Goal: Task Accomplishment & Management: Use online tool/utility

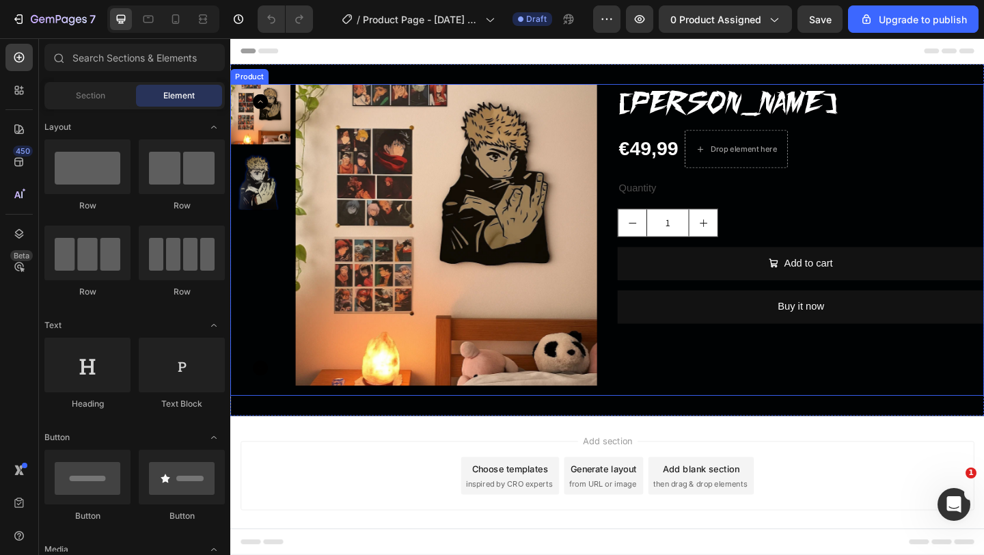
click at [897, 254] on div "1" at bounding box center [850, 238] width 399 height 31
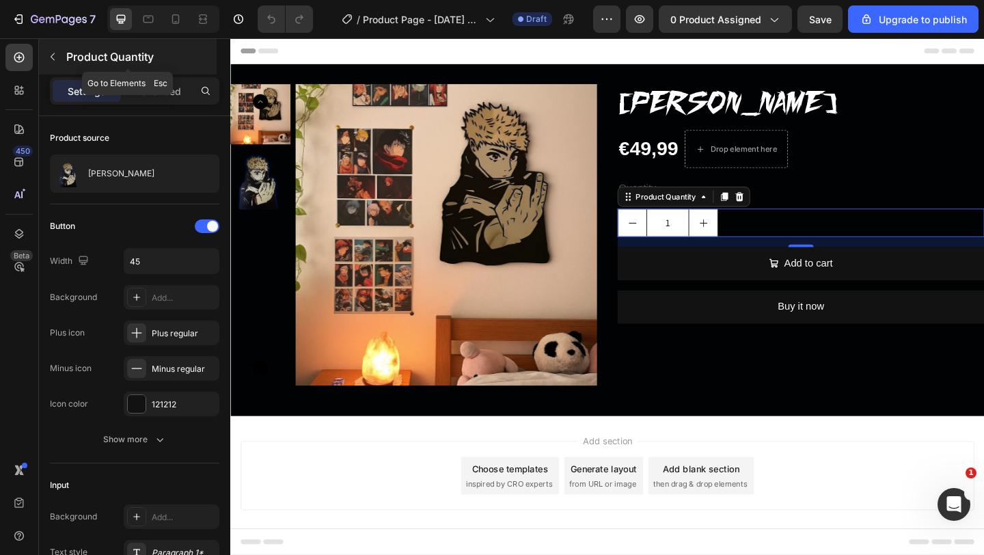
click at [51, 60] on icon "button" at bounding box center [52, 56] width 11 height 11
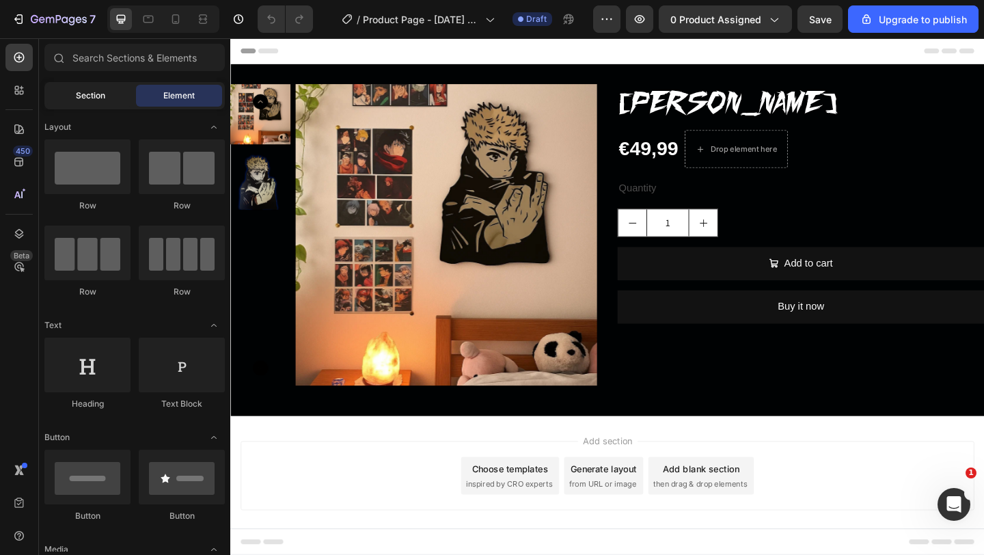
click at [113, 95] on div "Section" at bounding box center [90, 96] width 86 height 22
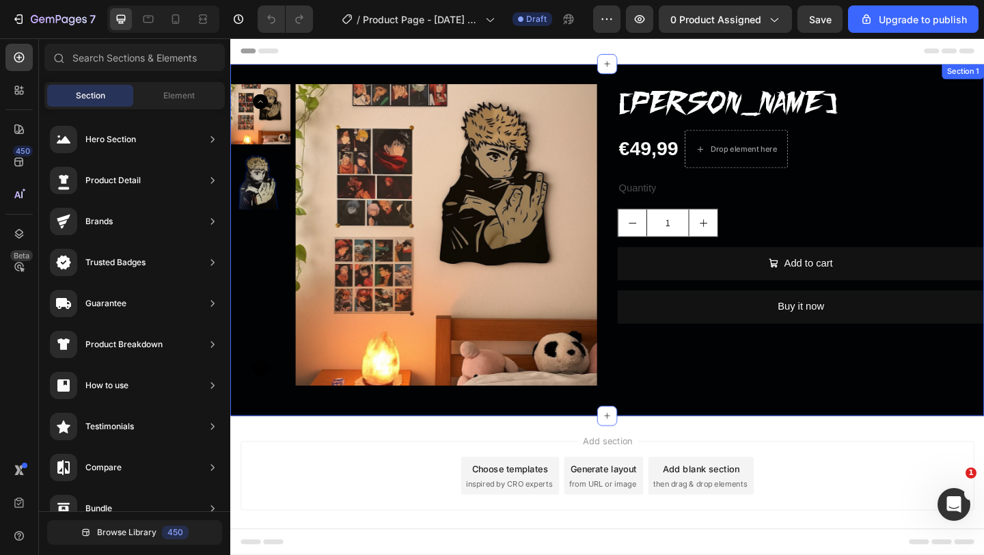
click at [283, 71] on div "Product Images SPECCHIO YUJI ITADORI KAISEN Product Title €49,99 Product Price …" at bounding box center [640, 257] width 820 height 382
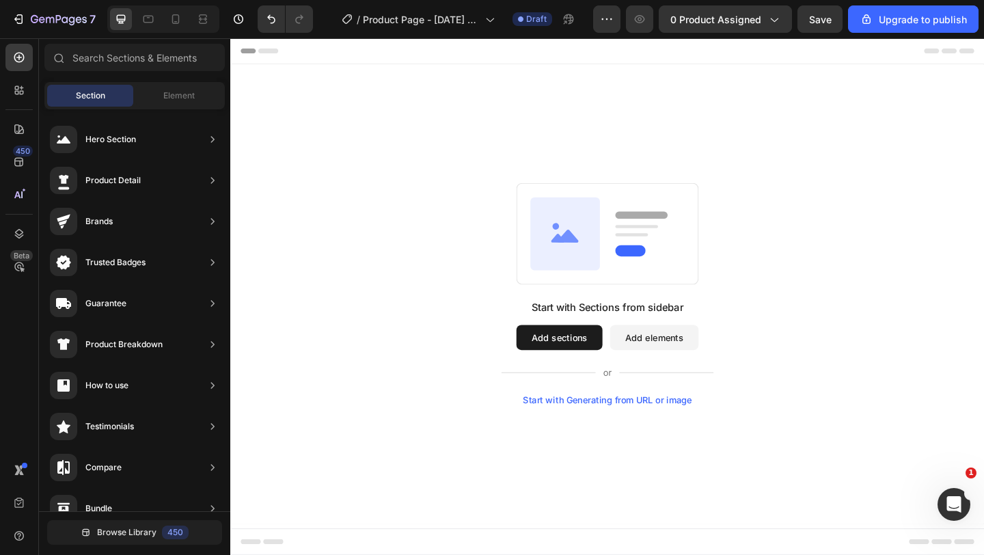
click at [573, 370] on button "Add sections" at bounding box center [588, 363] width 94 height 27
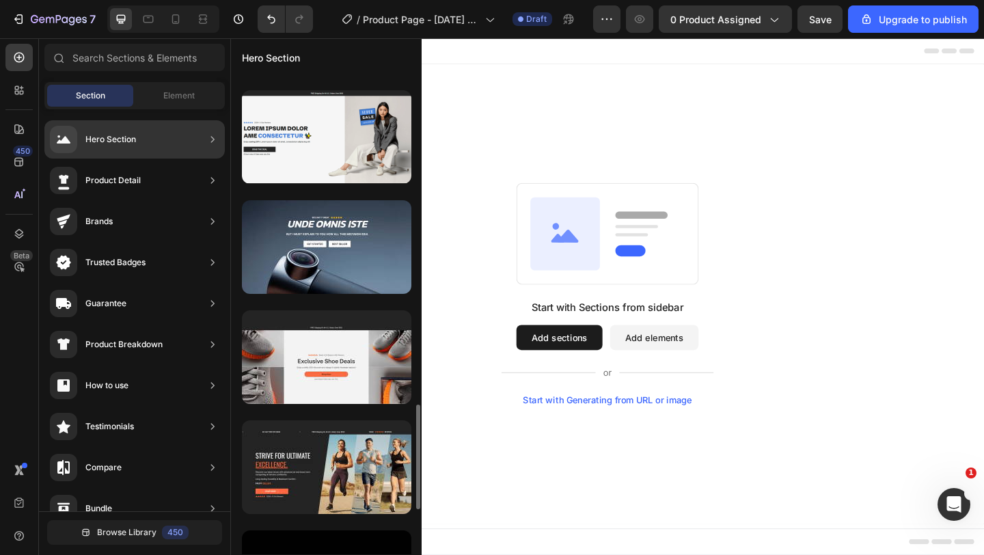
scroll to position [1529, 0]
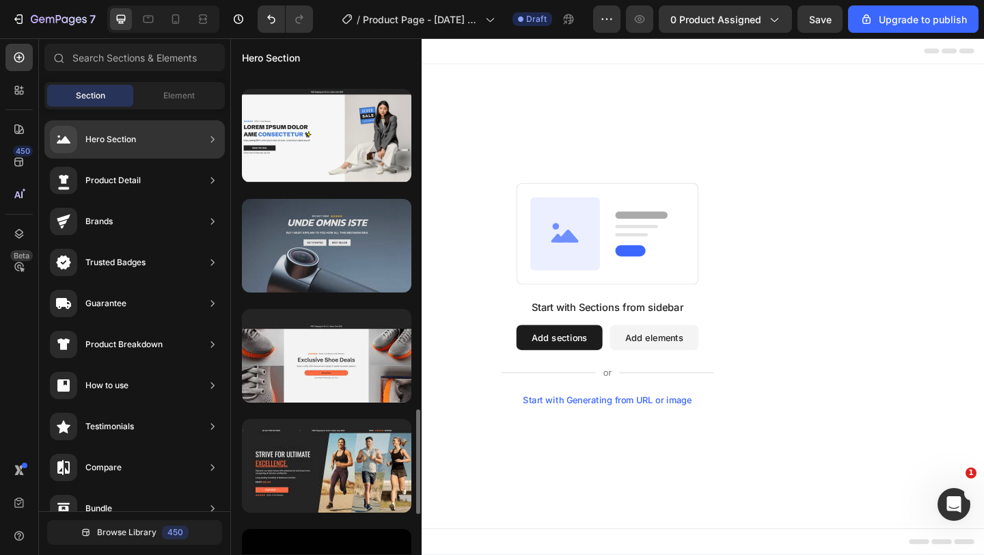
click at [346, 281] on div at bounding box center [326, 246] width 169 height 94
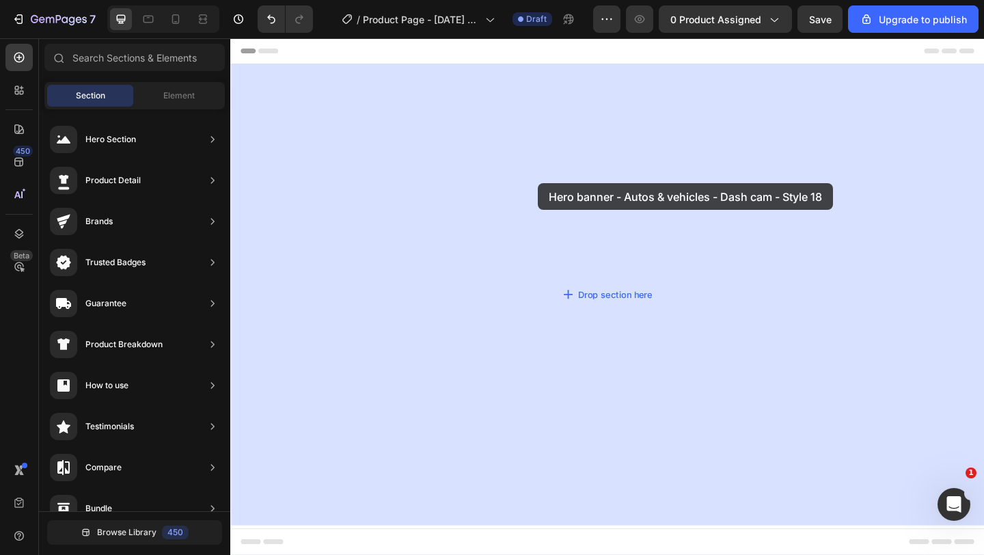
drag, startPoint x: 536, startPoint y: 285, endPoint x: 565, endPoint y: 196, distance: 93.3
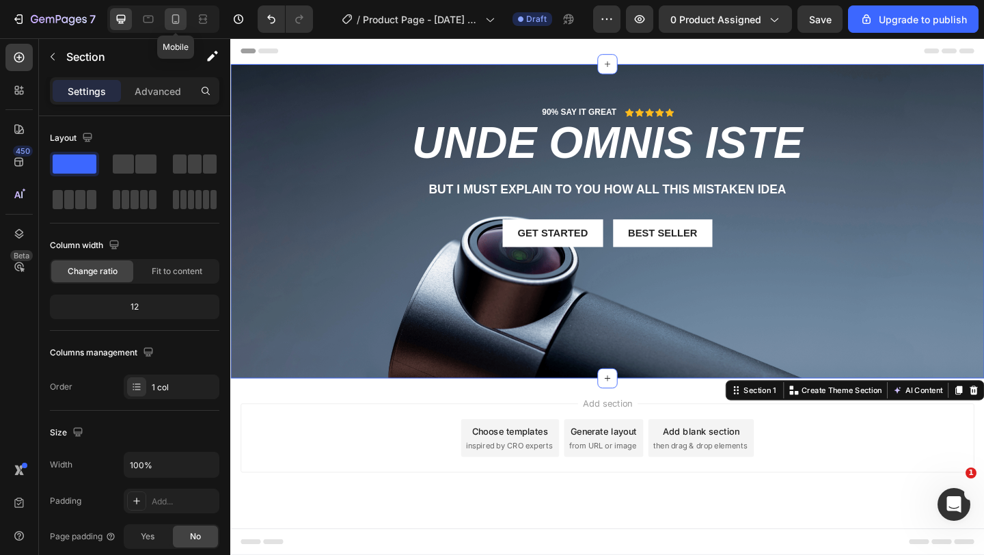
click at [173, 21] on icon at bounding box center [176, 19] width 14 height 14
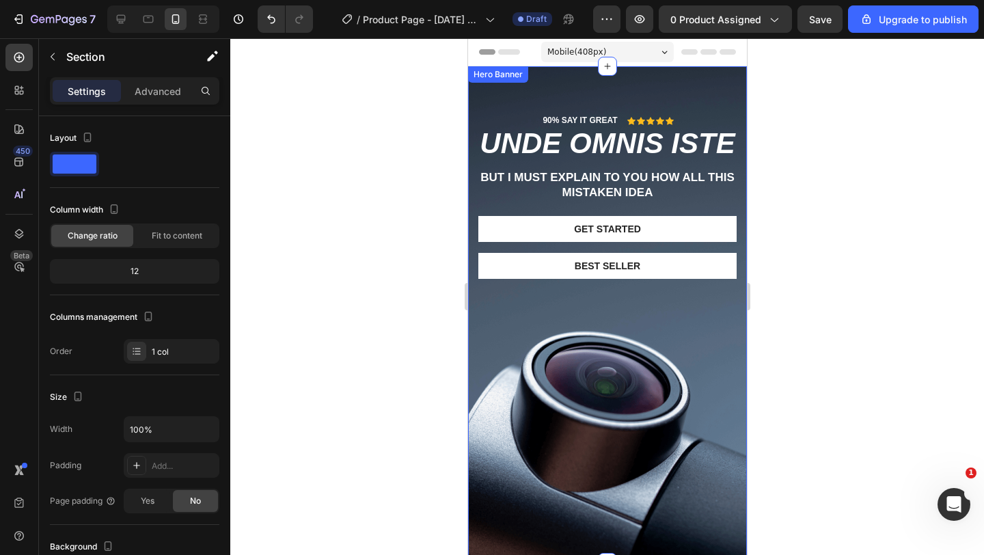
click at [589, 350] on div "Background Image" at bounding box center [606, 314] width 279 height 496
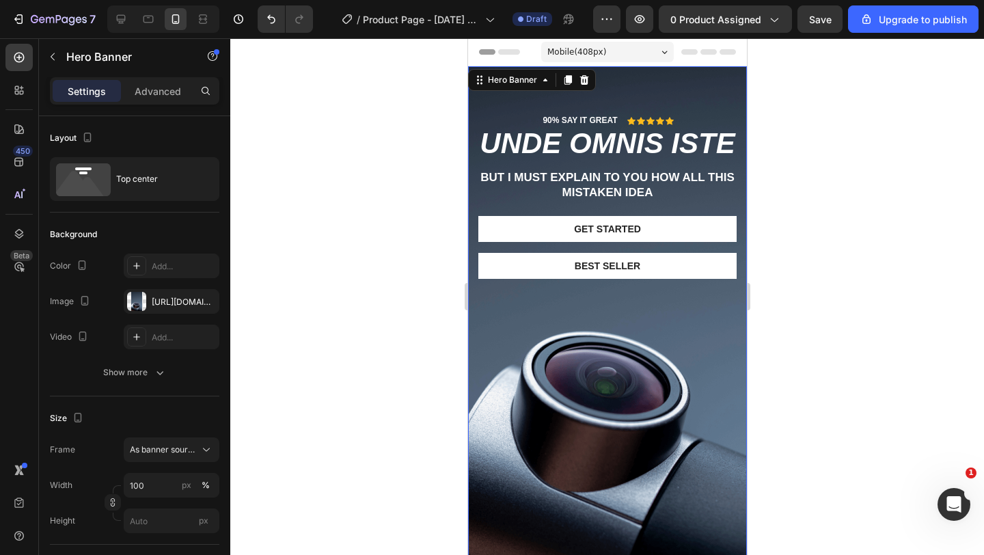
click at [595, 342] on div "Background Image" at bounding box center [606, 314] width 279 height 496
click at [585, 82] on icon at bounding box center [583, 80] width 9 height 10
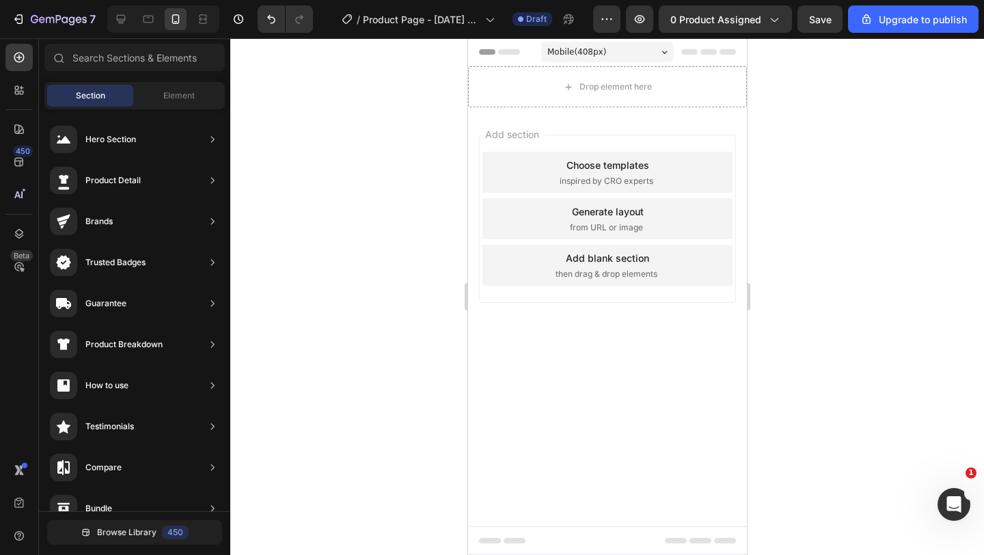
click at [617, 173] on div "Choose templates inspired by CRO experts" at bounding box center [607, 172] width 250 height 41
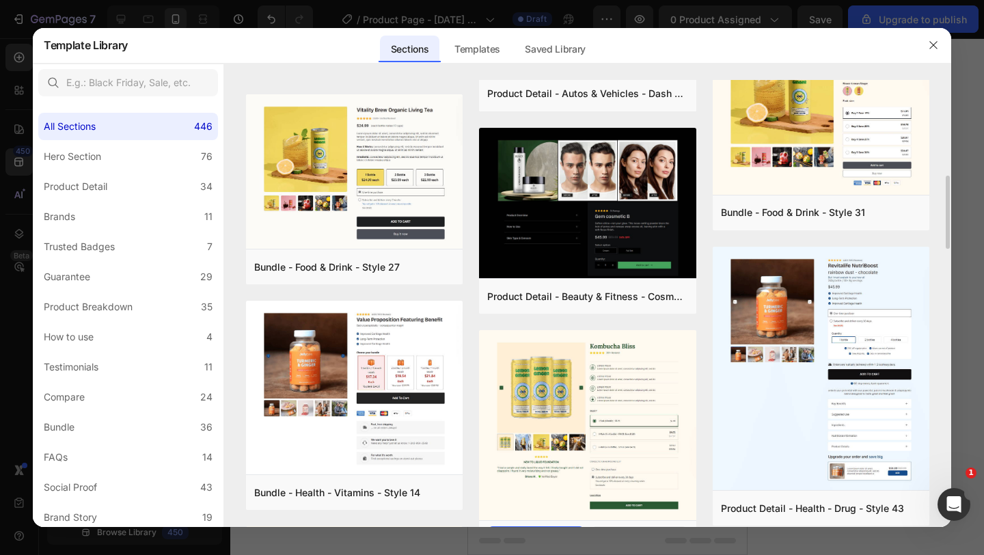
scroll to position [145, 0]
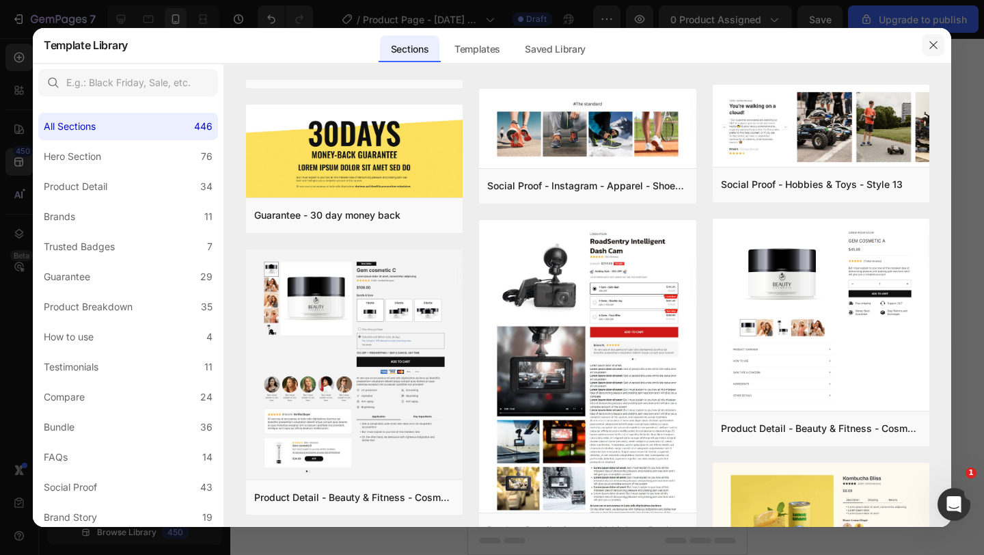
click at [936, 44] on icon "button" at bounding box center [933, 45] width 11 height 11
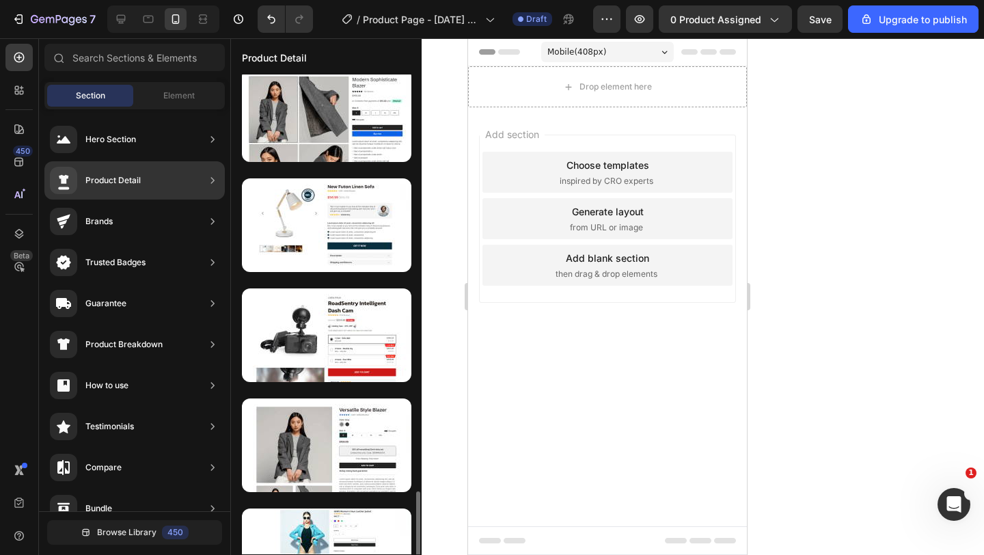
scroll to position [2773, 0]
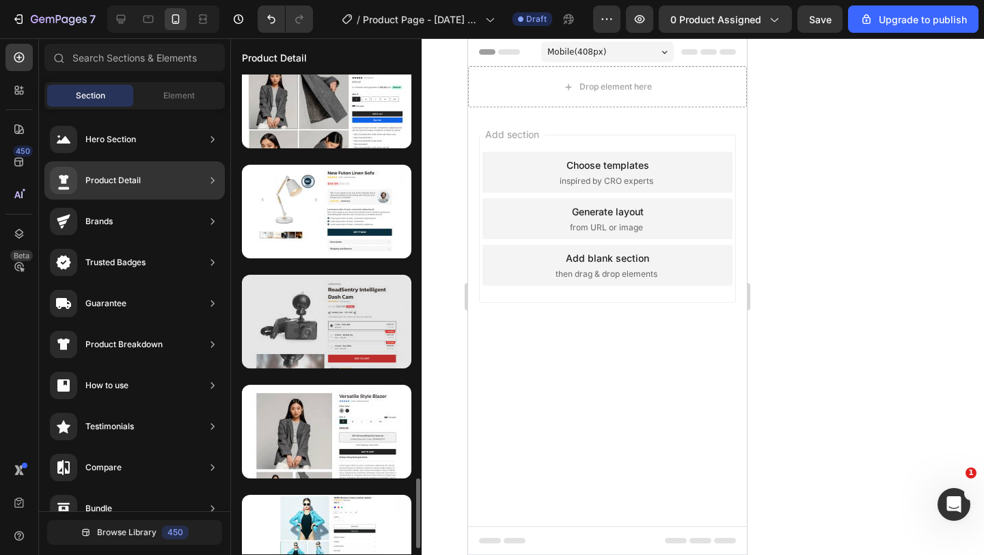
click at [331, 351] on div at bounding box center [326, 322] width 169 height 94
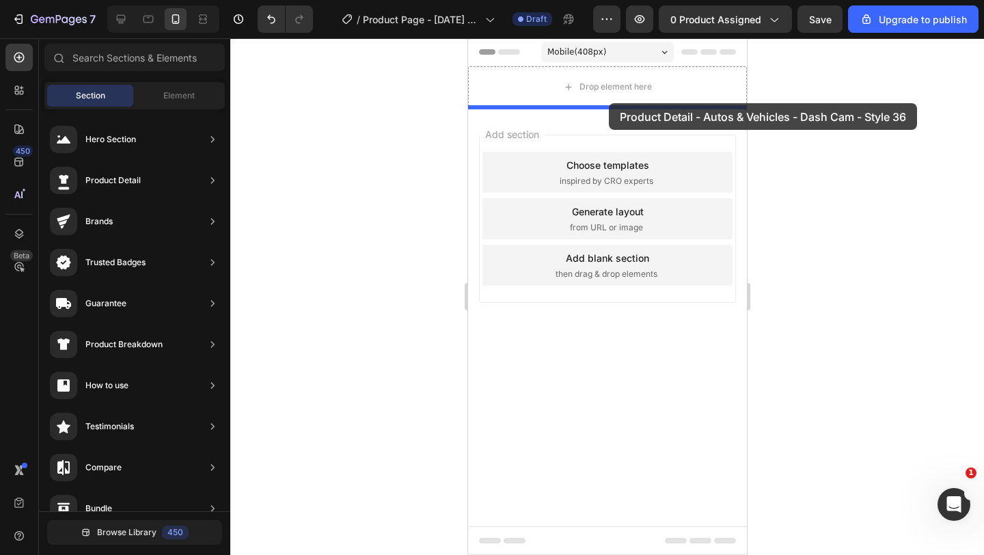
drag, startPoint x: 791, startPoint y: 379, endPoint x: 600, endPoint y: 103, distance: 335.3
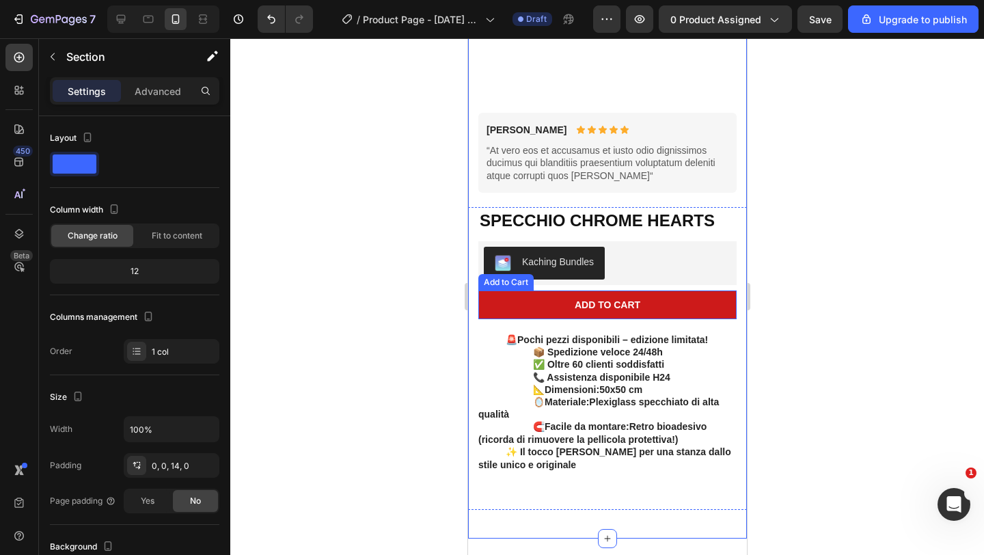
scroll to position [223, 0]
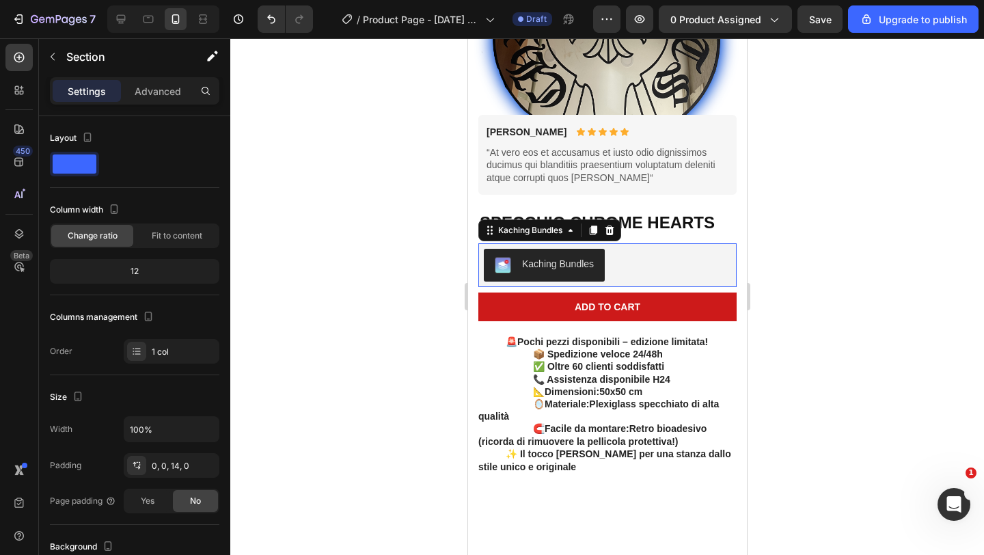
click at [561, 261] on div "Kaching Bundles" at bounding box center [557, 264] width 72 height 14
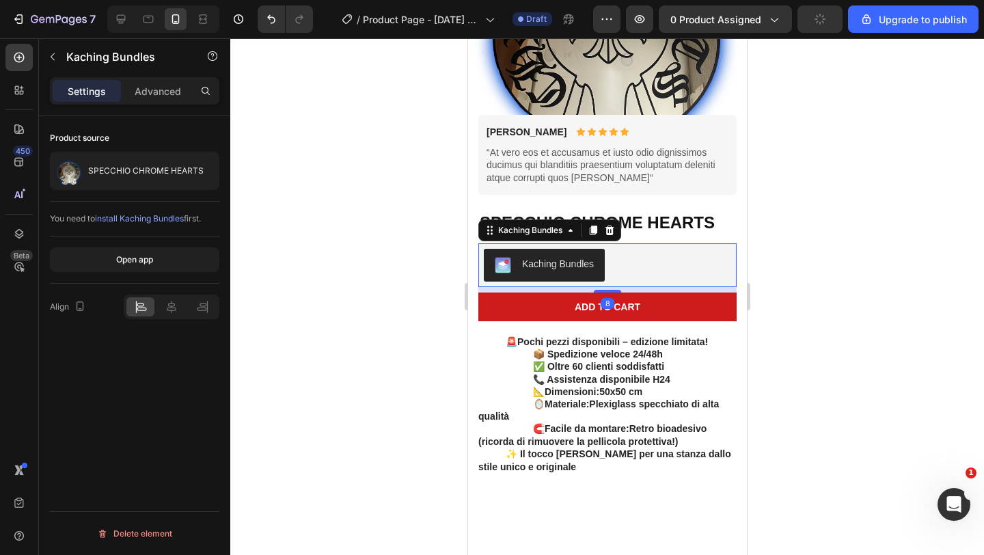
click at [850, 285] on div at bounding box center [606, 296] width 753 height 516
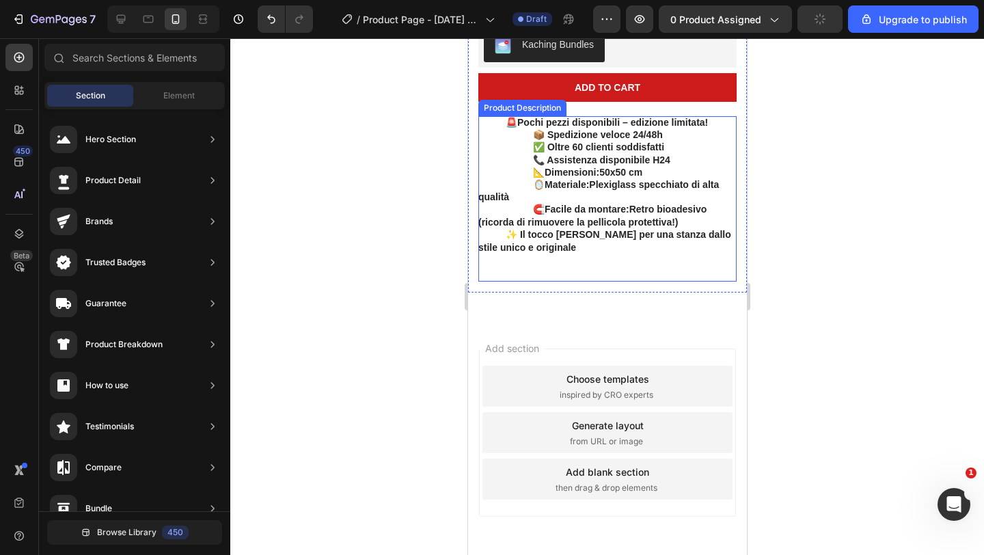
scroll to position [443, 0]
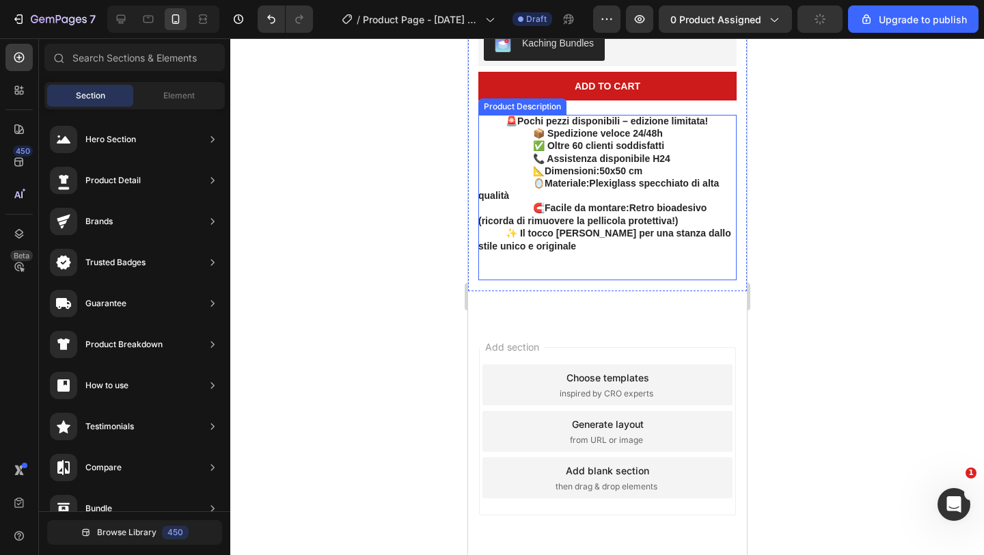
click at [602, 166] on span "50x50 cm" at bounding box center [619, 170] width 43 height 11
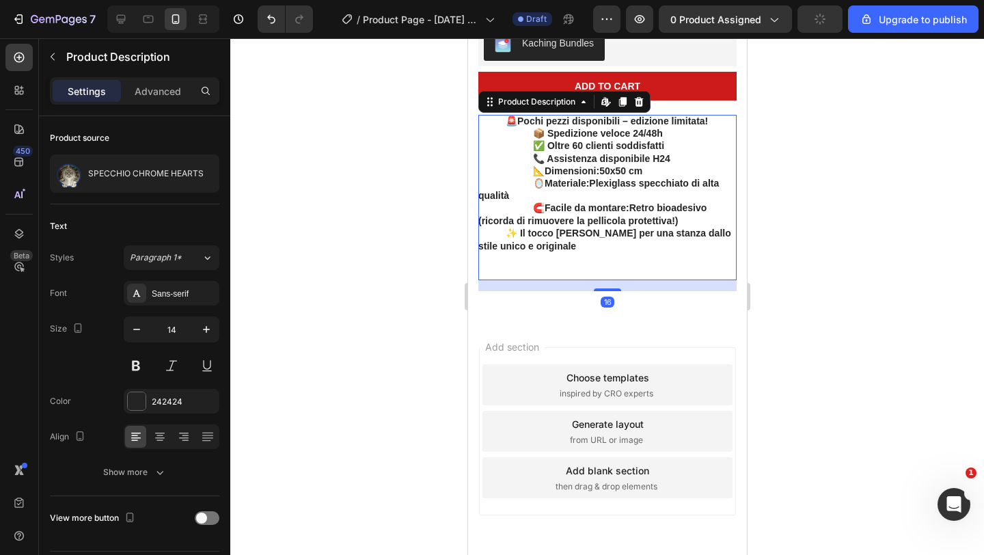
click at [426, 173] on div at bounding box center [606, 296] width 753 height 516
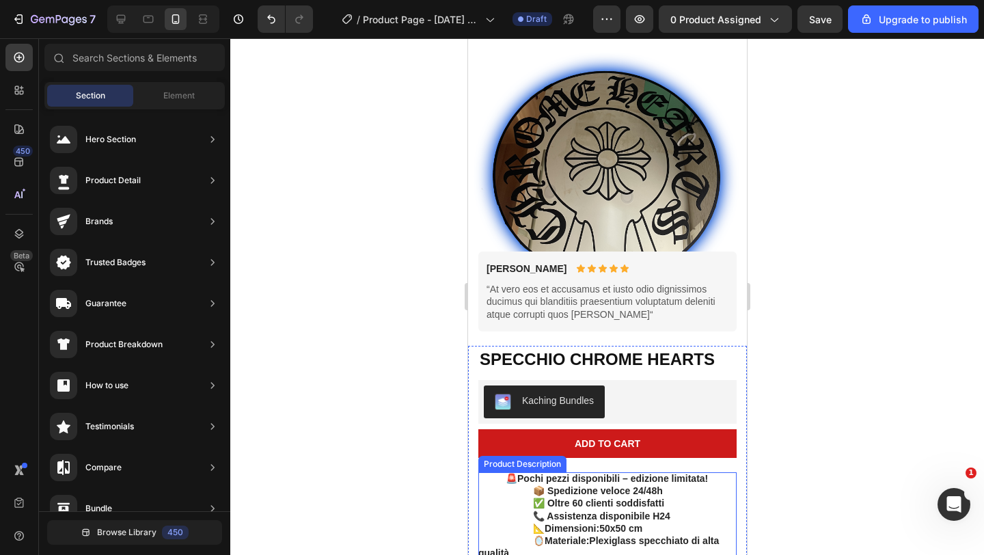
scroll to position [0, 0]
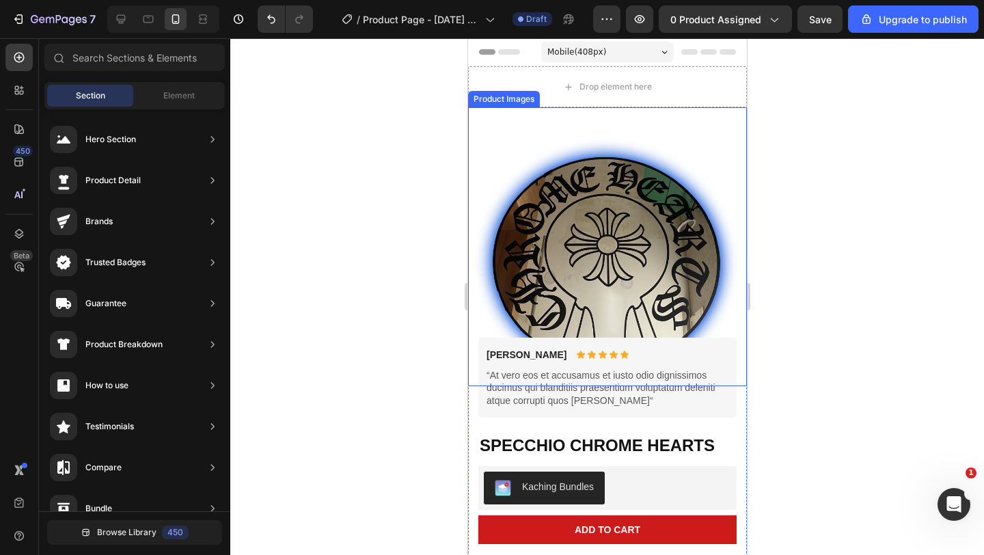
click at [579, 167] on img at bounding box center [606, 246] width 279 height 279
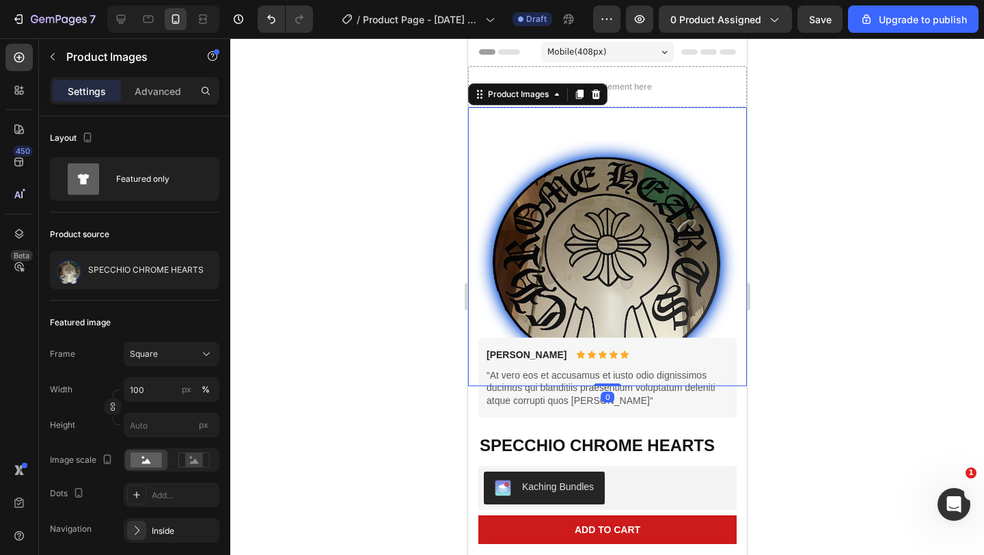
click at [398, 180] on div at bounding box center [606, 296] width 753 height 516
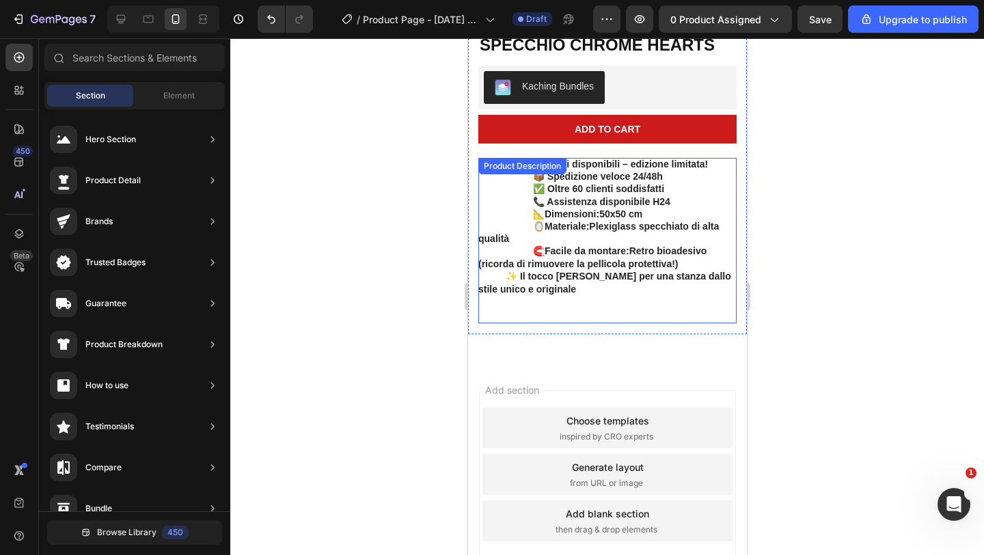
scroll to position [393, 0]
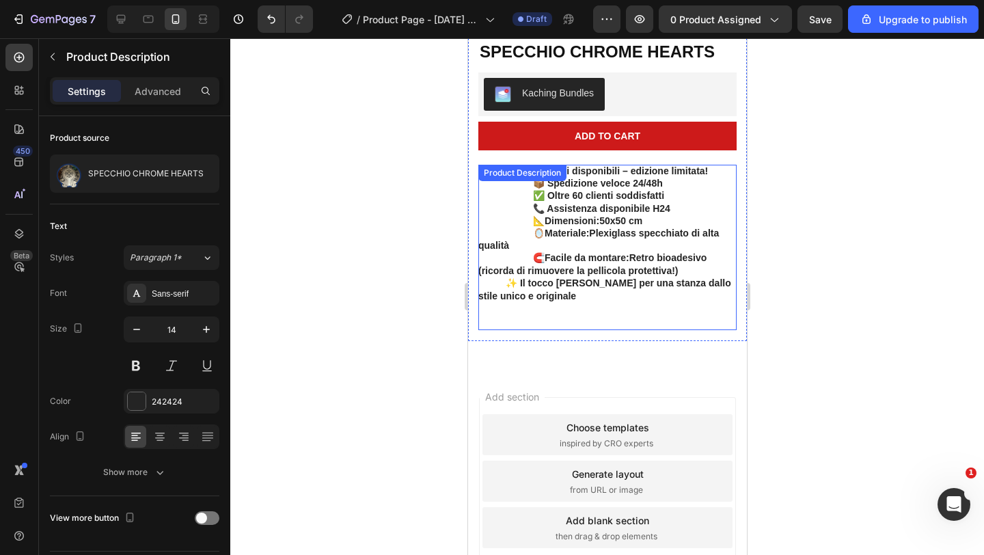
click at [617, 247] on div "🚨 Pochi pezzi disponibili – edizione limitata! 📦 Spedizione veloce 24/48h ✅ Olt…" at bounding box center [606, 247] width 258 height 165
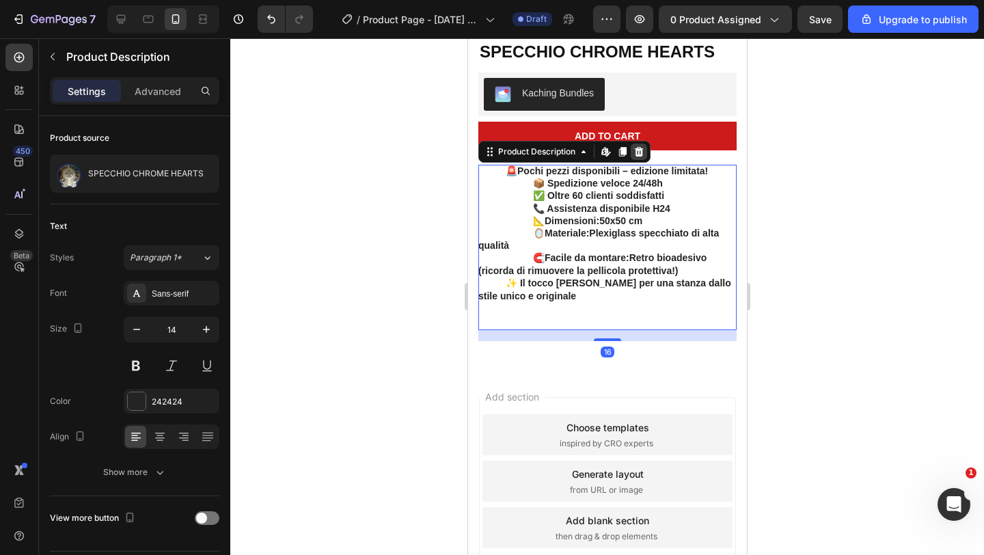
click at [635, 146] on icon at bounding box center [637, 151] width 11 height 11
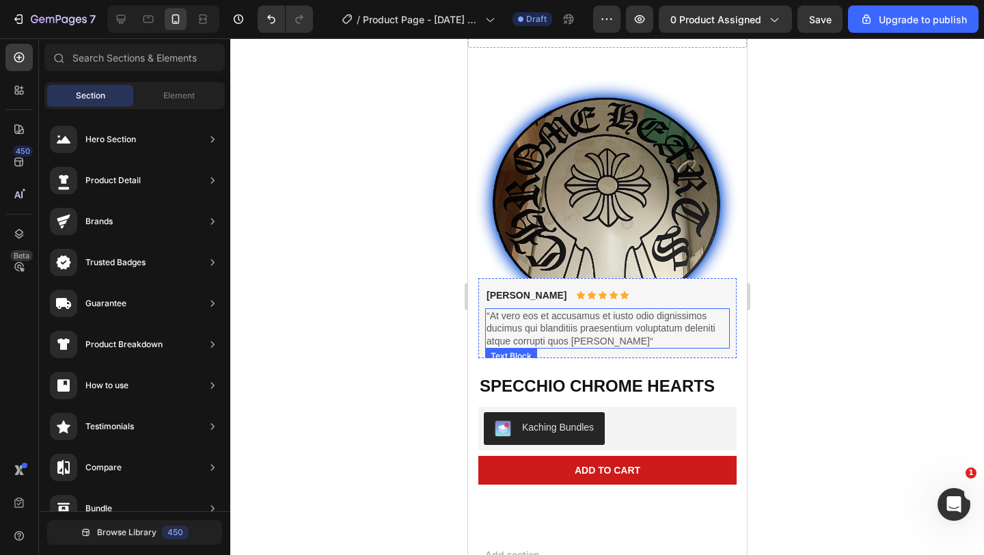
scroll to position [0, 0]
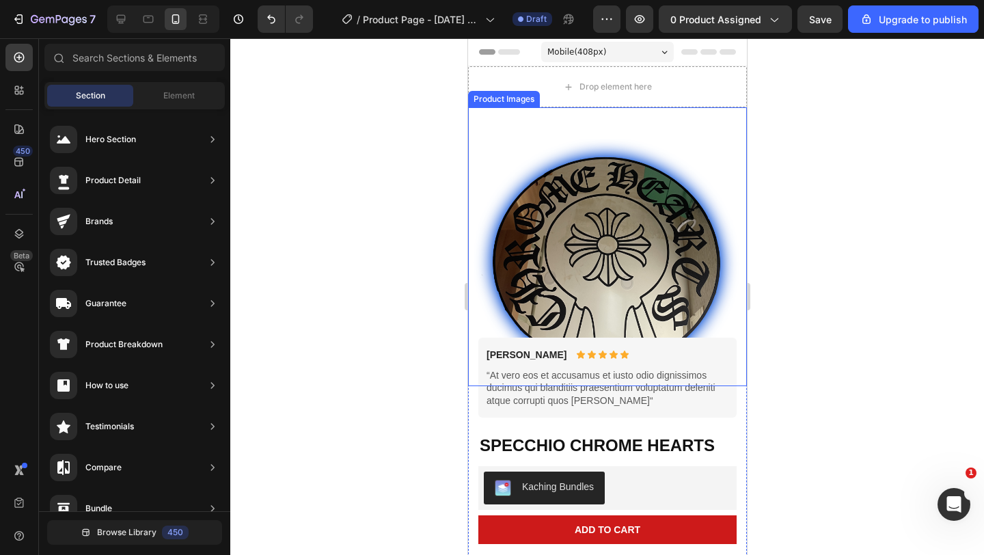
click at [694, 145] on img at bounding box center [606, 246] width 279 height 279
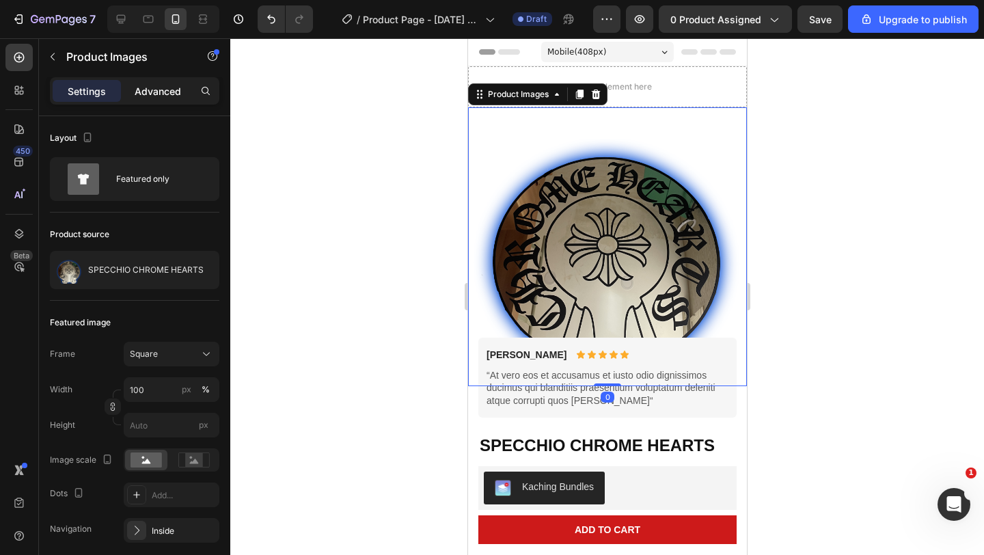
click at [137, 85] on p "Advanced" at bounding box center [158, 91] width 46 height 14
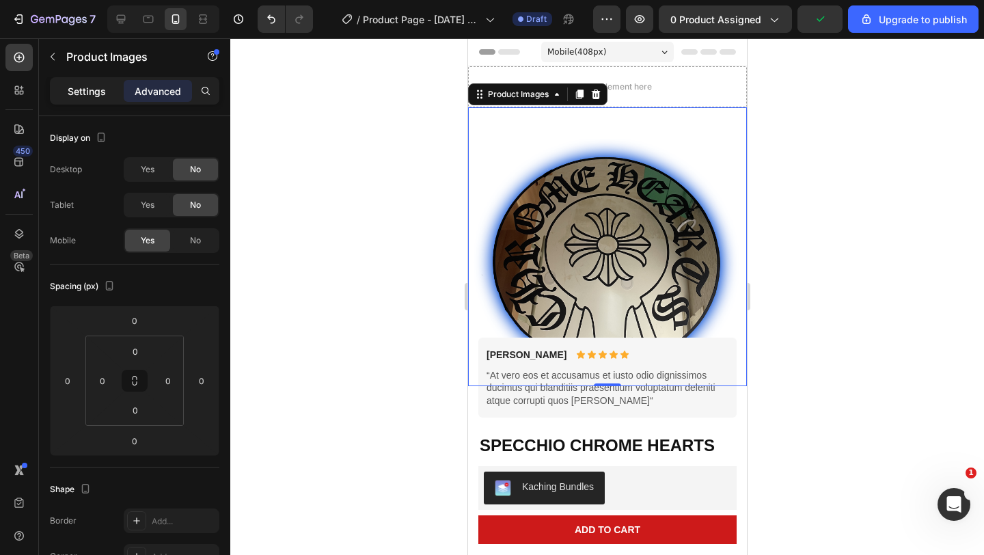
click at [110, 87] on div "Settings" at bounding box center [87, 91] width 68 height 22
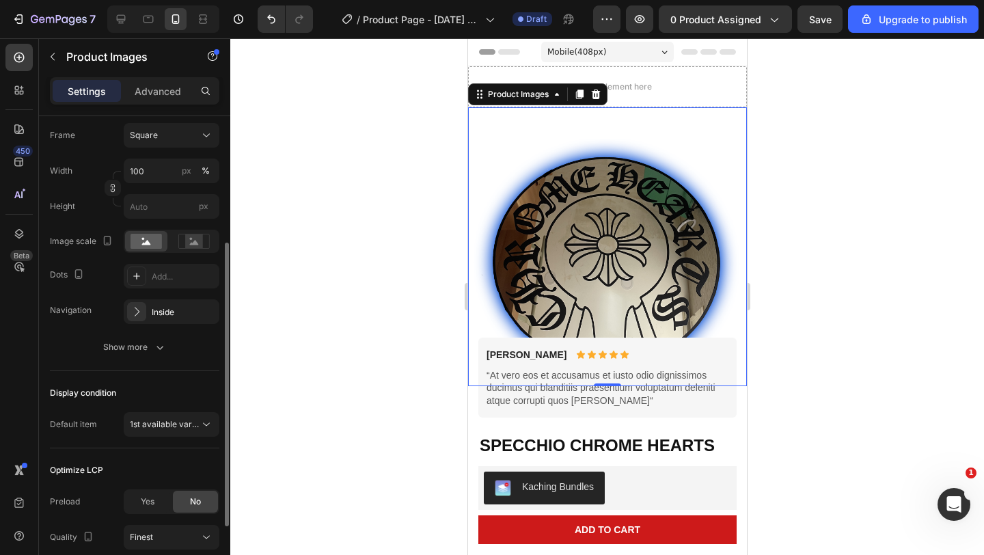
scroll to position [217, 0]
click at [191, 243] on rect at bounding box center [194, 243] width 18 height 14
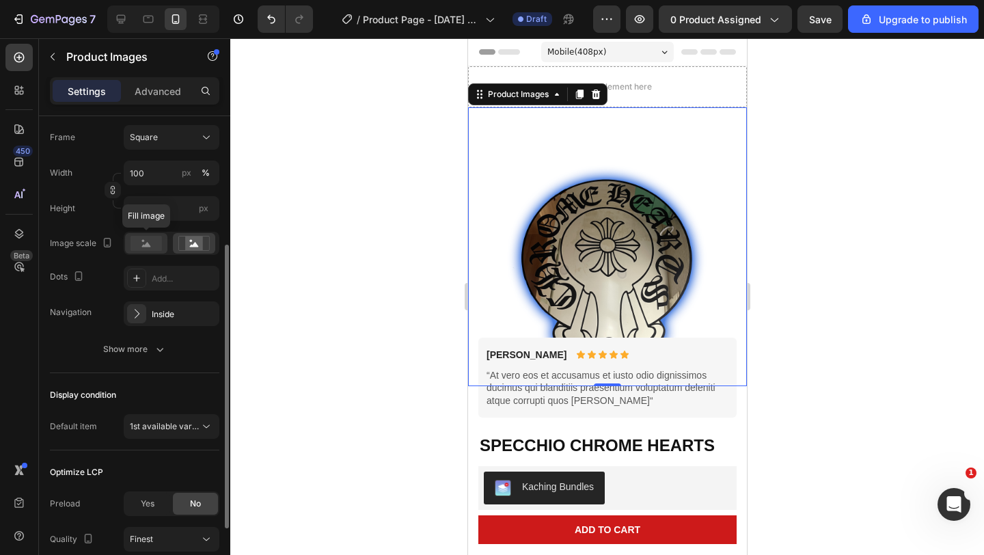
click at [165, 244] on div at bounding box center [146, 243] width 42 height 20
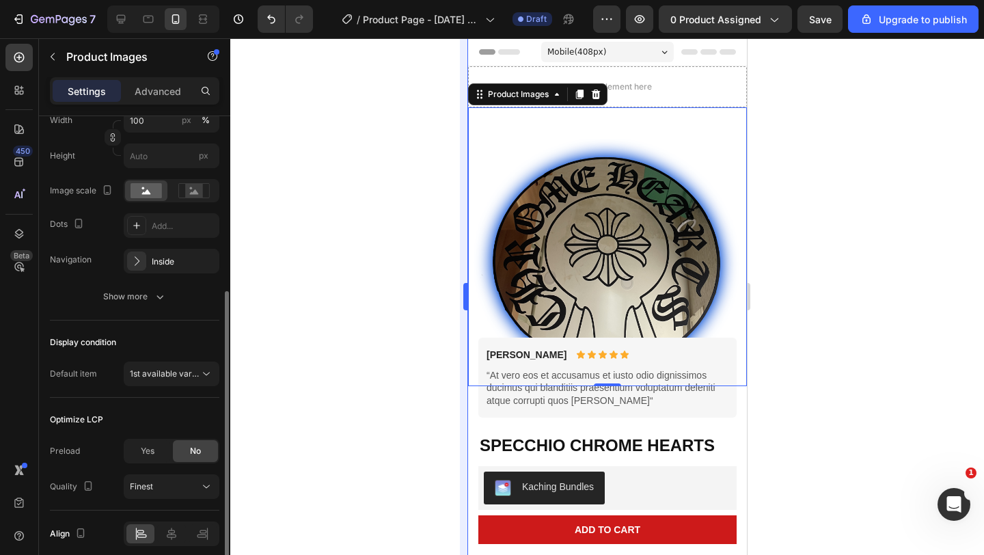
scroll to position [279, 0]
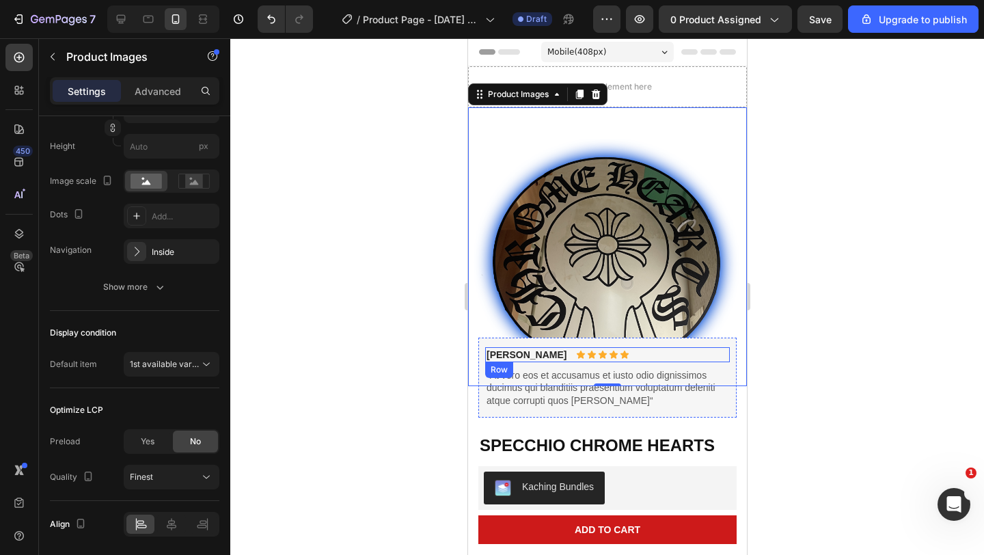
click at [635, 357] on div "Briana M. Text Block Icon Icon Icon Icon Icon Icon List Row" at bounding box center [606, 354] width 245 height 15
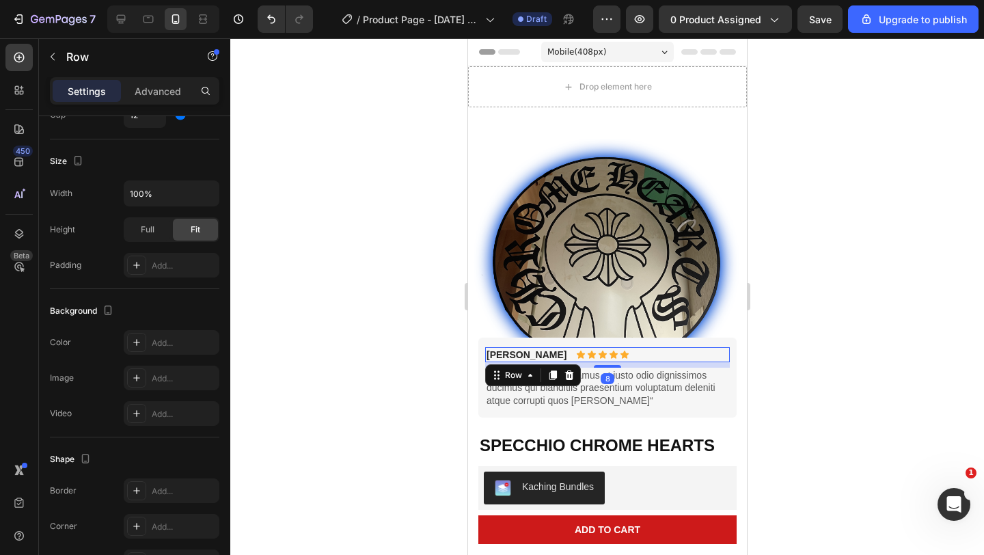
scroll to position [0, 0]
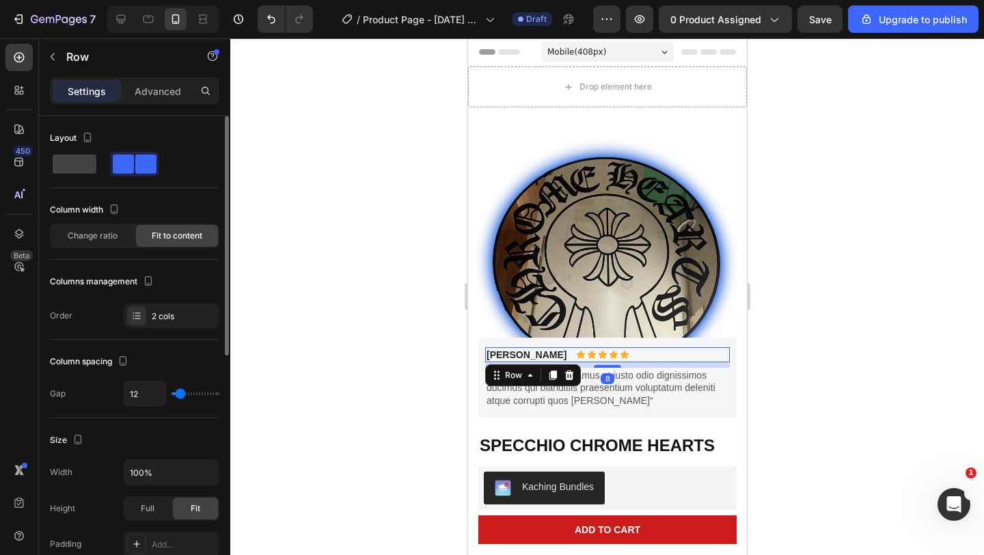
click at [780, 408] on div at bounding box center [606, 296] width 753 height 516
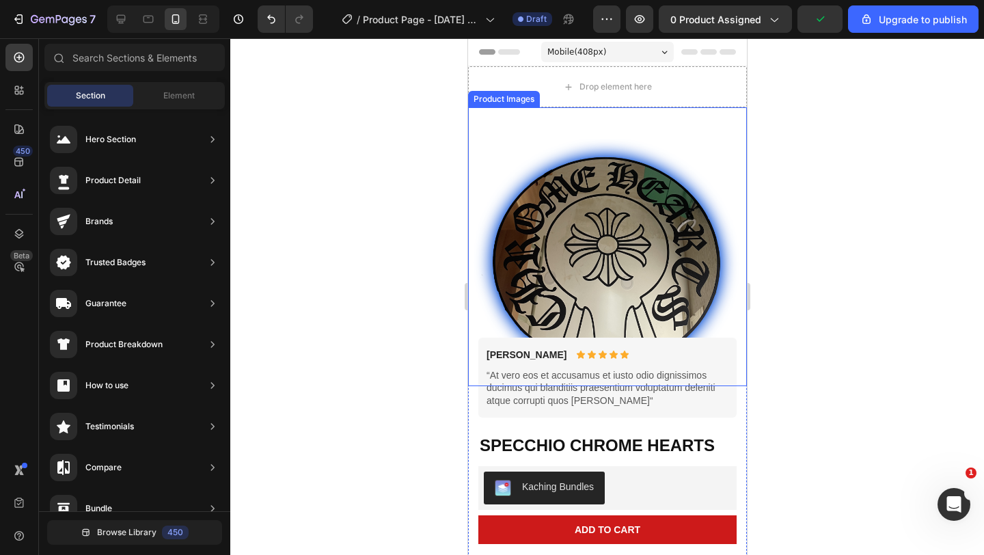
click at [676, 135] on img at bounding box center [606, 246] width 279 height 279
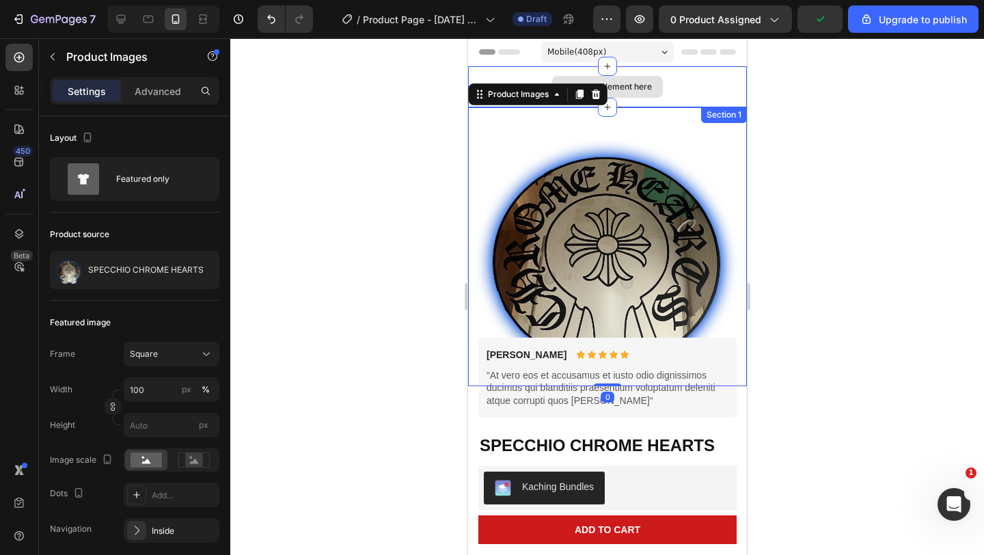
click at [695, 82] on div "Drop element here" at bounding box center [606, 86] width 279 height 41
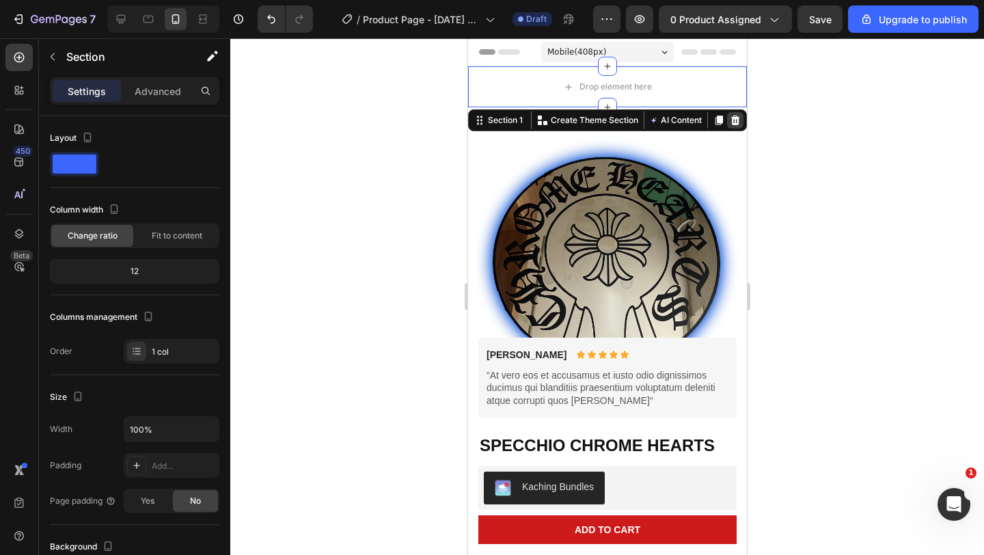
click at [736, 123] on icon at bounding box center [734, 120] width 9 height 10
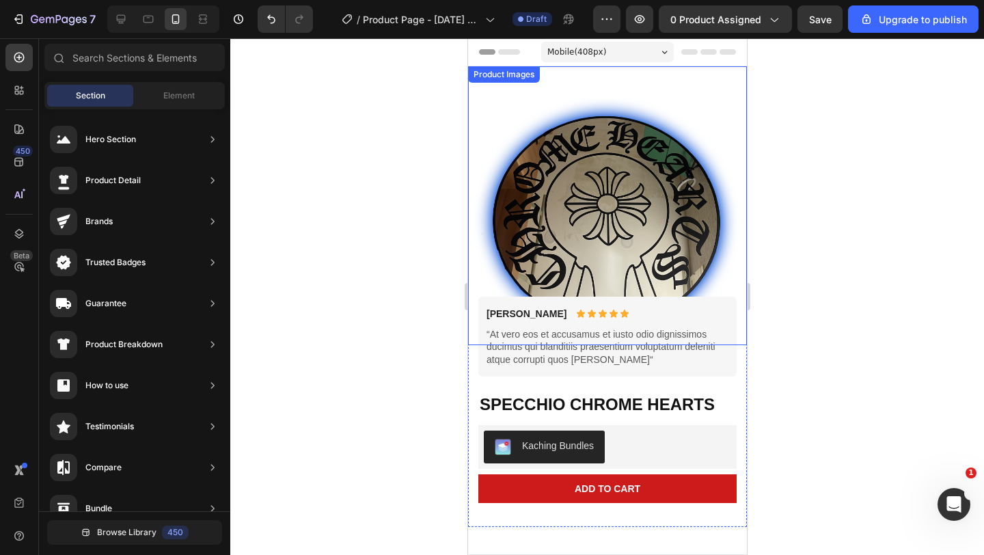
click at [712, 106] on img at bounding box center [606, 205] width 279 height 279
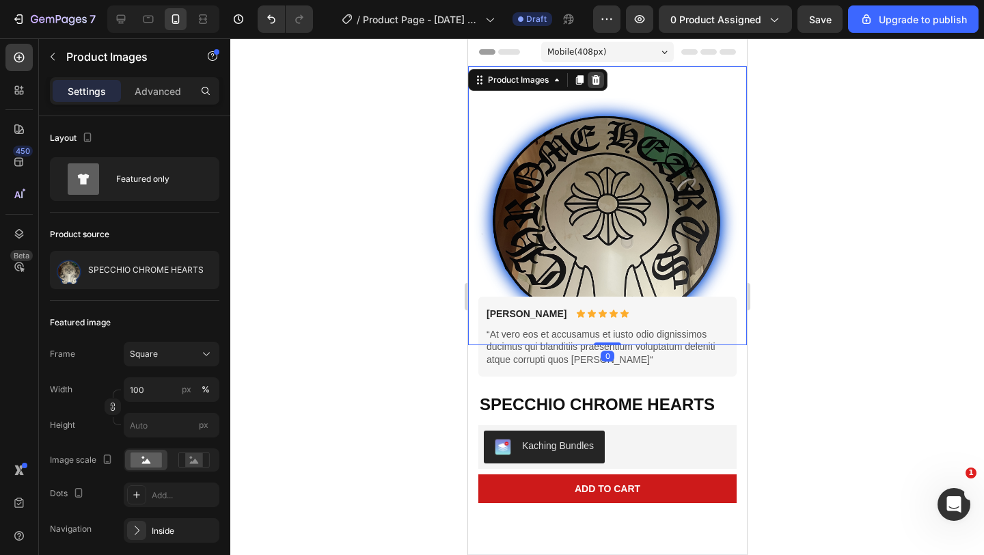
click at [600, 76] on icon at bounding box center [594, 79] width 11 height 11
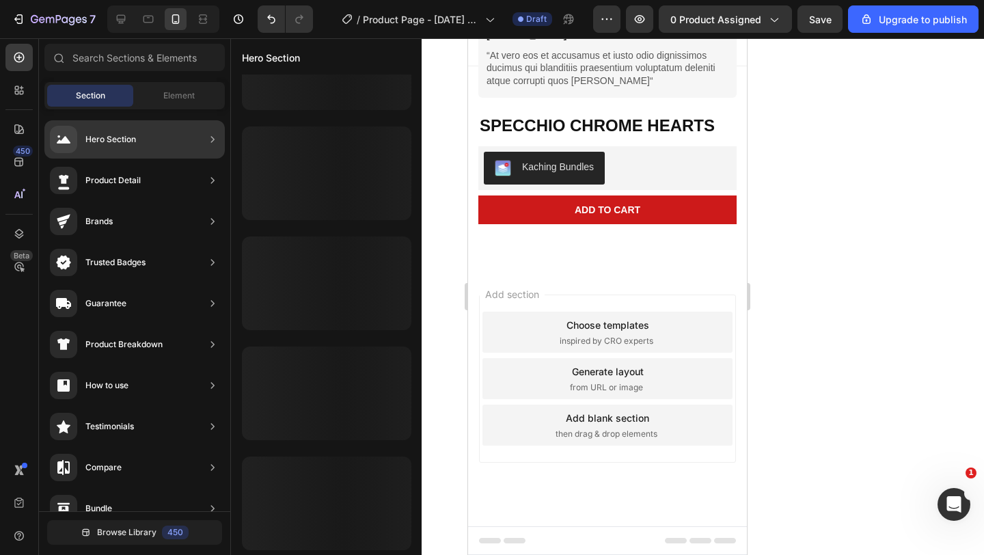
scroll to position [1712, 0]
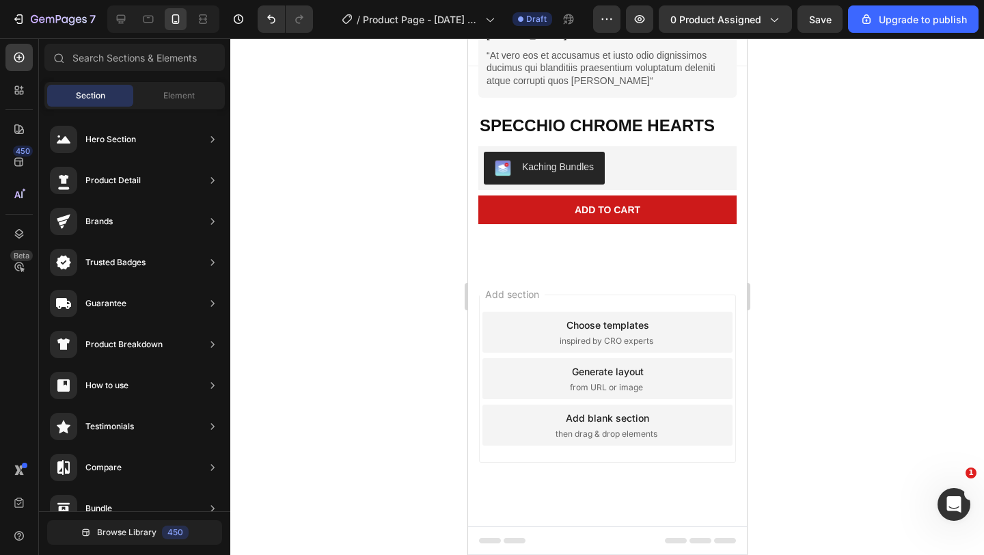
click at [103, 96] on span "Section" at bounding box center [90, 95] width 29 height 12
click at [667, 81] on p "“At vero eos et accusamus et iusto odio dignissimos ducimus qui blanditiis prae…" at bounding box center [607, 68] width 242 height 38
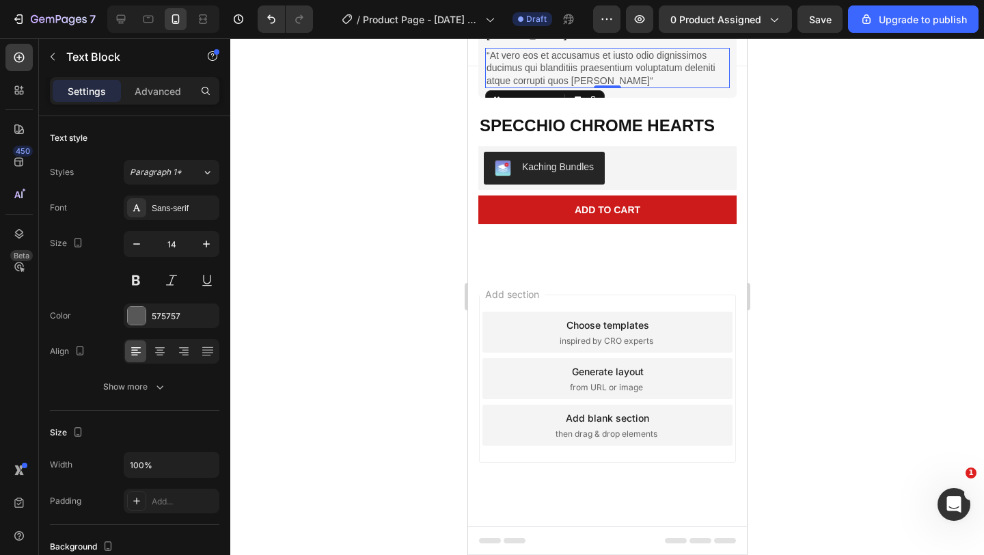
click at [803, 352] on div at bounding box center [606, 296] width 753 height 516
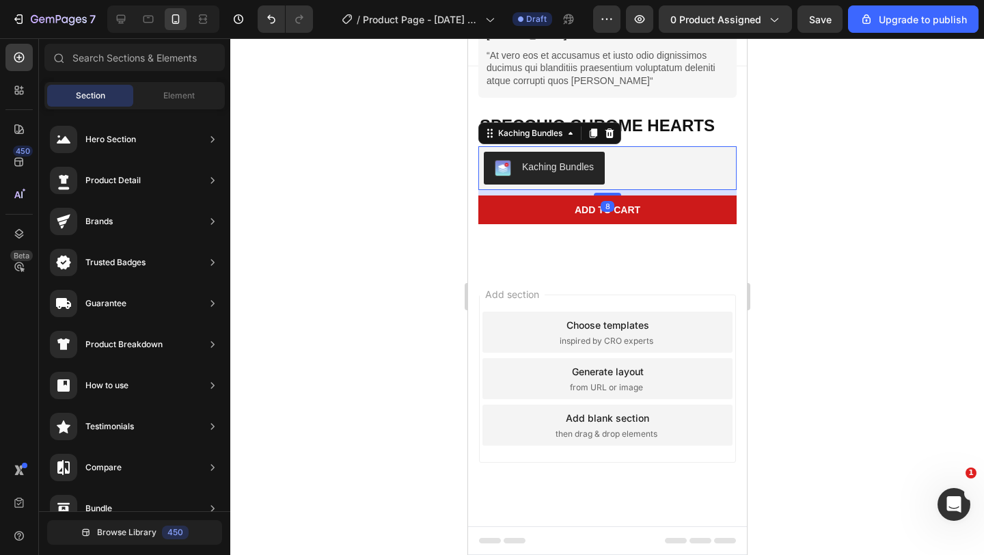
click at [645, 155] on div "Kaching Bundles" at bounding box center [606, 168] width 247 height 33
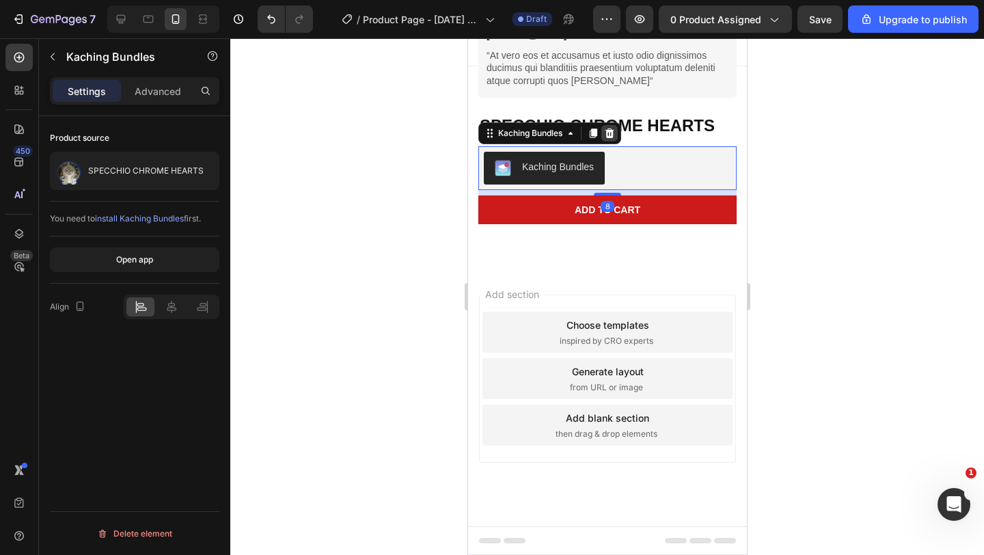
click at [610, 138] on icon at bounding box center [608, 133] width 11 height 11
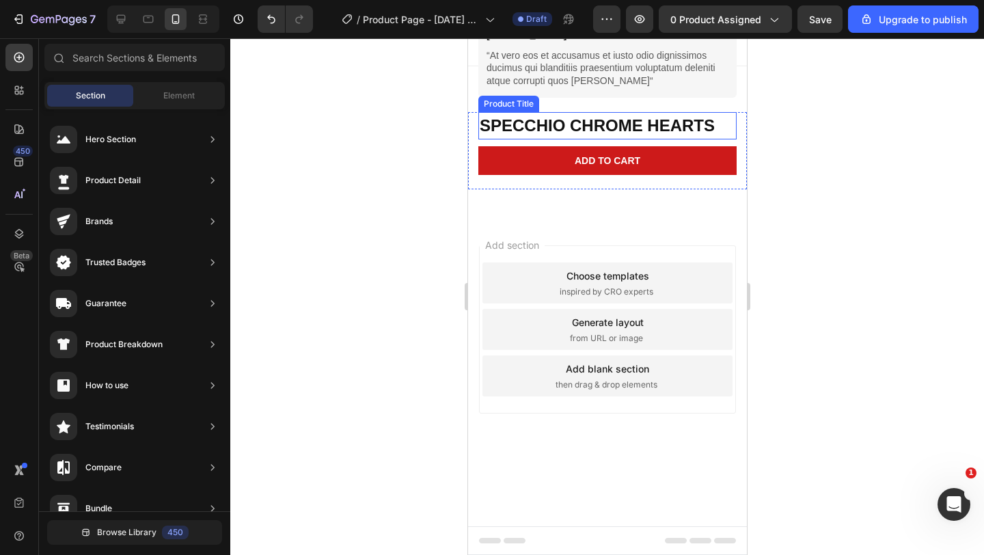
click at [616, 123] on h1 "SPECCHIO CHROME HEARTS" at bounding box center [606, 125] width 258 height 27
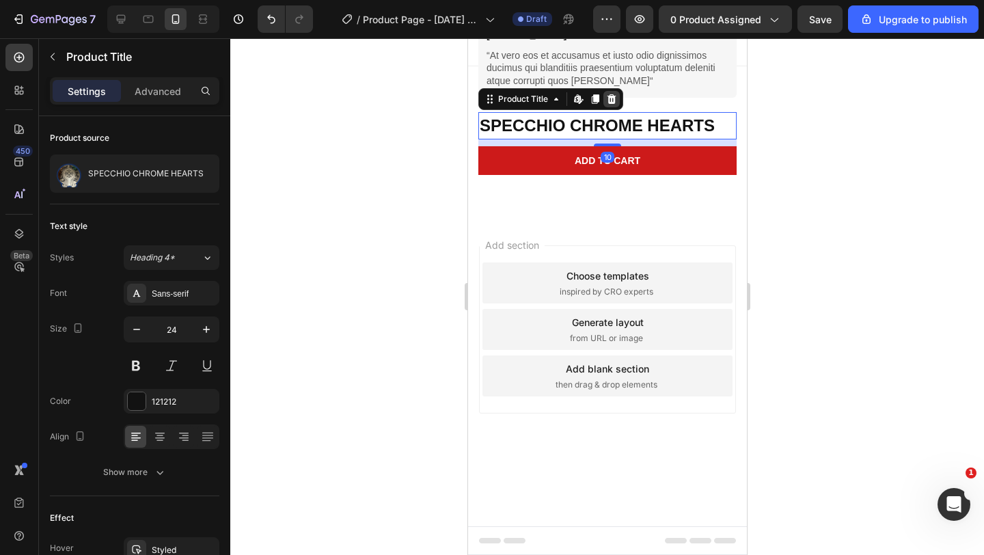
click at [614, 100] on icon at bounding box center [610, 99] width 11 height 11
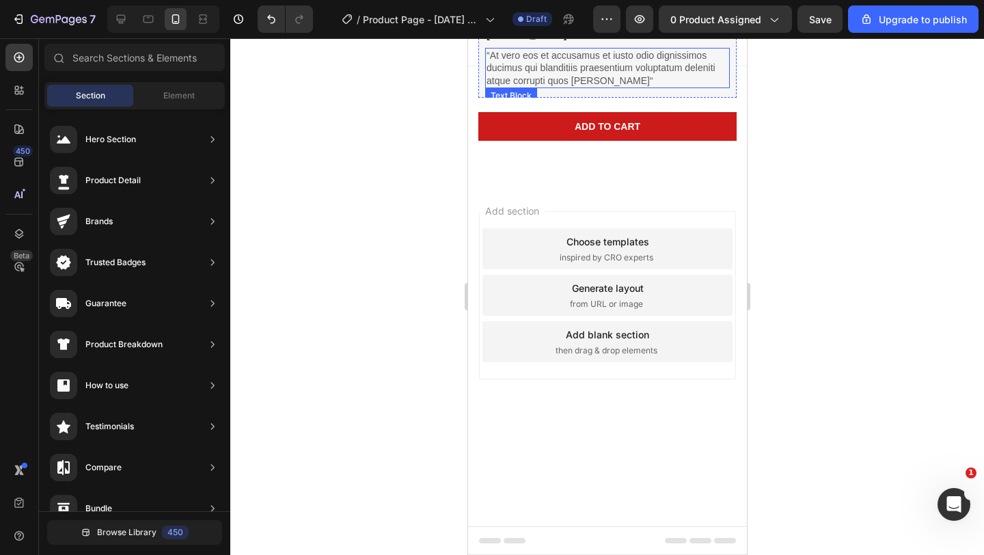
click at [626, 80] on p "“At vero eos et accusamus et iusto odio dignissimos ducimus qui blanditiis prae…" at bounding box center [607, 68] width 242 height 38
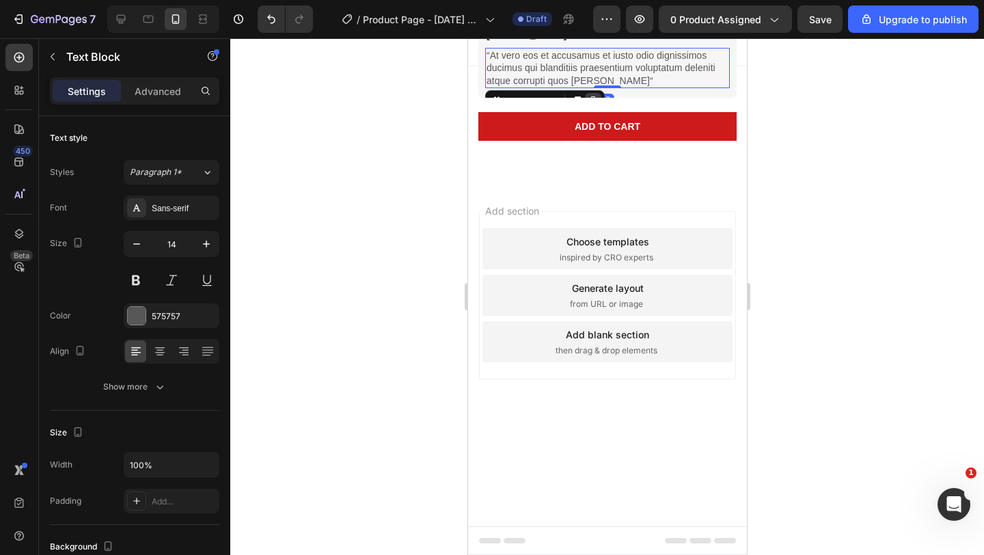
click at [592, 94] on div at bounding box center [592, 101] width 16 height 16
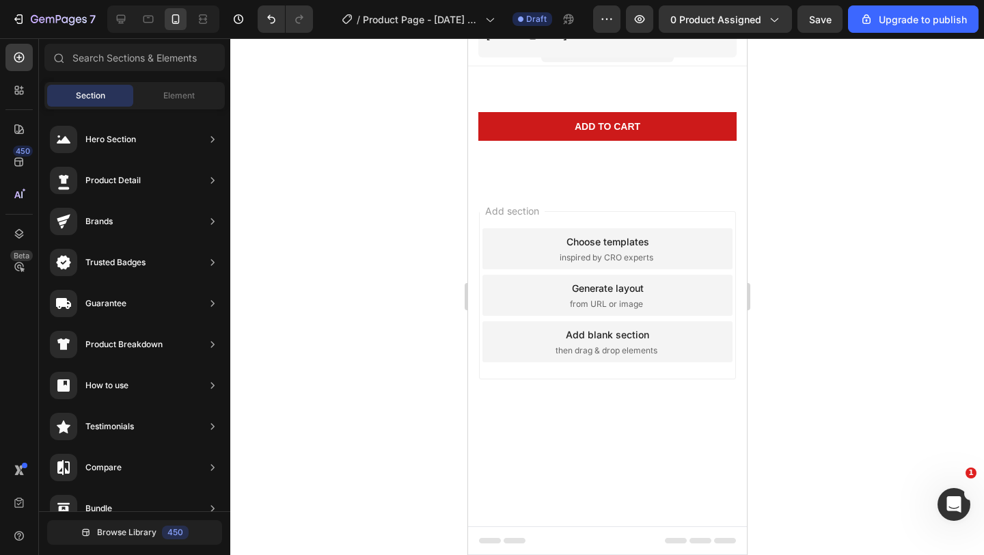
click at [632, 206] on div "Add section Choose templates inspired by CRO experts Generate layout from URL o…" at bounding box center [606, 314] width 279 height 261
click at [613, 214] on div "Add section Choose templates inspired by CRO experts Generate layout from URL o…" at bounding box center [606, 295] width 257 height 168
click at [520, 213] on span "Add section" at bounding box center [511, 211] width 65 height 14
click at [564, 143] on div "Add to cart Add to Cart" at bounding box center [606, 133] width 258 height 43
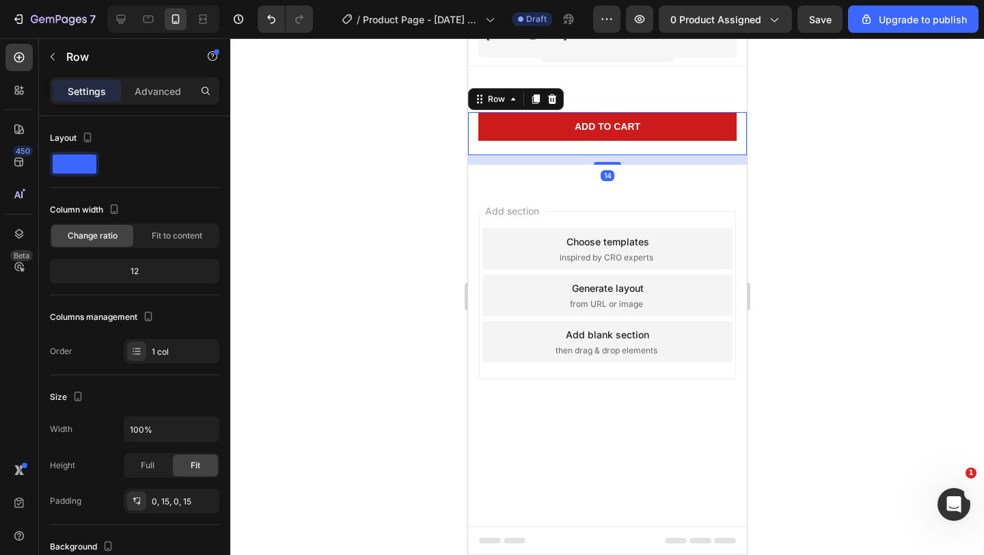
click at [555, 98] on icon at bounding box center [551, 99] width 11 height 11
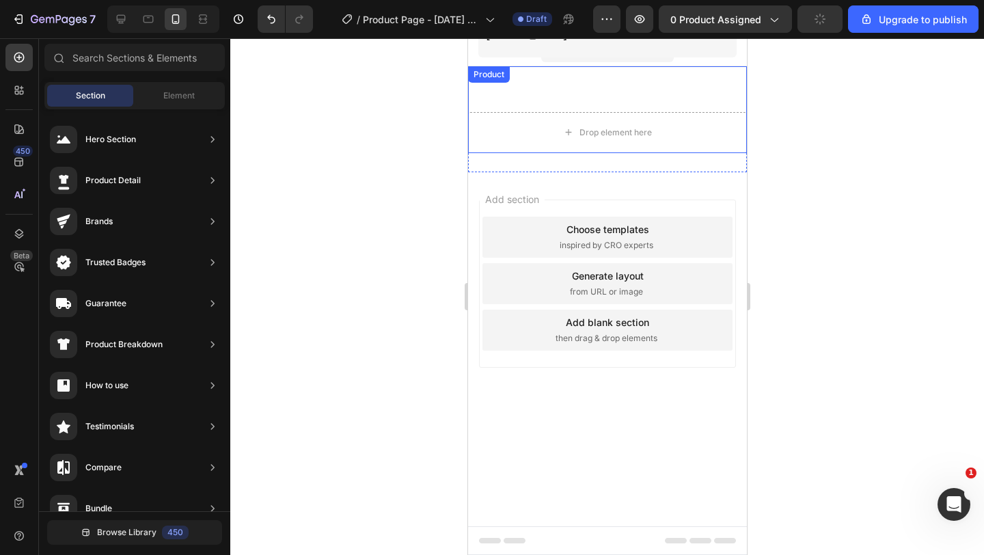
click at [557, 95] on div "Briana M. Text Block Icon Icon Icon Icon Icon Icon List Row Row" at bounding box center [606, 58] width 258 height 80
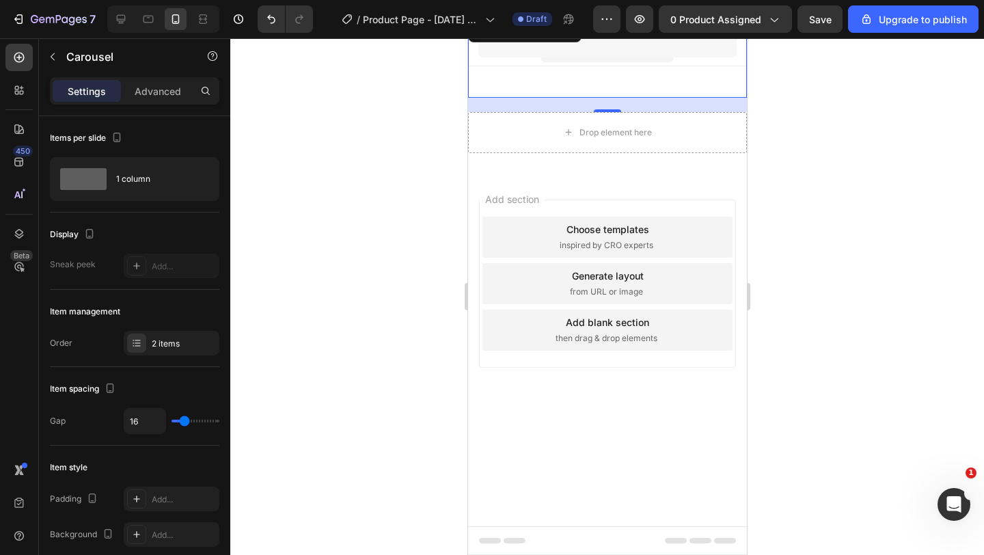
click at [586, 253] on div "Choose templates inspired by CRO experts" at bounding box center [607, 237] width 250 height 41
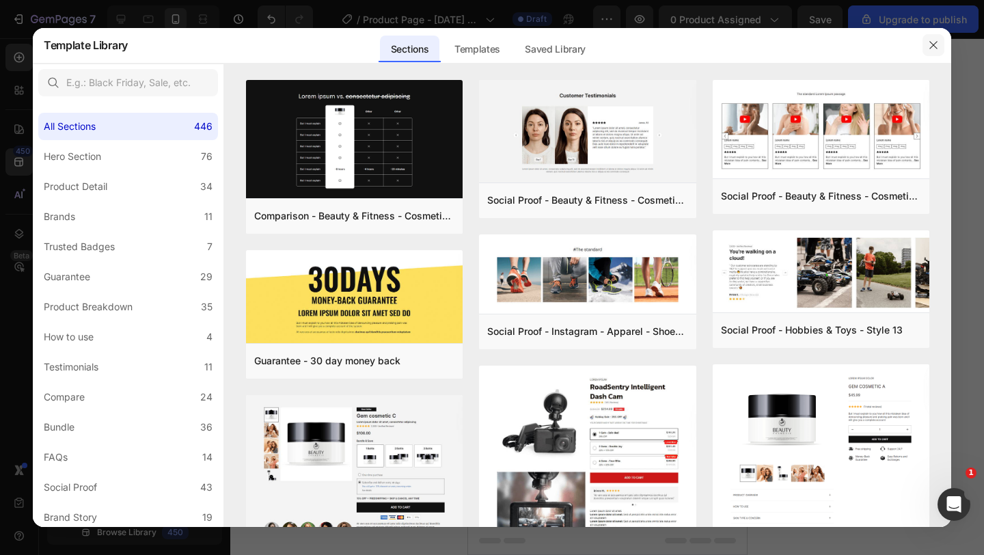
click at [932, 44] on icon "button" at bounding box center [933, 45] width 8 height 8
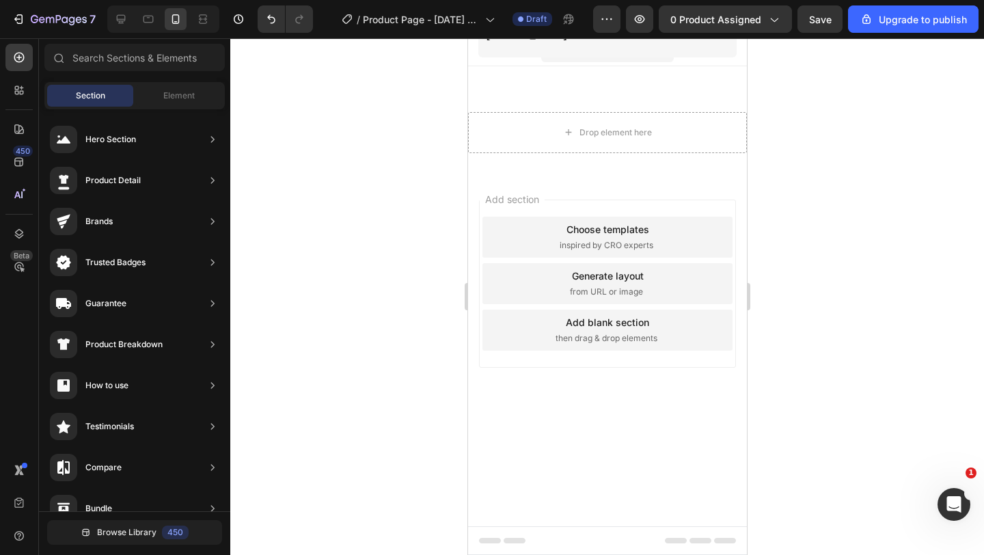
click at [969, 255] on div at bounding box center [606, 296] width 753 height 516
click at [146, 16] on icon at bounding box center [148, 20] width 10 height 8
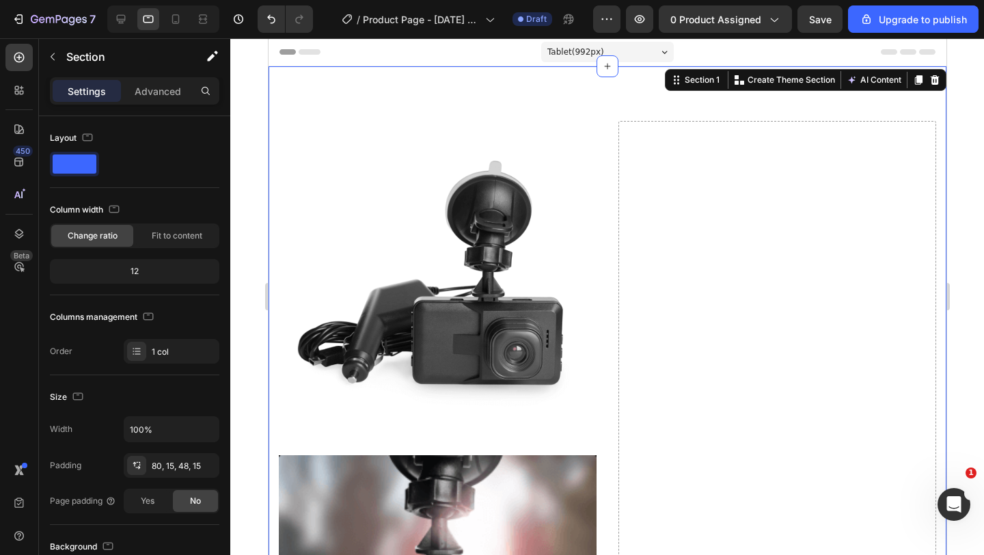
click at [932, 83] on icon at bounding box center [934, 80] width 9 height 10
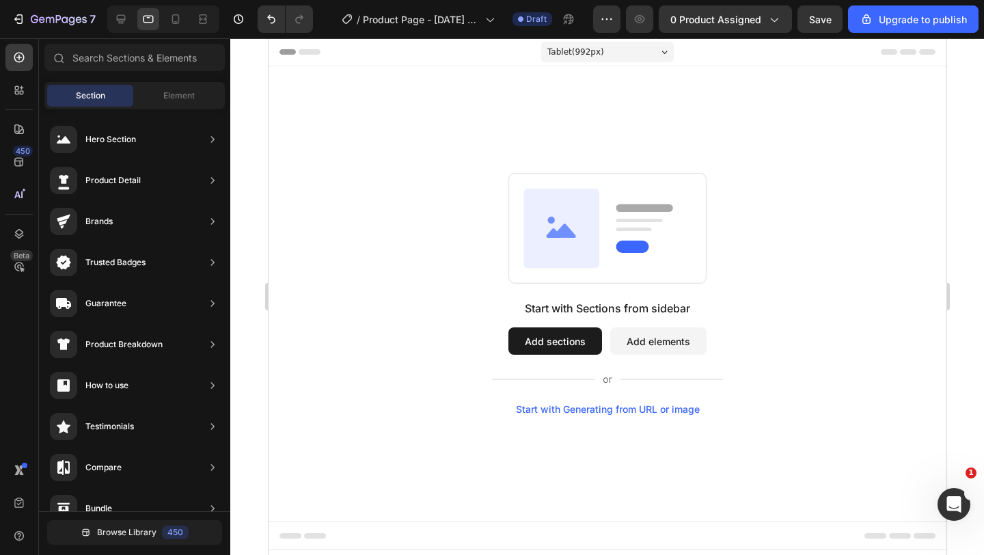
click at [662, 337] on button "Add elements" at bounding box center [657, 340] width 96 height 27
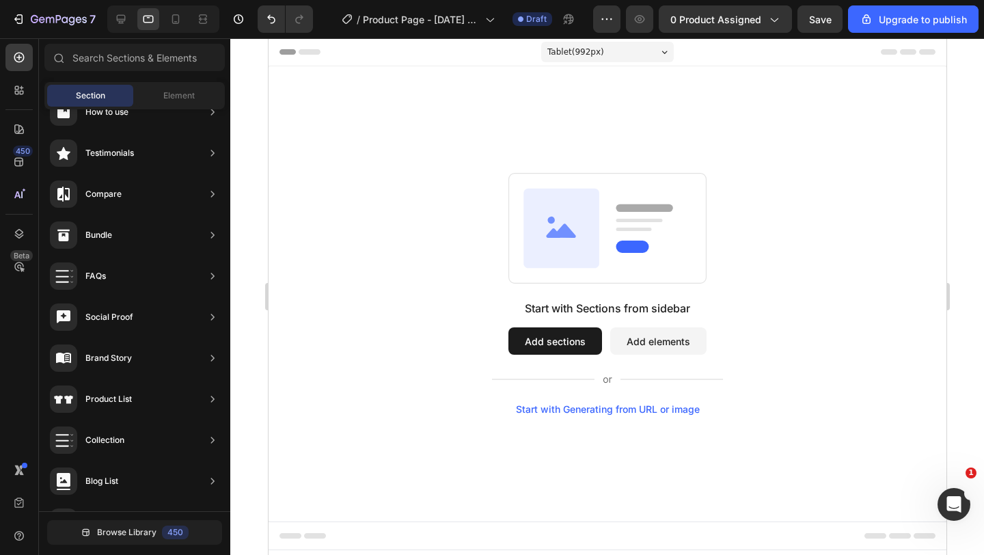
click at [163, 83] on div "Section Element" at bounding box center [134, 95] width 180 height 27
click at [164, 89] on span "Element" at bounding box center [178, 95] width 31 height 12
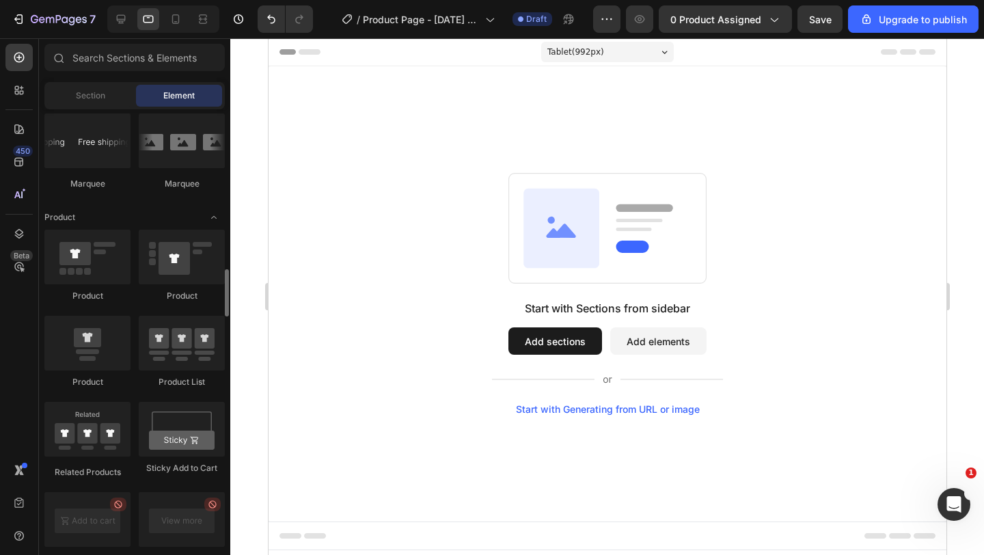
scroll to position [1655, 0]
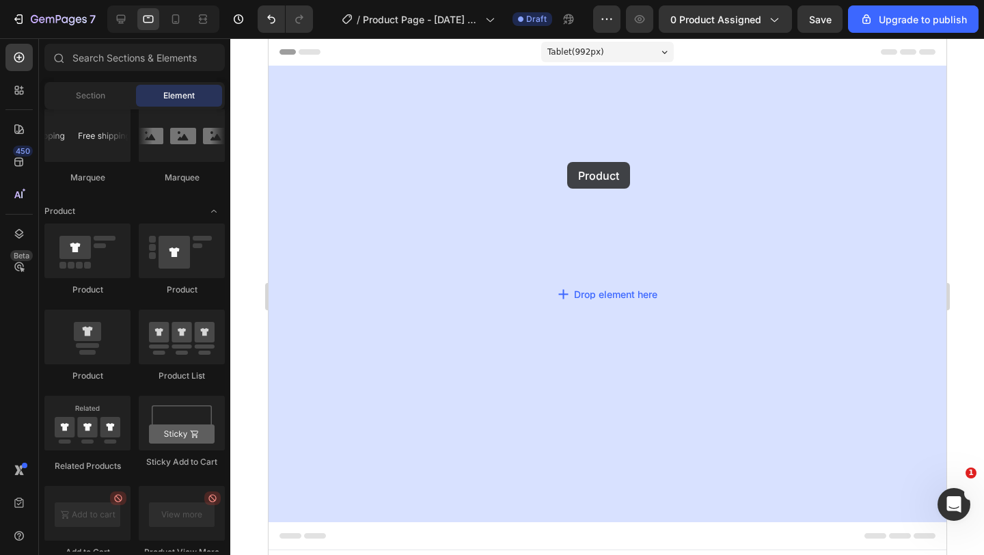
drag, startPoint x: 372, startPoint y: 370, endPoint x: 566, endPoint y: 162, distance: 284.7
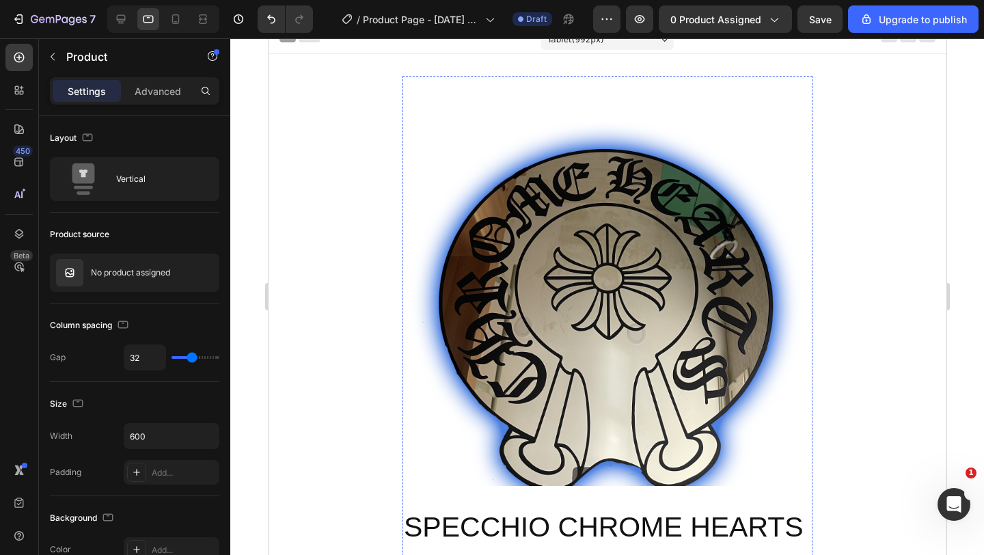
scroll to position [0, 0]
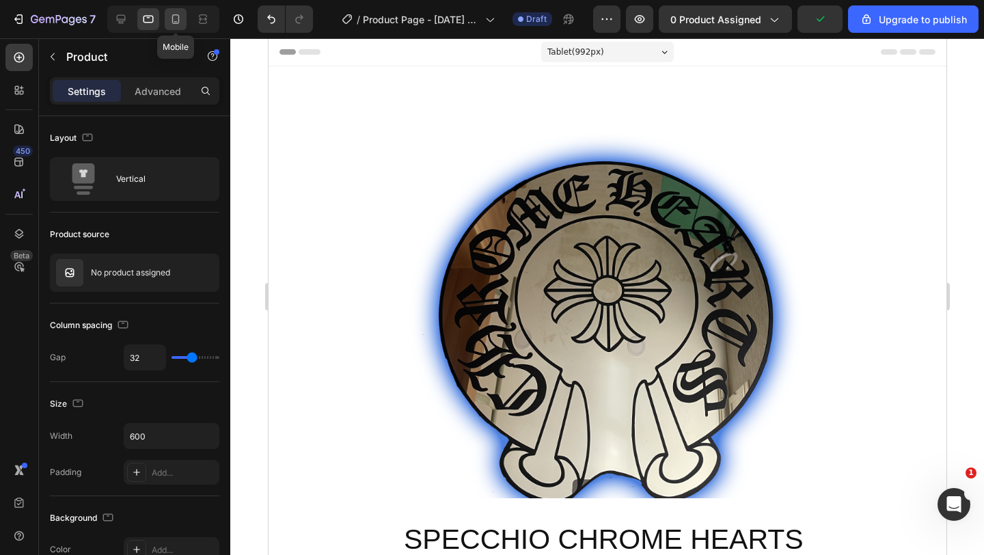
click at [178, 14] on icon at bounding box center [176, 19] width 14 height 14
type input "16"
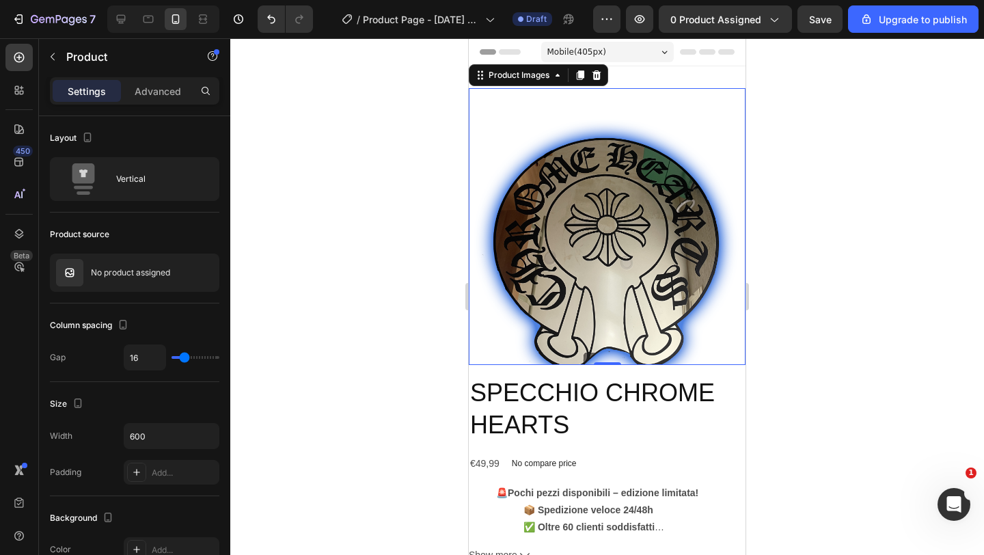
click at [642, 189] on img at bounding box center [607, 226] width 277 height 277
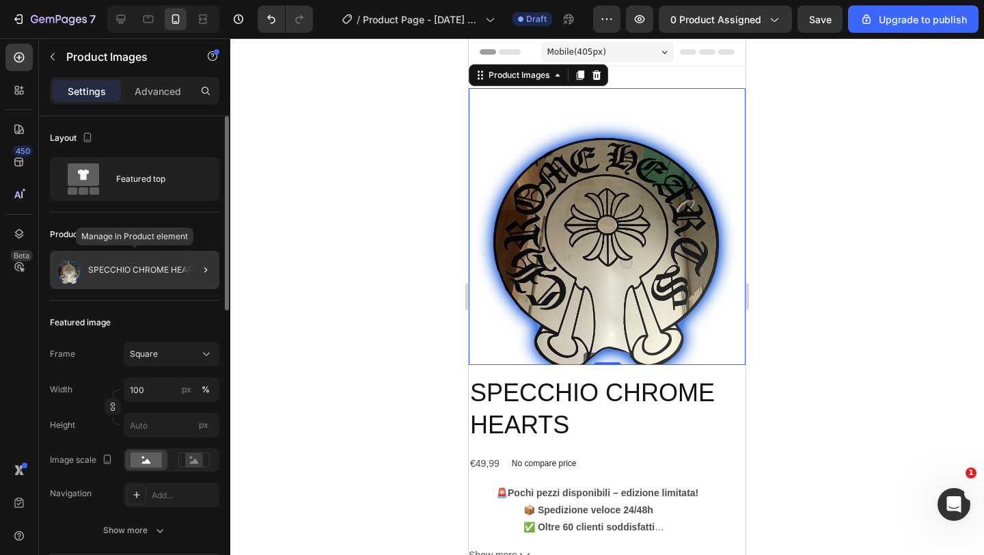
scroll to position [50, 0]
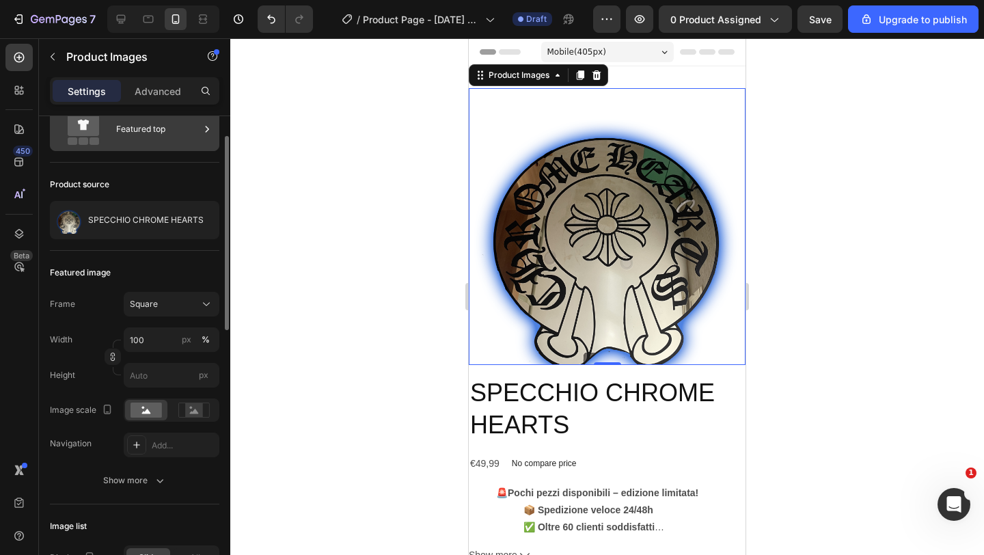
click at [166, 128] on div "Featured top" at bounding box center [157, 128] width 83 height 31
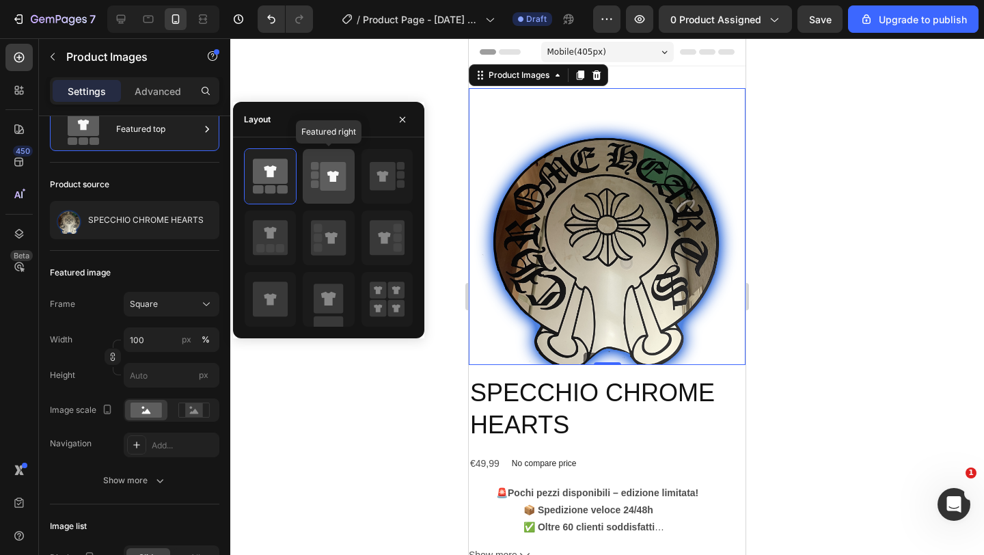
click at [330, 167] on icon at bounding box center [333, 176] width 26 height 29
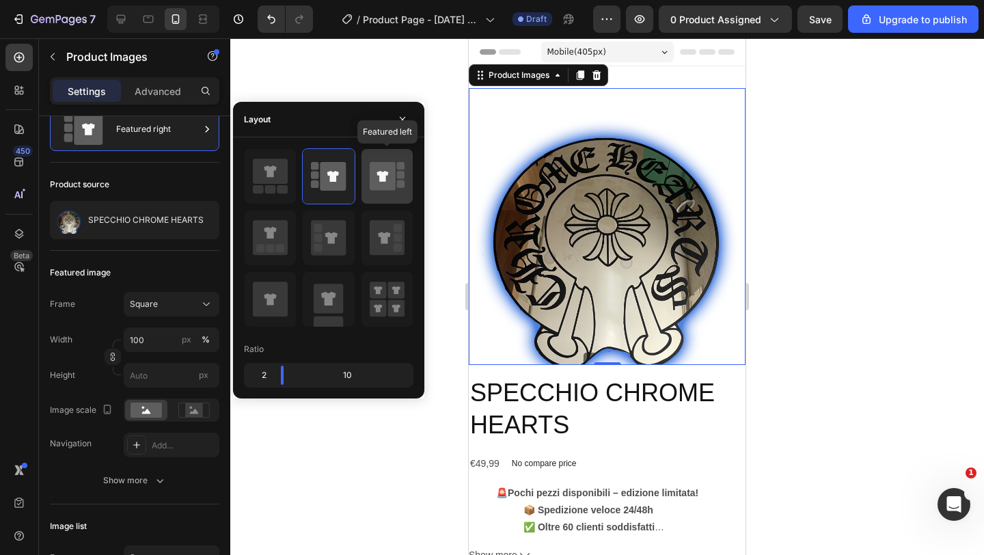
click at [371, 167] on icon at bounding box center [383, 176] width 26 height 29
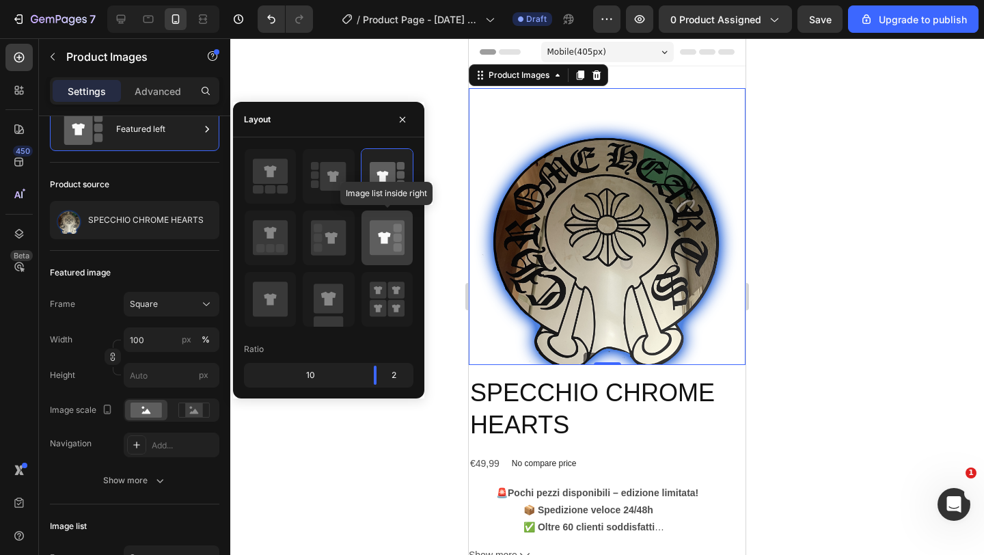
click at [378, 228] on icon at bounding box center [387, 237] width 35 height 35
type input "20"
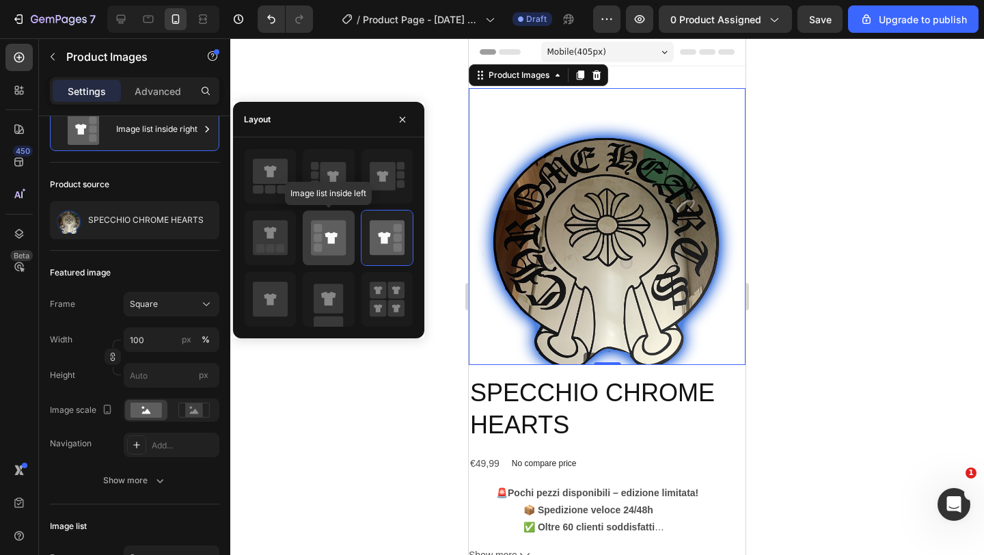
click at [337, 227] on icon at bounding box center [328, 237] width 35 height 35
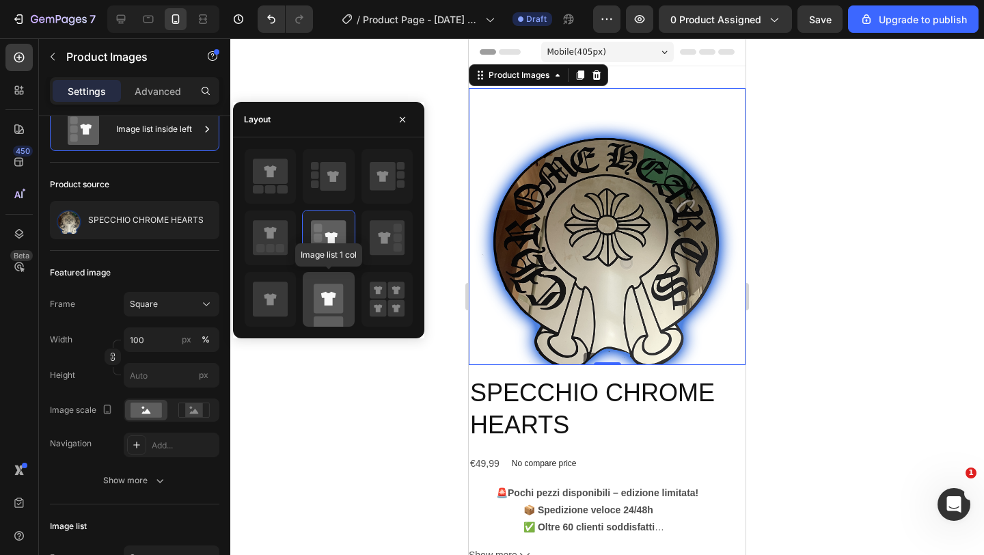
click at [333, 286] on rect at bounding box center [328, 297] width 29 height 29
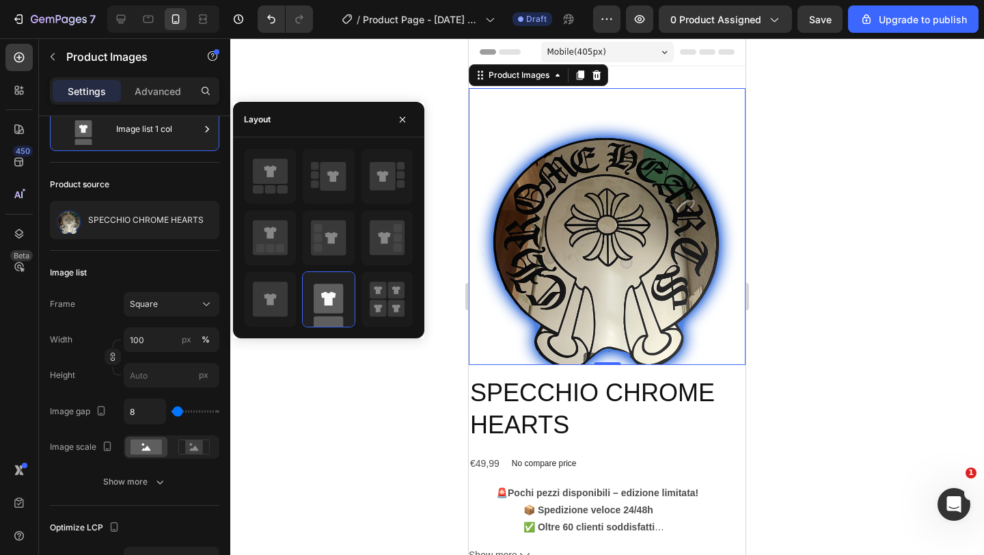
click at [328, 372] on div at bounding box center [606, 296] width 753 height 516
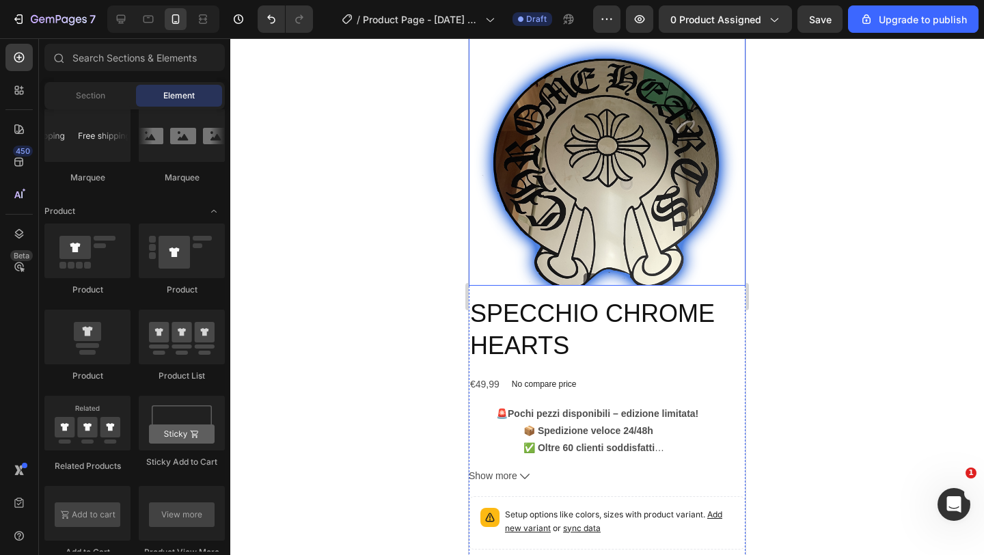
scroll to position [0, 0]
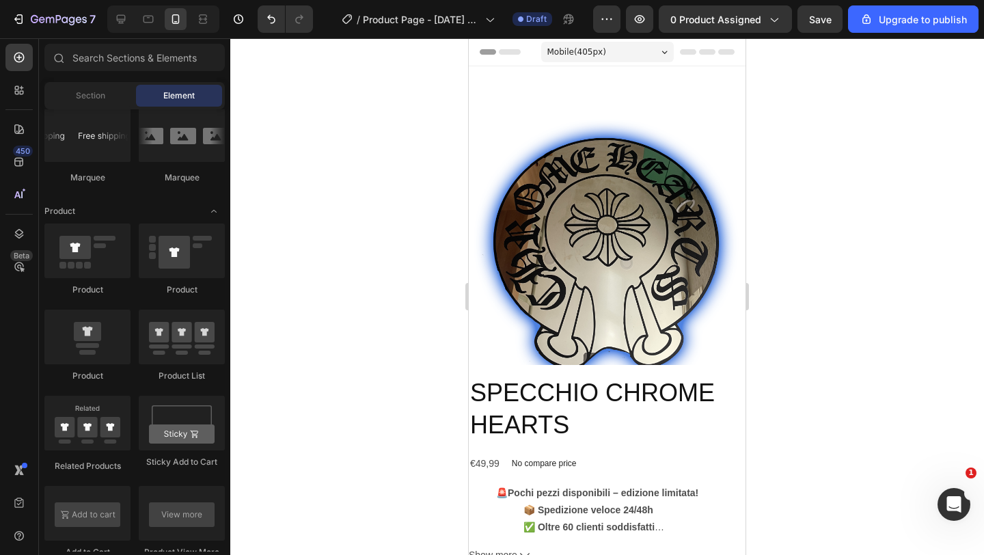
click at [628, 51] on div "Mobile ( 405 px)" at bounding box center [607, 52] width 133 height 20
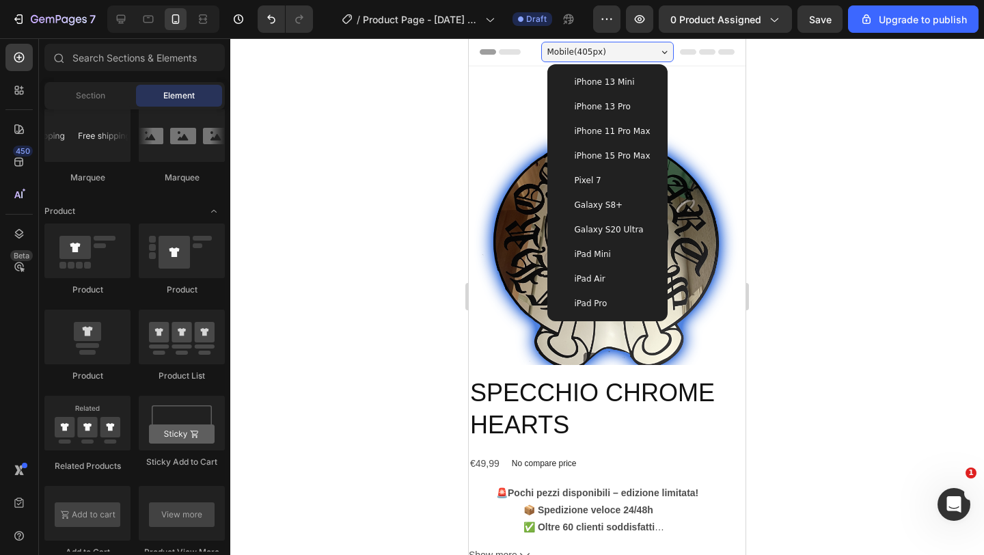
click at [835, 185] on div at bounding box center [606, 296] width 753 height 516
click at [640, 44] on div "Mobile ( 405 px)" at bounding box center [607, 52] width 133 height 20
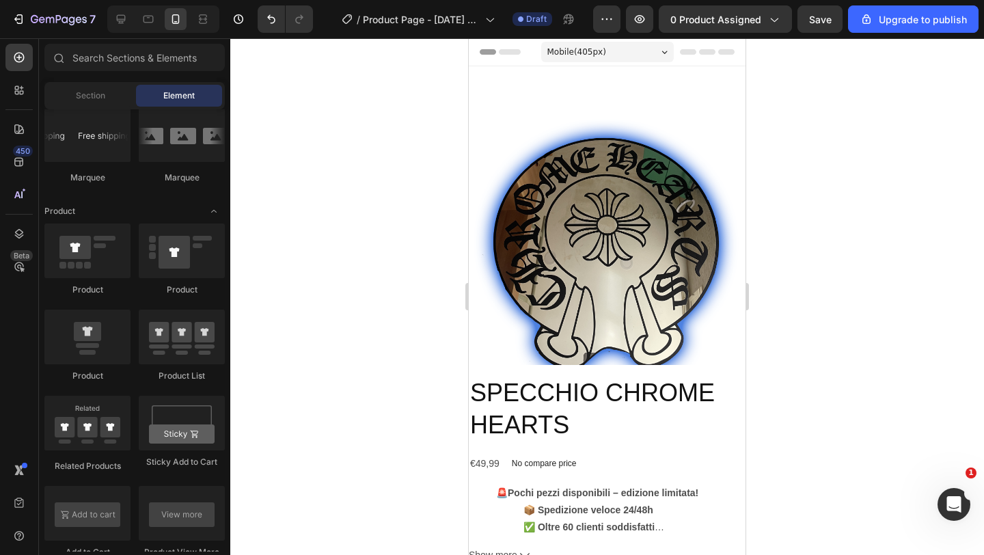
click at [640, 44] on div "Mobile ( 405 px)" at bounding box center [607, 52] width 133 height 20
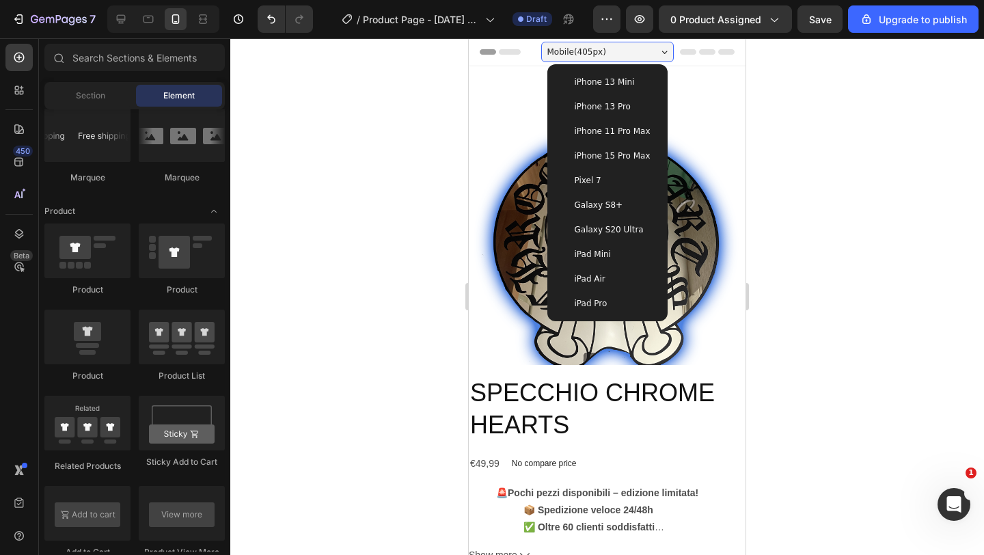
click at [640, 44] on div "Mobile ( 405 px)" at bounding box center [607, 52] width 133 height 20
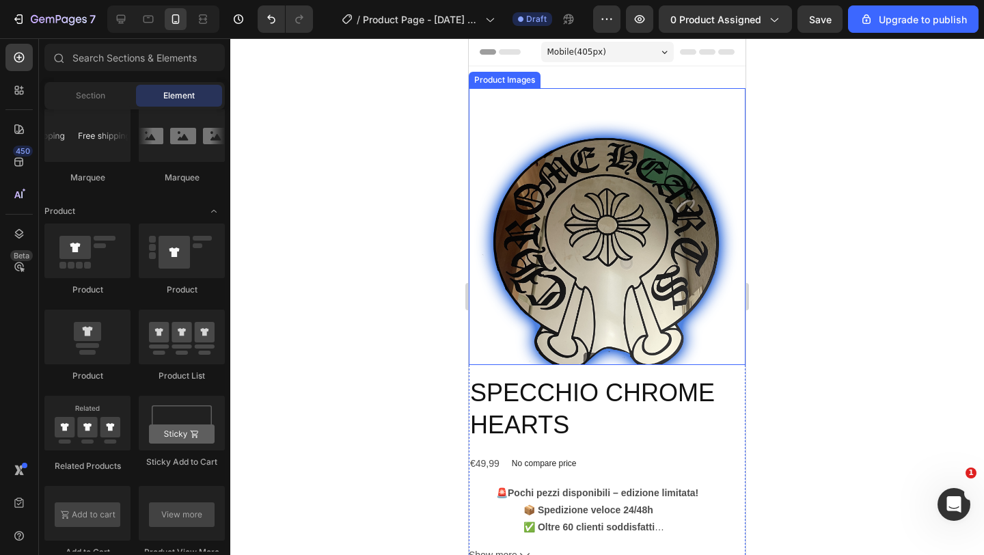
click at [594, 137] on img at bounding box center [607, 226] width 277 height 277
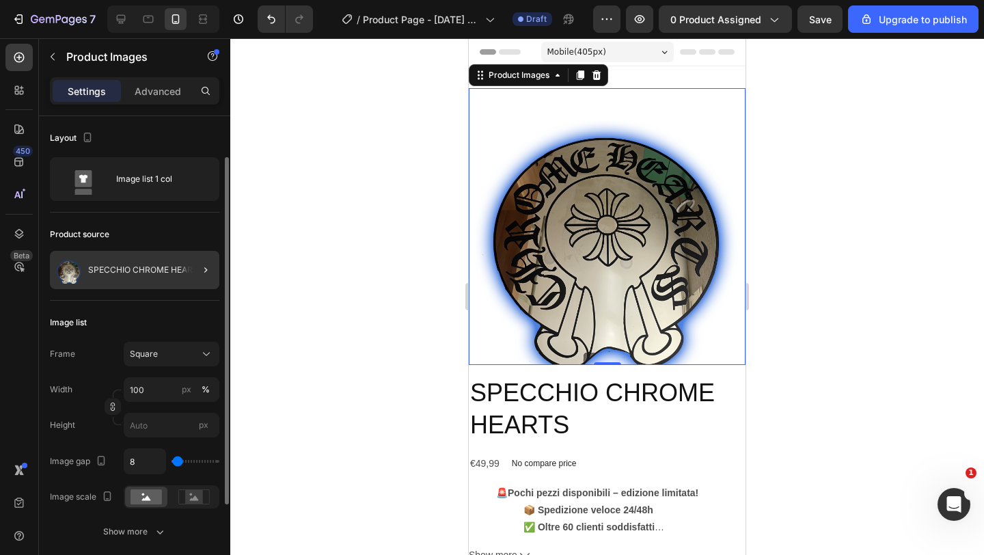
scroll to position [74, 0]
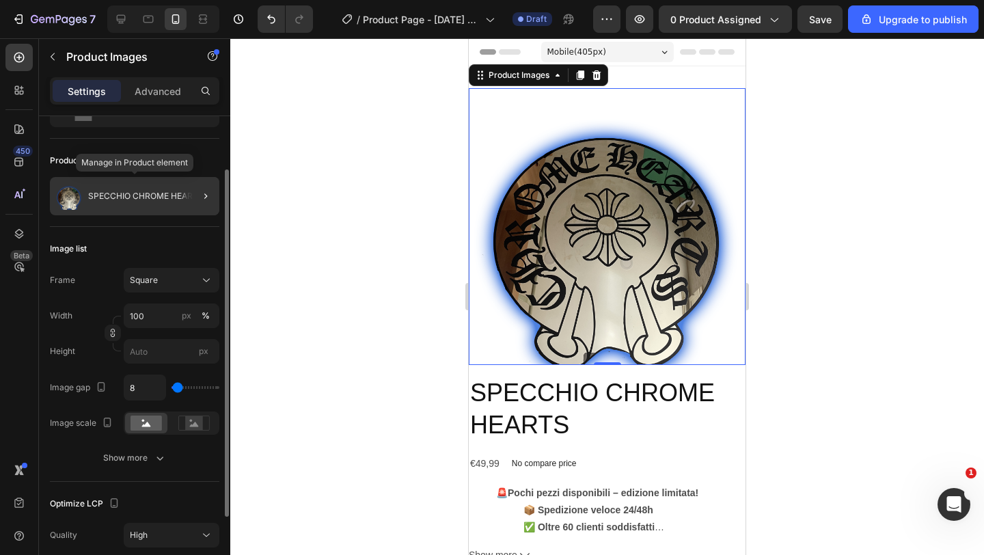
click at [179, 193] on p "SPECCHIO CHROME HEARTS" at bounding box center [145, 196] width 115 height 10
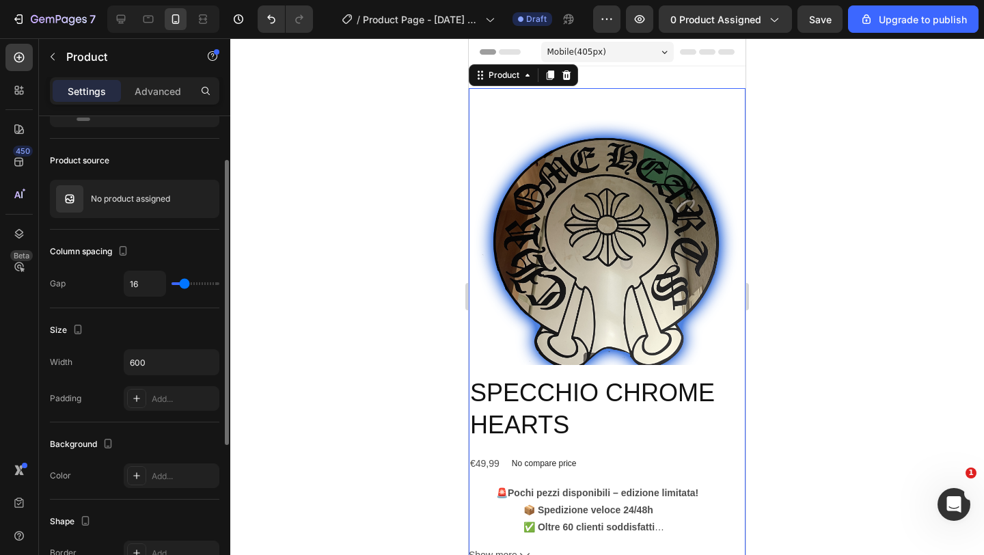
scroll to position [0, 0]
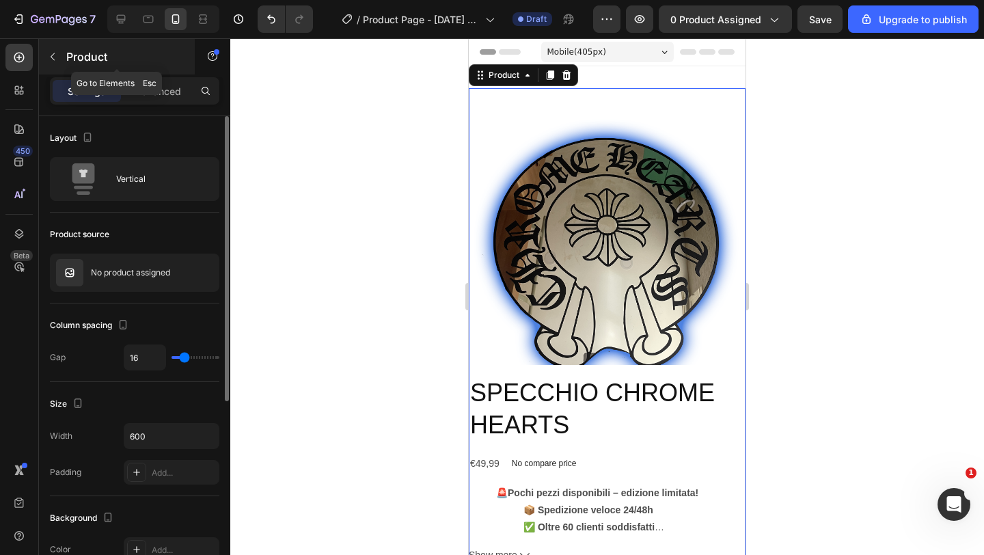
click at [56, 67] on button "button" at bounding box center [53, 57] width 22 height 22
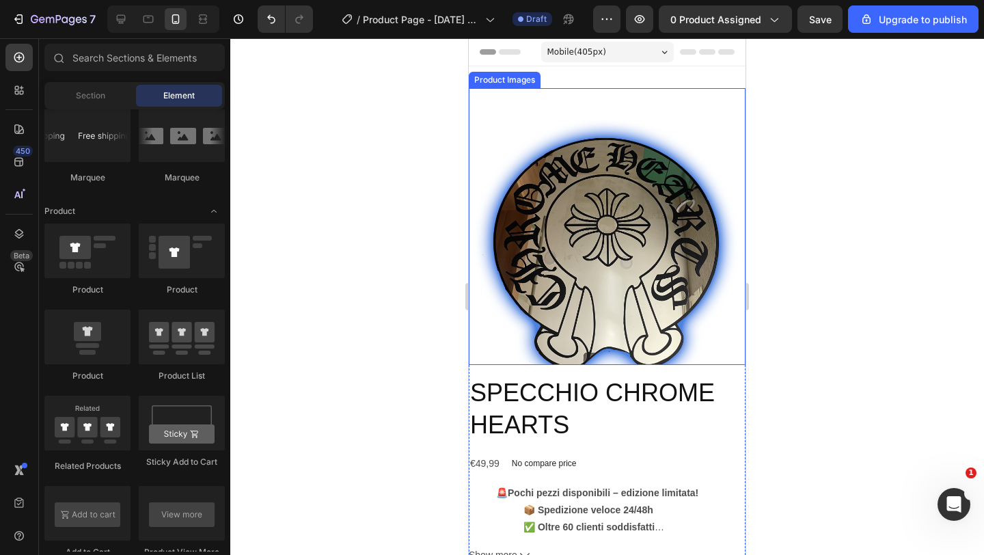
click at [507, 167] on img at bounding box center [607, 226] width 277 height 277
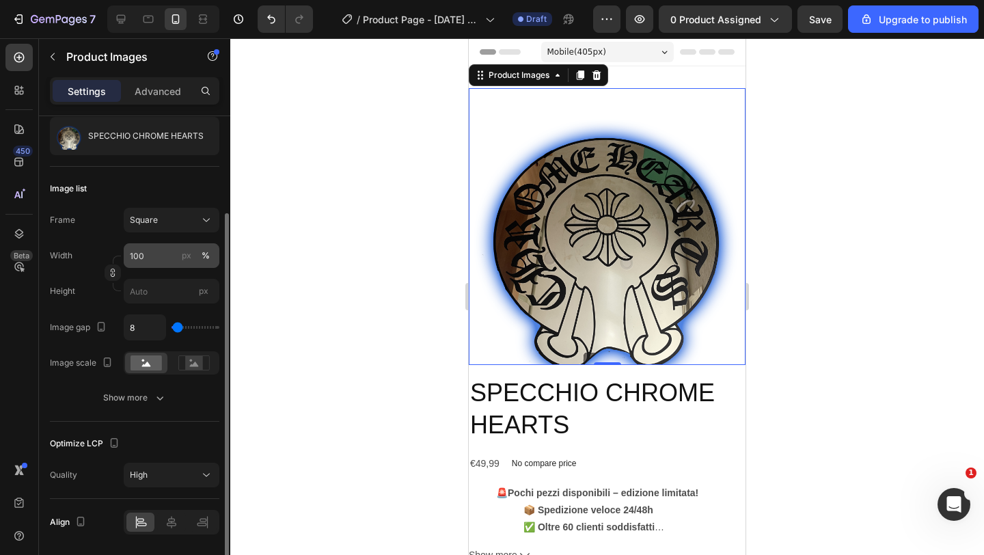
scroll to position [179, 0]
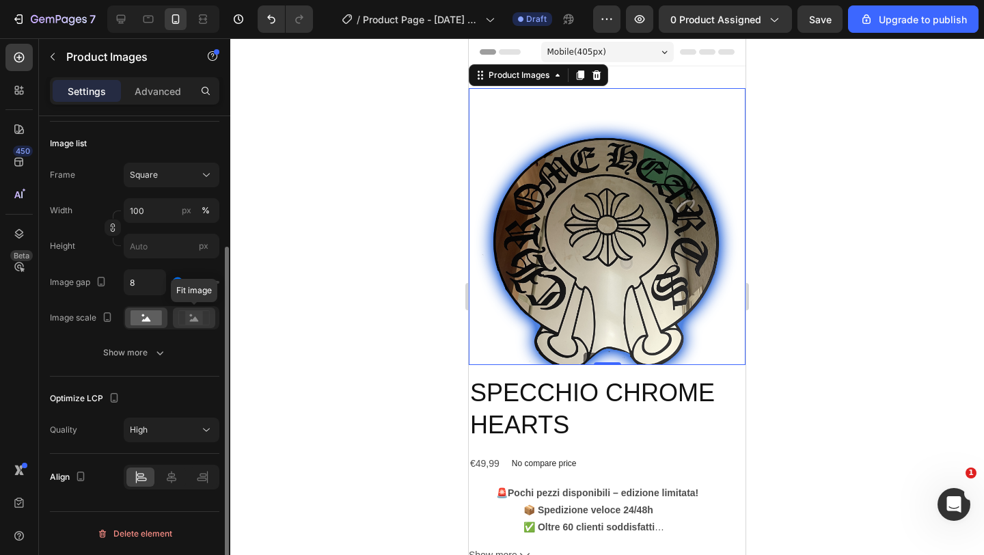
click at [183, 320] on icon at bounding box center [193, 317] width 31 height 15
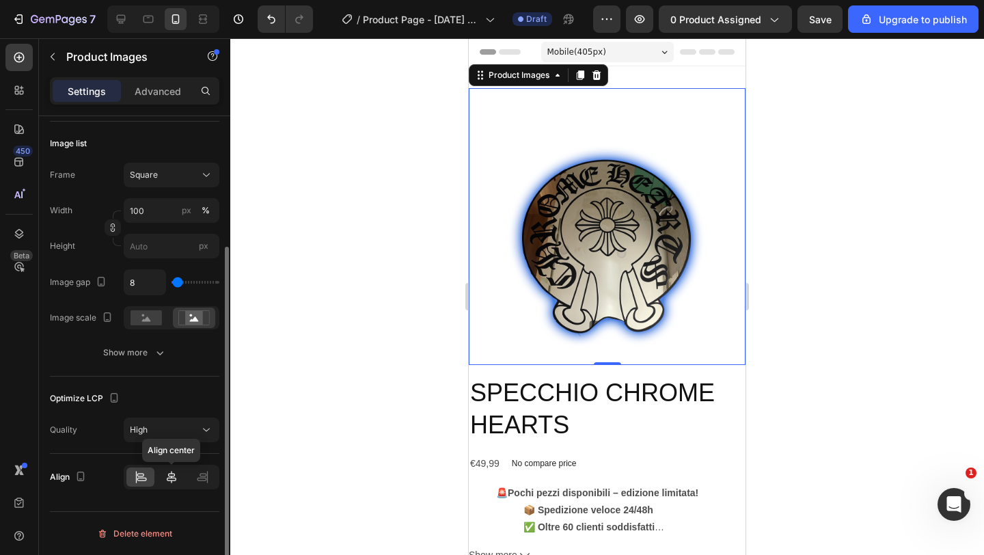
click at [170, 475] on icon at bounding box center [172, 477] width 14 height 14
click at [148, 480] on div at bounding box center [140, 476] width 28 height 19
click at [170, 434] on div "High" at bounding box center [165, 429] width 70 height 12
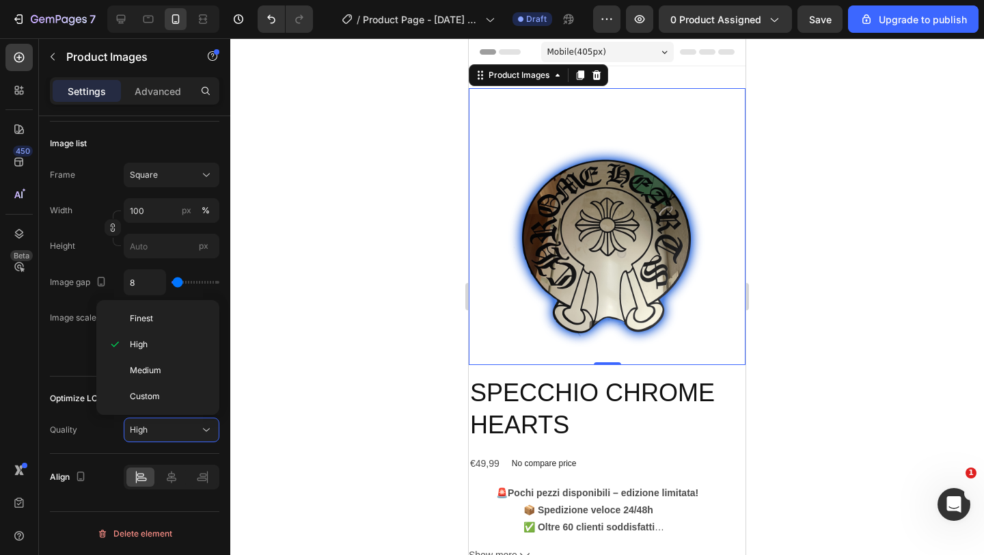
click at [261, 397] on div at bounding box center [606, 296] width 753 height 516
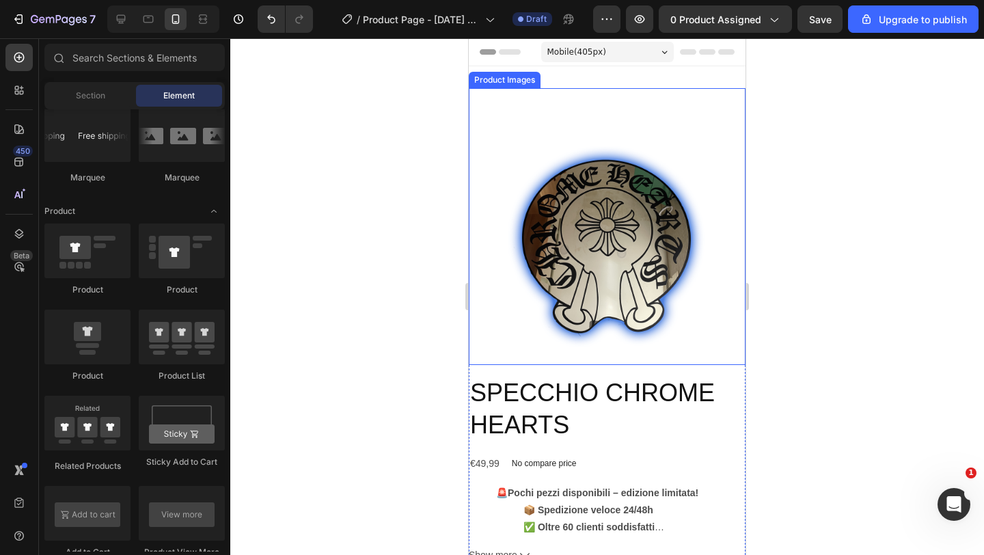
click at [536, 158] on img at bounding box center [607, 226] width 277 height 277
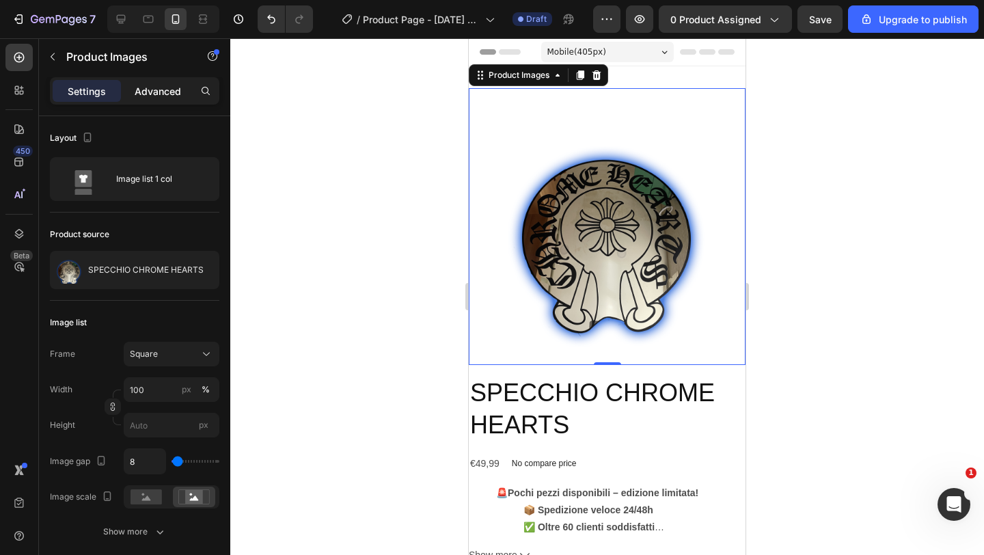
click at [156, 88] on p "Advanced" at bounding box center [158, 91] width 46 height 14
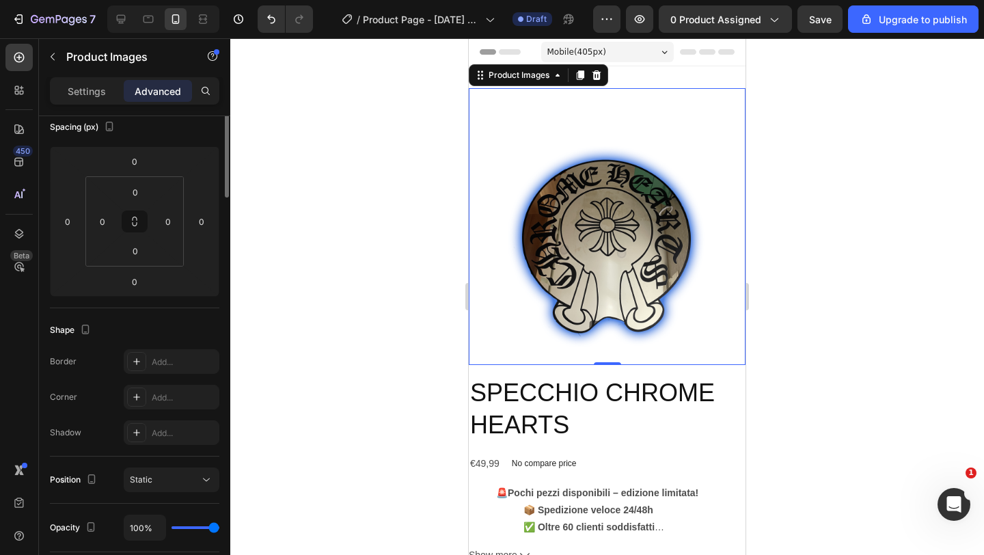
scroll to position [0, 0]
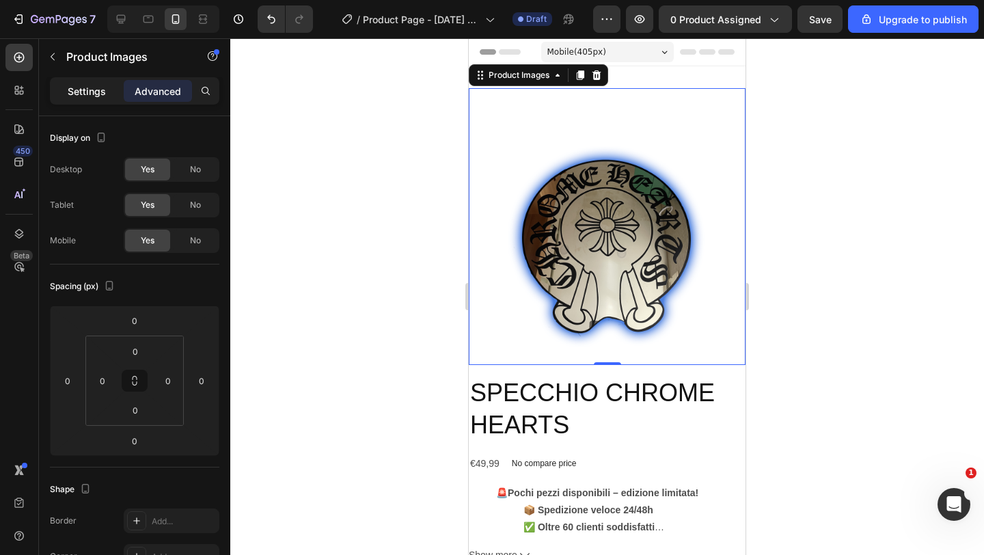
click at [90, 88] on p "Settings" at bounding box center [87, 91] width 38 height 14
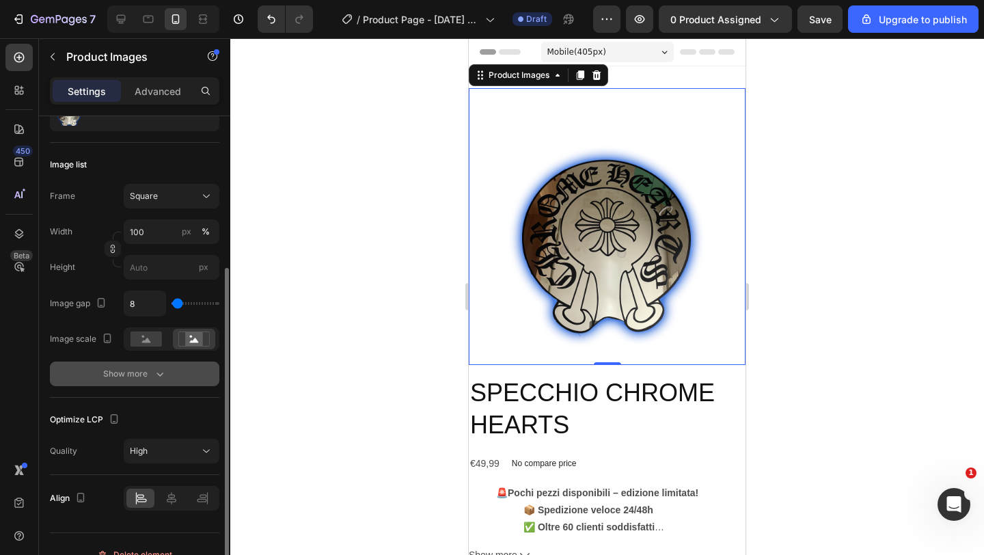
scroll to position [179, 0]
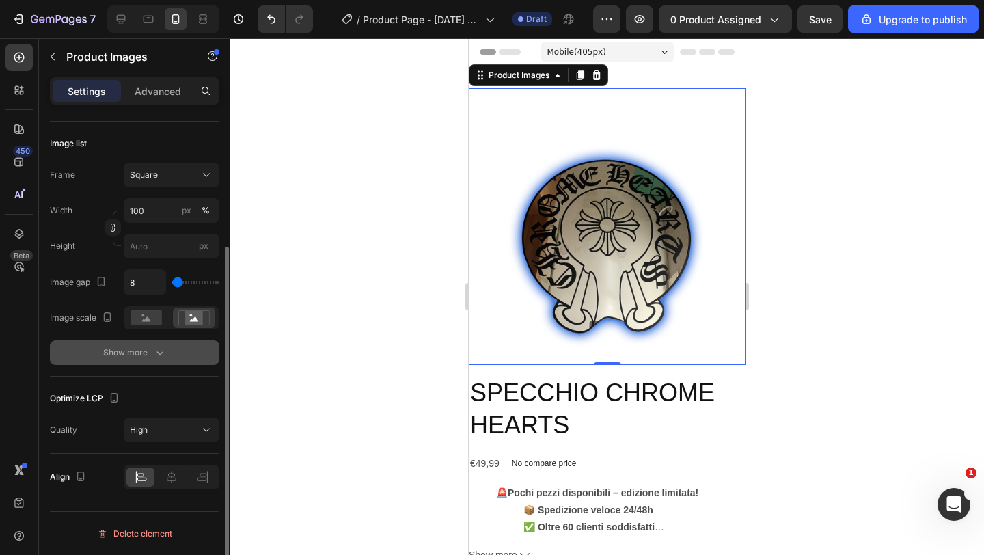
click at [158, 359] on icon "button" at bounding box center [160, 353] width 14 height 14
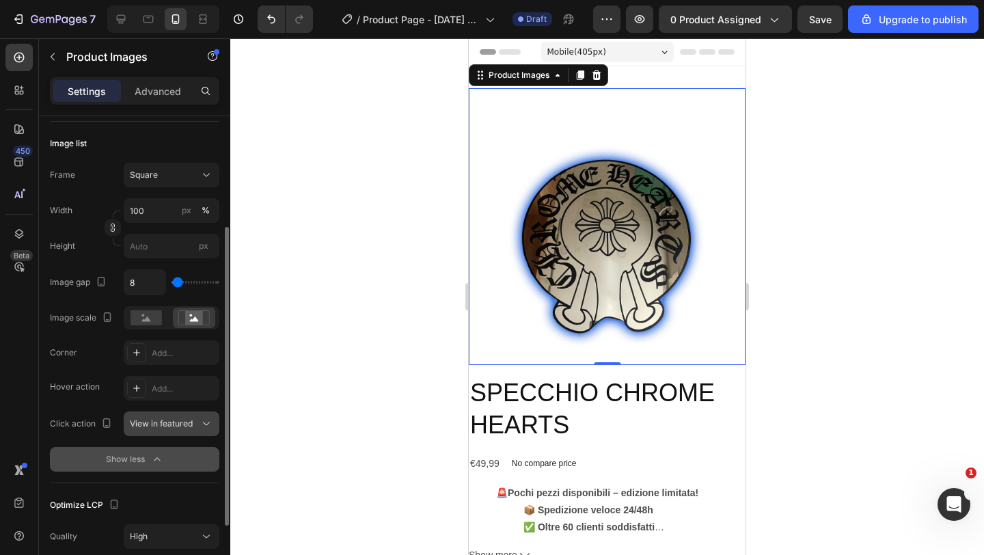
scroll to position [0, 0]
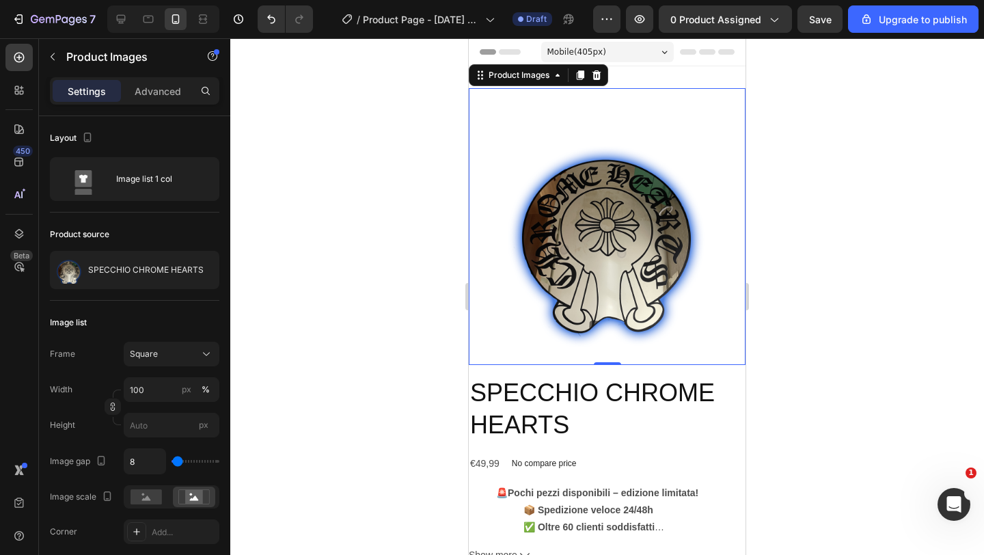
click at [339, 206] on div at bounding box center [606, 296] width 753 height 516
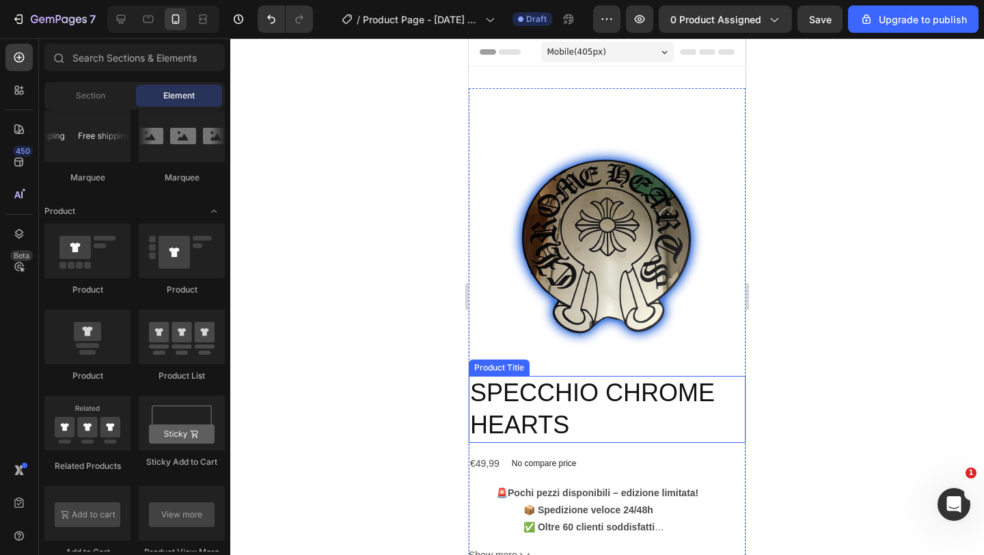
click at [608, 385] on h2 "SPECCHIO CHROME HEARTS" at bounding box center [607, 409] width 277 height 67
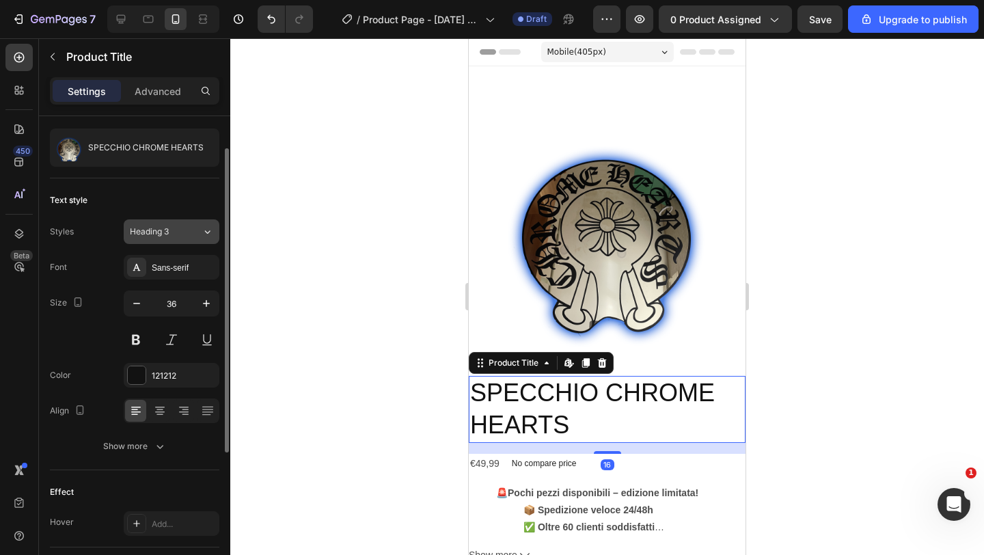
scroll to position [38, 0]
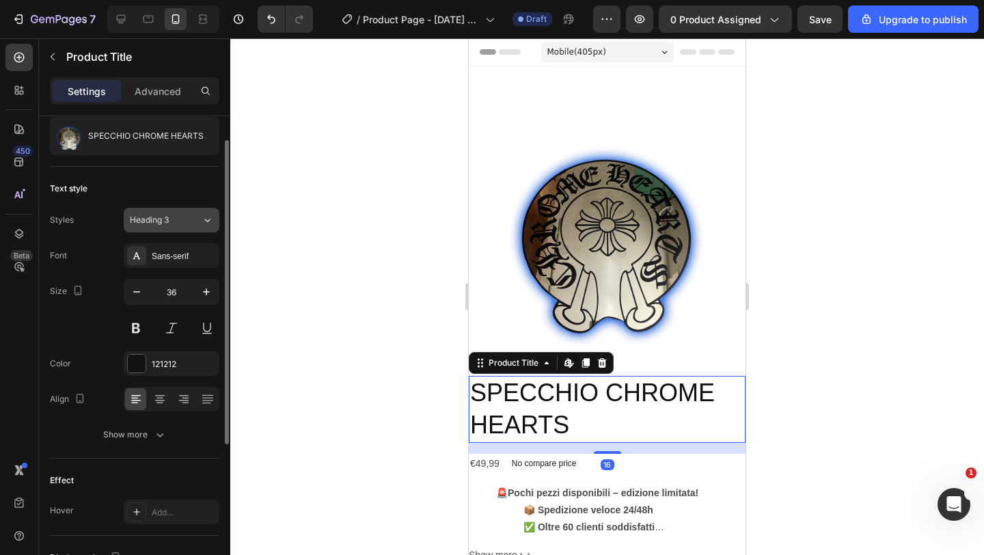
click at [186, 224] on div "Heading 3" at bounding box center [166, 220] width 72 height 12
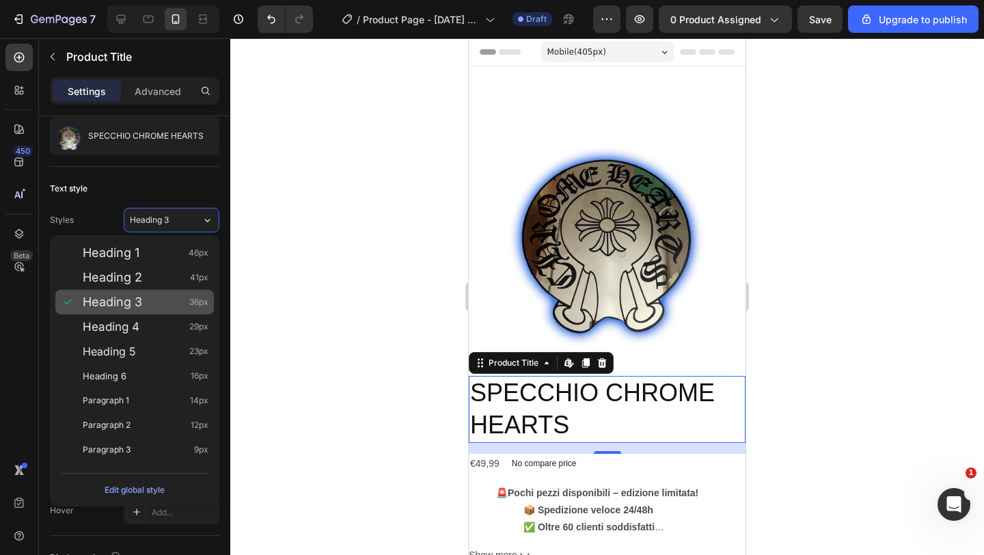
click at [130, 298] on span "Heading 3" at bounding box center [112, 302] width 59 height 14
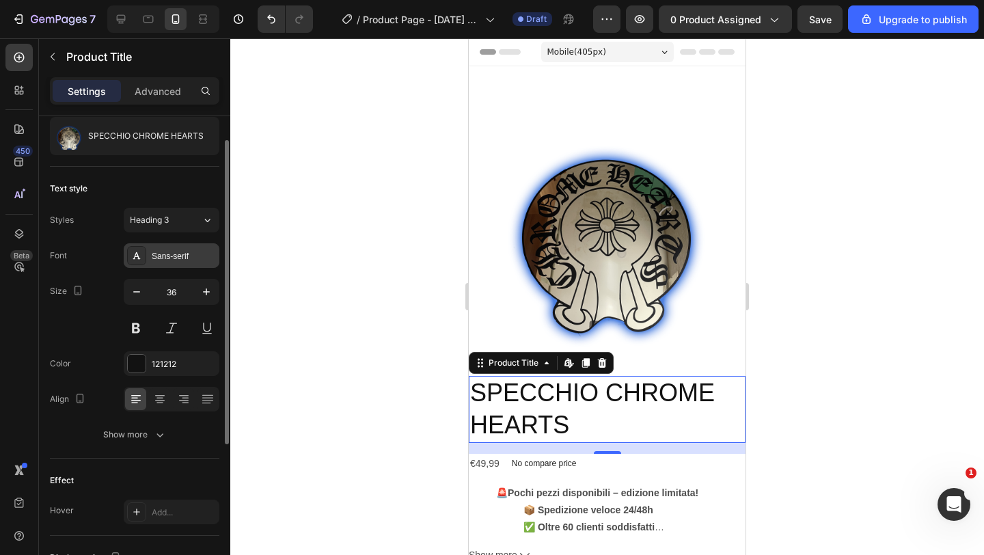
click at [148, 251] on div "Sans-serif" at bounding box center [172, 255] width 96 height 25
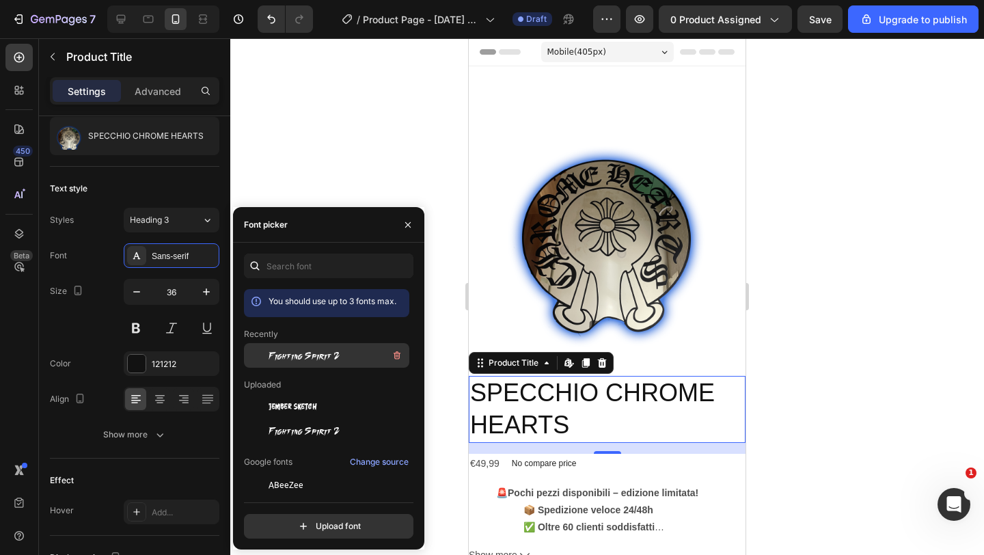
click at [320, 356] on span "Fighting Spirit 2" at bounding box center [303, 355] width 71 height 12
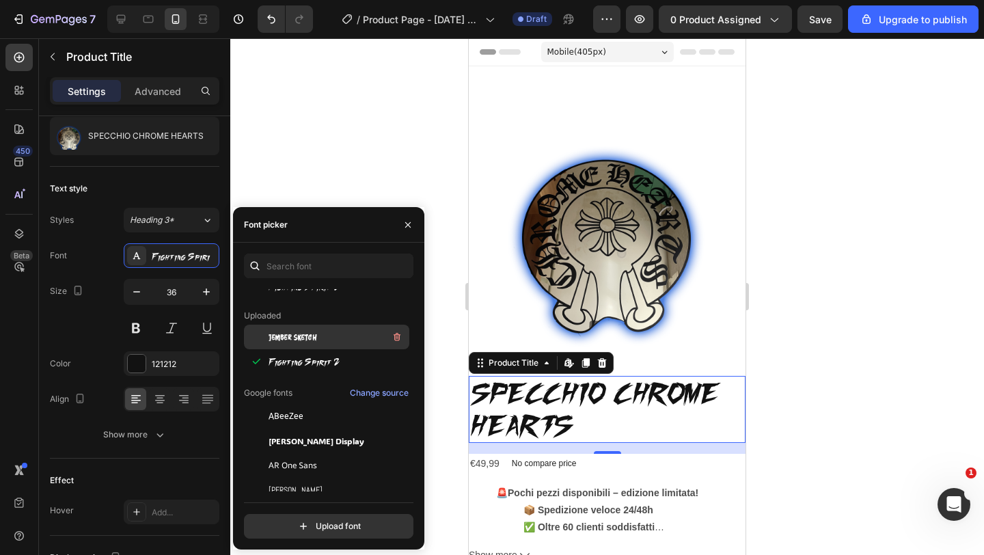
scroll to position [98, 0]
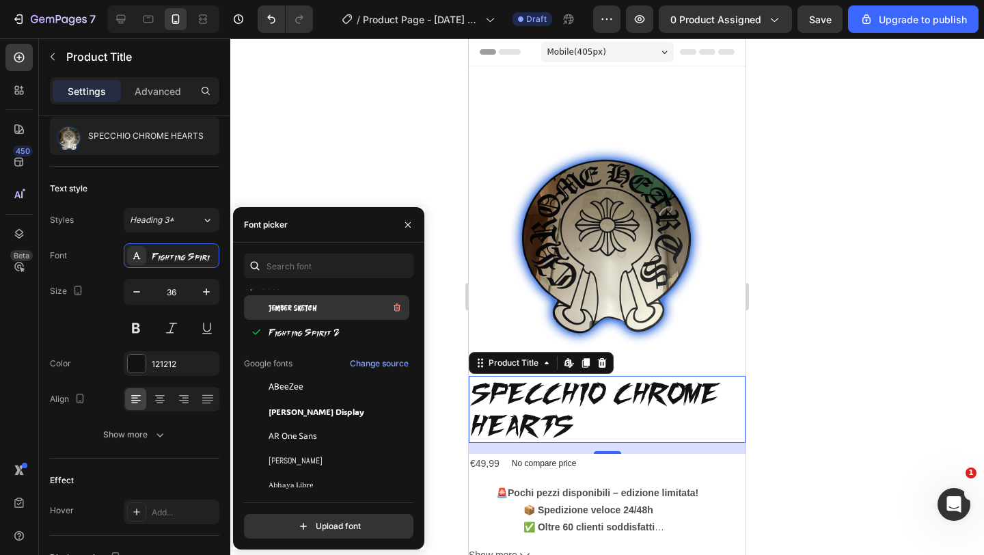
click at [305, 312] on span "Jember Sketch" at bounding box center [292, 307] width 48 height 12
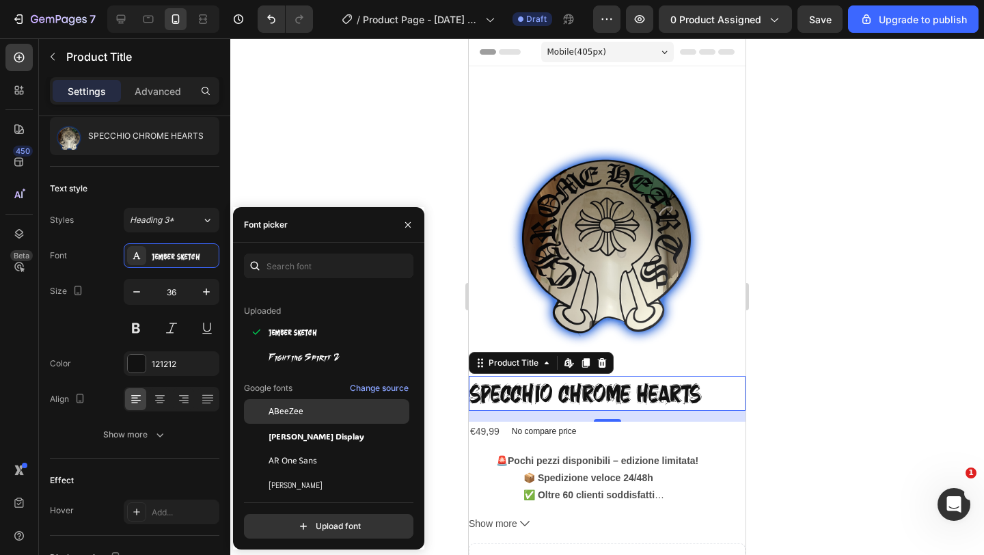
click at [294, 413] on span "ABeeZee" at bounding box center [285, 411] width 35 height 12
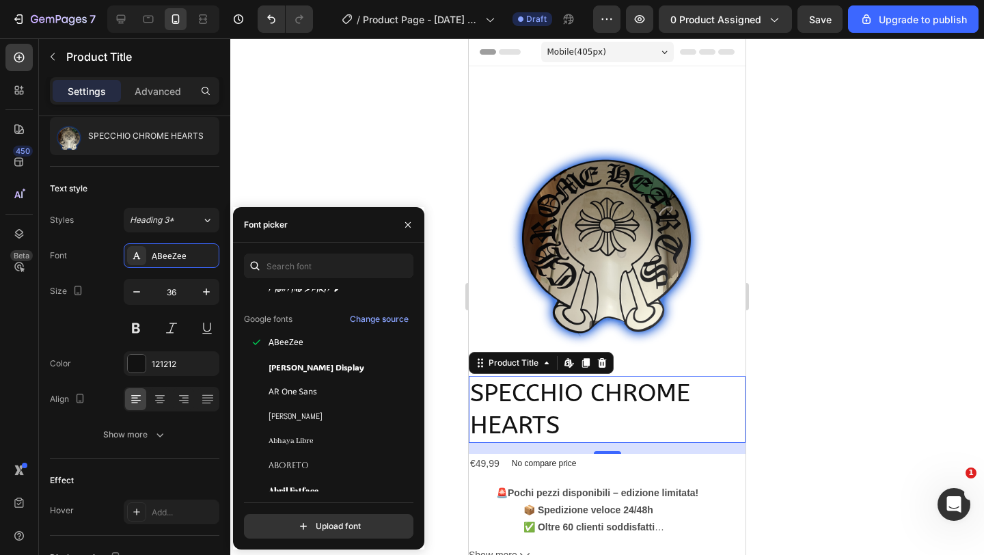
scroll to position [194, 0]
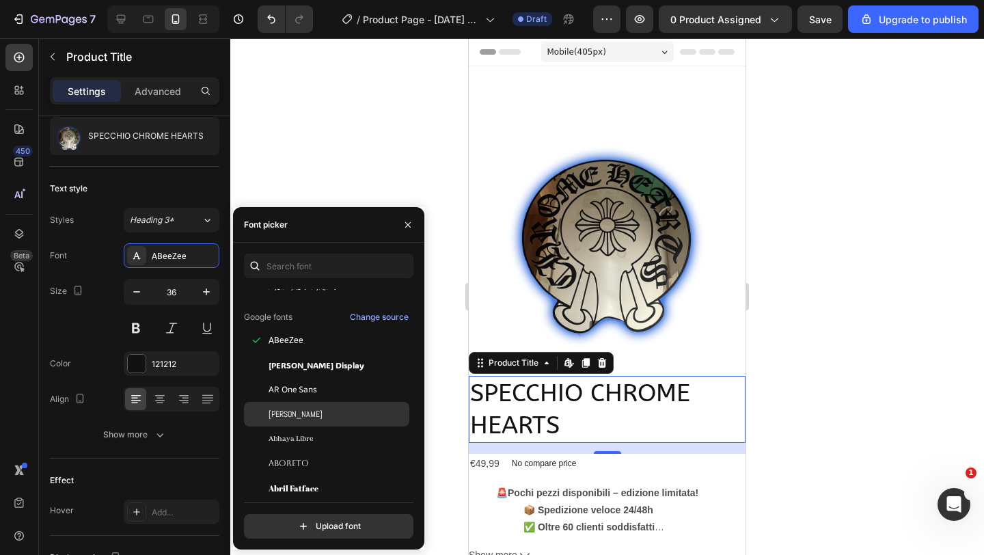
click at [297, 414] on div "[PERSON_NAME]" at bounding box center [337, 414] width 138 height 12
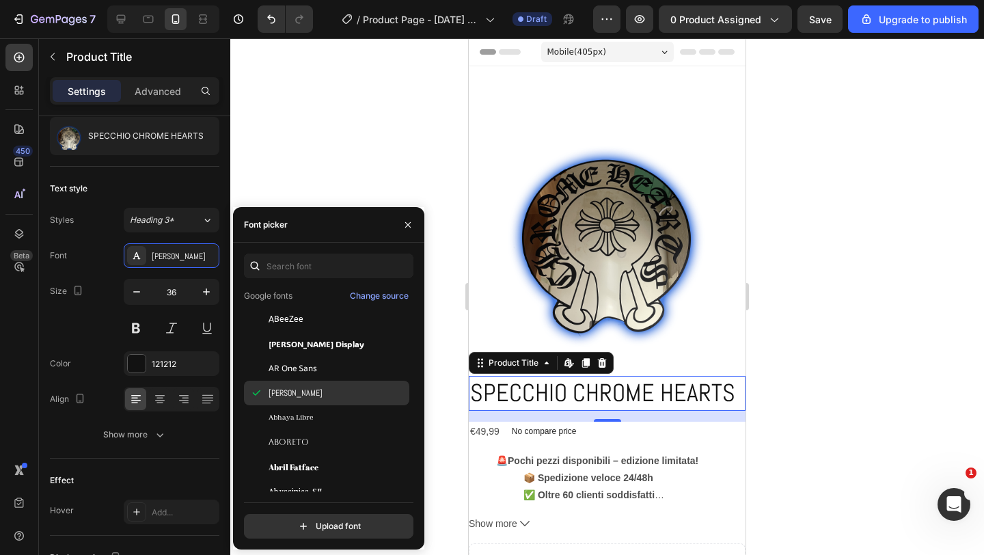
scroll to position [217, 0]
click at [301, 415] on span "Abhaya Libre" at bounding box center [290, 416] width 44 height 12
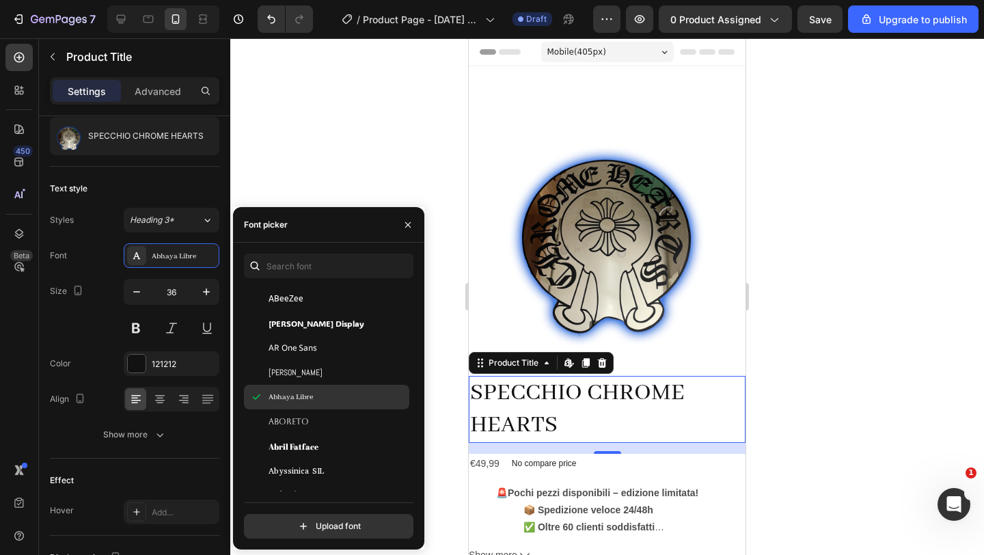
scroll to position [236, 0]
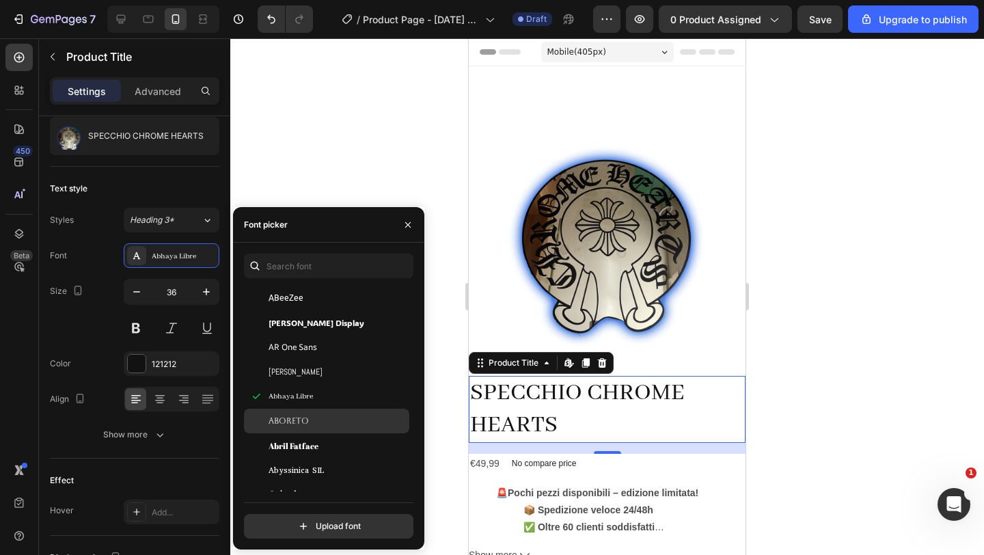
click at [298, 417] on span "Aboreto" at bounding box center [288, 421] width 40 height 12
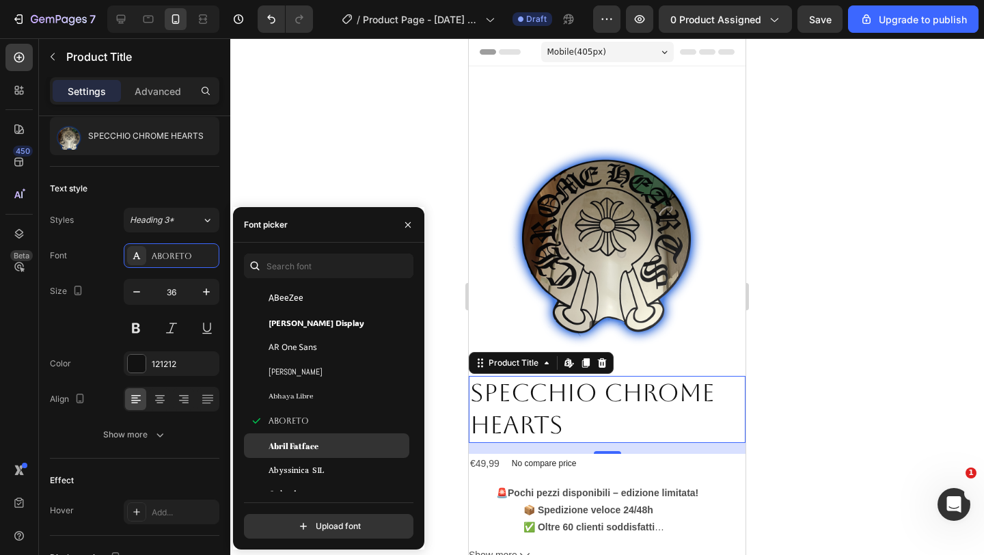
click at [294, 443] on span "Abril Fatface" at bounding box center [293, 445] width 50 height 12
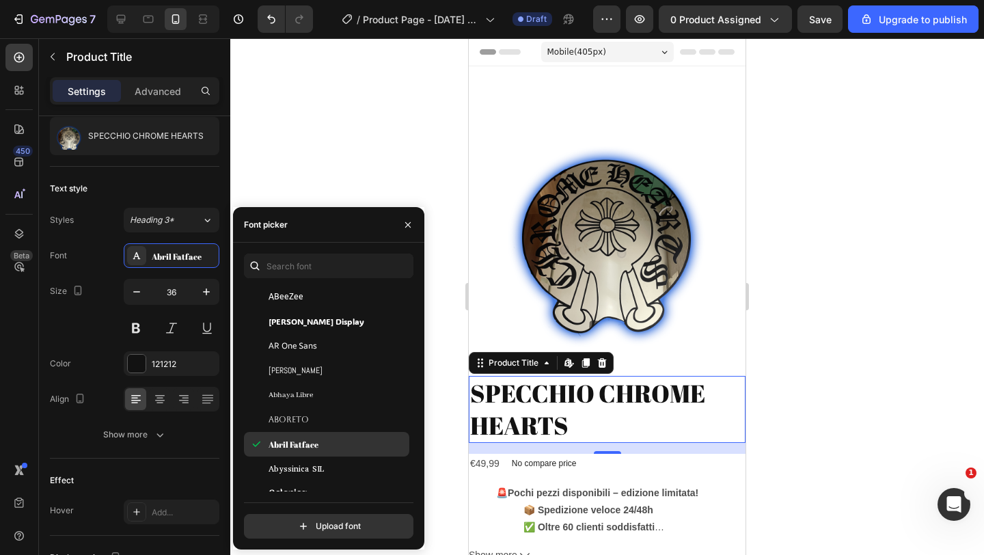
scroll to position [268, 0]
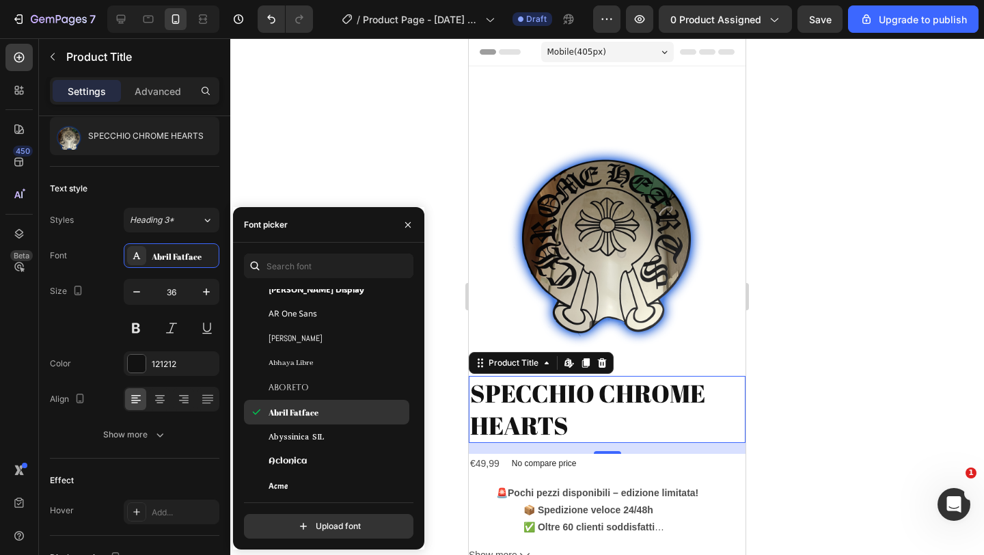
click at [293, 443] on div "Abyssinica SIL" at bounding box center [326, 436] width 165 height 25
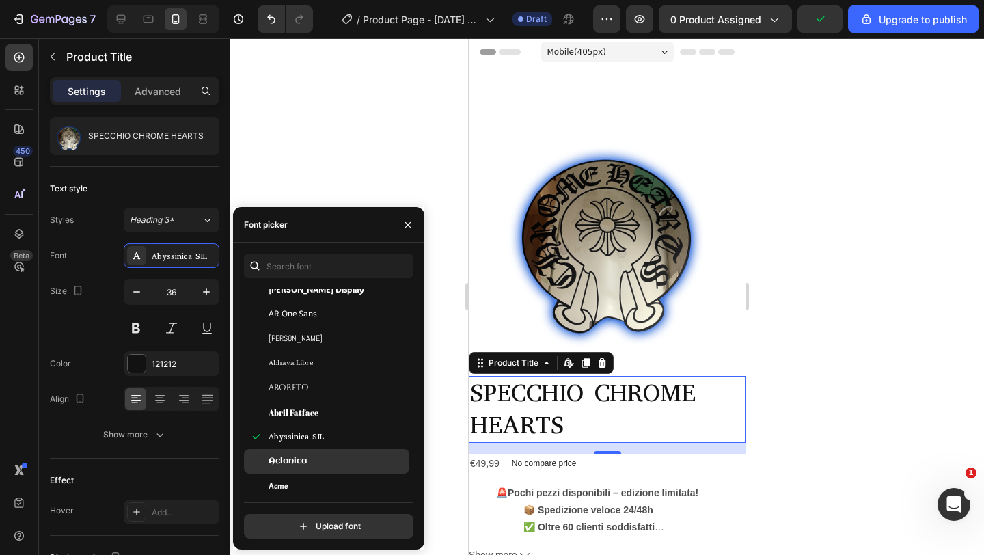
click at [289, 458] on span "Aclonica" at bounding box center [287, 461] width 38 height 12
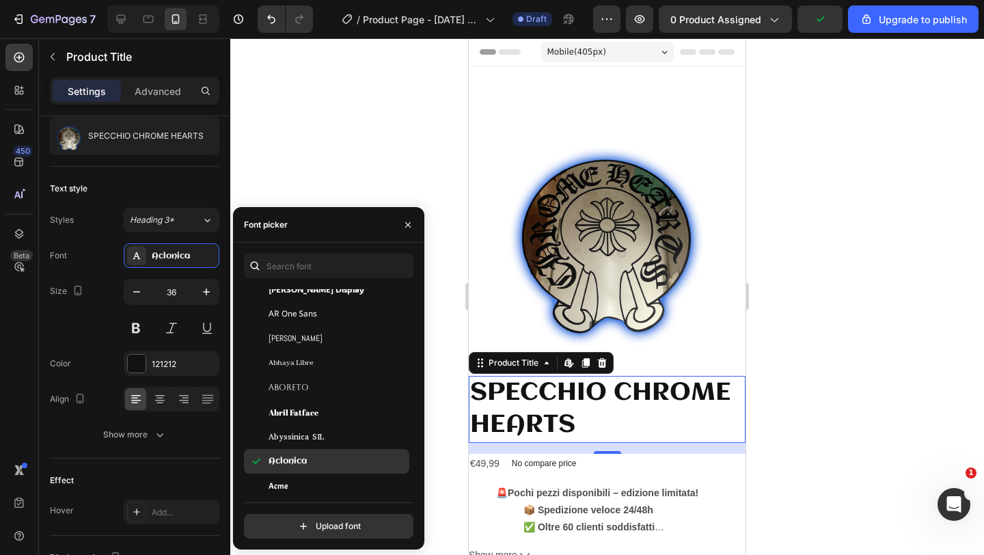
scroll to position [335, 0]
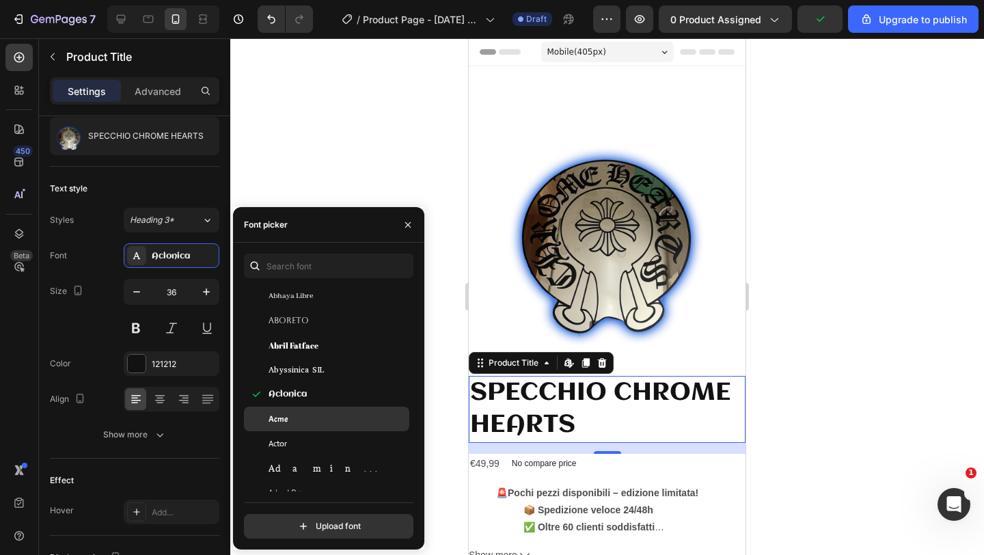
click at [291, 423] on div "Acme" at bounding box center [337, 419] width 138 height 12
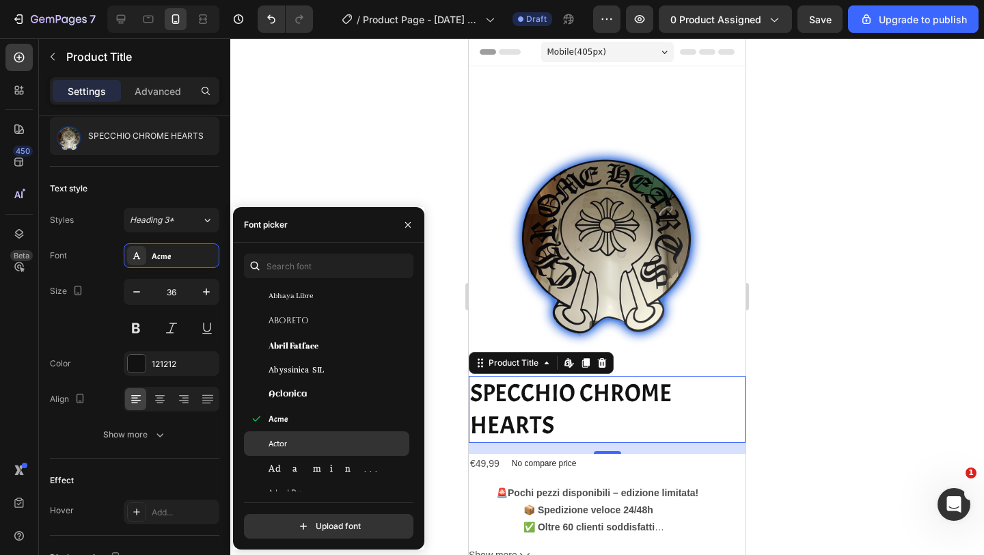
click at [287, 448] on span "Actor" at bounding box center [277, 443] width 18 height 12
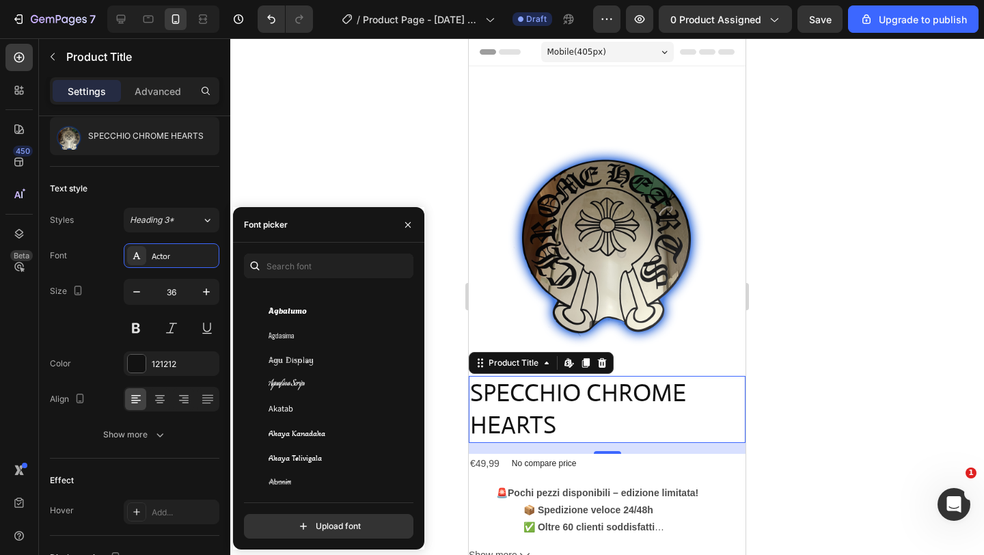
scroll to position [596, 0]
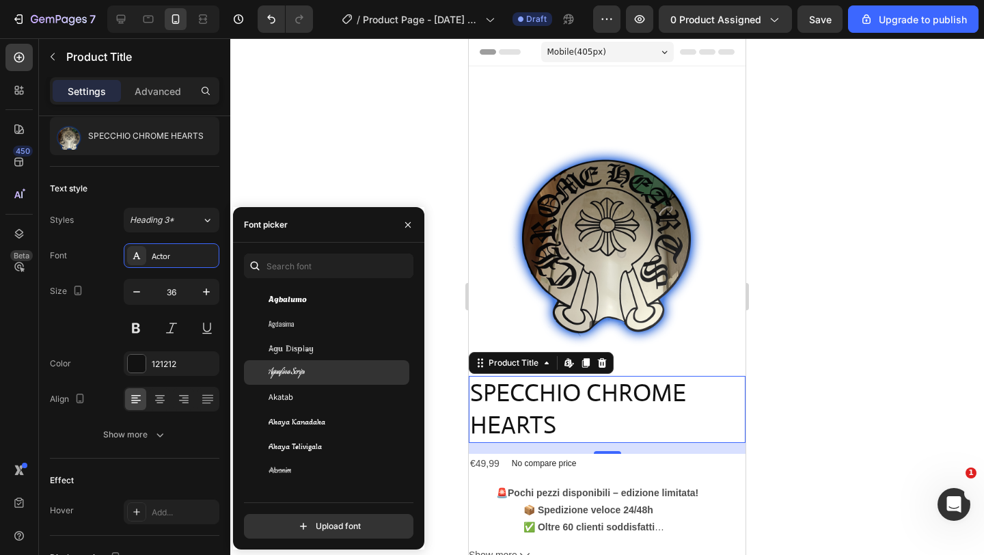
click at [298, 380] on div "Aguafina Script" at bounding box center [326, 372] width 165 height 25
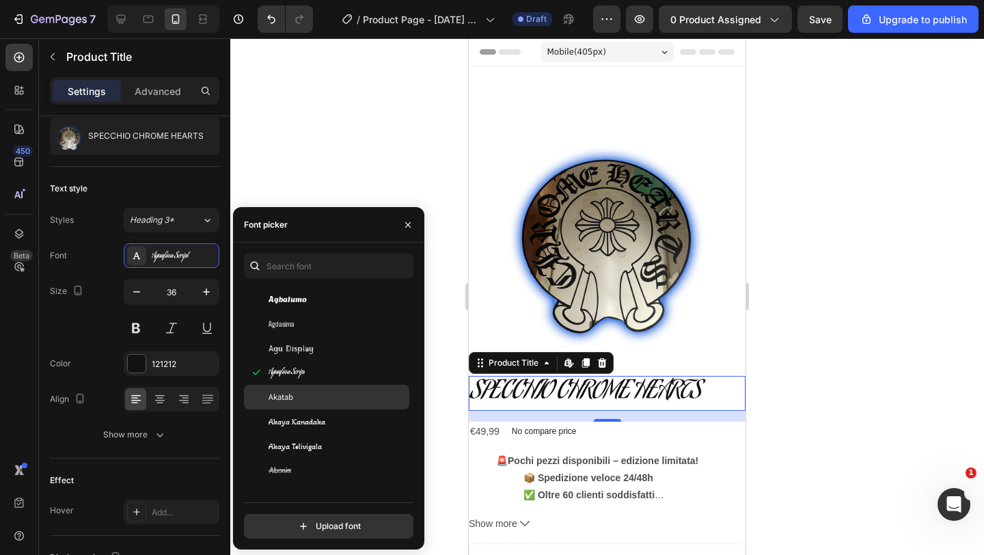
click at [291, 402] on span "Akatab" at bounding box center [280, 397] width 25 height 12
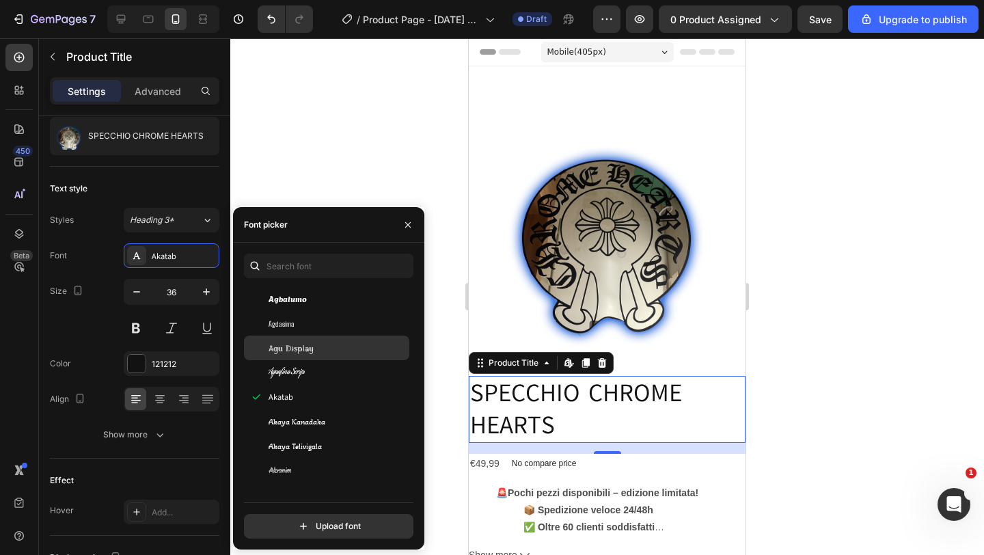
click at [296, 350] on span "Agu Display" at bounding box center [290, 348] width 45 height 12
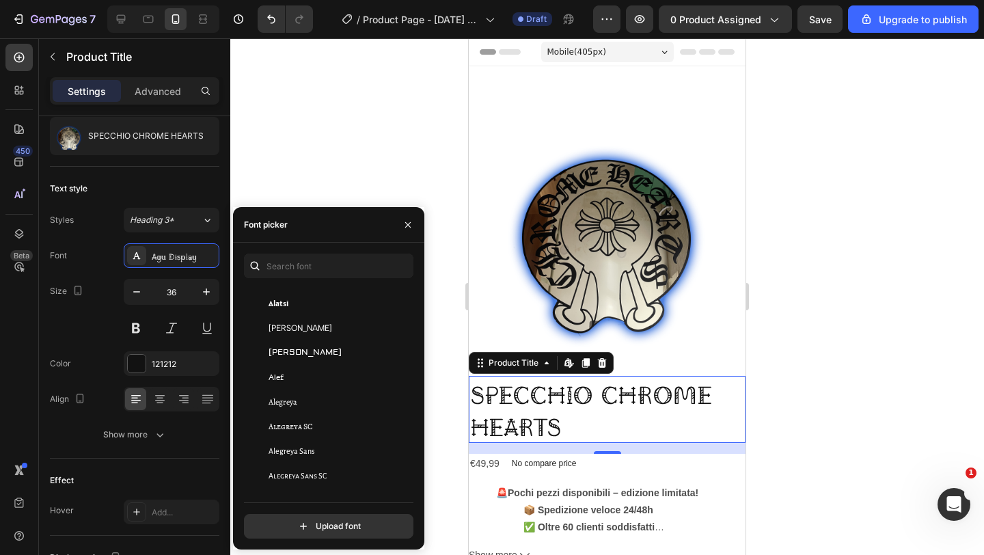
scroll to position [865, 0]
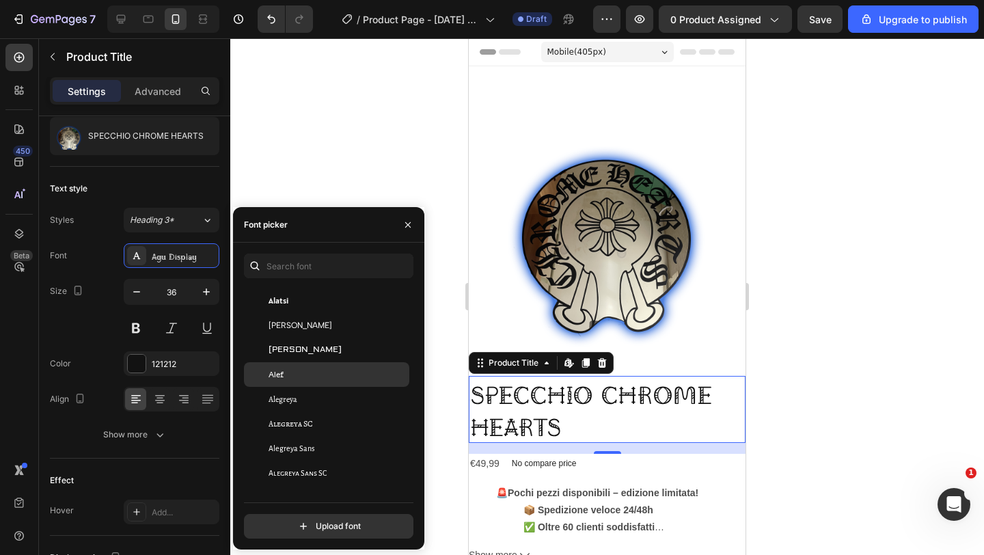
click at [286, 367] on div "Alef" at bounding box center [326, 374] width 165 height 25
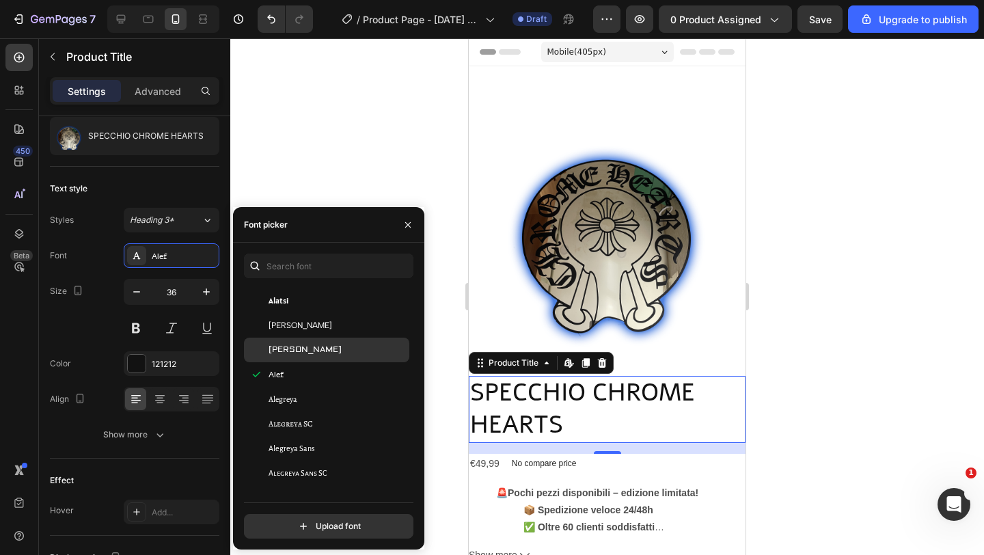
click at [288, 353] on span "[PERSON_NAME]" at bounding box center [304, 350] width 73 height 12
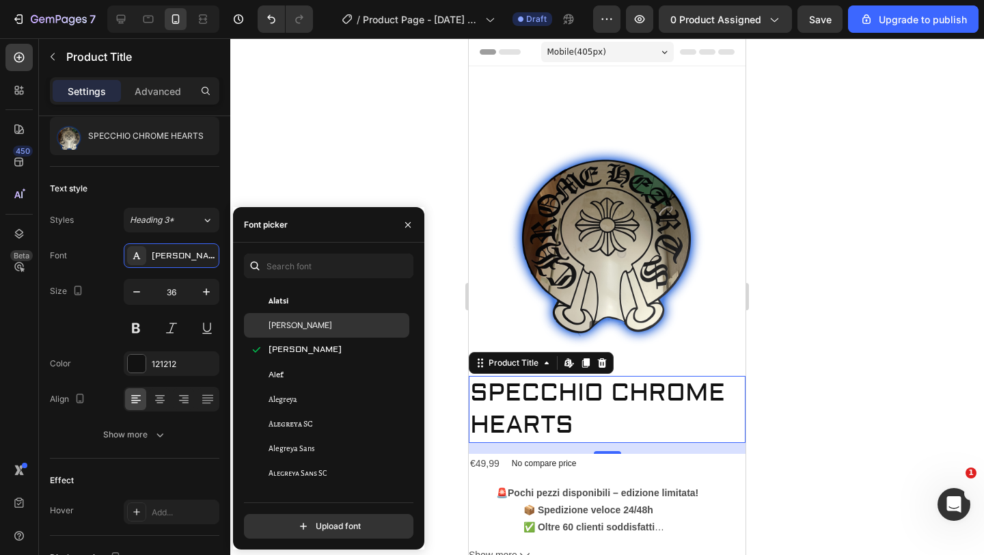
click at [298, 329] on span "Albert Sans" at bounding box center [300, 325] width 64 height 12
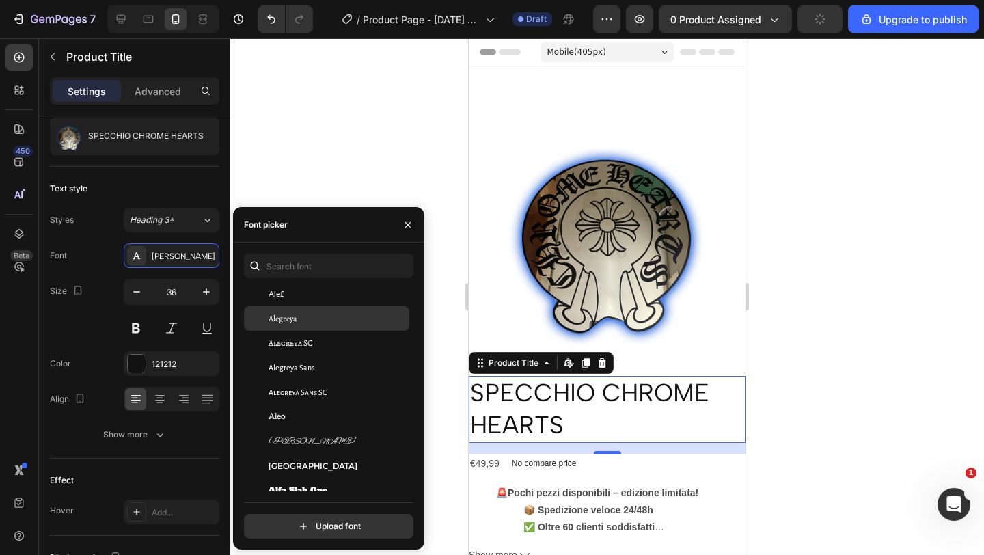
scroll to position [978, 0]
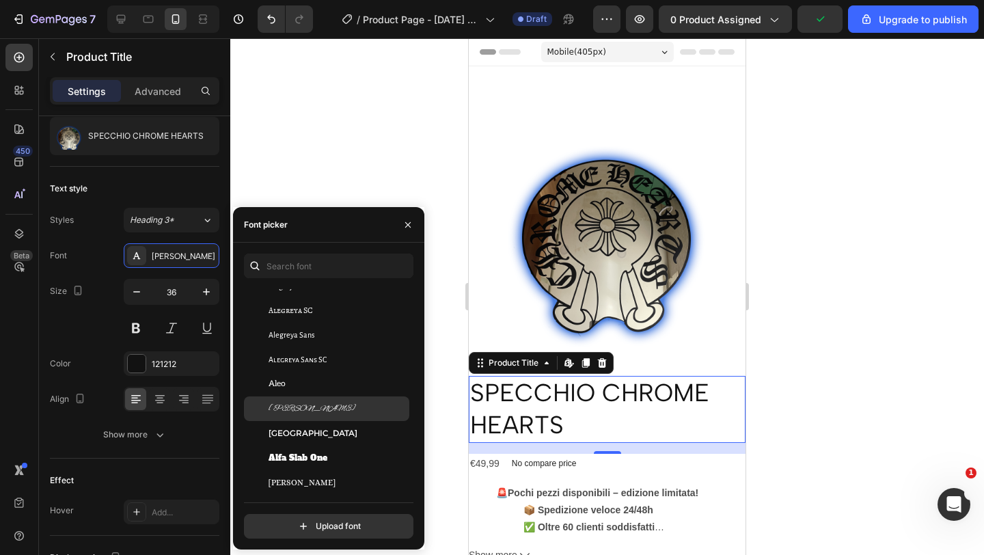
click at [279, 409] on span "Alex Brush" at bounding box center [311, 408] width 87 height 12
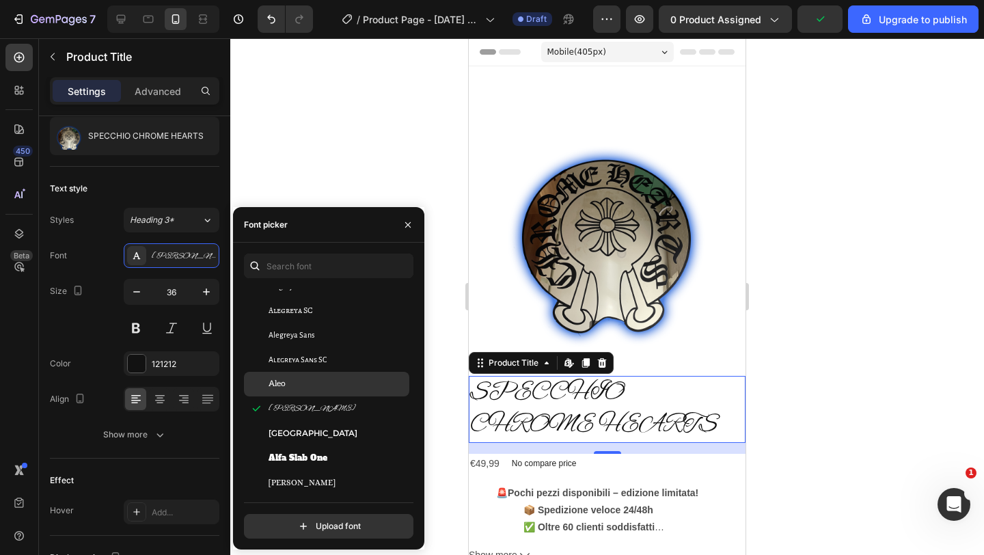
click at [283, 378] on span "Aleo" at bounding box center [276, 384] width 17 height 12
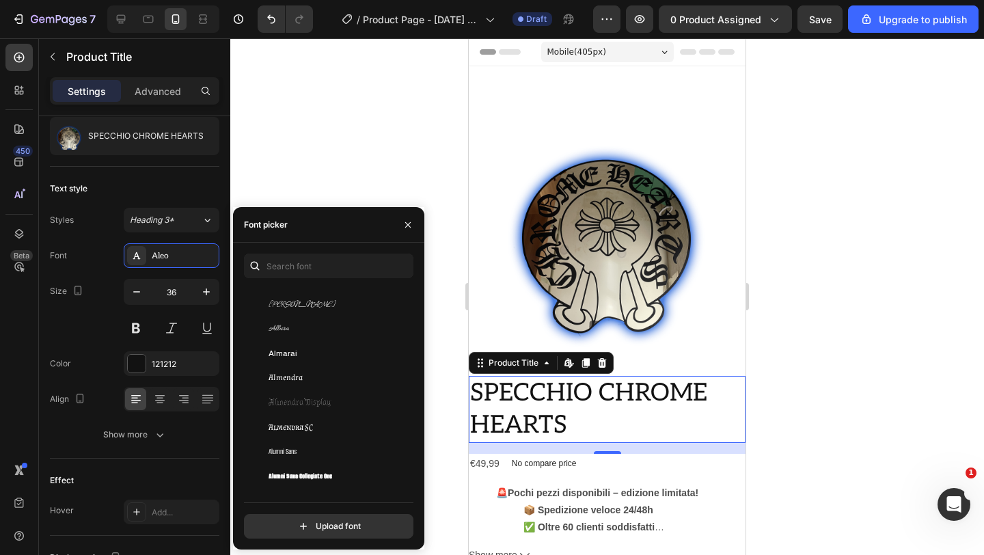
scroll to position [1354, 0]
click at [284, 329] on span "Allura" at bounding box center [278, 328] width 20 height 12
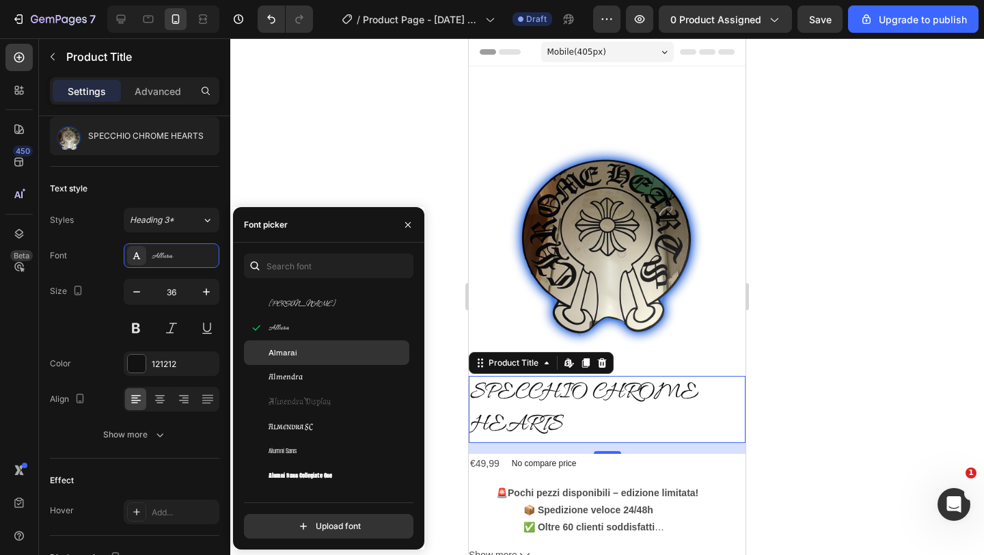
click at [285, 349] on span "Almarai" at bounding box center [282, 352] width 29 height 12
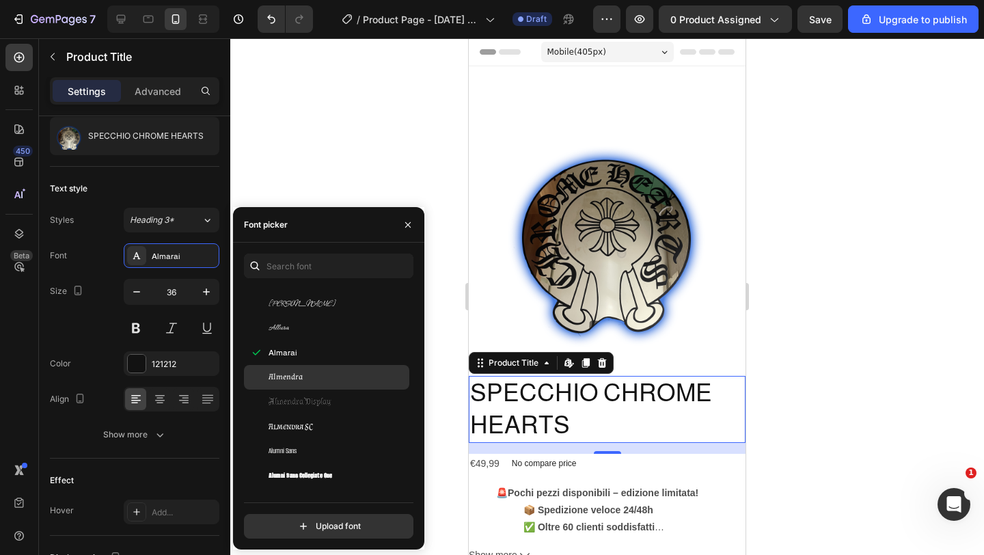
click at [281, 369] on div "Almendra" at bounding box center [326, 377] width 165 height 25
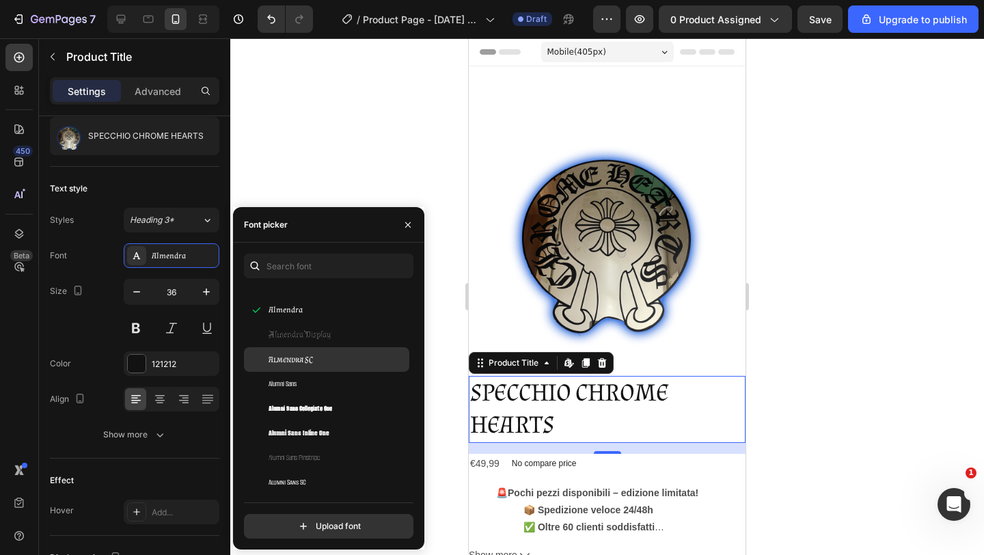
click at [288, 364] on span "Almendra SC" at bounding box center [290, 359] width 44 height 12
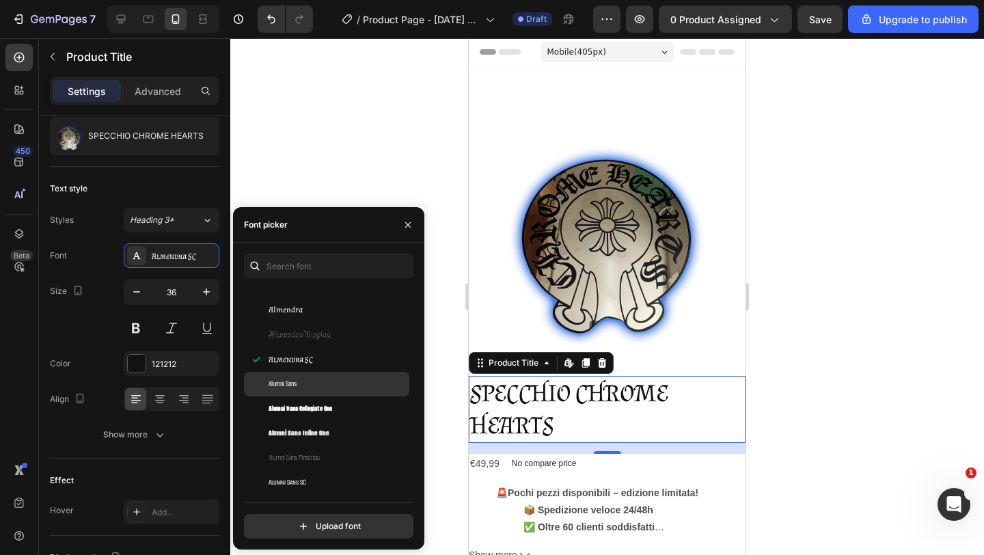
click at [279, 384] on span "Alumni Sans" at bounding box center [282, 384] width 28 height 12
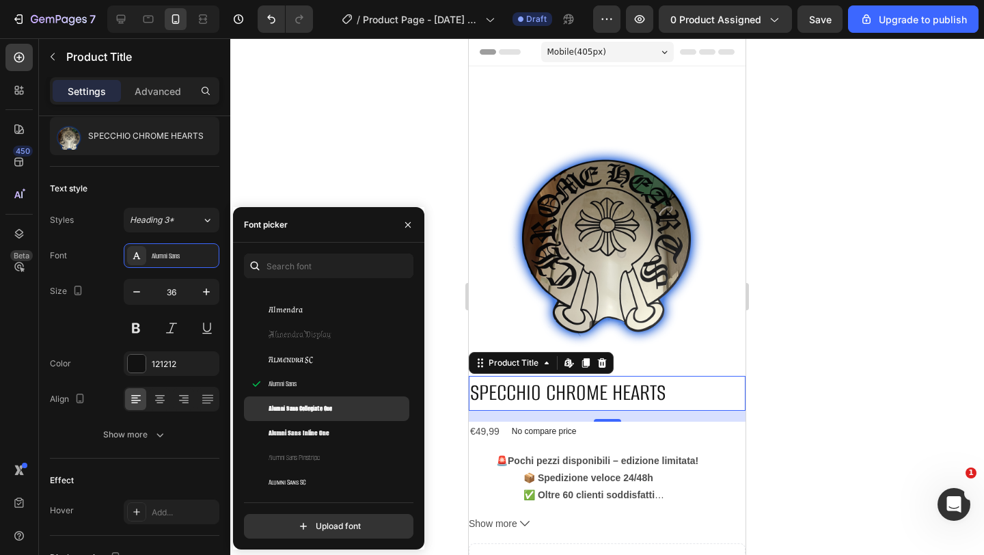
click at [281, 407] on span "Alumni Sans Collegiate One" at bounding box center [300, 408] width 64 height 12
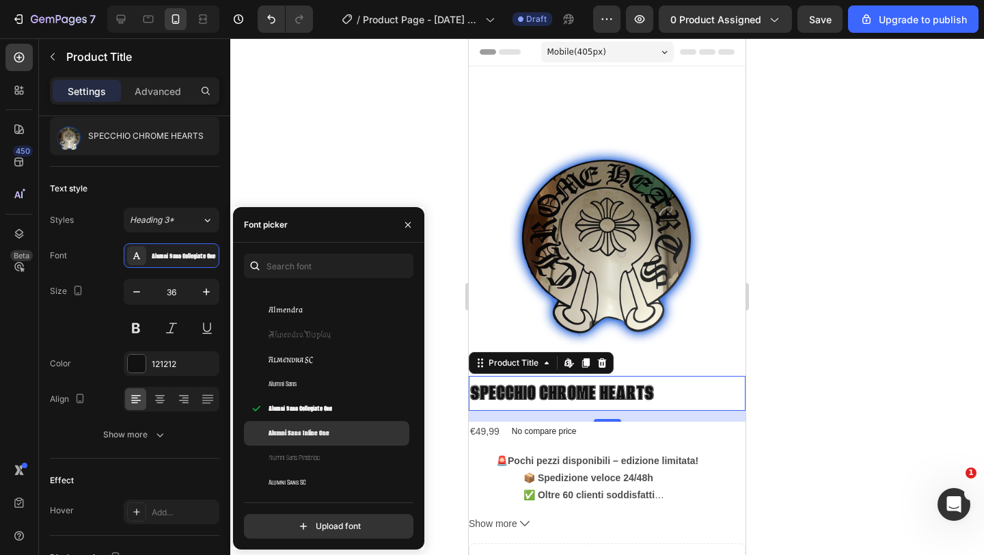
click at [276, 428] on span "Alumni Sans Inline One" at bounding box center [298, 433] width 61 height 12
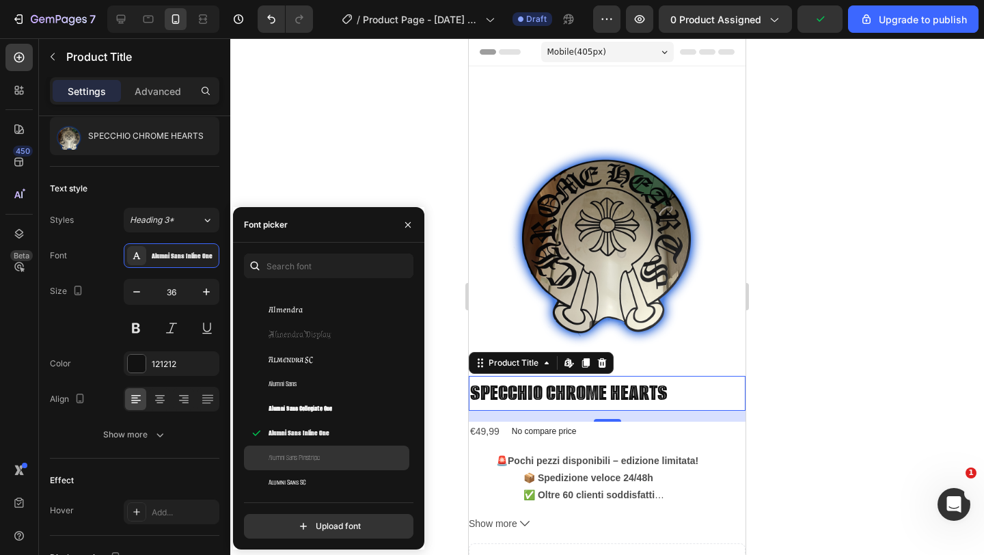
click at [277, 456] on span "Alumni Sans Pinstripe" at bounding box center [293, 457] width 51 height 12
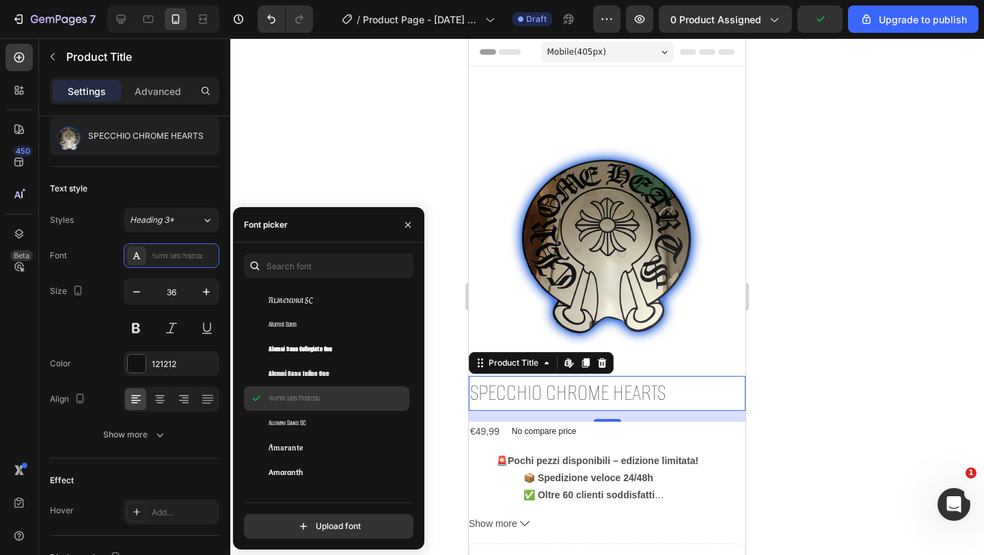
scroll to position [1488, 0]
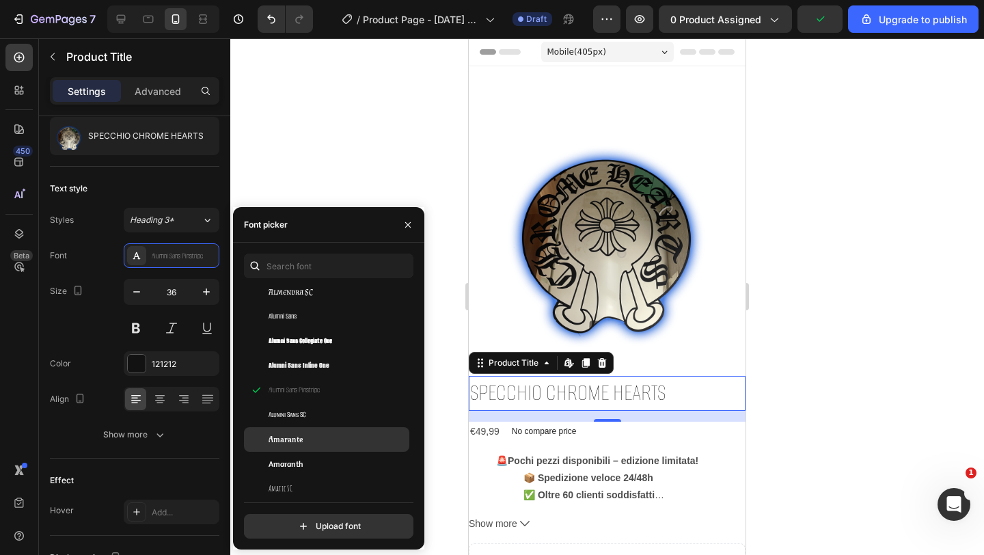
click at [287, 435] on span "Amarante" at bounding box center [285, 439] width 35 height 12
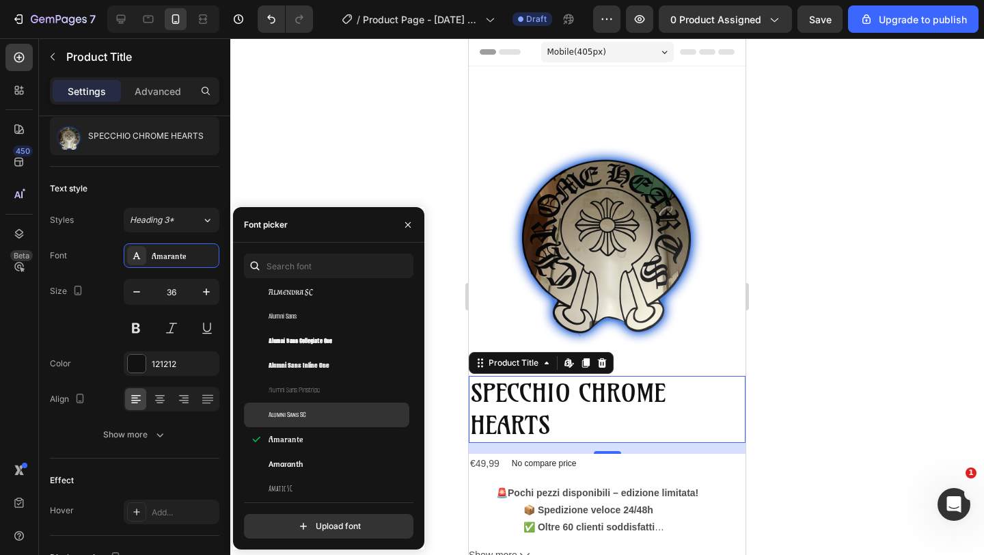
click at [297, 405] on div "Alumni Sans SC" at bounding box center [326, 414] width 165 height 25
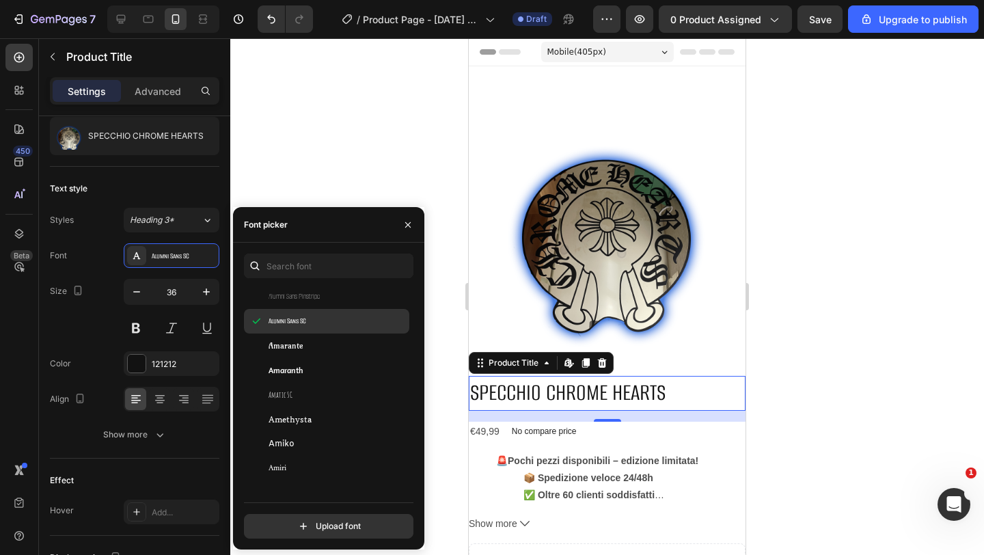
scroll to position [1604, 0]
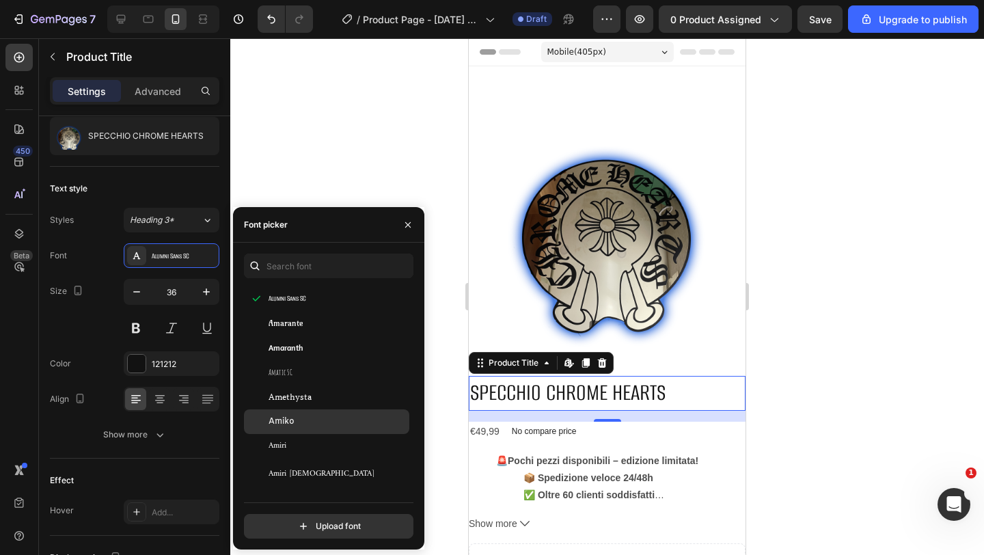
click at [290, 432] on div "Amiko" at bounding box center [326, 421] width 165 height 25
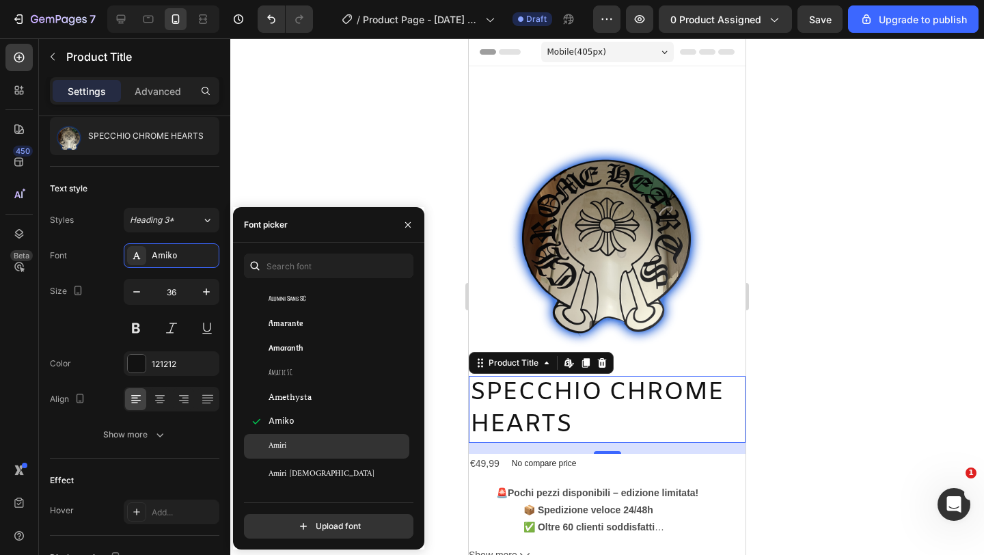
click at [281, 447] on span "Amiri" at bounding box center [277, 446] width 18 height 12
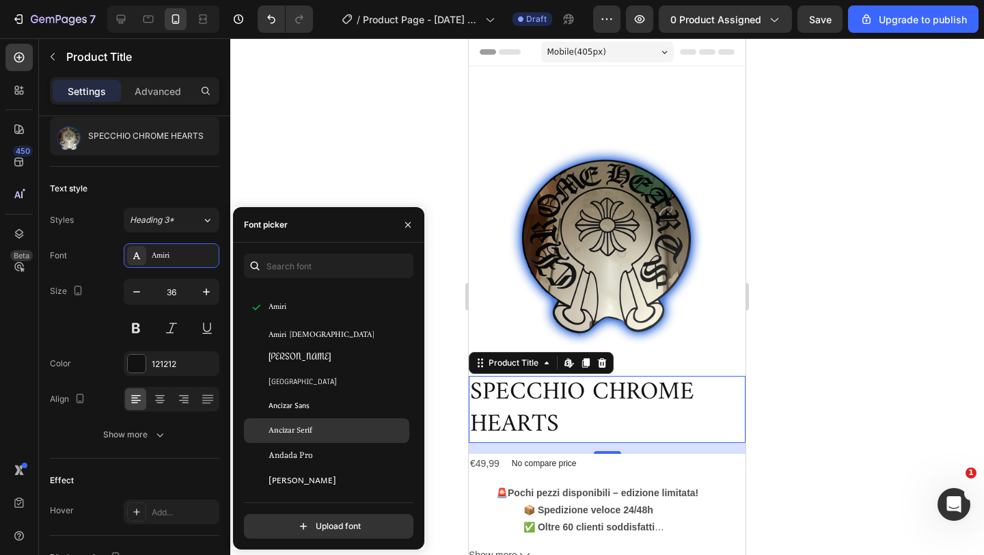
click at [287, 428] on span "Ancizar Serif" at bounding box center [290, 430] width 44 height 12
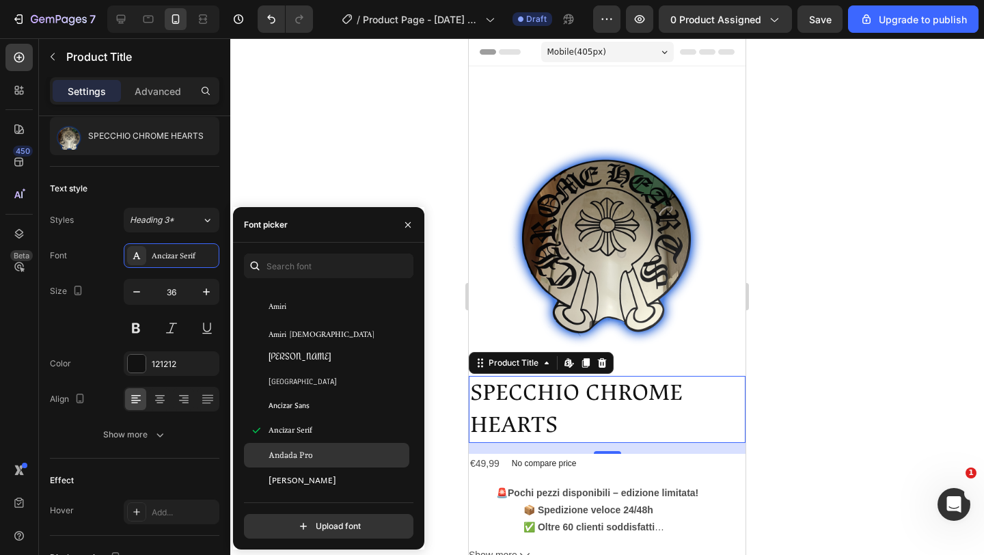
click at [286, 454] on span "Andada Pro" at bounding box center [290, 455] width 44 height 12
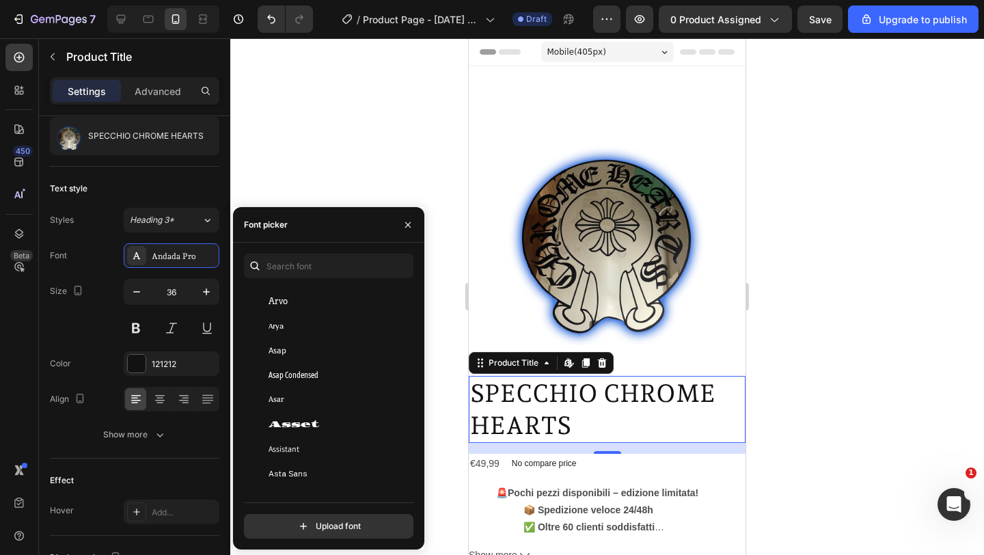
scroll to position [2967, 0]
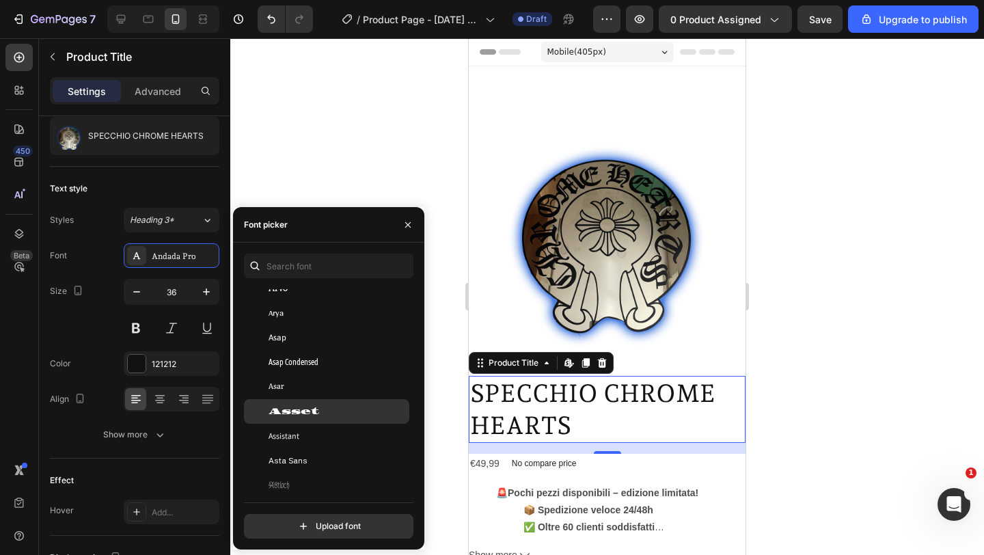
click at [287, 408] on span "Asset" at bounding box center [293, 411] width 51 height 12
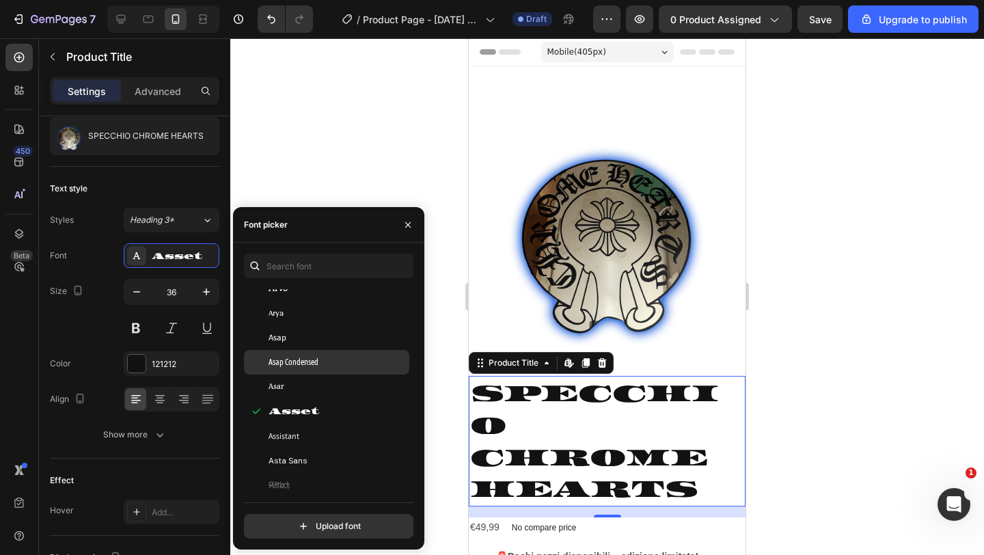
click at [290, 371] on div "Asap Condensed" at bounding box center [326, 362] width 165 height 25
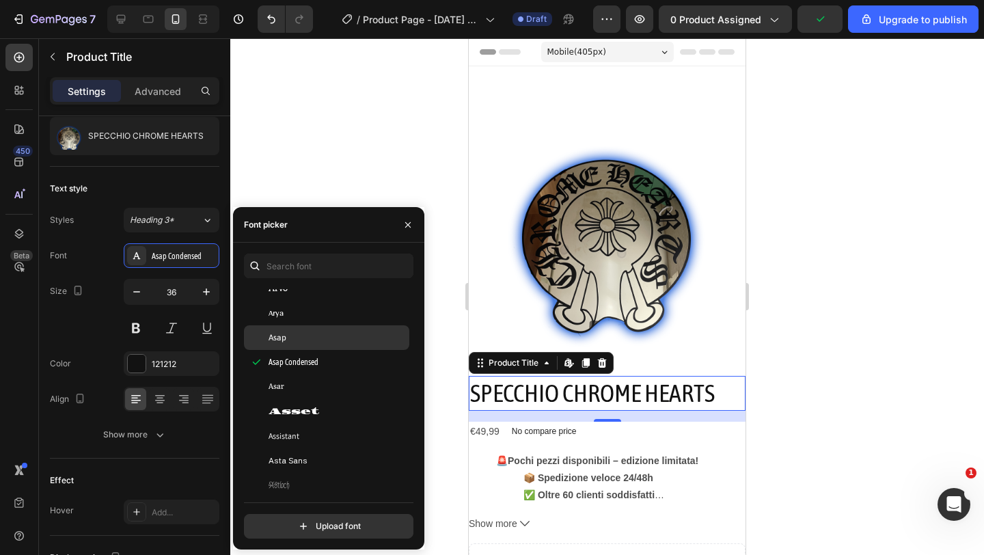
click at [274, 339] on span "Asap" at bounding box center [277, 337] width 18 height 12
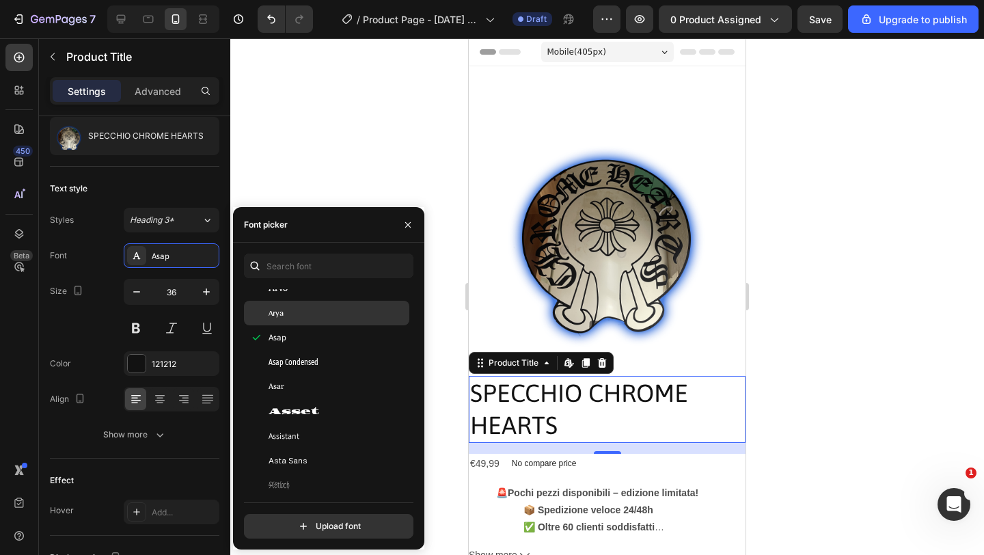
click at [281, 314] on span "Arya" at bounding box center [275, 313] width 15 height 12
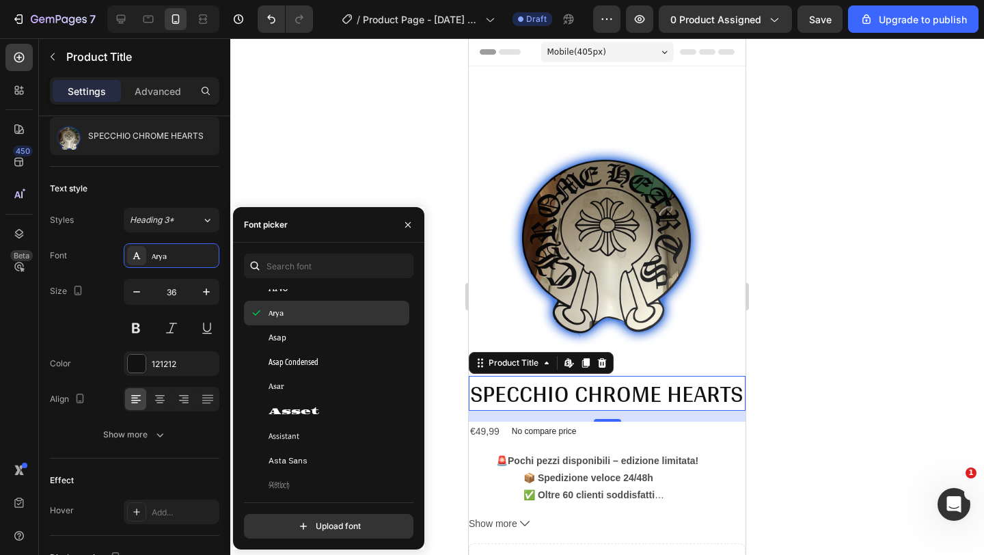
scroll to position [2913, 0]
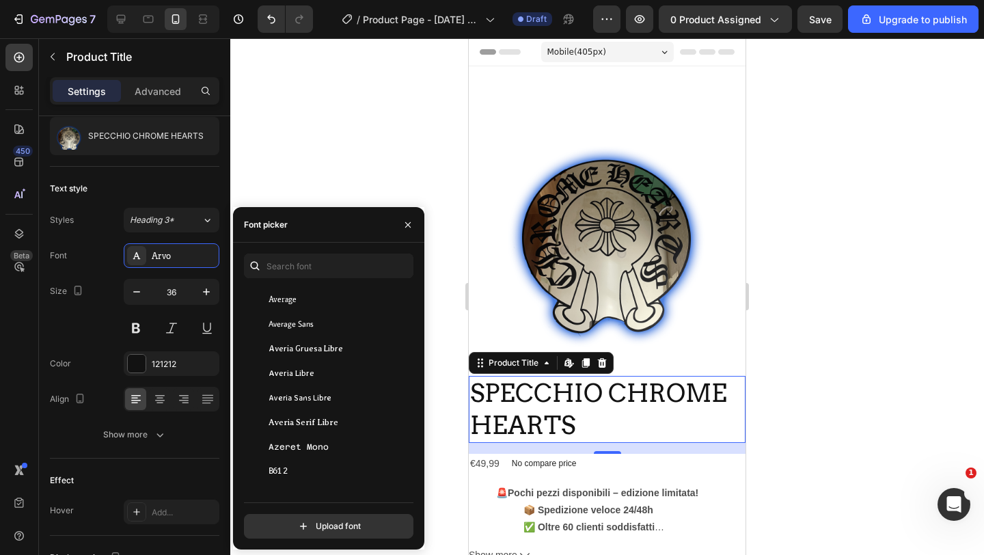
scroll to position [3428, 0]
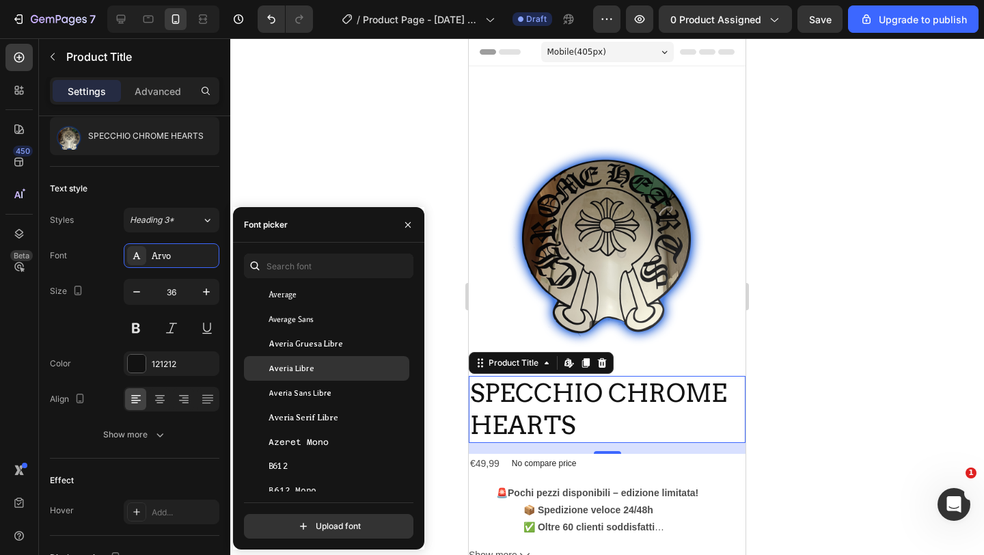
click at [281, 363] on span "Averia Libre" at bounding box center [291, 368] width 46 height 12
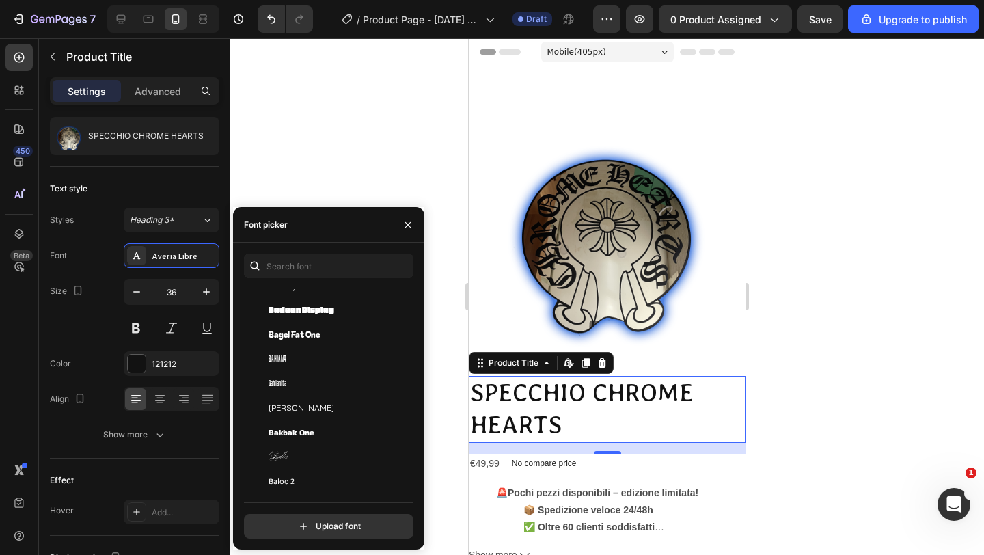
scroll to position [3822, 0]
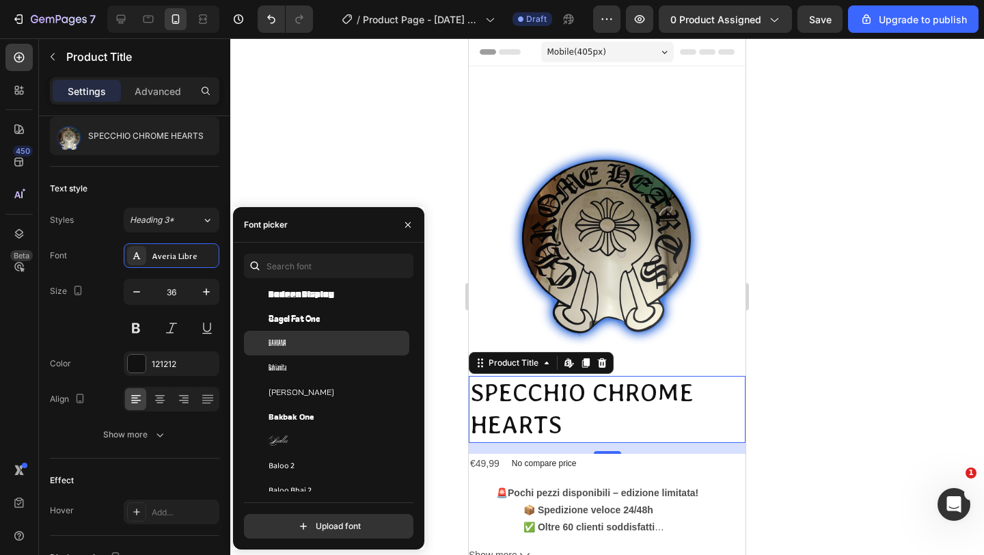
click at [278, 339] on span "Bahiana" at bounding box center [277, 343] width 18 height 12
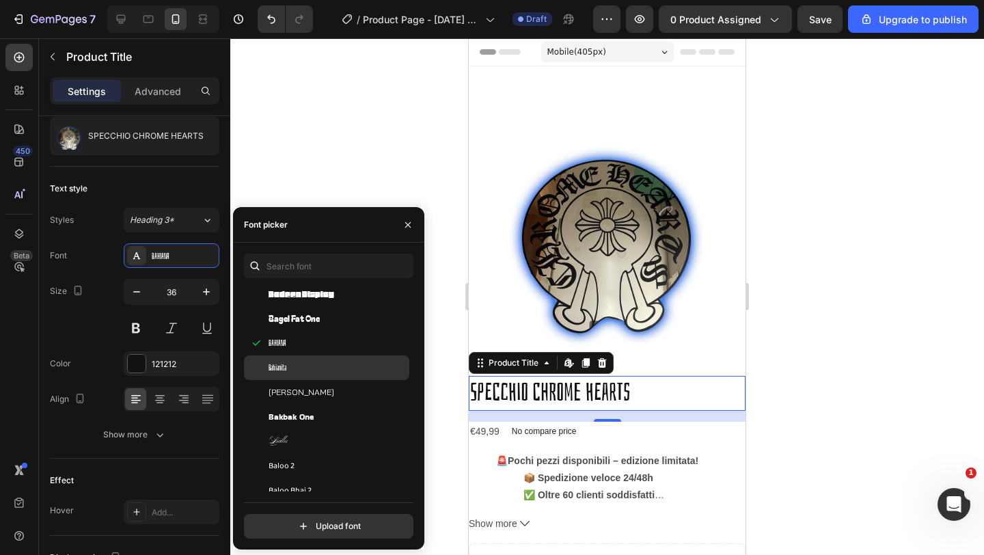
click at [282, 359] on div "Bahianita" at bounding box center [326, 367] width 165 height 25
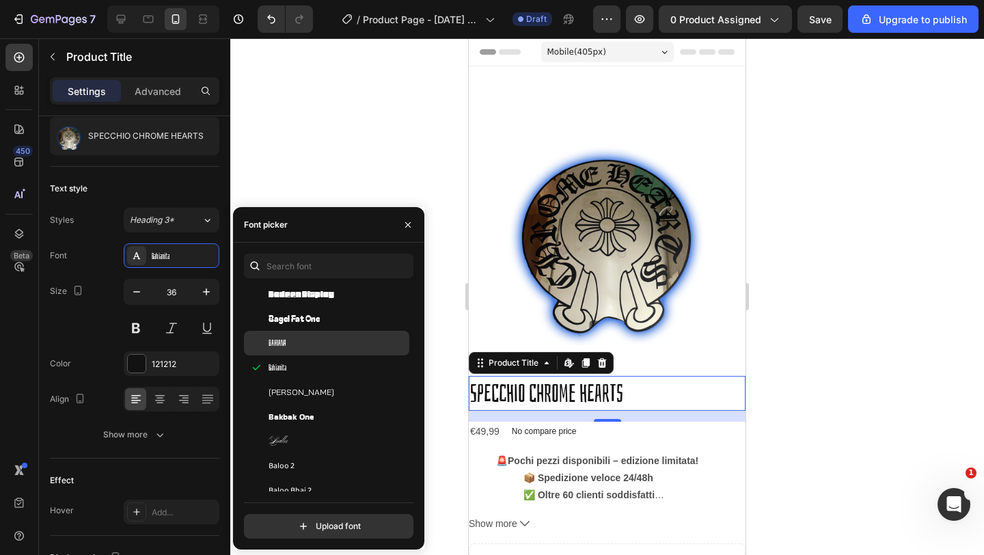
click at [283, 343] on span "Bahiana" at bounding box center [277, 343] width 18 height 12
click at [337, 178] on div at bounding box center [606, 296] width 753 height 516
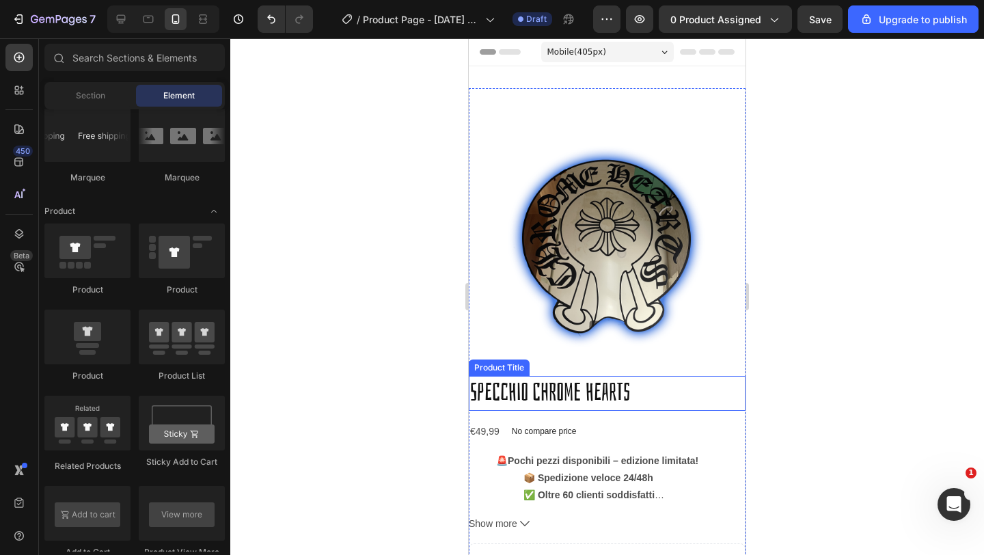
click at [547, 382] on h2 "SPECCHIO CHROME HEARTS" at bounding box center [607, 393] width 277 height 35
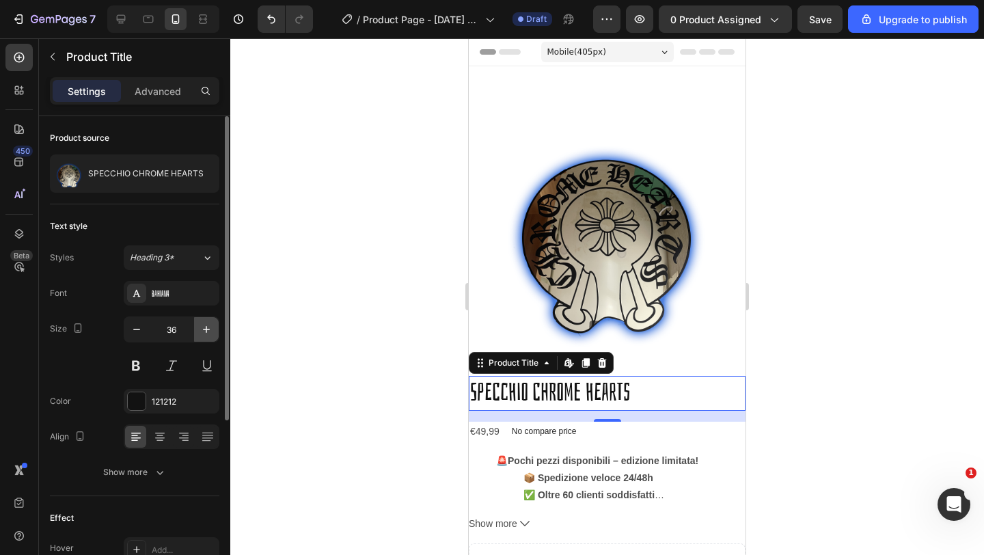
click at [206, 333] on icon "button" at bounding box center [206, 329] width 14 height 14
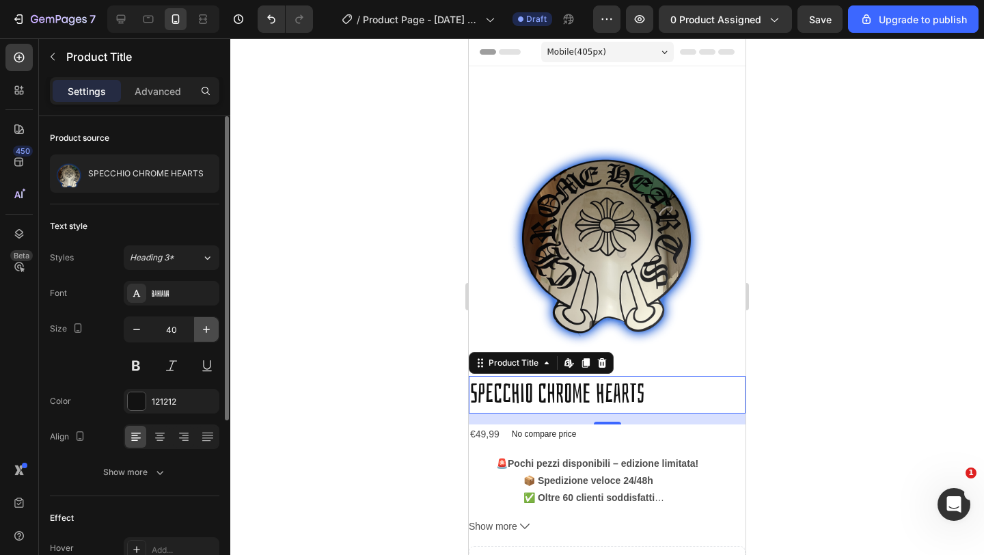
click at [206, 333] on icon "button" at bounding box center [206, 329] width 14 height 14
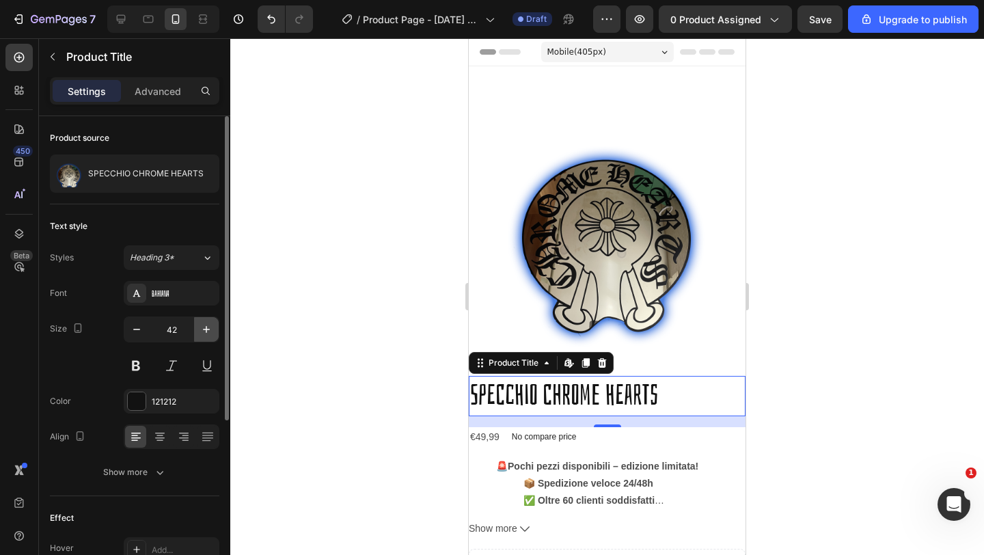
click at [206, 333] on icon "button" at bounding box center [206, 329] width 14 height 14
click at [165, 434] on icon at bounding box center [160, 437] width 14 height 14
click at [206, 324] on icon "button" at bounding box center [206, 329] width 14 height 14
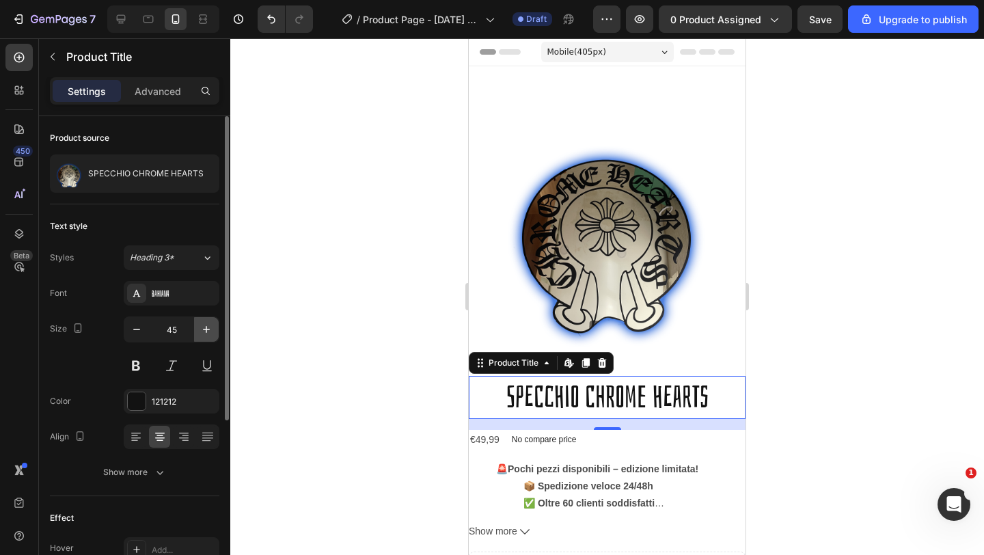
click at [206, 324] on icon "button" at bounding box center [206, 329] width 14 height 14
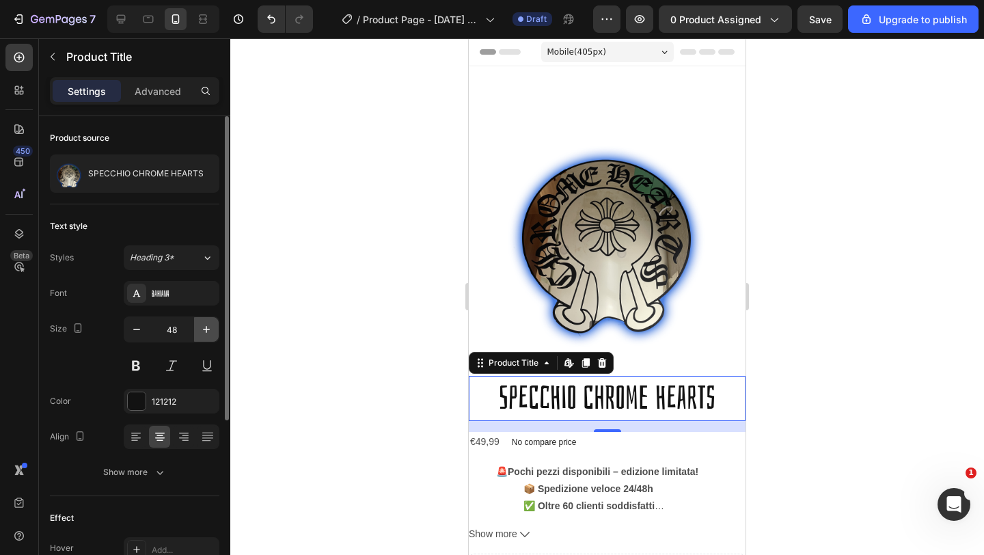
click at [206, 324] on icon "button" at bounding box center [206, 329] width 14 height 14
click at [208, 255] on icon at bounding box center [207, 258] width 12 height 14
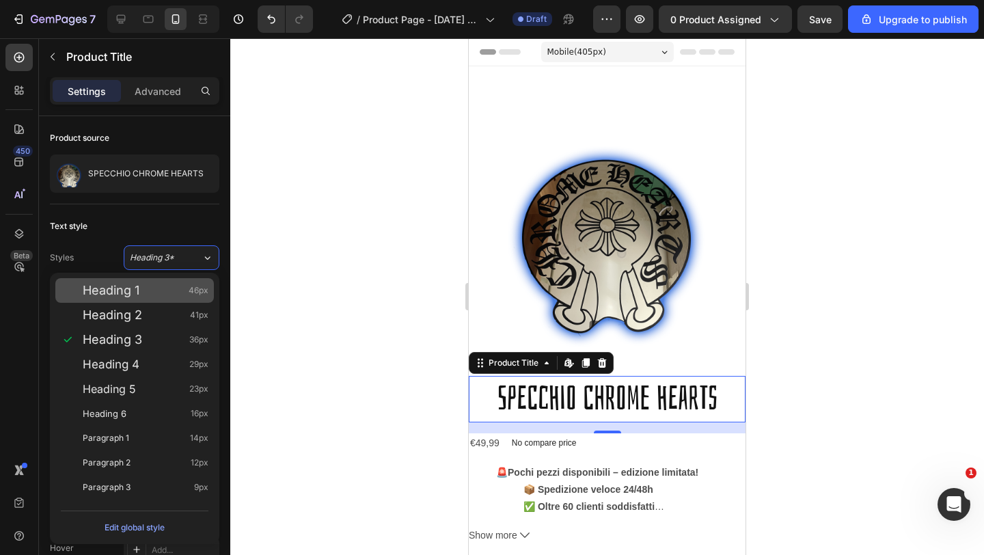
click at [148, 292] on div "Heading 1 46px" at bounding box center [146, 290] width 126 height 14
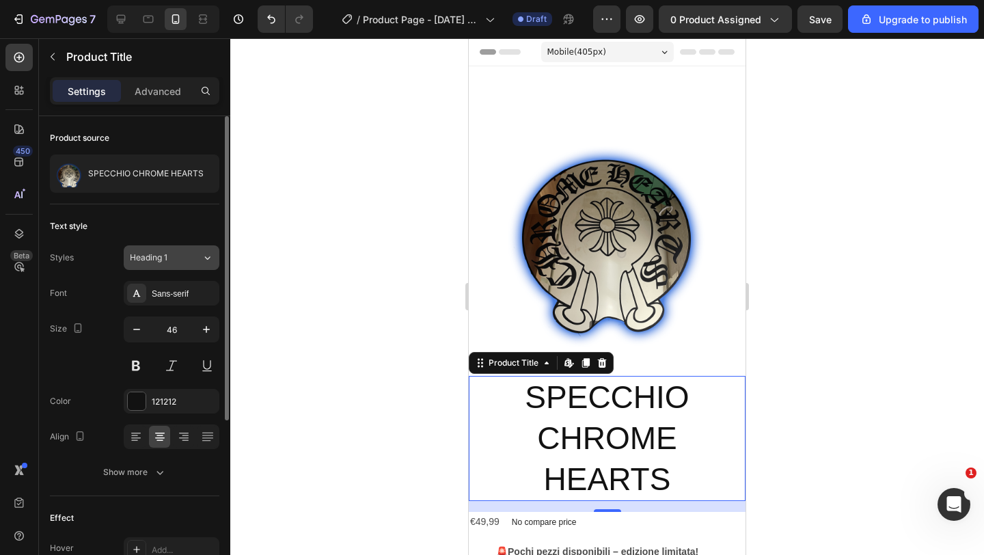
click at [212, 255] on icon at bounding box center [207, 258] width 12 height 14
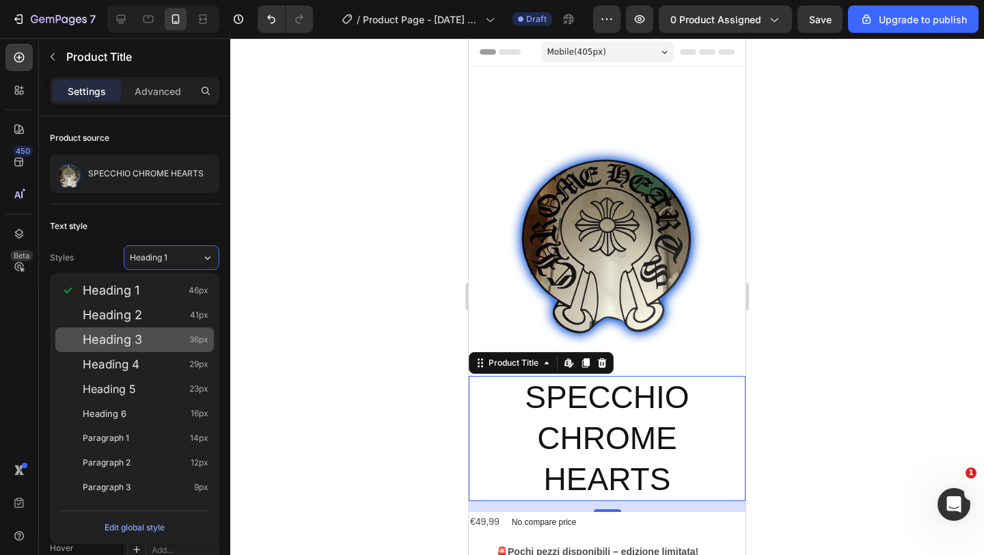
click at [139, 330] on div "Heading 3 36px" at bounding box center [134, 339] width 158 height 25
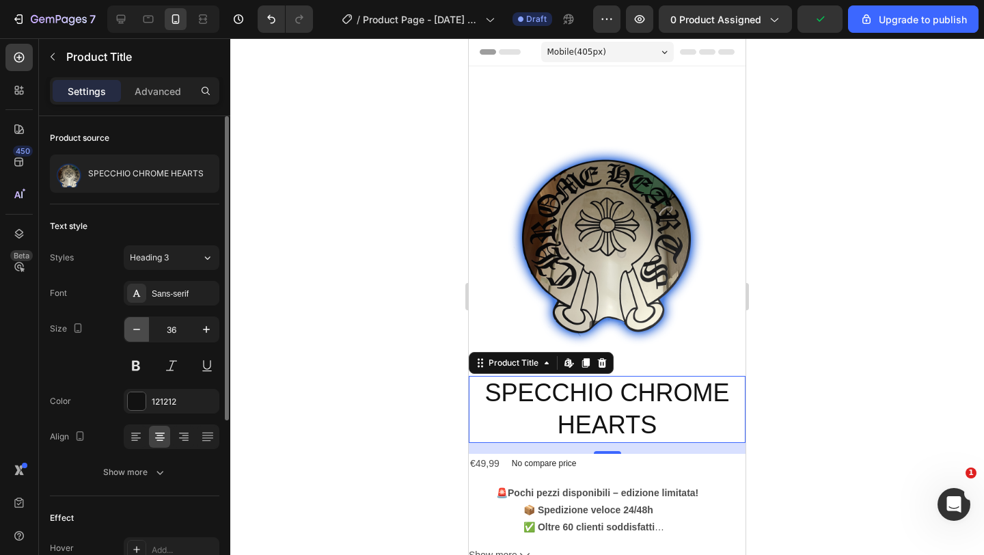
click at [142, 331] on icon "button" at bounding box center [137, 329] width 14 height 14
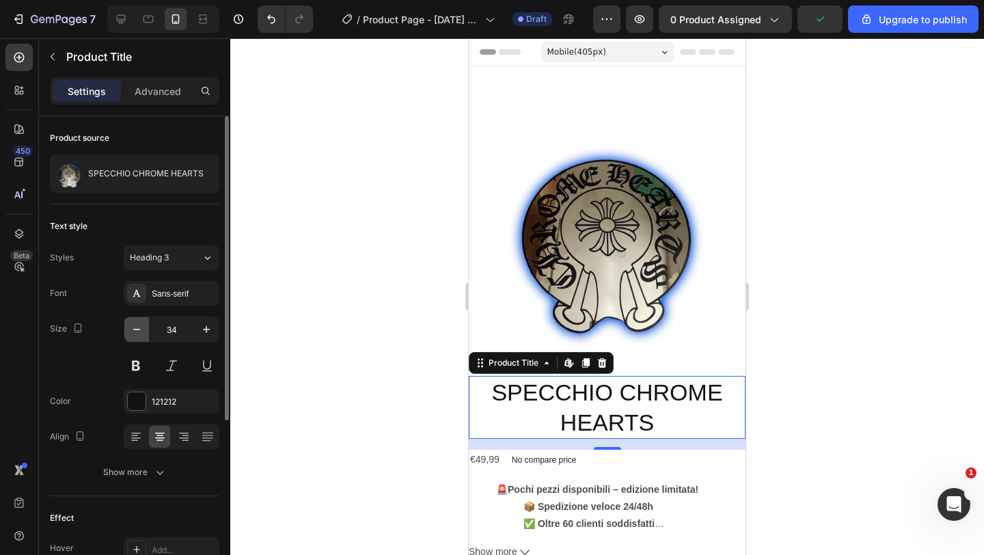
click at [142, 331] on icon "button" at bounding box center [137, 329] width 14 height 14
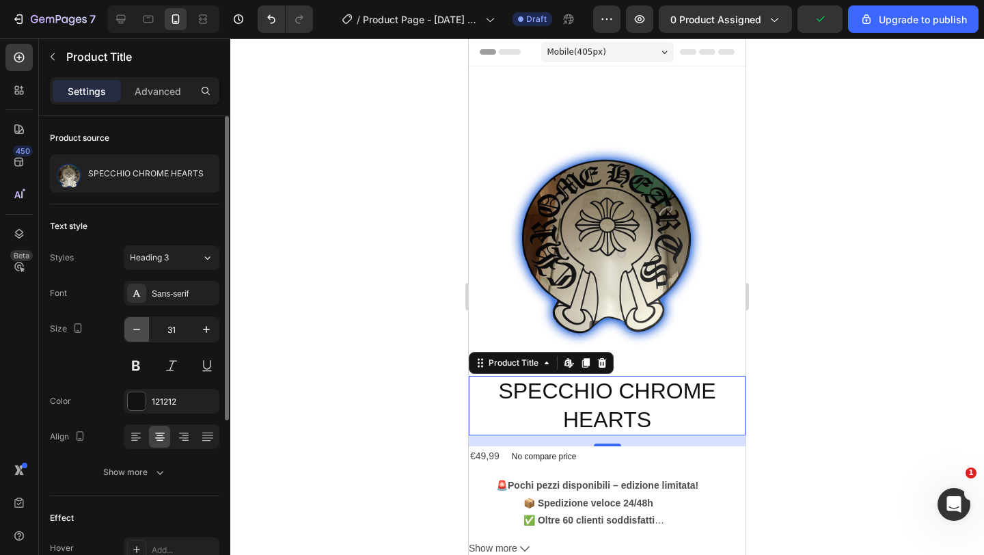
click at [142, 331] on icon "button" at bounding box center [137, 329] width 14 height 14
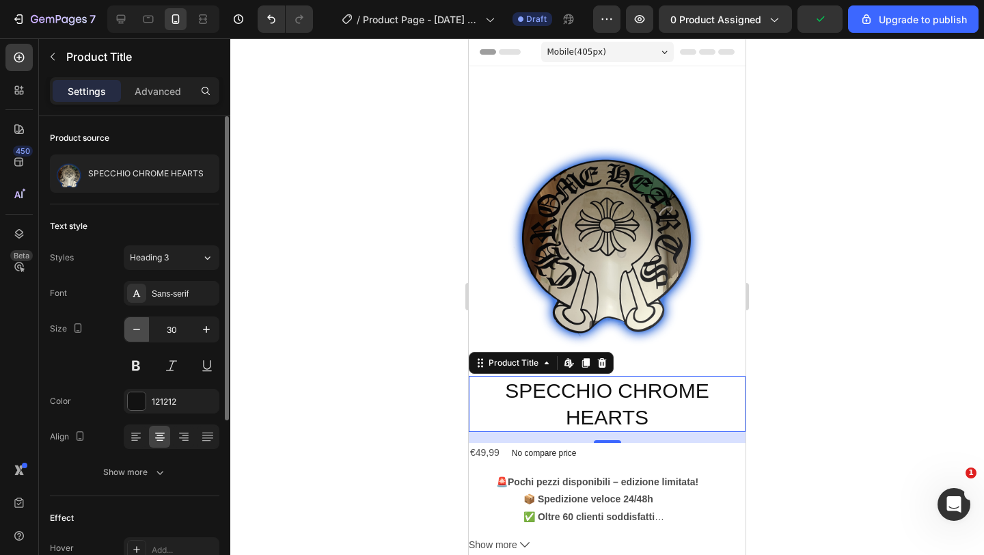
click at [142, 331] on icon "button" at bounding box center [137, 329] width 14 height 14
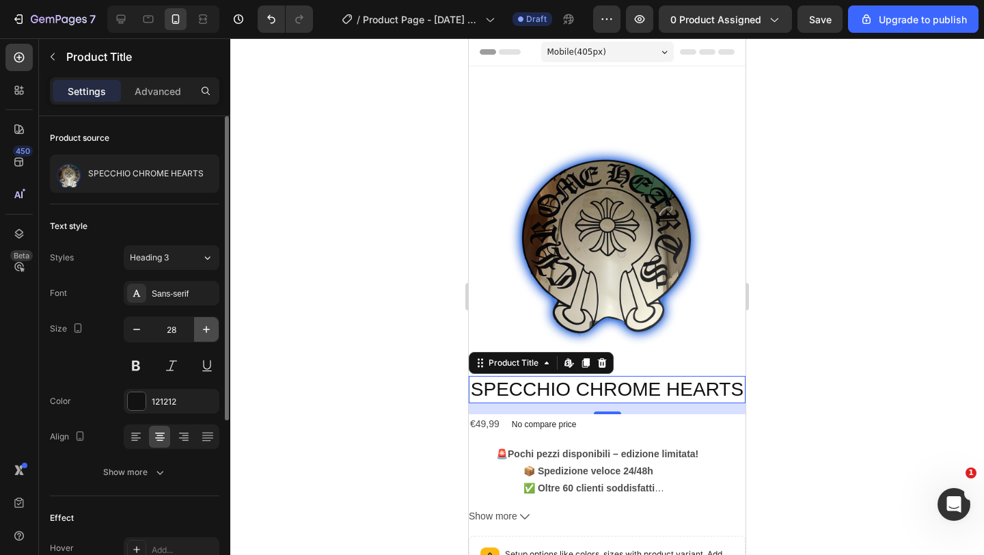
click at [214, 331] on button "button" at bounding box center [206, 329] width 25 height 25
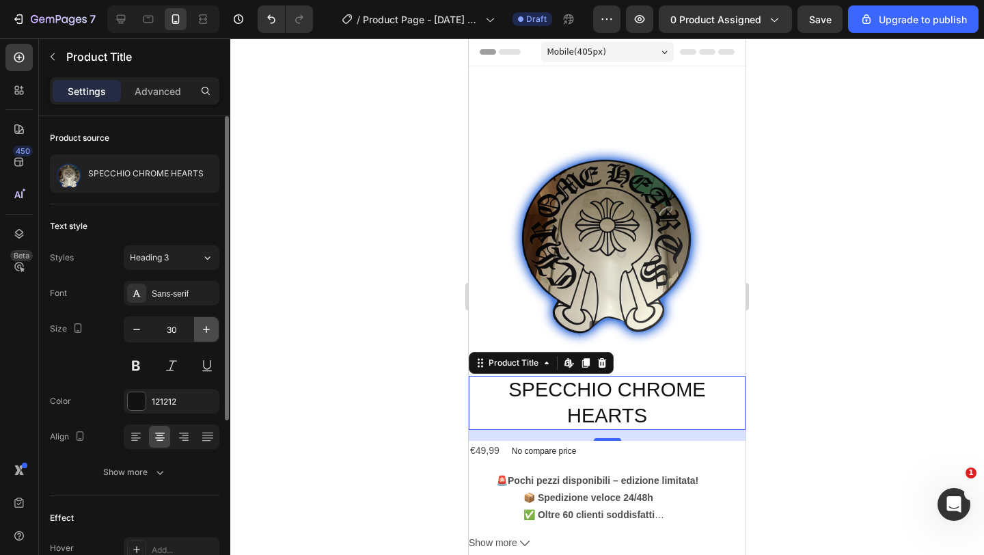
click at [214, 331] on button "button" at bounding box center [206, 329] width 25 height 25
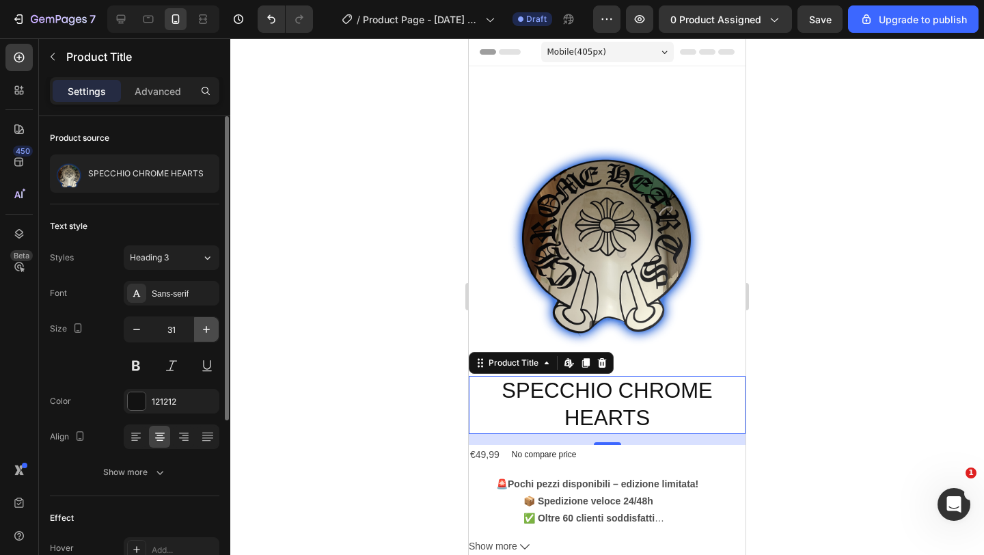
click at [214, 331] on button "button" at bounding box center [206, 329] width 25 height 25
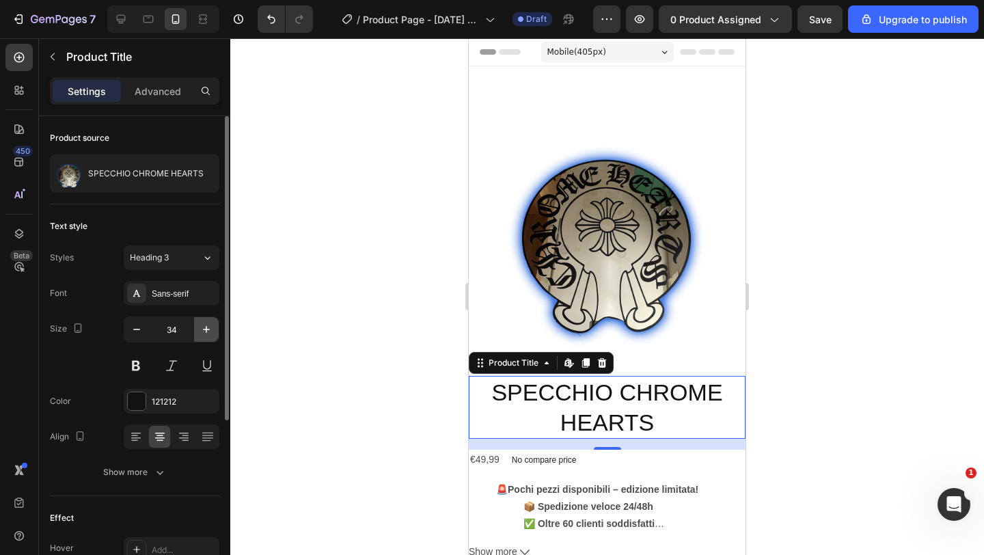
click at [214, 331] on button "button" at bounding box center [206, 329] width 25 height 25
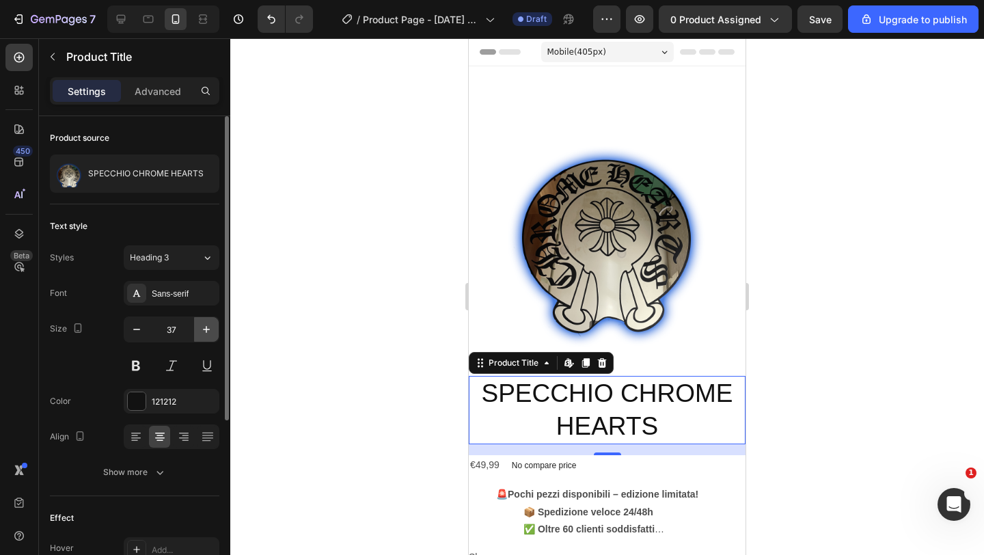
click at [214, 331] on button "button" at bounding box center [206, 329] width 25 height 25
click at [135, 361] on button at bounding box center [136, 365] width 25 height 25
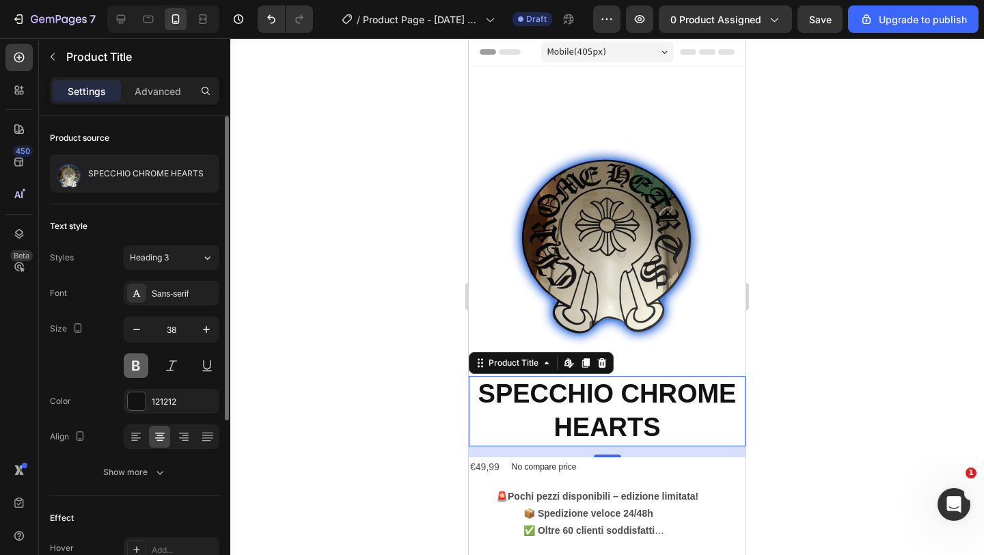
click at [135, 361] on button at bounding box center [136, 365] width 25 height 25
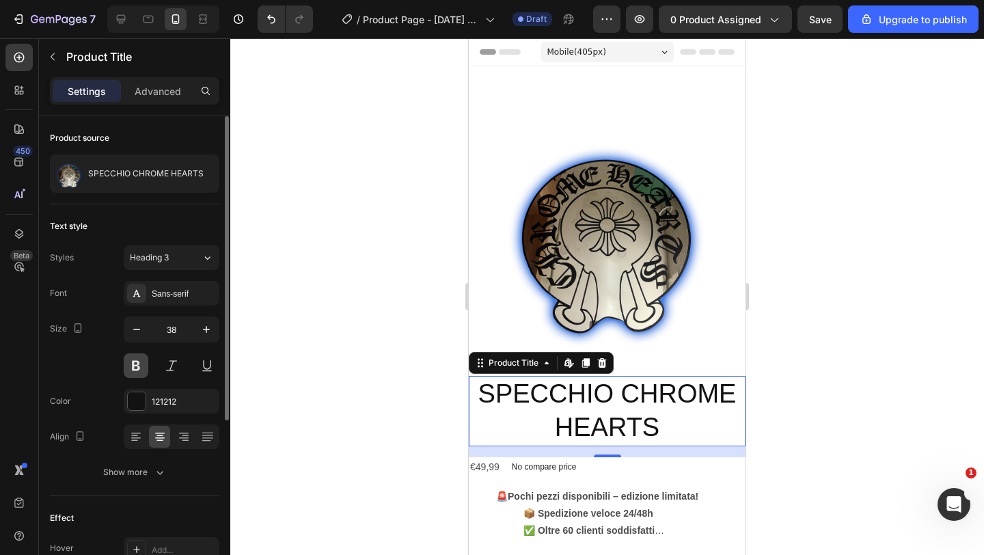
click at [135, 361] on button at bounding box center [136, 365] width 25 height 25
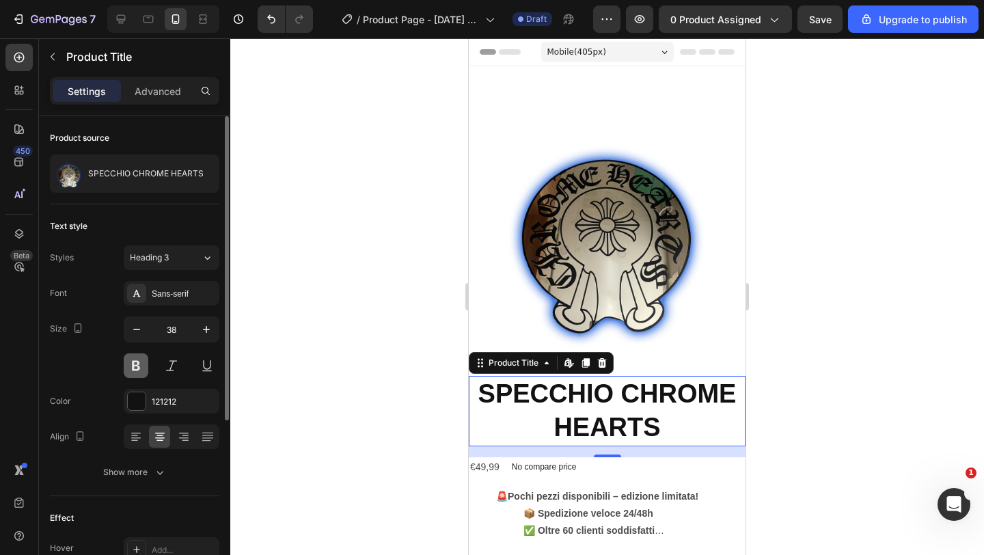
click at [135, 361] on button at bounding box center [136, 365] width 25 height 25
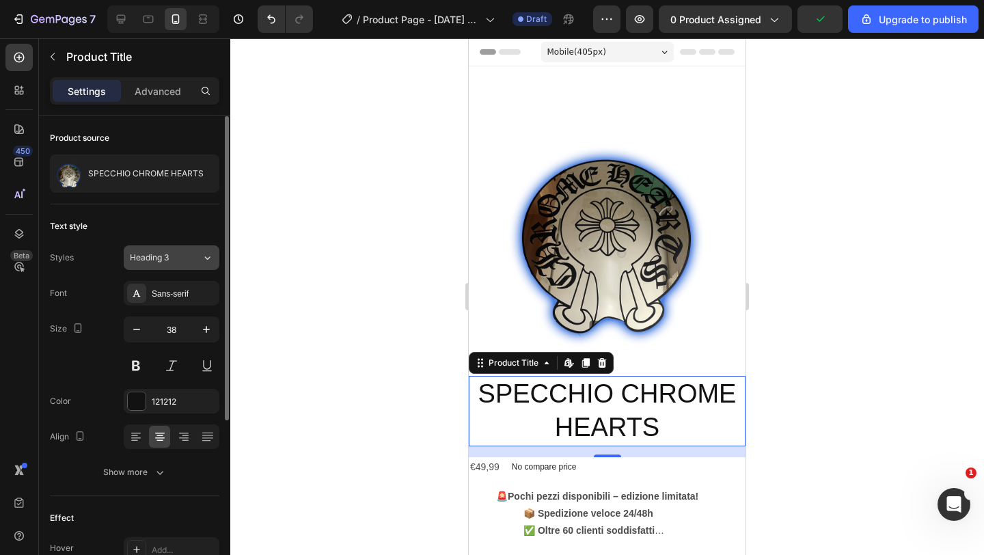
click at [188, 258] on div "Heading 3" at bounding box center [166, 257] width 72 height 12
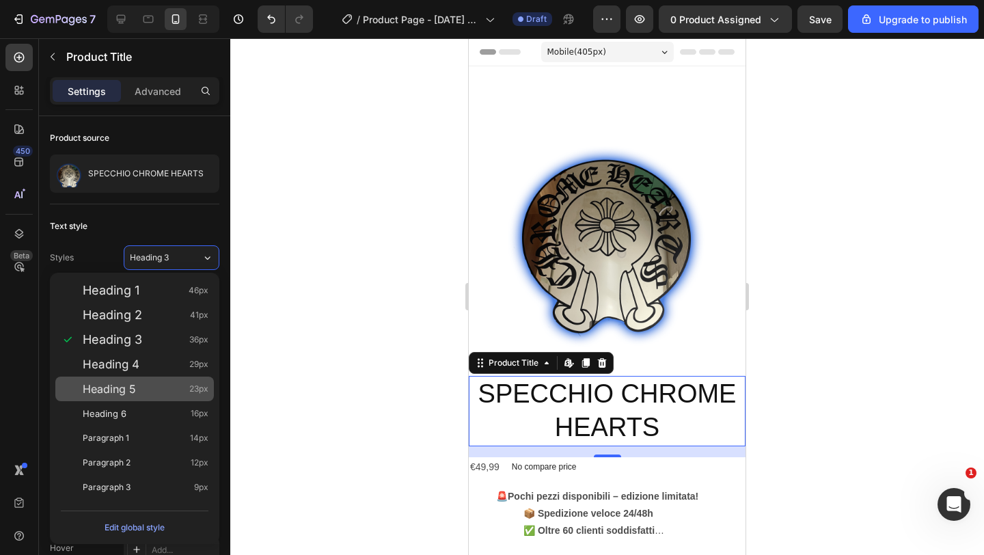
click at [124, 386] on span "Heading 5" at bounding box center [109, 389] width 53 height 14
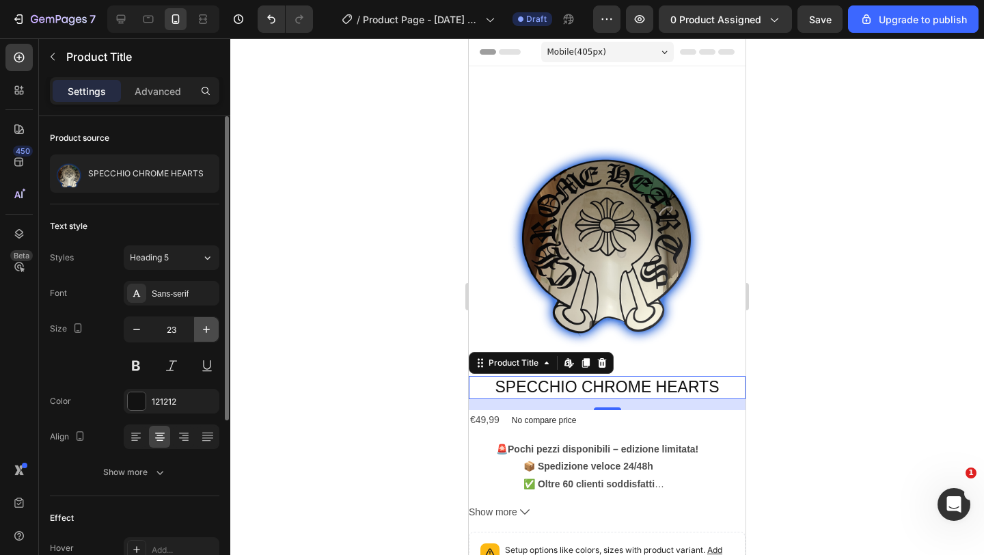
click at [202, 327] on icon "button" at bounding box center [206, 329] width 14 height 14
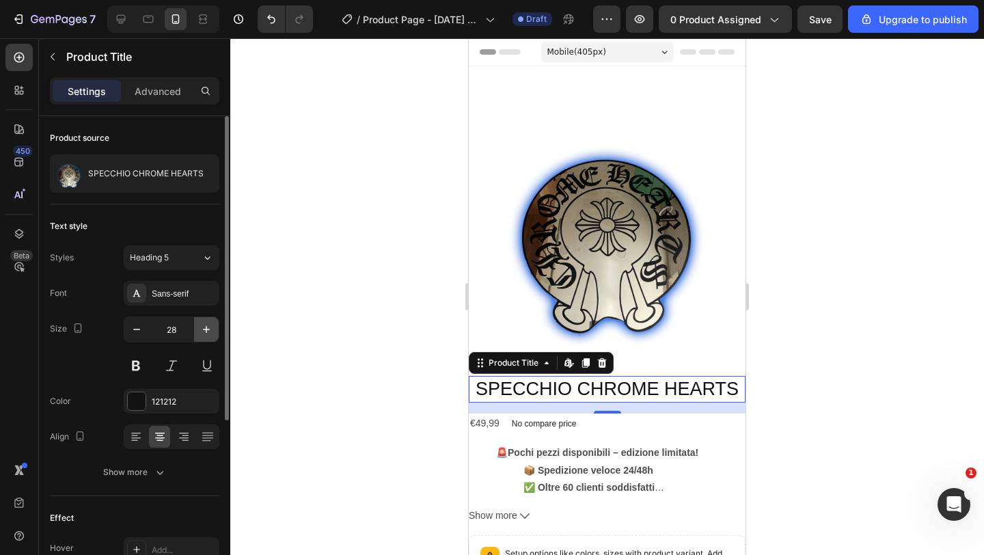
click at [202, 327] on icon "button" at bounding box center [206, 329] width 14 height 14
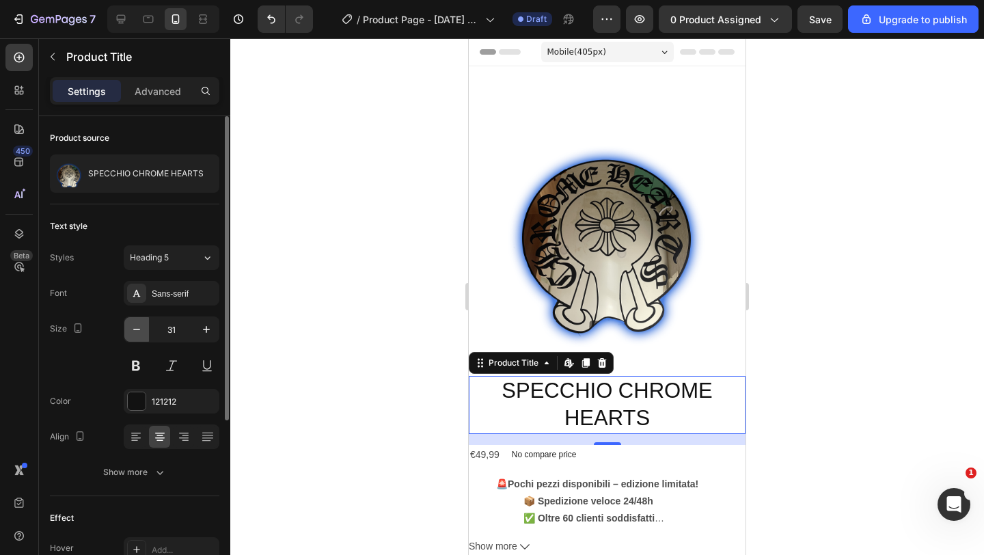
click at [133, 325] on icon "button" at bounding box center [137, 329] width 14 height 14
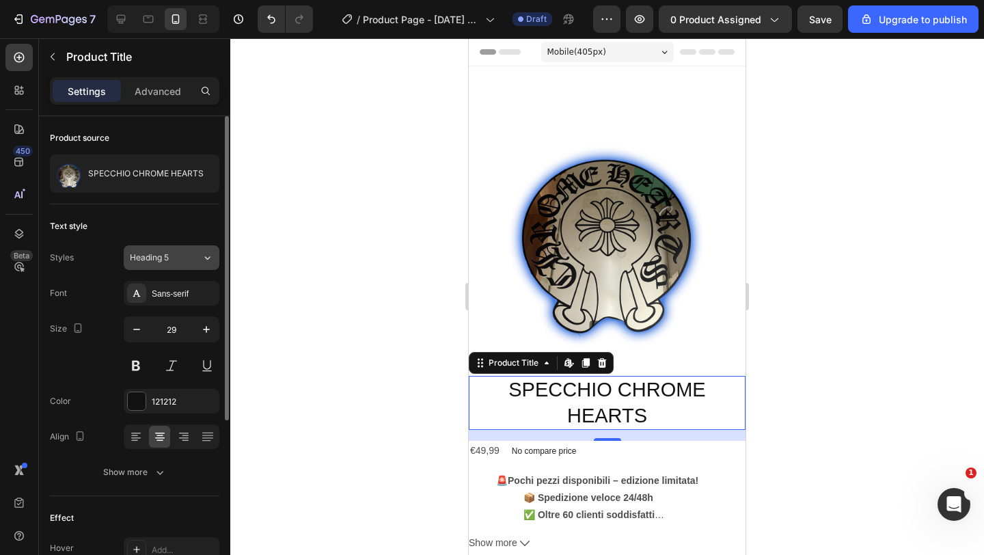
click at [197, 260] on div "Heading 5" at bounding box center [166, 257] width 72 height 12
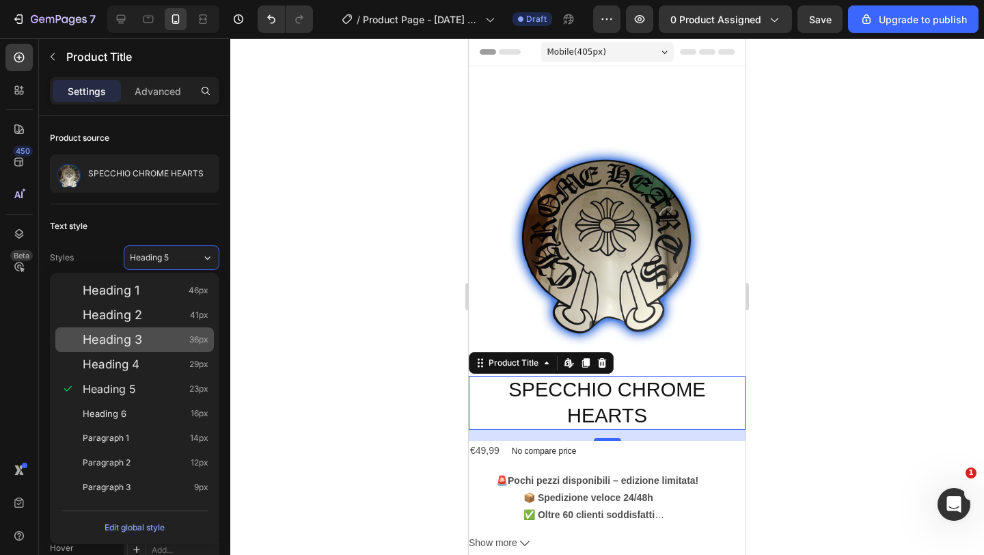
click at [143, 335] on div "Heading 3 36px" at bounding box center [146, 340] width 126 height 14
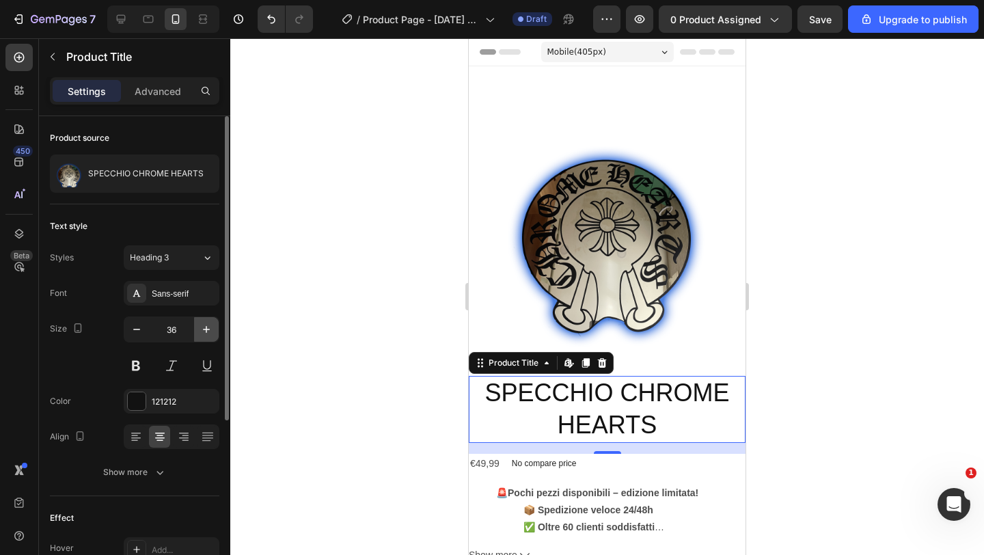
click at [207, 336] on button "button" at bounding box center [206, 329] width 25 height 25
type input "37"
click at [180, 288] on div "Sans-serif" at bounding box center [184, 294] width 64 height 12
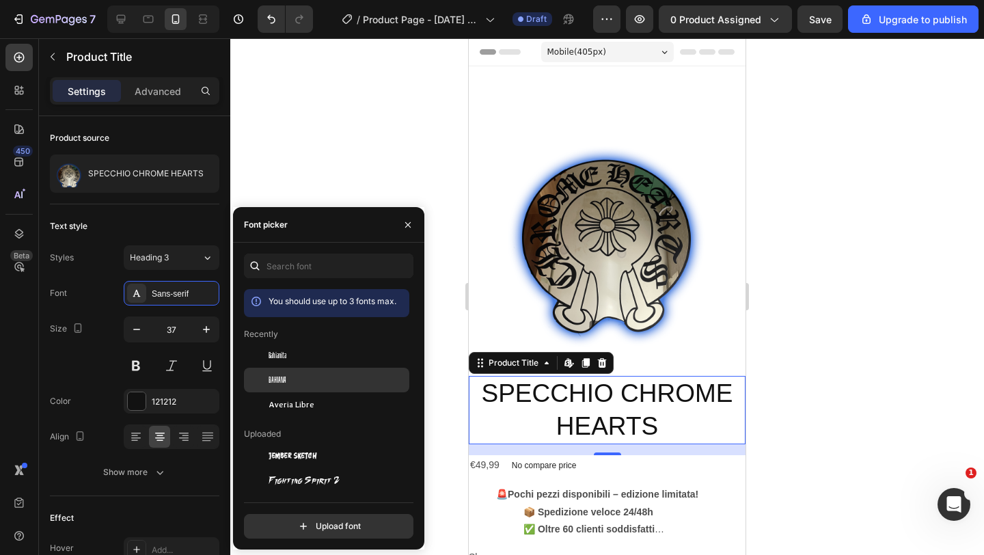
click at [308, 374] on div "Bahiana" at bounding box center [337, 380] width 138 height 12
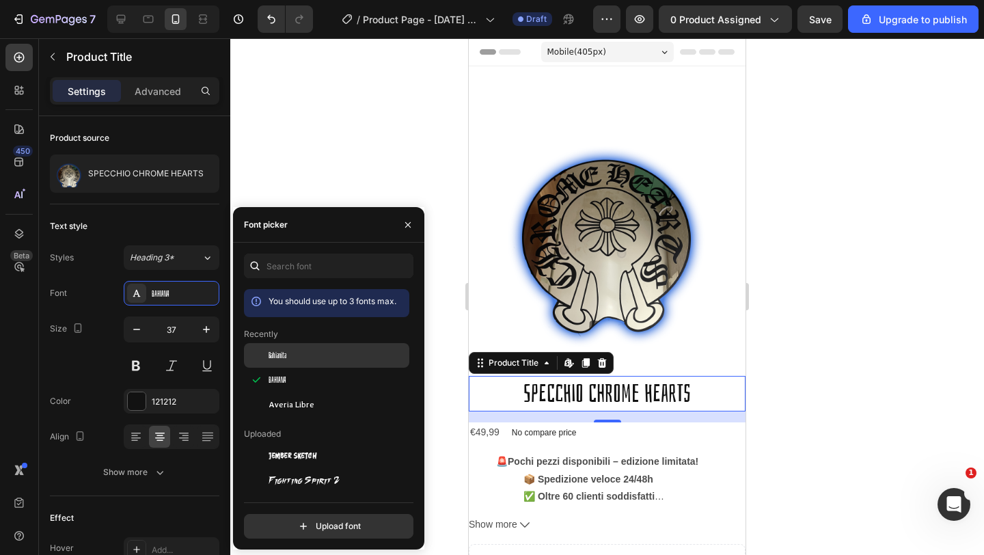
click at [306, 358] on div "Bahianita" at bounding box center [337, 355] width 138 height 12
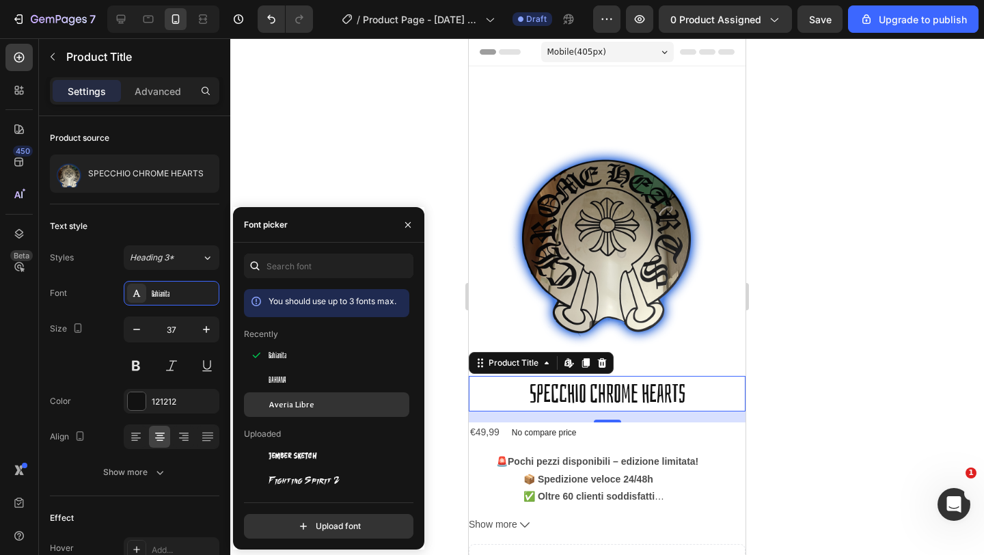
click at [296, 398] on span "Averia Libre" at bounding box center [291, 404] width 46 height 12
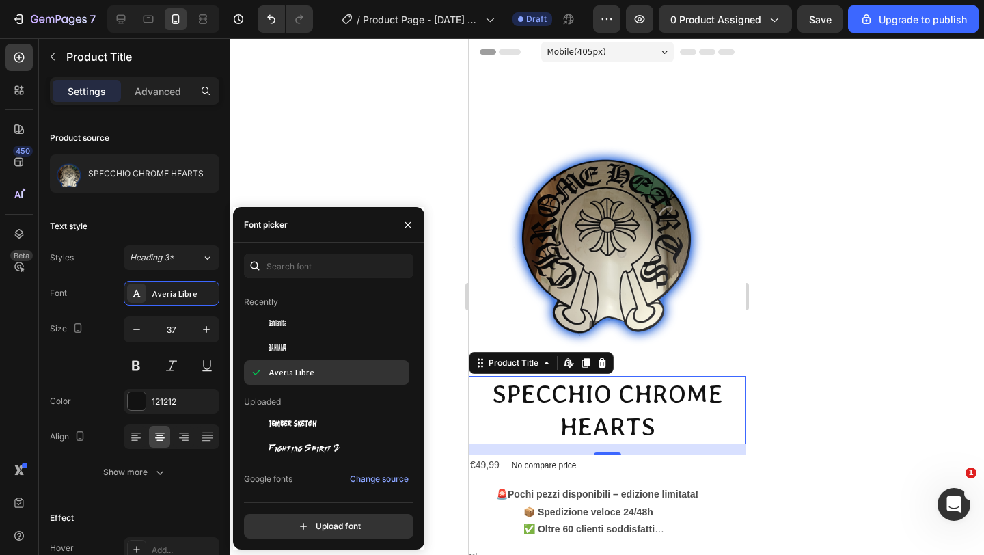
scroll to position [77, 0]
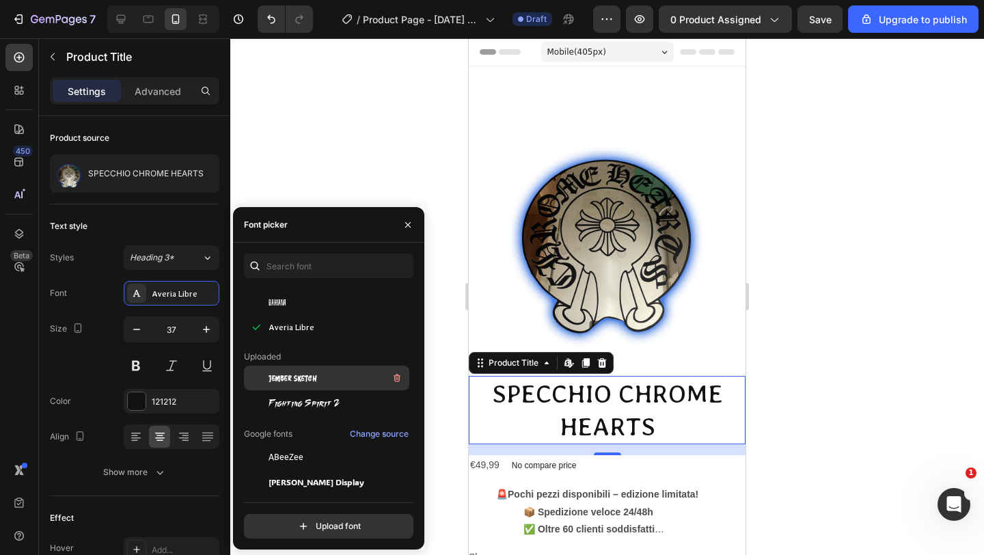
click at [288, 382] on span "Jember Sketch" at bounding box center [292, 378] width 48 height 12
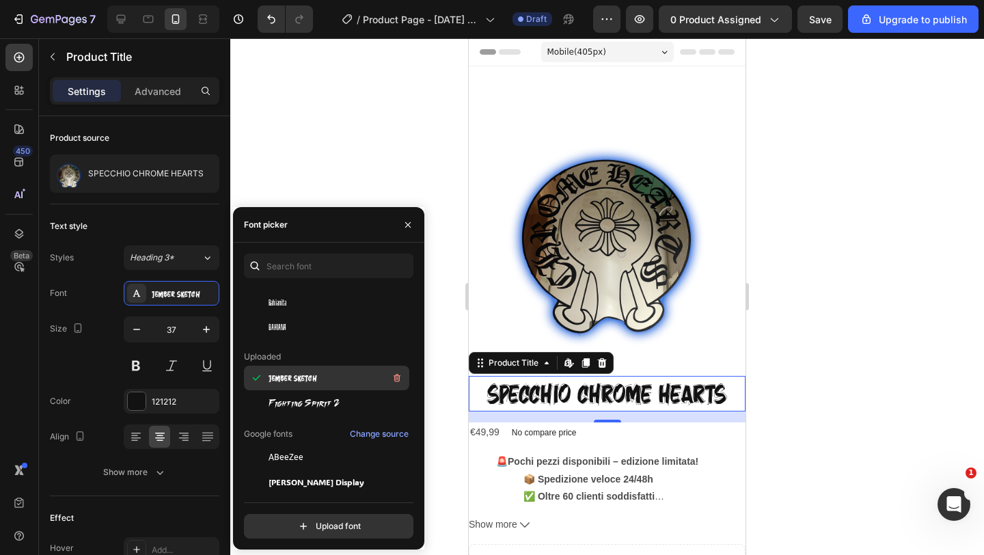
scroll to position [167, 0]
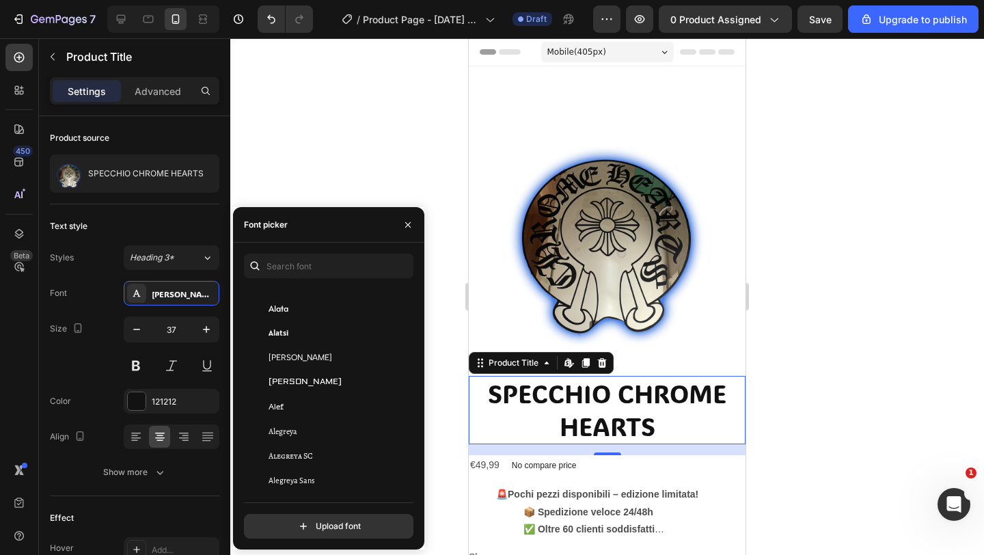
click at [282, 382] on span "[PERSON_NAME]" at bounding box center [304, 382] width 73 height 12
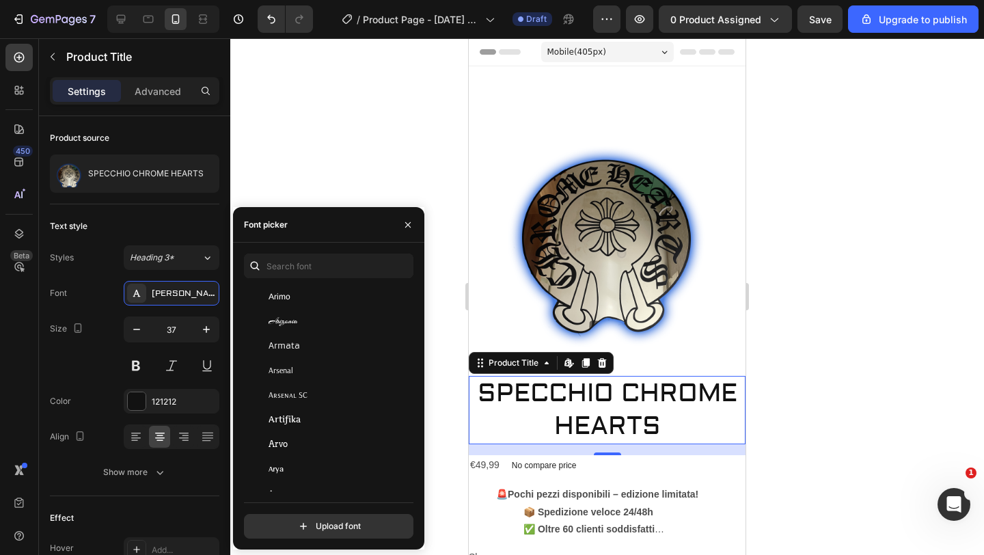
scroll to position [2813, 0]
click at [277, 399] on span "Arsenal SC" at bounding box center [287, 393] width 39 height 12
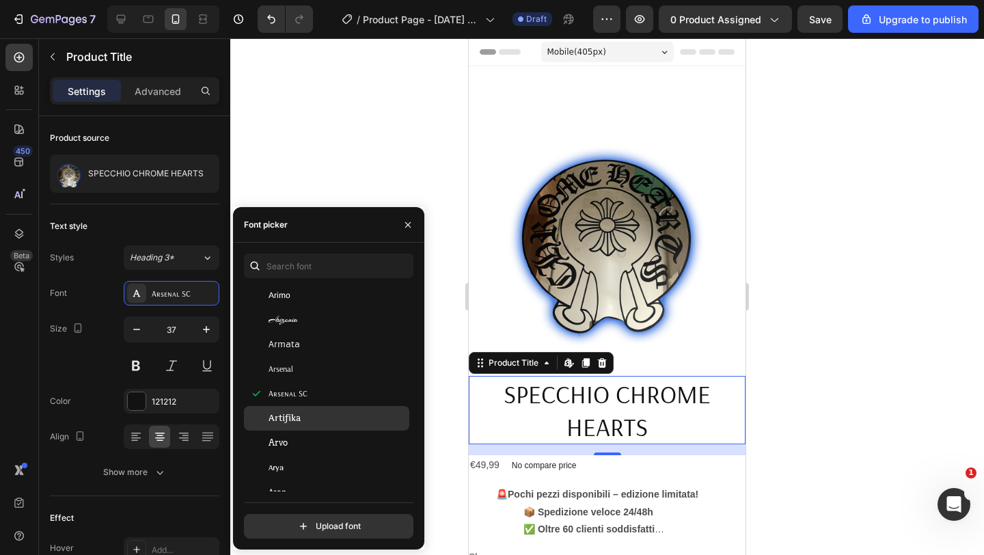
click at [286, 429] on div "Artifika" at bounding box center [326, 418] width 165 height 25
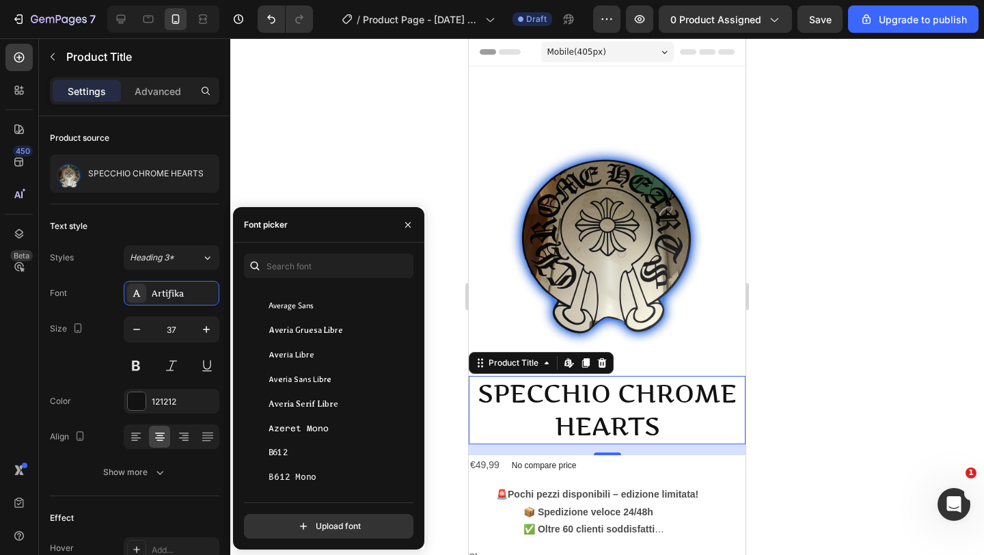
scroll to position [3455, 0]
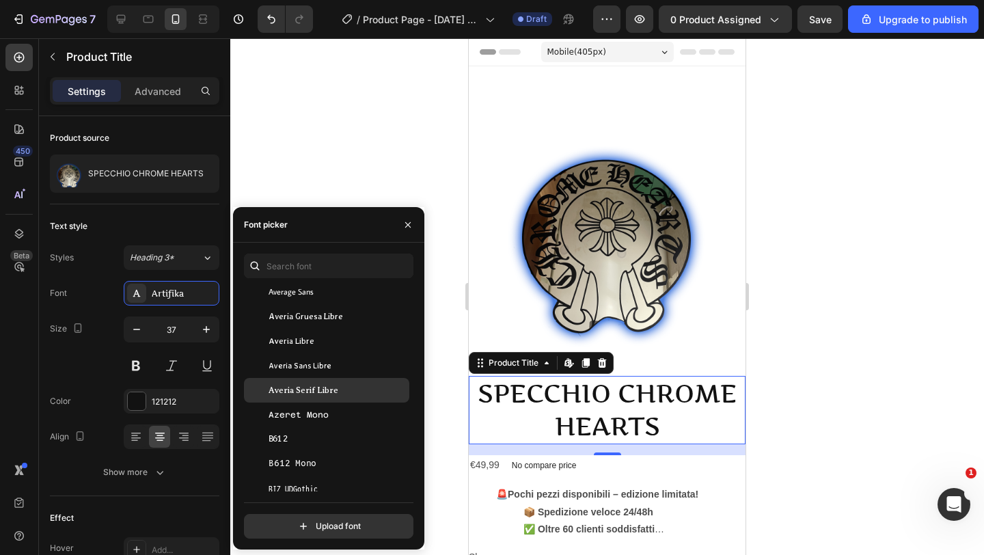
click at [280, 393] on span "Averia Serif Libre" at bounding box center [303, 390] width 70 height 12
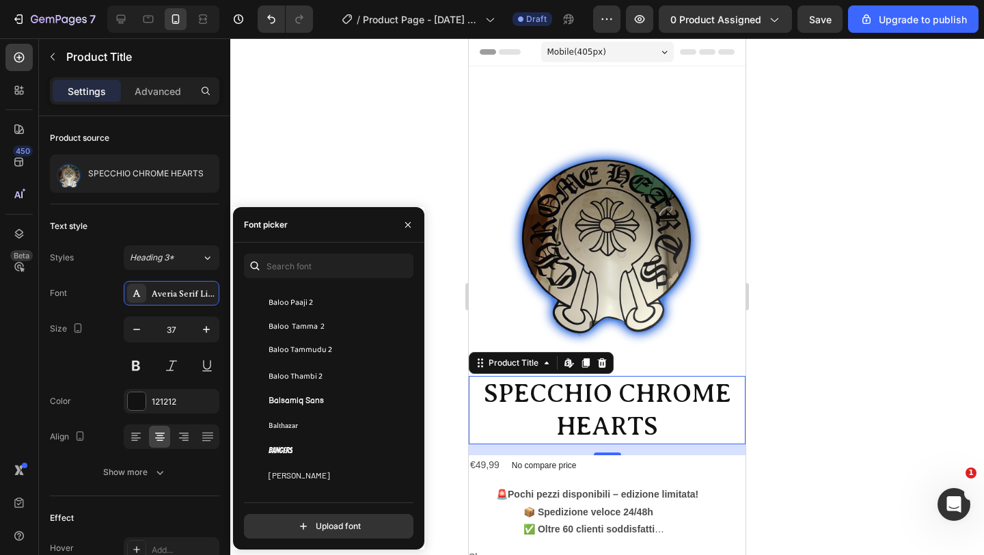
scroll to position [4139, 0]
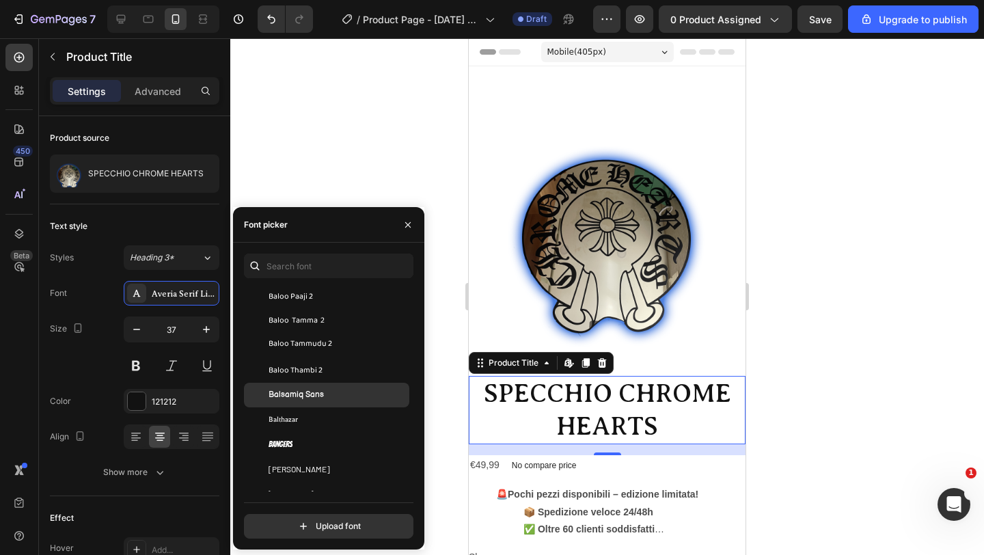
click at [285, 393] on span "Balsamiq Sans" at bounding box center [295, 395] width 55 height 12
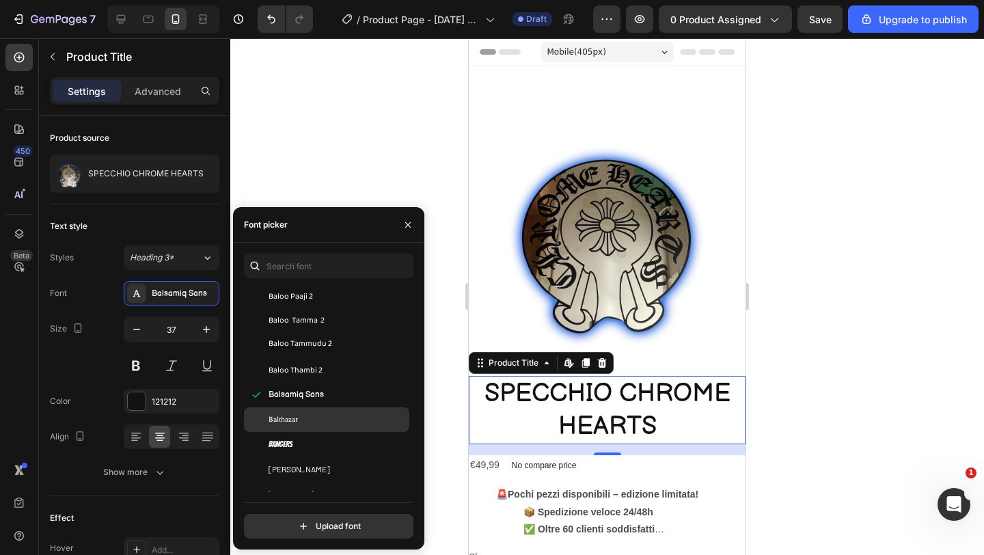
click at [281, 423] on span "Balthazar" at bounding box center [282, 419] width 29 height 12
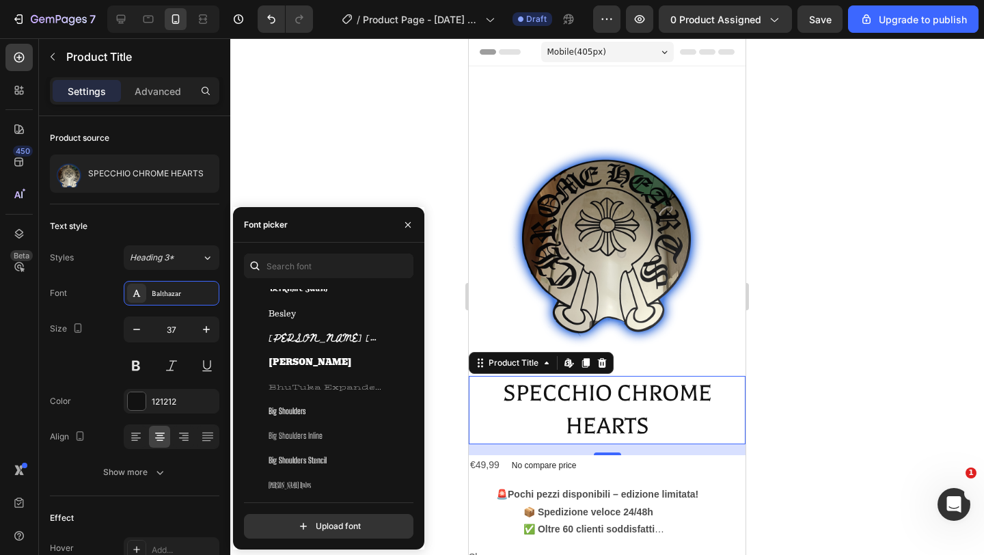
scroll to position [4923, 0]
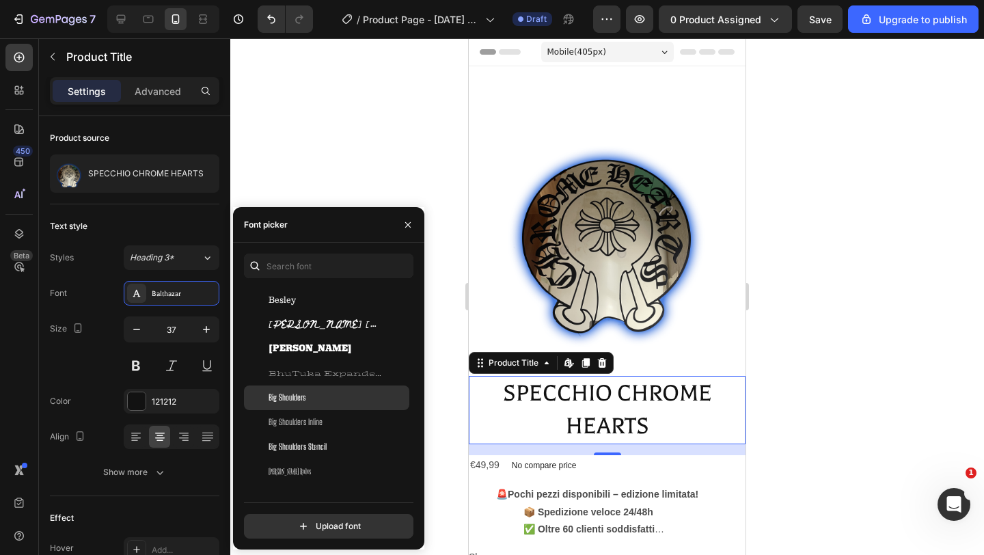
click at [285, 396] on span "Big Shoulders" at bounding box center [286, 397] width 37 height 12
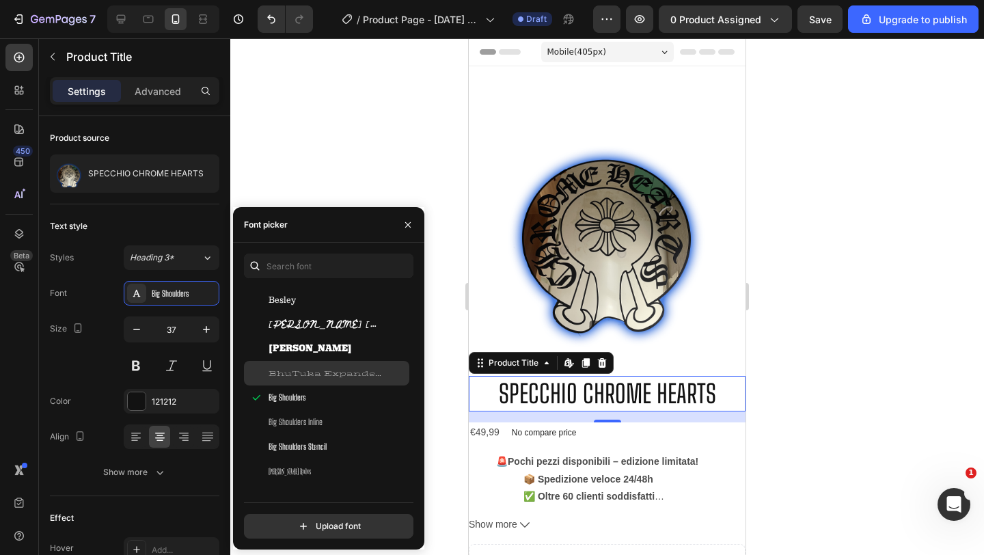
click at [298, 365] on div "BhuTuka Expanded One" at bounding box center [326, 373] width 165 height 25
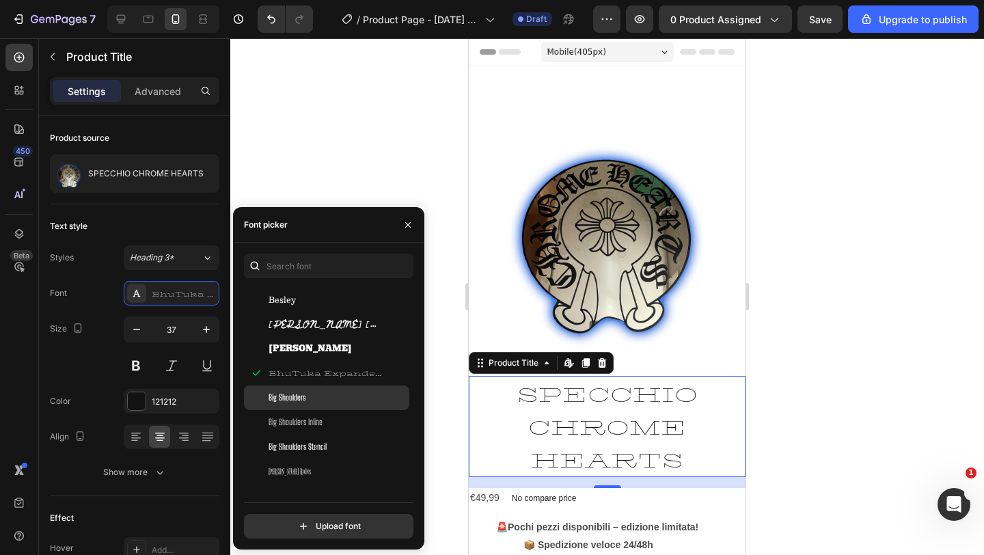
click at [291, 388] on div "Big Shoulders" at bounding box center [326, 397] width 165 height 25
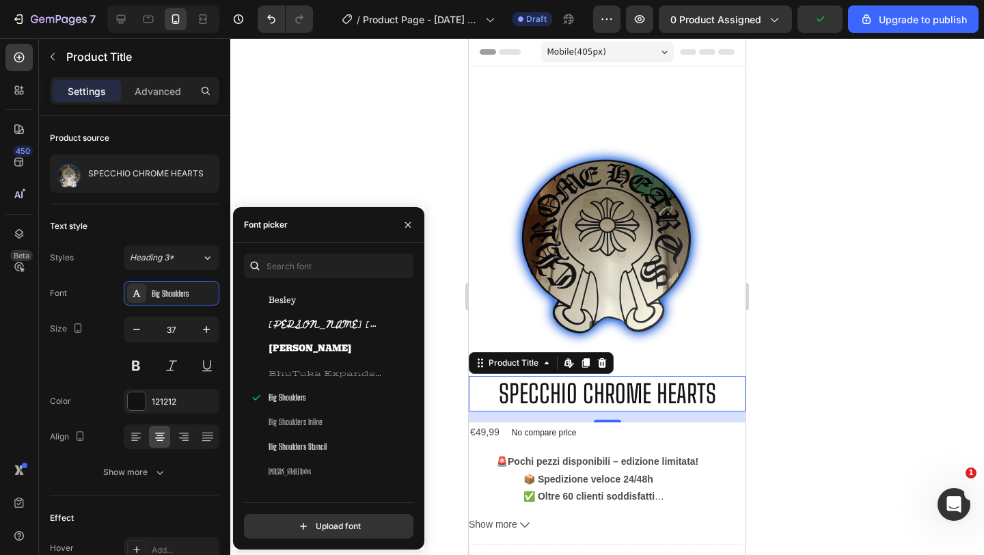
click at [311, 170] on div at bounding box center [606, 296] width 753 height 516
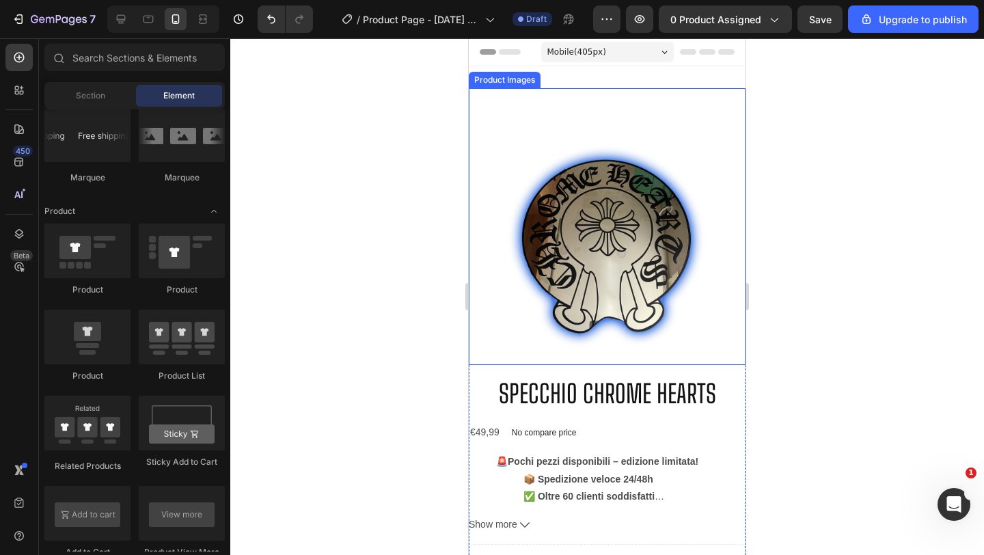
click at [896, 353] on div at bounding box center [606, 296] width 753 height 516
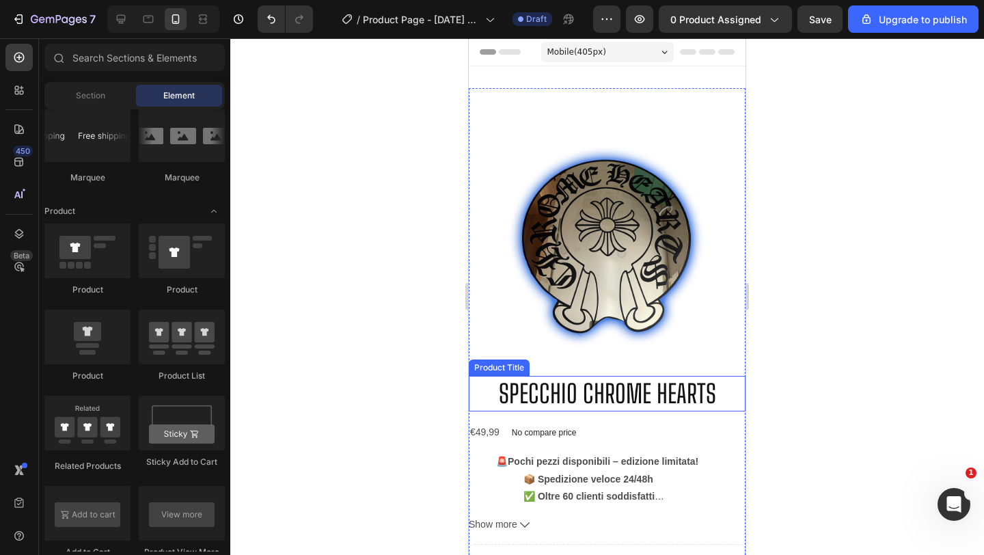
click at [664, 396] on h2 "SPECCHIO CHROME HEARTS" at bounding box center [607, 394] width 277 height 36
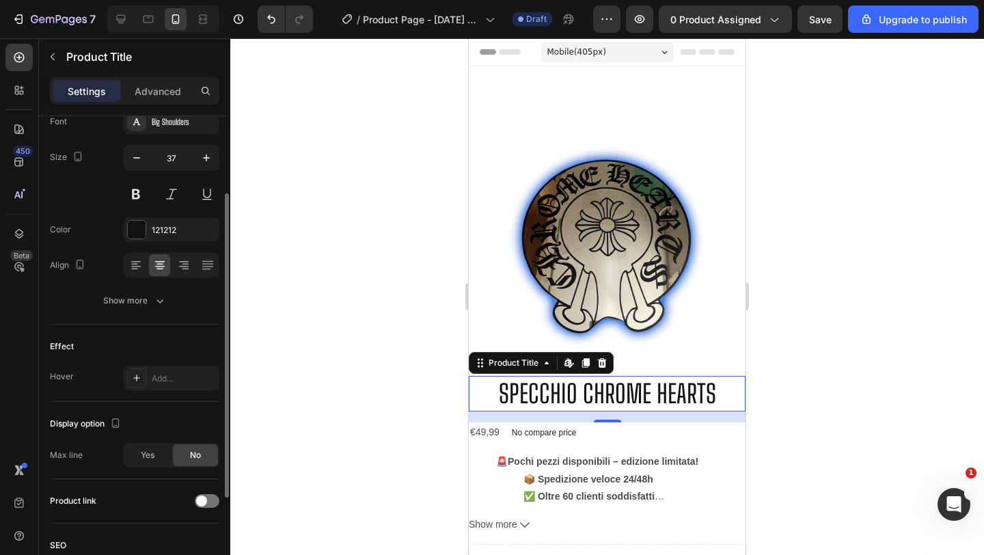
scroll to position [0, 0]
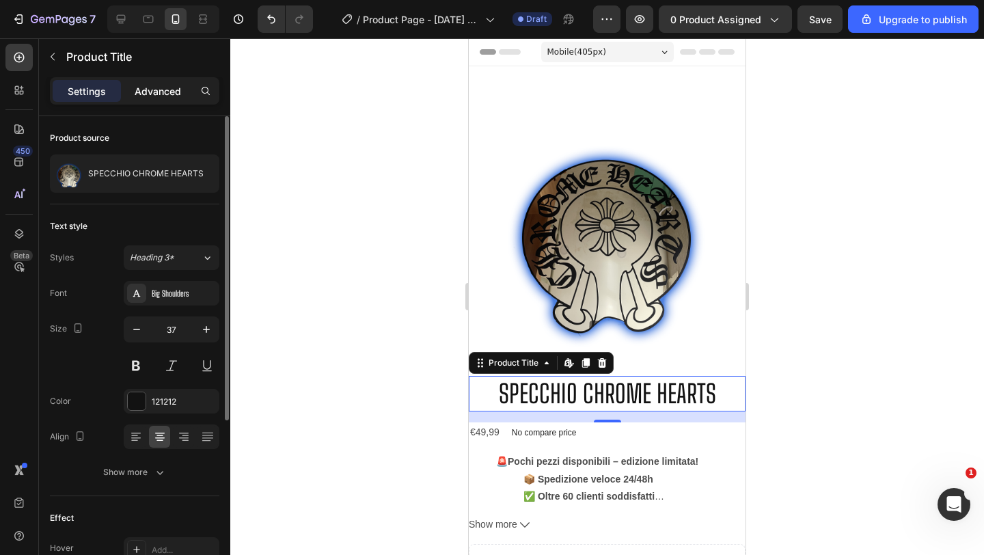
click at [159, 89] on p "Advanced" at bounding box center [158, 91] width 46 height 14
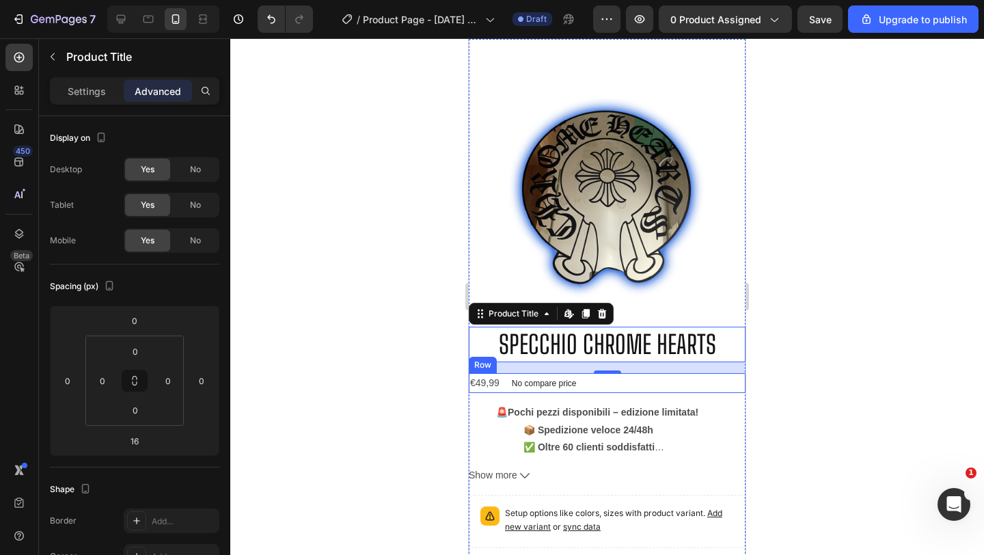
scroll to position [50, 0]
click at [586, 380] on div "€49,99 Product Price Product Price No compare price Product Price Row" at bounding box center [607, 382] width 277 height 20
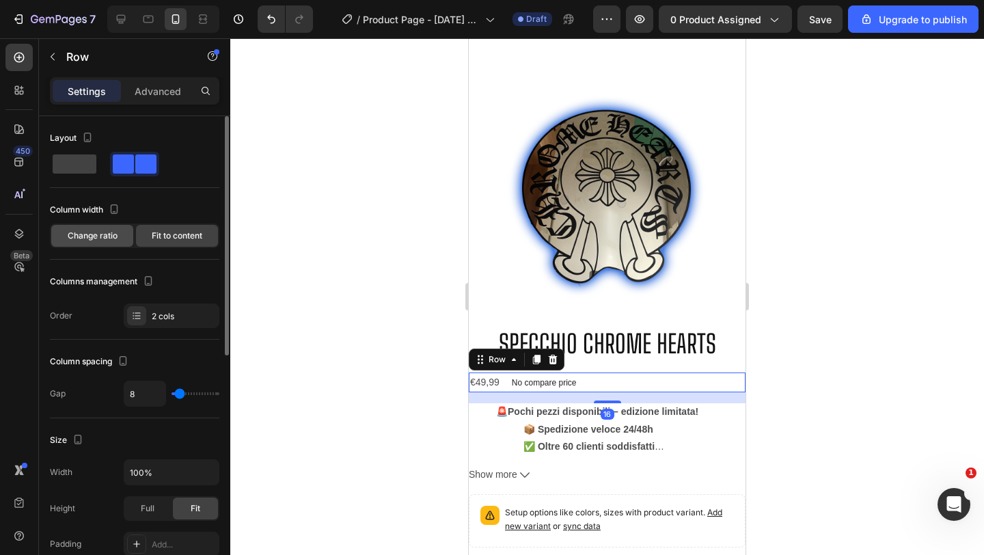
click at [119, 234] on div "Change ratio" at bounding box center [92, 236] width 82 height 22
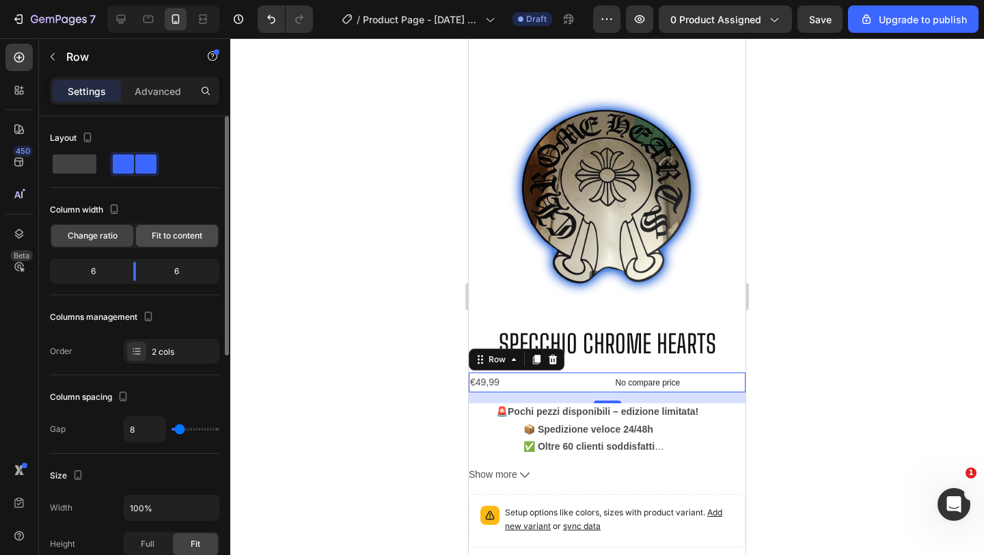
click at [168, 238] on span "Fit to content" at bounding box center [177, 235] width 51 height 12
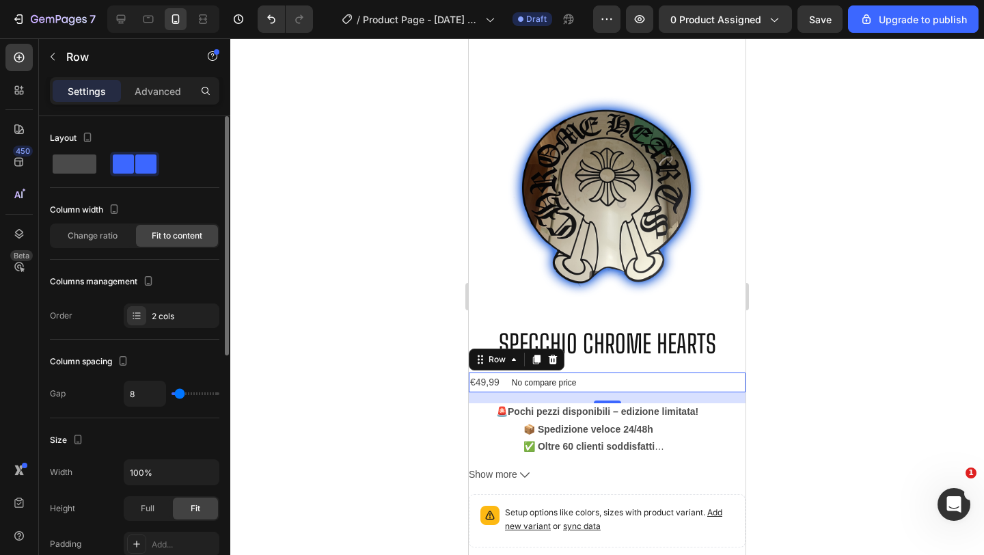
click at [75, 156] on span at bounding box center [75, 163] width 44 height 19
type input "0"
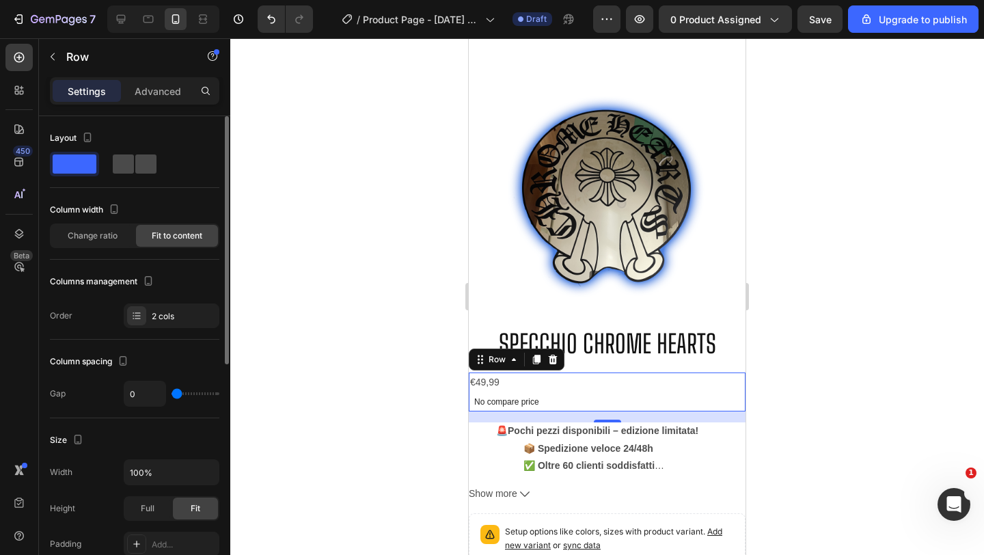
click at [135, 156] on span at bounding box center [145, 163] width 21 height 19
type input "8"
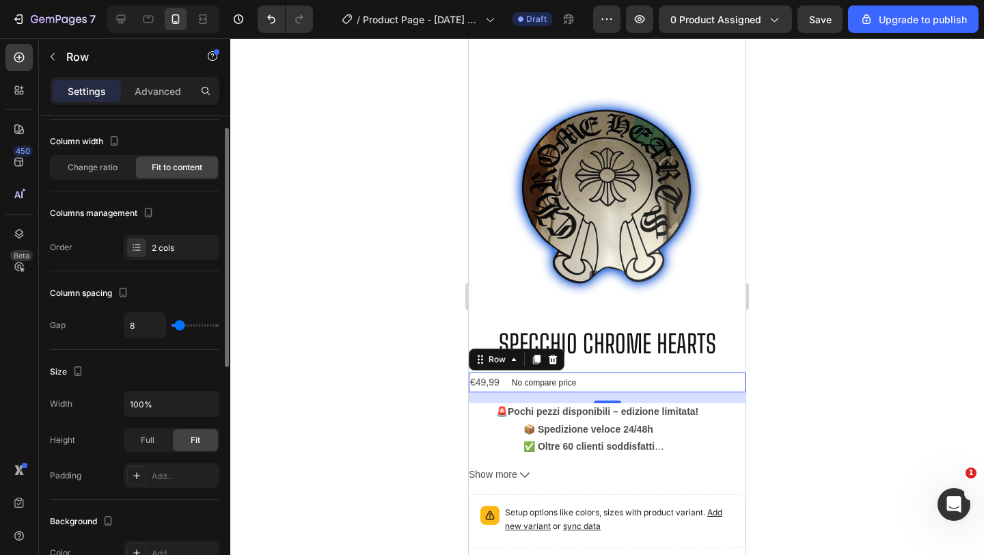
scroll to position [73, 0]
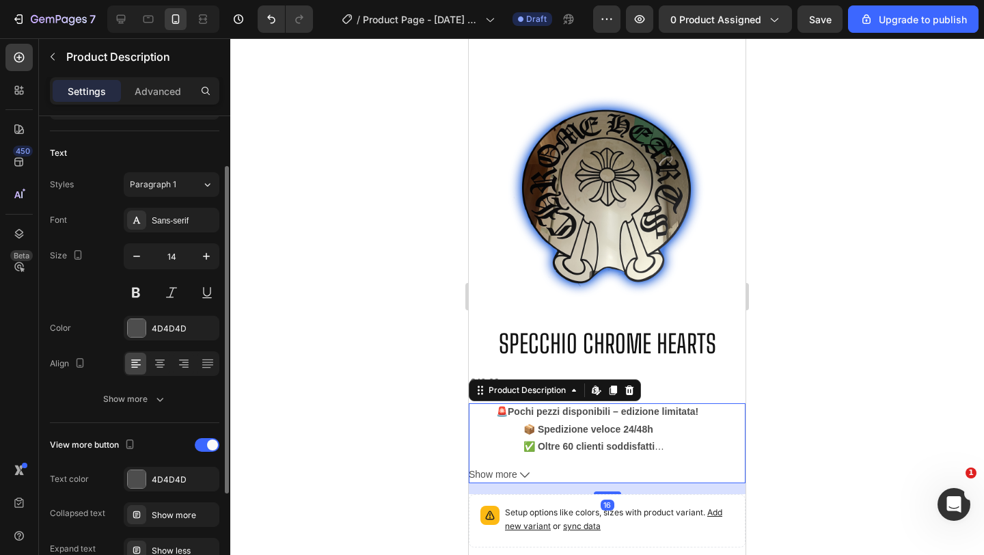
click at [619, 429] on span "📦 Spedizione veloce 24/48h" at bounding box center [588, 428] width 130 height 11
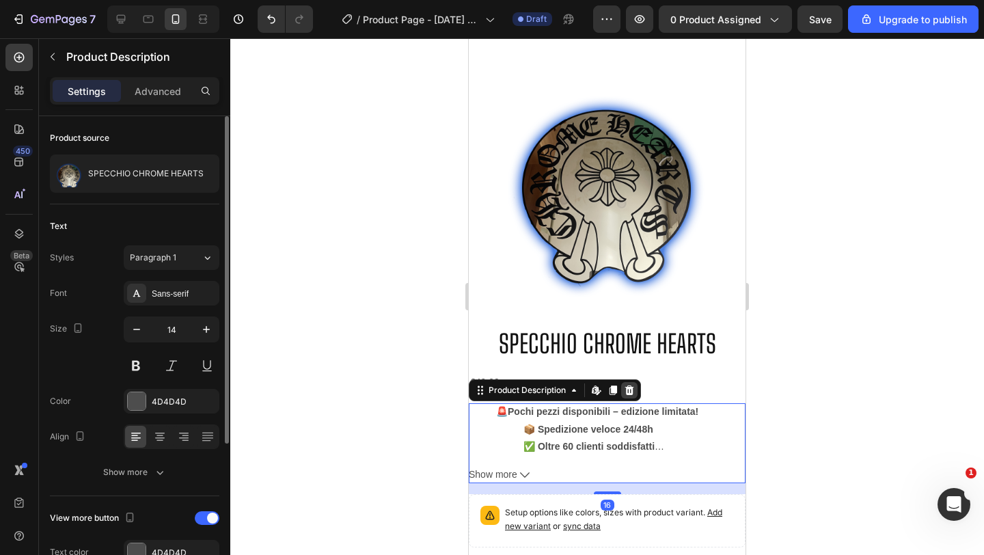
click at [632, 385] on icon at bounding box center [629, 390] width 11 height 11
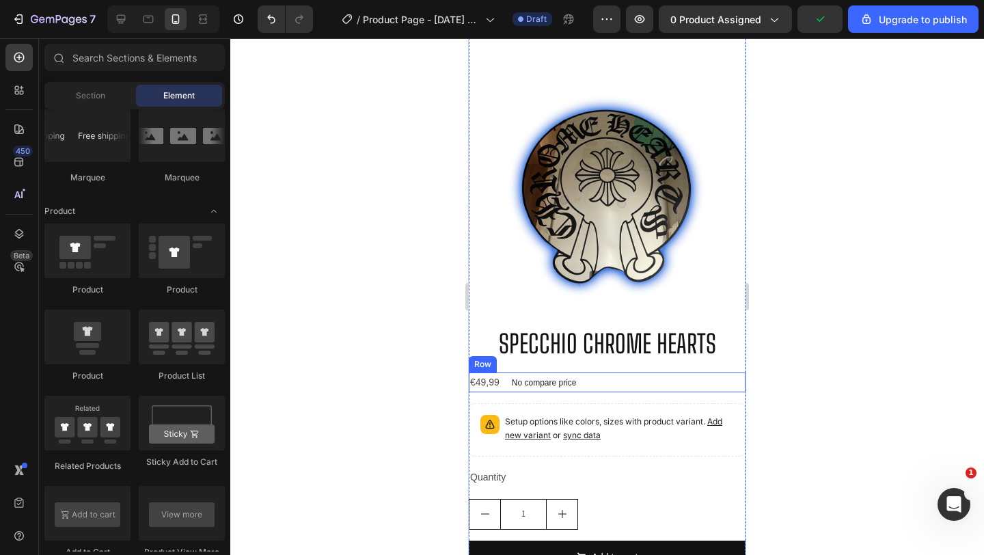
click at [605, 376] on div "€49,99 Product Price Product Price No compare price Product Price Row" at bounding box center [607, 382] width 277 height 20
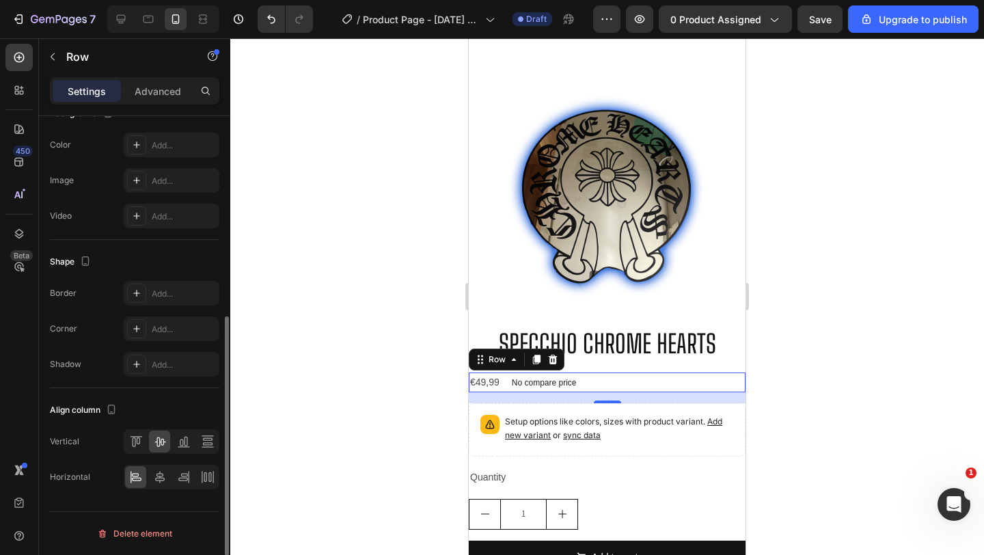
scroll to position [421, 0]
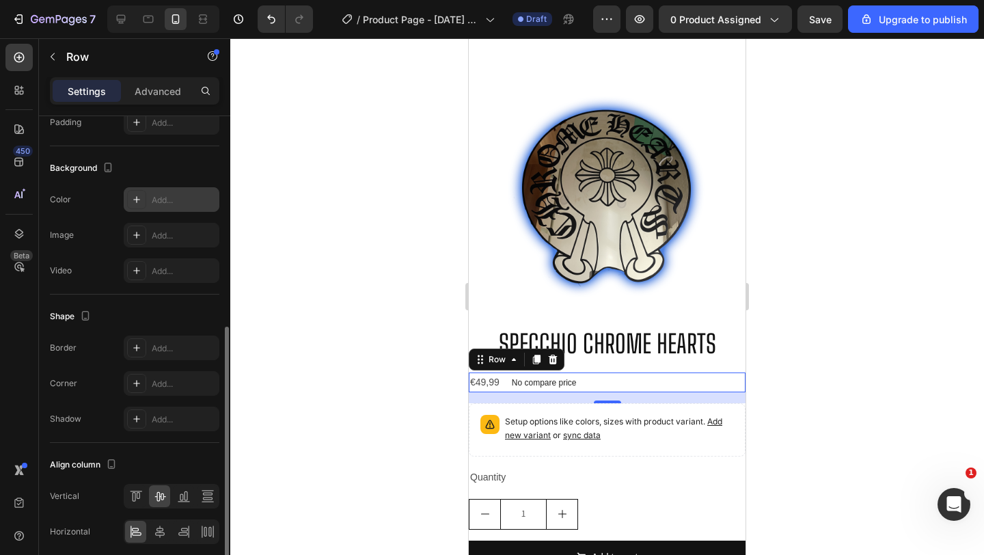
click at [133, 197] on icon at bounding box center [136, 199] width 11 height 11
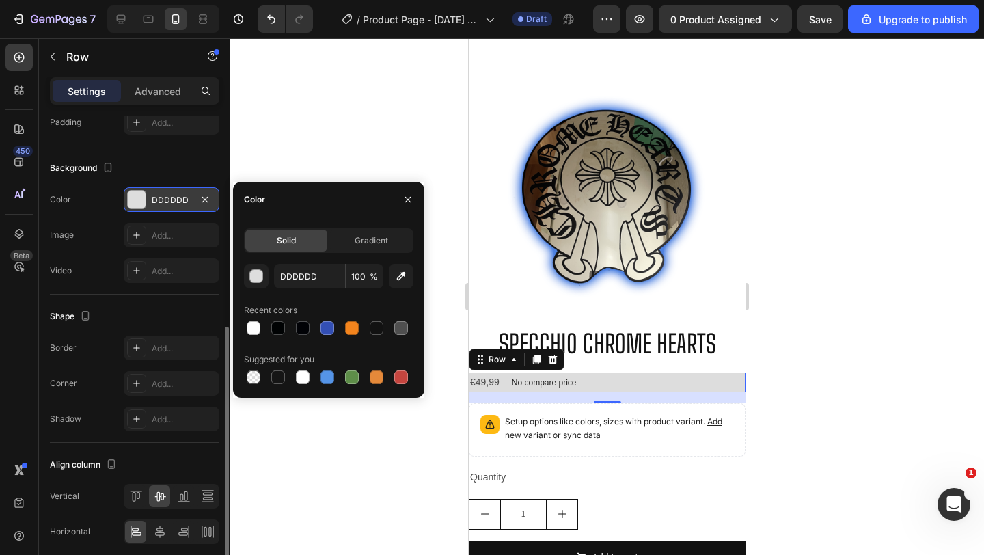
click at [288, 326] on div at bounding box center [328, 327] width 169 height 19
click at [304, 328] on div at bounding box center [303, 328] width 14 height 14
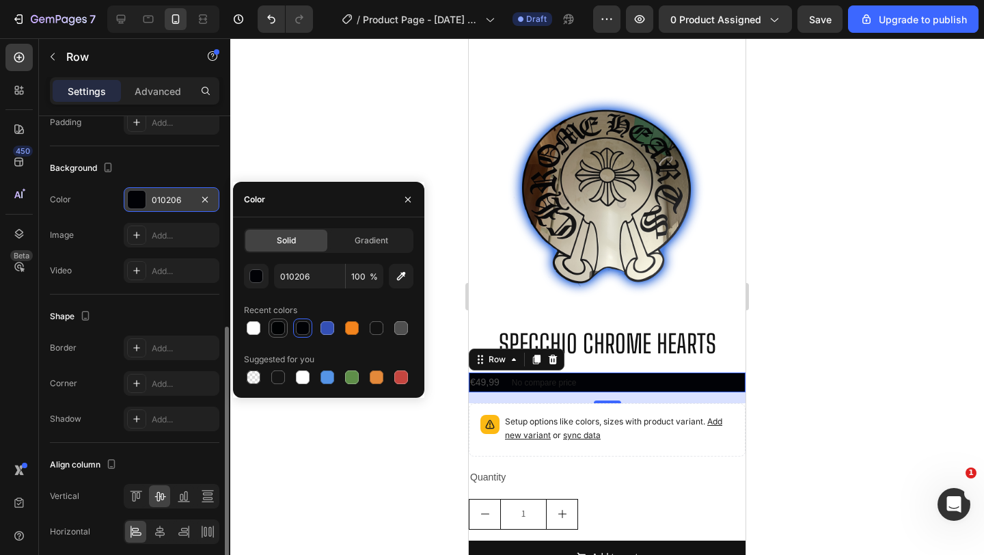
click at [285, 327] on div at bounding box center [278, 328] width 16 height 16
click at [359, 326] on div at bounding box center [352, 328] width 16 height 16
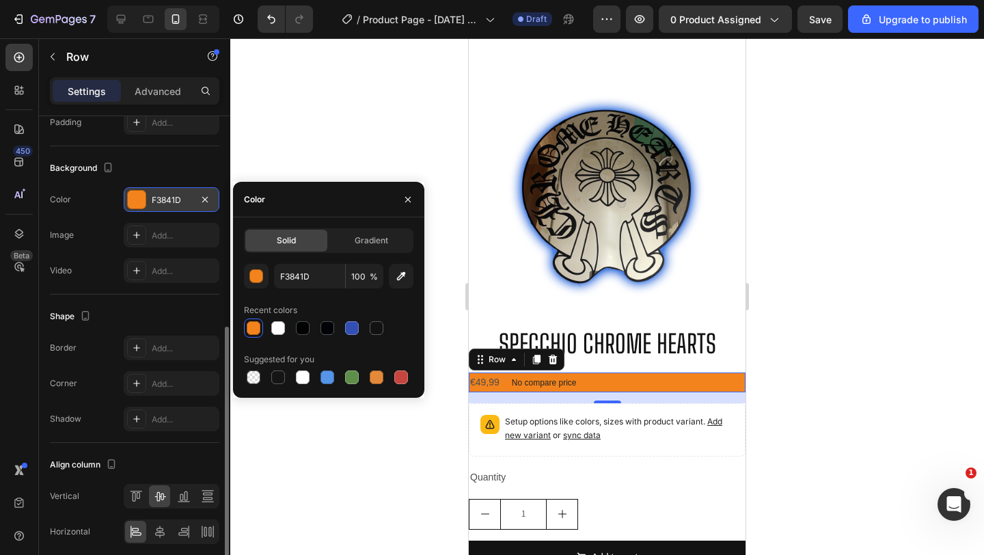
click at [361, 329] on div at bounding box center [328, 327] width 169 height 19
click at [360, 329] on div at bounding box center [351, 327] width 19 height 19
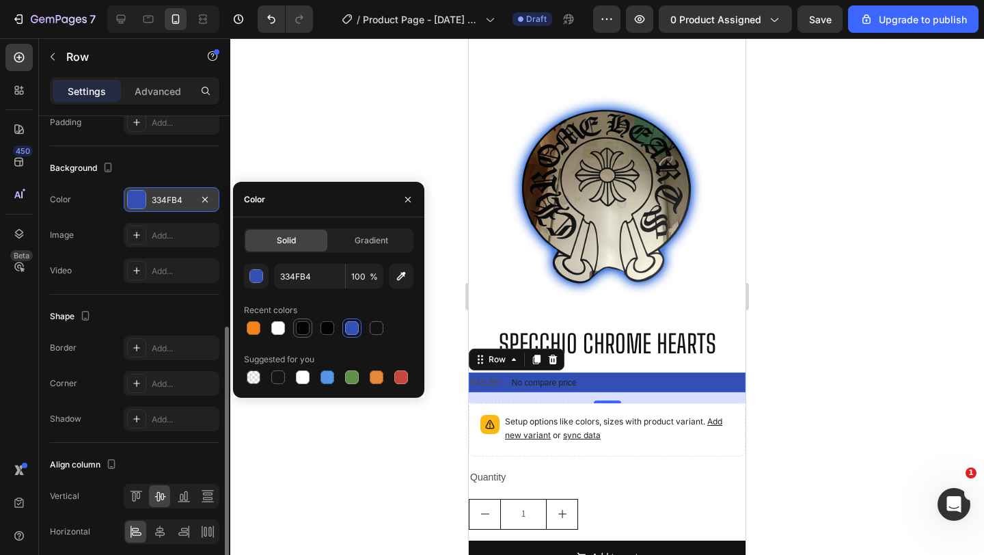
click at [296, 326] on div at bounding box center [303, 328] width 14 height 14
type input "000203"
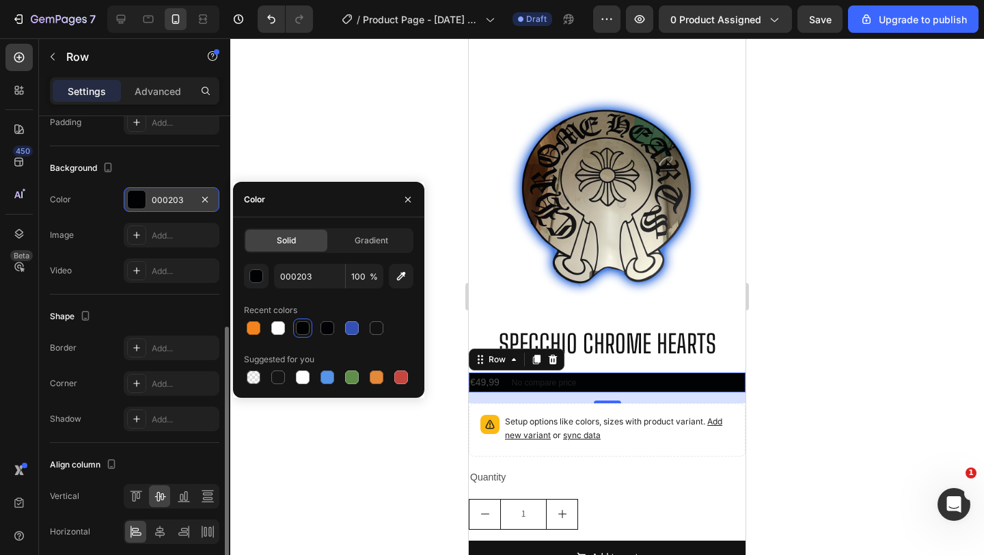
click at [301, 151] on div at bounding box center [606, 296] width 753 height 516
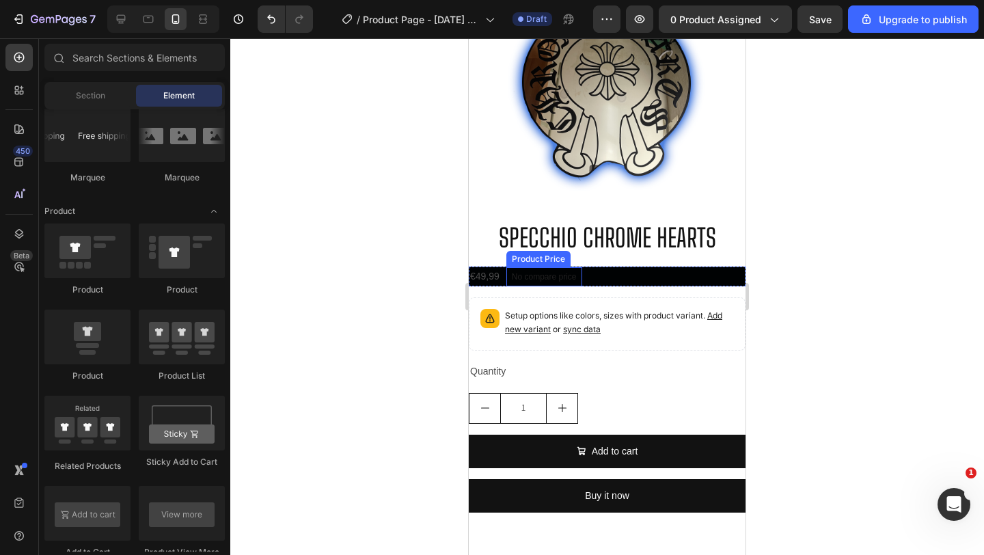
scroll to position [161, 0]
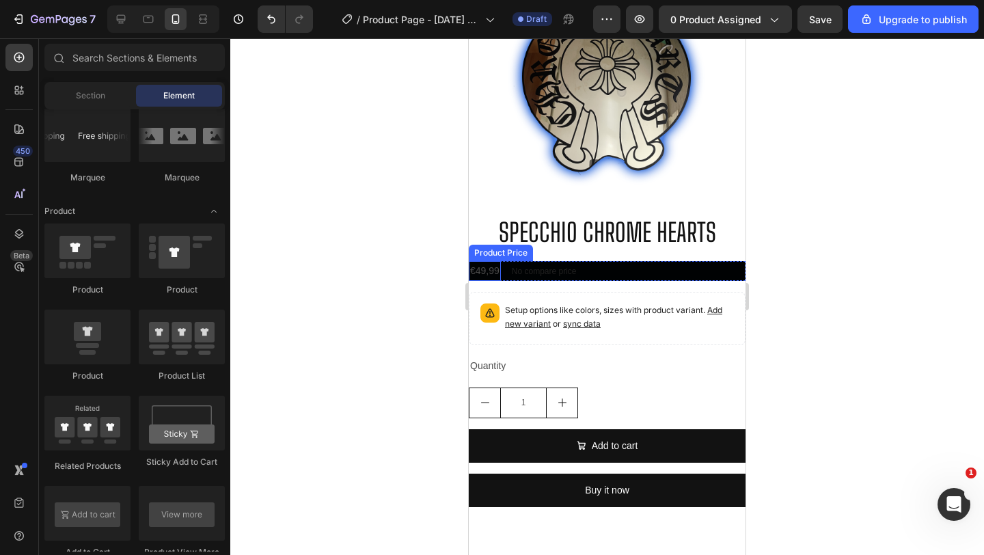
click at [496, 268] on div "€49,99" at bounding box center [485, 271] width 32 height 20
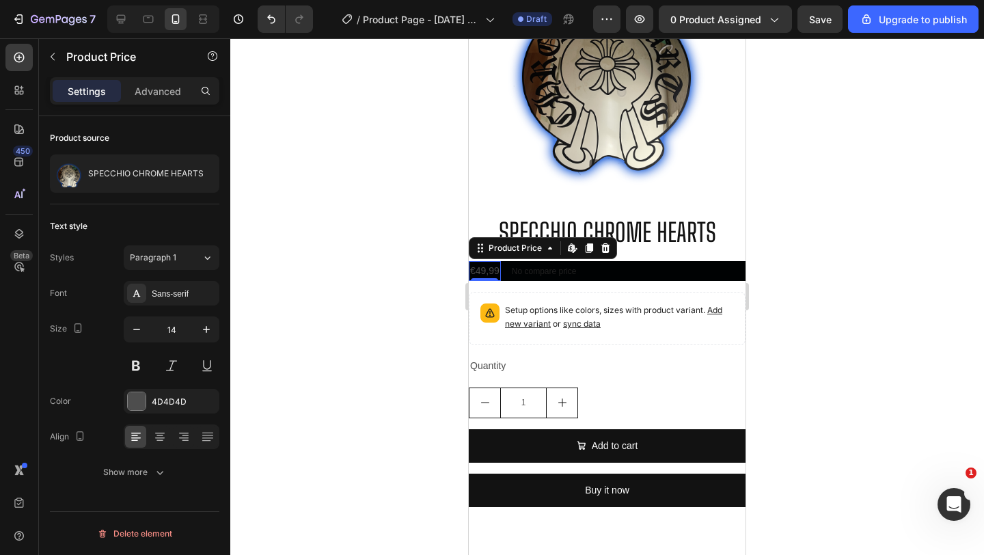
click at [486, 265] on div "€49,99" at bounding box center [485, 271] width 32 height 20
click at [519, 269] on p "No compare price" at bounding box center [544, 271] width 65 height 8
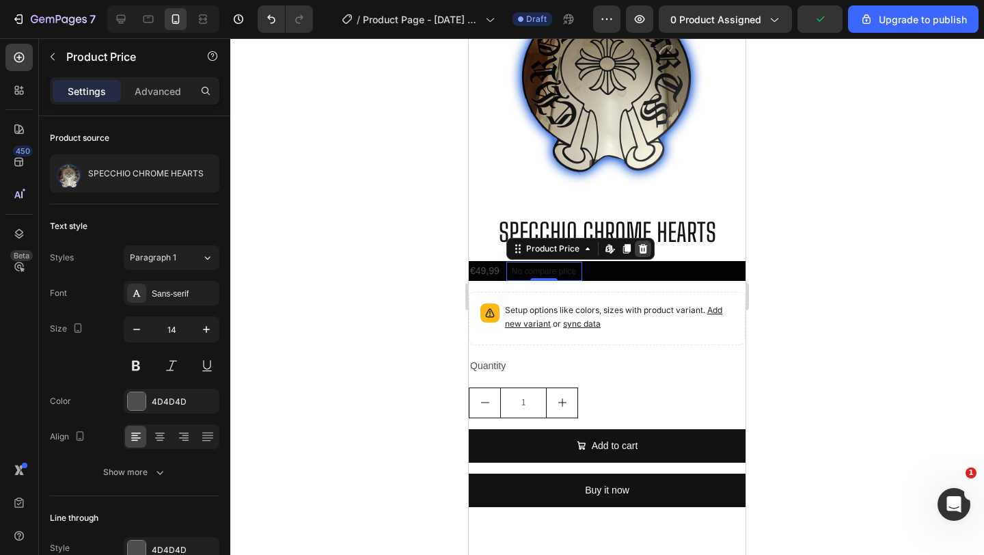
click at [645, 252] on icon at bounding box center [642, 249] width 9 height 10
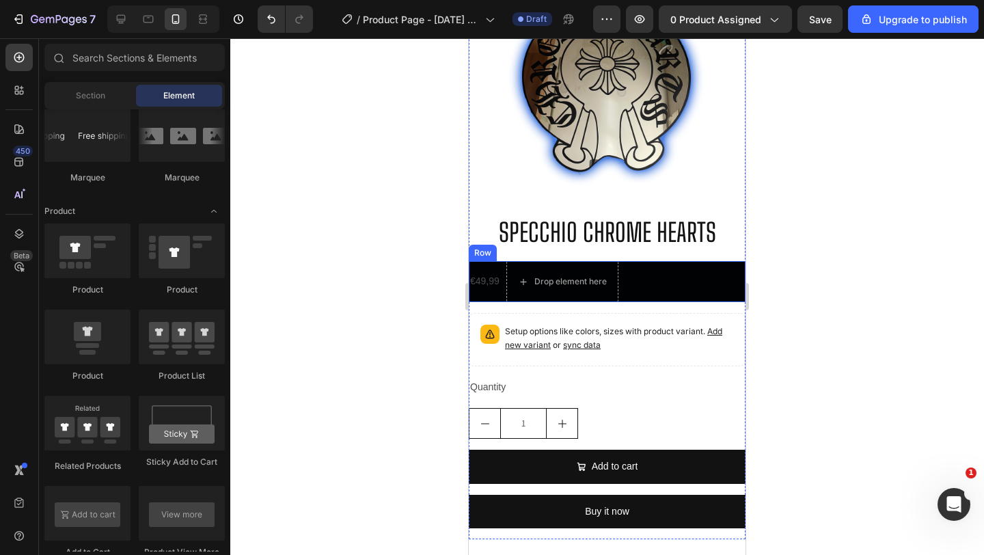
click at [632, 283] on div "€49,99 Product Price Product Price Drop element here Row" at bounding box center [607, 281] width 277 height 41
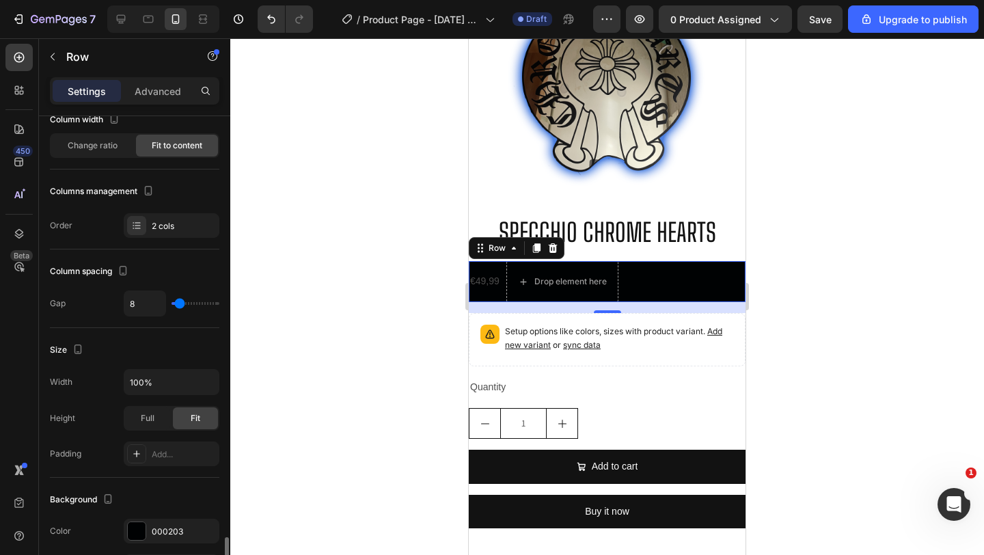
scroll to position [0, 0]
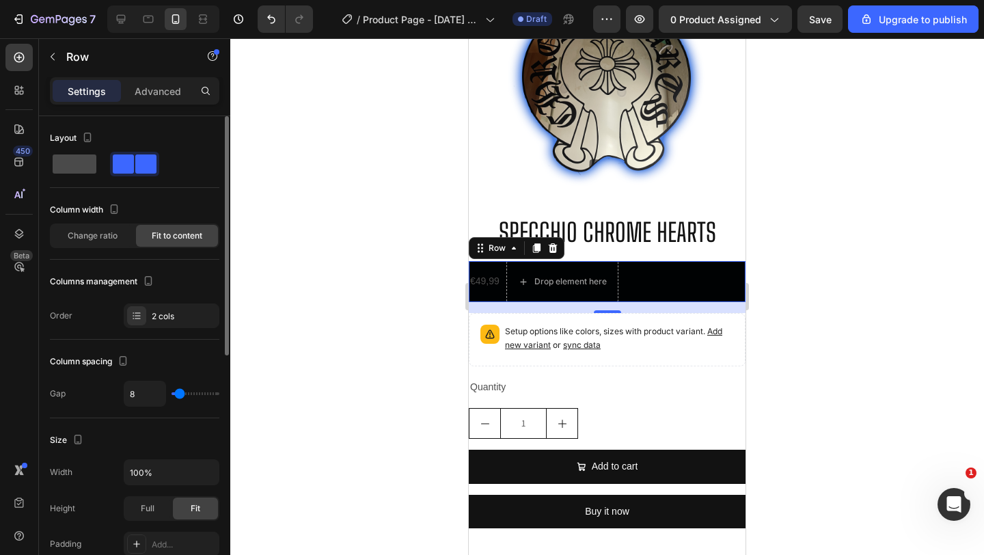
click at [110, 175] on div at bounding box center [134, 164] width 49 height 25
type input "0"
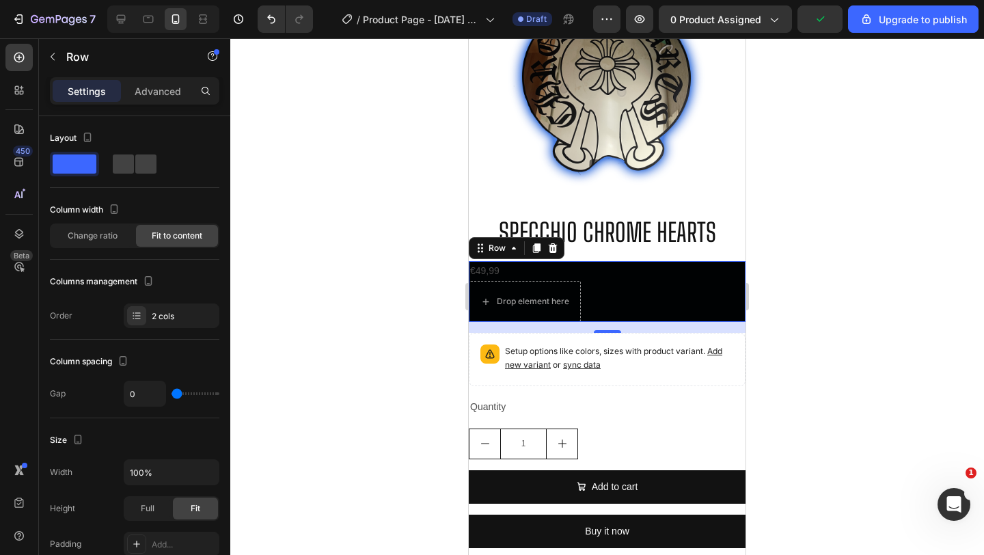
click at [334, 304] on div at bounding box center [606, 296] width 753 height 516
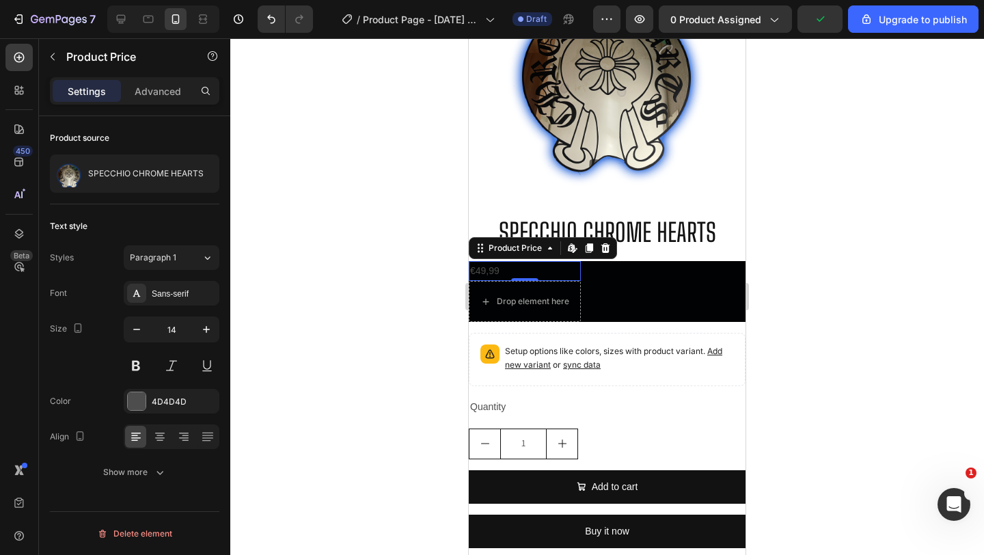
click at [502, 270] on div "€49,99" at bounding box center [525, 271] width 112 height 20
click at [208, 328] on icon "button" at bounding box center [206, 329] width 14 height 14
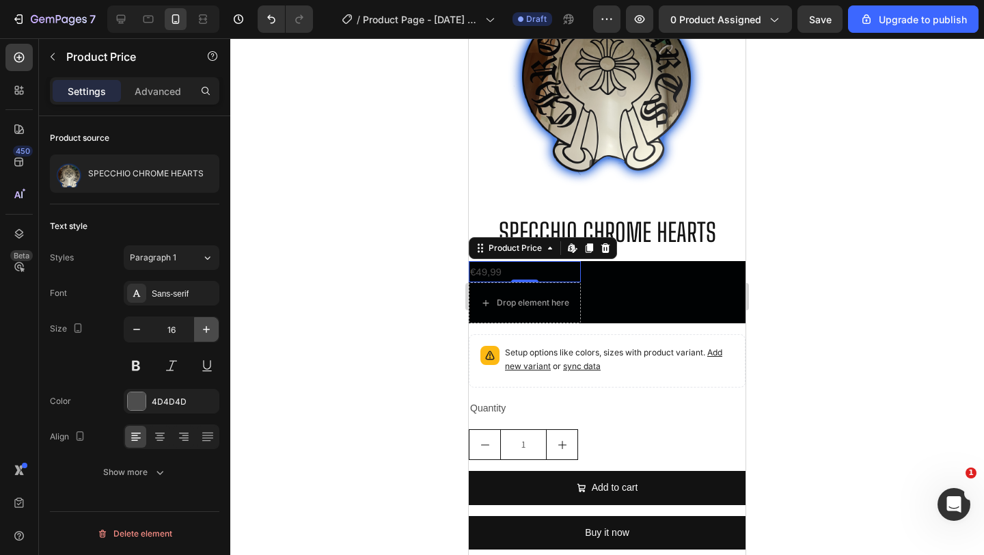
click at [208, 328] on icon "button" at bounding box center [206, 329] width 14 height 14
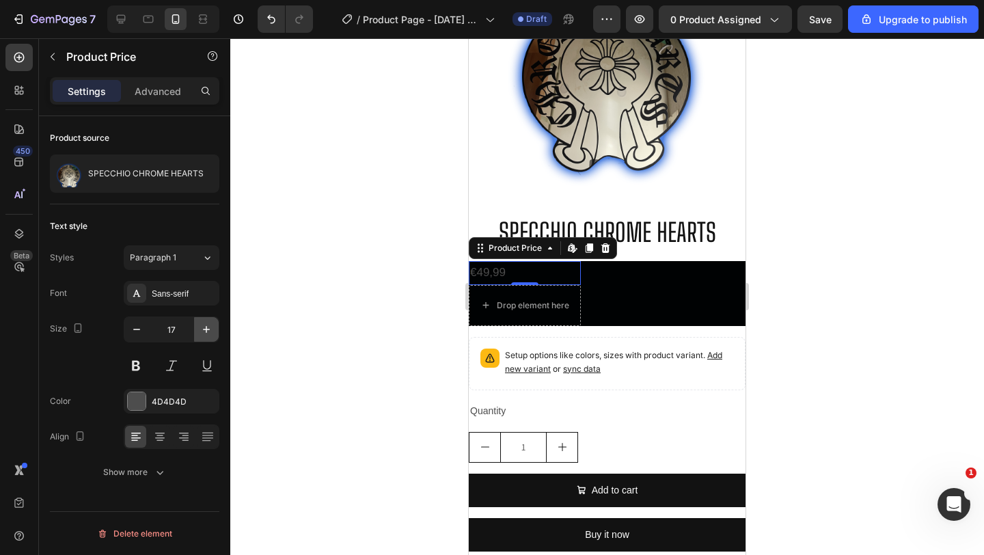
click at [208, 328] on icon "button" at bounding box center [206, 329] width 14 height 14
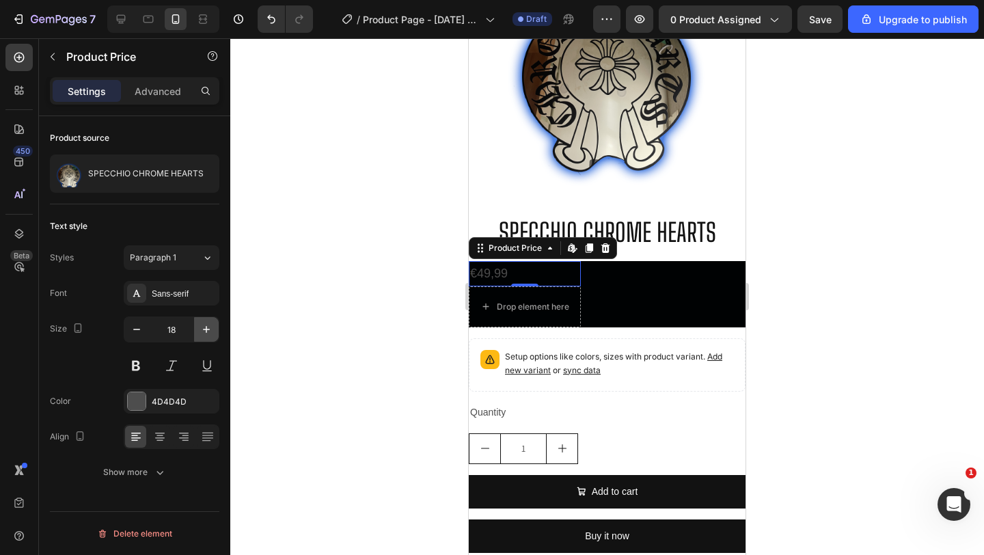
click at [208, 328] on icon "button" at bounding box center [206, 329] width 14 height 14
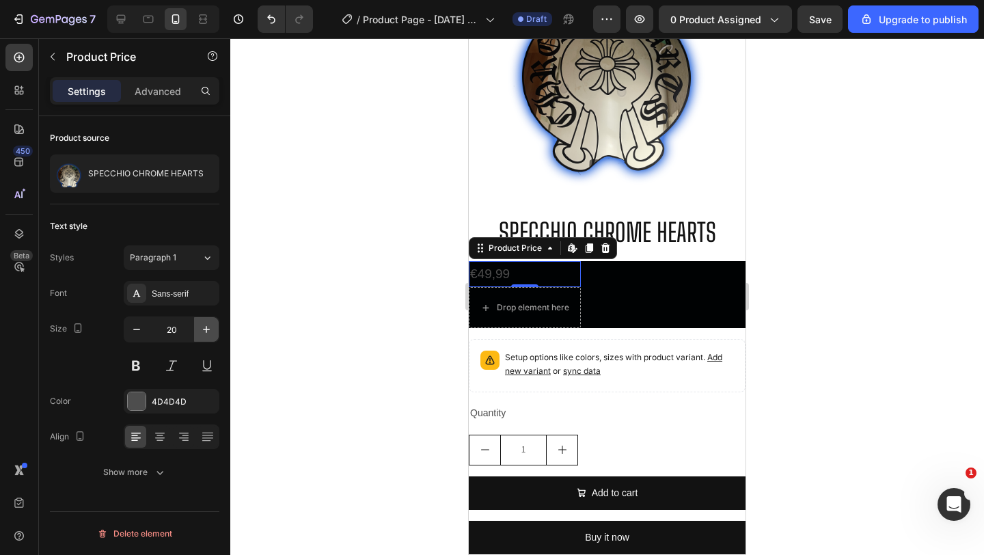
click at [208, 328] on icon "button" at bounding box center [206, 329] width 14 height 14
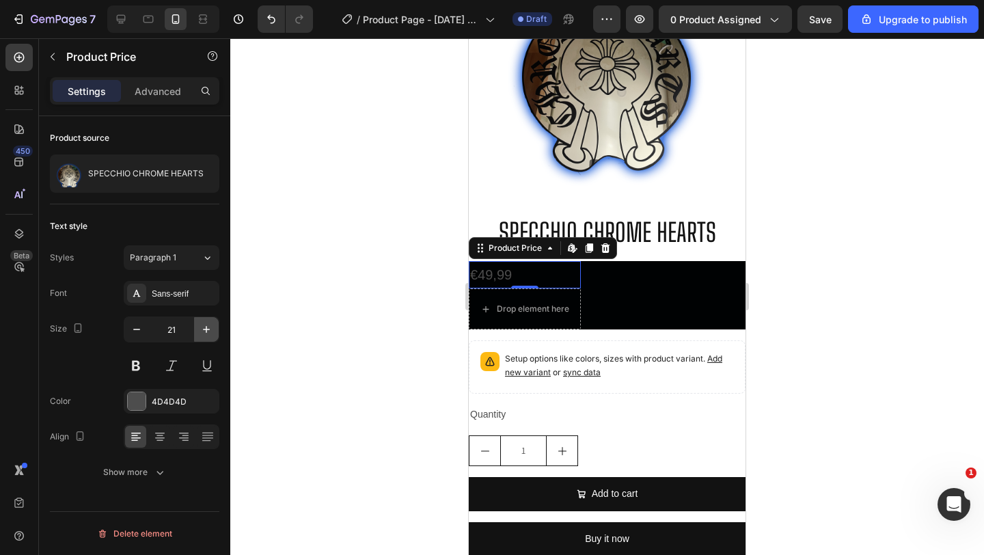
click at [208, 328] on icon "button" at bounding box center [206, 329] width 14 height 14
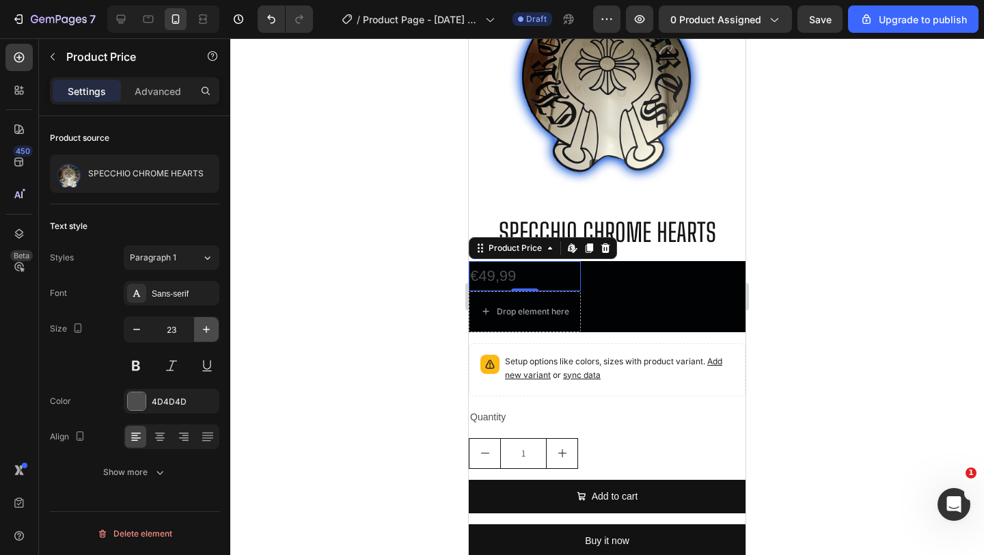
click at [208, 328] on icon "button" at bounding box center [206, 329] width 14 height 14
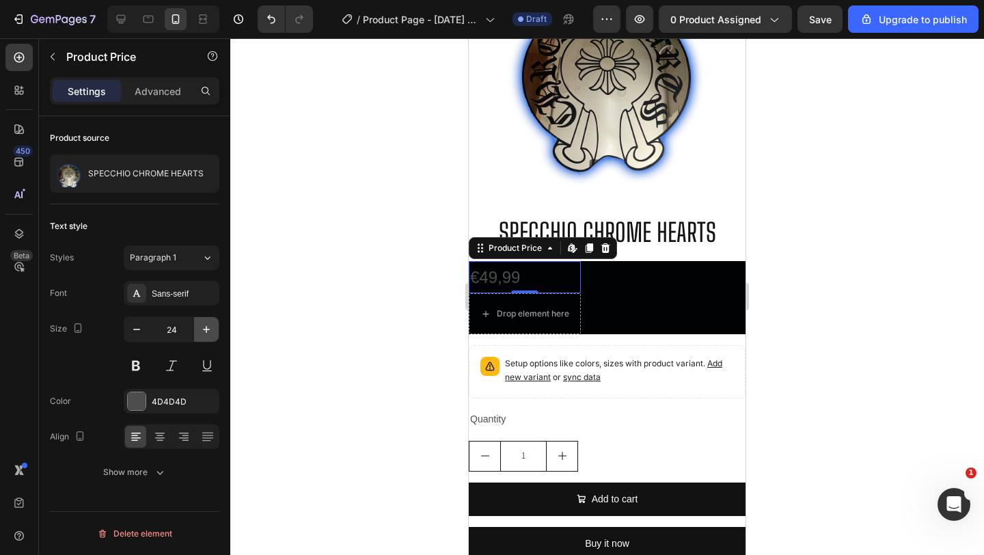
click at [208, 328] on icon "button" at bounding box center [206, 329] width 14 height 14
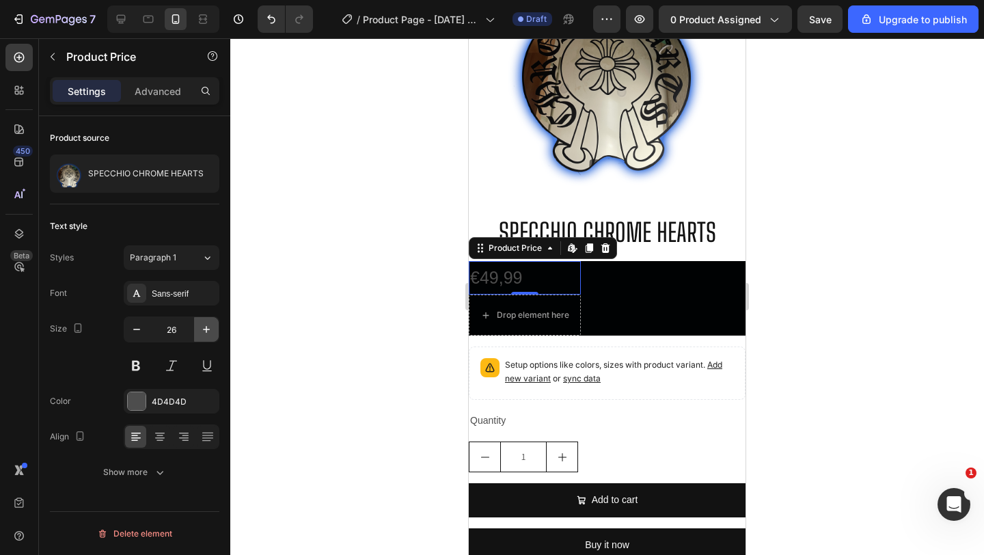
click at [208, 328] on icon "button" at bounding box center [206, 329] width 14 height 14
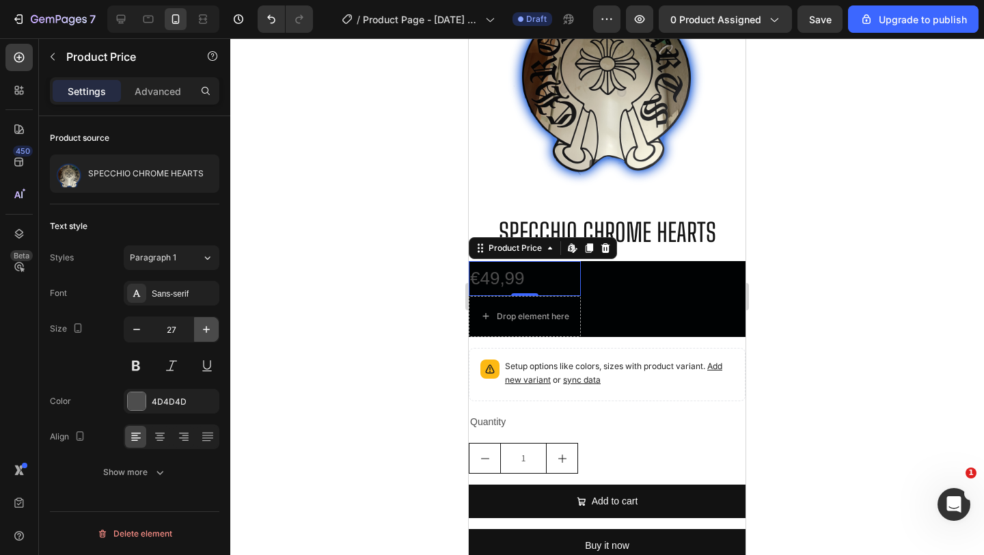
click at [208, 328] on icon "button" at bounding box center [206, 329] width 14 height 14
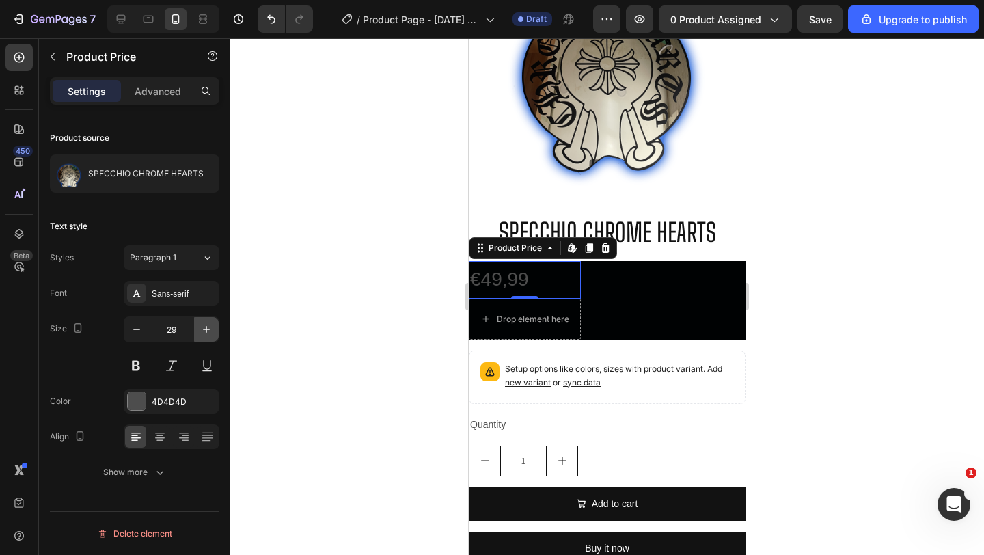
click at [208, 328] on icon "button" at bounding box center [206, 329] width 14 height 14
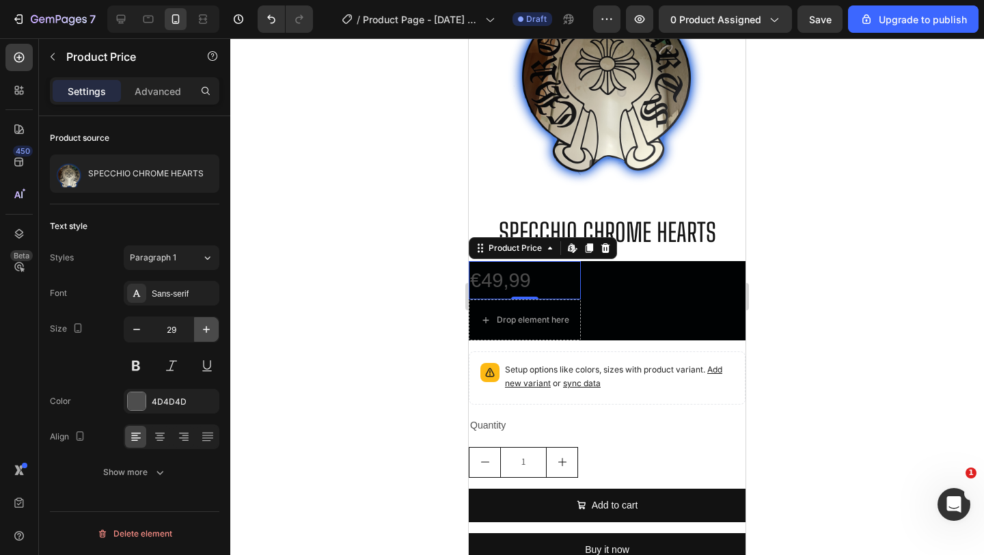
type input "30"
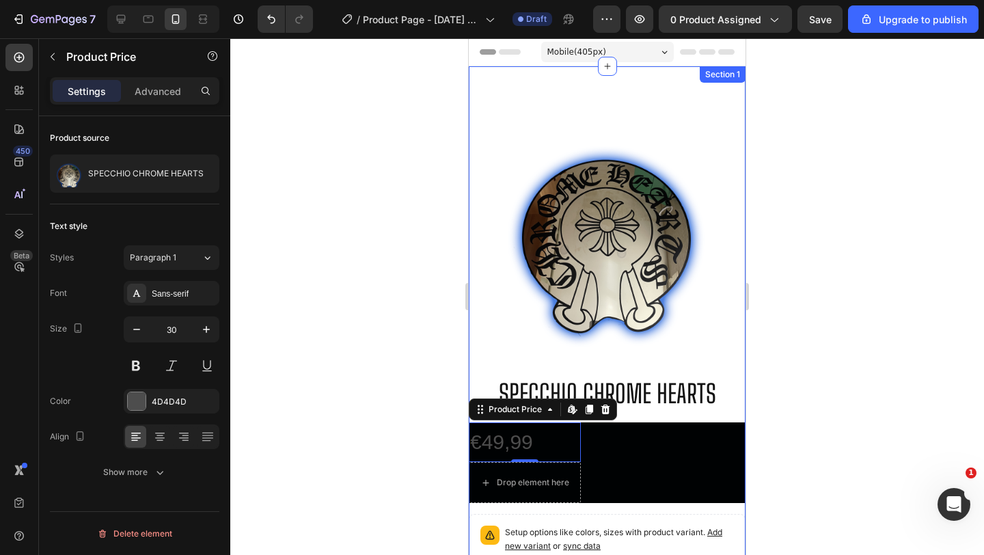
click at [671, 75] on div "Product Images SPECCHIO CHROME HEARTS Product Title €49,99 Product Price Edit c…" at bounding box center [607, 413] width 277 height 695
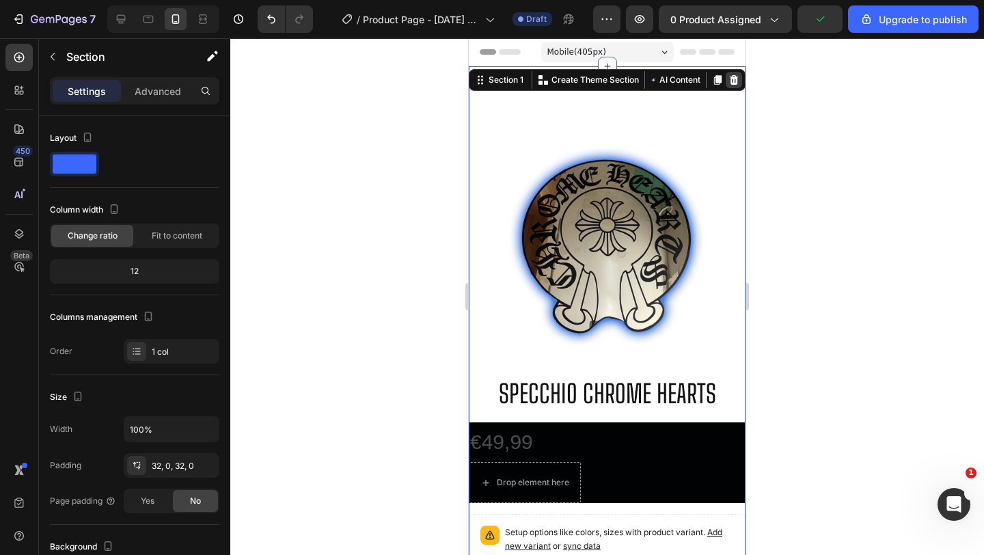
click at [733, 75] on icon at bounding box center [733, 80] width 9 height 10
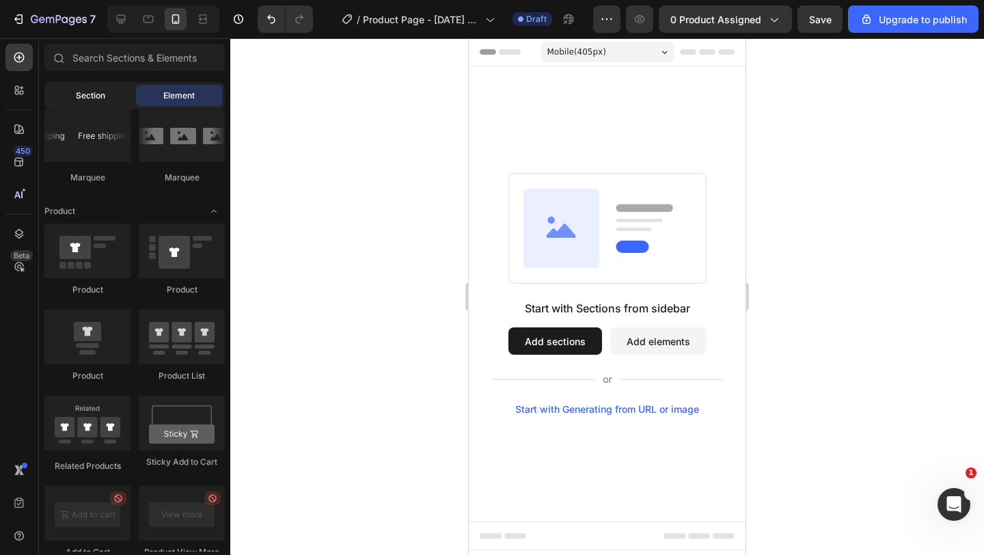
click at [84, 91] on span "Section" at bounding box center [90, 95] width 29 height 12
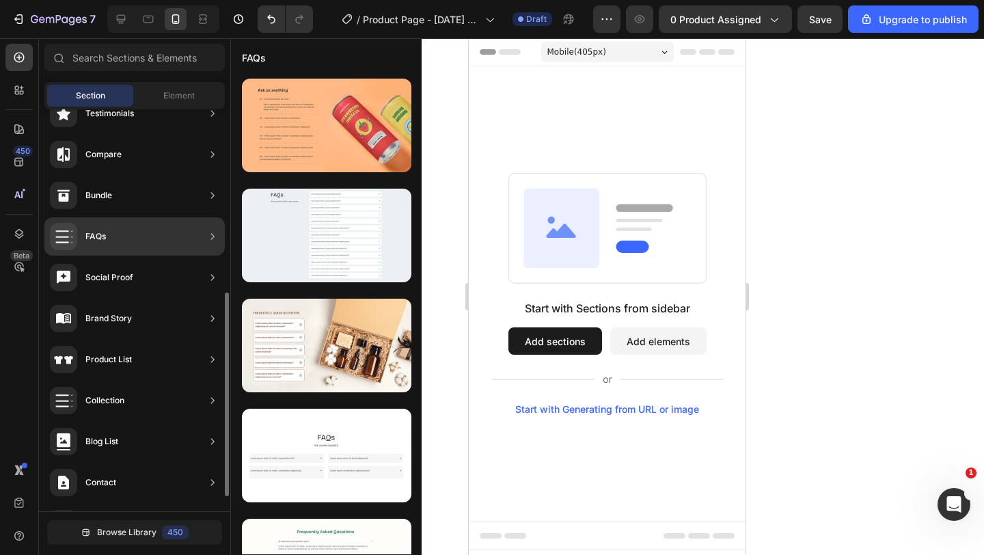
scroll to position [391, 0]
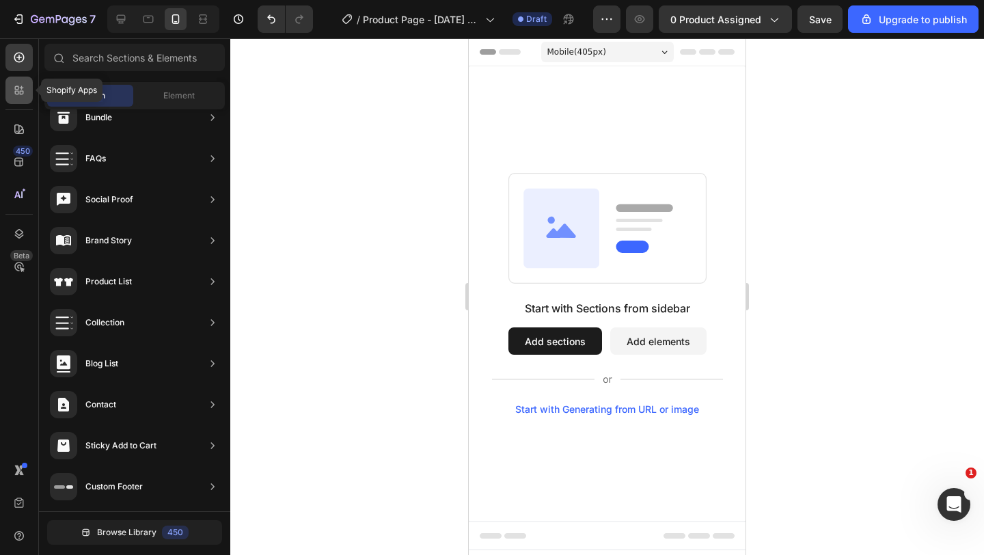
click at [22, 89] on icon at bounding box center [19, 90] width 14 height 14
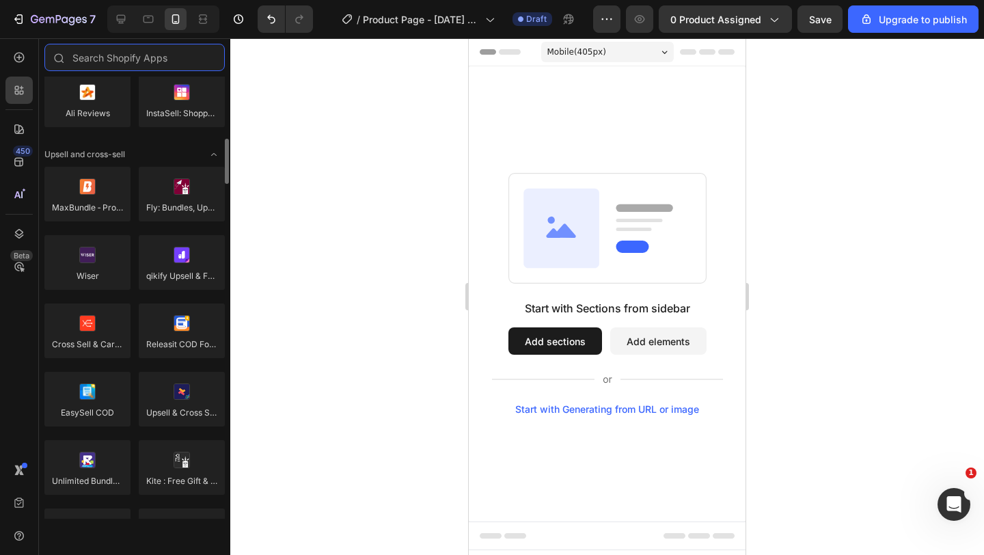
scroll to position [522, 0]
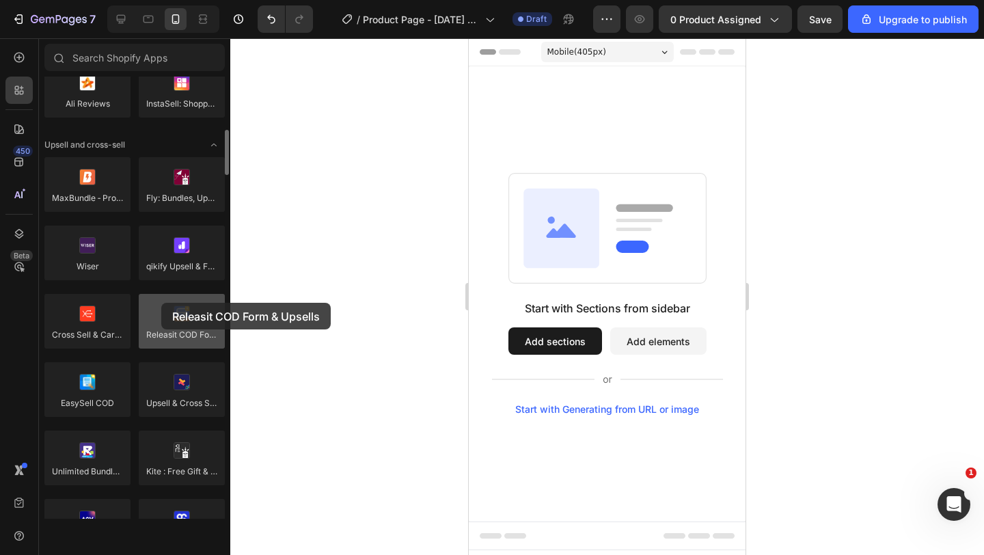
click at [161, 303] on div at bounding box center [182, 321] width 86 height 55
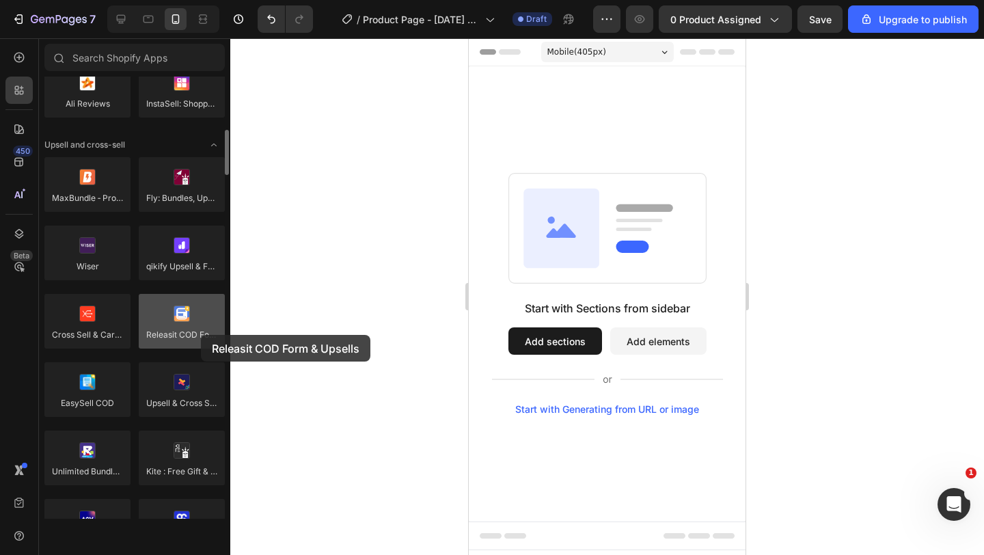
click at [201, 335] on div at bounding box center [182, 321] width 86 height 55
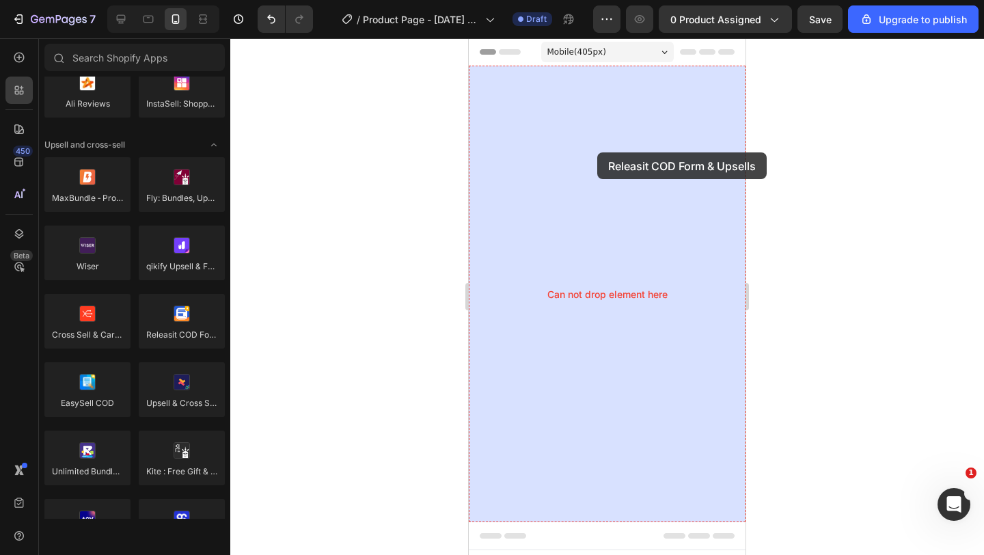
drag, startPoint x: 660, startPoint y: 363, endPoint x: 597, endPoint y: 152, distance: 220.4
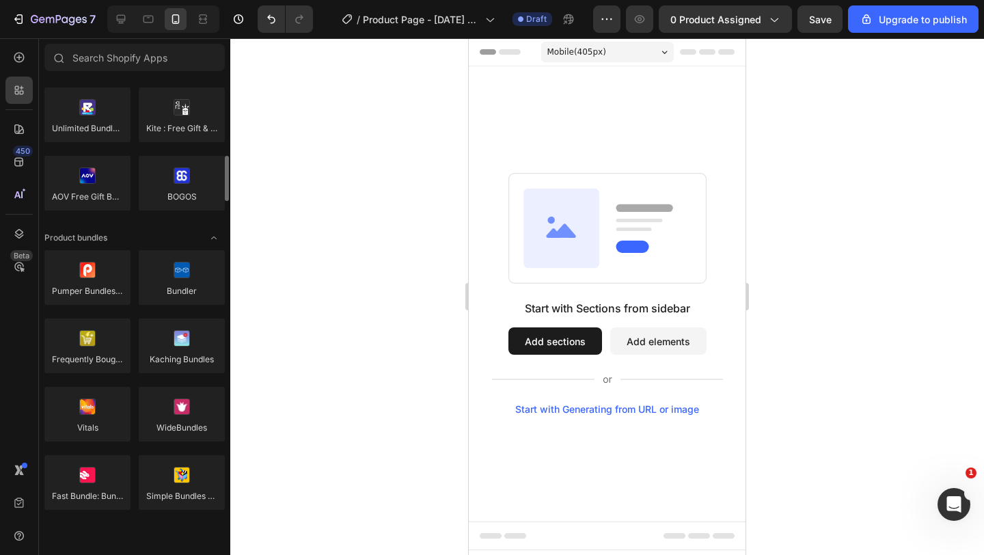
scroll to position [866, 0]
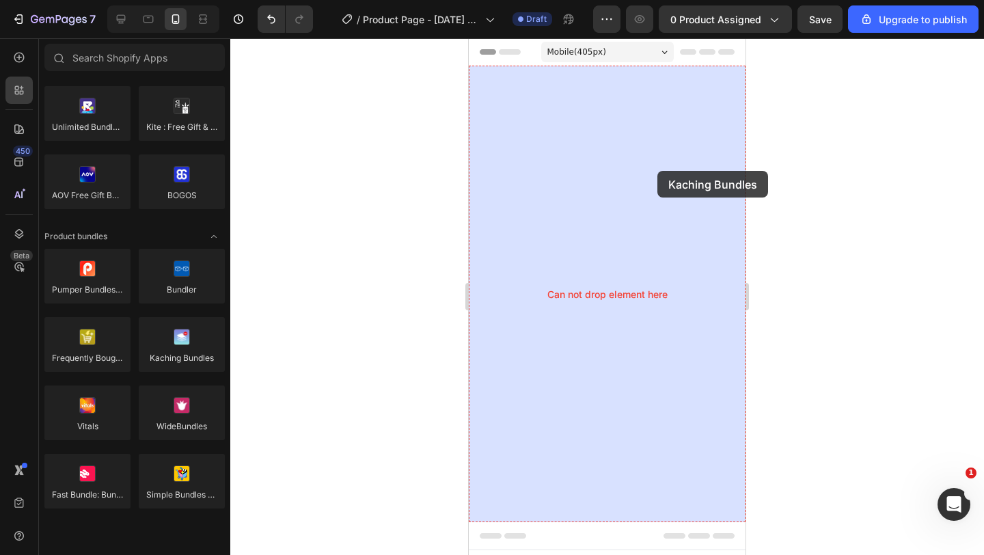
drag, startPoint x: 642, startPoint y: 378, endPoint x: 657, endPoint y: 171, distance: 207.5
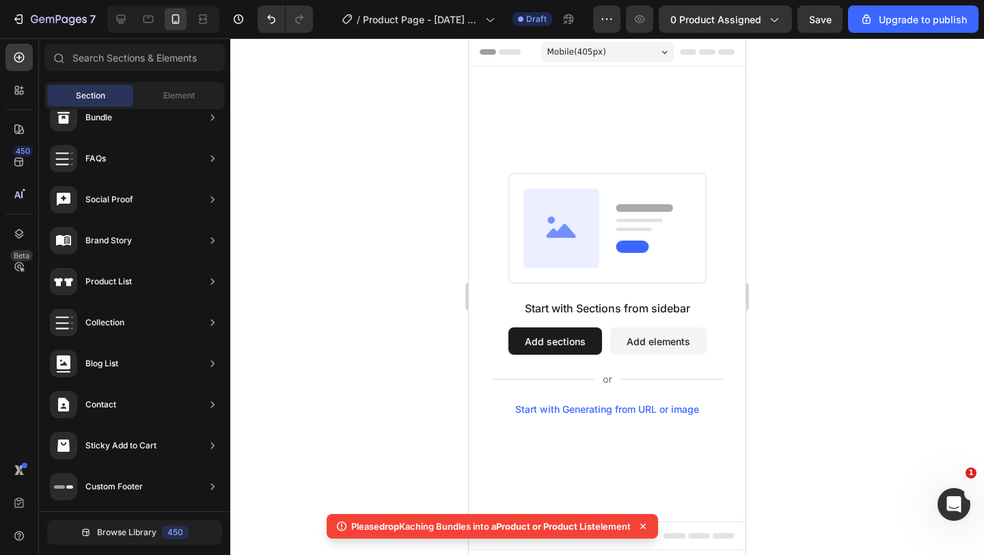
click at [555, 329] on button "Add sections" at bounding box center [555, 340] width 94 height 27
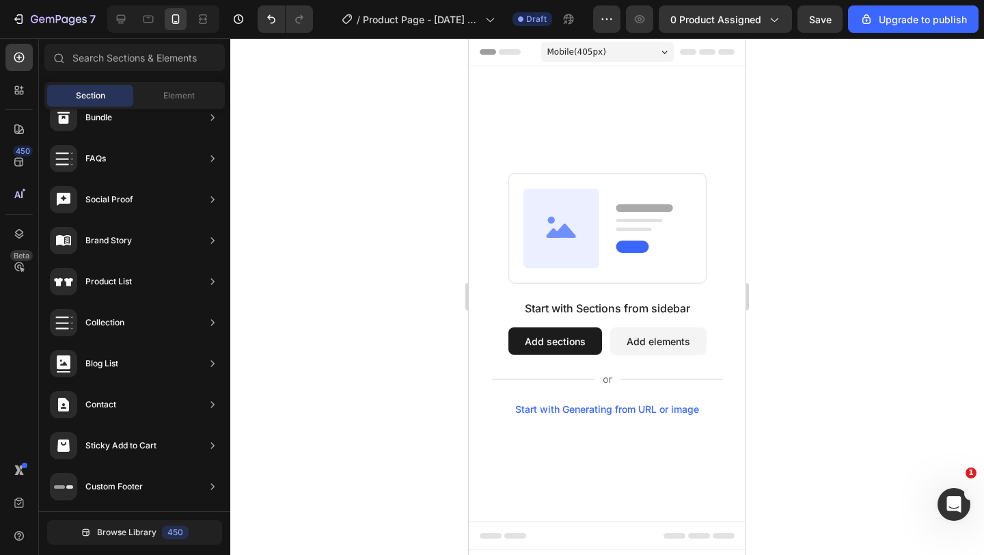
drag, startPoint x: 616, startPoint y: 326, endPoint x: 557, endPoint y: 184, distance: 154.0
drag, startPoint x: 590, startPoint y: 318, endPoint x: 502, endPoint y: 139, distance: 199.5
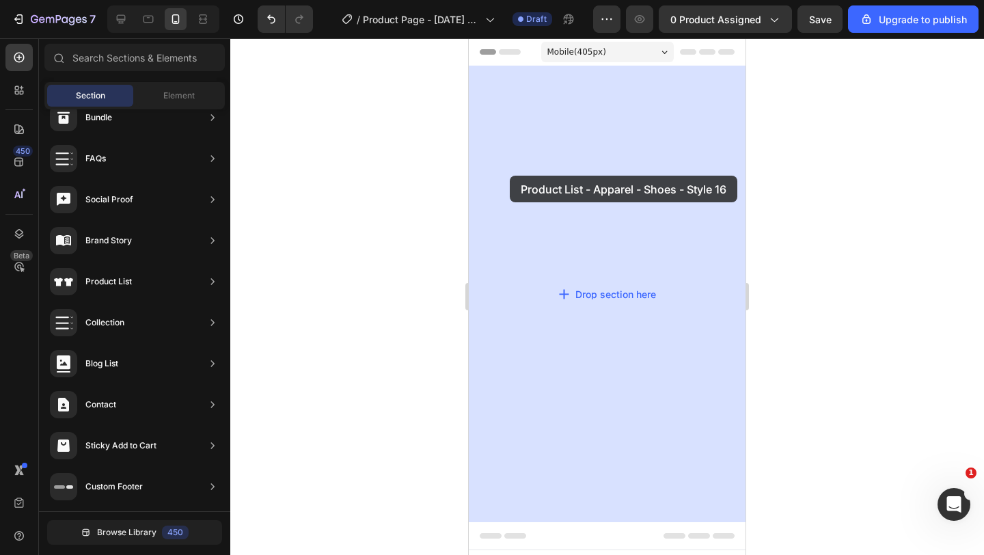
drag, startPoint x: 773, startPoint y: 295, endPoint x: 510, endPoint y: 176, distance: 288.9
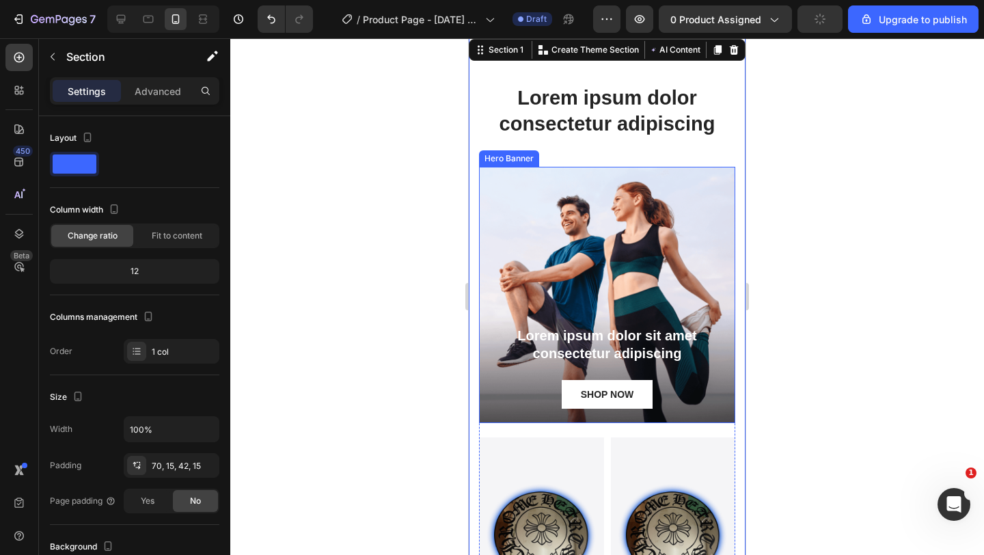
scroll to position [75, 0]
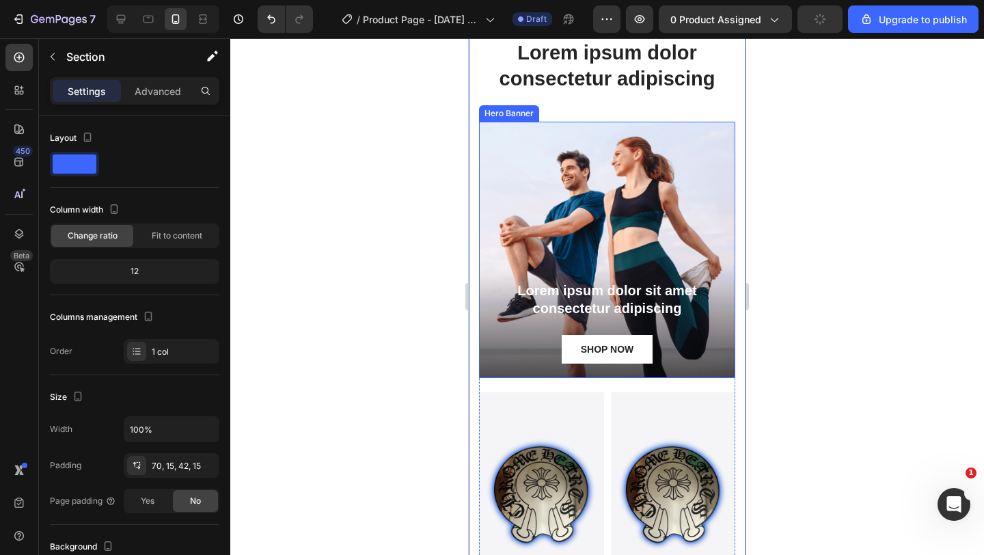
click at [843, 287] on div at bounding box center [606, 296] width 753 height 516
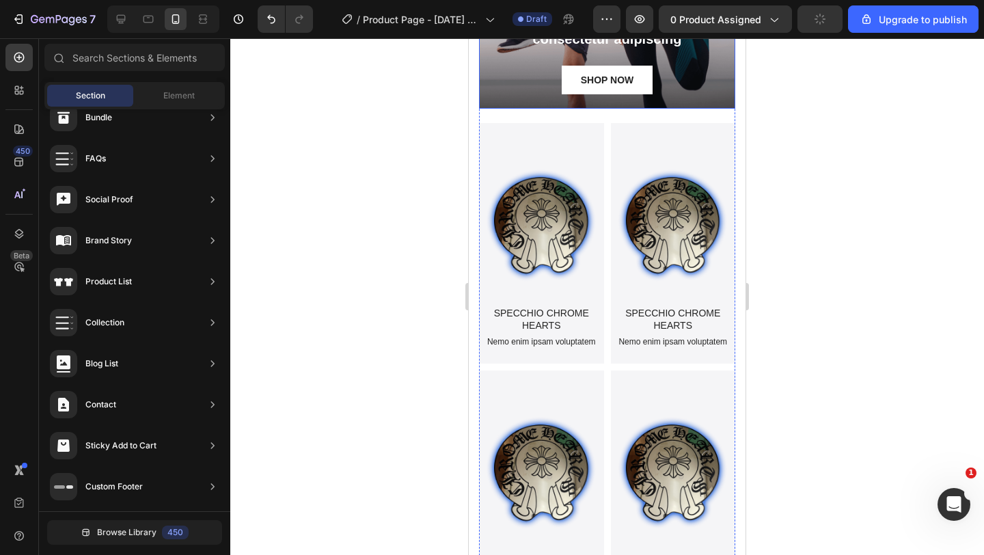
scroll to position [334, 0]
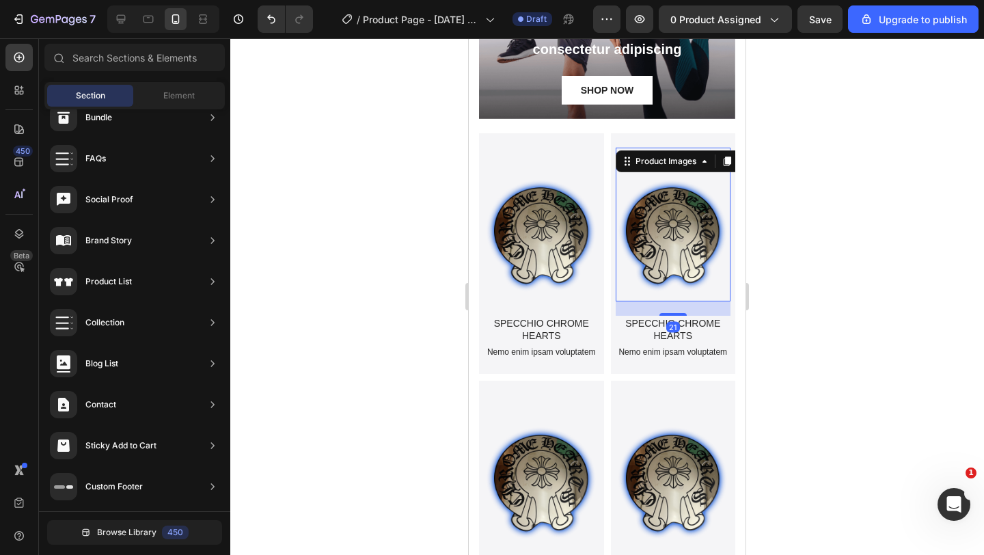
click at [686, 293] on img at bounding box center [672, 225] width 115 height 154
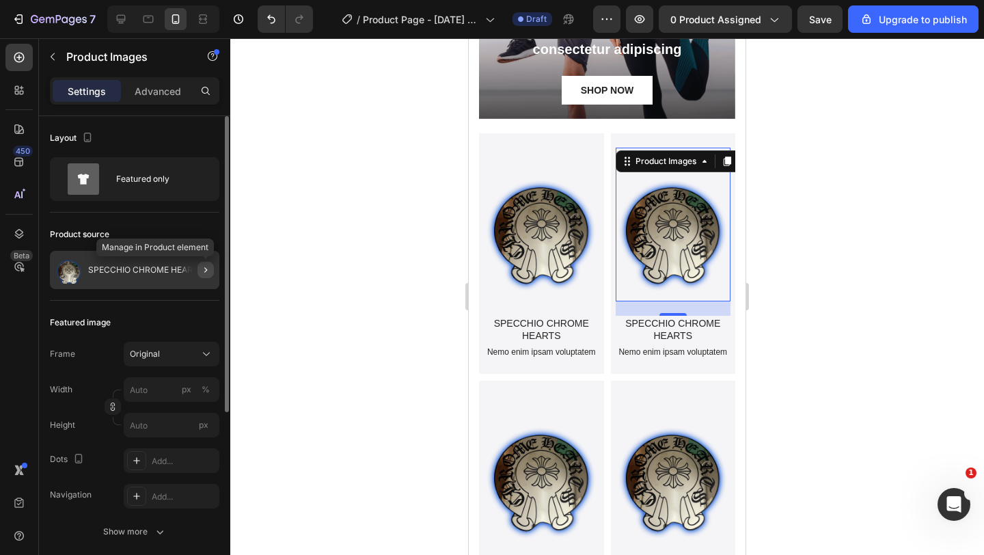
click at [210, 268] on icon "button" at bounding box center [205, 269] width 11 height 11
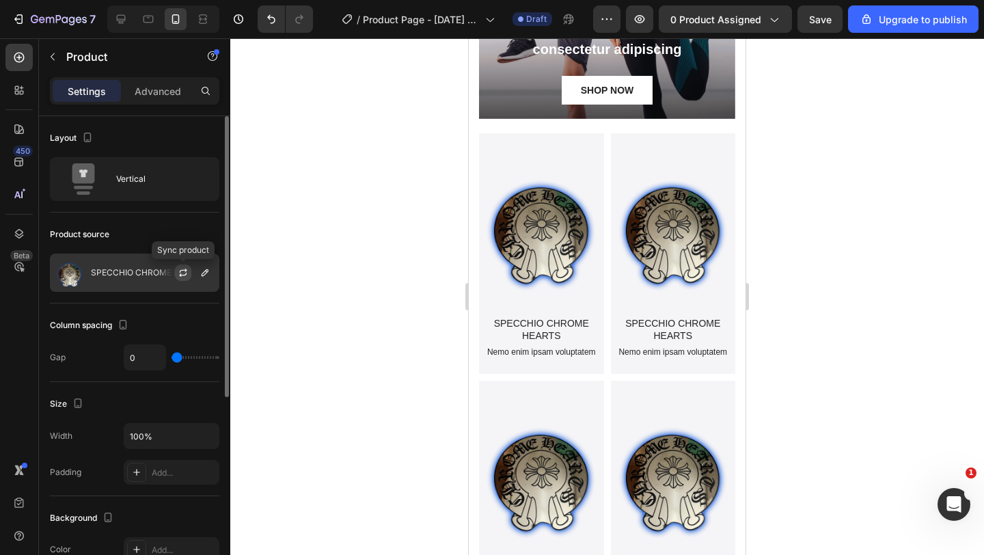
click at [186, 273] on icon "button" at bounding box center [183, 272] width 11 height 11
click at [186, 274] on icon "button" at bounding box center [183, 272] width 11 height 11
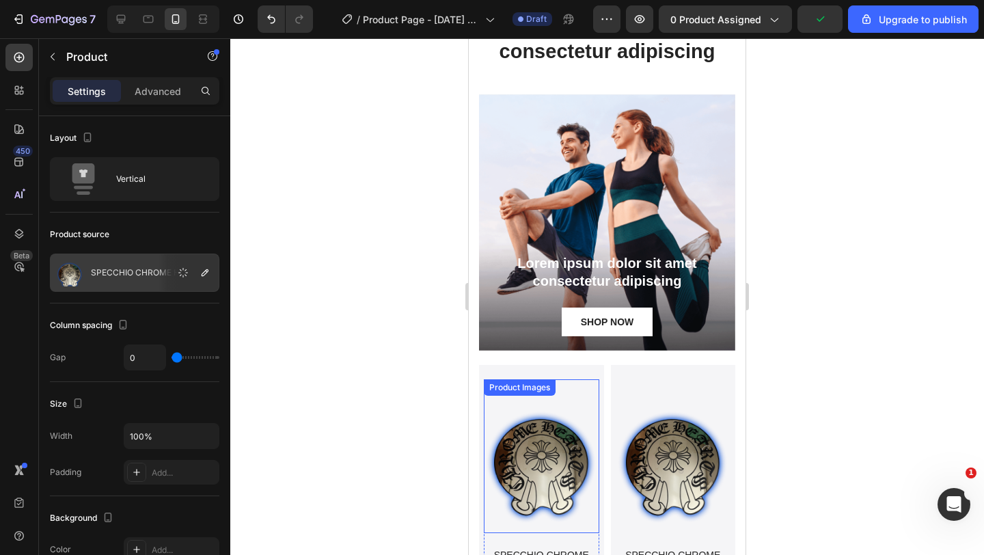
scroll to position [0, 0]
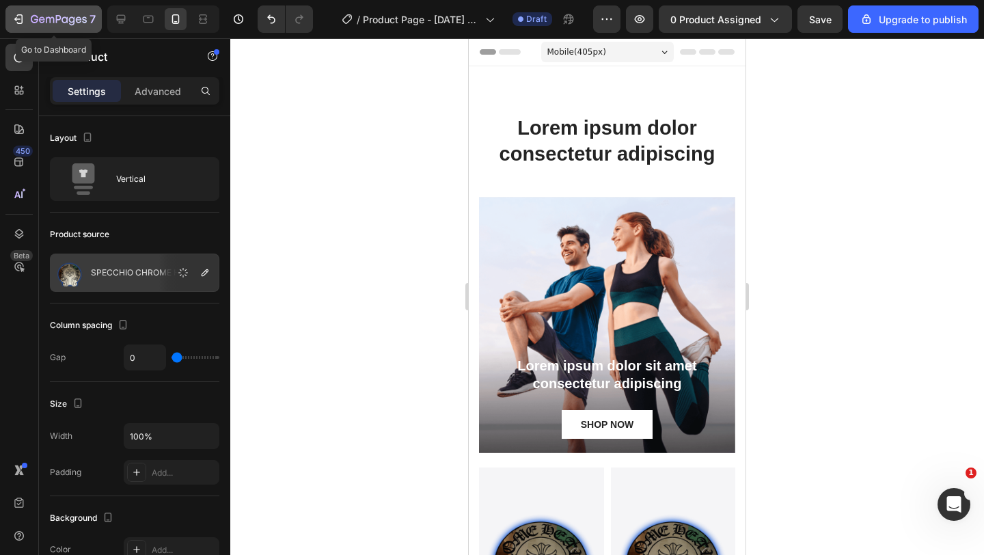
click at [44, 20] on icon "button" at bounding box center [59, 20] width 56 height 12
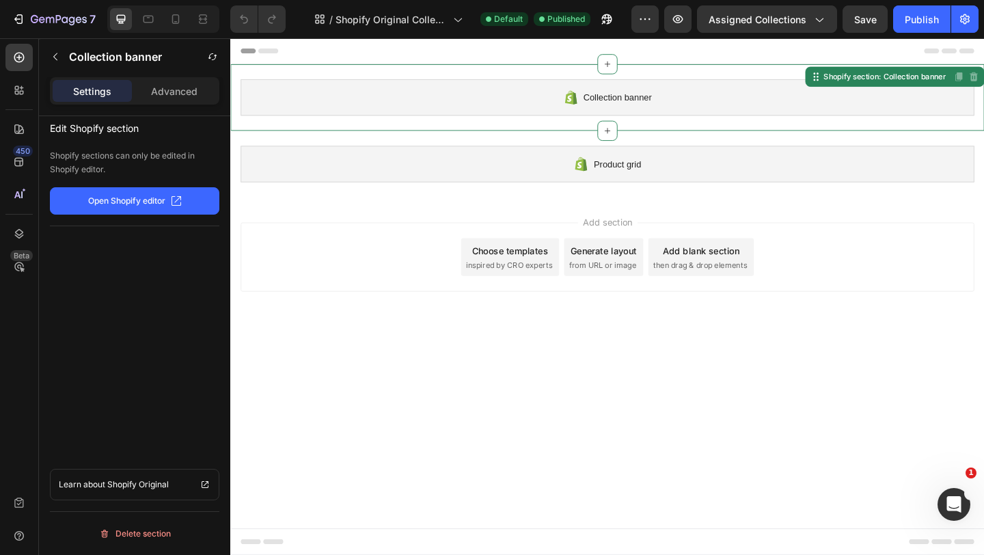
click at [631, 103] on span "Collection banner" at bounding box center [651, 102] width 74 height 16
click at [124, 205] on p "Open Shopify editor" at bounding box center [126, 201] width 77 height 12
click at [57, 50] on button "button" at bounding box center [55, 57] width 22 height 22
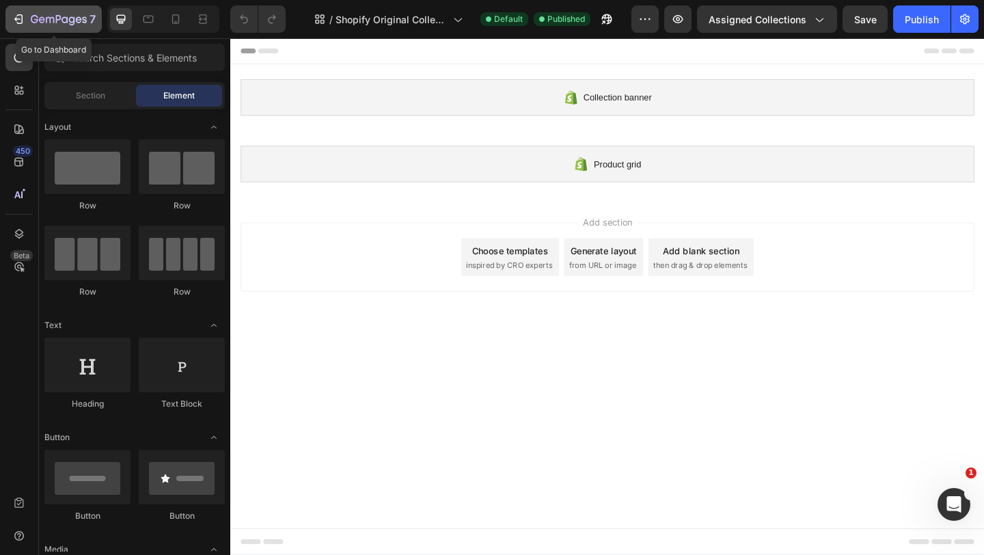
click at [82, 18] on icon "button" at bounding box center [59, 20] width 56 height 12
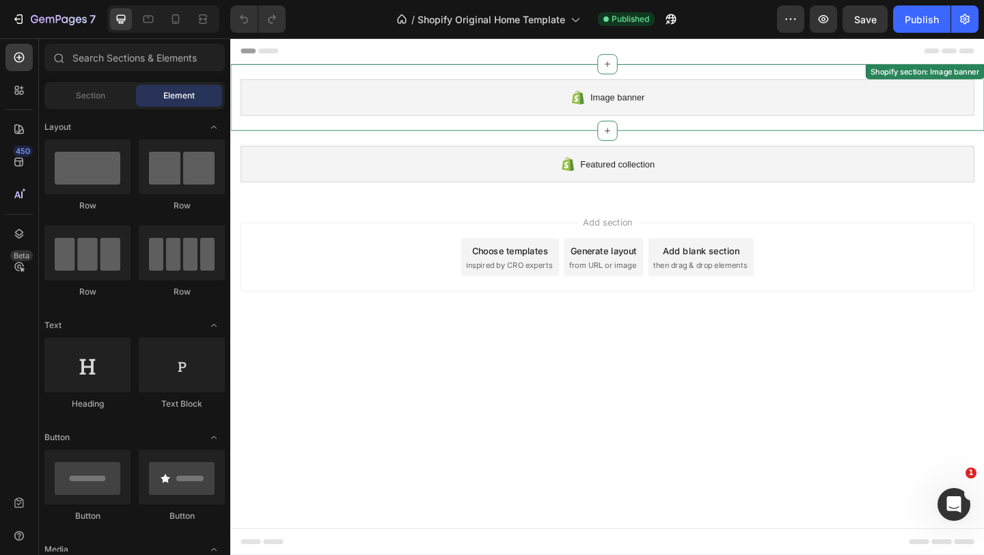
click at [895, 69] on div "Image banner Shopify section: Image banner" at bounding box center [640, 102] width 820 height 72
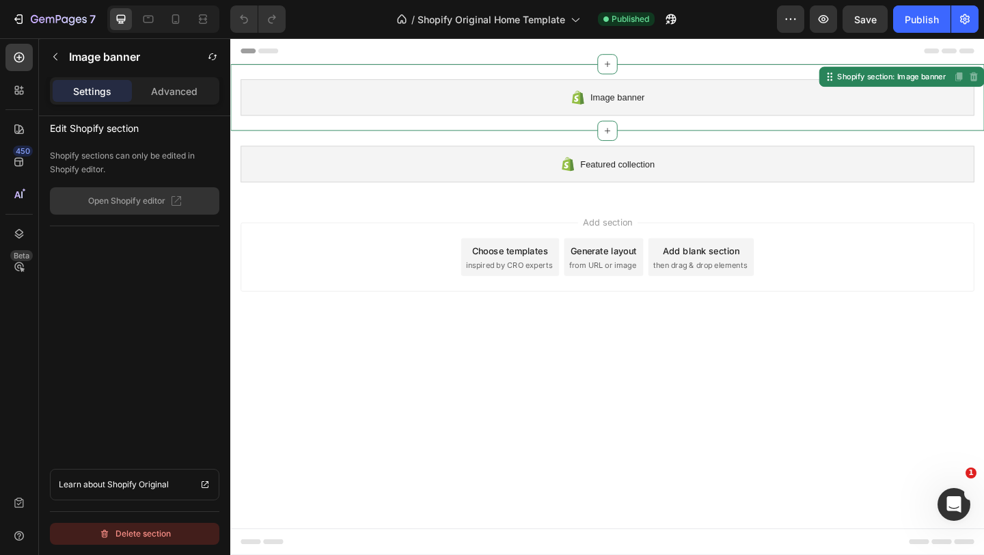
click at [121, 529] on div "Delete section" at bounding box center [135, 533] width 72 height 16
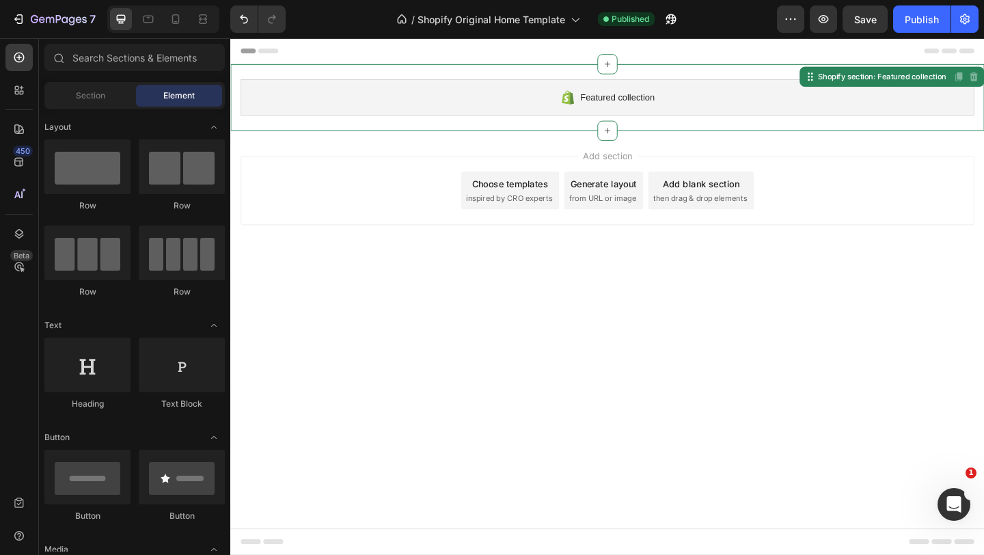
click at [405, 67] on div "Featured collection Shopify section: Featured collection Disabled. Please edit …" at bounding box center [640, 102] width 820 height 72
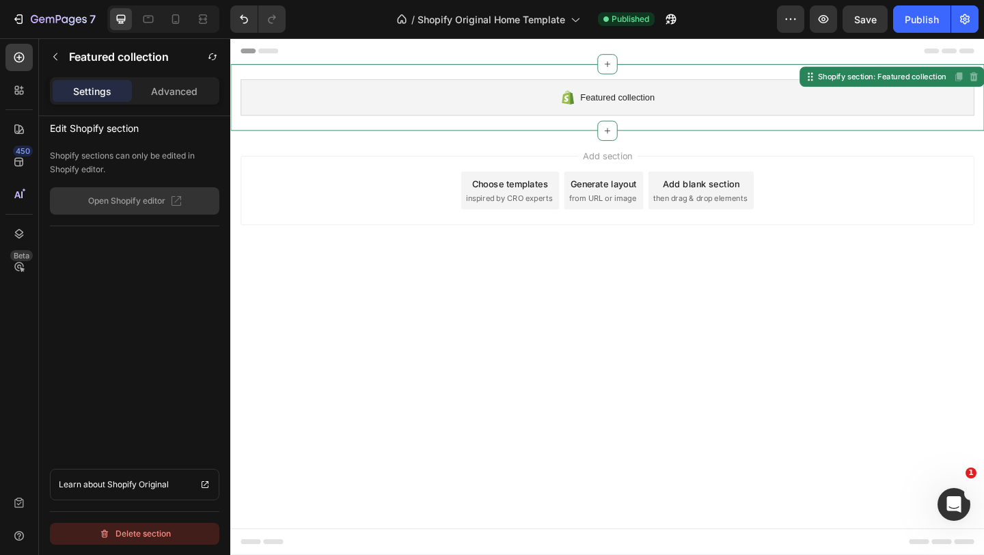
click at [129, 530] on div "Delete section" at bounding box center [135, 533] width 72 height 16
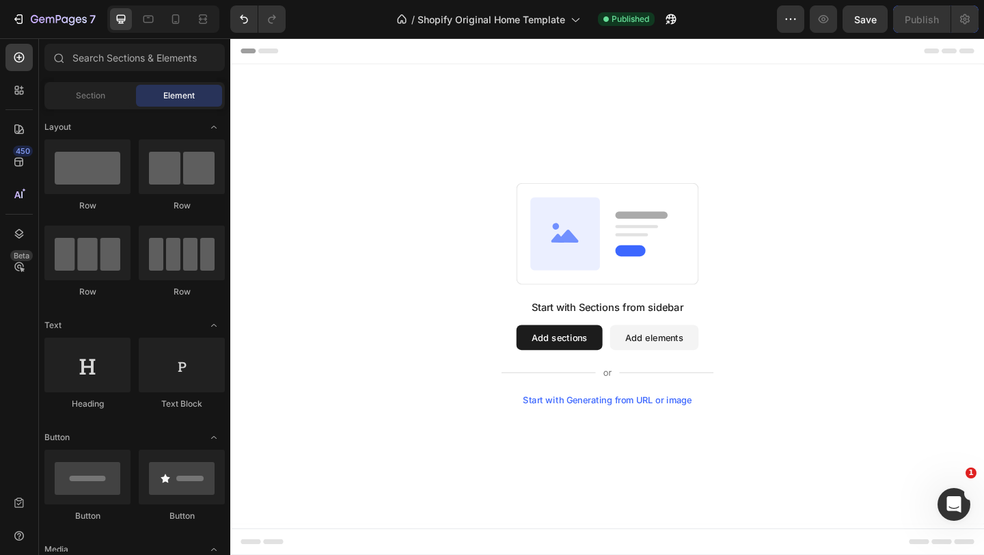
click at [589, 358] on button "Add sections" at bounding box center [588, 363] width 94 height 27
click at [587, 364] on button "Add sections" at bounding box center [588, 363] width 94 height 27
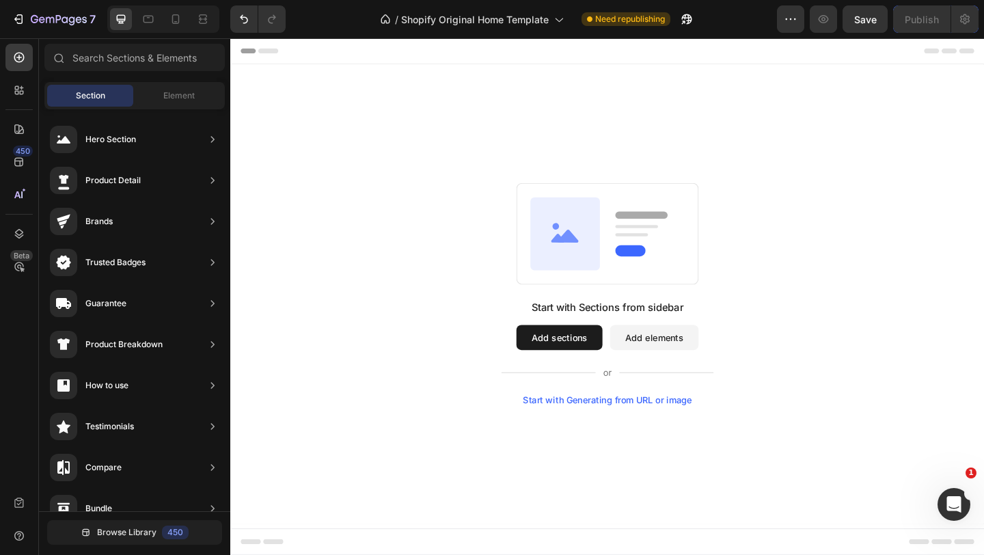
click at [675, 361] on button "Add elements" at bounding box center [691, 363] width 96 height 27
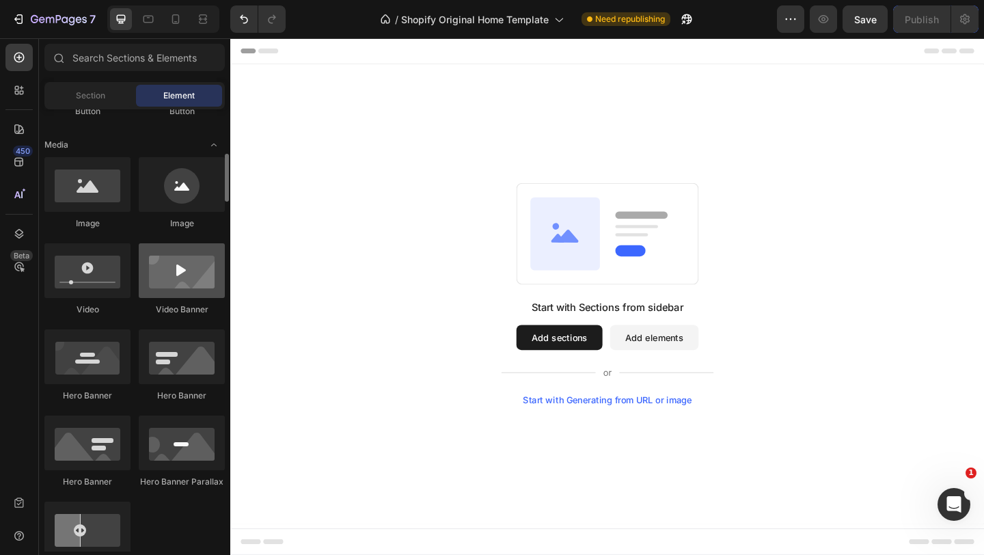
scroll to position [405, 0]
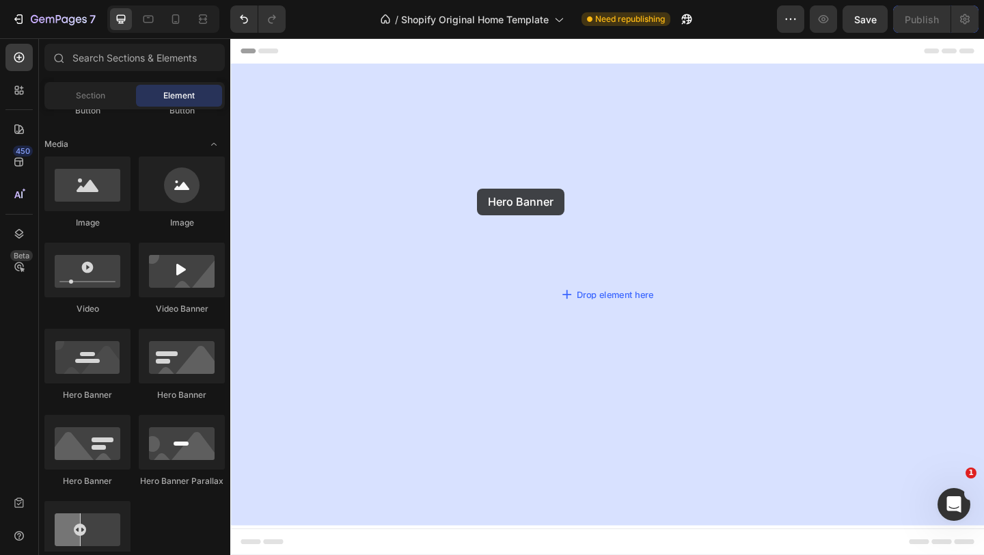
drag, startPoint x: 322, startPoint y: 410, endPoint x: 499, endPoint y: 201, distance: 273.3
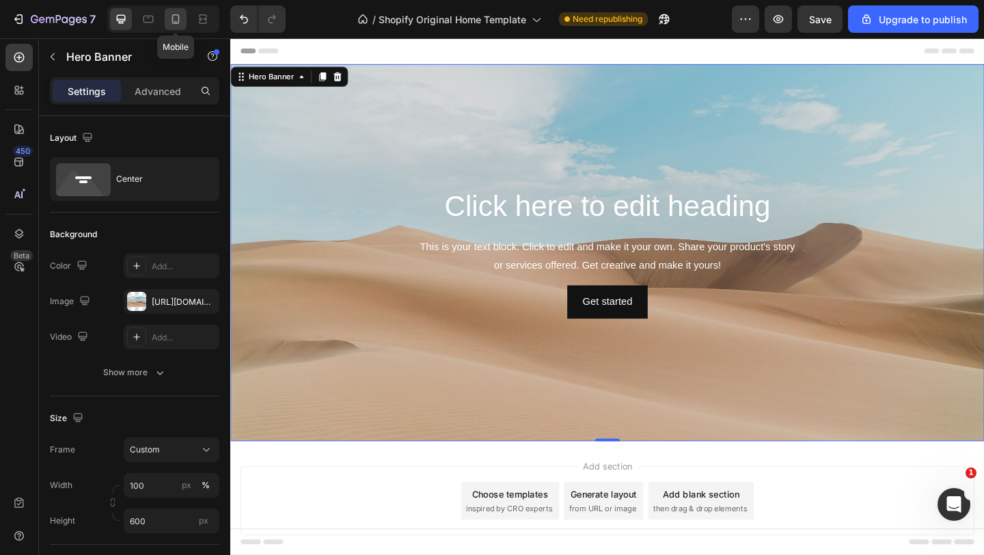
click at [181, 14] on icon at bounding box center [176, 19] width 14 height 14
type input "100%"
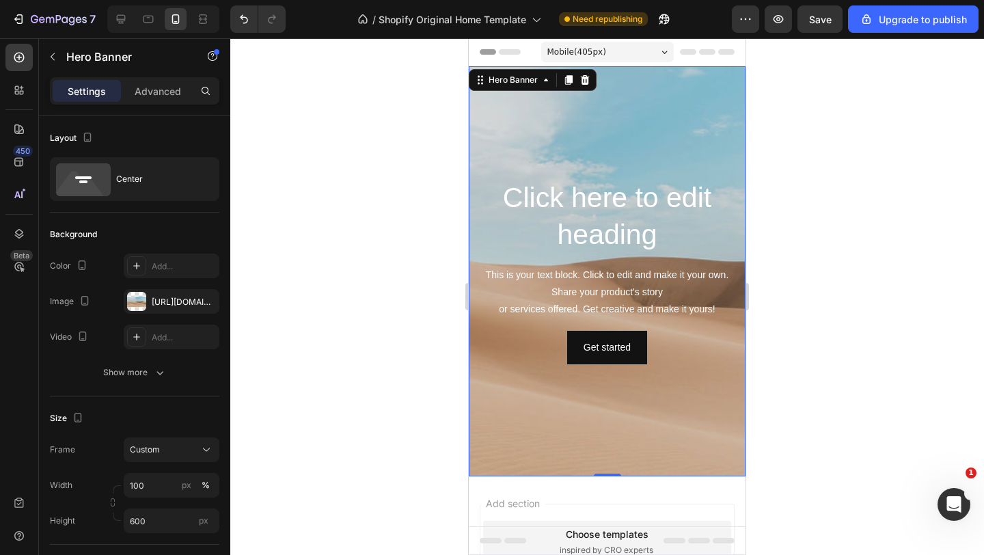
click at [616, 148] on div "Background Image" at bounding box center [607, 271] width 277 height 410
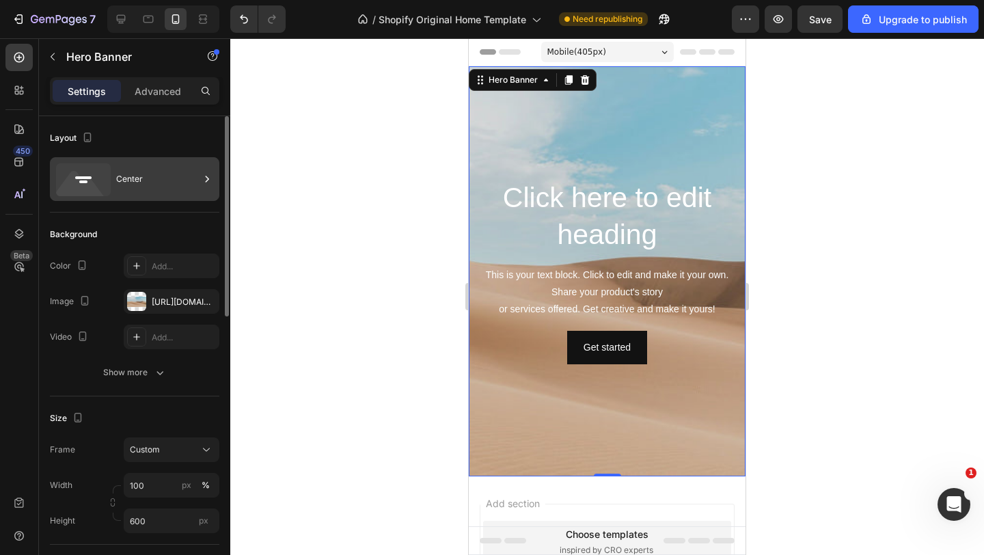
click at [117, 172] on div "Center" at bounding box center [157, 178] width 83 height 31
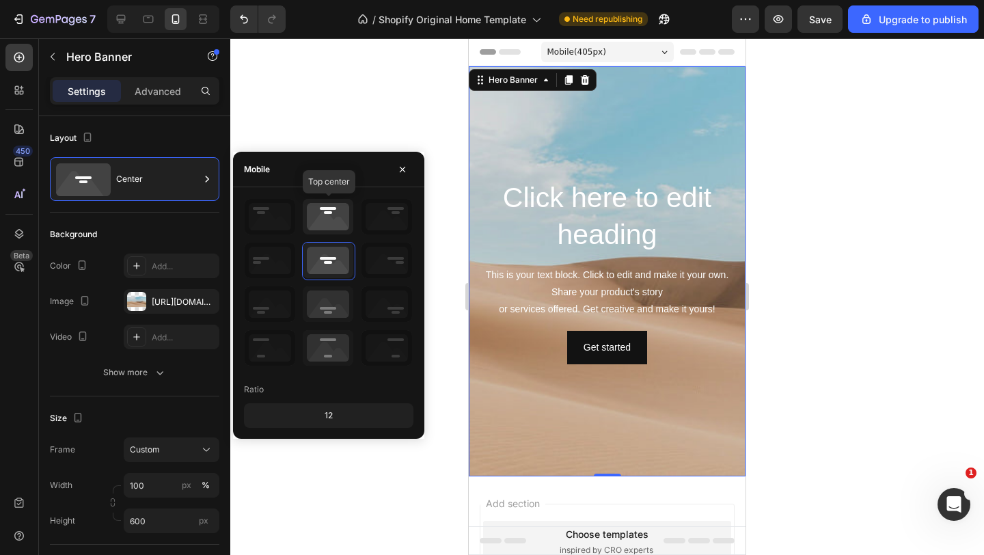
click at [335, 217] on icon at bounding box center [328, 217] width 51 height 36
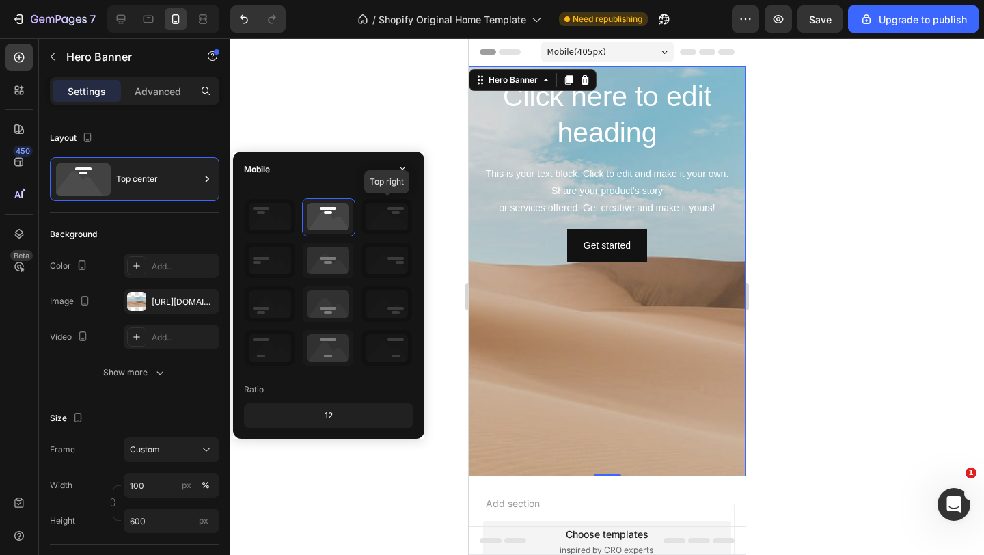
click at [395, 212] on icon at bounding box center [386, 217] width 51 height 36
click at [341, 260] on icon at bounding box center [328, 260] width 51 height 36
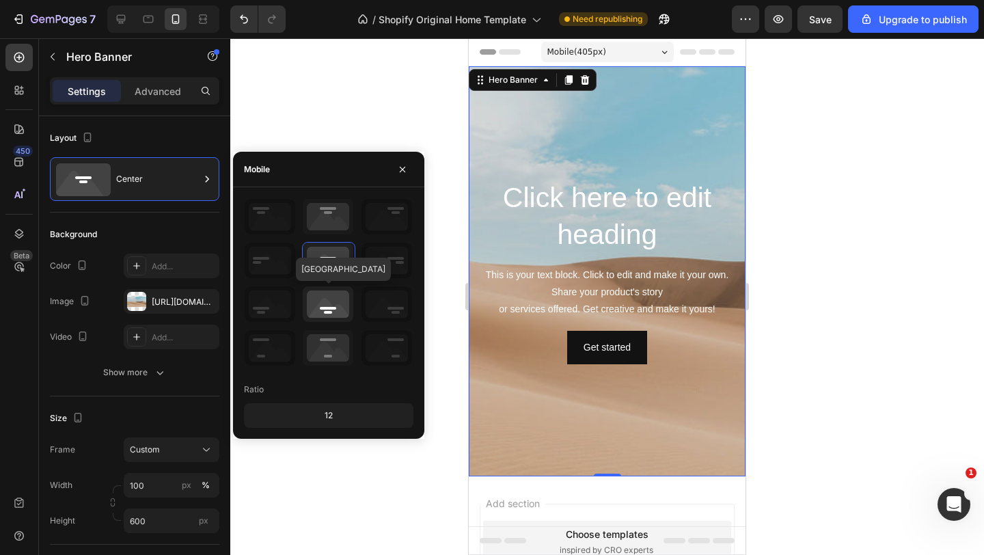
click at [325, 294] on icon at bounding box center [328, 304] width 51 height 36
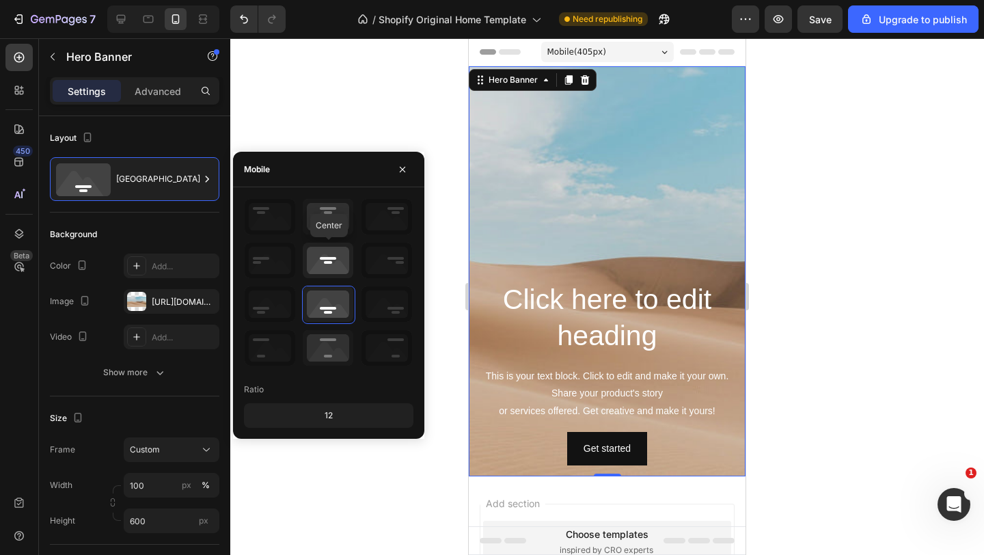
click at [317, 260] on icon at bounding box center [328, 260] width 51 height 36
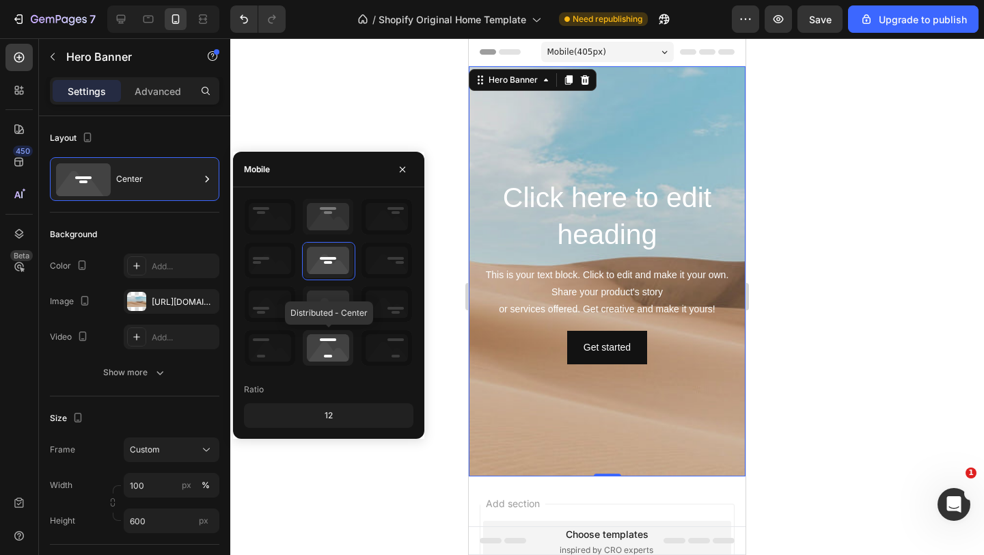
click at [325, 346] on icon at bounding box center [328, 348] width 51 height 36
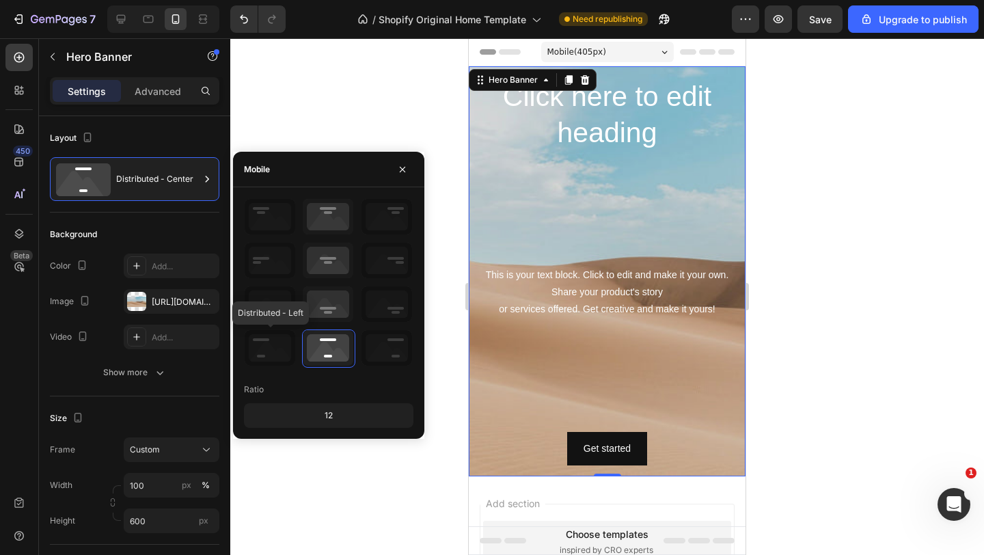
click at [267, 340] on icon at bounding box center [270, 348] width 51 height 36
click at [264, 344] on icon at bounding box center [270, 348] width 51 height 36
click at [265, 351] on icon at bounding box center [270, 348] width 51 height 36
click at [264, 302] on icon at bounding box center [270, 304] width 51 height 36
click at [316, 295] on icon at bounding box center [328, 304] width 51 height 36
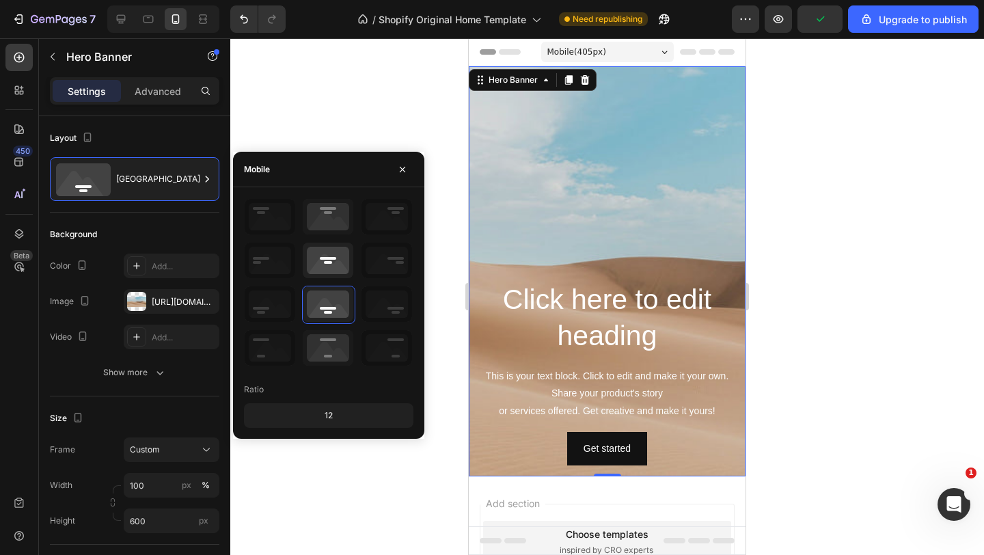
click at [338, 247] on icon at bounding box center [328, 260] width 51 height 36
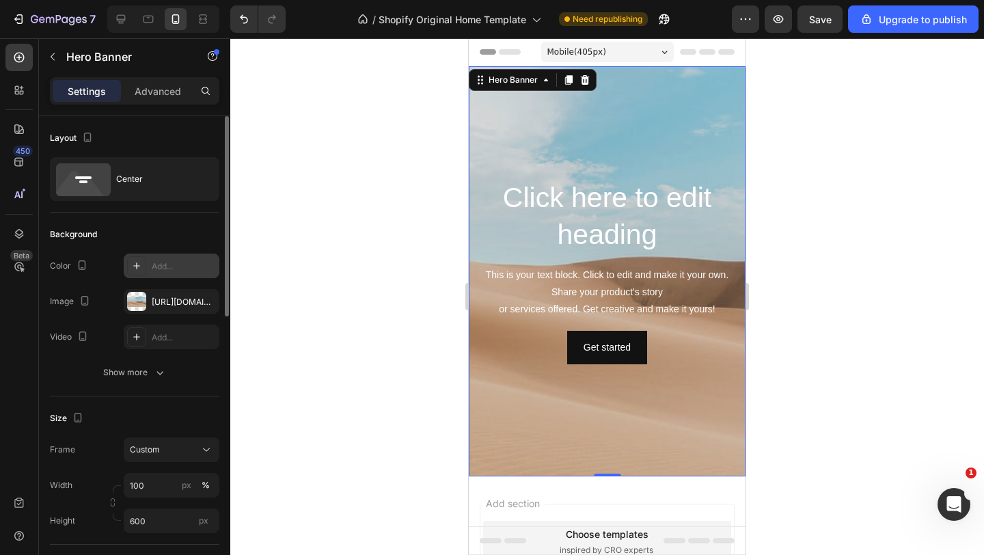
click at [141, 260] on icon at bounding box center [136, 265] width 11 height 11
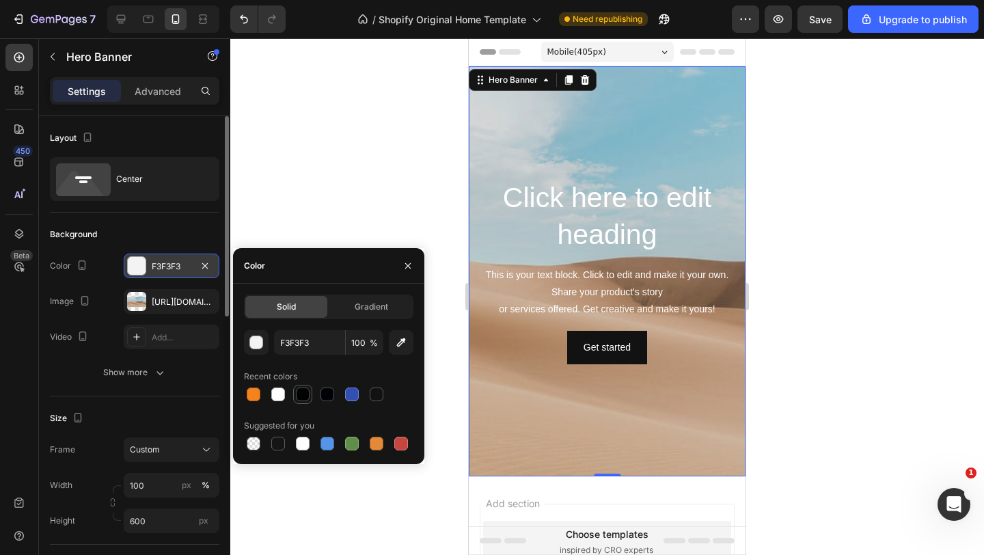
click at [298, 395] on div at bounding box center [303, 394] width 14 height 14
click at [324, 395] on div at bounding box center [327, 394] width 14 height 14
click at [359, 393] on div at bounding box center [352, 394] width 16 height 16
click at [298, 396] on div at bounding box center [303, 394] width 14 height 14
click at [279, 442] on div at bounding box center [278, 443] width 14 height 14
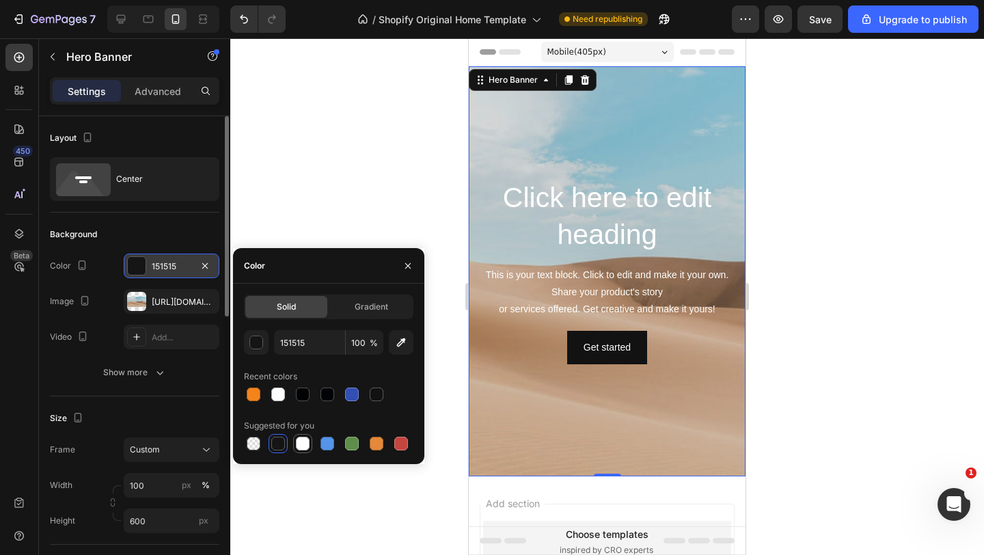
click at [301, 438] on div at bounding box center [303, 443] width 14 height 14
type input "FFFFFF"
click at [348, 217] on div at bounding box center [606, 296] width 753 height 516
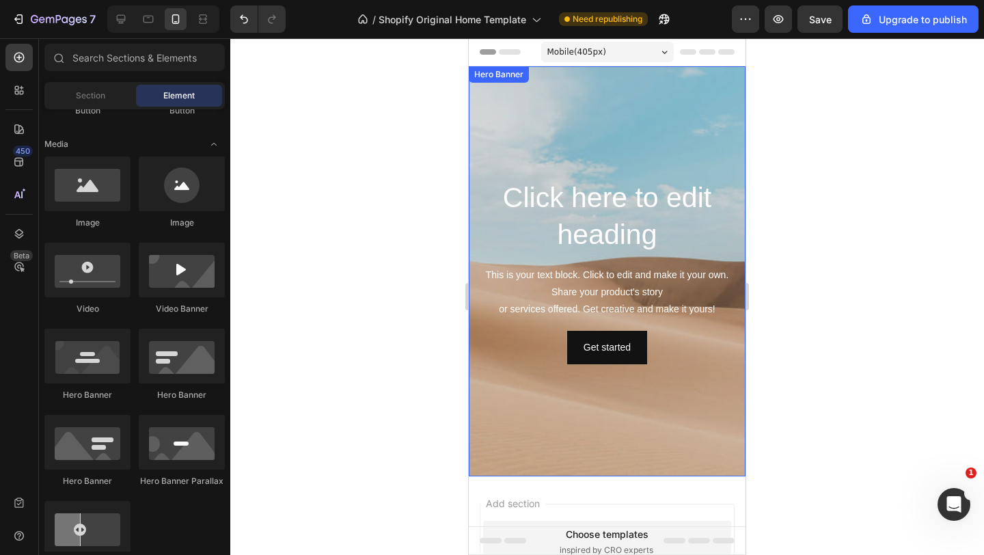
click at [546, 161] on div "Background Image" at bounding box center [607, 271] width 277 height 410
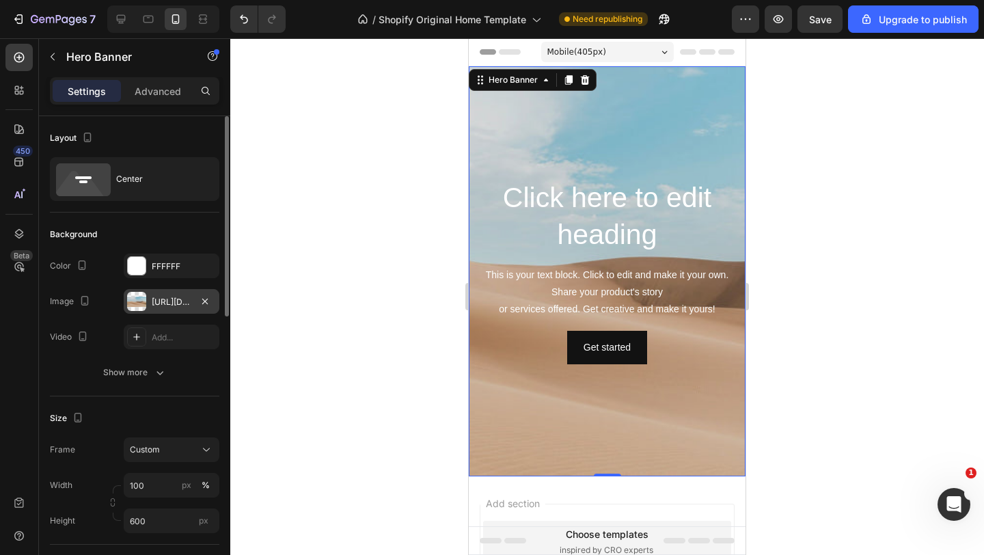
click at [145, 298] on div at bounding box center [136, 301] width 19 height 19
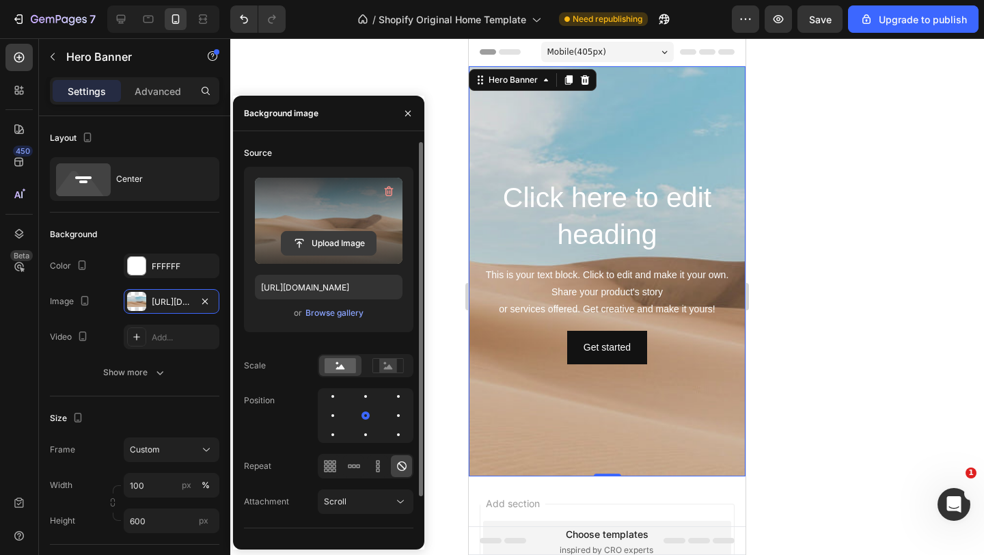
click at [324, 244] on input "file" at bounding box center [328, 243] width 94 height 23
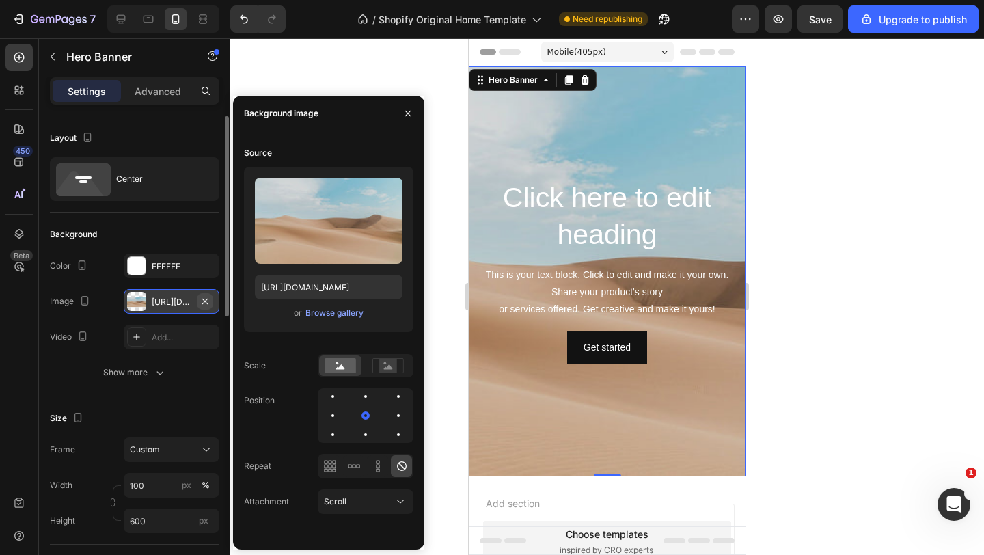
click at [203, 301] on icon "button" at bounding box center [204, 301] width 11 height 11
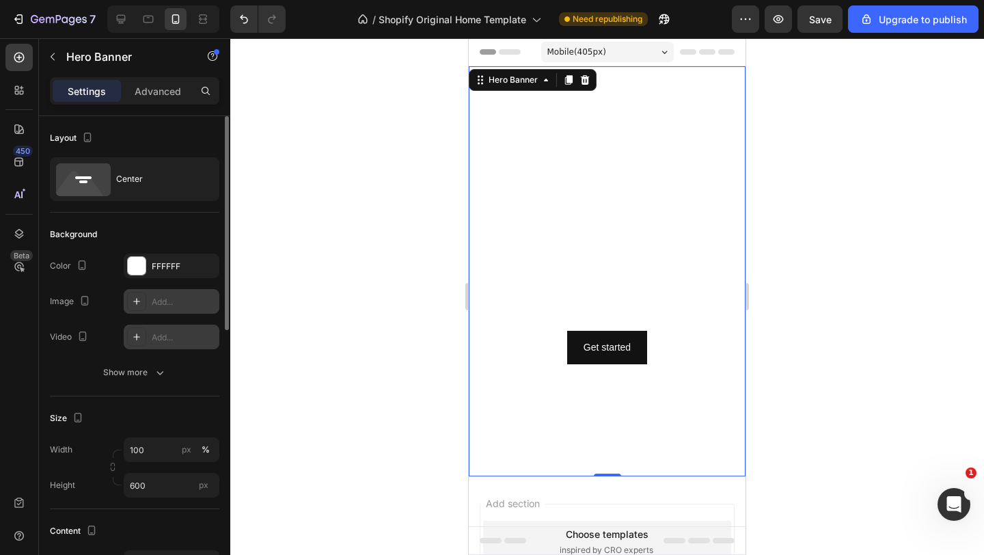
click at [174, 338] on div "Add..." at bounding box center [184, 337] width 64 height 12
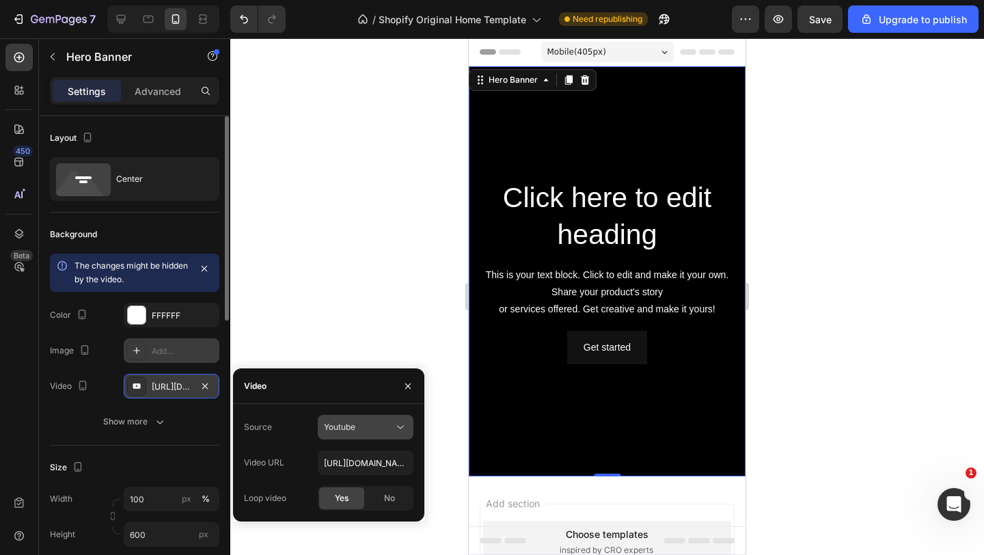
click at [398, 428] on icon at bounding box center [400, 427] width 14 height 14
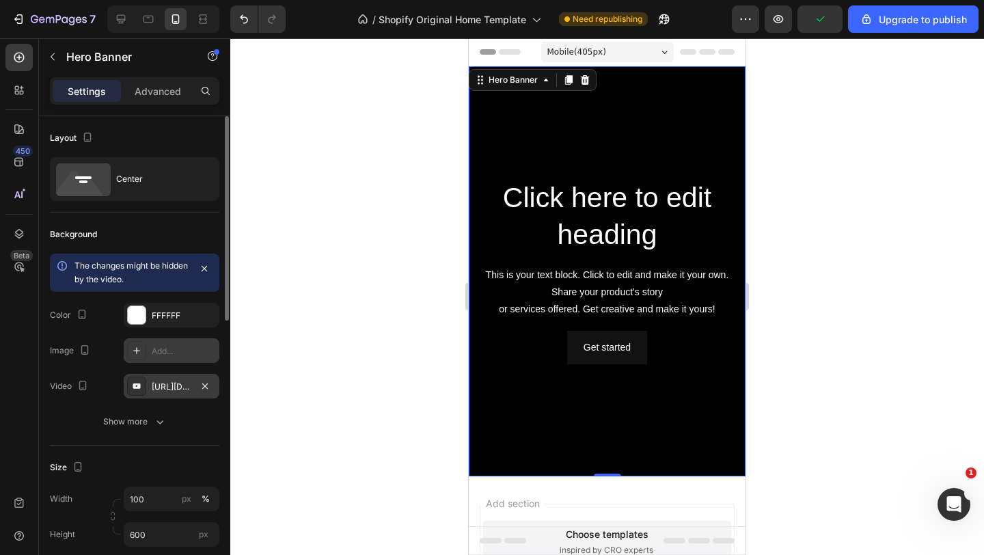
click at [357, 343] on div at bounding box center [606, 296] width 753 height 516
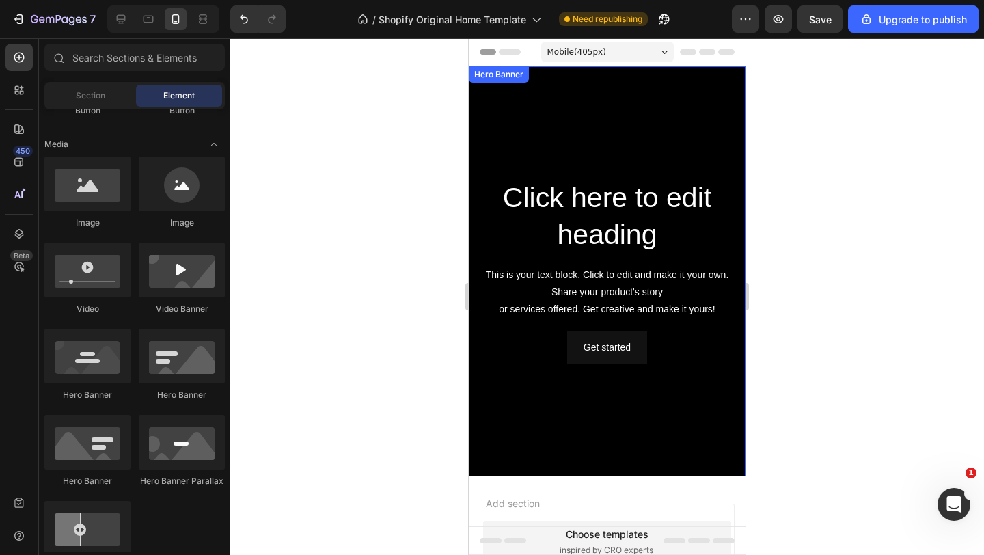
click at [554, 151] on div "Background Image" at bounding box center [607, 271] width 277 height 410
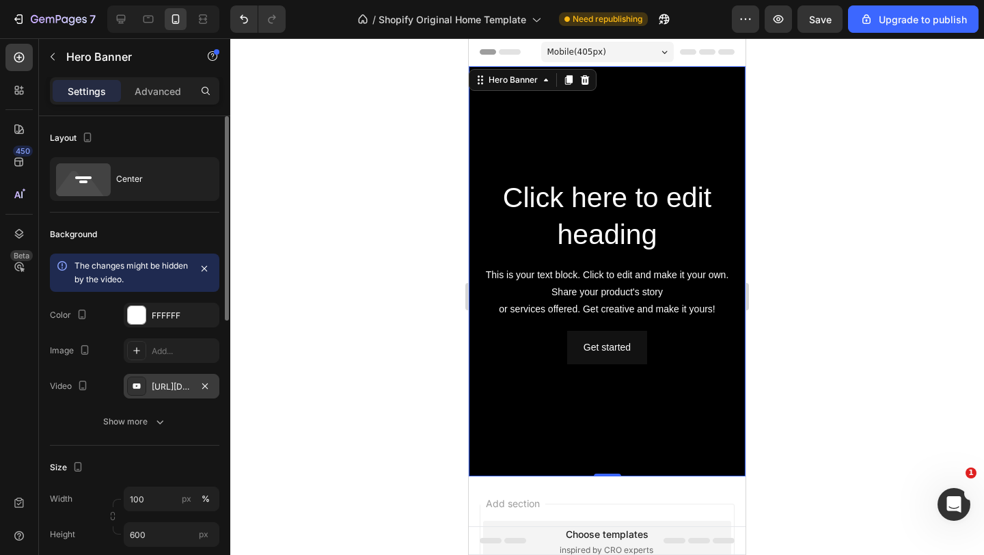
click at [136, 387] on icon at bounding box center [137, 385] width 8 height 5
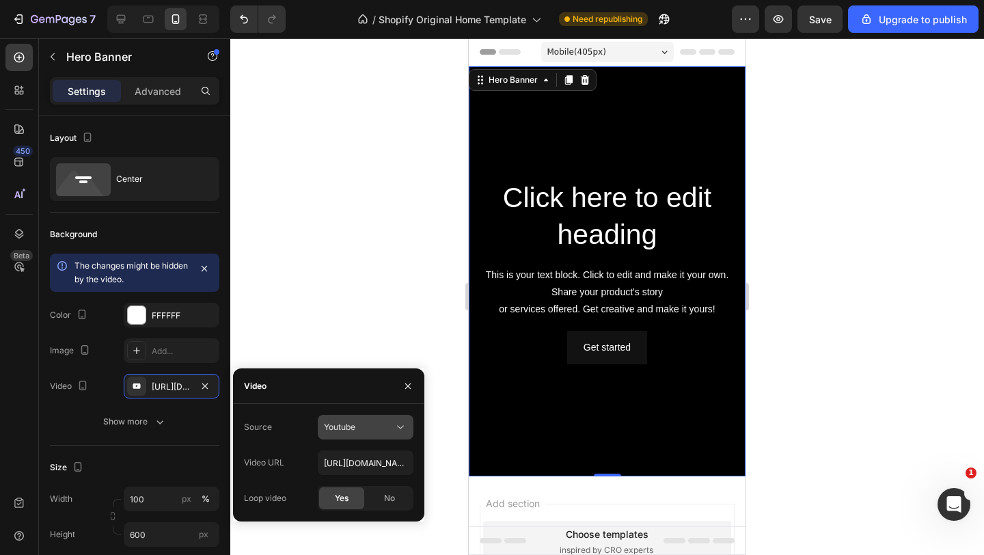
click at [402, 429] on icon at bounding box center [400, 427] width 14 height 14
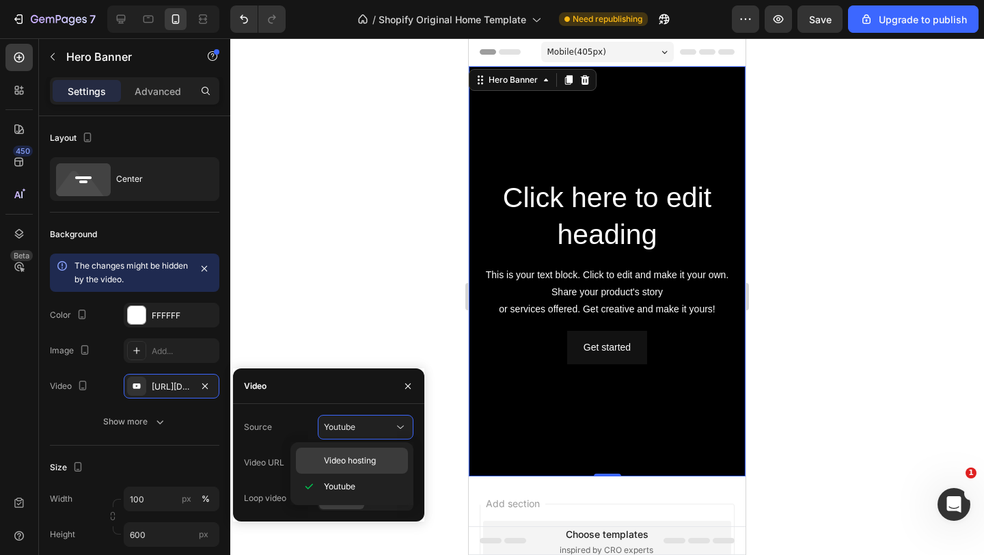
click at [368, 456] on span "Video hosting" at bounding box center [350, 460] width 52 height 12
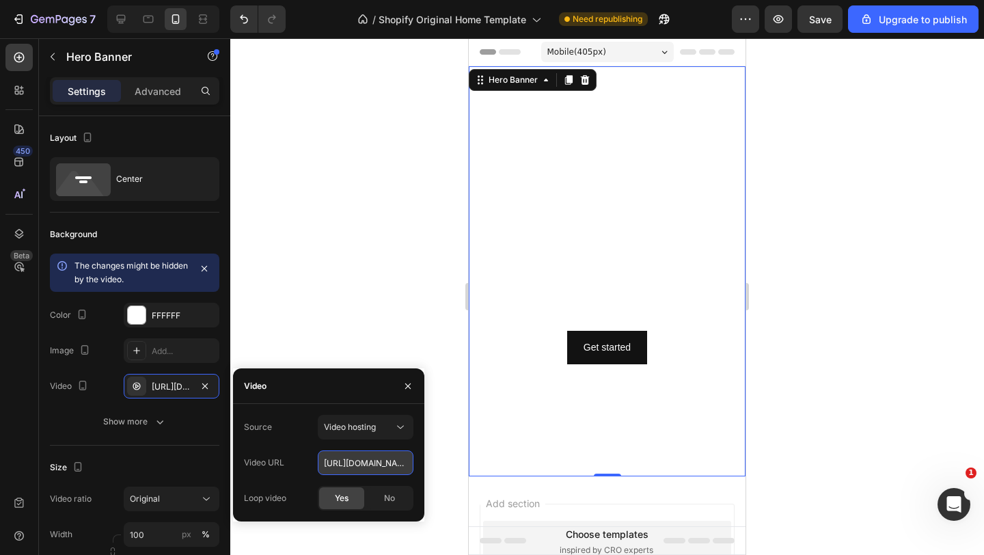
click at [391, 469] on input "https://cdn.shopify.com/videos/c/o/v/92a407d4e0c94a288eb54cac18c387dc.mp4" at bounding box center [366, 462] width 96 height 25
click at [395, 426] on icon at bounding box center [400, 427] width 14 height 14
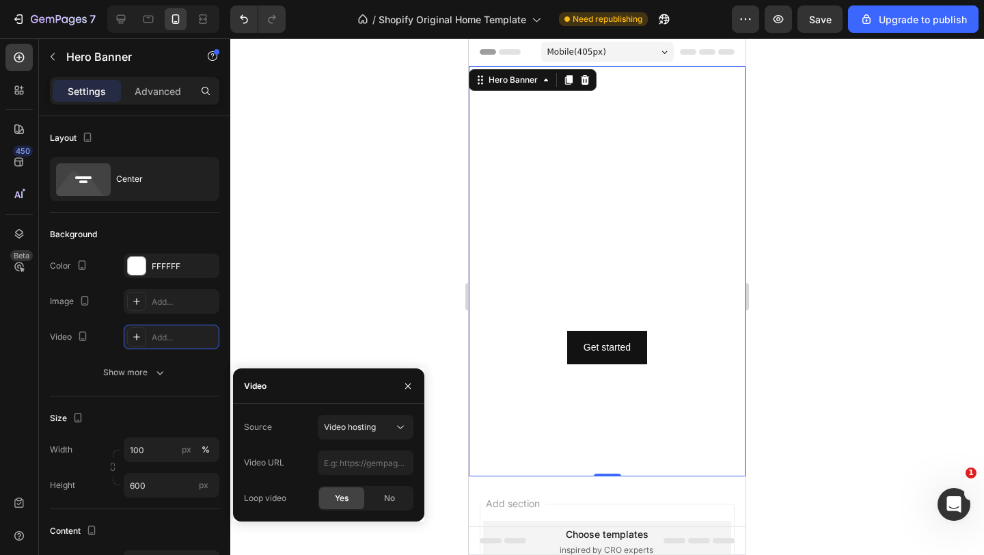
click at [365, 368] on div "Video" at bounding box center [328, 386] width 191 height 36
click at [378, 460] on input "text" at bounding box center [366, 462] width 96 height 25
click at [139, 332] on icon at bounding box center [136, 336] width 11 height 11
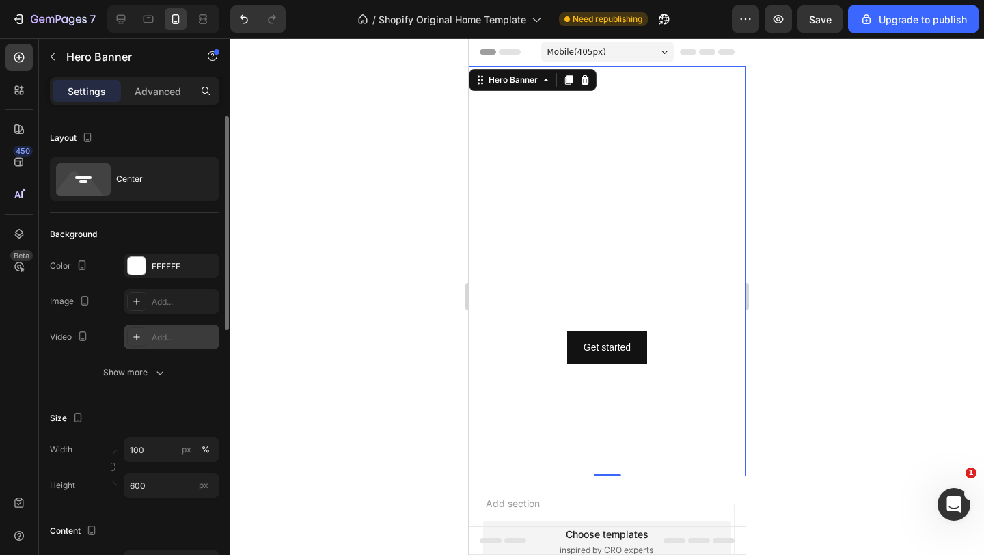
click at [141, 337] on icon at bounding box center [136, 336] width 11 height 11
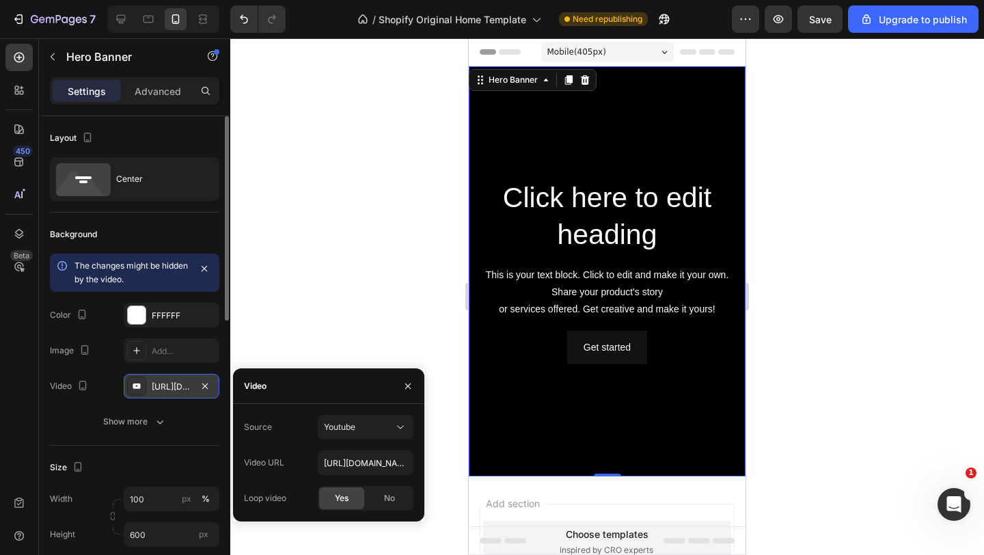
click at [139, 385] on icon at bounding box center [137, 385] width 8 height 5
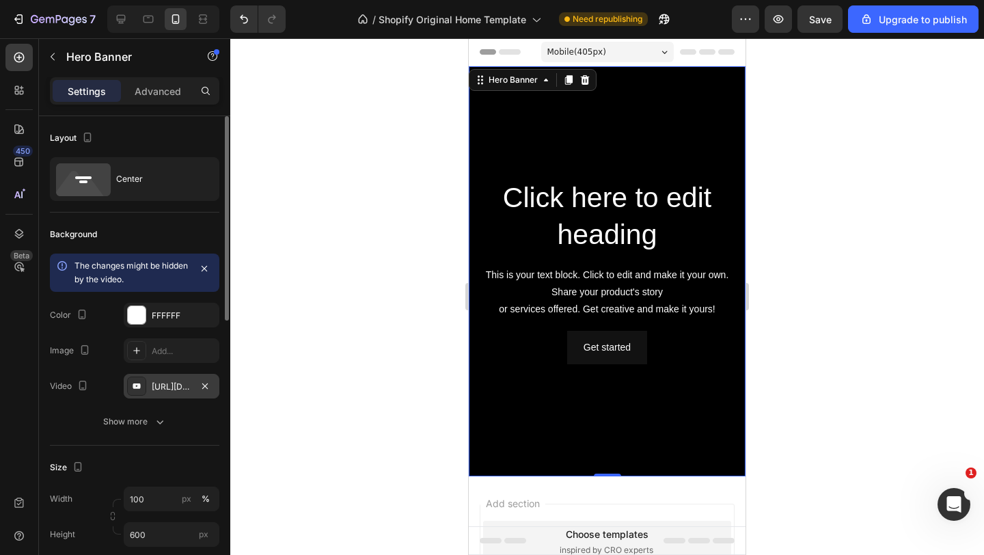
click at [156, 385] on div "https://youtu.be/KOxfzBp72uk" at bounding box center [172, 386] width 40 height 12
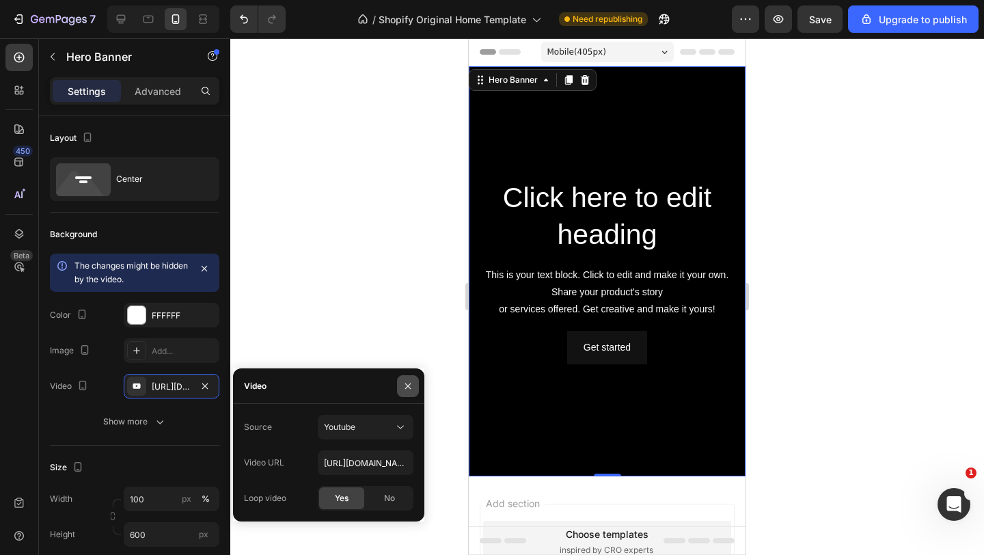
click at [402, 384] on icon "button" at bounding box center [407, 385] width 11 height 11
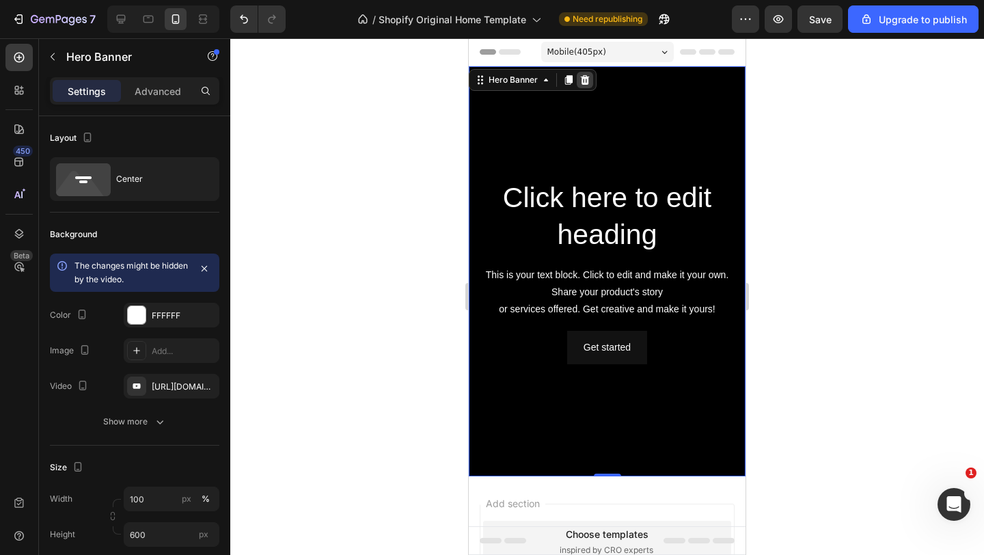
click at [587, 79] on icon at bounding box center [585, 80] width 9 height 10
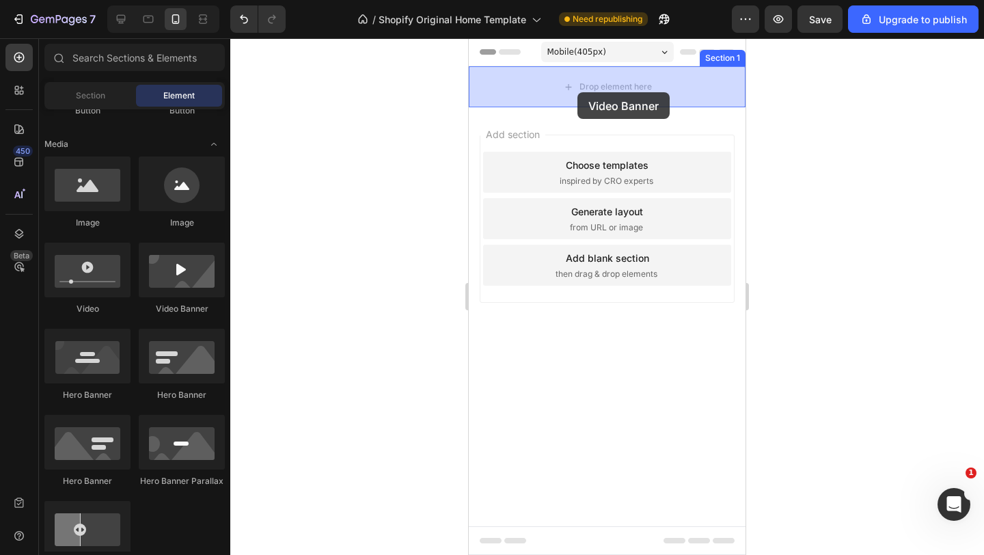
drag, startPoint x: 648, startPoint y: 329, endPoint x: 577, endPoint y: 92, distance: 247.4
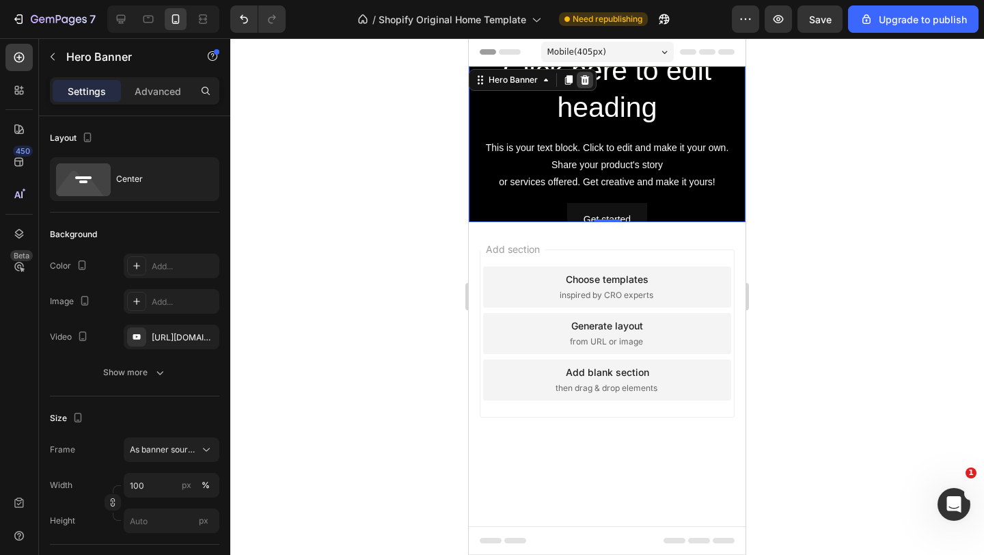
click at [586, 85] on div at bounding box center [584, 80] width 16 height 16
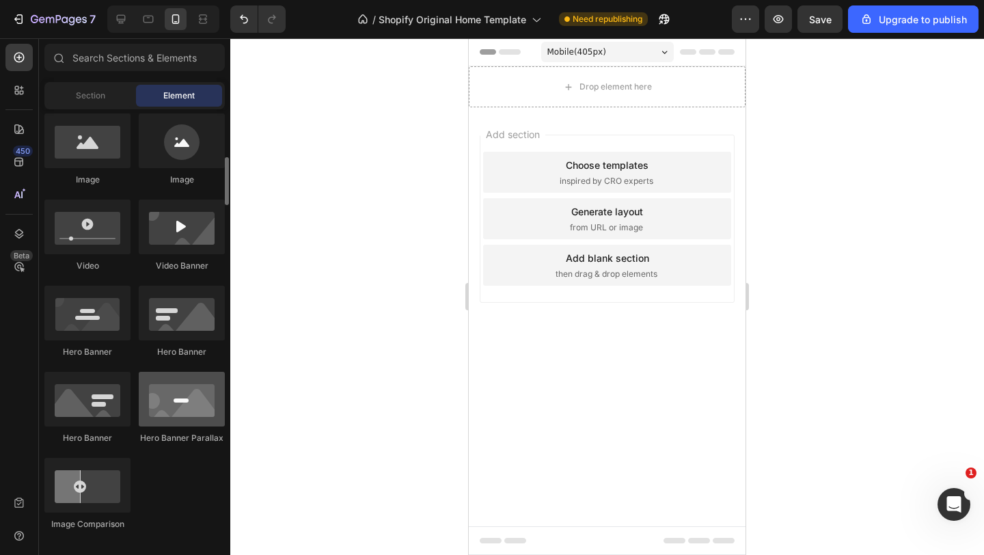
scroll to position [447, 0]
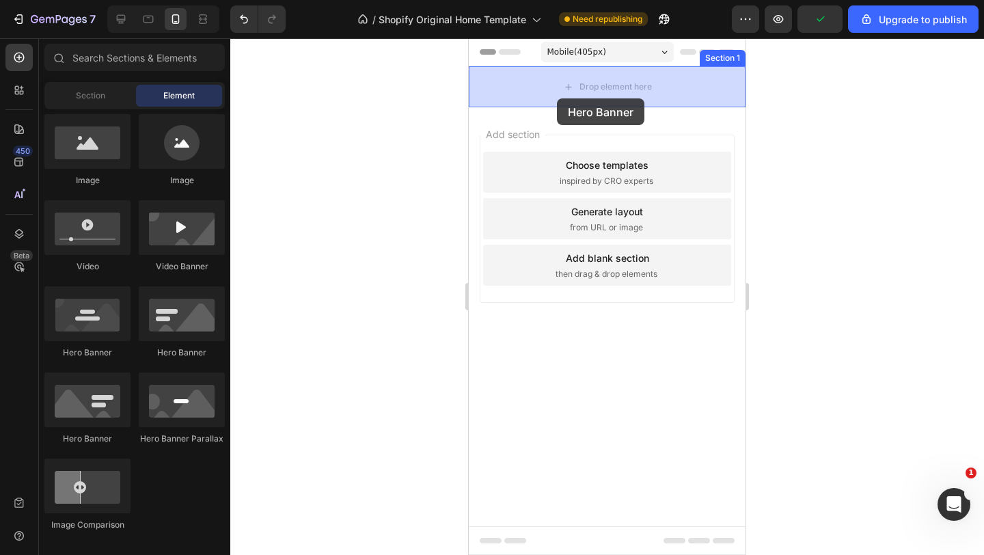
drag, startPoint x: 557, startPoint y: 374, endPoint x: 557, endPoint y: 95, distance: 278.7
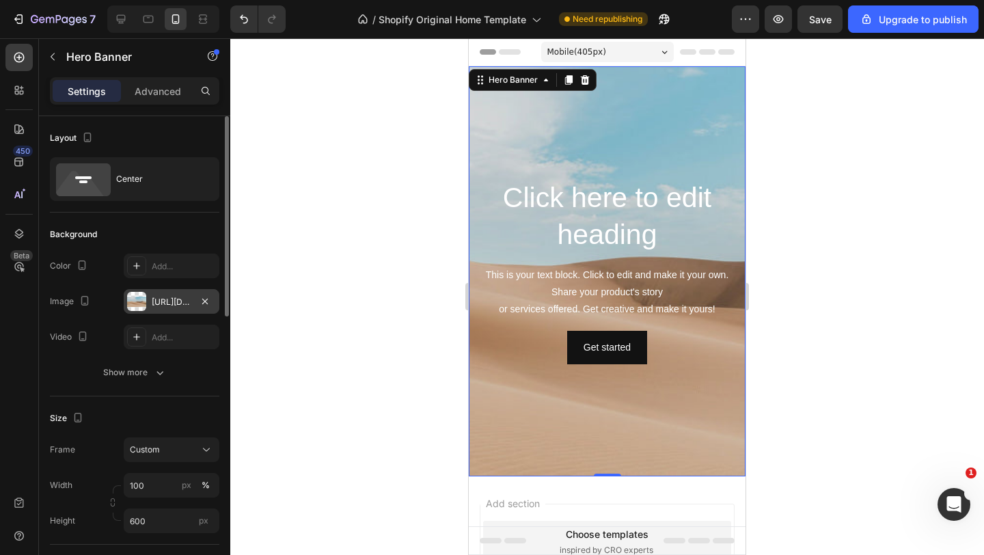
click at [171, 300] on div "https://cdn.shopify.com/s/files/1/2005/9307/files/background_settings.jpg" at bounding box center [172, 302] width 40 height 12
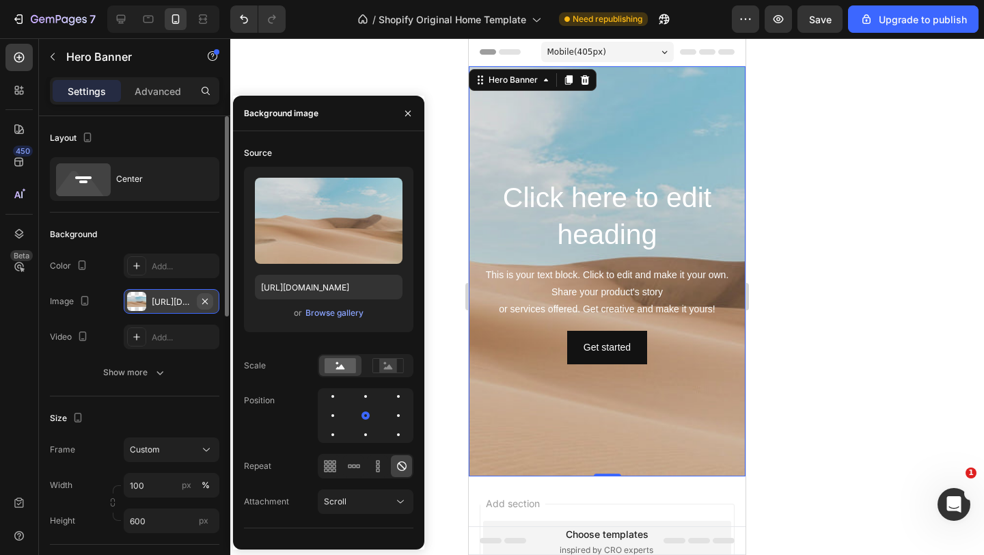
click at [204, 297] on icon "button" at bounding box center [204, 301] width 11 height 11
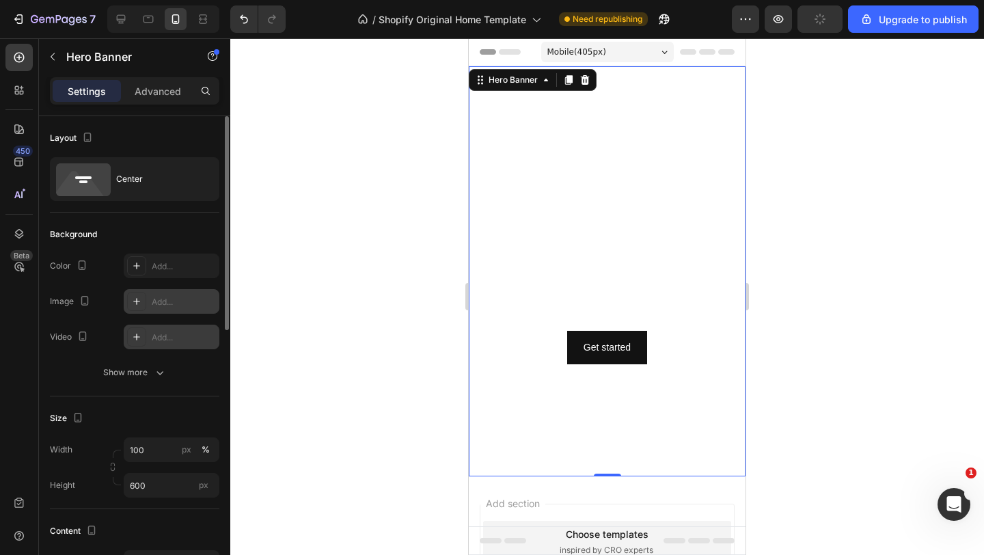
click at [135, 336] on icon at bounding box center [136, 336] width 7 height 7
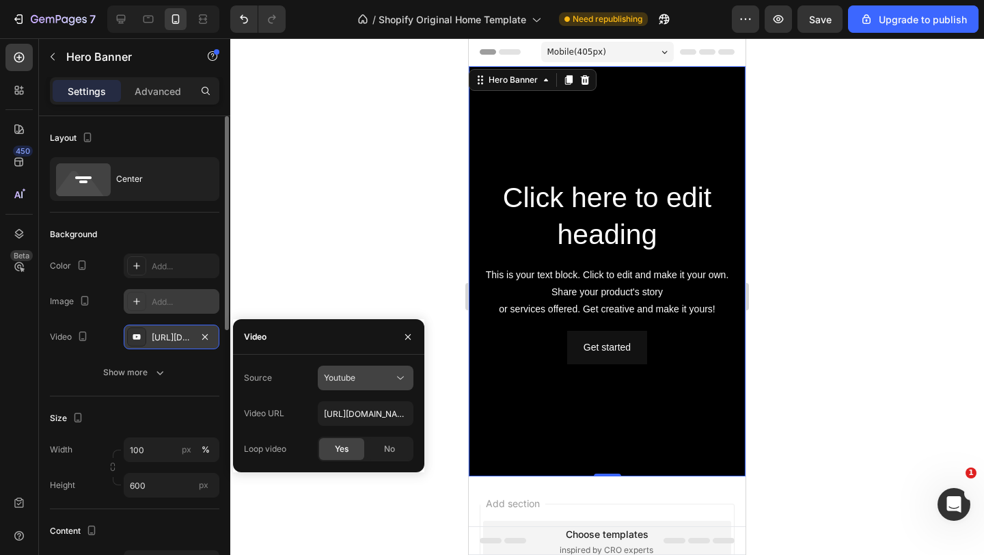
click at [403, 378] on icon at bounding box center [400, 378] width 14 height 14
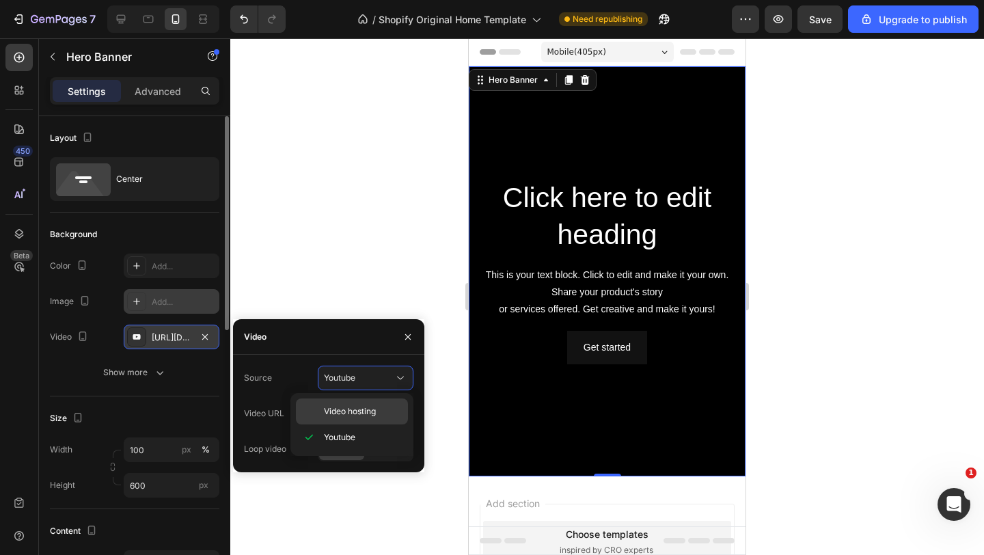
click at [352, 409] on span "Video hosting" at bounding box center [350, 411] width 52 height 12
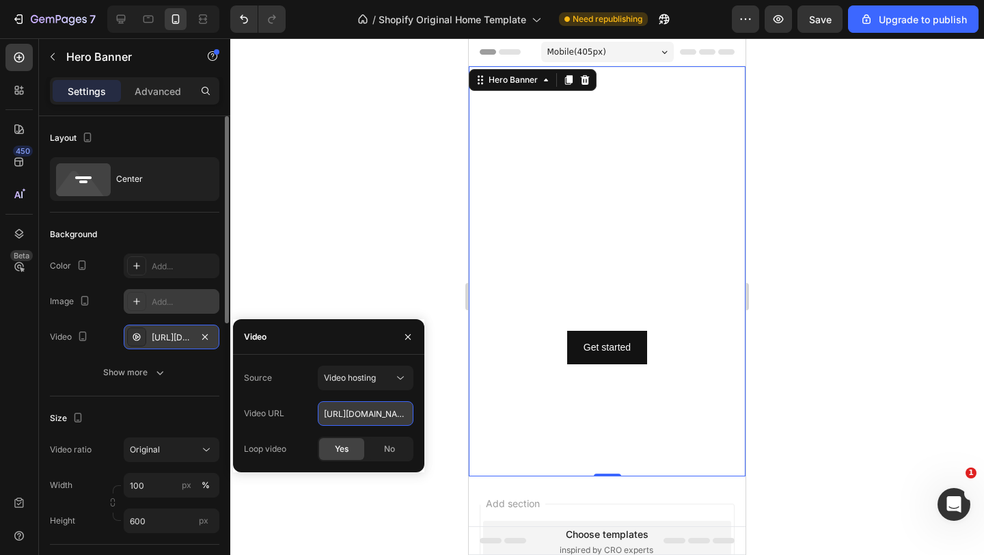
click at [399, 413] on input "https://cdn.shopify.com/videos/c/o/v/92a407d4e0c94a288eb54cac18c387dc.mp4" at bounding box center [366, 413] width 96 height 25
click at [155, 336] on div "Add..." at bounding box center [184, 337] width 64 height 12
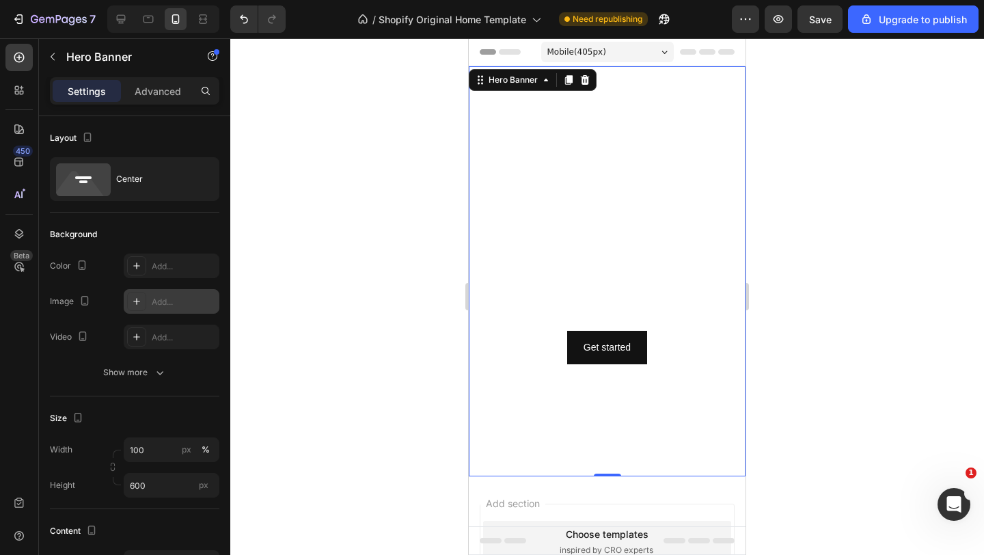
click at [145, 334] on div at bounding box center [136, 336] width 19 height 19
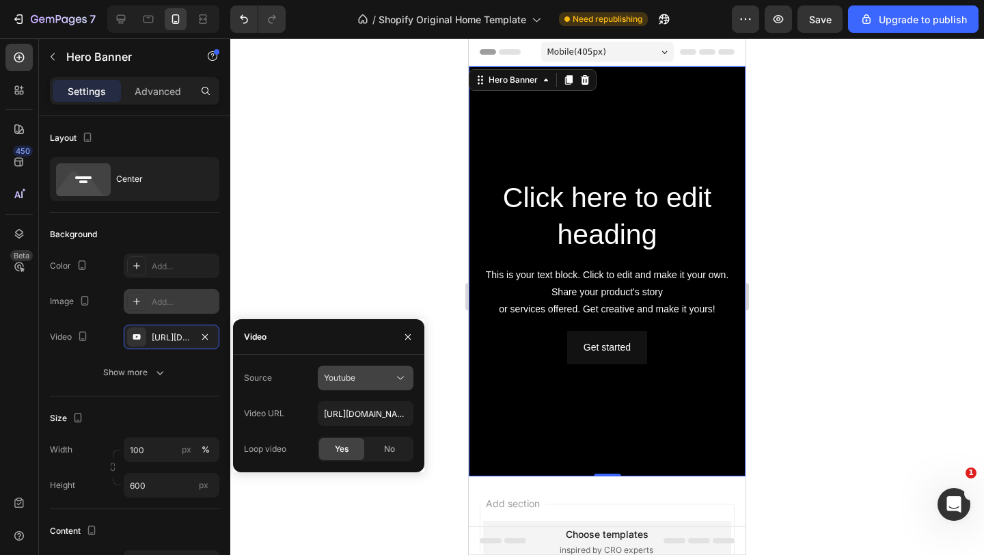
click at [376, 377] on div "Youtube" at bounding box center [359, 378] width 70 height 12
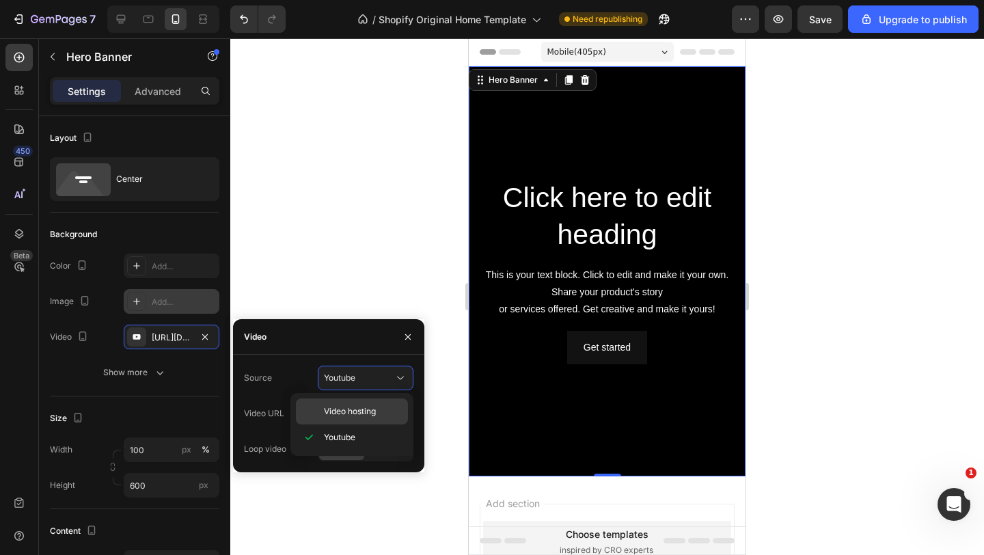
click at [349, 411] on span "Video hosting" at bounding box center [350, 411] width 52 height 12
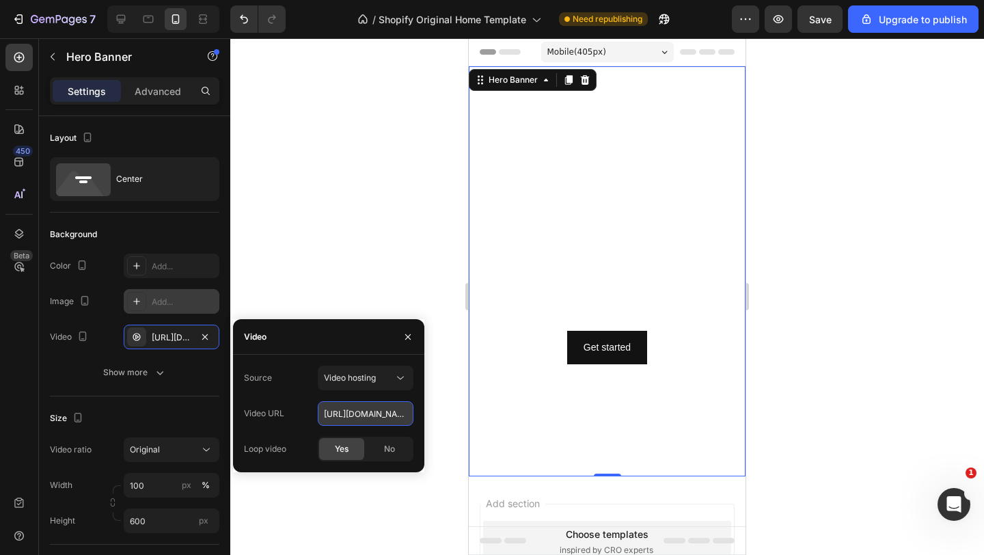
click at [382, 413] on input "https://cdn.shopify.com/videos/c/o/v/92a407d4e0c94a288eb54cac18c387dc.mp4" at bounding box center [366, 413] width 96 height 25
paste input "https://cdn.shopify.com/videos/c/o/v/c16f3dbfc0e6423fa1501cecfc1ea19c.mov"
type input "https://cdn.shopify.com/videos/c/o/v/c16f3dbfc0e6423fa1501cecfc1ea19c.mov"
click at [376, 291] on div at bounding box center [606, 296] width 753 height 516
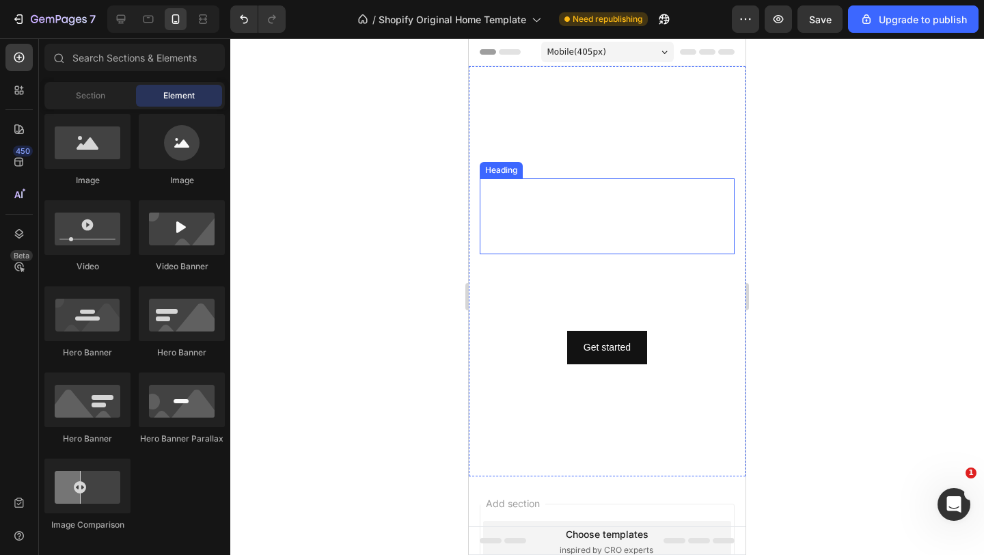
click at [621, 203] on h2 "Click here to edit heading" at bounding box center [606, 216] width 255 height 76
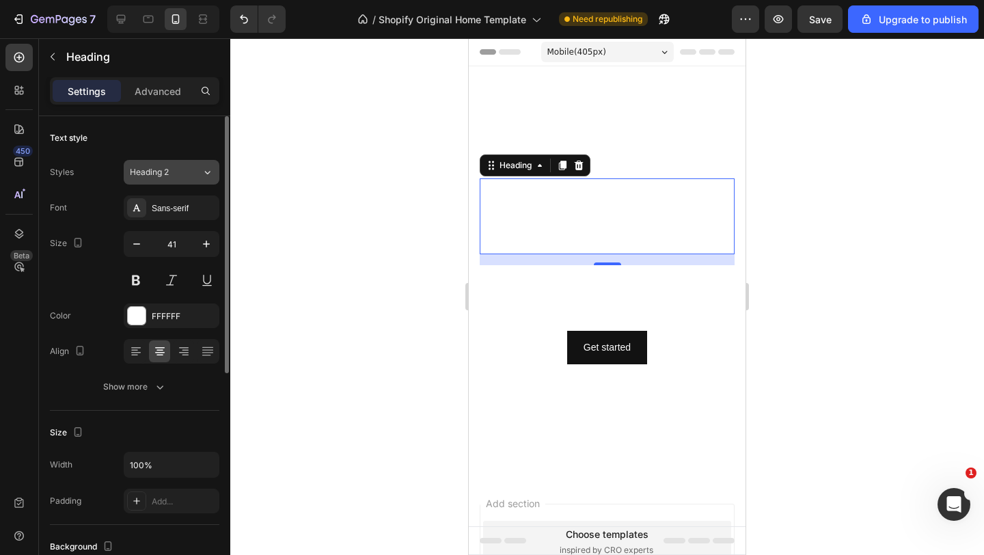
click at [191, 161] on button "Heading 2" at bounding box center [172, 172] width 96 height 25
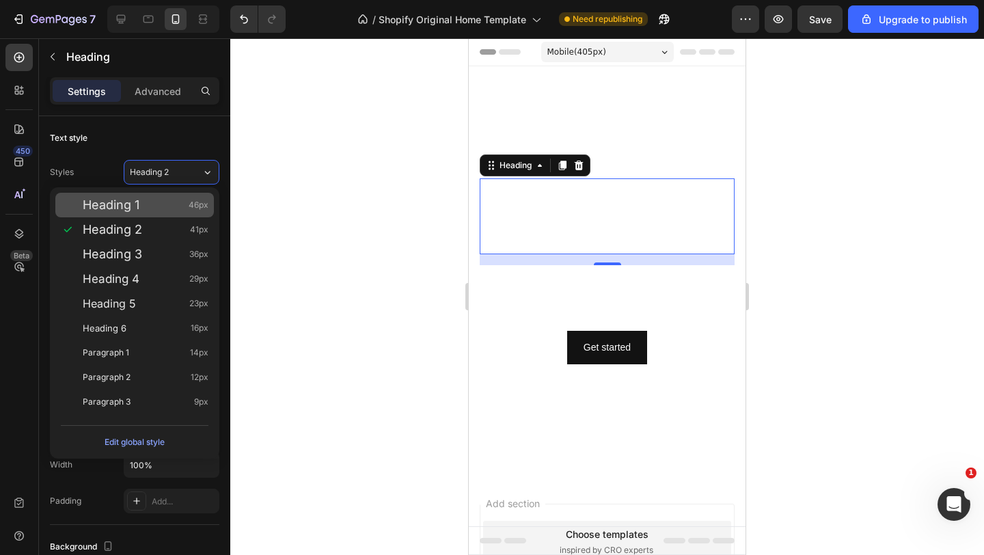
click at [154, 202] on div "Heading 1 46px" at bounding box center [146, 205] width 126 height 14
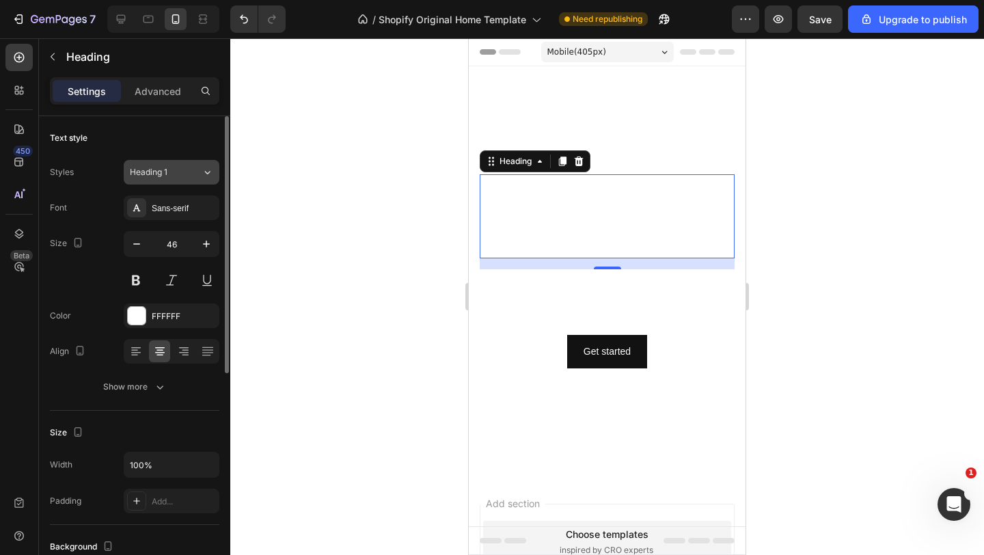
click at [185, 171] on div "Heading 1" at bounding box center [166, 172] width 72 height 12
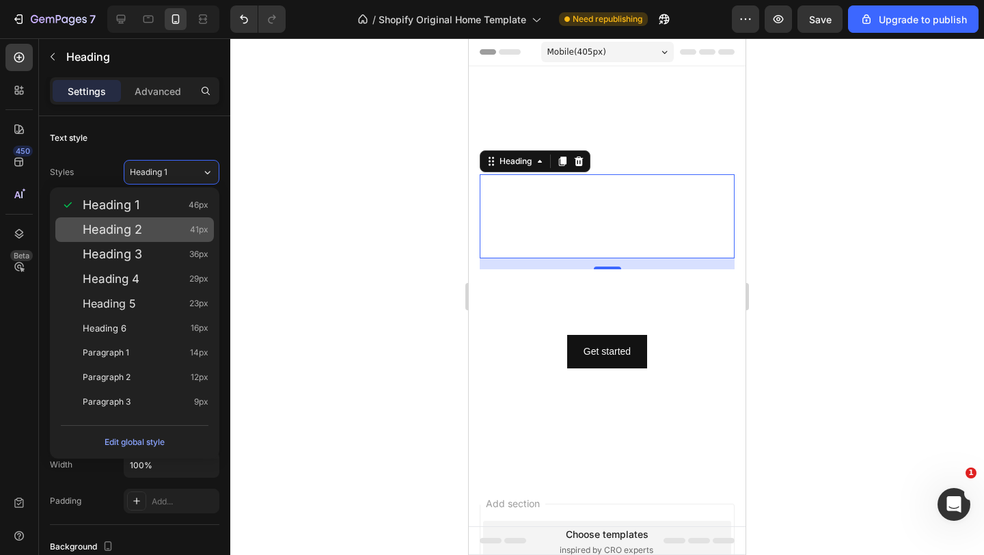
click at [151, 224] on div "Heading 2 41px" at bounding box center [146, 230] width 126 height 14
type input "41"
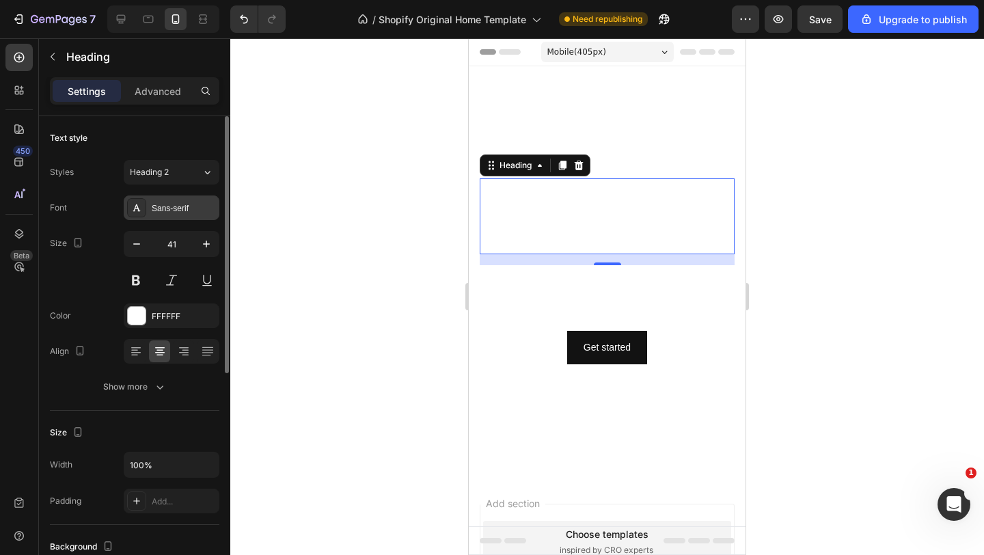
click at [201, 207] on div "Sans-serif" at bounding box center [184, 208] width 64 height 12
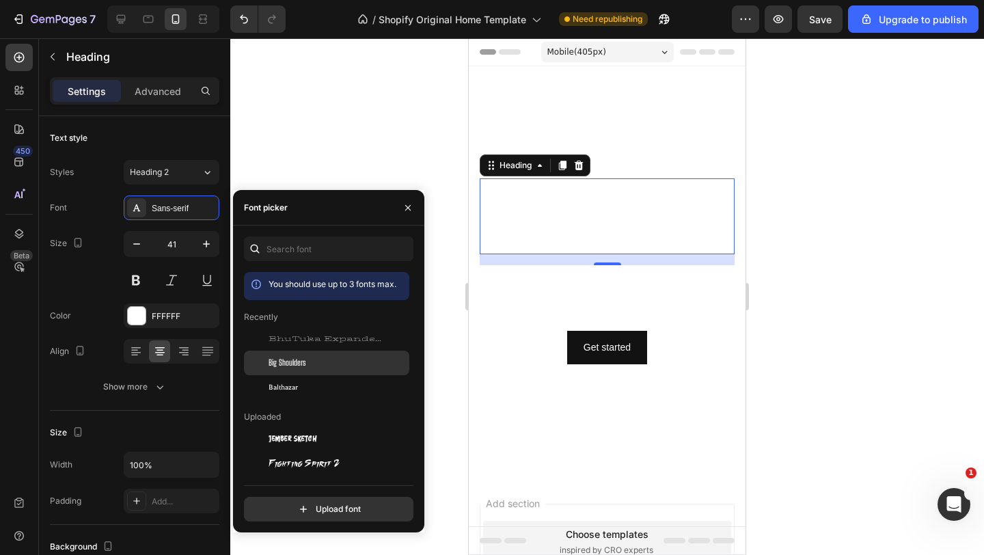
click at [310, 365] on div "Big Shoulders" at bounding box center [337, 363] width 138 height 12
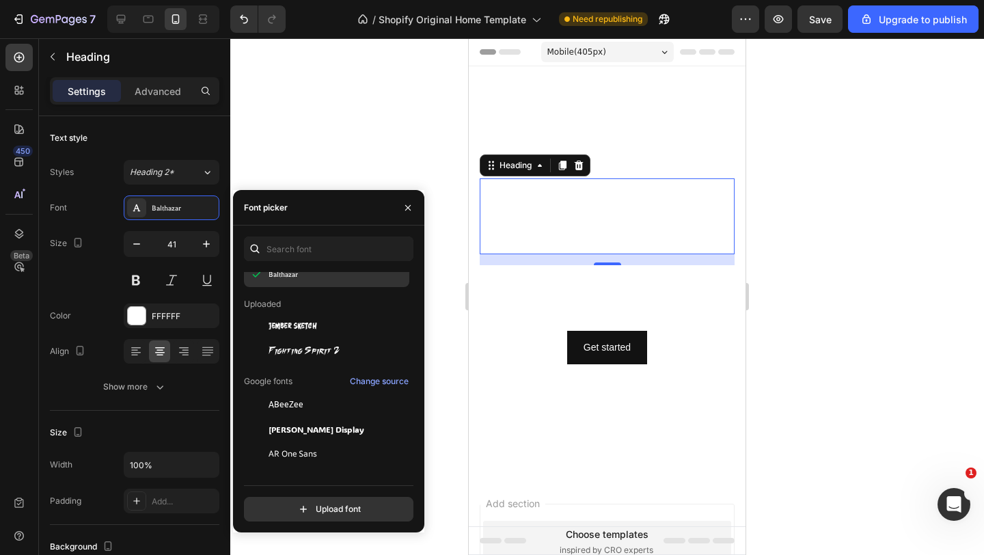
scroll to position [113, 0]
click at [309, 354] on span "Fighting Spirit 2" at bounding box center [303, 349] width 71 height 12
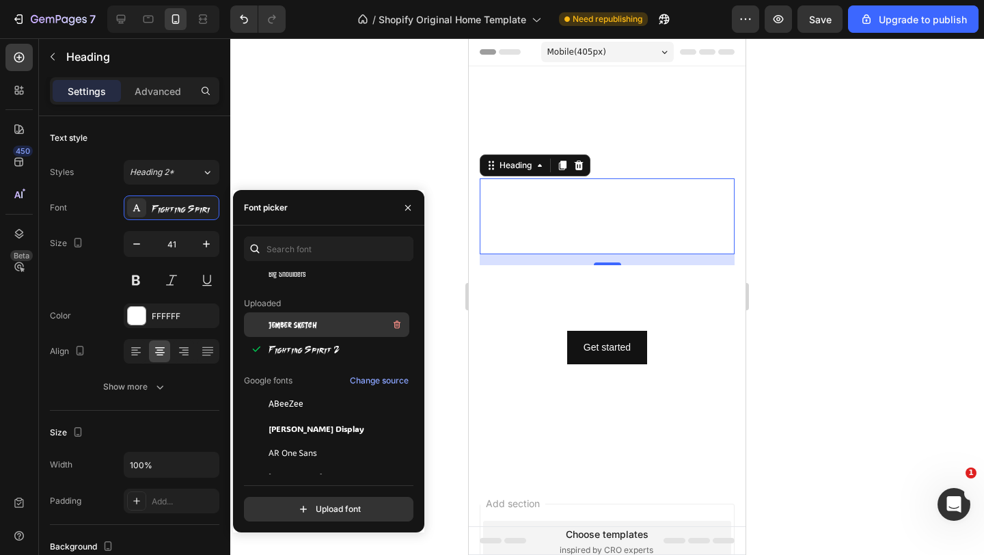
click at [311, 319] on span "Jember Sketch" at bounding box center [292, 324] width 48 height 12
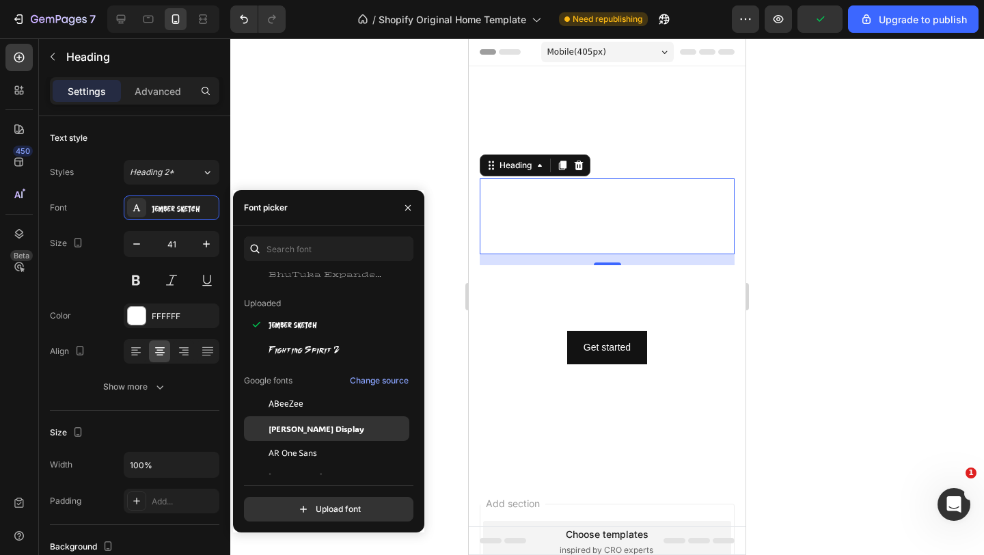
click at [303, 426] on span "ADLaM Display" at bounding box center [316, 428] width 96 height 12
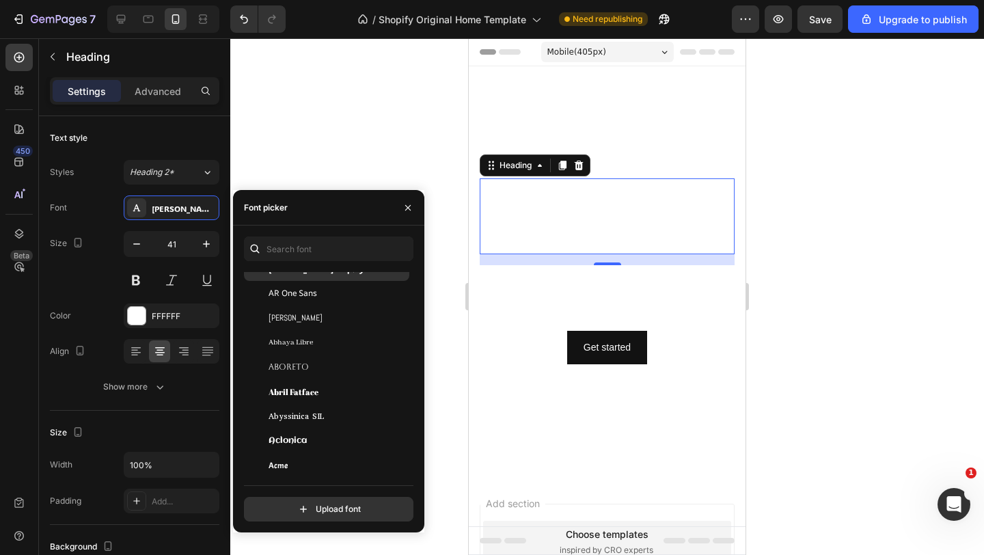
scroll to position [284, 0]
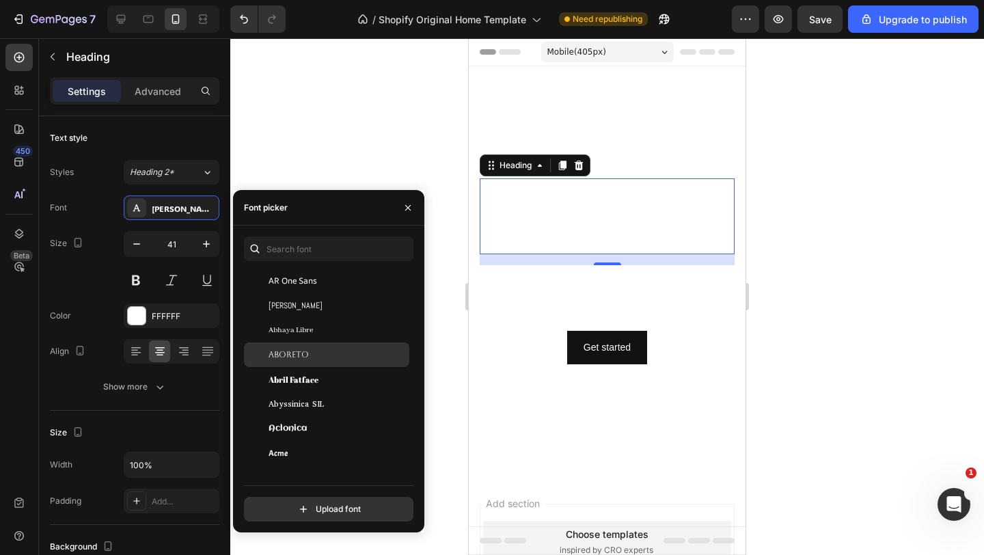
click at [311, 359] on div "Aboreto" at bounding box center [337, 354] width 138 height 12
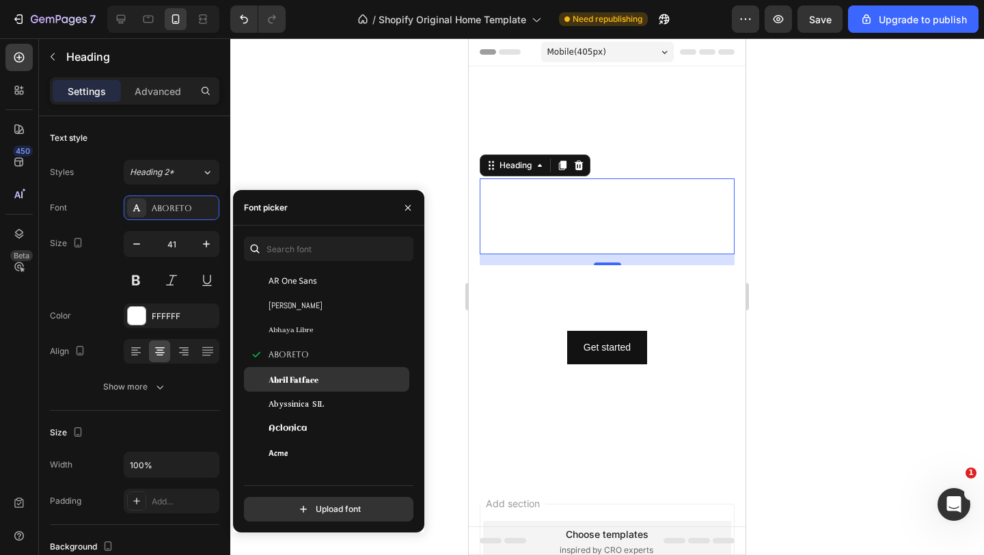
click at [310, 374] on span "Abril Fatface" at bounding box center [293, 379] width 50 height 12
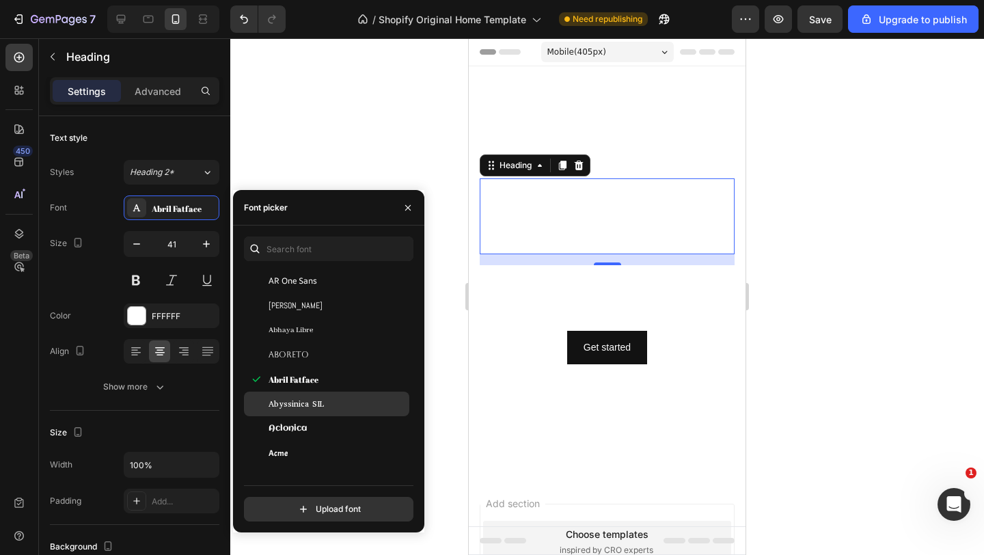
click at [310, 406] on span "Abyssinica SIL" at bounding box center [295, 404] width 55 height 12
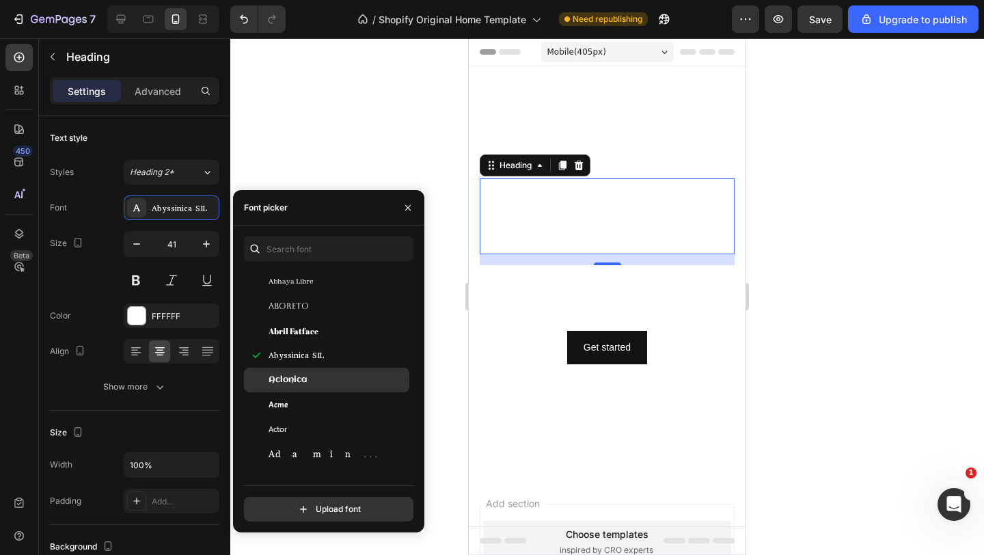
click at [301, 378] on span "Aclonica" at bounding box center [287, 380] width 38 height 12
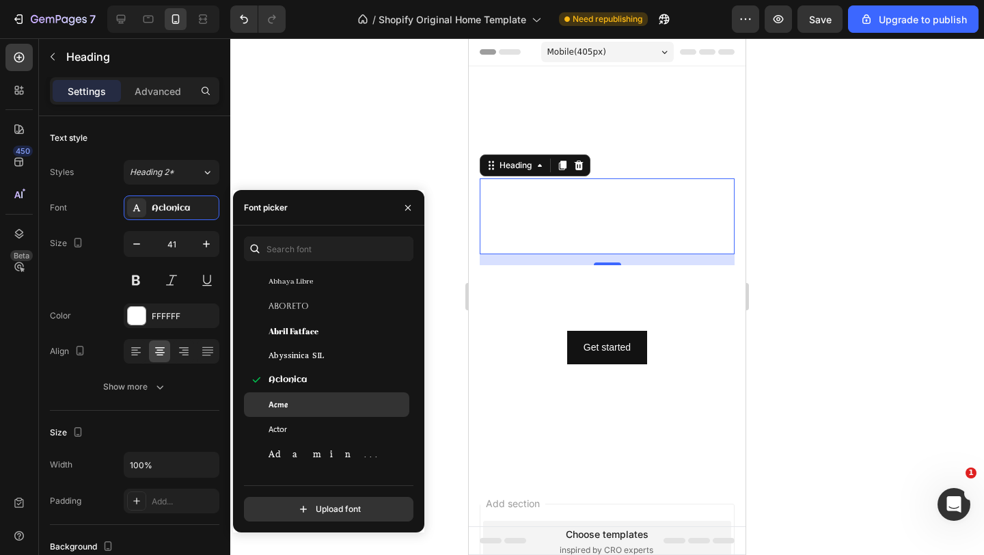
click at [293, 406] on div "Acme" at bounding box center [337, 404] width 138 height 12
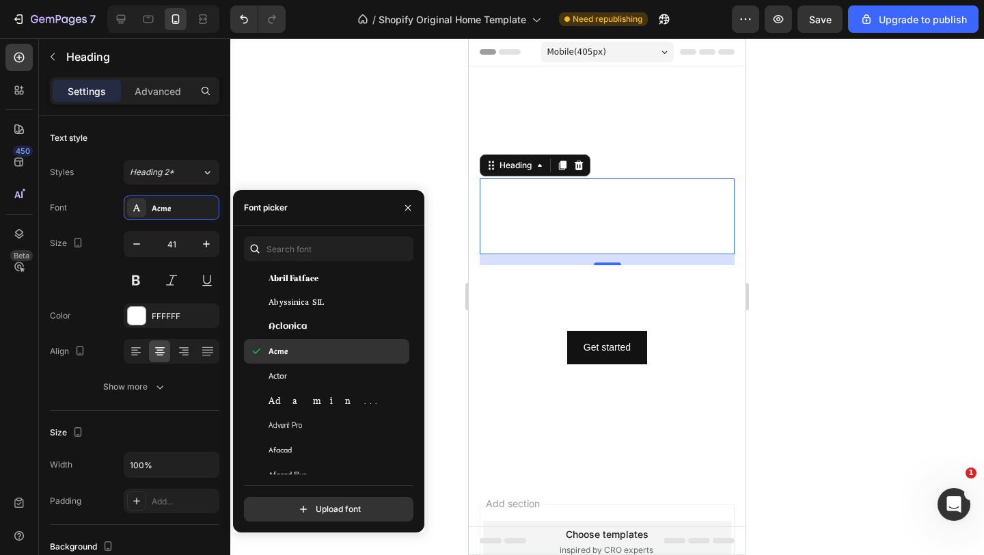
scroll to position [399, 0]
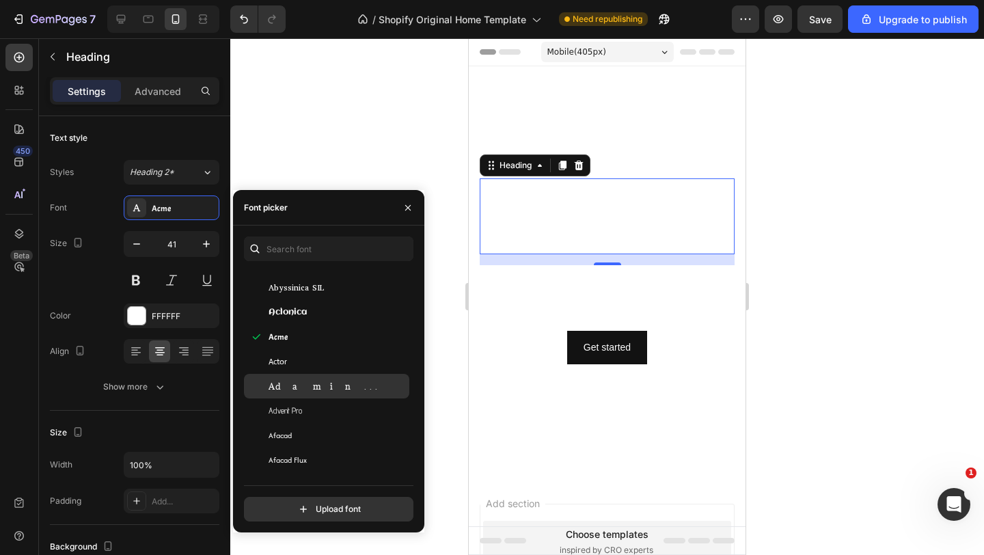
click at [291, 386] on span "Adamina" at bounding box center [324, 386] width 113 height 12
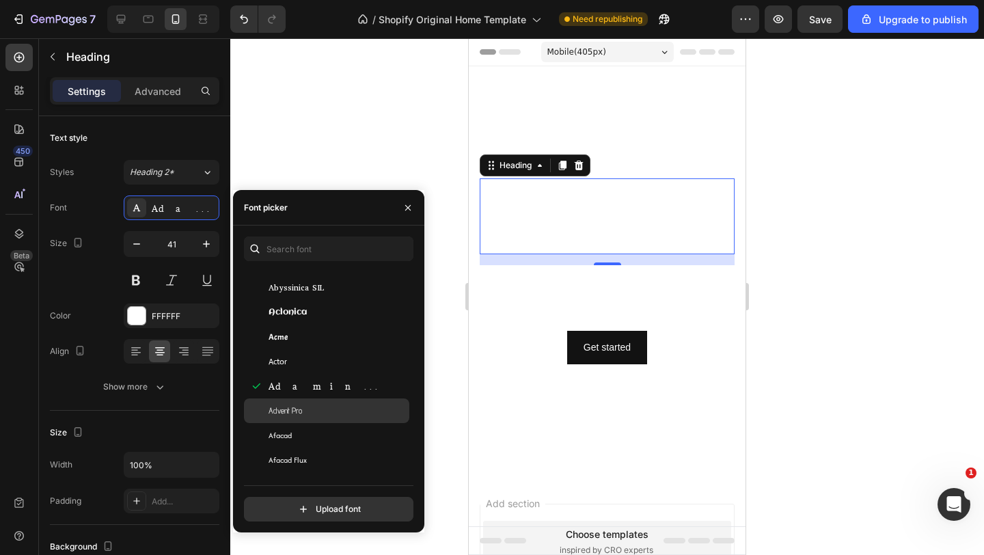
click at [293, 412] on span "Advent Pro" at bounding box center [284, 410] width 33 height 12
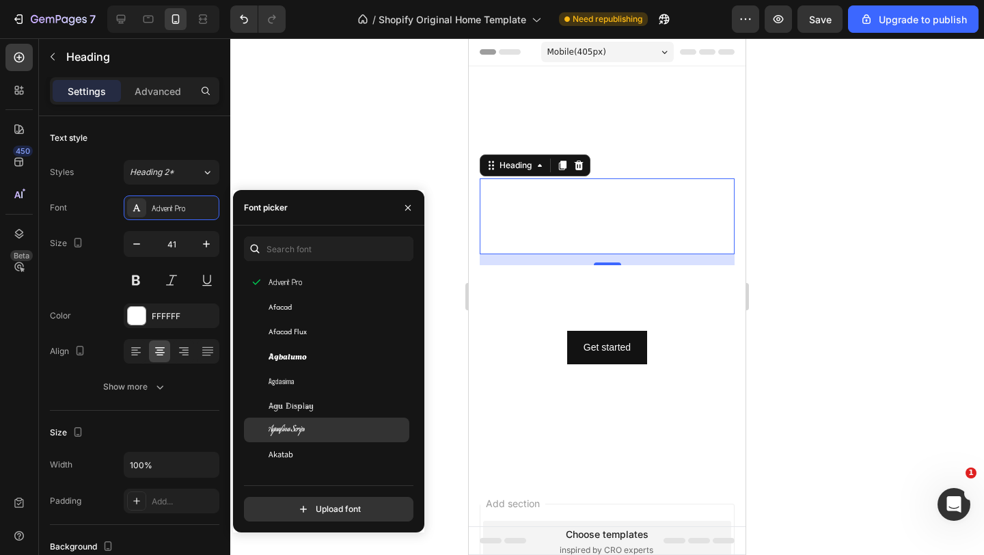
click at [285, 427] on span "Aguafina Script" at bounding box center [286, 429] width 36 height 12
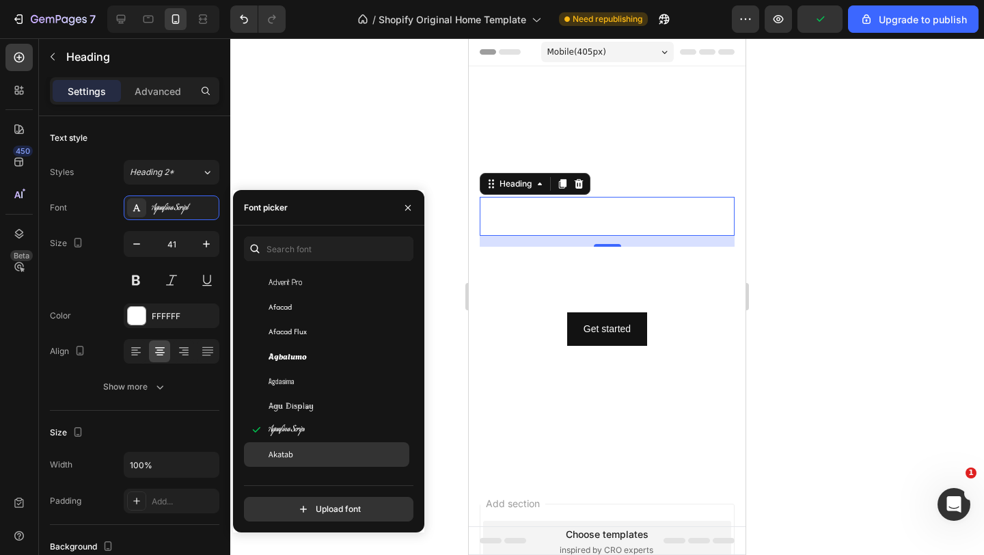
click at [286, 448] on span "Akatab" at bounding box center [280, 454] width 25 height 12
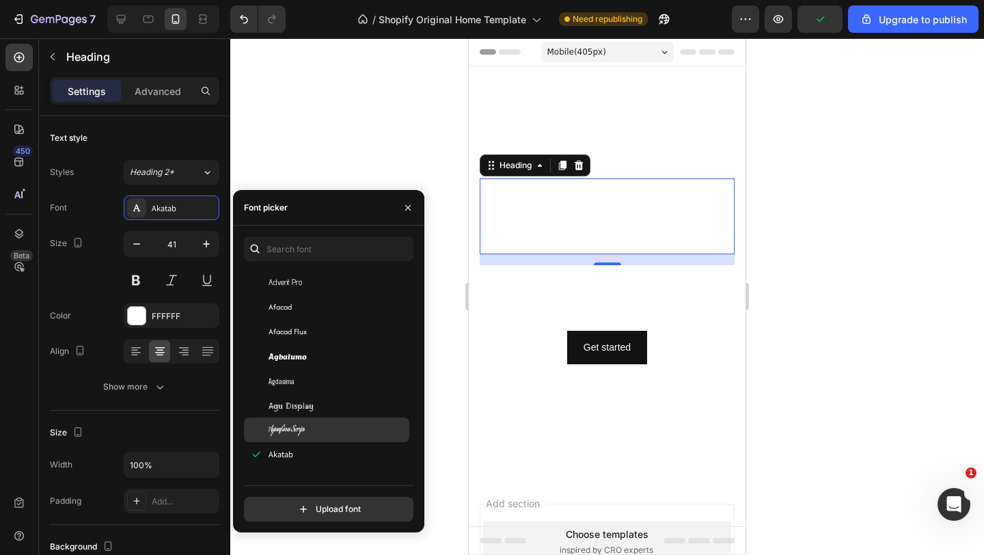
click at [290, 432] on span "Aguafina Script" at bounding box center [286, 429] width 36 height 12
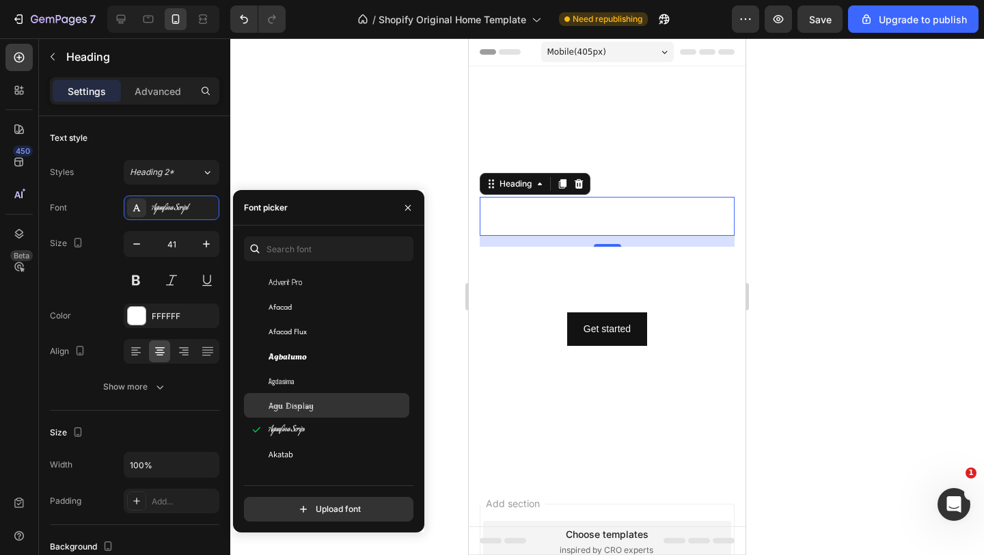
click at [300, 406] on span "Agu Display" at bounding box center [290, 405] width 45 height 12
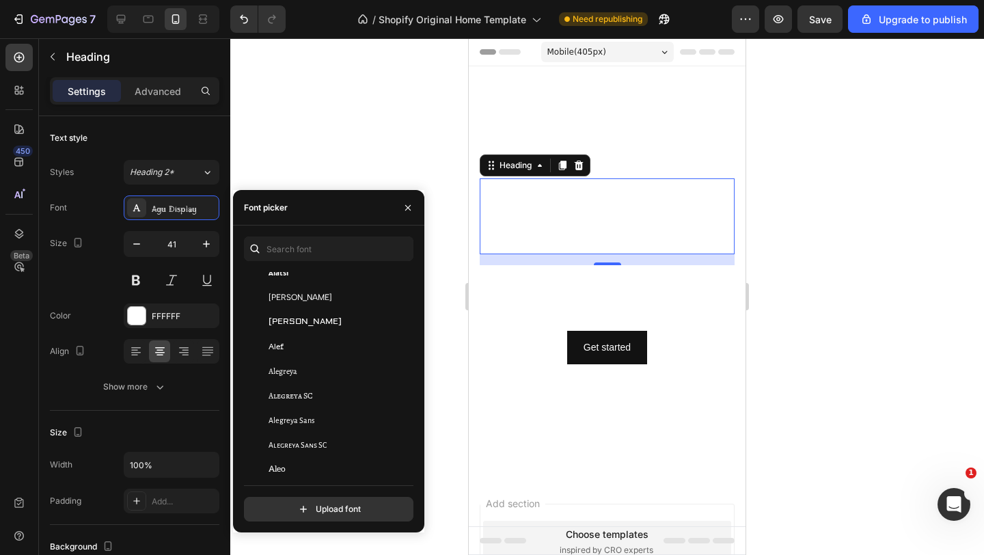
scroll to position [877, 0]
click at [288, 324] on span "[PERSON_NAME]" at bounding box center [304, 320] width 73 height 12
click at [292, 346] on div "Alef" at bounding box center [337, 345] width 138 height 12
click at [292, 389] on span "Alegreya SC" at bounding box center [290, 394] width 44 height 12
click at [297, 426] on div "Alegreya Sans" at bounding box center [326, 418] width 165 height 25
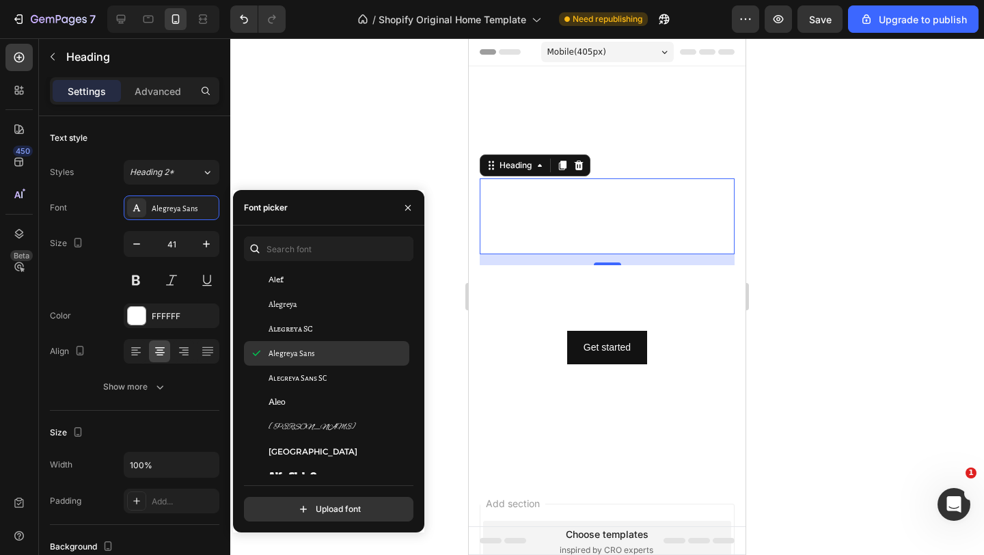
scroll to position [945, 0]
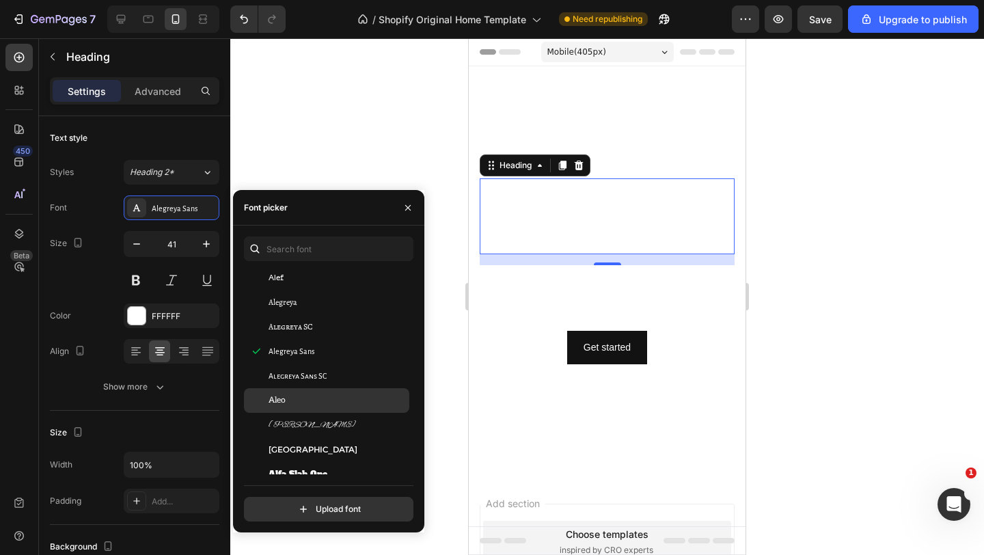
click at [294, 407] on div "Aleo" at bounding box center [326, 400] width 165 height 25
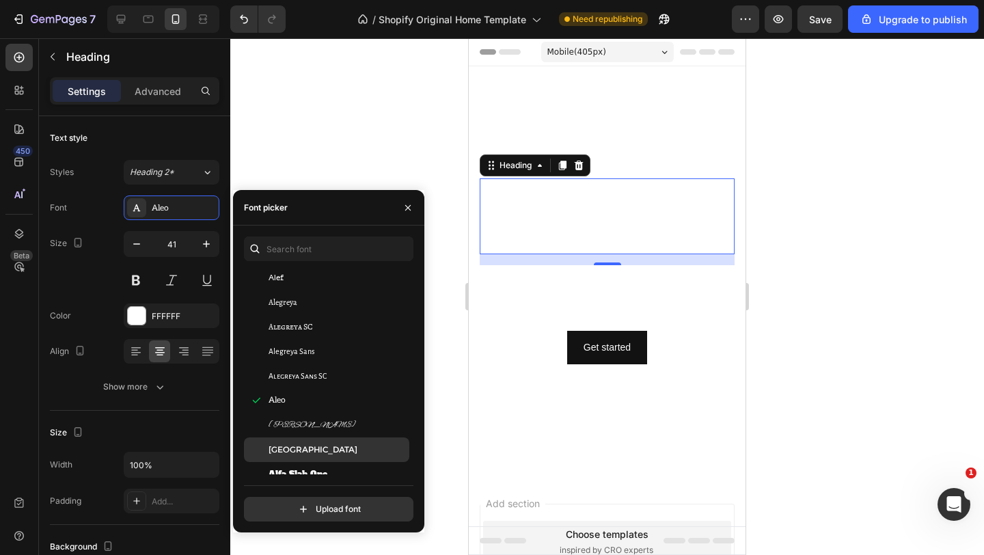
click at [296, 447] on span "Alexandria" at bounding box center [312, 449] width 89 height 12
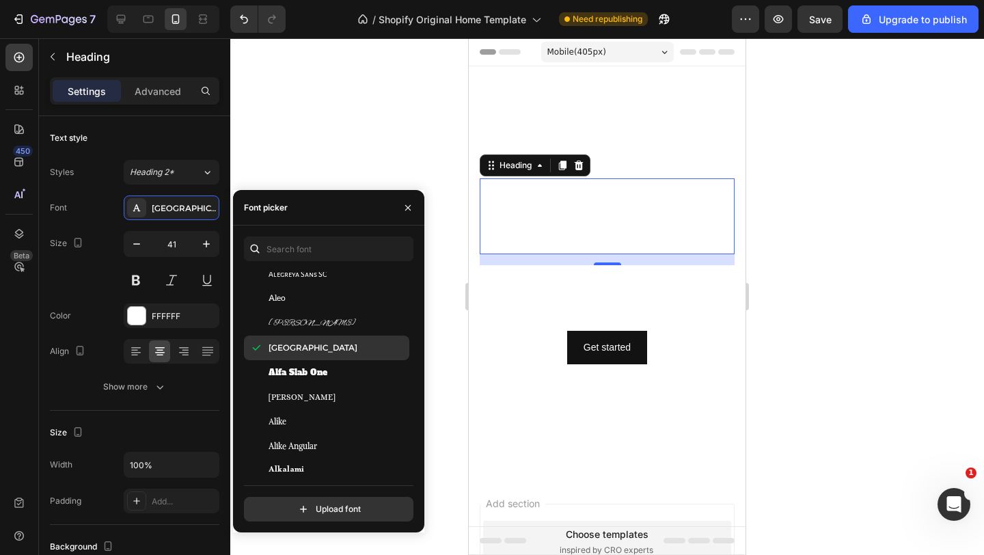
scroll to position [1063, 0]
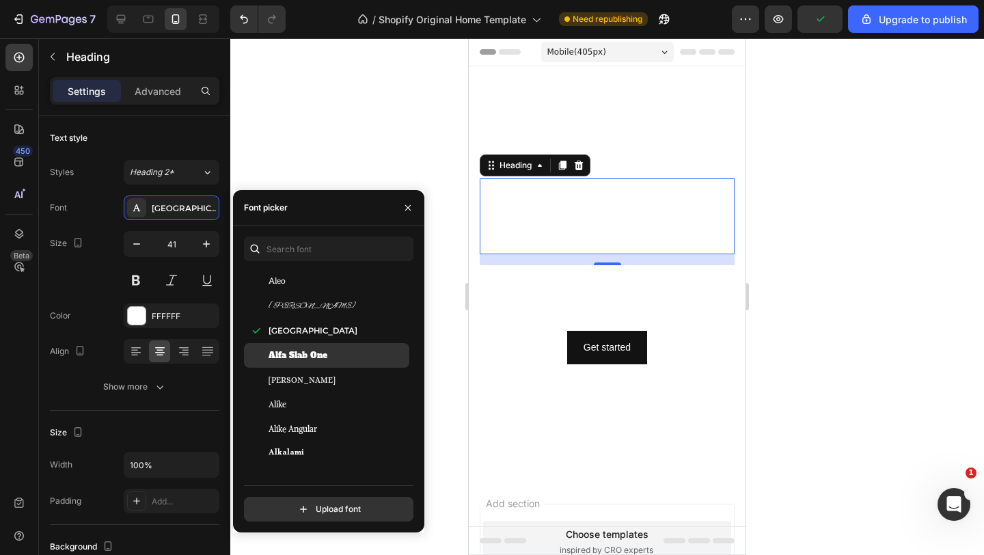
click at [313, 360] on span "Alfa Slab One" at bounding box center [297, 355] width 59 height 12
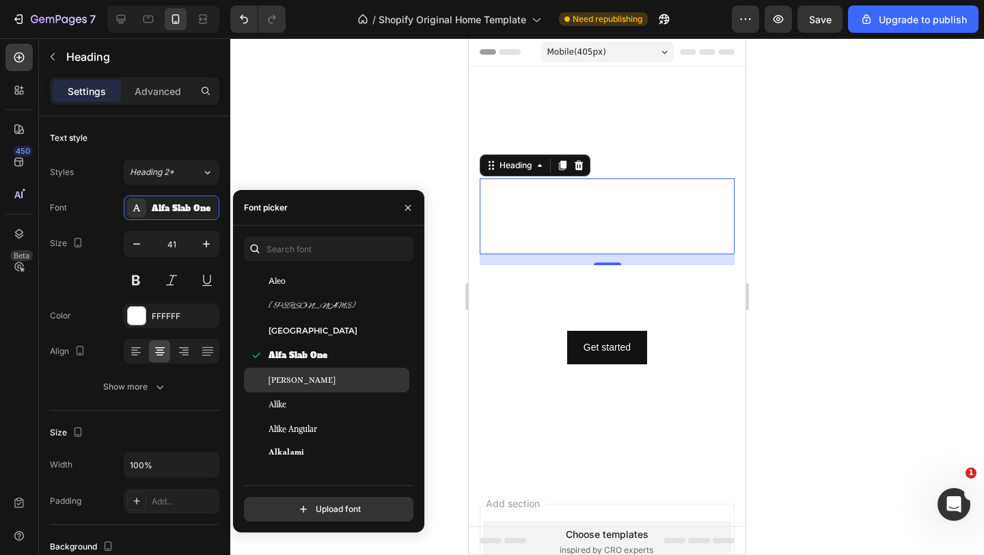
click at [307, 391] on div "Alice" at bounding box center [326, 379] width 165 height 25
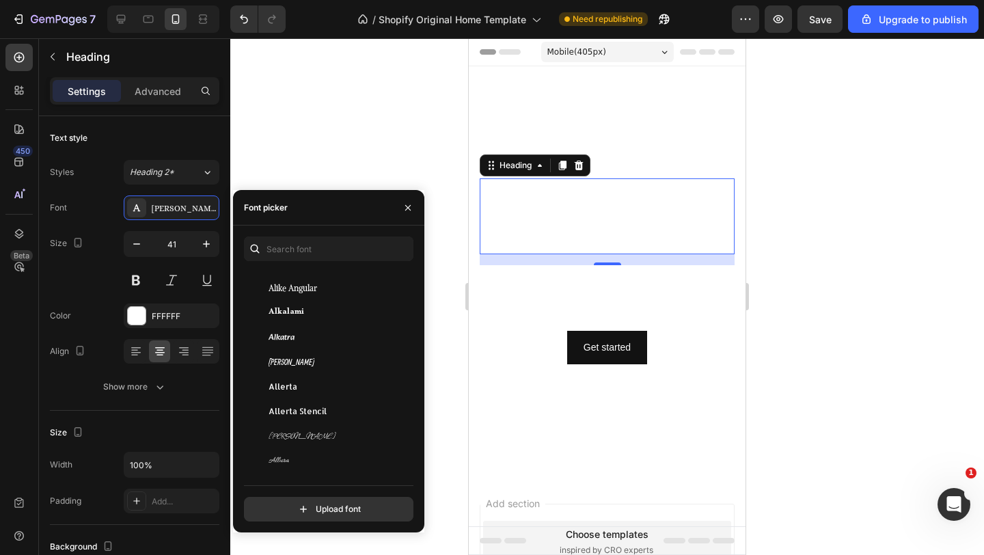
scroll to position [1221, 0]
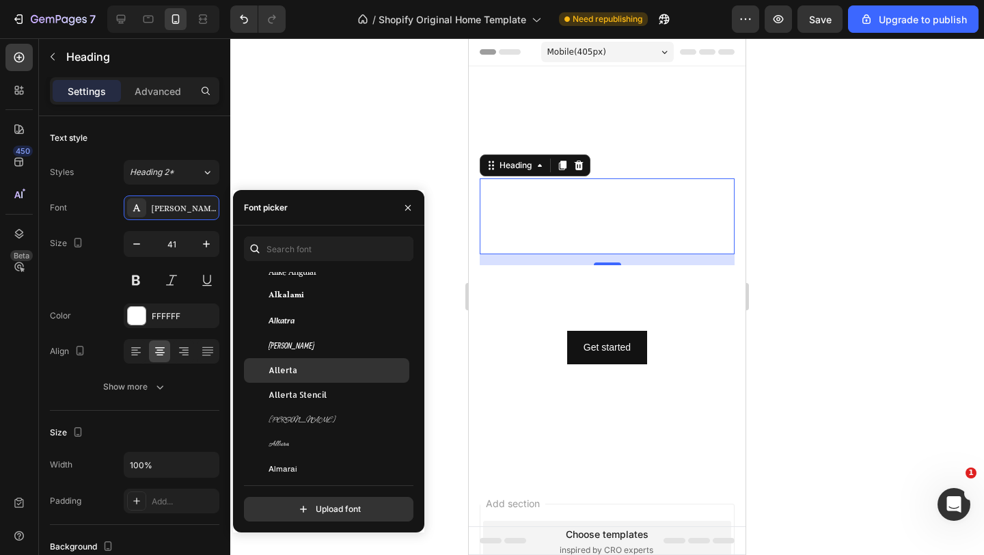
click at [301, 367] on div "Allerta" at bounding box center [337, 370] width 138 height 12
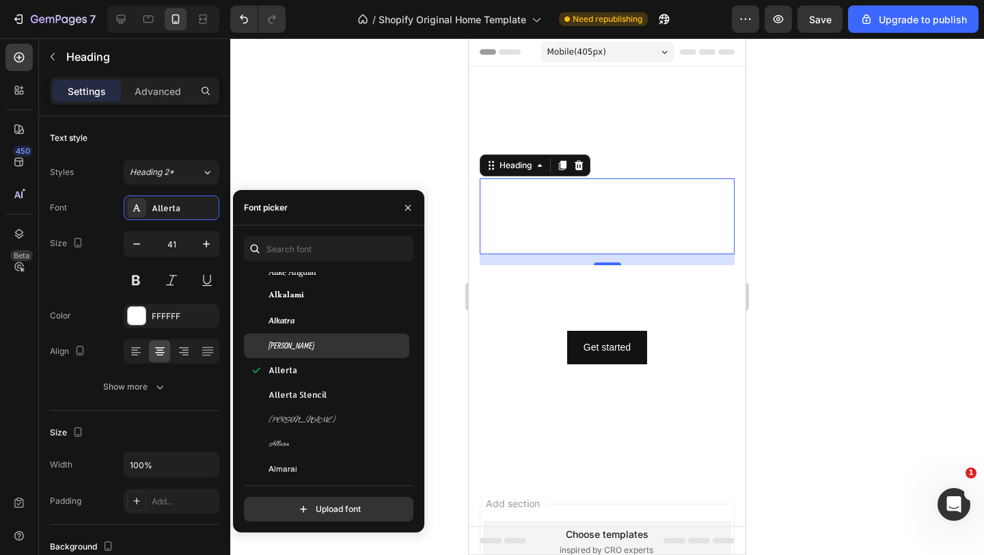
click at [301, 346] on div "Allan" at bounding box center [337, 345] width 138 height 12
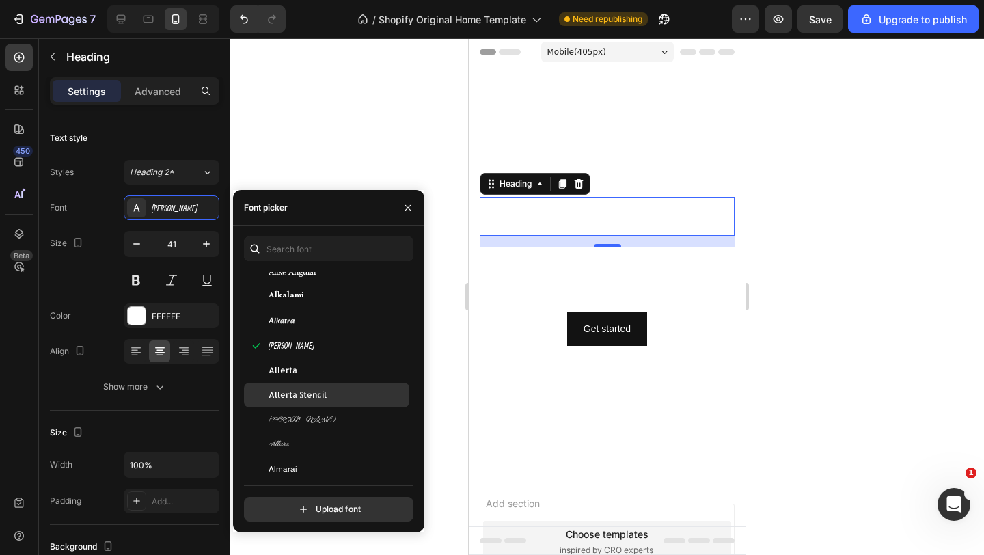
click at [305, 405] on div "Allerta Stencil" at bounding box center [326, 394] width 165 height 25
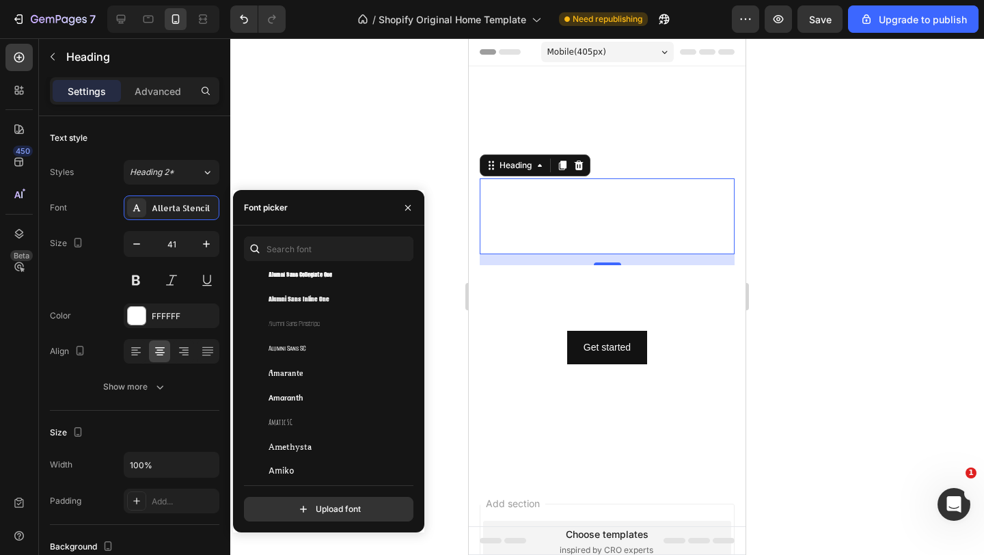
scroll to position [1550, 0]
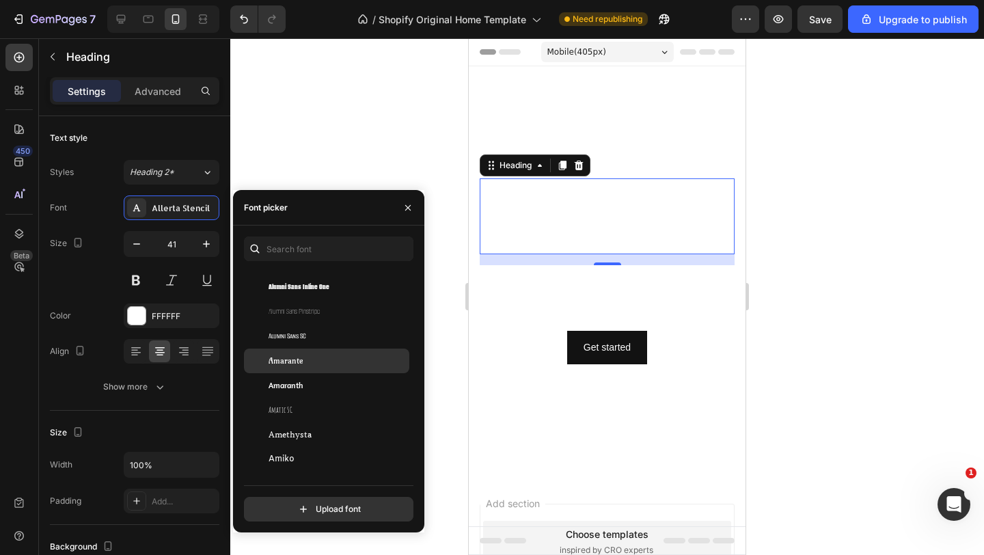
click at [306, 355] on div "Amarante" at bounding box center [337, 360] width 138 height 12
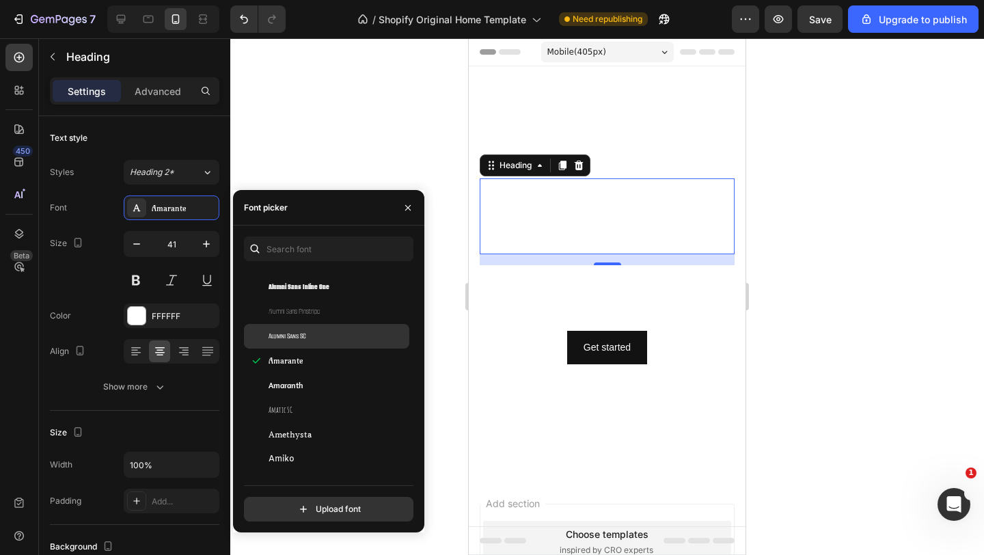
click at [306, 337] on span "Alumni Sans SC" at bounding box center [287, 336] width 38 height 12
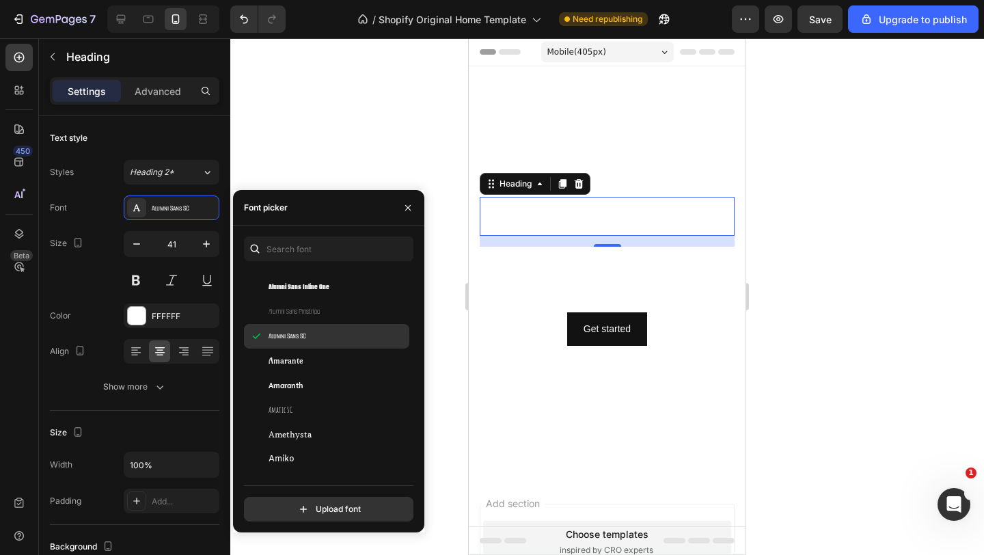
scroll to position [1509, 0]
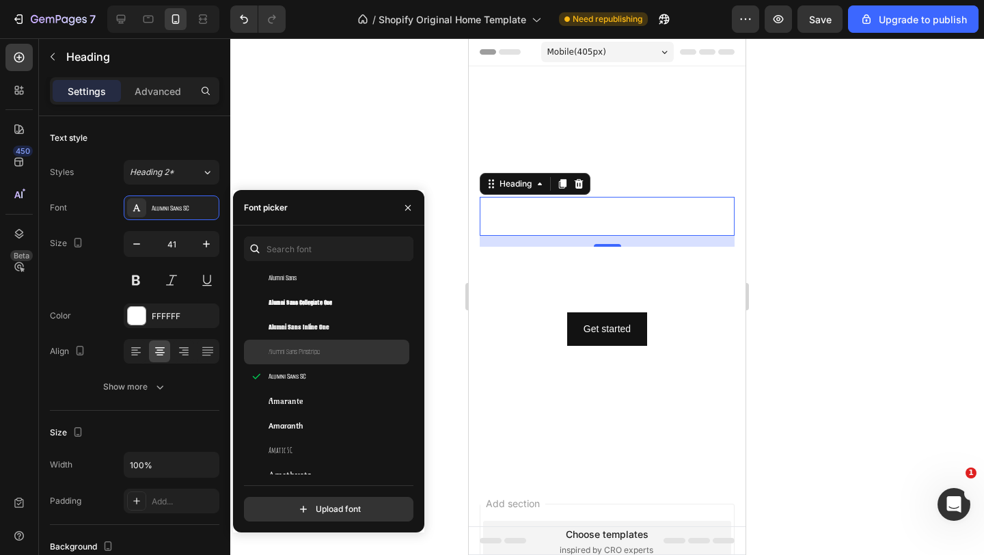
click at [300, 348] on span "Alumni Sans Pinstripe" at bounding box center [293, 352] width 51 height 12
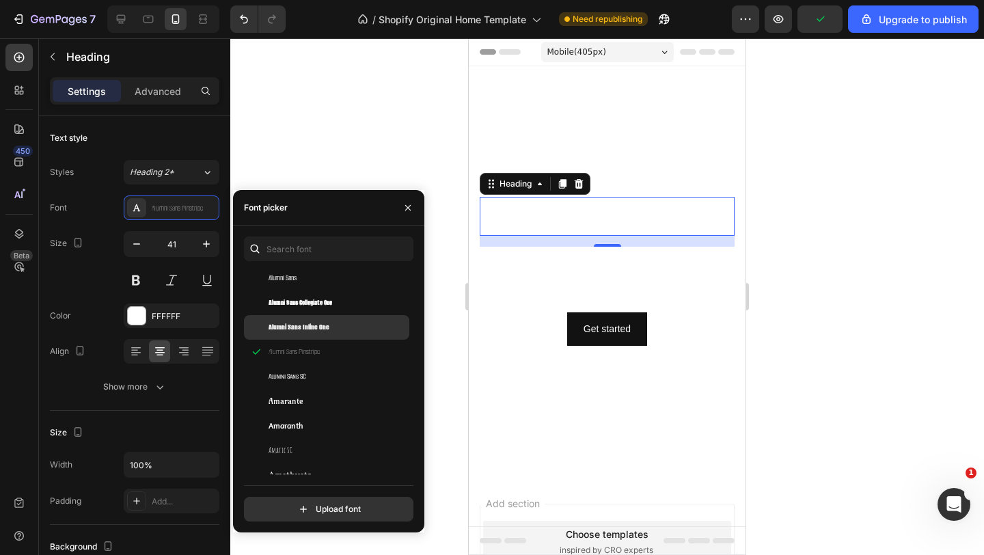
click at [306, 331] on span "Alumni Sans Inline One" at bounding box center [298, 327] width 61 height 12
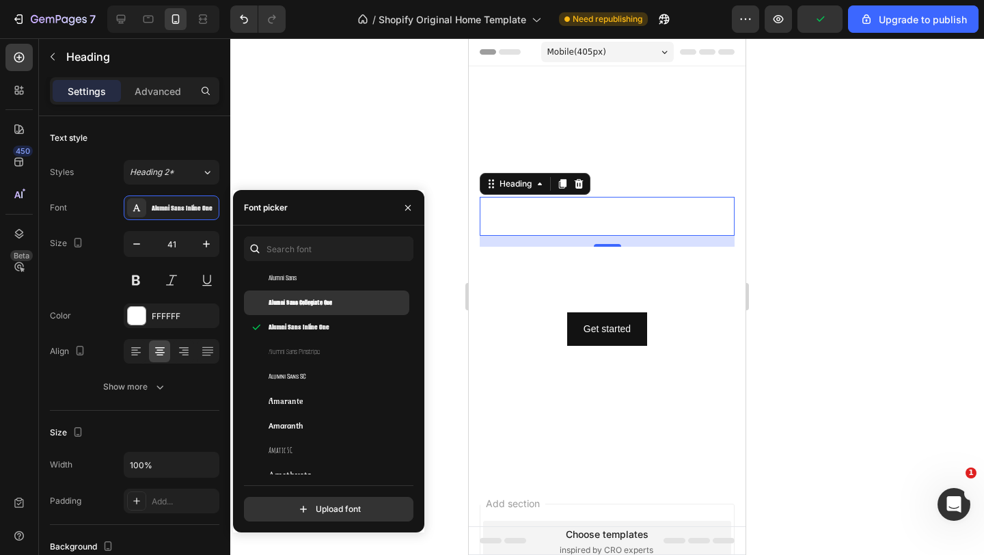
click at [307, 306] on span "Alumni Sans Collegiate One" at bounding box center [300, 302] width 64 height 12
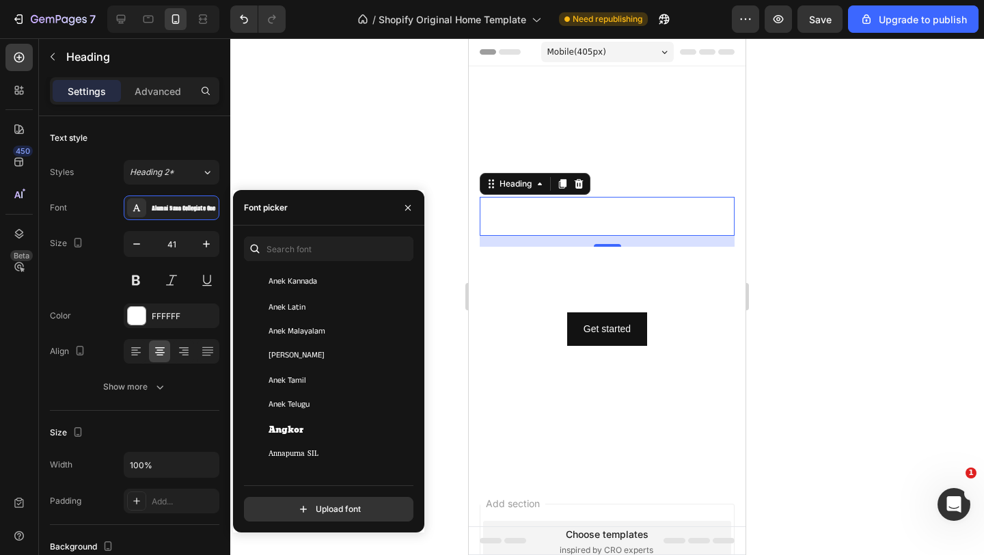
scroll to position [2049, 0]
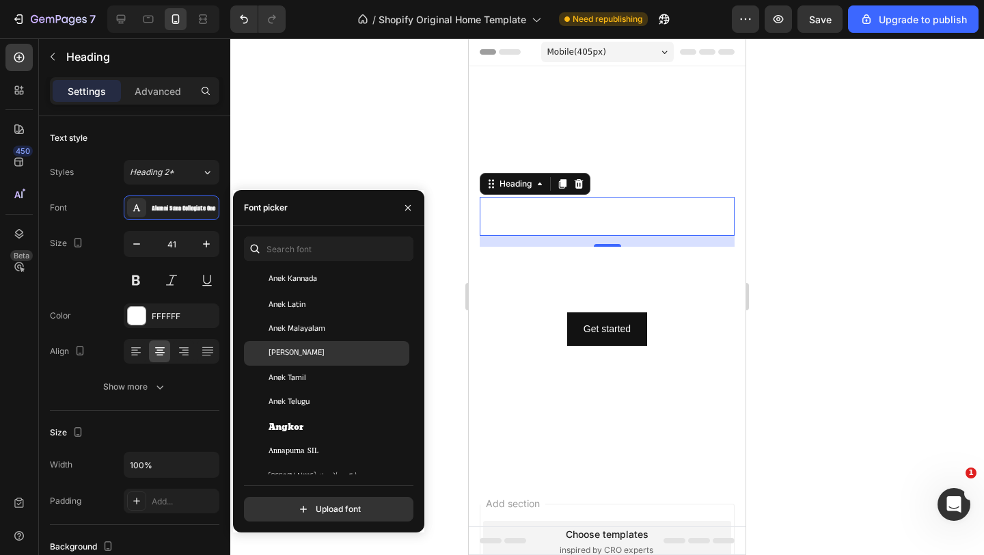
click at [307, 352] on div "Anek Odia" at bounding box center [337, 353] width 138 height 12
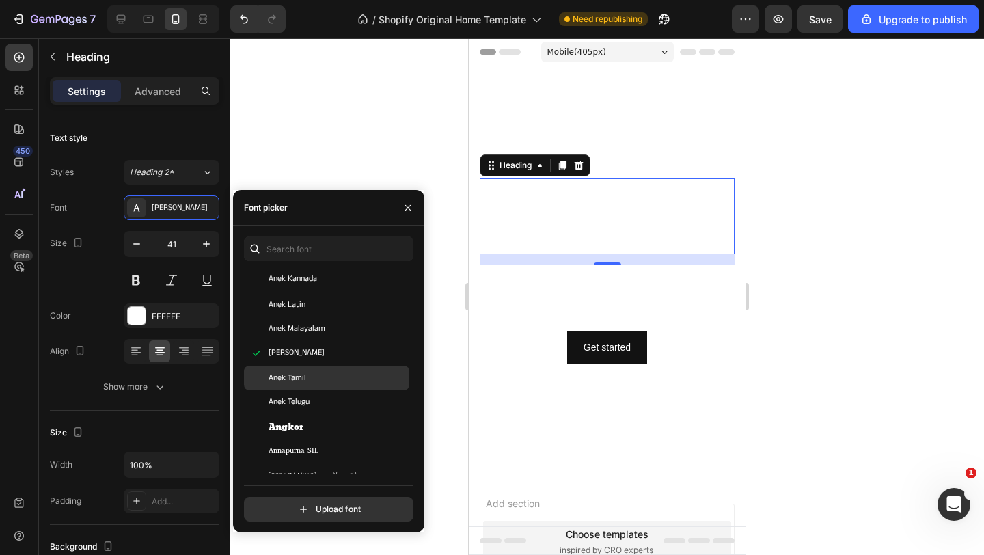
click at [307, 385] on div "Anek Tamil" at bounding box center [326, 377] width 165 height 25
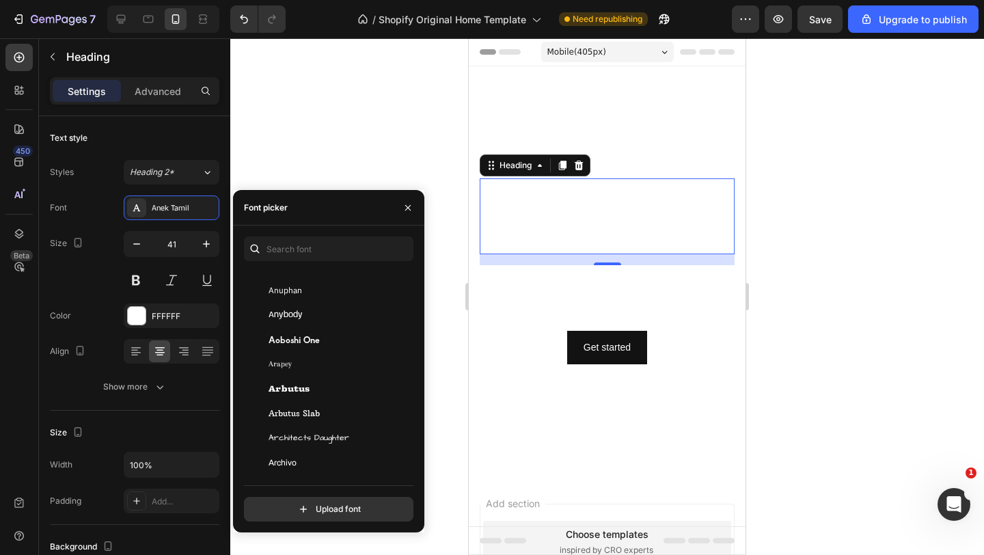
scroll to position [2458, 0]
click at [301, 340] on span "Aoboshi One" at bounding box center [293, 337] width 51 height 12
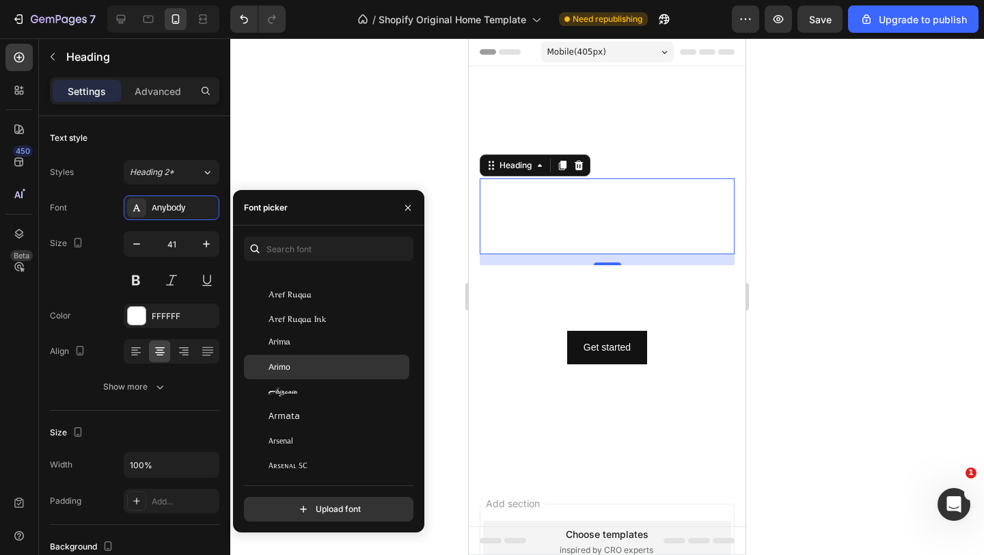
click at [288, 362] on span "Arimo" at bounding box center [279, 367] width 22 height 12
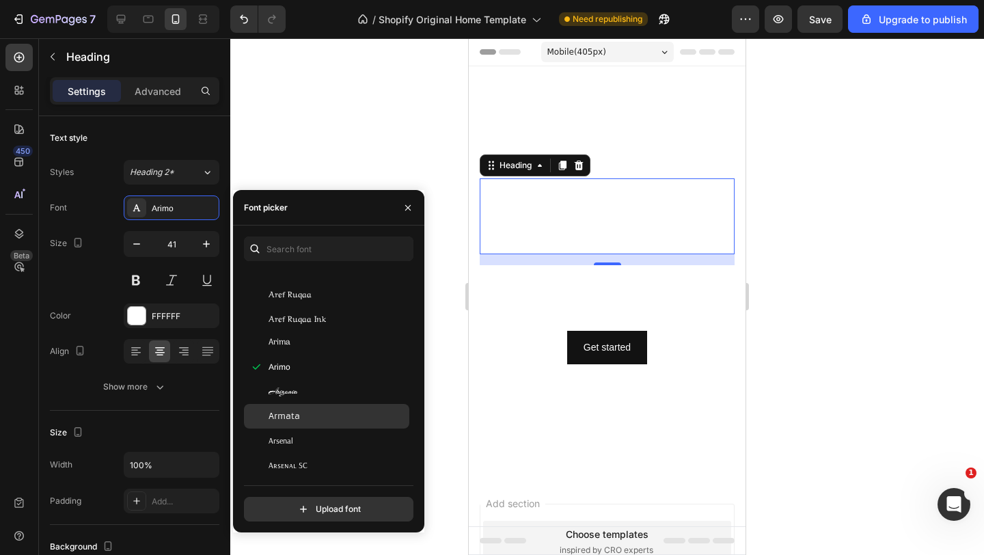
click at [301, 424] on div "Armata" at bounding box center [326, 416] width 165 height 25
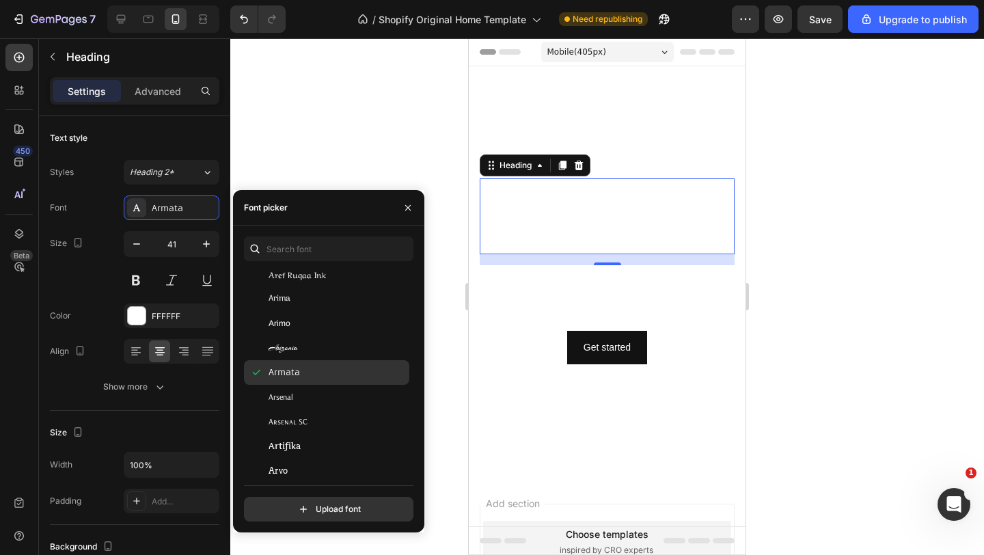
scroll to position [2836, 0]
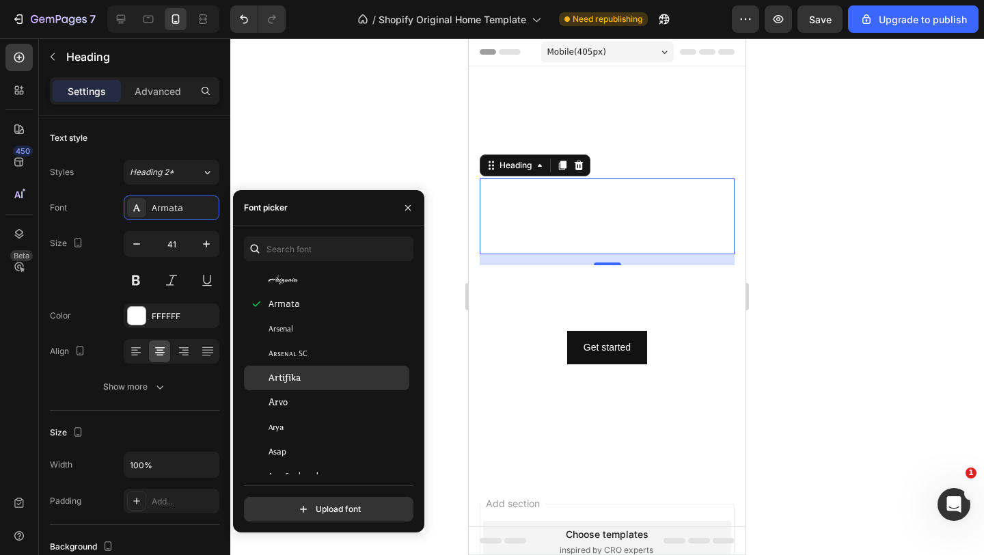
click at [301, 383] on span "Artifika" at bounding box center [284, 378] width 32 height 12
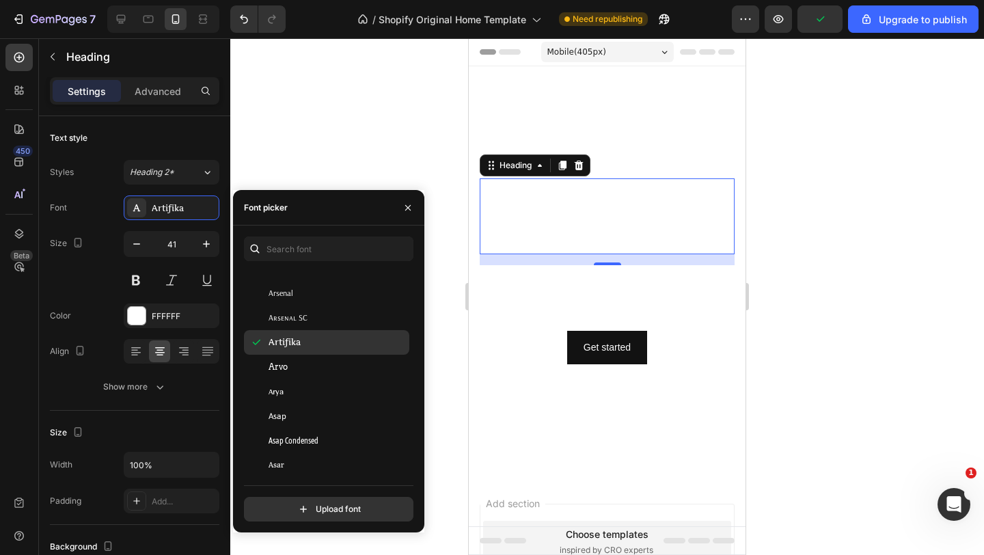
scroll to position [2872, 0]
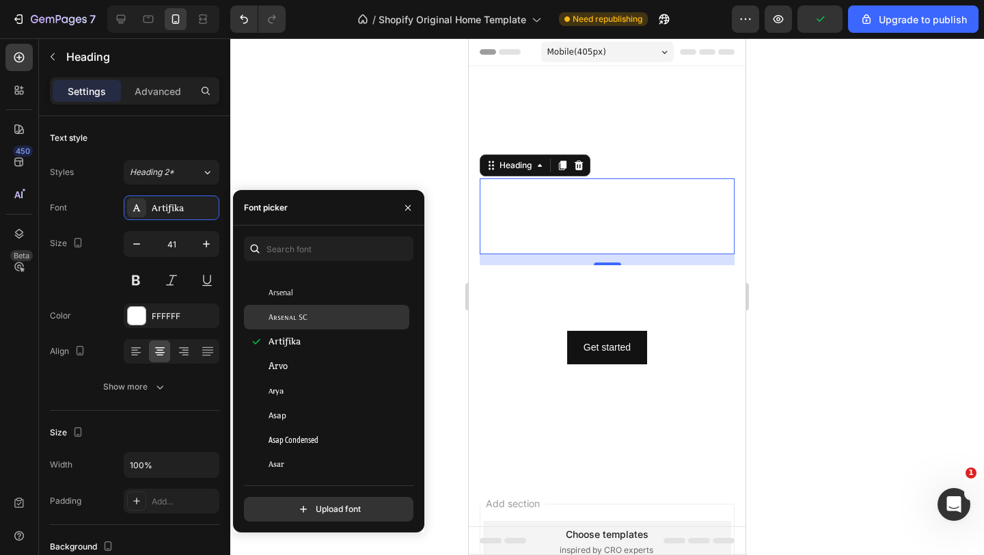
click at [297, 315] on span "Arsenal SC" at bounding box center [287, 317] width 39 height 12
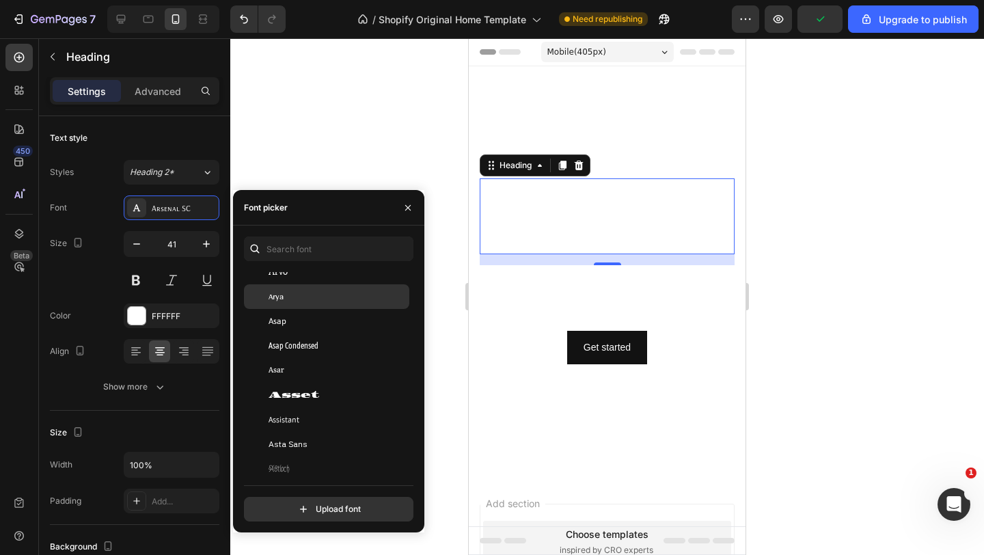
scroll to position [3020, 0]
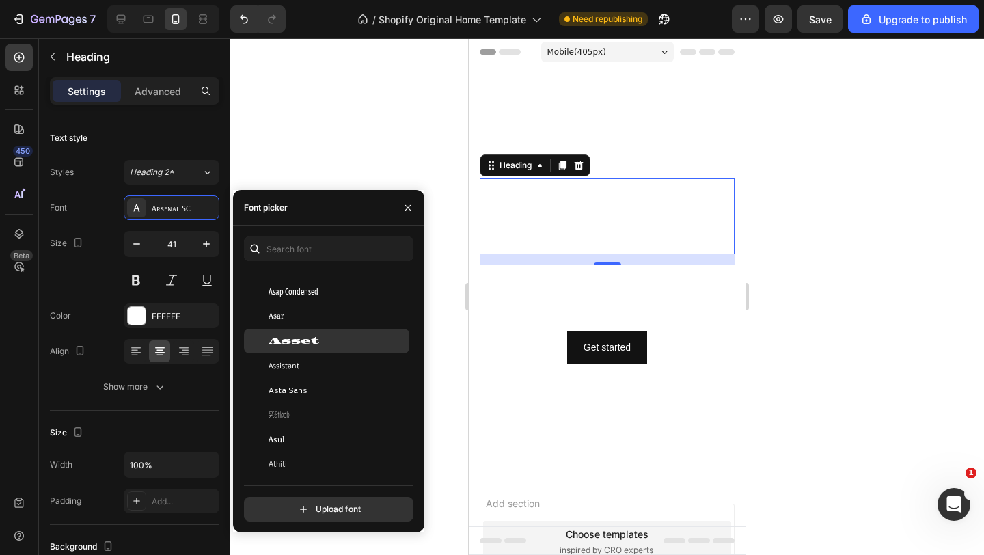
click at [299, 342] on span "Asset" at bounding box center [293, 341] width 51 height 12
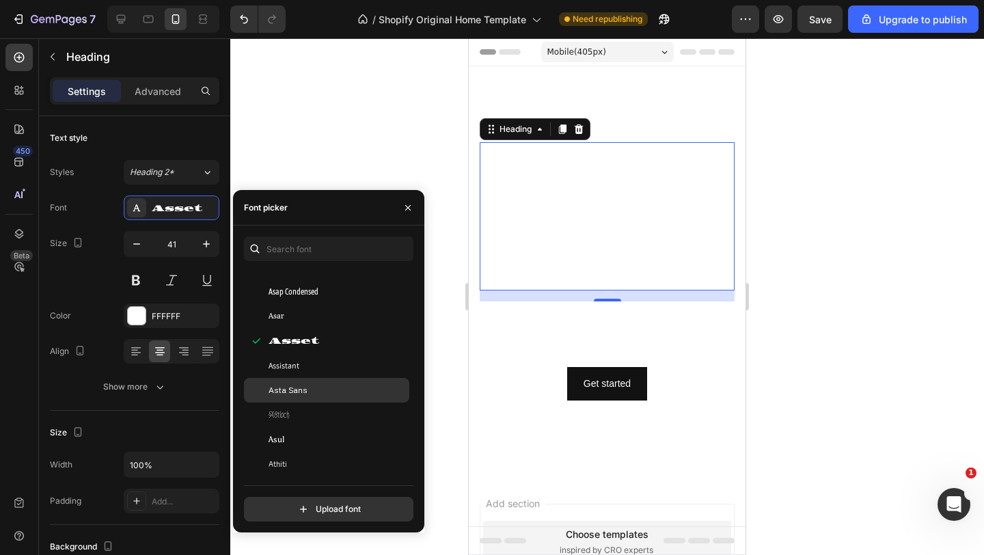
click at [301, 380] on div "Asta Sans" at bounding box center [326, 390] width 165 height 25
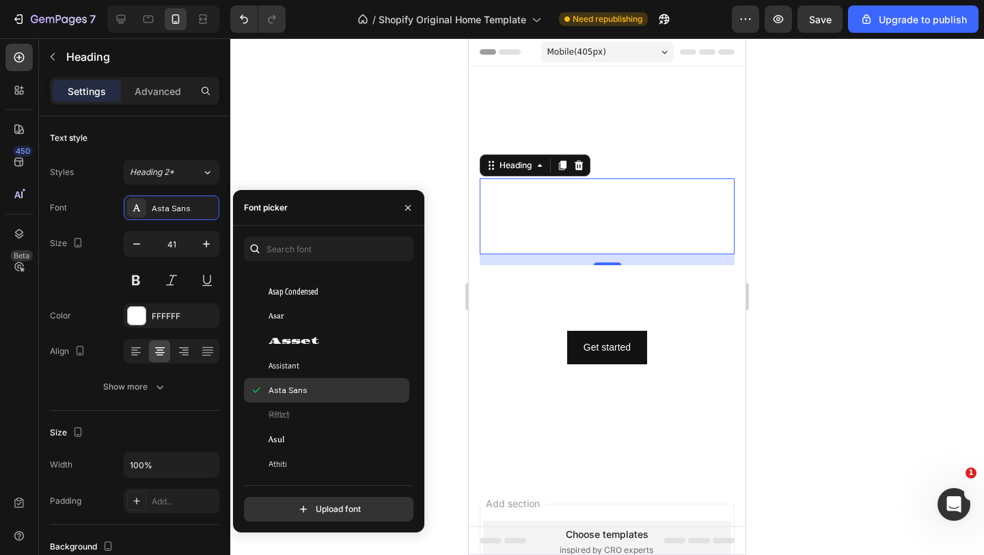
scroll to position [3111, 0]
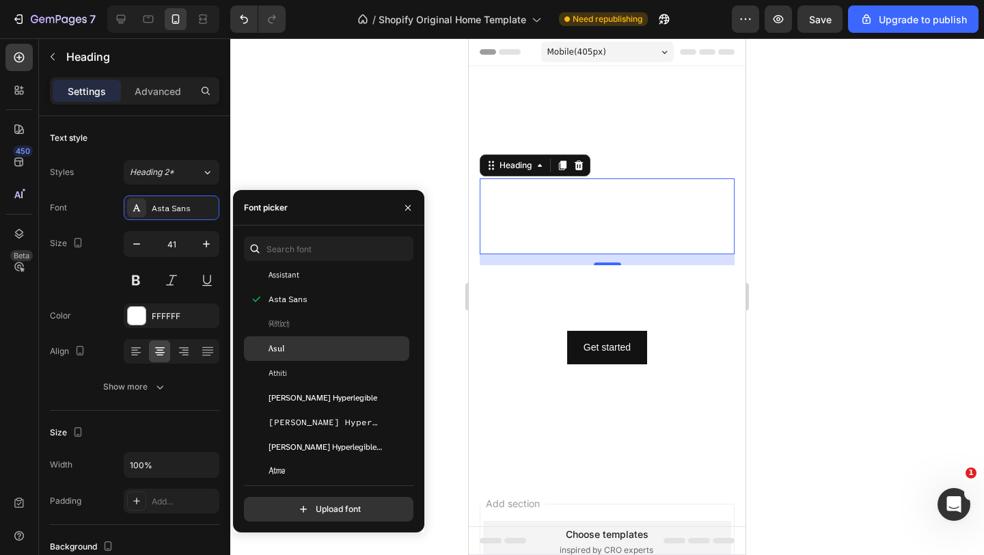
click at [294, 357] on div "Asul" at bounding box center [326, 348] width 165 height 25
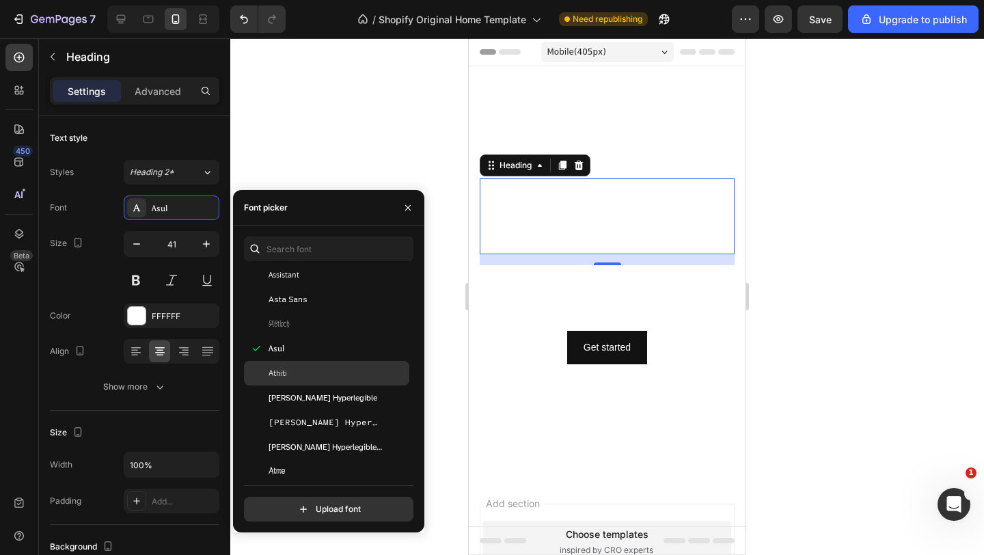
click at [293, 378] on div "Athiti" at bounding box center [337, 373] width 138 height 12
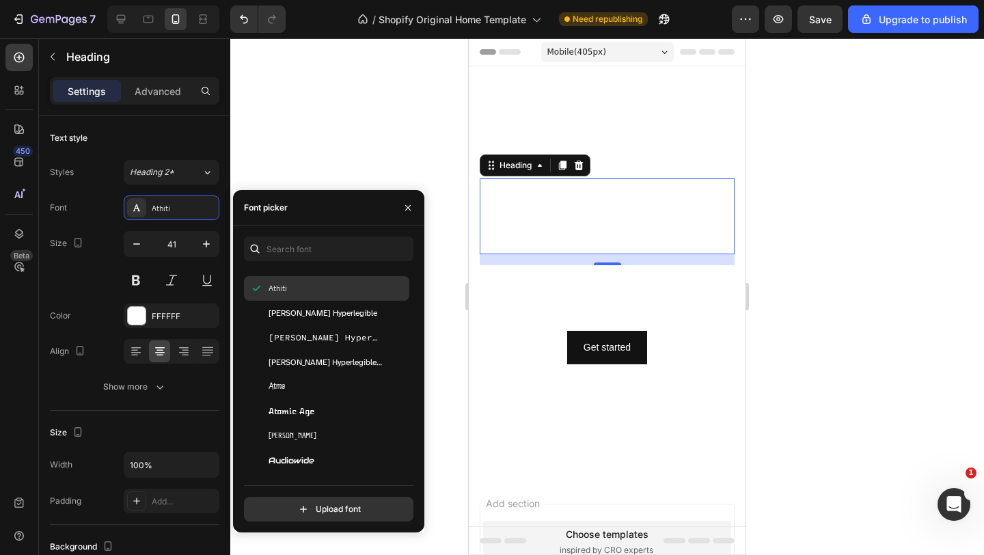
scroll to position [3211, 0]
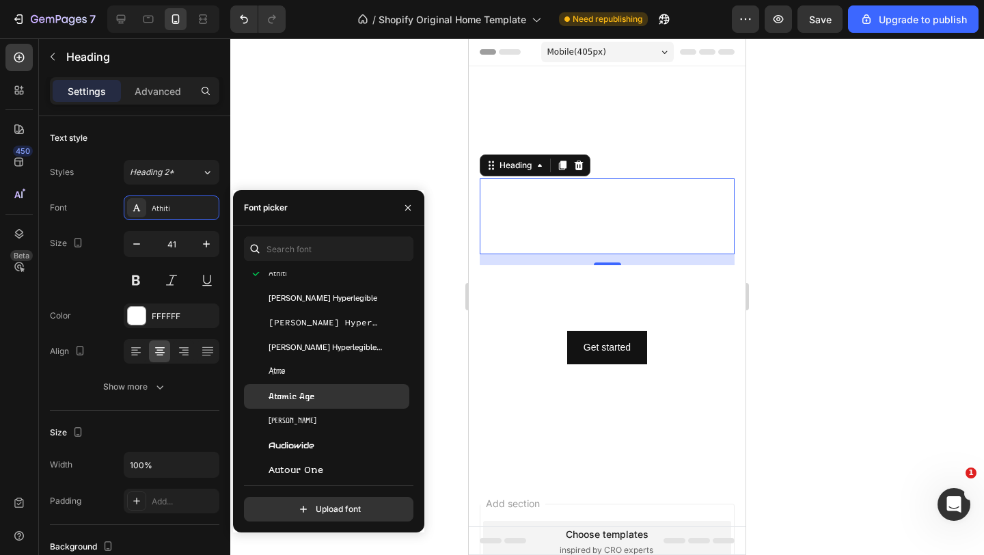
click at [312, 394] on span "Atomic Age" at bounding box center [291, 396] width 46 height 12
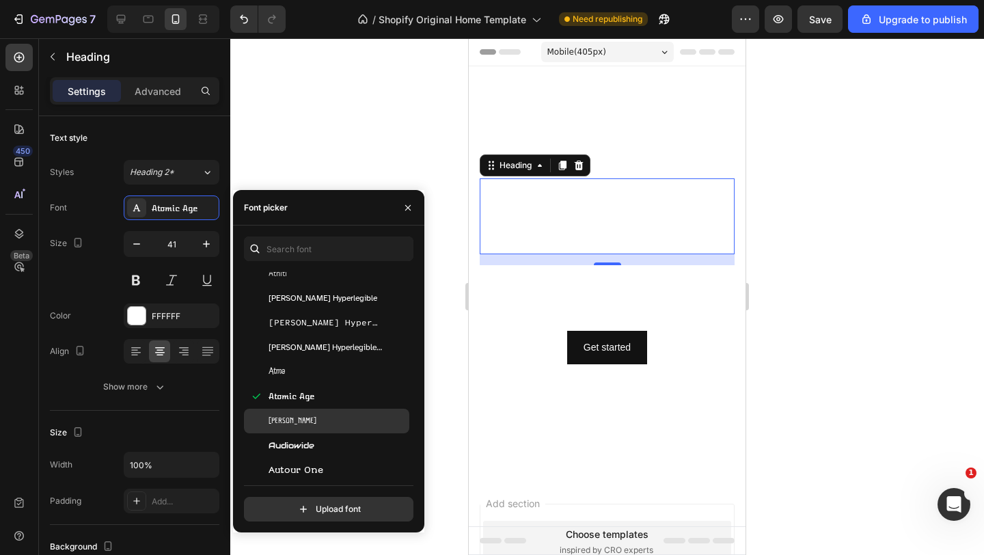
click at [294, 413] on div "Aubrey" at bounding box center [326, 420] width 165 height 25
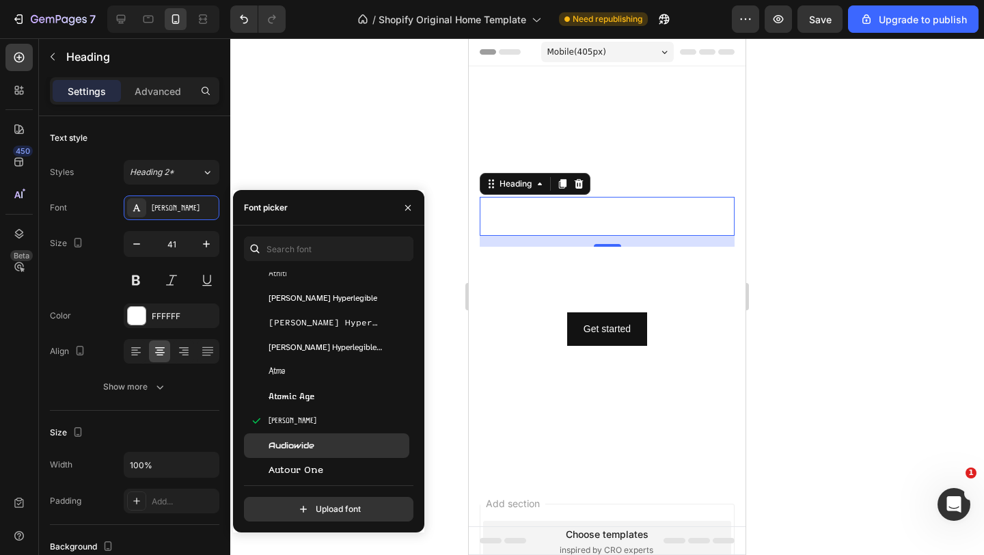
click at [288, 442] on span "Audiowide" at bounding box center [291, 445] width 46 height 12
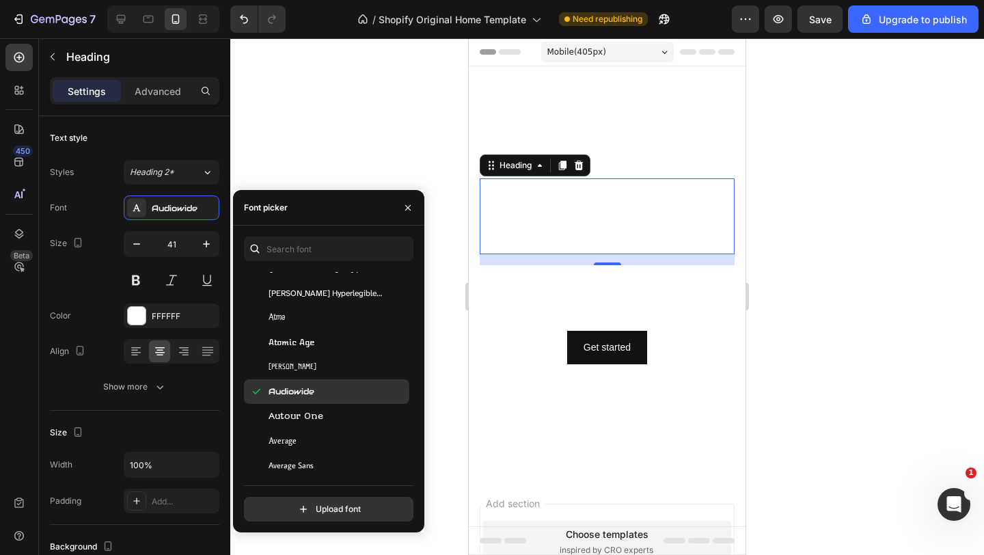
scroll to position [3270, 0]
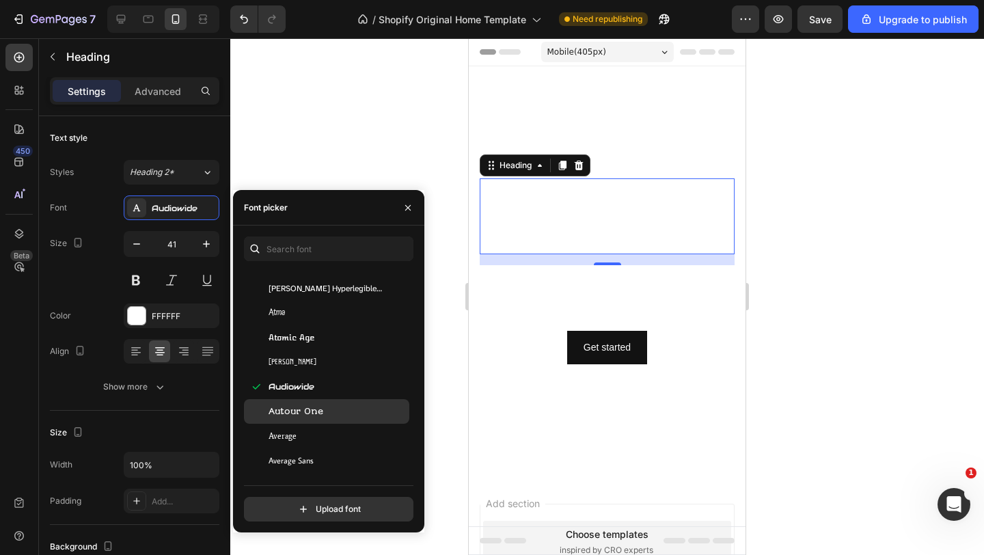
click at [290, 413] on span "Autour One" at bounding box center [295, 411] width 55 height 12
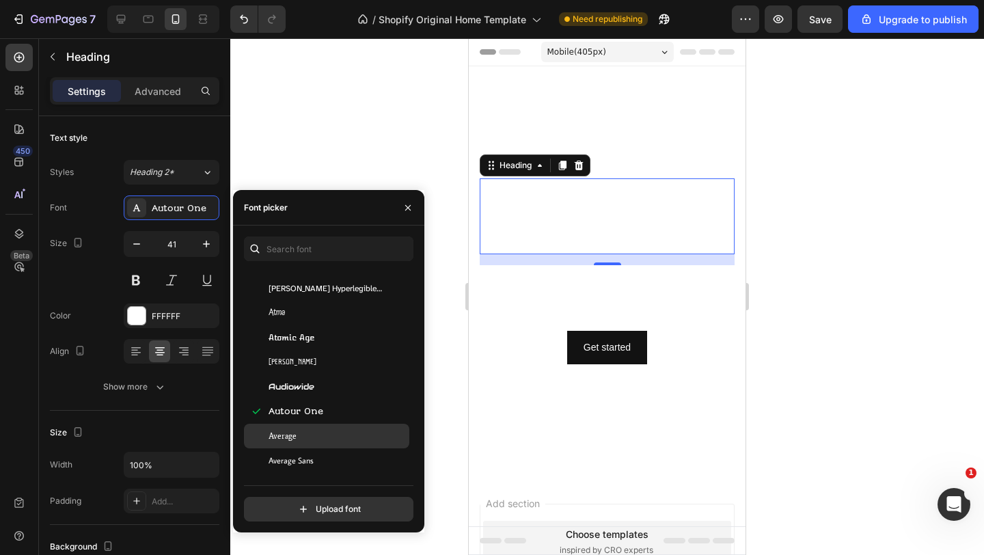
click at [290, 431] on span "Average" at bounding box center [282, 436] width 28 height 12
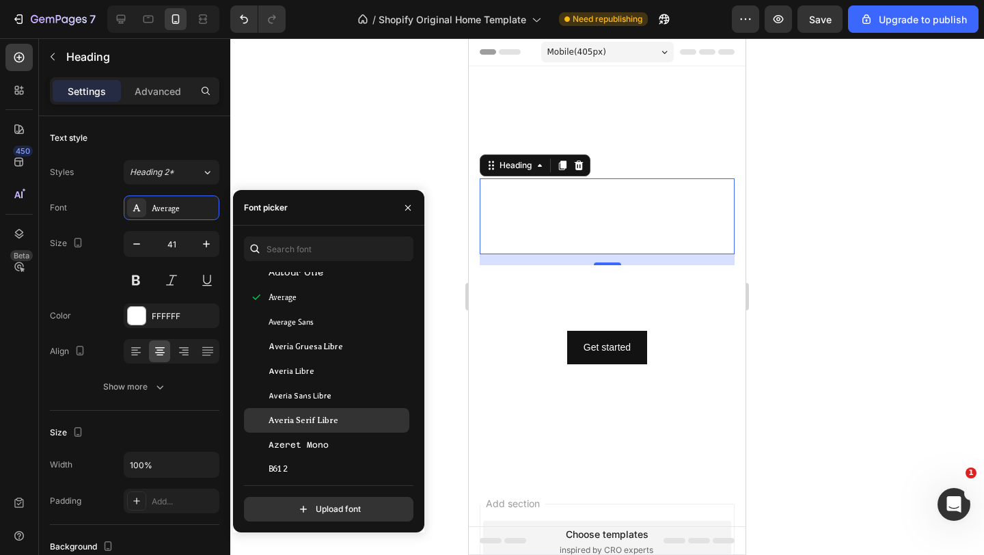
scroll to position [3410, 0]
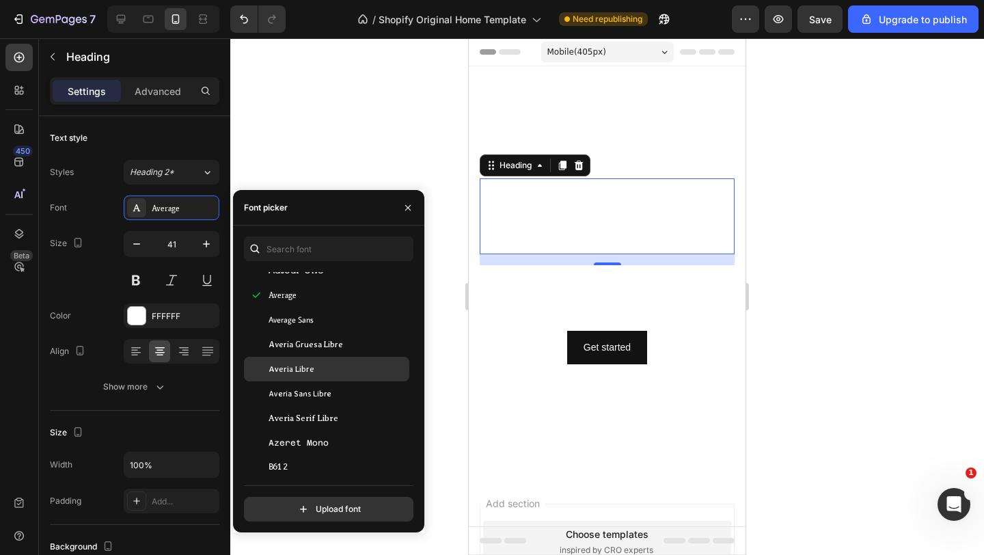
click at [294, 377] on div "Averia Libre" at bounding box center [326, 369] width 165 height 25
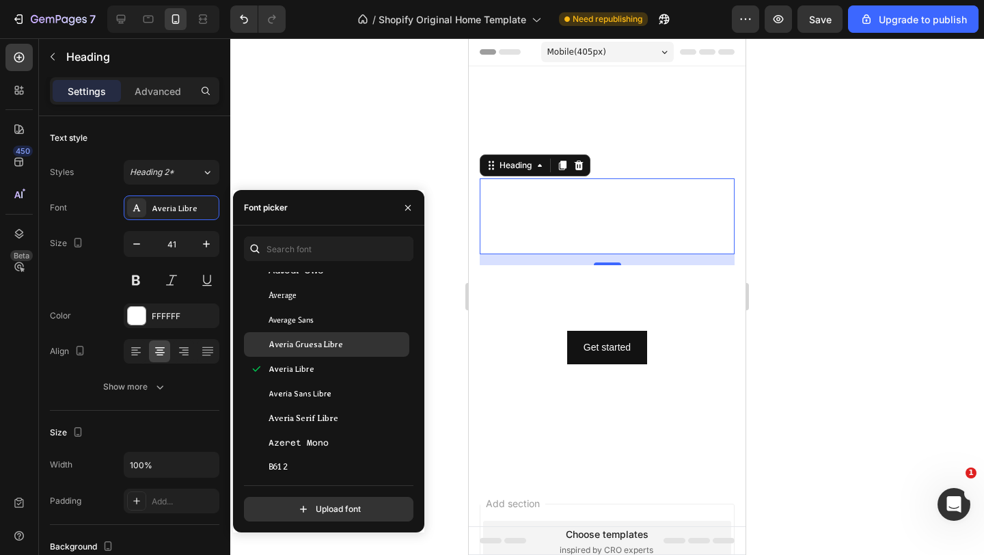
click at [298, 356] on div "Averia Gruesa Libre" at bounding box center [326, 344] width 165 height 25
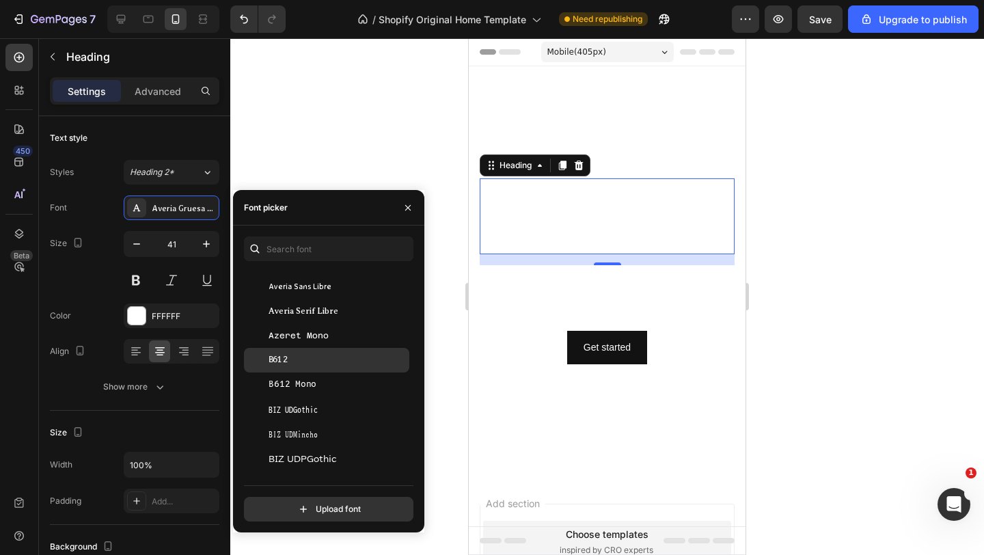
click at [296, 356] on div "B612" at bounding box center [337, 360] width 138 height 12
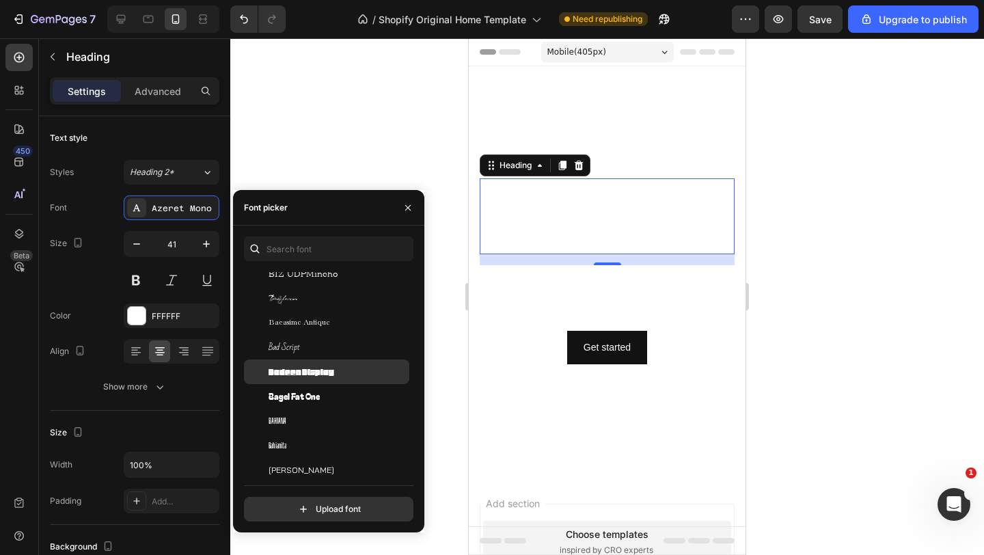
scroll to position [3785, 0]
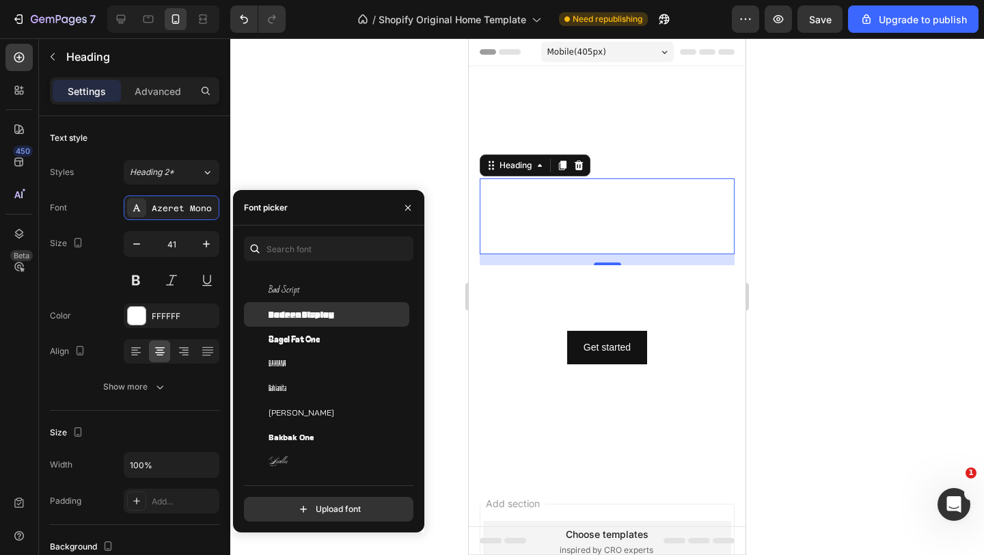
click at [300, 316] on span "Badeen Display" at bounding box center [301, 314] width 66 height 12
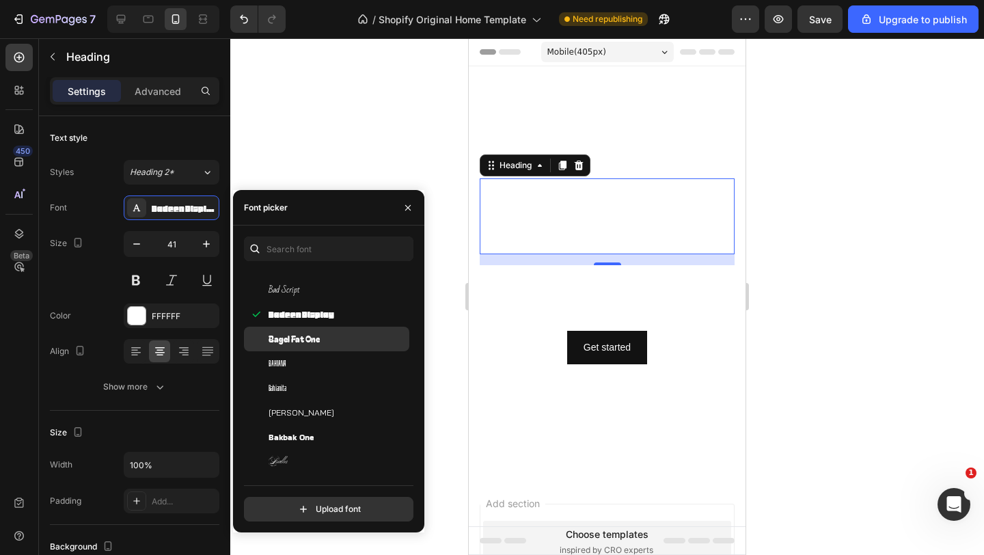
click at [301, 344] on span "Bagel Fat One" at bounding box center [293, 339] width 51 height 12
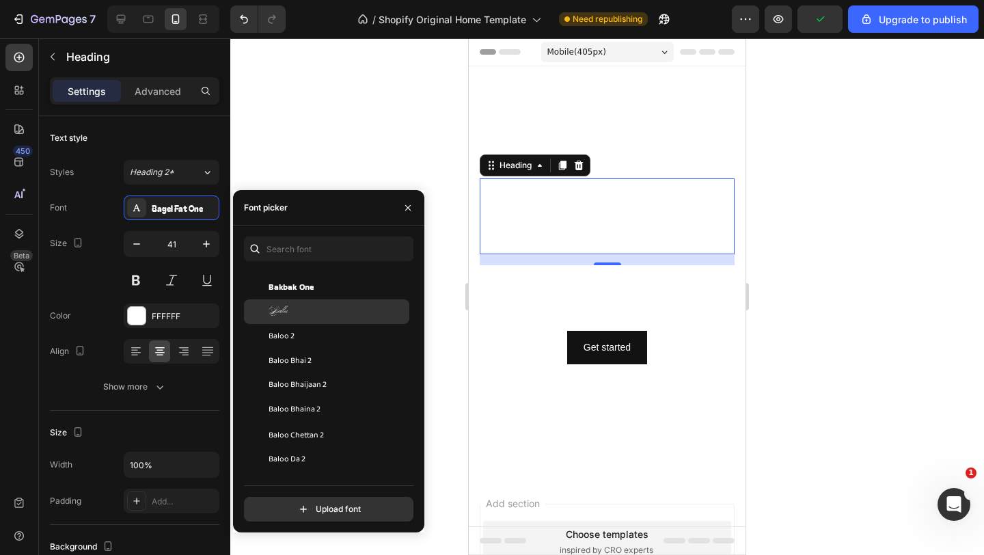
click at [287, 312] on span "Ballet" at bounding box center [277, 311] width 19 height 12
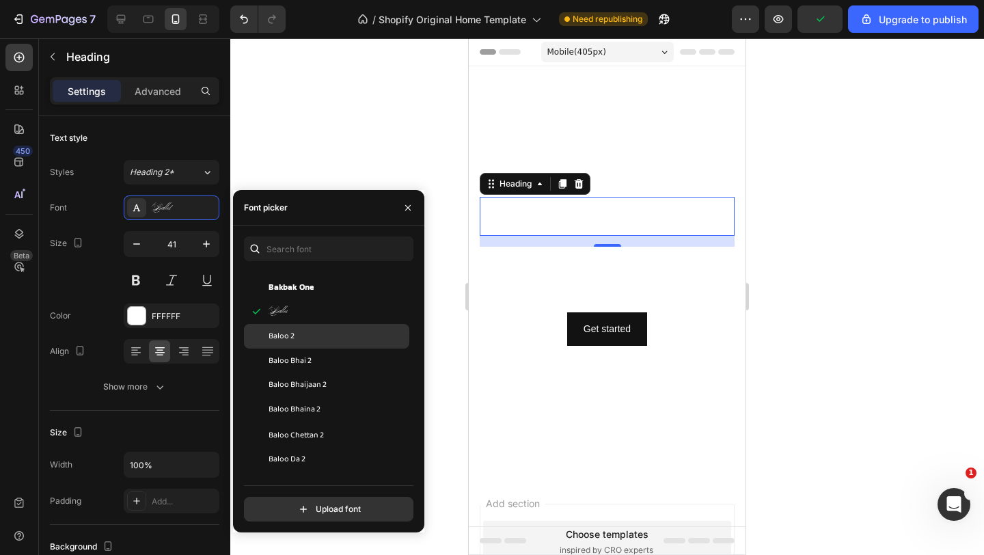
click at [287, 334] on span "Baloo 2" at bounding box center [281, 336] width 26 height 12
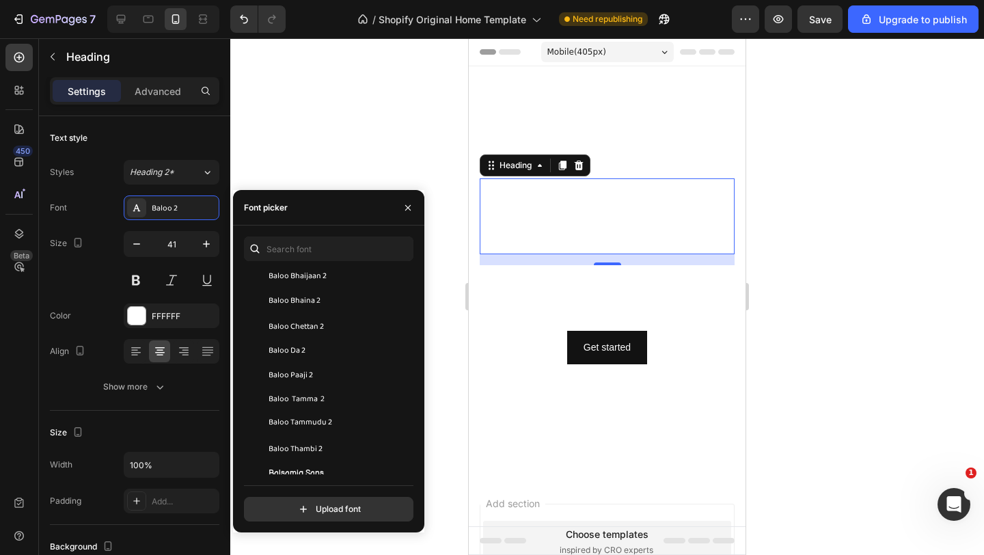
scroll to position [4066, 0]
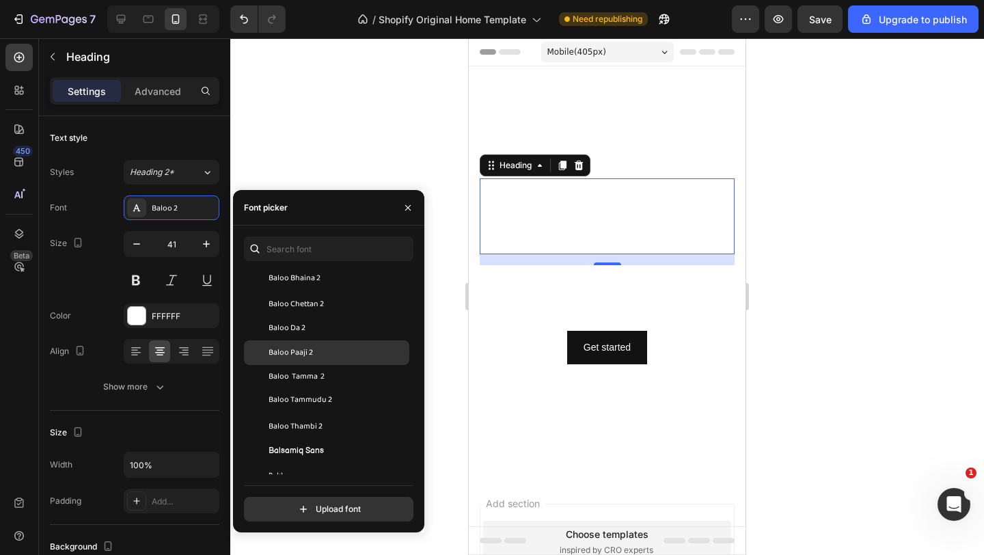
click at [285, 341] on div "Baloo Paaji 2" at bounding box center [326, 352] width 165 height 25
click at [286, 374] on span "Baloo Tamma 2" at bounding box center [296, 377] width 56 height 12
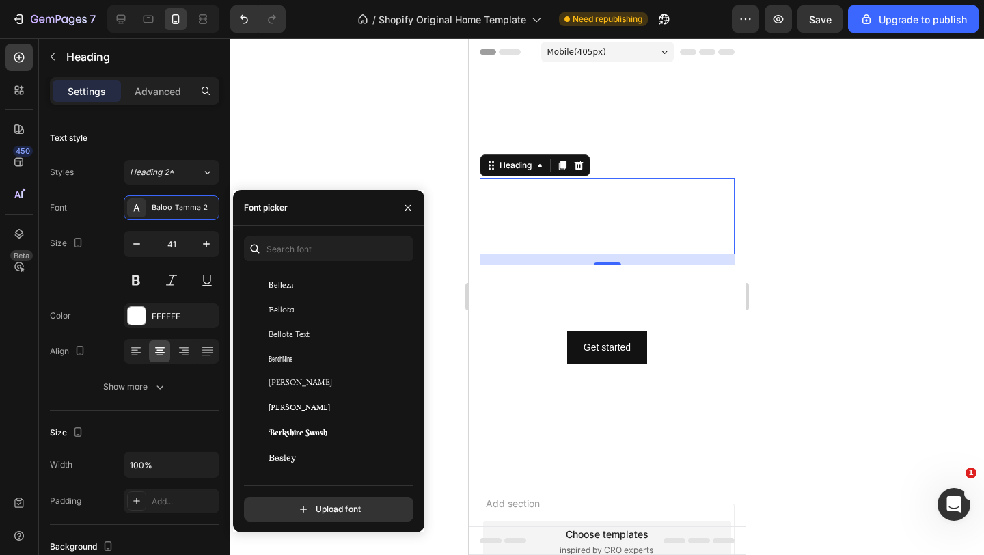
scroll to position [4755, 0]
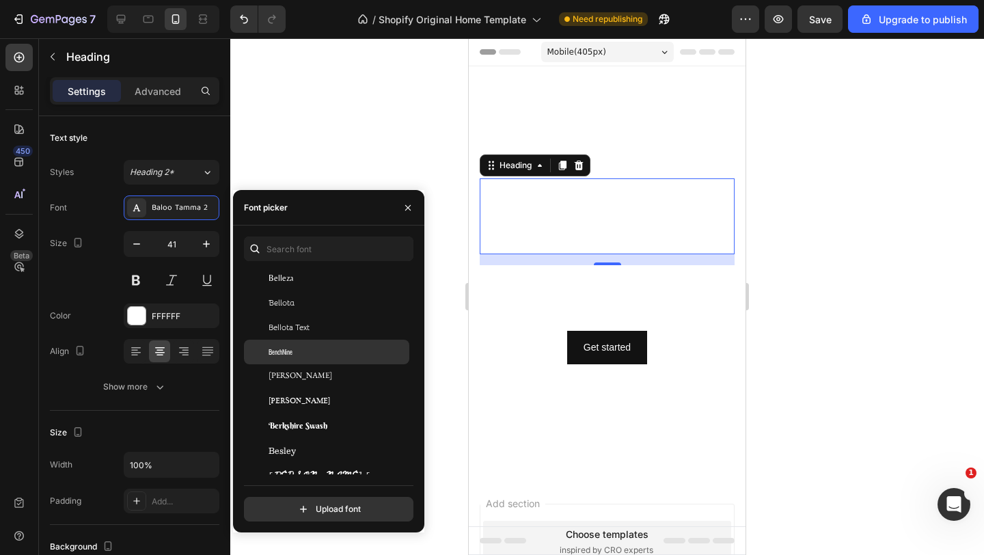
click at [286, 354] on span "BenchNine" at bounding box center [280, 352] width 24 height 12
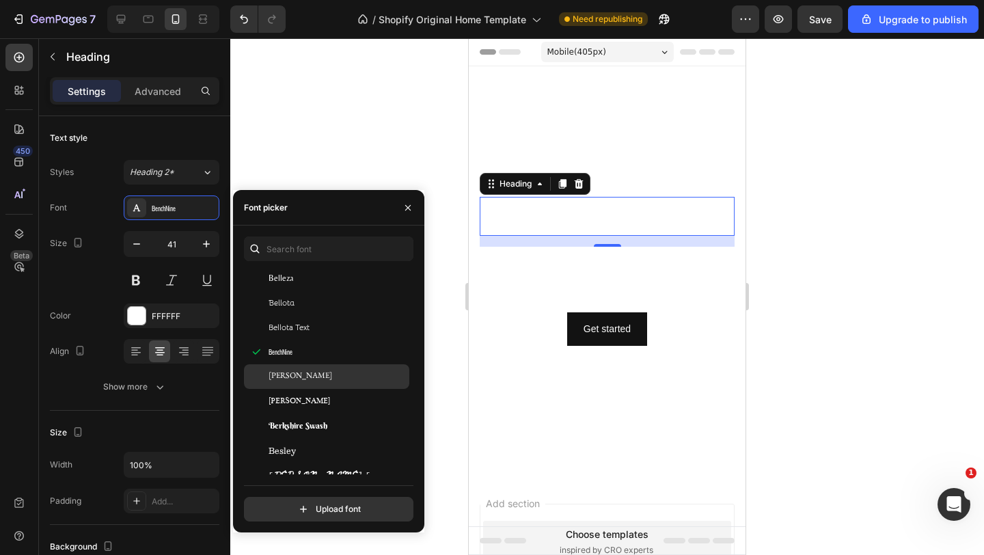
click at [285, 376] on span "Benne" at bounding box center [300, 376] width 64 height 12
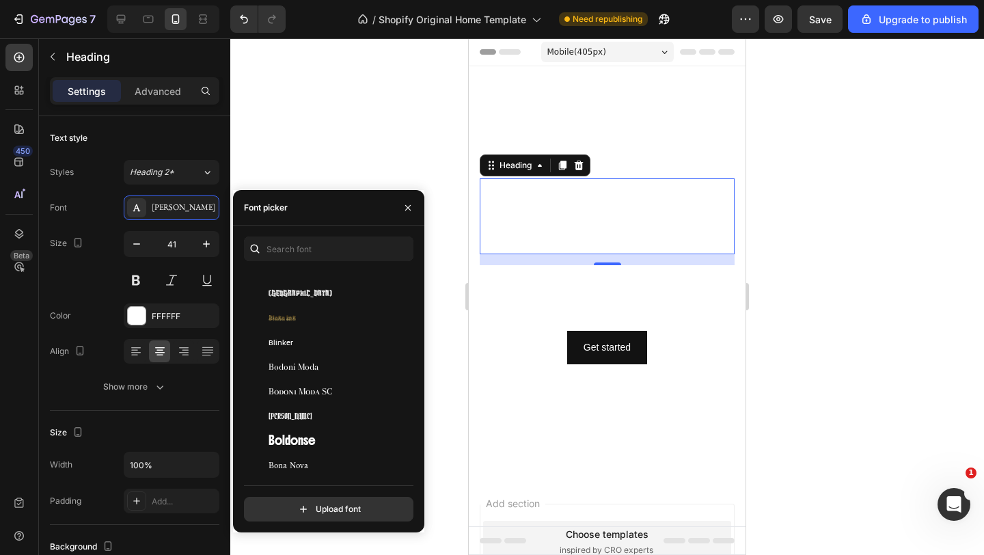
scroll to position [5591, 0]
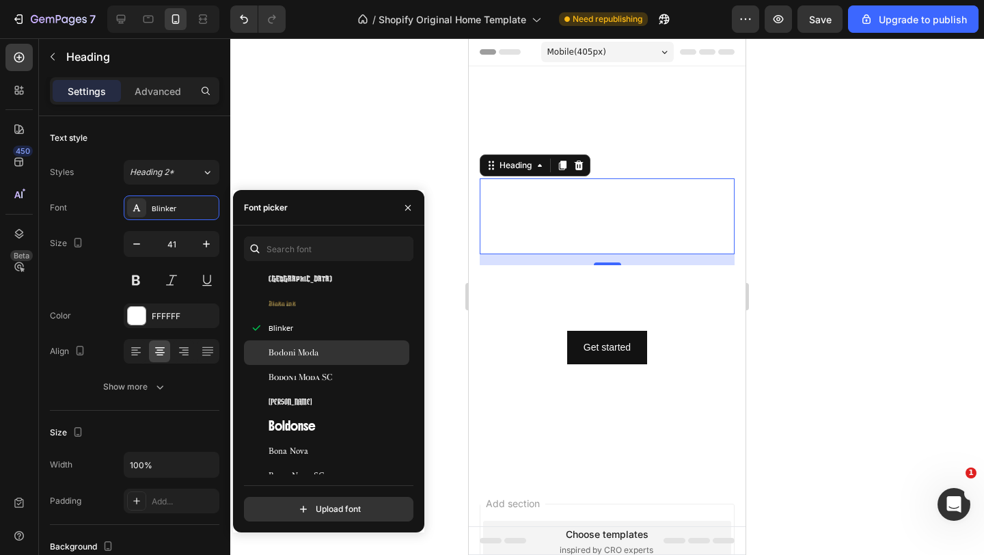
click at [286, 353] on span "Bodoni Moda" at bounding box center [293, 352] width 50 height 12
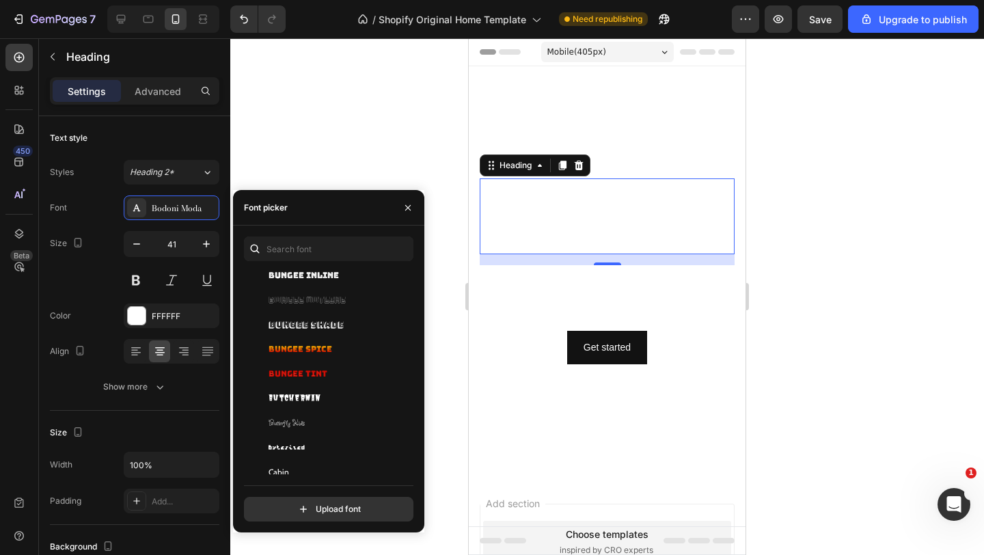
scroll to position [6285, 0]
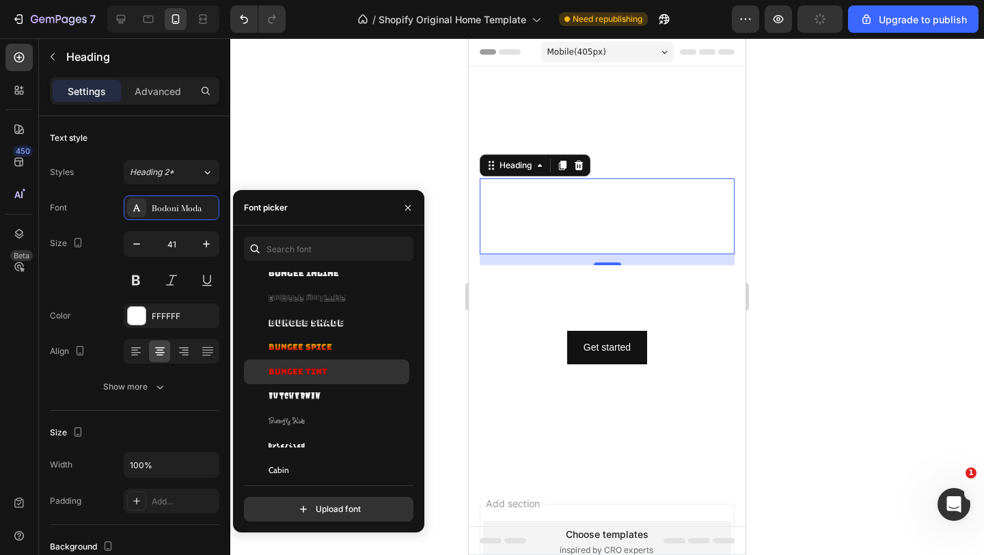
click at [305, 365] on span "Bungee Tint" at bounding box center [297, 371] width 59 height 12
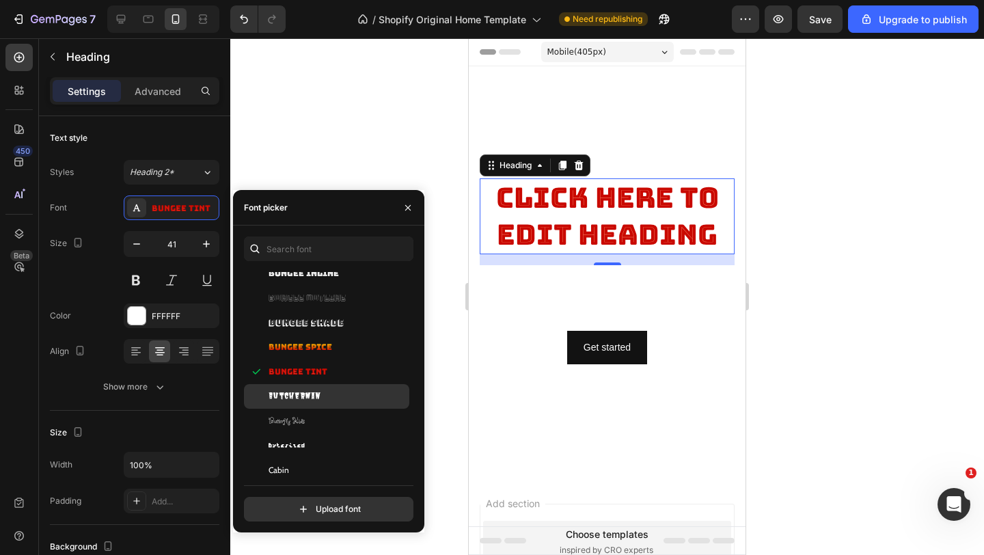
click at [306, 389] on div "Butcherman" at bounding box center [326, 396] width 165 height 25
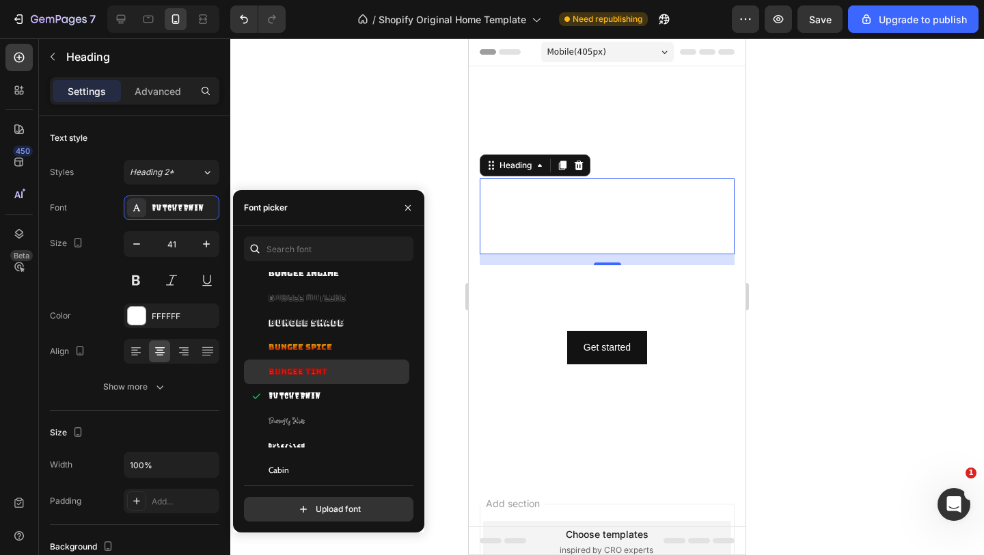
click at [306, 369] on span "Bungee Tint" at bounding box center [297, 371] width 59 height 12
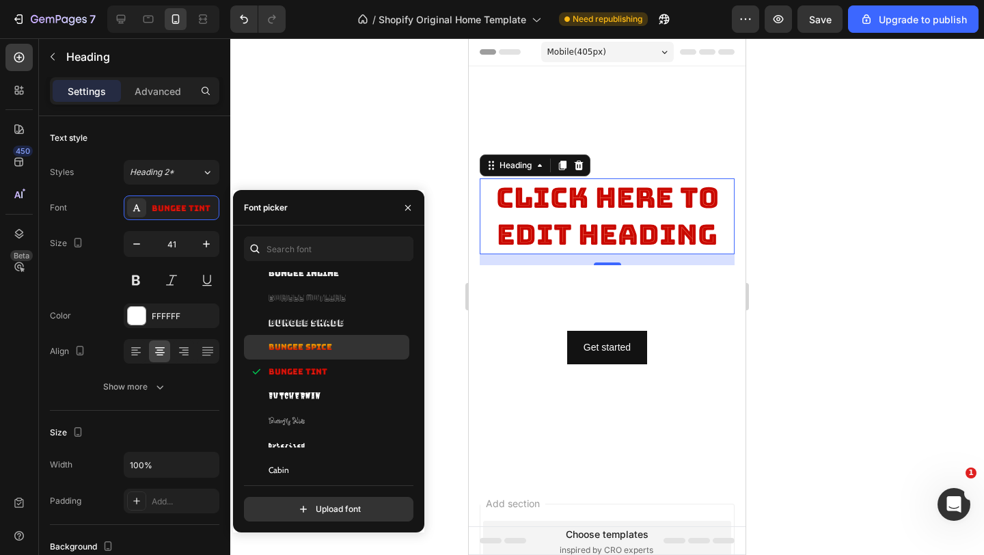
click at [303, 354] on div "Bungee Spice" at bounding box center [326, 347] width 165 height 25
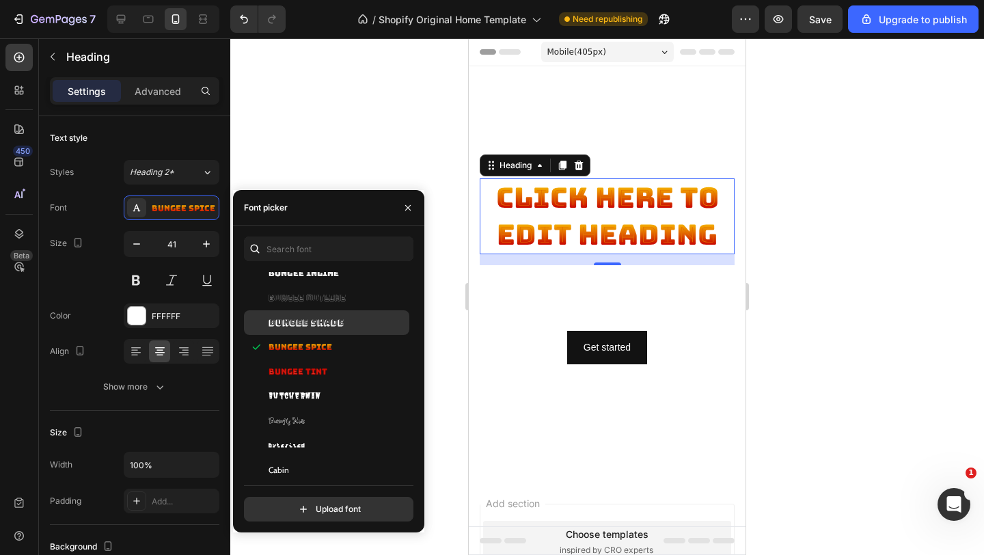
click at [307, 324] on span "Bungee Shade" at bounding box center [305, 322] width 75 height 12
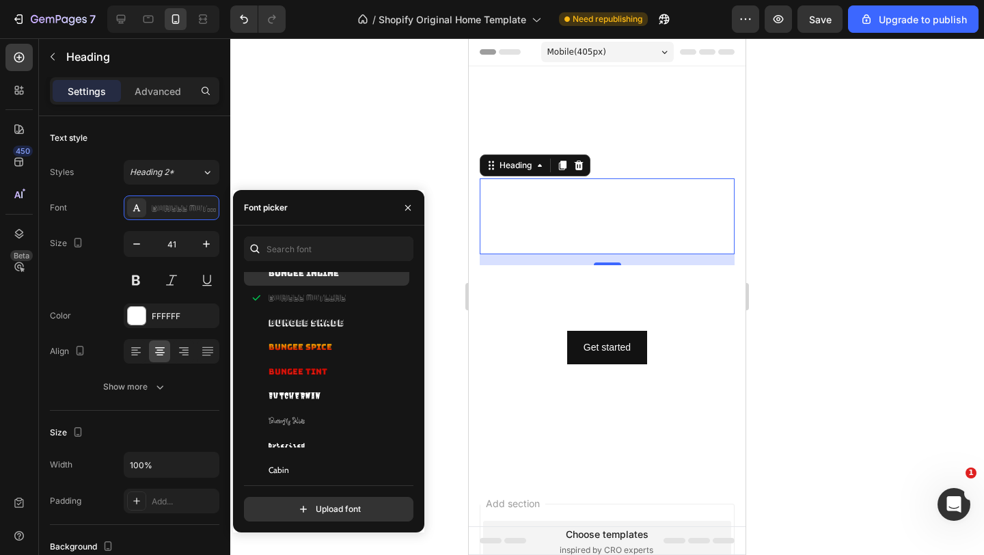
click at [319, 273] on span "Bungee Inline" at bounding box center [303, 273] width 70 height 12
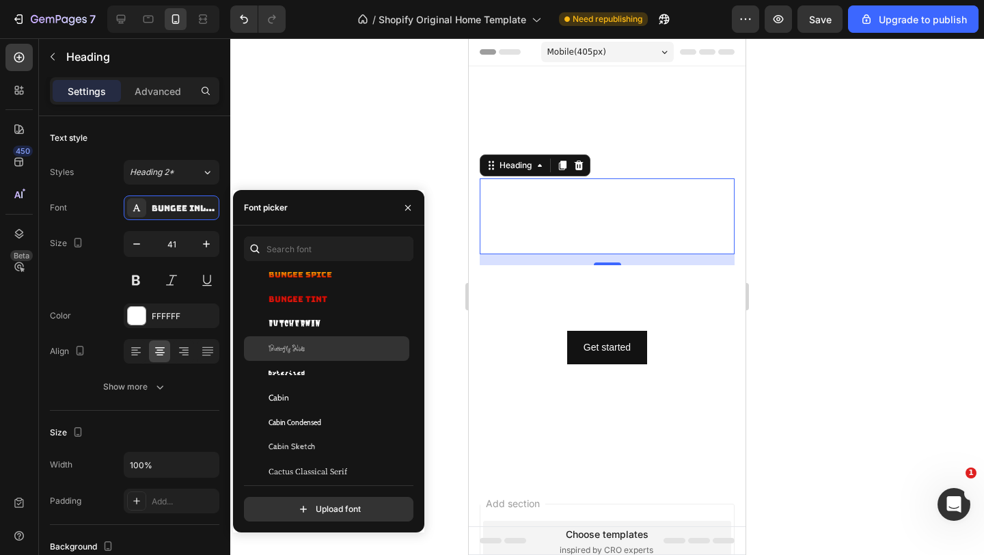
scroll to position [6411, 0]
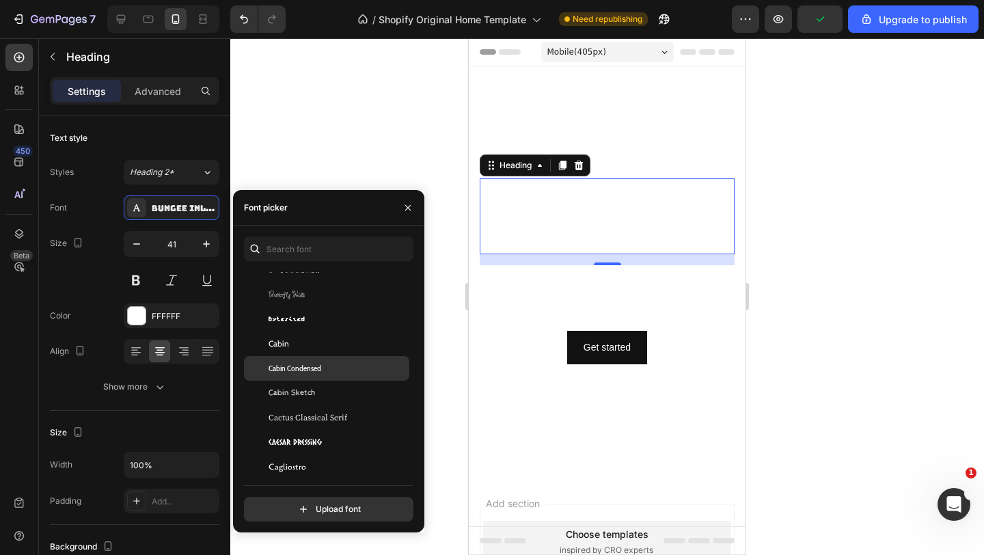
click at [312, 377] on div "Cabin Condensed" at bounding box center [326, 368] width 165 height 25
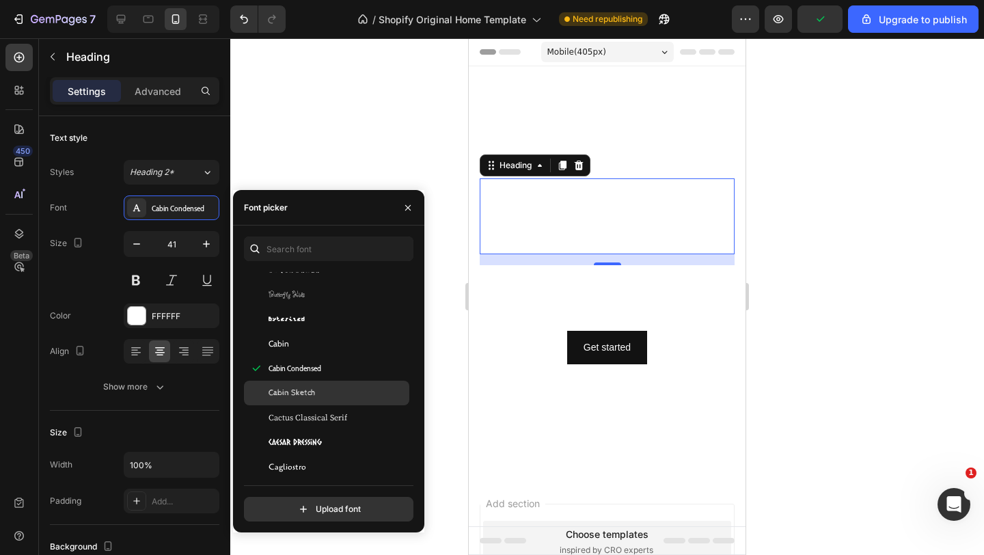
click at [307, 397] on span "Cabin Sketch" at bounding box center [291, 393] width 47 height 12
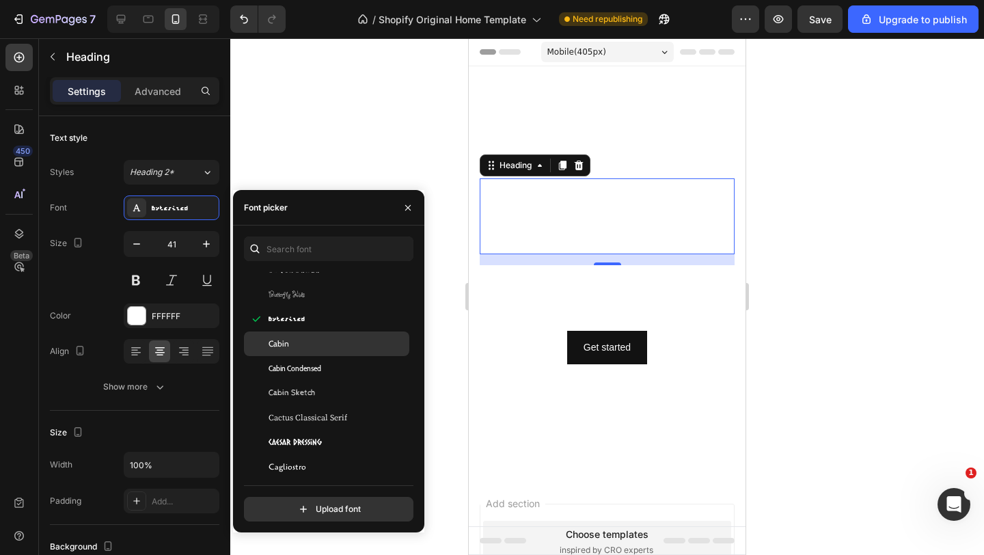
click at [294, 346] on div "Cabin" at bounding box center [337, 343] width 138 height 12
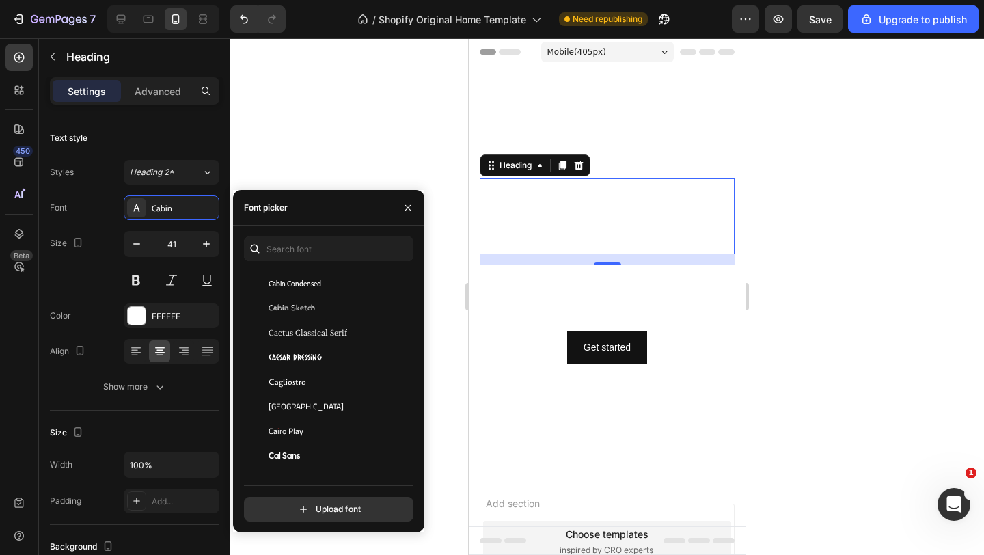
scroll to position [6507, 0]
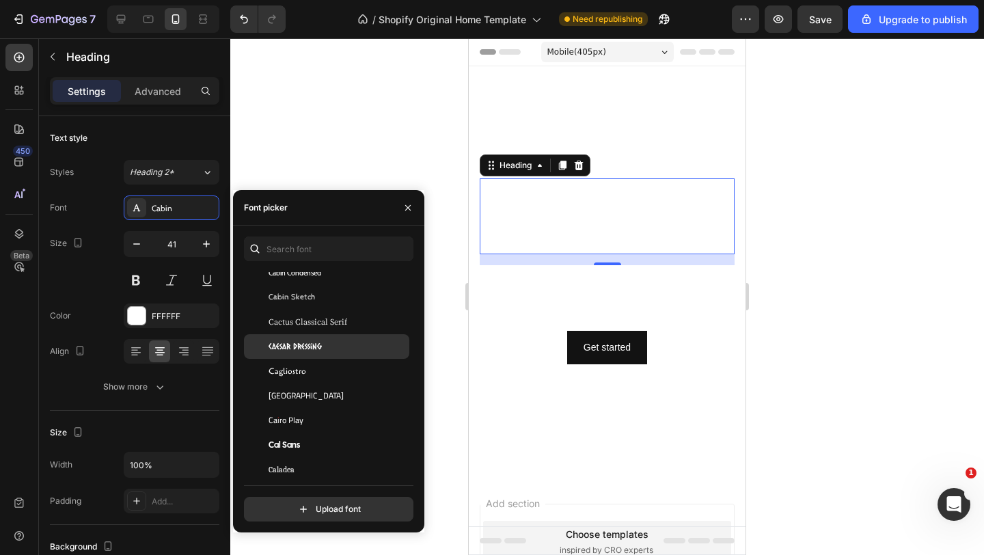
click at [286, 352] on span "Caesar Dressing" at bounding box center [294, 346] width 53 height 12
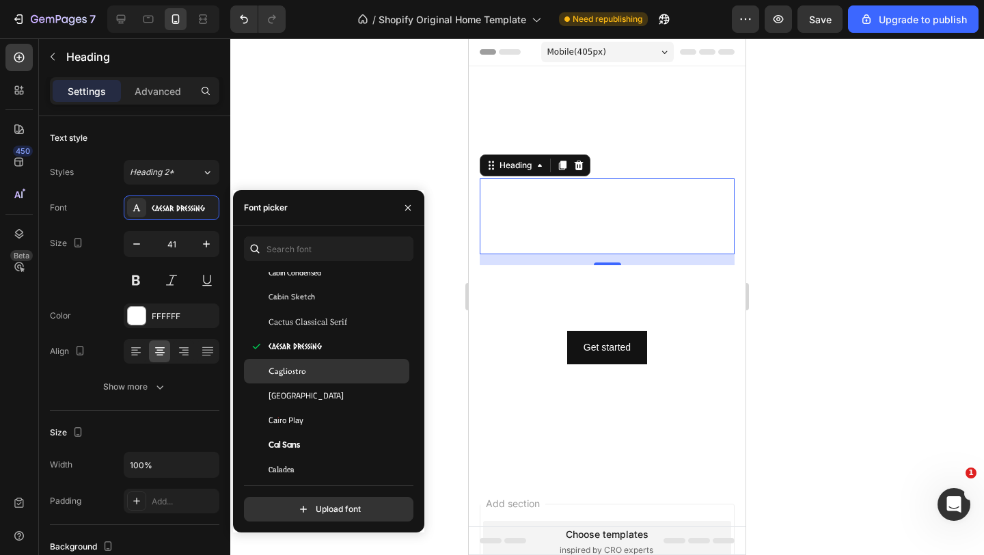
click at [292, 378] on div "Cagliostro" at bounding box center [326, 371] width 165 height 25
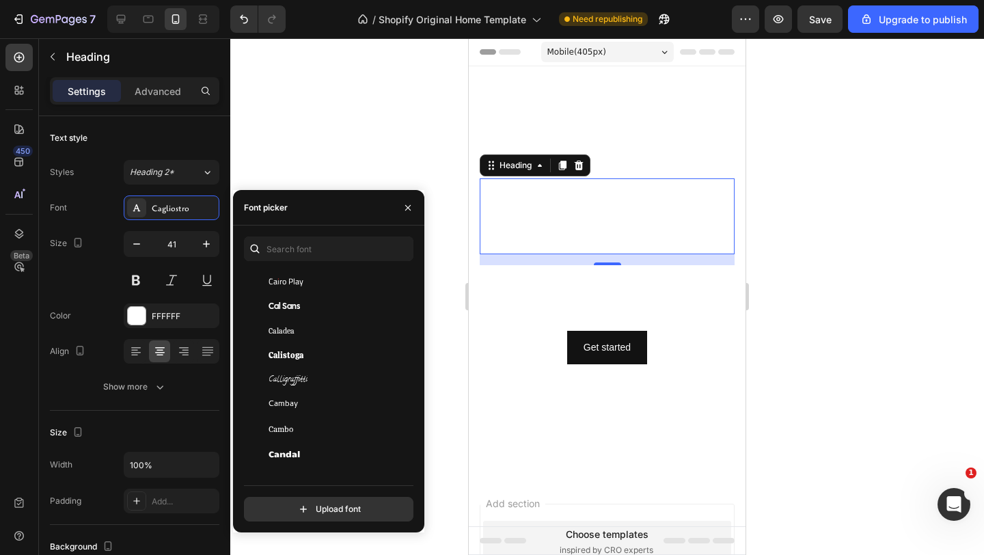
scroll to position [6653, 0]
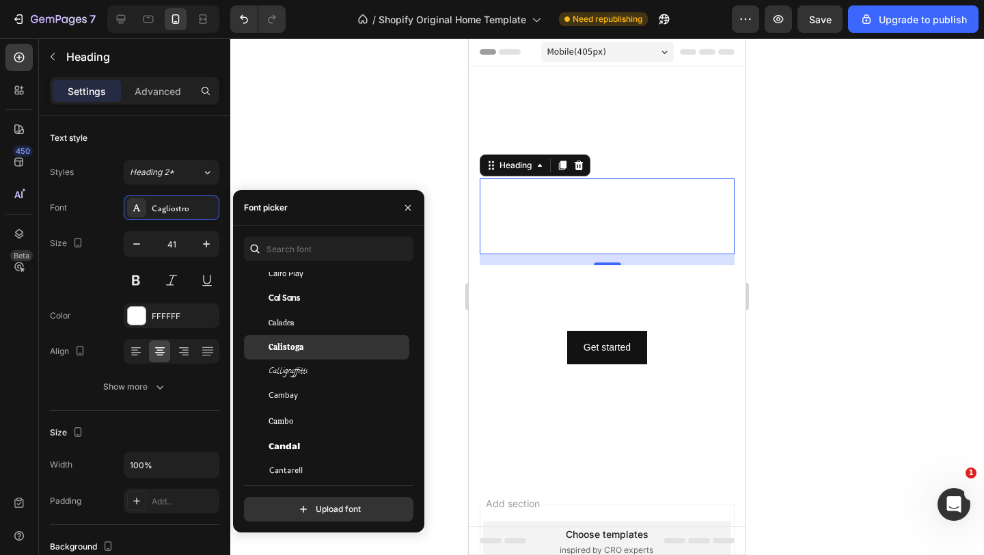
click at [294, 348] on span "Calistoga" at bounding box center [285, 347] width 35 height 12
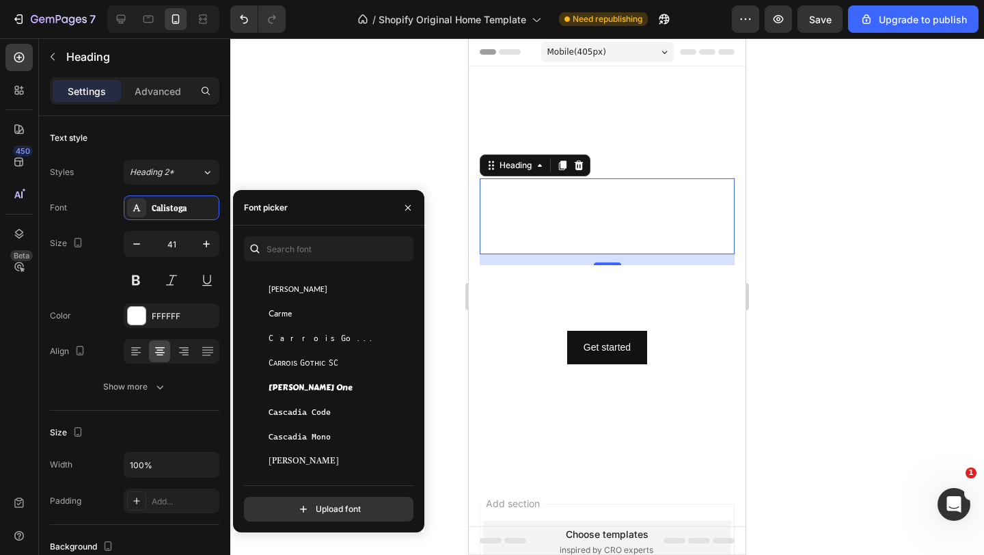
scroll to position [7054, 0]
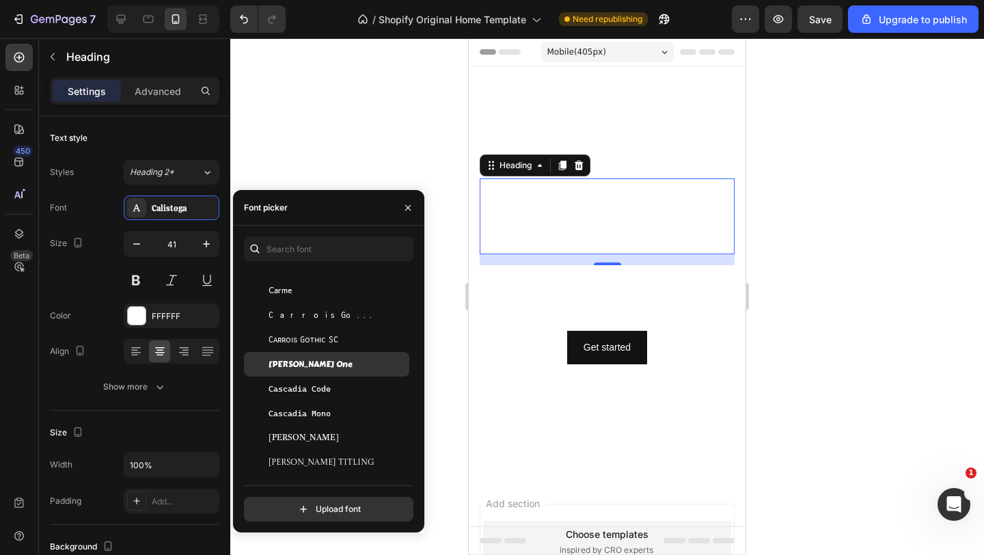
click at [301, 361] on span "Carter One" at bounding box center [310, 364] width 84 height 12
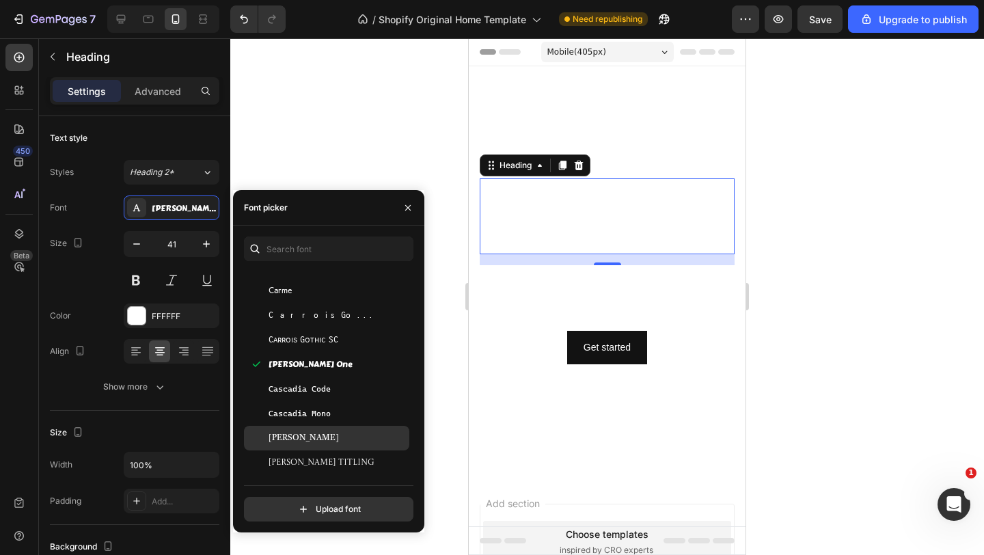
click at [309, 428] on div "Castoro" at bounding box center [326, 438] width 165 height 25
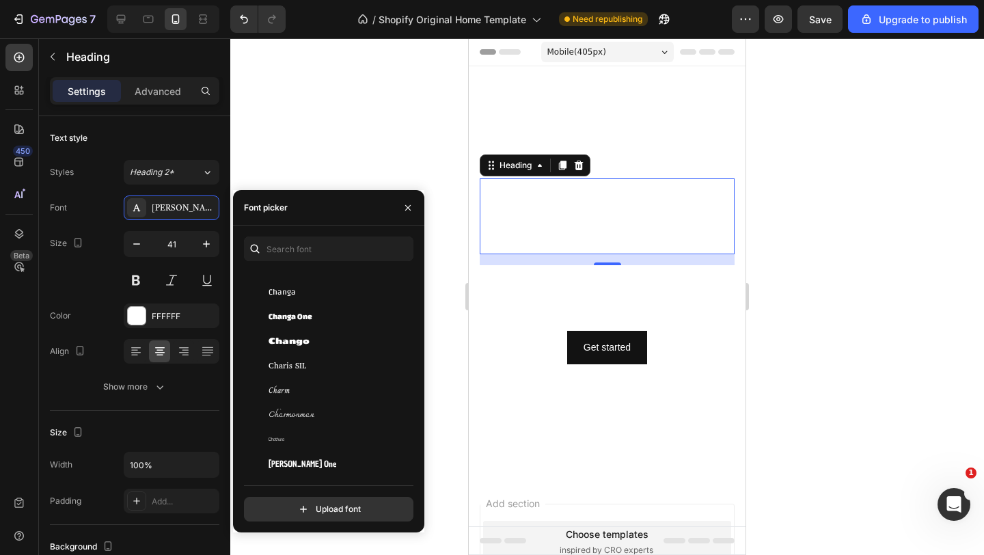
scroll to position [7435, 0]
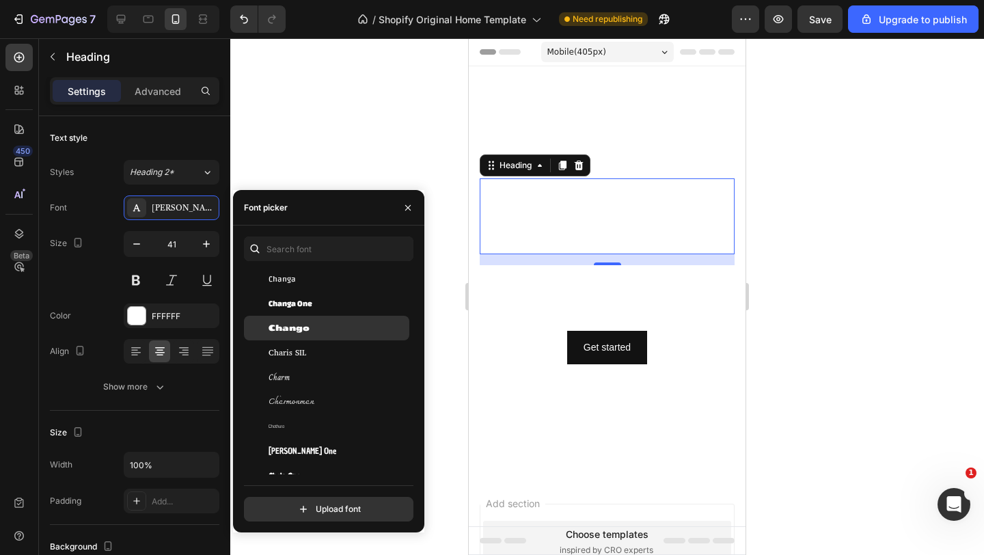
click at [298, 322] on span "Chango" at bounding box center [288, 328] width 41 height 12
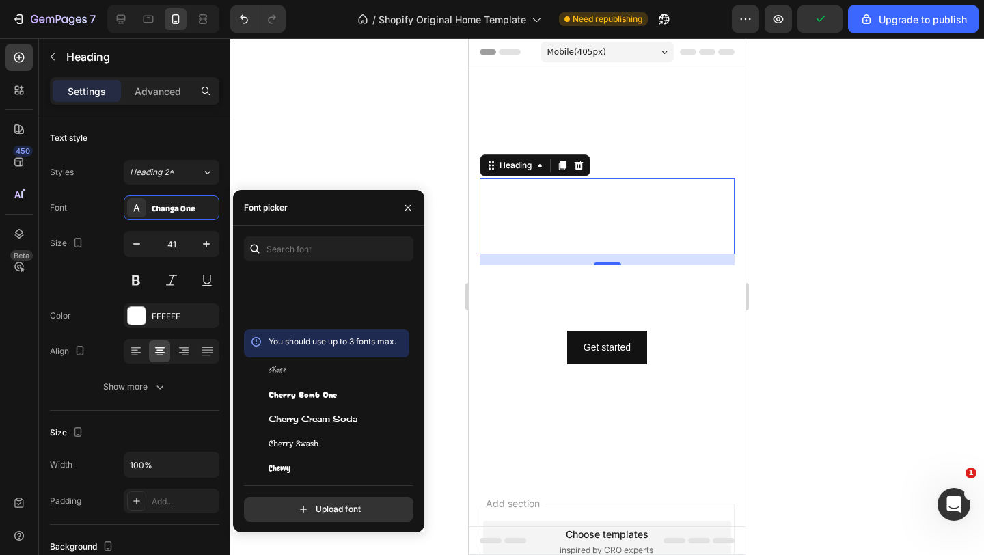
scroll to position [7909, 0]
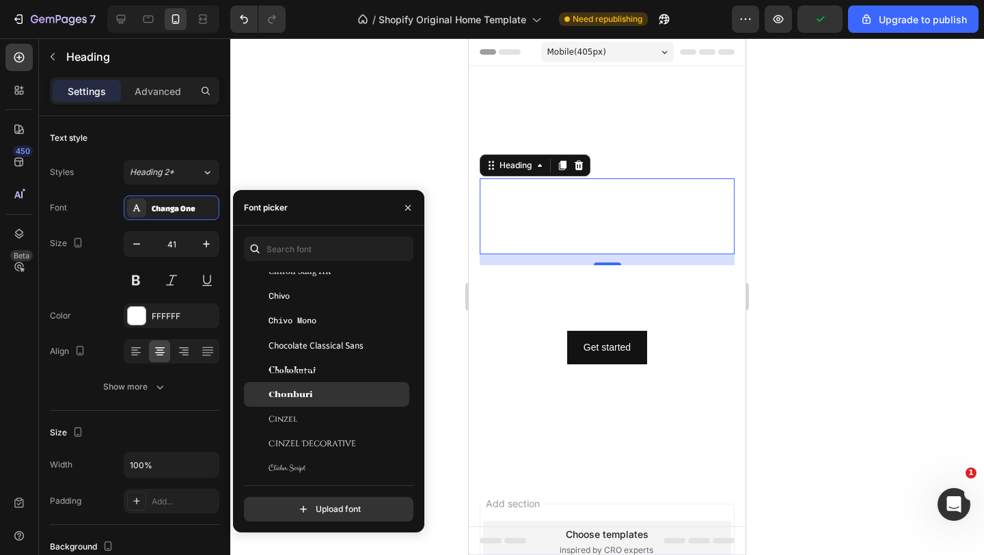
click at [296, 389] on span "Chonburi" at bounding box center [290, 394] width 44 height 12
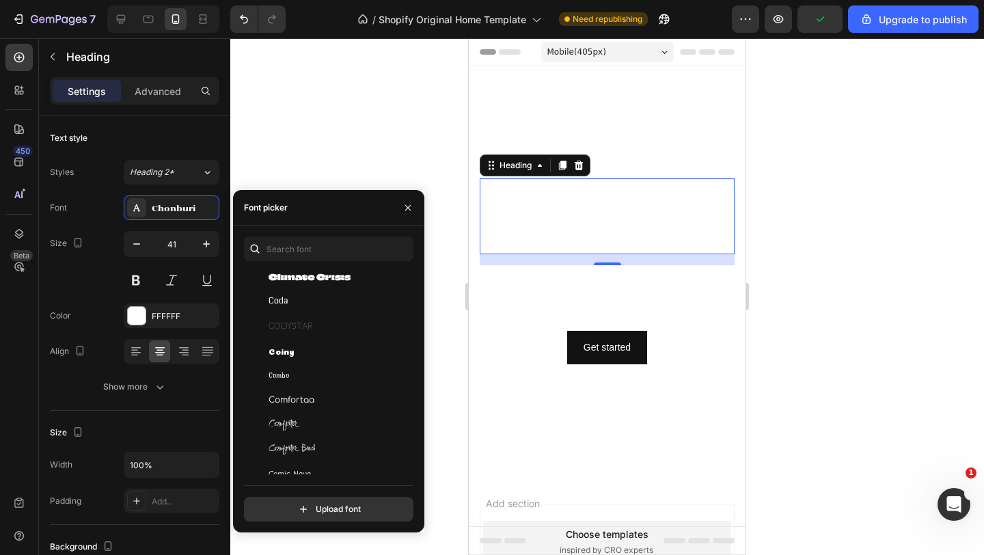
scroll to position [8029, 0]
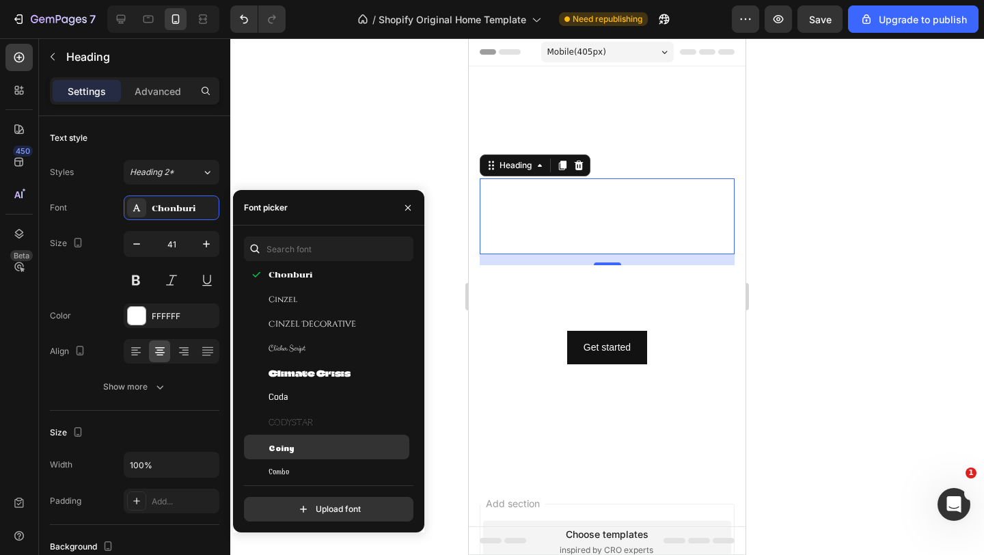
click at [283, 447] on span "Coiny" at bounding box center [281, 447] width 26 height 12
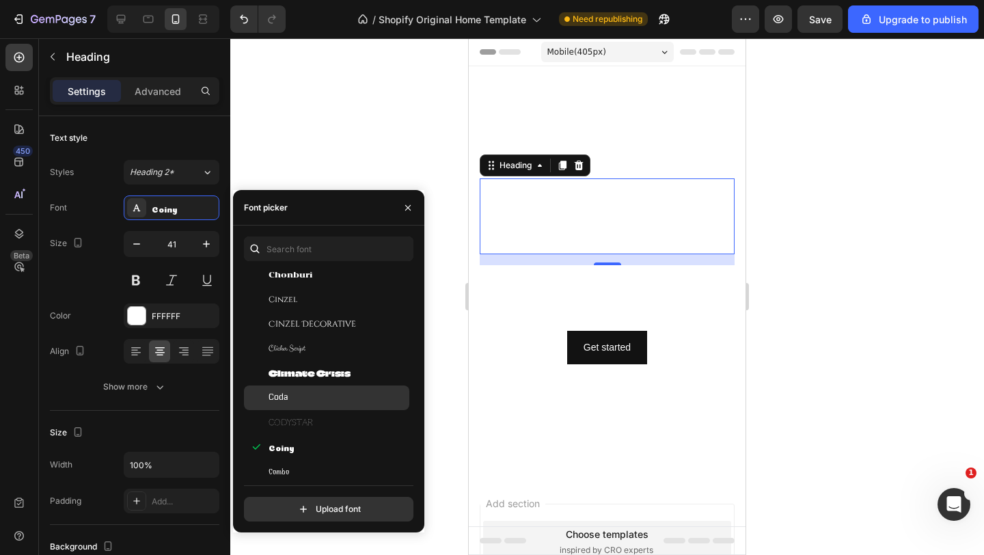
click at [290, 406] on div "Coda" at bounding box center [326, 397] width 165 height 25
click at [296, 374] on span "Climate Crisis" at bounding box center [309, 373] width 82 height 12
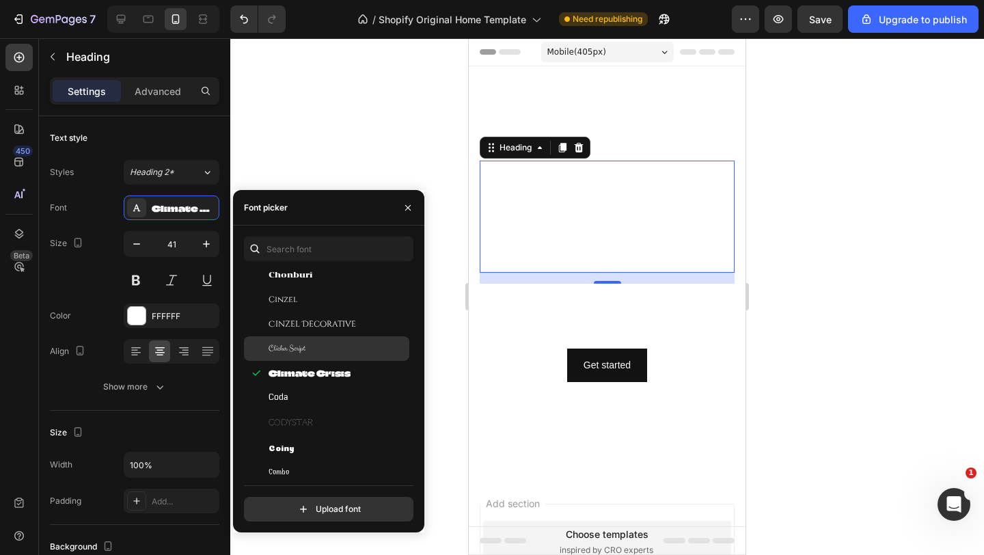
click at [296, 346] on span "Clicker Script" at bounding box center [286, 348] width 37 height 12
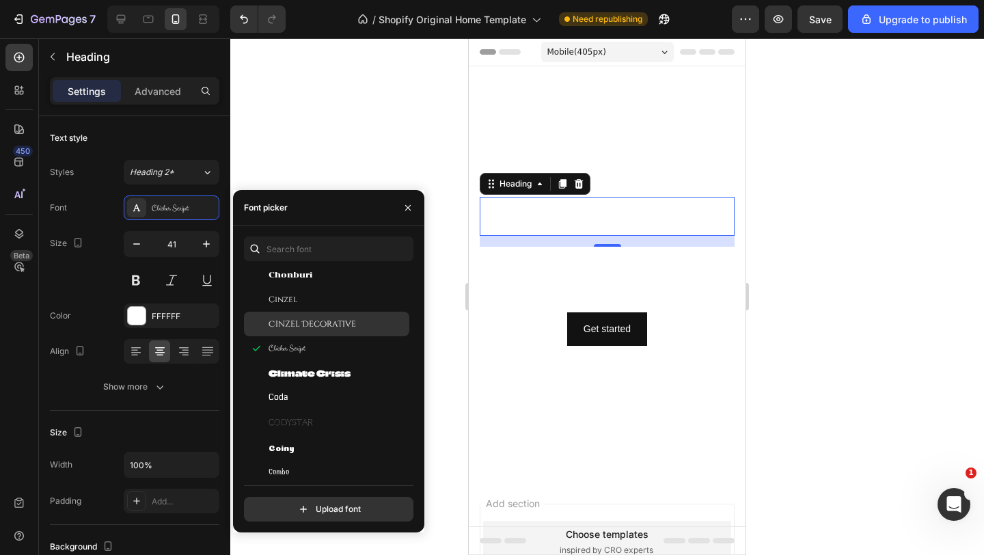
click at [301, 328] on span "Cinzel Decorative" at bounding box center [311, 324] width 87 height 12
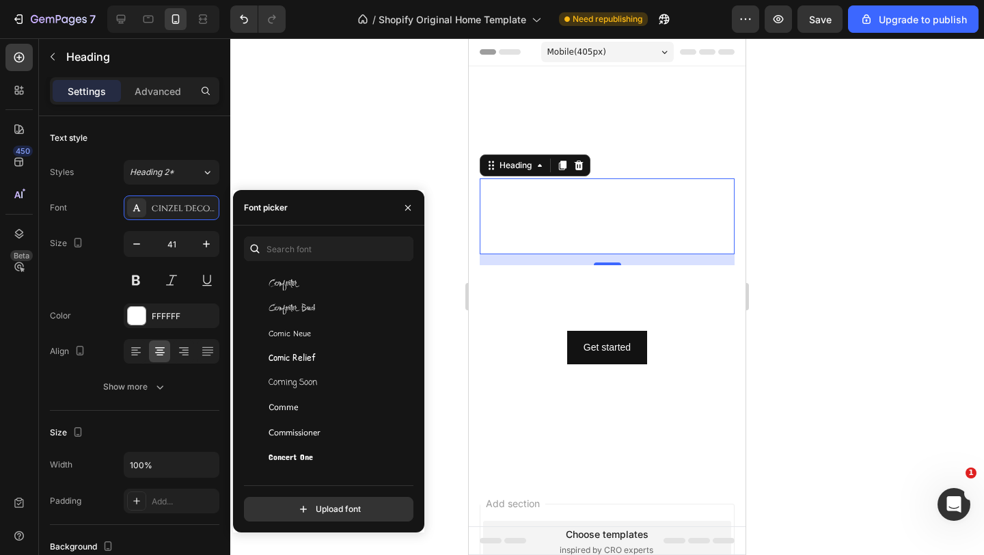
scroll to position [8266, 0]
click at [293, 358] on span "Comic Relief" at bounding box center [291, 357] width 47 height 12
click at [293, 380] on span "Coming Soon" at bounding box center [292, 382] width 48 height 12
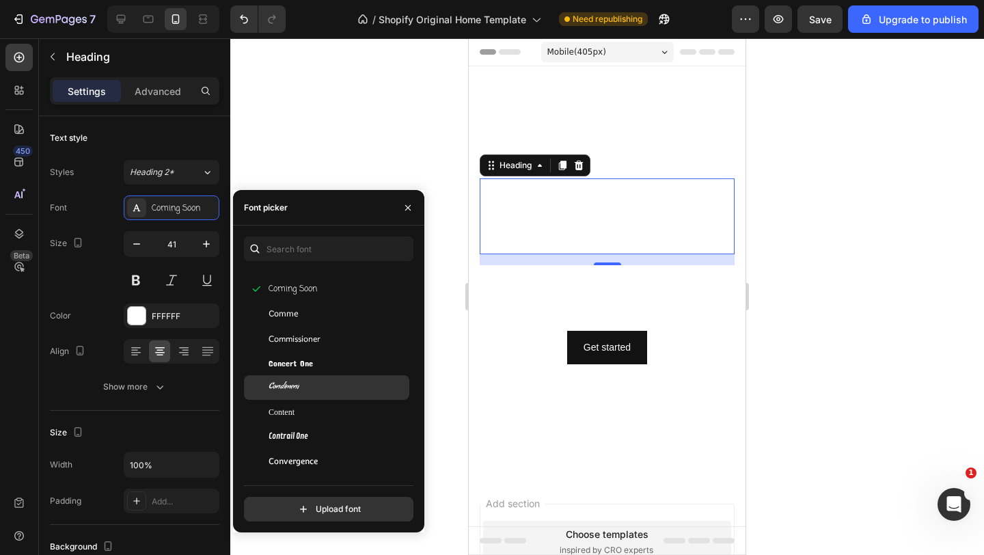
click at [296, 388] on span "Condiment" at bounding box center [283, 387] width 31 height 12
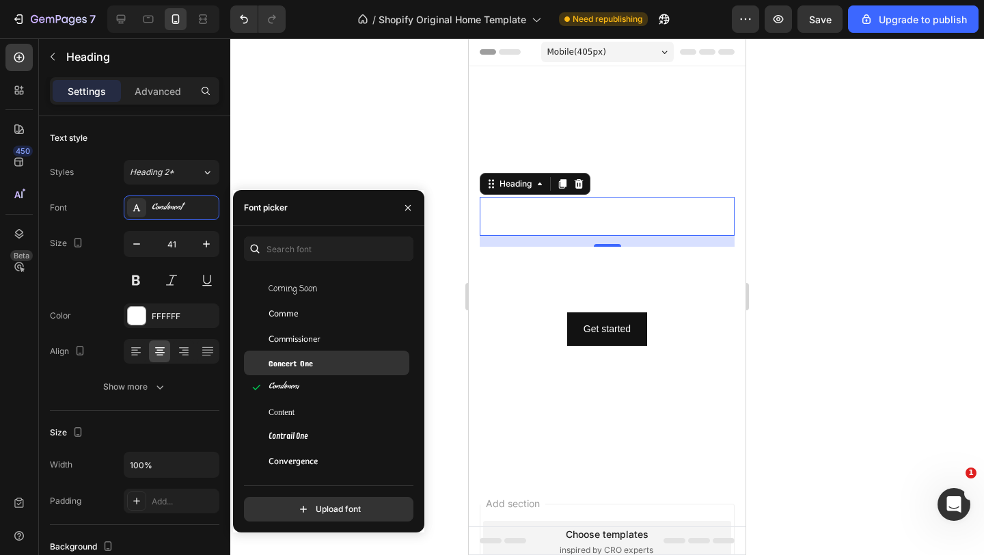
click at [304, 365] on span "Concert One" at bounding box center [290, 363] width 44 height 12
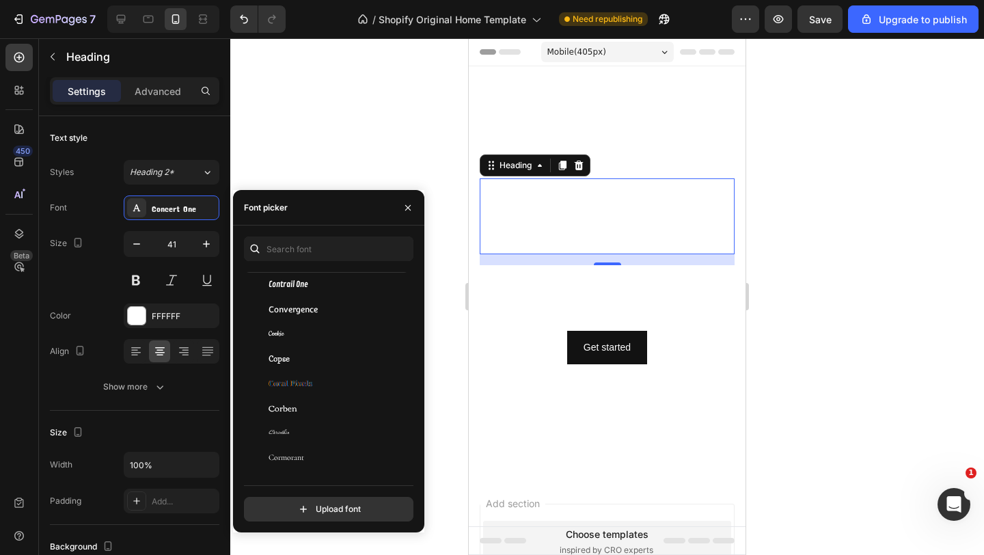
scroll to position [8519, 0]
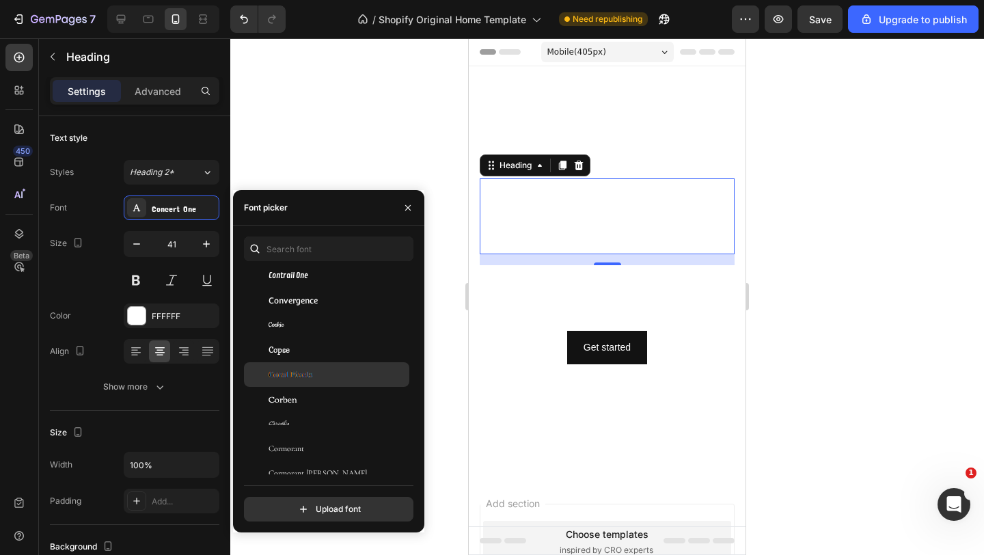
click at [298, 376] on span "Coral Pixels" at bounding box center [290, 374] width 44 height 12
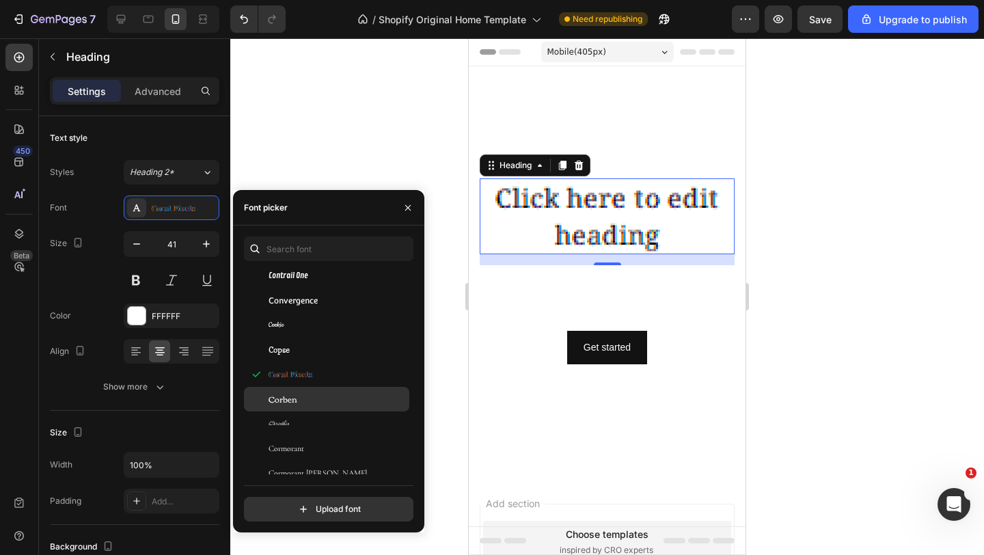
click at [297, 400] on div "Corben" at bounding box center [337, 399] width 138 height 12
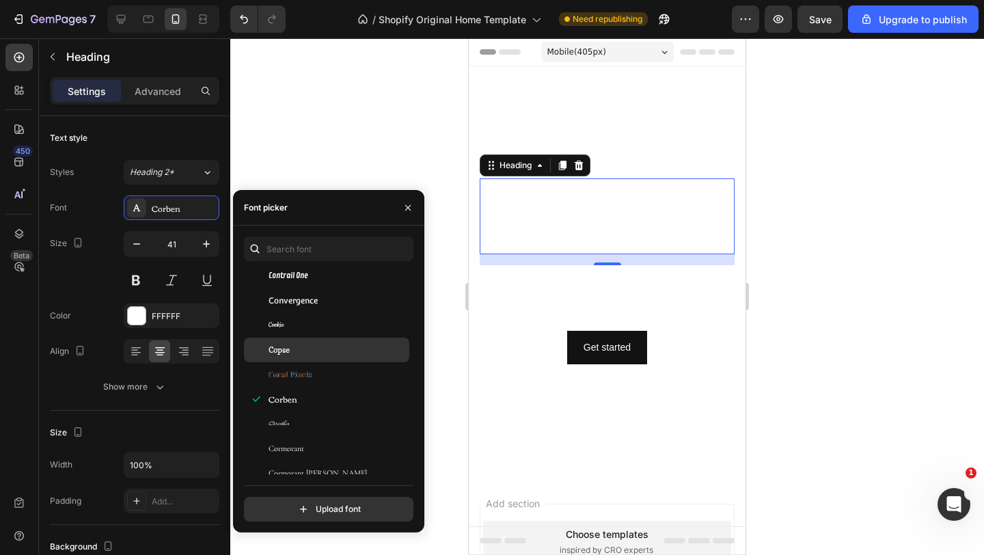
click at [303, 348] on div "Copse" at bounding box center [337, 350] width 138 height 12
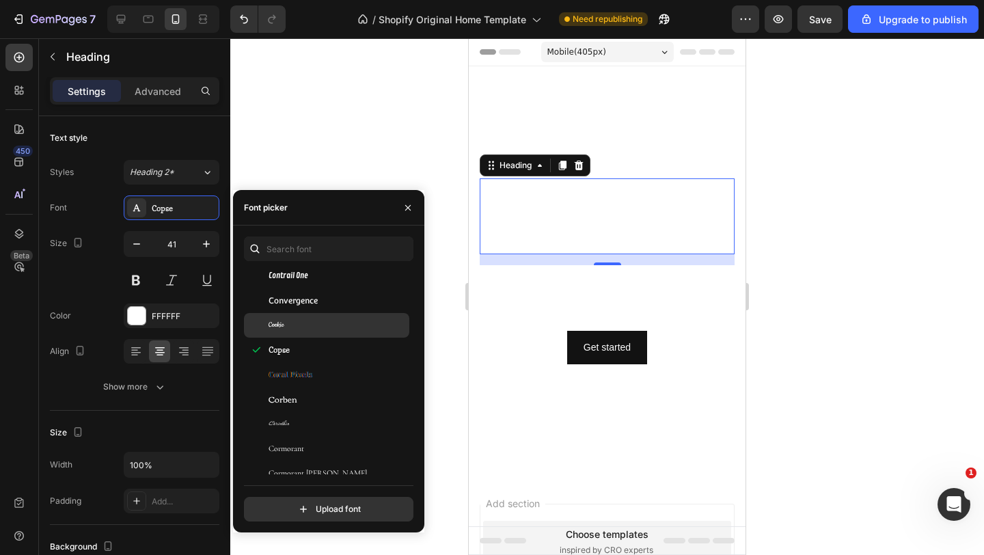
click at [301, 322] on div "Cookie" at bounding box center [337, 325] width 138 height 12
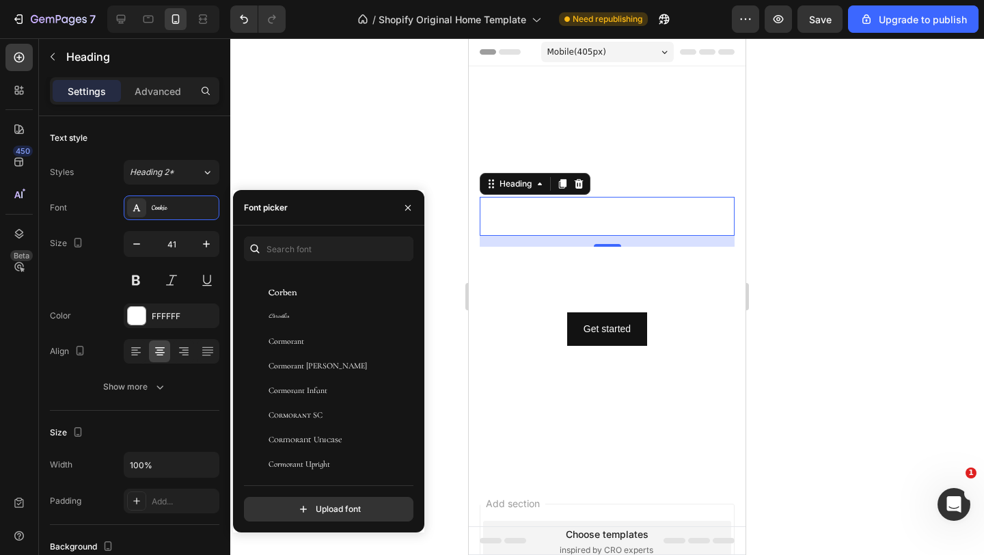
scroll to position [8635, 0]
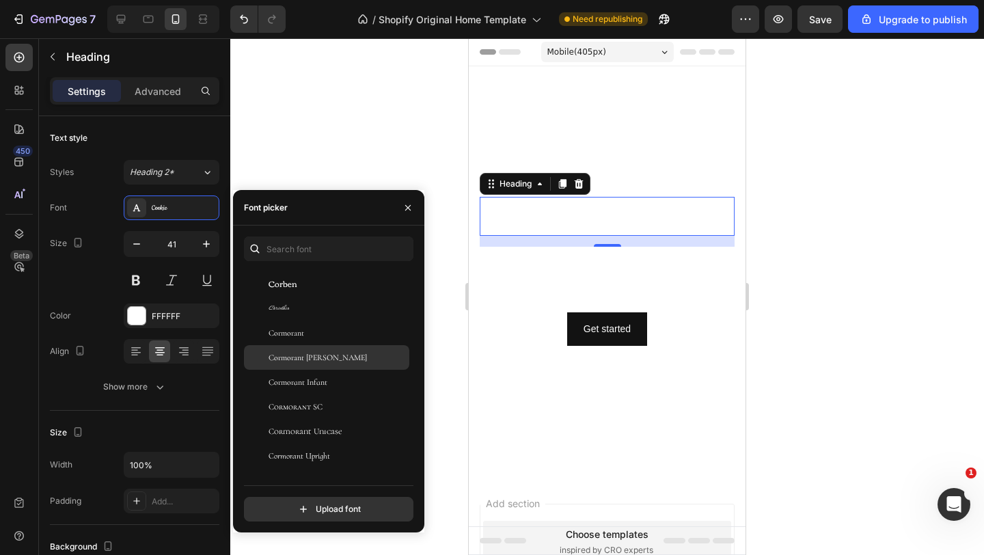
click at [289, 368] on div "Cormorant Garamond" at bounding box center [326, 357] width 165 height 25
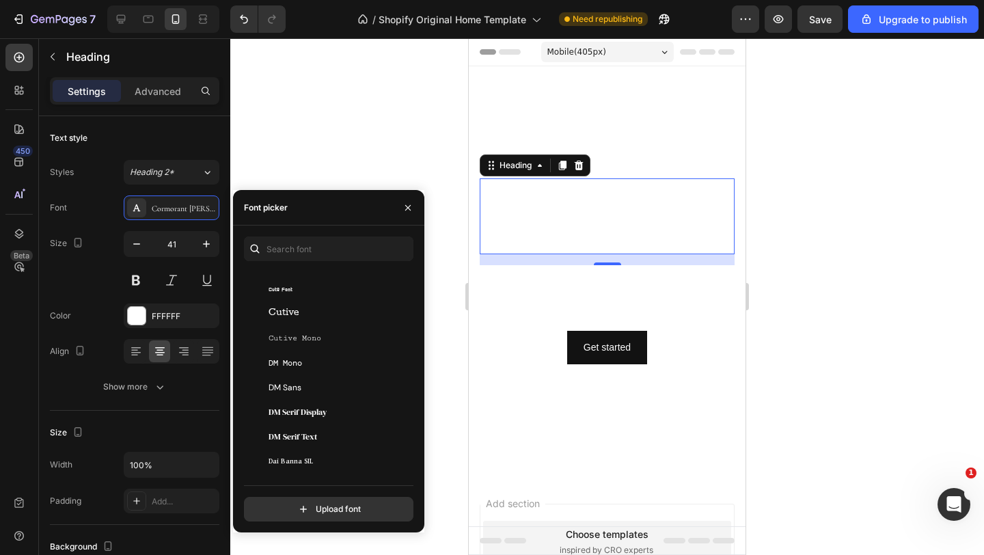
scroll to position [9161, 0]
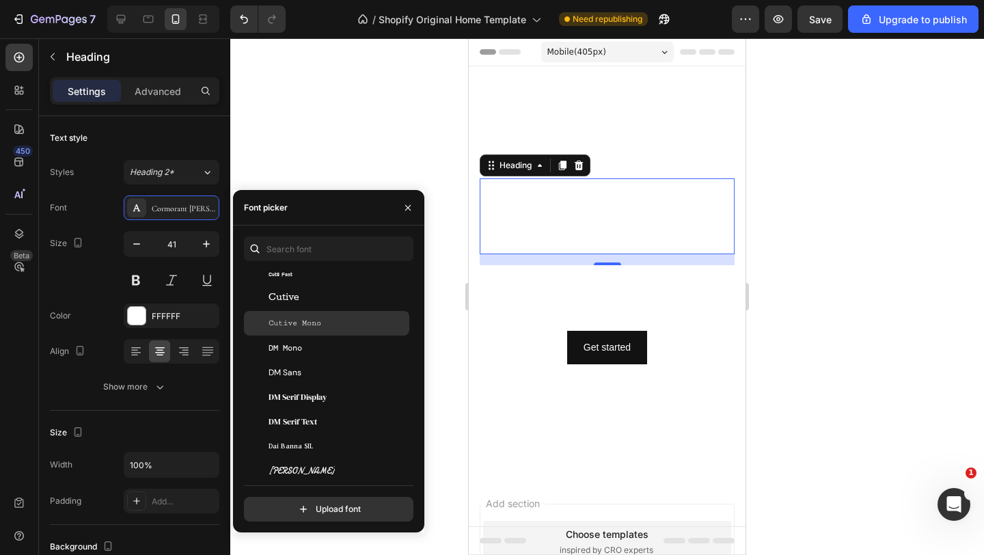
click at [295, 324] on span "Cutive Mono" at bounding box center [294, 323] width 53 height 12
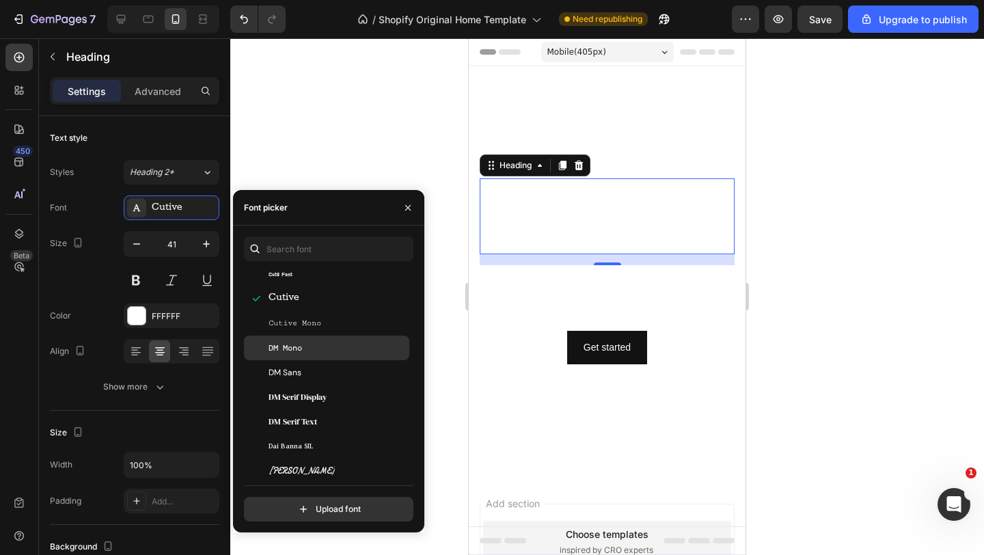
click at [304, 352] on div "DM Mono" at bounding box center [337, 348] width 138 height 12
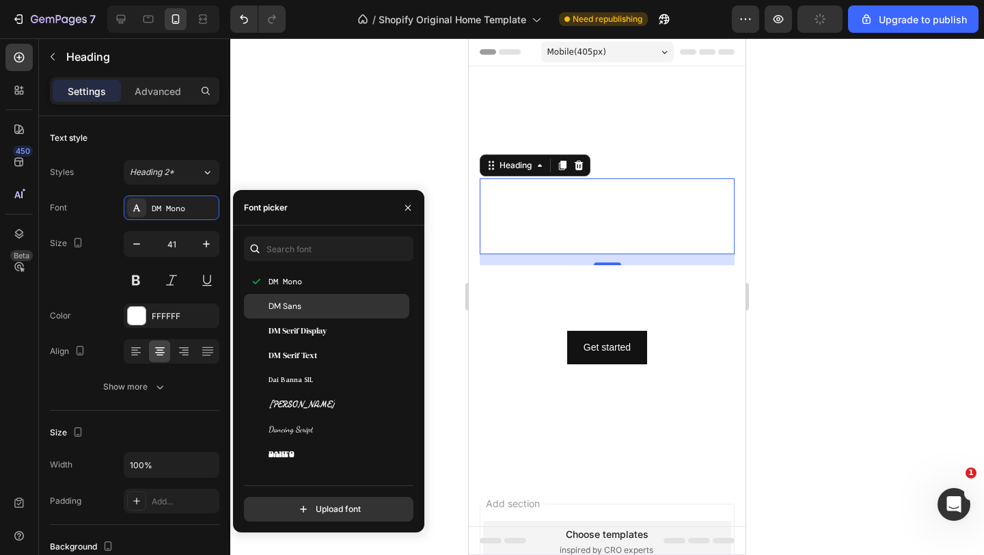
click at [292, 303] on span "DM Sans" at bounding box center [284, 306] width 33 height 12
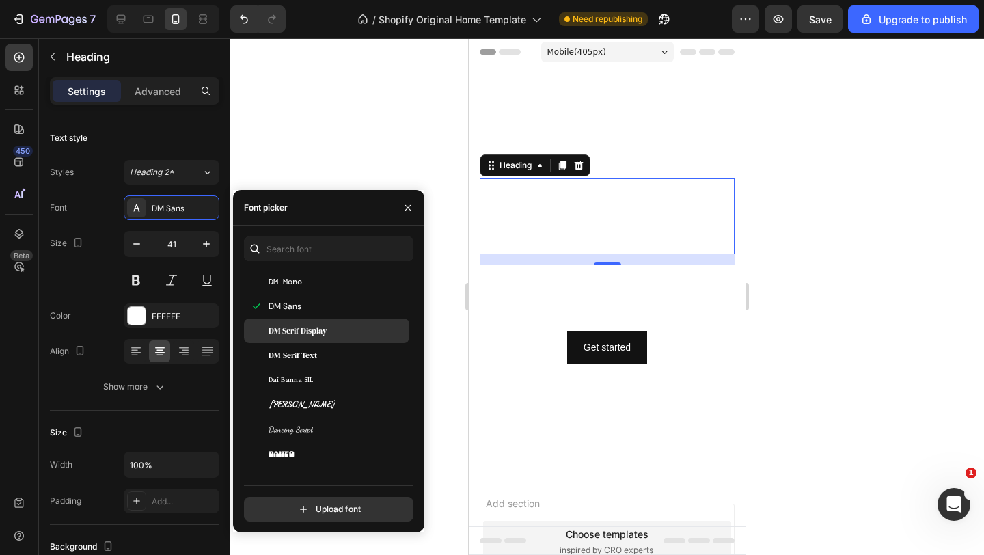
click at [293, 334] on span "DM Serif Display" at bounding box center [297, 330] width 58 height 12
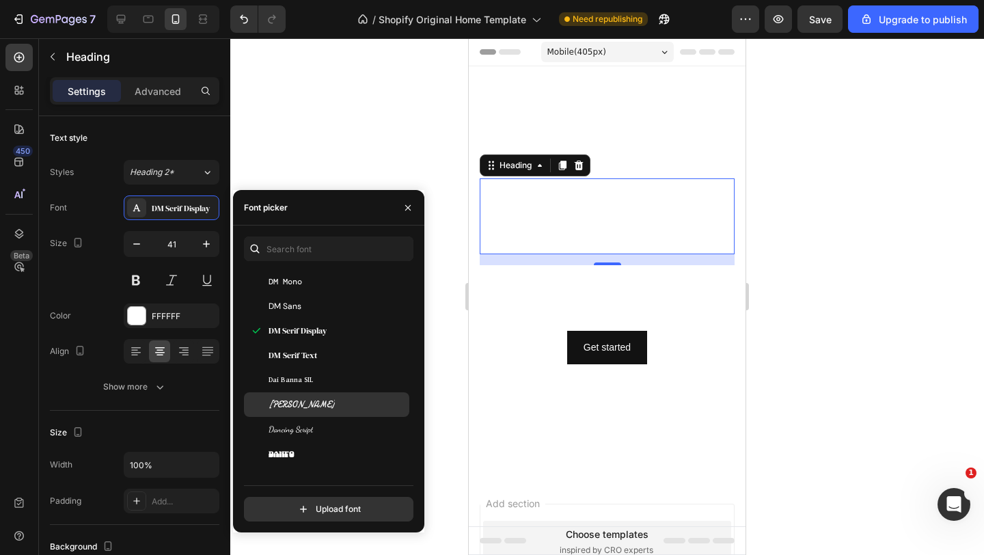
click at [291, 398] on span "Damion" at bounding box center [301, 404] width 66 height 12
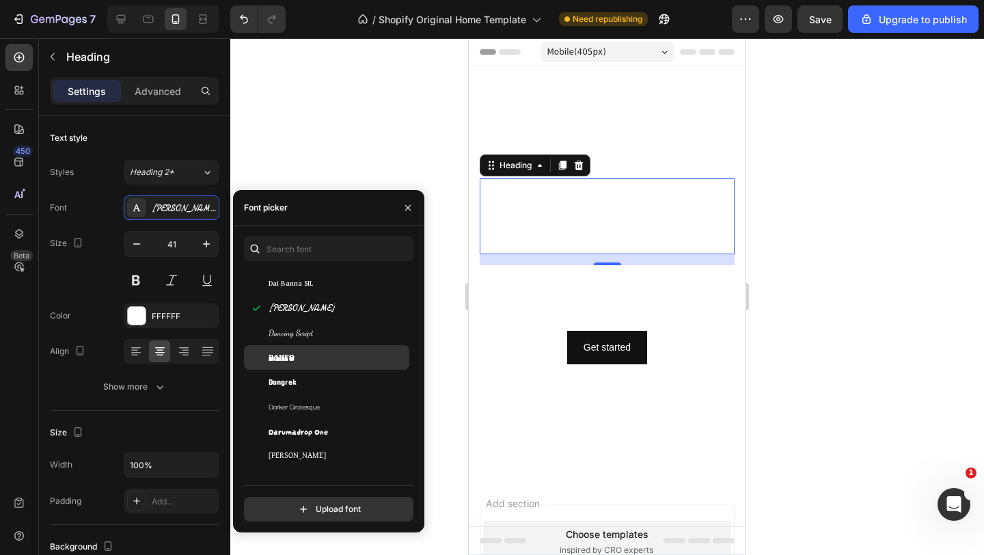
click at [286, 357] on span "Danfo" at bounding box center [281, 357] width 26 height 12
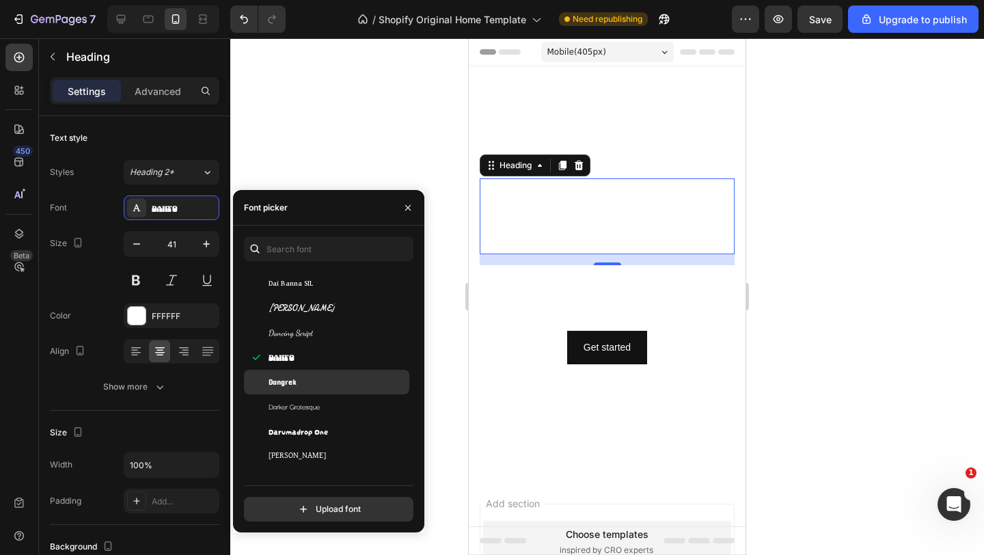
click at [296, 381] on span "Dangrek" at bounding box center [282, 382] width 28 height 12
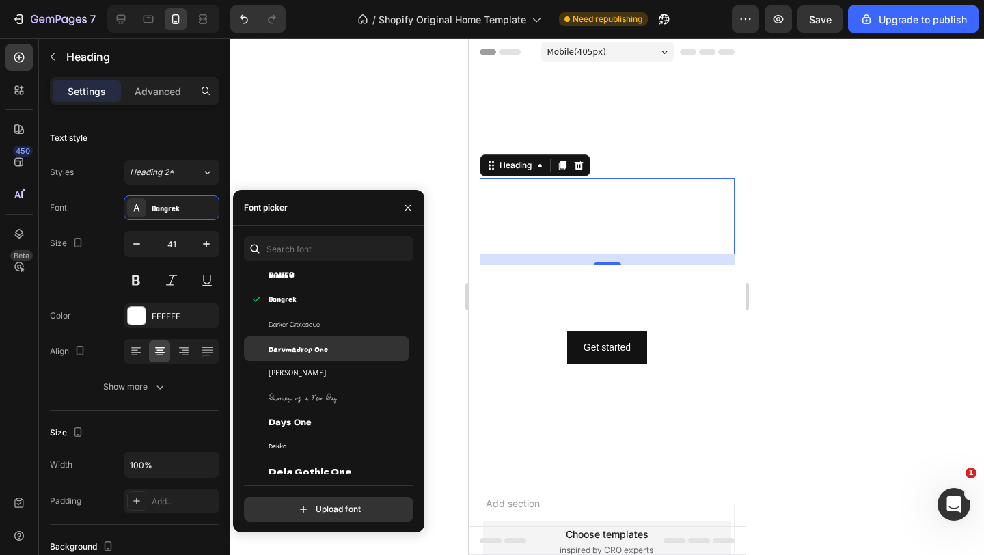
click at [295, 358] on div "Darumadrop One" at bounding box center [326, 348] width 165 height 25
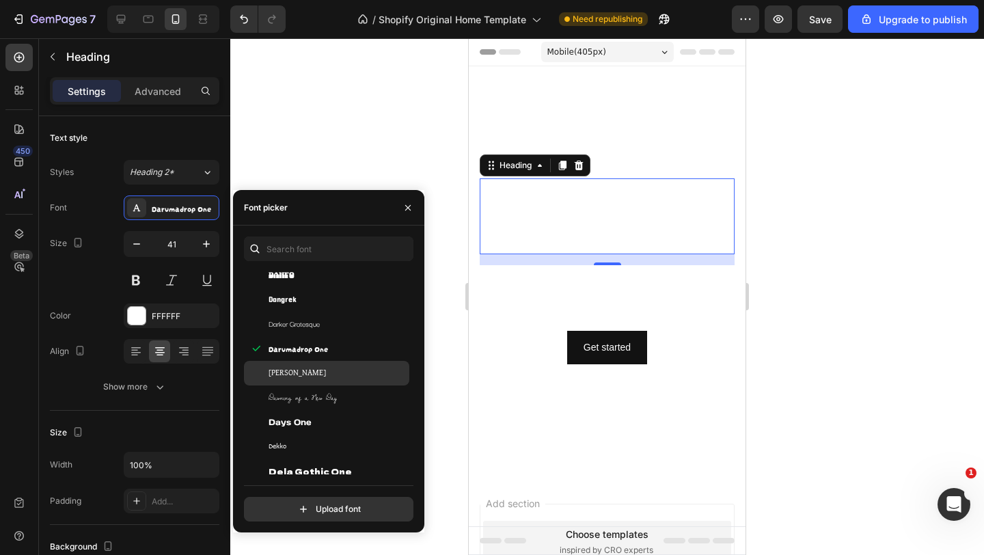
click at [292, 378] on span "David Libre" at bounding box center [296, 373] width 57 height 12
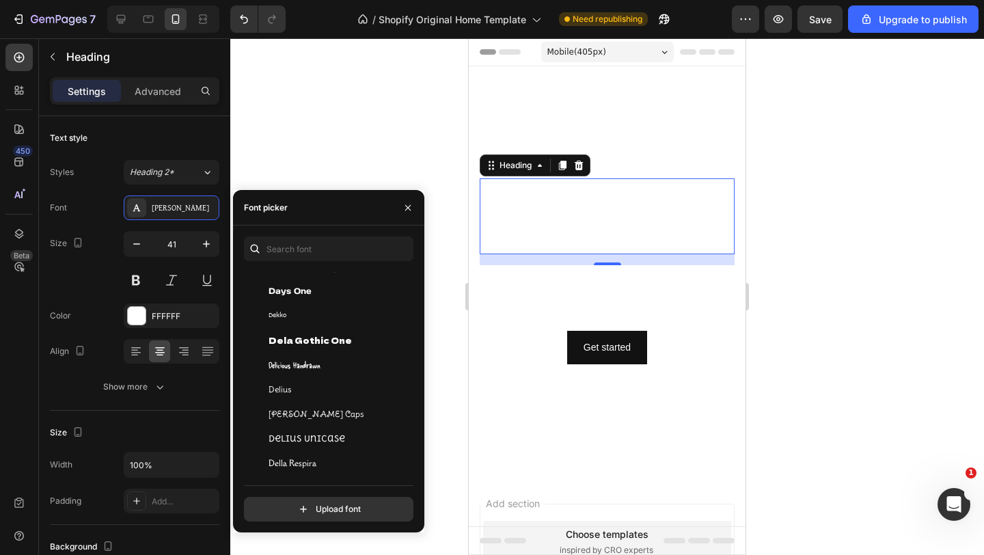
scroll to position [9538, 0]
click at [292, 354] on div "Delicious Handrawn" at bounding box center [326, 364] width 165 height 25
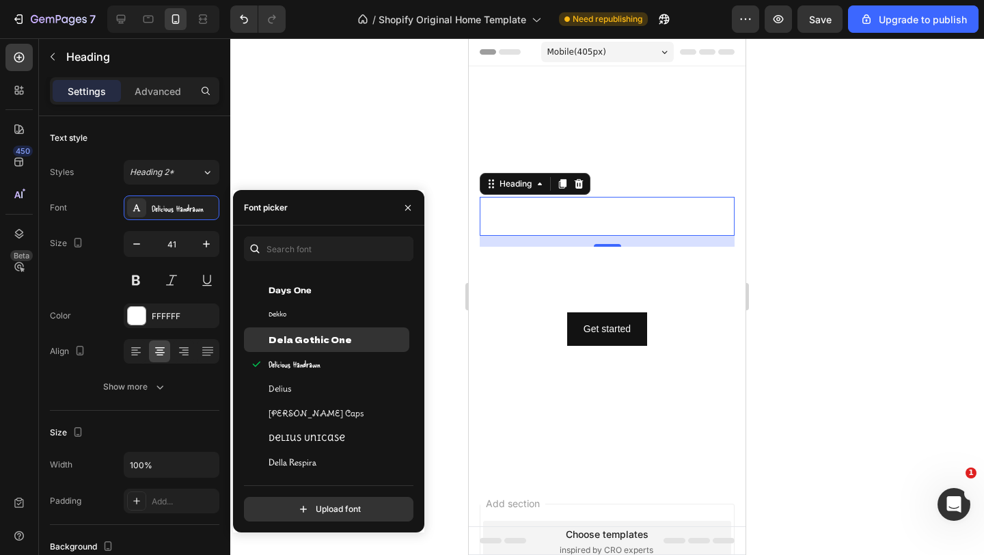
click at [292, 335] on span "Dela Gothic One" at bounding box center [309, 339] width 83 height 12
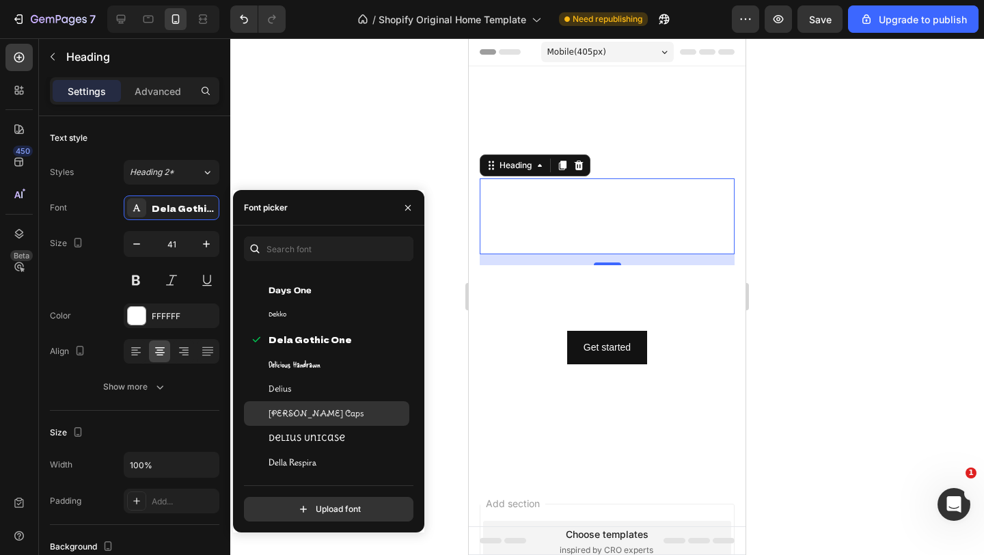
click at [290, 401] on div "Delius Swash Caps" at bounding box center [326, 413] width 165 height 25
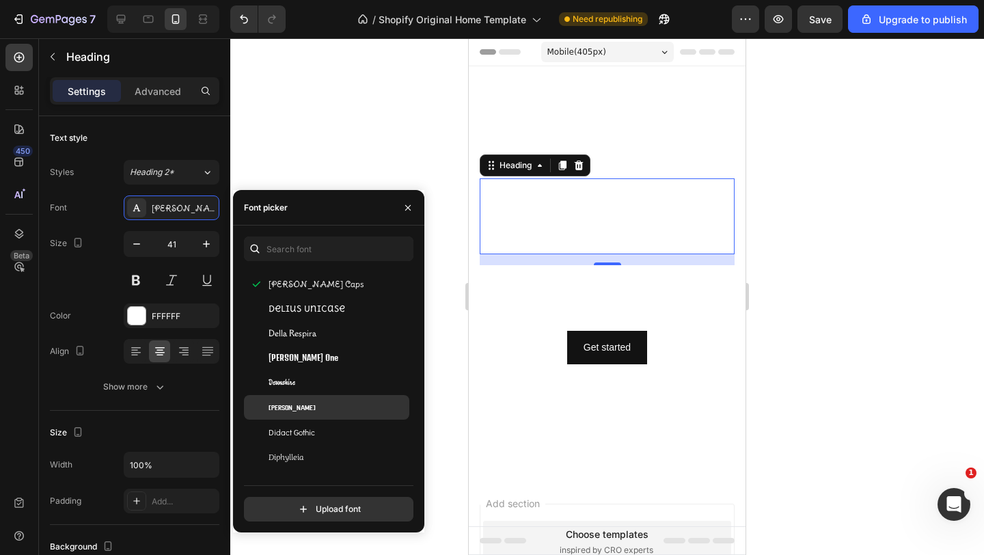
scroll to position [9674, 0]
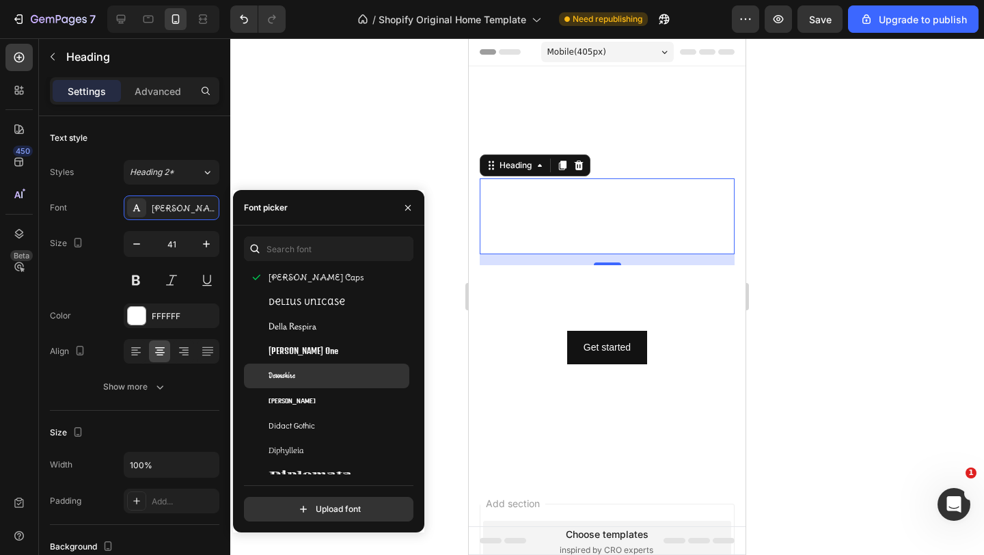
click at [292, 374] on span "Devonshire" at bounding box center [281, 376] width 27 height 12
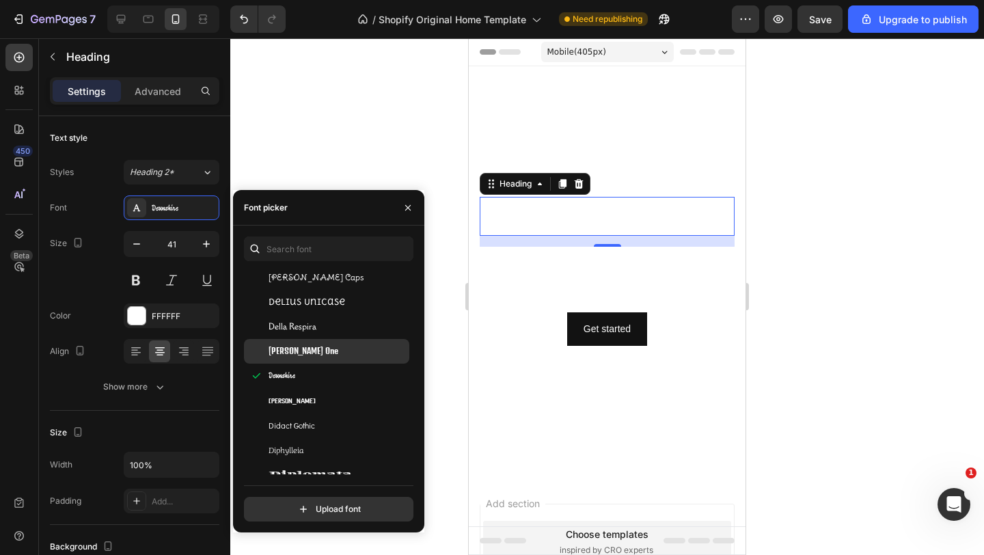
click at [291, 351] on span "Denk One" at bounding box center [303, 351] width 70 height 12
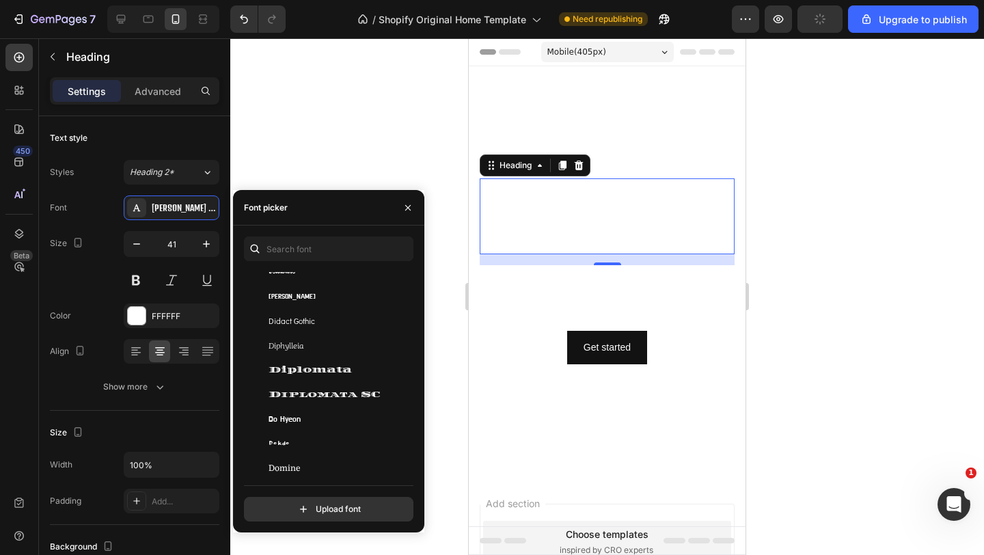
scroll to position [9819, 0]
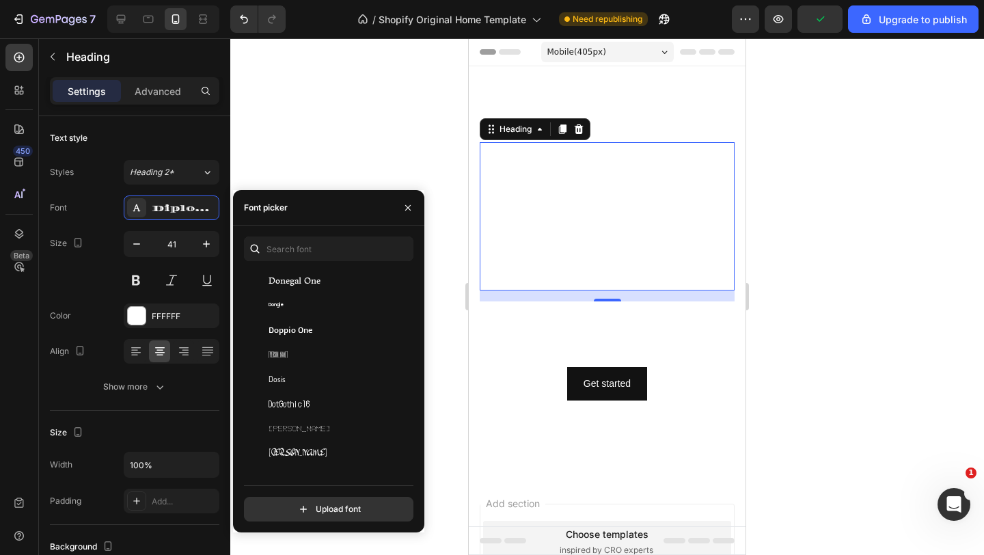
scroll to position [10022, 0]
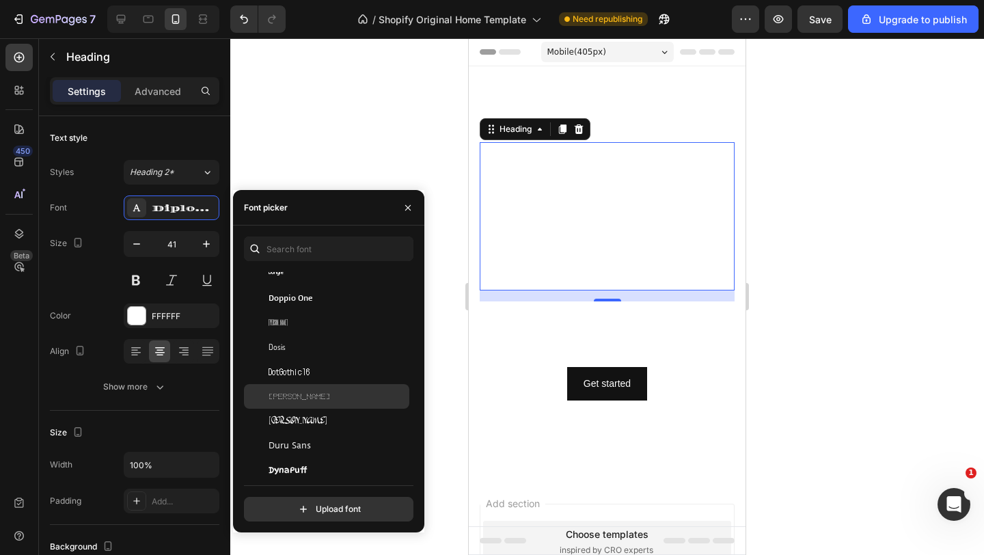
click at [289, 402] on div "Doto" at bounding box center [337, 396] width 138 height 12
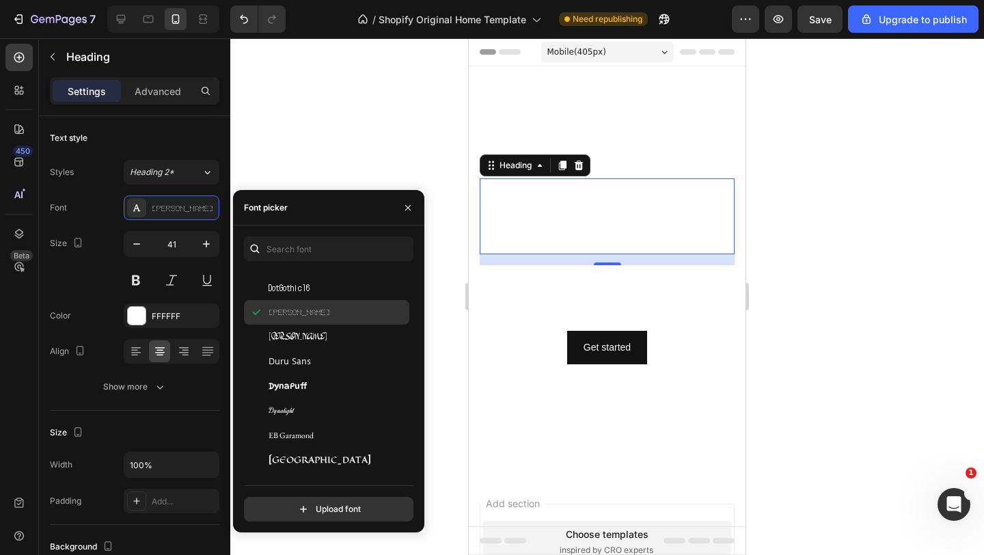
scroll to position [10145, 0]
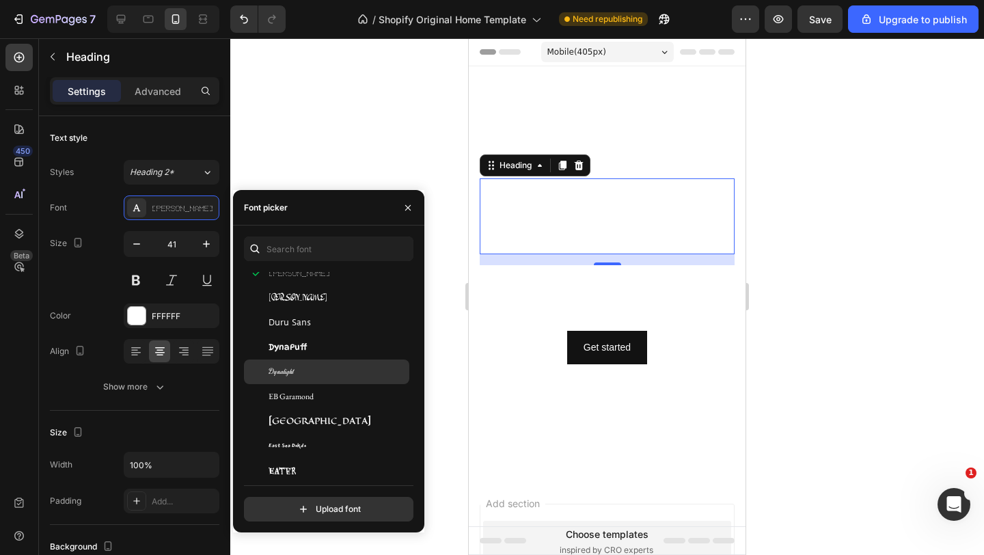
click at [296, 366] on div "Dynalight" at bounding box center [337, 371] width 138 height 12
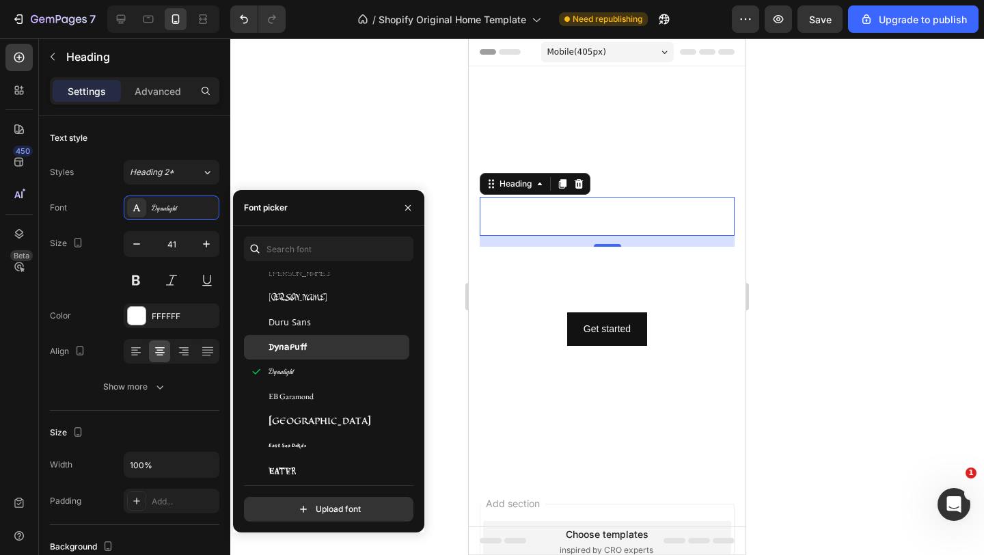
click at [297, 343] on span "DynaPuff" at bounding box center [287, 347] width 39 height 12
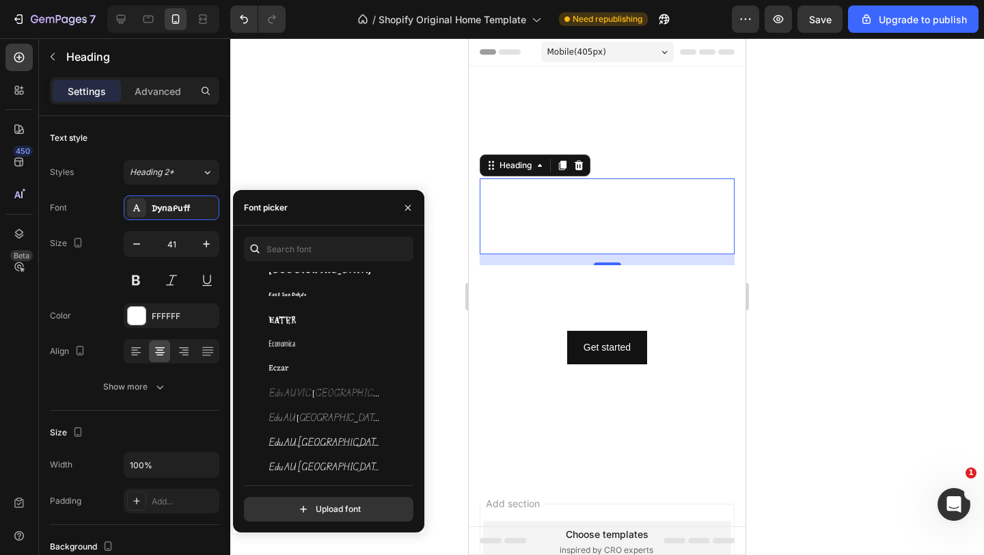
scroll to position [10319, 0]
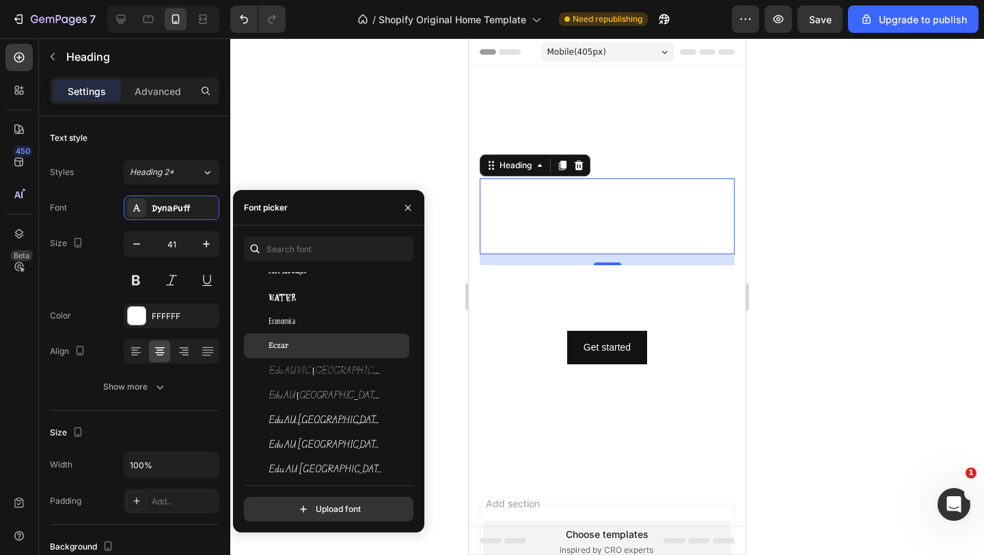
click at [291, 344] on div "Eczar" at bounding box center [337, 345] width 138 height 12
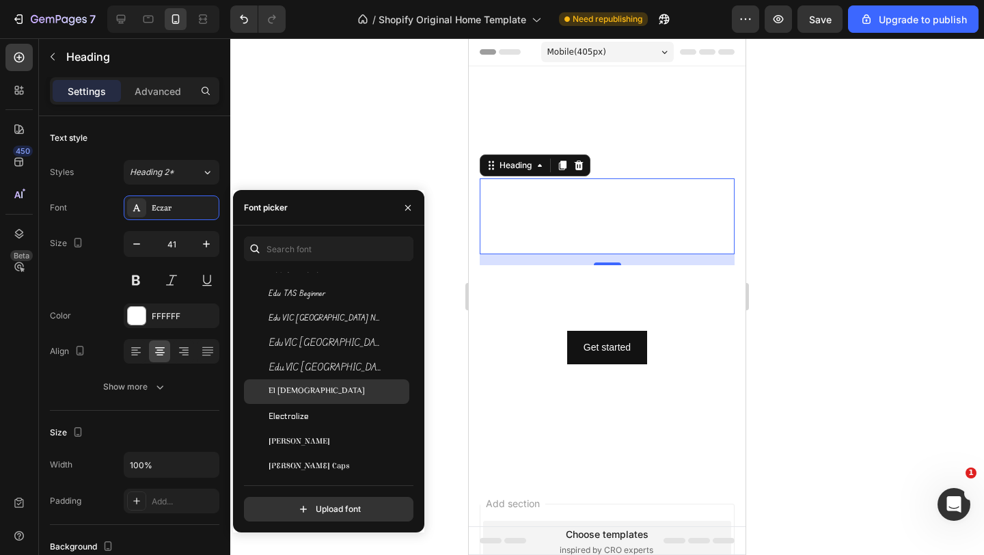
scroll to position [10728, 0]
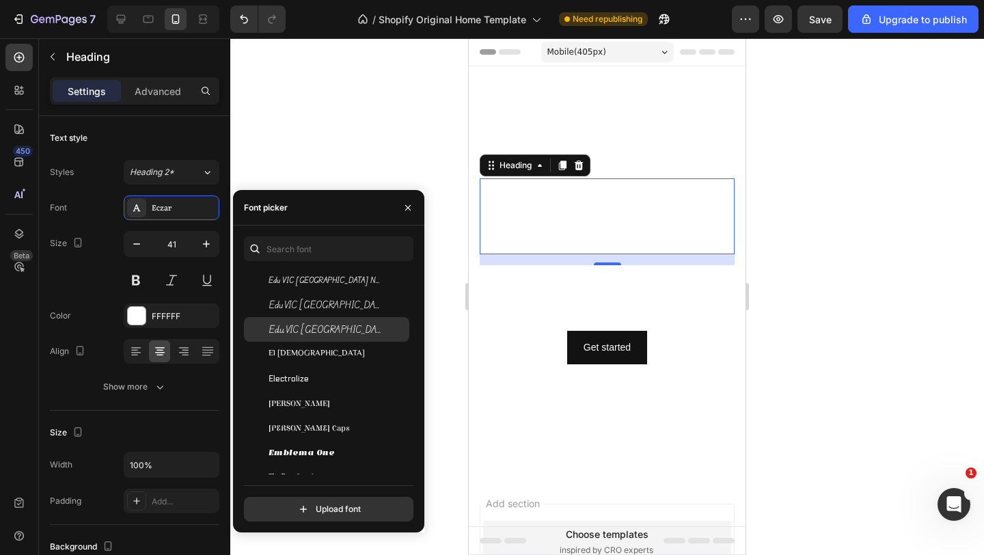
click at [292, 331] on span "Edu VIC WA NT Hand Pre" at bounding box center [324, 329] width 113 height 12
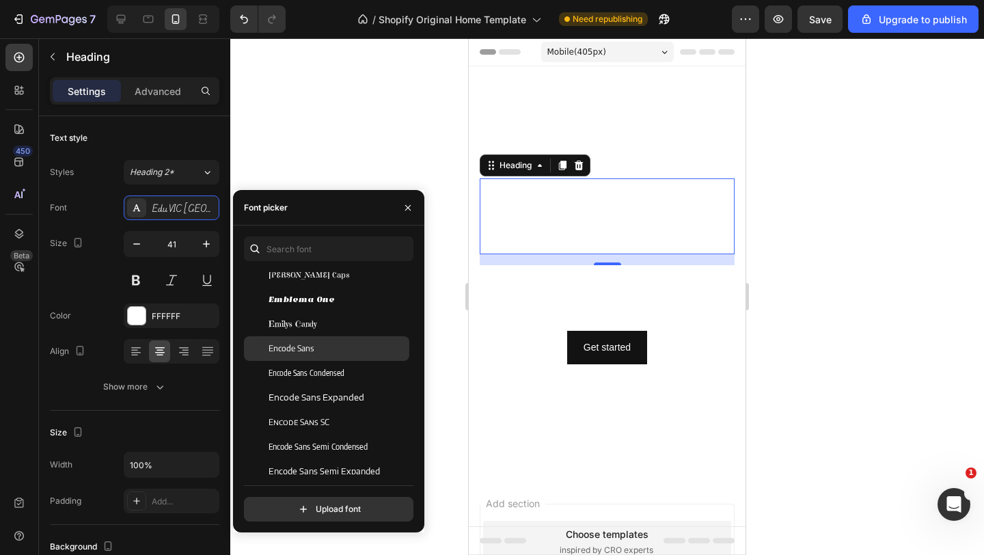
scroll to position [10884, 0]
click at [303, 352] on div "Encode Sans" at bounding box center [326, 345] width 165 height 25
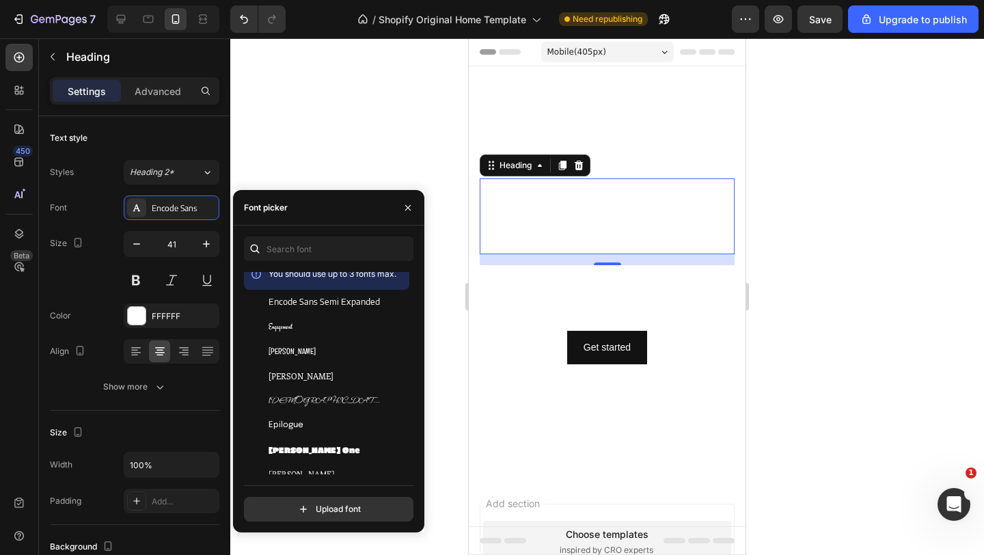
scroll to position [11267, 0]
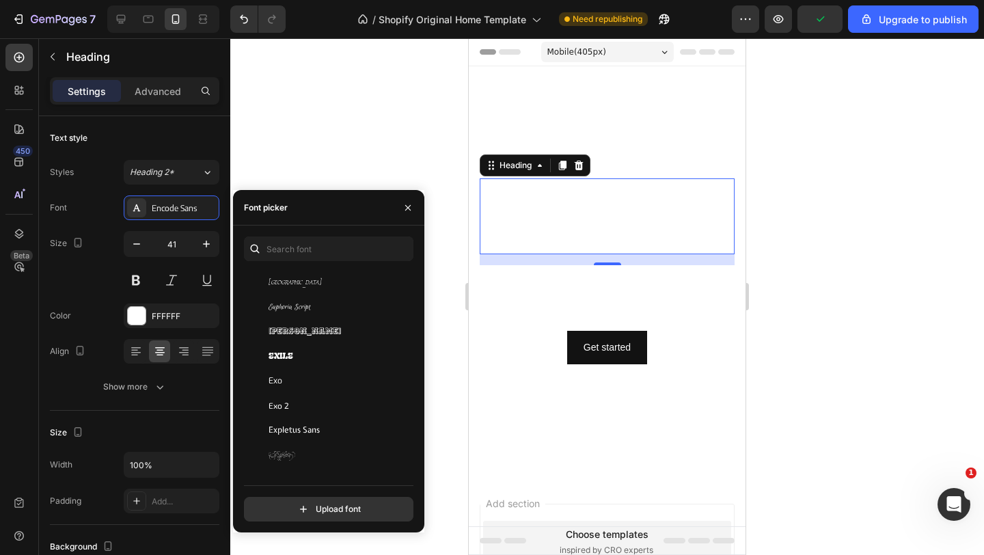
click at [303, 352] on div "Exile" at bounding box center [337, 356] width 138 height 12
click at [296, 301] on span "Euphoria Script" at bounding box center [289, 307] width 42 height 12
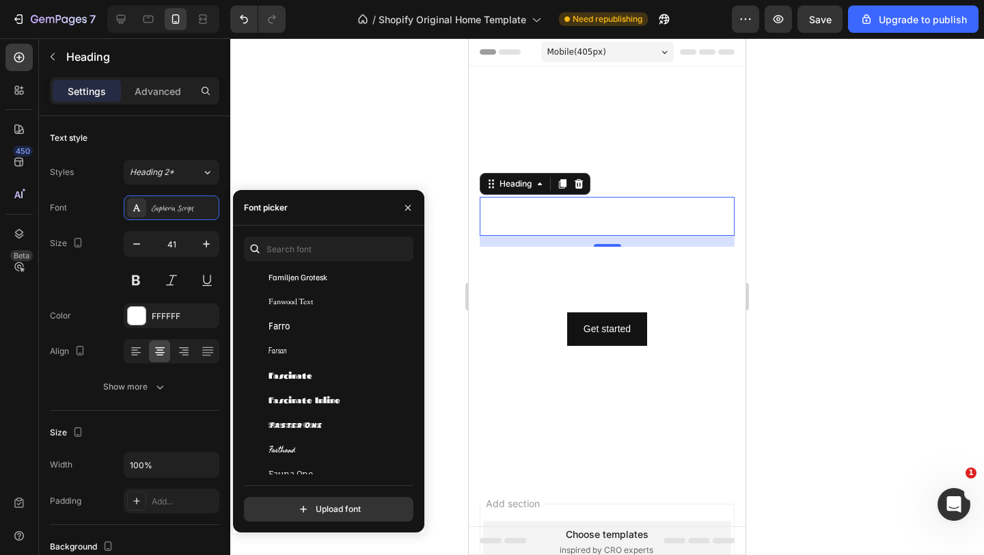
scroll to position [11525, 0]
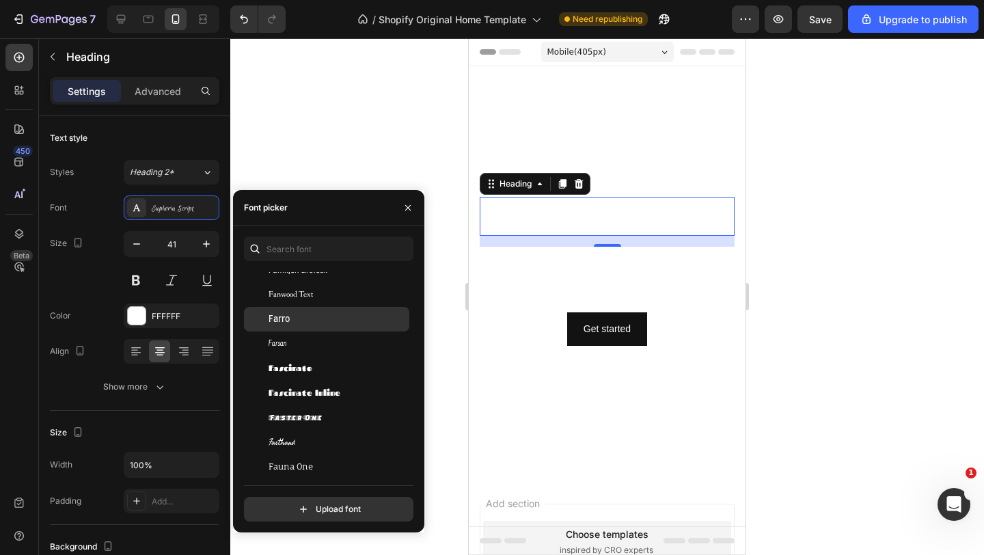
click at [290, 318] on div "Farro" at bounding box center [337, 319] width 138 height 12
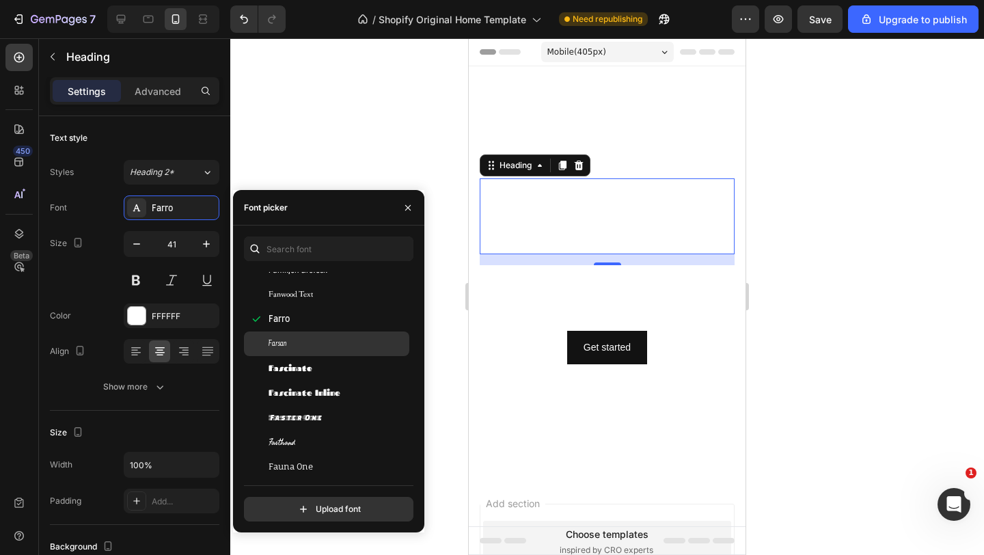
click at [290, 344] on div "Farsan" at bounding box center [337, 343] width 138 height 12
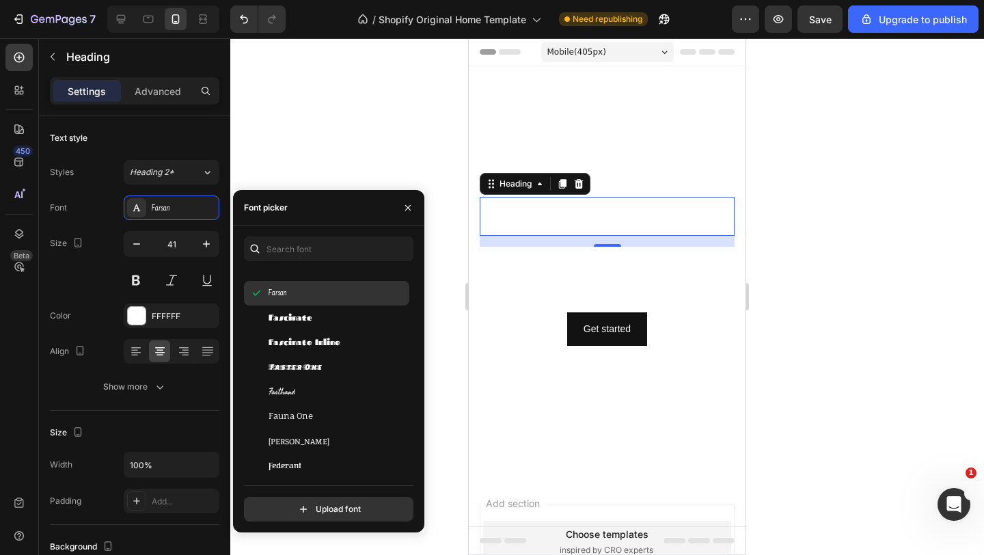
scroll to position [11584, 0]
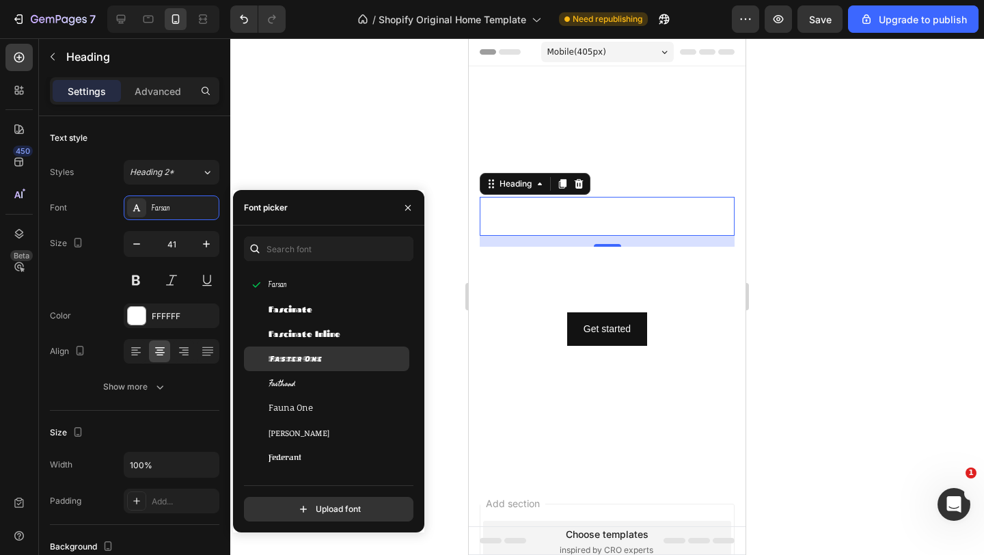
click at [288, 360] on span "Faster One" at bounding box center [294, 358] width 53 height 12
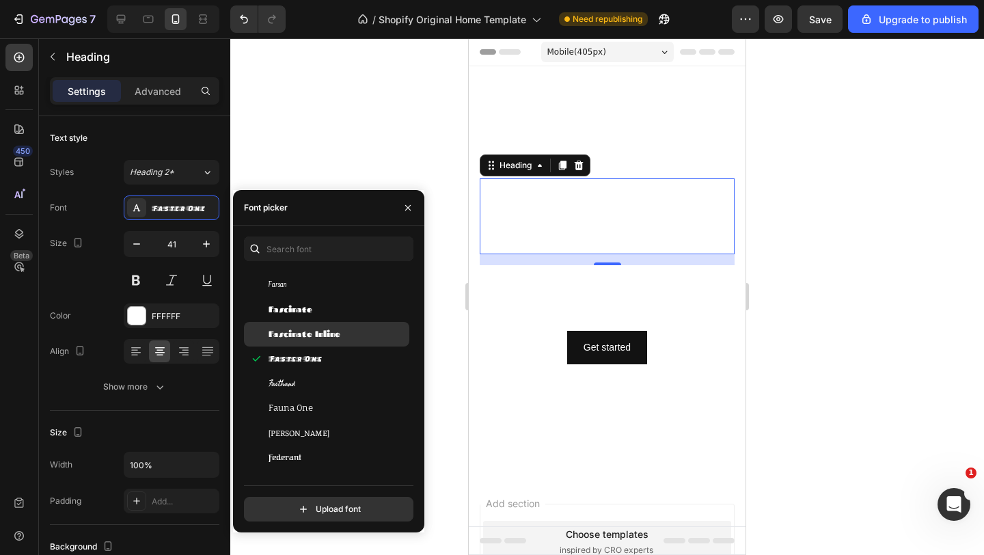
click at [289, 335] on span "Fascinate Inline" at bounding box center [304, 334] width 72 height 12
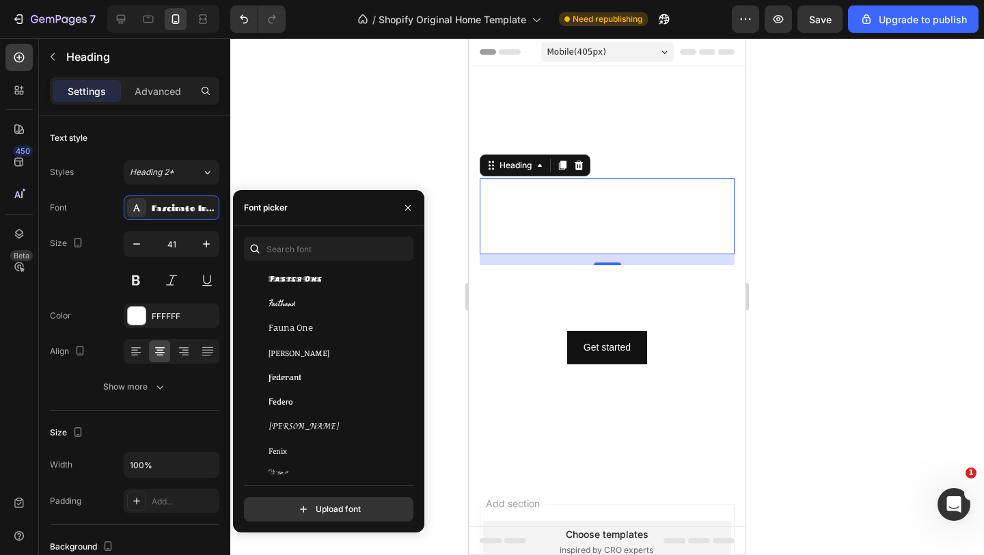
scroll to position [11684, 0]
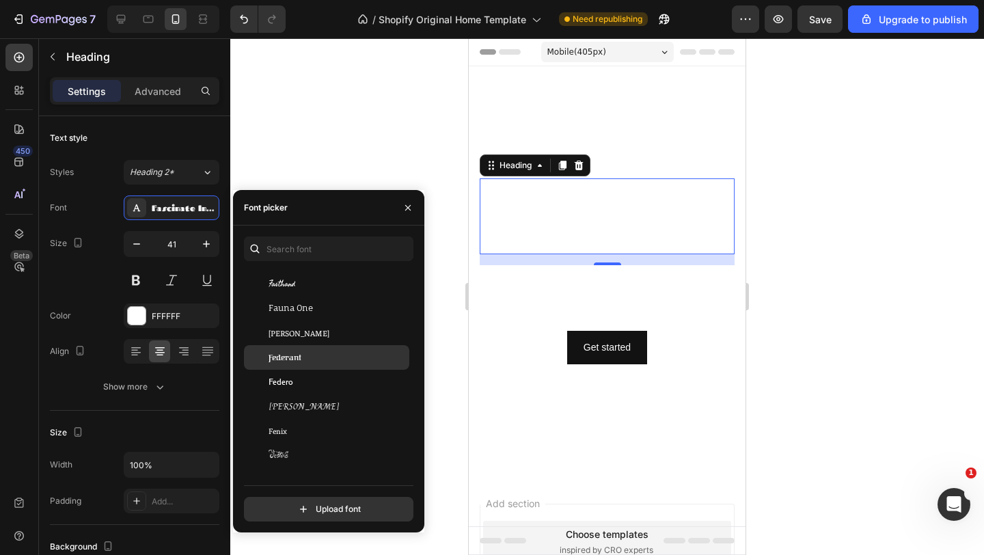
click at [282, 358] on span "Federant" at bounding box center [284, 357] width 33 height 12
click at [282, 337] on span "Faustina" at bounding box center [298, 332] width 61 height 12
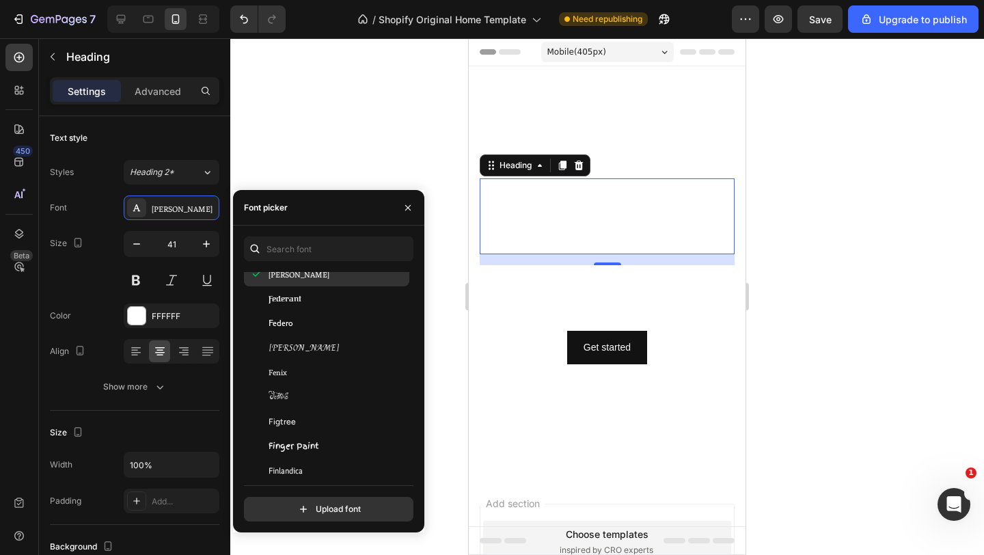
scroll to position [11762, 0]
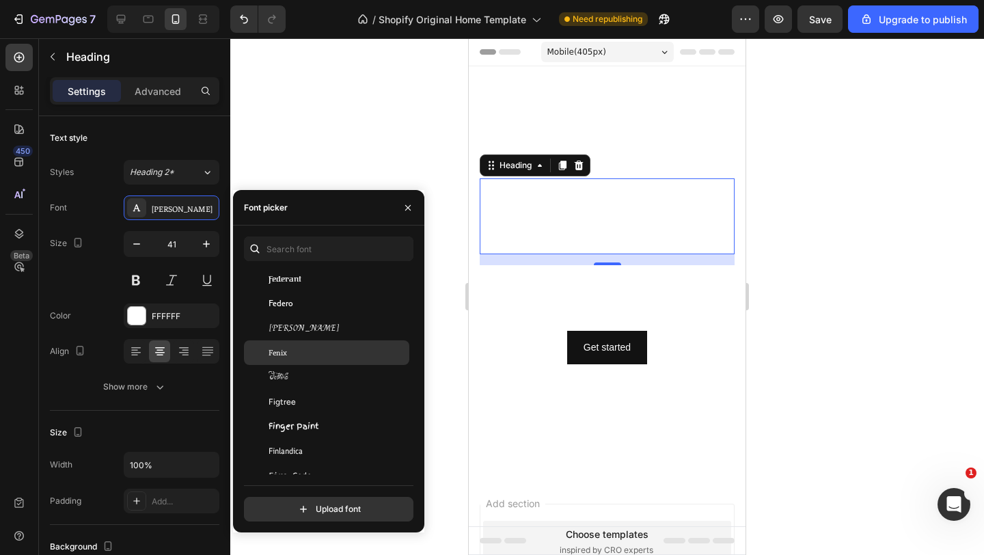
click at [277, 357] on span "Fenix" at bounding box center [277, 352] width 18 height 12
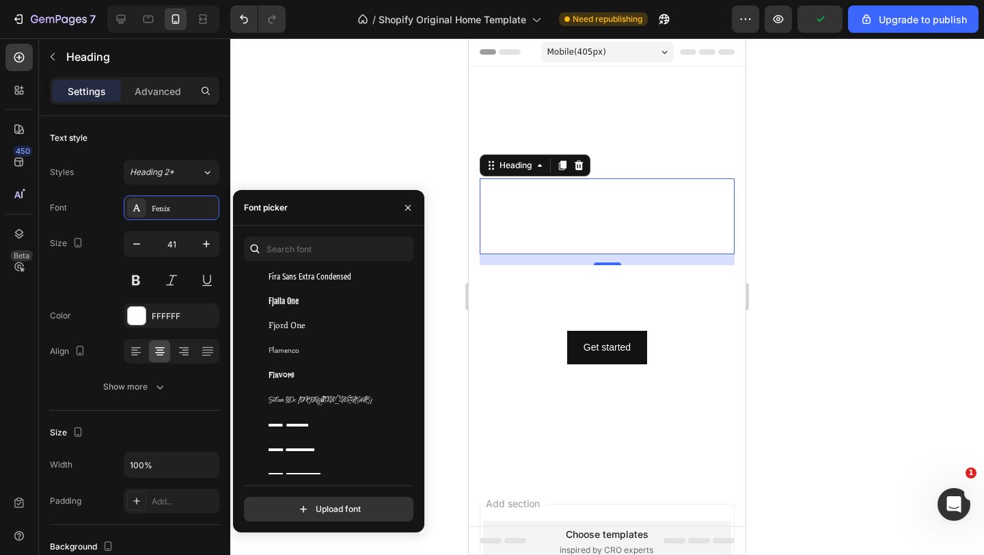
scroll to position [12059, 0]
click at [293, 301] on span "Fjalla One" at bounding box center [283, 302] width 30 height 12
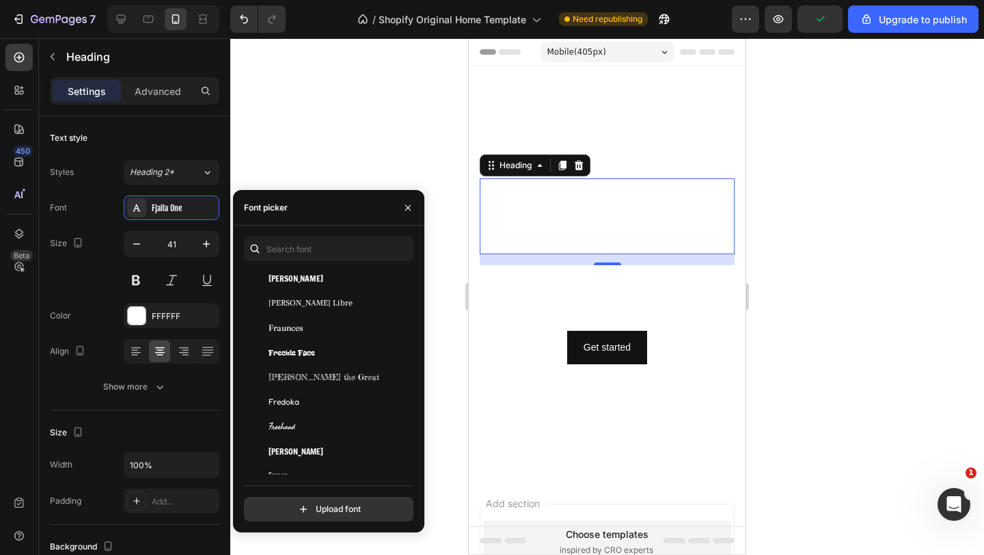
scroll to position [12417, 0]
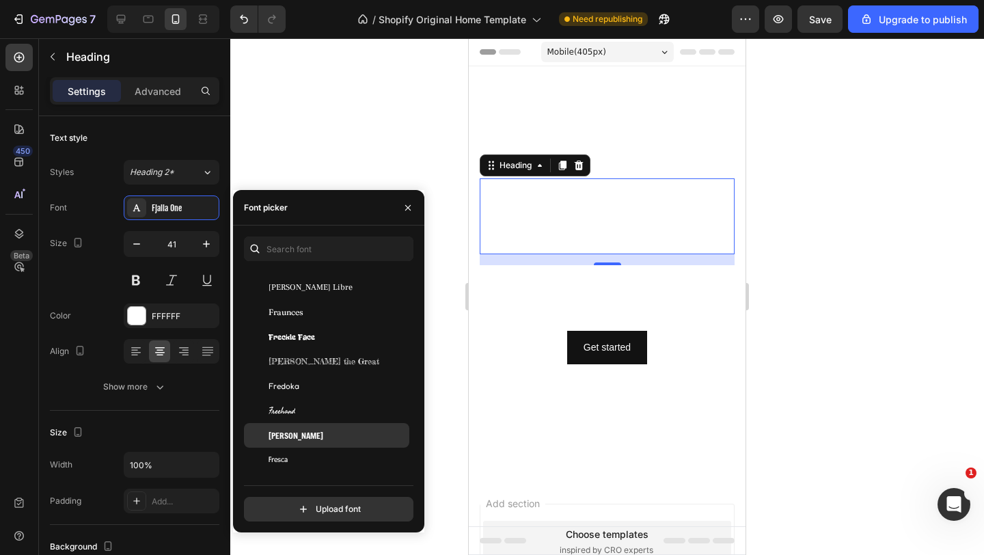
click at [294, 434] on span "Freeman" at bounding box center [295, 435] width 55 height 12
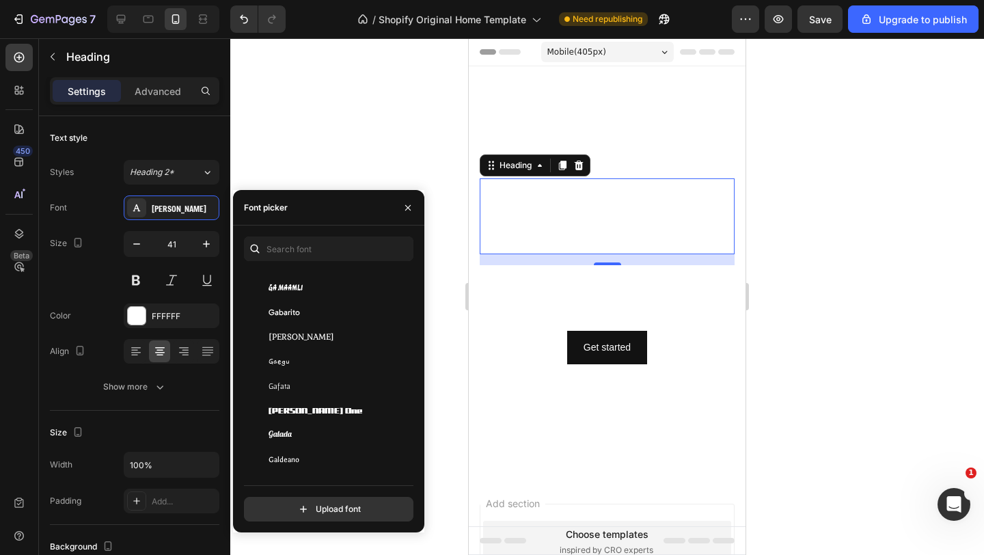
scroll to position [12873, 0]
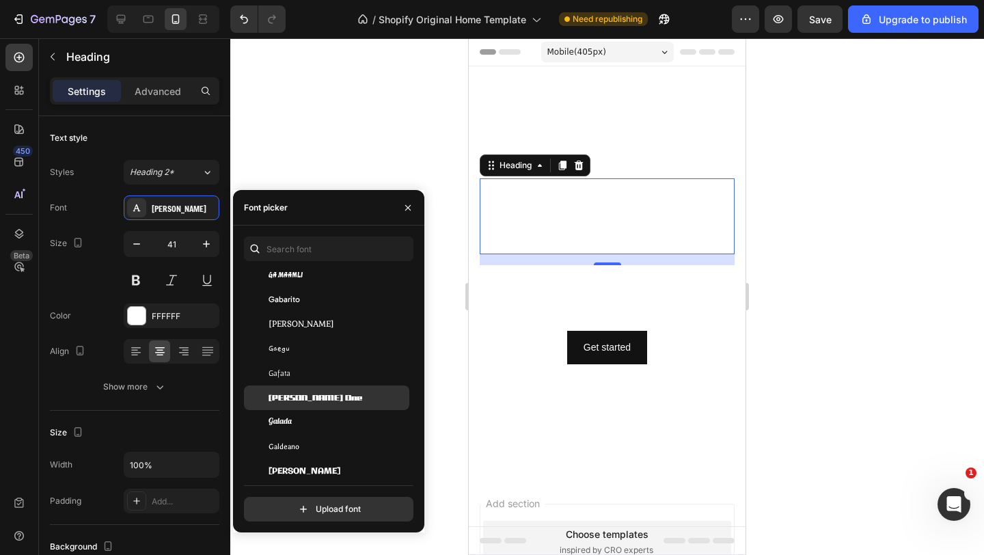
click at [294, 392] on span "Gajraj One" at bounding box center [315, 397] width 94 height 12
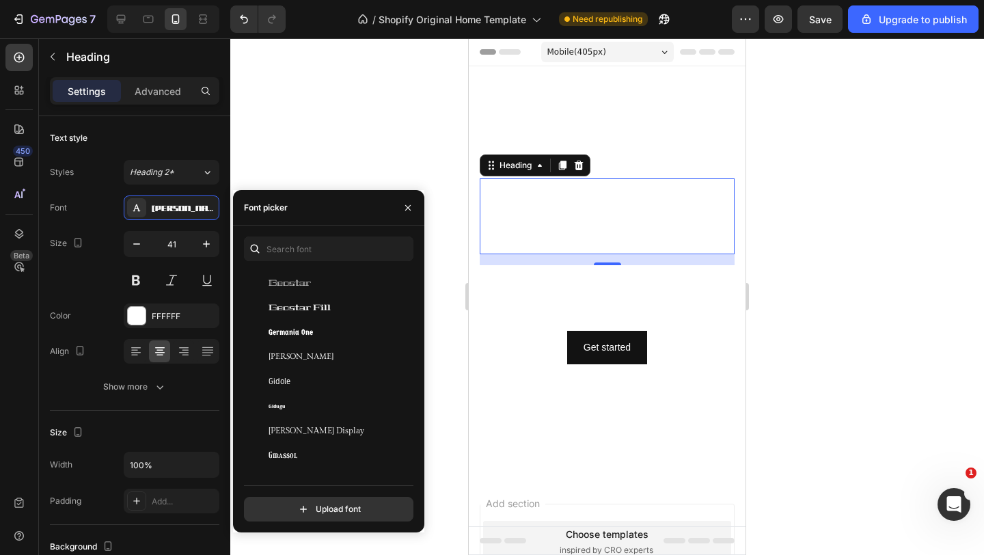
scroll to position [13445, 0]
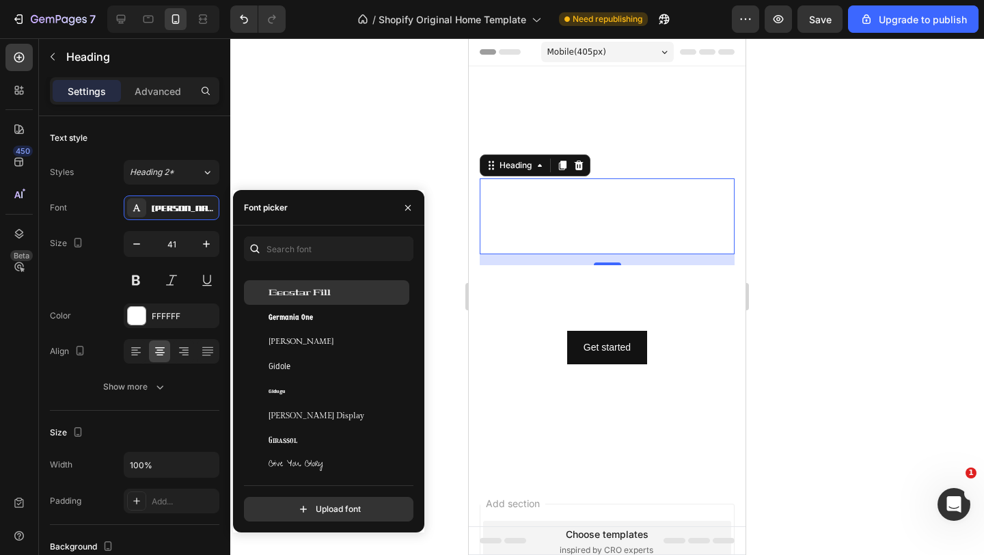
click at [288, 290] on span "Geostar Fill" at bounding box center [299, 292] width 62 height 12
click at [293, 317] on span "Germania One" at bounding box center [290, 317] width 44 height 12
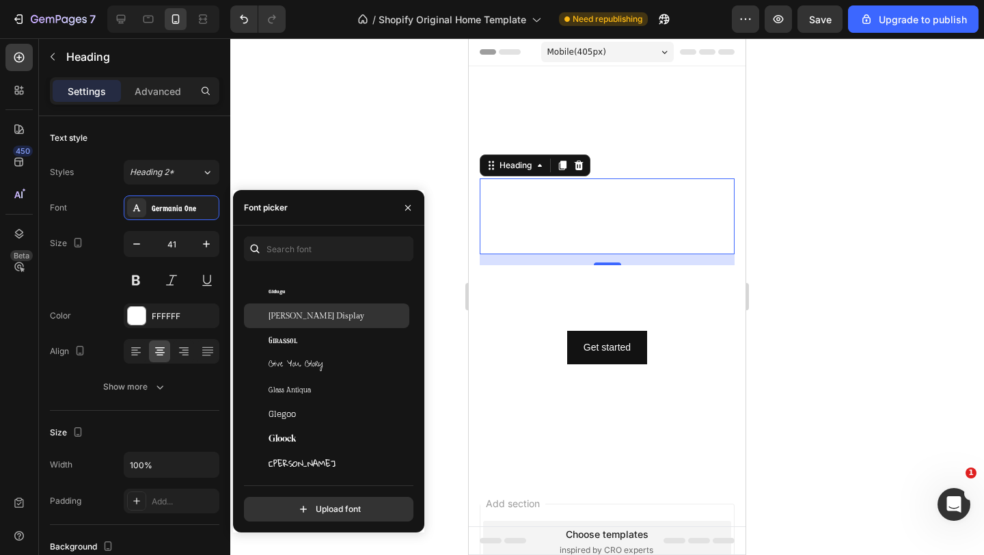
scroll to position [13554, 0]
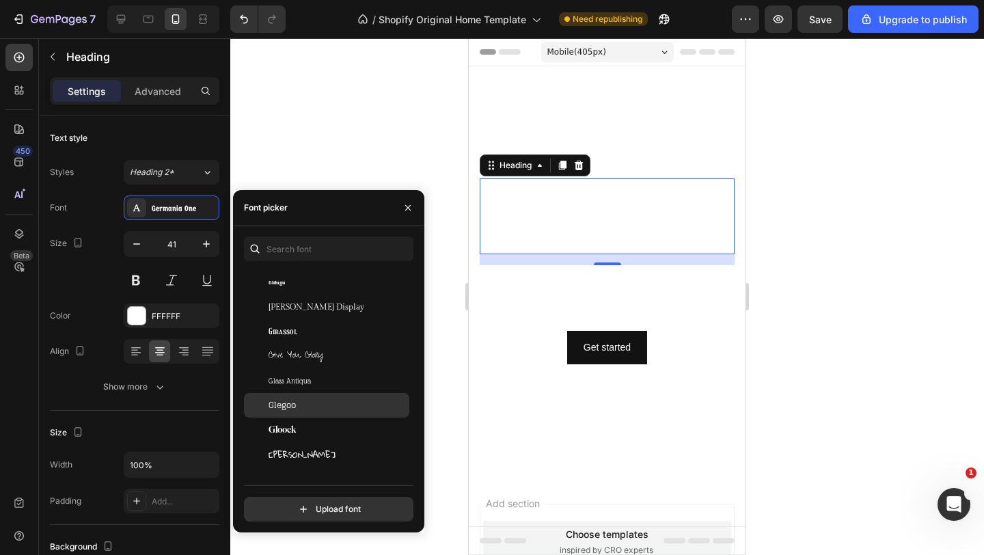
click at [298, 402] on div "Glegoo" at bounding box center [337, 405] width 138 height 12
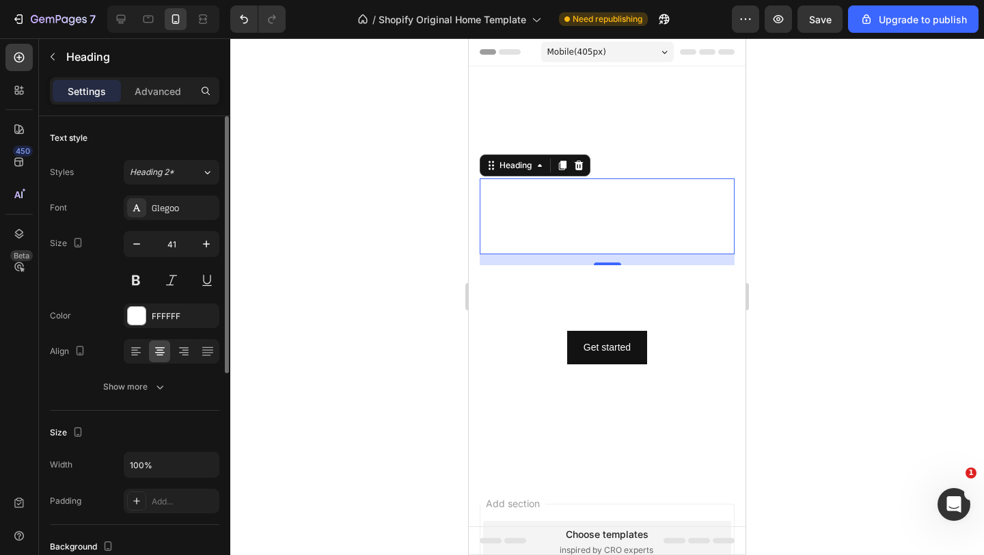
click at [130, 333] on div "Font Glegoo Size 41 Color FFFFFF Align Show more" at bounding box center [134, 297] width 169 height 204
click at [135, 318] on div at bounding box center [137, 316] width 18 height 18
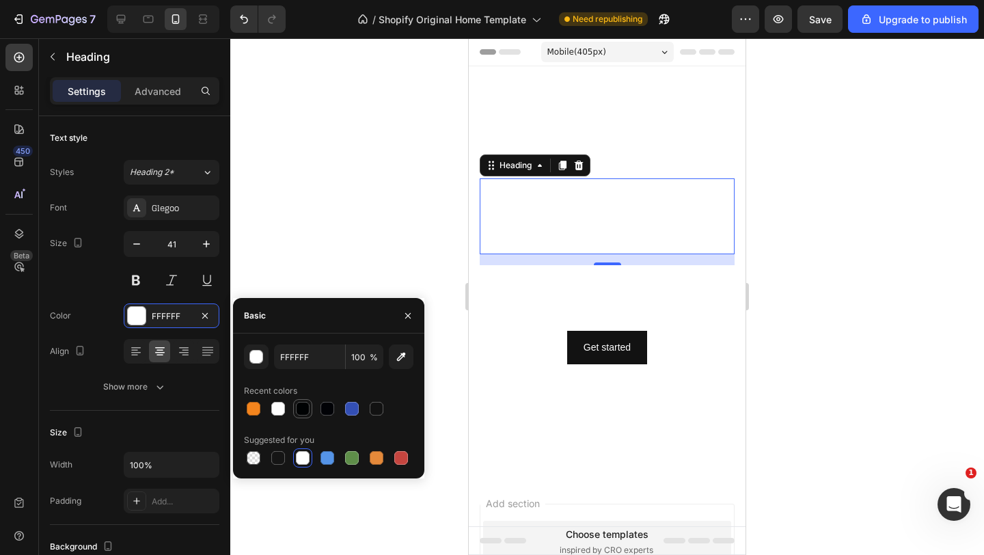
click at [305, 406] on div at bounding box center [303, 409] width 14 height 14
type input "000203"
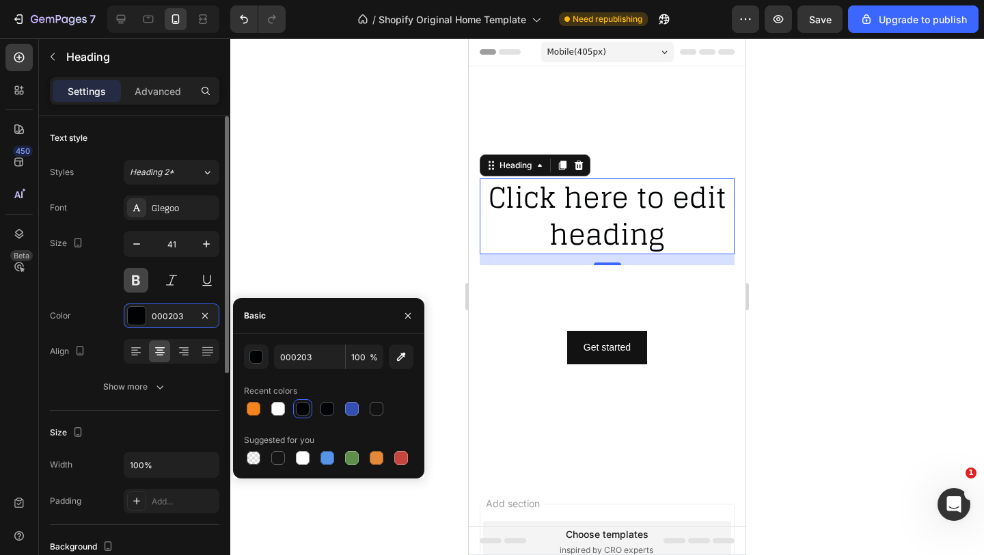
click at [141, 285] on button at bounding box center [136, 280] width 25 height 25
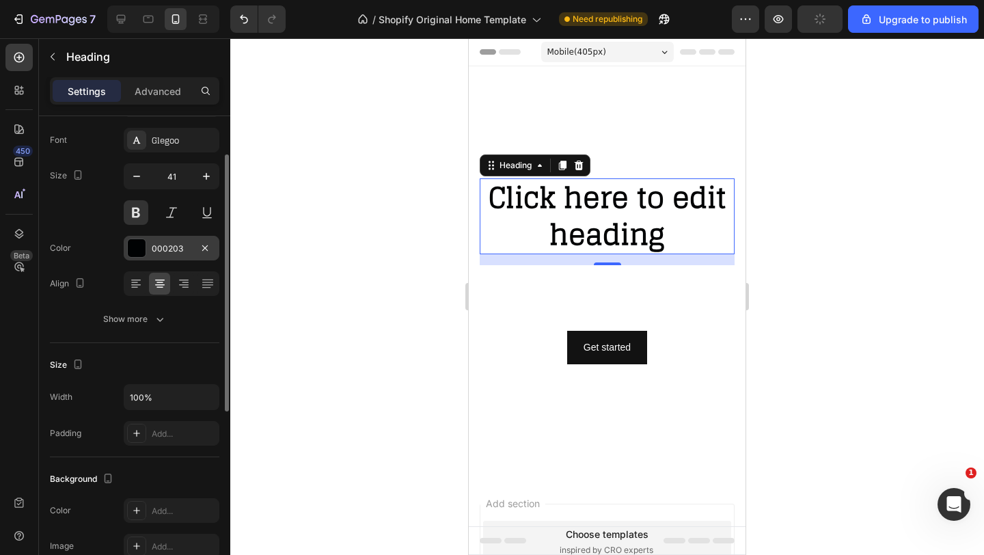
scroll to position [69, 0]
click at [142, 279] on icon at bounding box center [136, 282] width 14 height 14
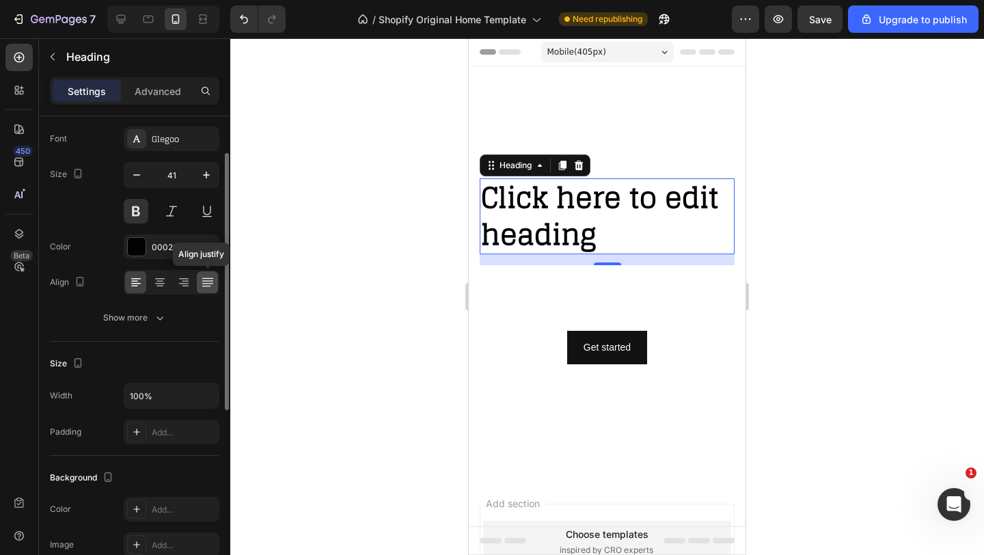
click at [204, 274] on div at bounding box center [207, 282] width 21 height 22
click at [182, 281] on icon at bounding box center [184, 282] width 14 height 14
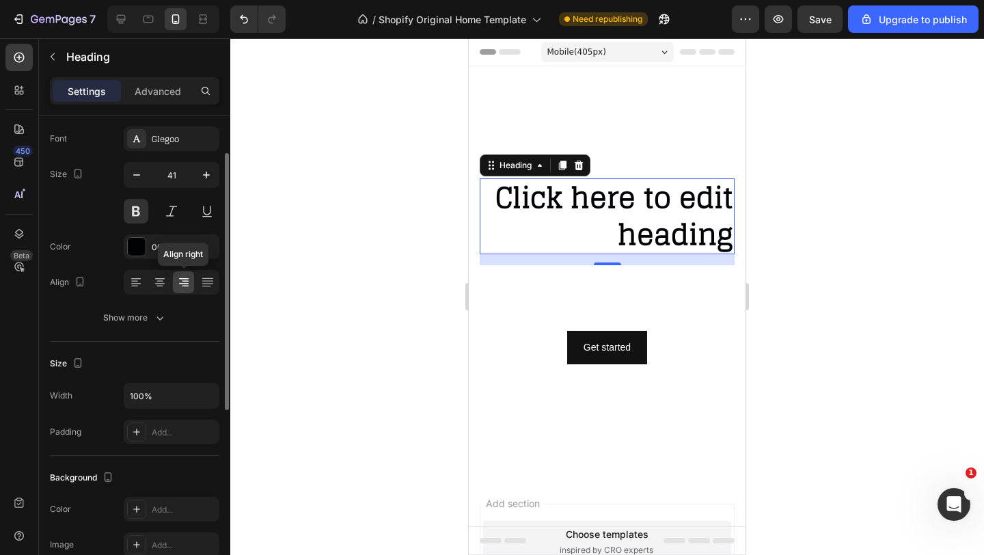
click at [148, 283] on div "Align right" at bounding box center [172, 282] width 96 height 25
click at [154, 286] on icon at bounding box center [160, 282] width 14 height 14
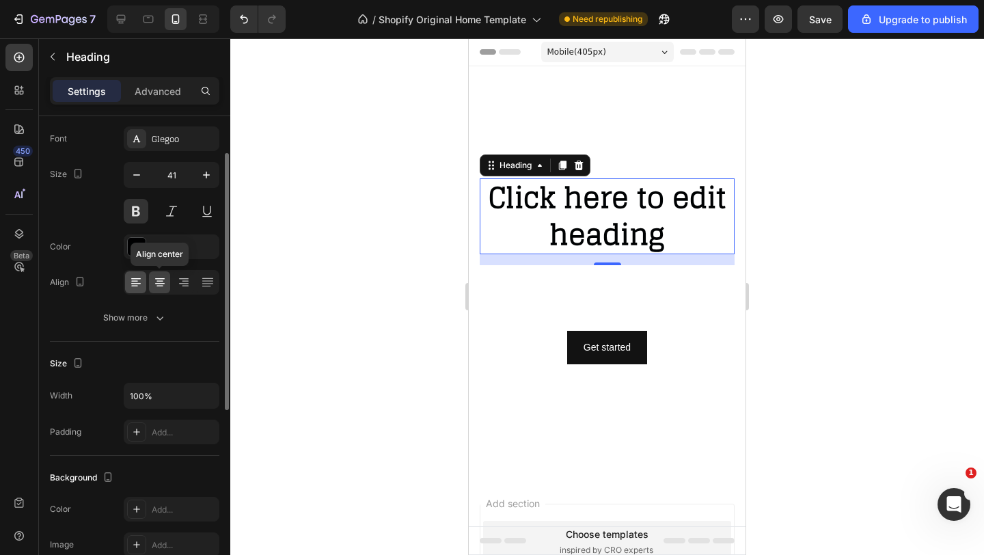
click at [141, 288] on icon at bounding box center [136, 282] width 14 height 14
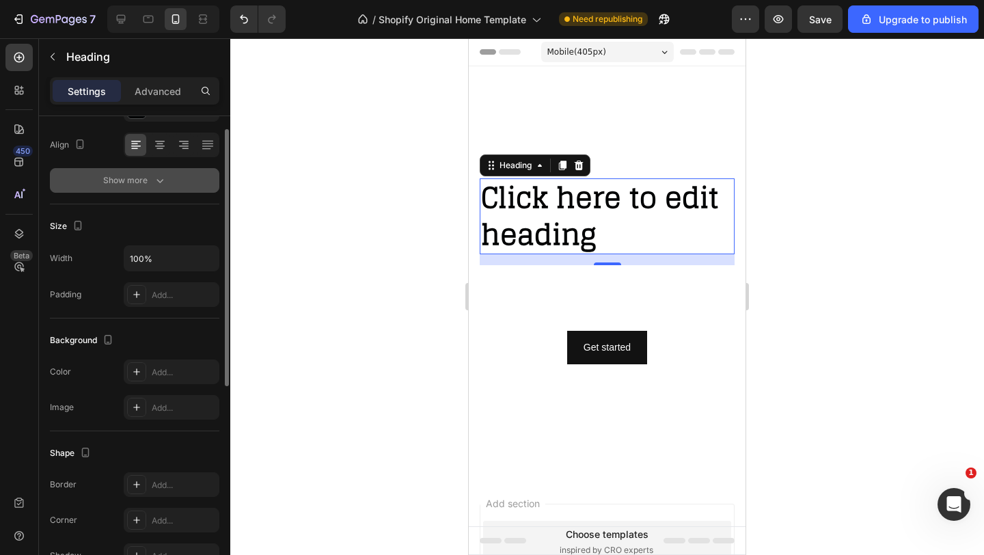
scroll to position [0, 0]
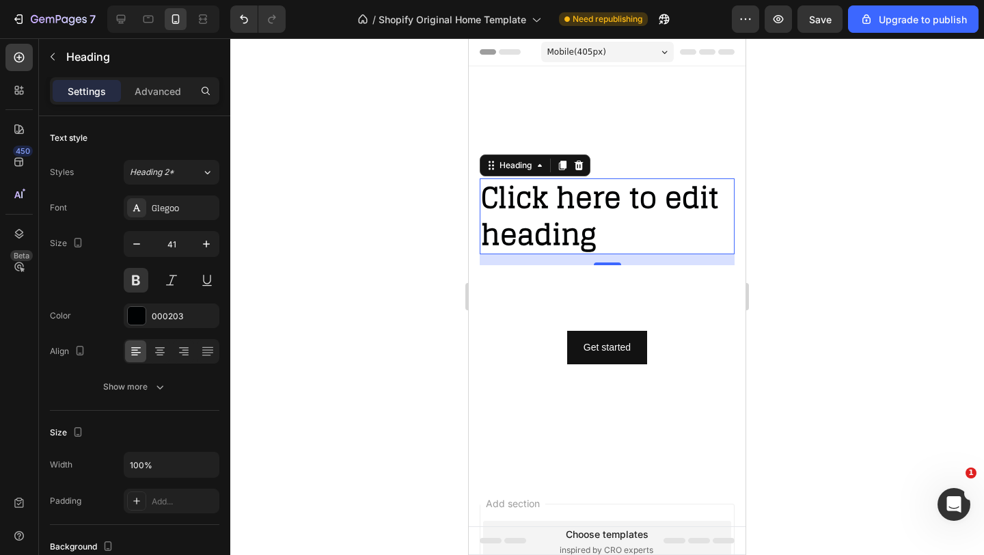
click at [563, 207] on h2 "Click here to edit heading" at bounding box center [606, 216] width 255 height 76
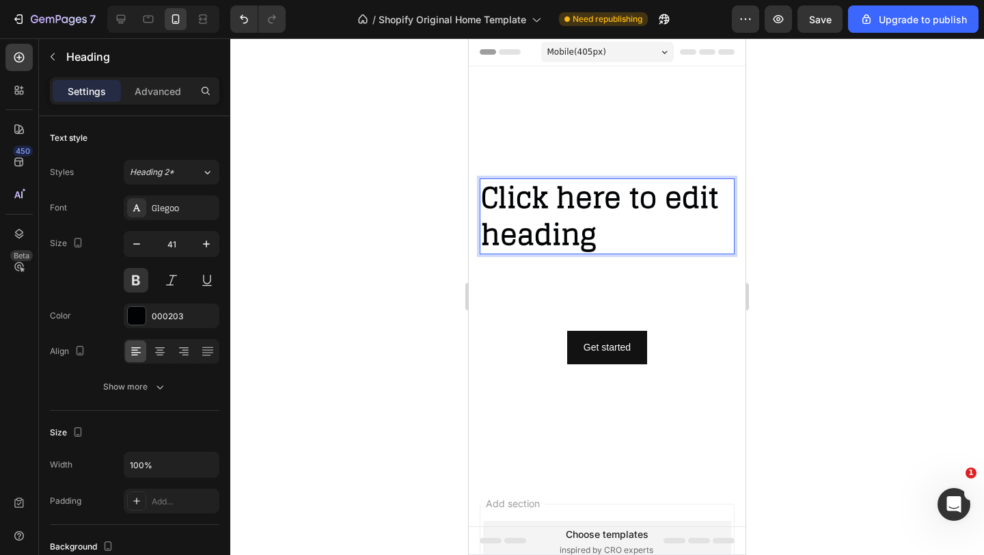
click at [600, 232] on p "Click here to edit heading" at bounding box center [607, 216] width 252 height 73
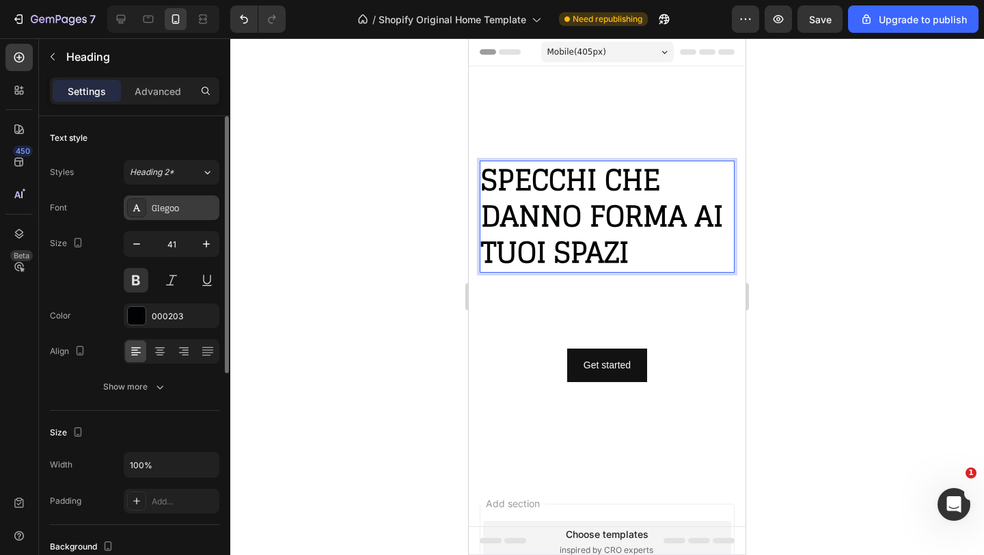
click at [170, 210] on div "Glegoo" at bounding box center [184, 208] width 64 height 12
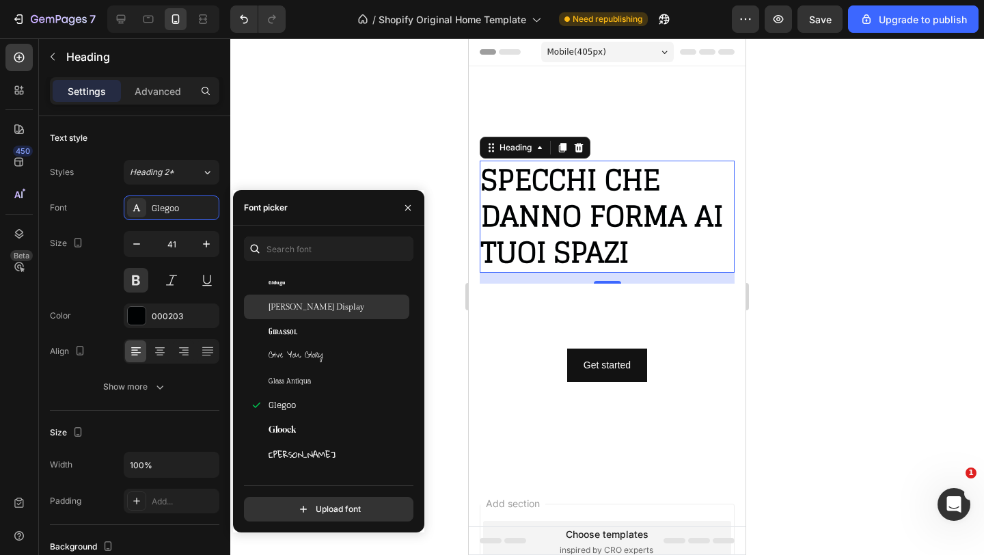
click at [282, 308] on span "Gilda Display" at bounding box center [316, 307] width 96 height 12
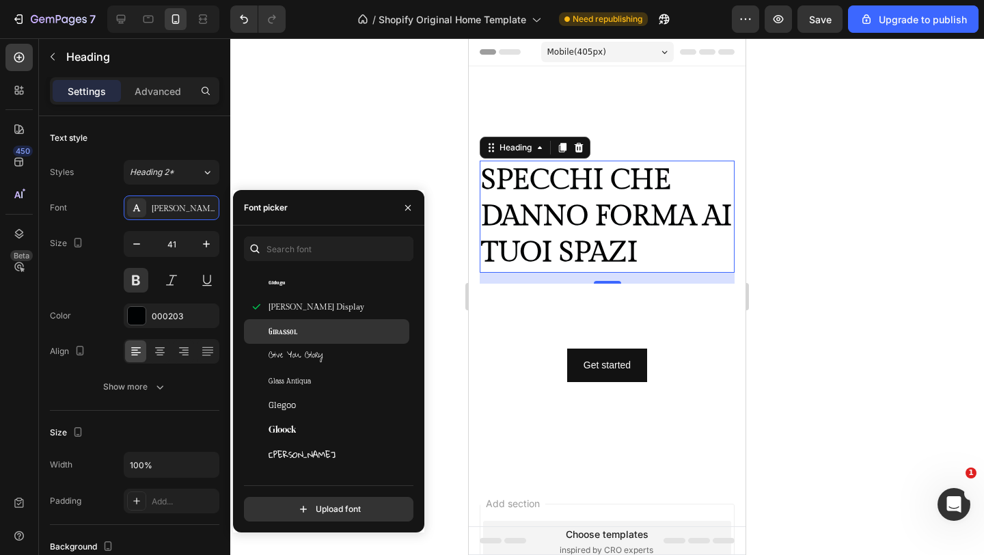
click at [285, 325] on span "Girassol" at bounding box center [282, 331] width 29 height 12
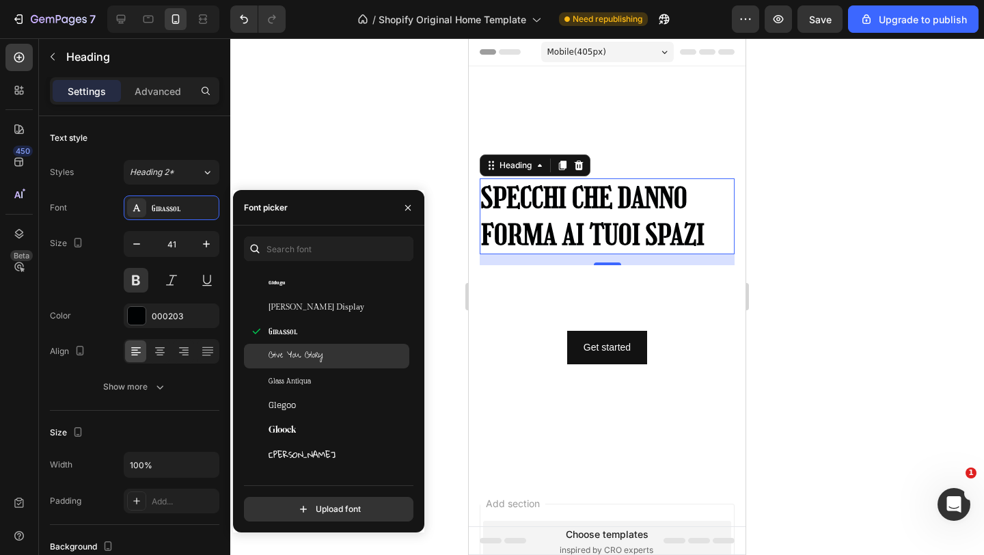
click at [291, 357] on span "Give You Glory" at bounding box center [295, 356] width 55 height 12
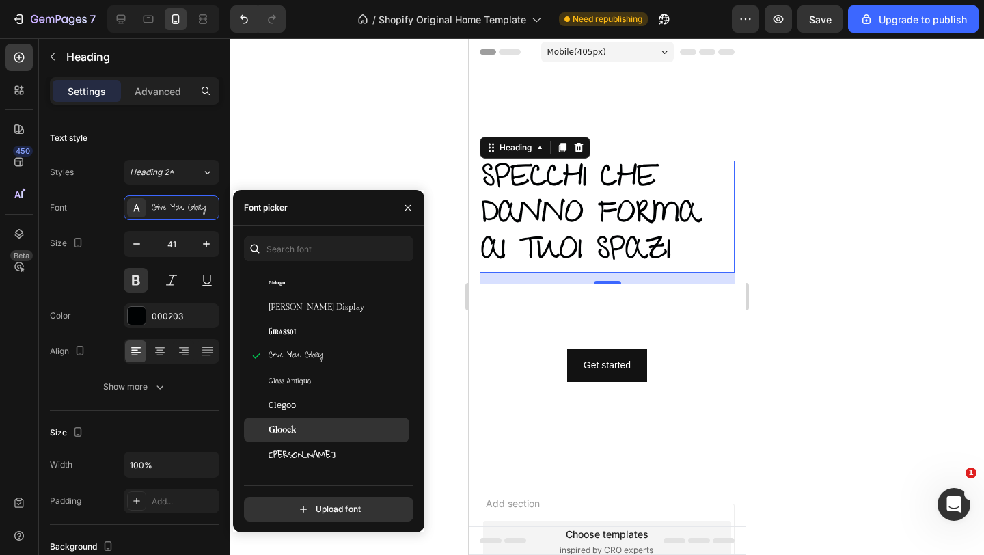
click at [298, 421] on div "Gloock" at bounding box center [326, 429] width 165 height 25
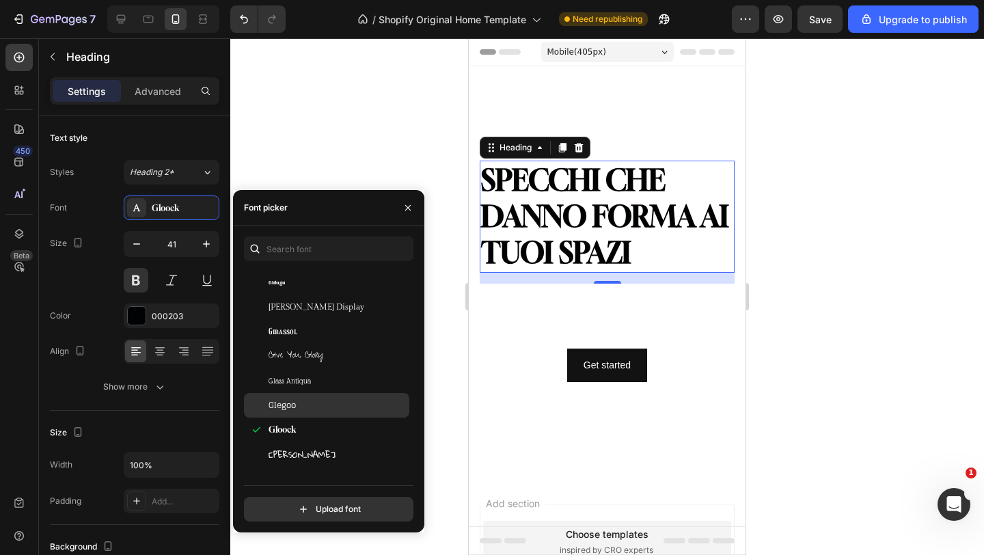
click at [301, 403] on div "Glegoo" at bounding box center [337, 405] width 138 height 12
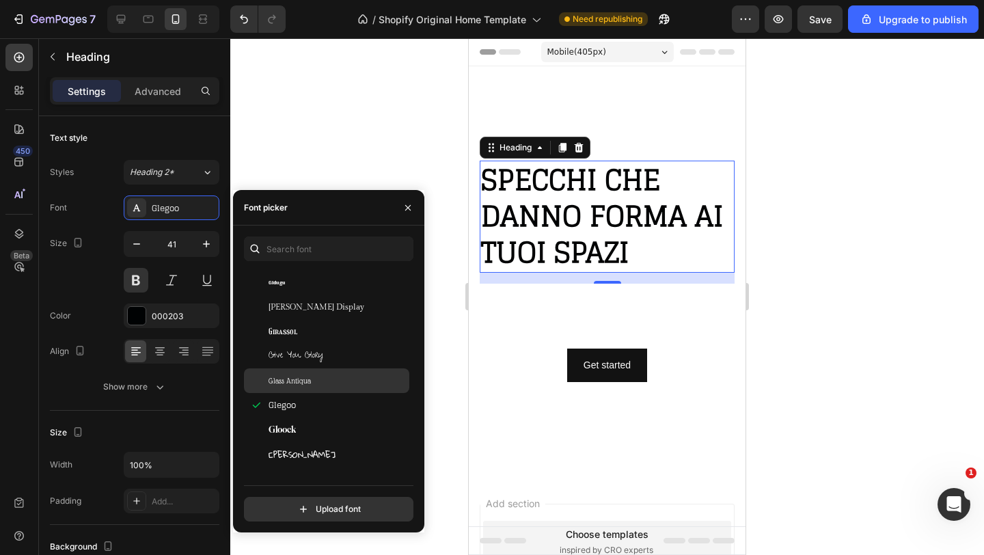
click at [303, 381] on span "Glass Antiqua" at bounding box center [289, 380] width 42 height 12
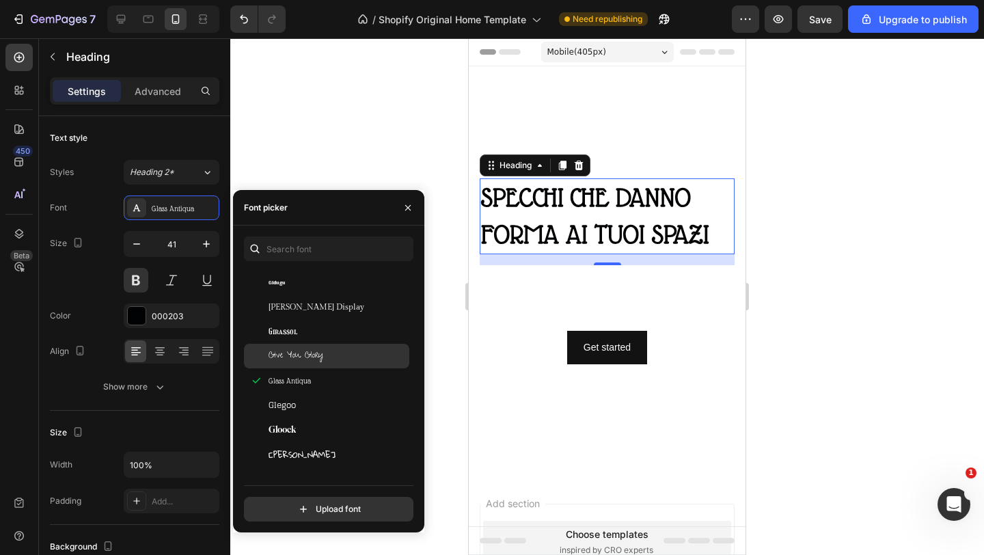
click at [305, 359] on span "Give You Glory" at bounding box center [295, 356] width 55 height 12
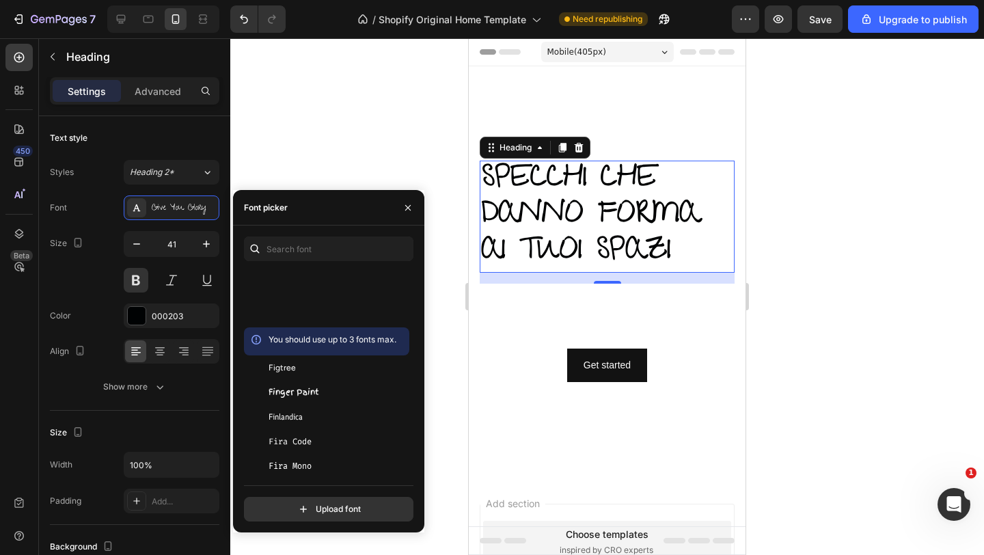
scroll to position [11517, 0]
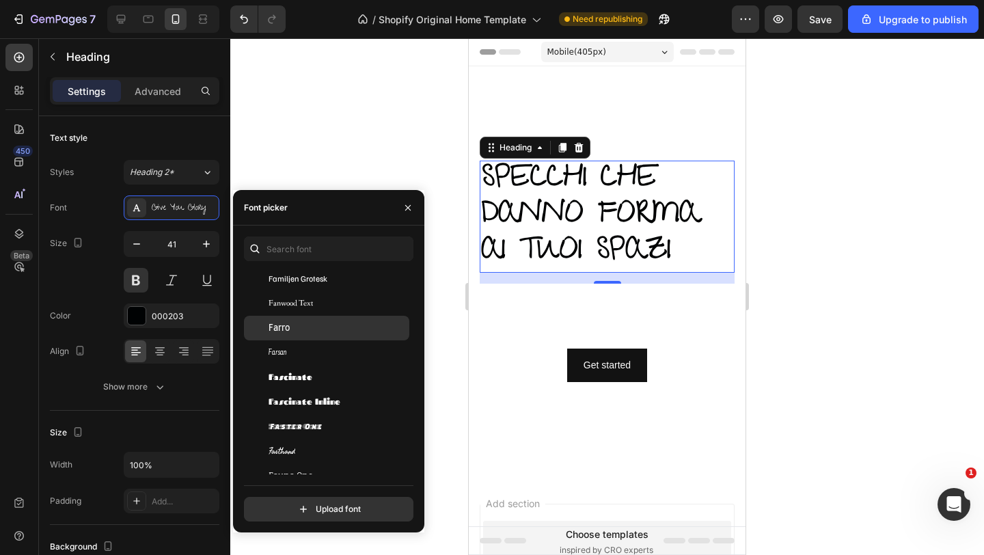
click at [302, 332] on div "Farro" at bounding box center [337, 328] width 138 height 12
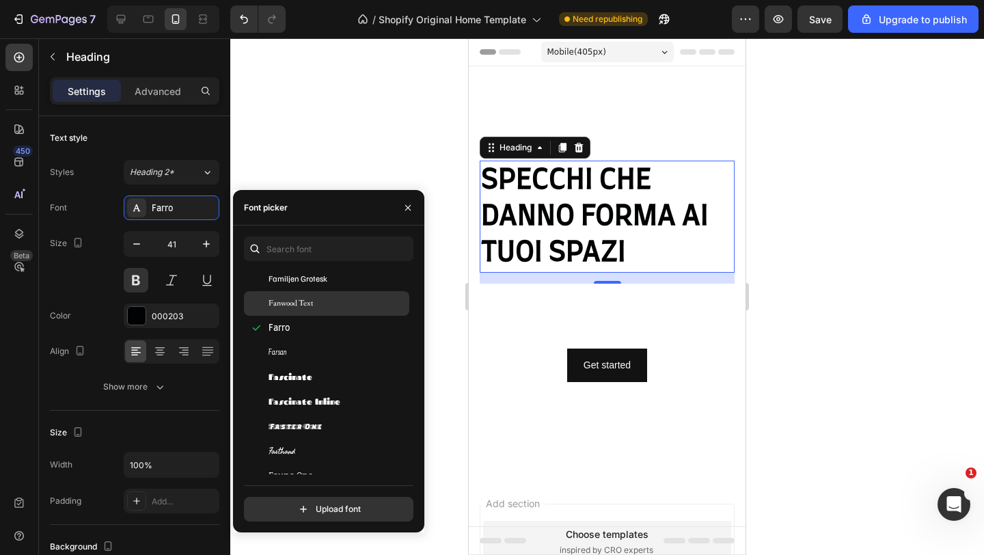
click at [295, 305] on span "Fanwood Text" at bounding box center [290, 303] width 44 height 12
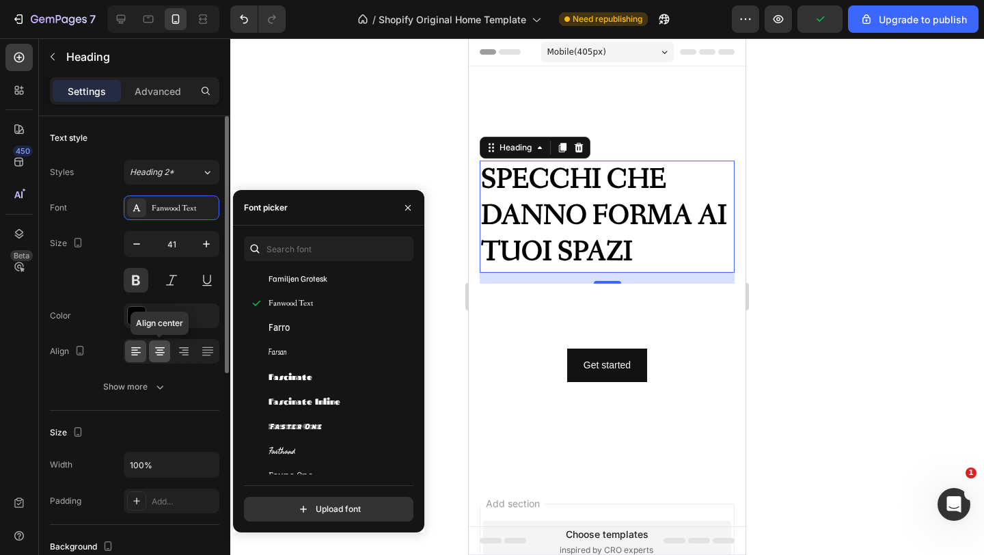
click at [163, 342] on div at bounding box center [159, 351] width 21 height 22
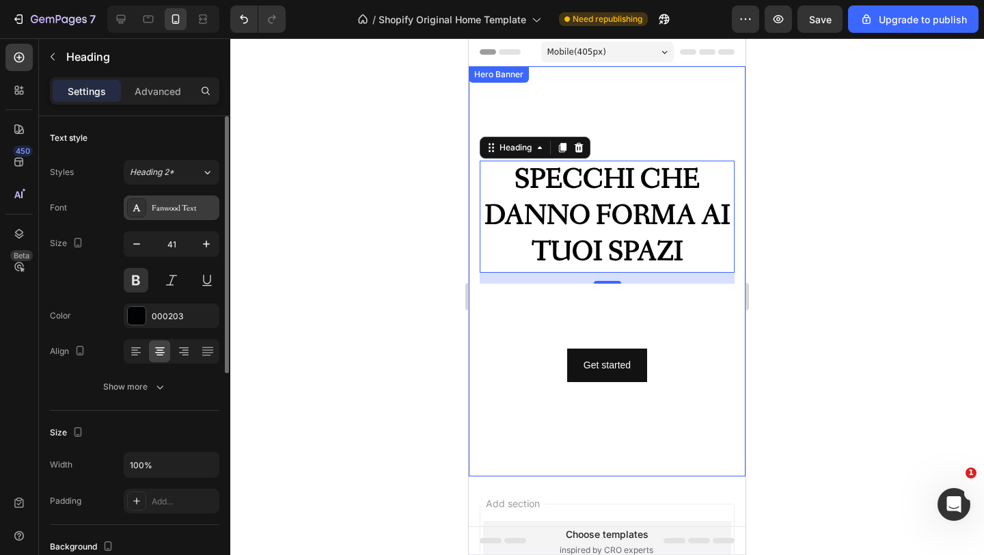
click at [177, 218] on div "Fanwood Text" at bounding box center [172, 207] width 96 height 25
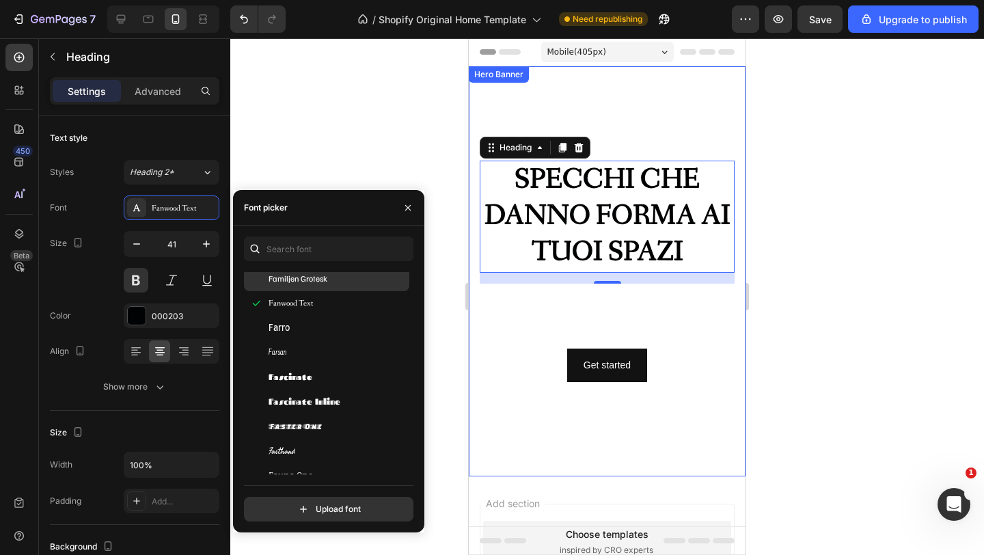
click at [311, 283] on span "Familjen Grotesk" at bounding box center [297, 279] width 59 height 12
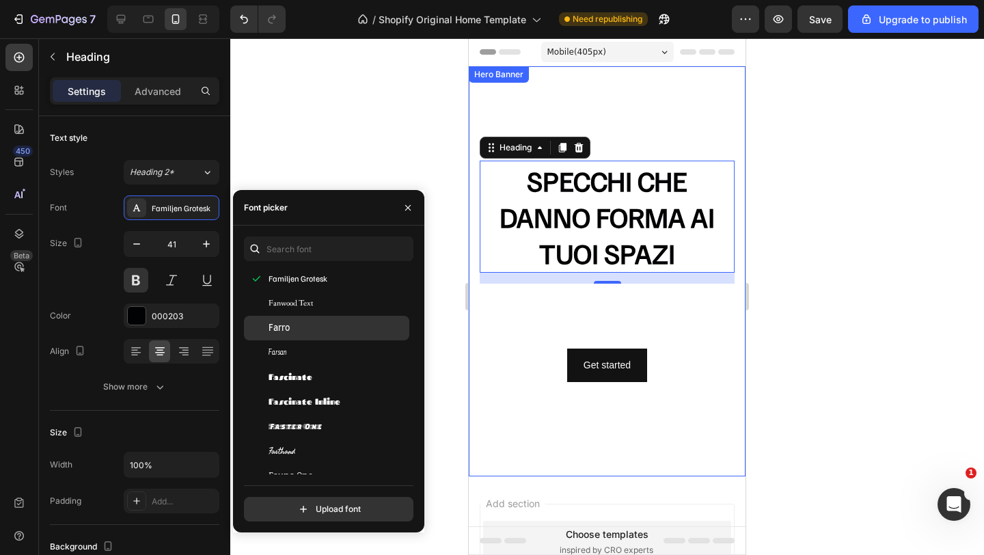
click at [294, 326] on div "Farro" at bounding box center [337, 328] width 138 height 12
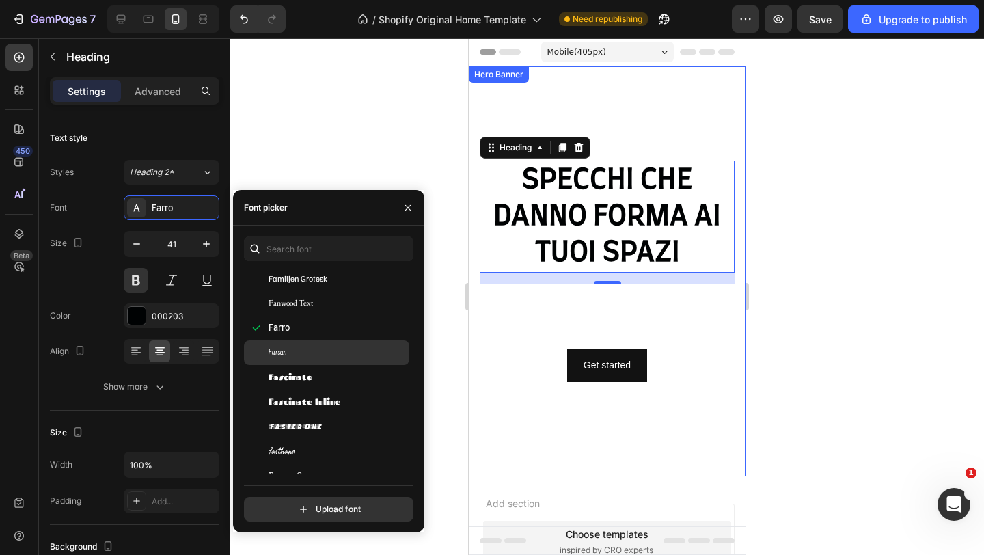
click at [291, 349] on div "Farsan" at bounding box center [337, 352] width 138 height 12
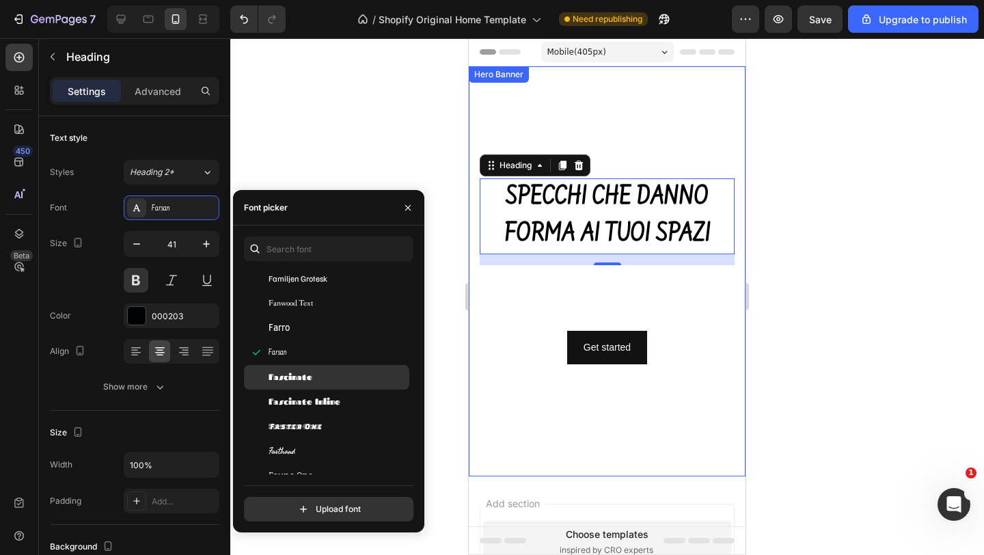
click at [290, 369] on div "Fascinate" at bounding box center [326, 377] width 165 height 25
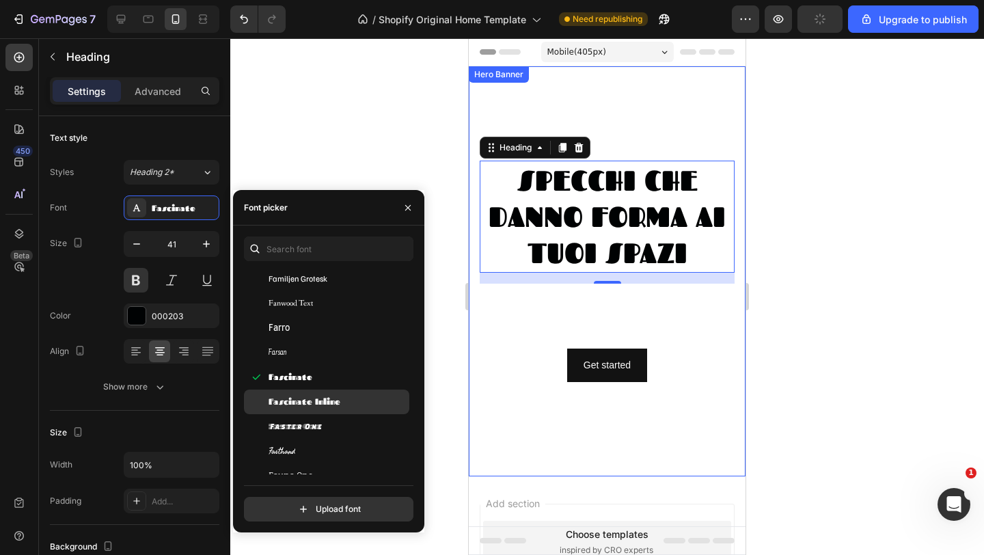
click at [291, 389] on div "Fascinate Inline" at bounding box center [326, 401] width 165 height 25
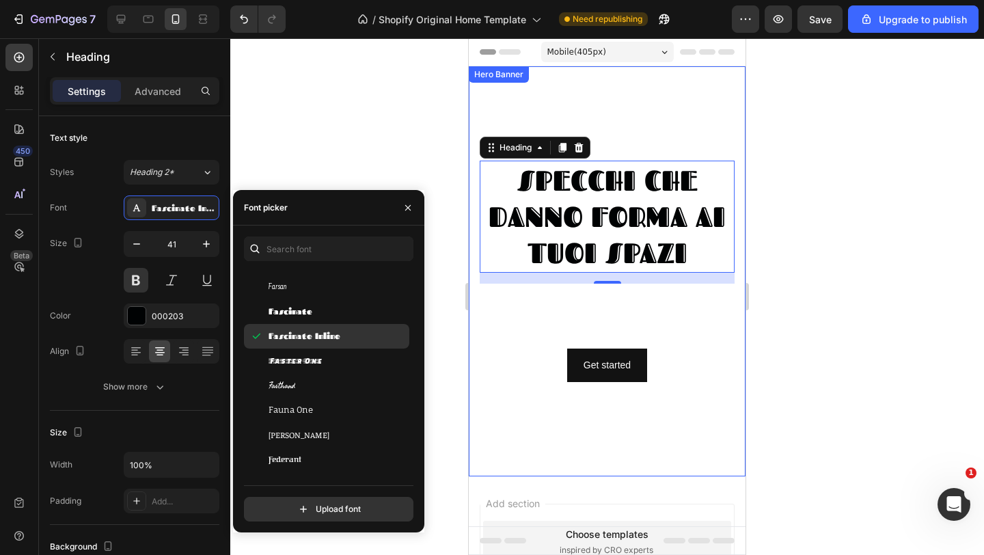
scroll to position [11607, 0]
click at [297, 333] on span "Faster One" at bounding box center [294, 336] width 53 height 12
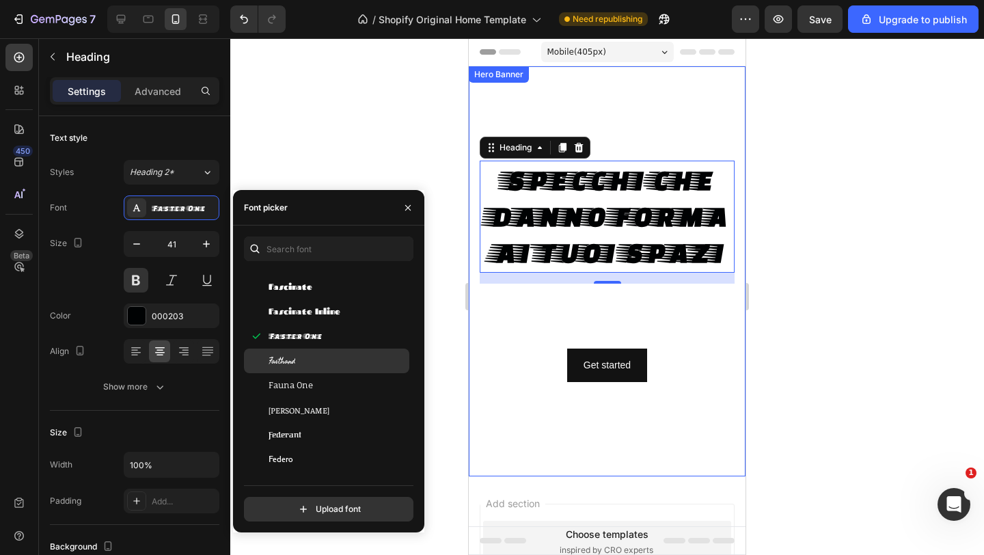
click at [292, 353] on div "Fasthand" at bounding box center [326, 360] width 165 height 25
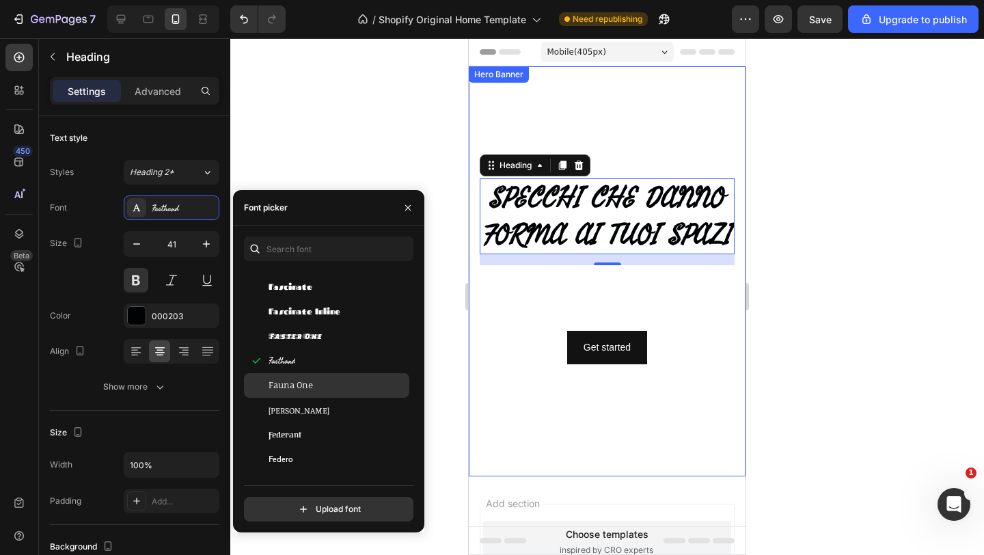
click at [294, 376] on div "Fauna One" at bounding box center [326, 385] width 165 height 25
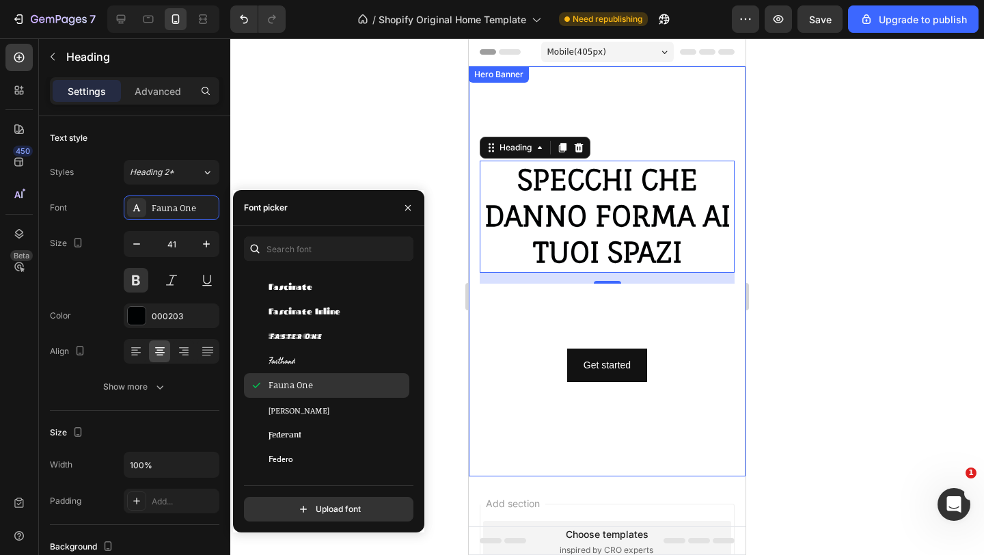
scroll to position [11639, 0]
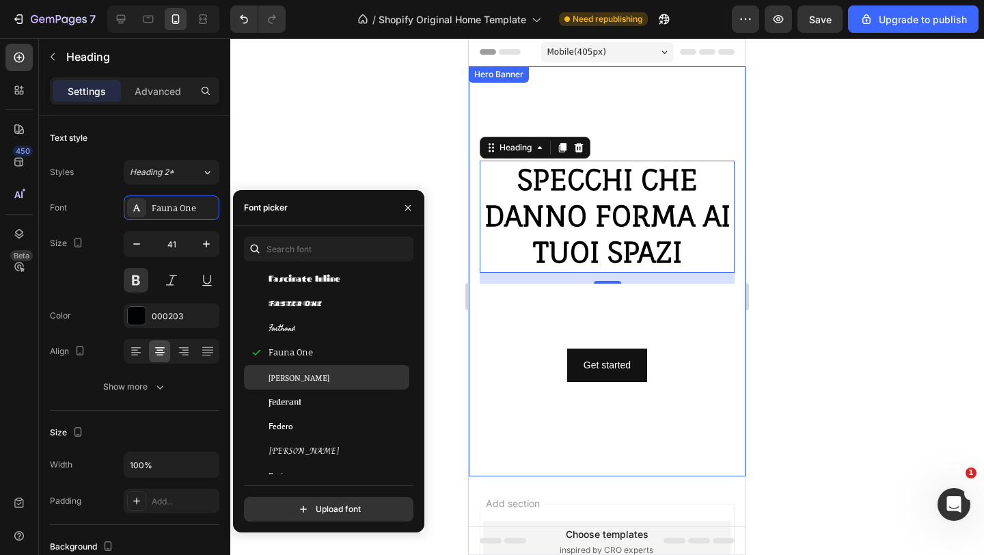
click at [289, 378] on span "Faustina" at bounding box center [298, 377] width 61 height 12
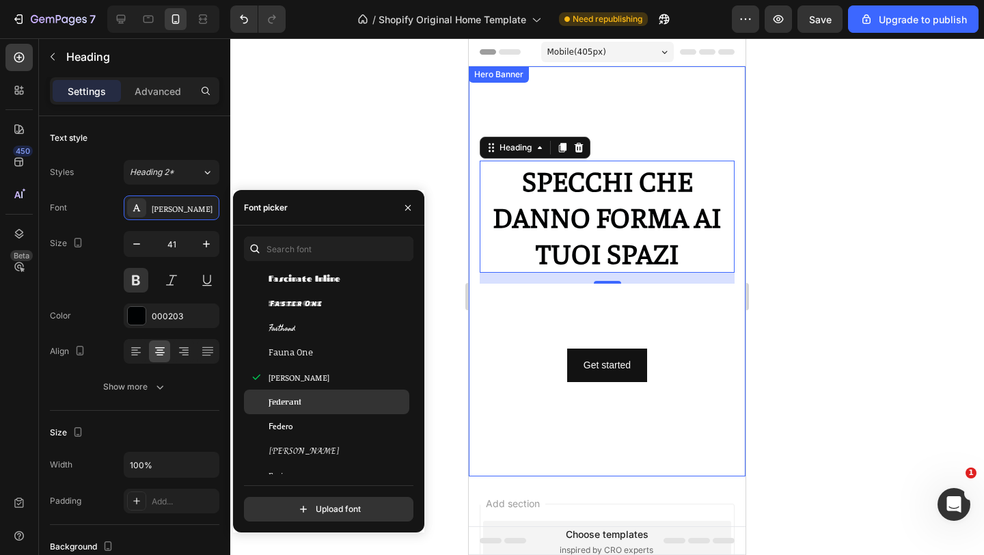
click at [286, 404] on span "Federant" at bounding box center [284, 401] width 33 height 12
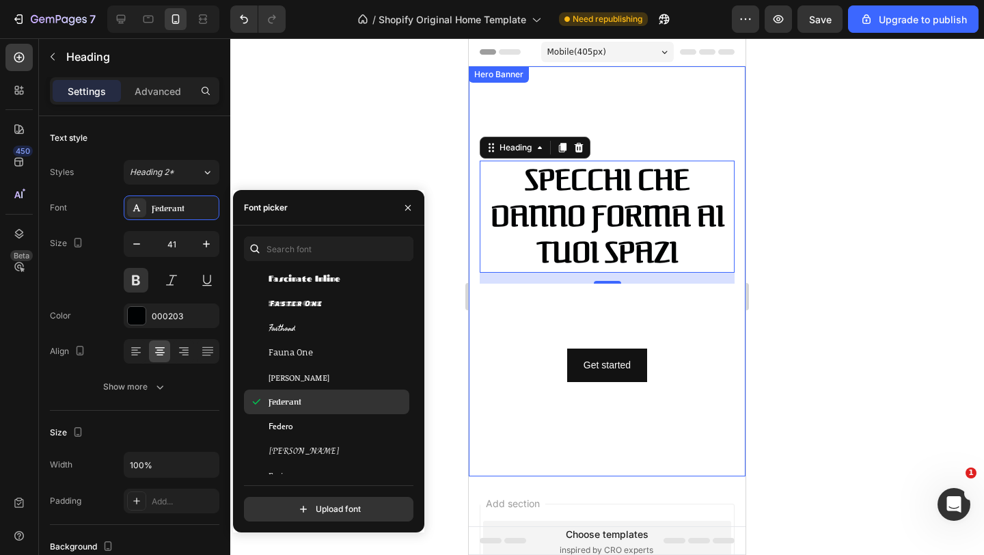
scroll to position [11667, 0]
click at [289, 395] on span "Federo" at bounding box center [280, 399] width 25 height 12
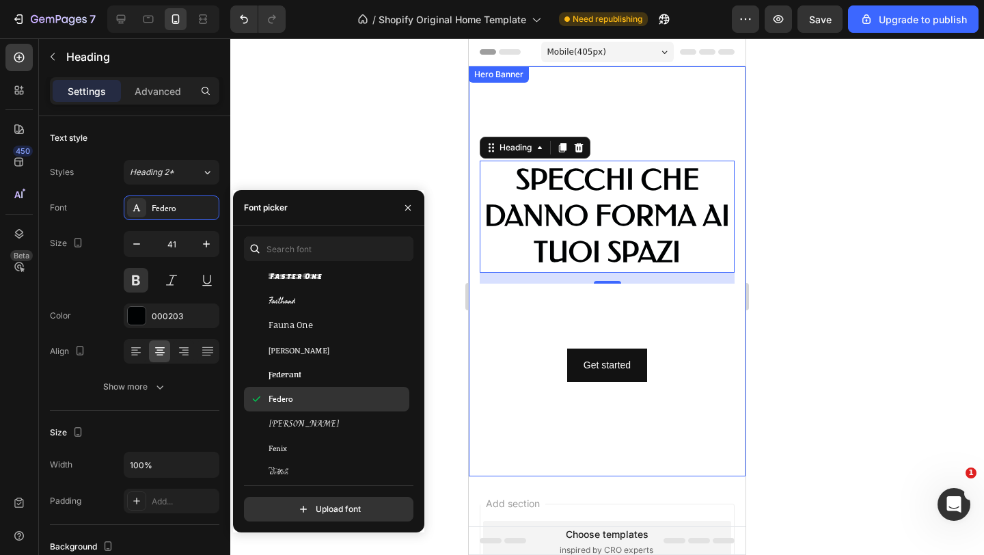
scroll to position [11696, 0]
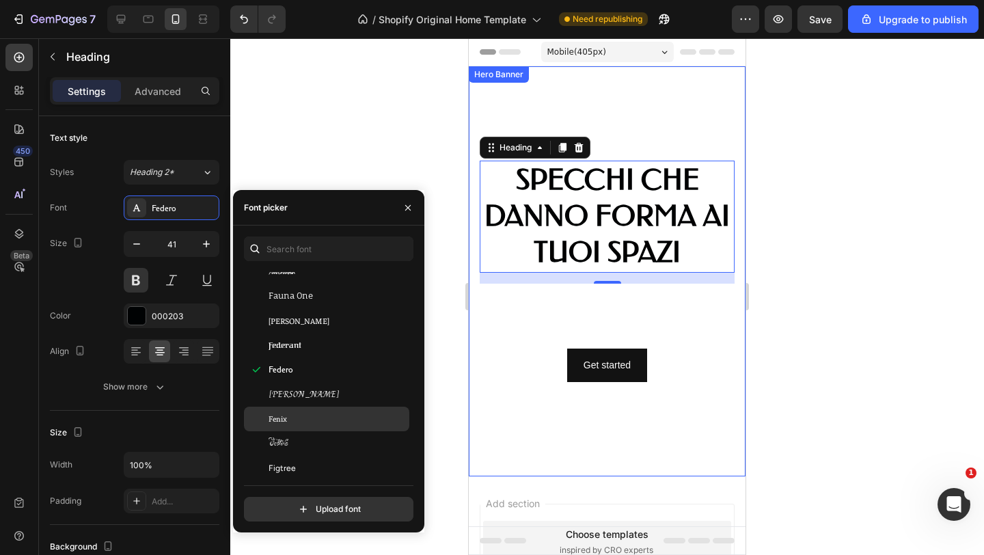
click at [286, 414] on span "Fenix" at bounding box center [277, 419] width 18 height 12
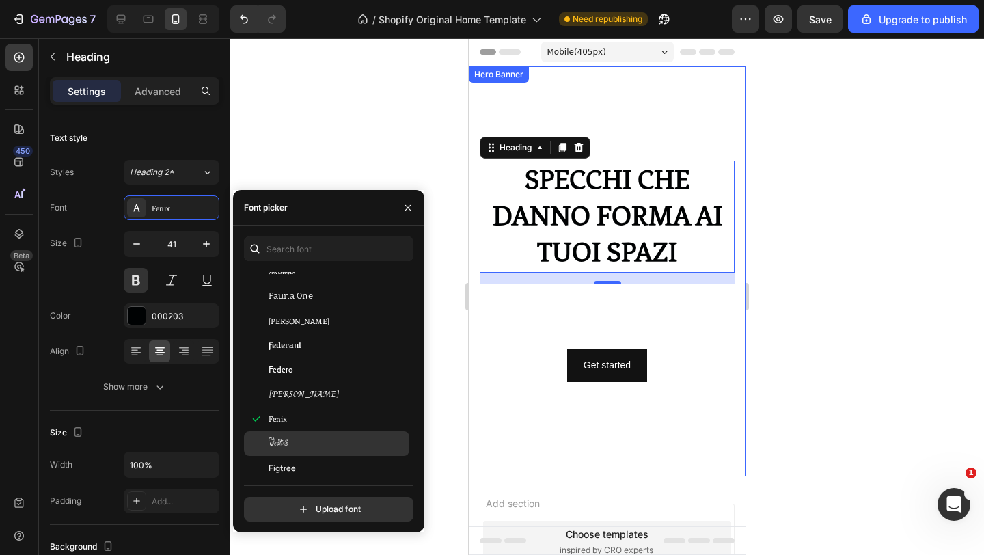
click at [290, 432] on div "Festive" at bounding box center [326, 443] width 165 height 25
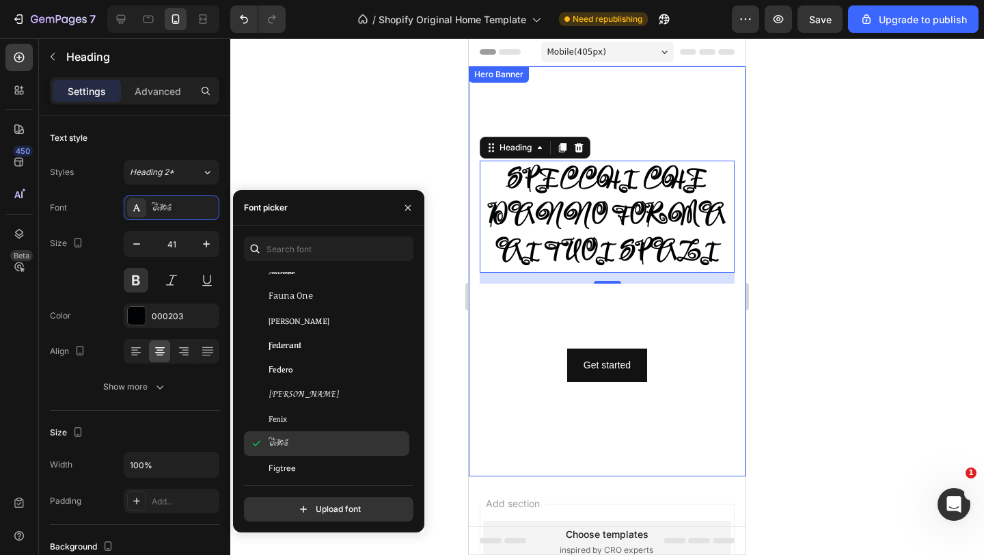
scroll to position [11757, 0]
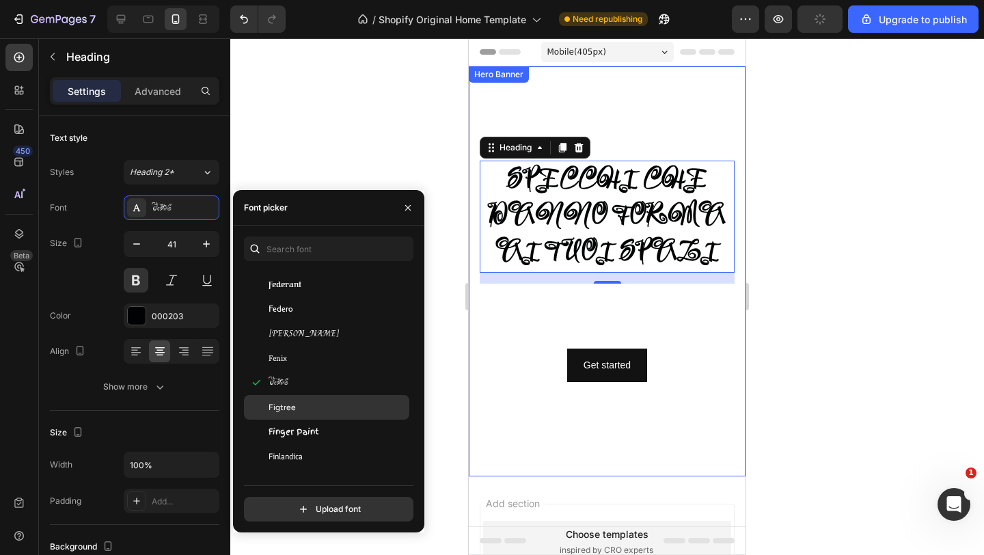
click at [290, 413] on span "Figtree" at bounding box center [281, 407] width 27 height 12
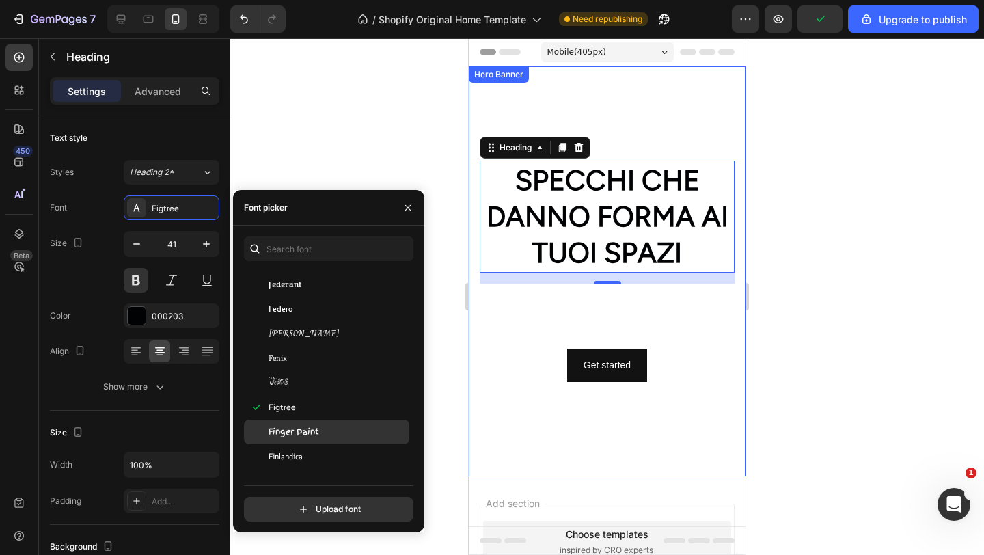
click at [290, 430] on span "Finger Paint" at bounding box center [293, 432] width 51 height 12
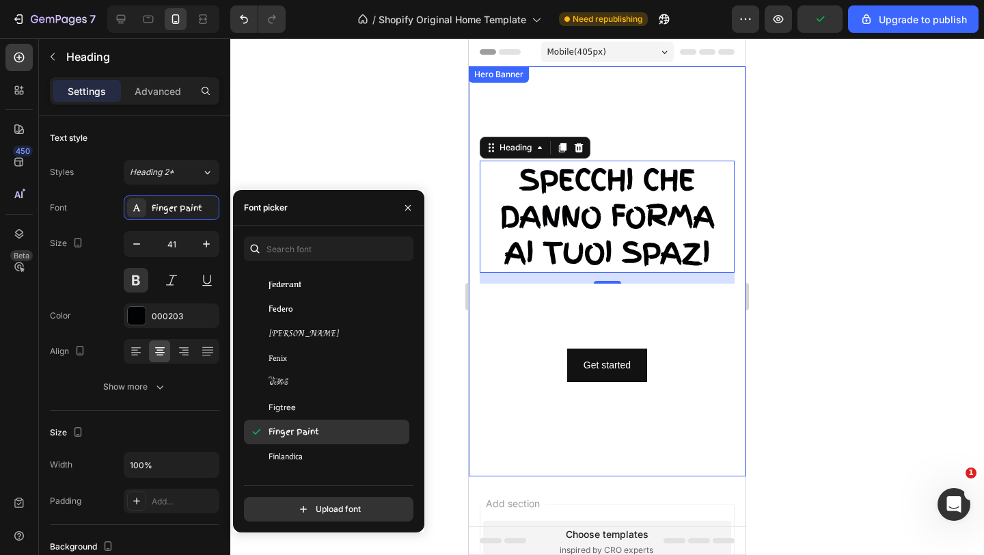
scroll to position [11839, 0]
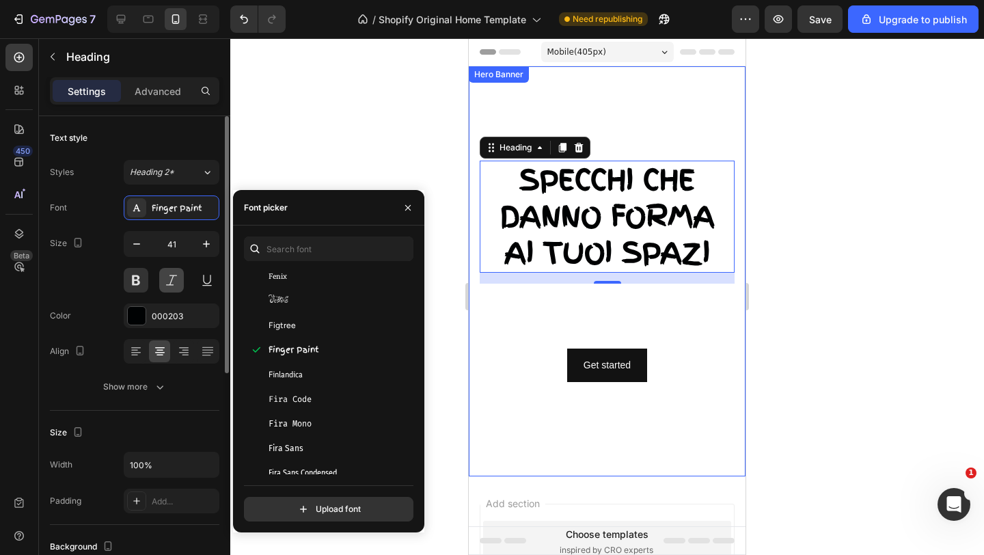
click at [167, 280] on button at bounding box center [171, 280] width 25 height 25
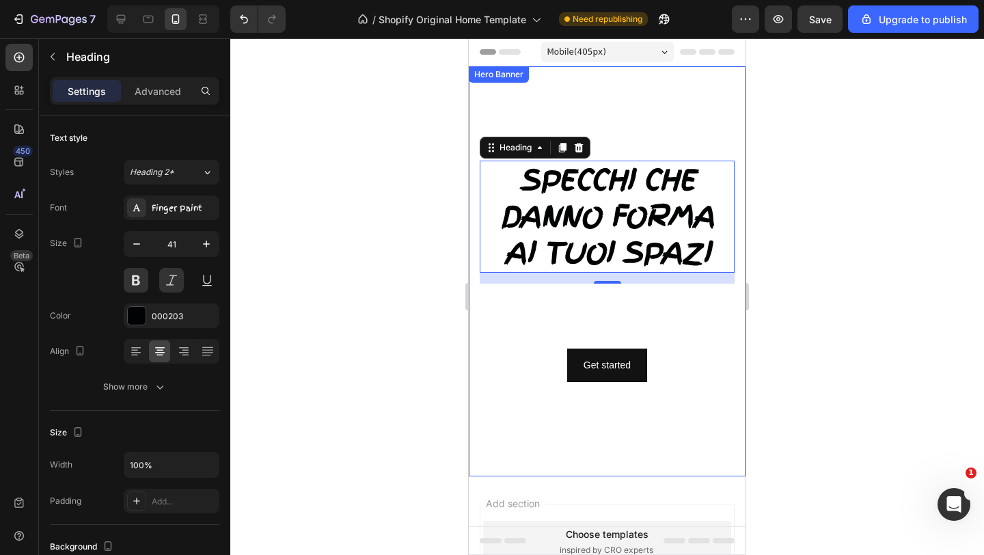
click at [294, 223] on div at bounding box center [606, 296] width 753 height 516
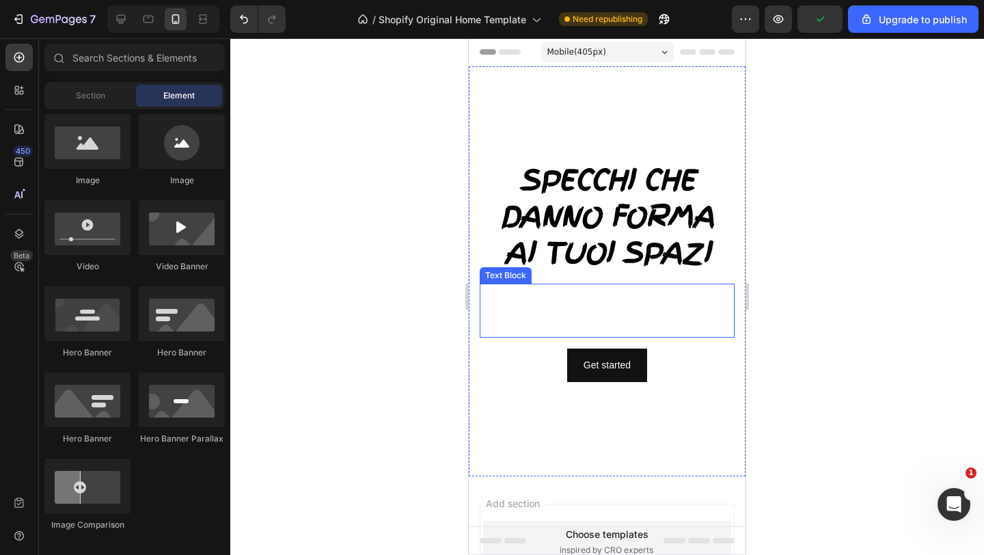
click at [581, 305] on div "This is your text block. Click to edit and make it your own. Share your product…" at bounding box center [606, 310] width 255 height 55
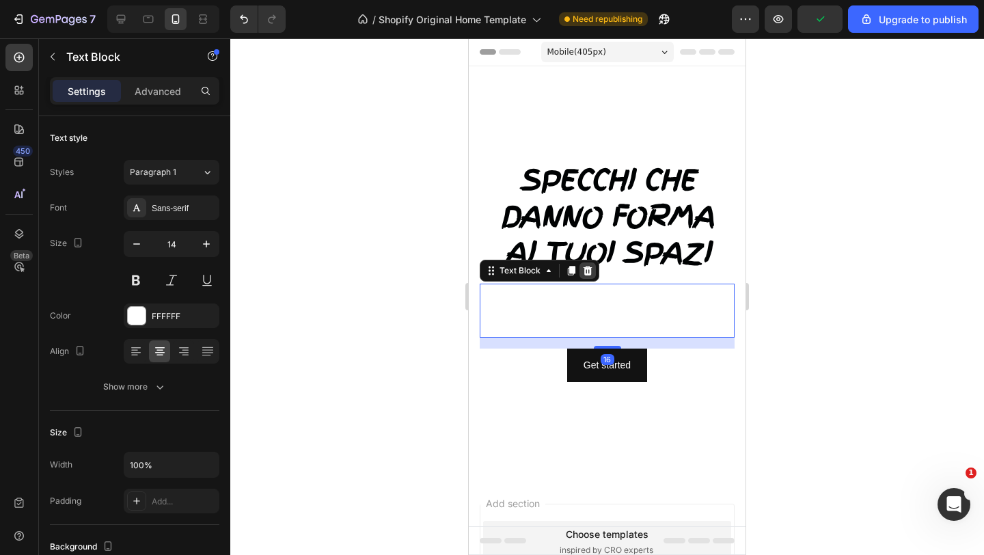
click at [585, 266] on icon at bounding box center [587, 270] width 9 height 10
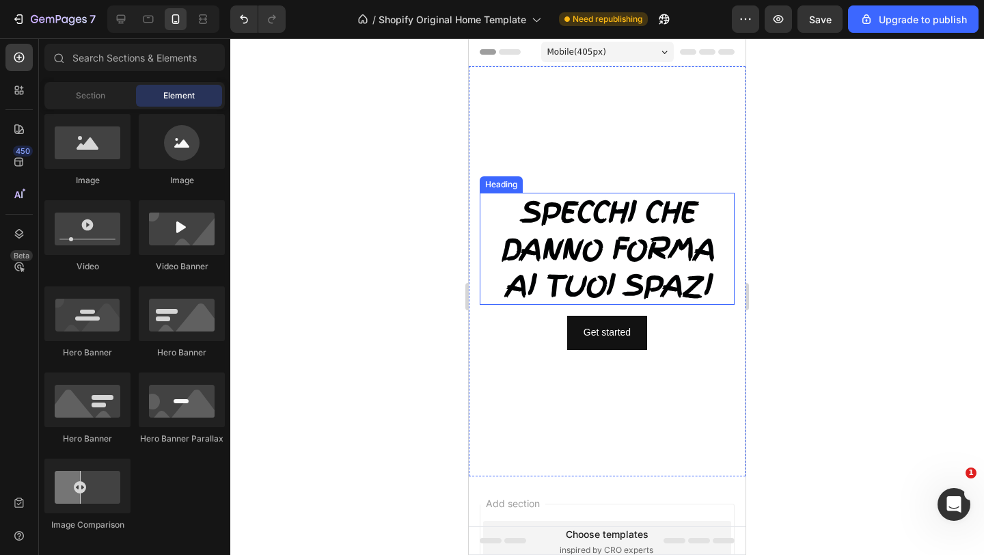
click at [647, 260] on p "SPECCHI CHE DANNO FORMA AI TUOI SPAZI" at bounding box center [607, 248] width 252 height 109
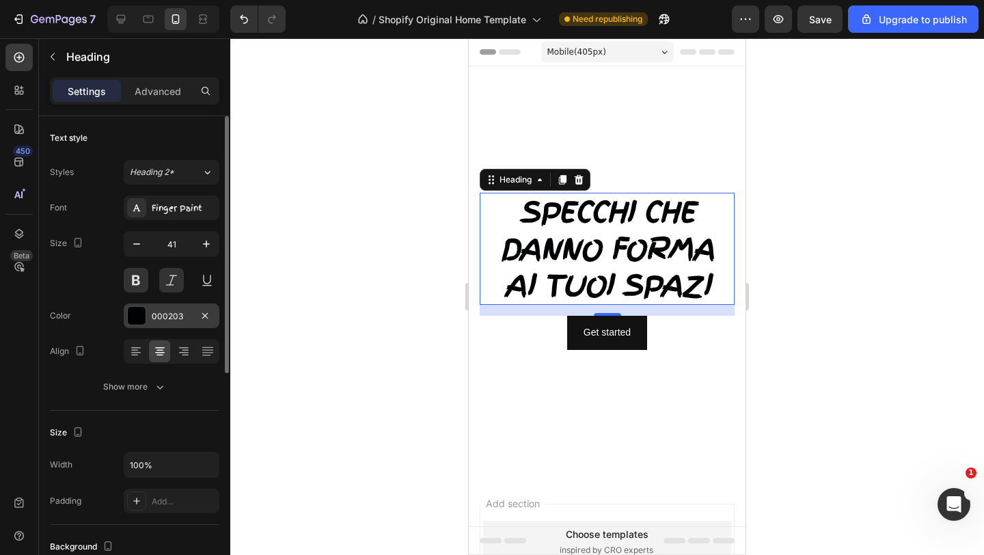
click at [141, 319] on div at bounding box center [137, 316] width 18 height 18
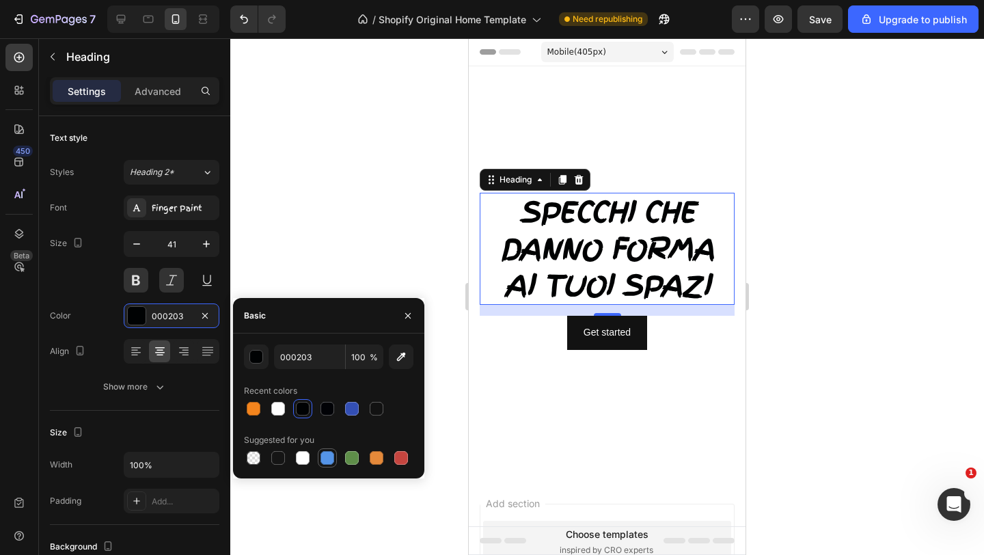
click at [324, 451] on div at bounding box center [327, 458] width 14 height 14
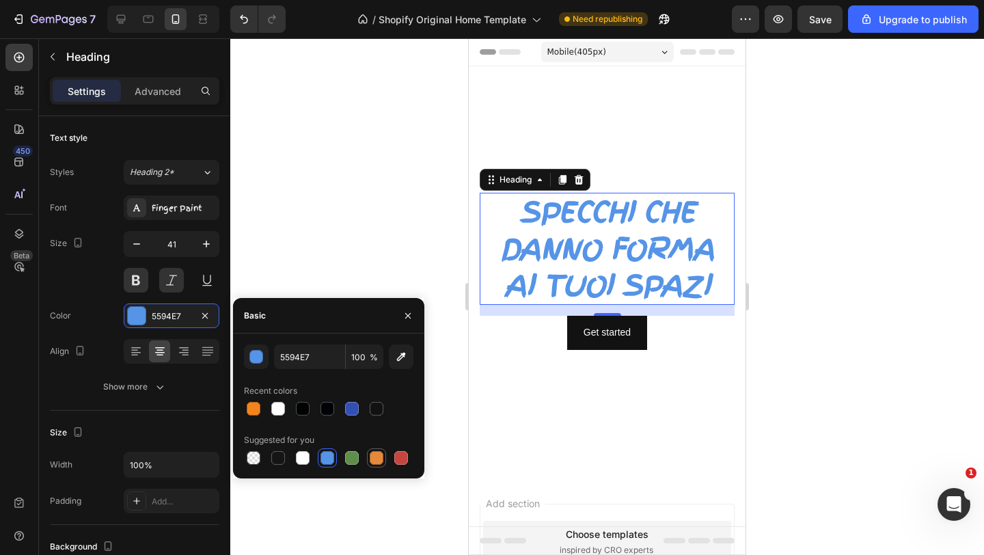
click at [374, 460] on div at bounding box center [377, 458] width 14 height 14
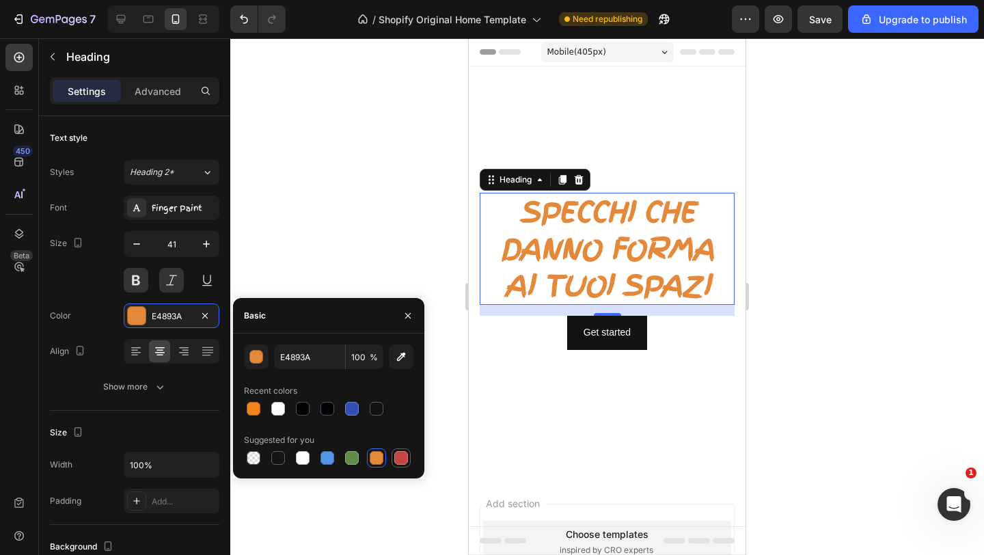
click at [395, 461] on div at bounding box center [401, 458] width 14 height 14
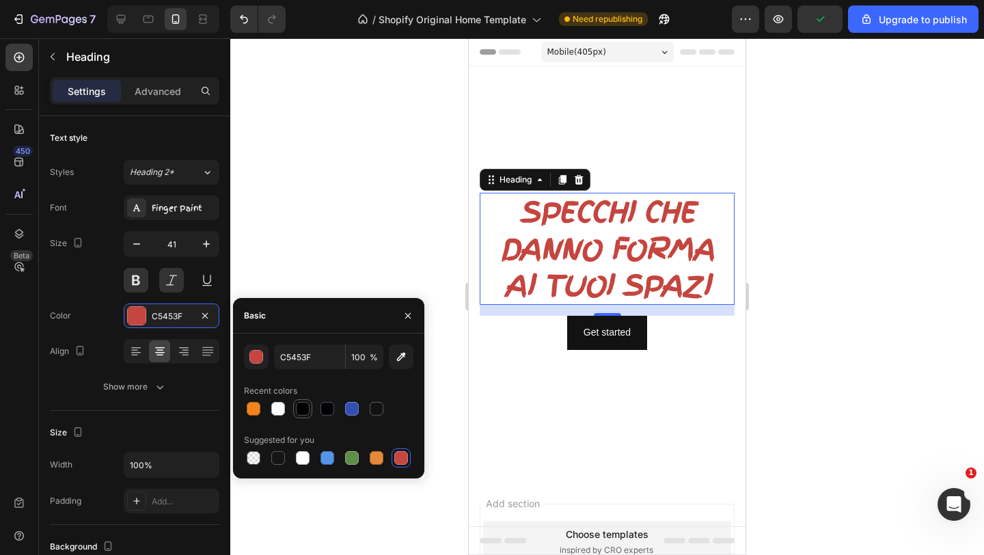
click at [301, 408] on div at bounding box center [303, 409] width 14 height 14
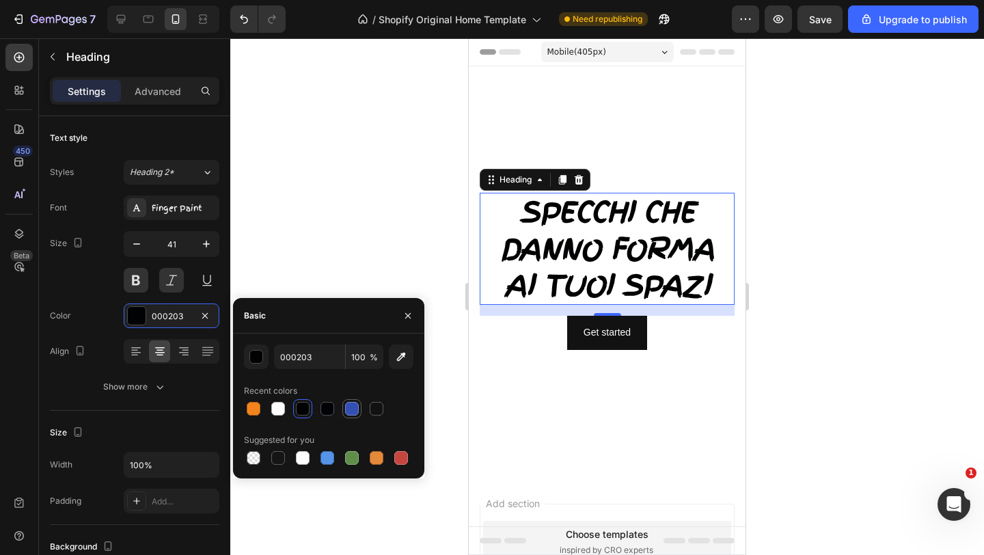
click at [352, 406] on div at bounding box center [352, 409] width 14 height 14
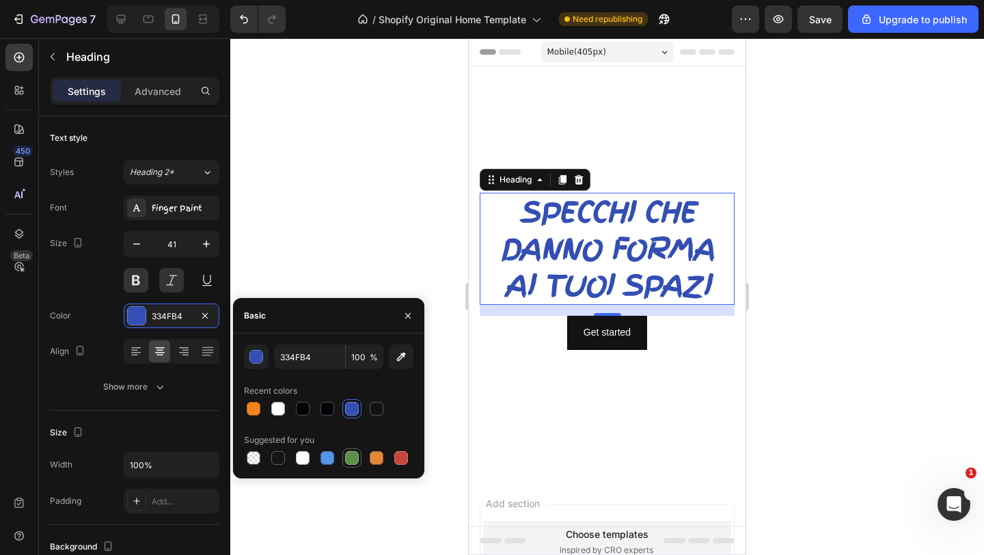
click at [348, 463] on div at bounding box center [352, 458] width 14 height 14
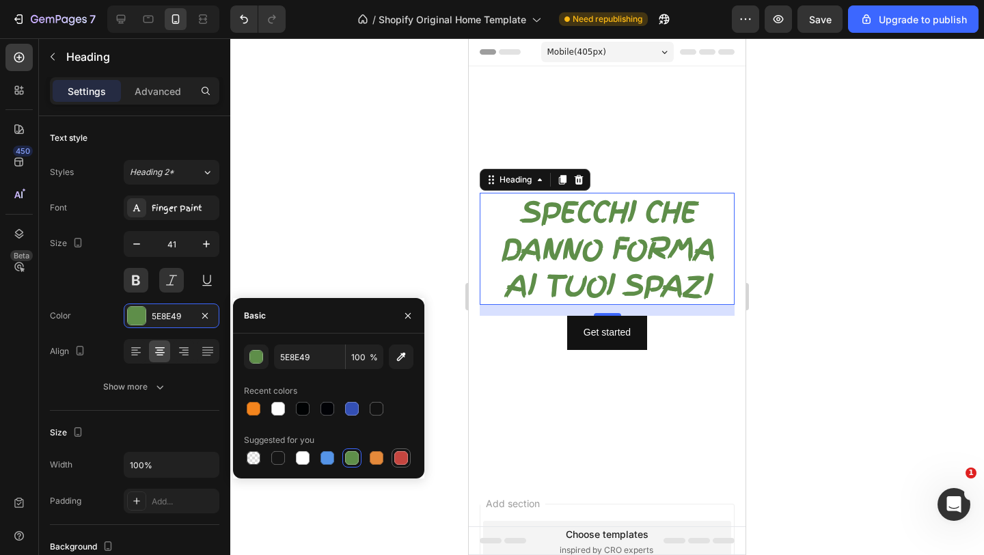
click at [403, 461] on div at bounding box center [401, 458] width 14 height 14
type input "C5453F"
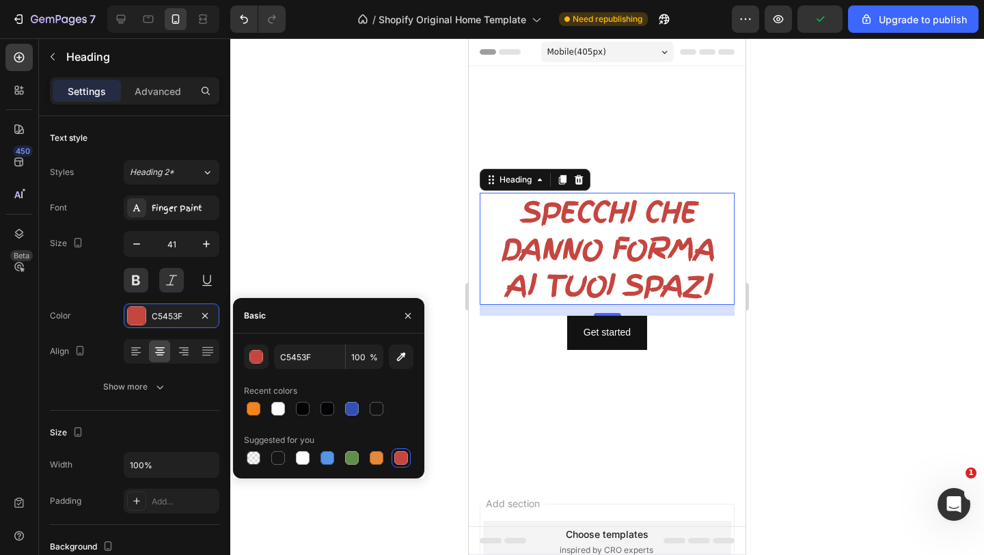
click at [378, 234] on div at bounding box center [606, 296] width 753 height 516
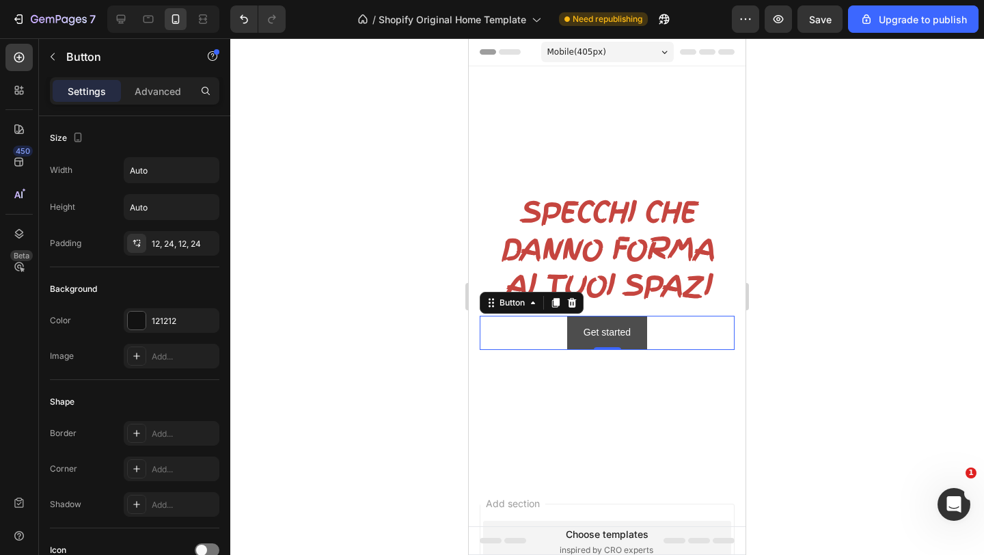
click at [644, 339] on button "Get started" at bounding box center [607, 332] width 80 height 33
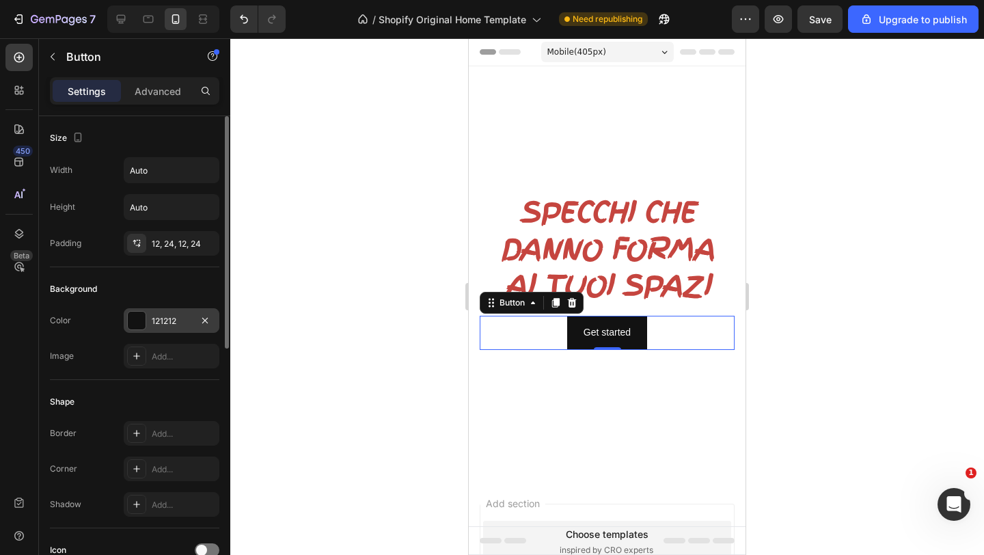
click at [137, 318] on div at bounding box center [137, 320] width 18 height 18
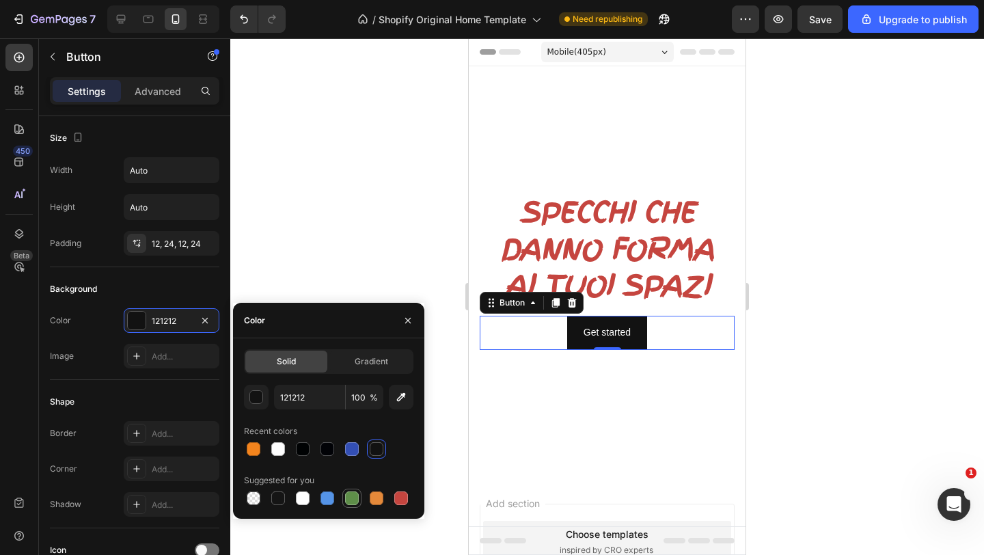
click at [348, 495] on div at bounding box center [352, 498] width 14 height 14
click at [402, 501] on div at bounding box center [401, 498] width 14 height 14
click at [354, 452] on div at bounding box center [352, 449] width 14 height 14
click at [348, 495] on div at bounding box center [352, 498] width 14 height 14
click at [311, 456] on div at bounding box center [302, 448] width 19 height 19
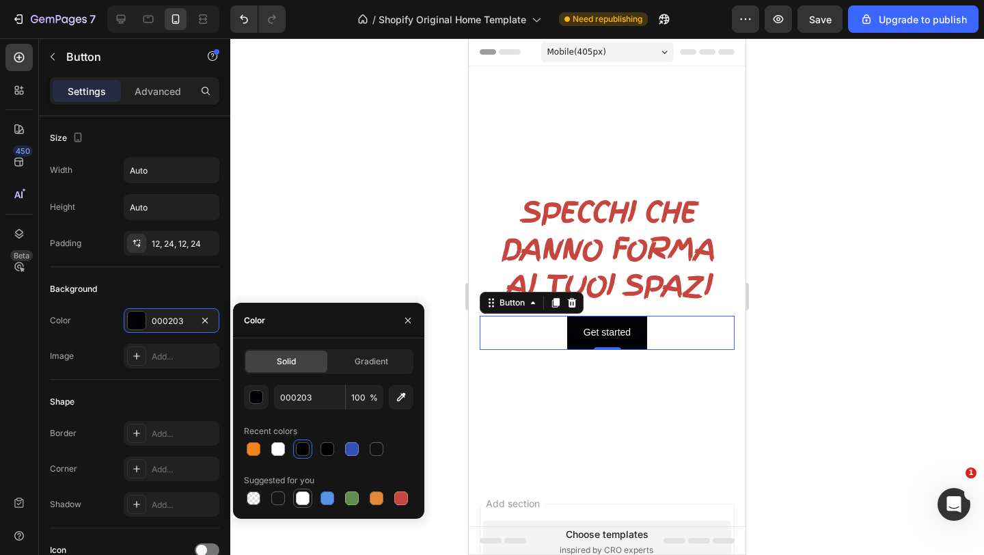
click at [294, 501] on div at bounding box center [302, 498] width 16 height 16
click at [320, 448] on div at bounding box center [327, 449] width 14 height 14
click at [307, 447] on div at bounding box center [303, 449] width 14 height 14
type input "000203"
click at [628, 331] on div "Get started" at bounding box center [606, 332] width 47 height 17
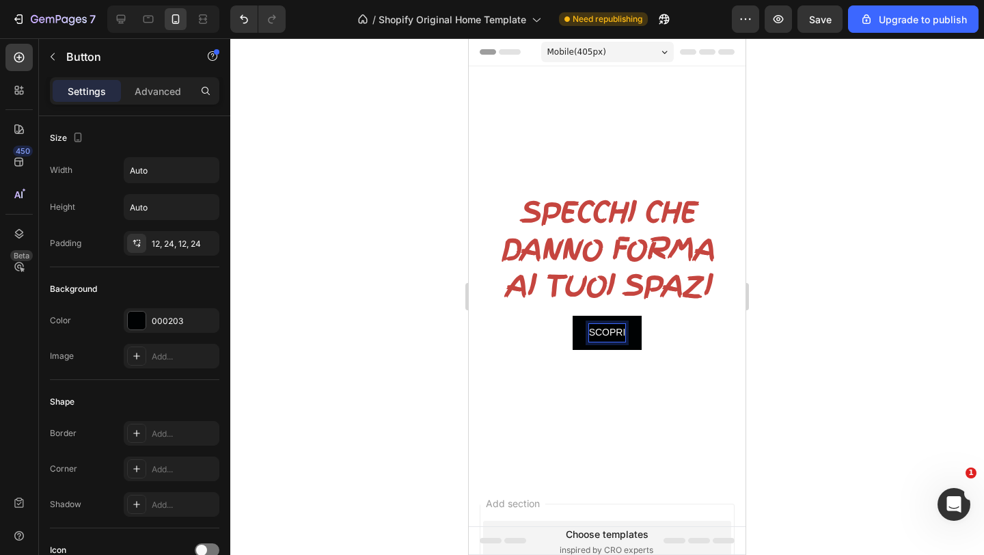
click at [572, 316] on button "SCOPRI" at bounding box center [607, 332] width 70 height 33
click at [566, 316] on button "SCOPRI DI" at bounding box center [607, 332] width 82 height 33
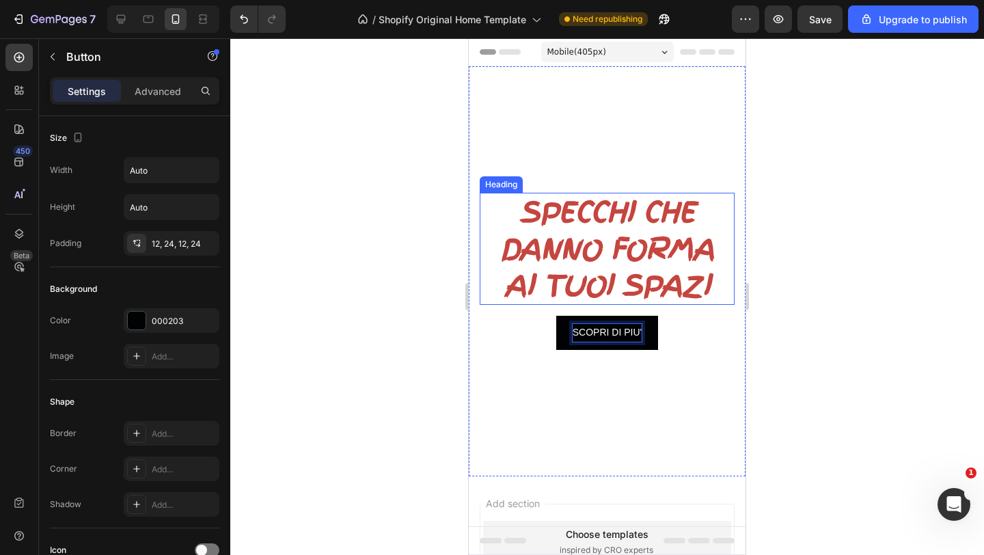
click at [374, 273] on div at bounding box center [606, 296] width 753 height 516
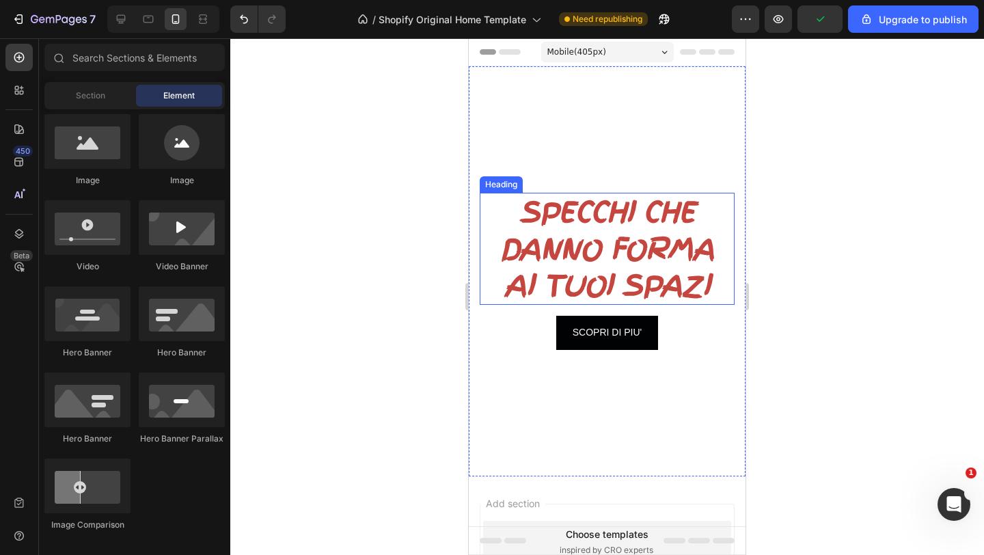
click at [351, 288] on div at bounding box center [606, 296] width 753 height 516
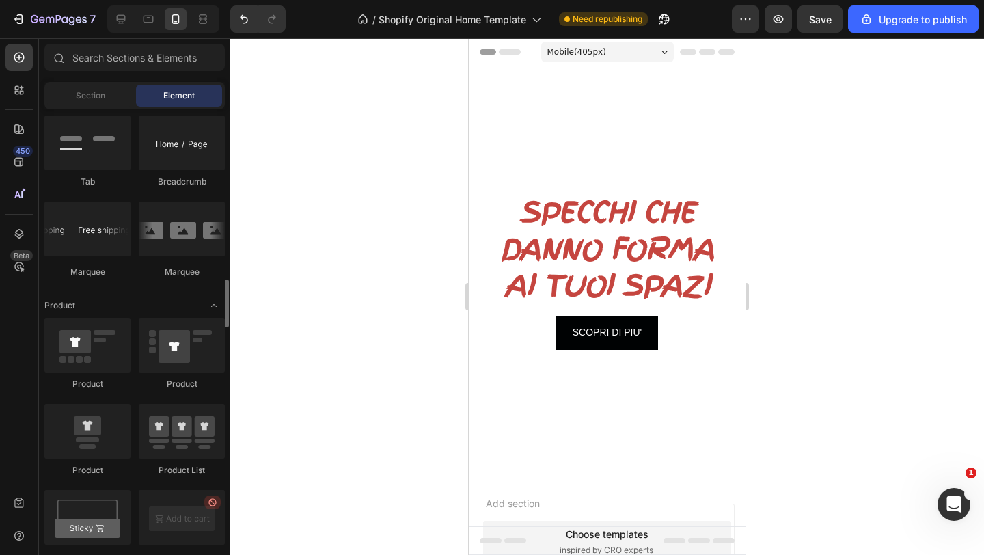
scroll to position [1554, 0]
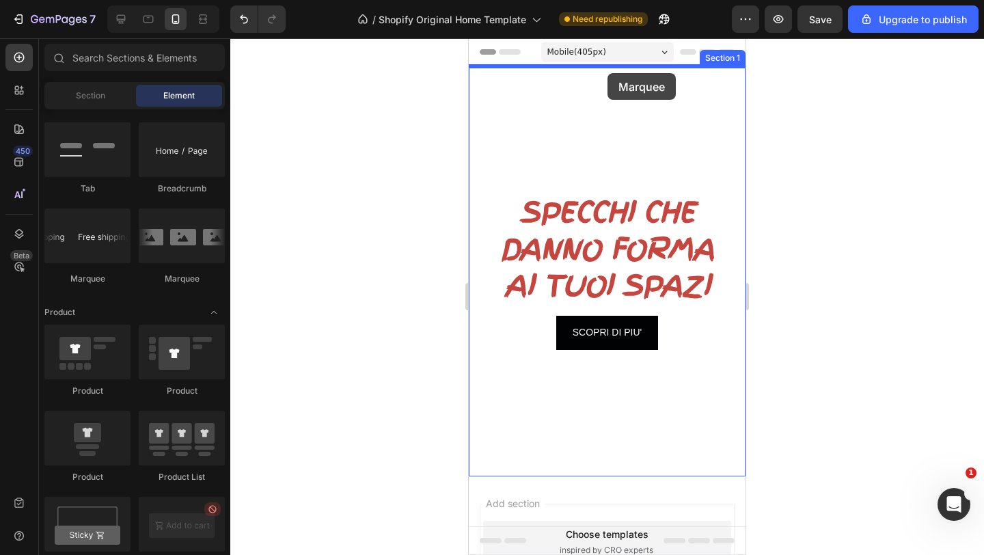
drag, startPoint x: 561, startPoint y: 281, endPoint x: 607, endPoint y: 72, distance: 214.0
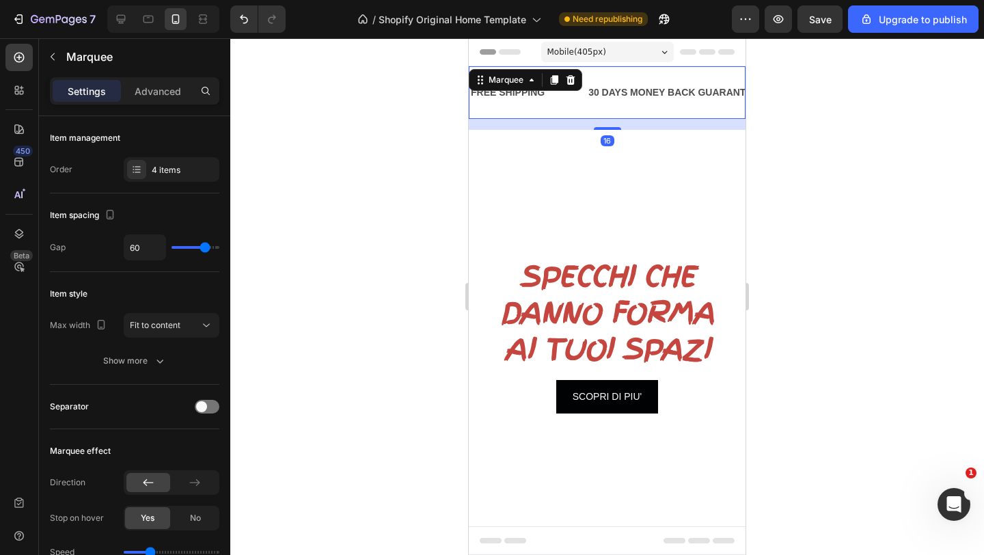
click at [373, 215] on div at bounding box center [606, 296] width 753 height 516
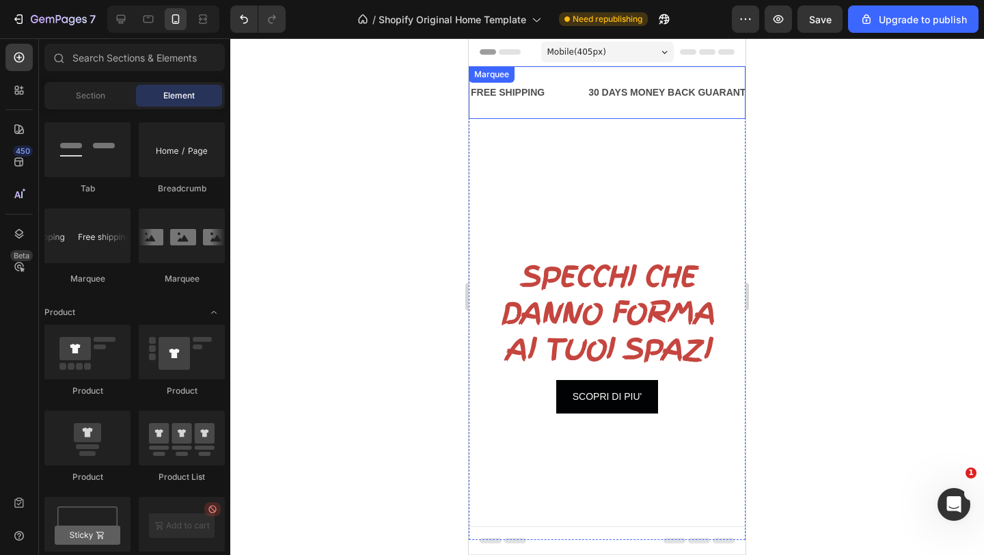
click at [588, 72] on div "FREE SHIPPING Text Block 30 DAYS MONEY BACK GUARANTEE Text Block LIMITED TIME 5…" at bounding box center [607, 92] width 277 height 53
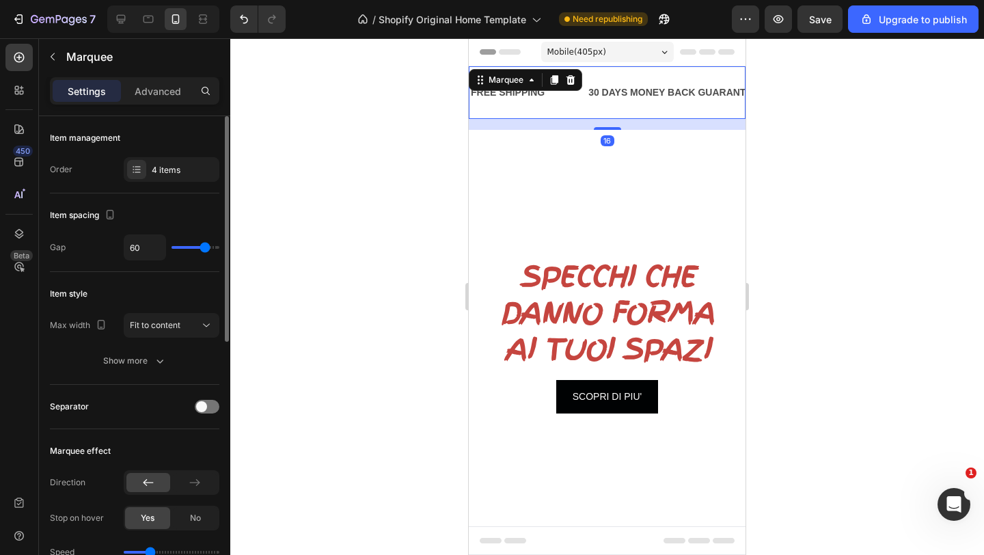
type input "58"
type input "41"
type input "21"
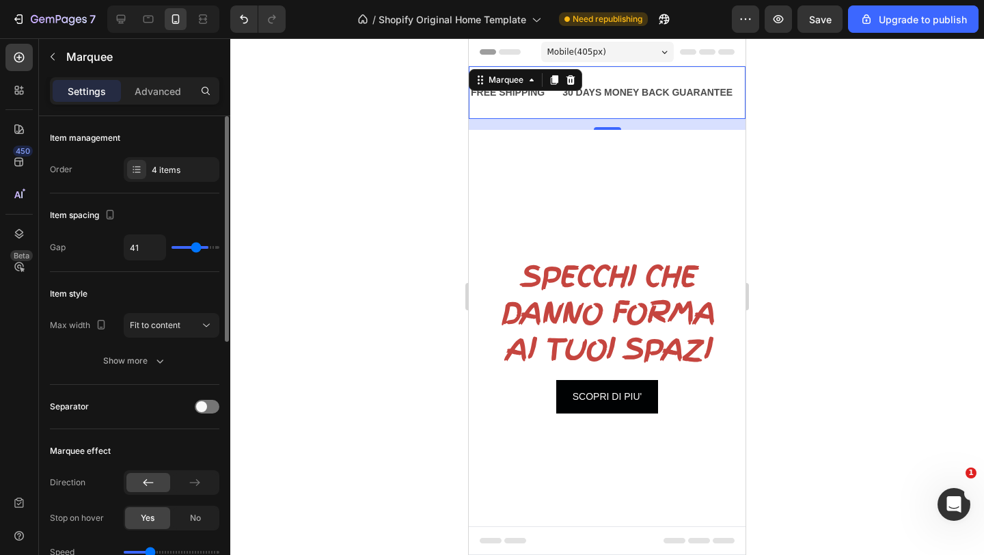
type input "21"
type input "14"
type input "6"
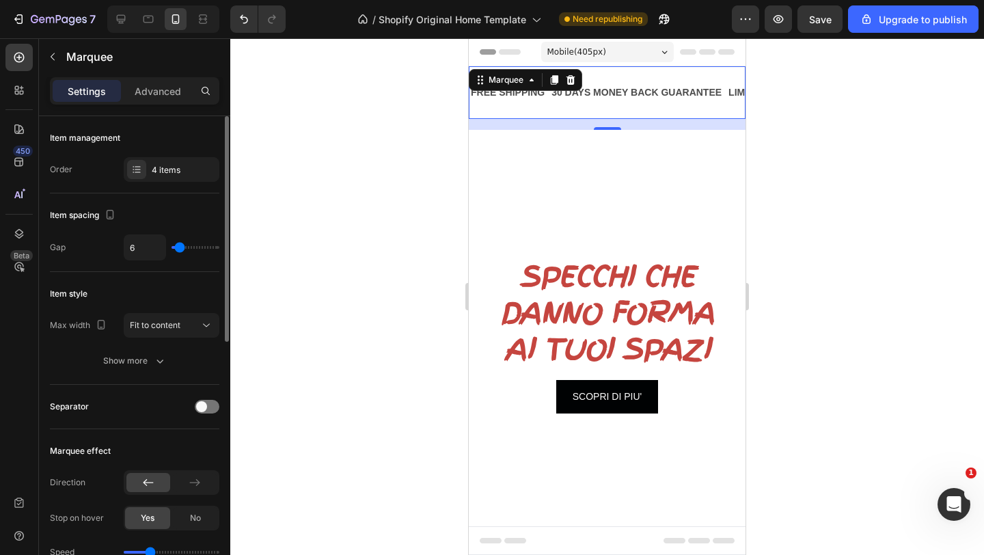
type input "7"
type input "12"
type input "40"
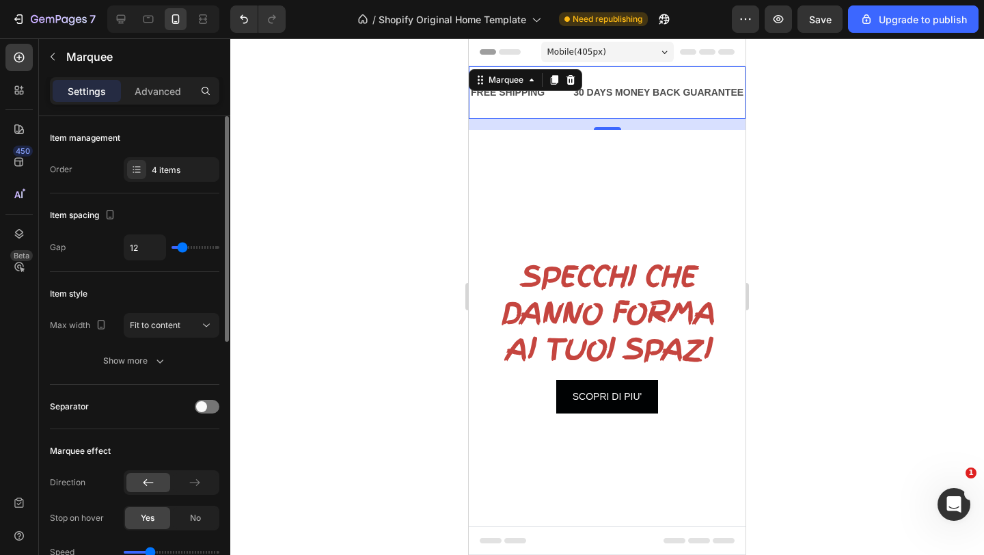
type input "40"
type input "41"
type input "42"
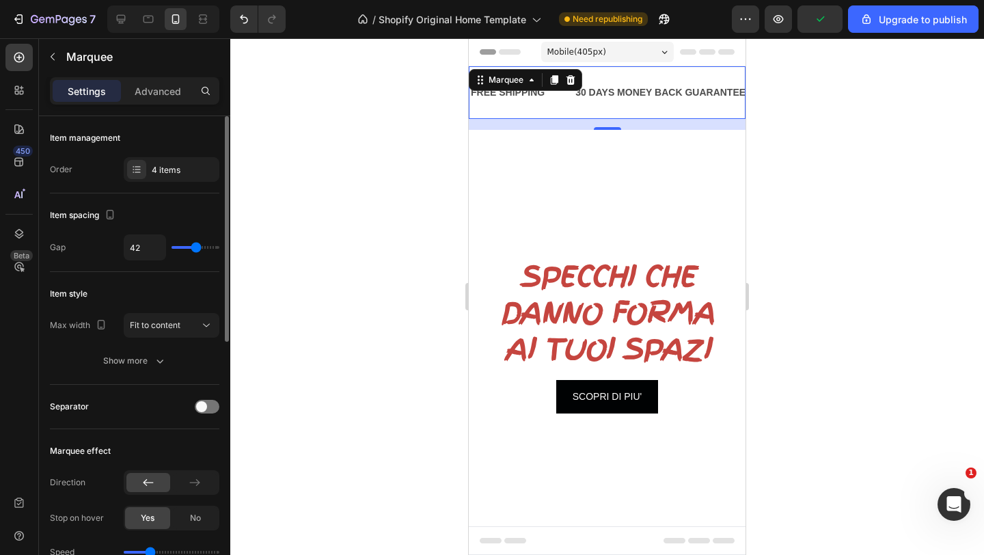
type input "43"
type input "45"
type input "49"
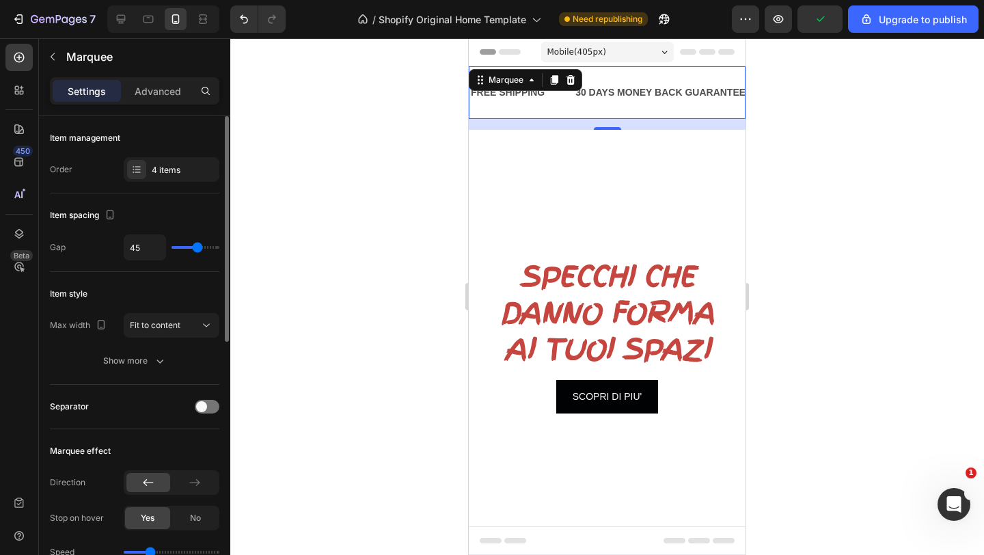
type input "49"
type input "57"
type input "58"
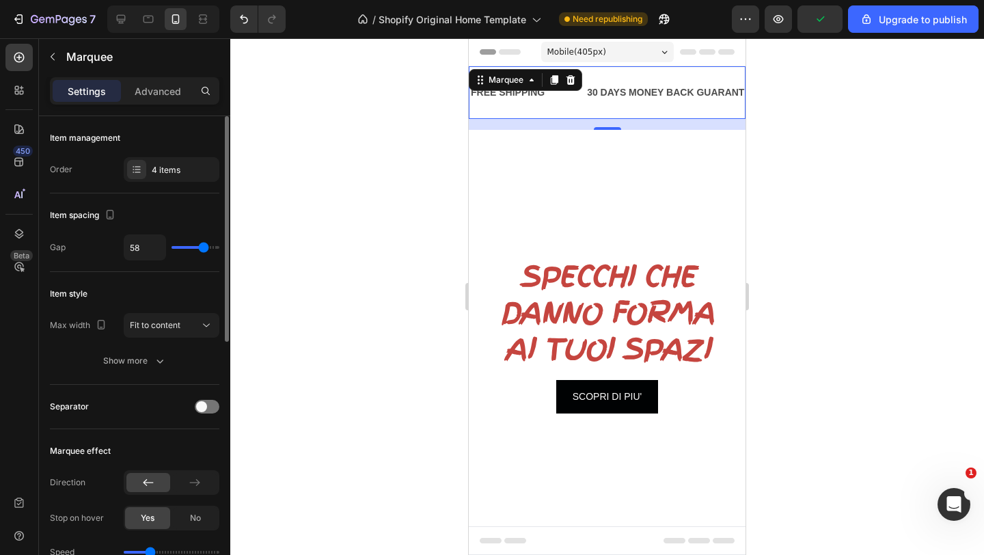
type input "59"
type input "58"
type input "56"
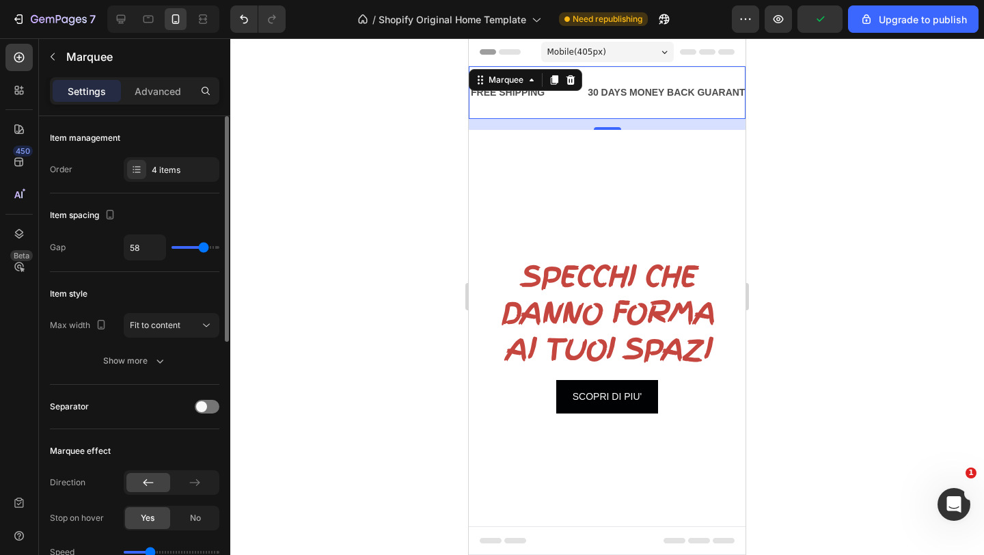
type input "56"
type input "53"
type input "51"
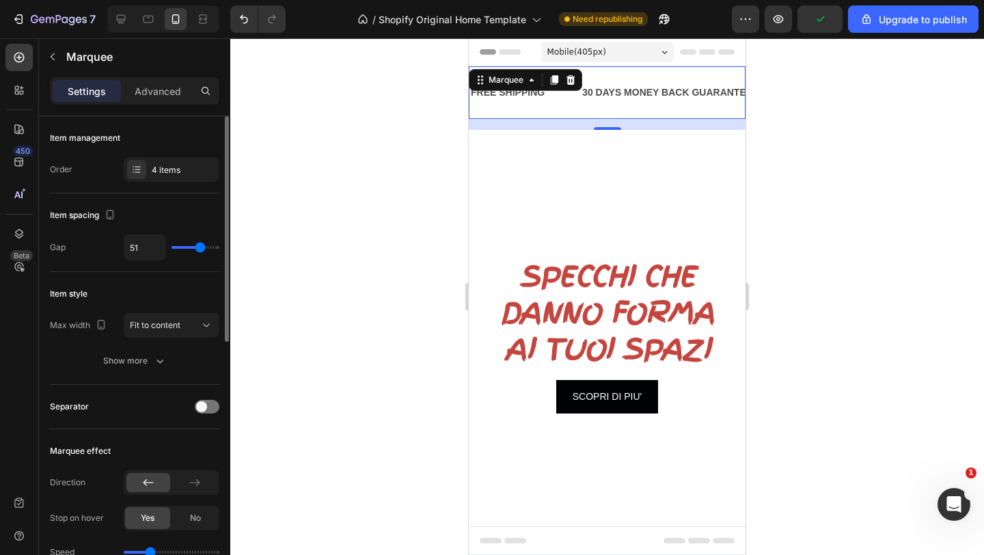
type input "50"
type input "49"
type input "48"
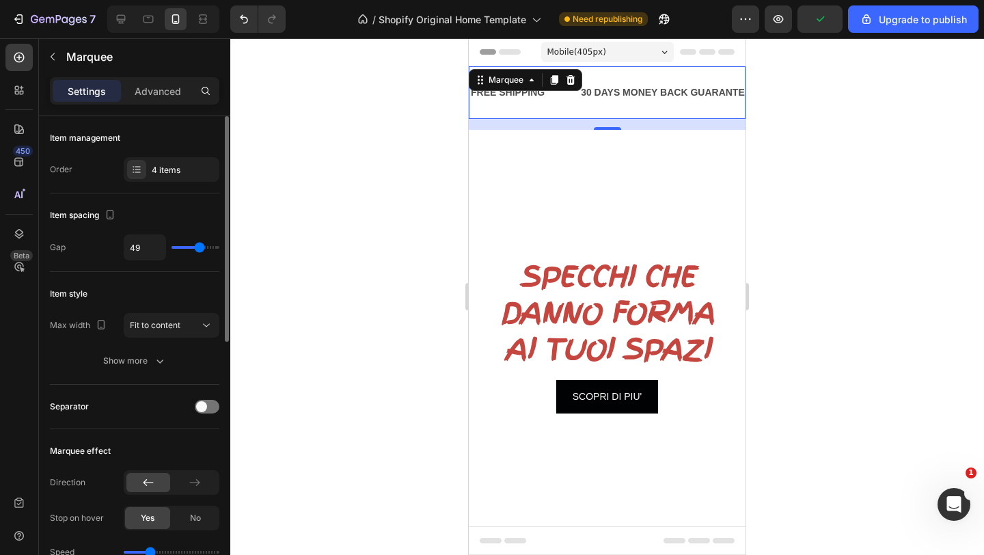
type input "48"
type input "47"
type input "46"
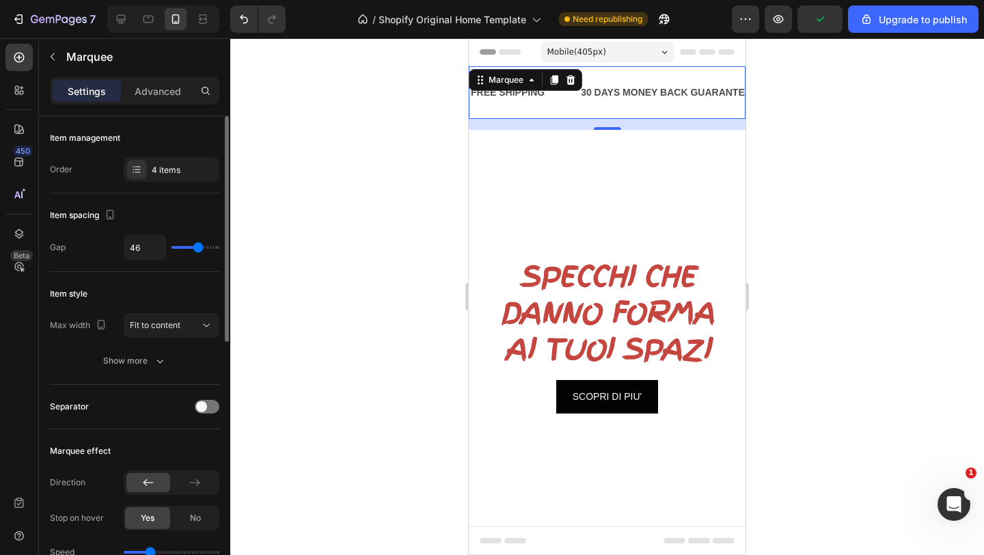
type input "45"
type input "44"
drag, startPoint x: 204, startPoint y: 249, endPoint x: 197, endPoint y: 251, distance: 7.4
type input "44"
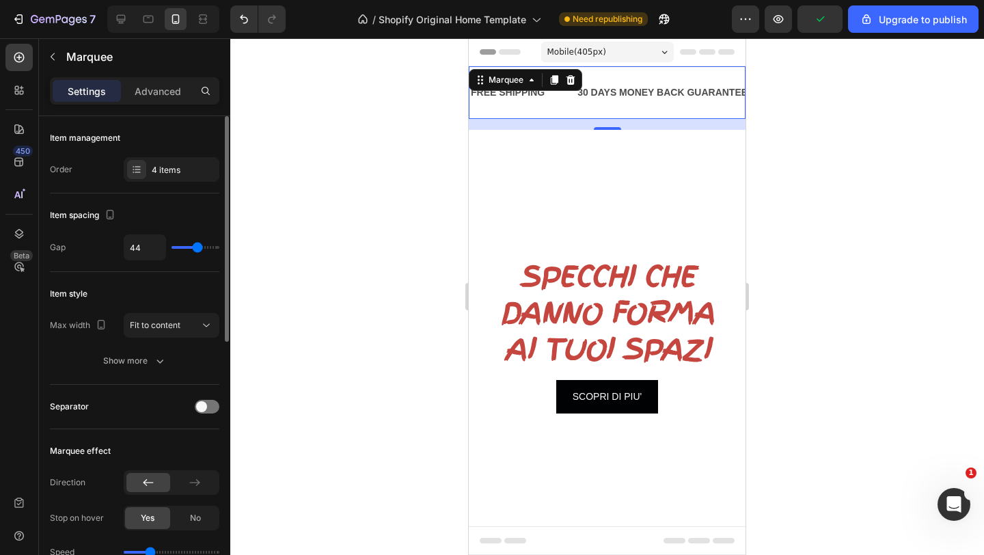
click at [197, 249] on input "range" at bounding box center [195, 247] width 48 height 3
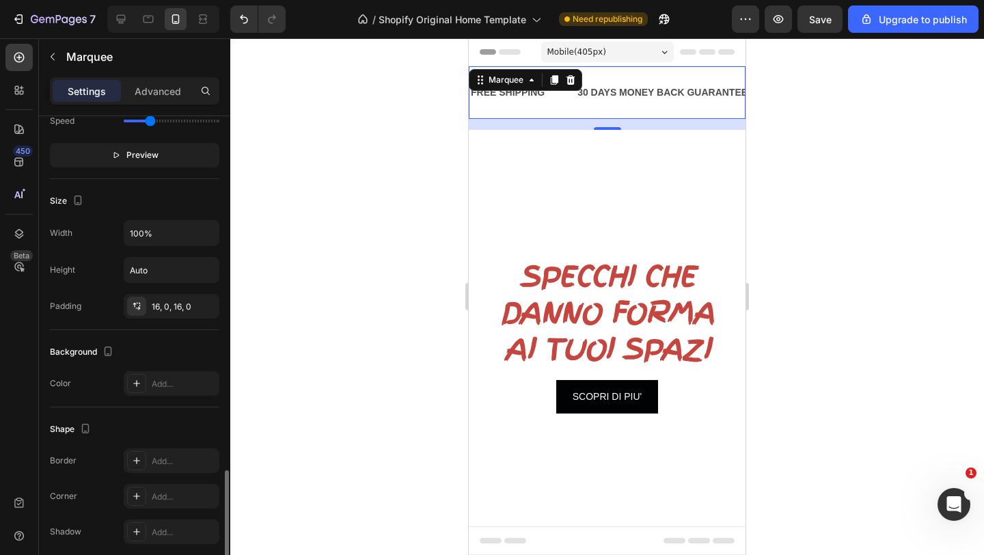
scroll to position [533, 0]
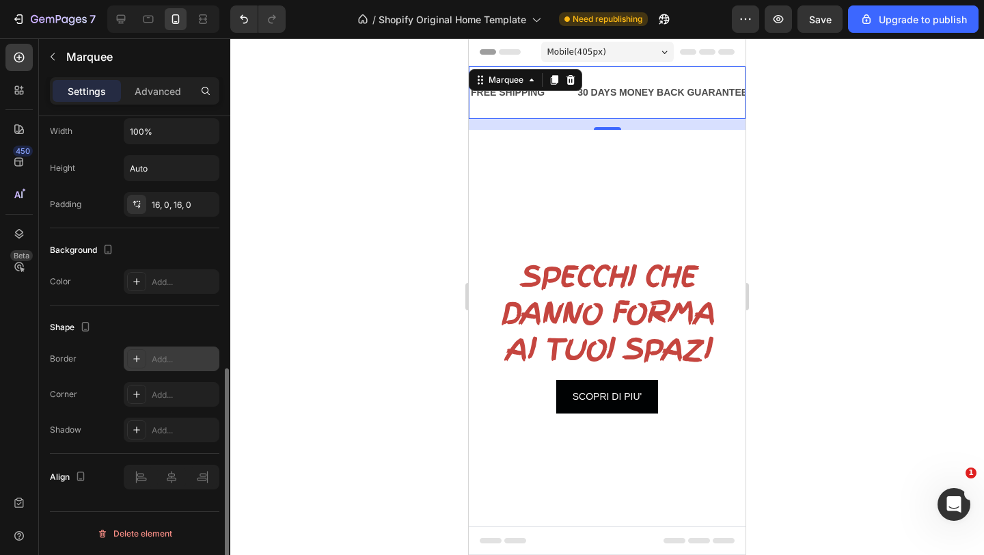
click at [135, 360] on icon at bounding box center [136, 358] width 11 height 11
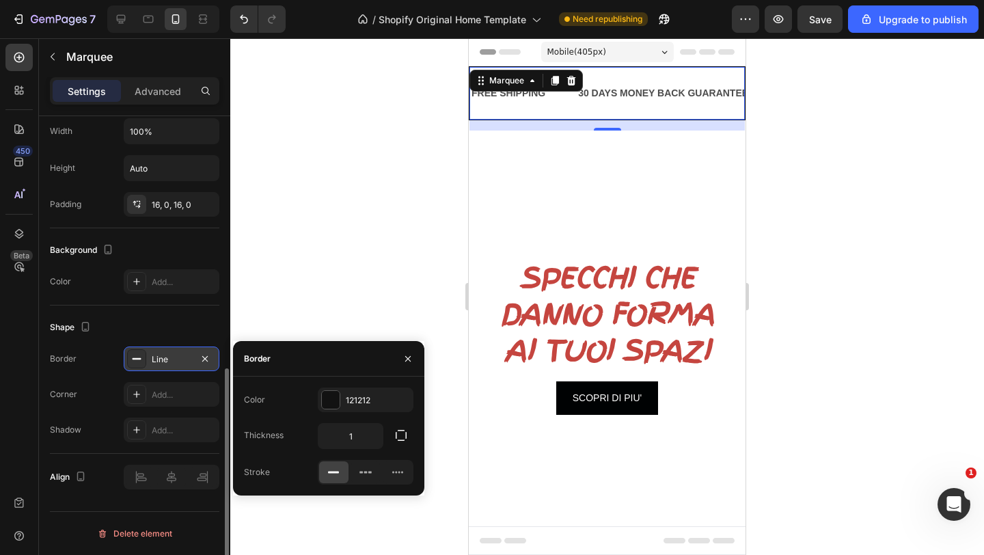
click at [318, 278] on div at bounding box center [606, 296] width 753 height 516
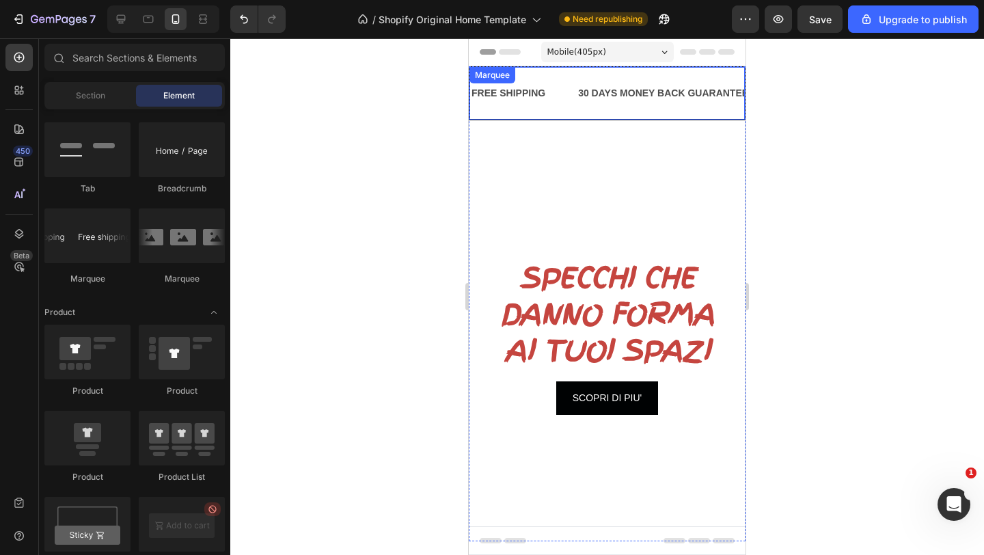
click at [556, 103] on div "FREE SHIPPING Text Block" at bounding box center [523, 93] width 107 height 31
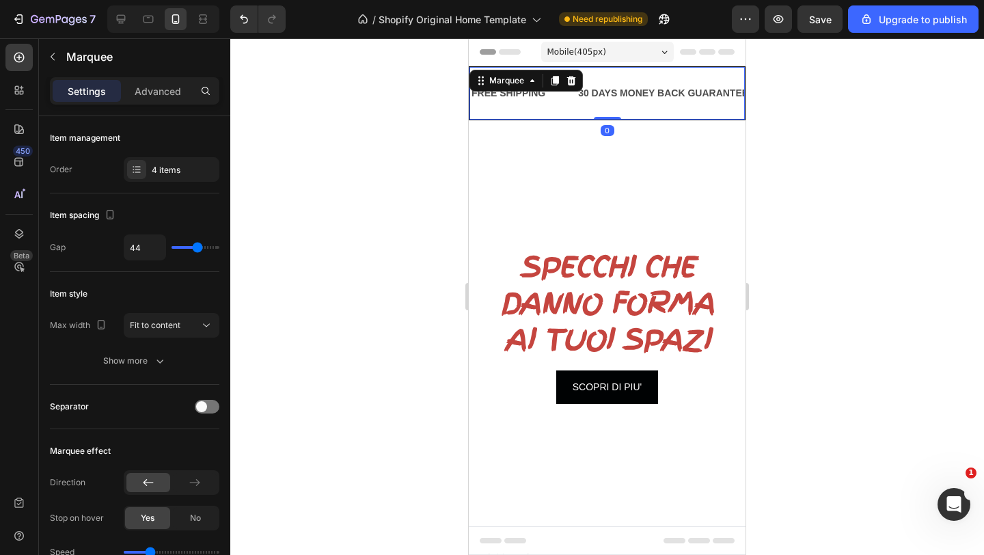
drag, startPoint x: 607, startPoint y: 128, endPoint x: 609, endPoint y: 114, distance: 13.8
click at [609, 113] on div "FREE SHIPPING Text Block 30 DAYS MONEY BACK GUARANTEE Text Block LIMITED TIME 5…" at bounding box center [607, 93] width 277 height 54
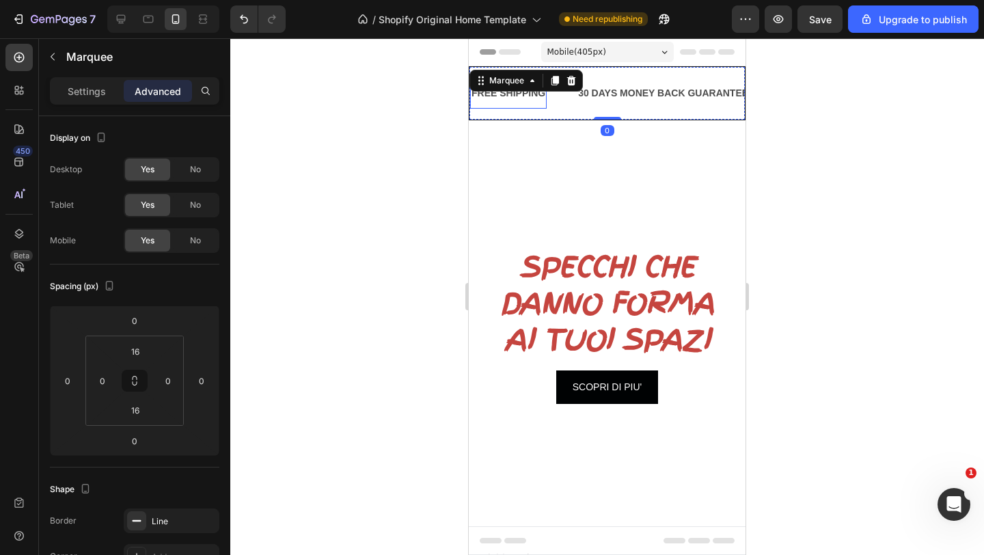
click at [404, 120] on div at bounding box center [606, 296] width 753 height 516
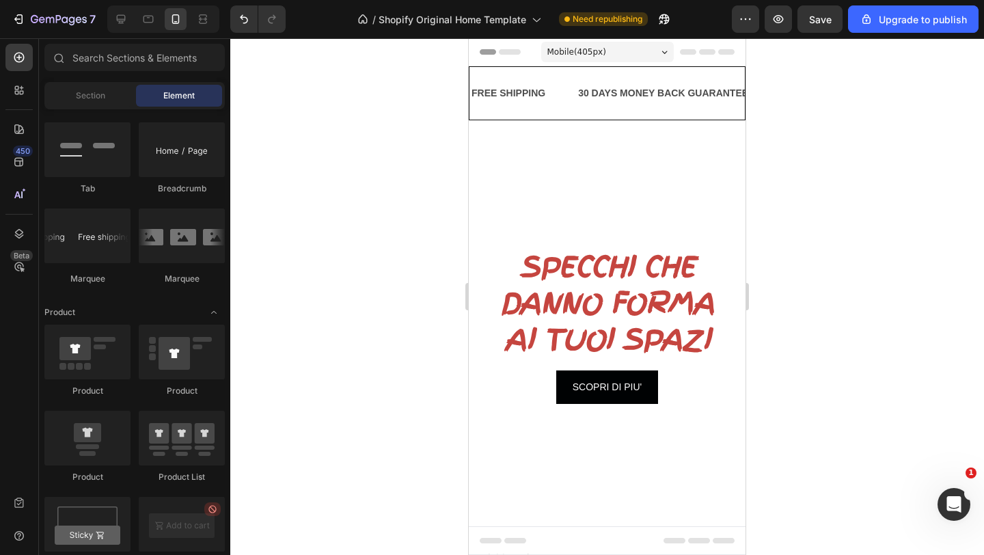
click at [874, 187] on div at bounding box center [606, 296] width 753 height 516
click at [628, 98] on div "30 DAYS MONEY BACK GUARANTEE" at bounding box center [662, 93] width 173 height 20
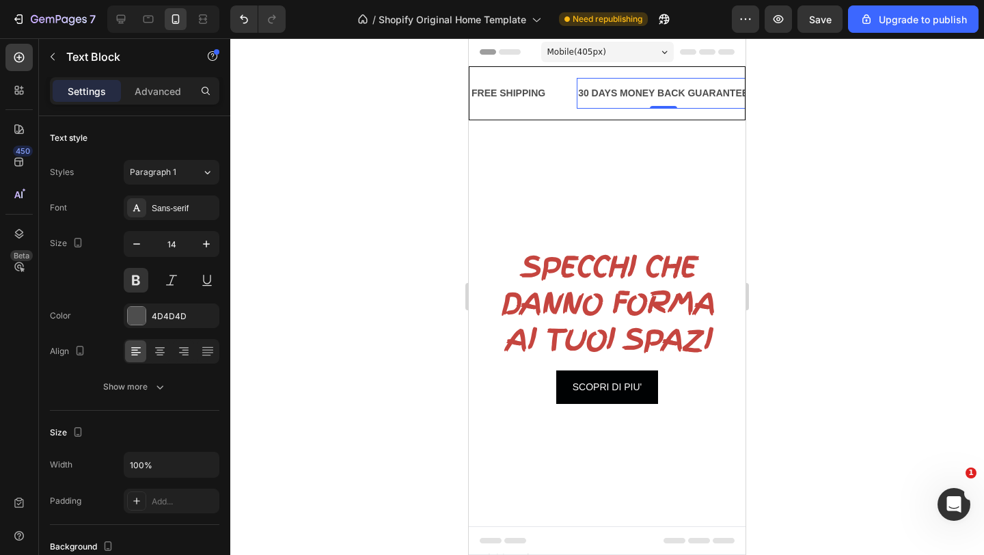
click at [646, 92] on div "30 DAYS MONEY BACK GUARANTEE" at bounding box center [662, 93] width 173 height 20
click at [540, 96] on div "FREE SHIPPING" at bounding box center [508, 93] width 76 height 20
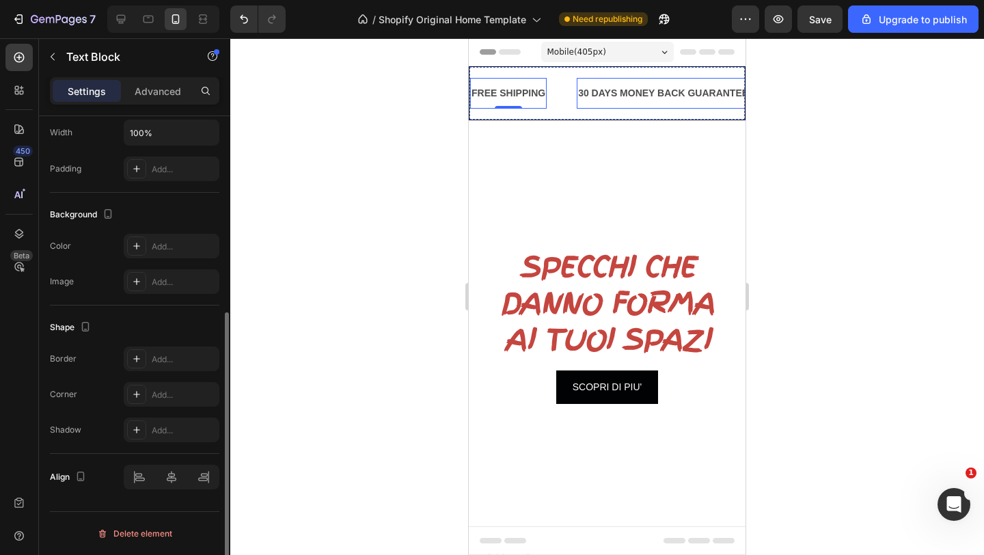
click at [622, 92] on p "30 DAYS MONEY BACK GUARANTEE" at bounding box center [663, 93] width 170 height 17
click at [701, 87] on p "30 DAYS MONEY BACK GUARANTEE" at bounding box center [663, 93] width 170 height 17
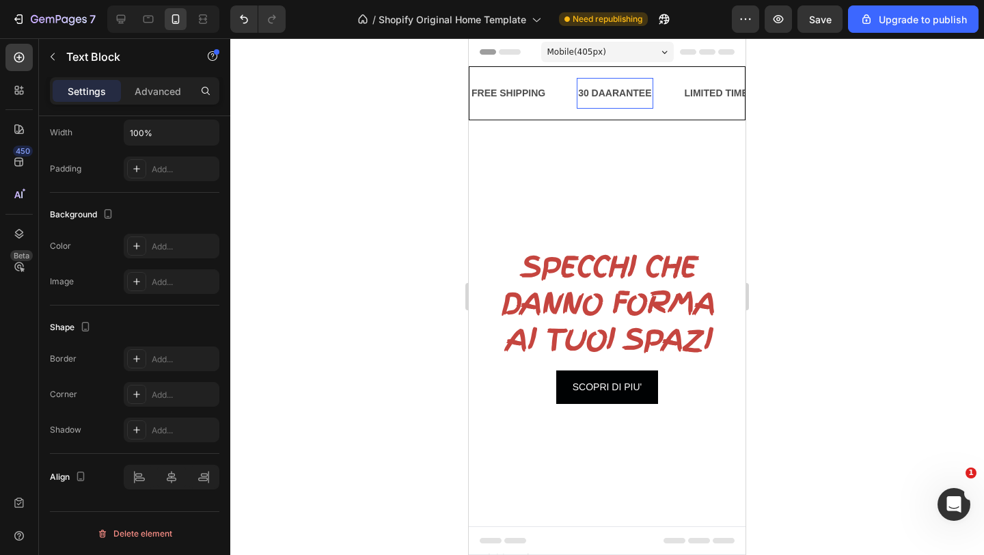
click at [649, 96] on p "30 DAARANTEE" at bounding box center [614, 93] width 73 height 17
click at [624, 92] on p "LO STOCK E' LIMITATO" at bounding box center [631, 93] width 107 height 17
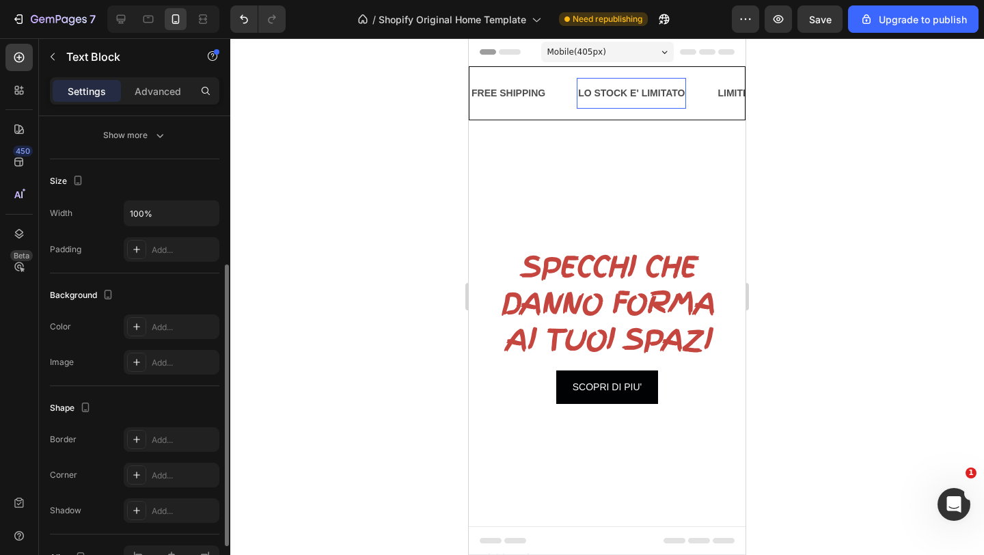
scroll to position [0, 0]
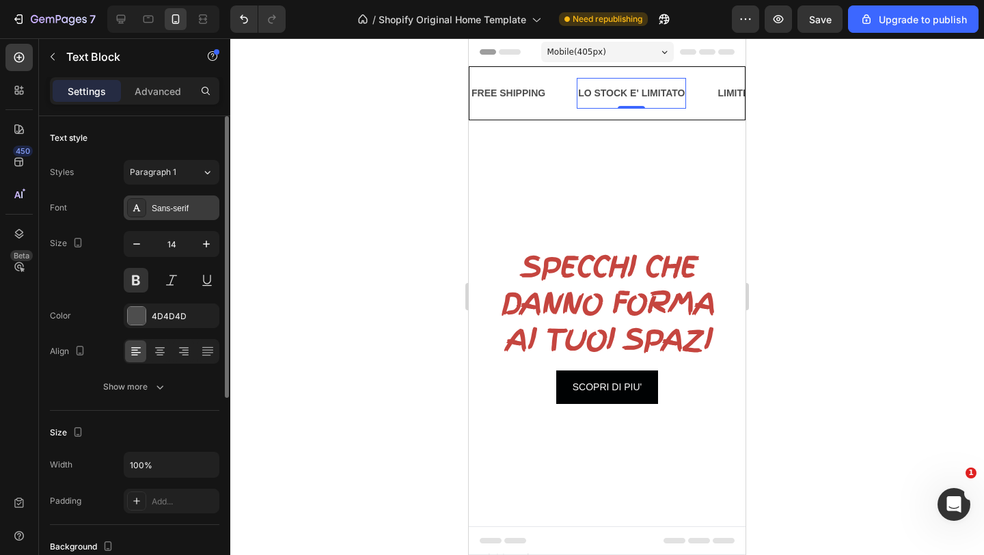
click at [193, 206] on div "Sans-serif" at bounding box center [184, 208] width 64 height 12
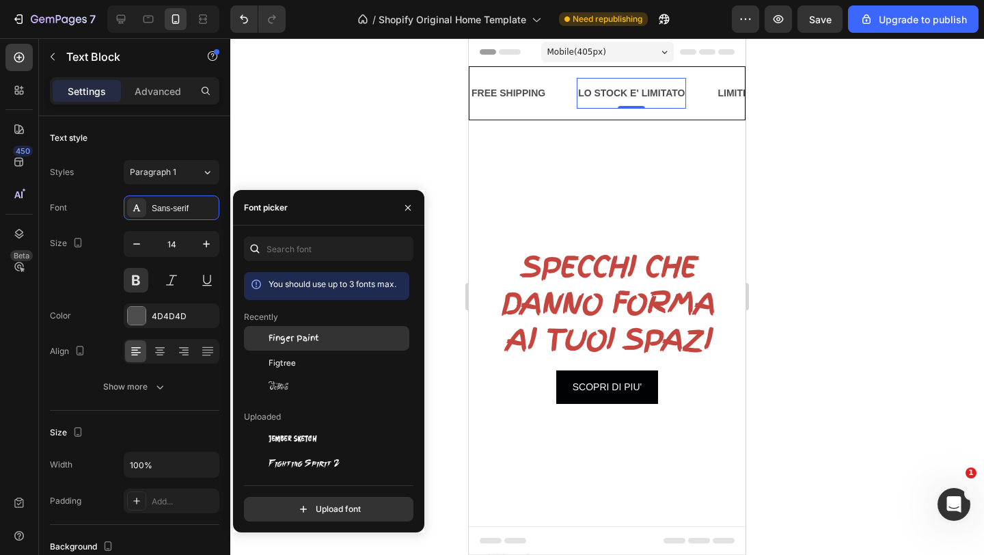
click at [313, 426] on div "Finger Paint" at bounding box center [326, 438] width 165 height 25
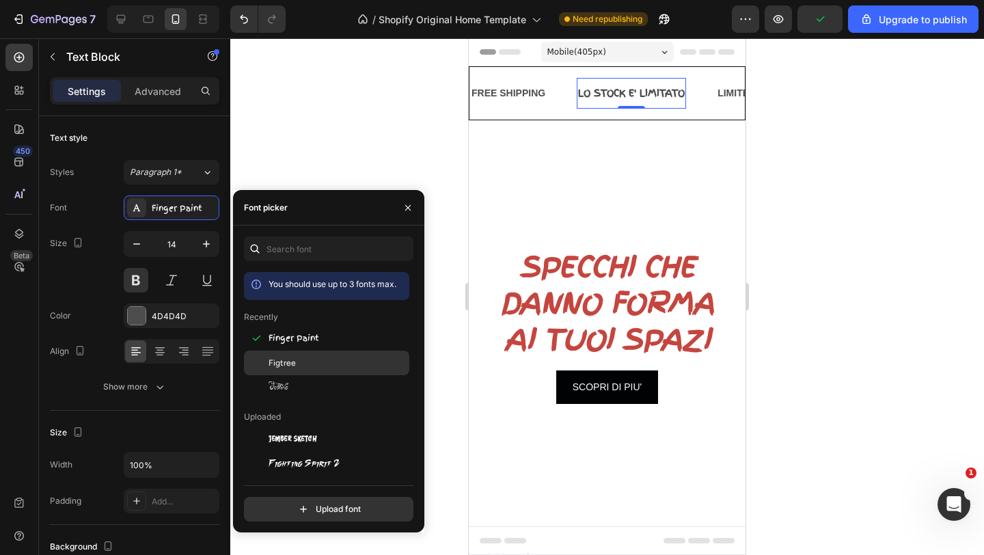
click at [312, 368] on div "Figtree" at bounding box center [337, 363] width 138 height 12
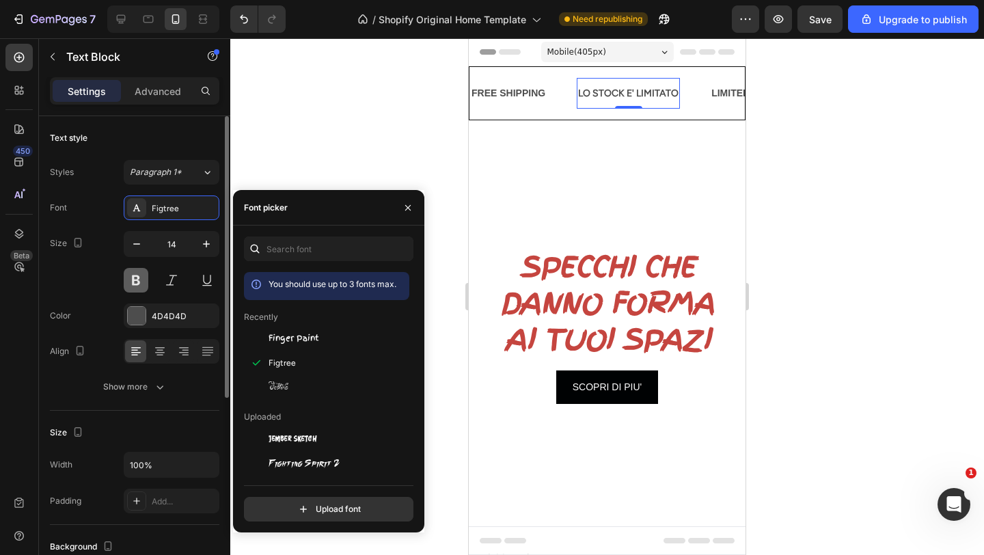
click at [133, 279] on button at bounding box center [136, 280] width 25 height 25
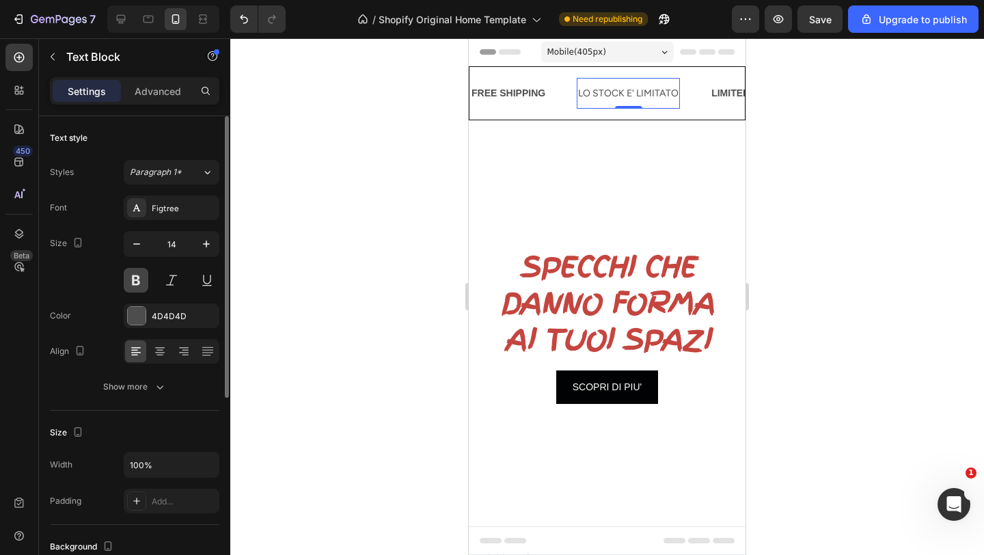
click at [133, 279] on button at bounding box center [136, 280] width 25 height 25
click at [197, 204] on div "Figtree" at bounding box center [184, 208] width 64 height 12
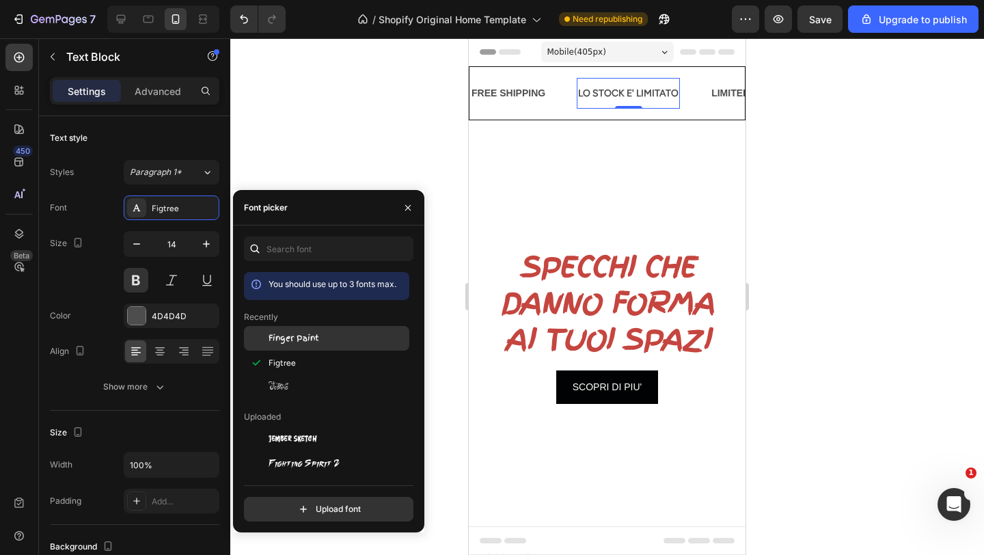
click at [286, 335] on span "Finger Paint" at bounding box center [293, 338] width 51 height 12
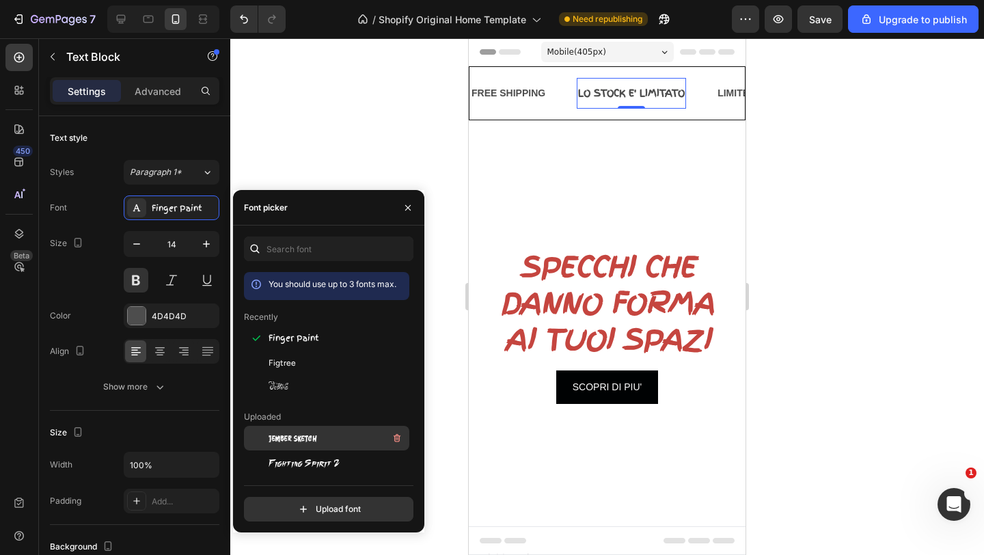
click at [287, 436] on span "Jember Sketch" at bounding box center [292, 438] width 48 height 12
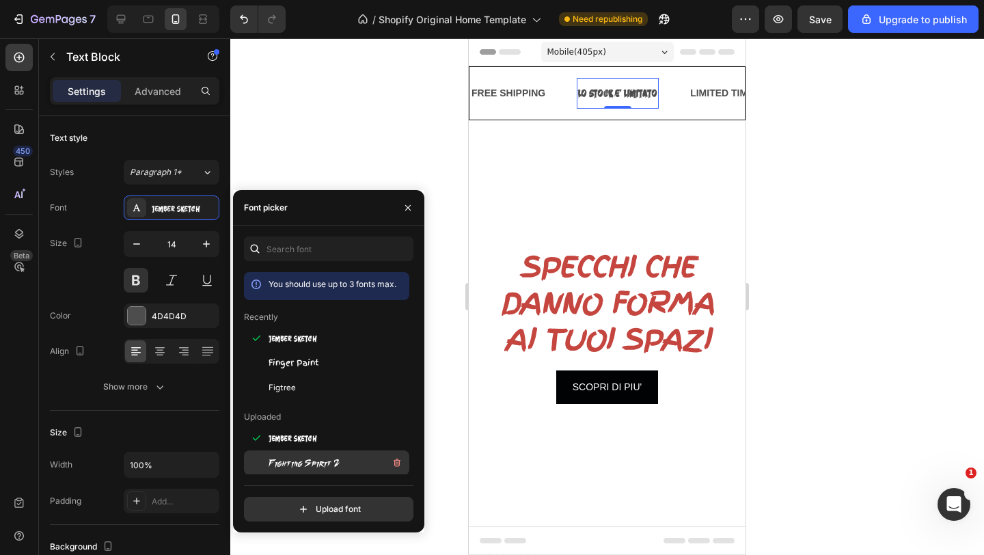
click at [282, 464] on span "Fighting Spirit 2" at bounding box center [303, 462] width 71 height 12
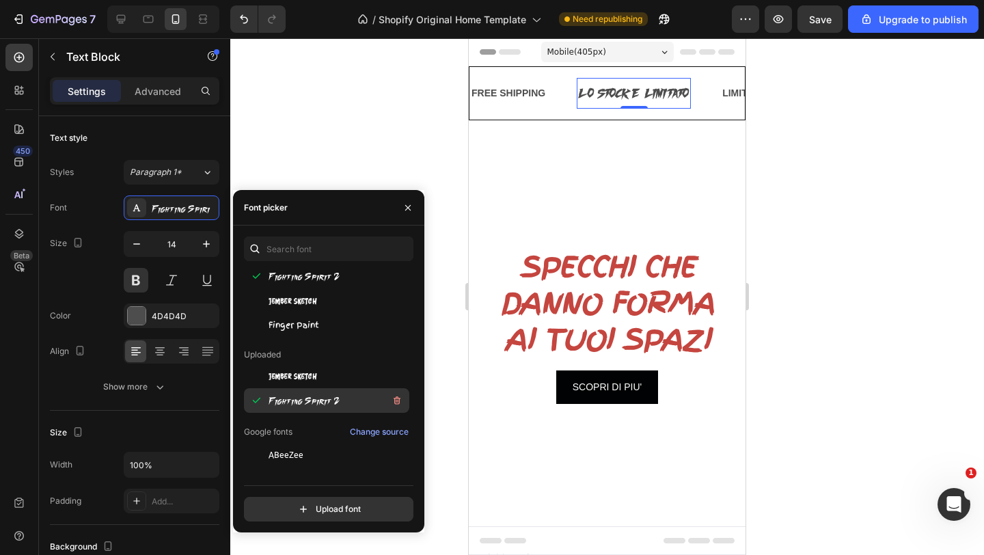
scroll to position [67, 0]
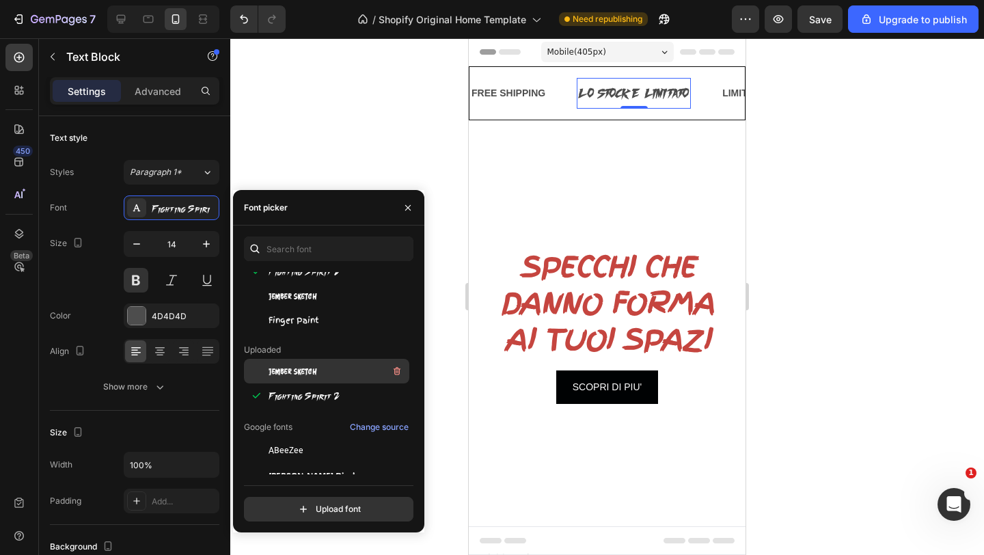
click at [306, 371] on span "Jember Sketch" at bounding box center [292, 371] width 48 height 12
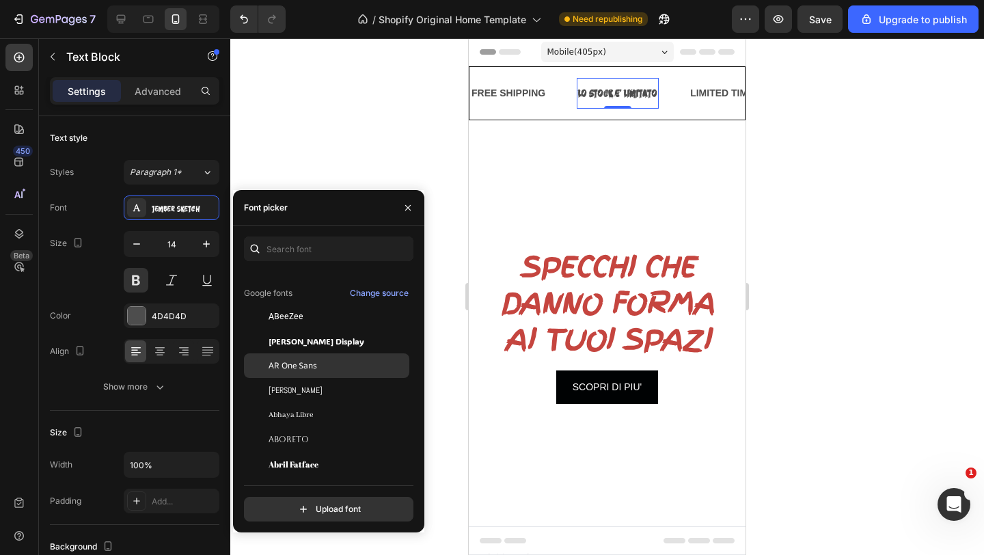
click at [303, 366] on span "AR One Sans" at bounding box center [292, 365] width 48 height 12
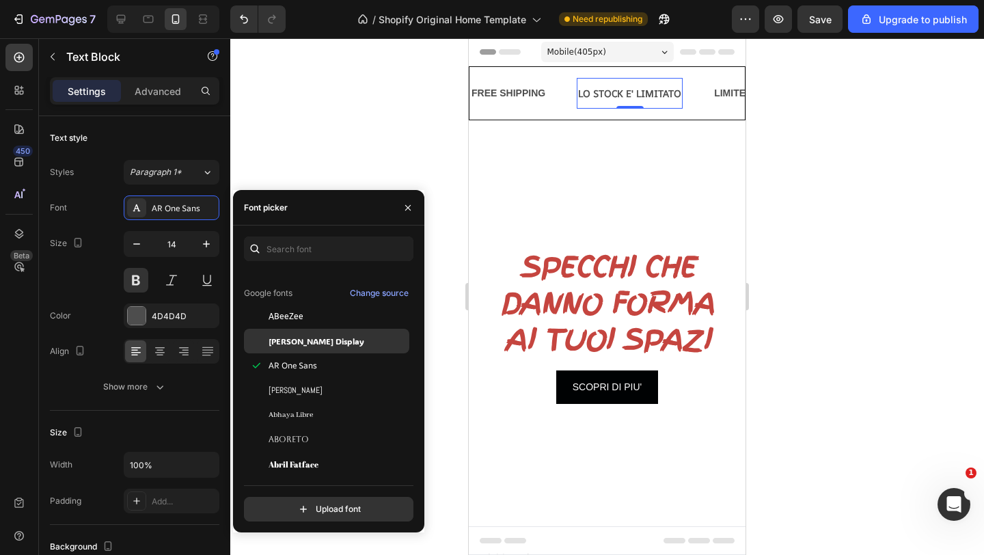
click at [298, 343] on span "ADLaM Display" at bounding box center [316, 341] width 96 height 12
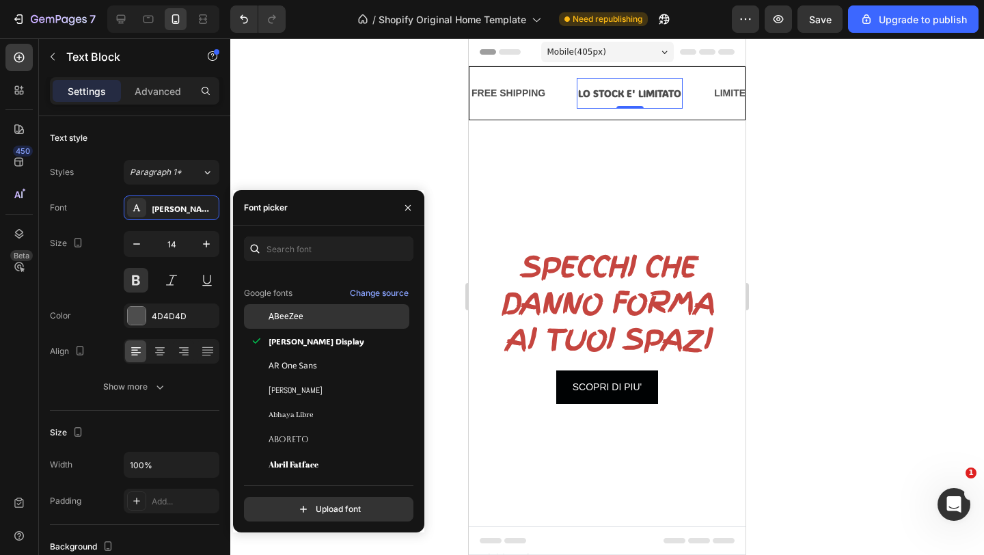
click at [296, 320] on span "ABeeZee" at bounding box center [285, 316] width 35 height 12
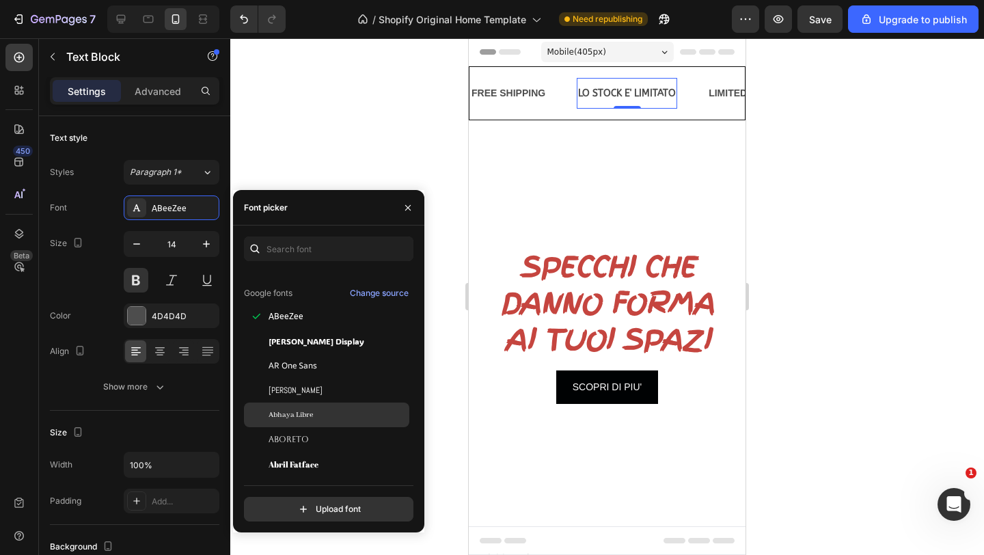
click at [285, 411] on span "Abhaya Libre" at bounding box center [290, 414] width 44 height 12
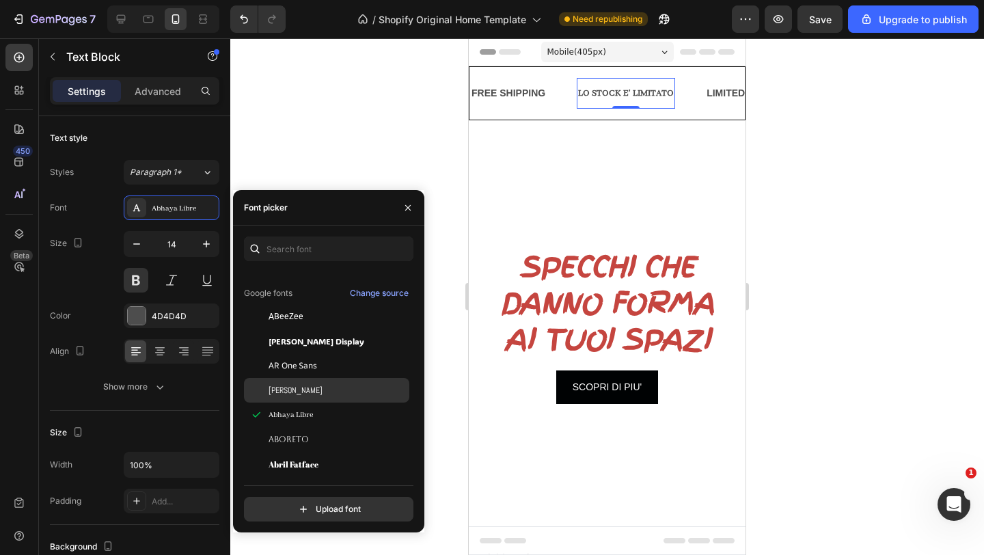
click at [288, 384] on div "[PERSON_NAME]" at bounding box center [337, 390] width 138 height 12
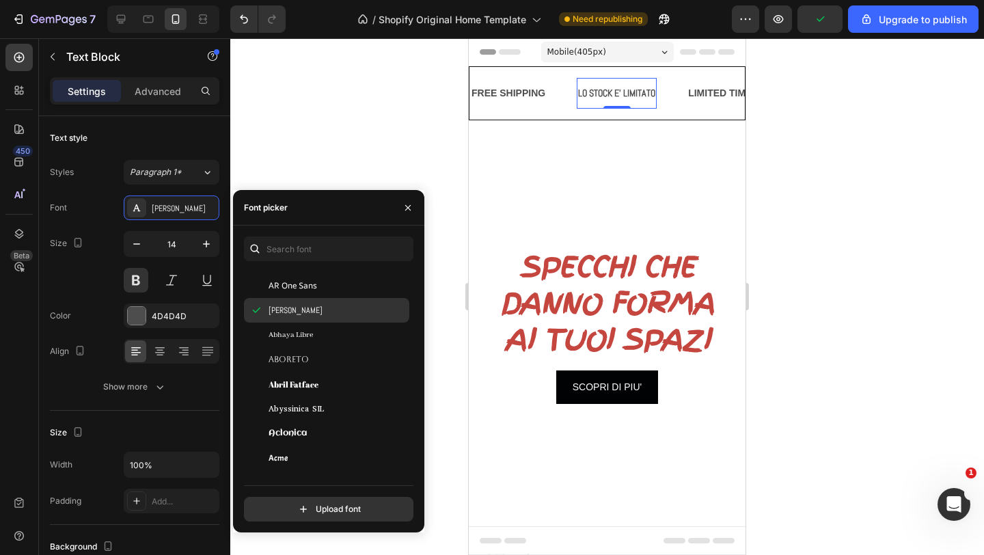
scroll to position [314, 0]
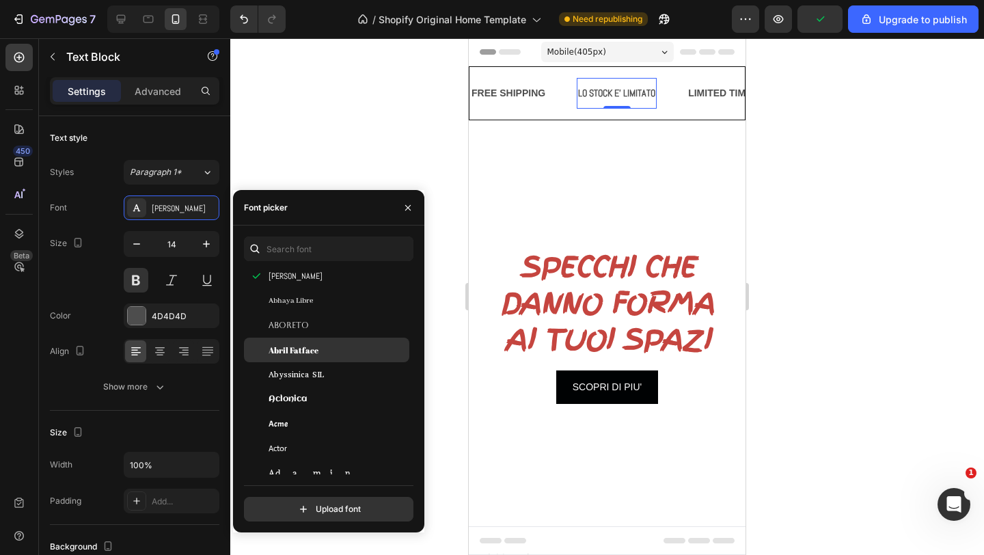
click at [293, 352] on span "Abril Fatface" at bounding box center [293, 350] width 50 height 12
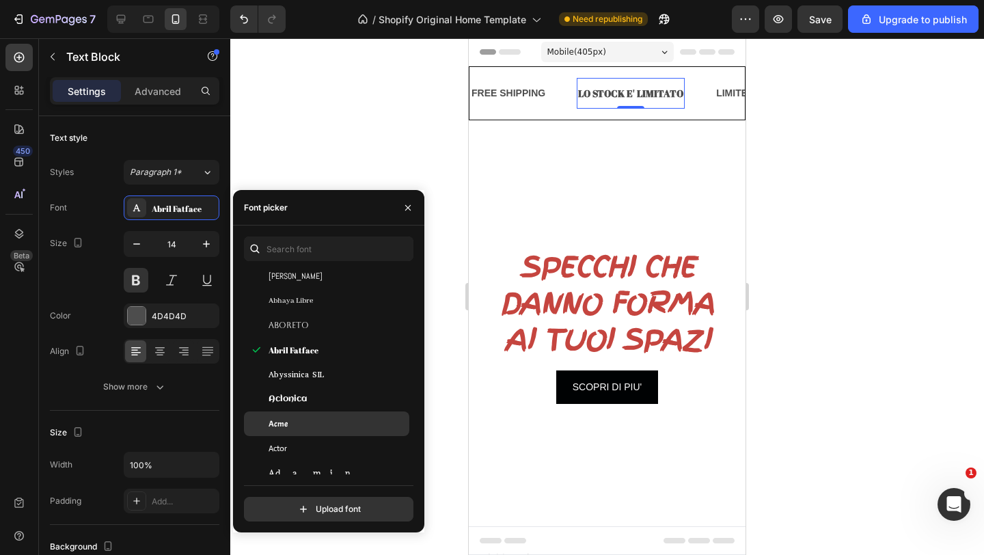
click at [286, 427] on span "Acme" at bounding box center [277, 423] width 19 height 12
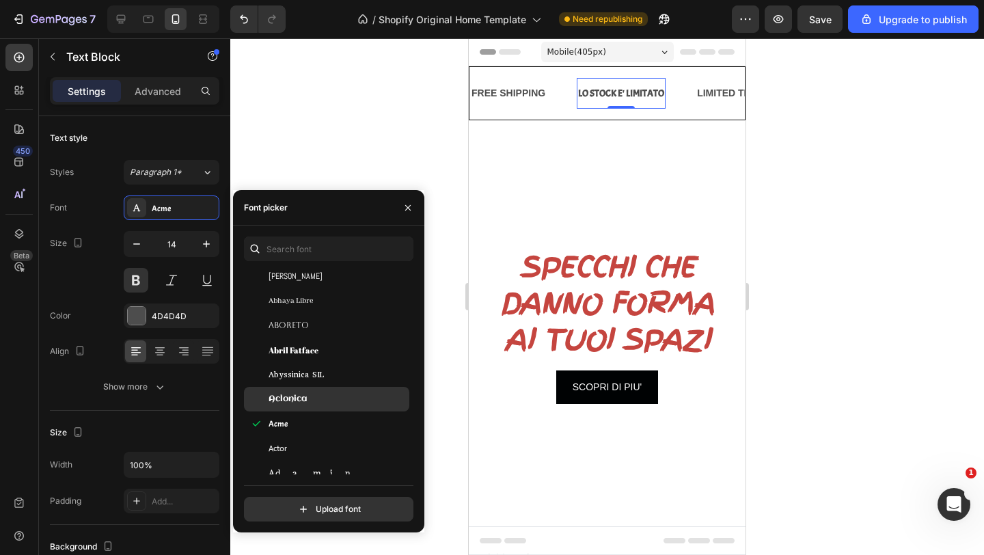
click at [294, 400] on span "Aclonica" at bounding box center [287, 399] width 38 height 12
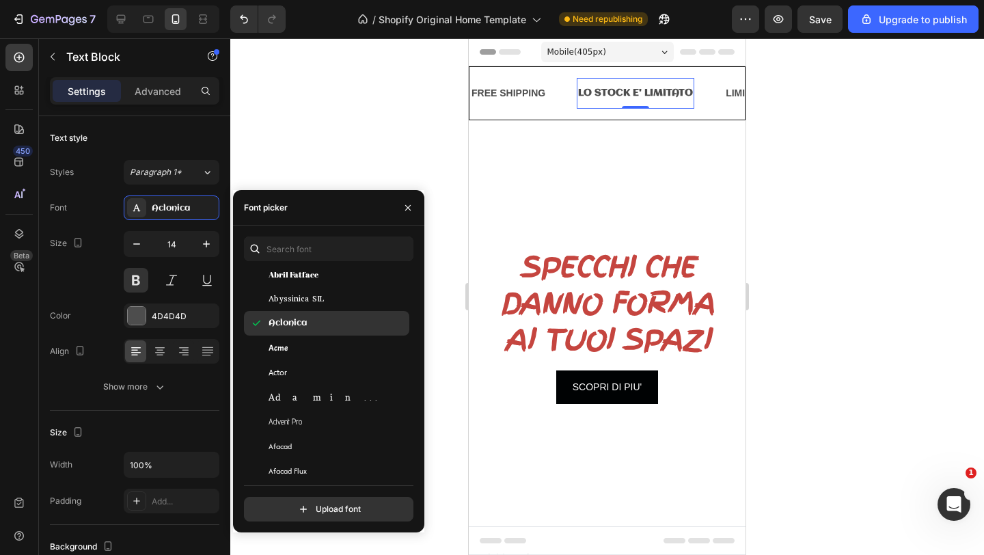
scroll to position [391, 0]
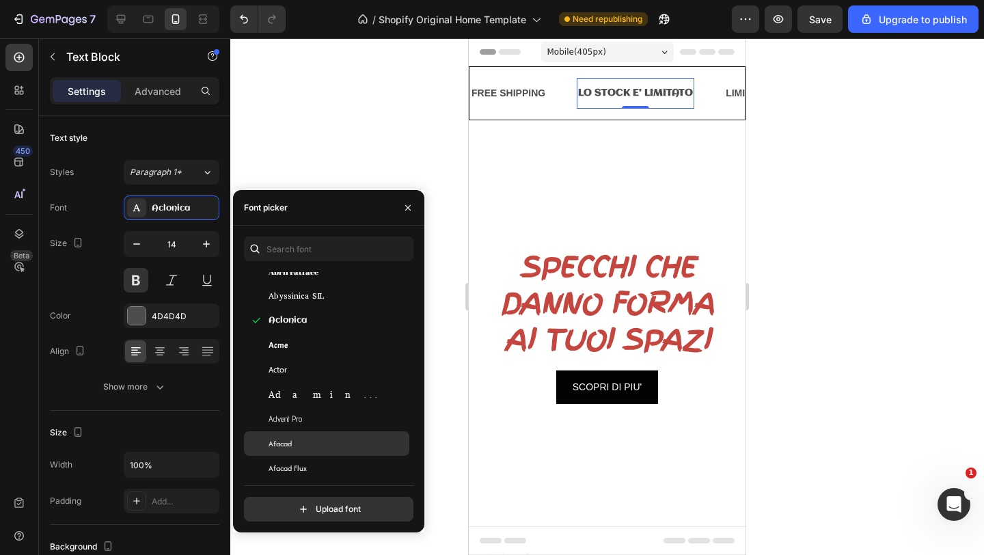
click at [286, 431] on div "Afacad" at bounding box center [326, 443] width 165 height 25
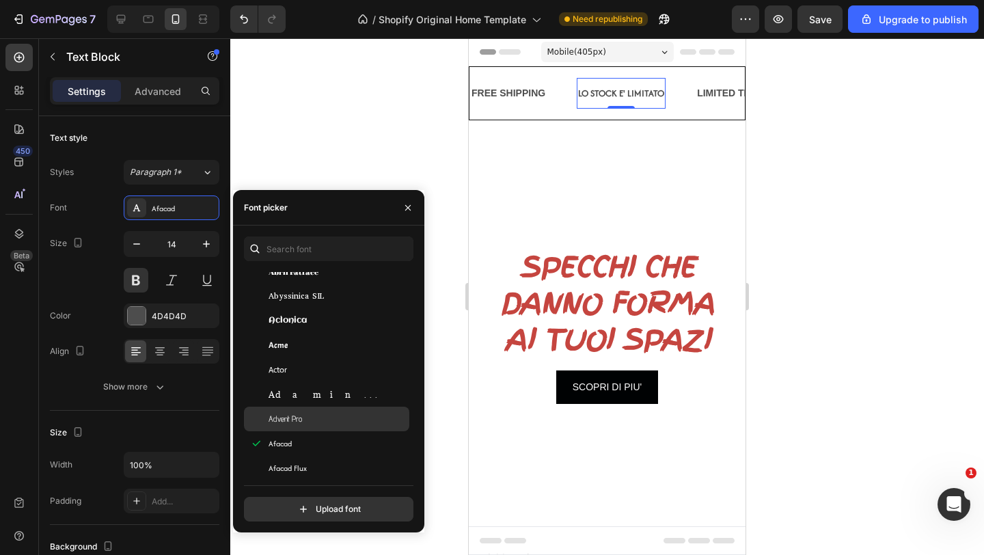
click at [287, 422] on span "Advent Pro" at bounding box center [284, 419] width 33 height 12
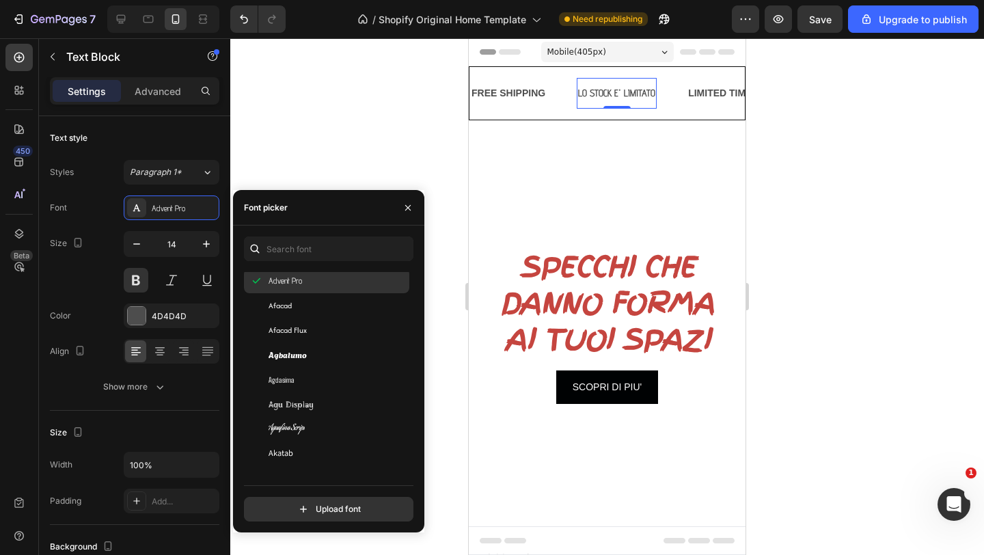
scroll to position [533, 0]
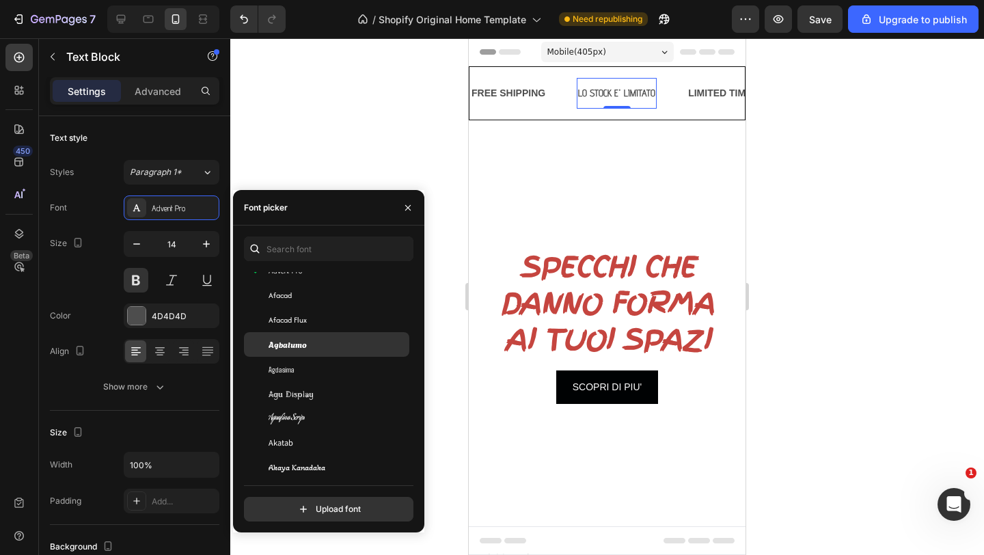
click at [295, 342] on span "Agbalumo" at bounding box center [287, 344] width 38 height 12
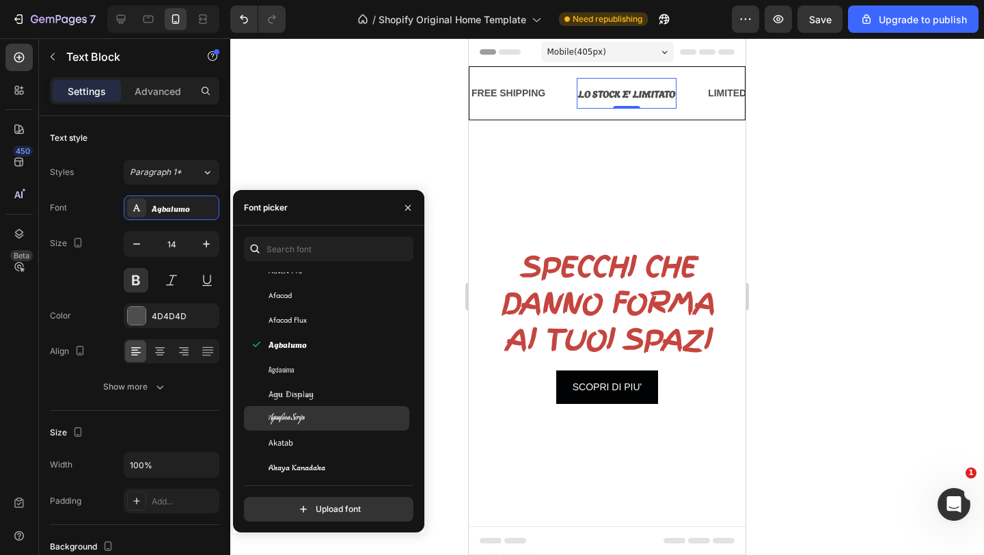
click at [279, 415] on span "Aguafina Script" at bounding box center [286, 418] width 36 height 12
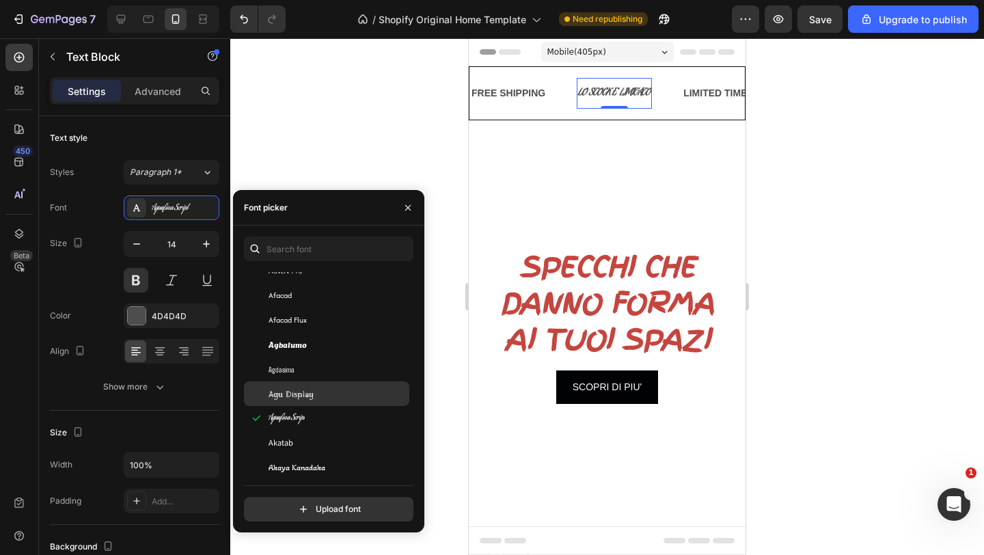
click at [287, 387] on div "Agu Display" at bounding box center [326, 393] width 165 height 25
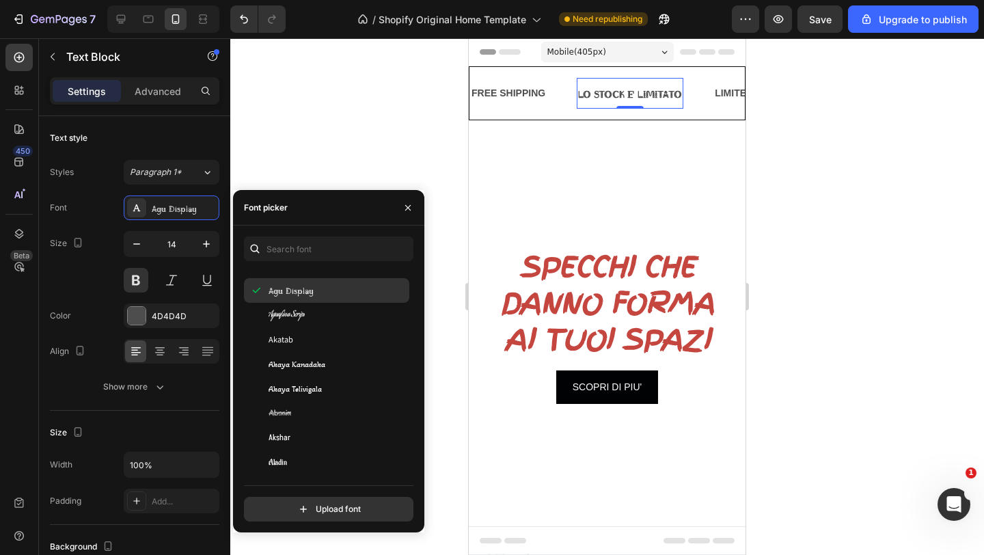
scroll to position [637, 0]
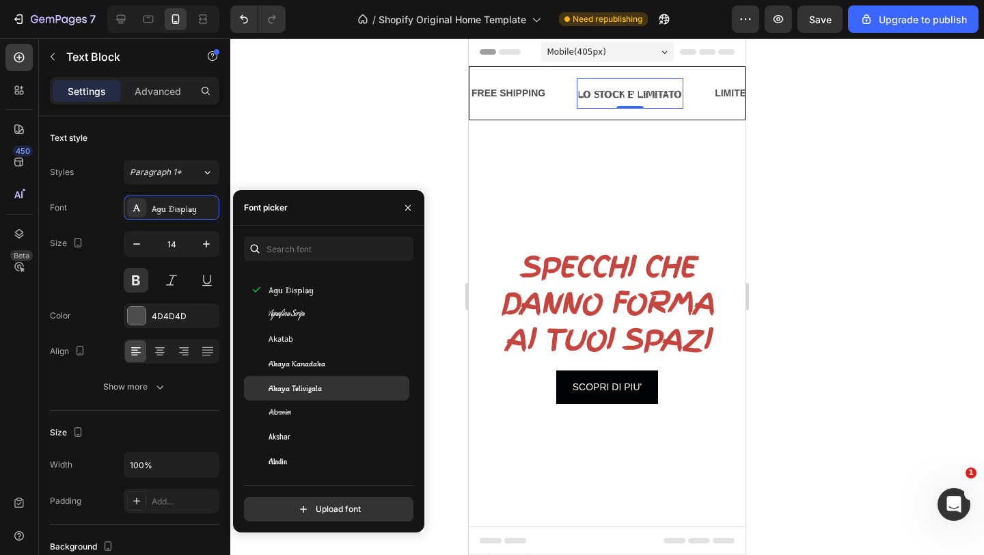
click at [291, 380] on div "Akaya Telivigala" at bounding box center [326, 388] width 165 height 25
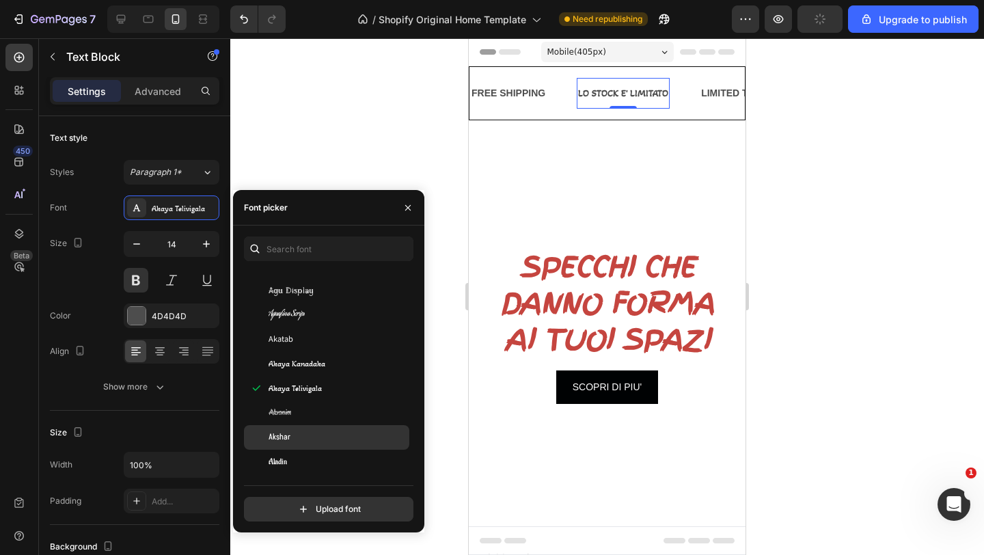
click at [277, 429] on div "Akshar" at bounding box center [326, 437] width 165 height 25
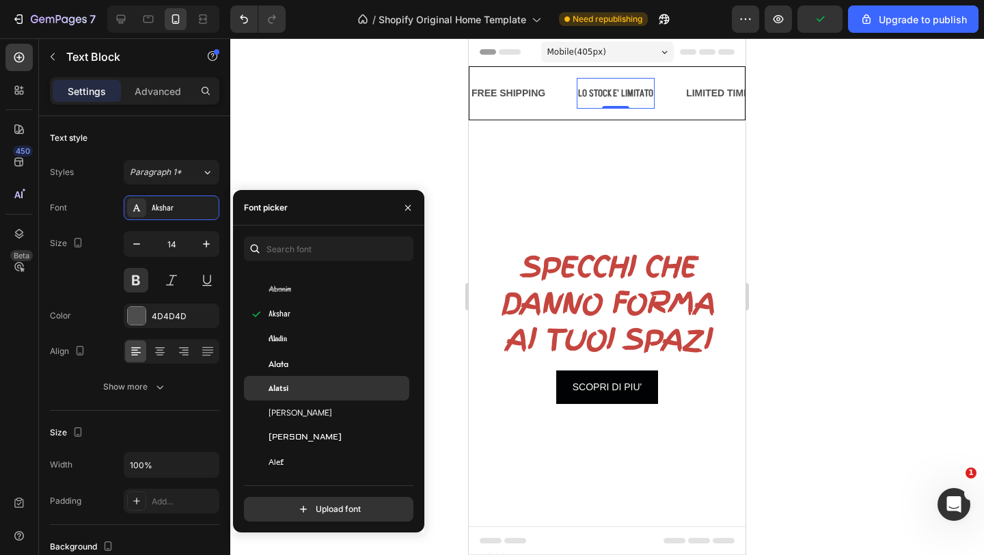
click at [281, 391] on span "Alatsi" at bounding box center [278, 388] width 20 height 12
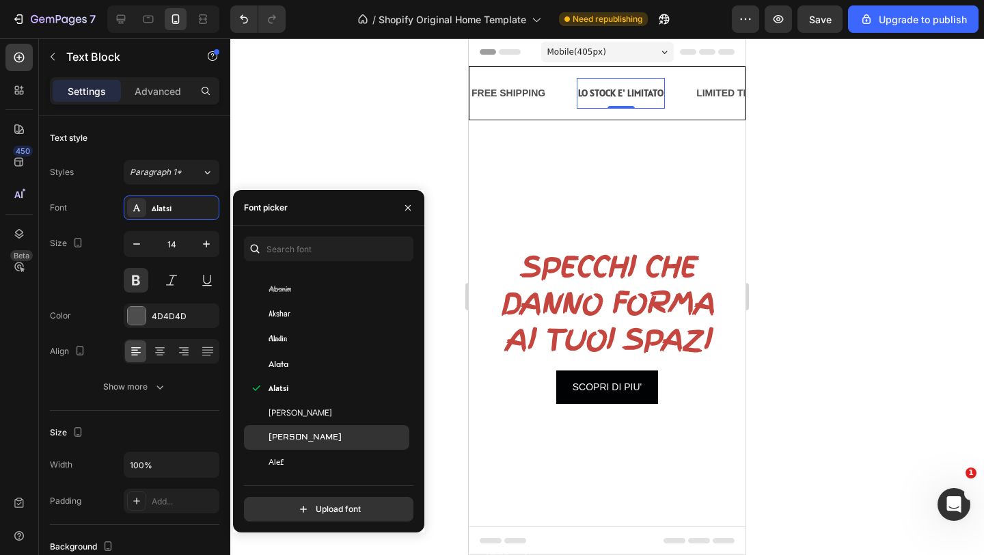
click at [281, 439] on span "[PERSON_NAME]" at bounding box center [304, 437] width 73 height 12
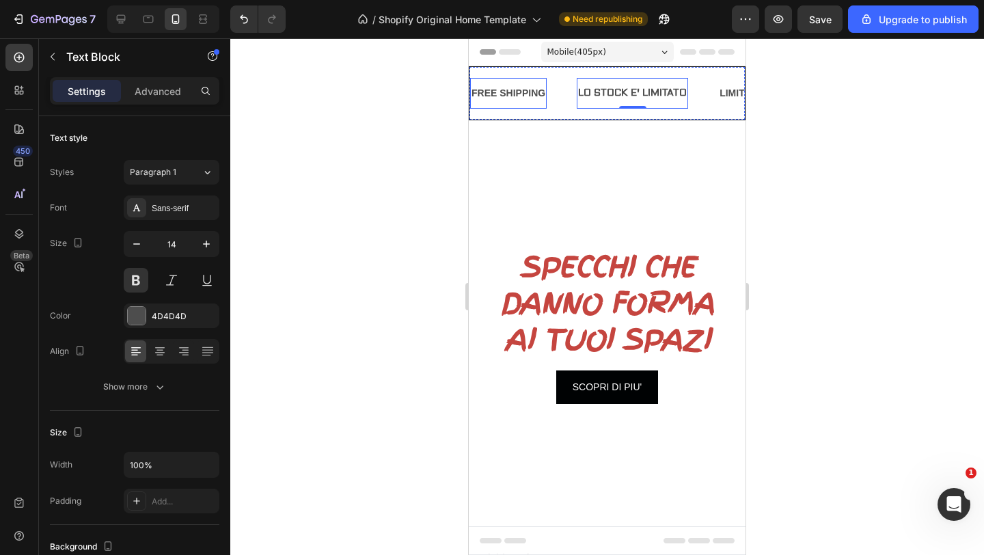
click at [527, 91] on div "FREE SHIPPING" at bounding box center [508, 93] width 76 height 20
click at [723, 93] on div "LIMITED TIME 50% OFF SALE" at bounding box center [787, 93] width 138 height 20
click at [725, 79] on div "TIME 50% OFF SALE Text Block 0" at bounding box center [766, 93] width 97 height 31
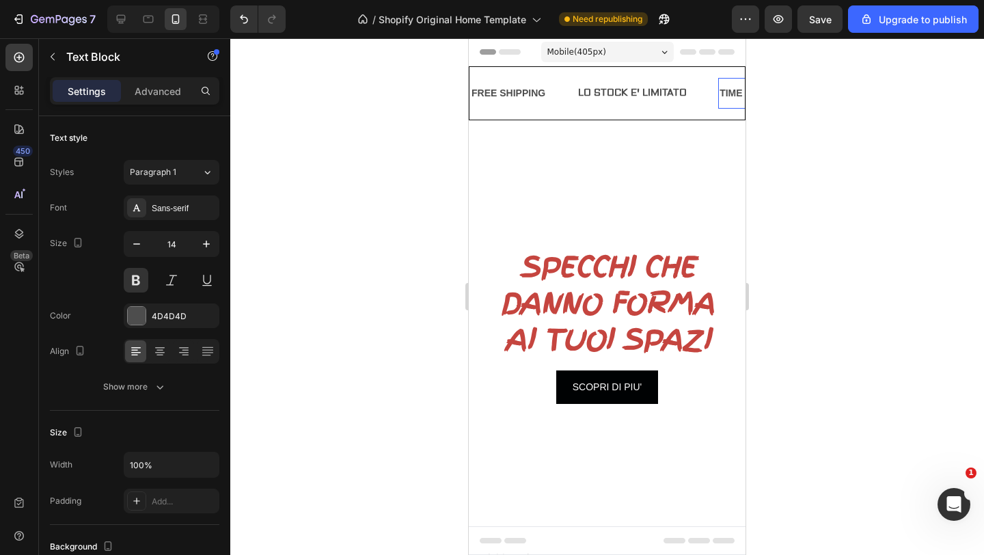
click at [728, 81] on div "TIME 50% OFF SALE Text Block 0" at bounding box center [766, 93] width 97 height 31
click at [513, 88] on p "FREE SHIPPING" at bounding box center [508, 93] width 74 height 17
click at [540, 105] on div "FREE SHIPPING Text Block 0" at bounding box center [508, 93] width 76 height 31
click at [544, 89] on p "FREE SHIPPING" at bounding box center [508, 93] width 74 height 17
click at [670, 88] on p "TIME 50% OFF SALE" at bounding box center [692, 93] width 94 height 17
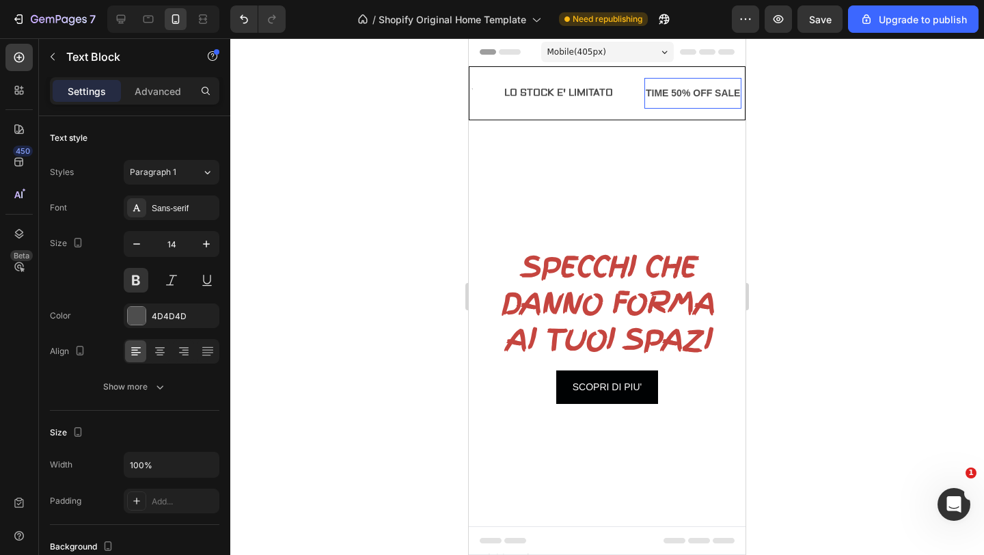
click at [707, 95] on p "TIME 50% OFF SALE" at bounding box center [692, 93] width 94 height 17
click at [677, 96] on p "F SALE" at bounding box center [662, 93] width 34 height 17
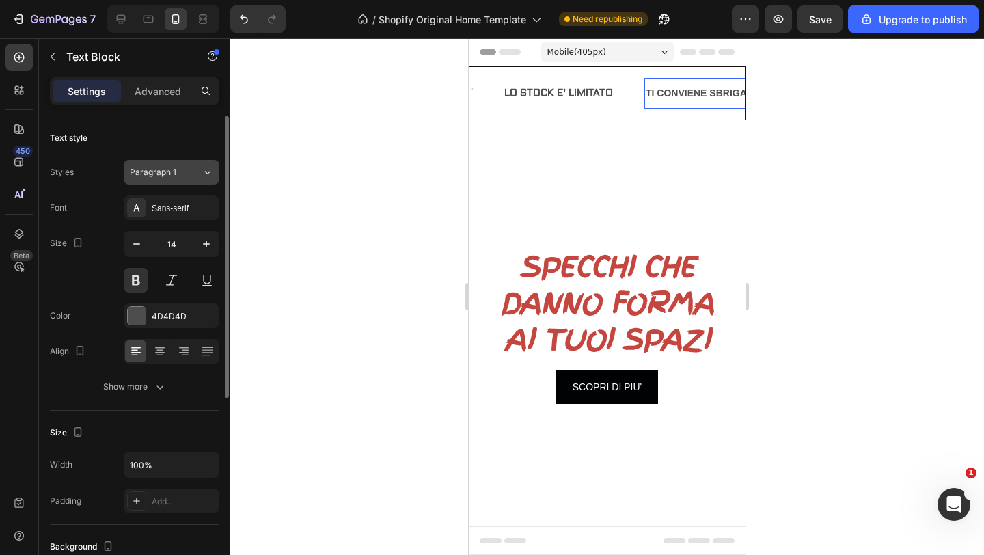
click at [191, 173] on div "Paragraph 1" at bounding box center [166, 172] width 72 height 12
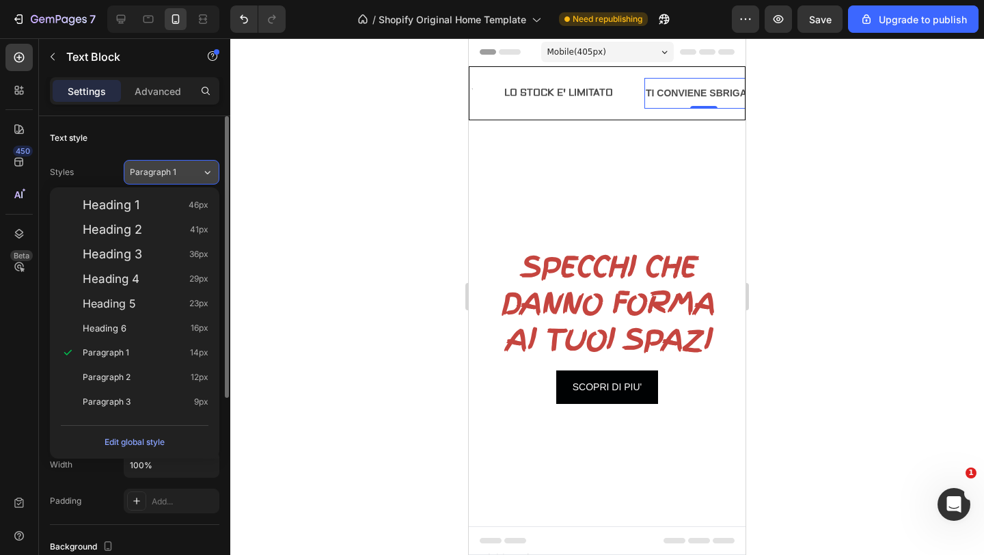
click at [190, 173] on div "Paragraph 1" at bounding box center [166, 172] width 72 height 12
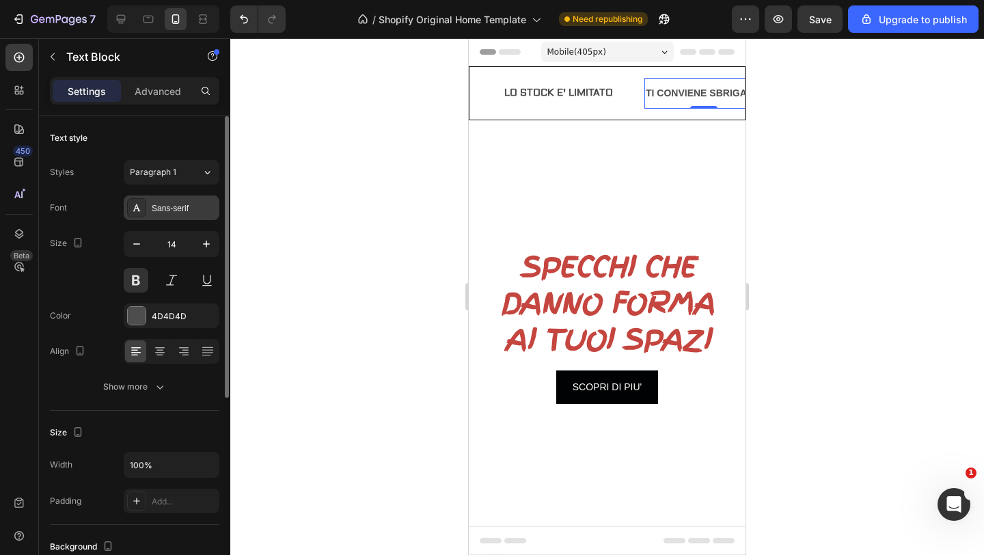
click at [186, 202] on div "Sans-serif" at bounding box center [184, 208] width 64 height 12
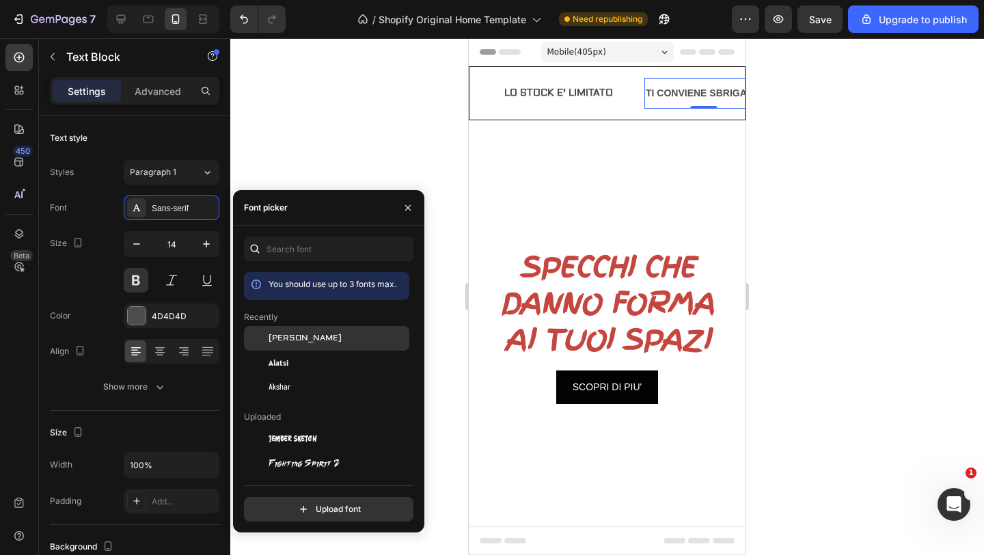
click at [309, 335] on div "[PERSON_NAME]" at bounding box center [337, 338] width 138 height 12
click at [322, 161] on div at bounding box center [606, 296] width 753 height 516
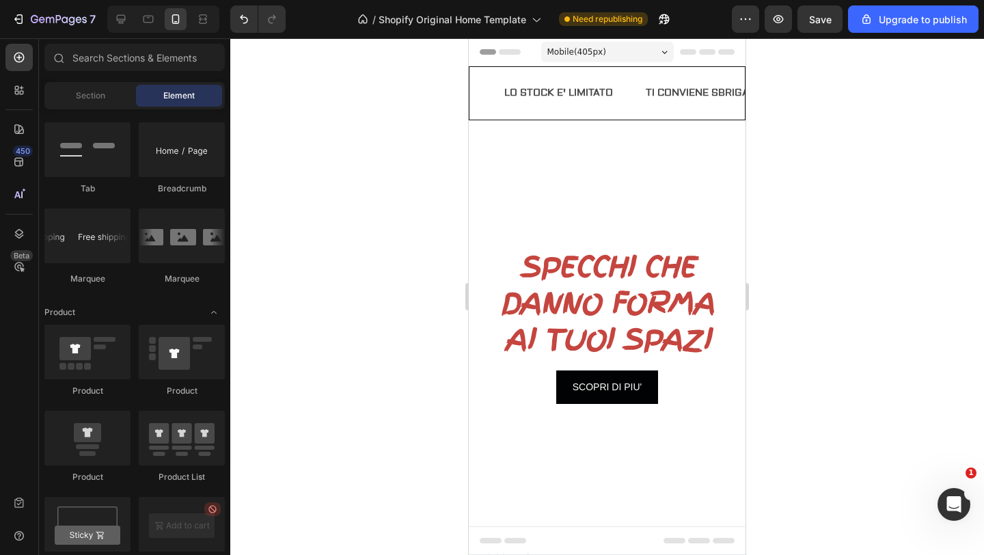
click at [423, 188] on div at bounding box center [606, 296] width 753 height 516
click at [617, 109] on div "Text Block LO STOCK E' LIMITATO Text Block TI CONVIENE SBRIGARTI Text Block LIF…" at bounding box center [607, 93] width 277 height 54
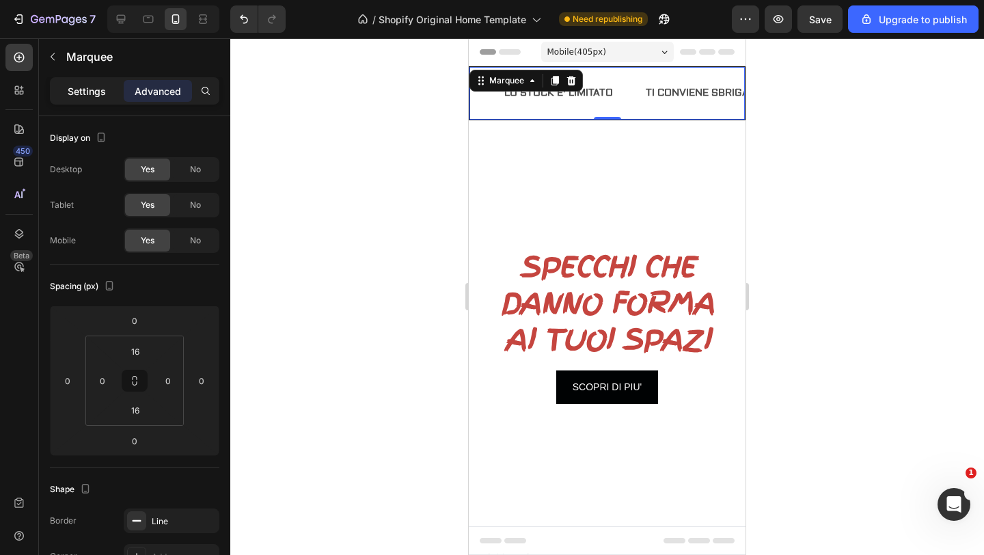
click at [99, 85] on p "Settings" at bounding box center [87, 91] width 38 height 14
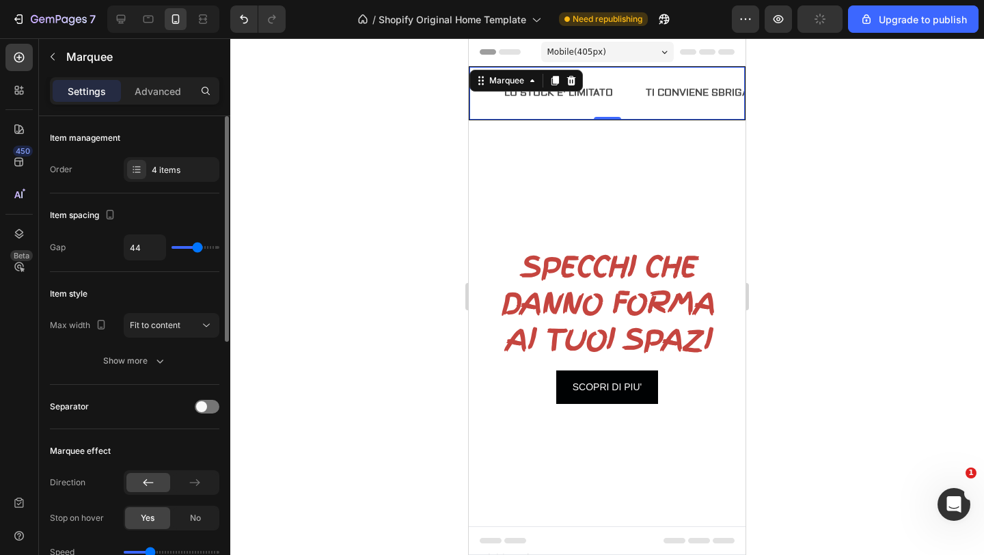
type input "22"
type input "0"
type input "4"
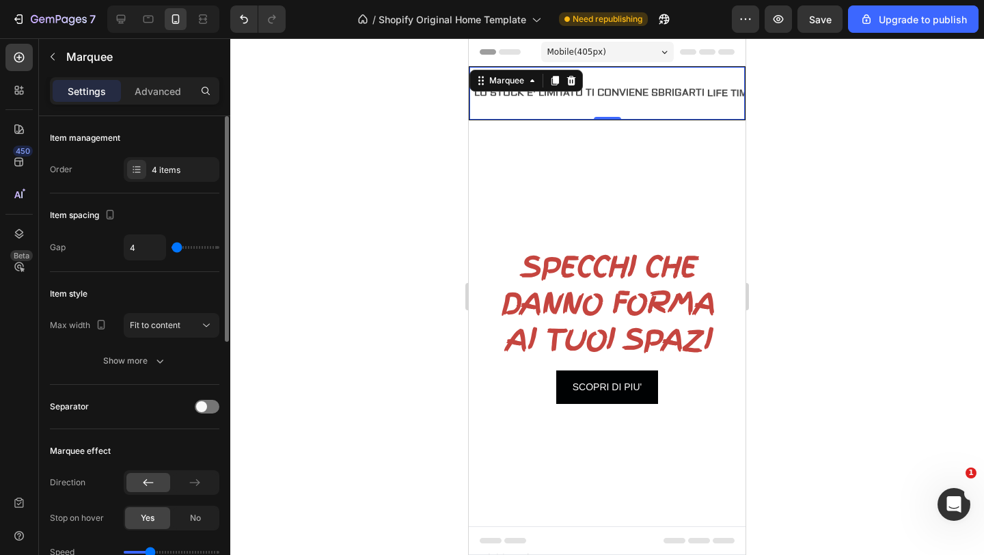
type input "4"
type input "9"
type input "22"
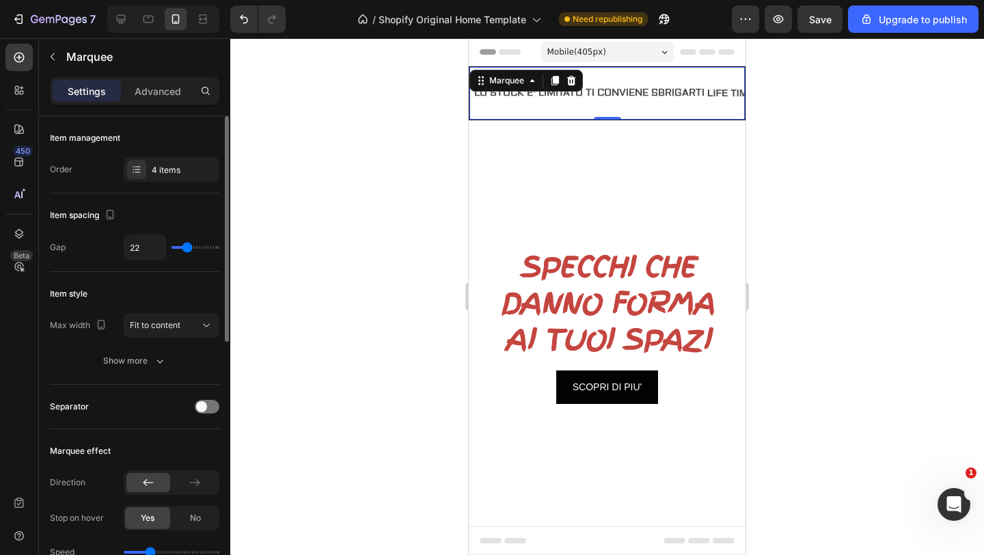
type input "27"
type input "63"
type input "64"
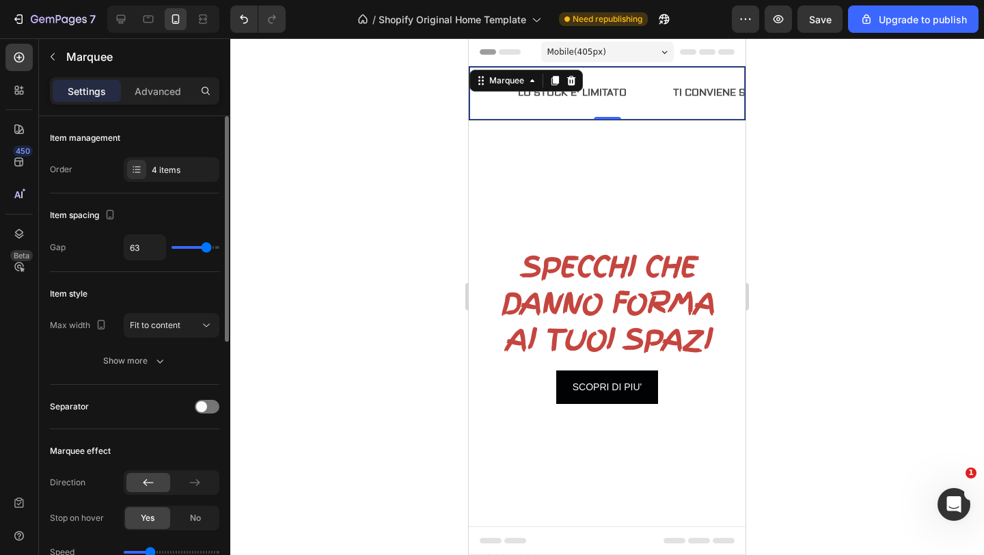
type input "64"
type input "63"
type input "59"
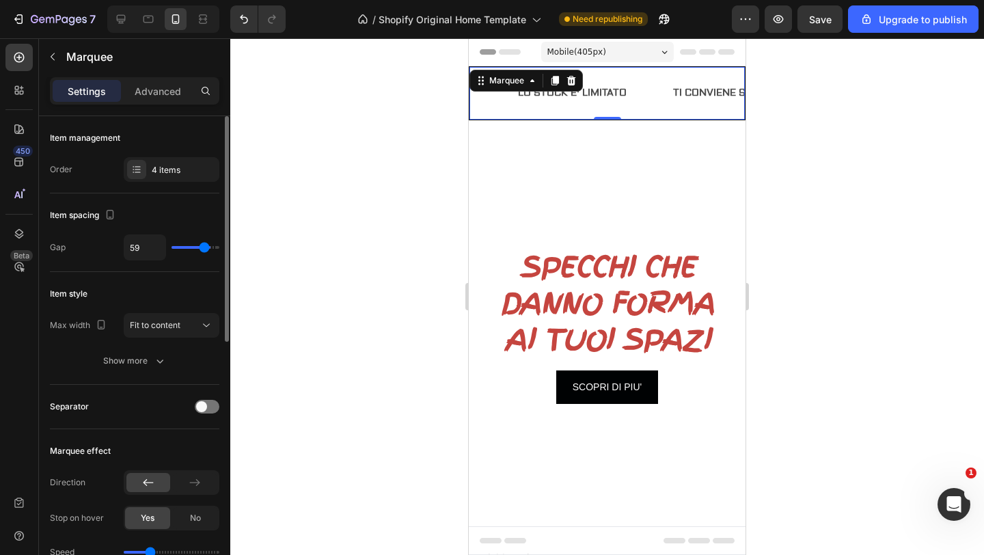
type input "54"
type input "50"
type input "48"
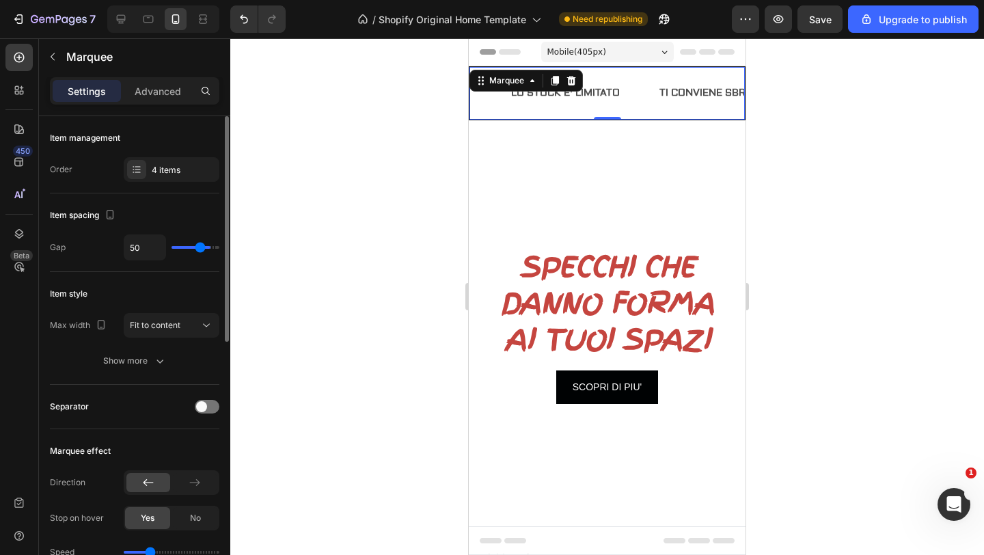
type input "48"
type input "47"
type input "46"
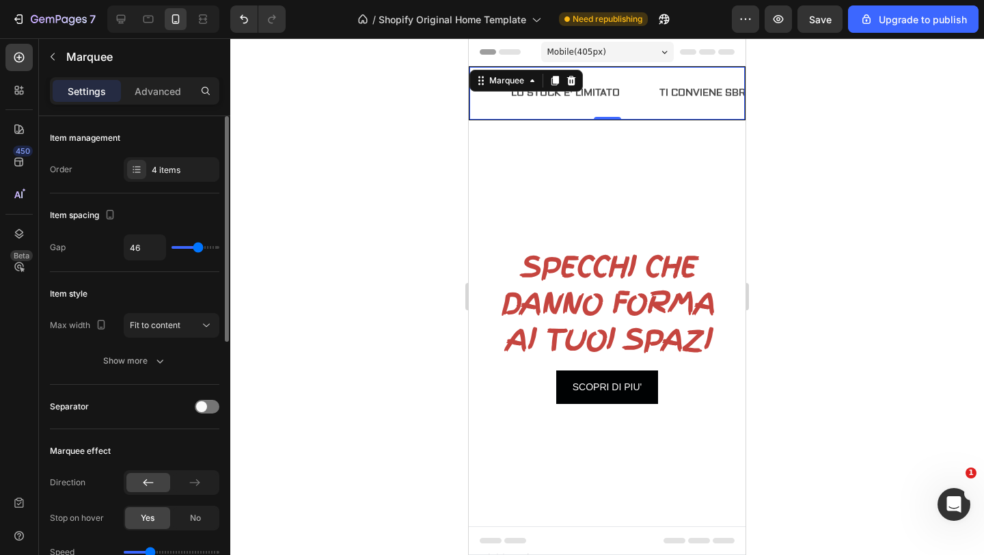
type input "45"
type input "43"
type input "42"
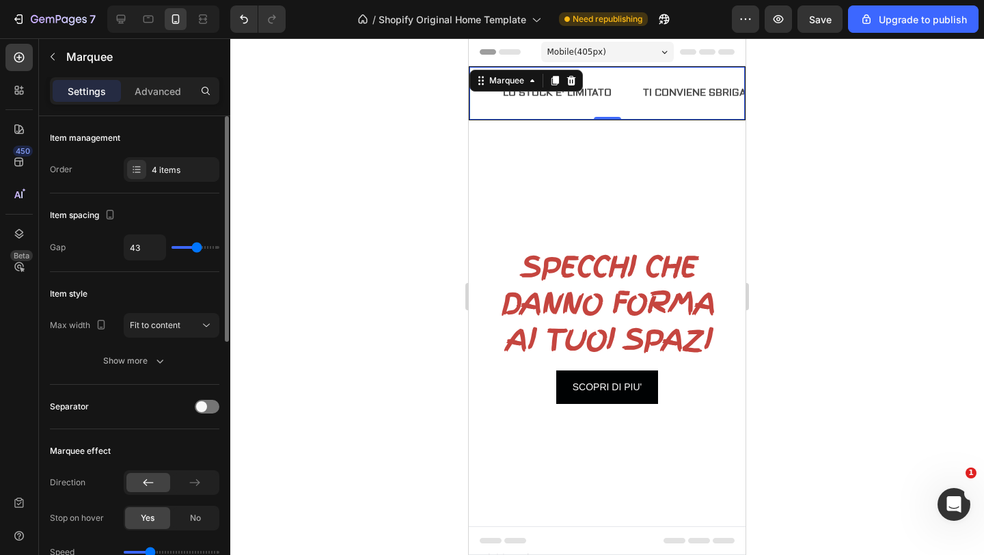
type input "42"
type input "38"
type input "36"
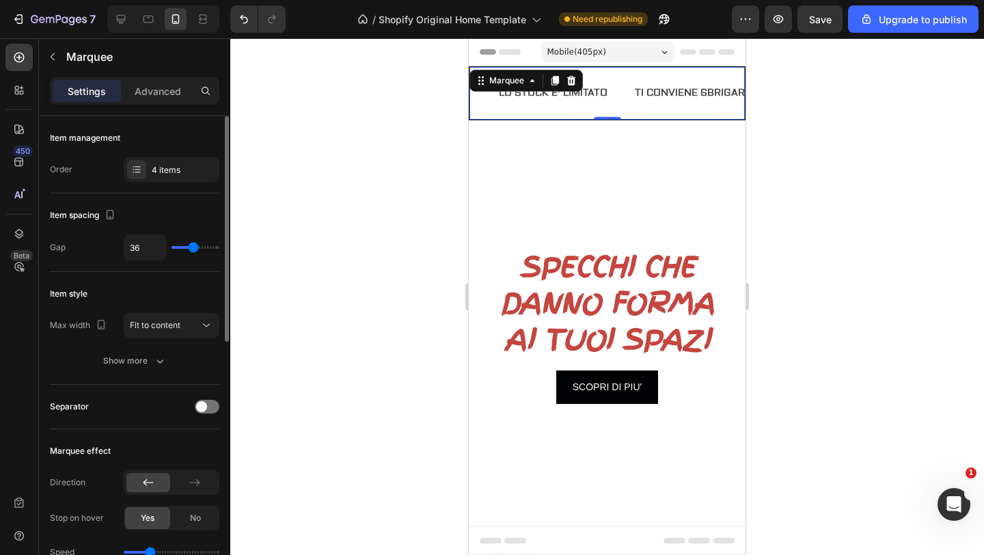
type input "31"
type input "26"
type input "21"
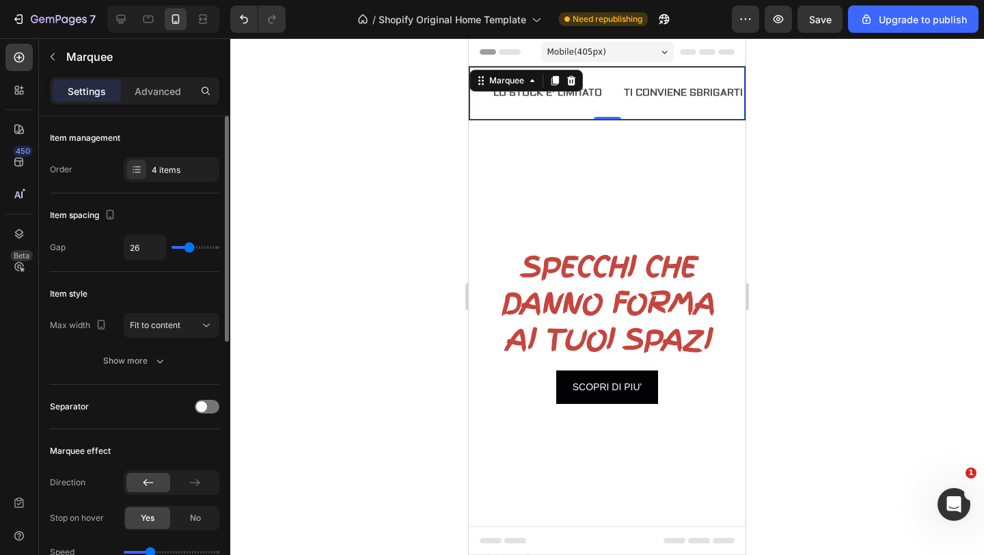
type input "21"
type input "20"
type input "19"
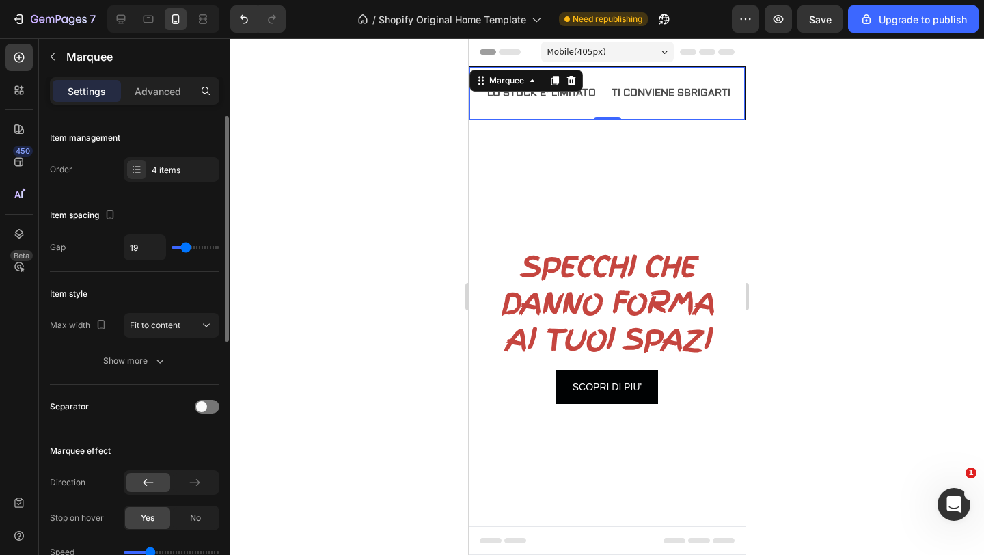
type input "18"
type input "16"
type input "15"
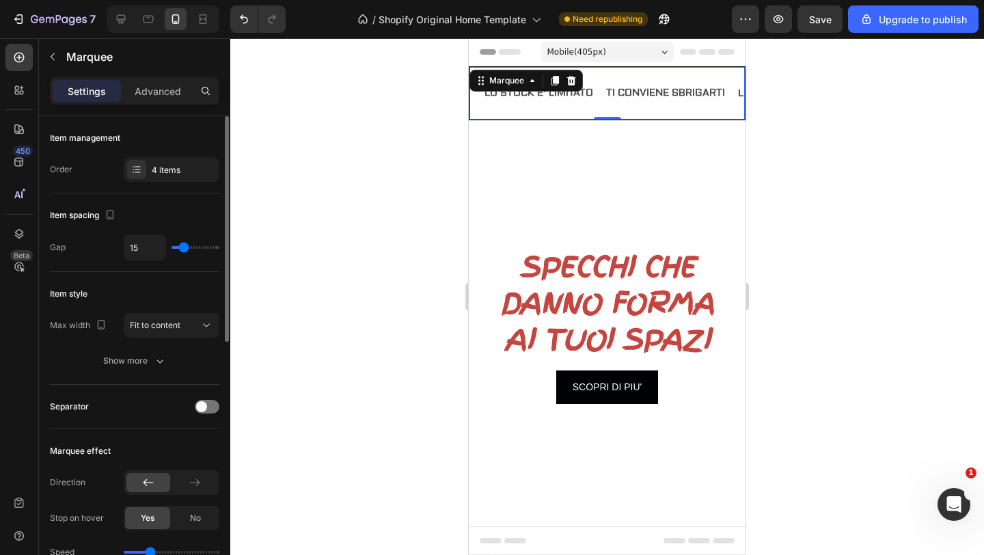
drag, startPoint x: 195, startPoint y: 249, endPoint x: 184, endPoint y: 250, distance: 10.9
type input "15"
click at [184, 249] on input "range" at bounding box center [195, 247] width 48 height 3
click at [740, 96] on div "LIFE TIME WARRANTY" at bounding box center [789, 93] width 107 height 20
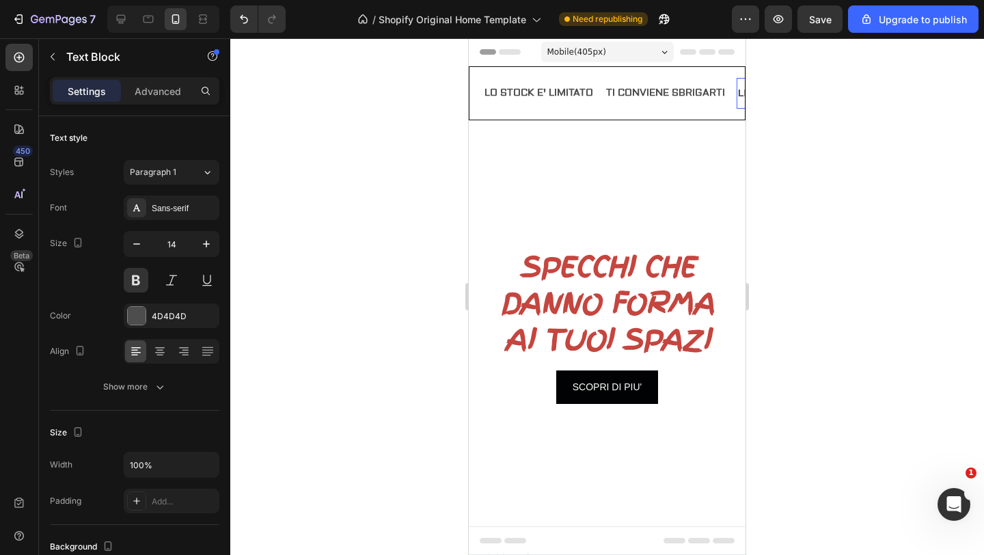
click at [740, 96] on div "LIFE TIME WARRANTY" at bounding box center [789, 93] width 107 height 20
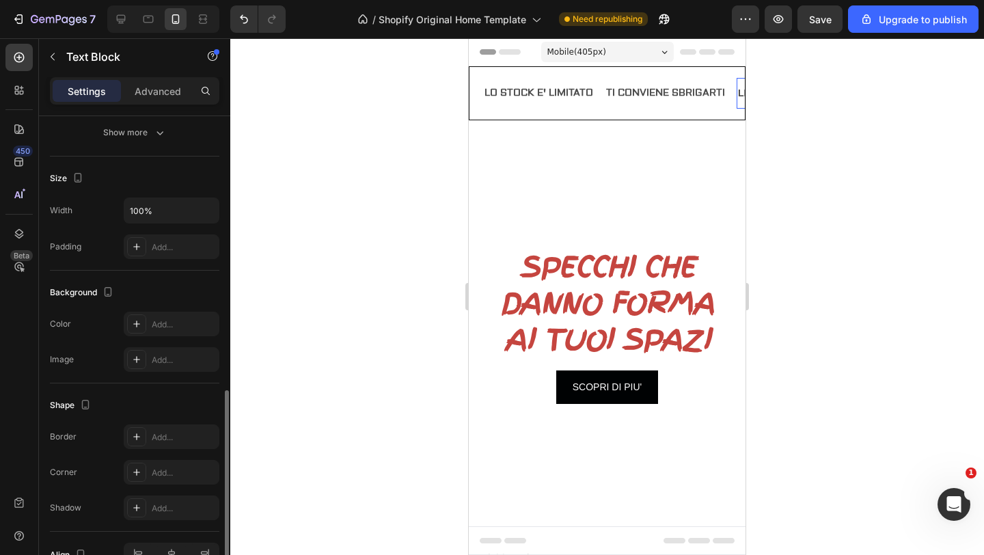
scroll to position [332, 0]
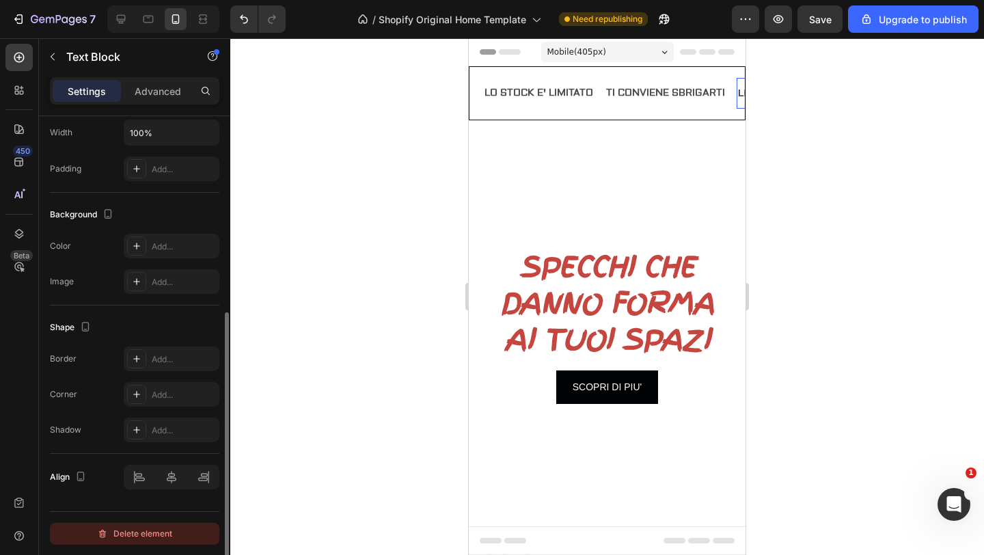
click at [124, 533] on div "Delete element" at bounding box center [134, 533] width 75 height 16
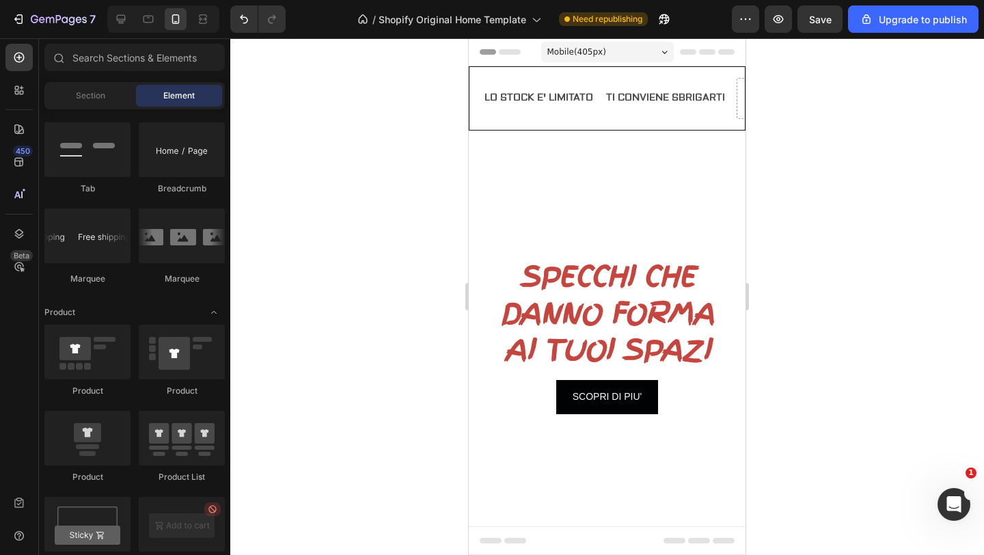
click at [324, 361] on div at bounding box center [606, 296] width 753 height 516
click at [335, 315] on div at bounding box center [606, 296] width 753 height 516
click at [532, 85] on div "LO STOCK E' LIMITATO Text Block" at bounding box center [538, 98] width 111 height 31
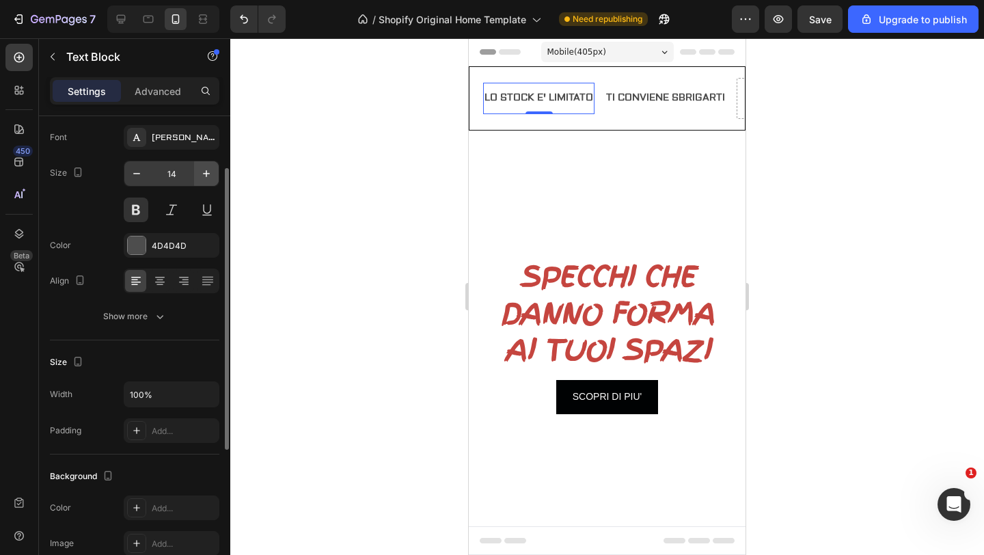
scroll to position [87, 0]
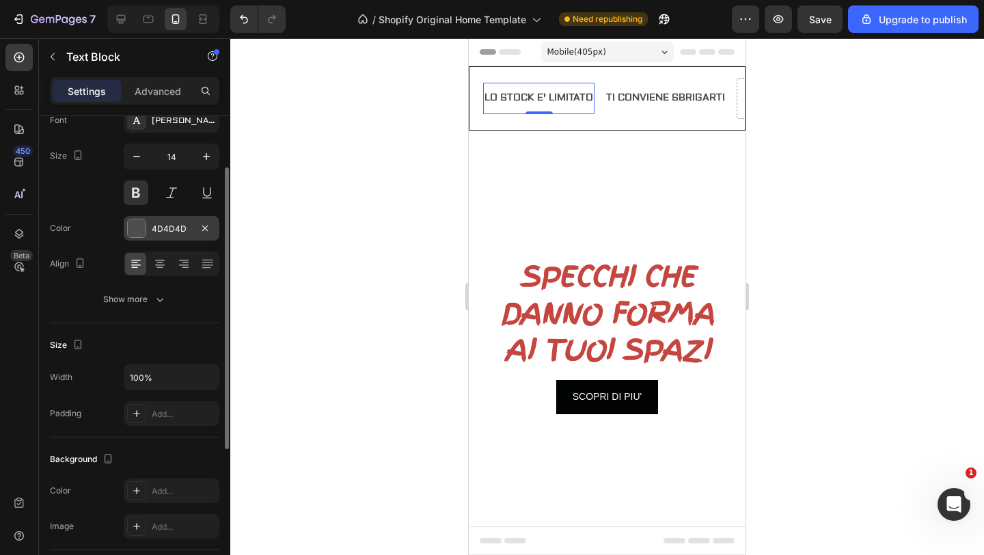
click at [137, 223] on div at bounding box center [137, 228] width 18 height 18
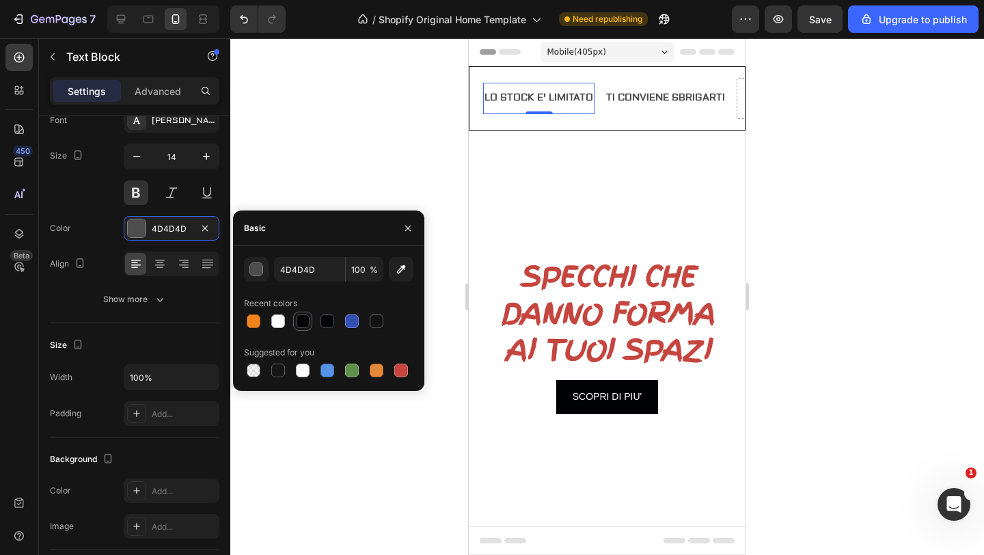
click at [303, 316] on div at bounding box center [303, 321] width 14 height 14
click at [406, 370] on div at bounding box center [401, 370] width 14 height 14
type input "C5453F"
click at [682, 96] on p "TI CONVIENE SBRIGARTI" at bounding box center [665, 97] width 119 height 17
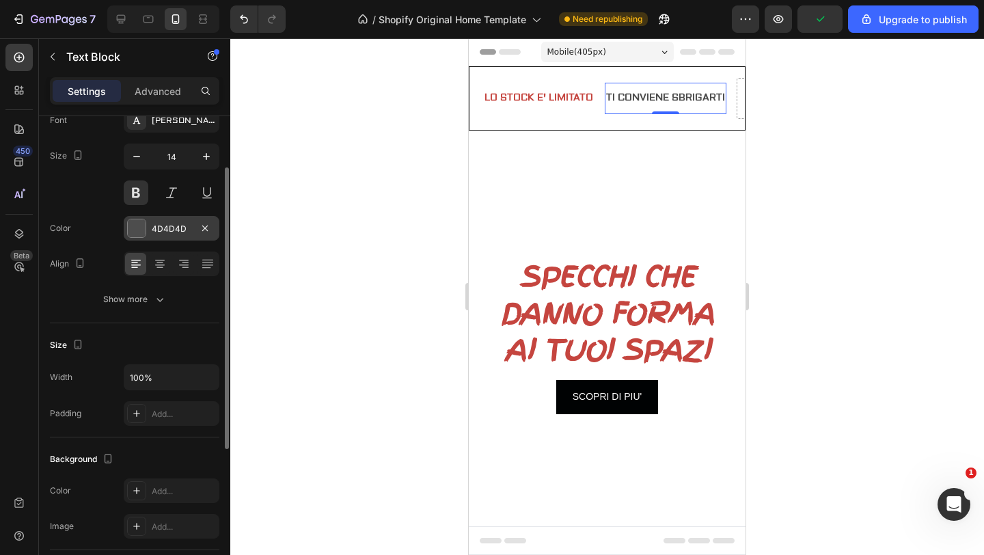
click at [133, 230] on div at bounding box center [137, 228] width 18 height 18
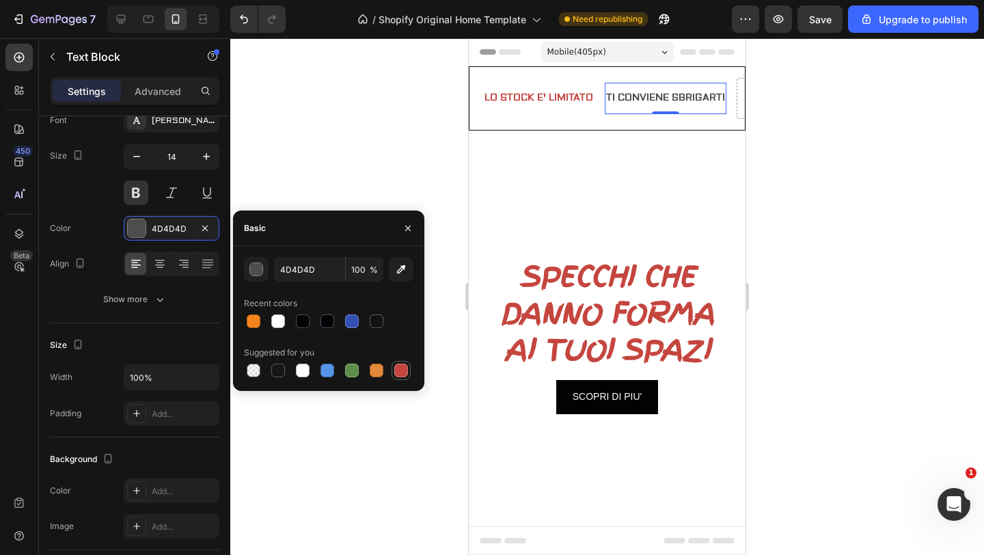
click at [398, 369] on div at bounding box center [401, 370] width 14 height 14
type input "C5453F"
click at [389, 143] on div at bounding box center [606, 296] width 753 height 516
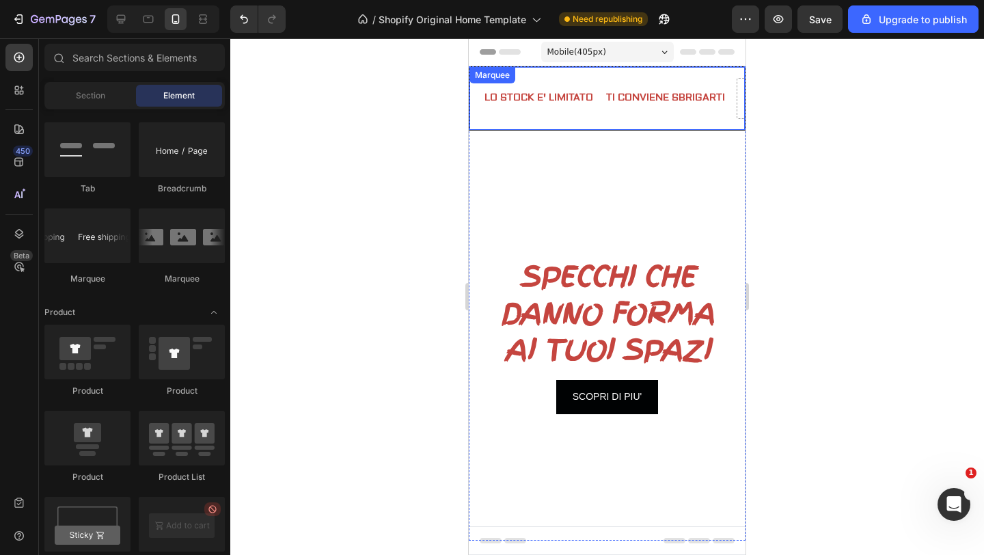
click at [560, 113] on div "Text Block LO STOCK E' LIMITATO Text Block TI CONVIENE SBRIGARTI Text Block Dro…" at bounding box center [664, 98] width 389 height 41
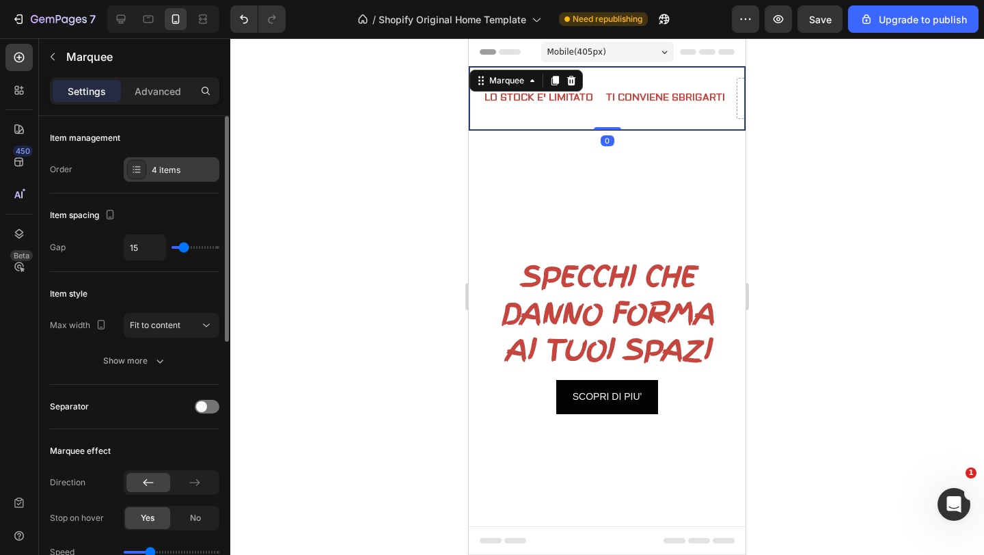
click at [137, 169] on icon at bounding box center [137, 169] width 5 height 1
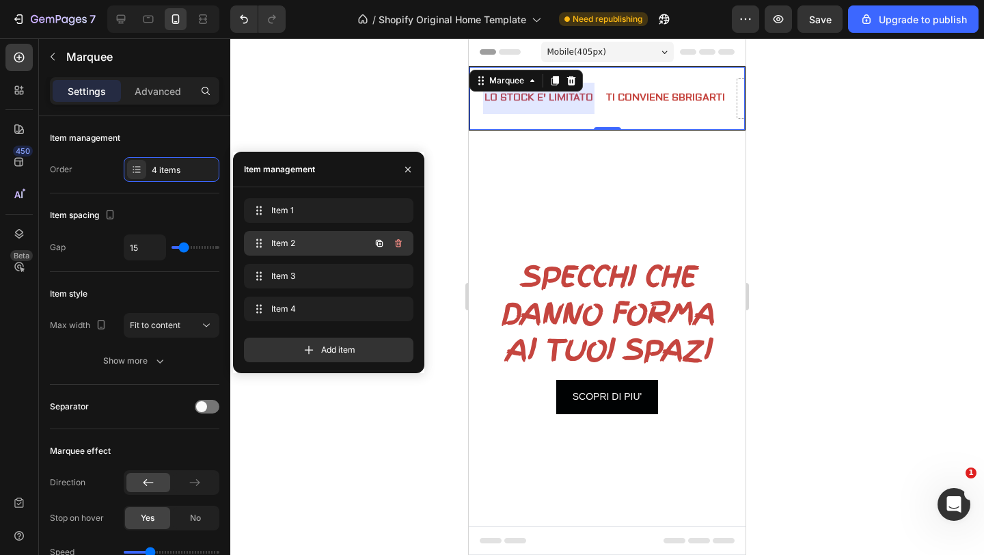
click at [295, 239] on span "Item 2" at bounding box center [309, 243] width 77 height 12
click at [321, 253] on div "Item 2 Item 2" at bounding box center [328, 243] width 169 height 25
drag, startPoint x: 321, startPoint y: 253, endPoint x: 322, endPoint y: 217, distance: 35.5
drag, startPoint x: 322, startPoint y: 217, endPoint x: 320, endPoint y: 251, distance: 33.6
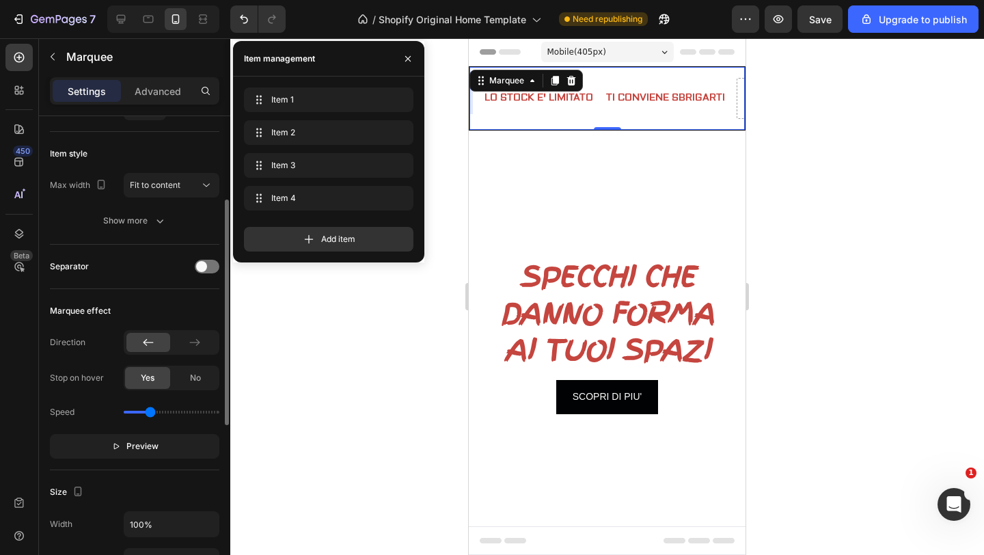
scroll to position [152, 0]
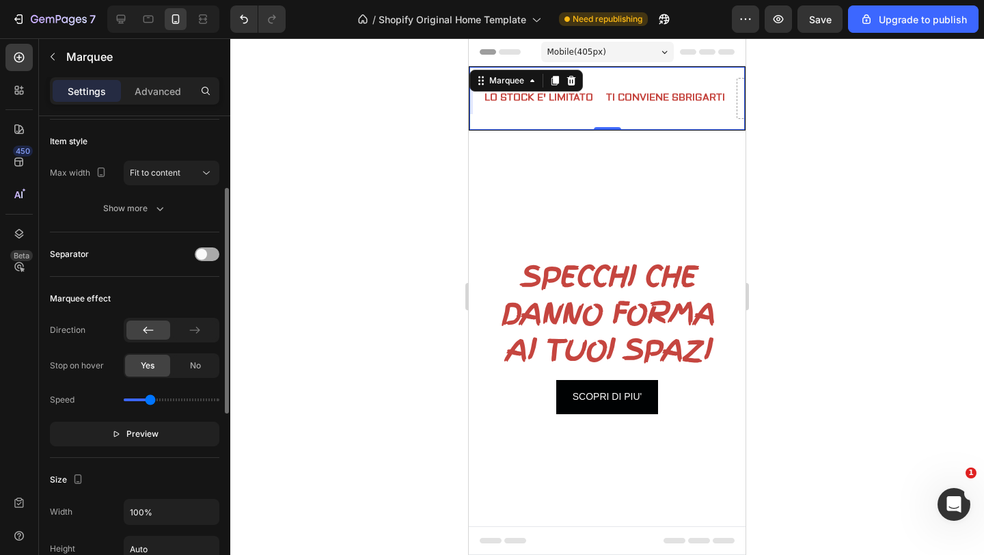
click at [202, 257] on span at bounding box center [201, 254] width 11 height 11
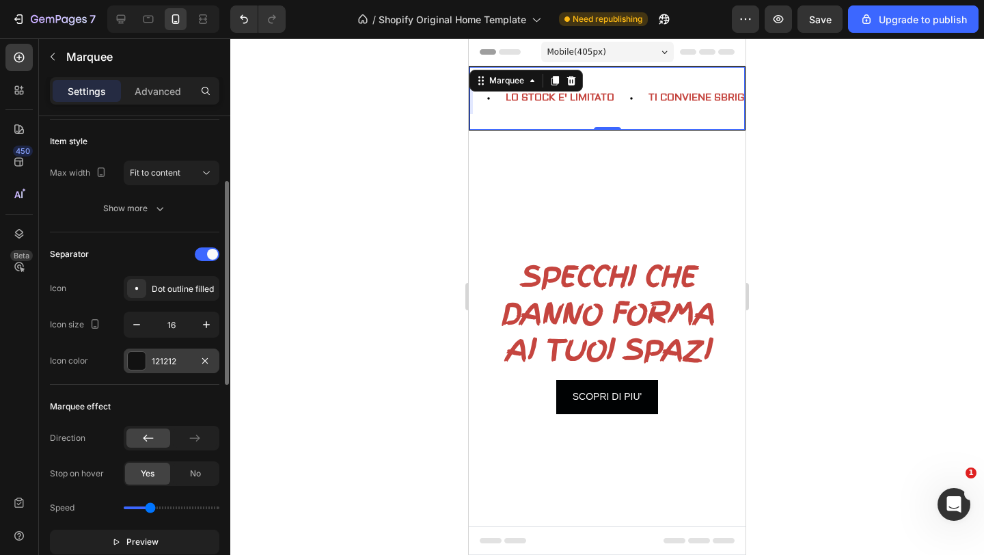
click at [130, 359] on div at bounding box center [137, 361] width 18 height 18
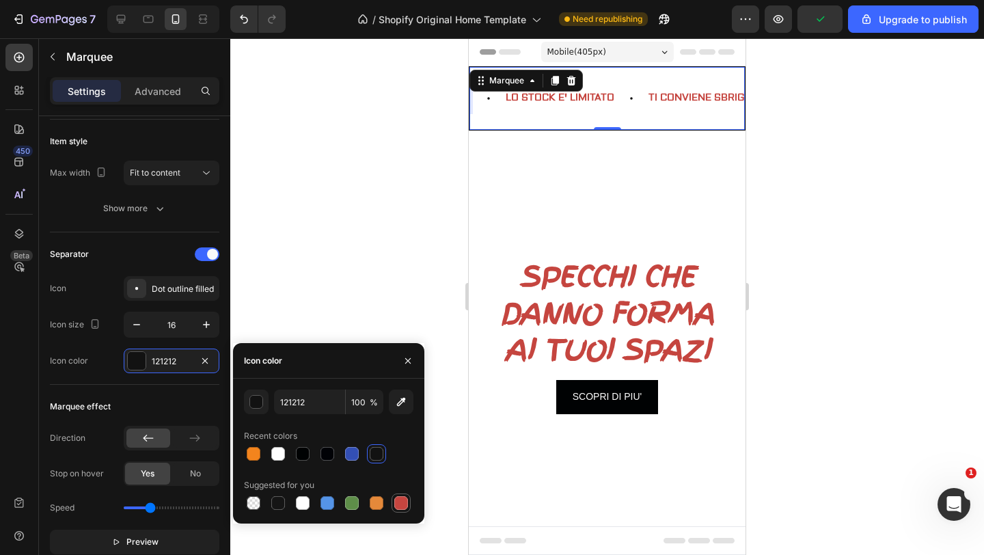
click at [402, 506] on div at bounding box center [401, 503] width 14 height 14
type input "C5453F"
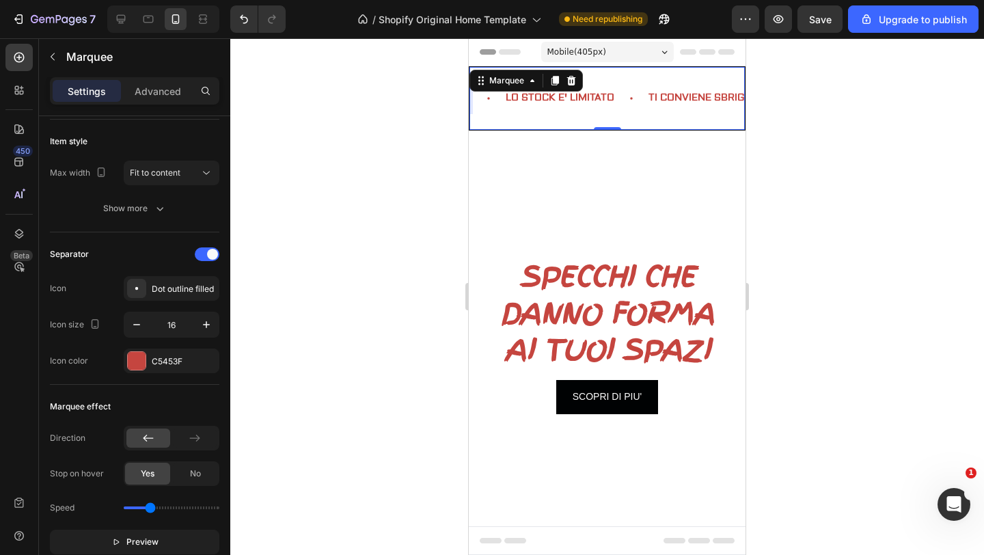
click at [320, 279] on div at bounding box center [606, 296] width 753 height 516
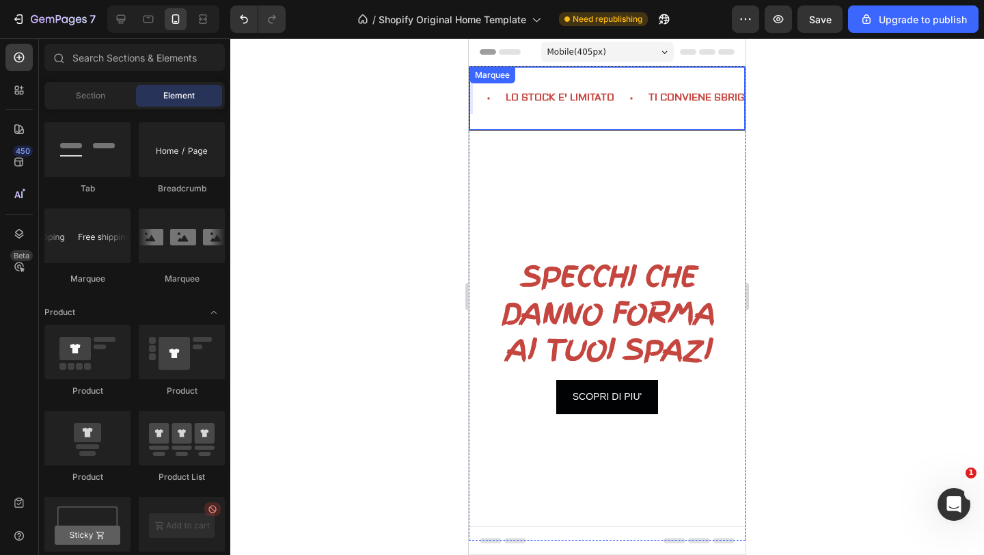
click at [524, 78] on div "Text Block LO STOCK E' LIMITATO Text Block TI CONVIENE SBRIGARTI Text Block Dro…" at bounding box center [607, 98] width 277 height 64
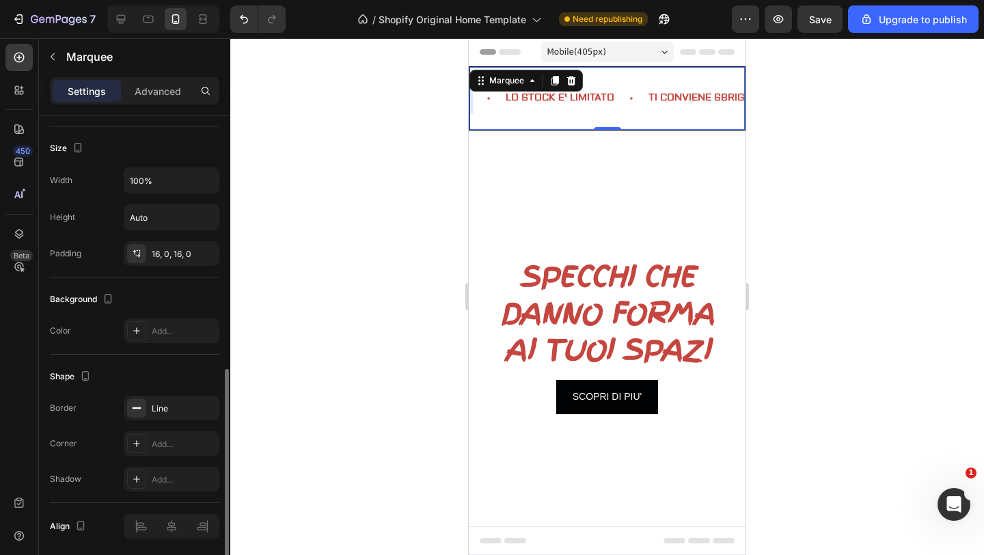
scroll to position [599, 0]
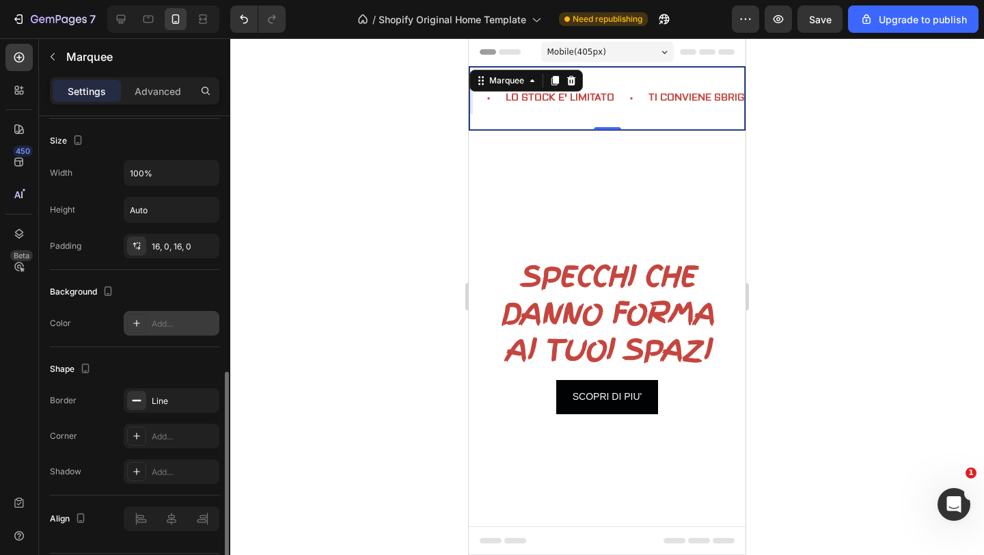
click at [163, 326] on div "Add..." at bounding box center [184, 324] width 64 height 12
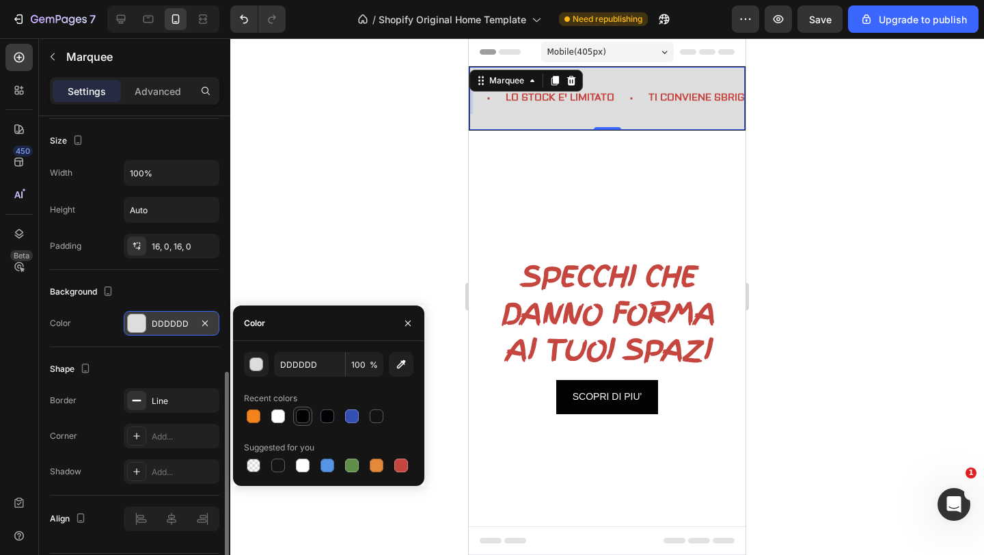
click at [303, 412] on div at bounding box center [303, 416] width 14 height 14
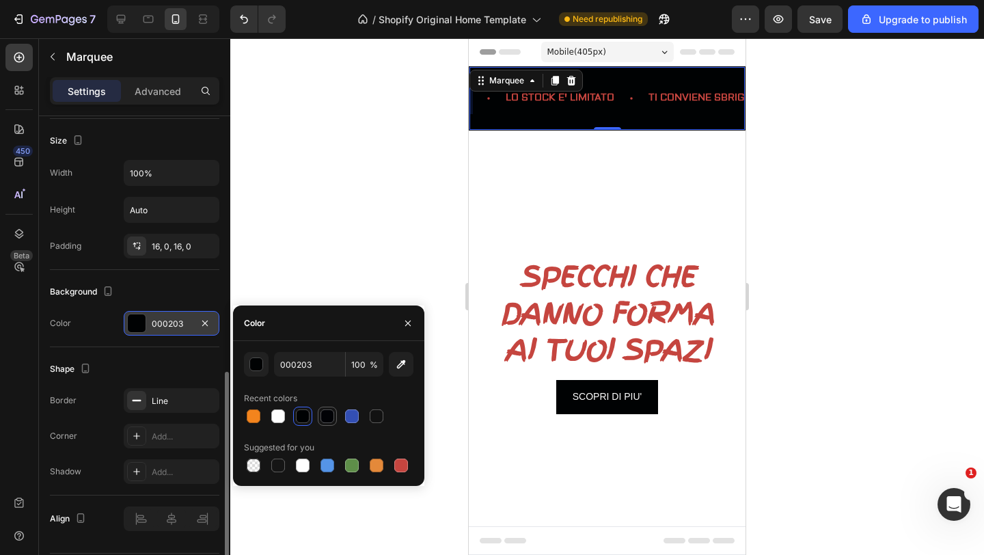
click at [326, 414] on div at bounding box center [327, 416] width 14 height 14
click at [372, 415] on div at bounding box center [377, 416] width 14 height 14
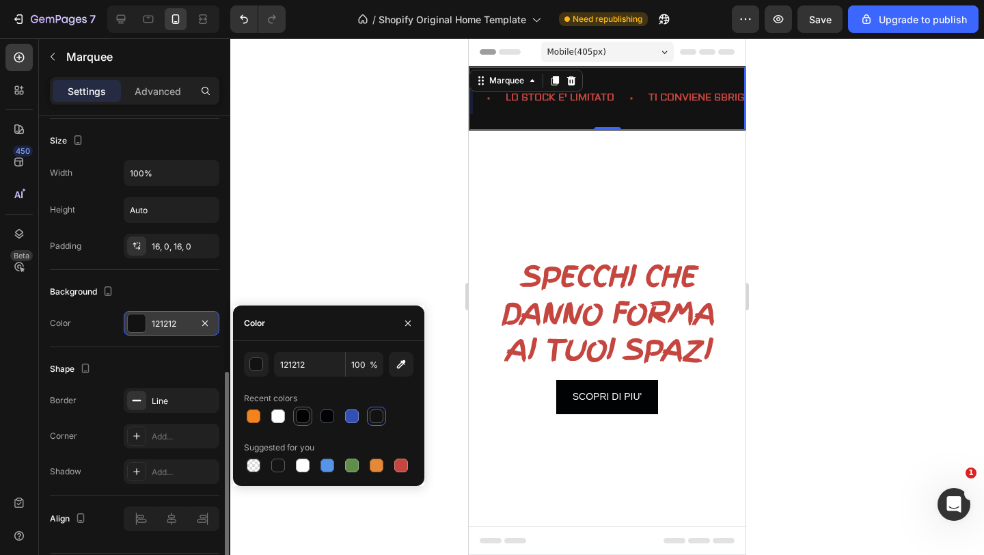
click at [303, 413] on div at bounding box center [303, 416] width 14 height 14
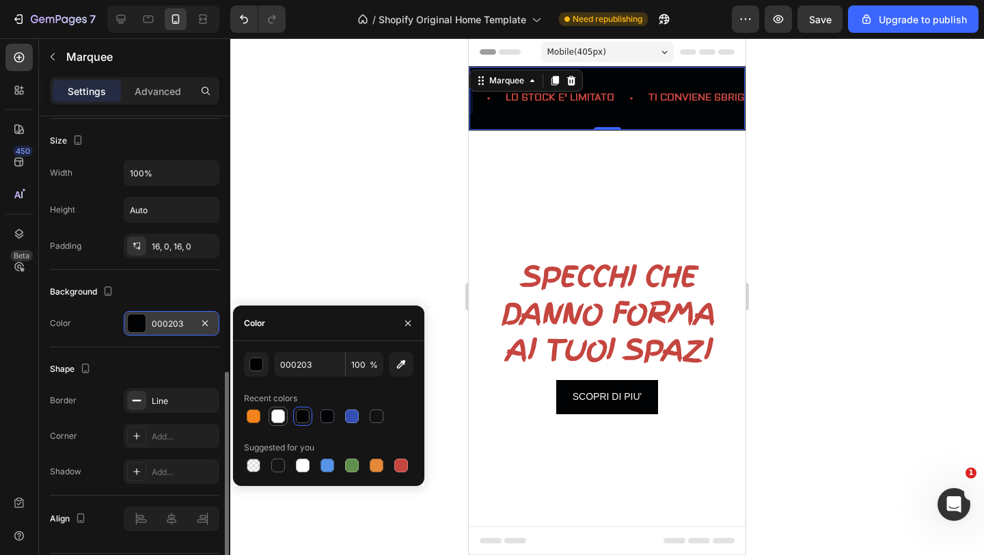
click at [284, 413] on div at bounding box center [278, 416] width 14 height 14
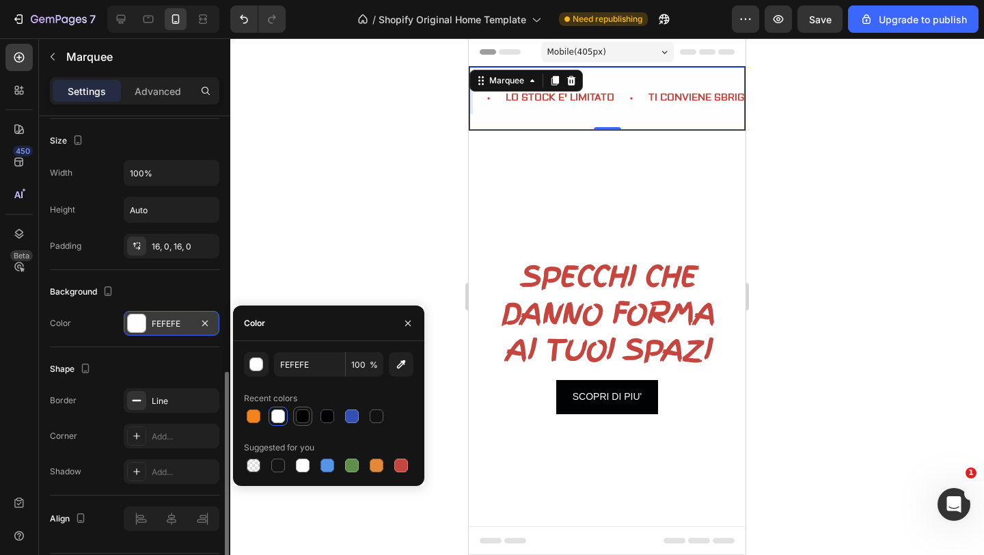
click at [305, 414] on div at bounding box center [303, 416] width 14 height 14
type input "000203"
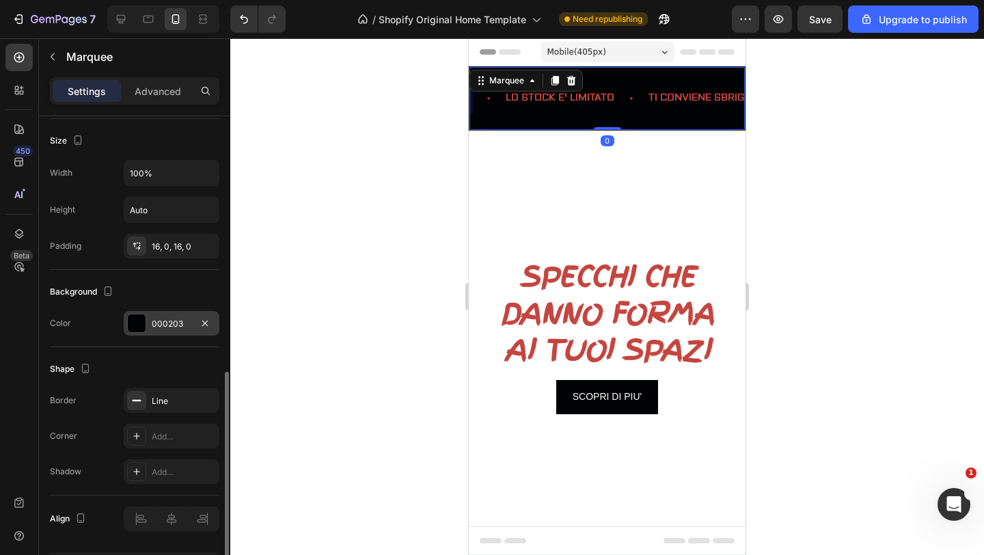
drag, startPoint x: 608, startPoint y: 127, endPoint x: 613, endPoint y: 93, distance: 34.5
click at [613, 92] on div "Text Block LO STOCK E' LIMITATO Text Block TI CONVIENE SBRIGARTI Text Block Dro…" at bounding box center [607, 98] width 277 height 64
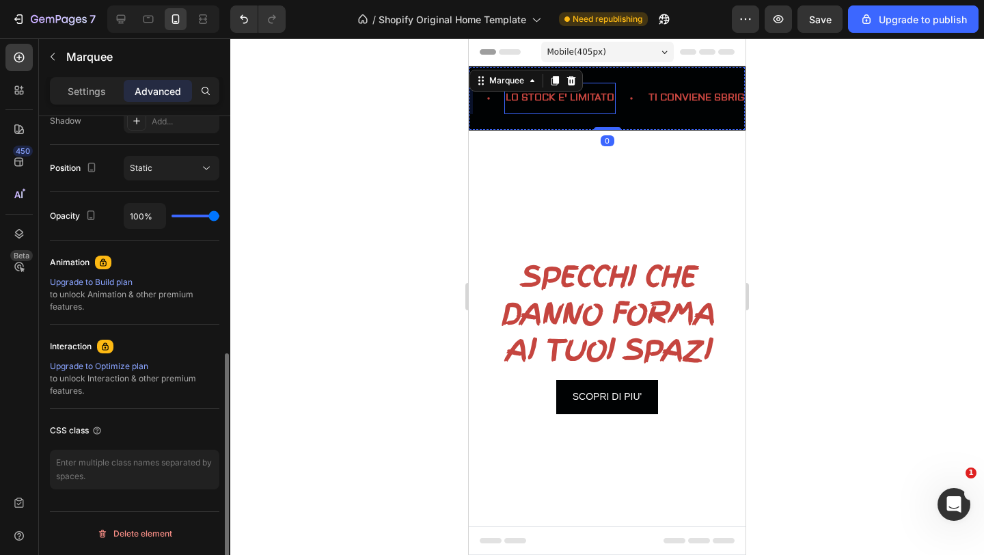
scroll to position [471, 0]
click at [544, 122] on div "Text Block LO STOCK E' LIMITATO Text Block TI CONVIENE SBRIGARTI Text Block Dro…" at bounding box center [607, 98] width 277 height 64
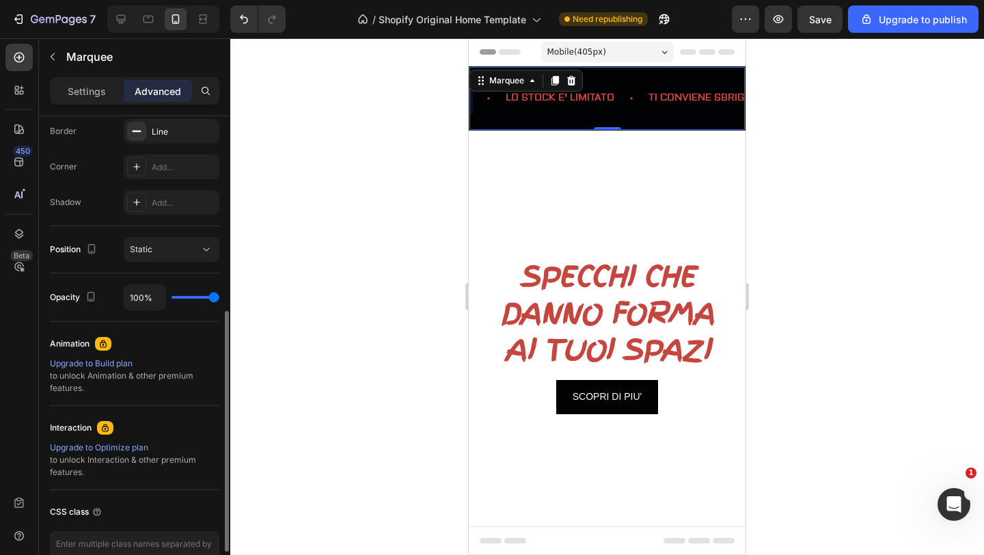
scroll to position [389, 0]
type input "70%"
type input "70"
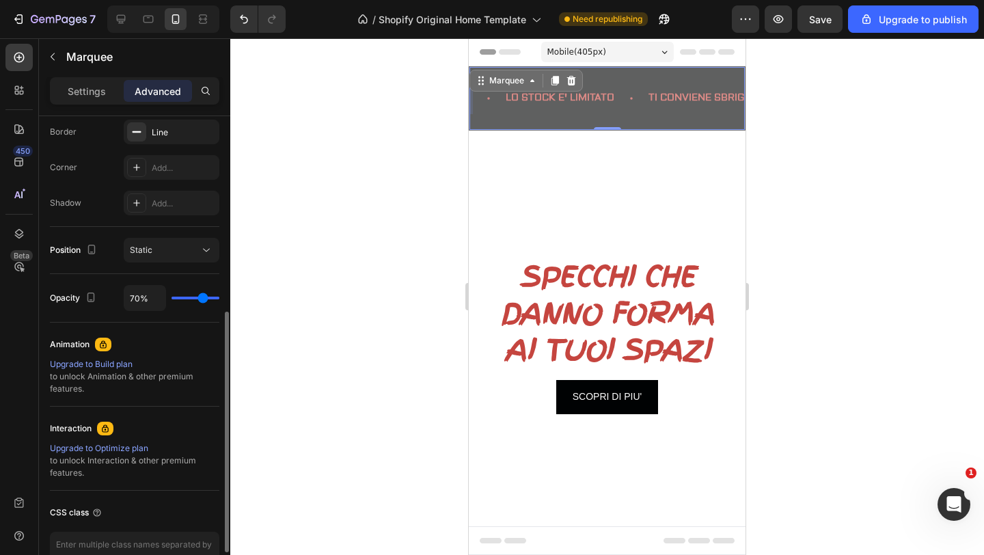
type input "63%"
type input "63"
type input "43%"
type input "43"
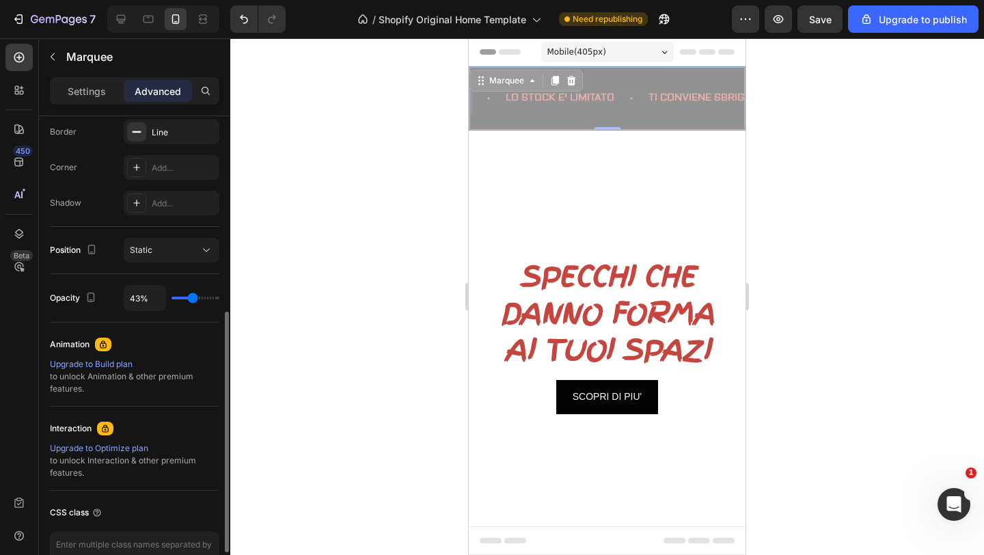
type input "44%"
type input "44"
type input "47%"
type input "47"
type input "59%"
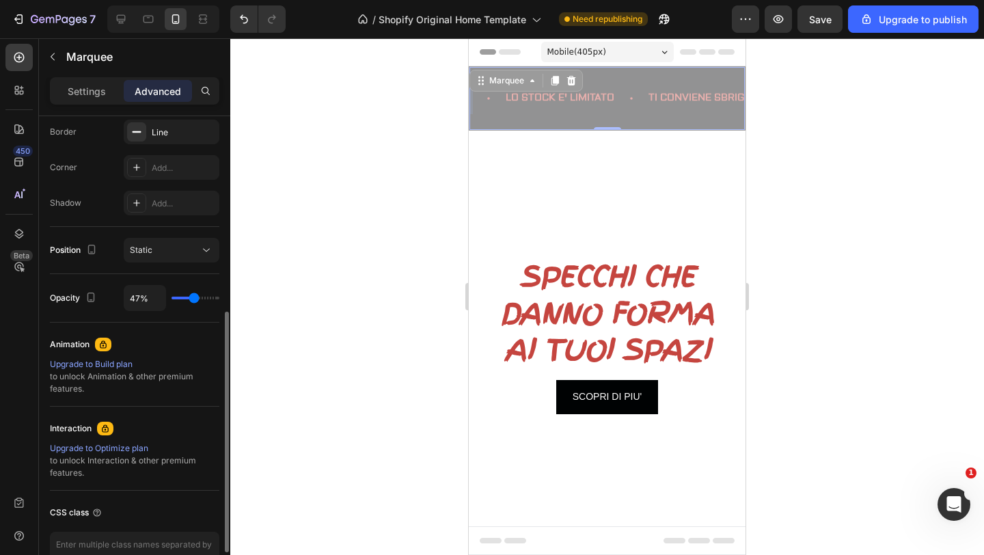
type input "59"
type input "67%"
type input "67"
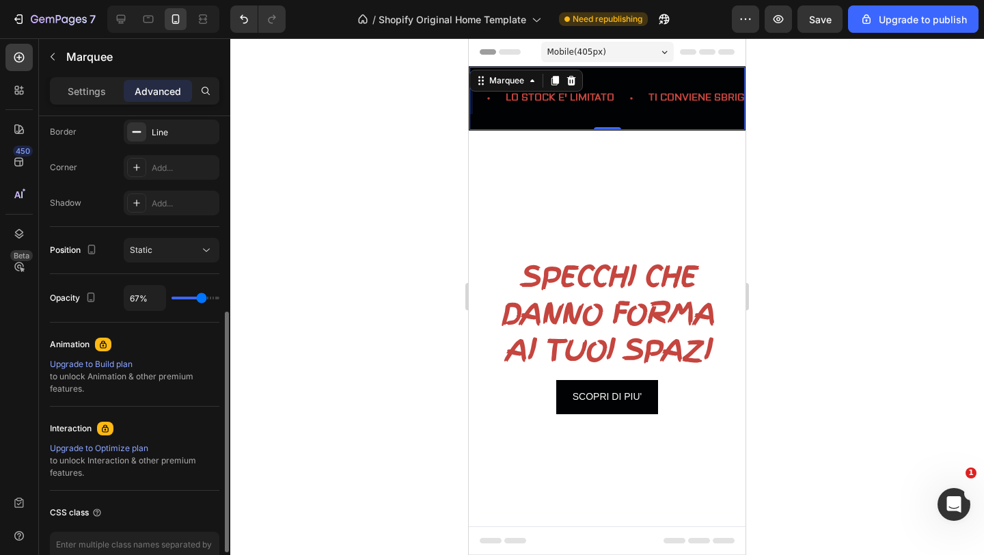
type input "100%"
type input "100"
drag, startPoint x: 210, startPoint y: 298, endPoint x: 249, endPoint y: 298, distance: 38.9
click at [219, 297] on input "range" at bounding box center [195, 297] width 48 height 3
click at [204, 247] on icon at bounding box center [206, 250] width 14 height 14
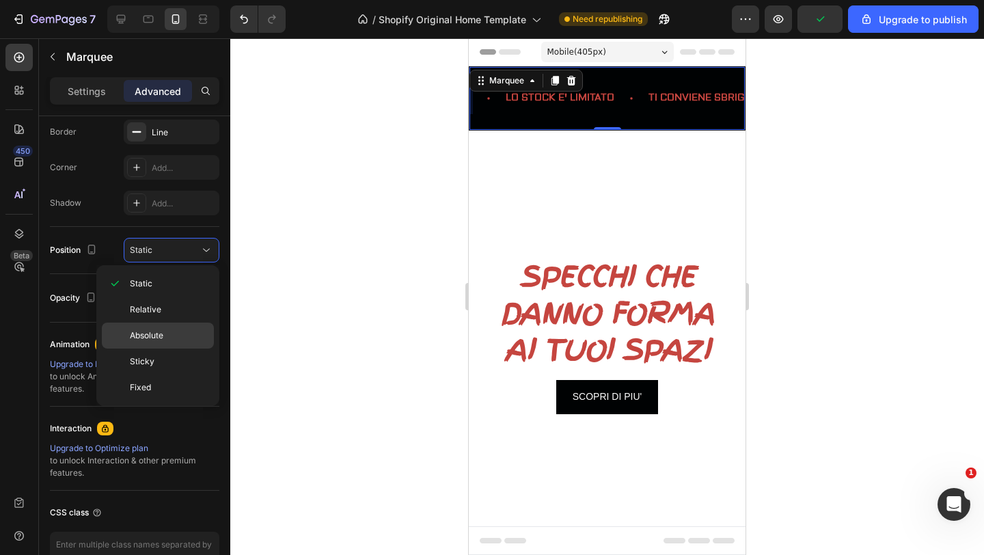
click at [145, 329] on span "Absolute" at bounding box center [146, 335] width 33 height 12
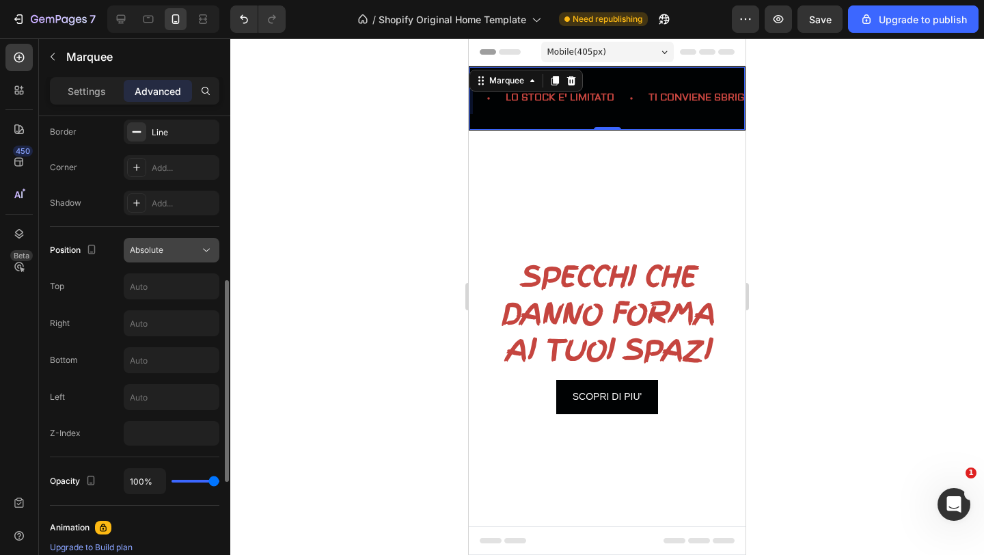
click at [194, 240] on button "Absolute" at bounding box center [172, 250] width 96 height 25
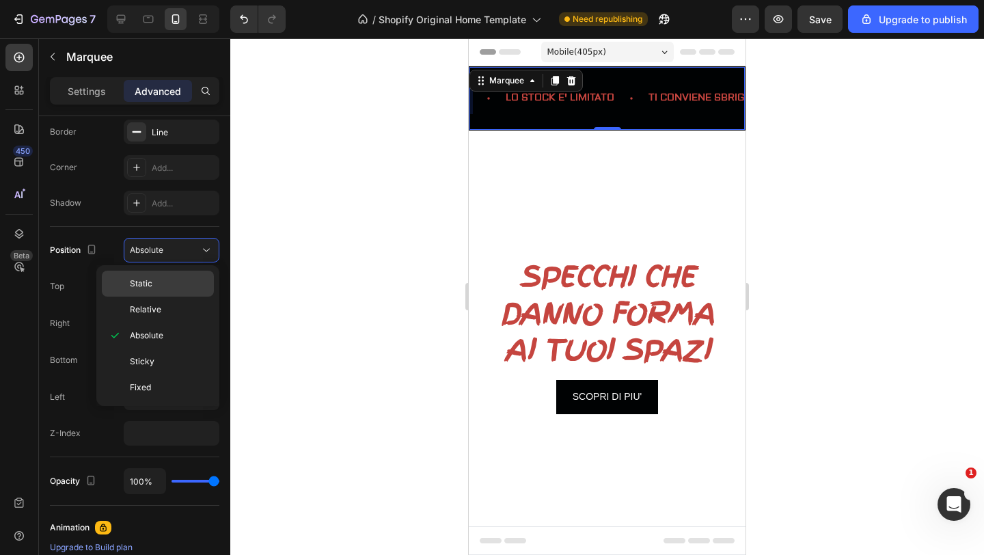
click at [165, 278] on p "Static" at bounding box center [169, 283] width 78 height 12
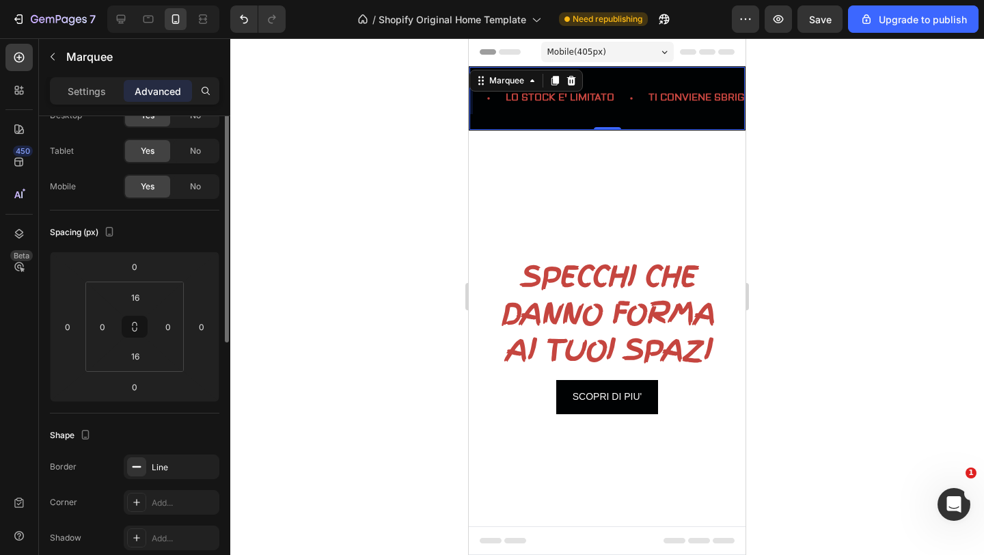
scroll to position [0, 0]
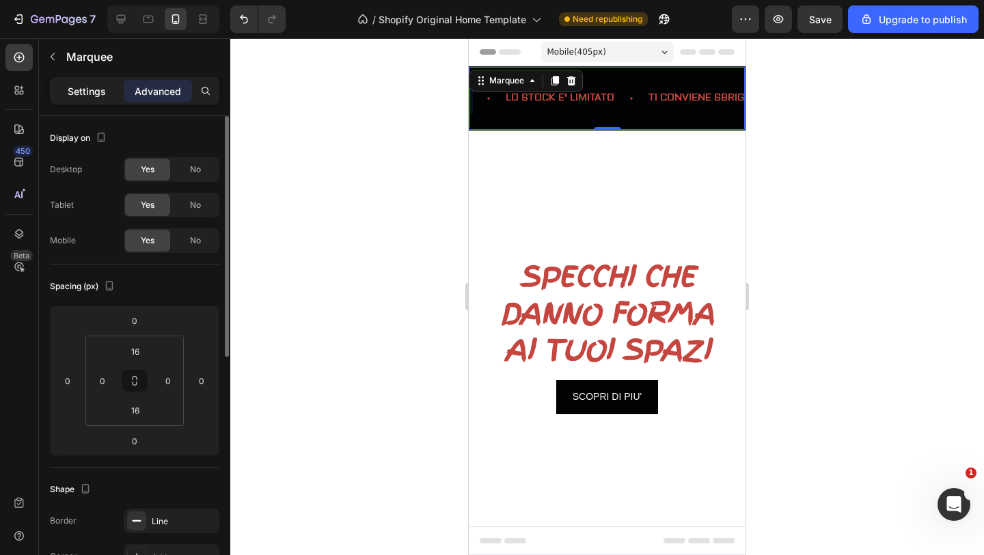
click at [107, 89] on div "Settings" at bounding box center [87, 91] width 68 height 22
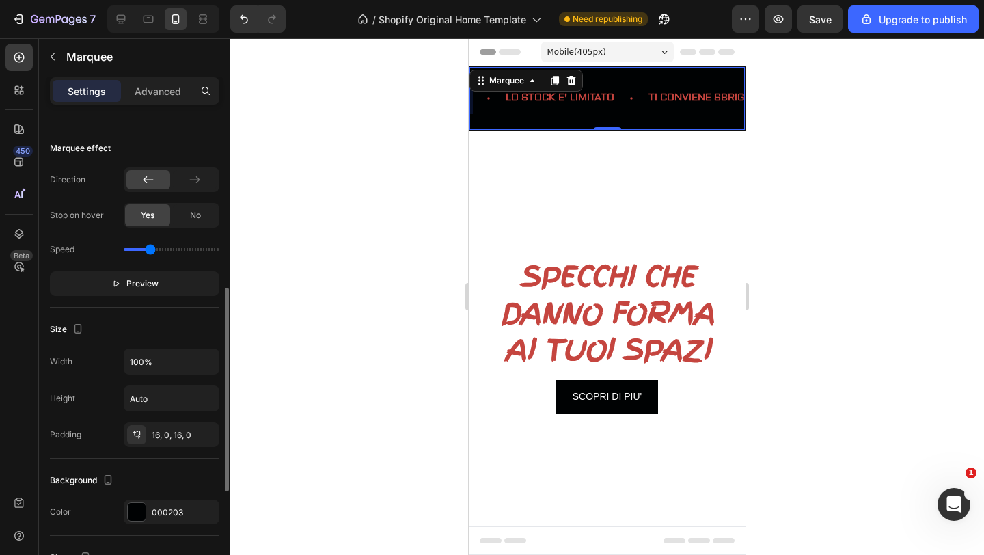
scroll to position [408, 0]
click at [136, 288] on span "Preview" at bounding box center [142, 286] width 32 height 14
click at [189, 182] on icon at bounding box center [195, 183] width 14 height 14
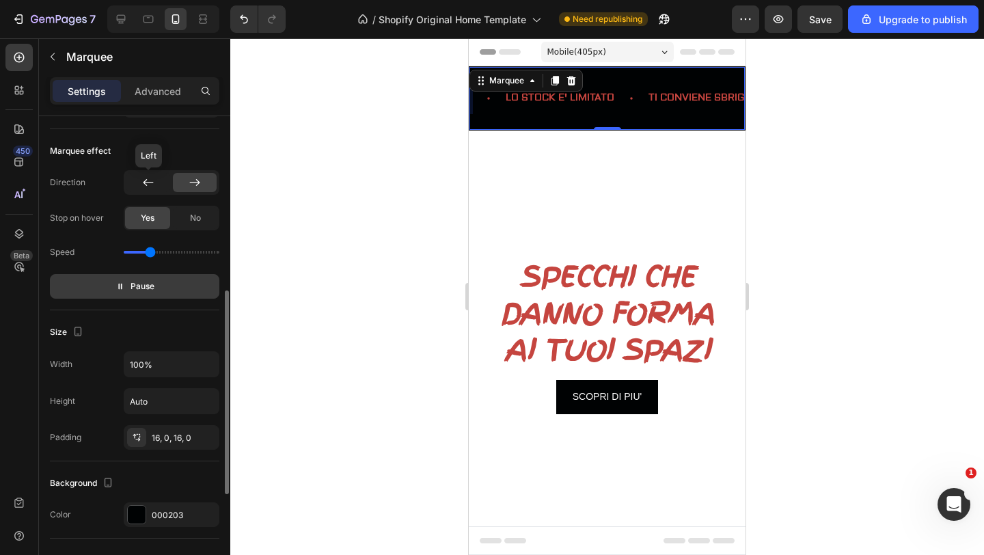
click at [148, 182] on icon at bounding box center [148, 183] width 14 height 14
drag, startPoint x: 144, startPoint y: 257, endPoint x: 172, endPoint y: 256, distance: 28.0
click at [172, 256] on div "Speed" at bounding box center [134, 252] width 169 height 22
click at [163, 251] on input "range" at bounding box center [172, 252] width 96 height 3
type input "0.9"
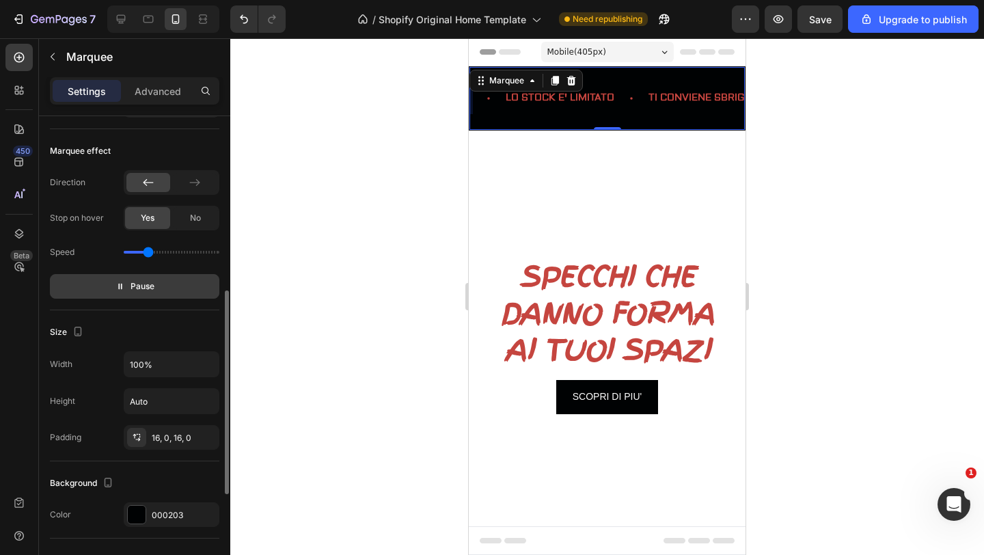
click at [149, 251] on input "range" at bounding box center [172, 252] width 96 height 3
click at [158, 280] on button "Pause" at bounding box center [134, 286] width 169 height 25
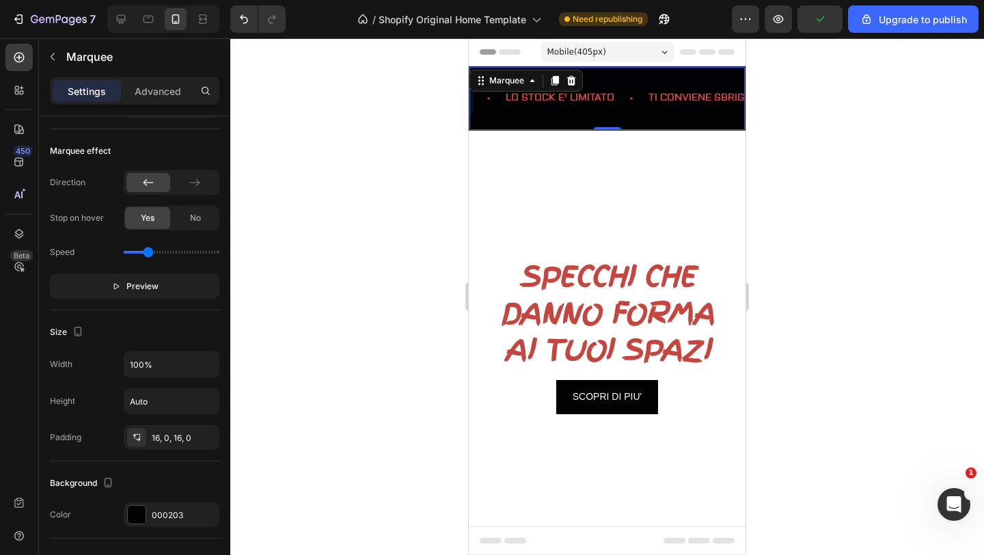
scroll to position [467, 0]
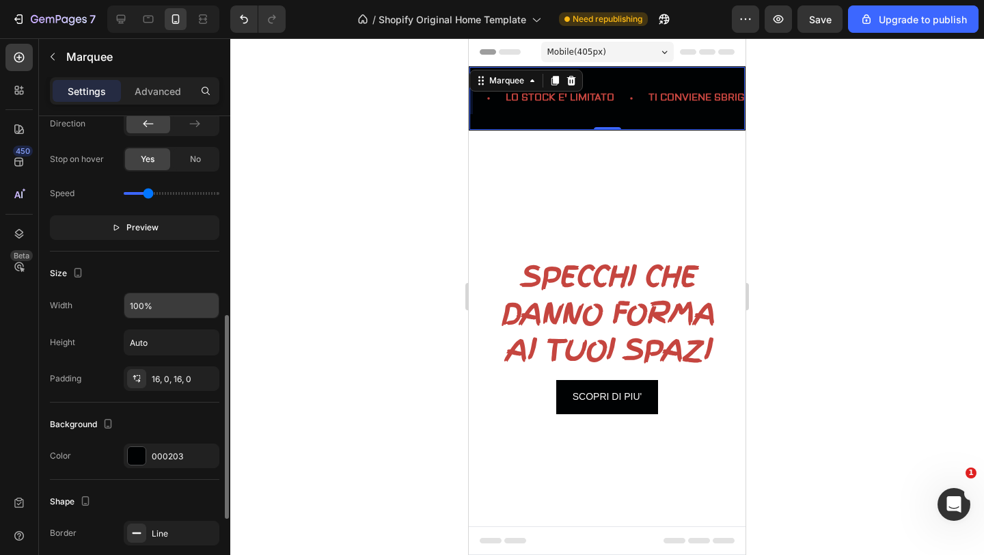
click at [168, 298] on input "100%" at bounding box center [171, 305] width 94 height 25
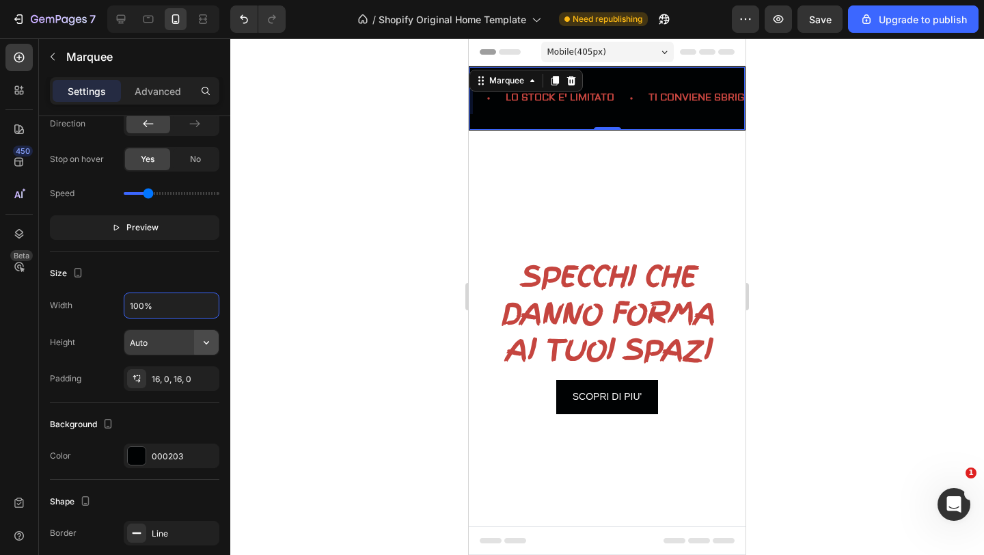
click at [209, 342] on icon "button" at bounding box center [206, 342] width 14 height 14
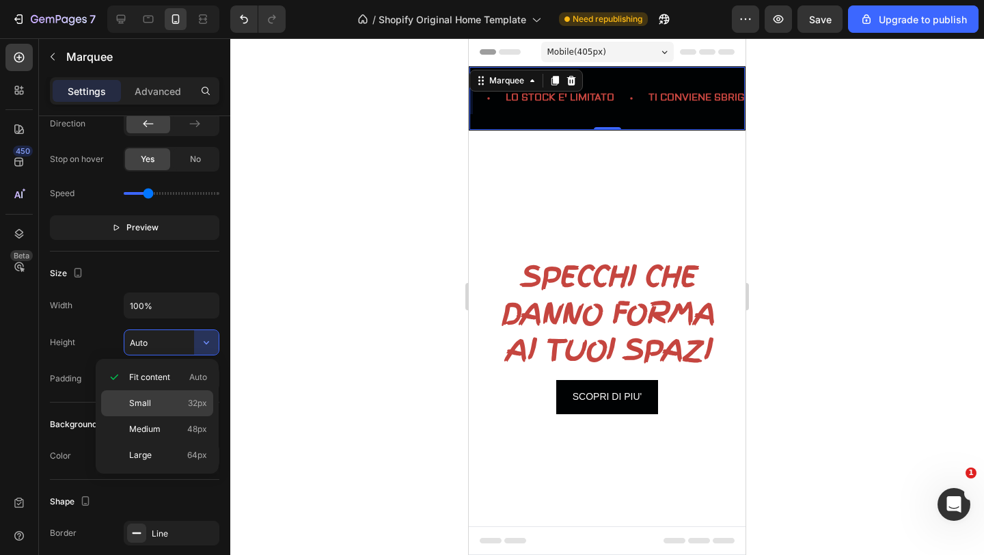
click at [168, 402] on p "Small 32px" at bounding box center [168, 403] width 78 height 12
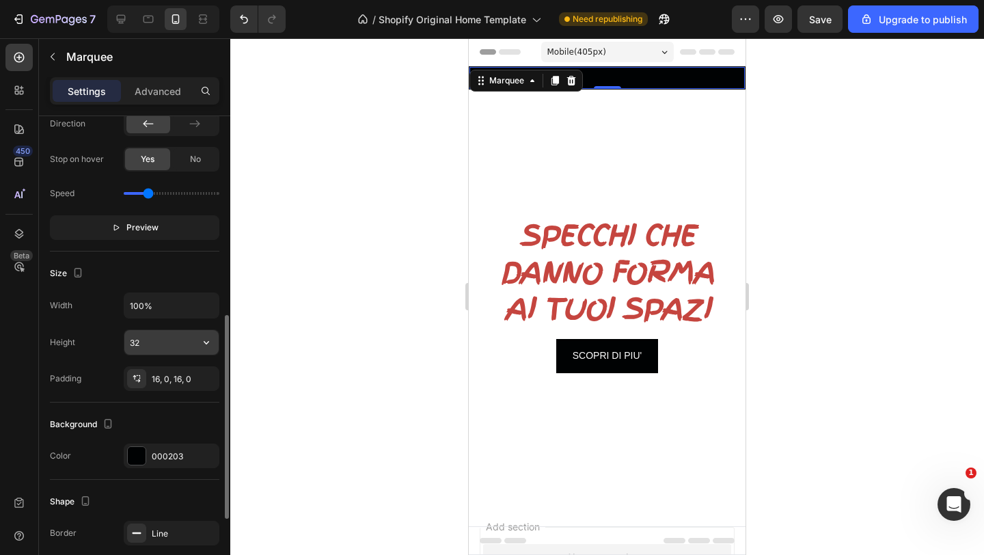
click at [184, 343] on input "32" at bounding box center [171, 342] width 94 height 25
click at [209, 345] on icon "button" at bounding box center [206, 342] width 14 height 14
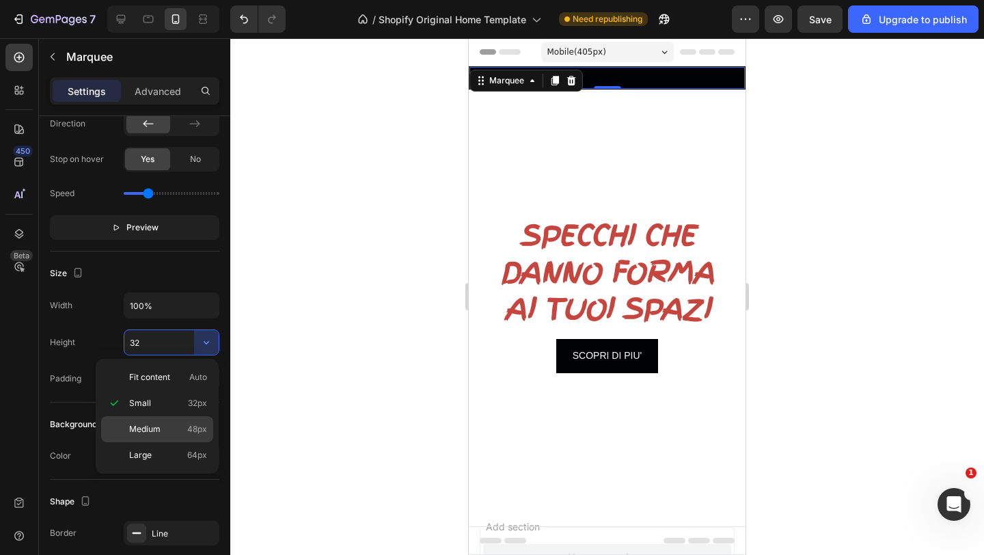
click at [145, 425] on span "Medium" at bounding box center [144, 429] width 31 height 12
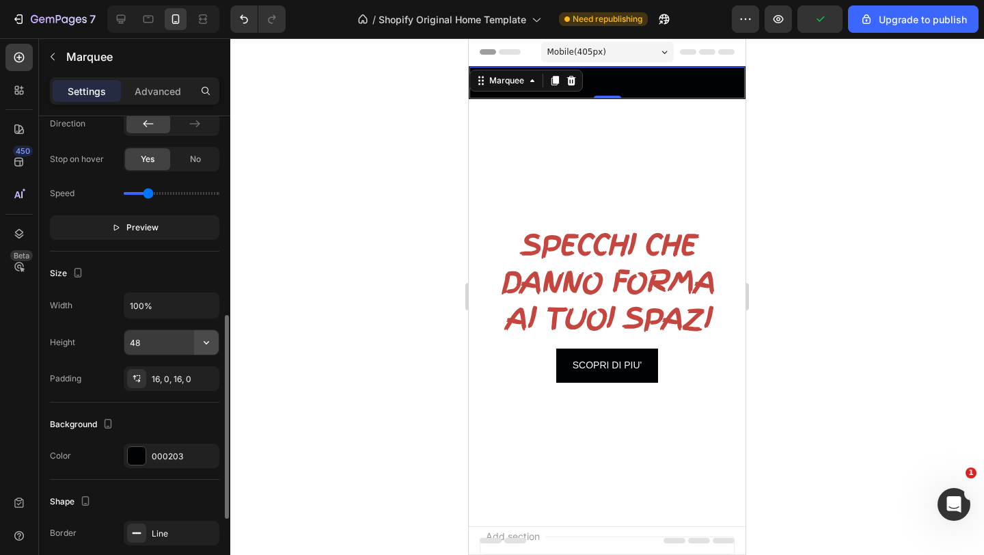
click at [204, 344] on icon "button" at bounding box center [206, 342] width 14 height 14
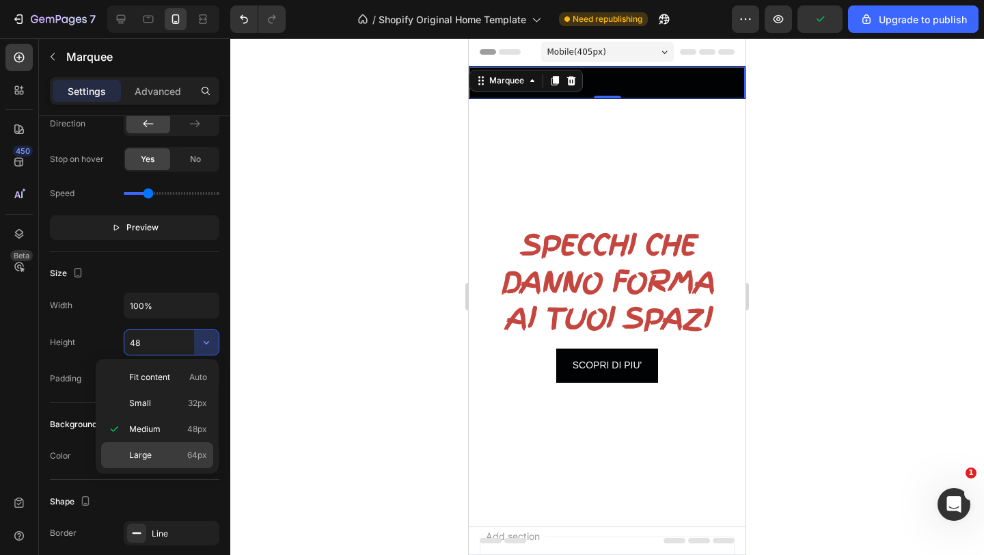
click at [152, 447] on div "Large 64px" at bounding box center [157, 455] width 112 height 26
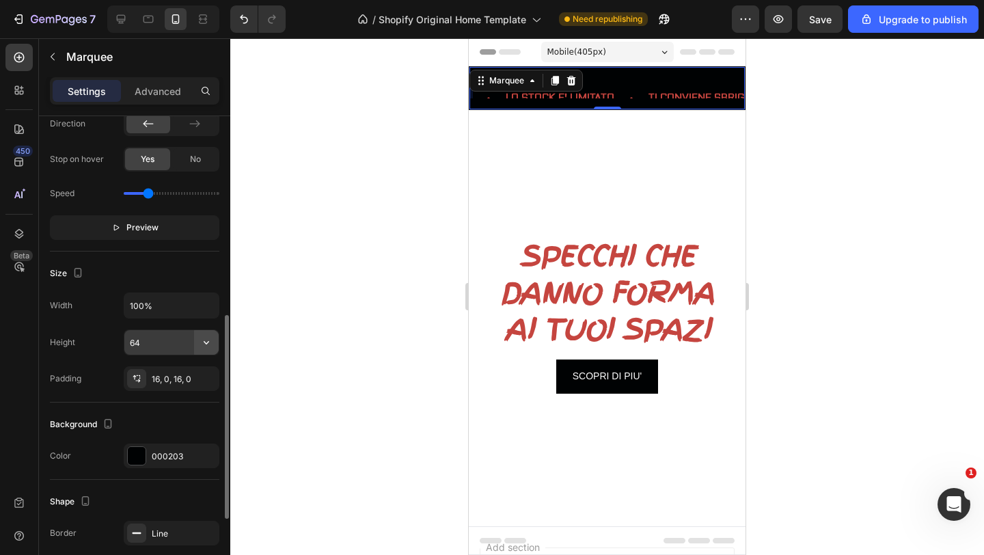
click at [197, 345] on button "button" at bounding box center [206, 342] width 25 height 25
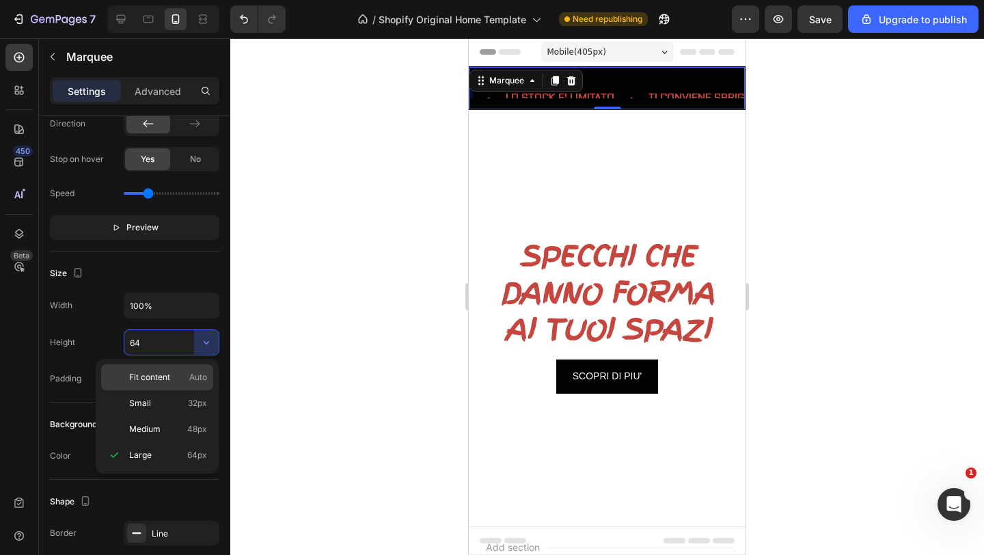
click at [168, 376] on span "Fit content" at bounding box center [149, 377] width 41 height 12
type input "Auto"
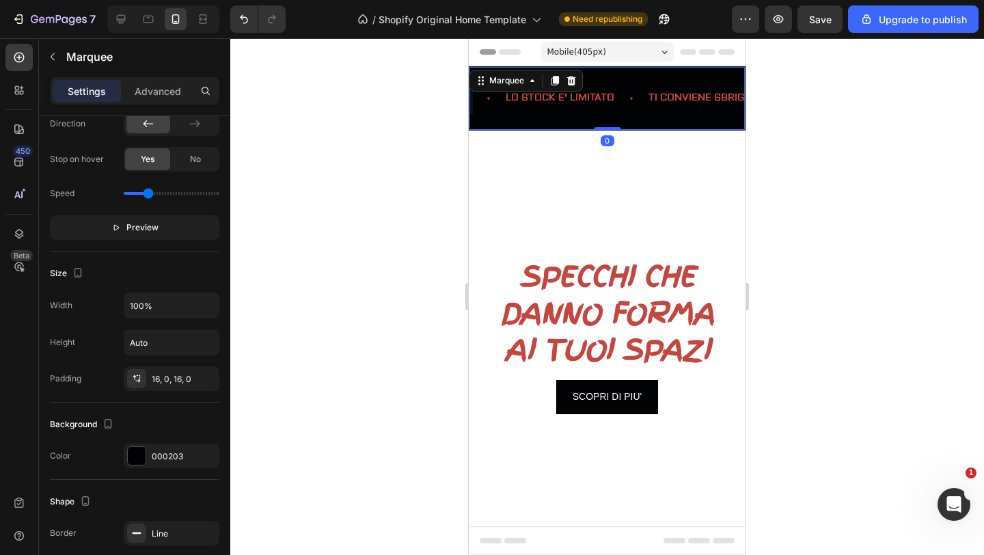
drag, startPoint x: 609, startPoint y: 129, endPoint x: 609, endPoint y: 107, distance: 22.6
click at [609, 106] on div "Text Block LO STOCK E' LIMITATO Text Block TI CONVIENE SBRIGARTI Text Block Dro…" at bounding box center [607, 98] width 277 height 64
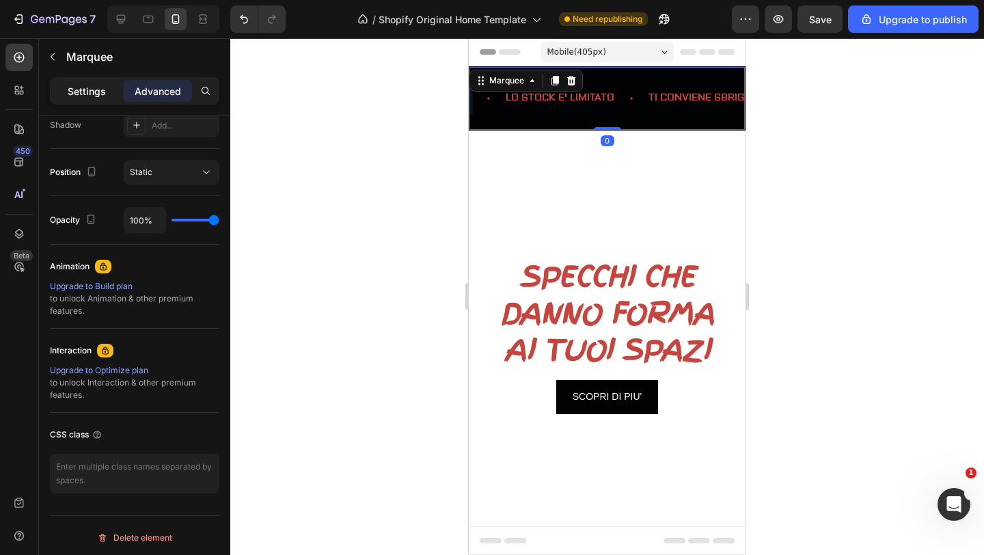
click at [96, 89] on p "Settings" at bounding box center [87, 91] width 38 height 14
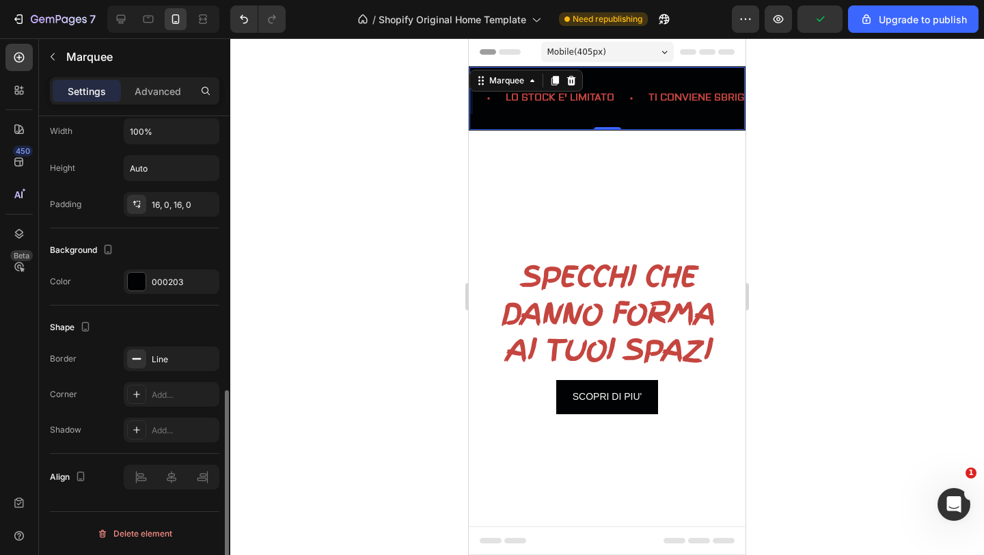
scroll to position [0, 0]
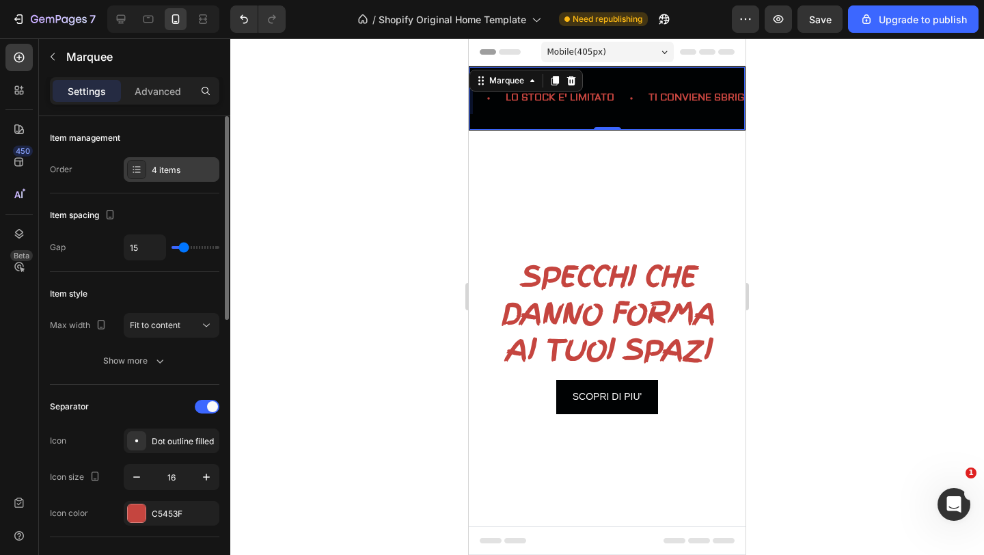
click at [145, 170] on div "4 items" at bounding box center [172, 169] width 96 height 25
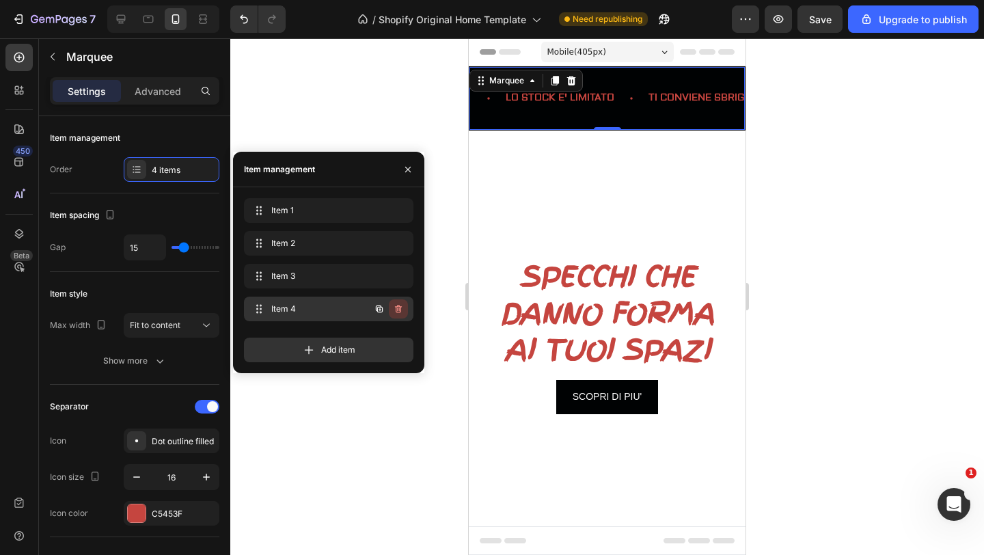
click at [402, 310] on icon "button" at bounding box center [398, 308] width 11 height 11
click at [390, 307] on div "Delete" at bounding box center [388, 309] width 25 height 12
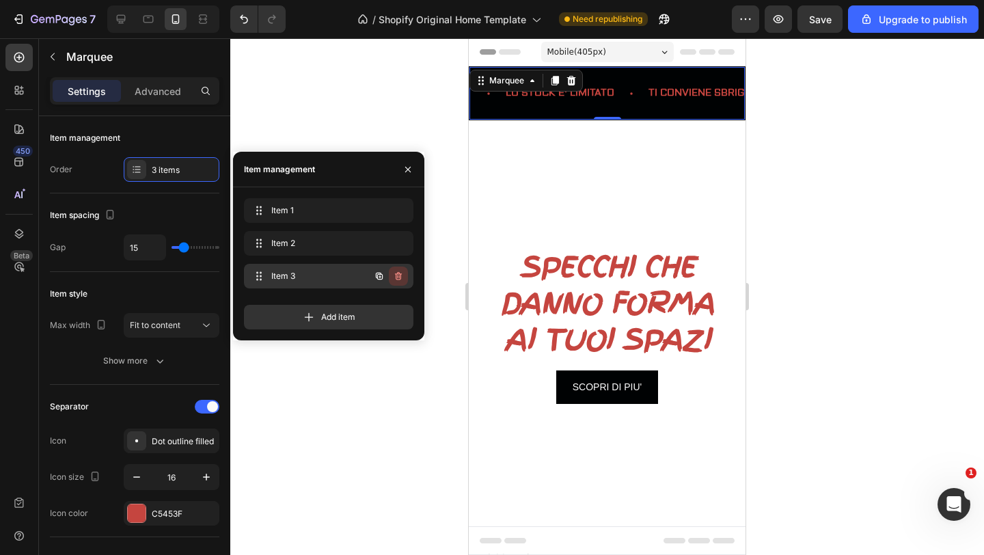
click at [402, 276] on icon "button" at bounding box center [398, 275] width 11 height 11
click at [400, 279] on div "Delete" at bounding box center [388, 276] width 25 height 12
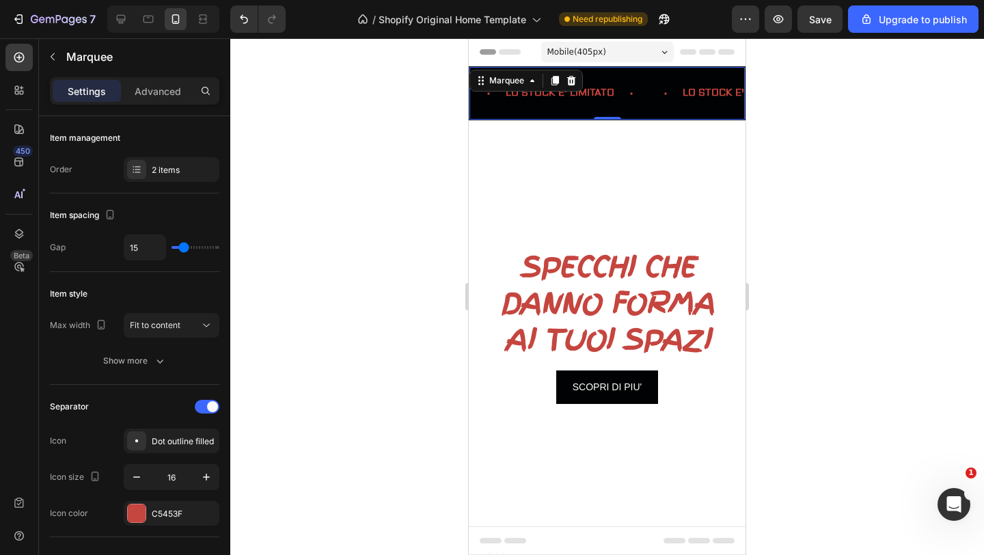
click at [386, 109] on div at bounding box center [606, 296] width 753 height 516
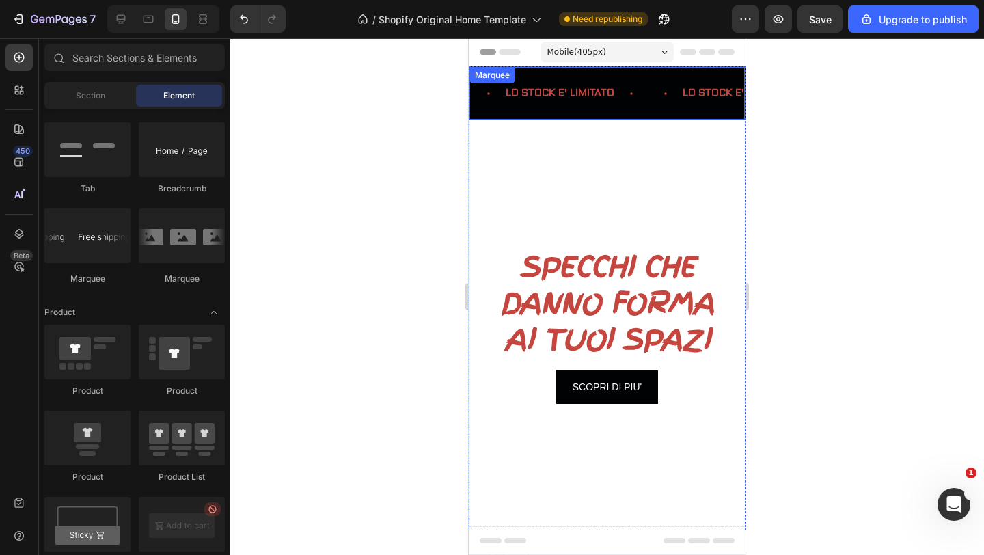
click at [628, 104] on div "LO STOCK E' LIMITATO Text Block" at bounding box center [568, 93] width 143 height 31
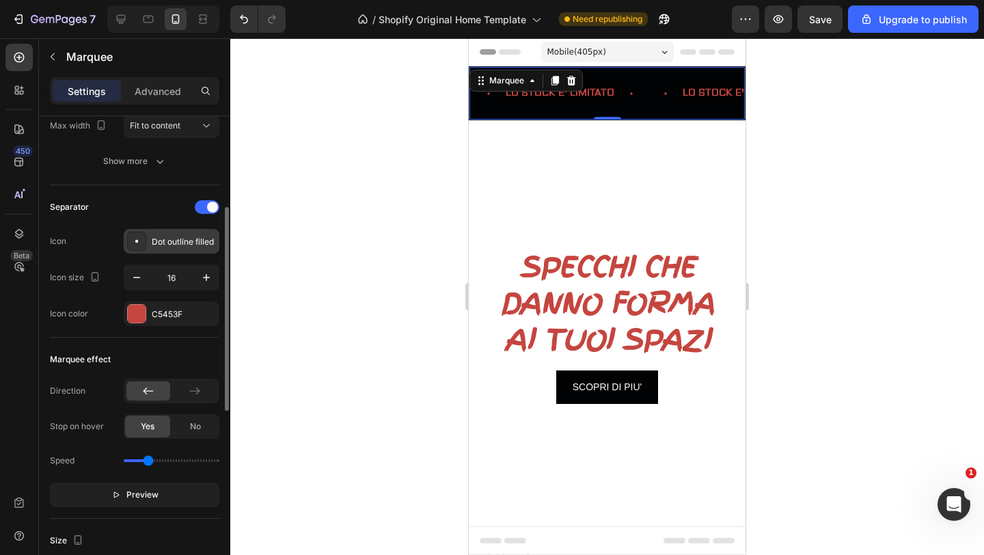
scroll to position [204, 0]
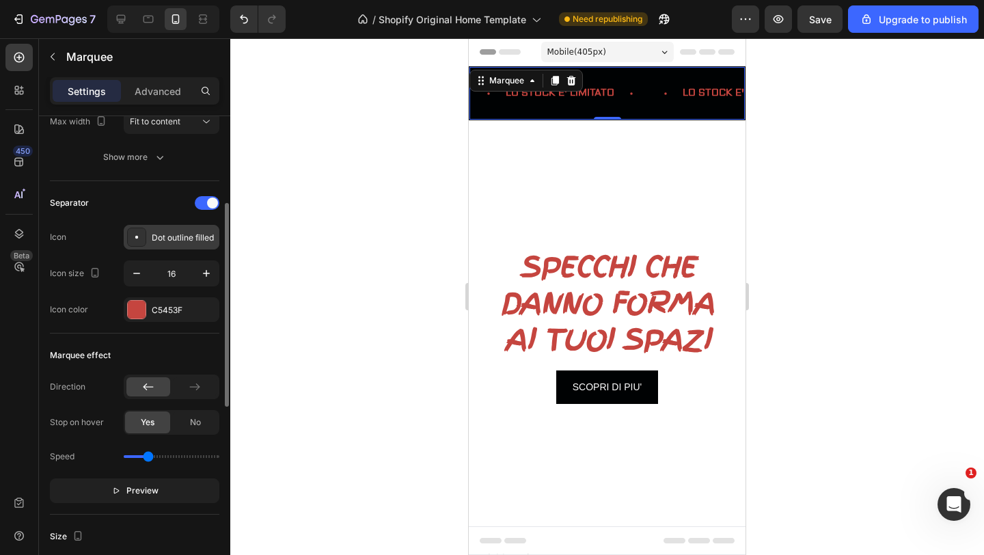
click at [156, 239] on div "Dot outline filled" at bounding box center [184, 238] width 64 height 12
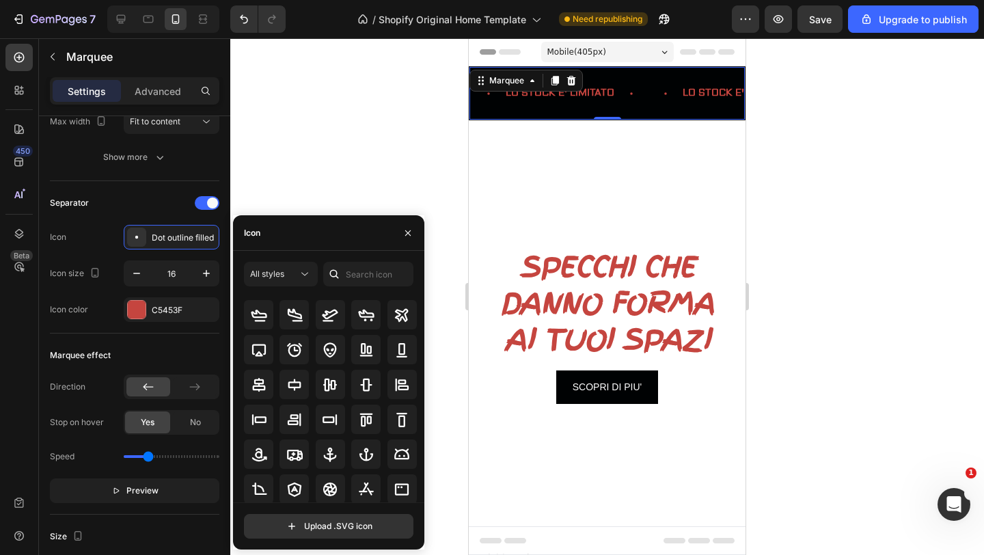
scroll to position [0, 0]
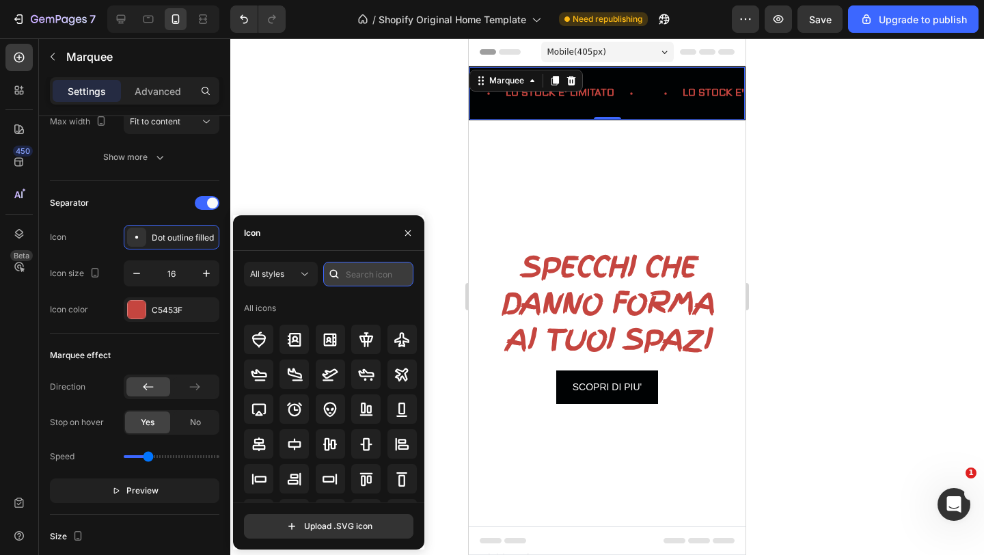
click at [354, 276] on input "text" at bounding box center [368, 274] width 90 height 25
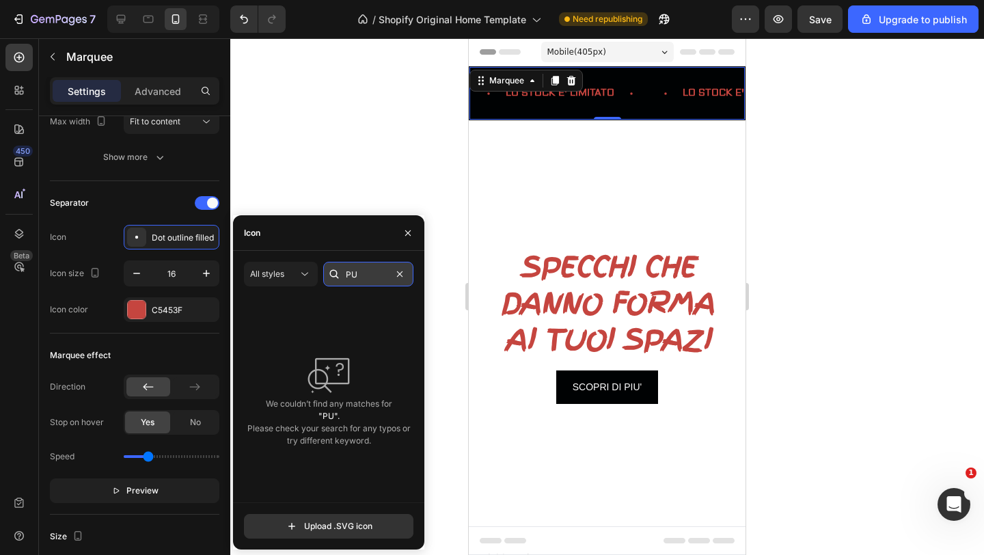
type input "P"
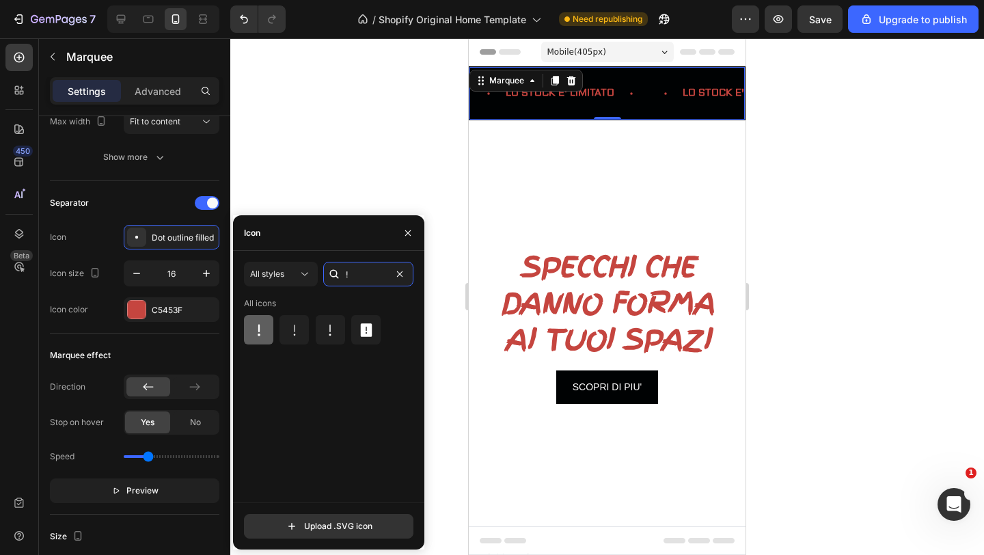
type input "!"
click at [264, 329] on icon at bounding box center [259, 330] width 16 height 16
click at [306, 173] on div at bounding box center [606, 296] width 753 height 516
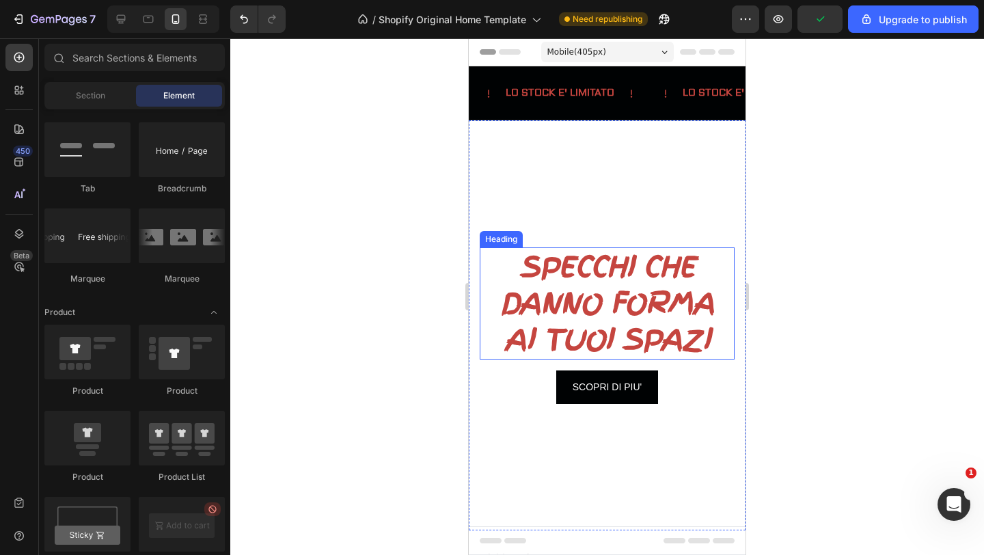
click at [584, 277] on p "SPECCHI CHE DANNO FORMA AI TUOI SPAZI" at bounding box center [607, 303] width 252 height 109
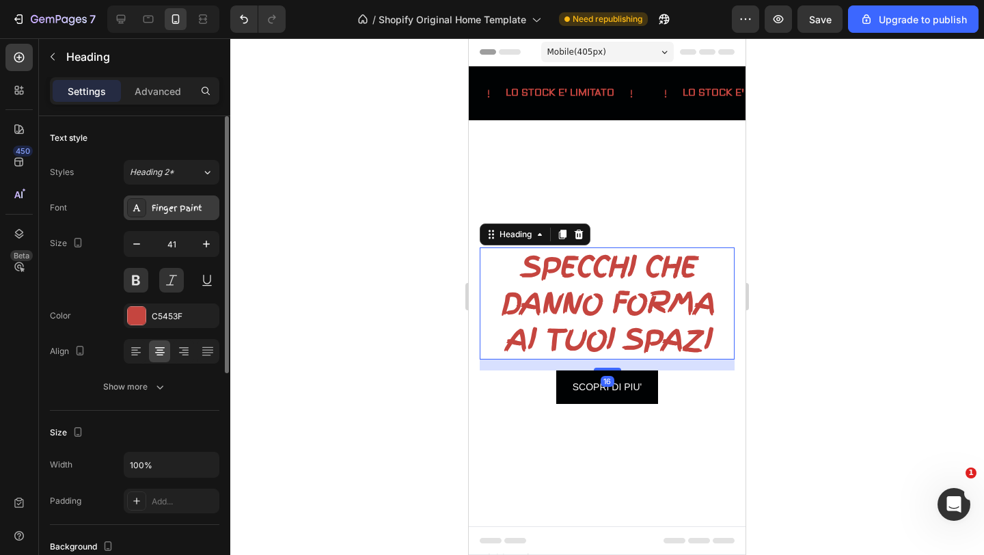
click at [161, 201] on div "Finger Paint" at bounding box center [172, 207] width 96 height 25
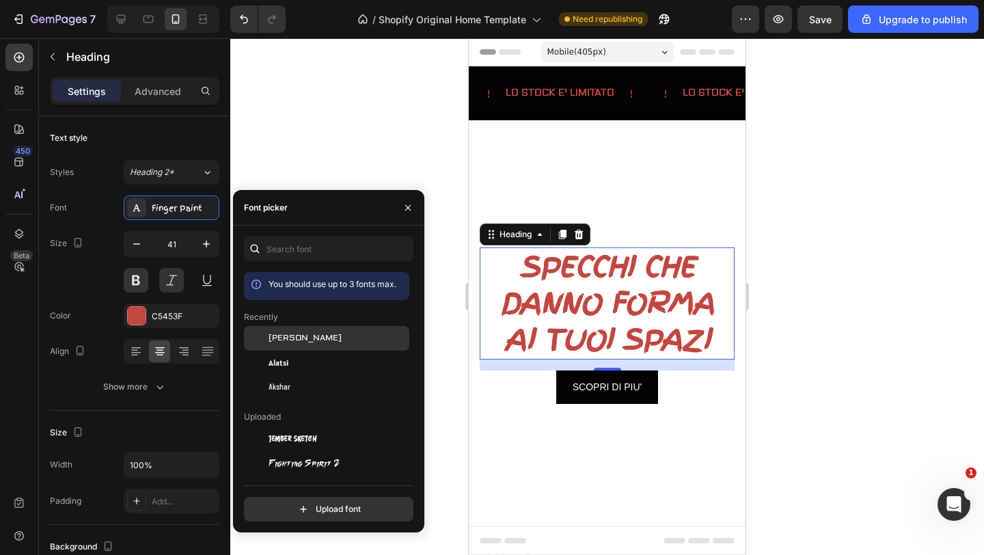
click at [279, 340] on span "[PERSON_NAME]" at bounding box center [304, 338] width 73 height 12
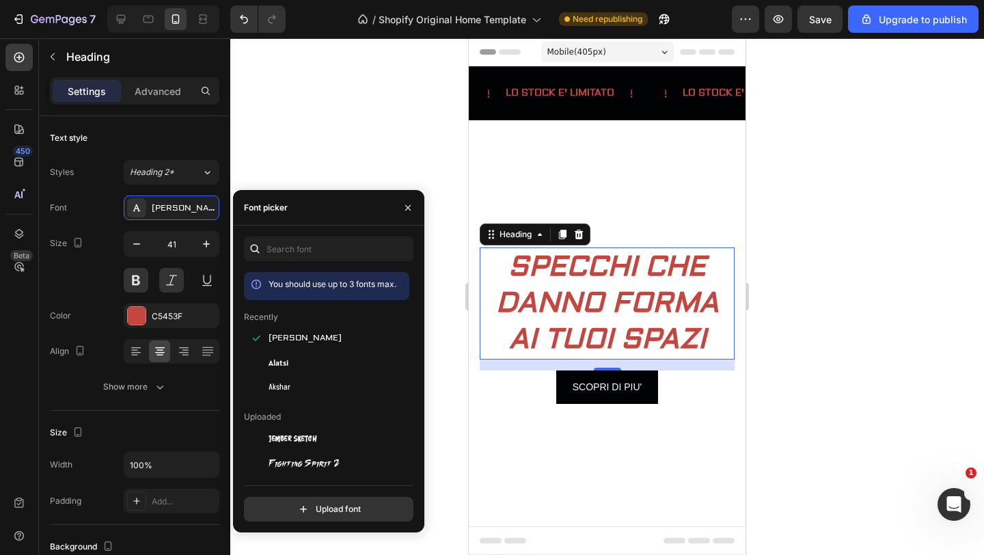
click at [319, 133] on div at bounding box center [606, 296] width 753 height 516
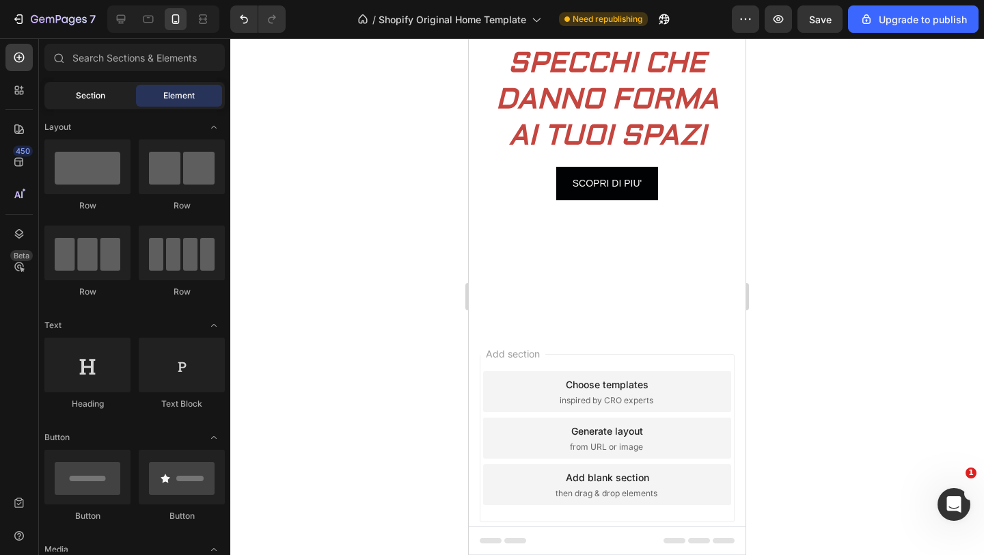
click at [114, 94] on div "Section" at bounding box center [90, 96] width 86 height 22
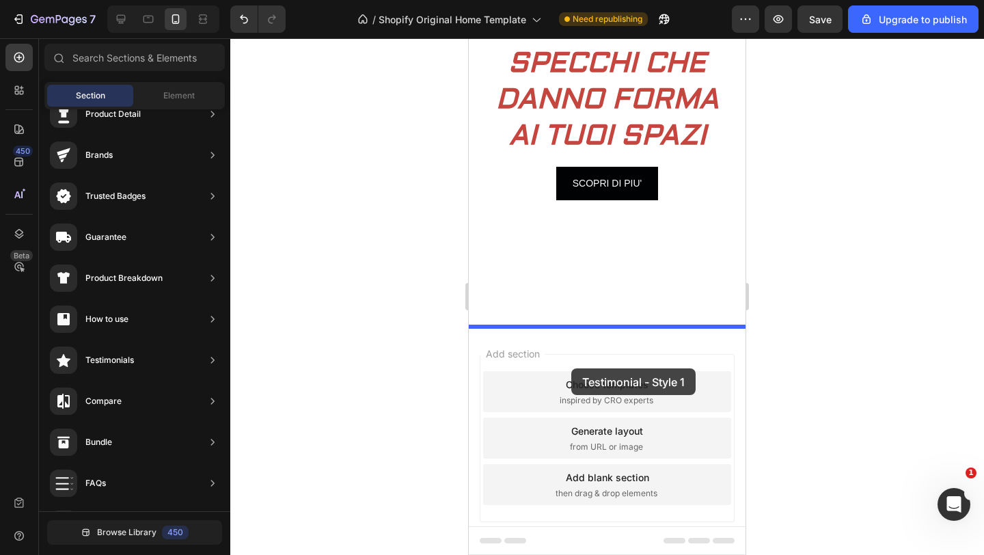
drag, startPoint x: 801, startPoint y: 176, endPoint x: 571, endPoint y: 368, distance: 299.6
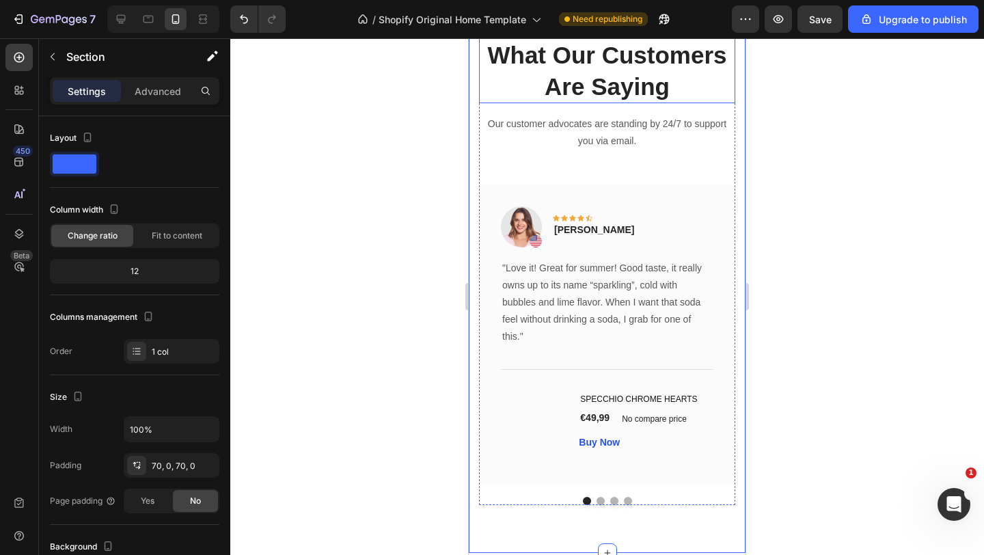
scroll to position [547, 0]
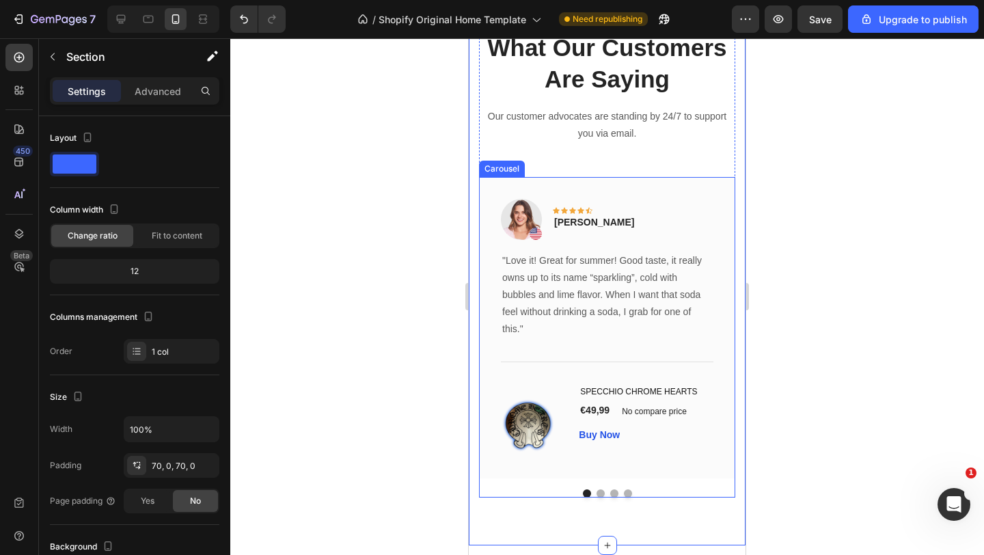
click at [601, 492] on div "Image Icon Icon Icon Icon Icon Row Rita Carroll Text block Row "Love it! Great …" at bounding box center [607, 337] width 256 height 321
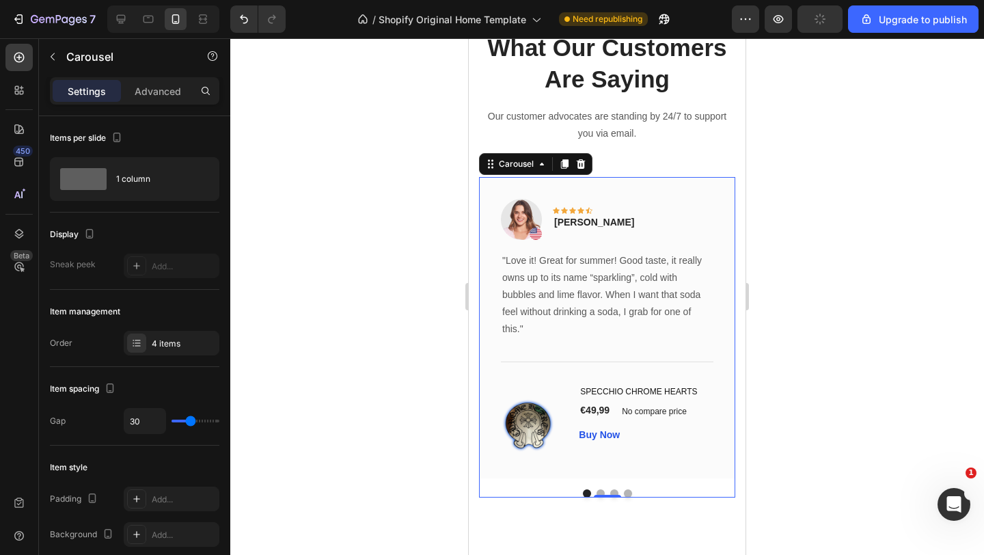
click at [822, 388] on div at bounding box center [606, 296] width 753 height 516
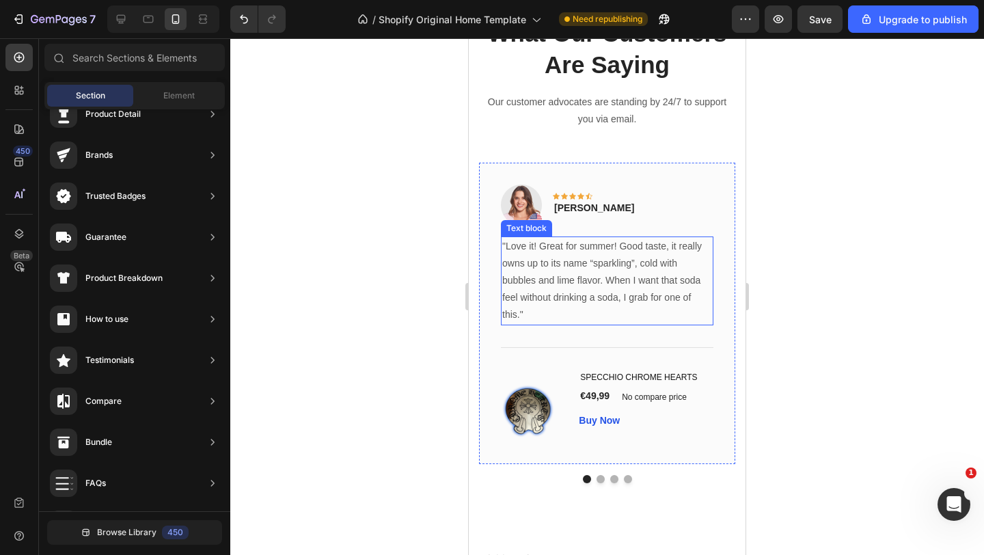
scroll to position [559, 0]
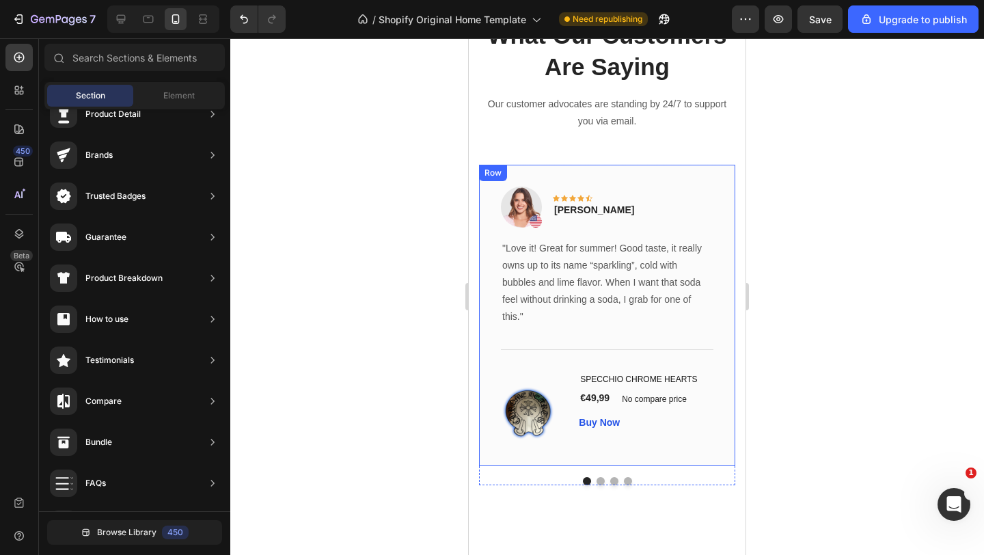
click at [679, 171] on div "Image Icon Icon Icon Icon Icon Row Rita Carroll Text block Row "Love it! Great …" at bounding box center [607, 316] width 256 height 302
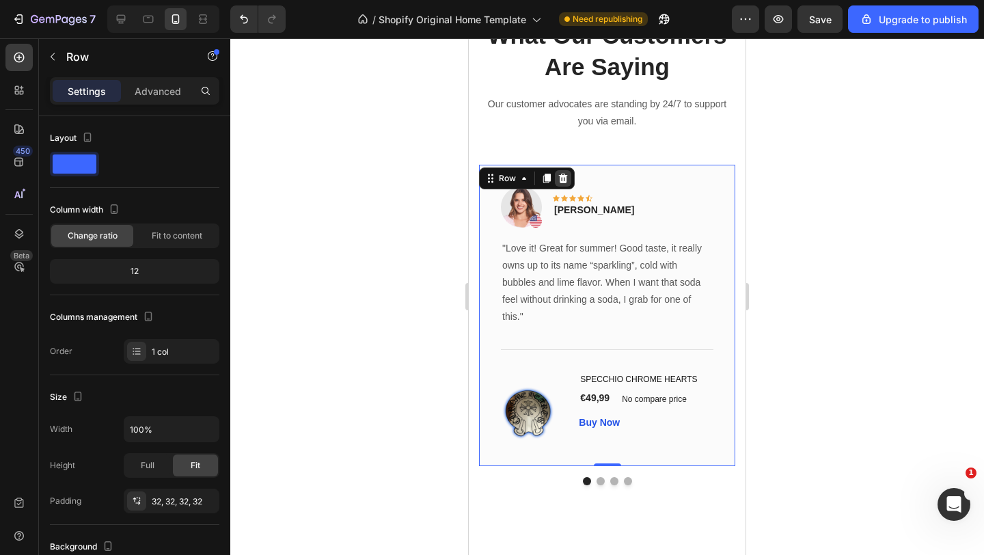
click at [563, 173] on icon at bounding box center [562, 178] width 11 height 11
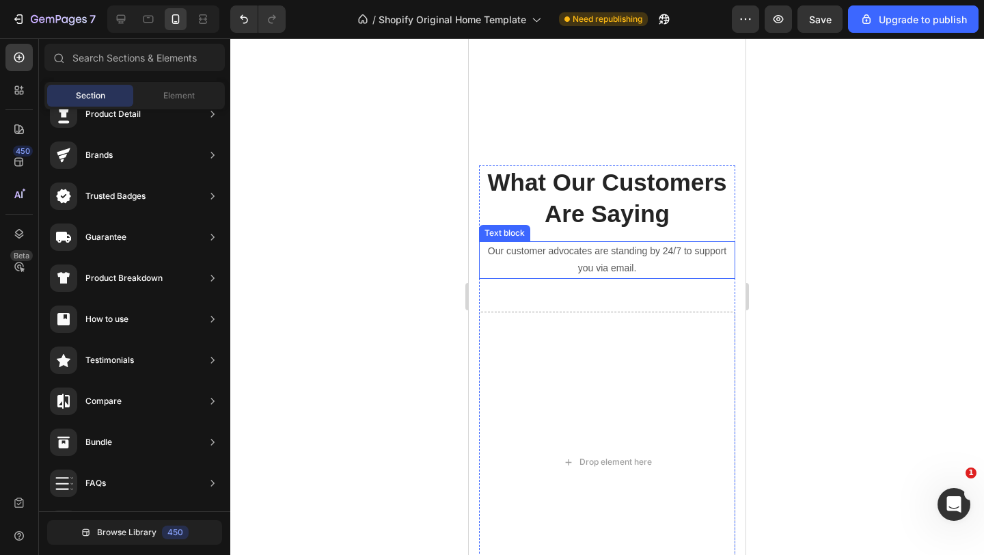
scroll to position [399, 0]
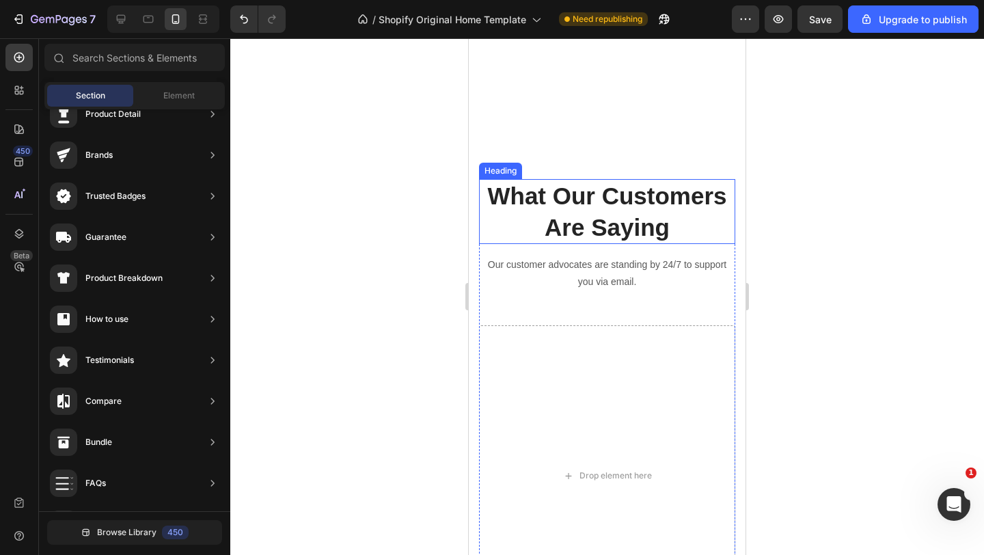
click at [711, 204] on p "What Our Customers Are Saying" at bounding box center [606, 211] width 253 height 62
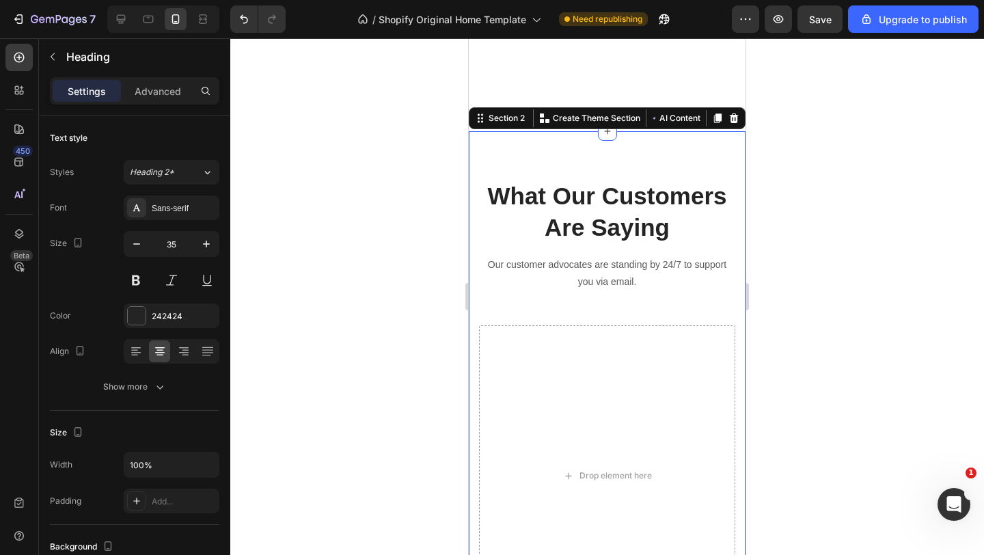
click at [659, 158] on div "What Our Customers Are Saying Heading Our customer advocates are standing by 24…" at bounding box center [607, 412] width 277 height 562
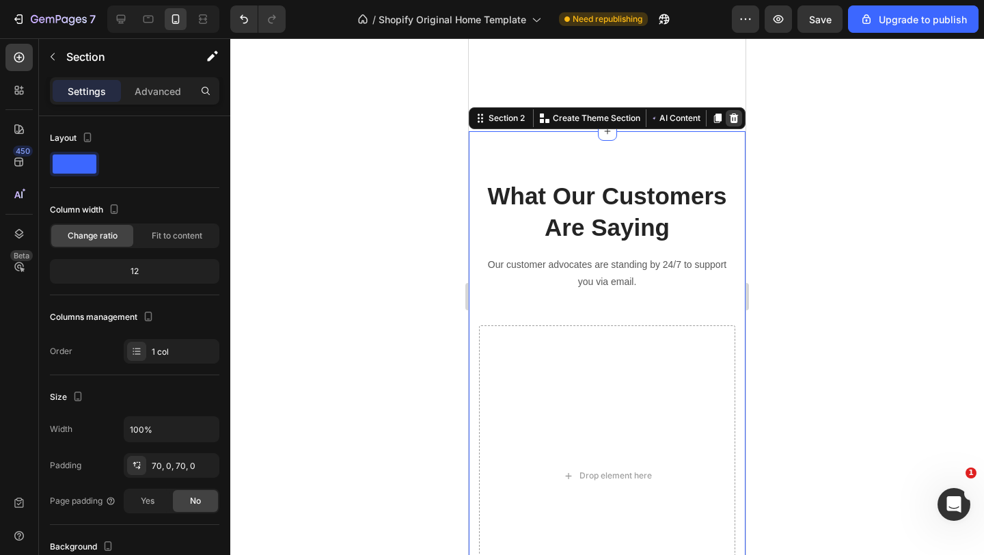
click at [733, 119] on icon at bounding box center [733, 118] width 9 height 10
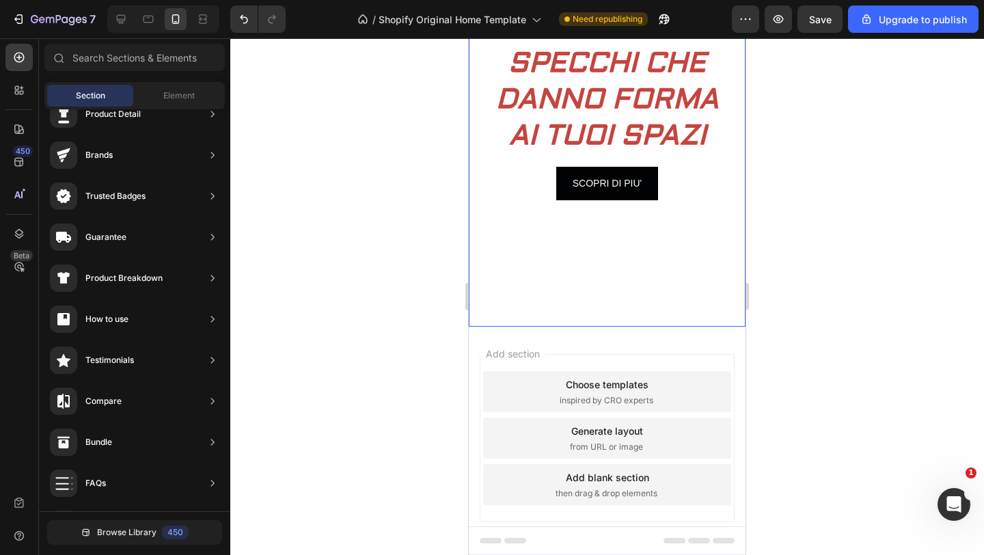
scroll to position [0, 0]
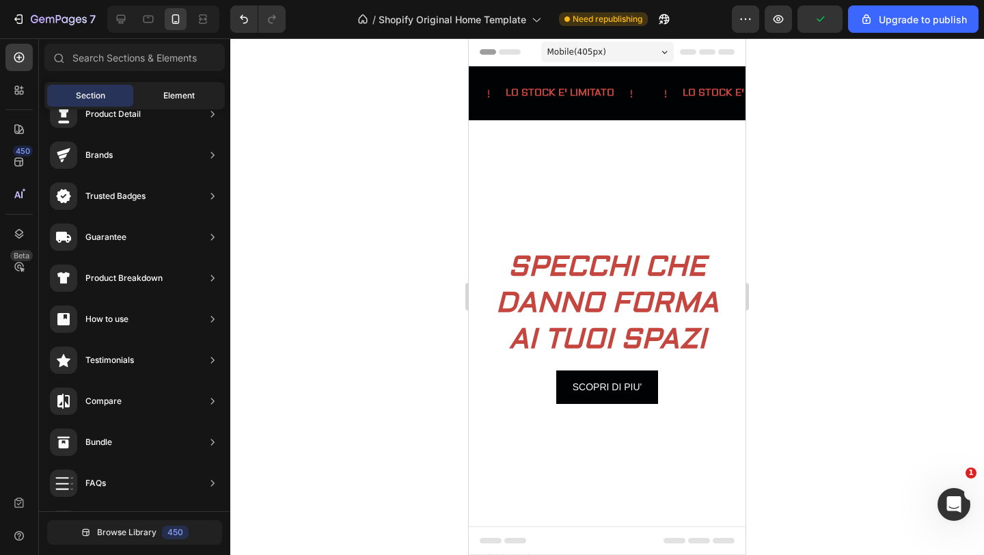
click at [162, 89] on div "Element" at bounding box center [179, 96] width 86 height 22
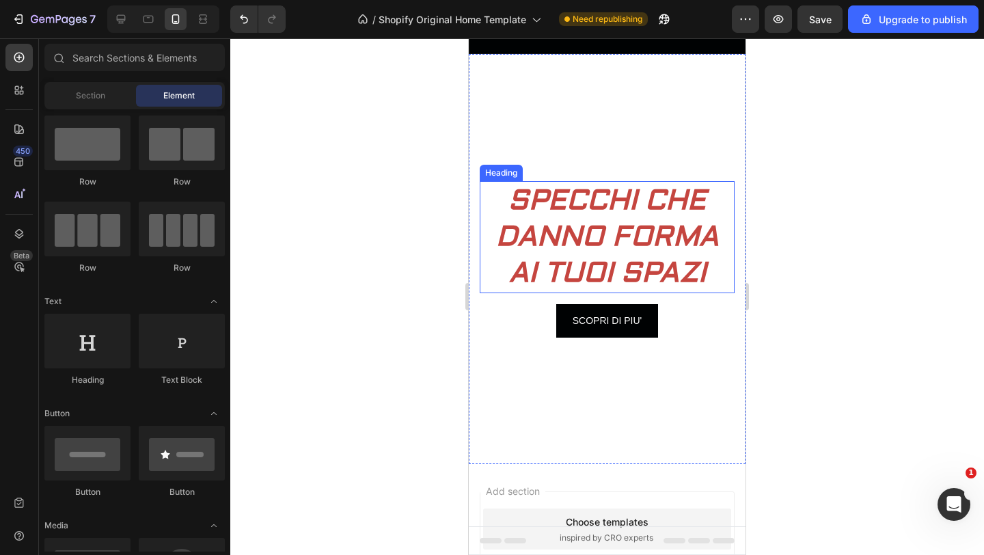
scroll to position [94, 0]
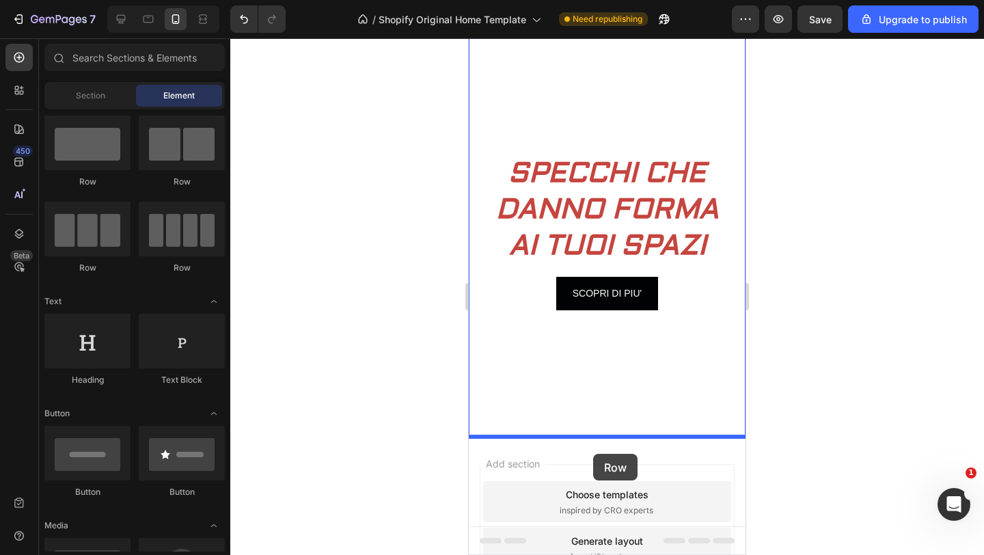
drag, startPoint x: 555, startPoint y: 252, endPoint x: 593, endPoint y: 454, distance: 205.0
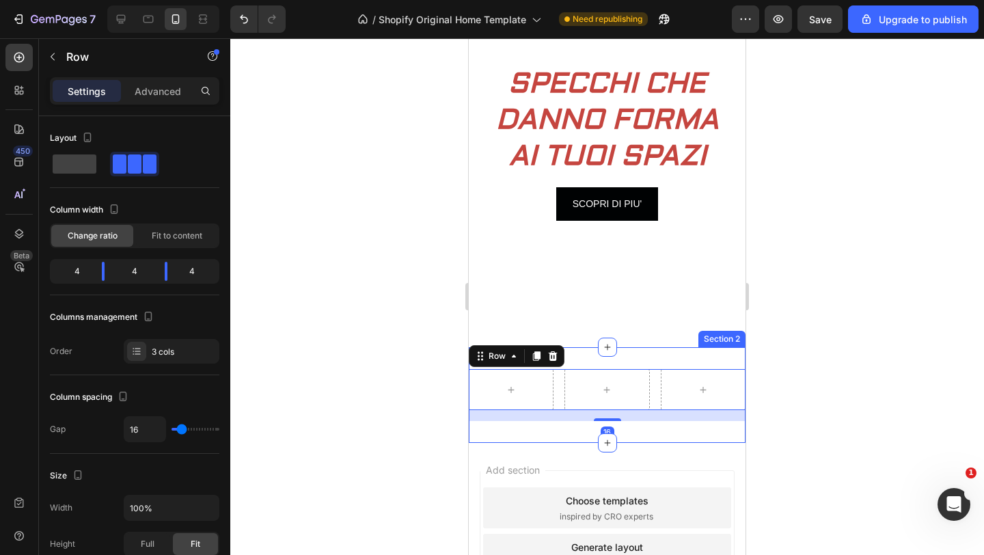
scroll to position [184, 0]
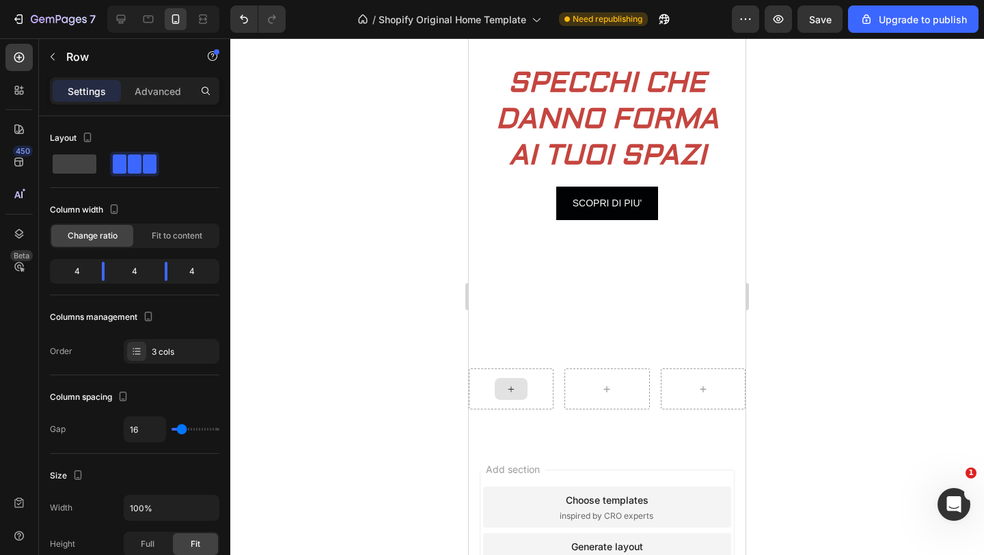
click at [522, 385] on div at bounding box center [511, 389] width 33 height 22
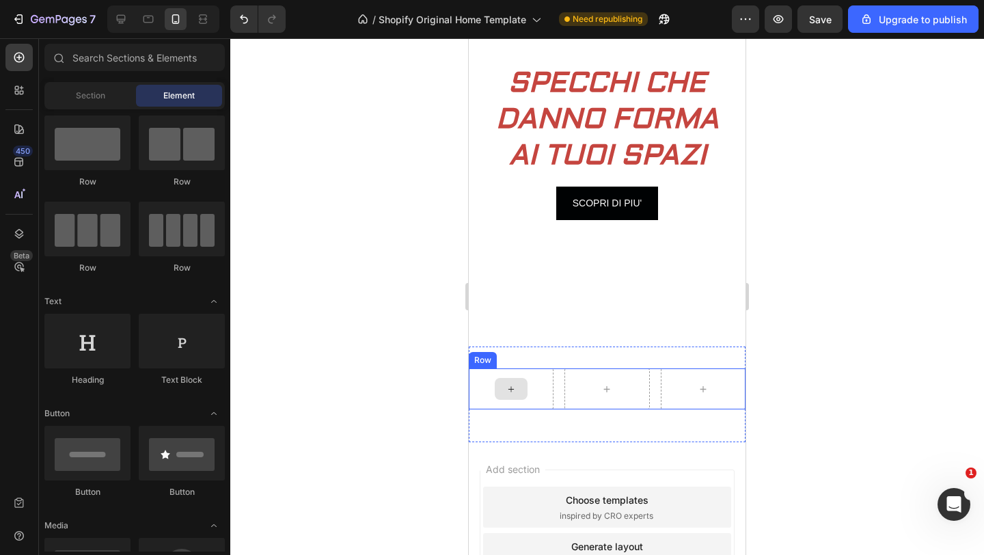
click at [505, 385] on icon at bounding box center [510, 389] width 11 height 12
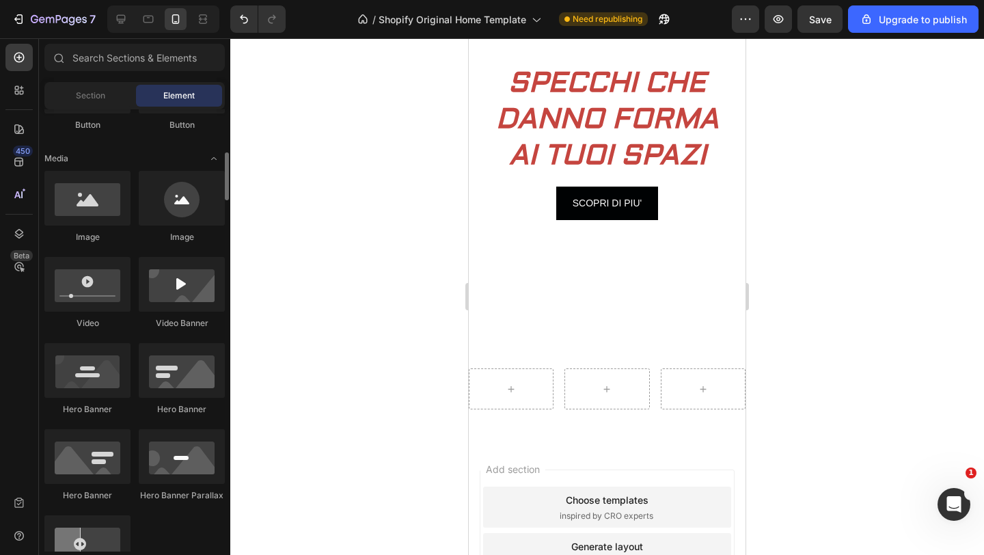
scroll to position [391, 0]
click at [719, 352] on div "Row Section 2" at bounding box center [607, 394] width 277 height 96
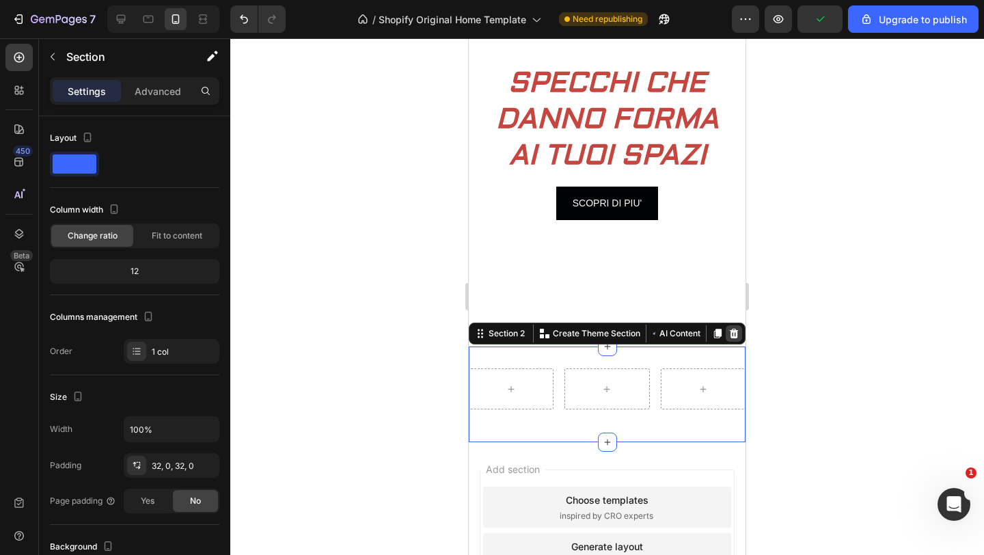
click at [734, 328] on icon at bounding box center [733, 333] width 11 height 11
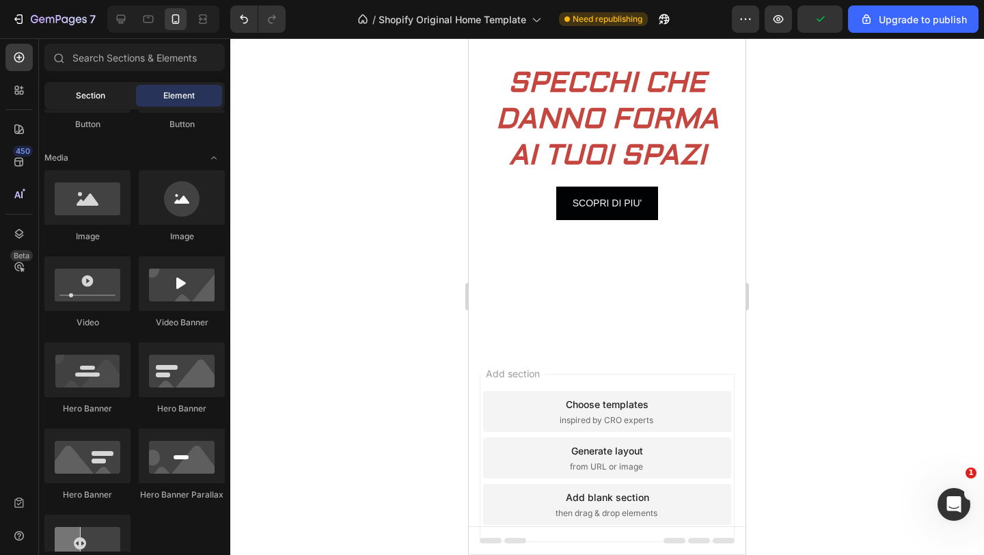
click at [109, 101] on div "Section" at bounding box center [90, 96] width 86 height 22
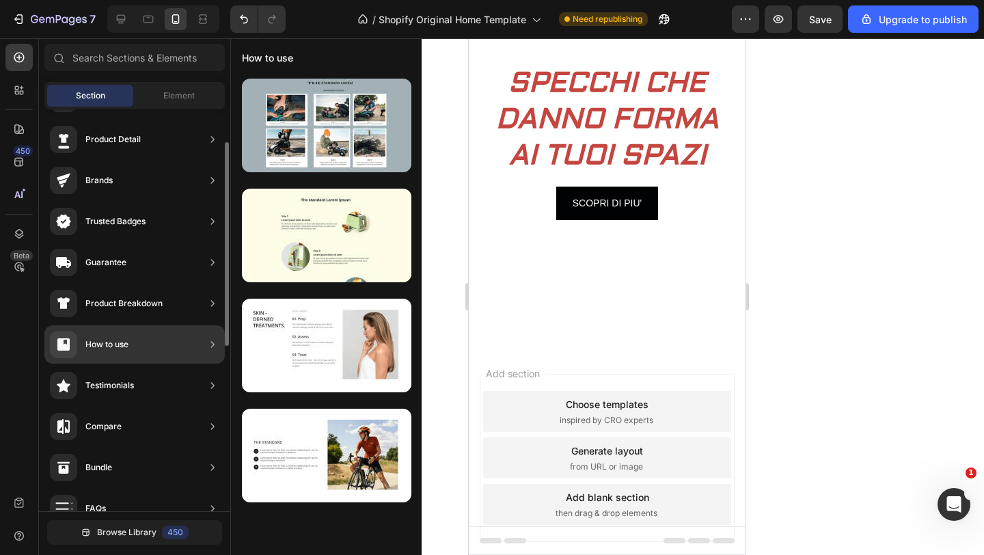
scroll to position [52, 0]
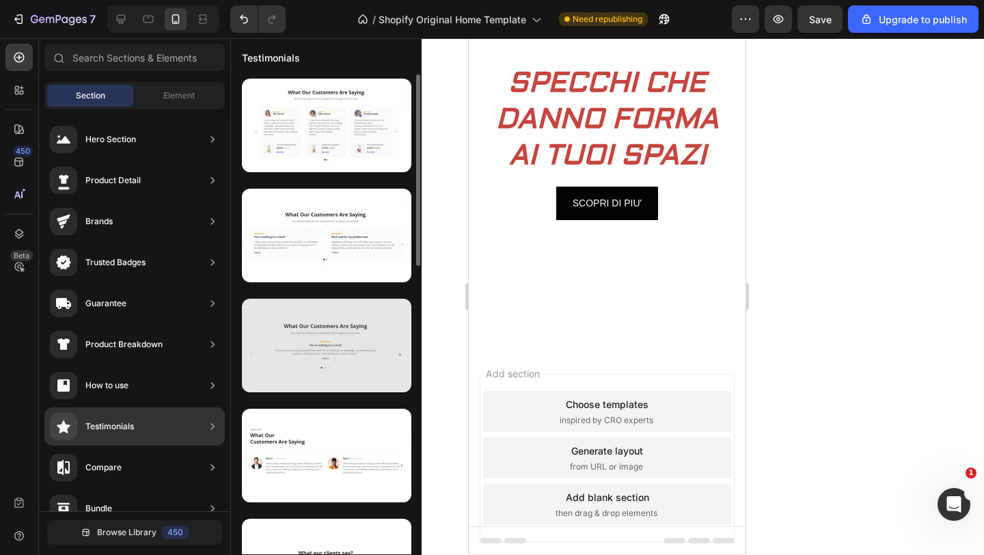
scroll to position [52, 0]
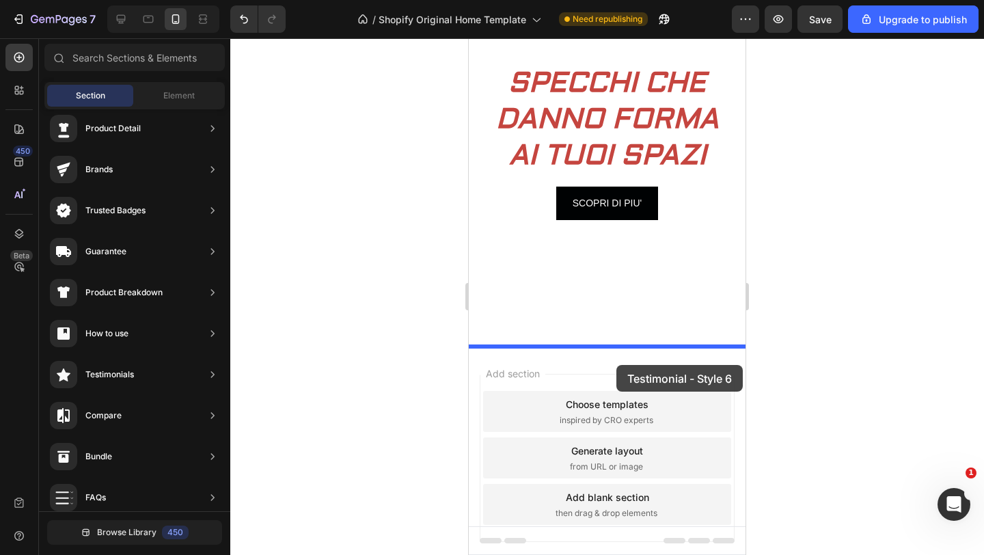
drag, startPoint x: 807, startPoint y: 372, endPoint x: 616, endPoint y: 365, distance: 191.4
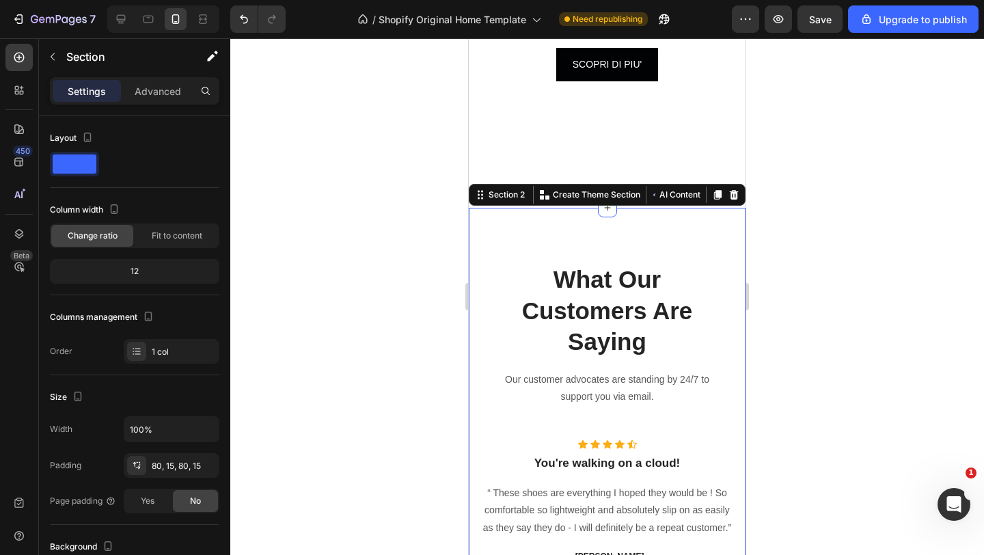
scroll to position [313, 0]
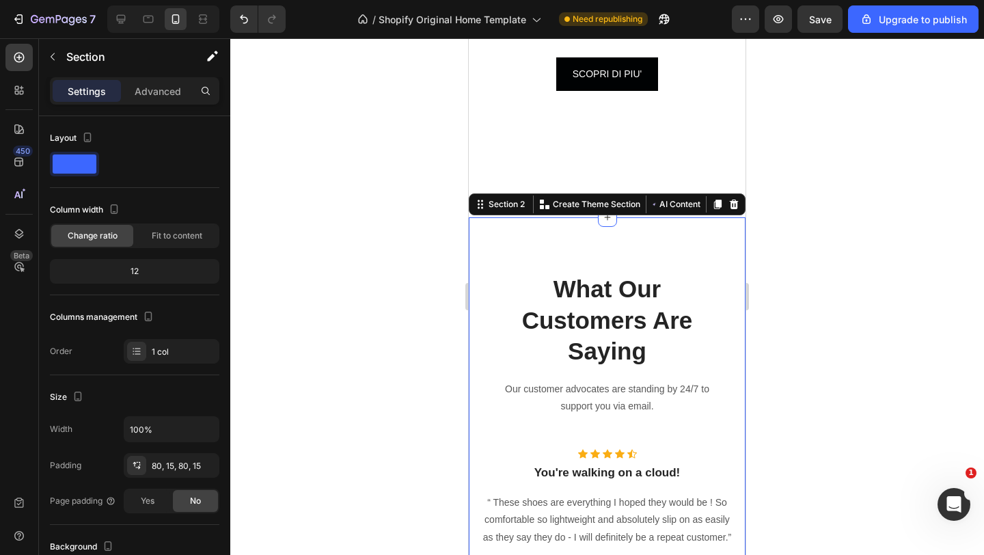
click at [848, 199] on div at bounding box center [606, 296] width 753 height 516
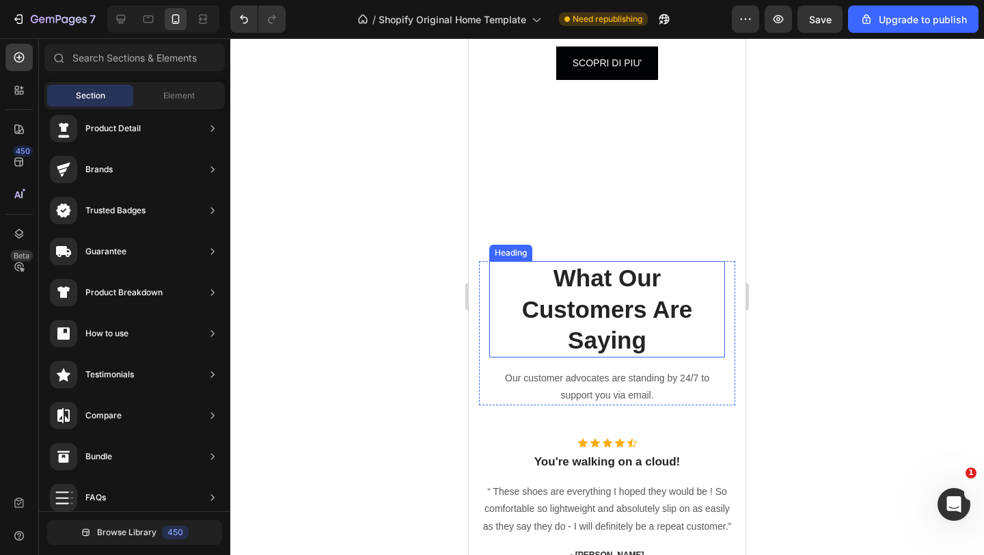
scroll to position [335, 0]
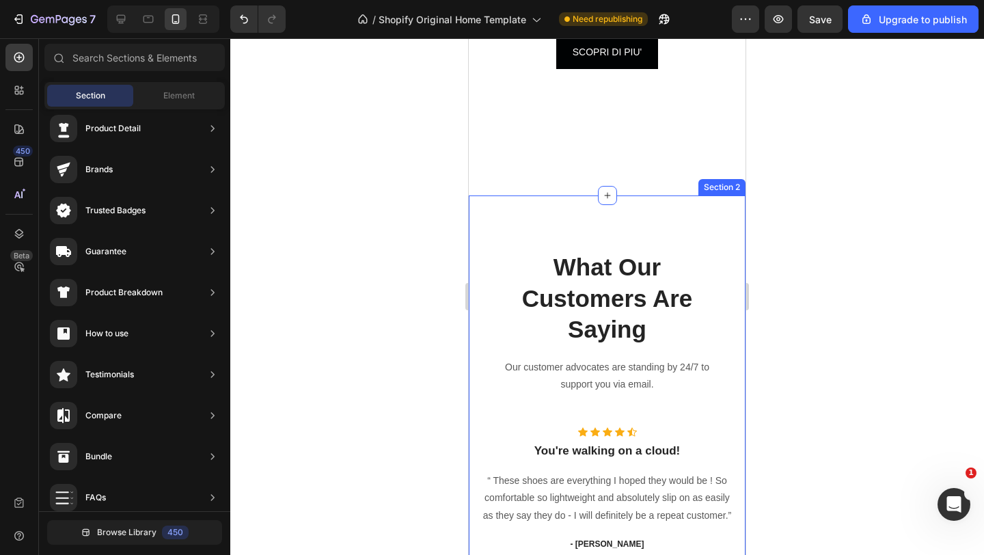
click at [635, 237] on div "What Our Customers Are Saying Heading Our customer advocates are standing by 24…" at bounding box center [607, 426] width 277 height 462
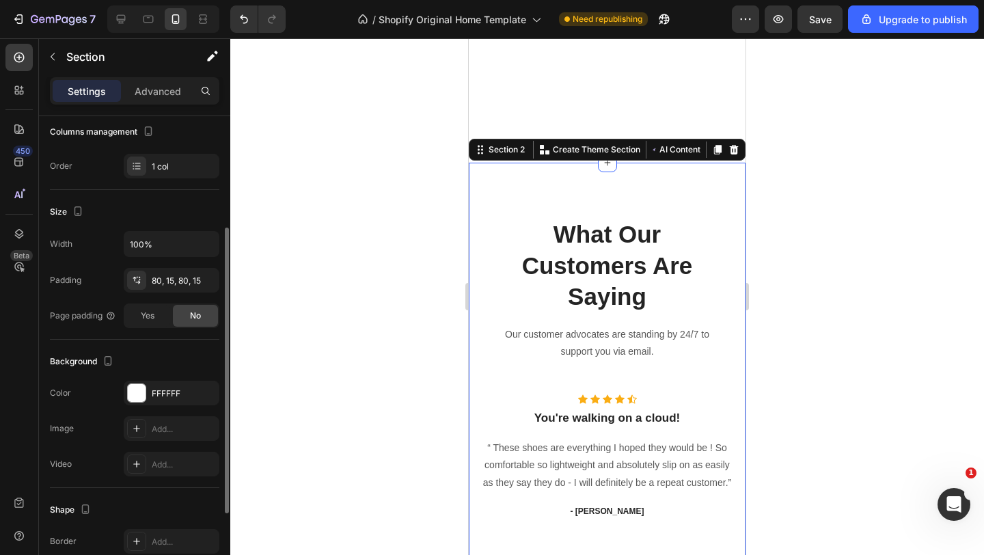
scroll to position [186, 0]
click at [142, 166] on div at bounding box center [136, 165] width 19 height 19
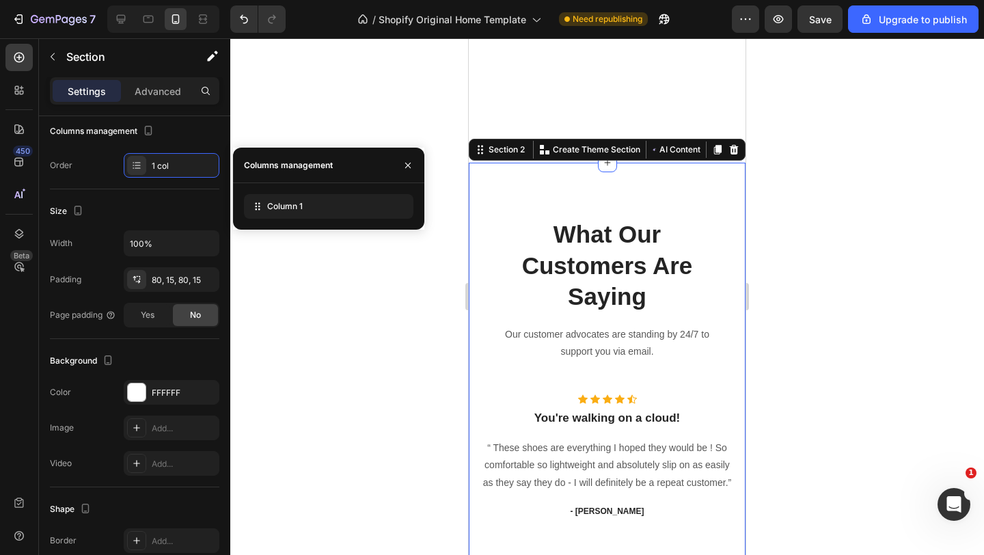
click at [334, 276] on div at bounding box center [606, 296] width 753 height 516
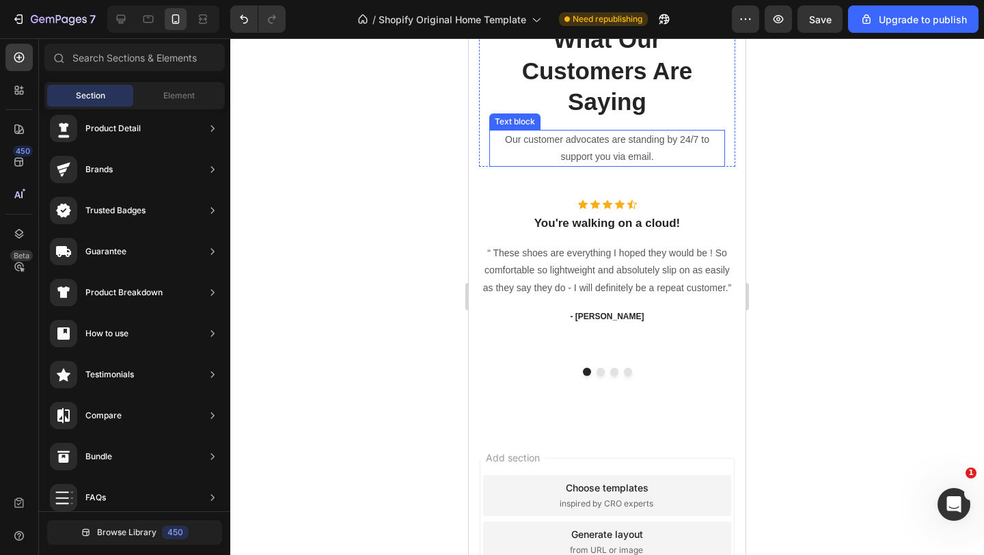
scroll to position [572, 0]
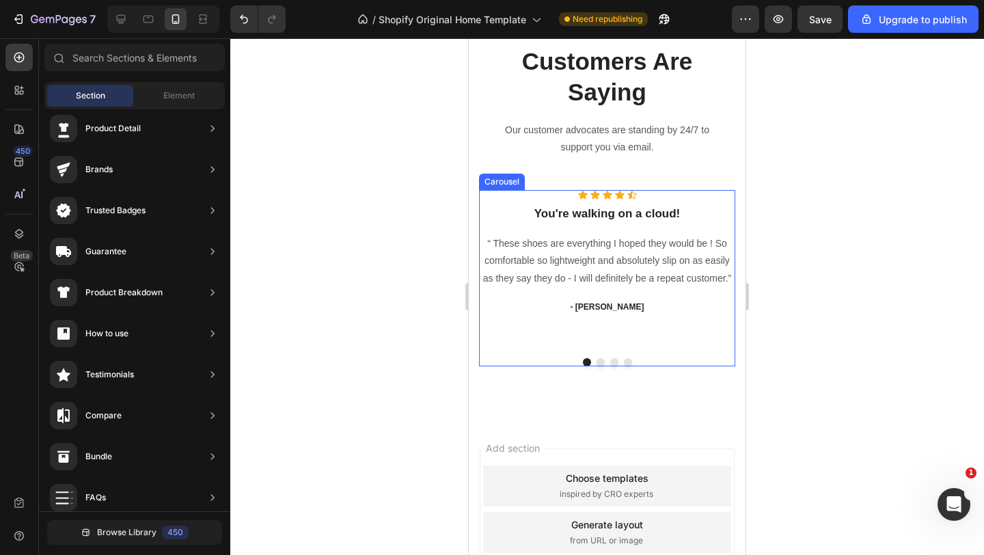
click at [617, 337] on div "Icon Icon Icon Icon Icon Icon List Hoz You're walking on a cloud! Heading “ The…" at bounding box center [607, 268] width 256 height 157
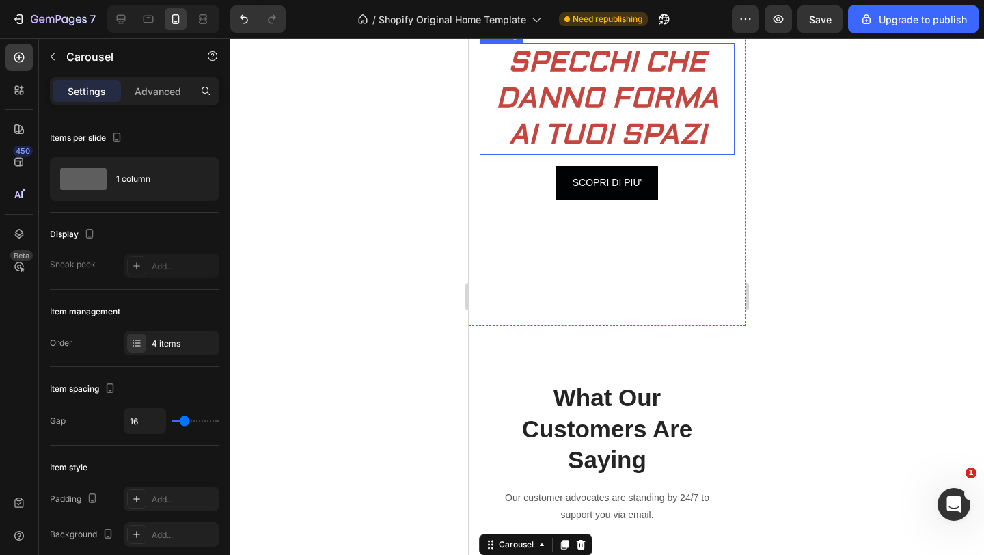
scroll to position [264, 0]
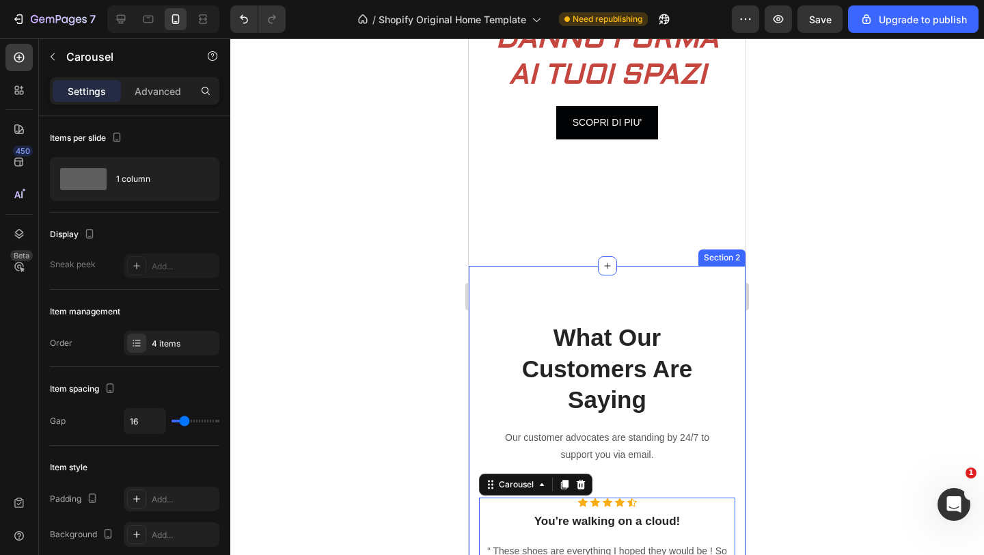
click at [673, 289] on div "What Our Customers Are Saying Heading Our customer advocates are standing by 24…" at bounding box center [607, 497] width 277 height 462
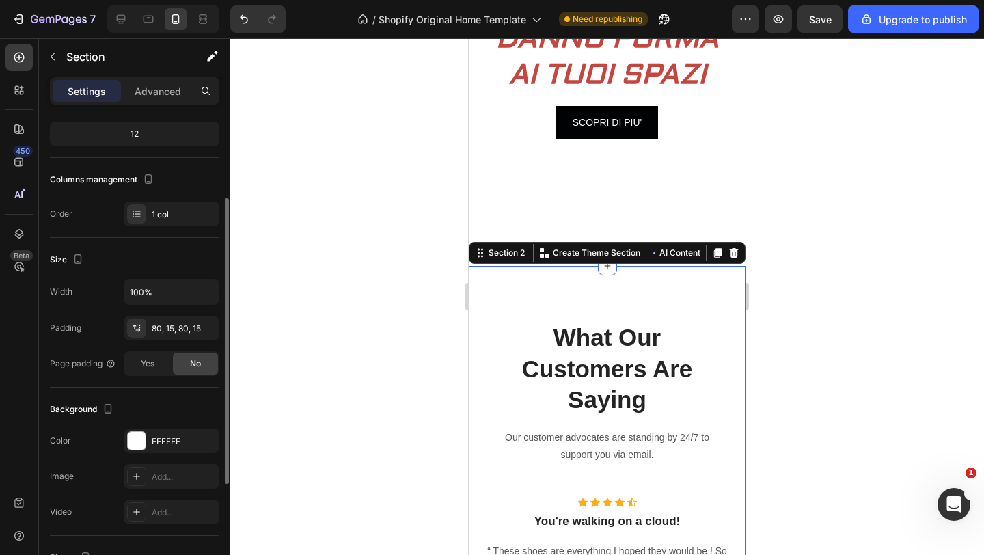
scroll to position [137, 0]
click at [209, 291] on icon "button" at bounding box center [206, 293] width 14 height 14
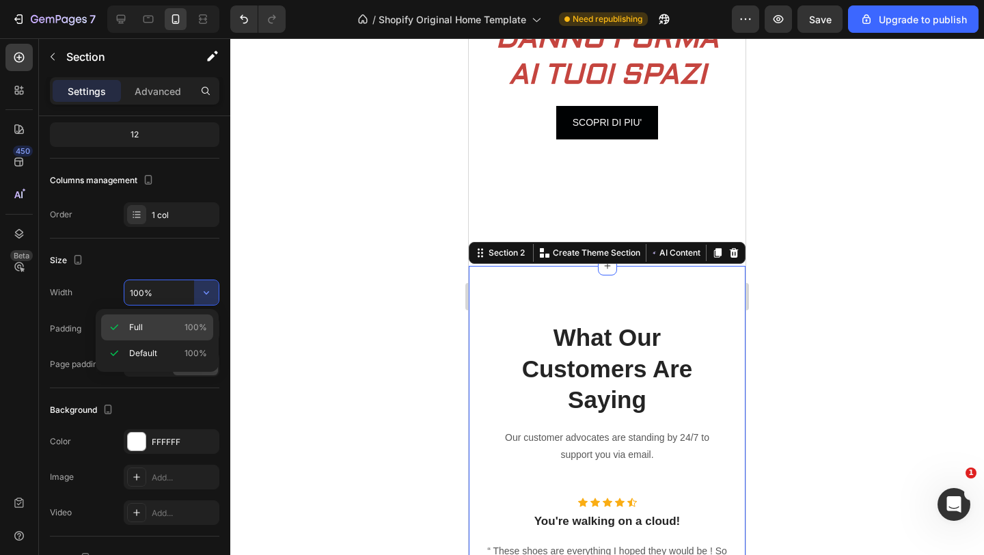
click at [186, 321] on span "100%" at bounding box center [195, 327] width 23 height 12
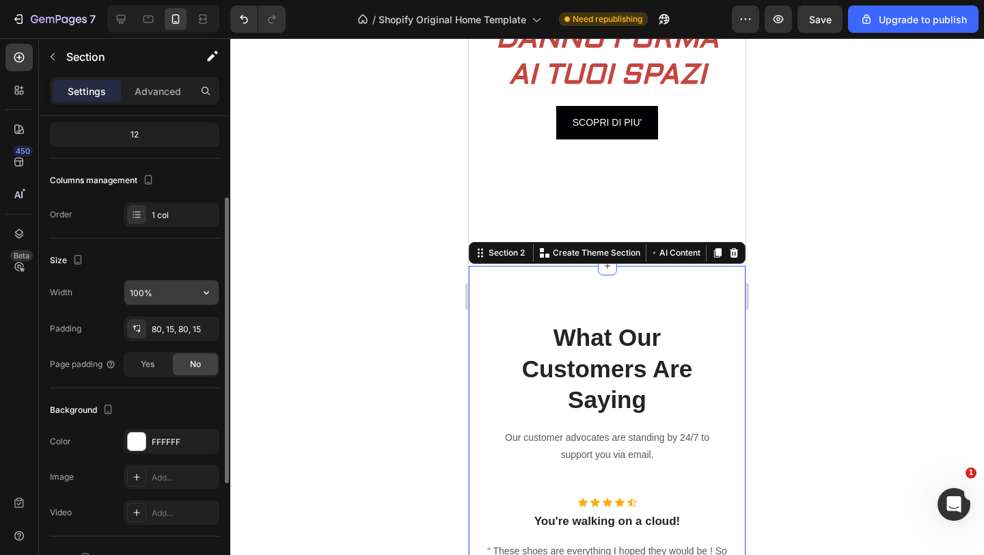
click at [178, 298] on input "100%" at bounding box center [171, 292] width 94 height 25
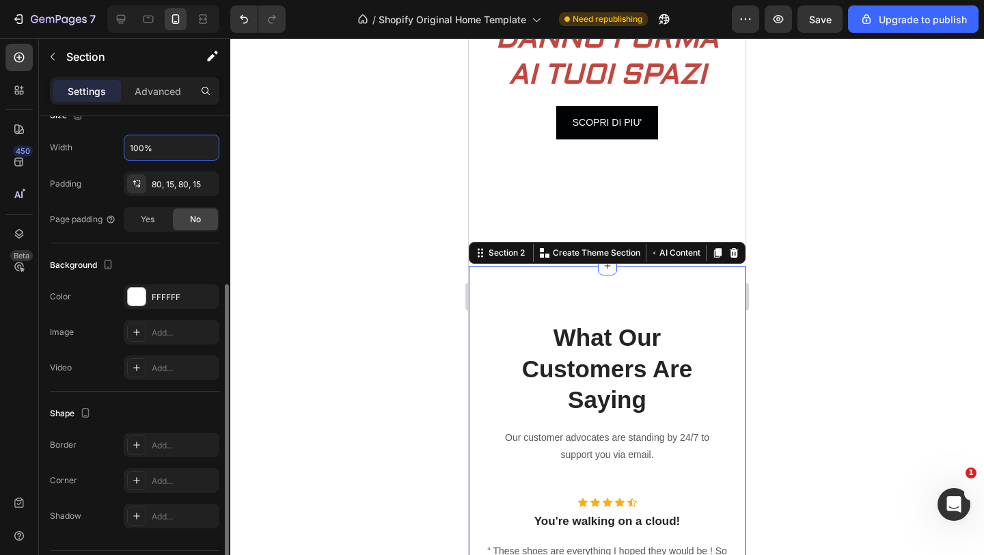
scroll to position [320, 0]
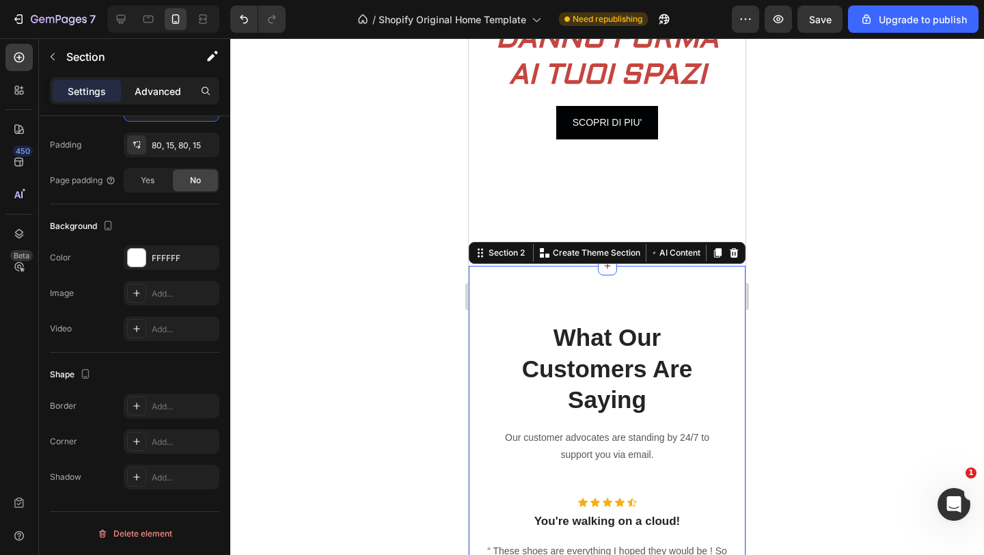
click at [167, 86] on p "Advanced" at bounding box center [158, 91] width 46 height 14
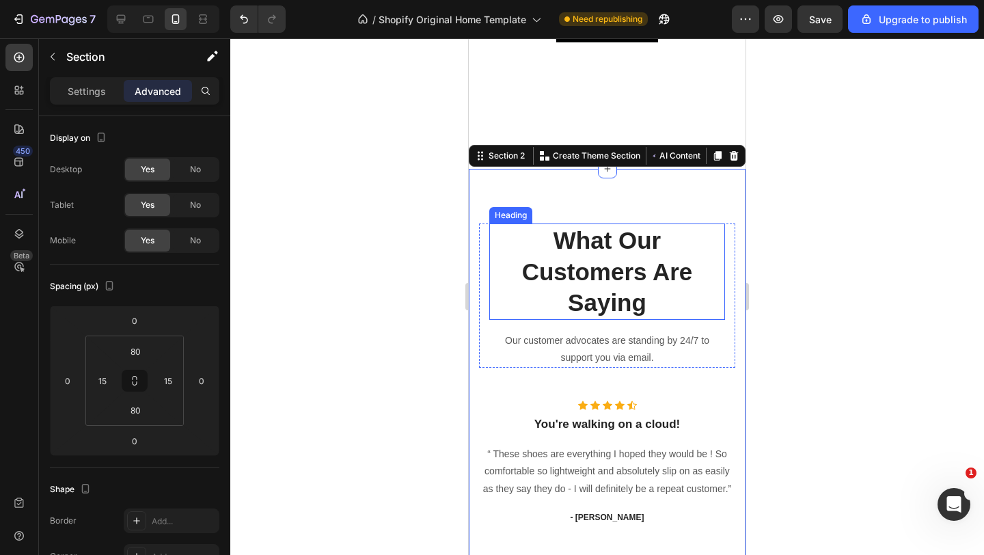
scroll to position [378, 0]
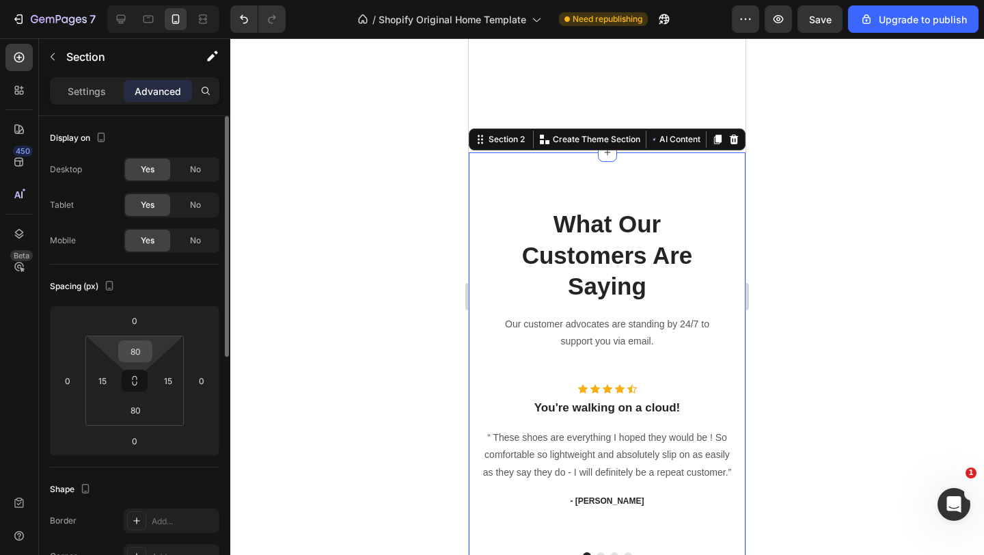
click at [135, 344] on input "80" at bounding box center [135, 351] width 27 height 20
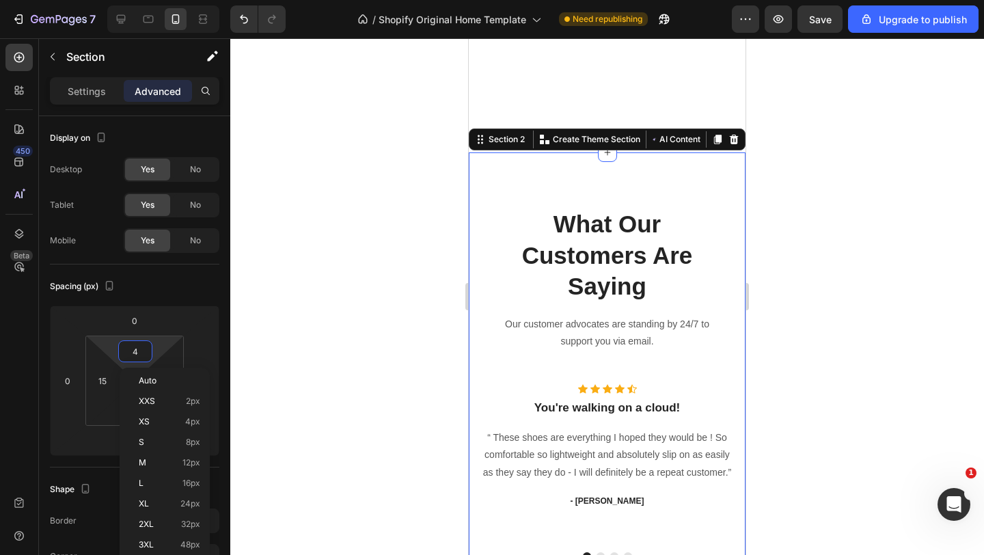
click at [333, 342] on div at bounding box center [606, 296] width 753 height 516
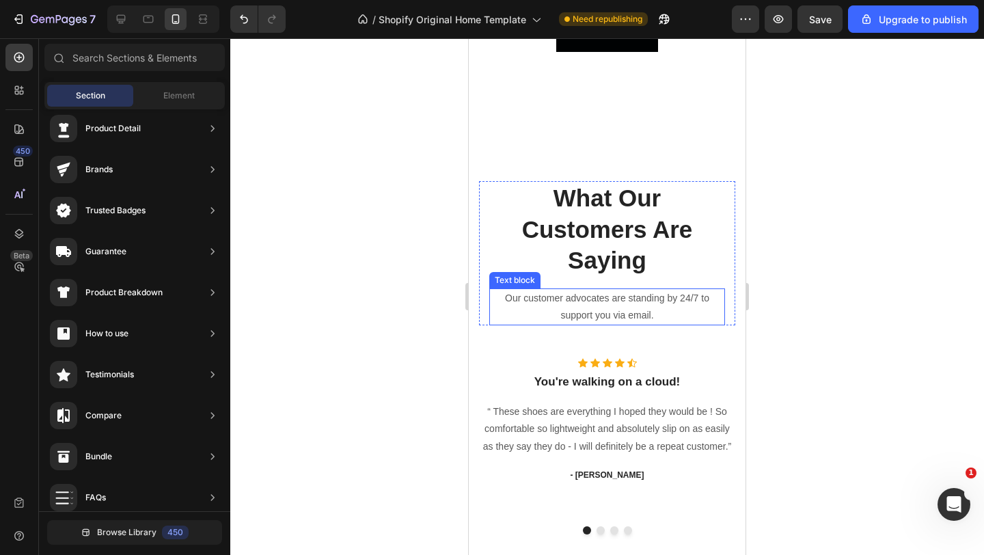
scroll to position [352, 0]
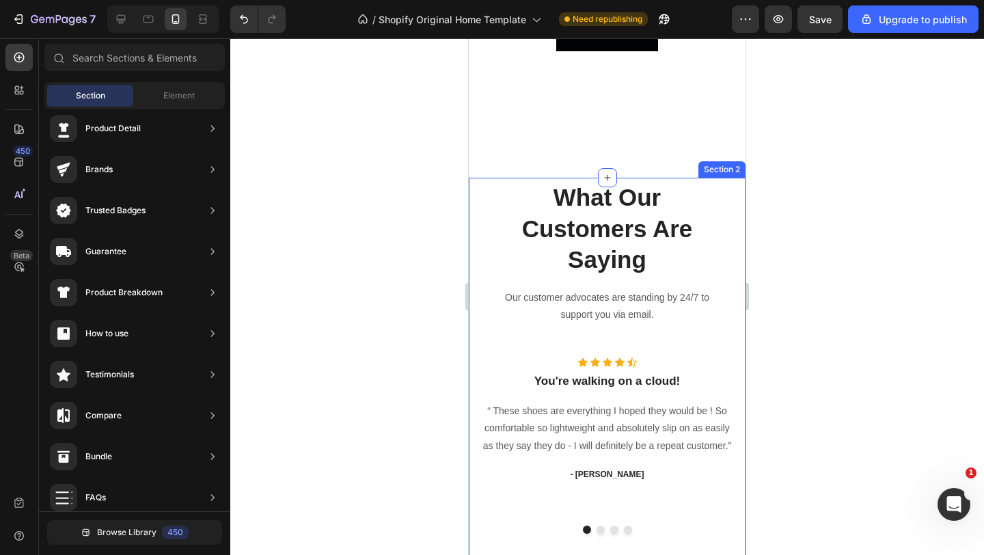
click at [738, 210] on div "What Our Customers Are Saying Heading Our customer advocates are standing by 24…" at bounding box center [607, 383] width 277 height 410
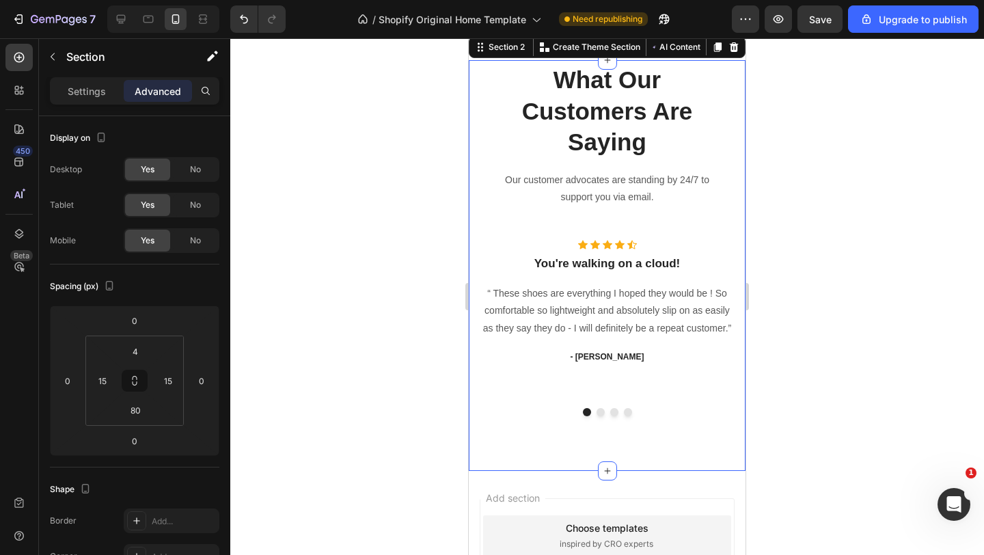
scroll to position [473, 0]
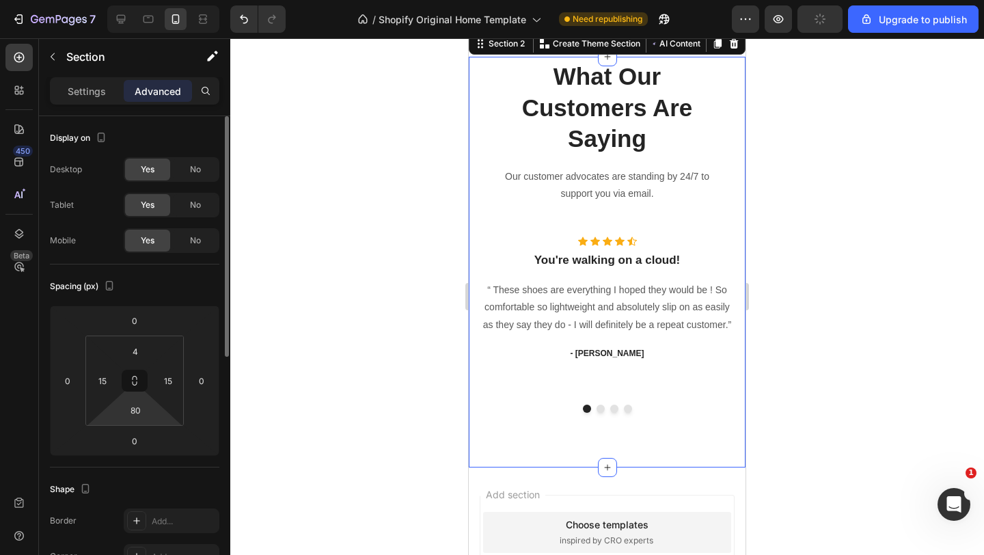
click at [156, 0] on html "7 / Shopify Original Home Template Need republishing Preview Upgrade to publish…" at bounding box center [492, 0] width 984 height 0
type input "4"
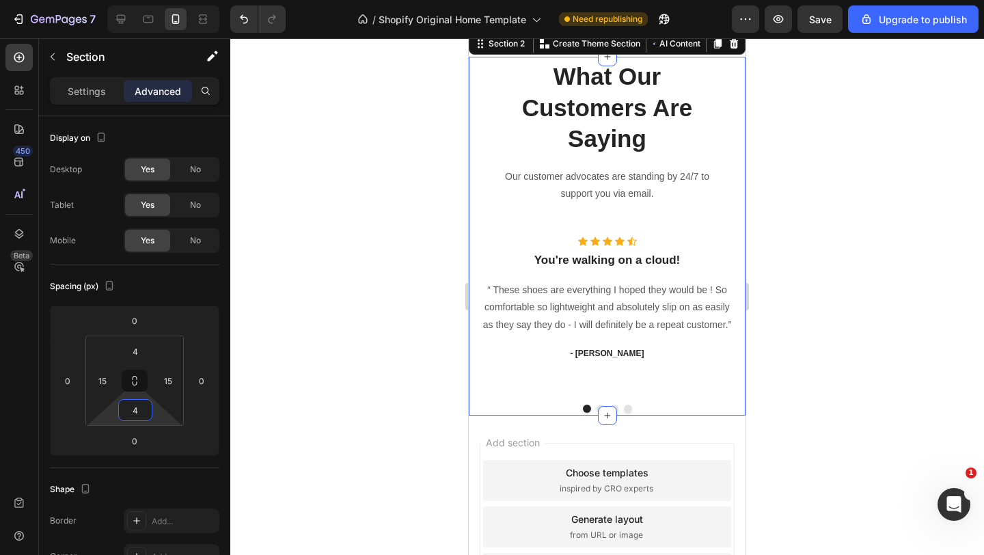
click at [260, 364] on div at bounding box center [606, 296] width 753 height 516
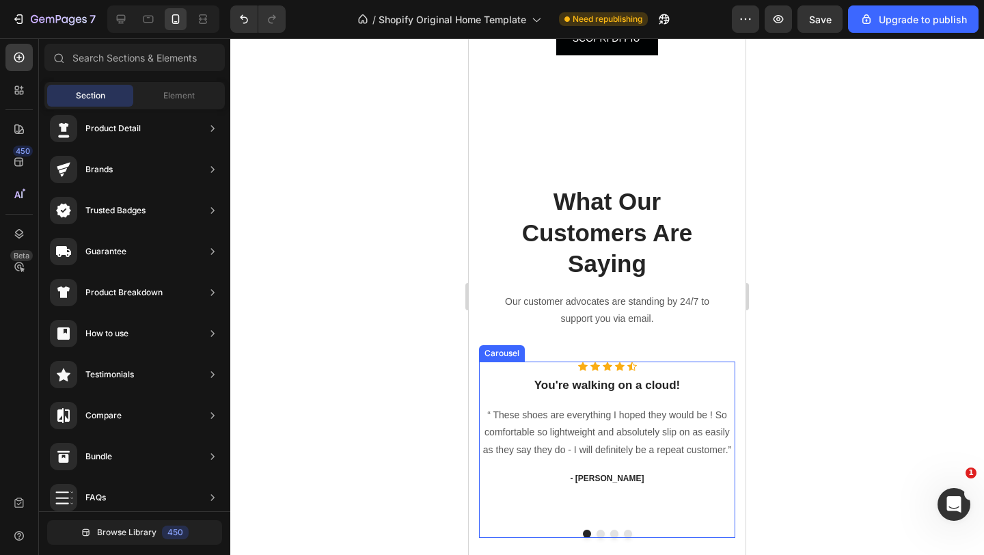
scroll to position [345, 0]
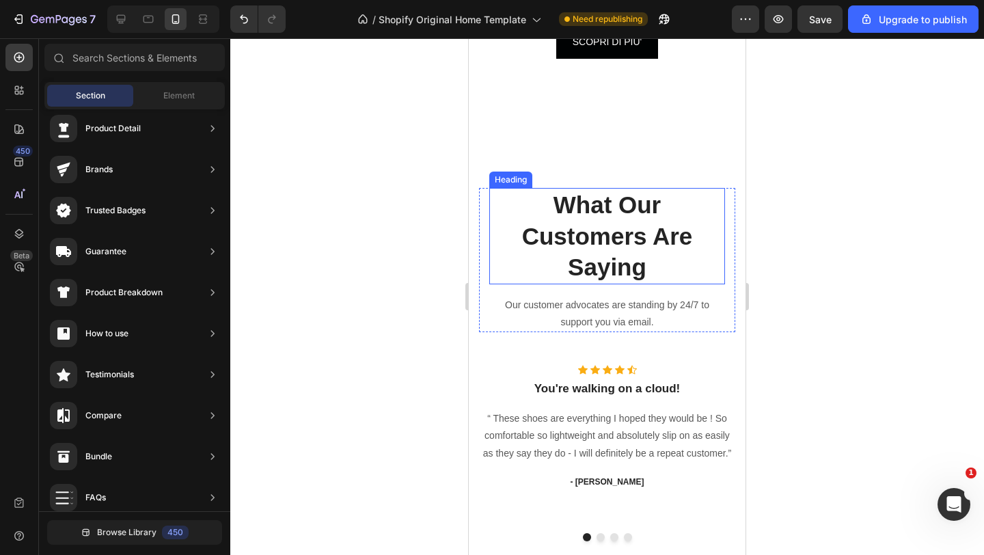
click at [658, 237] on p "What Our Customers Are Saying" at bounding box center [606, 236] width 233 height 94
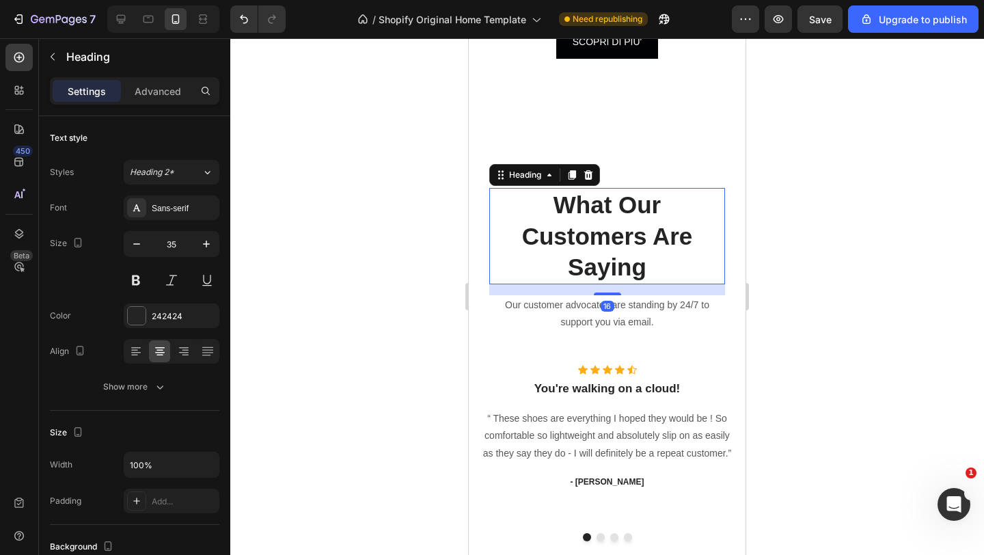
click at [663, 270] on p "What Our Customers Are Saying" at bounding box center [606, 236] width 233 height 94
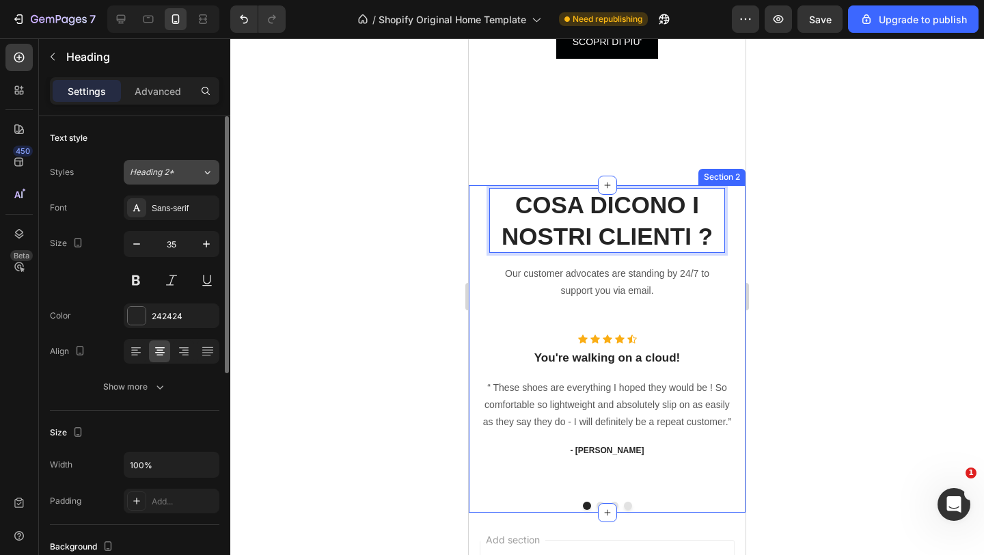
click at [205, 176] on icon at bounding box center [207, 172] width 12 height 14
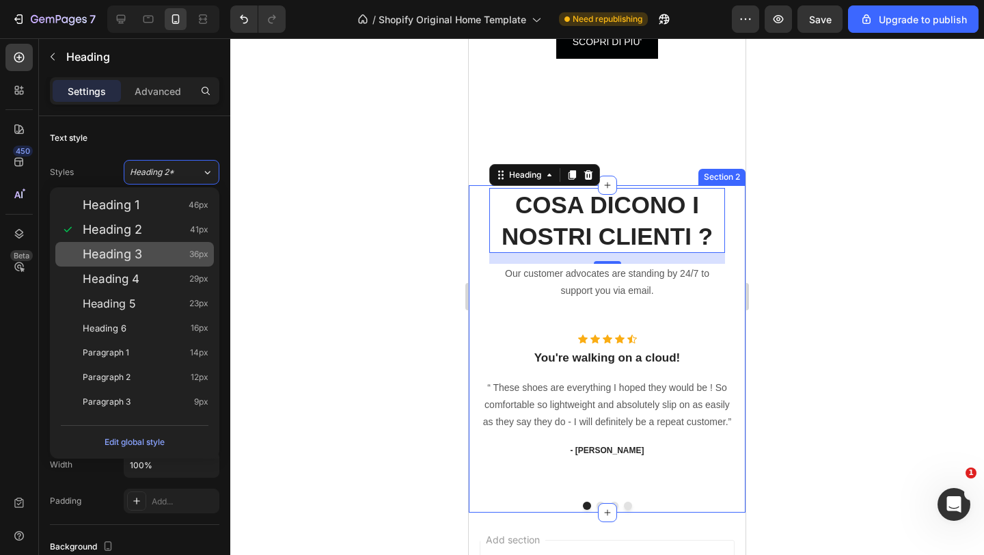
click at [145, 253] on div "Heading 3 36px" at bounding box center [146, 254] width 126 height 14
type input "36"
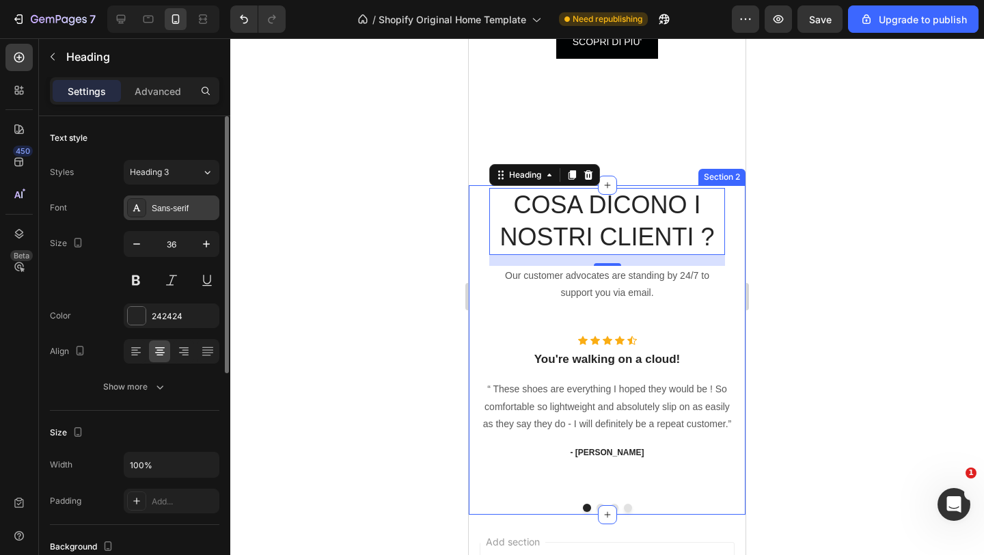
click at [180, 210] on div "Sans-serif" at bounding box center [184, 208] width 64 height 12
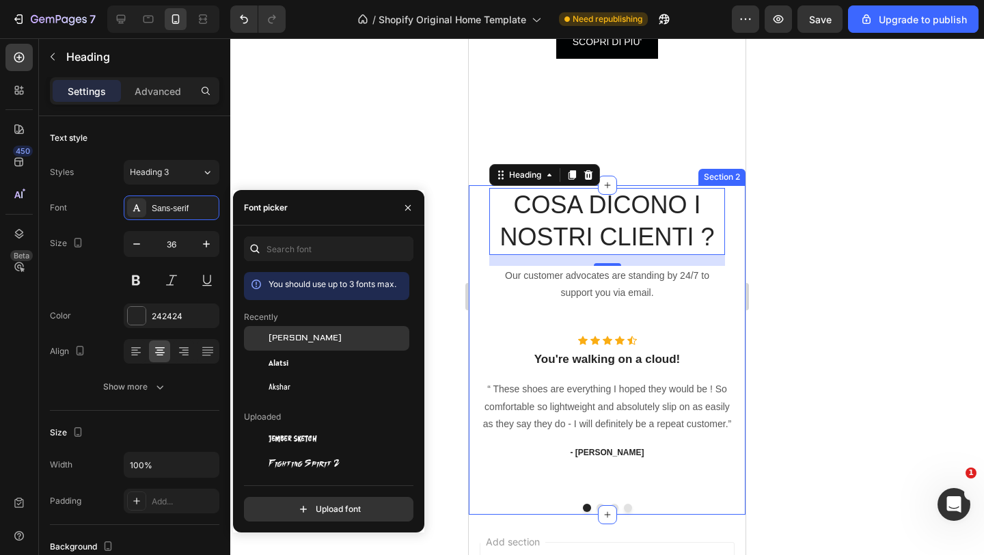
click at [310, 335] on div "[PERSON_NAME]" at bounding box center [337, 338] width 138 height 12
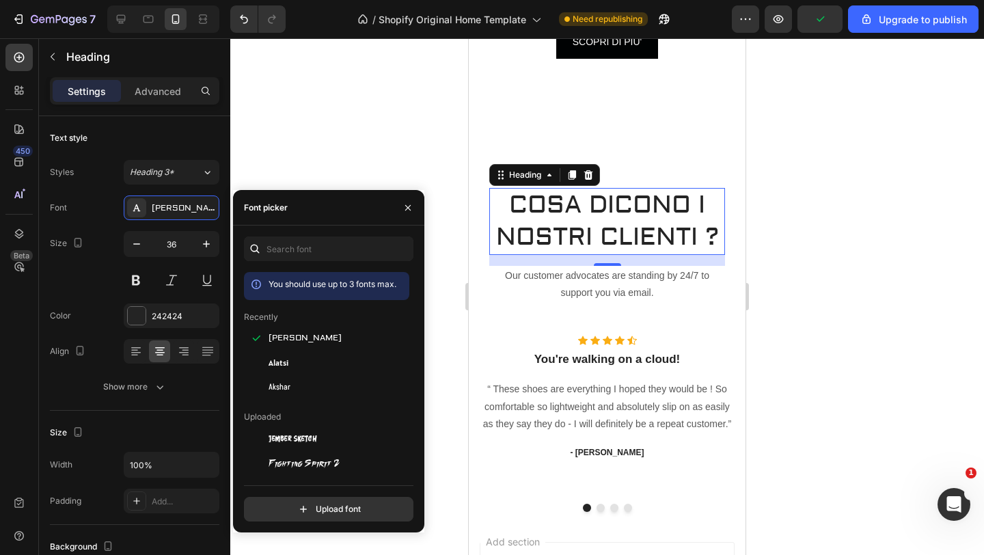
click at [381, 100] on div at bounding box center [606, 296] width 753 height 516
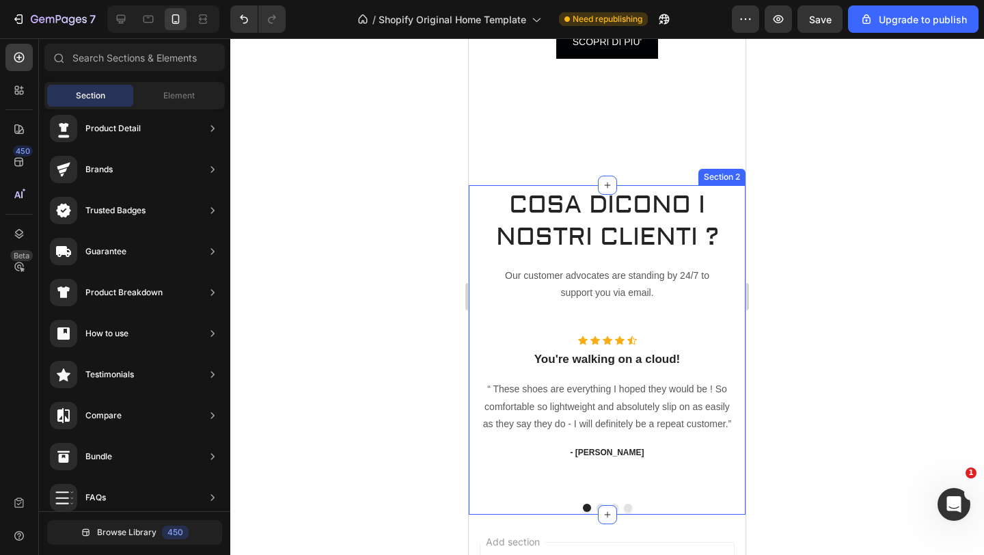
click at [736, 204] on div "COSA DICONO I NOSTRI CLIENTI ? Heading Our customer advocates are standing by 2…" at bounding box center [607, 349] width 277 height 329
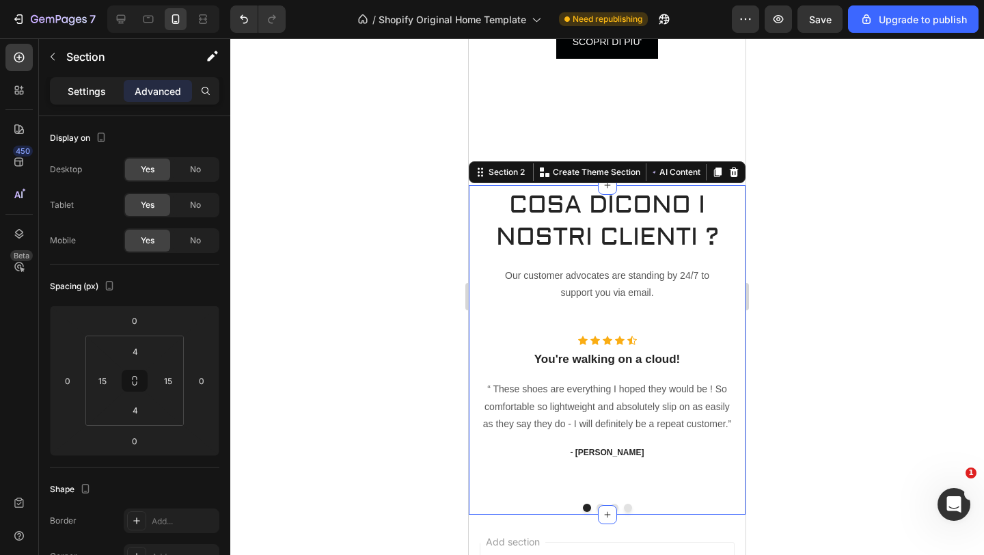
click at [81, 92] on p "Settings" at bounding box center [87, 91] width 38 height 14
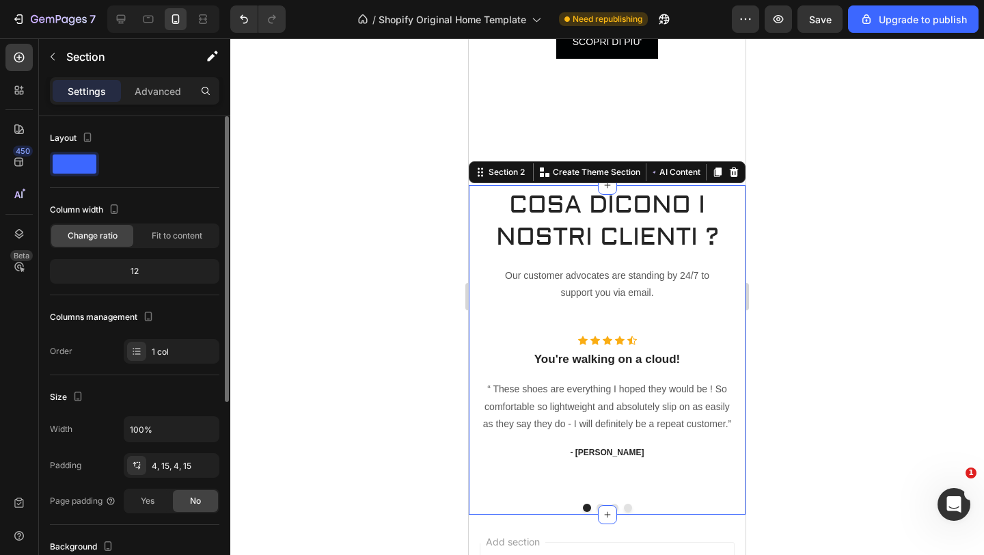
click at [66, 172] on span at bounding box center [75, 163] width 44 height 19
click at [79, 164] on span at bounding box center [75, 163] width 44 height 19
click at [83, 172] on span at bounding box center [75, 163] width 44 height 19
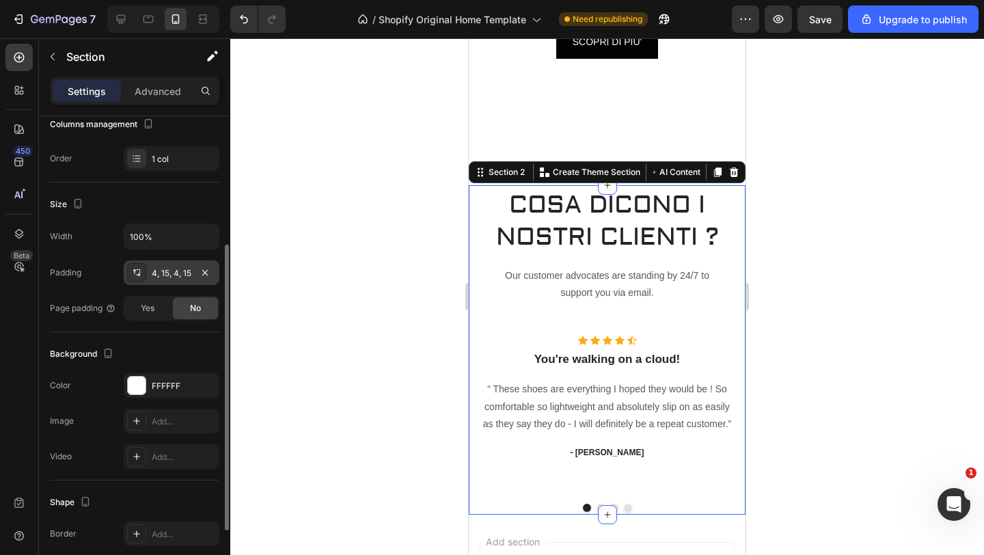
scroll to position [219, 0]
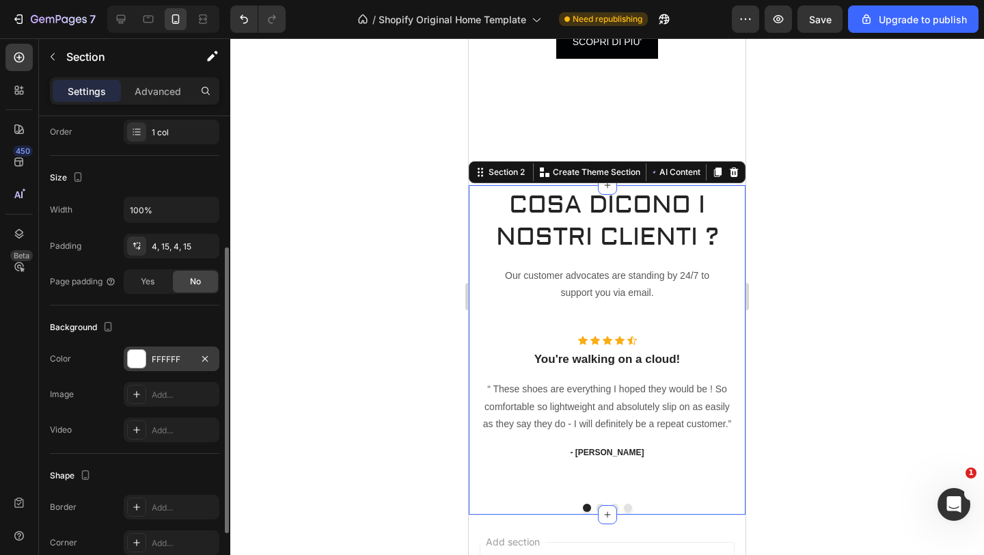
click at [134, 359] on div at bounding box center [137, 359] width 18 height 18
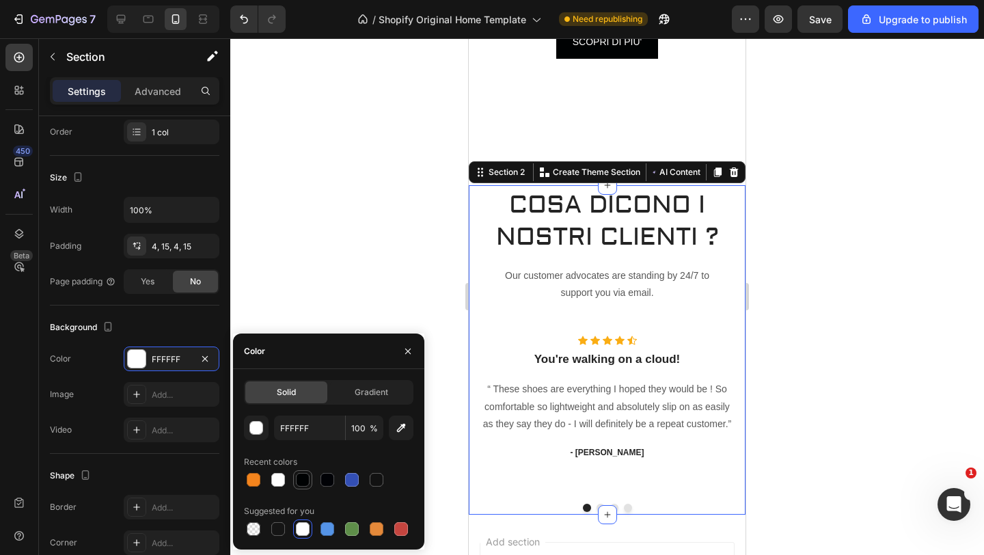
click at [306, 479] on div at bounding box center [303, 480] width 14 height 14
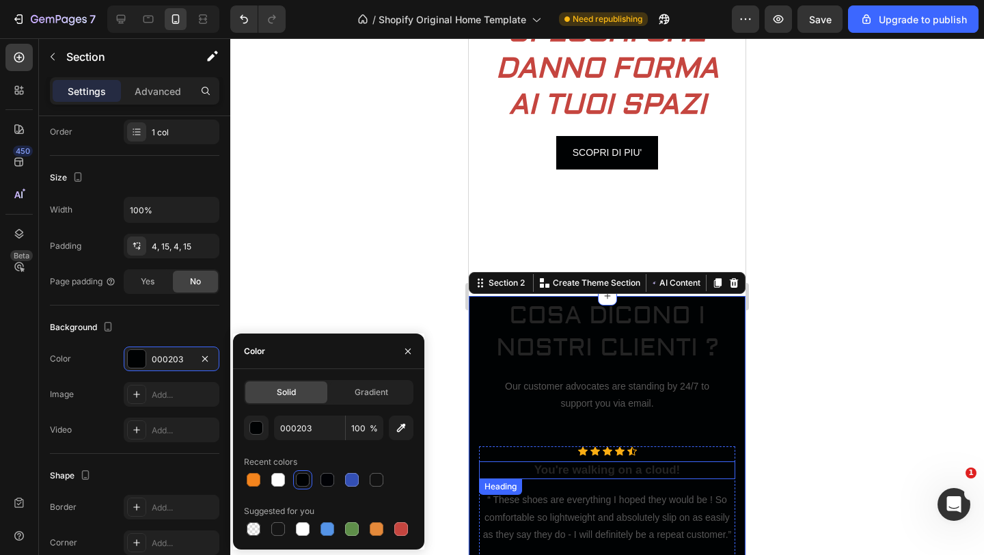
scroll to position [235, 0]
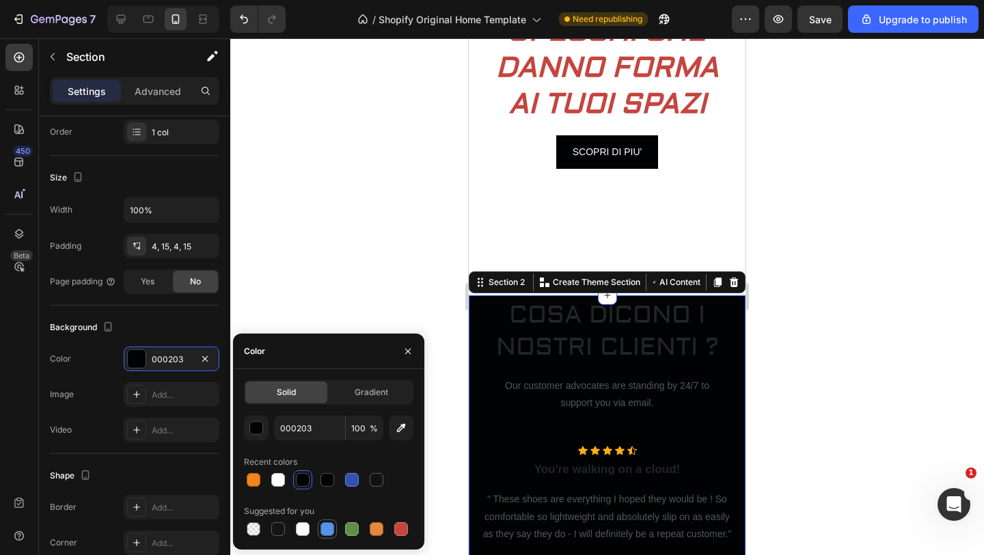
click at [331, 529] on div at bounding box center [327, 529] width 14 height 14
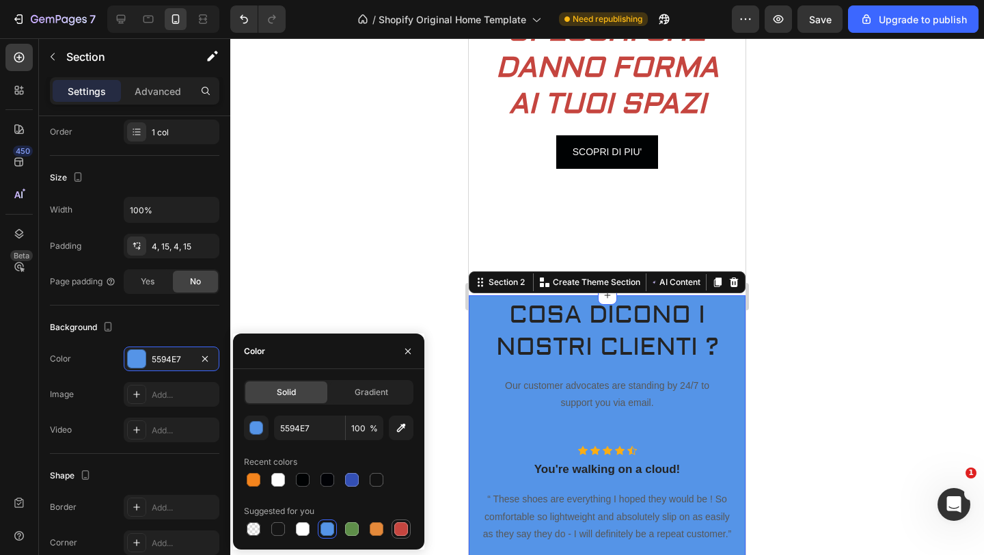
click at [393, 523] on div at bounding box center [401, 528] width 16 height 16
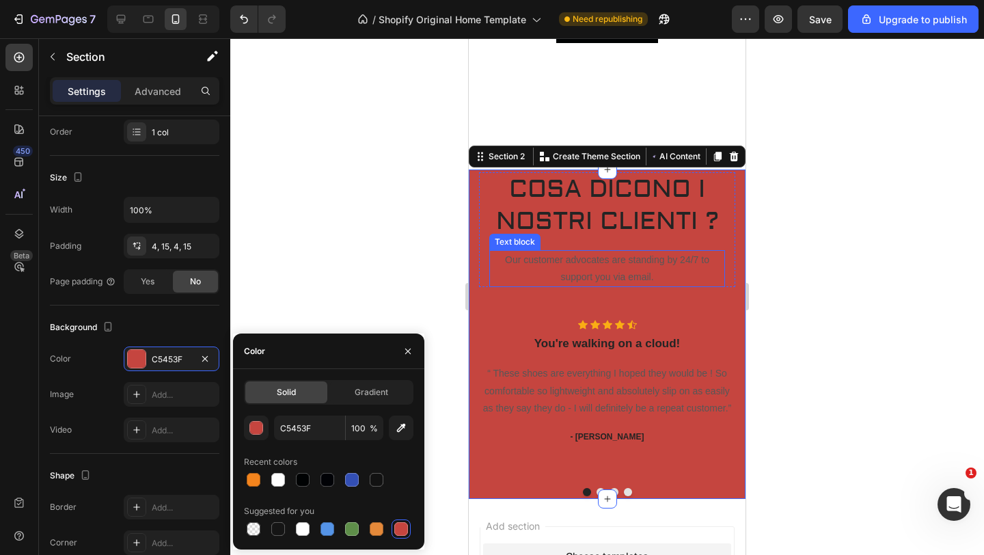
scroll to position [371, 0]
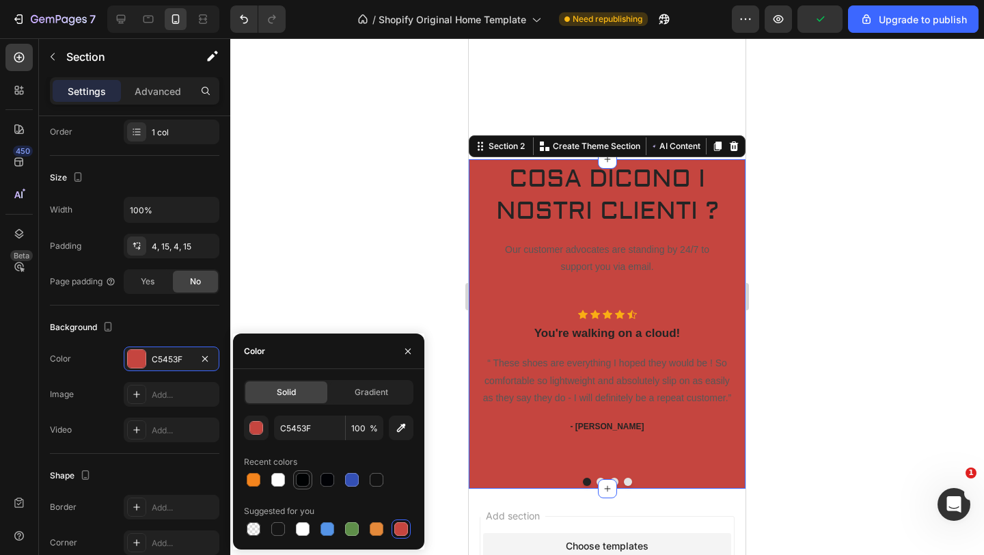
click at [301, 479] on div at bounding box center [303, 480] width 14 height 14
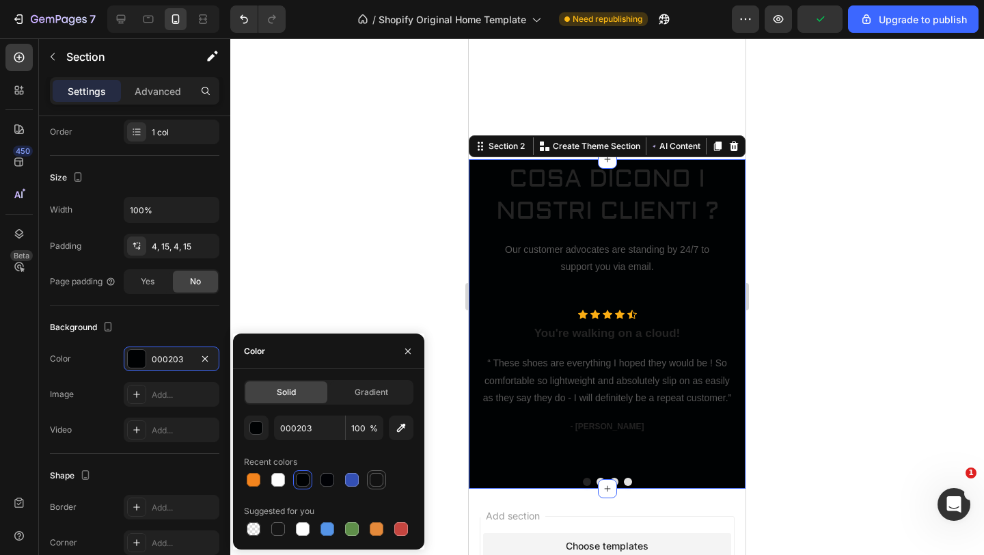
click at [380, 479] on div at bounding box center [377, 480] width 14 height 14
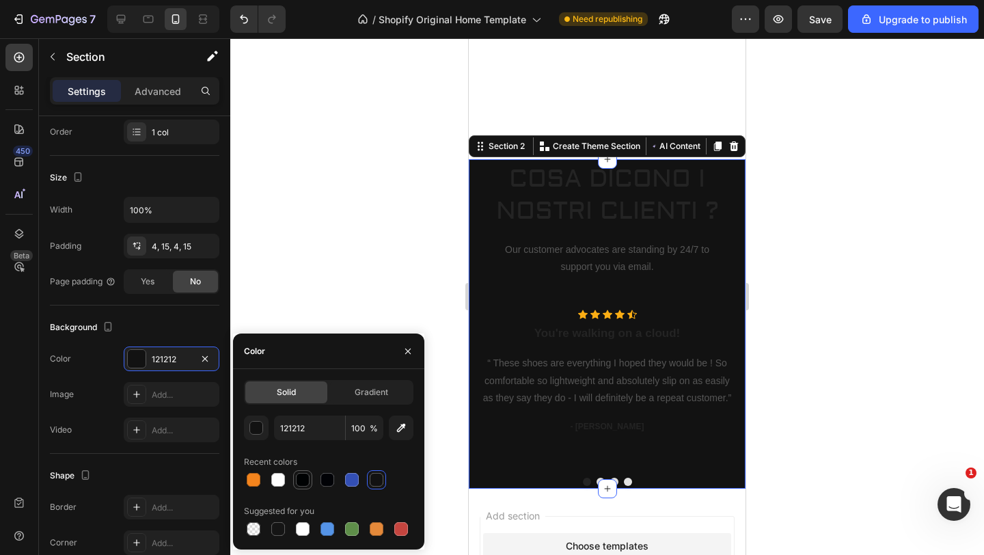
click at [296, 482] on div at bounding box center [303, 480] width 14 height 14
type input "000203"
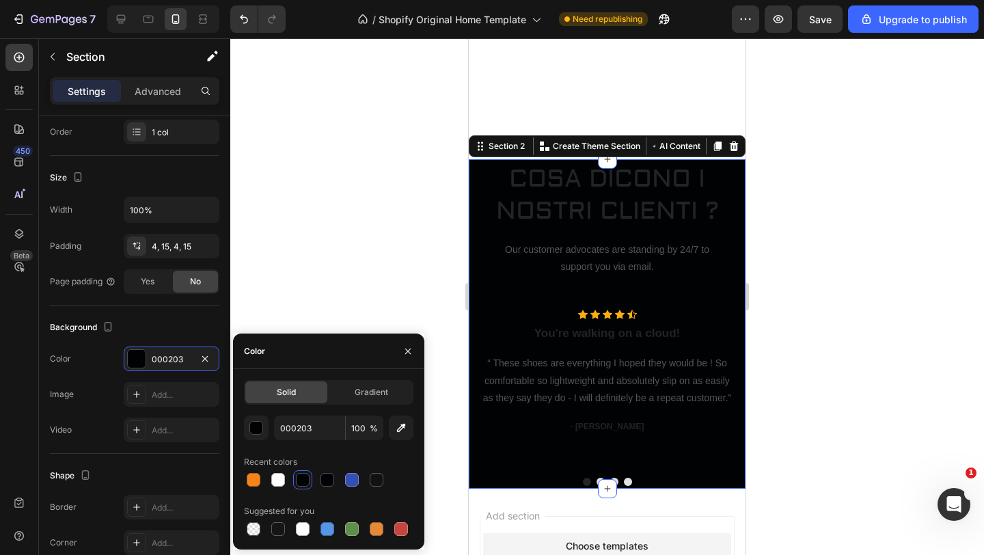
click at [879, 208] on div at bounding box center [606, 296] width 753 height 516
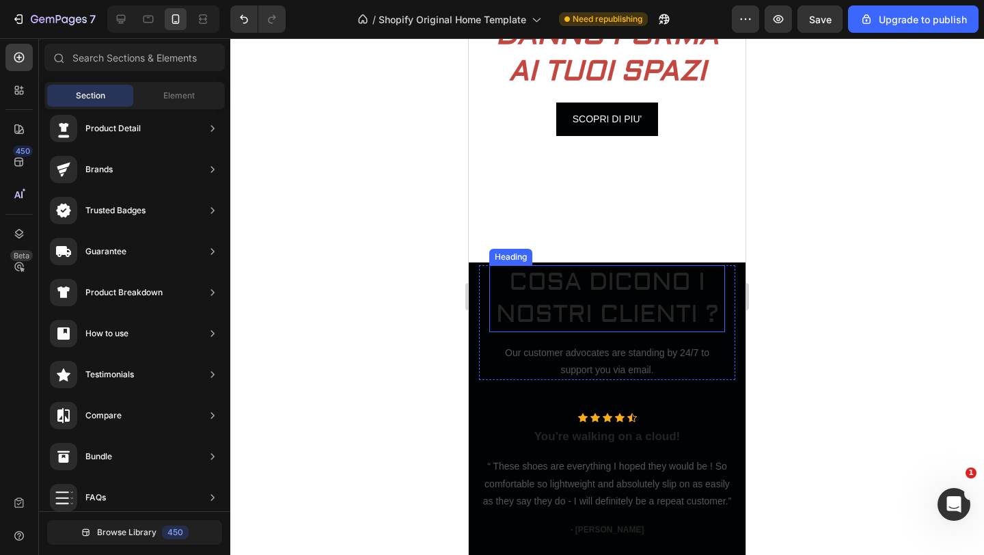
scroll to position [273, 0]
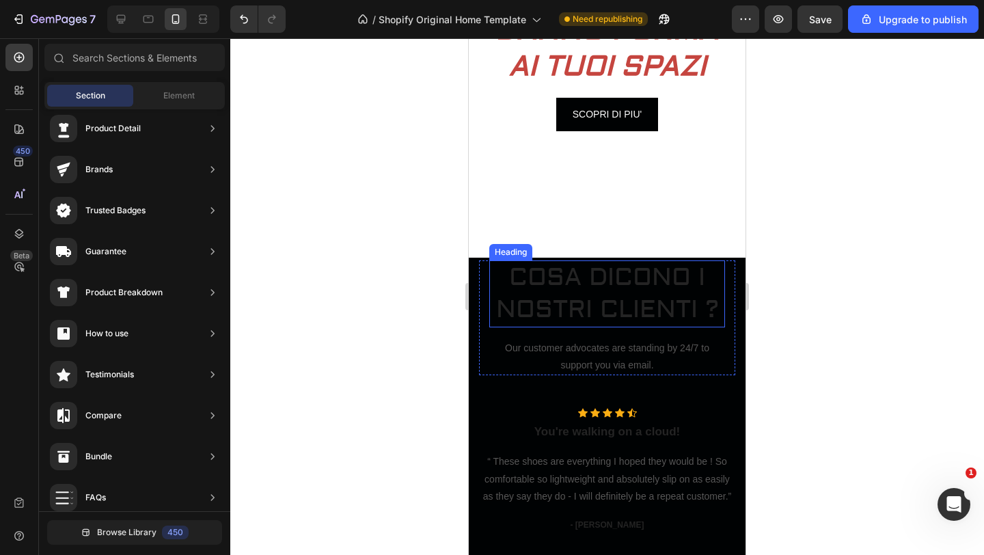
click at [661, 307] on p "COSA DICONO I NOSTRI CLIENTI ?" at bounding box center [606, 294] width 233 height 64
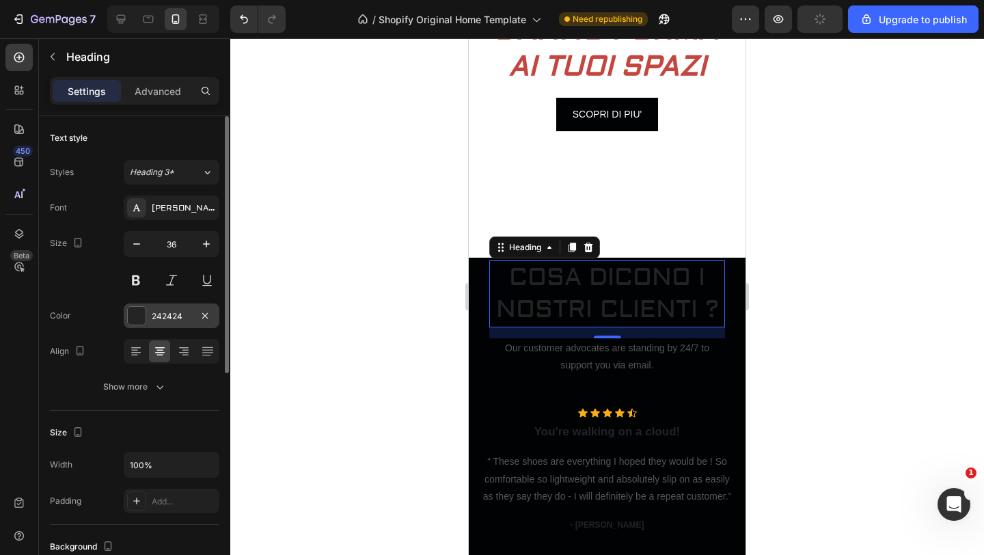
click at [139, 311] on div at bounding box center [137, 316] width 18 height 18
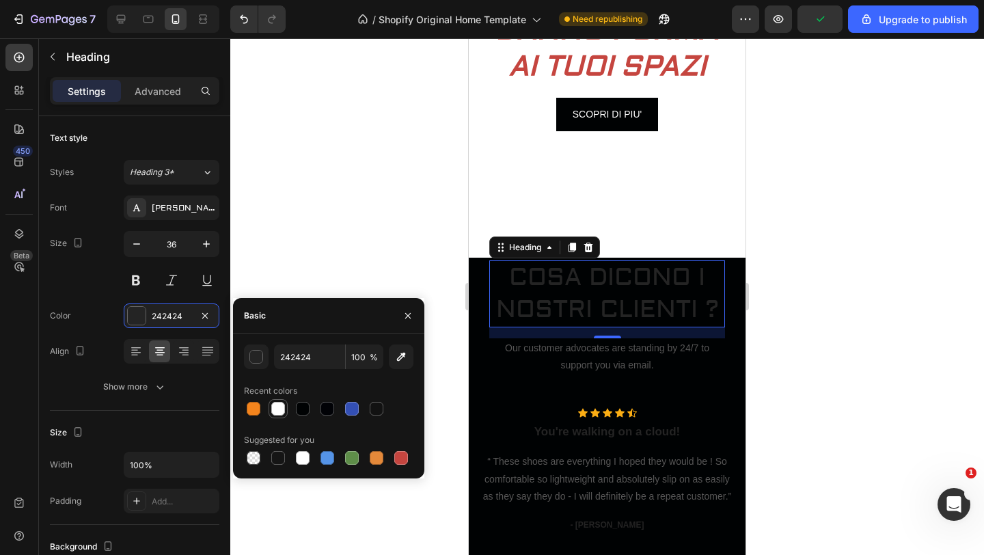
click at [279, 406] on div at bounding box center [278, 409] width 14 height 14
type input "FEFEFE"
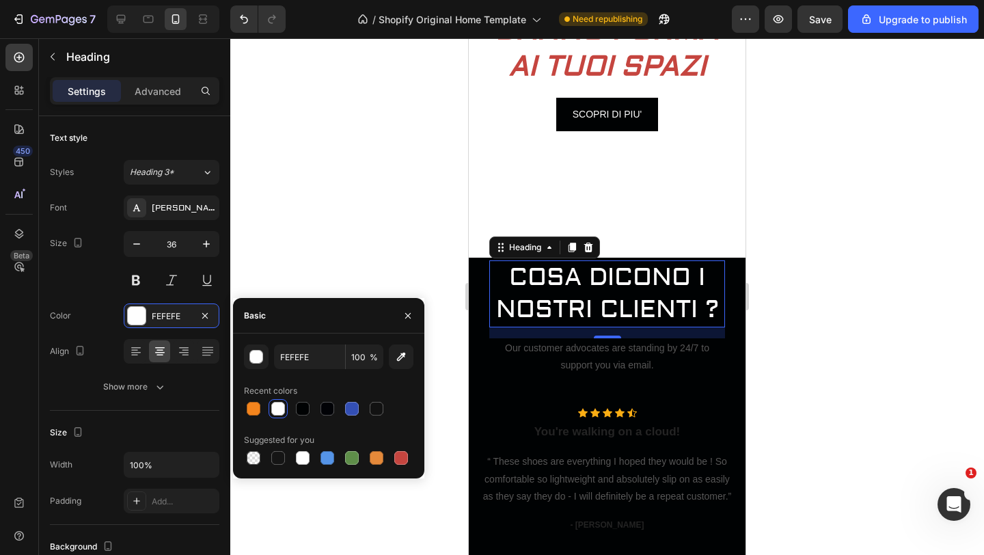
click at [301, 242] on div at bounding box center [606, 296] width 753 height 516
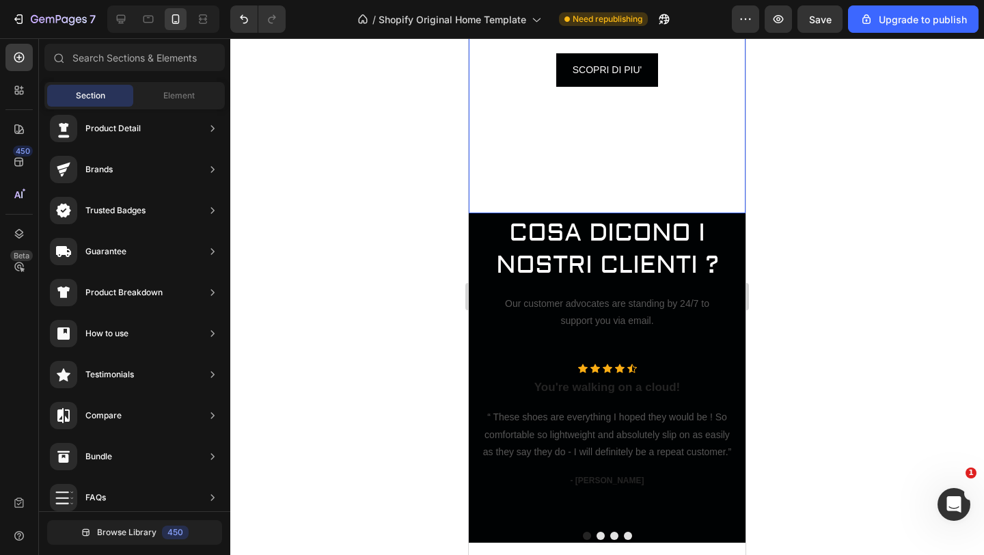
scroll to position [319, 0]
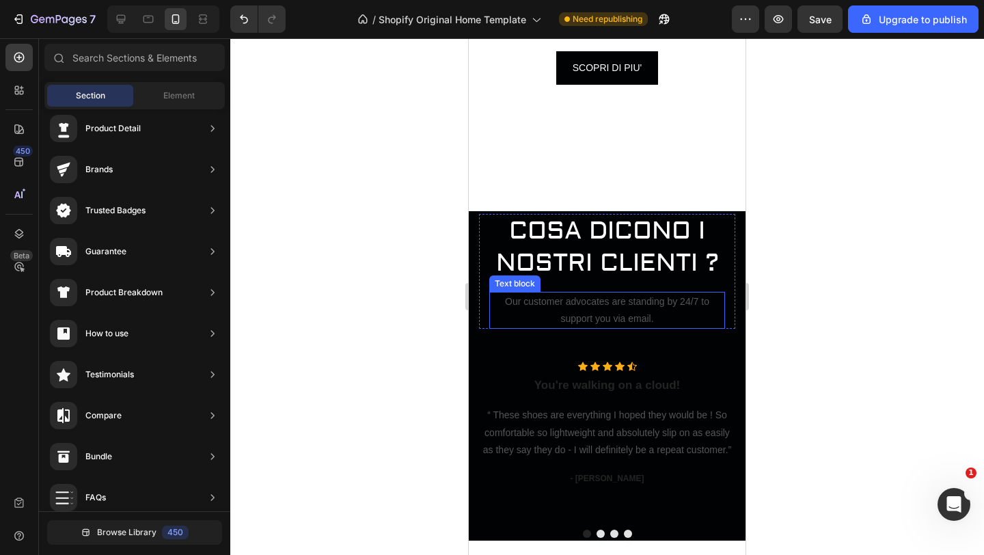
click at [644, 307] on p "Our customer advocates are standing by 24/7 to support you via email." at bounding box center [606, 310] width 233 height 34
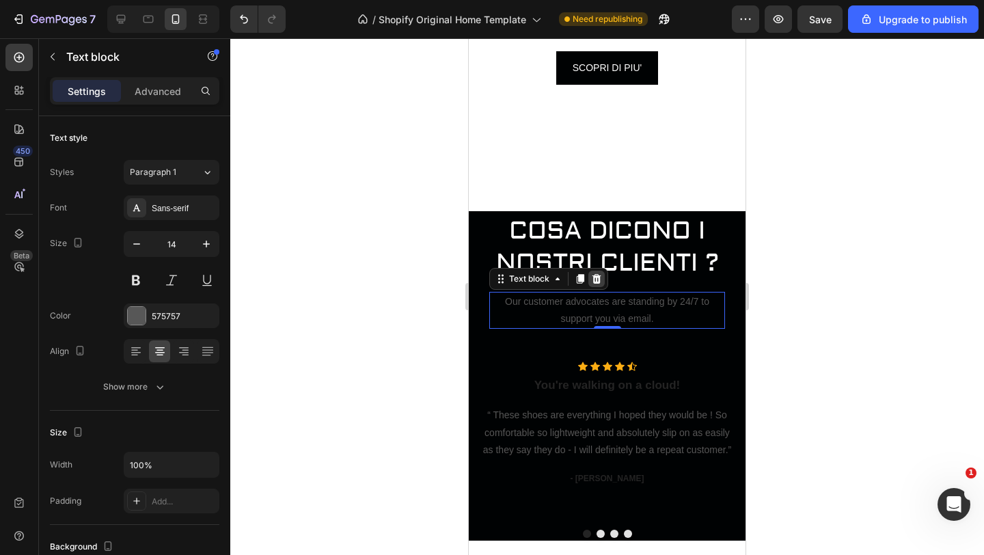
click at [597, 284] on div at bounding box center [596, 278] width 16 height 16
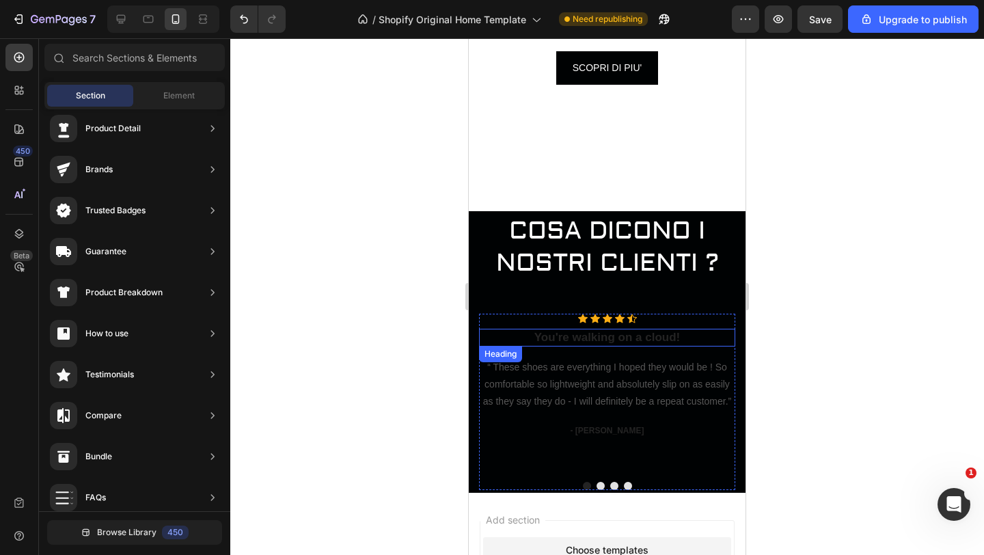
click at [658, 342] on p "You're walking on a cloud!" at bounding box center [606, 337] width 253 height 15
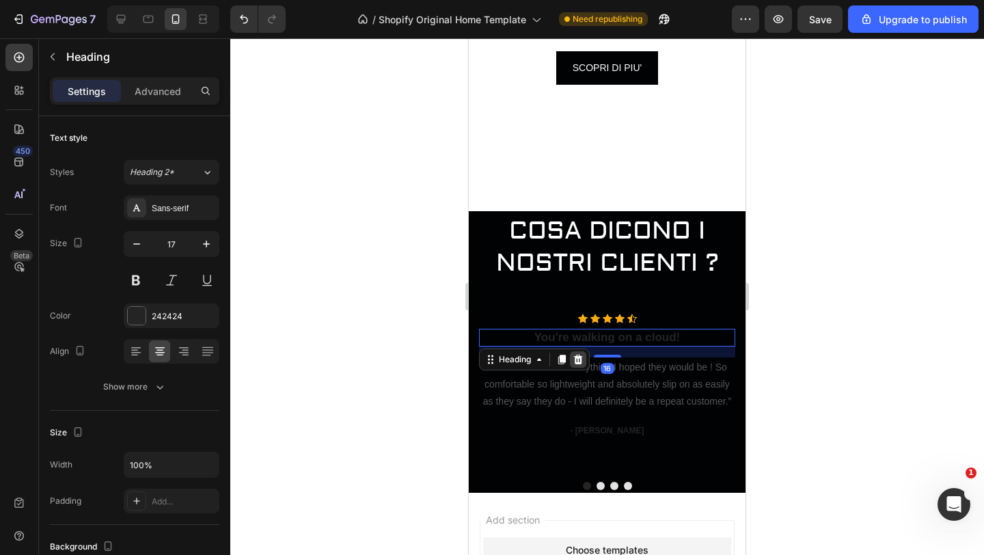
click at [574, 357] on icon at bounding box center [577, 359] width 11 height 11
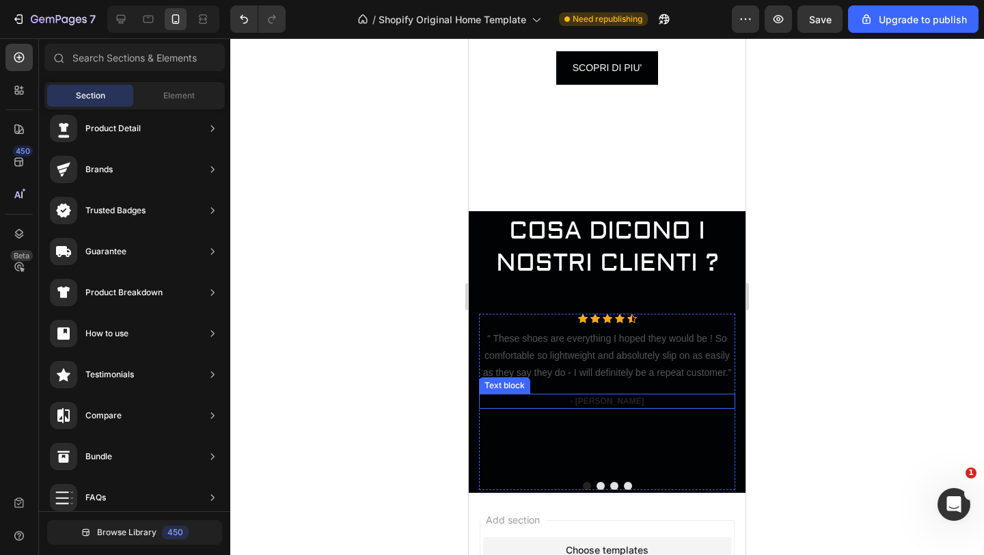
click at [611, 401] on p "- [PERSON_NAME]" at bounding box center [606, 401] width 253 height 12
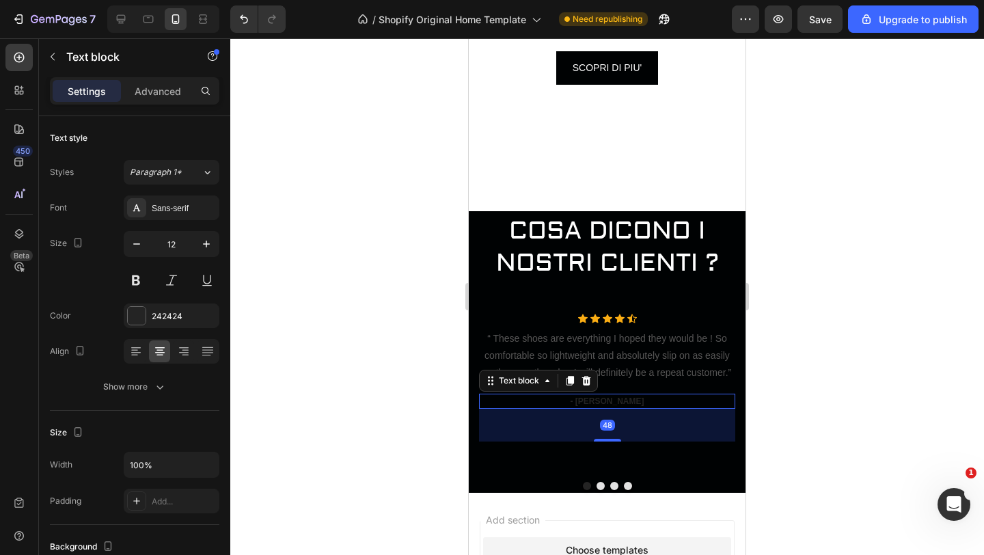
click at [622, 403] on p "- [PERSON_NAME]" at bounding box center [606, 401] width 253 height 12
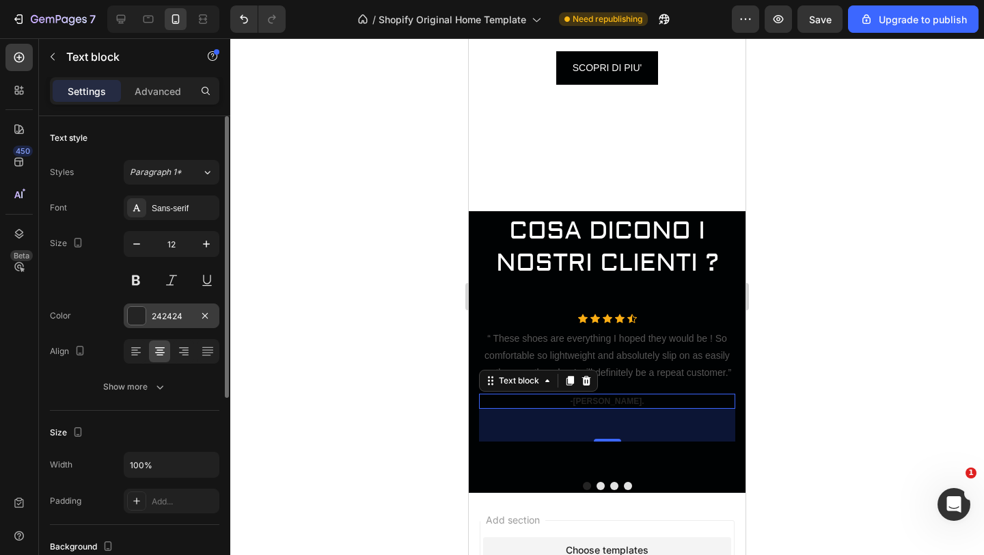
click at [136, 311] on div at bounding box center [137, 316] width 18 height 18
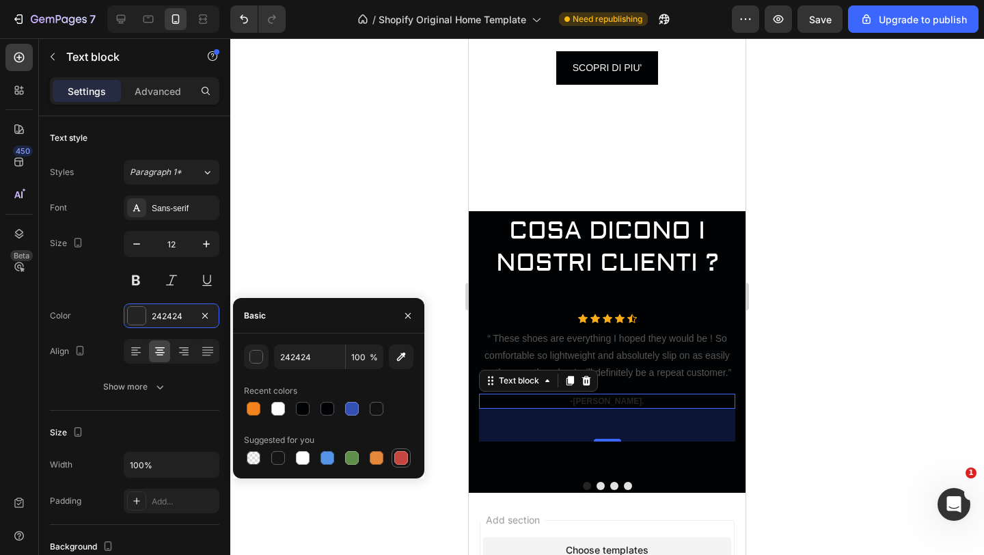
click at [397, 459] on div at bounding box center [401, 458] width 14 height 14
type input "C5453F"
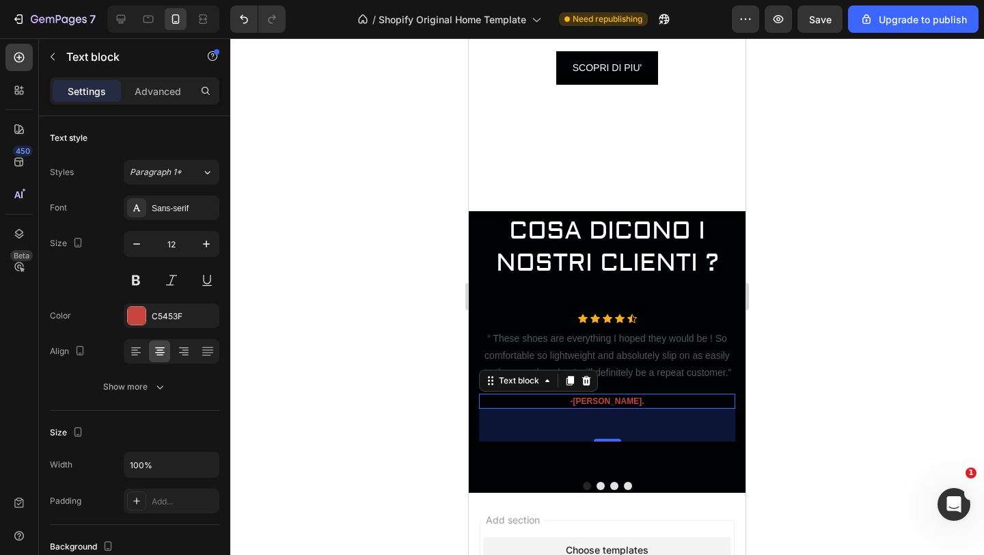
click at [371, 262] on div at bounding box center [606, 296] width 753 height 516
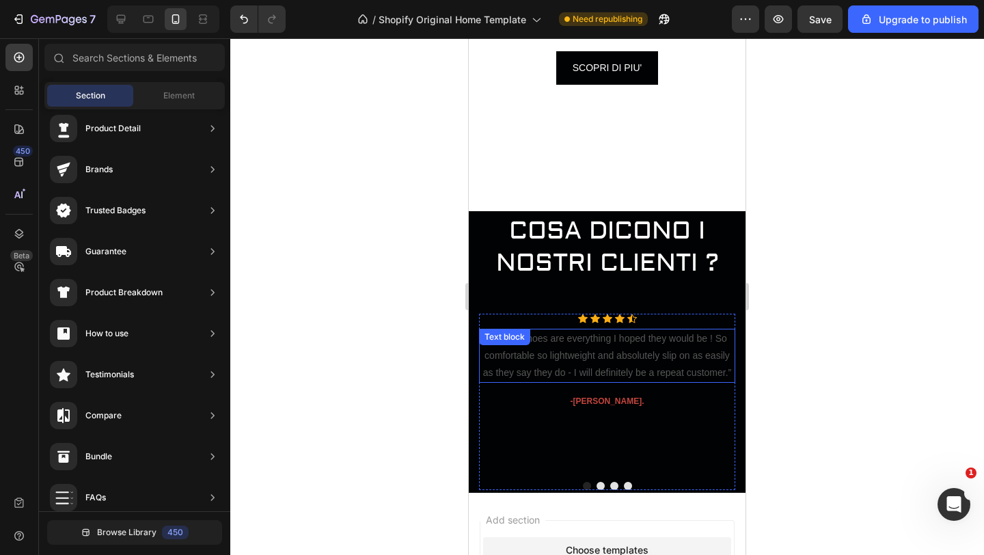
click at [691, 370] on p "“ These shoes are everything I hoped they would be ! So comfortable so lightwei…" at bounding box center [606, 356] width 253 height 52
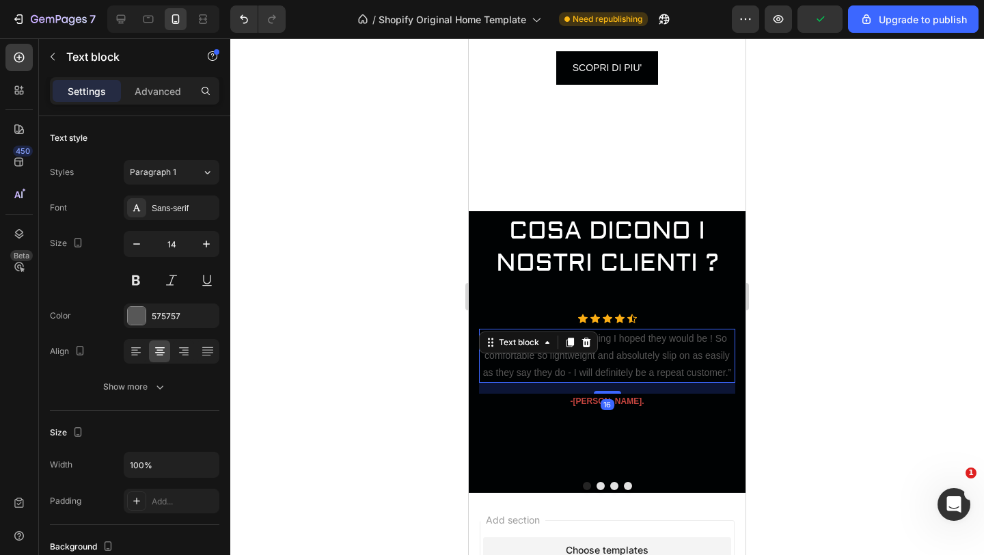
click at [724, 373] on p "“ These shoes are everything I hoped they would be ! So comfortable so lightwei…" at bounding box center [606, 356] width 253 height 52
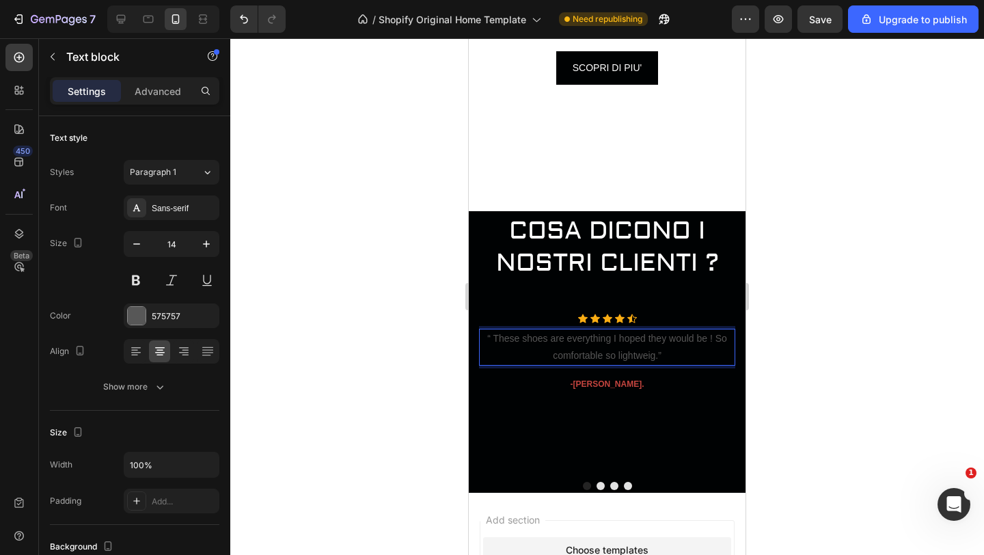
click at [664, 358] on p "“ These shoes are everything I hoped they would be ! So comfortable so lightwei…" at bounding box center [606, 347] width 253 height 34
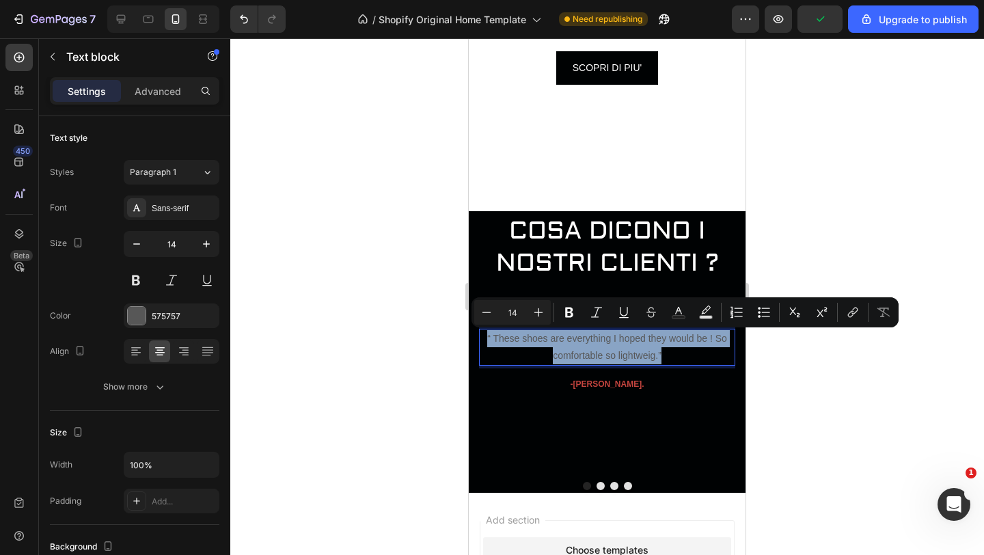
drag, startPoint x: 664, startPoint y: 358, endPoint x: 495, endPoint y: 328, distance: 171.4
click at [495, 329] on div "“ These shoes are everything I hoped they would be ! So comfortable so lightwei…" at bounding box center [607, 347] width 256 height 37
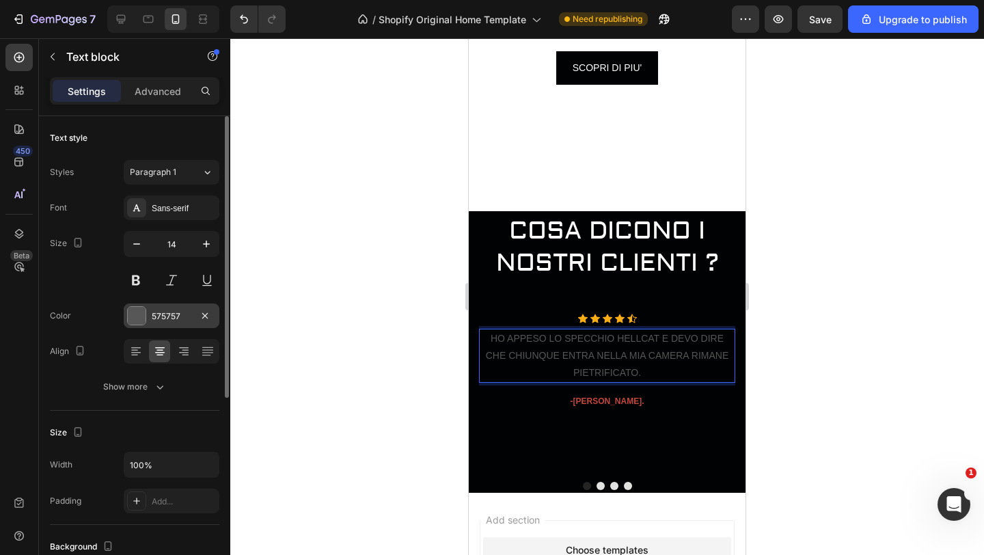
click at [137, 316] on div at bounding box center [137, 316] width 18 height 18
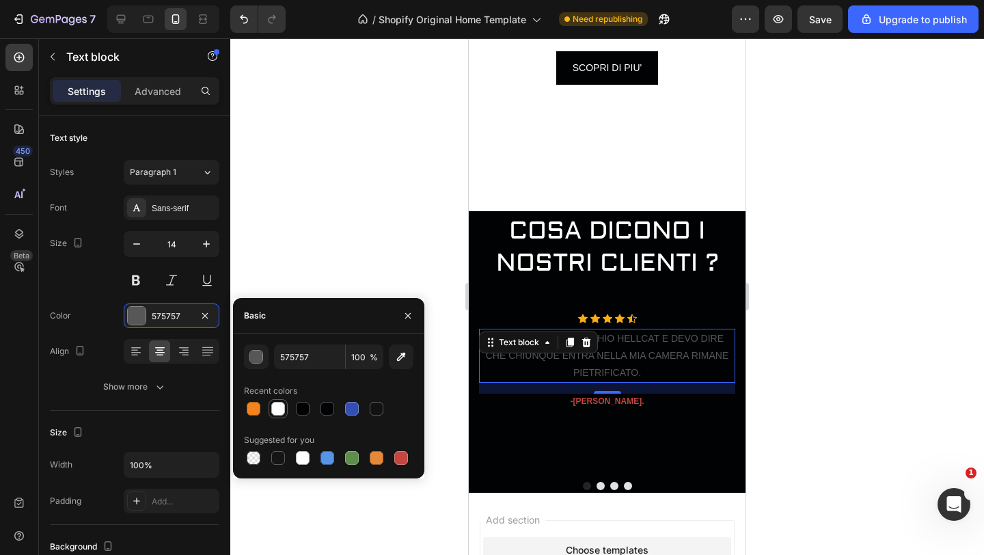
click at [280, 408] on div at bounding box center [278, 409] width 14 height 14
type input "FEFEFE"
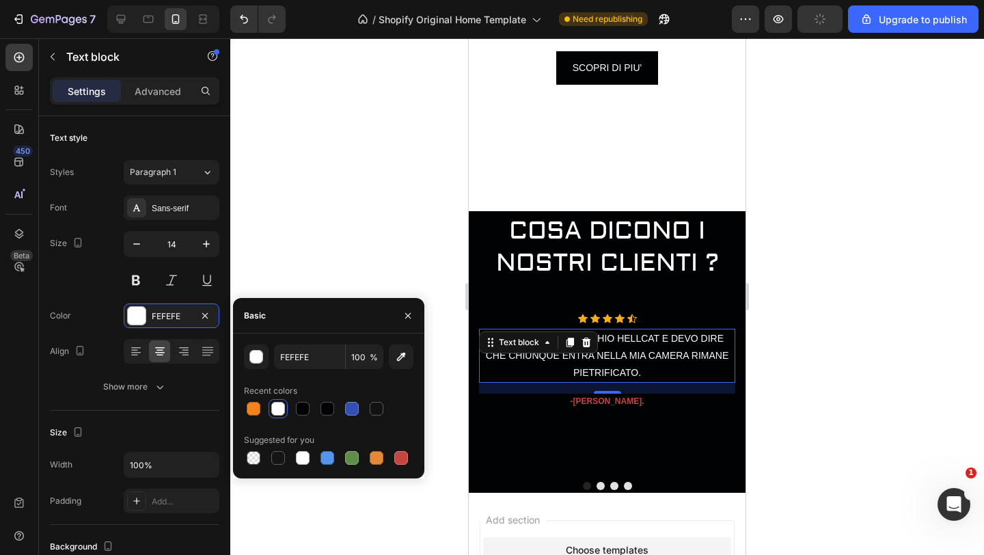
click at [347, 212] on div at bounding box center [606, 296] width 753 height 516
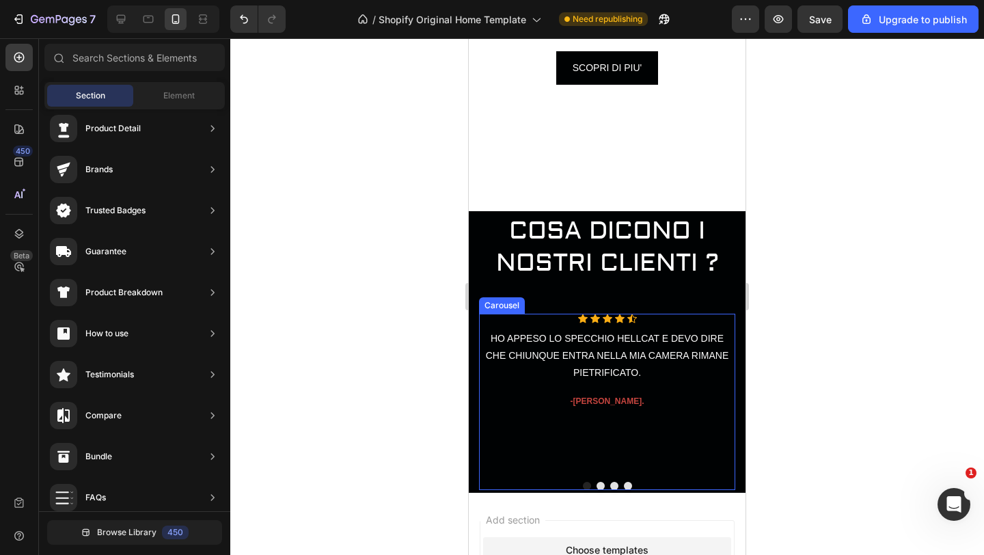
click at [656, 414] on div "Icon Icon Icon Icon Icon Icon List Hoz HO APPESO LO SPECCHIO HELLCAT E DEVO DIR…" at bounding box center [607, 392] width 256 height 157
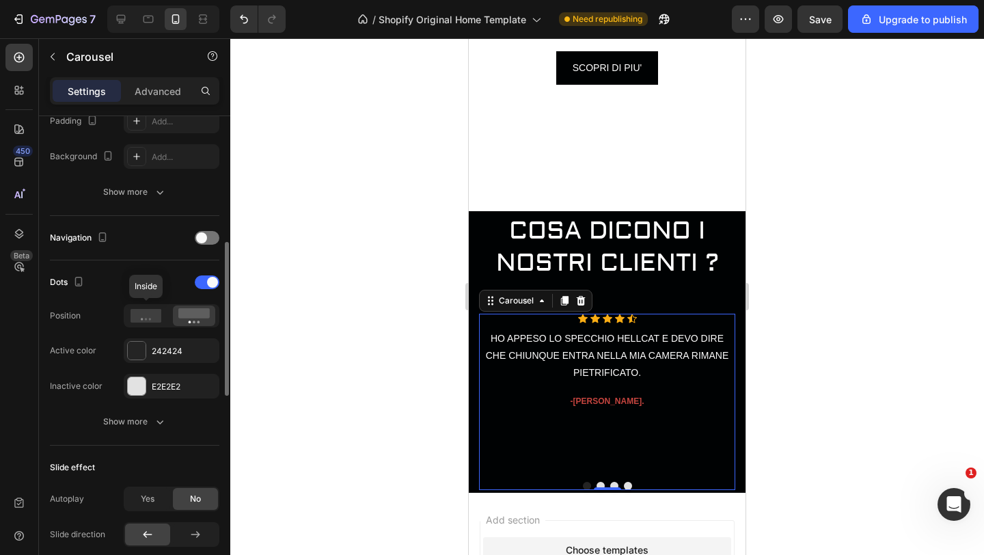
scroll to position [385, 0]
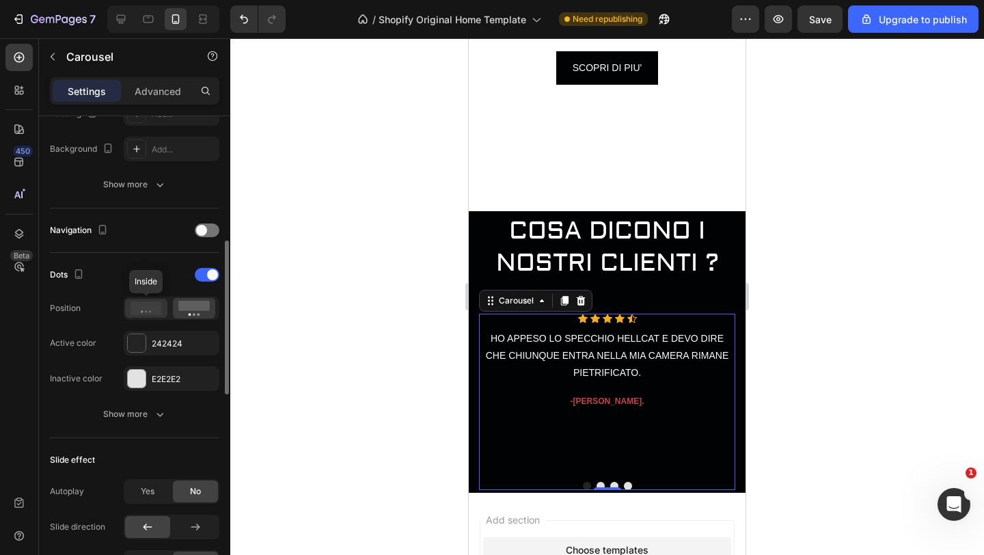
click at [154, 307] on icon at bounding box center [145, 308] width 31 height 14
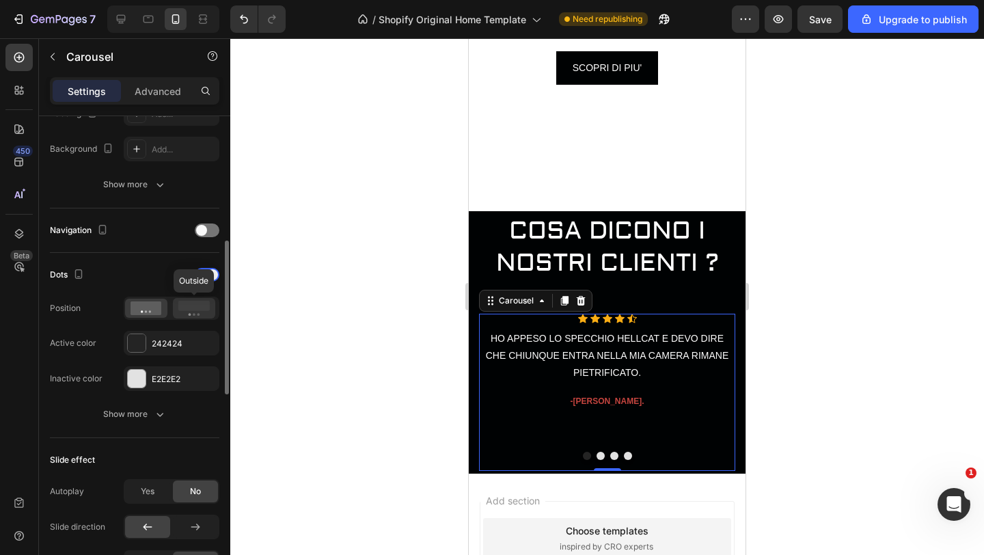
click at [190, 309] on rect at bounding box center [193, 306] width 31 height 10
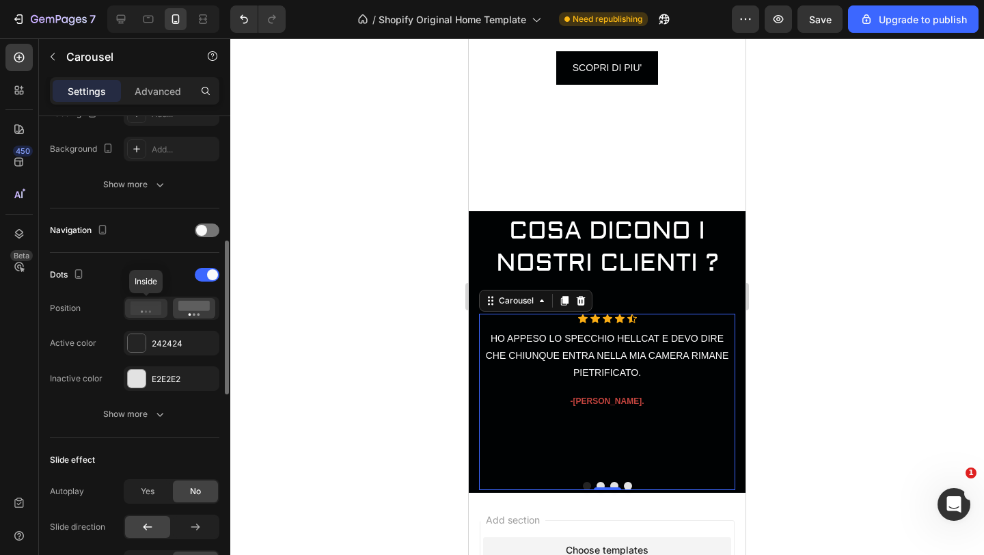
click at [158, 309] on icon at bounding box center [145, 308] width 31 height 14
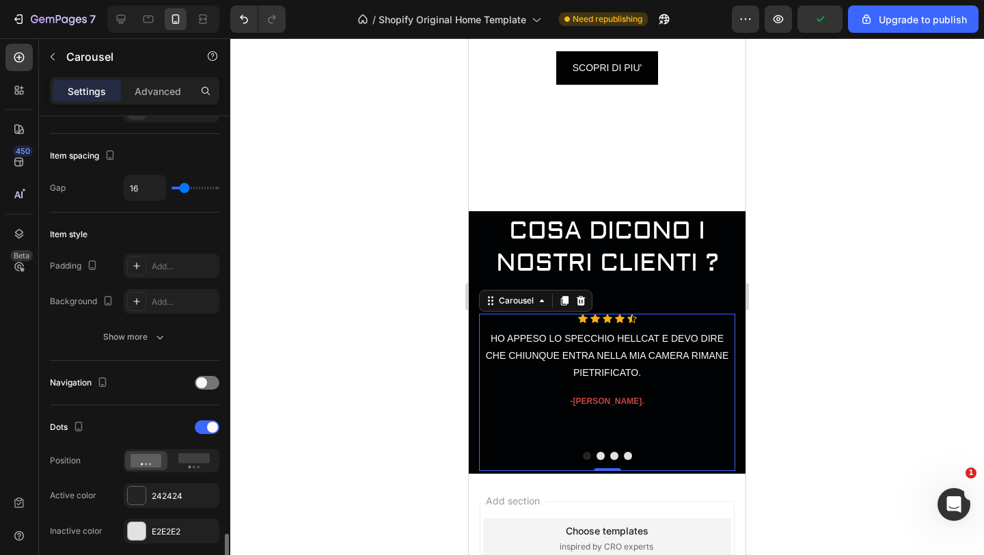
scroll to position [0, 0]
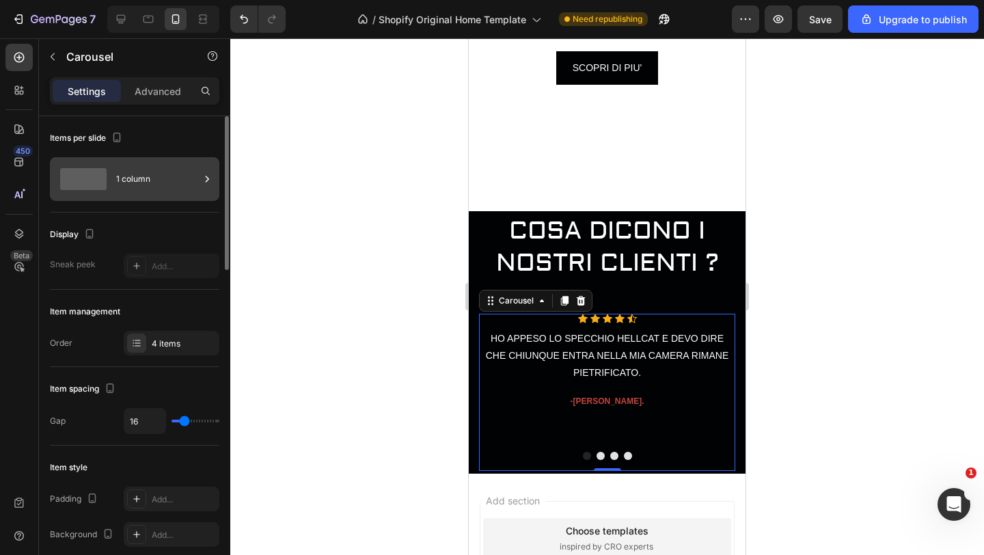
click at [198, 183] on div "1 column" at bounding box center [157, 178] width 83 height 31
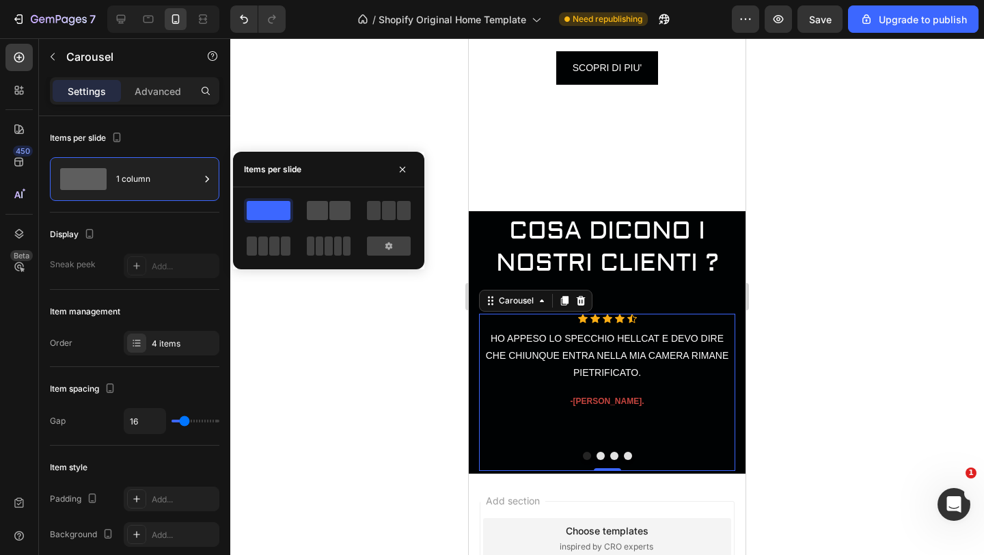
click at [328, 210] on div at bounding box center [329, 210] width 44 height 19
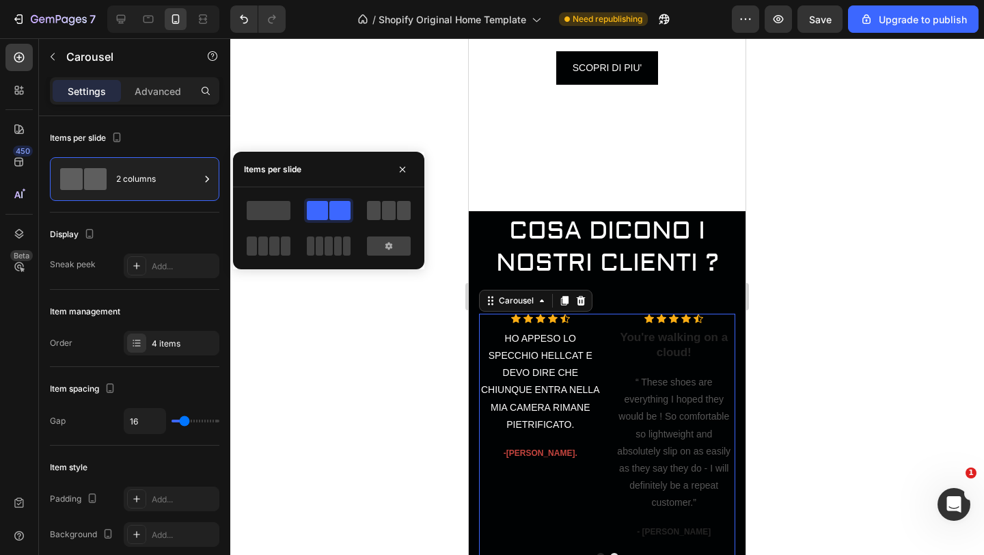
click at [387, 209] on span at bounding box center [389, 210] width 14 height 19
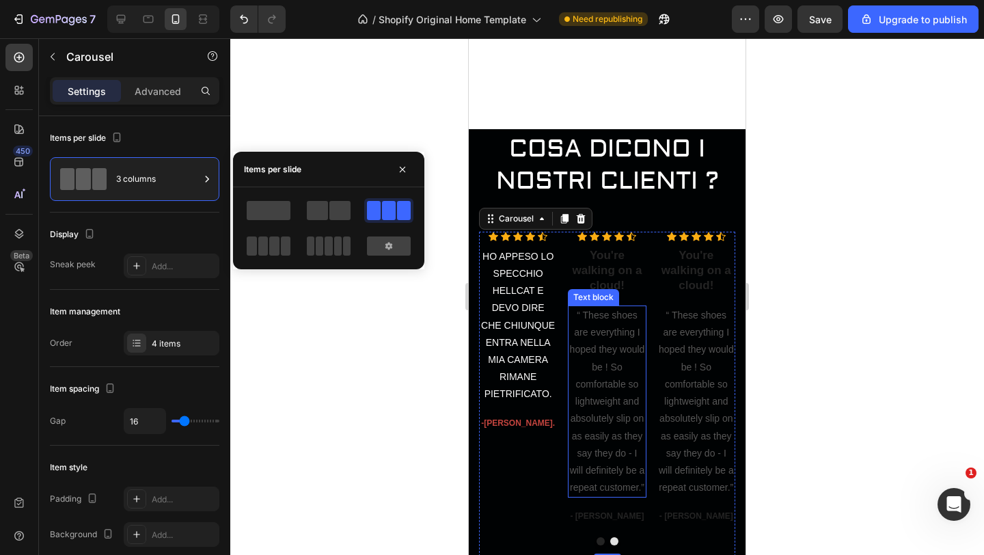
scroll to position [382, 0]
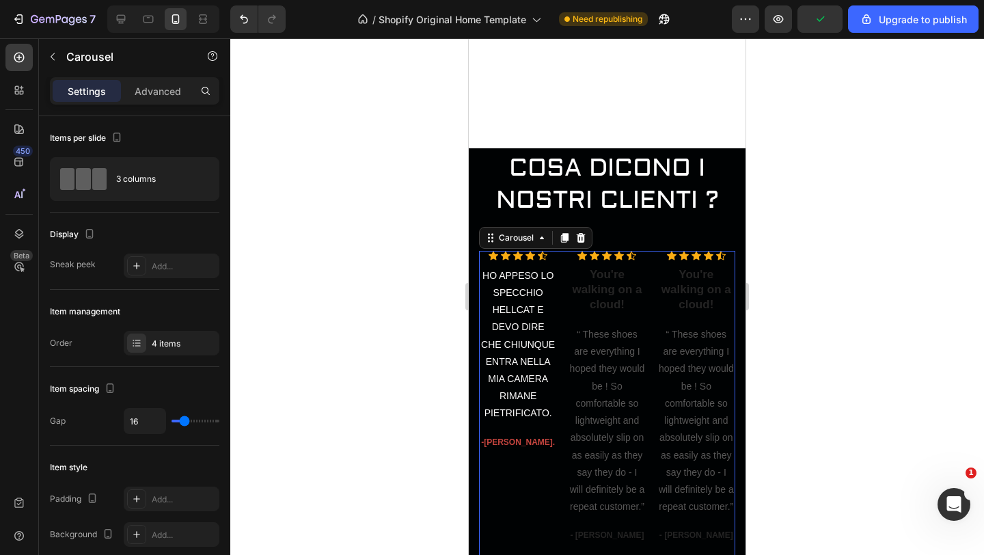
click at [406, 336] on div at bounding box center [606, 296] width 753 height 516
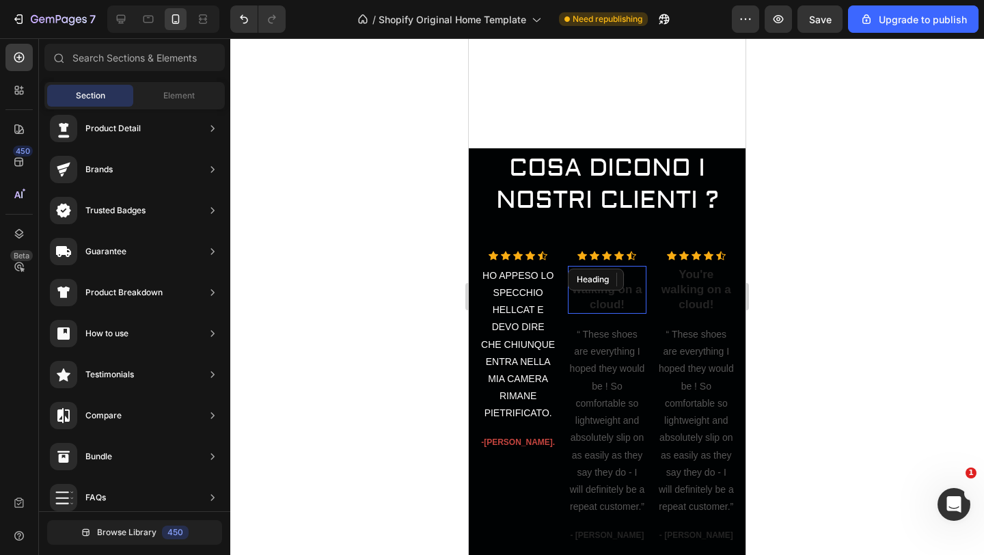
click at [627, 301] on p "You're walking on a cloud!" at bounding box center [606, 289] width 75 height 45
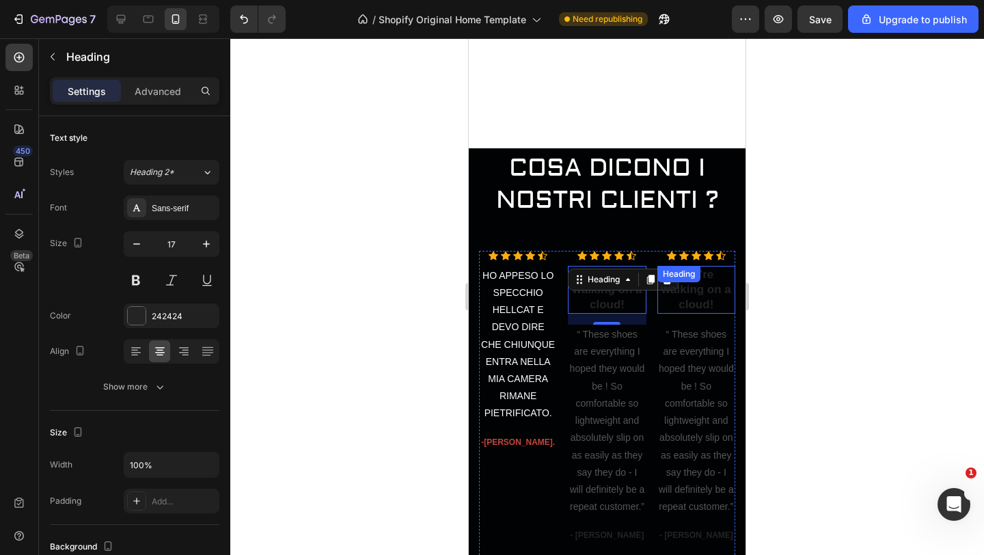
click at [663, 282] on div "You're walking on a cloud! Heading" at bounding box center [696, 290] width 78 height 48
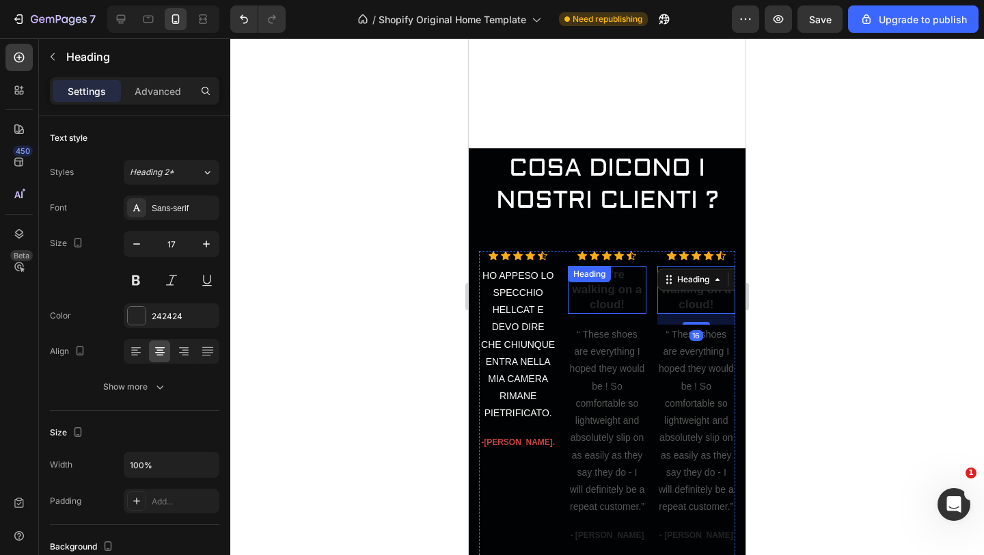
click at [635, 286] on div "You're walking on a cloud! Heading" at bounding box center [607, 290] width 78 height 48
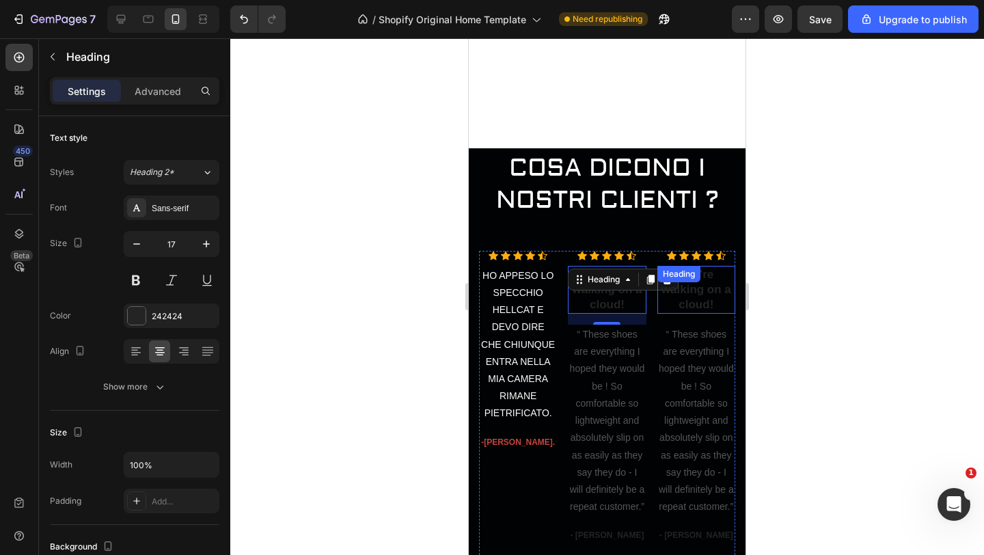
click at [665, 283] on div "You're walking on a cloud! Heading" at bounding box center [696, 290] width 78 height 48
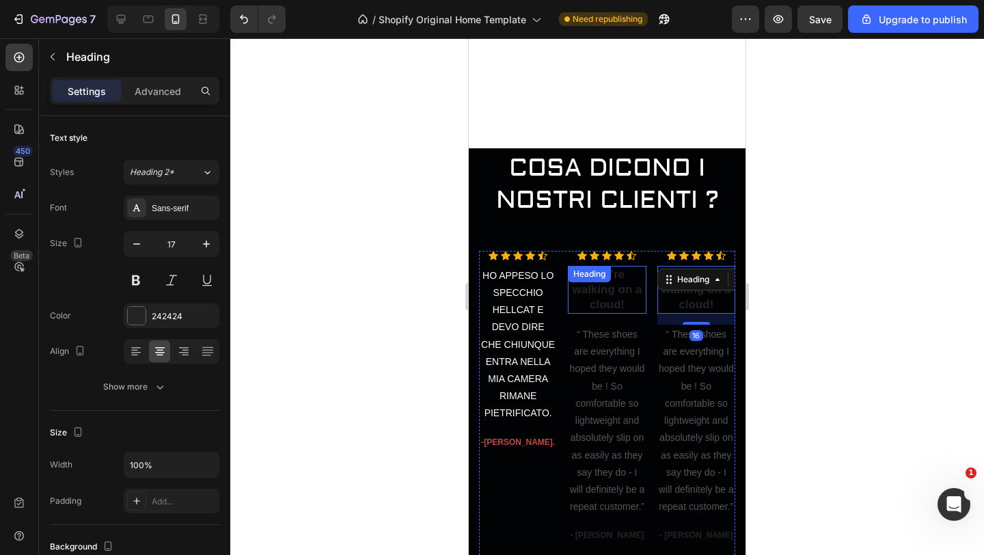
click at [617, 303] on p "You're walking on a cloud!" at bounding box center [606, 289] width 75 height 45
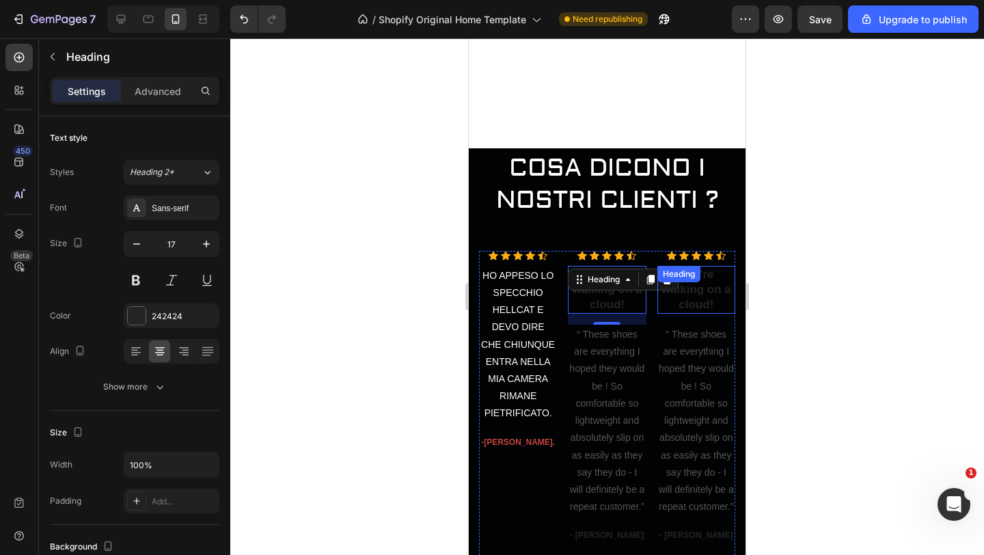
click at [670, 279] on div "Heading" at bounding box center [679, 274] width 38 height 12
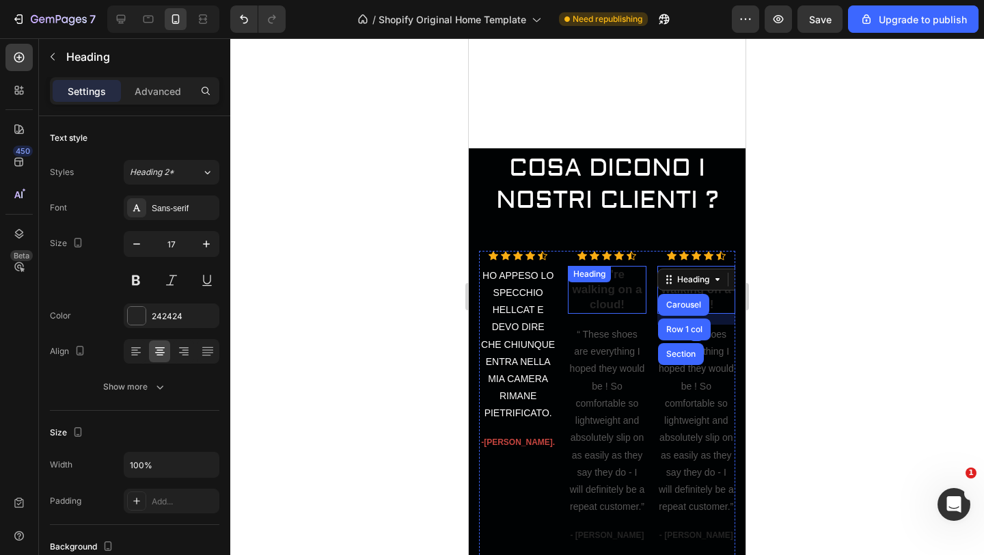
click at [622, 279] on div "You're walking on a cloud! Heading" at bounding box center [607, 290] width 78 height 48
click at [608, 279] on div "Heading" at bounding box center [589, 274] width 38 height 12
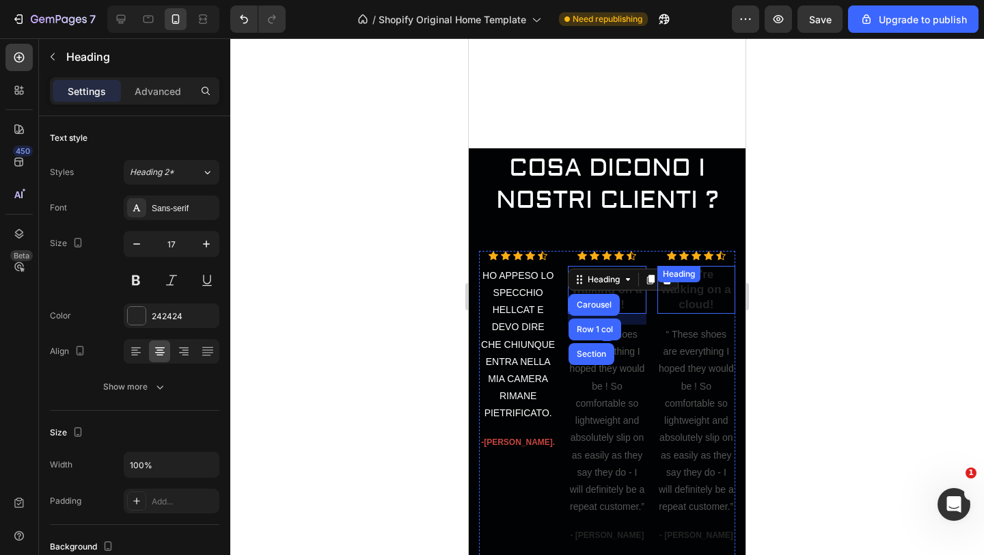
click at [663, 281] on div "Heading" at bounding box center [678, 274] width 43 height 16
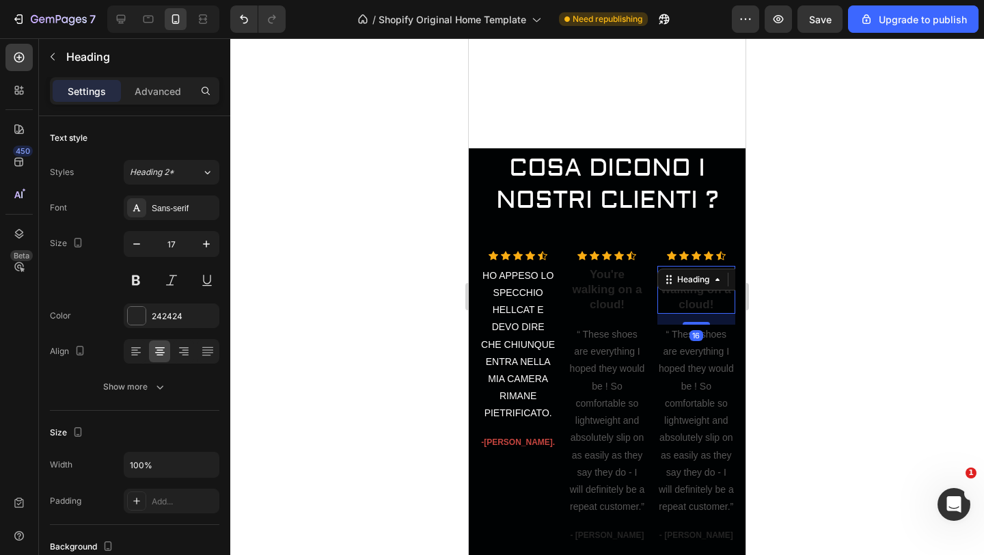
click at [621, 283] on div "You're walking on a cloud! Heading" at bounding box center [607, 290] width 78 height 48
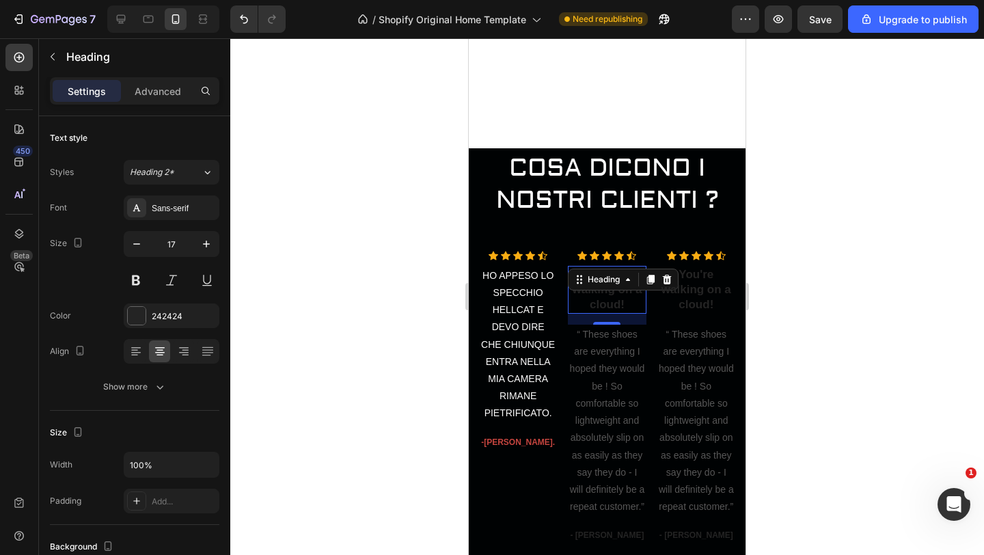
click at [361, 324] on div at bounding box center [606, 296] width 753 height 516
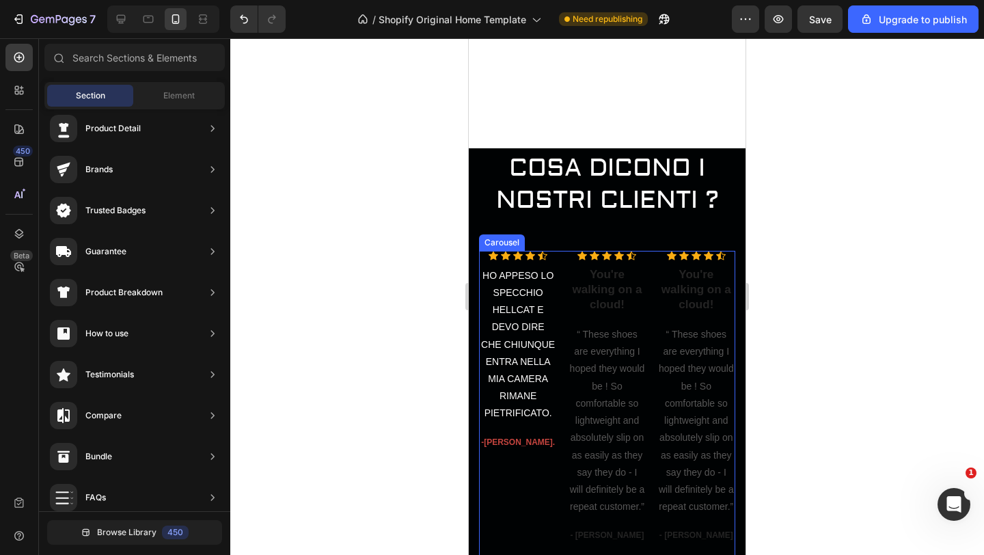
click at [564, 260] on div "Icon Icon Icon Icon Icon Icon List Hoz HO APPESO LO SPECCHIO HELLCAT E DEVO DIR…" at bounding box center [607, 413] width 256 height 325
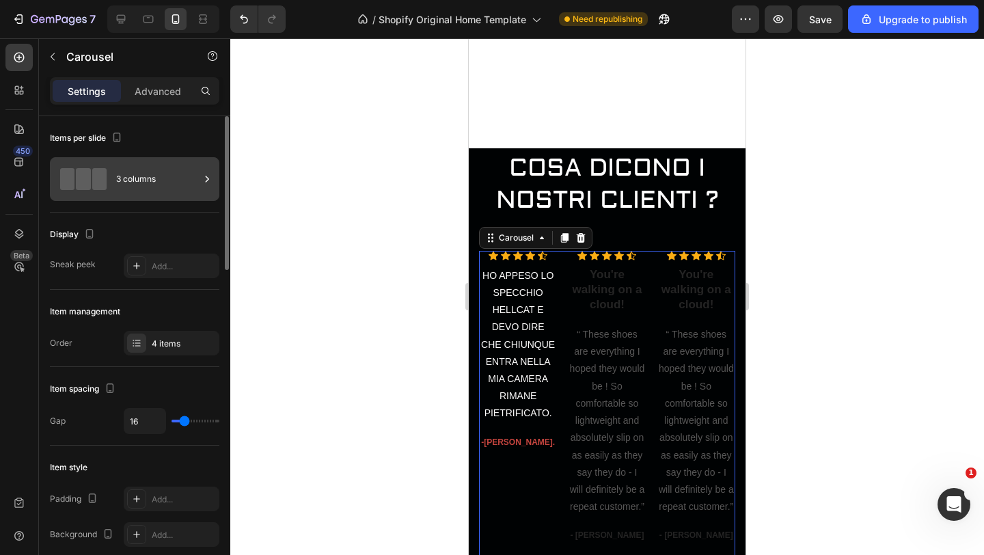
click at [154, 172] on div "3 columns" at bounding box center [157, 178] width 83 height 31
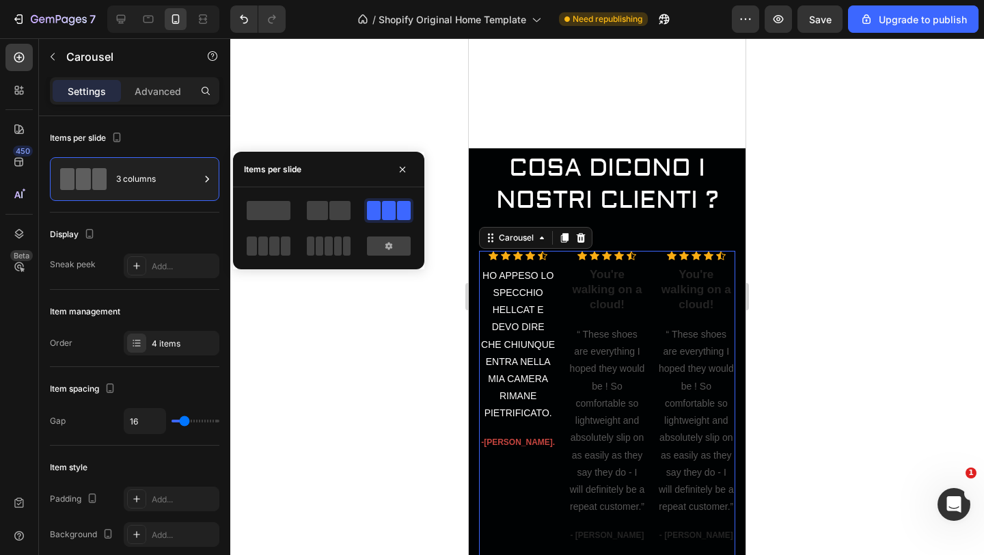
click at [322, 221] on div at bounding box center [328, 210] width 49 height 25
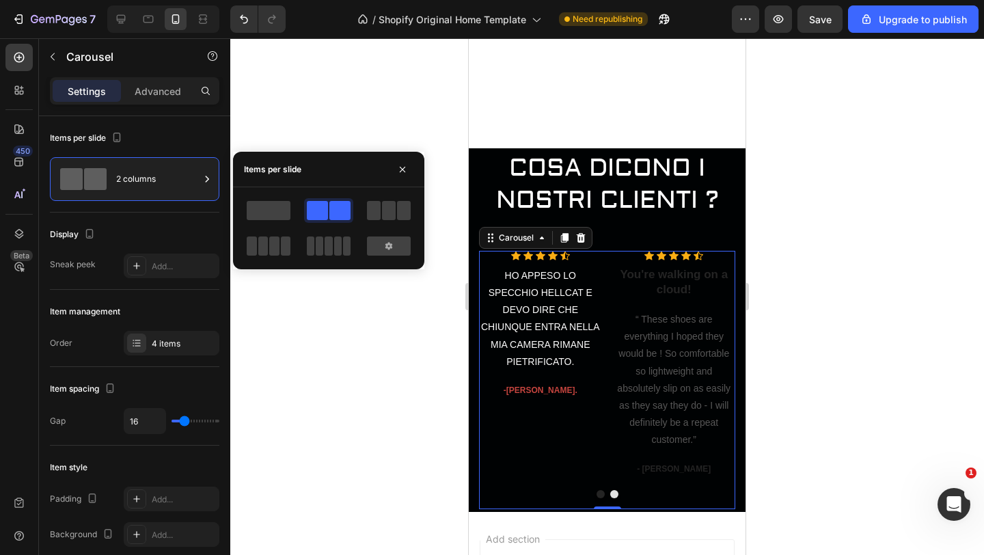
click at [687, 283] on p "You're walking on a cloud!" at bounding box center [674, 282] width 120 height 30
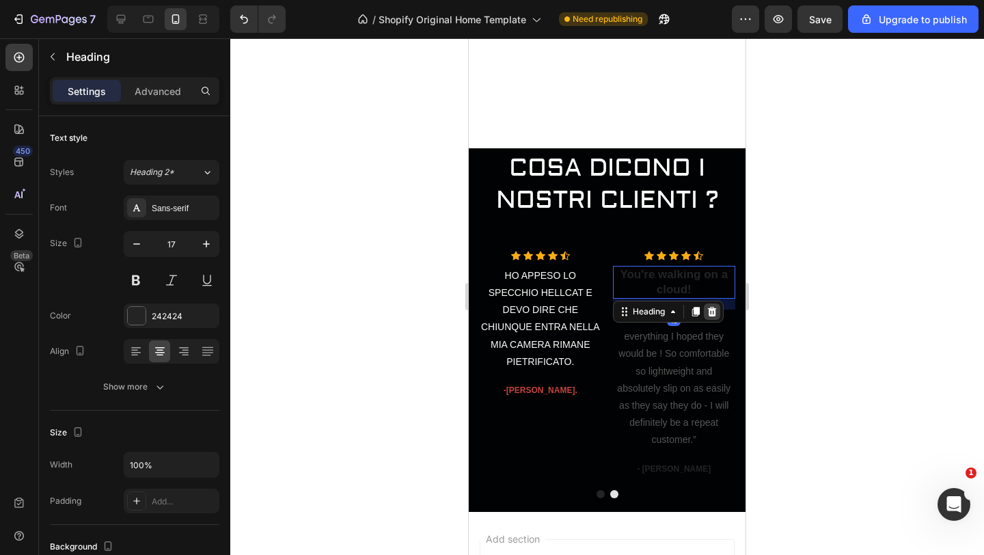
click at [714, 310] on icon at bounding box center [711, 312] width 9 height 10
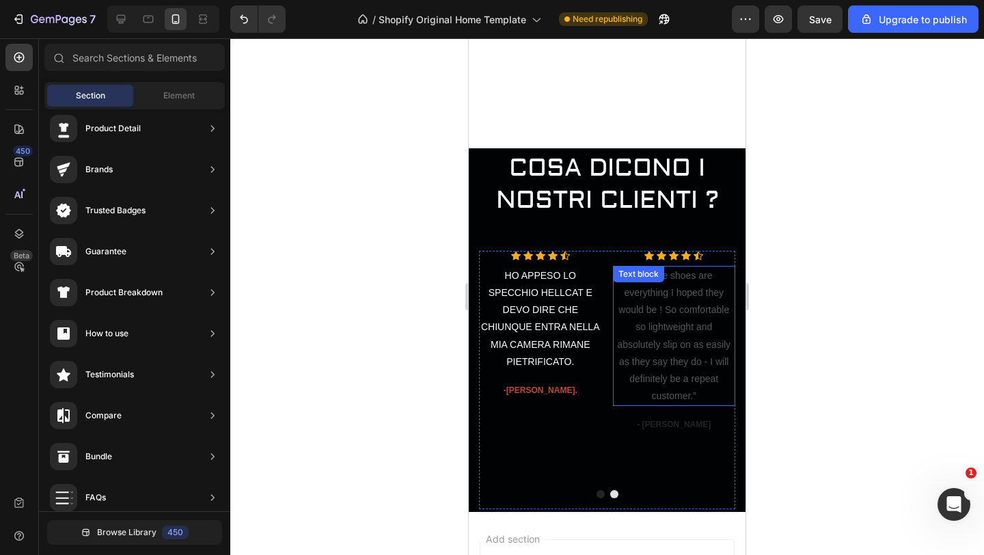
click at [701, 310] on p "“ These shoes are everything I hoped they would be ! So comfortable so lightwei…" at bounding box center [674, 336] width 120 height 138
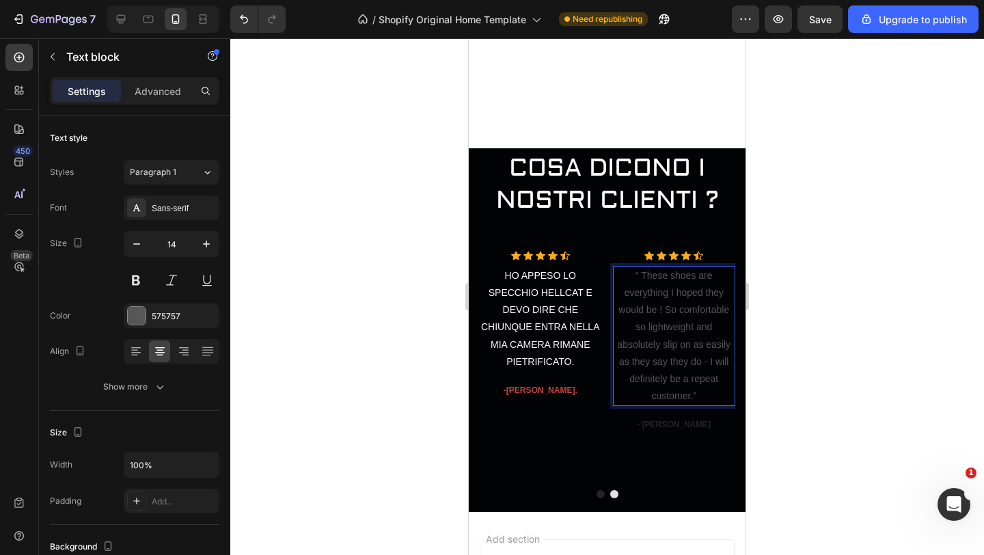
click at [703, 393] on p "“ These shoes are everything I hoped they would be ! So comfortable so lightwei…" at bounding box center [674, 336] width 120 height 138
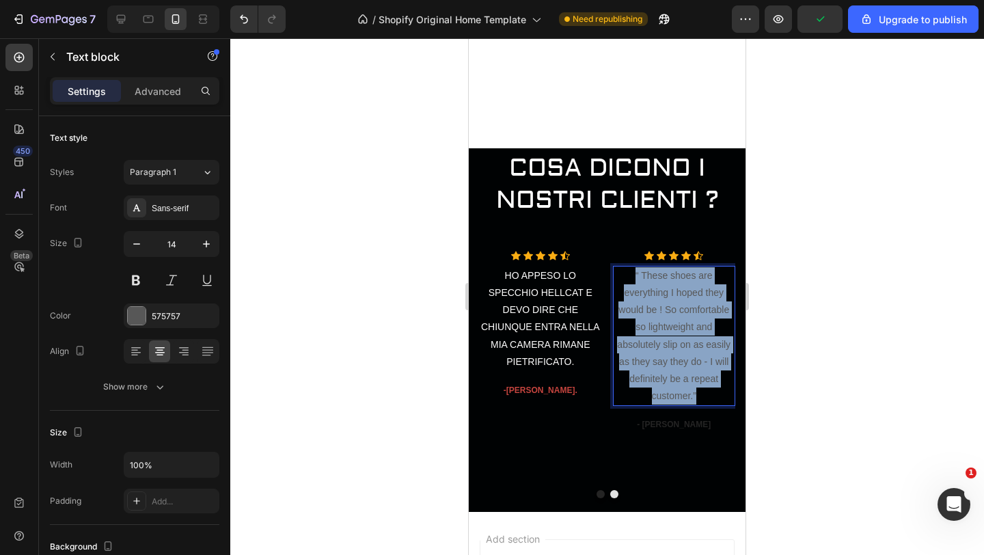
drag, startPoint x: 703, startPoint y: 393, endPoint x: 636, endPoint y: 273, distance: 137.0
click at [636, 273] on p "“ These shoes are everything I hoped they would be ! So comfortable so lightwei…" at bounding box center [674, 336] width 120 height 138
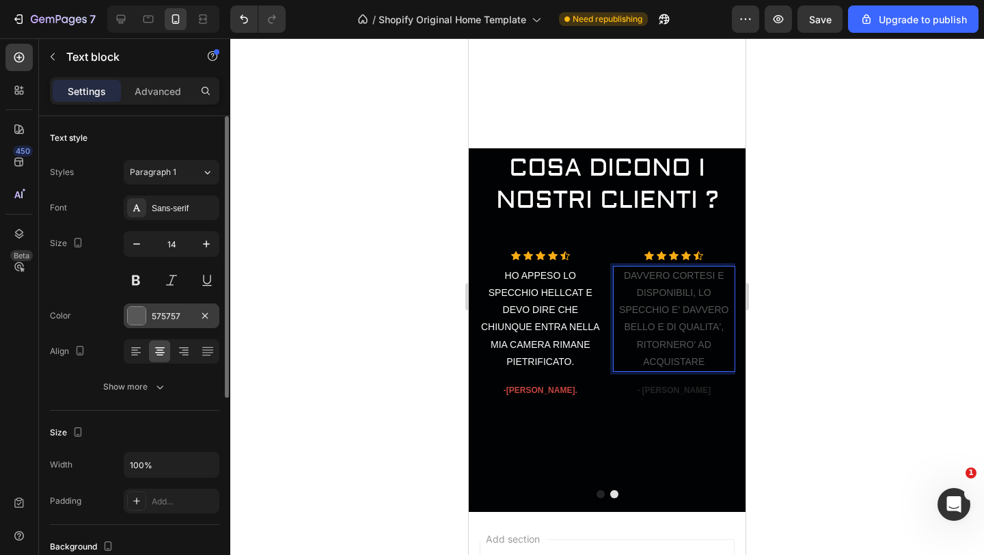
click at [135, 312] on div at bounding box center [137, 316] width 18 height 18
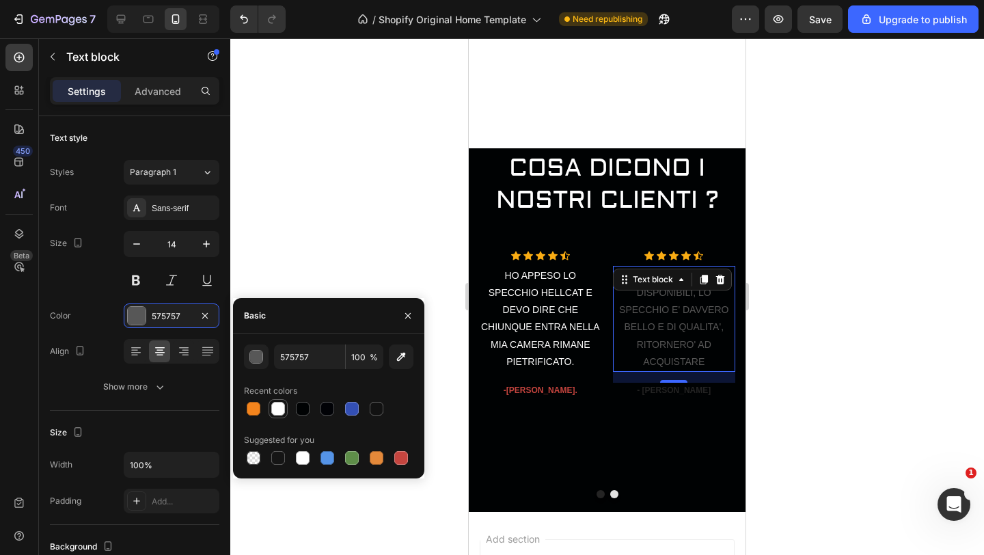
click at [276, 408] on div at bounding box center [278, 409] width 14 height 14
type input "FEFEFE"
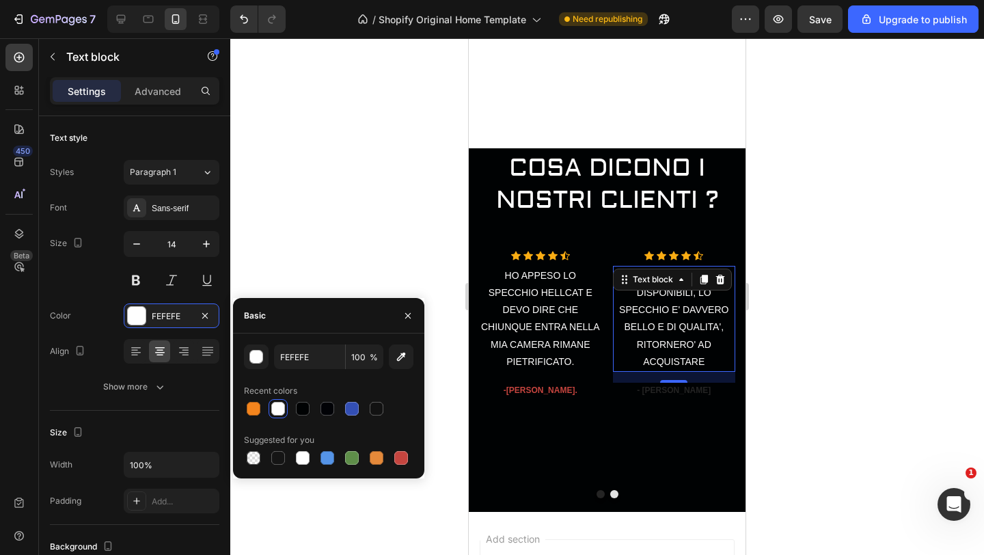
click at [313, 199] on div at bounding box center [606, 296] width 753 height 516
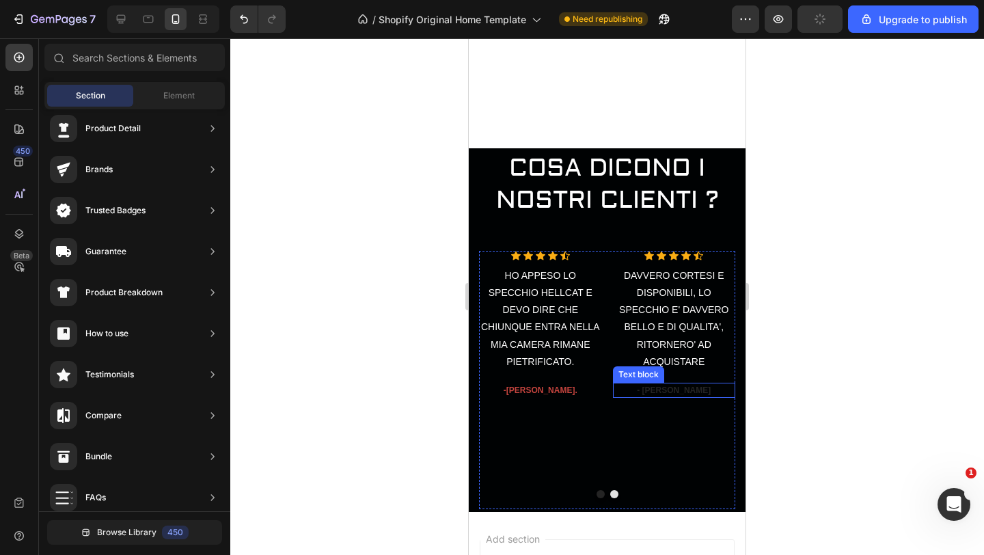
click at [678, 389] on p "- [PERSON_NAME]" at bounding box center [674, 390] width 120 height 12
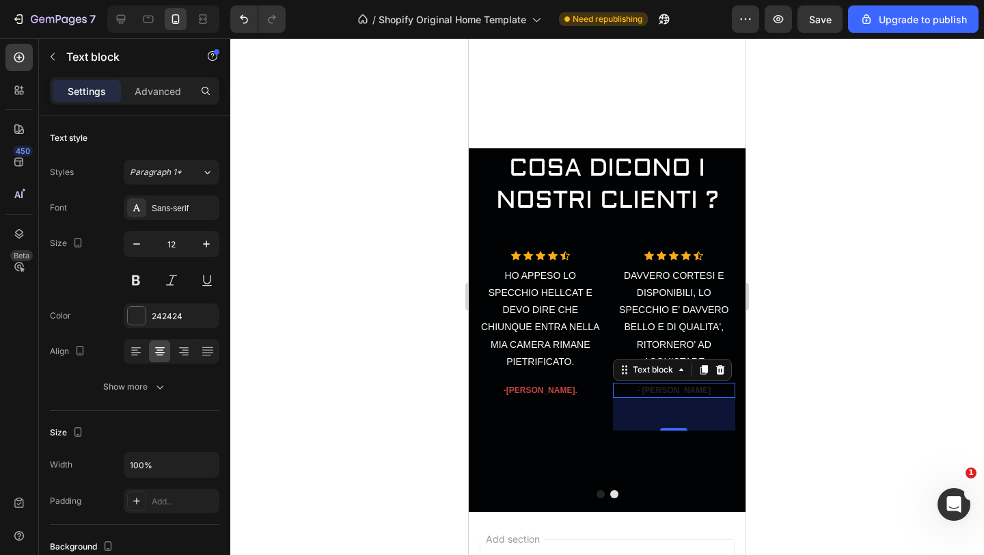
click at [695, 389] on p "- [PERSON_NAME]" at bounding box center [674, 390] width 120 height 12
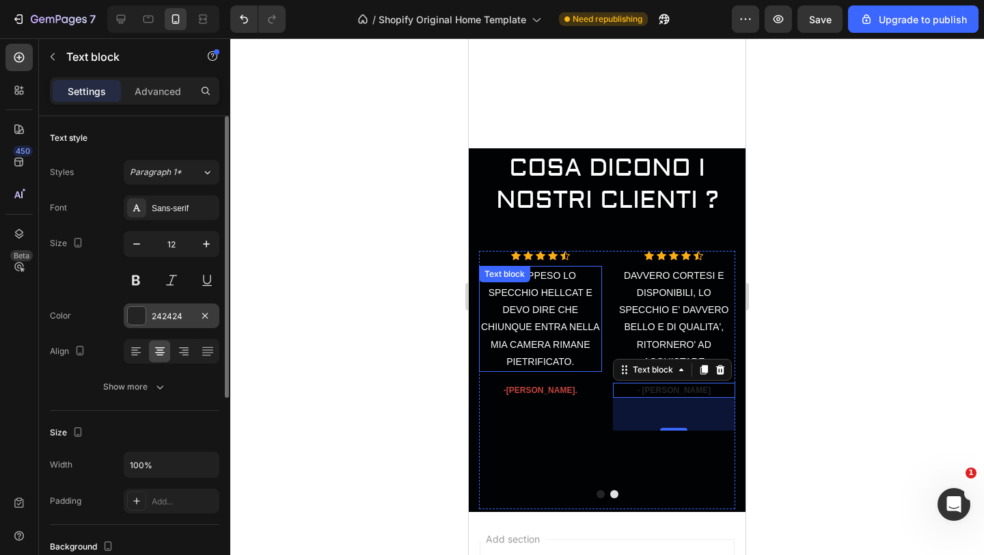
click at [134, 314] on div at bounding box center [137, 316] width 18 height 18
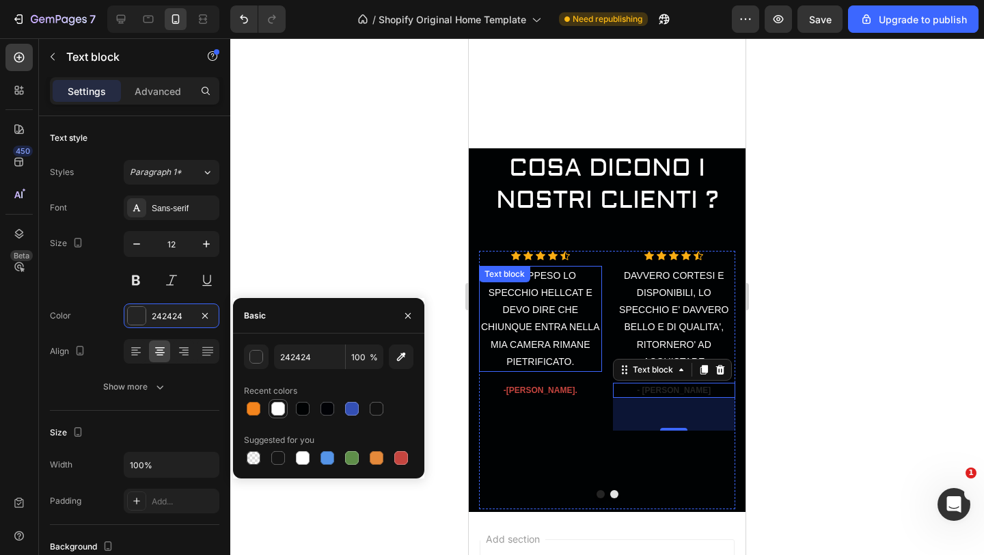
click at [280, 408] on div at bounding box center [278, 409] width 14 height 14
click at [407, 464] on div at bounding box center [401, 457] width 16 height 16
type input "C5453F"
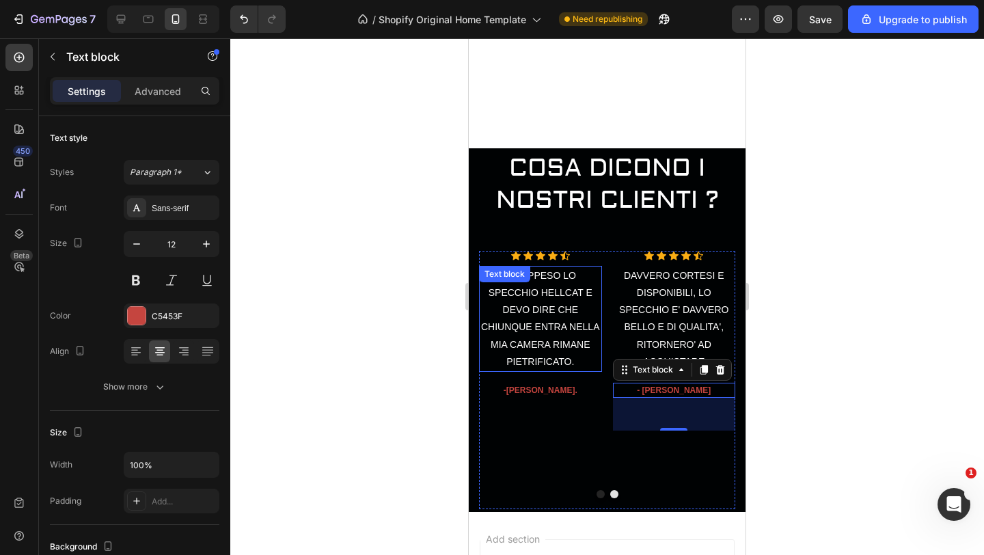
click at [378, 250] on div at bounding box center [606, 296] width 753 height 516
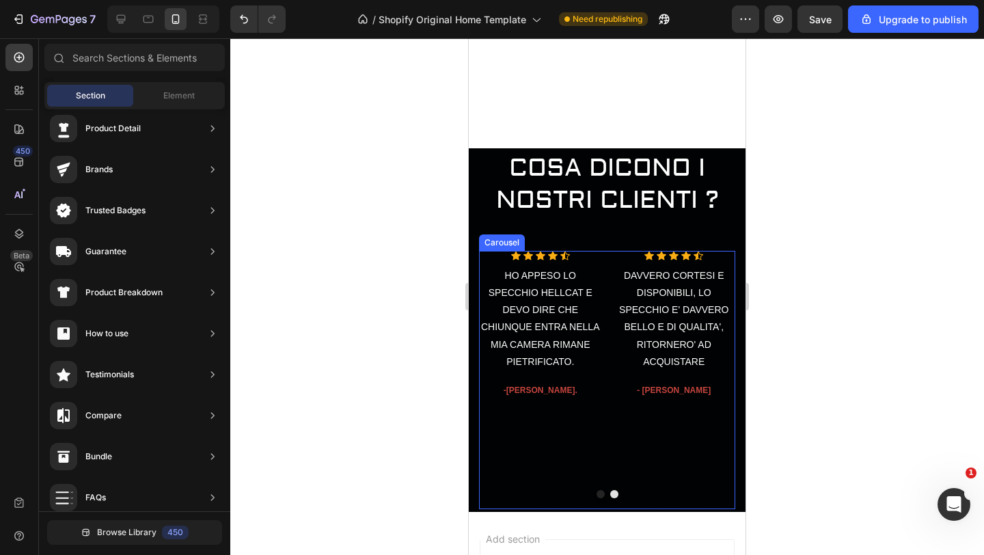
click at [603, 402] on div "Icon Icon Icon Icon Icon Icon List Hoz HO APPESO LO SPECCHIO HELLCAT E DEVO DIR…" at bounding box center [607, 380] width 256 height 258
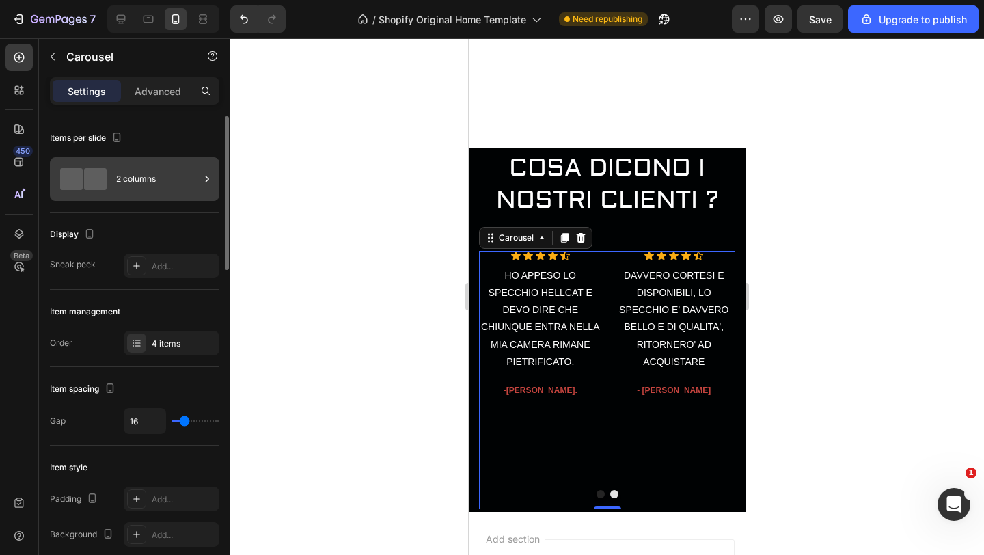
click at [195, 189] on div "2 columns" at bounding box center [157, 178] width 83 height 31
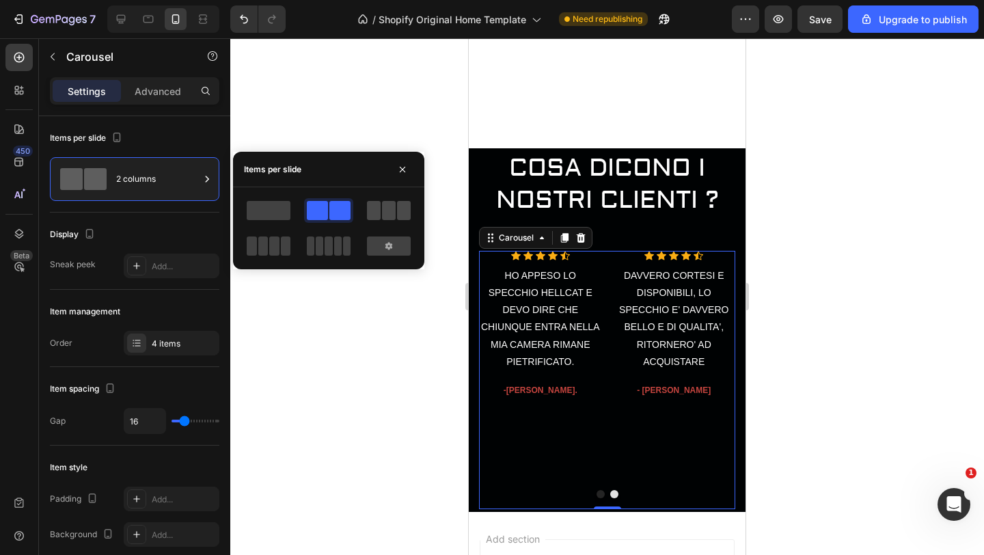
click at [380, 214] on div at bounding box center [389, 210] width 44 height 19
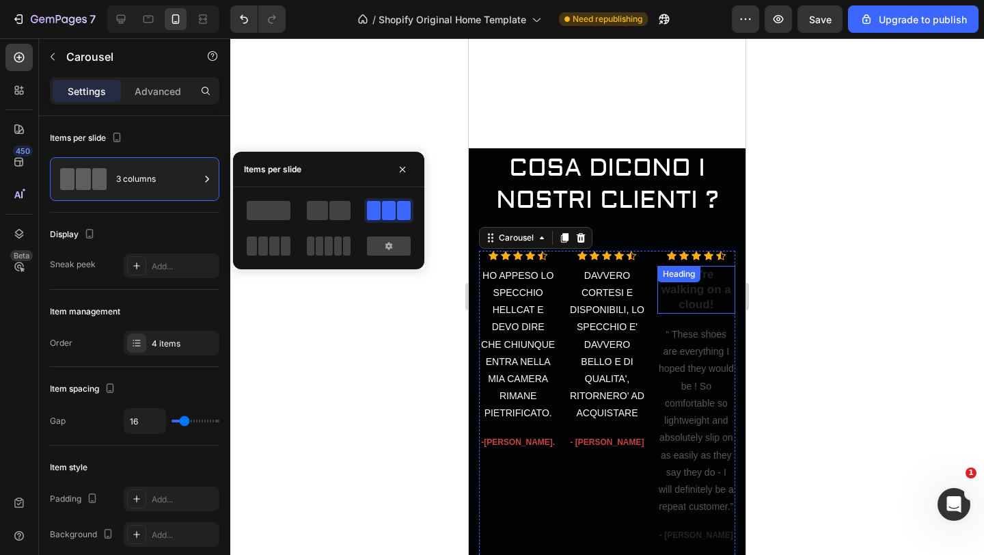
click at [707, 285] on div "You're walking on a cloud! Heading" at bounding box center [696, 290] width 78 height 48
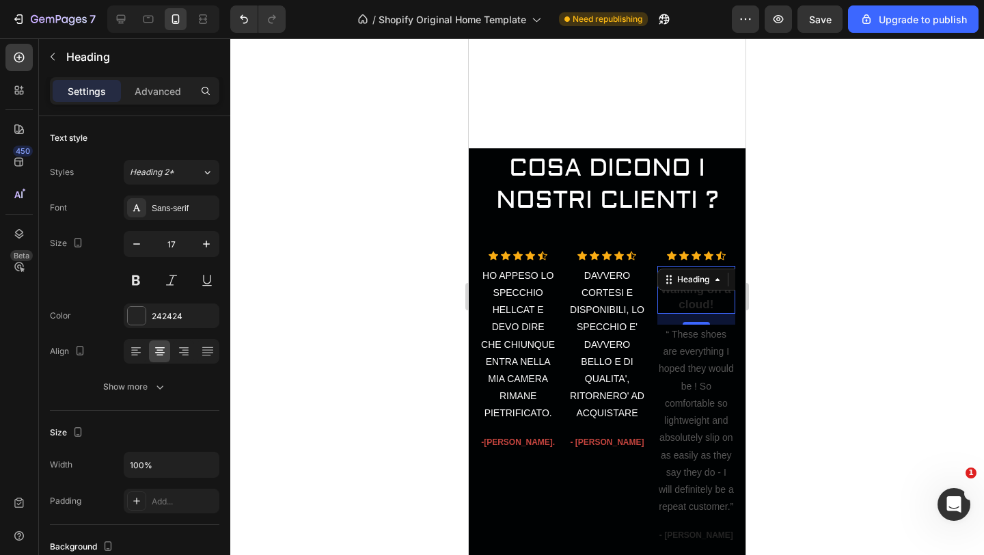
click at [801, 317] on div at bounding box center [606, 296] width 753 height 516
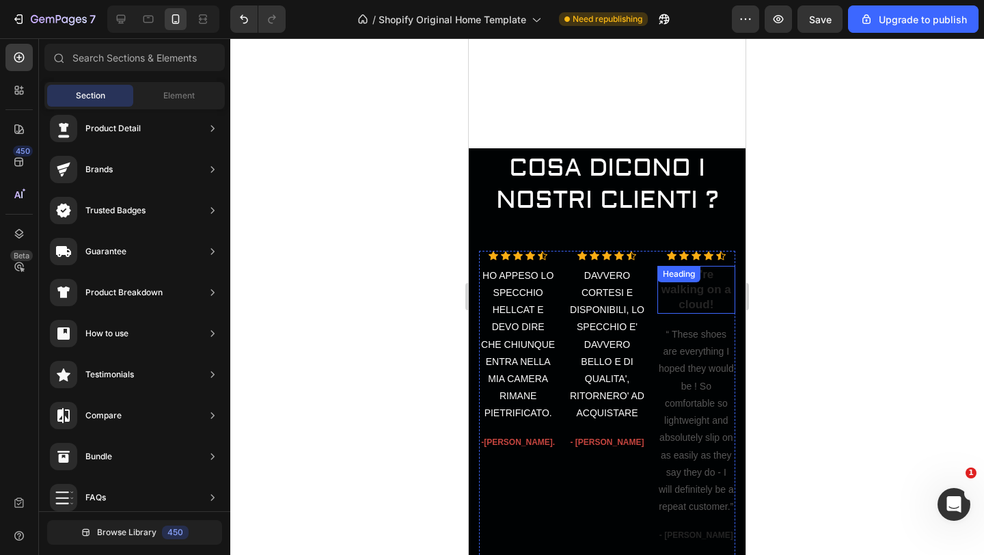
click at [704, 284] on div "You're walking on a cloud! Heading" at bounding box center [696, 290] width 78 height 48
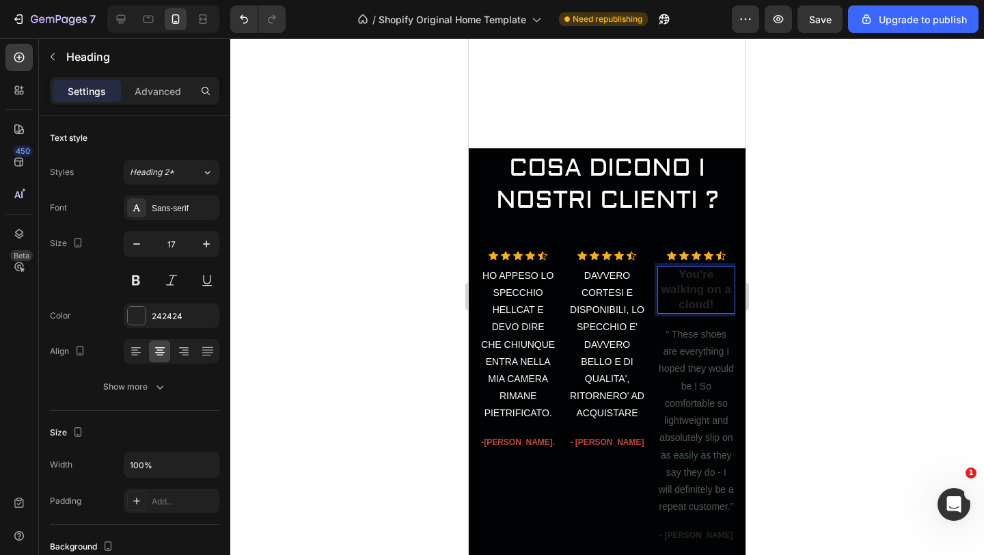
click at [714, 300] on p "You're walking on a cloud!" at bounding box center [695, 289] width 75 height 45
click at [710, 305] on p "You're walking on a cloud!" at bounding box center [695, 289] width 75 height 45
click at [817, 264] on div at bounding box center [606, 296] width 753 height 516
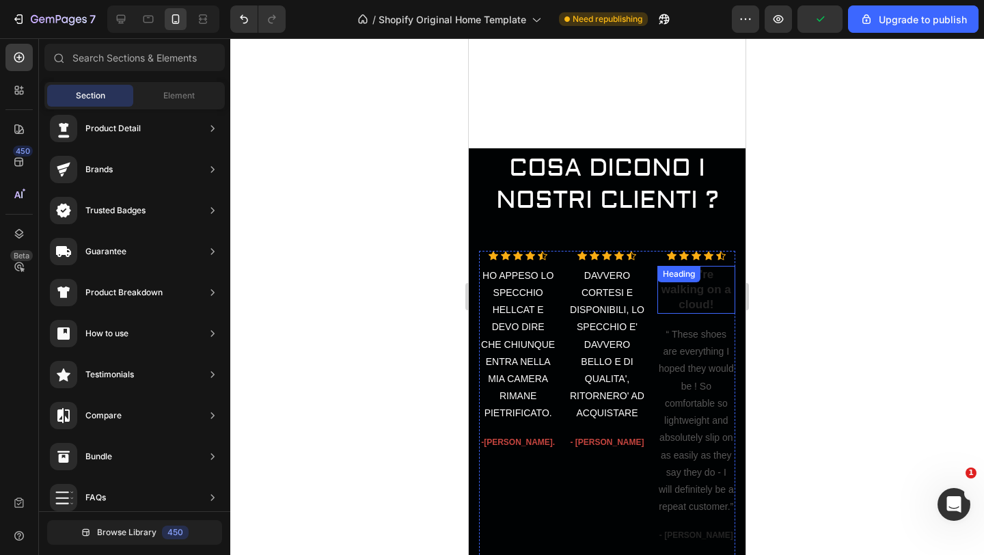
click at [713, 276] on div "You're walking on a cloud! Heading" at bounding box center [696, 290] width 78 height 48
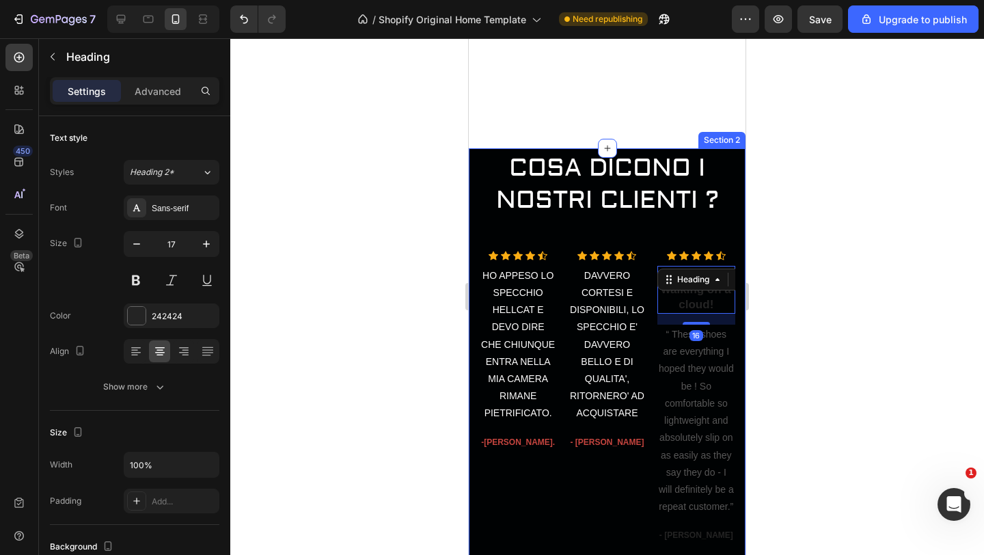
click at [741, 281] on div "COSA DICONO I NOSTRI CLIENTI ? Heading Row Icon Icon Icon Icon Icon Icon List H…" at bounding box center [607, 363] width 277 height 430
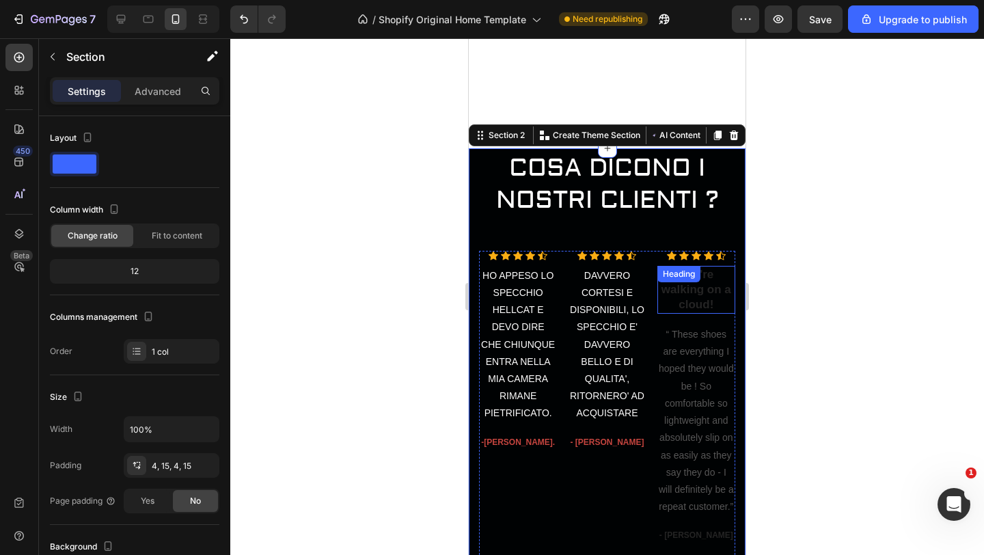
click at [701, 280] on div "You're walking on a cloud! Heading" at bounding box center [696, 290] width 78 height 48
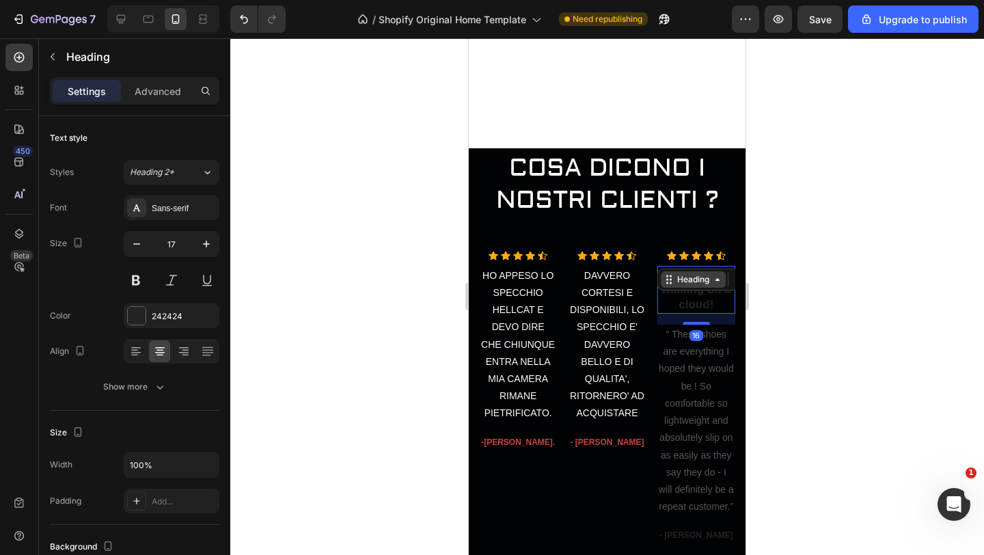
click at [721, 284] on icon at bounding box center [717, 279] width 11 height 11
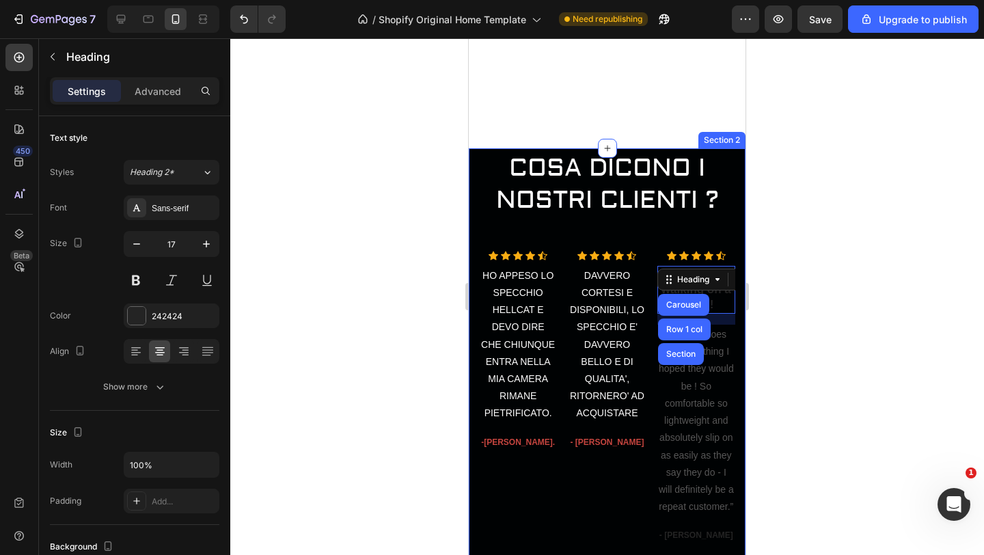
click at [775, 299] on div at bounding box center [606, 296] width 753 height 516
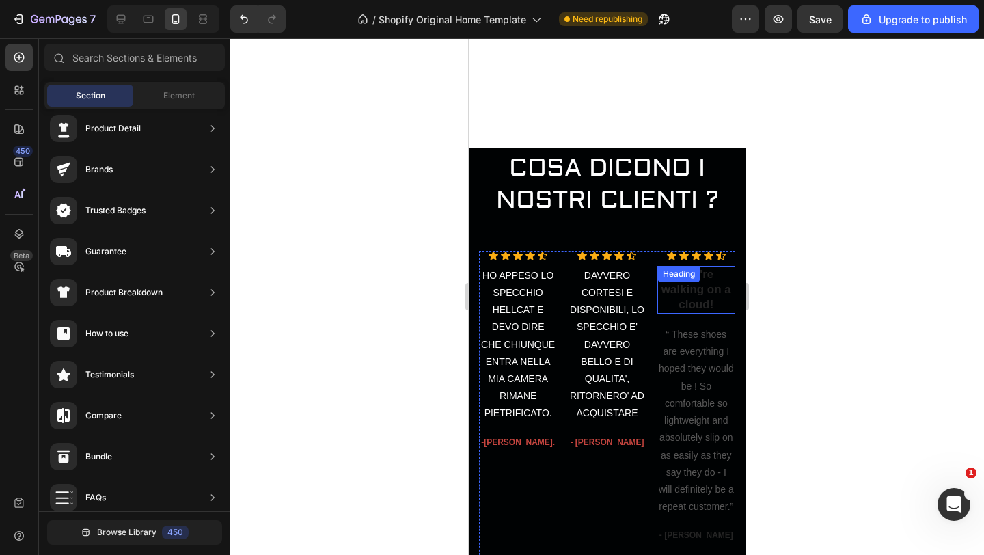
click at [710, 285] on div "You're walking on a cloud! Heading" at bounding box center [696, 290] width 78 height 48
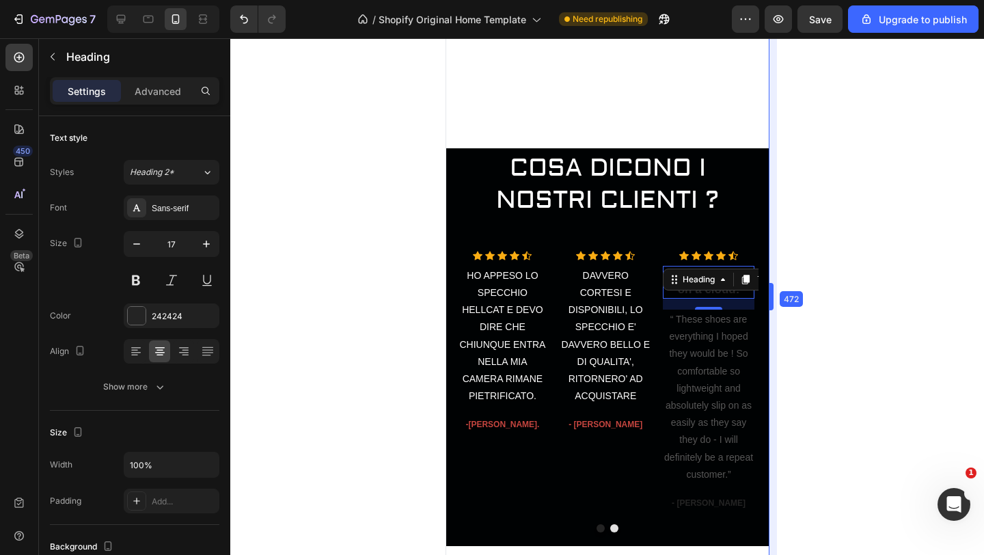
drag, startPoint x: 747, startPoint y: 283, endPoint x: 796, endPoint y: 281, distance: 49.9
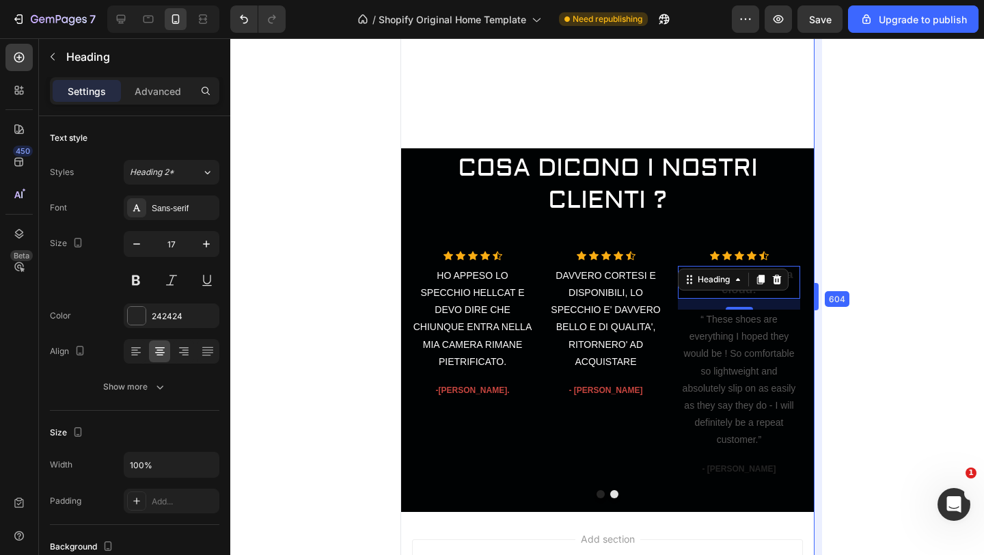
drag, startPoint x: 773, startPoint y: 288, endPoint x: 860, endPoint y: 288, distance: 87.4
click at [777, 274] on icon at bounding box center [778, 279] width 11 height 11
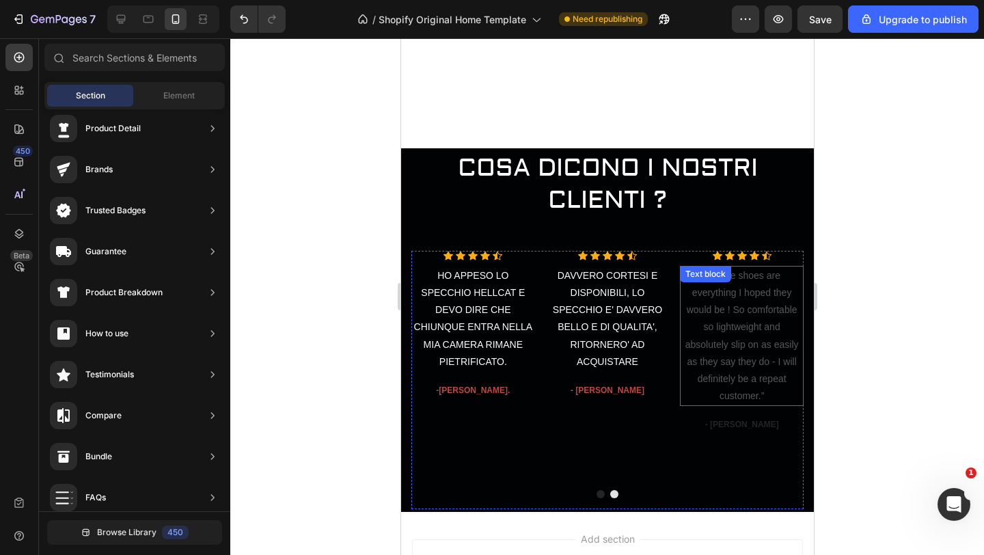
click at [768, 298] on p "“ These shoes are everything I hoped they would be ! So comfortable so lightwei…" at bounding box center [740, 336] width 121 height 138
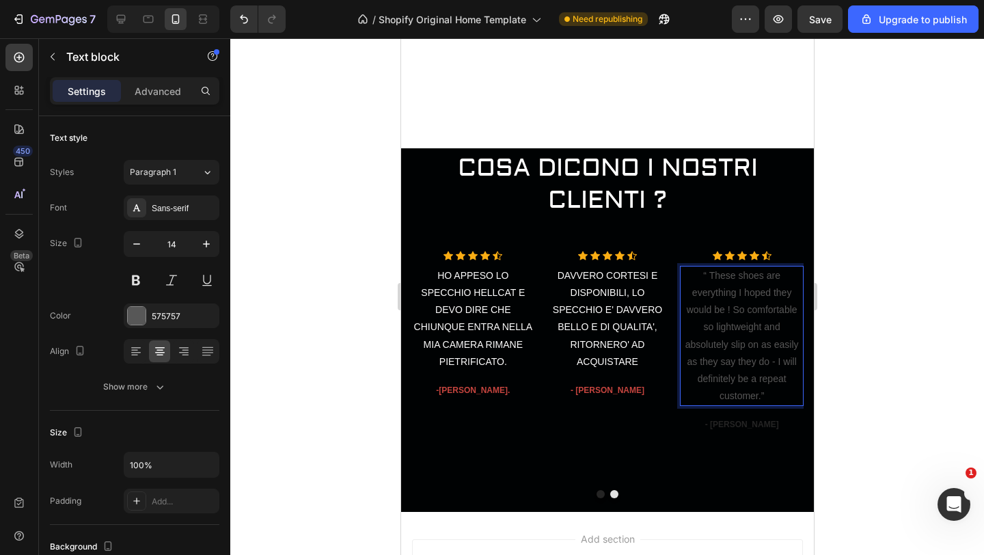
click at [771, 389] on p "“ These shoes are everything I hoped they would be ! So comfortable so lightwei…" at bounding box center [740, 336] width 121 height 138
click at [769, 398] on p "“ These shoes are everything I hoped they would be ! So comfortable so lightwei…" at bounding box center [740, 336] width 121 height 138
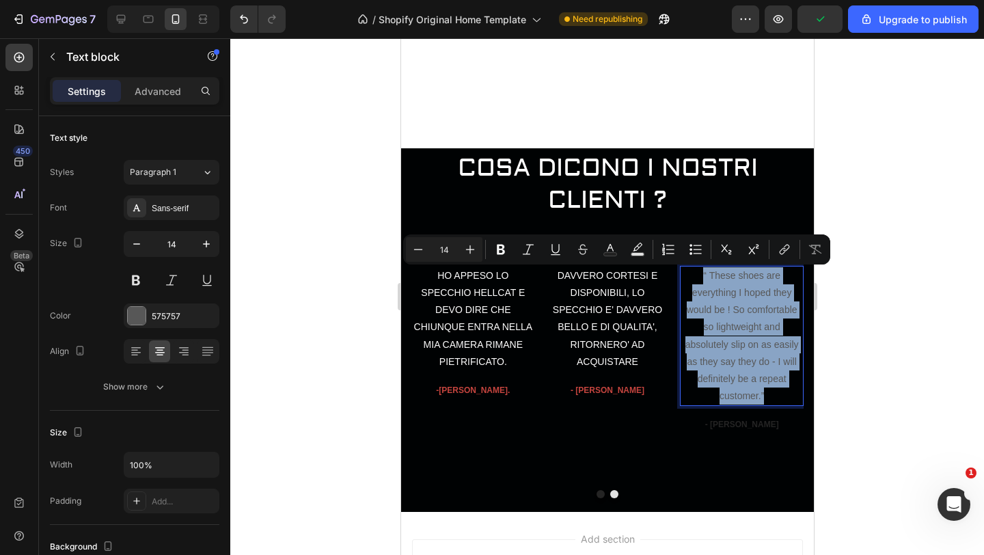
drag, startPoint x: 764, startPoint y: 399, endPoint x: 694, endPoint y: 275, distance: 142.2
click at [694, 275] on p "“ These shoes are everything I hoped they would be ! So comfortable so lightwei…" at bounding box center [740, 336] width 121 height 138
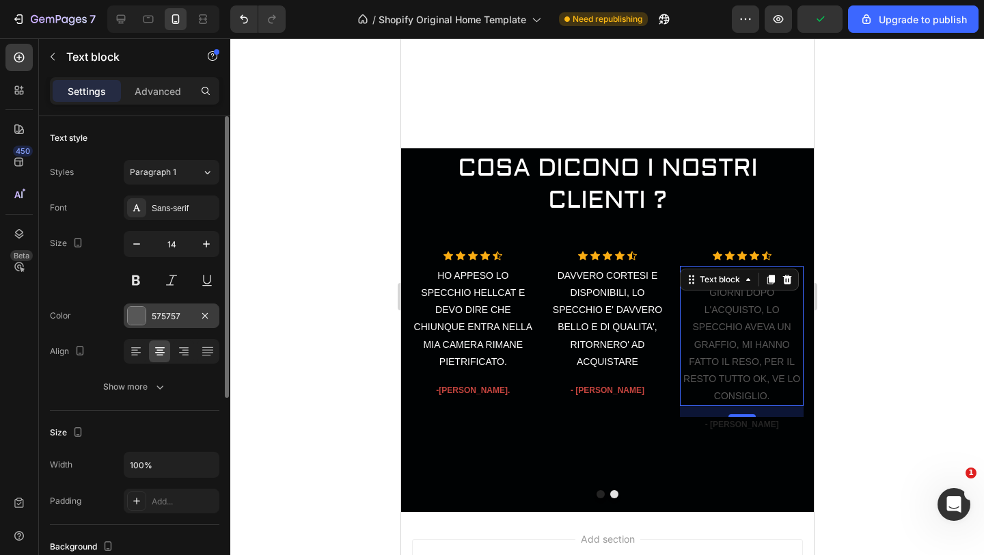
click at [128, 320] on div at bounding box center [137, 316] width 18 height 18
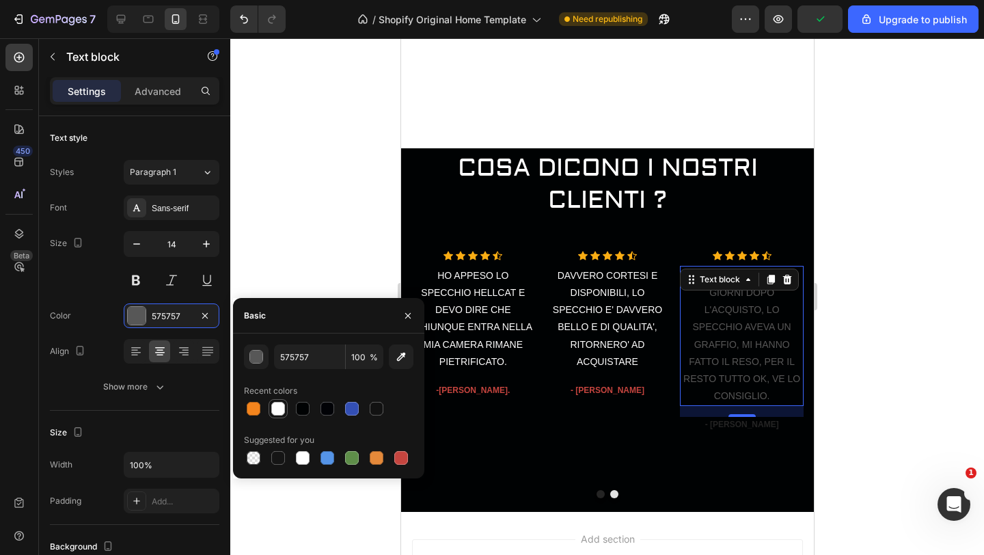
click at [277, 405] on div at bounding box center [278, 409] width 14 height 14
type input "FEFEFE"
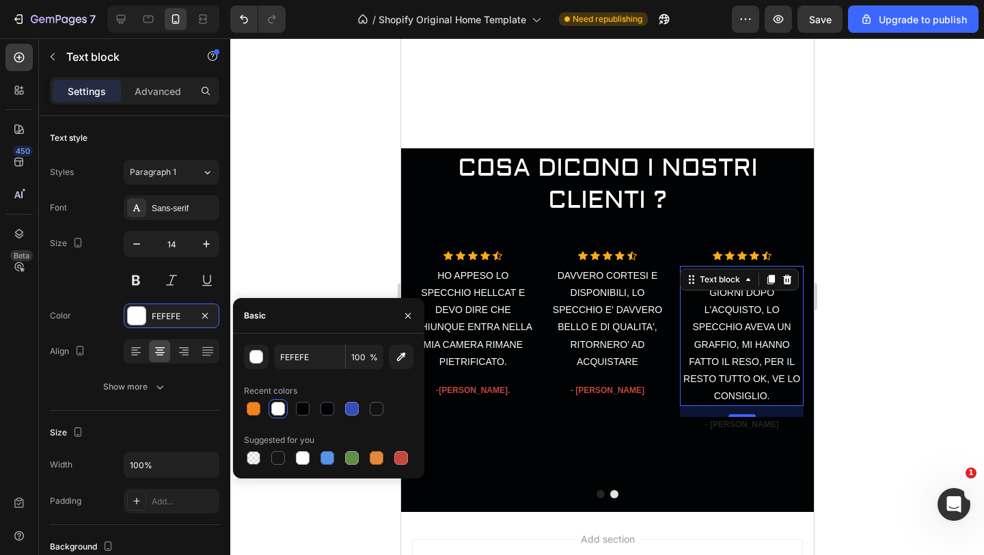
click at [742, 425] on div "16" at bounding box center [741, 427] width 14 height 11
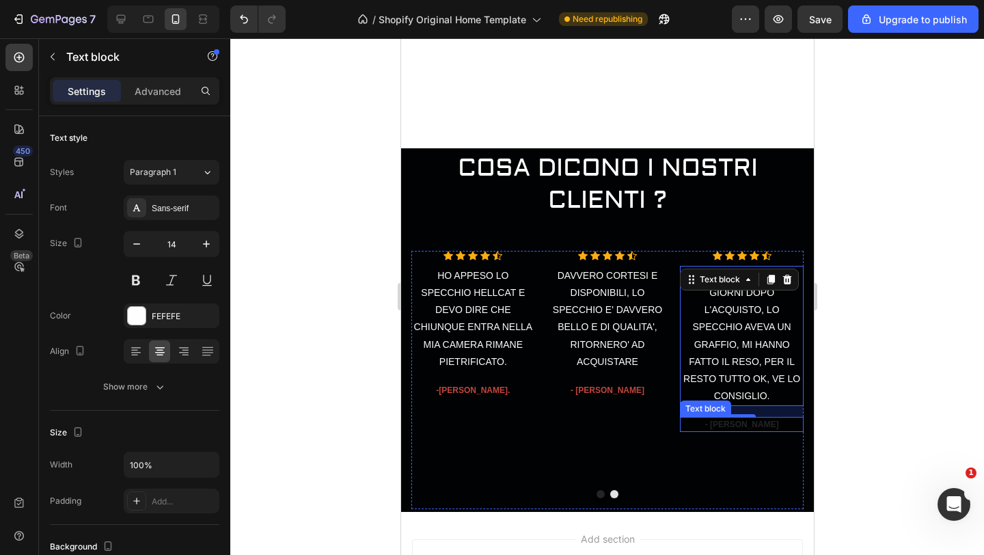
click at [758, 426] on p "- [PERSON_NAME]" at bounding box center [740, 424] width 121 height 12
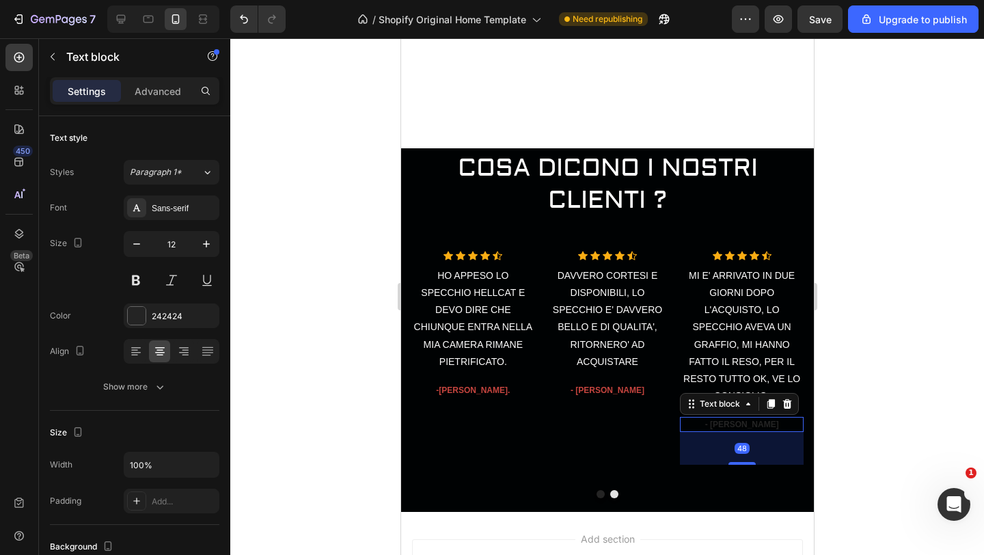
click at [763, 429] on p "- [PERSON_NAME]" at bounding box center [740, 424] width 121 height 12
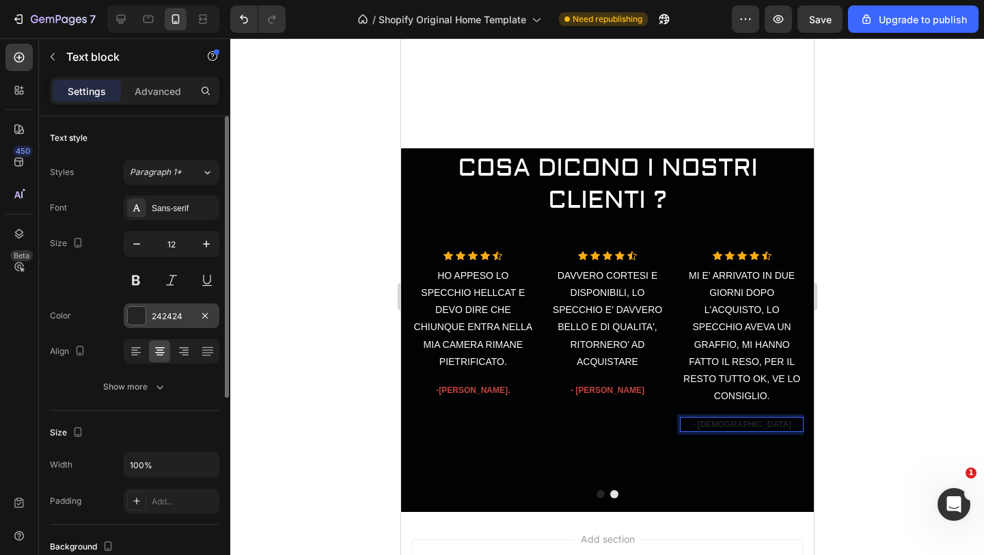
click at [134, 312] on div at bounding box center [137, 316] width 18 height 18
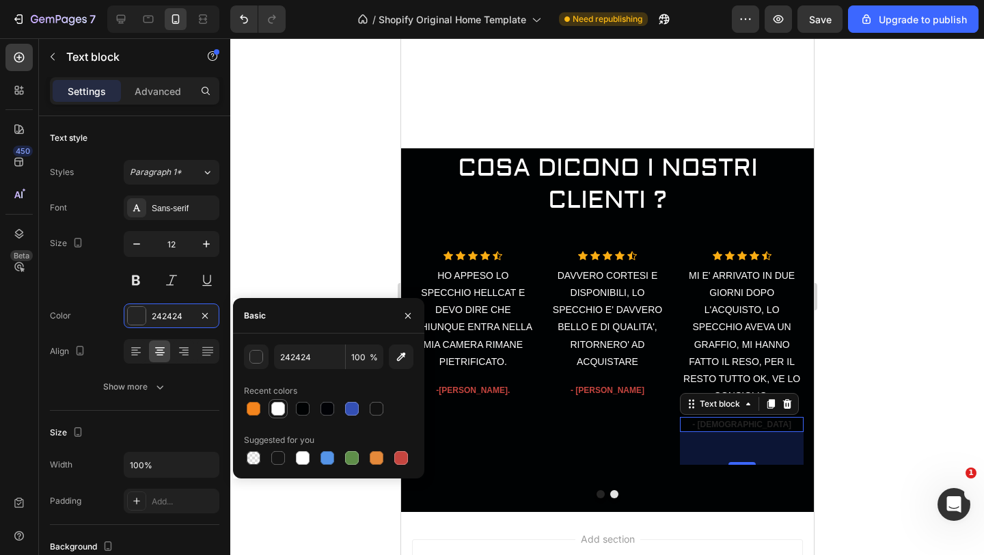
click at [276, 404] on div at bounding box center [278, 409] width 14 height 14
click at [400, 458] on div at bounding box center [401, 458] width 14 height 14
type input "C5453F"
click at [258, 224] on div at bounding box center [606, 296] width 753 height 516
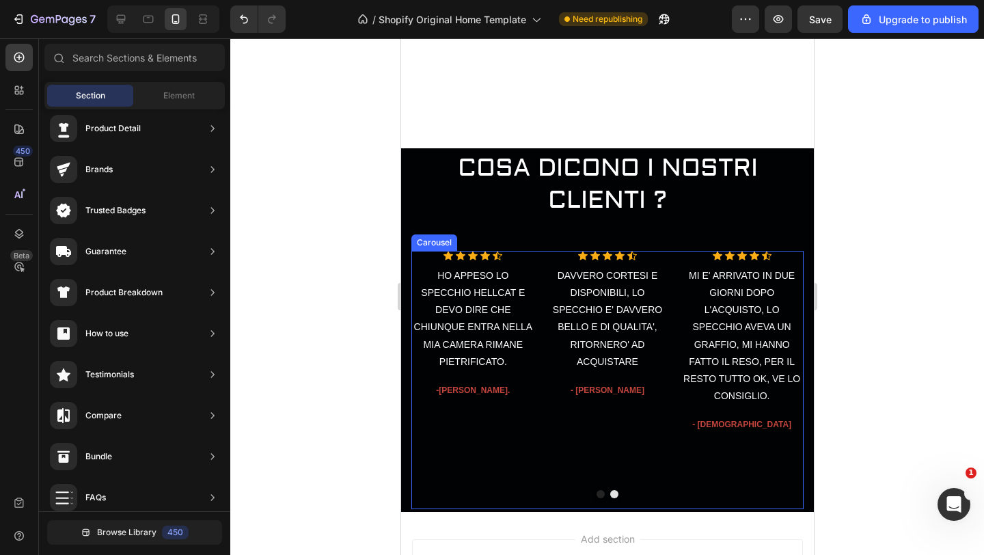
click at [638, 451] on div "Icon Icon Icon Icon Icon Icon List Hoz DAVVERO [PERSON_NAME] E DISPONIBILI, LO …" at bounding box center [607, 380] width 124 height 258
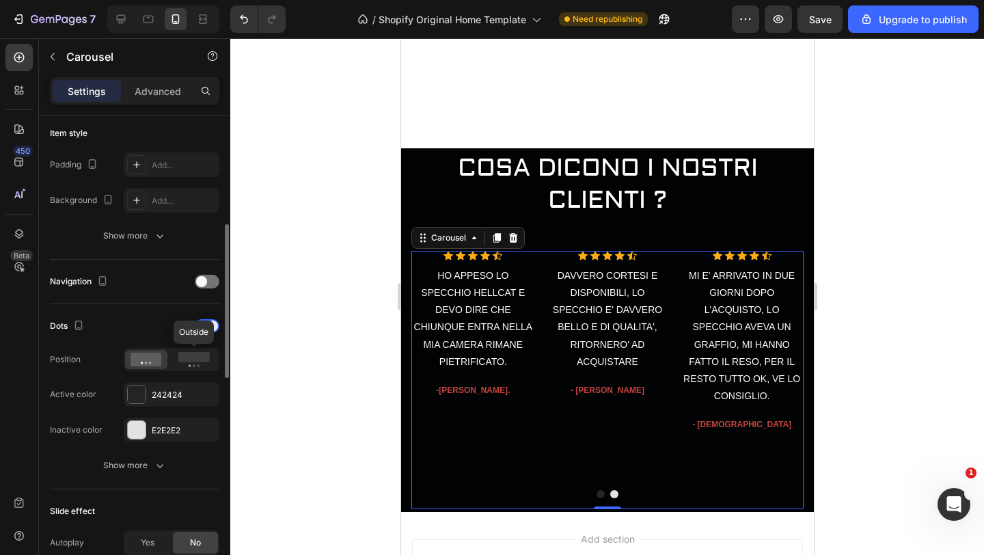
scroll to position [0, 0]
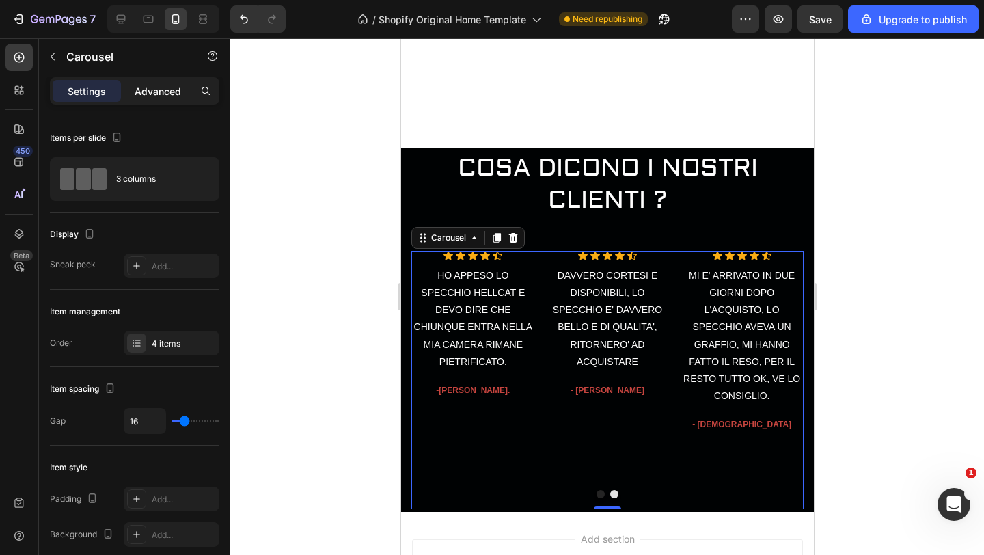
click at [169, 88] on p "Advanced" at bounding box center [158, 91] width 46 height 14
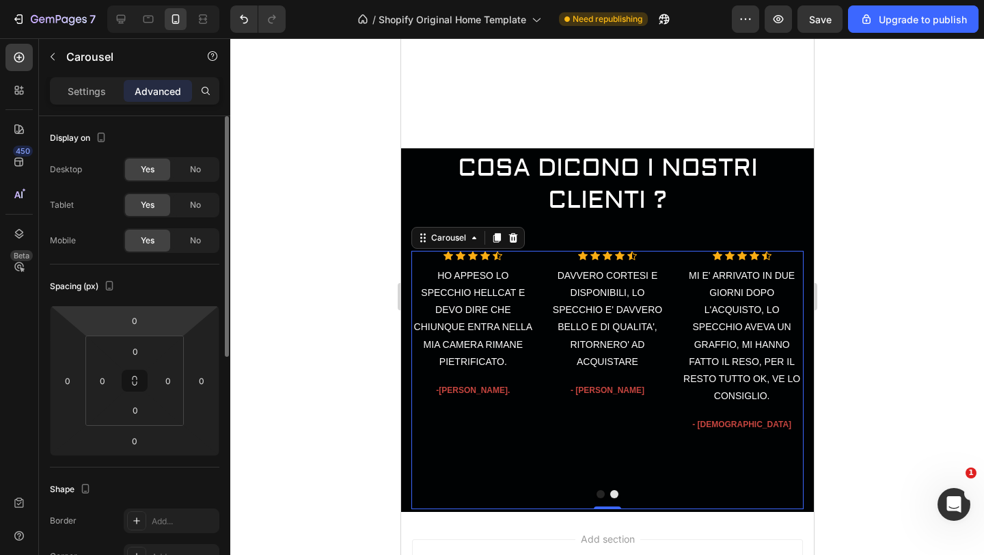
click at [161, 0] on html "7 / Shopify Original Home Template Need republishing Preview Save Upgrade to pu…" at bounding box center [492, 0] width 984 height 0
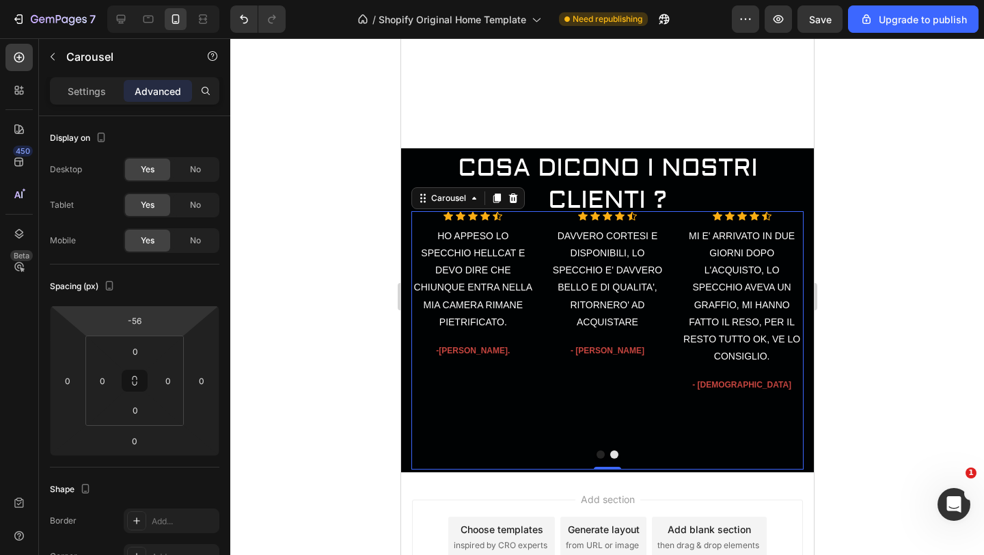
type input "-54"
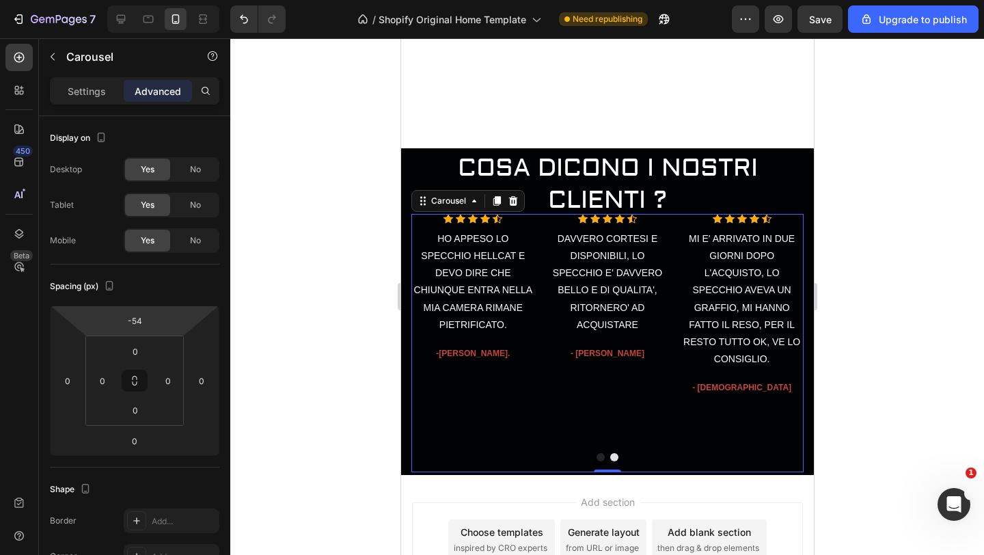
drag, startPoint x: 161, startPoint y: 316, endPoint x: 159, endPoint y: 335, distance: 18.6
click at [159, 0] on html "7 / Shopify Original Home Template Need republishing Preview Save Upgrade to pu…" at bounding box center [492, 0] width 984 height 0
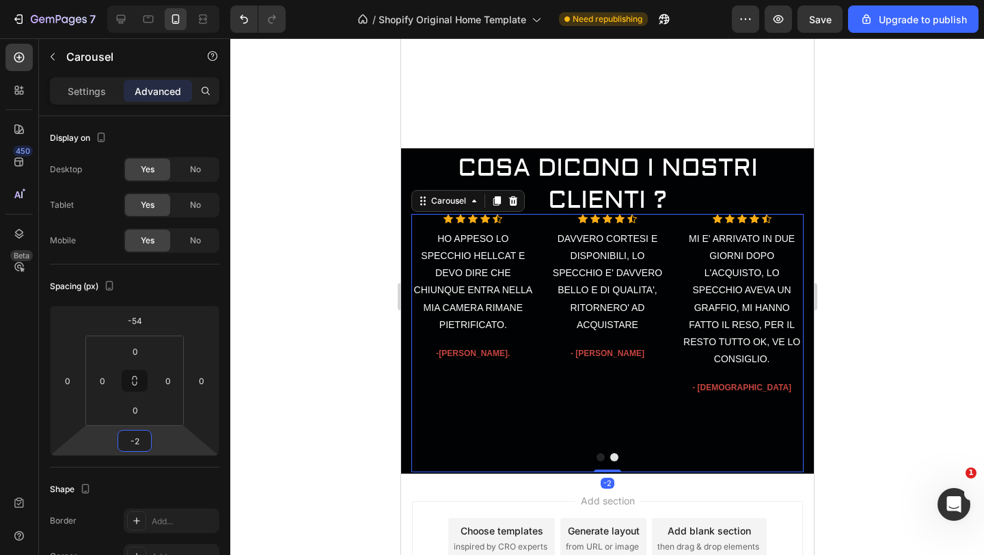
type input "0"
drag, startPoint x: 156, startPoint y: 433, endPoint x: 148, endPoint y: 433, distance: 8.2
click at [148, 0] on html "7 / Shopify Original Home Template Need republishing Preview Save Upgrade to pu…" at bounding box center [492, 0] width 984 height 0
click at [290, 407] on div at bounding box center [606, 296] width 753 height 516
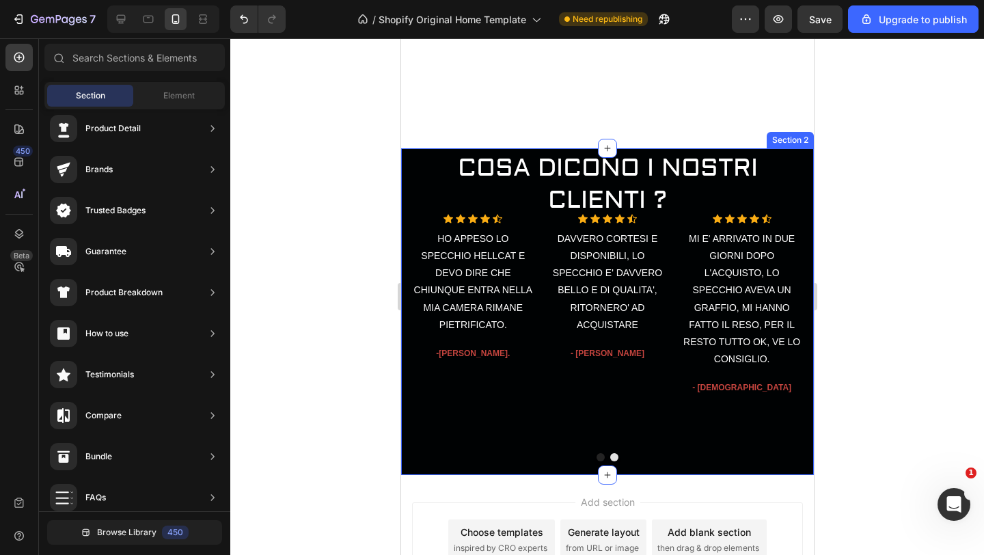
click at [803, 159] on div "COSA DICONO I NOSTRI CLIENTI ? Heading Row Icon Icon Icon Icon Icon Icon List H…" at bounding box center [606, 311] width 413 height 326
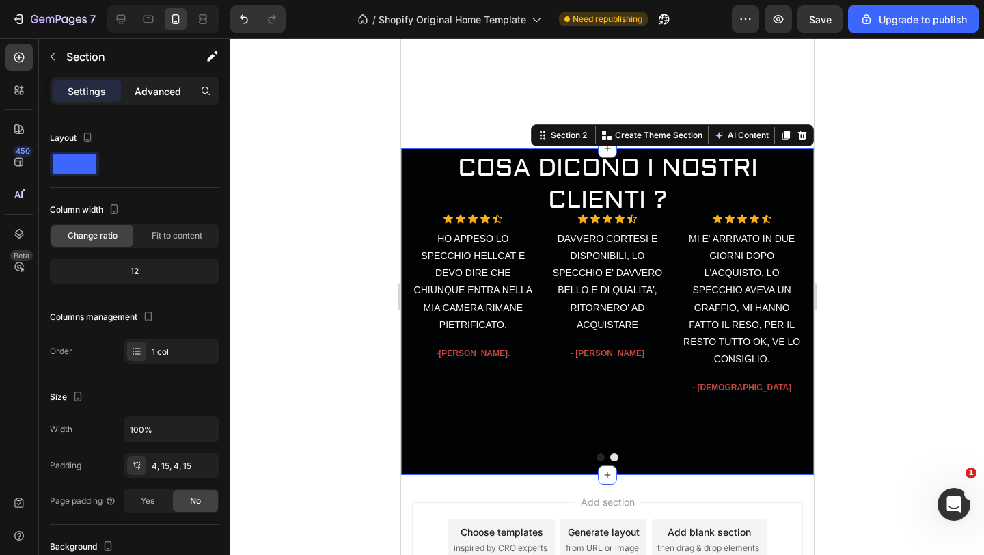
click at [166, 86] on p "Advanced" at bounding box center [158, 91] width 46 height 14
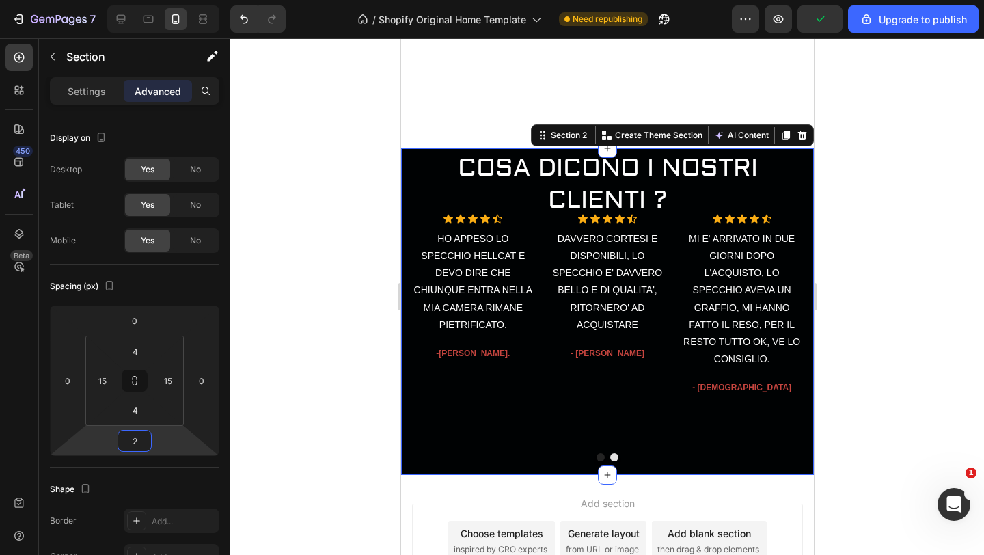
type input "0"
click at [160, 0] on html "7 / Shopify Original Home Template Need republishing Preview Upgrade to publish…" at bounding box center [492, 0] width 984 height 0
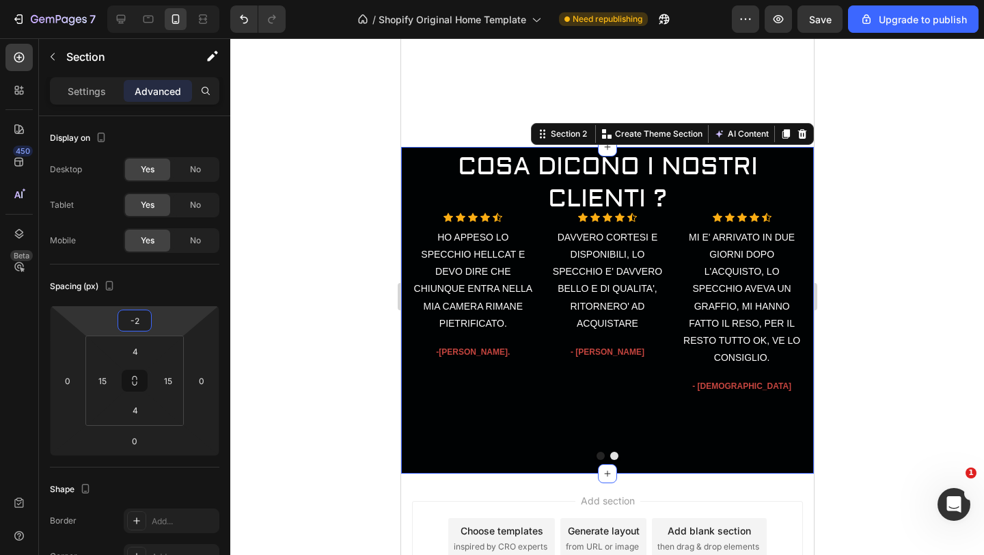
type input "0"
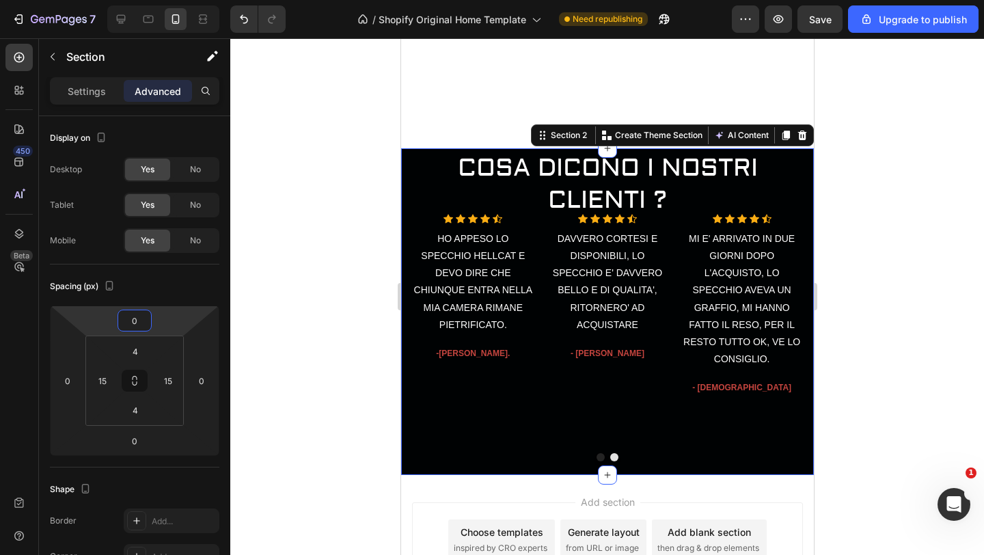
click at [172, 0] on html "7 / Shopify Original Home Template Need republishing Preview Save Upgrade to pu…" at bounding box center [492, 0] width 984 height 0
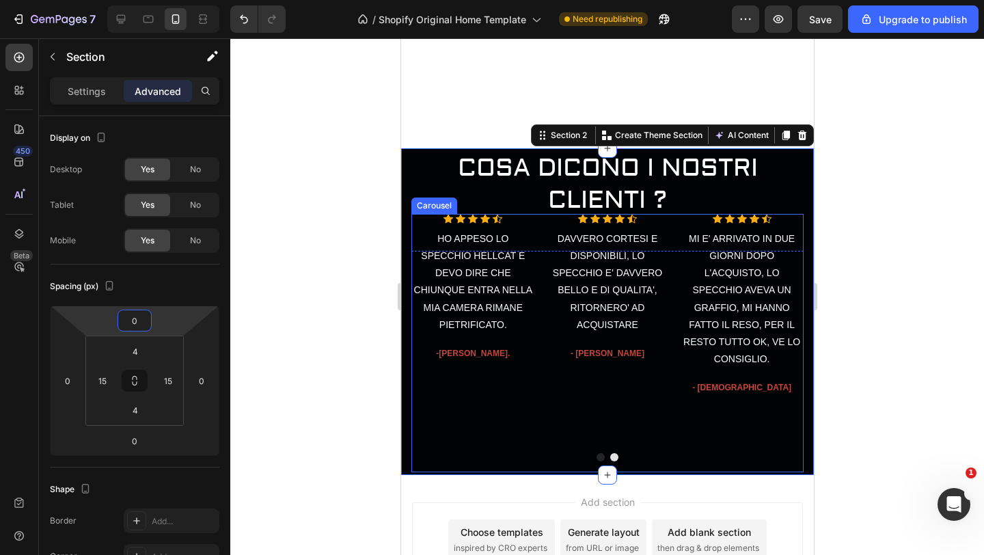
click at [548, 438] on div "Icon Icon Icon Icon Icon Icon List Hoz DAVVERO CORTESI E DISPONIBILI, LO SPECCH…" at bounding box center [607, 343] width 124 height 258
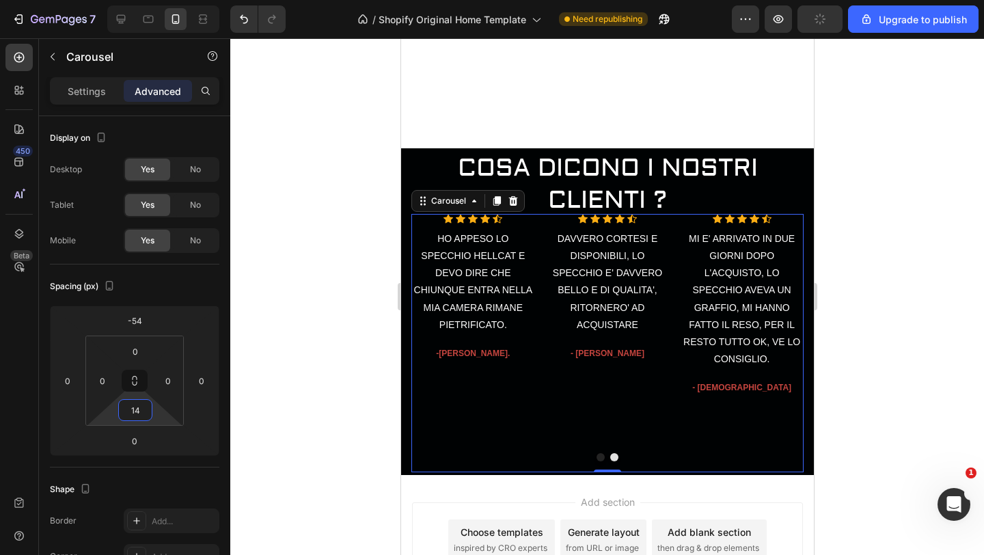
type input "0"
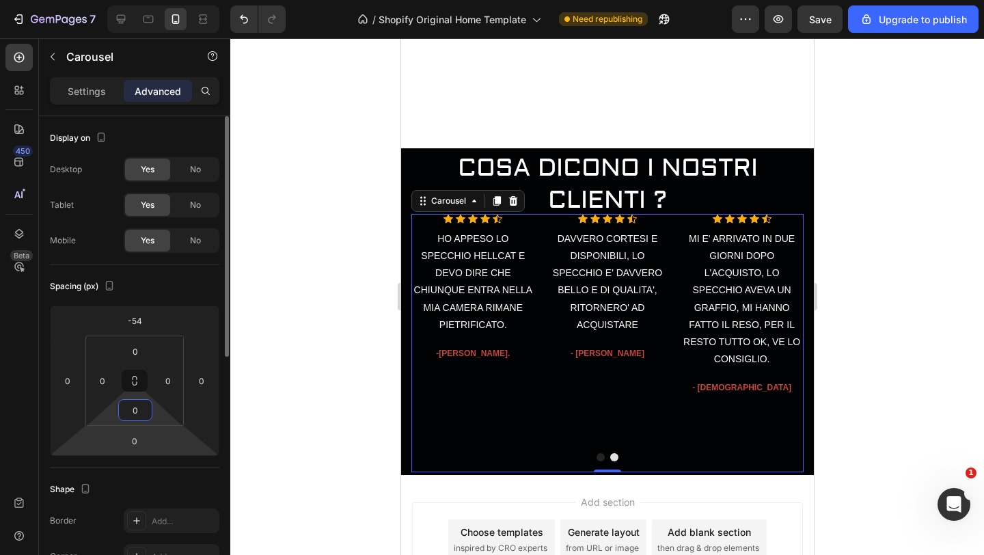
drag, startPoint x: 163, startPoint y: 417, endPoint x: 160, endPoint y: 441, distance: 24.1
click at [160, 0] on html "7 / Shopify Original Home Template Need republishing Preview Save Upgrade to pu…" at bounding box center [492, 0] width 984 height 0
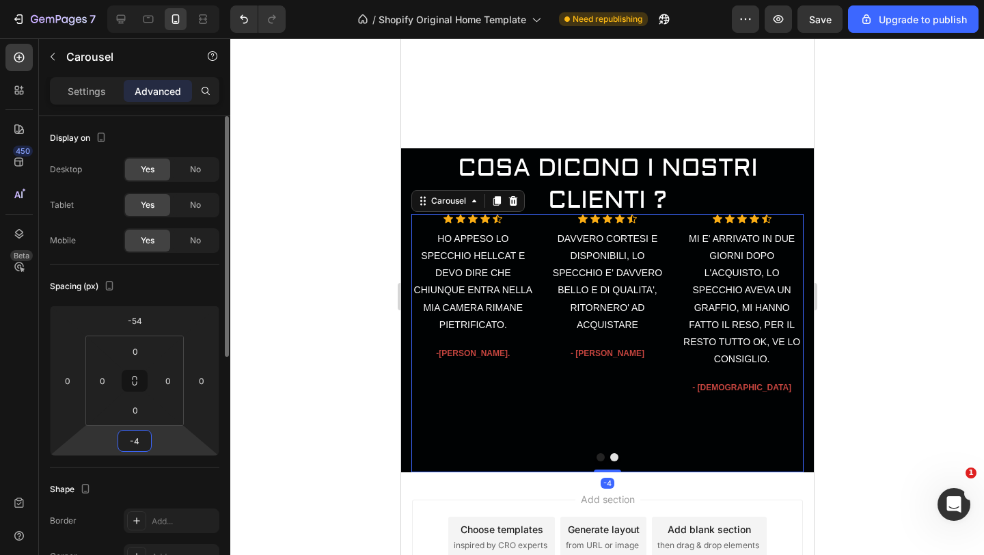
click at [171, 0] on html "7 / Shopify Original Home Template Need republishing Preview Save Upgrade to pu…" at bounding box center [492, 0] width 984 height 0
type input "-2"
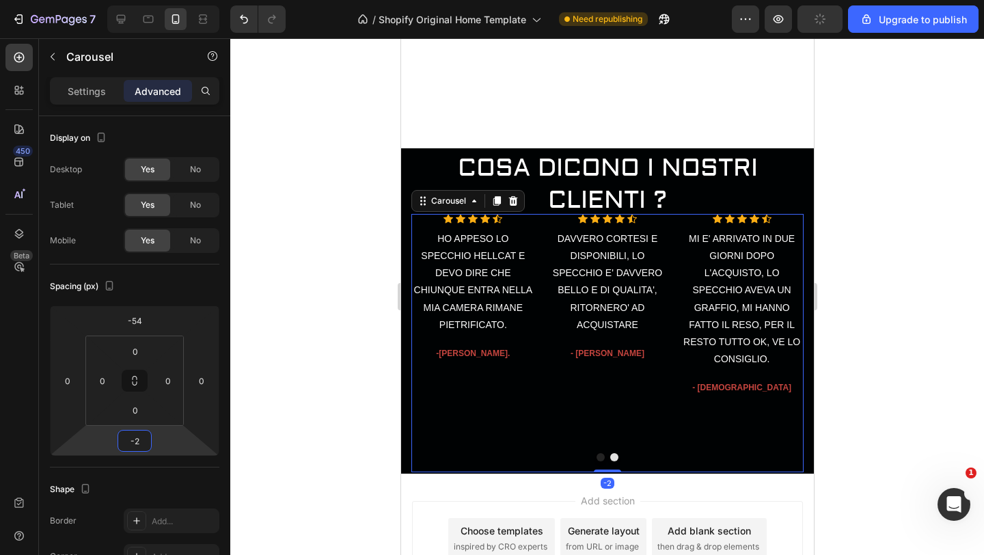
click at [261, 405] on div at bounding box center [606, 296] width 753 height 516
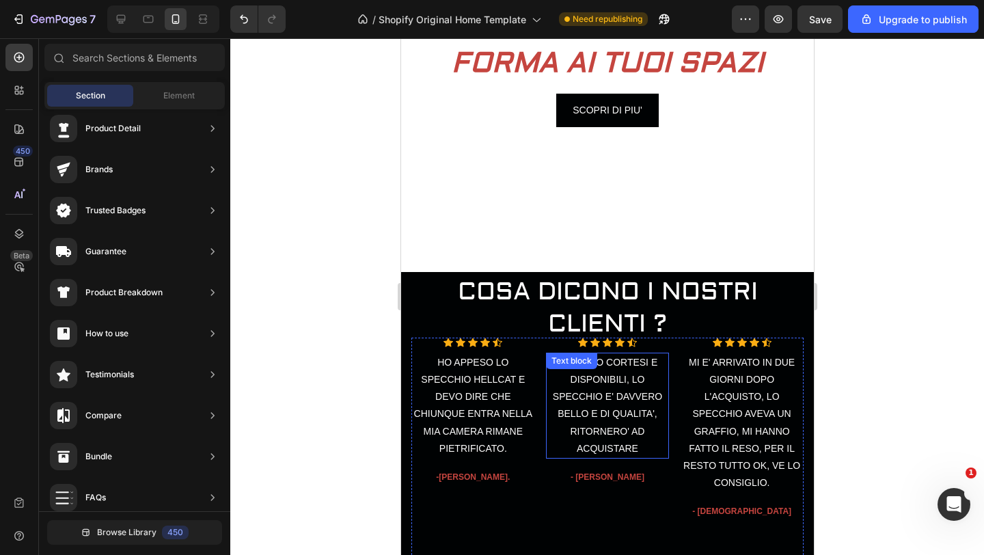
scroll to position [307, 0]
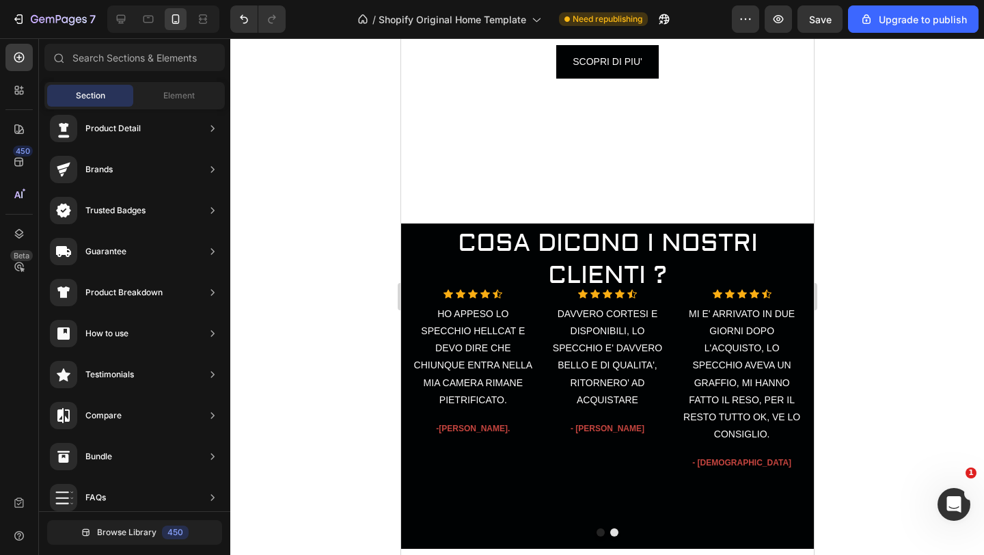
click at [948, 253] on div at bounding box center [606, 296] width 753 height 516
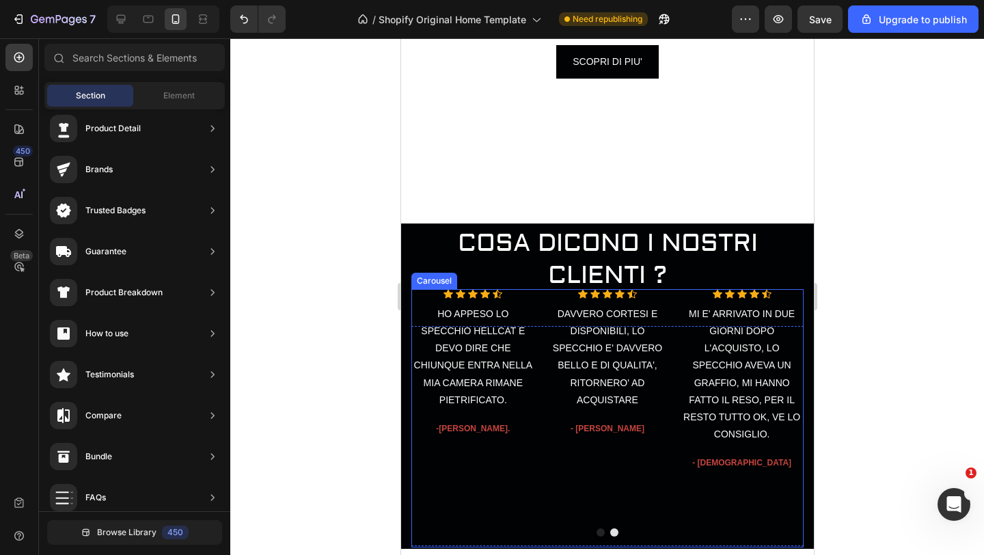
click at [673, 309] on div "Icon Icon Icon Icon Icon Icon List Hoz HO APPESO LO SPECCHIO HELLCAT E DEVO DIR…" at bounding box center [606, 418] width 392 height 258
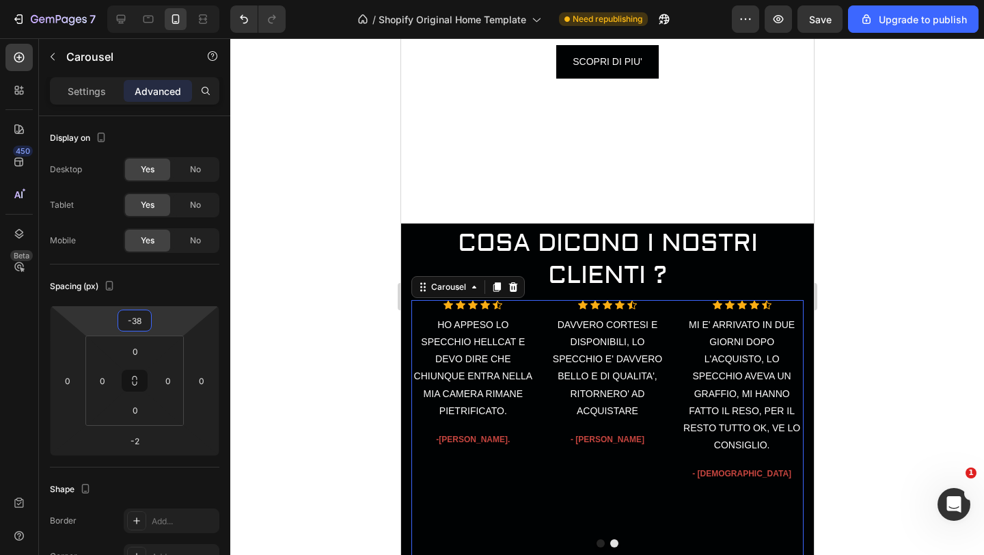
type input "-36"
click at [186, 0] on html "7 / Shopify Original Home Template Need republishing Preview Save Upgrade to pu…" at bounding box center [492, 0] width 984 height 0
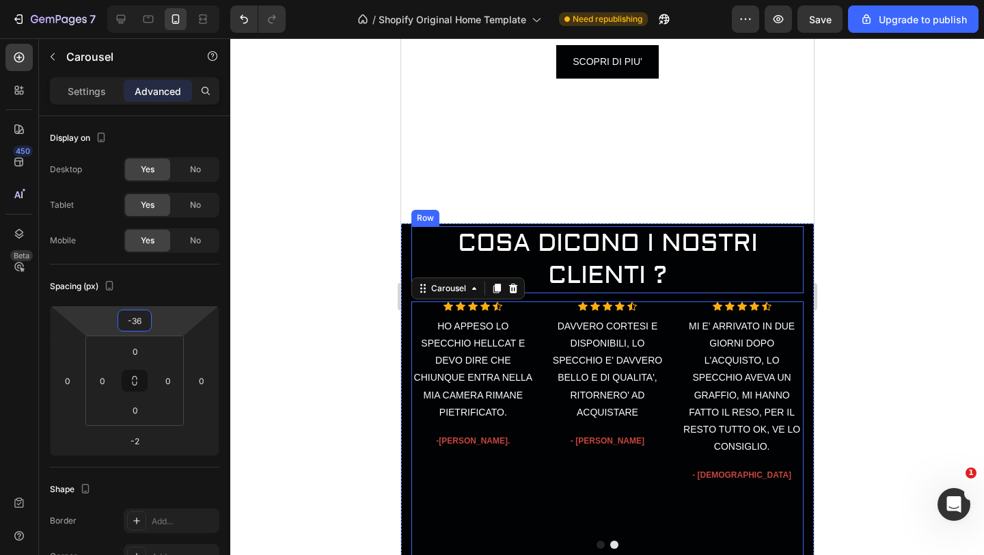
click at [417, 256] on div "COSA DICONO I NOSTRI CLIENTI ? Heading Row" at bounding box center [606, 259] width 392 height 67
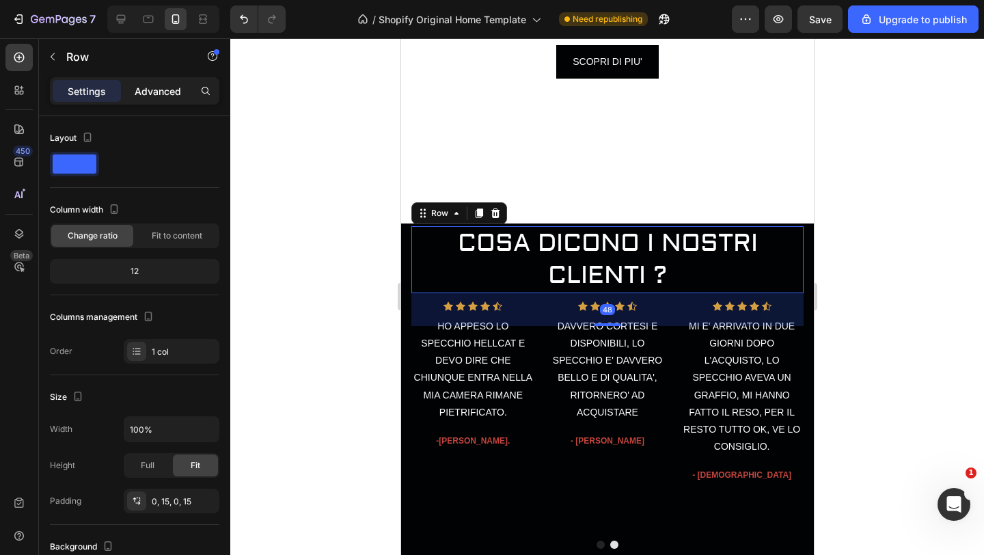
click at [169, 91] on p "Advanced" at bounding box center [158, 91] width 46 height 14
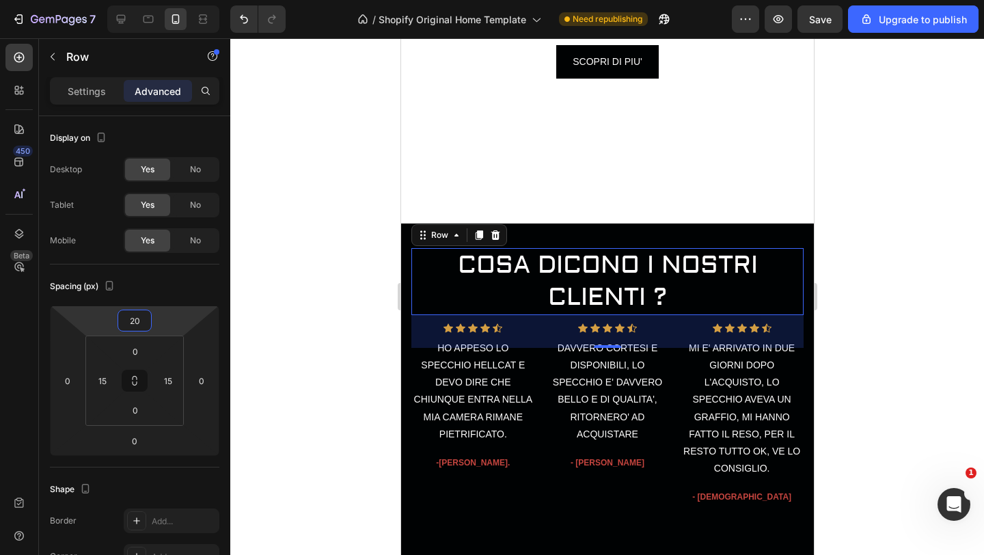
type input "16"
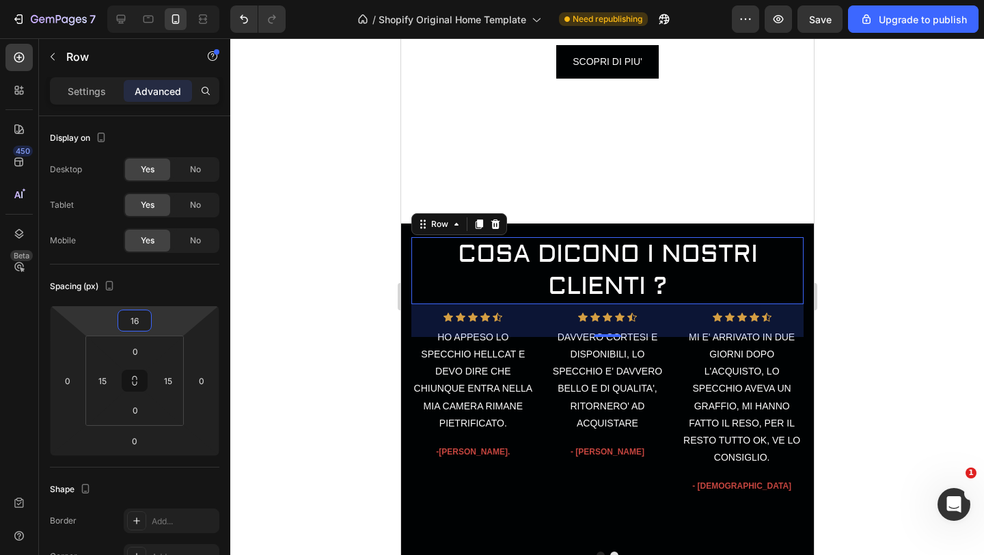
click at [173, 0] on html "7 / Shopify Original Home Template Need republishing Preview Save Upgrade to pu…" at bounding box center [492, 0] width 984 height 0
click at [300, 275] on div at bounding box center [606, 296] width 753 height 516
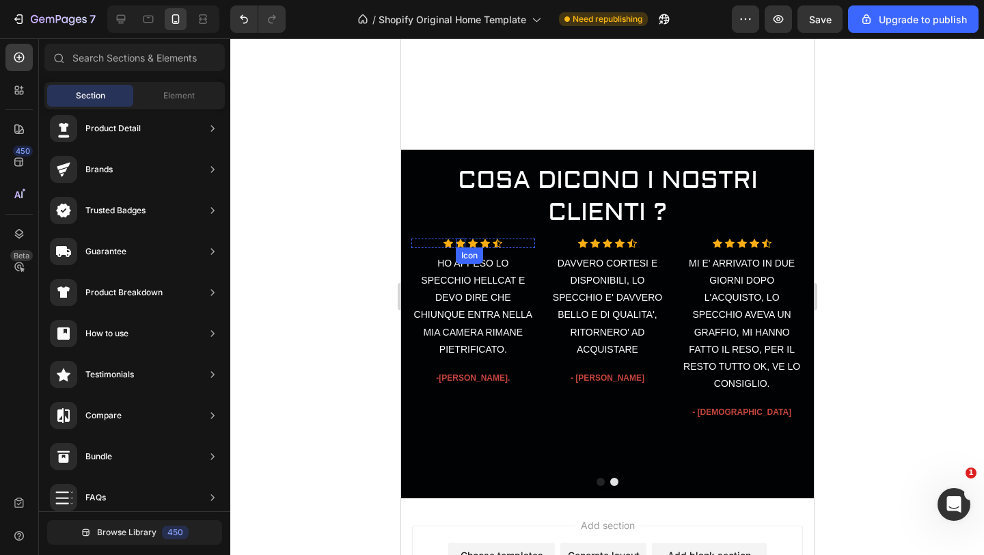
scroll to position [387, 0]
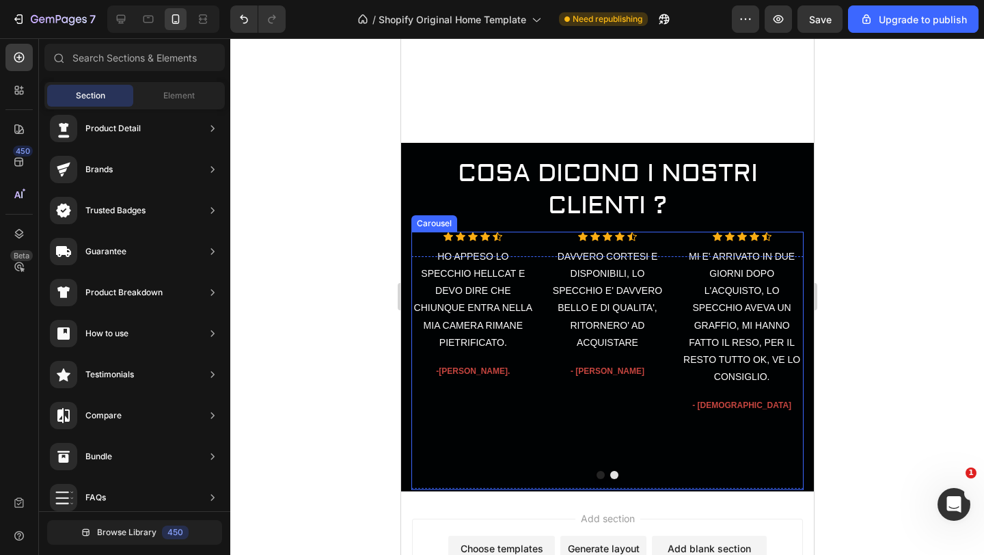
click at [607, 473] on div at bounding box center [606, 475] width 392 height 8
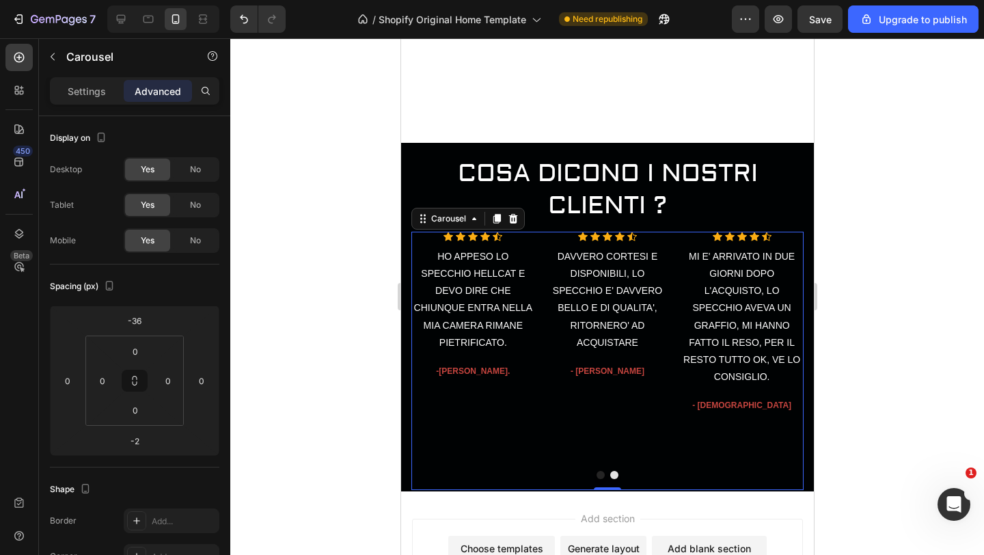
click at [331, 362] on div at bounding box center [606, 296] width 753 height 516
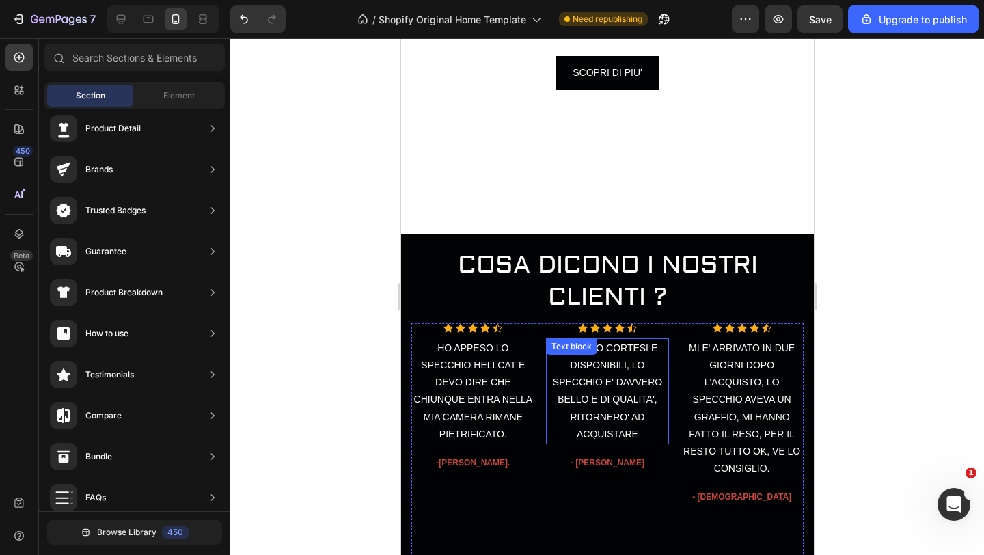
scroll to position [309, 0]
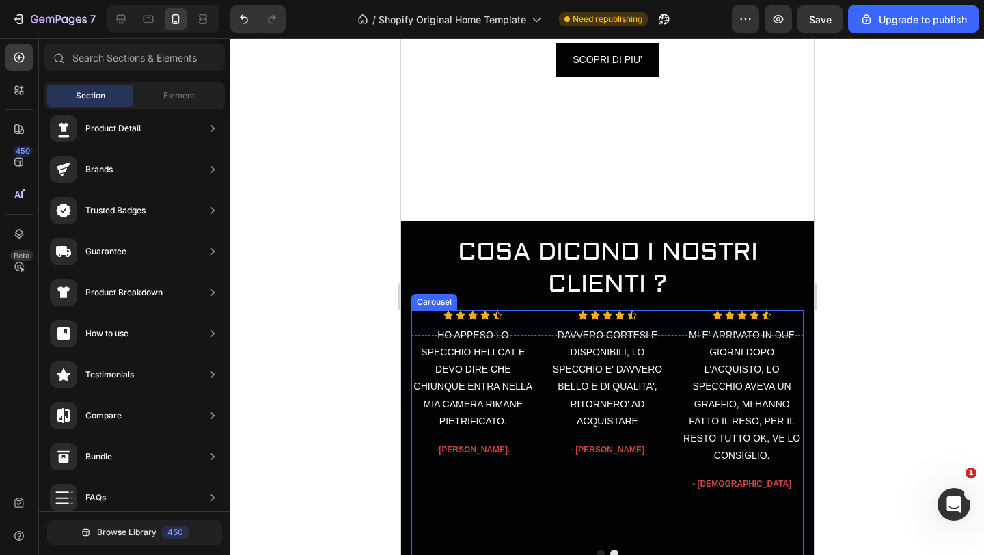
click at [538, 480] on div "Icon Icon Icon Icon Icon Icon List Hoz HO APPESO LO SPECCHIO HELLCAT E DEVO DIR…" at bounding box center [606, 439] width 392 height 258
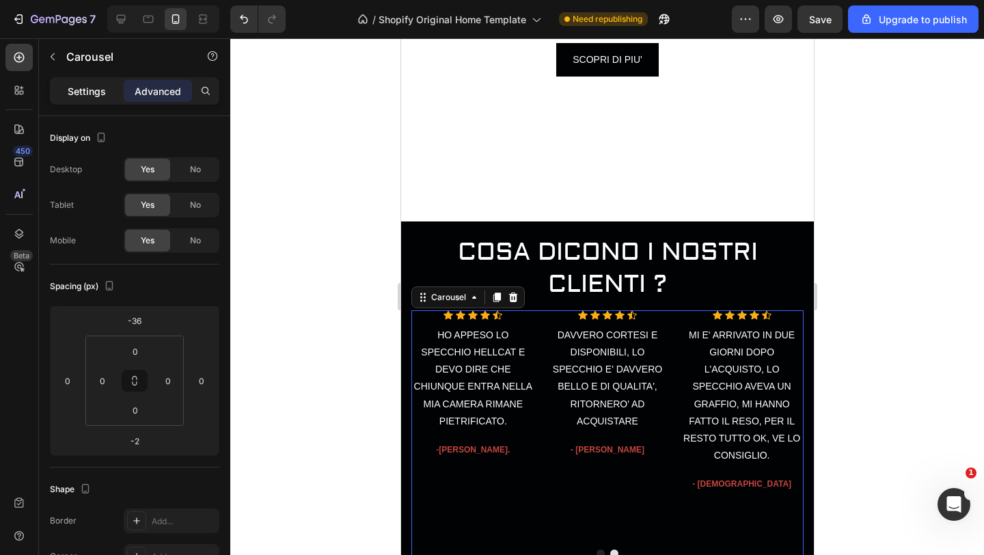
click at [81, 93] on p "Settings" at bounding box center [87, 91] width 38 height 14
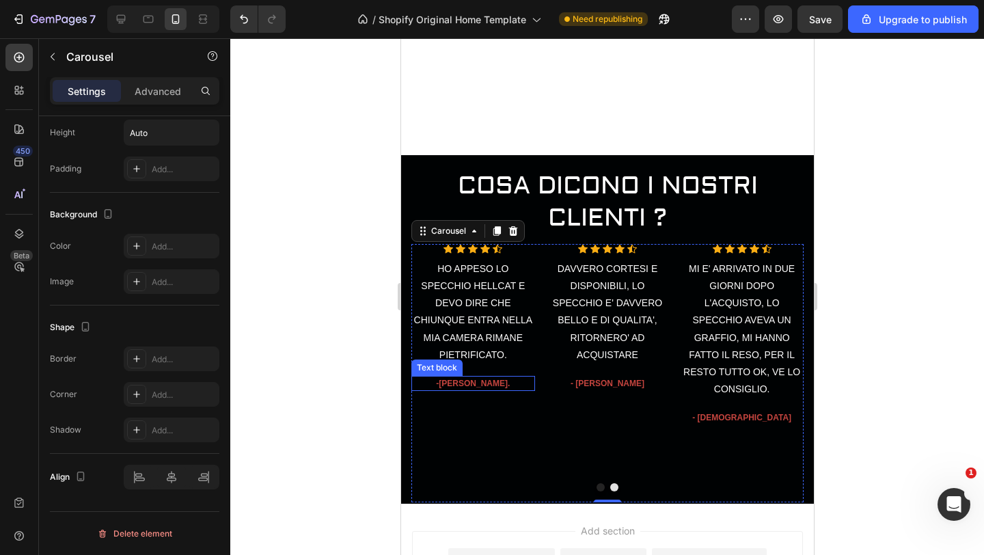
scroll to position [380, 0]
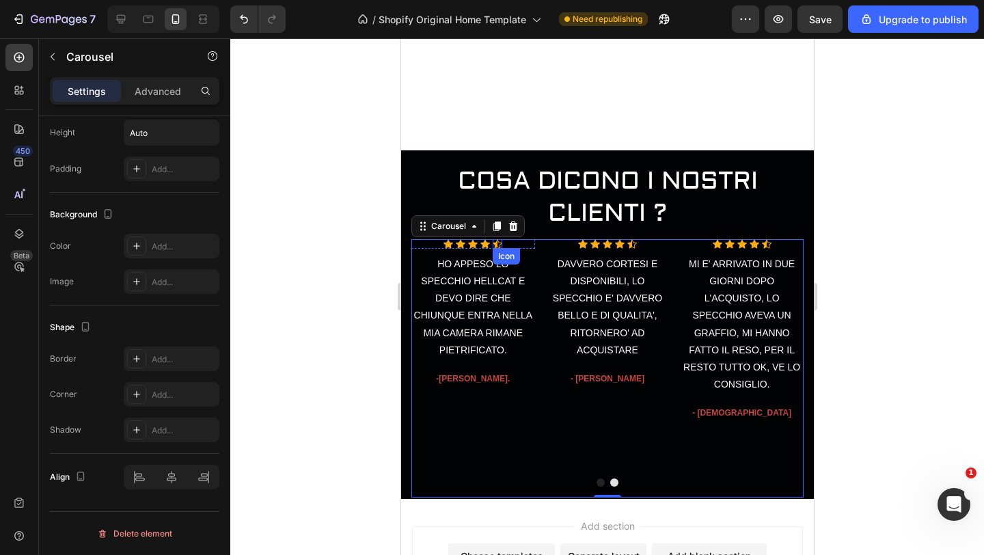
click at [498, 245] on icon at bounding box center [497, 244] width 10 height 10
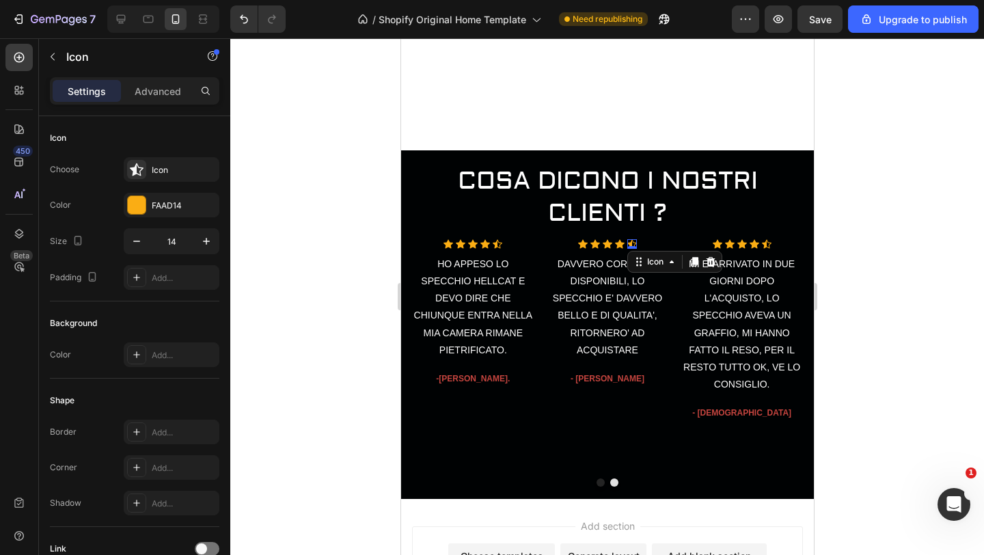
click at [635, 243] on div "Icon 0" at bounding box center [631, 244] width 10 height 10
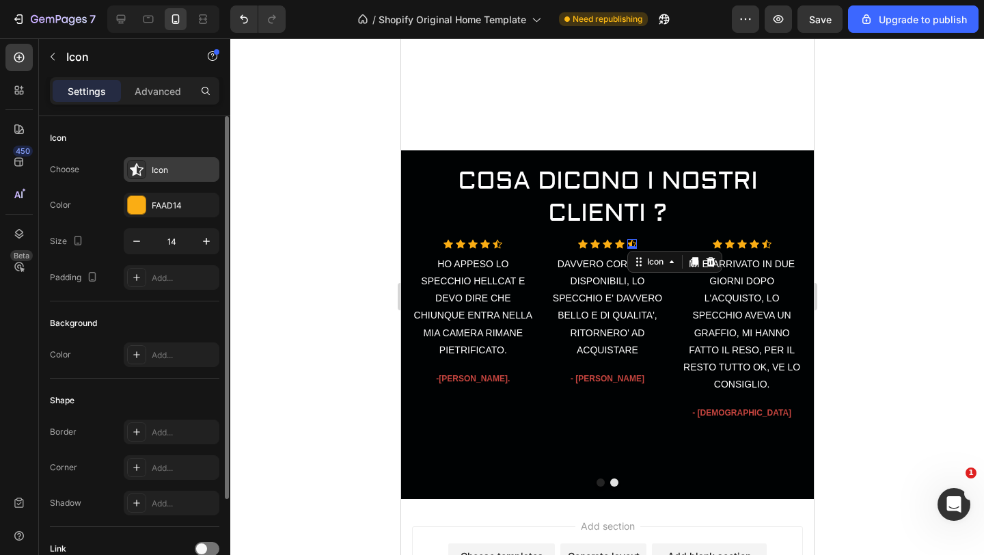
click at [174, 169] on div "Icon" at bounding box center [184, 170] width 64 height 12
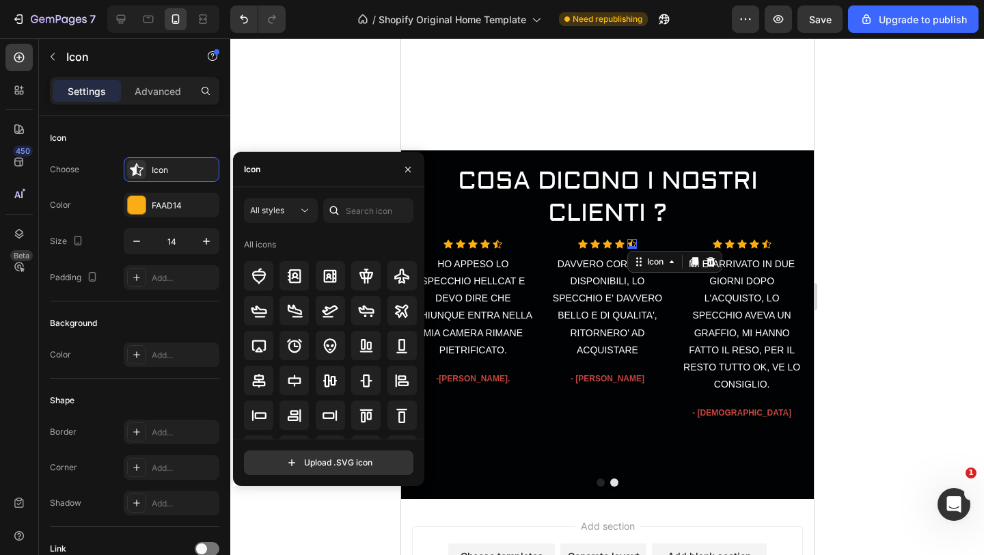
click at [313, 98] on div at bounding box center [606, 296] width 753 height 516
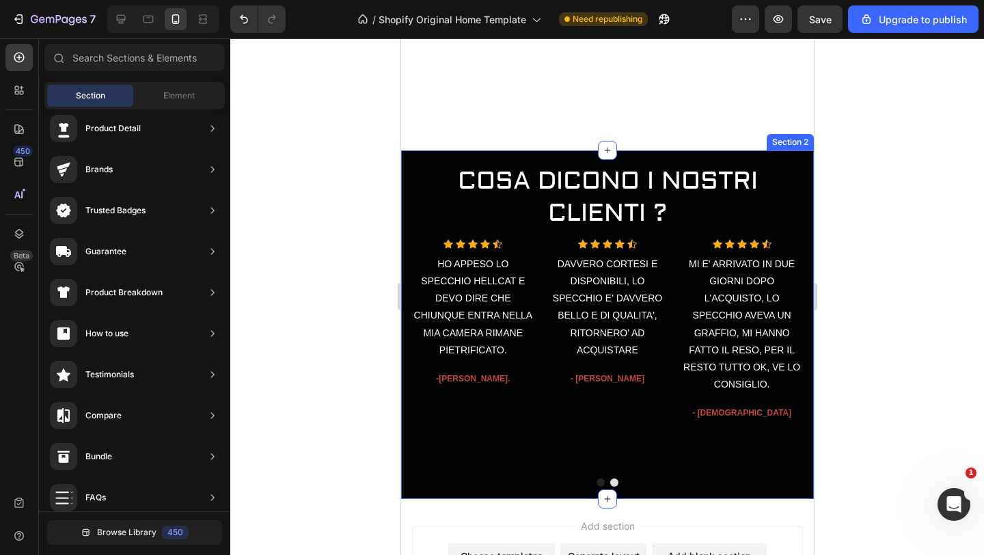
click at [351, 196] on div at bounding box center [606, 296] width 753 height 516
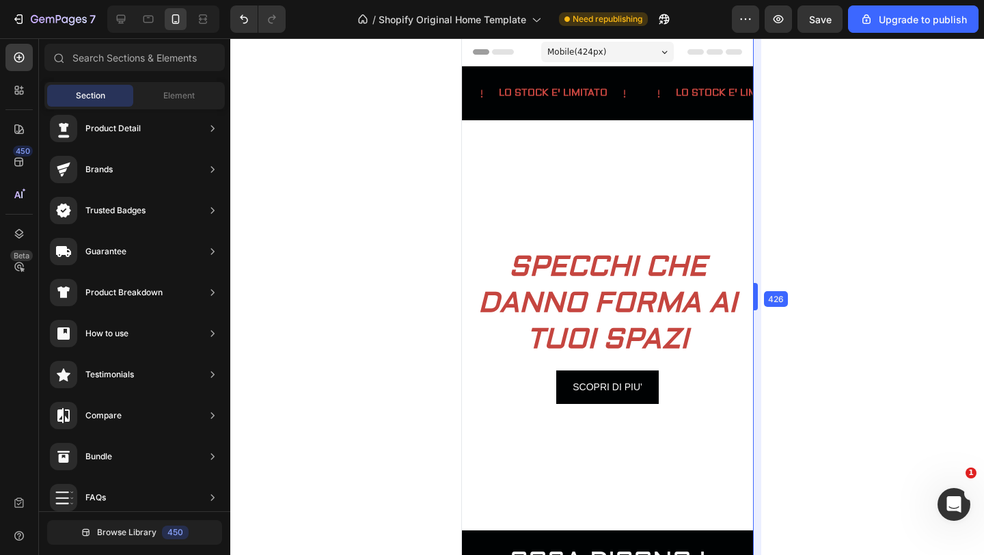
drag, startPoint x: 818, startPoint y: 311, endPoint x: 236, endPoint y: 262, distance: 584.1
click at [663, 48] on div "Mobile ( 426 px)" at bounding box center [606, 52] width 133 height 20
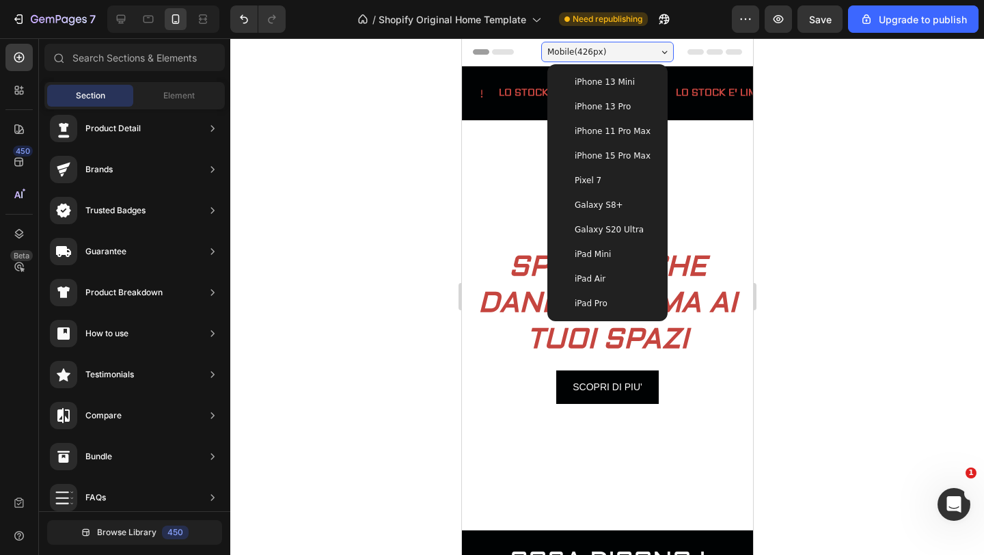
click at [604, 107] on span "iPhone 13 Pro" at bounding box center [602, 107] width 56 height 14
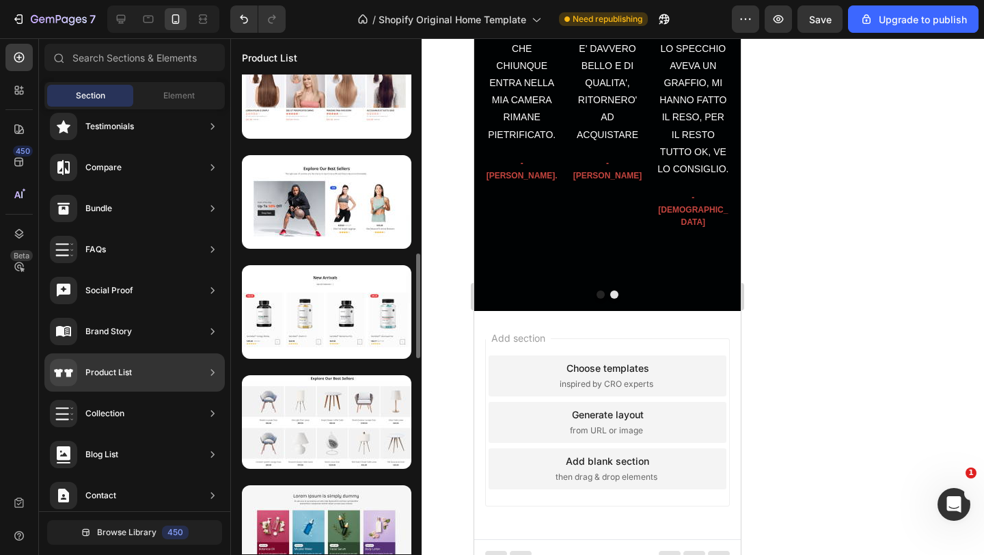
scroll to position [806, 0]
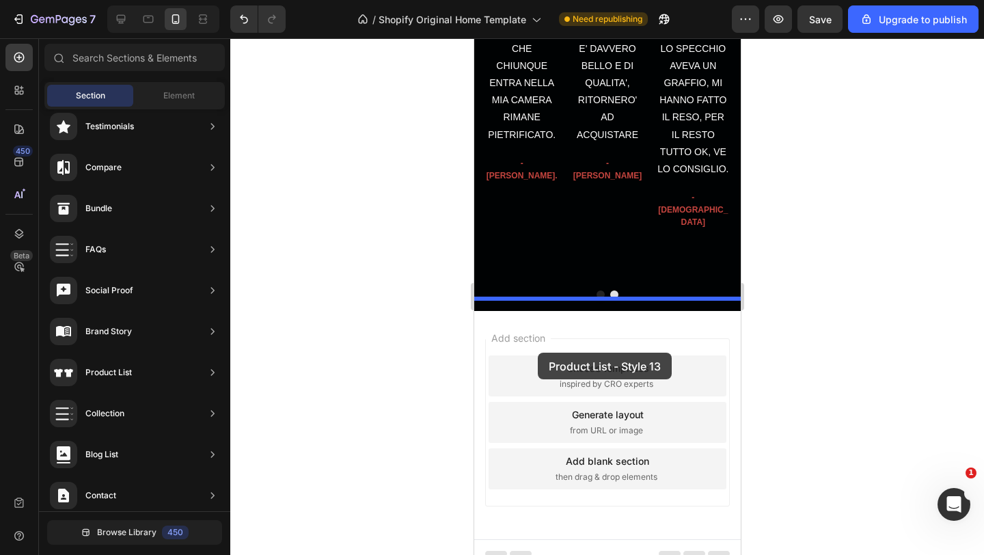
drag, startPoint x: 777, startPoint y: 355, endPoint x: 537, endPoint y: 352, distance: 240.4
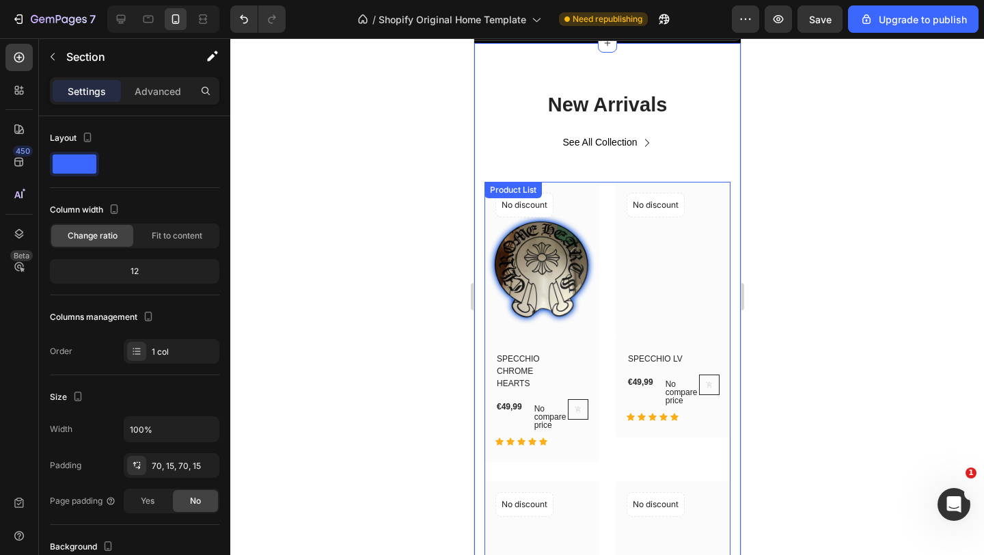
scroll to position [798, 0]
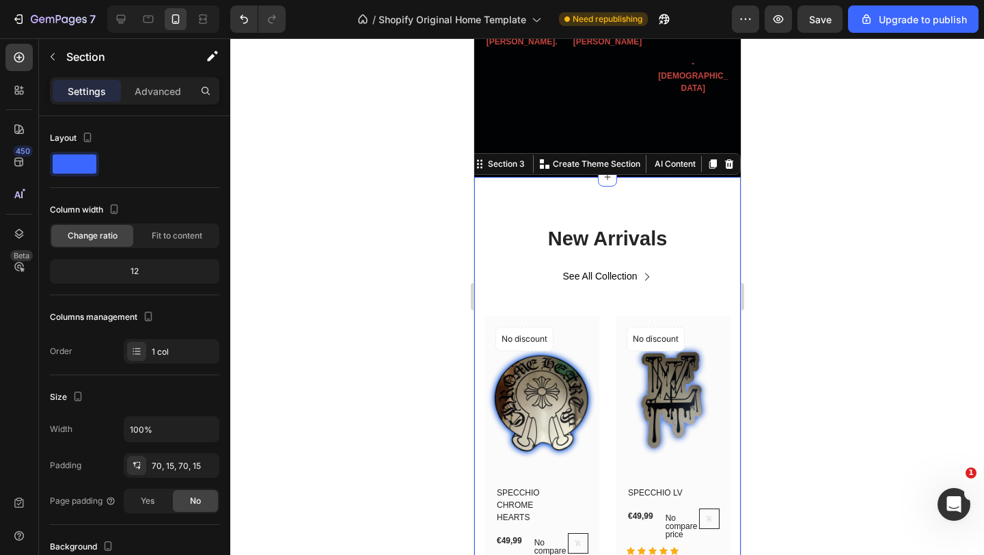
click at [773, 222] on div at bounding box center [606, 296] width 753 height 516
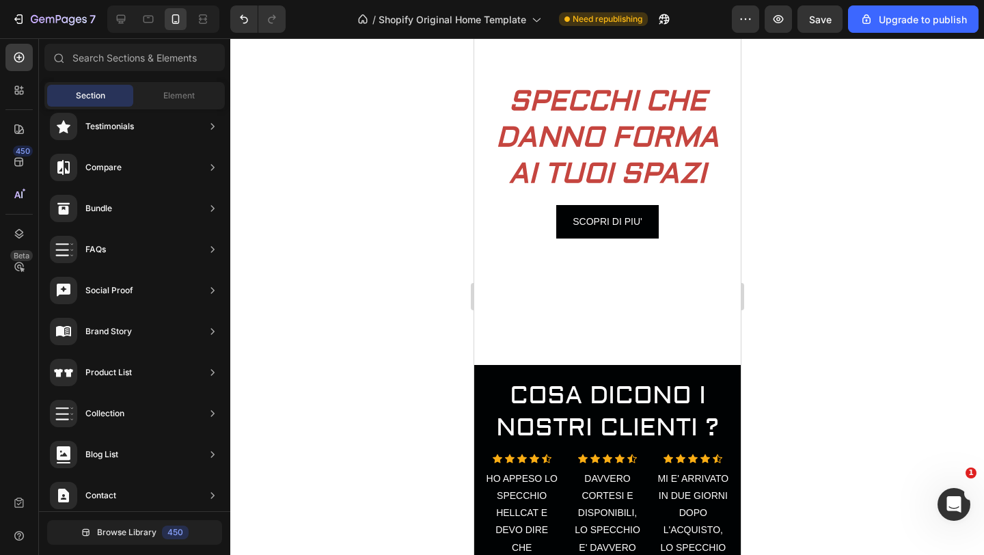
scroll to position [0, 0]
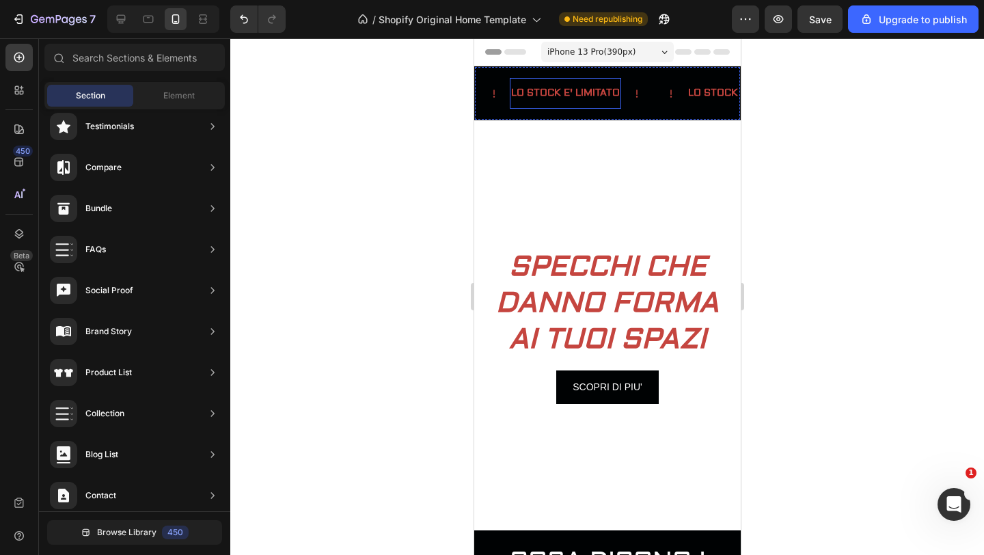
click at [542, 92] on p "LO STOCK E' LIMITATO" at bounding box center [564, 93] width 109 height 17
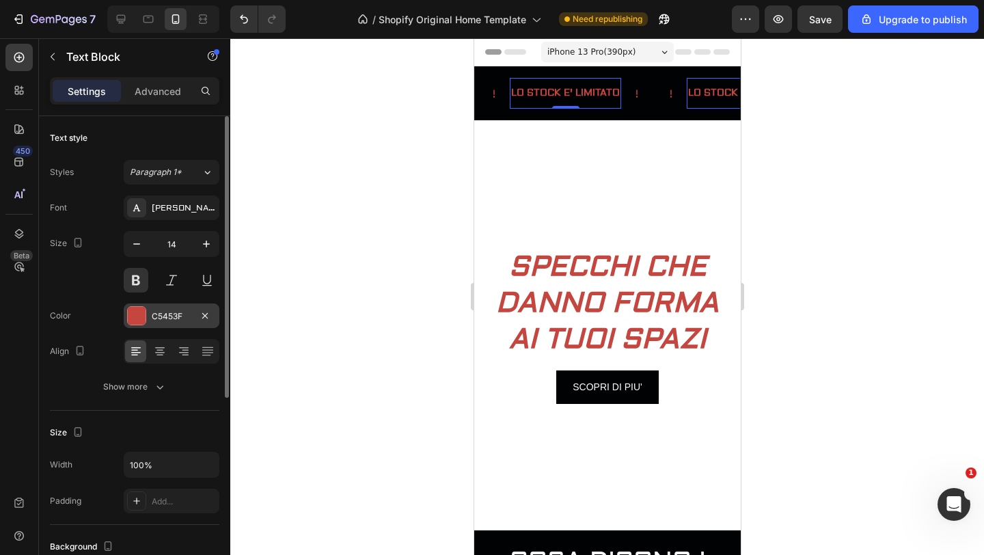
click at [141, 315] on div at bounding box center [137, 316] width 18 height 18
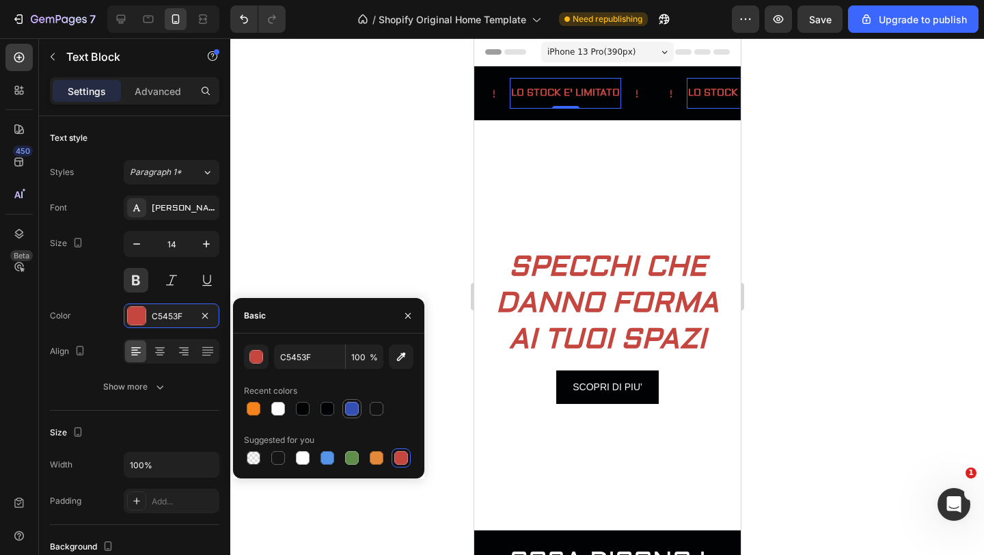
click at [357, 409] on div at bounding box center [352, 409] width 14 height 14
type input "334FB4"
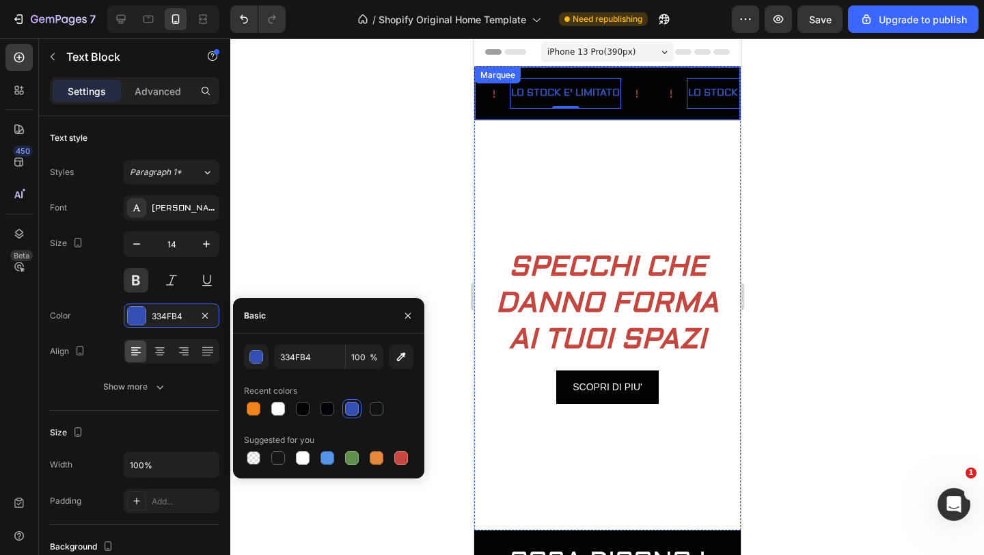
click at [638, 94] on icon at bounding box center [635, 93] width 11 height 11
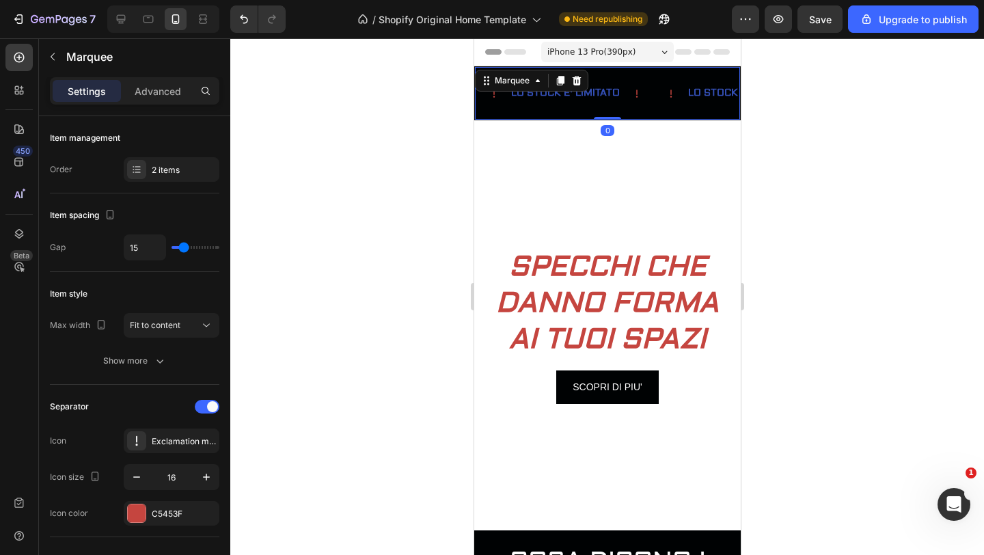
click at [635, 94] on icon at bounding box center [635, 93] width 11 height 11
click at [140, 512] on div at bounding box center [137, 513] width 18 height 18
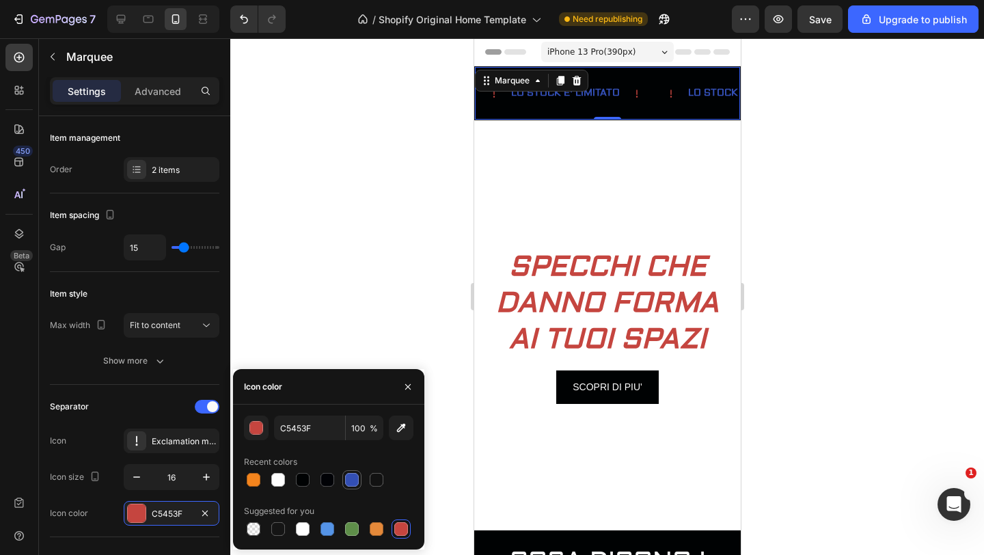
click at [355, 480] on div at bounding box center [352, 480] width 14 height 14
type input "334FB4"
click at [334, 275] on div at bounding box center [606, 296] width 753 height 516
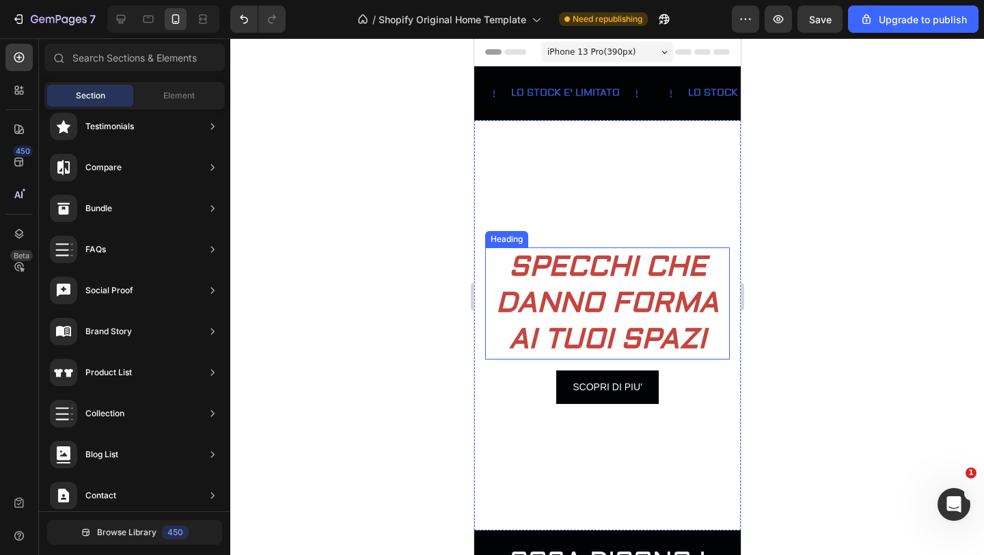
click at [553, 274] on h2 "SPECCHI CHE DANNO FORMA AI TUOI SPAZI" at bounding box center [606, 303] width 245 height 112
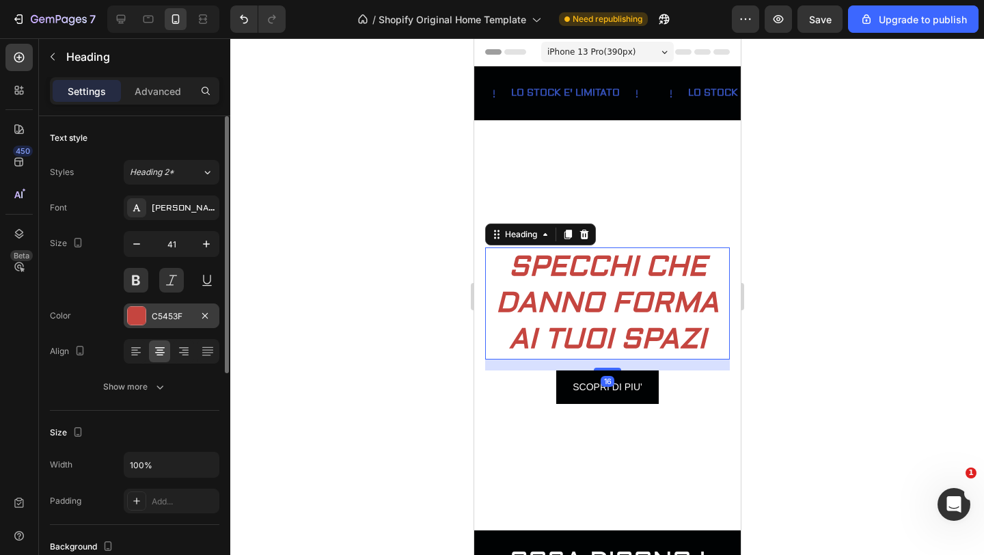
click at [137, 311] on div at bounding box center [137, 316] width 18 height 18
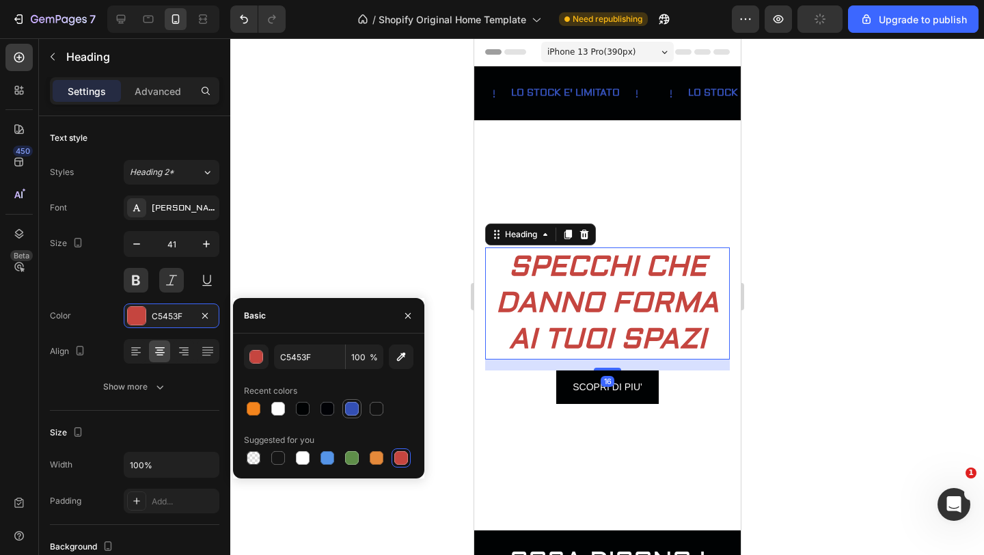
click at [349, 406] on div at bounding box center [352, 409] width 14 height 14
type input "334FB4"
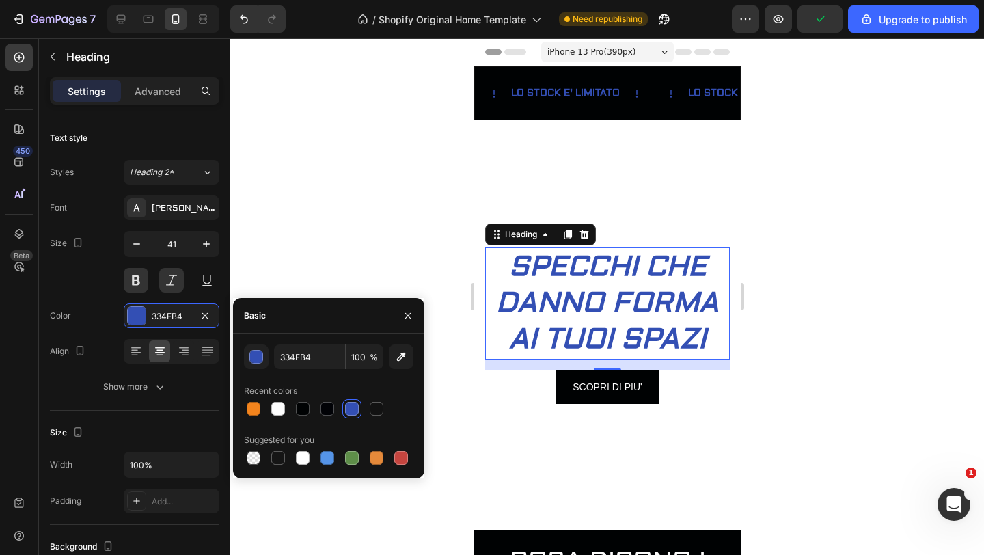
click at [296, 162] on div at bounding box center [606, 296] width 753 height 516
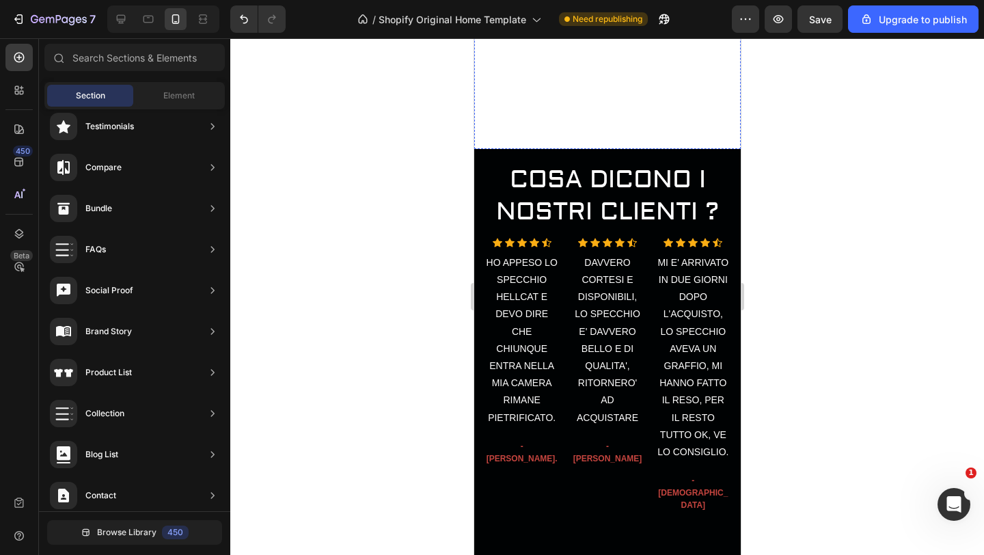
scroll to position [431, 0]
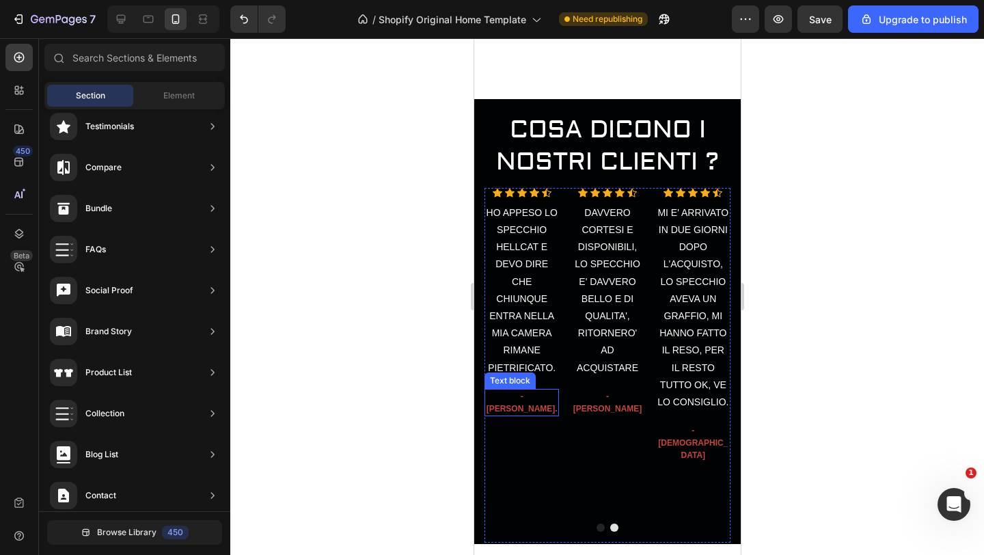
click at [533, 397] on p "-[PERSON_NAME]." at bounding box center [521, 402] width 72 height 25
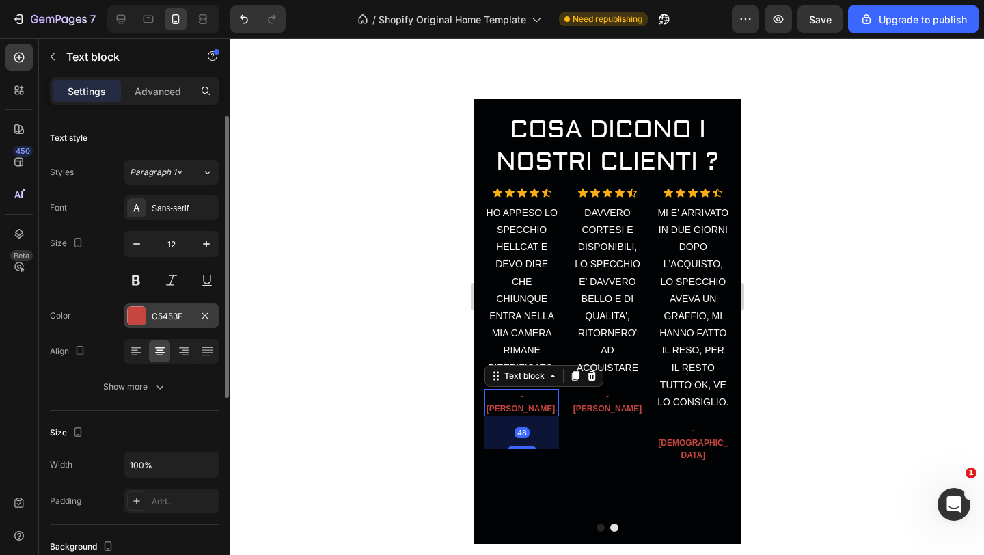
click at [143, 318] on div at bounding box center [137, 316] width 18 height 18
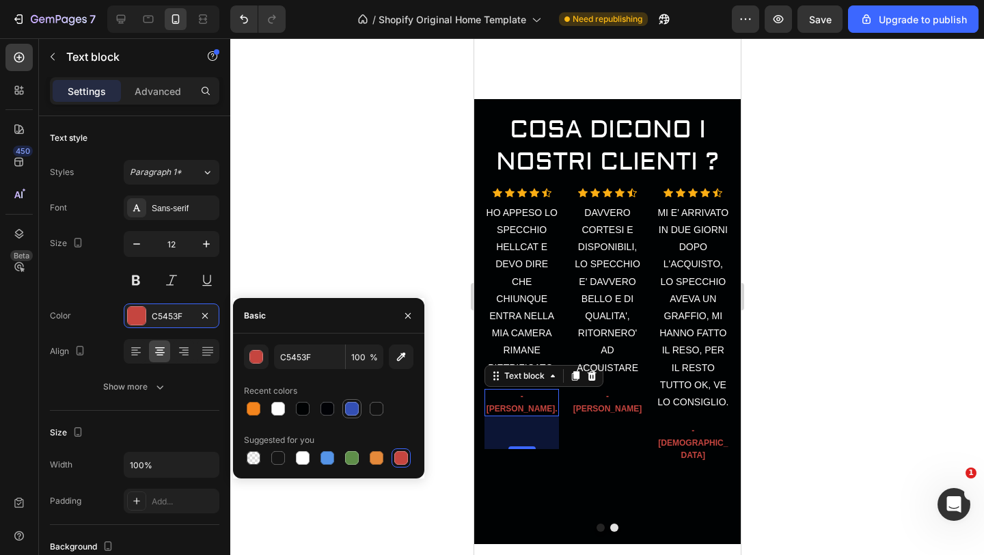
click at [354, 409] on div at bounding box center [352, 409] width 14 height 14
type input "334FB4"
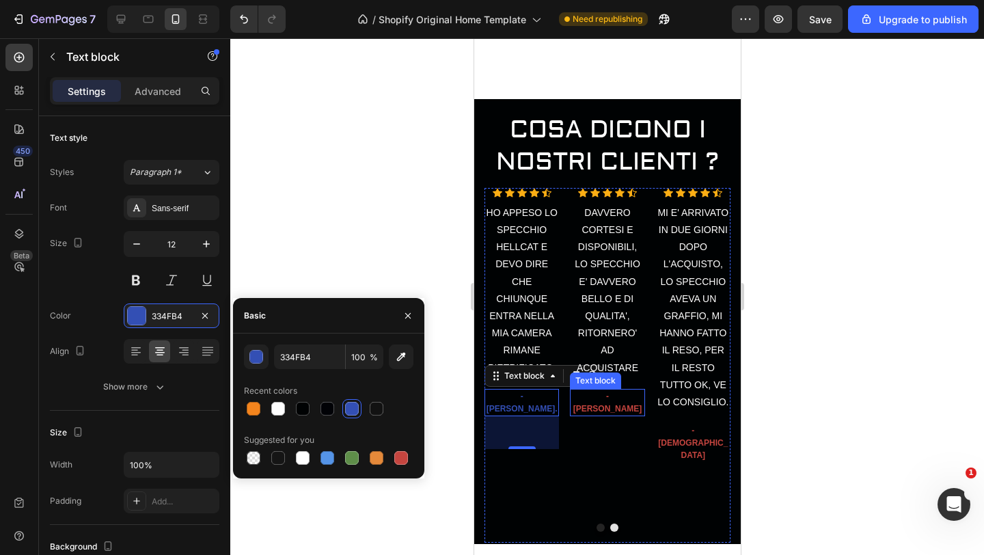
click at [616, 396] on p "- GENNARO" at bounding box center [606, 402] width 72 height 25
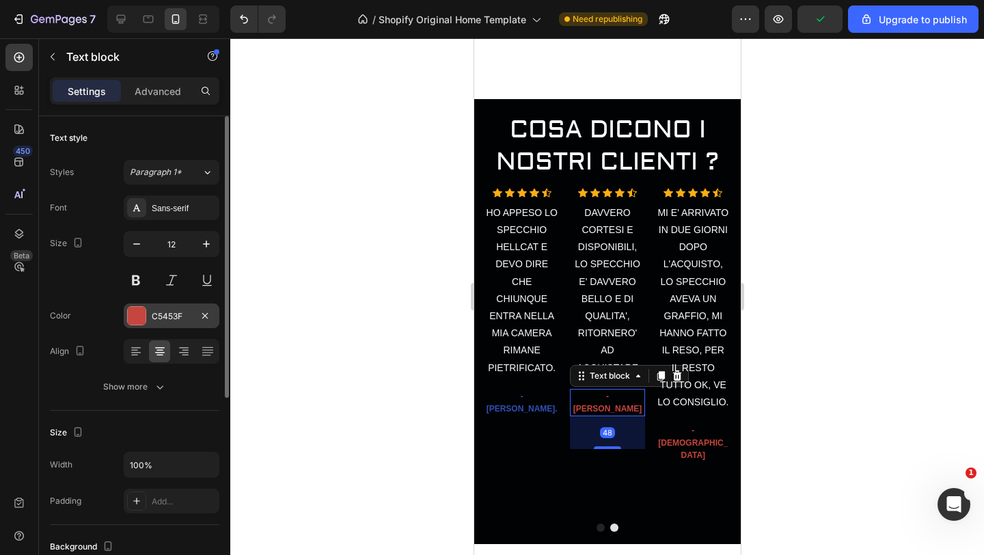
click at [144, 311] on div at bounding box center [137, 316] width 18 height 18
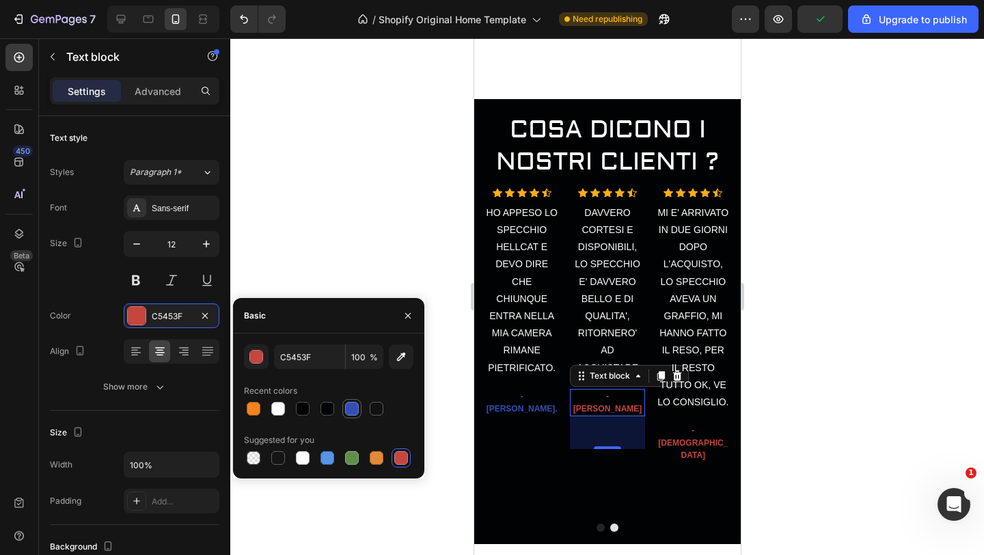
click at [351, 405] on div at bounding box center [352, 409] width 14 height 14
type input "334FB4"
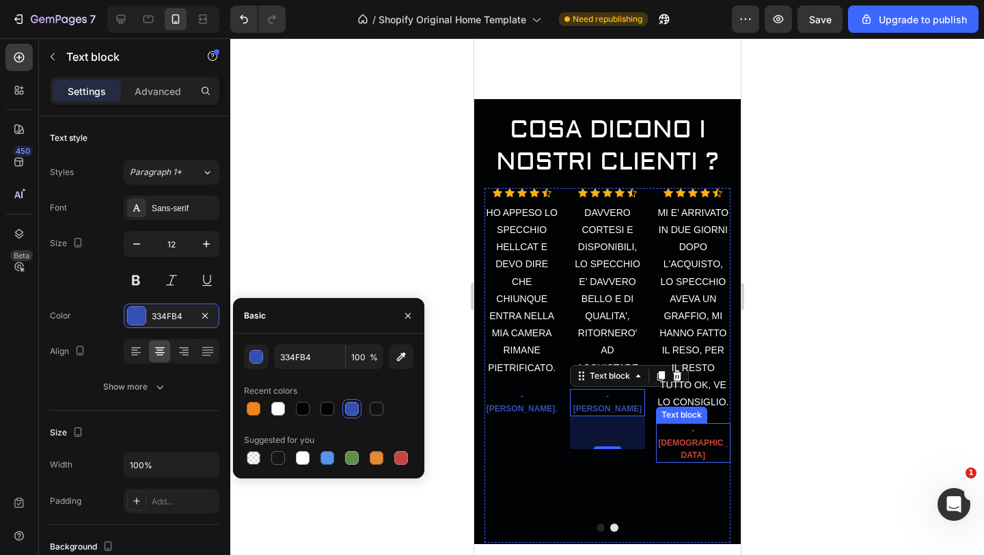
click at [682, 429] on p "- [DEMOGRAPHIC_DATA]" at bounding box center [692, 442] width 72 height 37
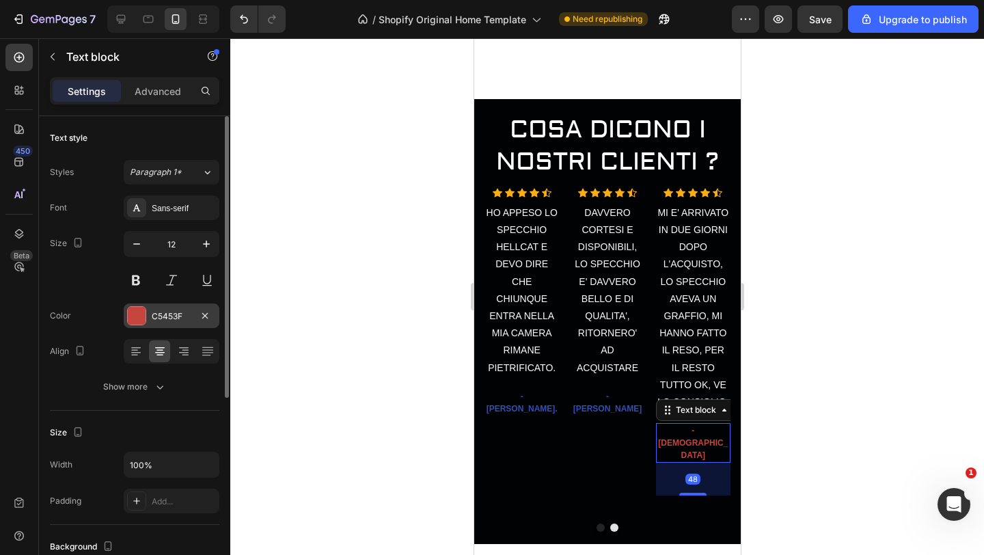
click at [144, 318] on div at bounding box center [137, 316] width 18 height 18
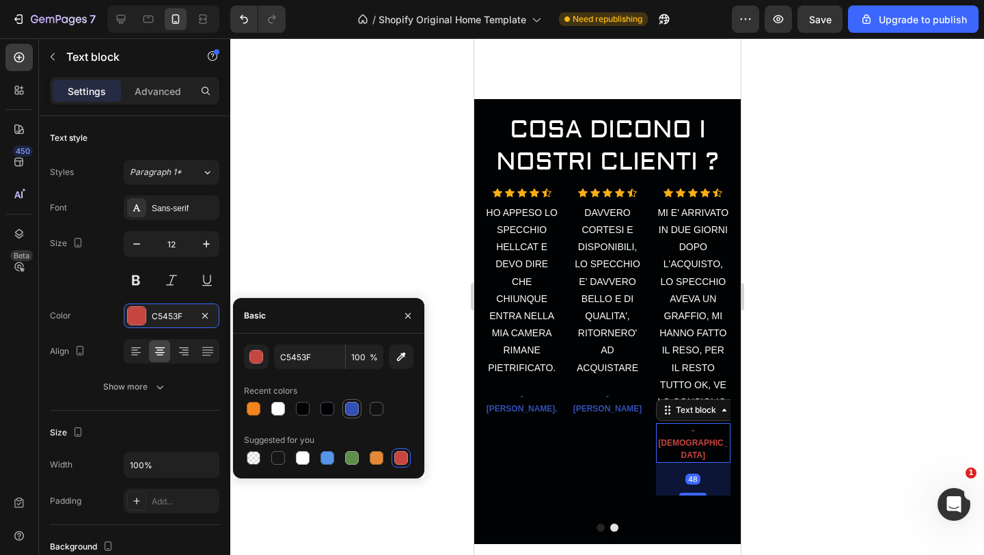
click at [347, 409] on div at bounding box center [352, 409] width 14 height 14
type input "334FB4"
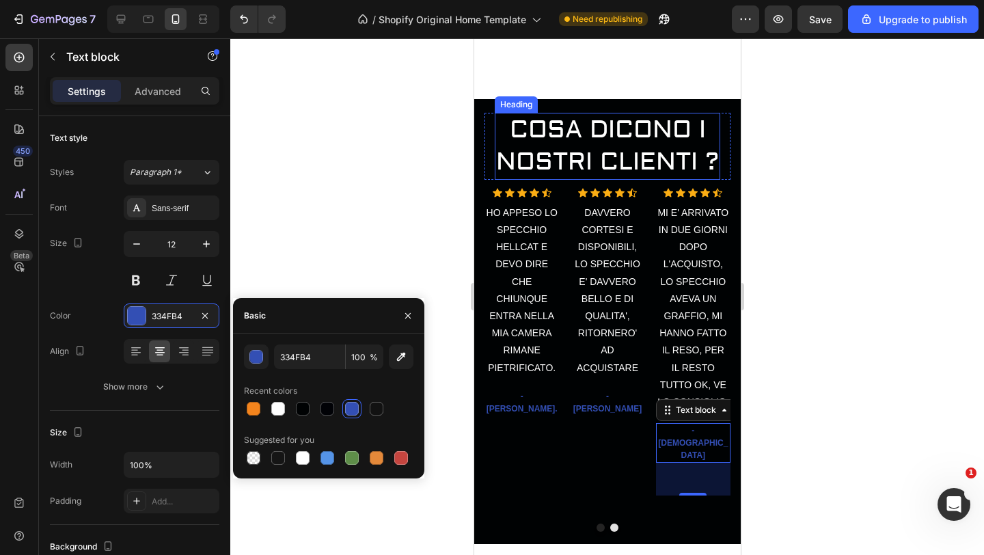
click at [595, 167] on h2 "COSA DICONO I NOSTRI CLIENTI ?" at bounding box center [606, 146] width 225 height 67
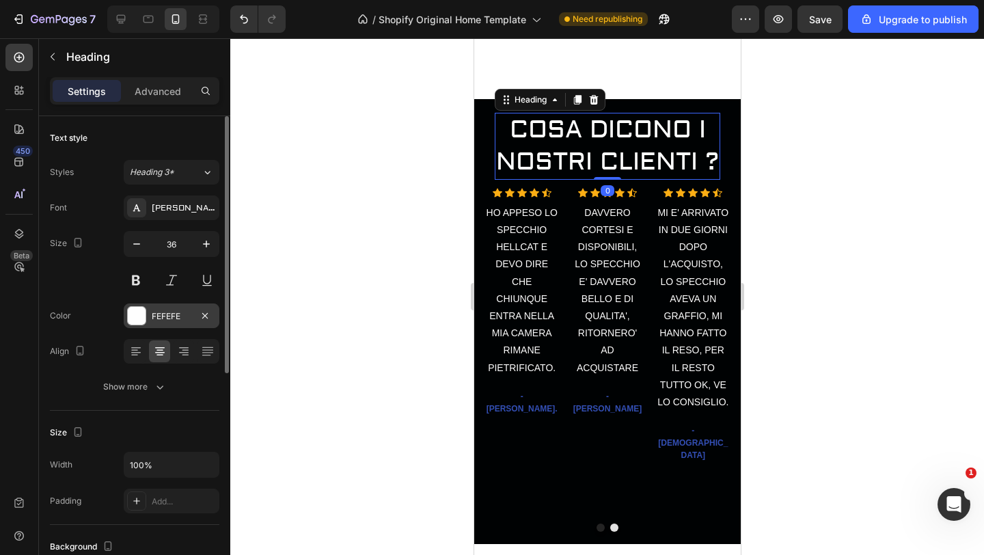
click at [138, 312] on div at bounding box center [137, 316] width 18 height 18
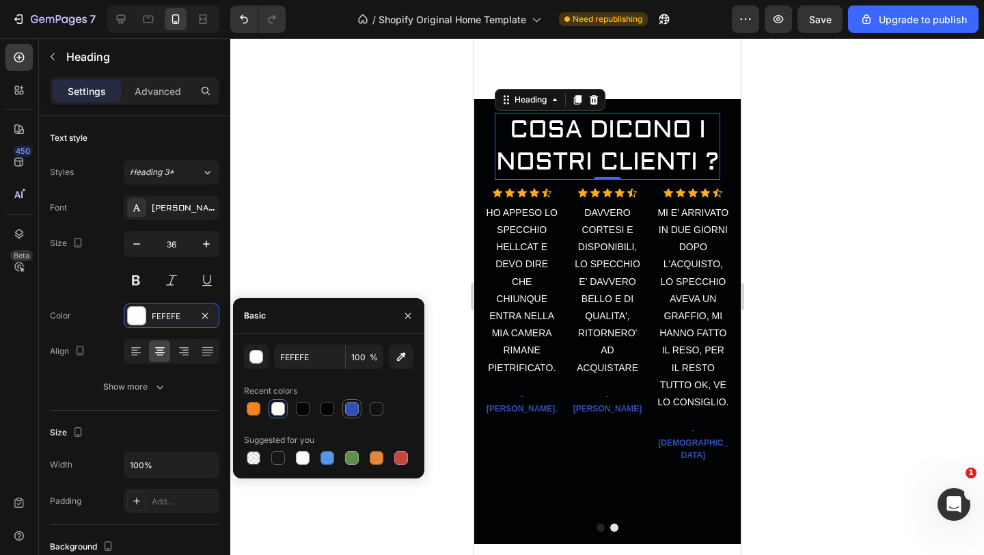
click at [351, 406] on div at bounding box center [352, 409] width 14 height 14
type input "334FB4"
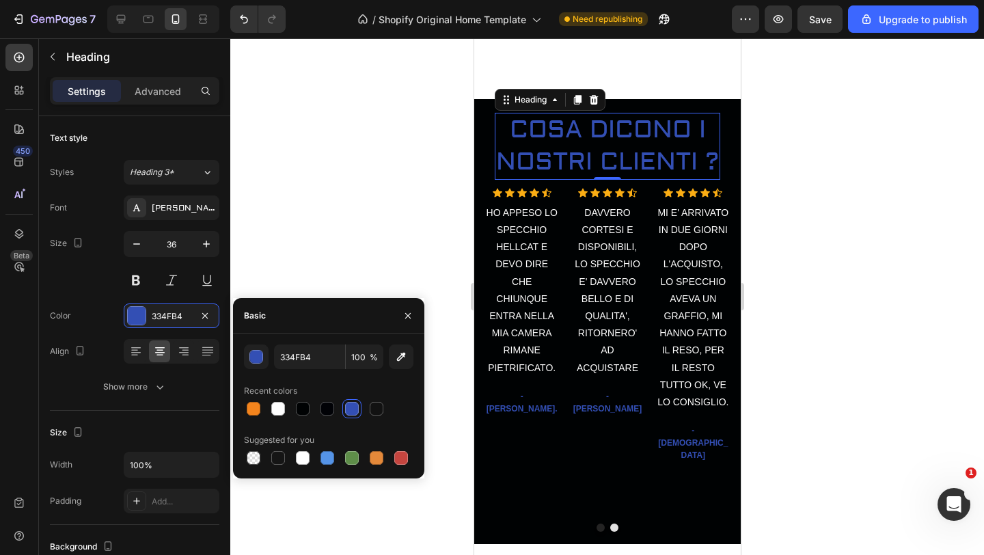
click at [333, 171] on div at bounding box center [606, 296] width 753 height 516
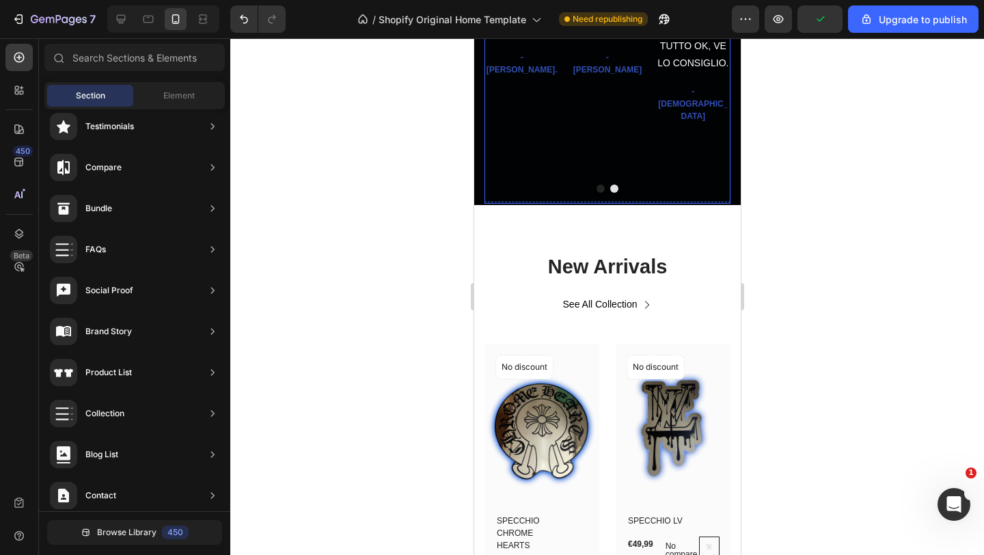
scroll to position [785, 0]
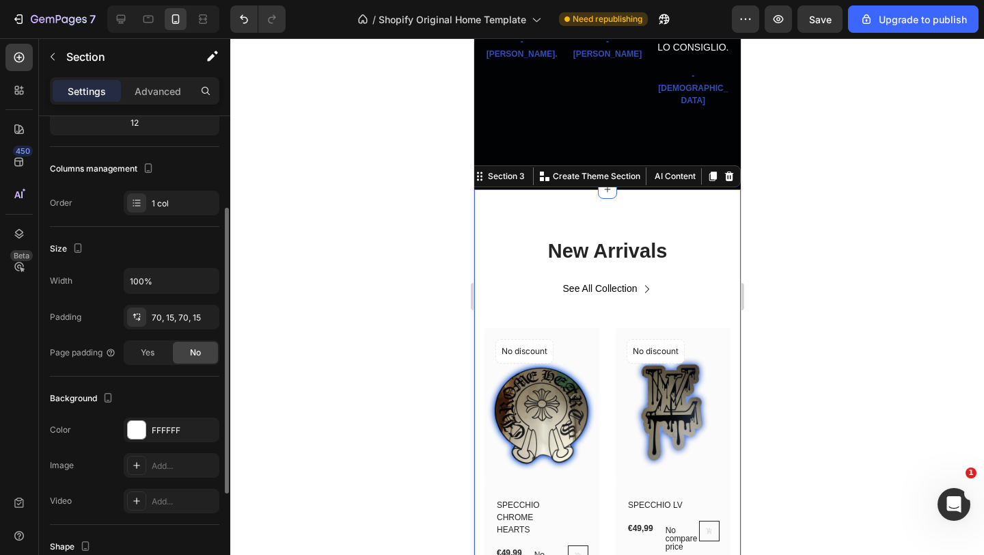
scroll to position [150, 0]
click at [137, 433] on div at bounding box center [137, 428] width 18 height 18
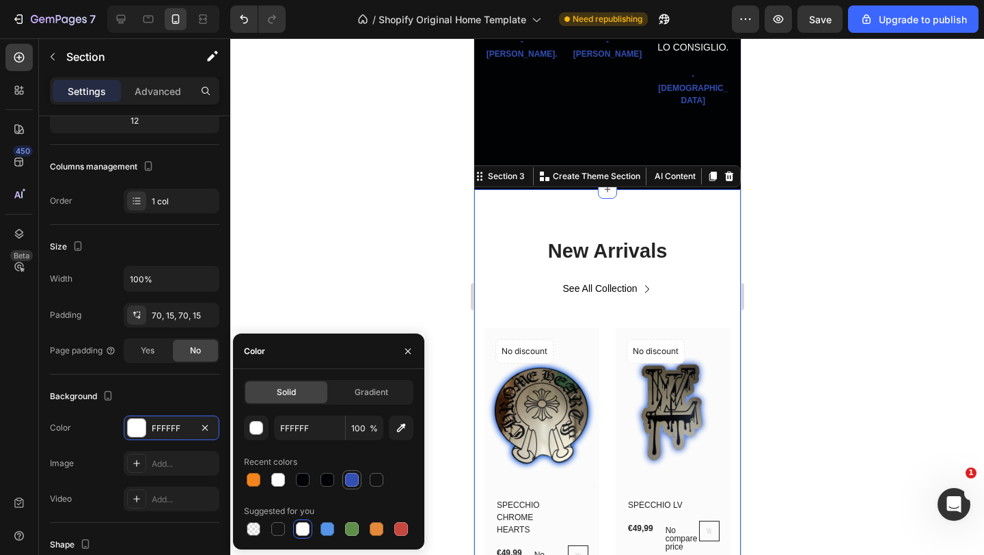
click at [357, 482] on div at bounding box center [352, 480] width 14 height 14
type input "334FB4"
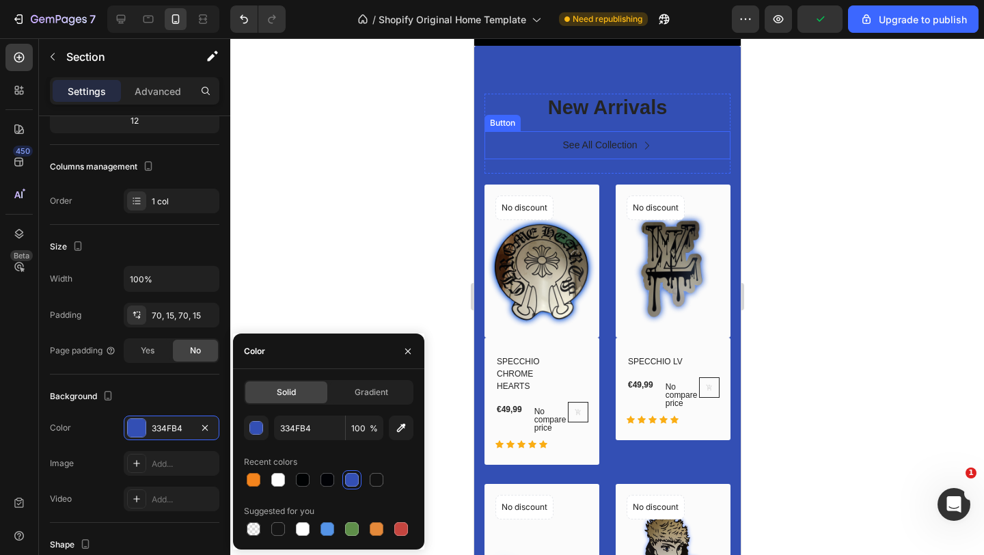
scroll to position [811, 0]
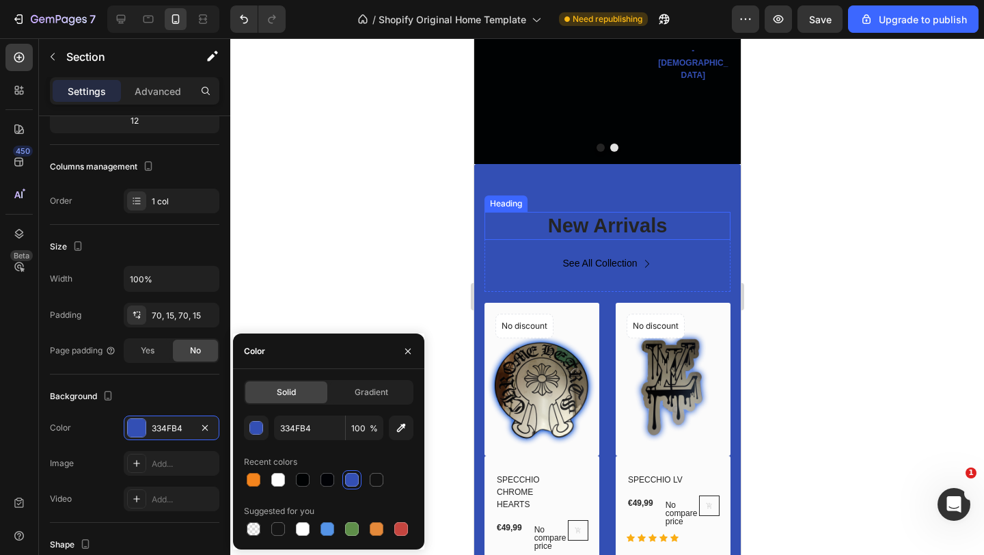
click at [404, 193] on div at bounding box center [606, 296] width 753 height 516
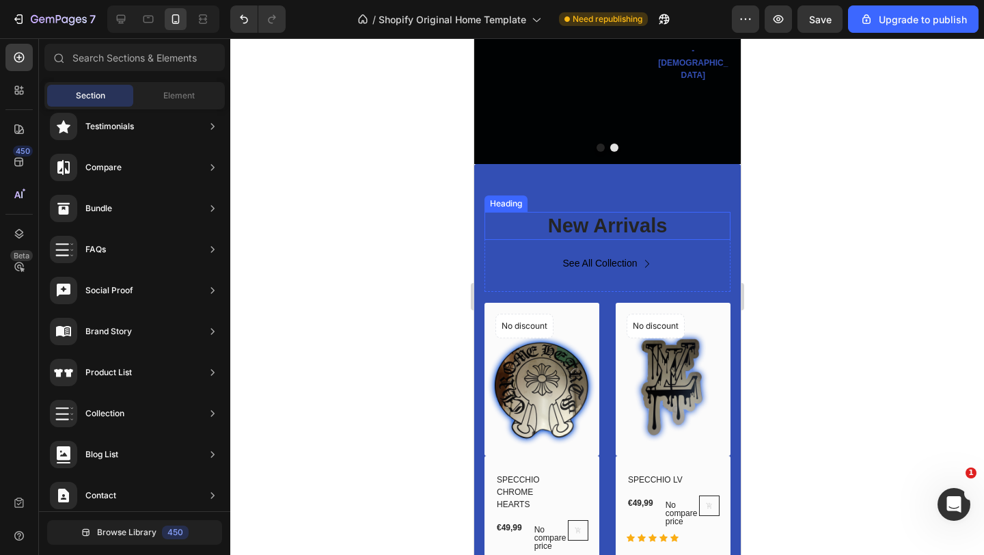
click at [668, 213] on p "New Arrivals" at bounding box center [606, 226] width 243 height 26
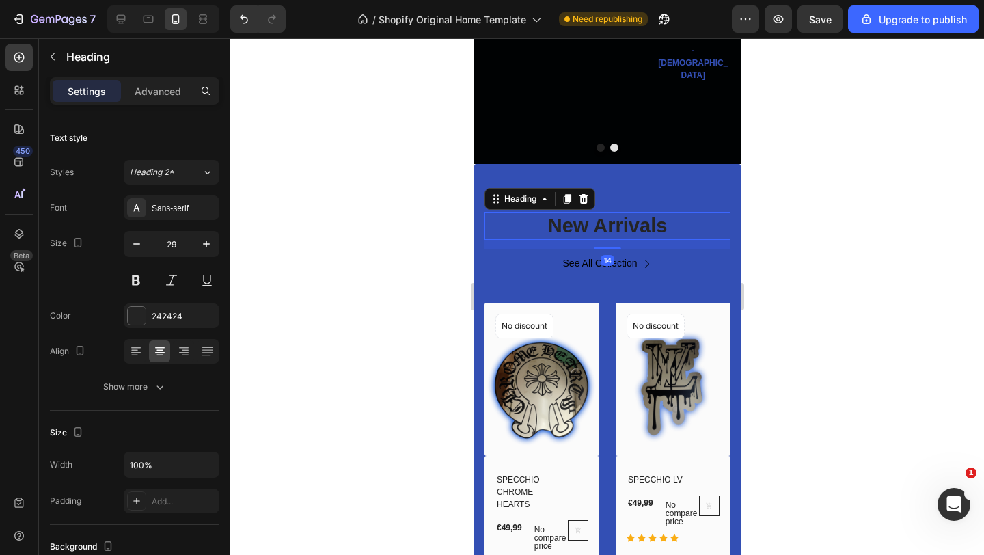
click at [668, 213] on p "New Arrivals" at bounding box center [606, 226] width 243 height 26
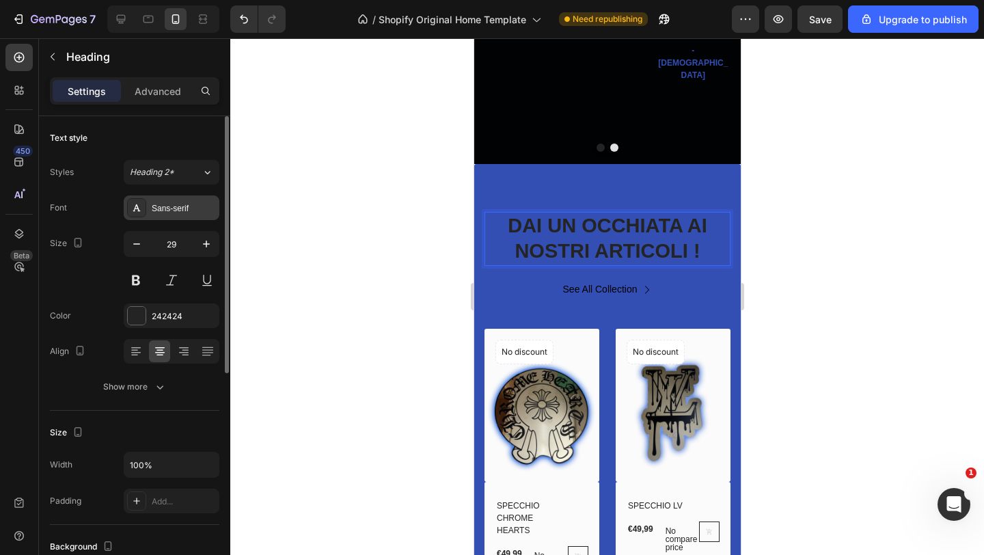
click at [199, 206] on div "Sans-serif" at bounding box center [184, 208] width 64 height 12
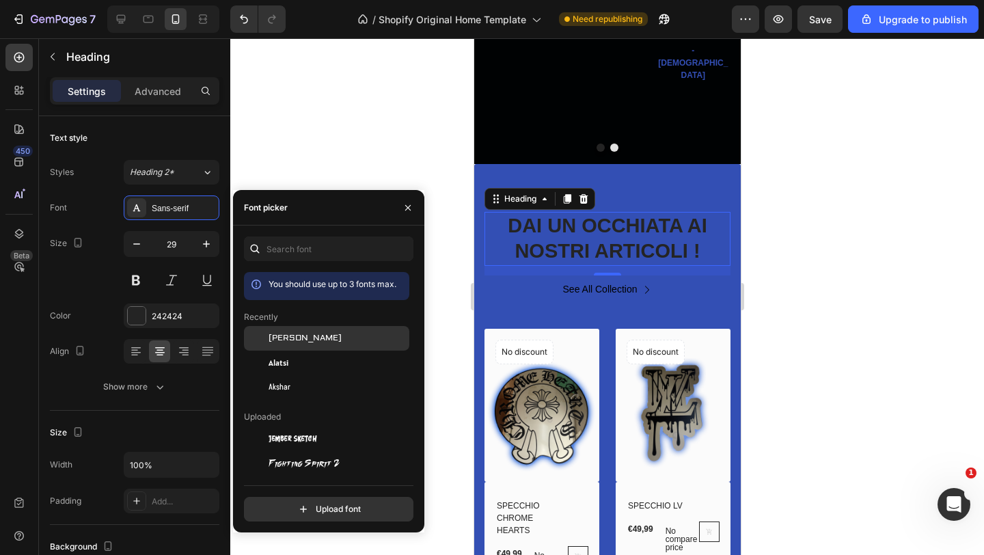
click at [306, 342] on div "[PERSON_NAME]" at bounding box center [337, 338] width 138 height 12
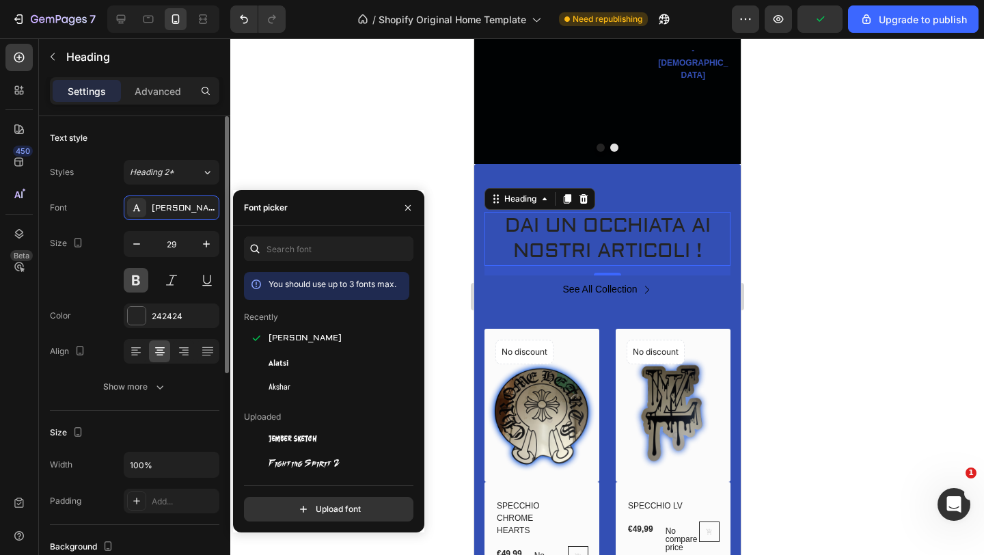
click at [136, 273] on button at bounding box center [136, 280] width 25 height 25
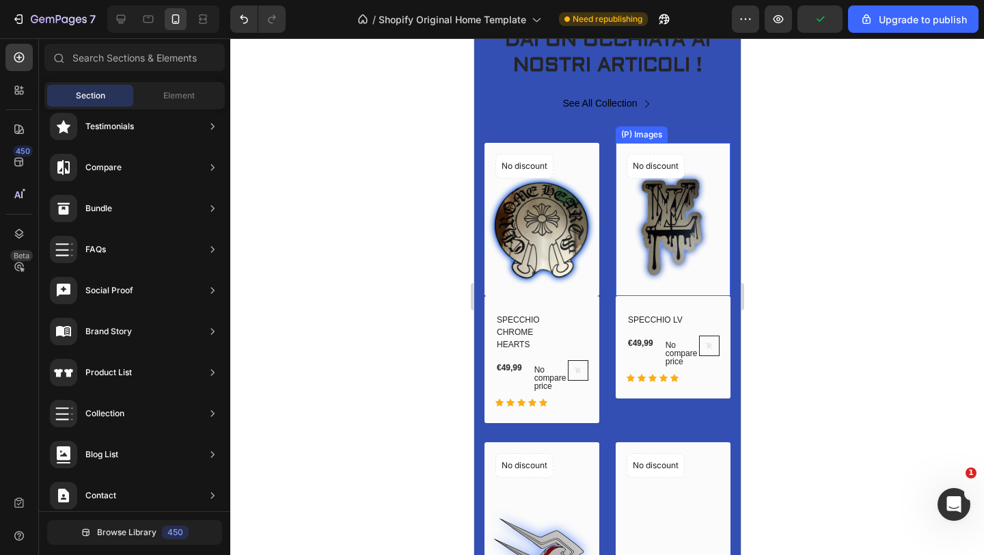
scroll to position [785, 0]
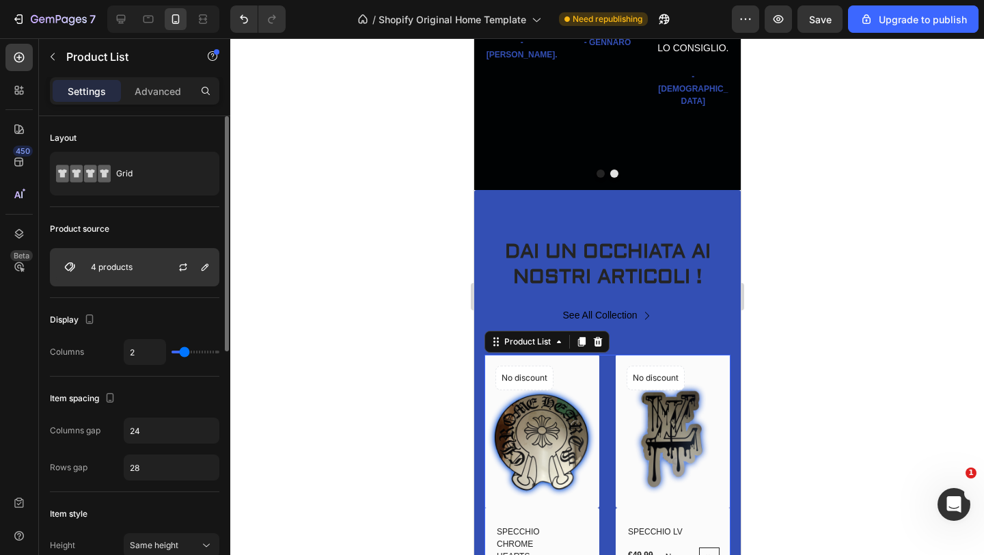
click at [118, 263] on p "4 products" at bounding box center [112, 267] width 42 height 10
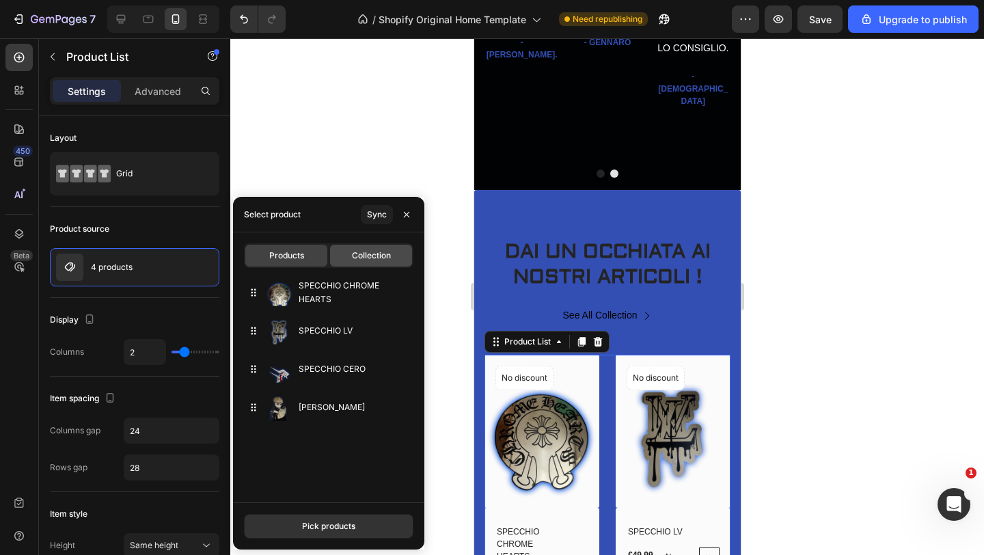
click at [348, 260] on div "Collection" at bounding box center [371, 256] width 82 height 22
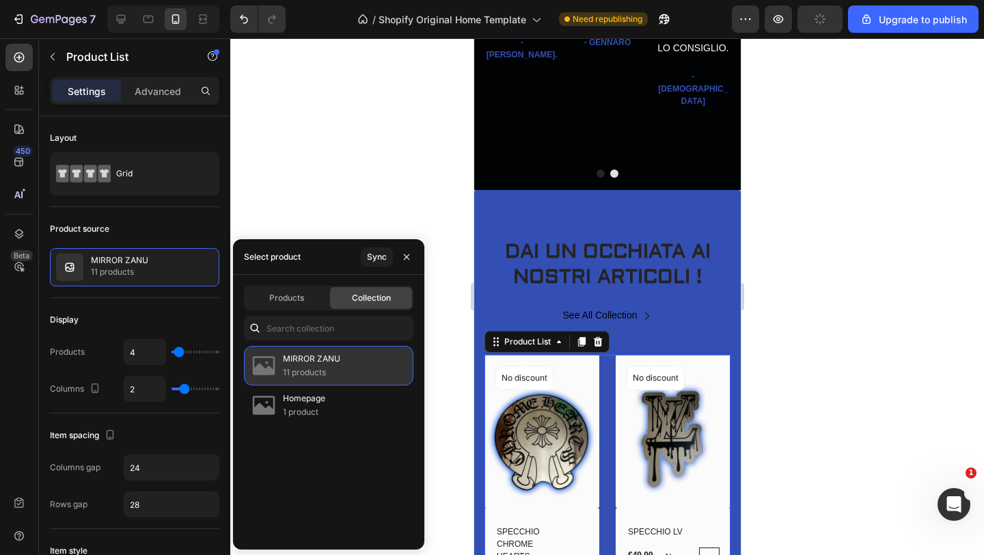
click at [304, 372] on p "11 products" at bounding box center [311, 372] width 57 height 14
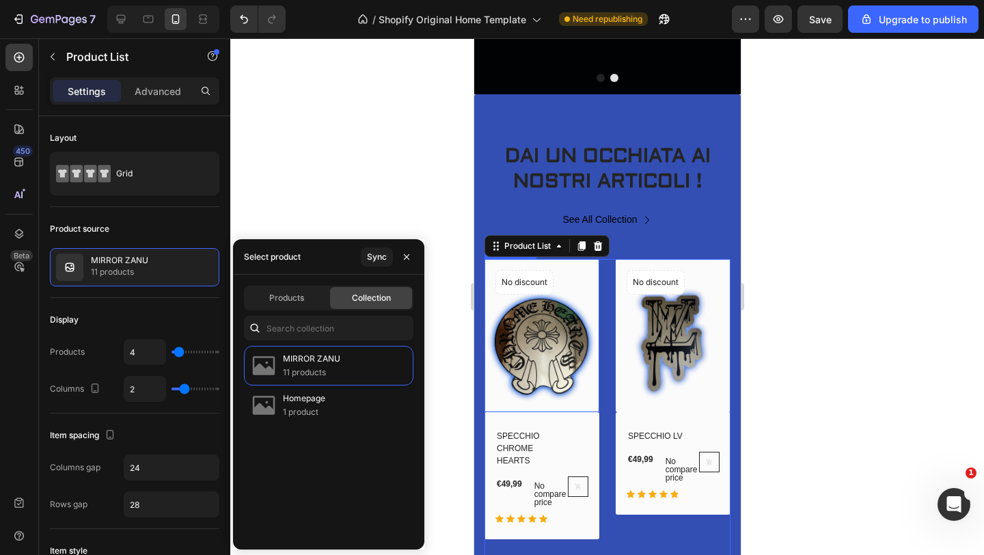
scroll to position [867, 0]
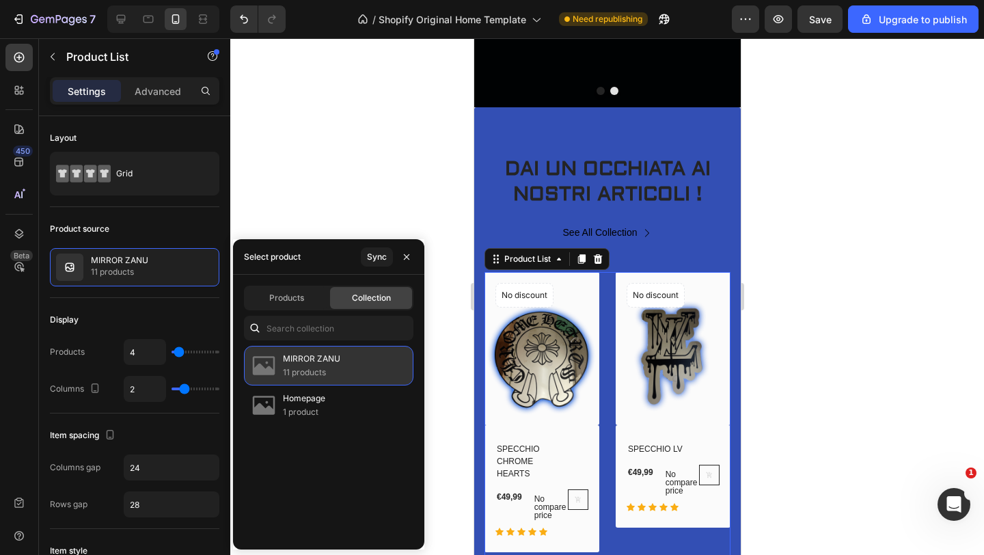
click at [328, 366] on p "11 products" at bounding box center [311, 372] width 57 height 14
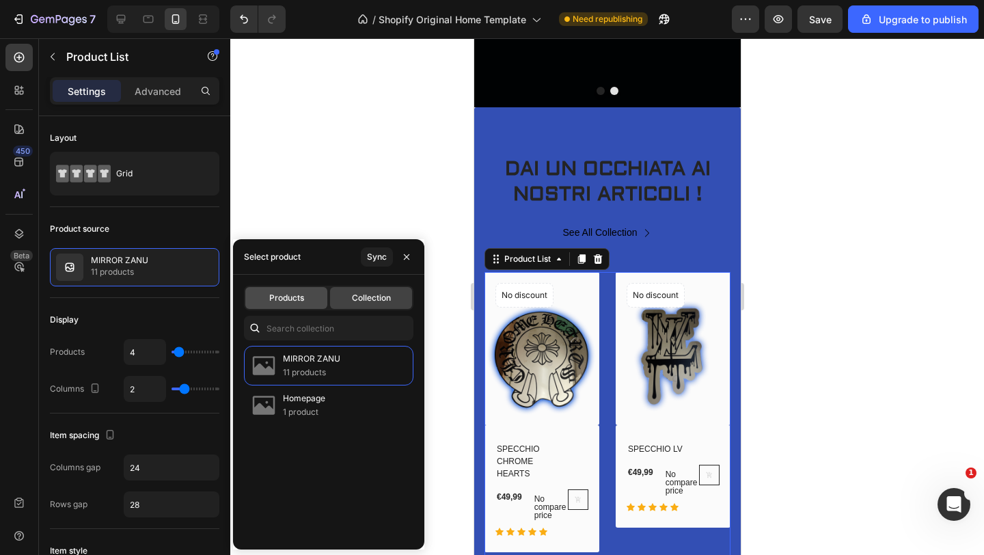
click at [282, 302] on span "Products" at bounding box center [286, 298] width 35 height 12
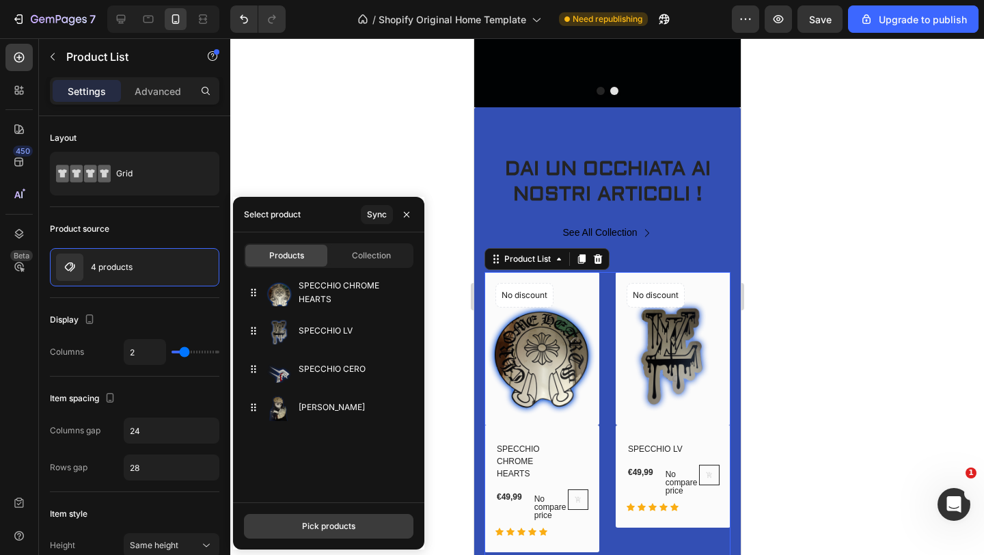
click at [335, 518] on button "Pick products" at bounding box center [328, 526] width 169 height 25
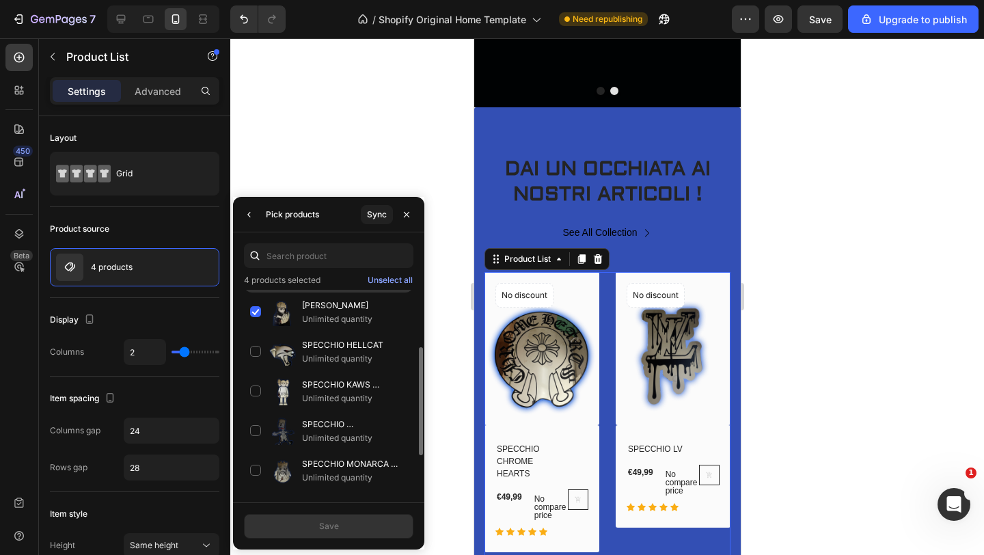
scroll to position [141, 0]
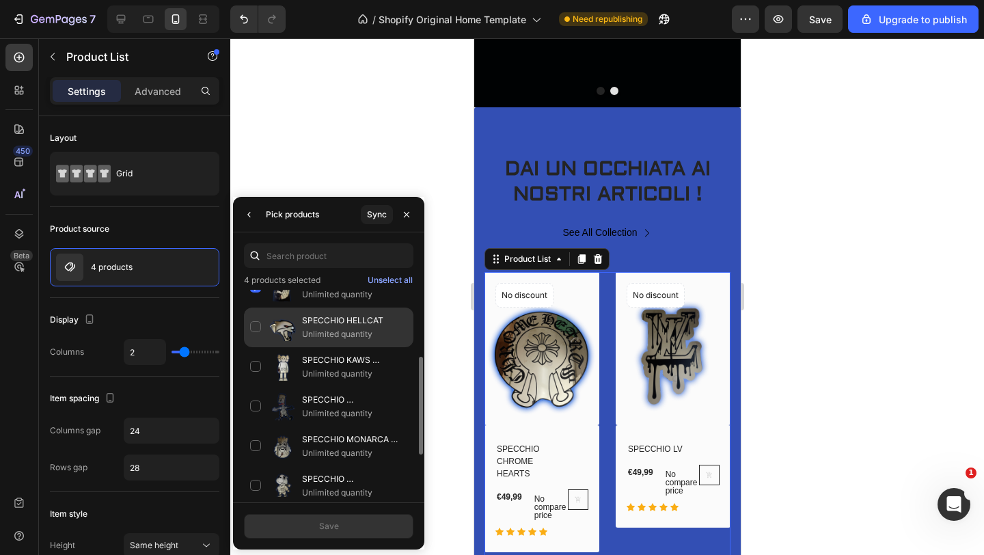
click at [255, 347] on div "SPECCHIO HELLCAT Unlimited quantity" at bounding box center [328, 367] width 169 height 40
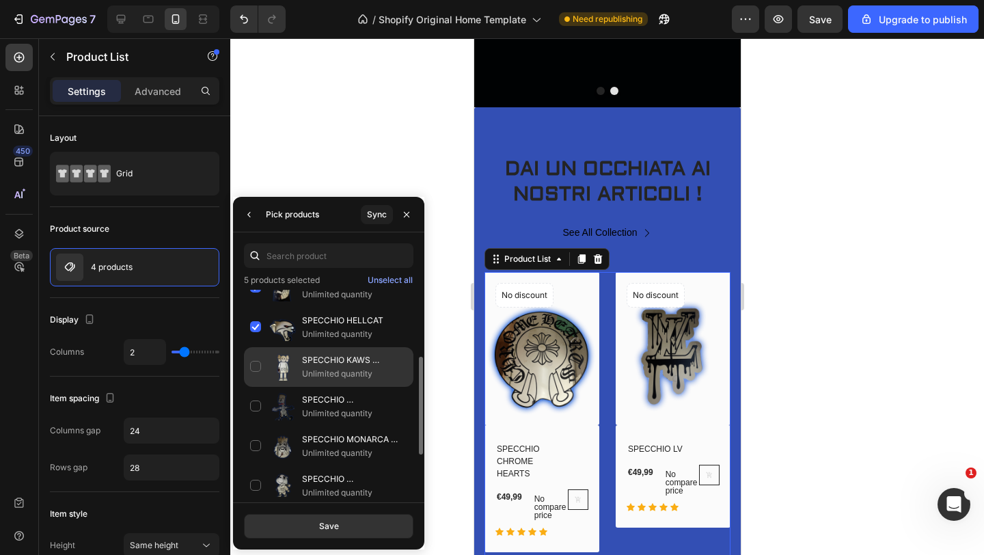
click at [257, 387] on div "SPECCHIO KAWS COMPANION Unlimited quantity" at bounding box center [328, 407] width 169 height 40
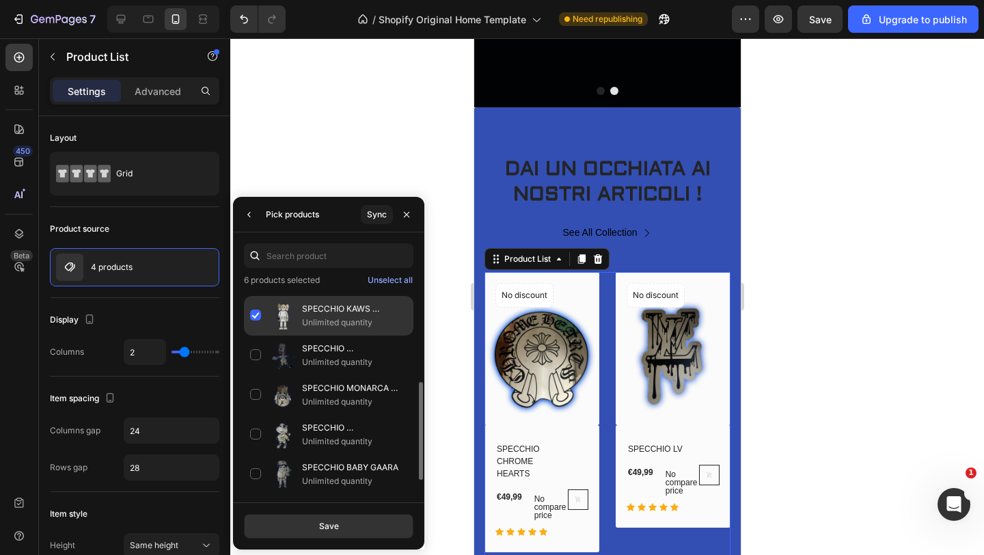
scroll to position [193, 0]
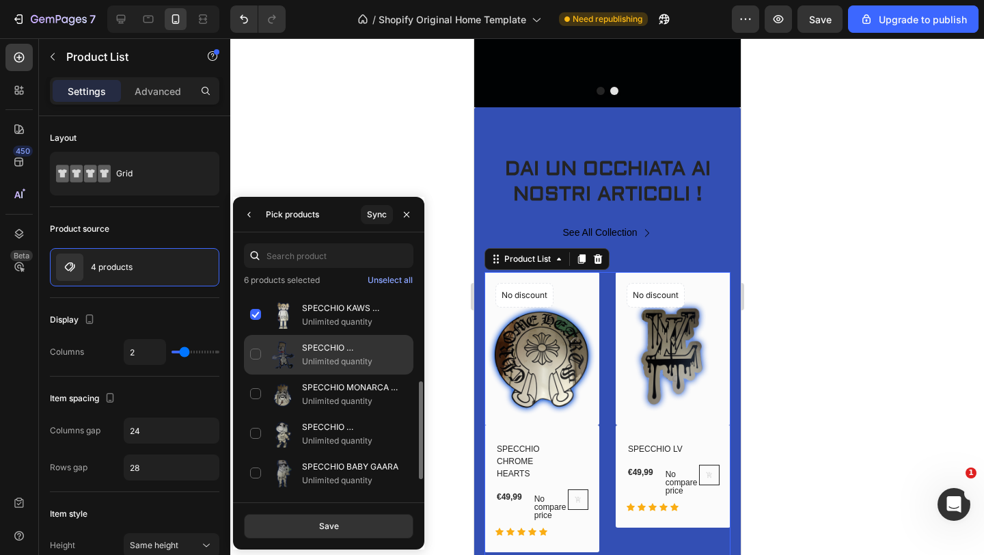
click at [256, 374] on div "SPECCHIO [PERSON_NAME] ELETTRO [PERSON_NAME] Unlimited quantity" at bounding box center [328, 394] width 169 height 40
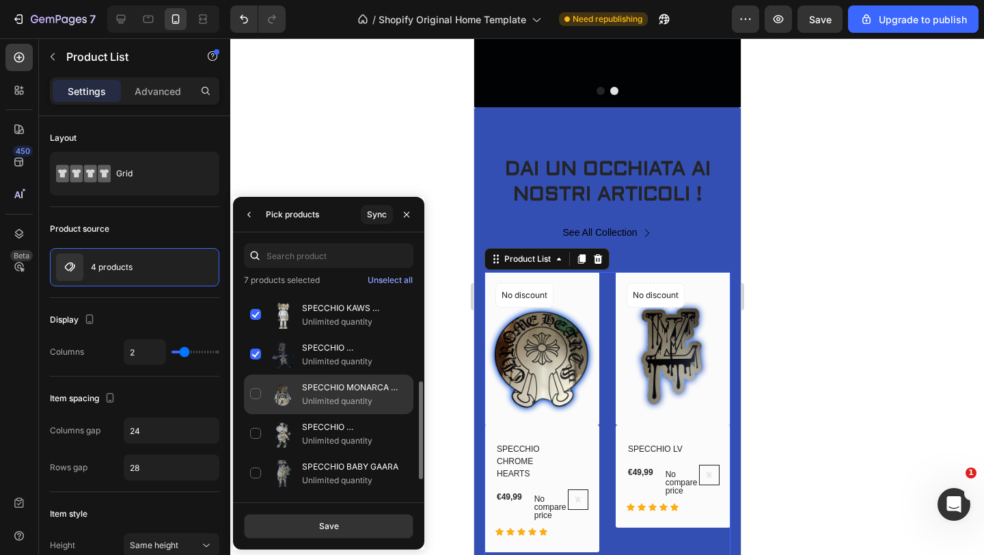
click at [255, 414] on div "SPECCHIO MONARCA DELLE OMBRE Unlimited quantity" at bounding box center [328, 434] width 169 height 40
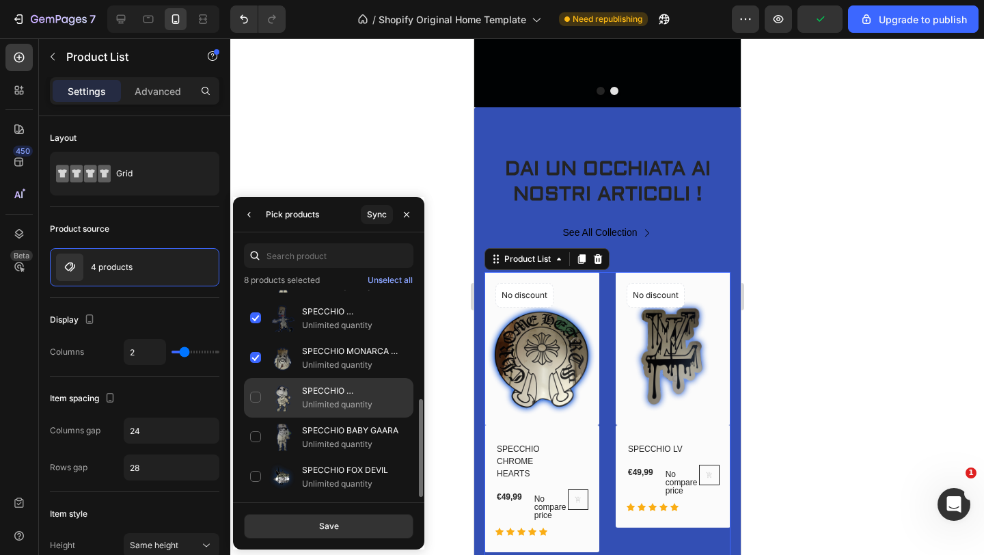
click at [255, 417] on div "SPECCHIO [PERSON_NAME] BEAR Unlimited quantity" at bounding box center [328, 437] width 169 height 40
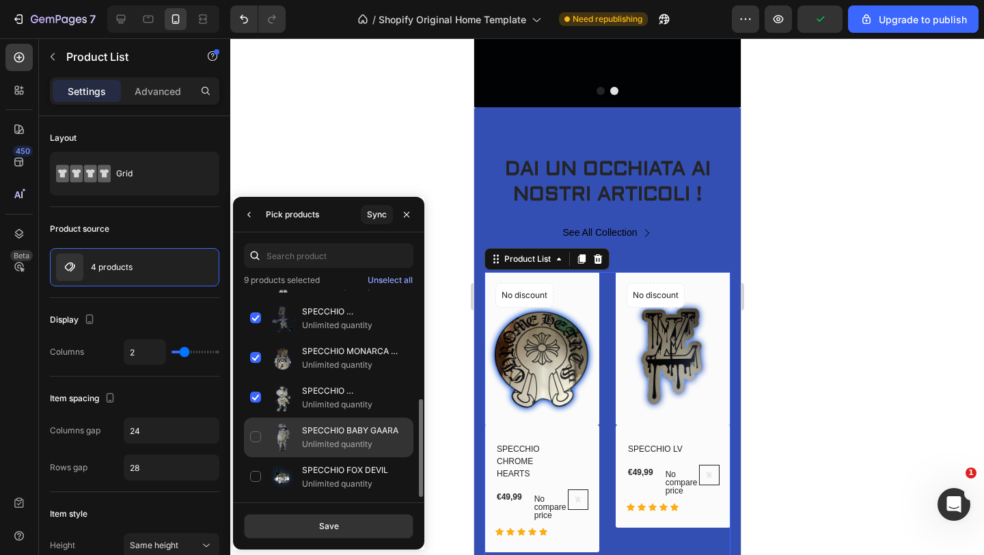
click at [255, 457] on div "SPECCHIO BABY GAARA Unlimited quantity" at bounding box center [328, 477] width 169 height 40
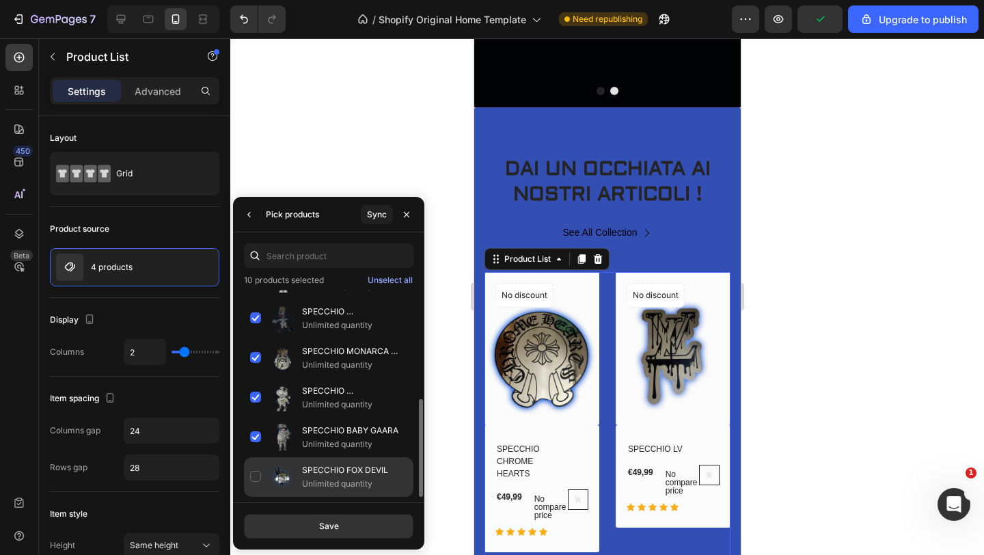
click at [256, 475] on div "SPECCHIO FOX DEVIL Unlimited quantity" at bounding box center [328, 477] width 169 height 40
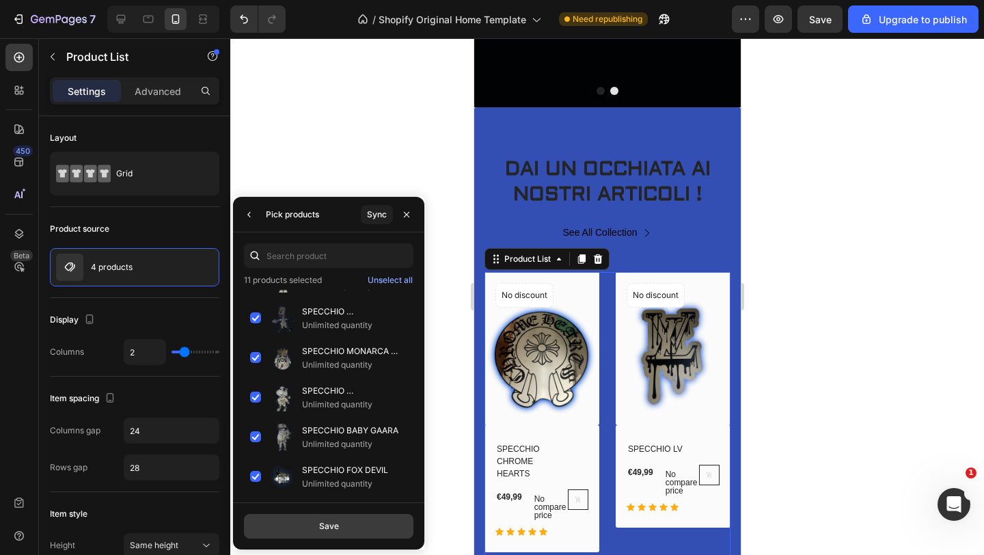
click at [301, 520] on button "Save" at bounding box center [328, 526] width 169 height 25
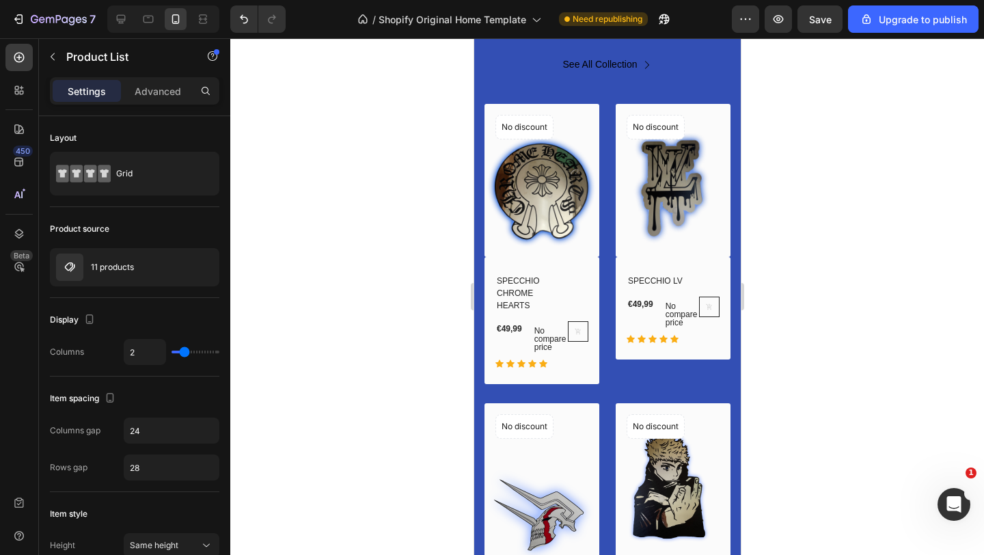
scroll to position [1014, 0]
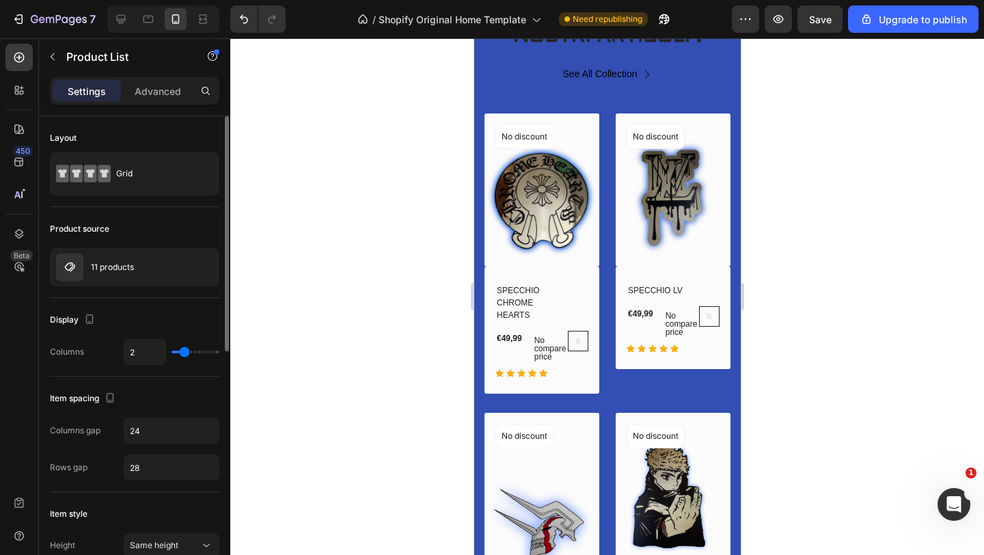
type input "3"
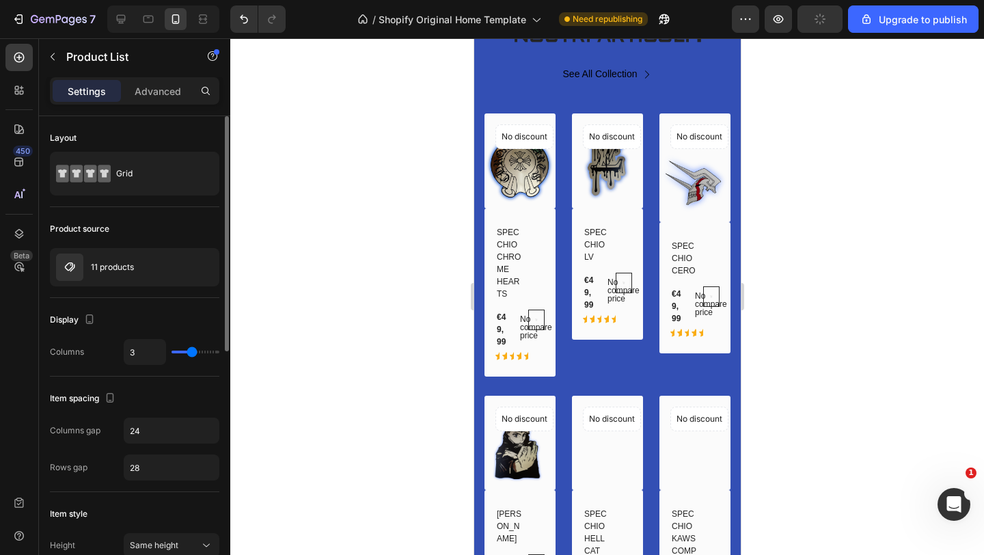
type input "4"
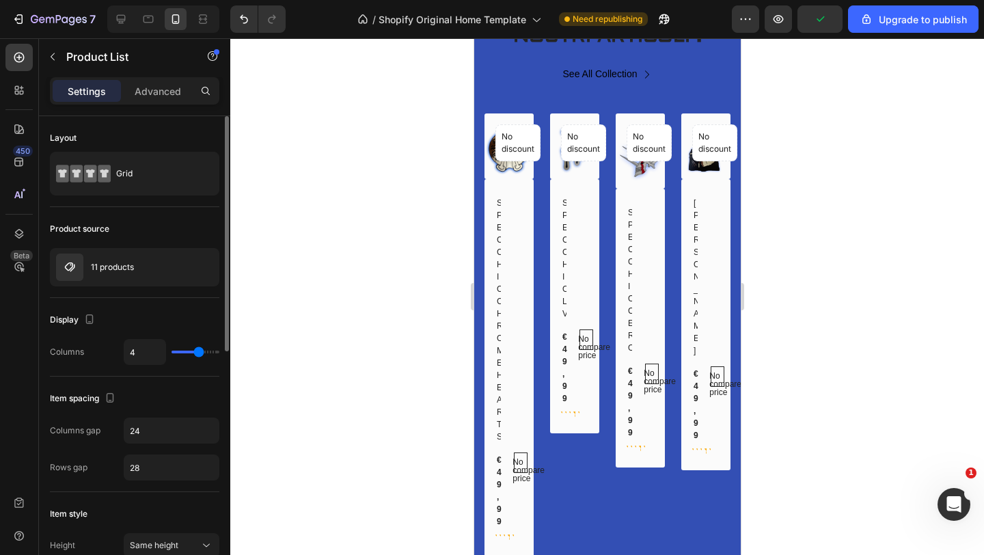
type input "5"
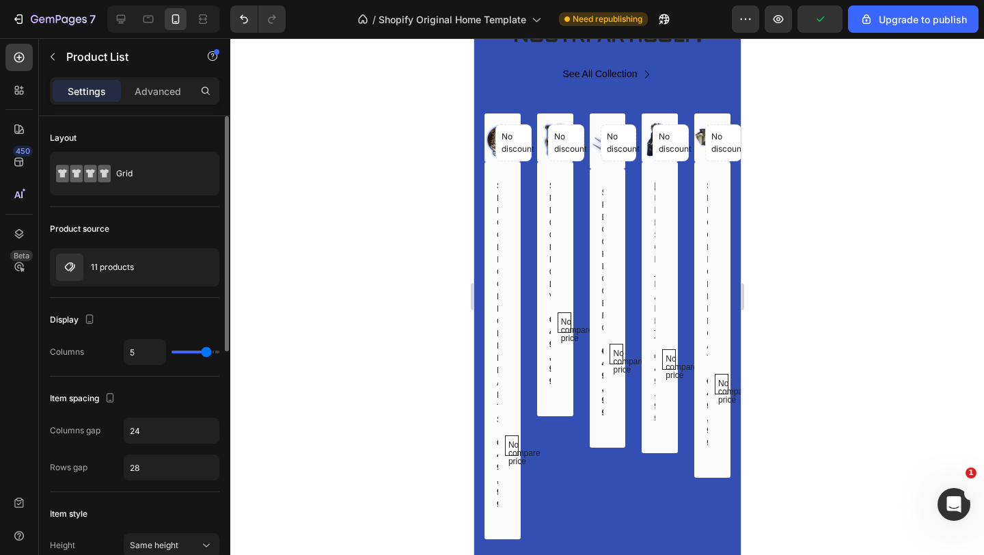
type input "6"
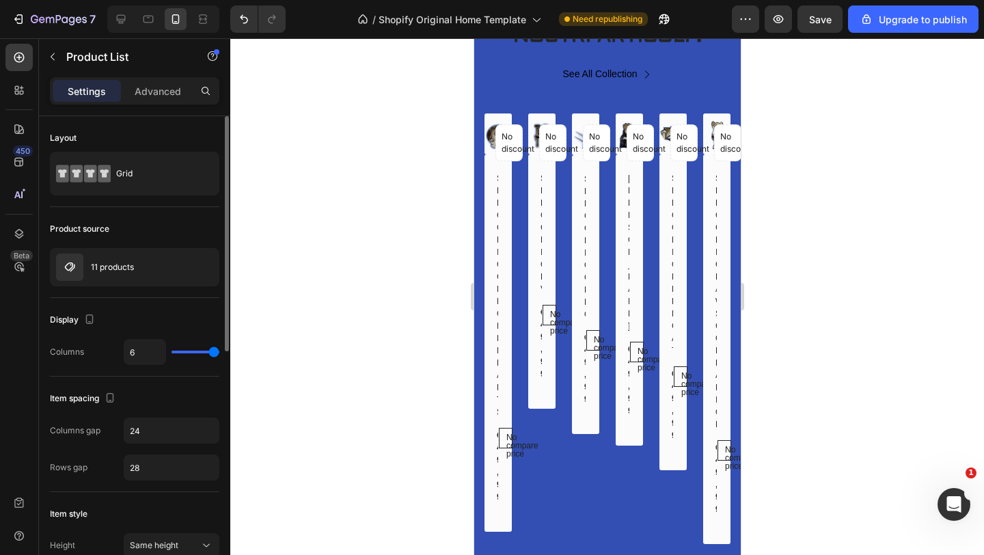
type input "4"
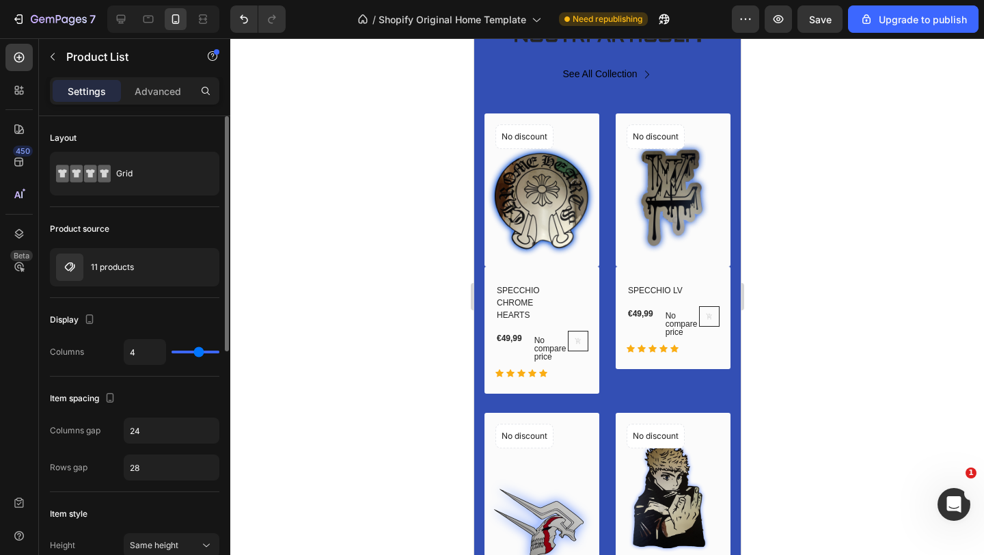
type input "1"
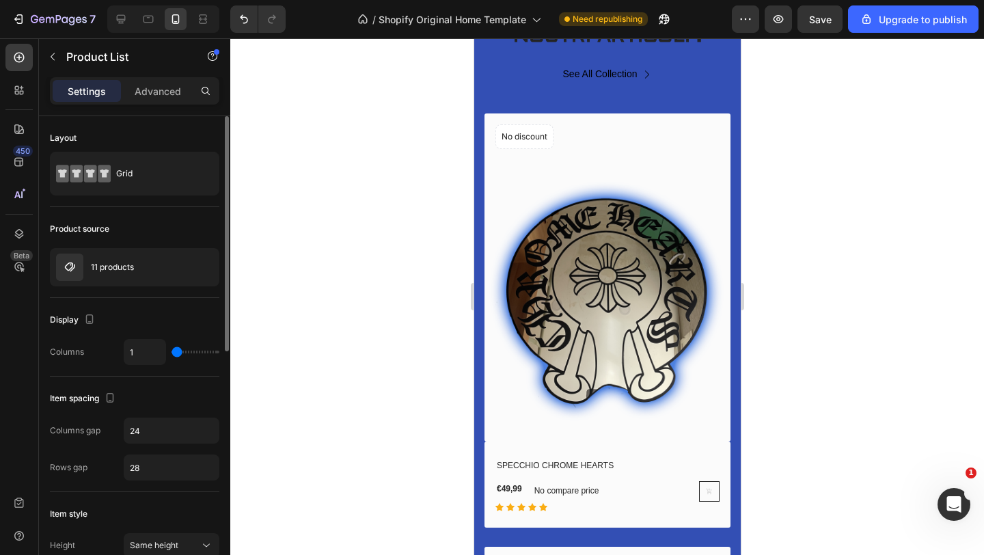
type input "2"
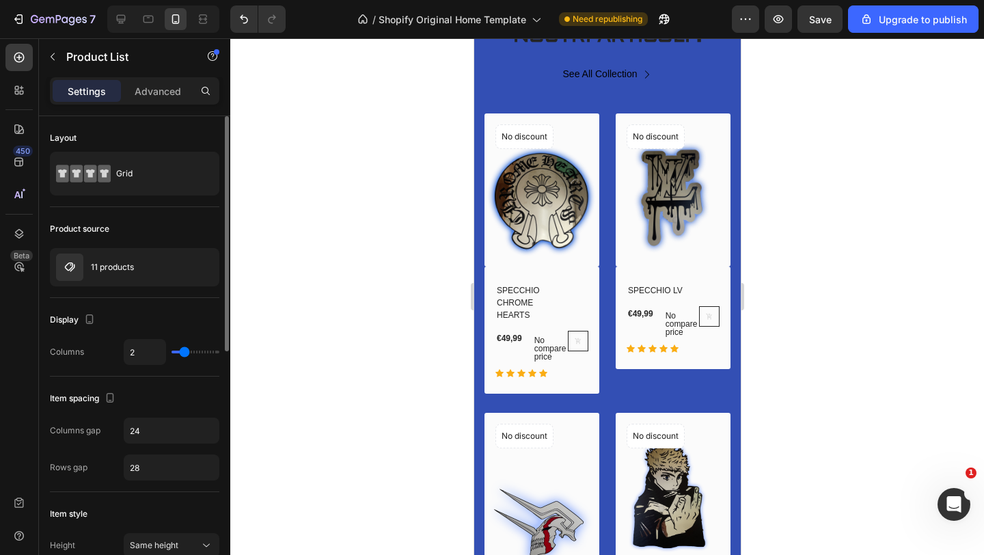
type input "1"
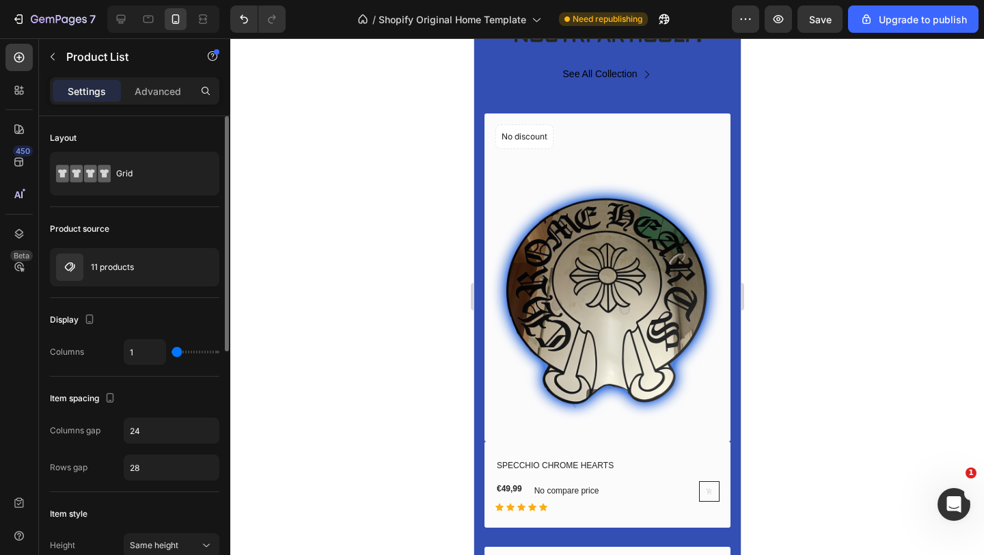
type input "2"
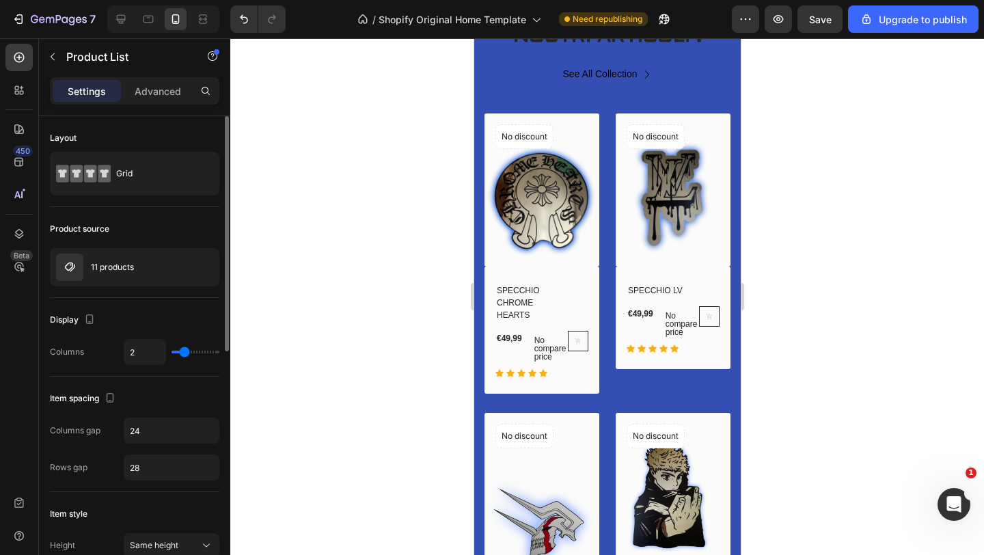
type input "3"
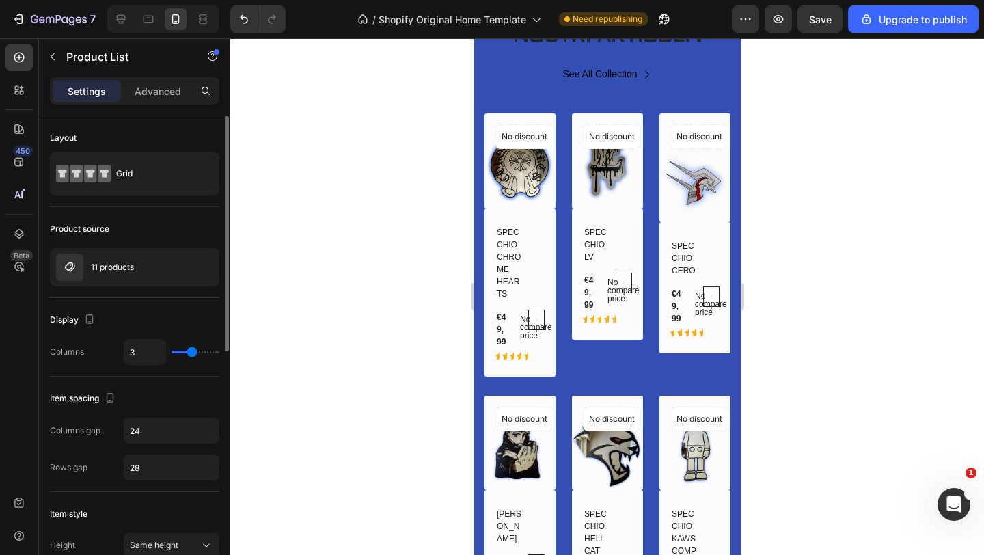
type input "2"
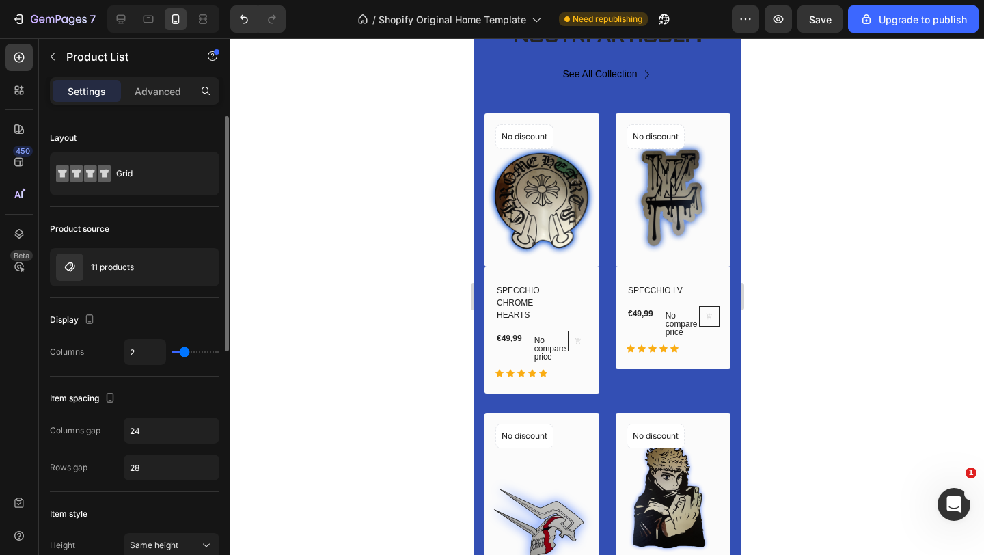
click at [184, 353] on input "range" at bounding box center [195, 351] width 48 height 3
click at [183, 353] on input "range" at bounding box center [195, 351] width 48 height 3
click at [163, 181] on div "Grid" at bounding box center [157, 173] width 83 height 31
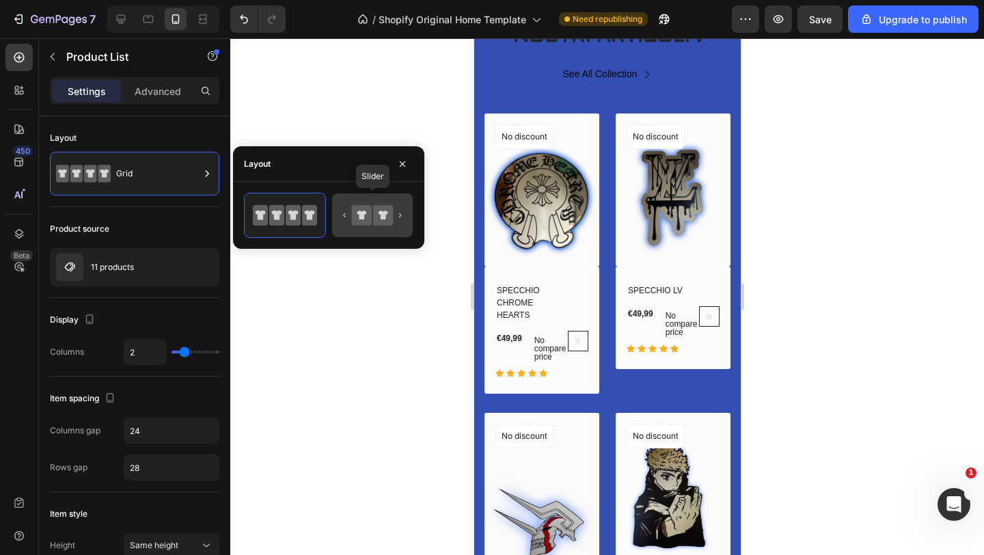
click at [387, 227] on icon at bounding box center [372, 214] width 64 height 27
click at [400, 208] on icon at bounding box center [372, 214] width 64 height 27
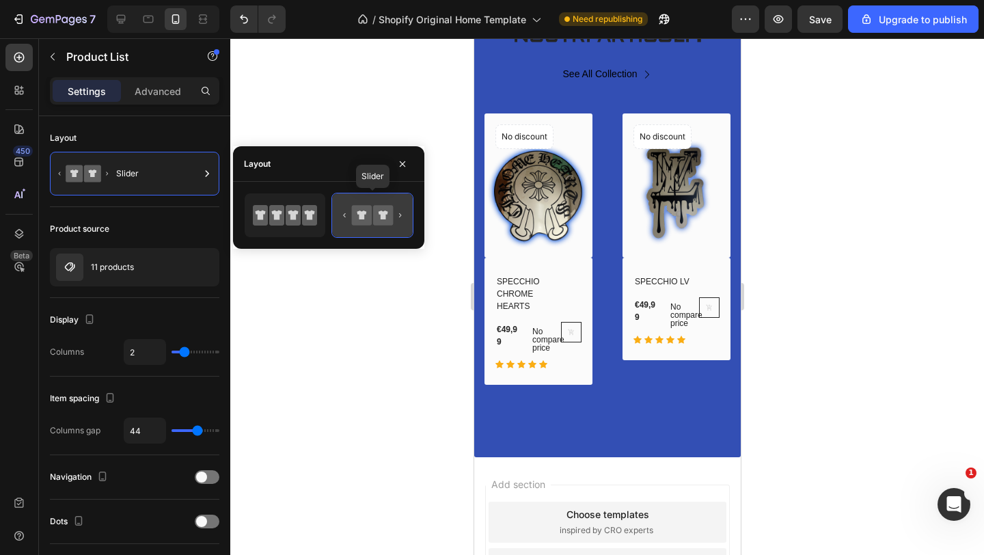
click at [378, 206] on icon at bounding box center [383, 215] width 20 height 20
click at [370, 348] on div at bounding box center [606, 296] width 753 height 516
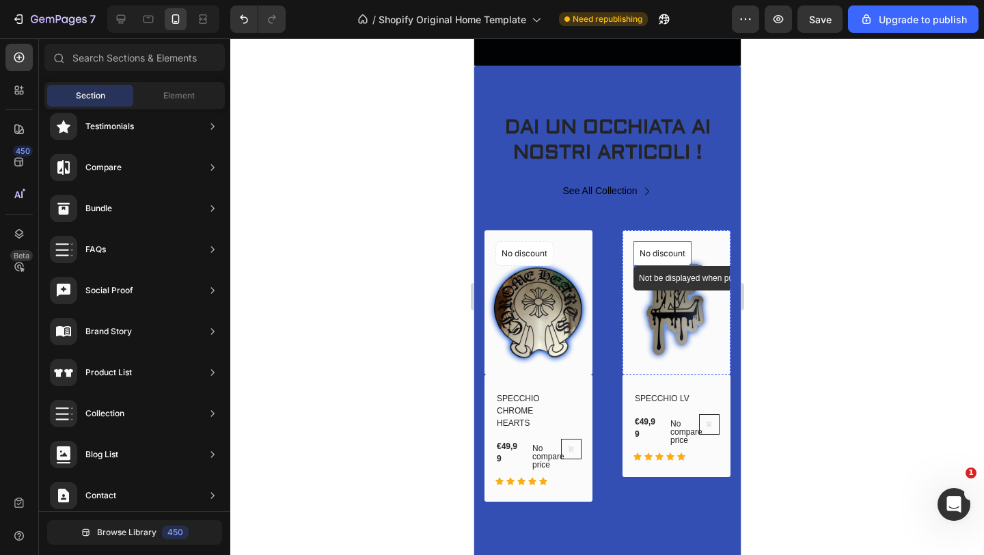
scroll to position [958, 0]
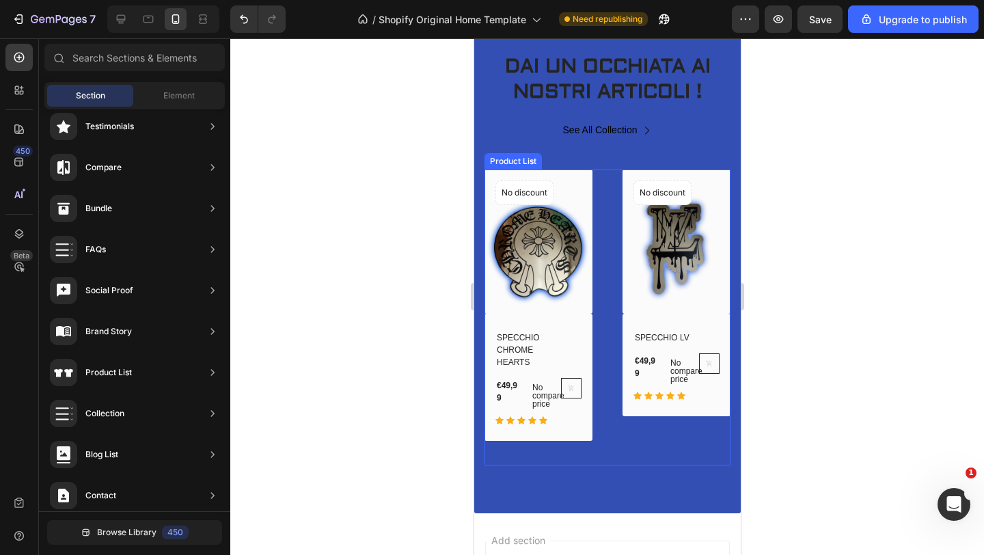
click at [649, 454] on div "(P) Images No discount Not be displayed when published Product Badge Row SPECCH…" at bounding box center [676, 317] width 108 height 296
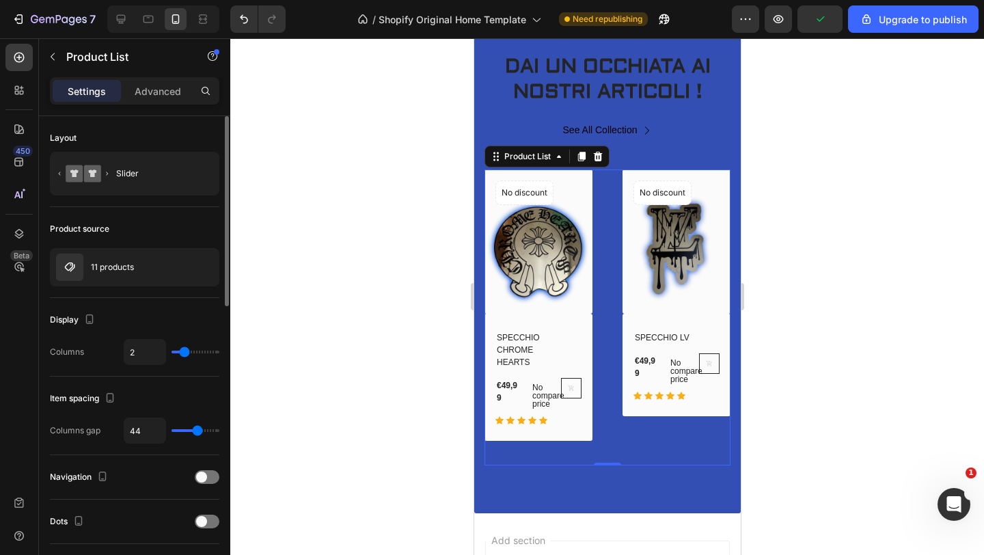
type input "5"
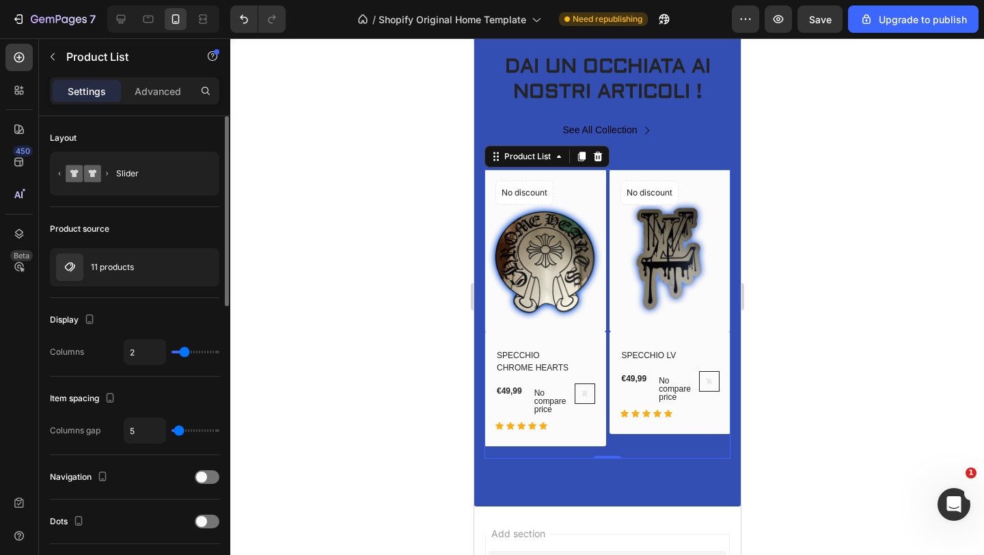
type input "0"
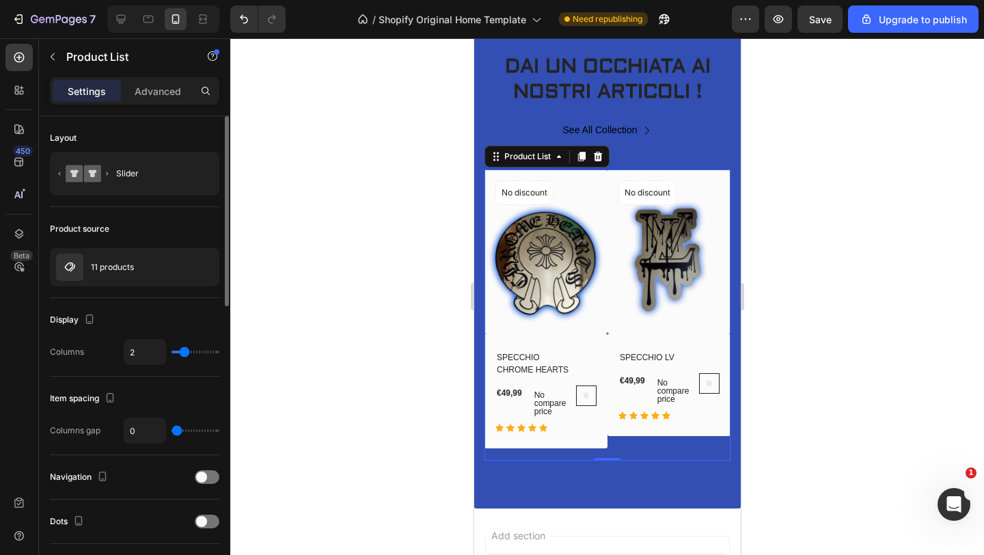
type input "8"
type input "13"
drag, startPoint x: 197, startPoint y: 427, endPoint x: 180, endPoint y: 428, distance: 17.1
type input "7"
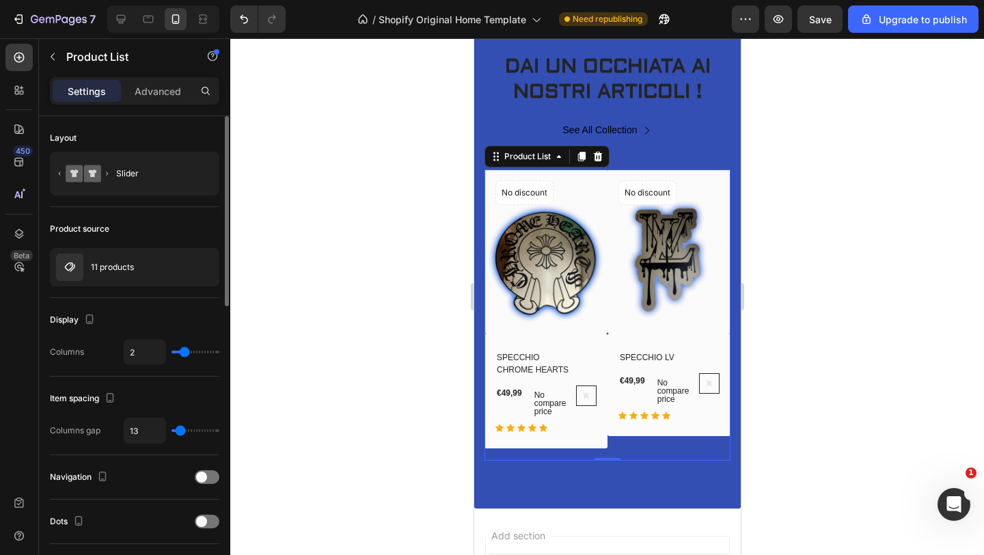
click at [180, 429] on input "range" at bounding box center [195, 430] width 48 height 3
type input "7"
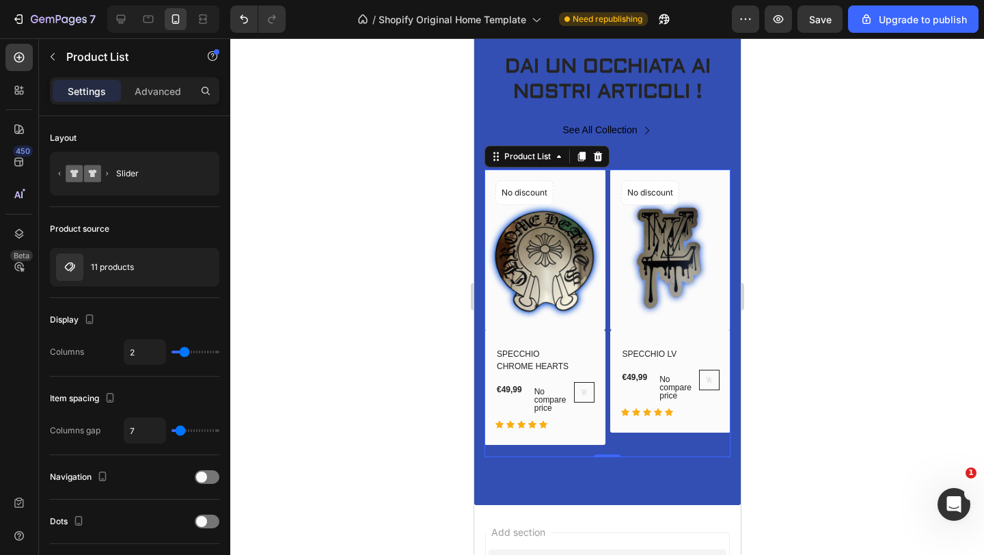
click at [322, 316] on div at bounding box center [606, 296] width 753 height 516
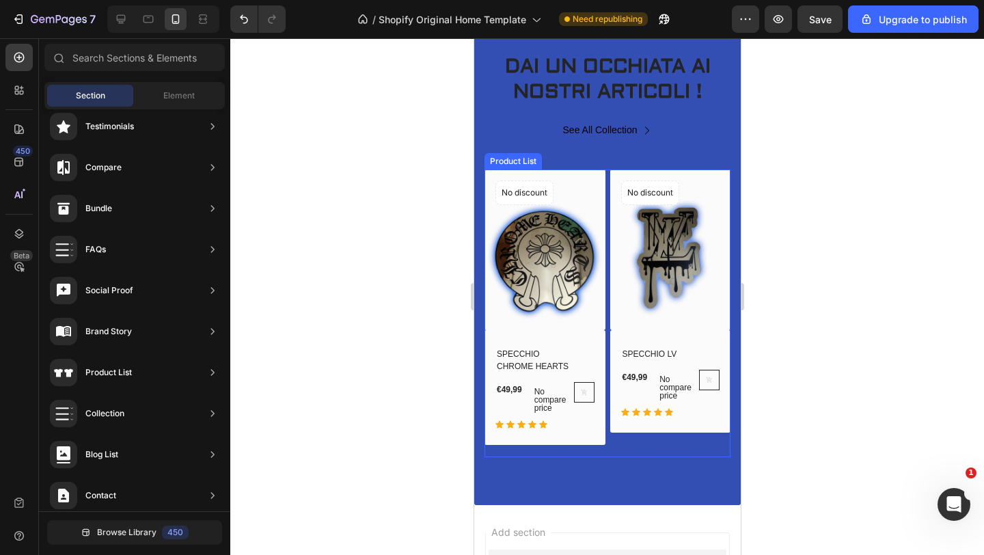
click at [674, 452] on div "(P) Images No discount Not be displayed when published Product Badge Row SPECCH…" at bounding box center [669, 313] width 121 height 288
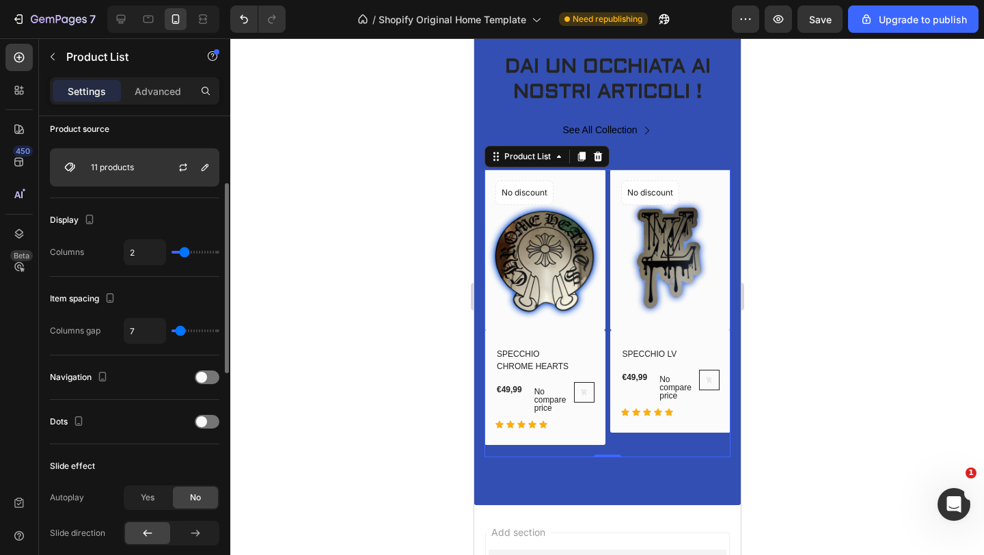
scroll to position [161, 0]
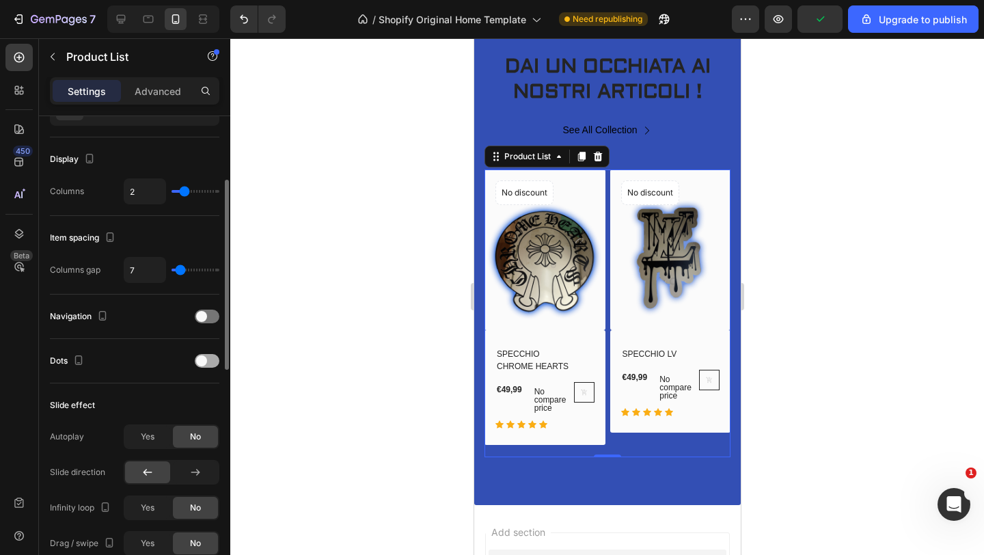
click at [203, 364] on span at bounding box center [201, 360] width 11 height 11
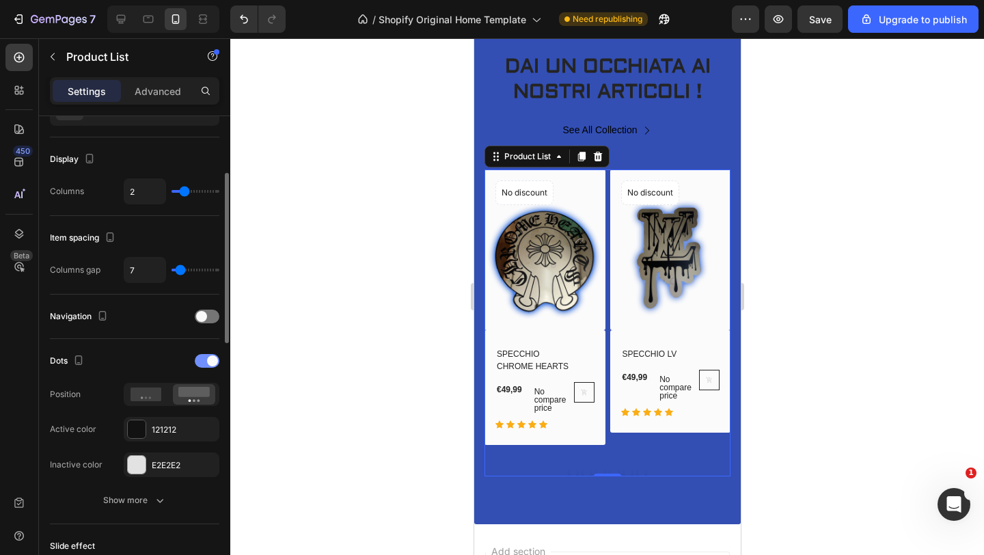
click at [211, 361] on span at bounding box center [212, 360] width 11 height 11
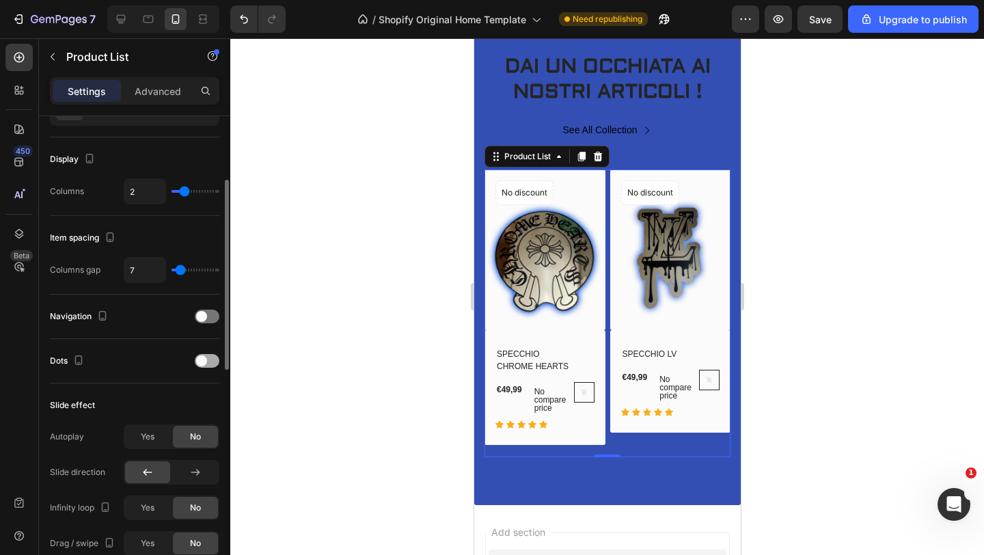
click at [211, 361] on div at bounding box center [207, 361] width 25 height 14
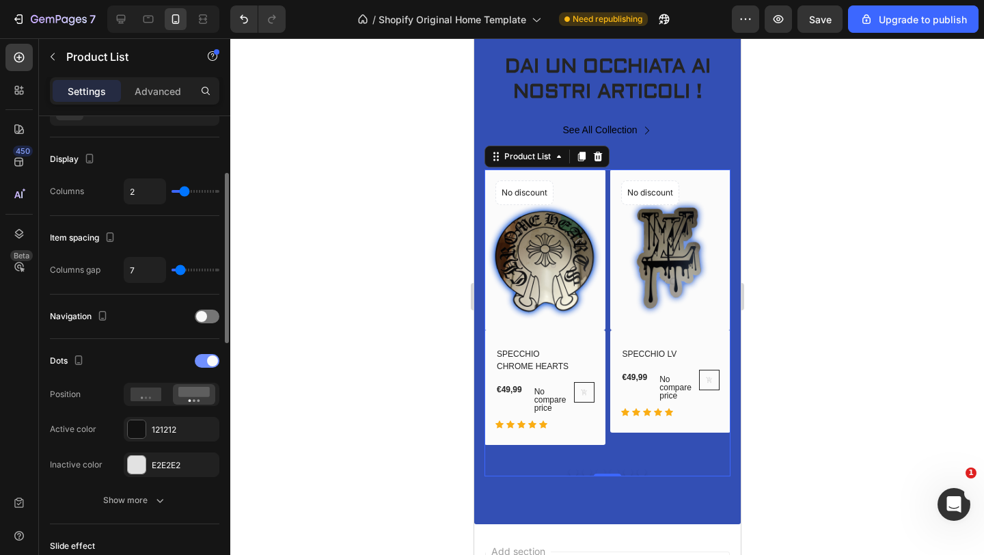
click at [211, 361] on span at bounding box center [212, 360] width 11 height 11
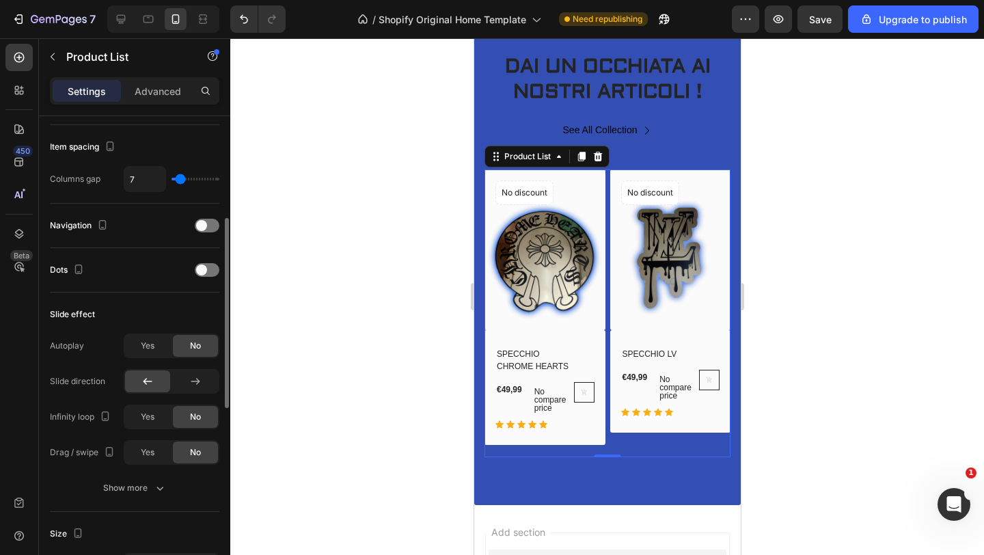
scroll to position [254, 0]
click at [154, 349] on div "Yes" at bounding box center [147, 343] width 45 height 22
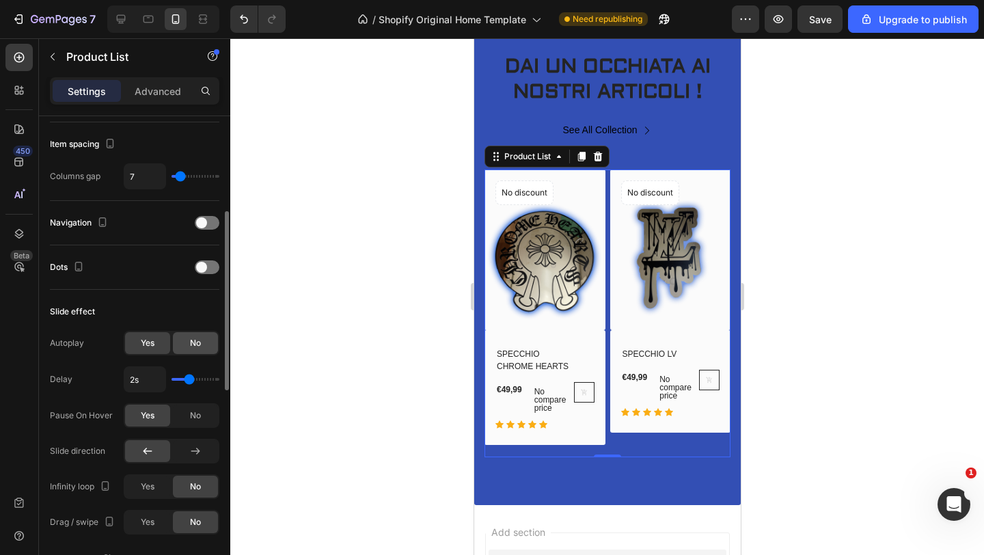
click at [192, 344] on span "No" at bounding box center [195, 343] width 11 height 12
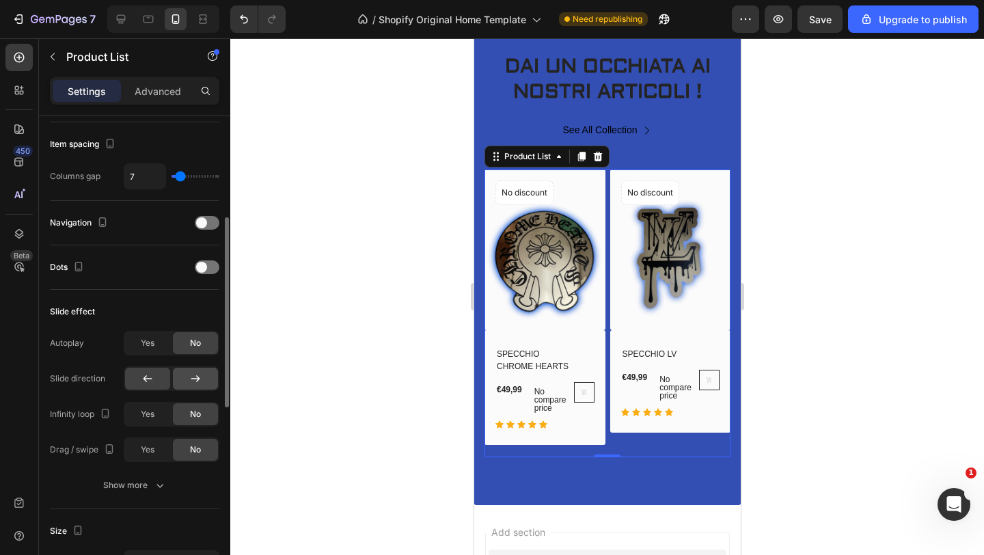
click at [192, 376] on icon at bounding box center [196, 379] width 14 height 14
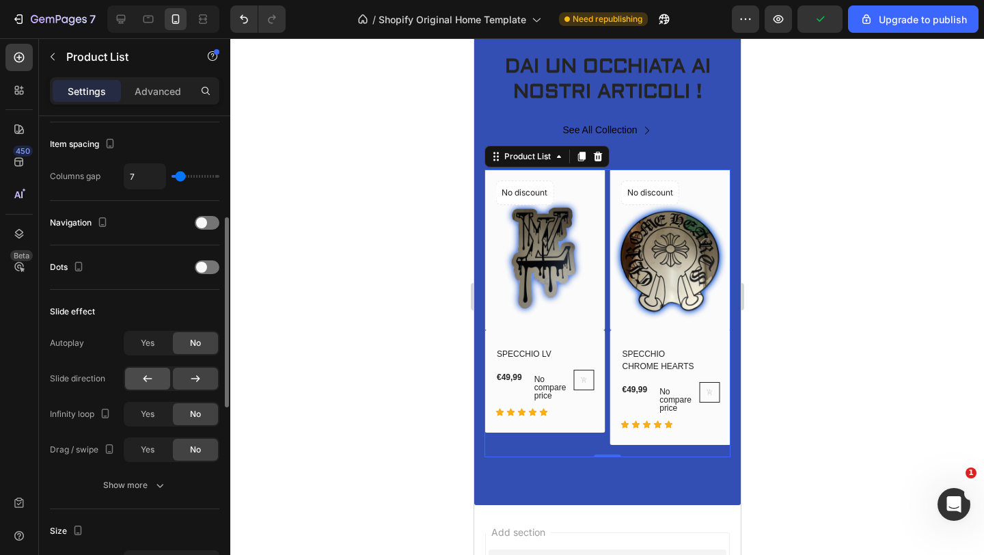
click at [159, 376] on div at bounding box center [147, 378] width 45 height 22
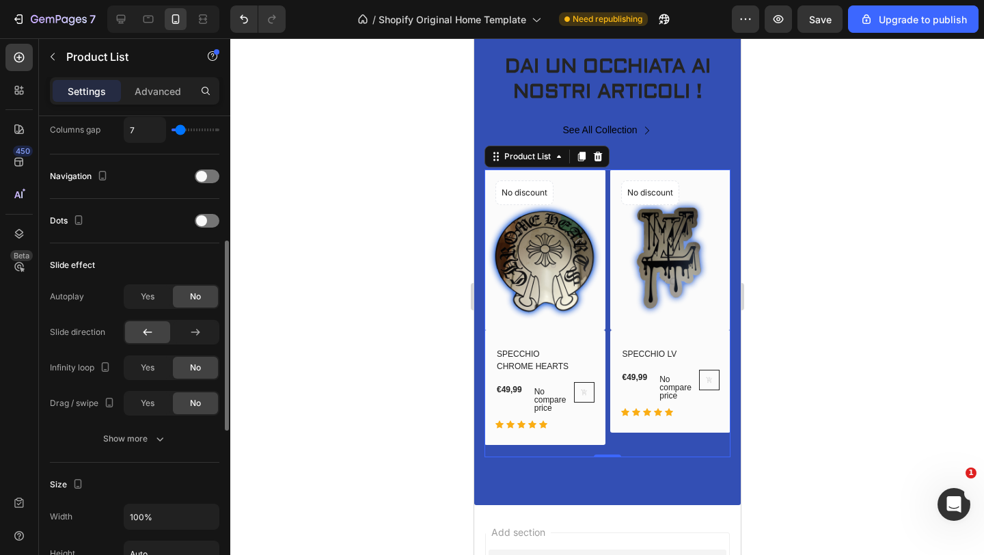
scroll to position [304, 0]
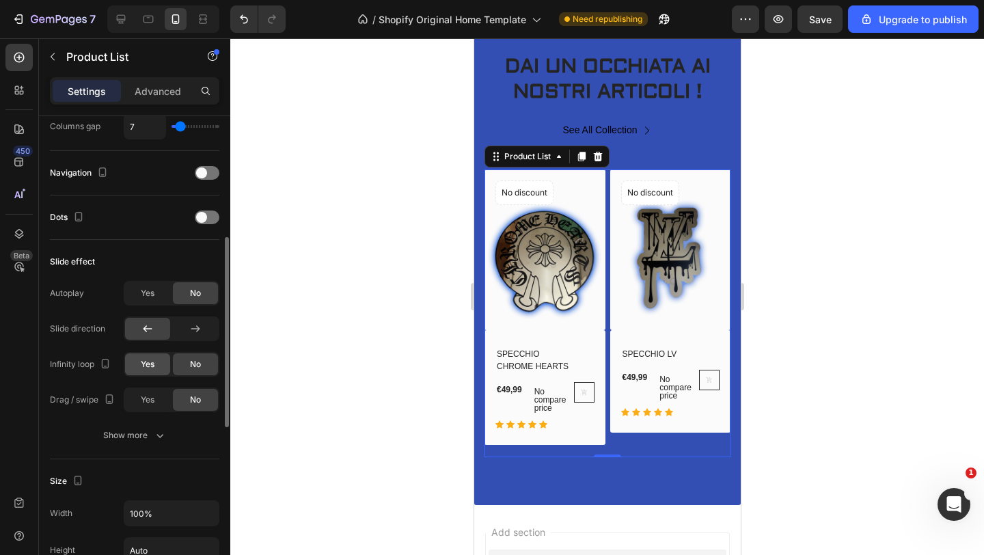
click at [147, 370] on div "Yes" at bounding box center [147, 364] width 45 height 22
click at [199, 365] on span "No" at bounding box center [195, 364] width 11 height 12
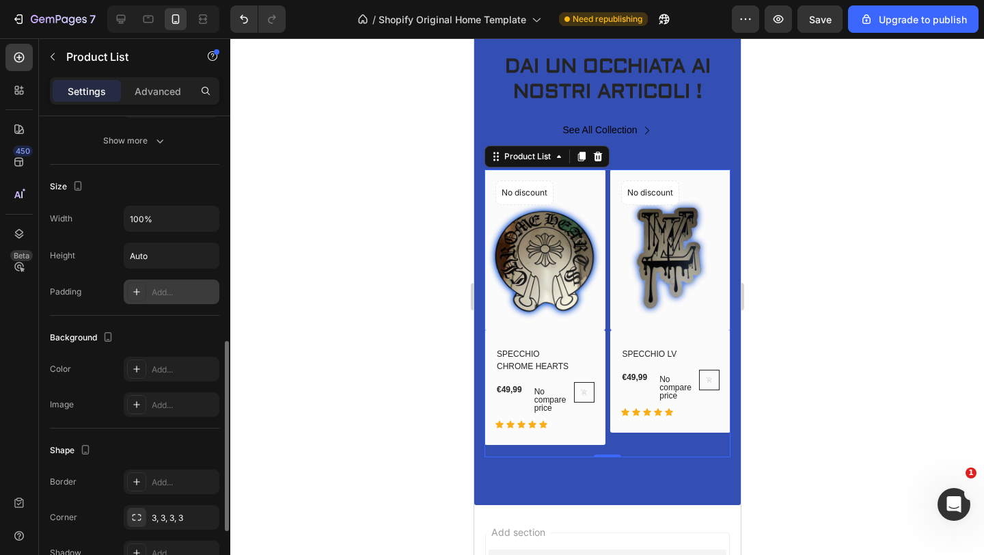
scroll to position [600, 0]
click at [143, 366] on div at bounding box center [136, 366] width 19 height 19
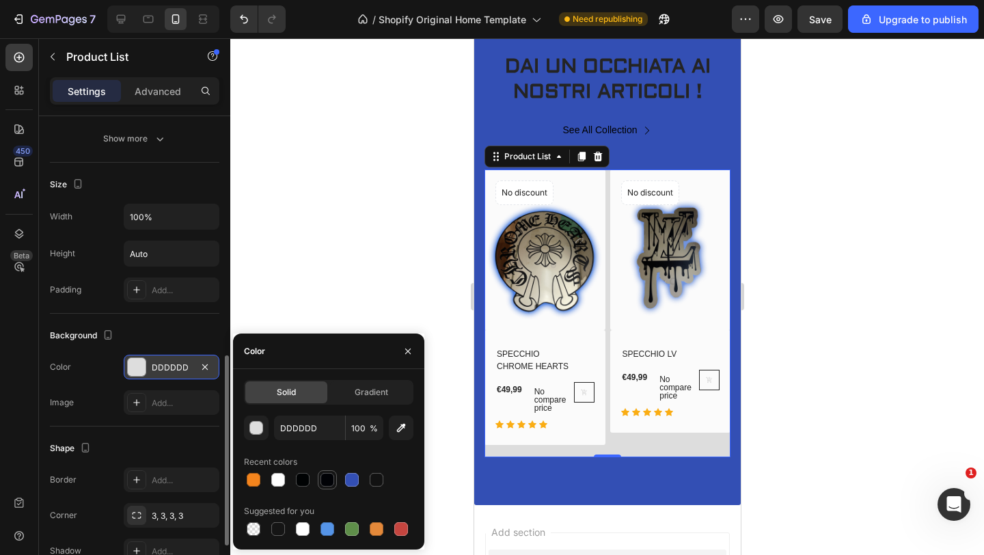
click at [331, 482] on div at bounding box center [327, 480] width 14 height 14
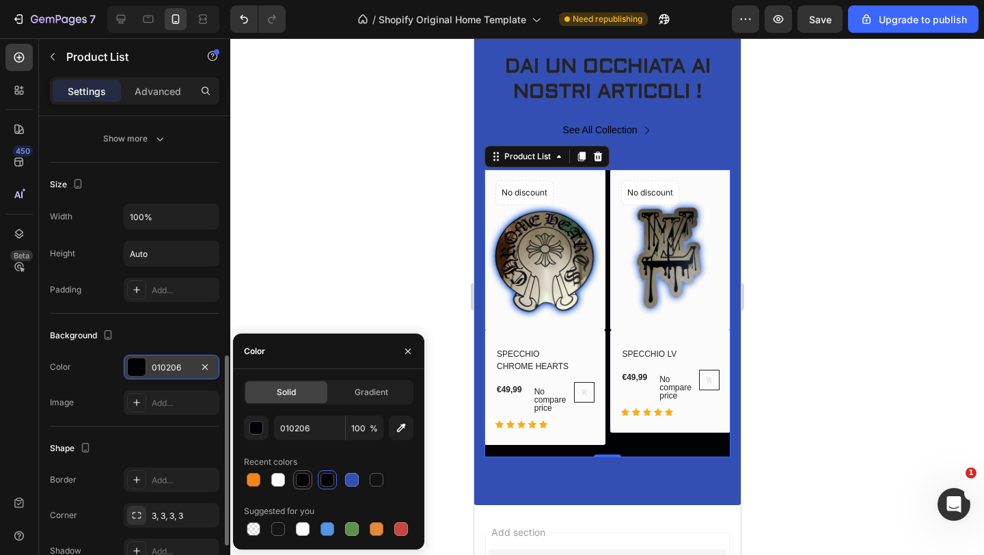
click at [301, 480] on div at bounding box center [303, 480] width 14 height 14
click at [361, 483] on div at bounding box center [351, 479] width 19 height 19
type input "334FB4"
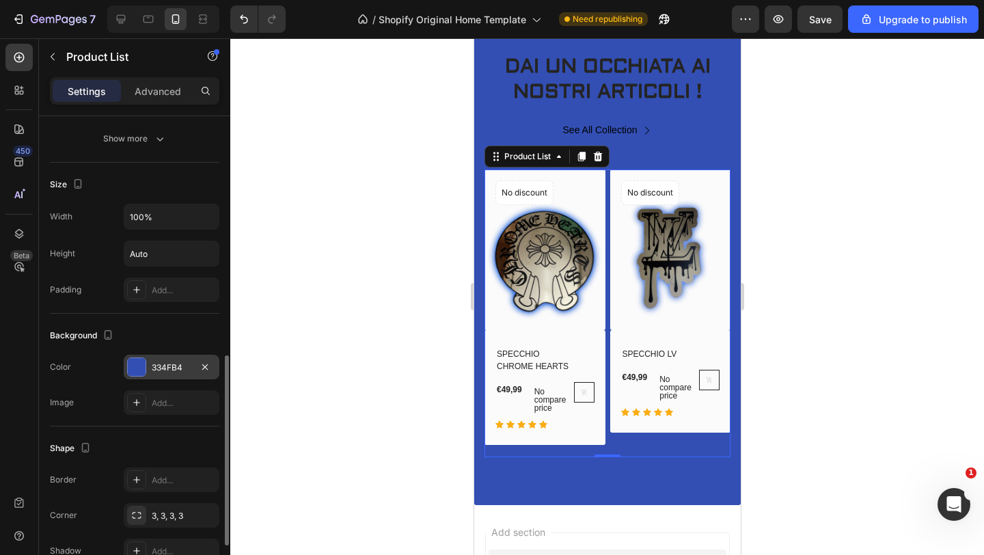
click at [348, 286] on div at bounding box center [606, 296] width 753 height 516
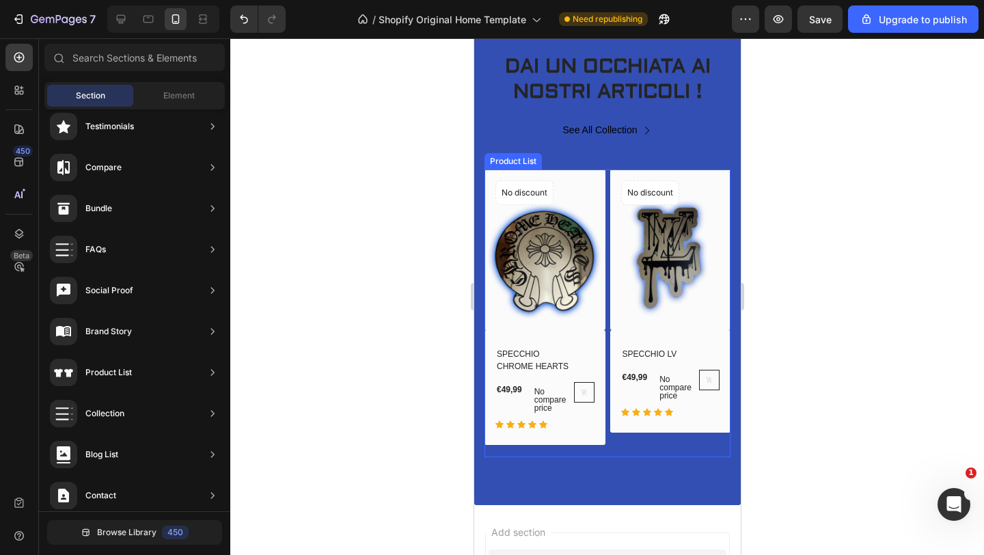
click at [613, 450] on div "(P) Images No discount Not be displayed when published Product Badge Row SPECCH…" at bounding box center [669, 313] width 121 height 288
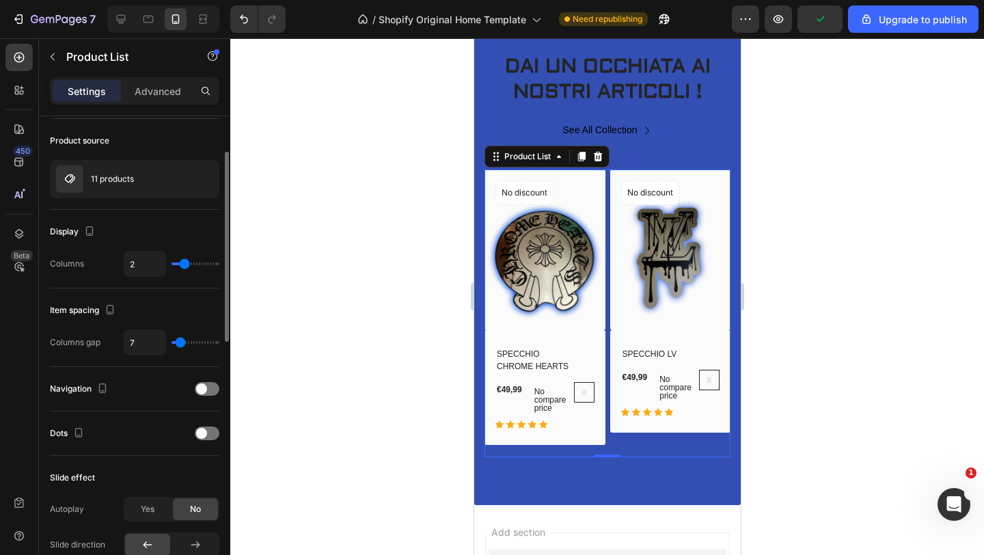
scroll to position [89, 0]
type input "26"
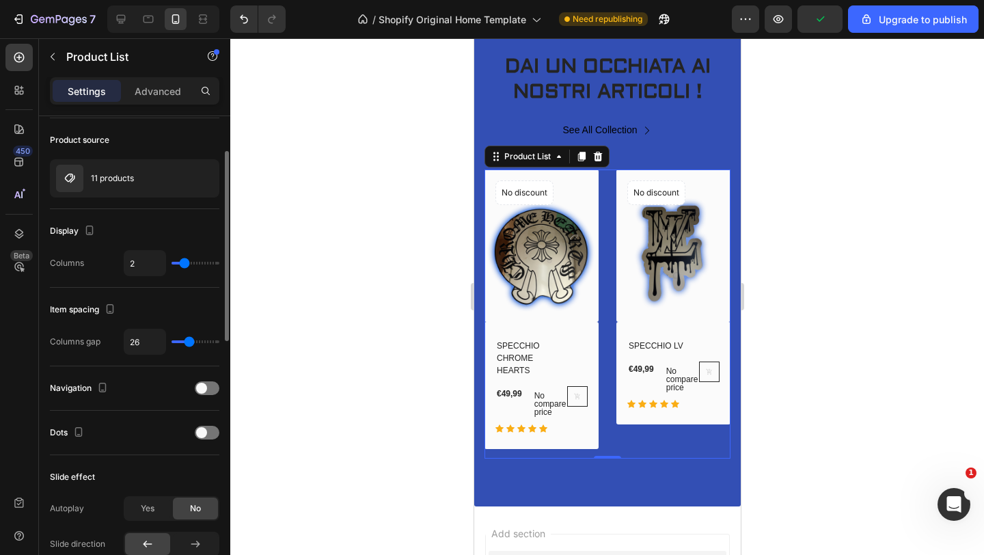
type input "4"
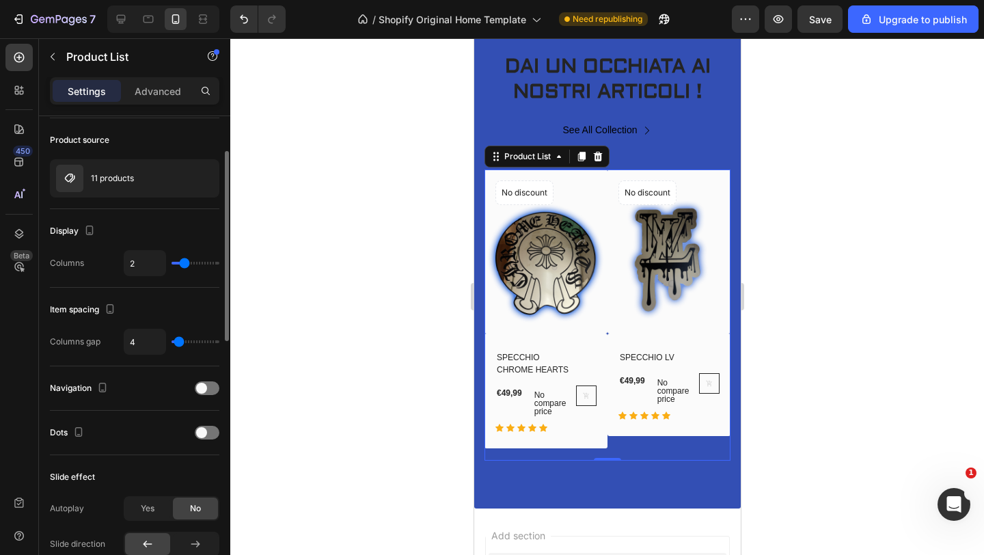
type input "0"
type input "4"
type input "7"
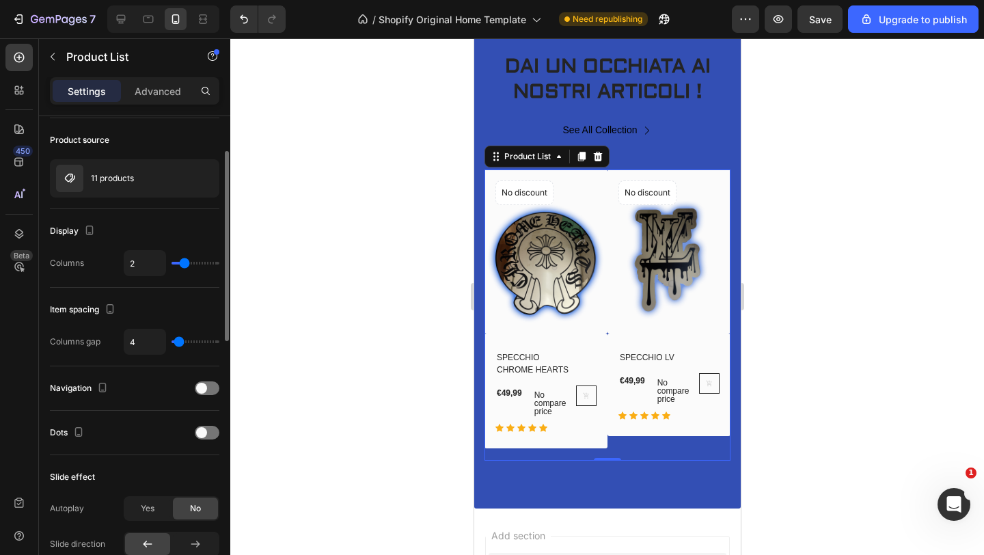
type input "7"
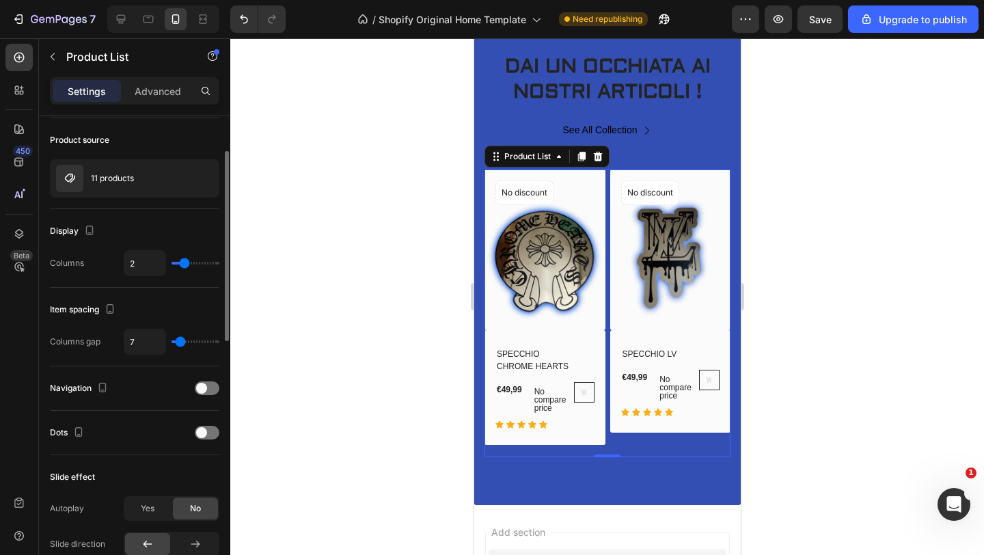
click at [180, 343] on input "range" at bounding box center [195, 341] width 48 height 3
click at [319, 303] on div at bounding box center [606, 296] width 753 height 516
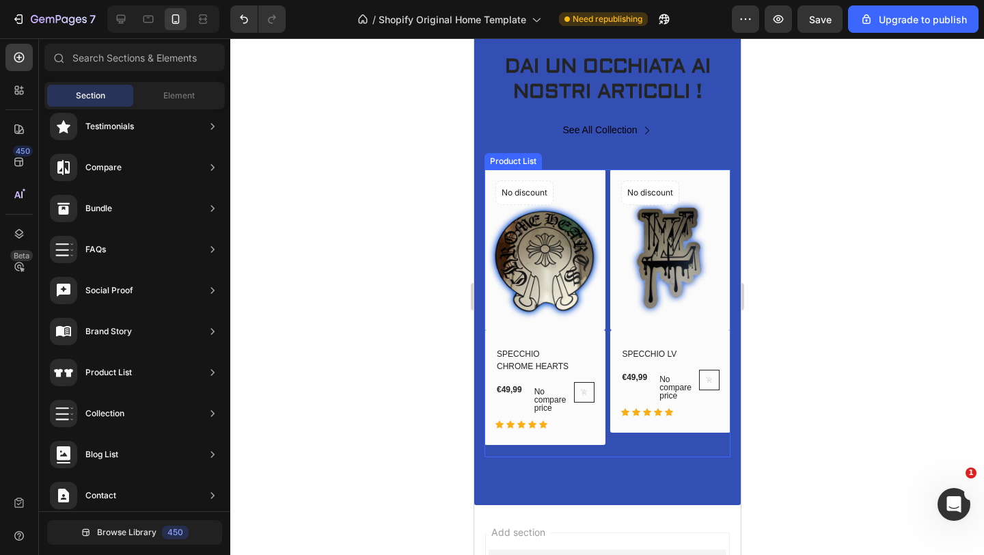
click at [628, 445] on div "(P) Images No discount Not be displayed when published Product Badge Row SPECCH…" at bounding box center [669, 313] width 121 height 288
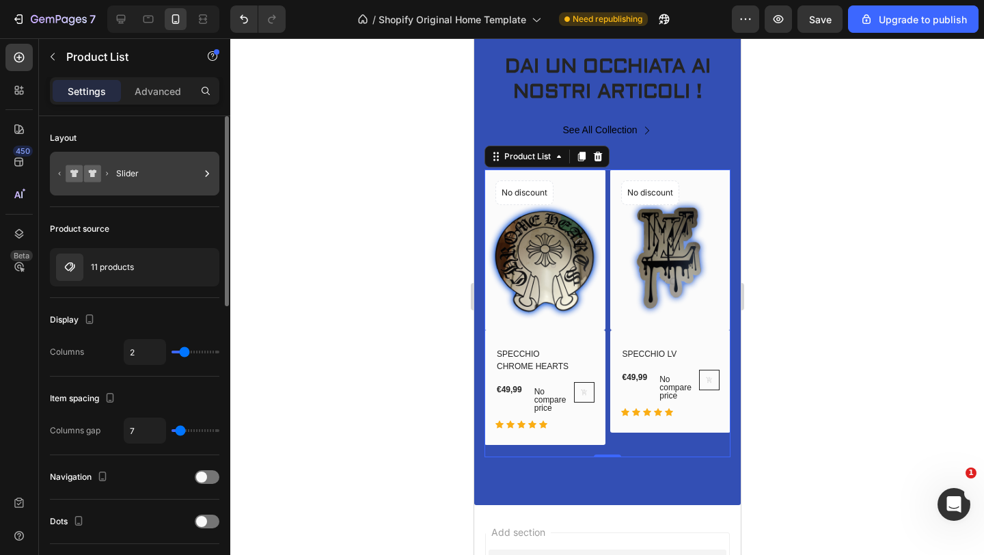
click at [195, 172] on div "Slider" at bounding box center [157, 173] width 83 height 31
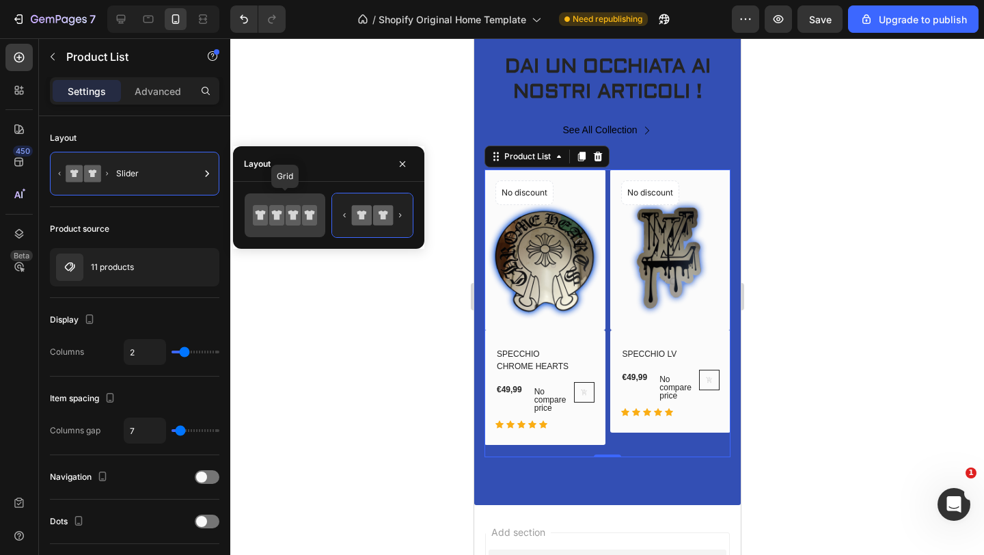
click at [279, 227] on icon at bounding box center [285, 214] width 64 height 27
click at [299, 206] on icon at bounding box center [293, 215] width 15 height 20
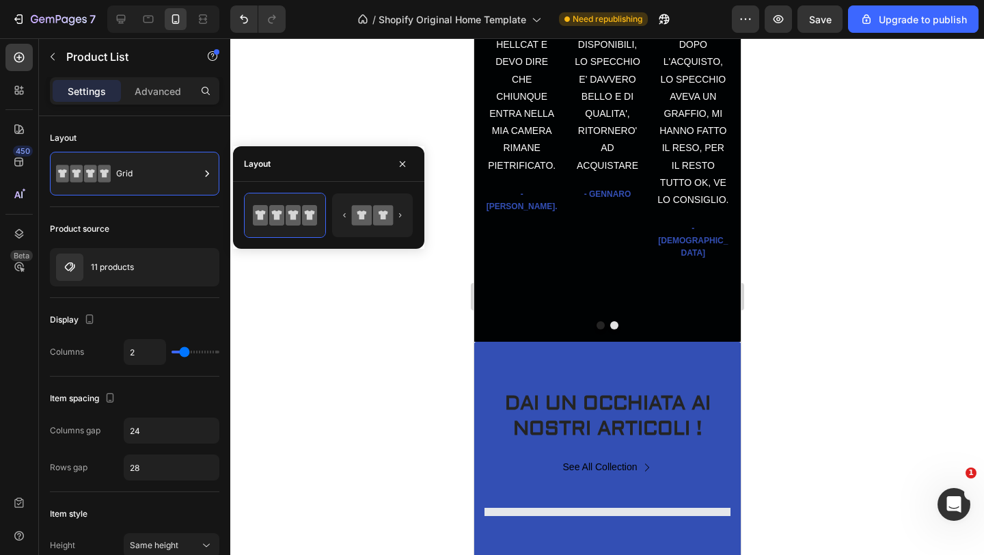
scroll to position [638, 0]
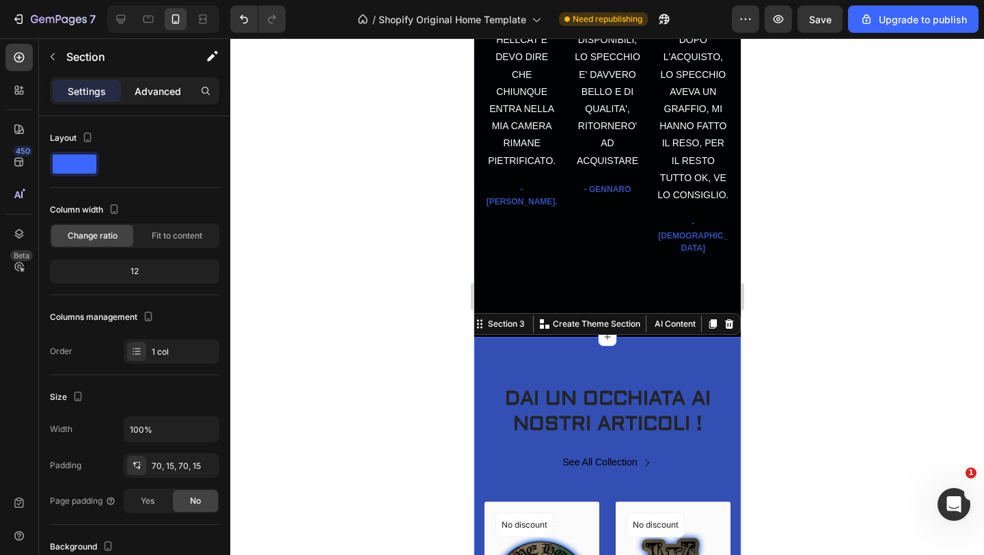
click at [160, 85] on p "Advanced" at bounding box center [158, 91] width 46 height 14
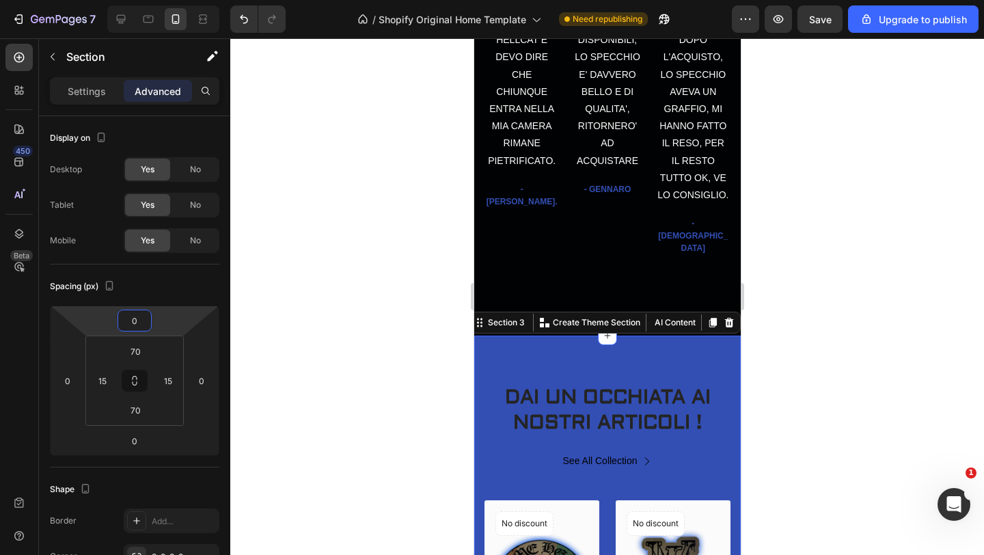
type input "-2"
click at [158, 0] on html "7 / Shopify Original Home Template Need republishing Preview Save Upgrade to pu…" at bounding box center [492, 0] width 984 height 0
click at [313, 275] on div at bounding box center [606, 296] width 753 height 516
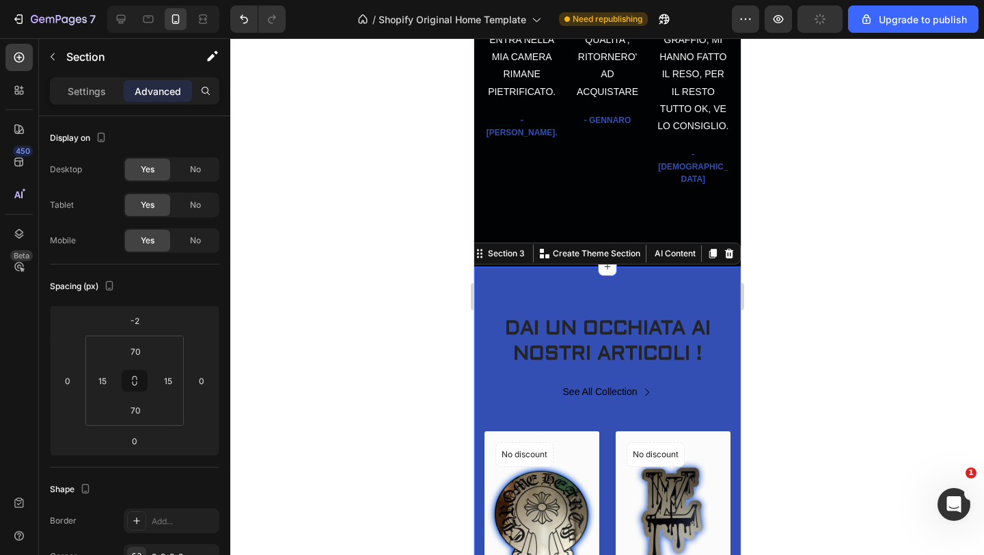
scroll to position [708, 0]
click at [657, 321] on h2 "DAI UN OCCHIATA AI NOSTRI ARTICOLI !" at bounding box center [607, 341] width 246 height 54
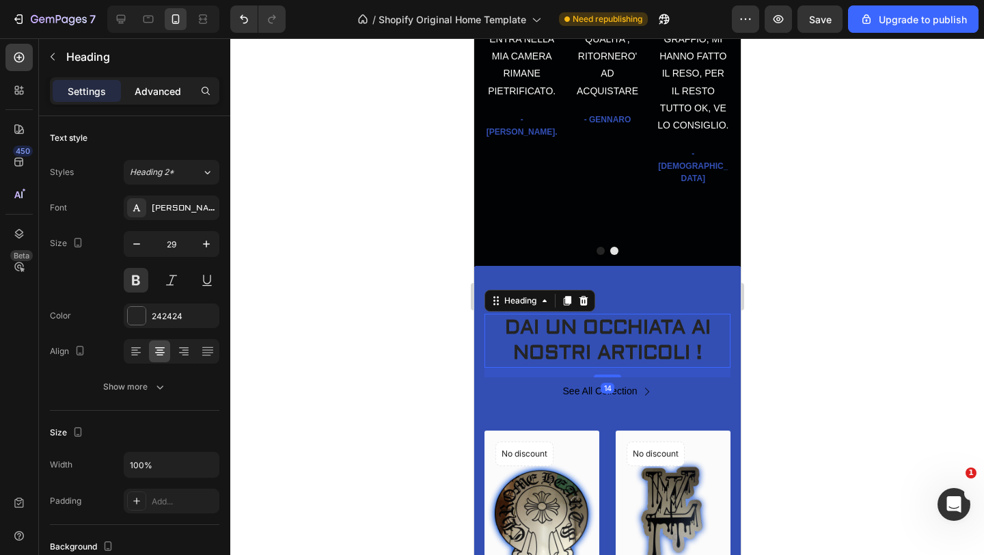
click at [163, 92] on p "Advanced" at bounding box center [158, 91] width 46 height 14
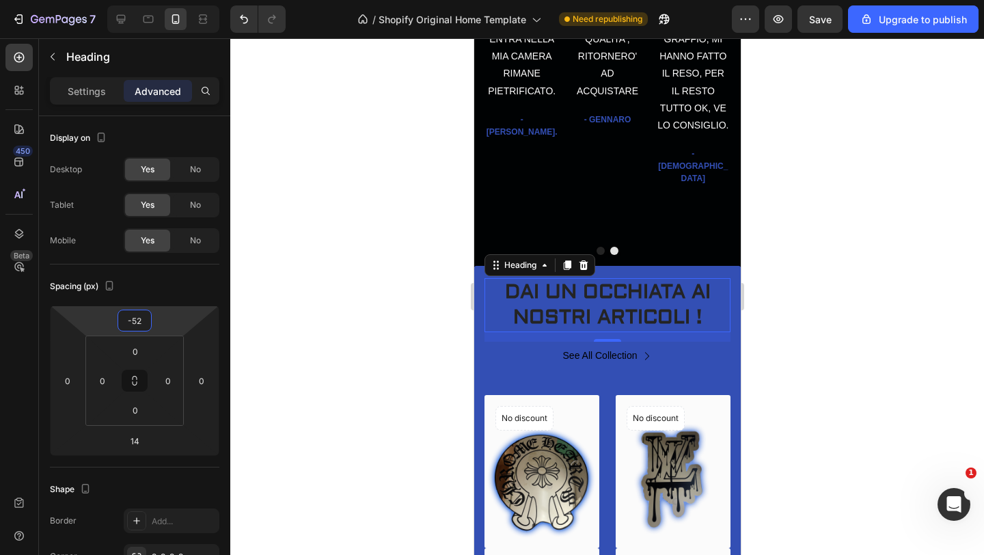
type input "-54"
drag, startPoint x: 161, startPoint y: 326, endPoint x: 159, endPoint y: 345, distance: 18.6
click at [159, 0] on html "7 / Shopify Original Home Template Need republishing Preview Save Upgrade to pu…" at bounding box center [492, 0] width 984 height 0
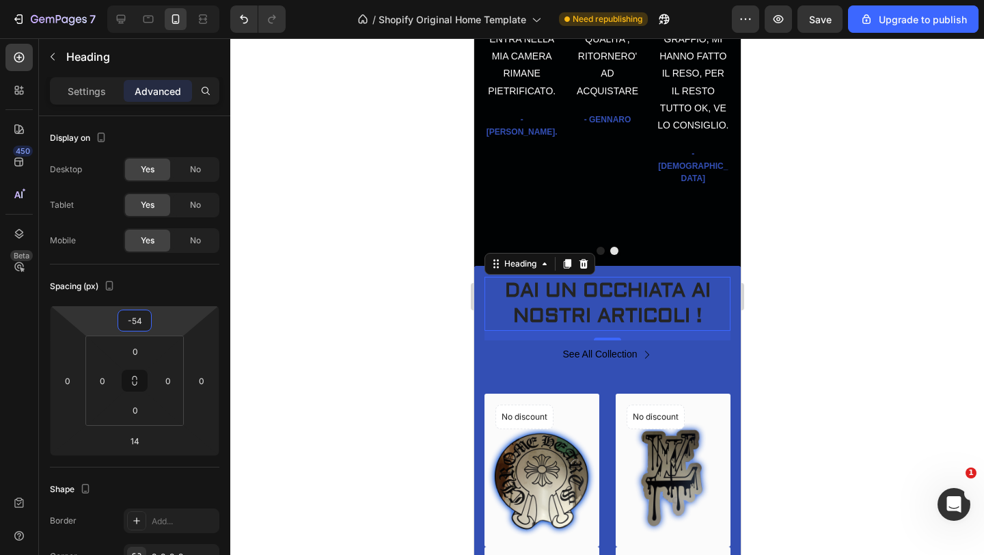
click at [337, 293] on div at bounding box center [606, 296] width 753 height 516
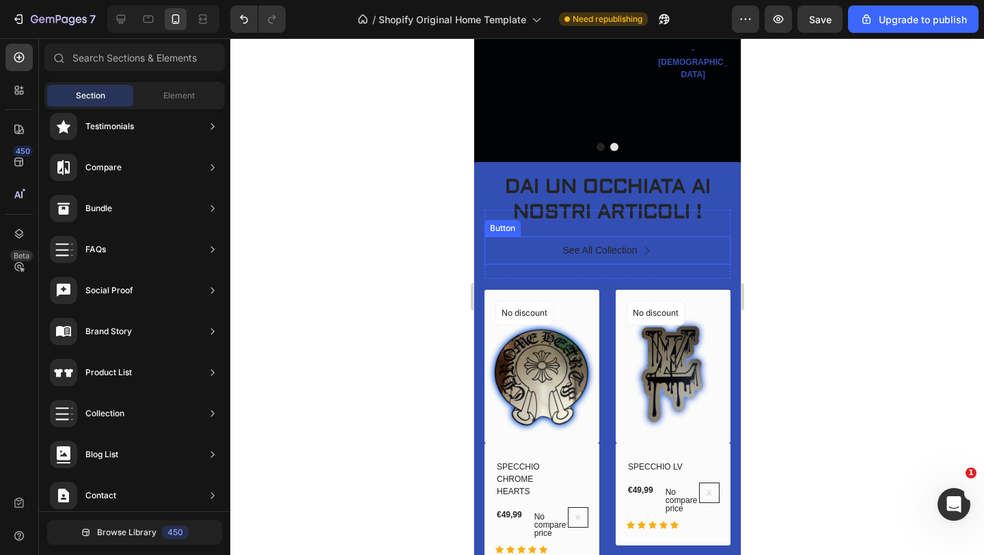
scroll to position [847, 0]
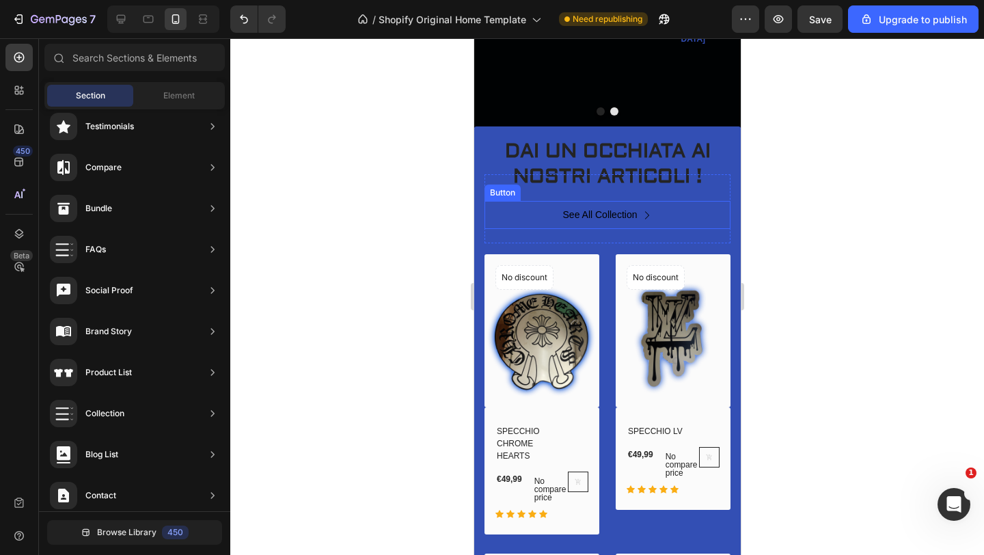
click at [673, 201] on div "See All Collection Button" at bounding box center [607, 215] width 246 height 28
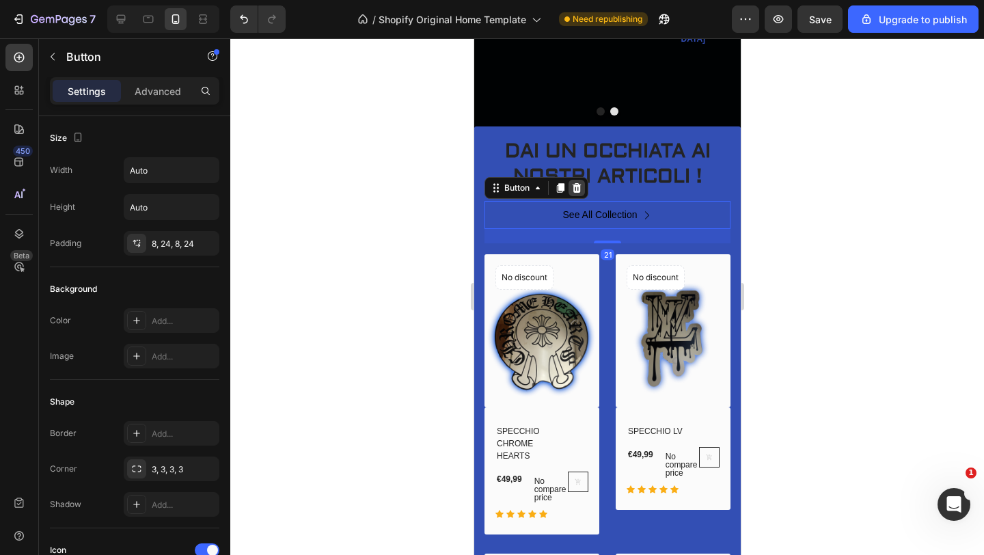
click at [573, 183] on icon at bounding box center [576, 188] width 9 height 10
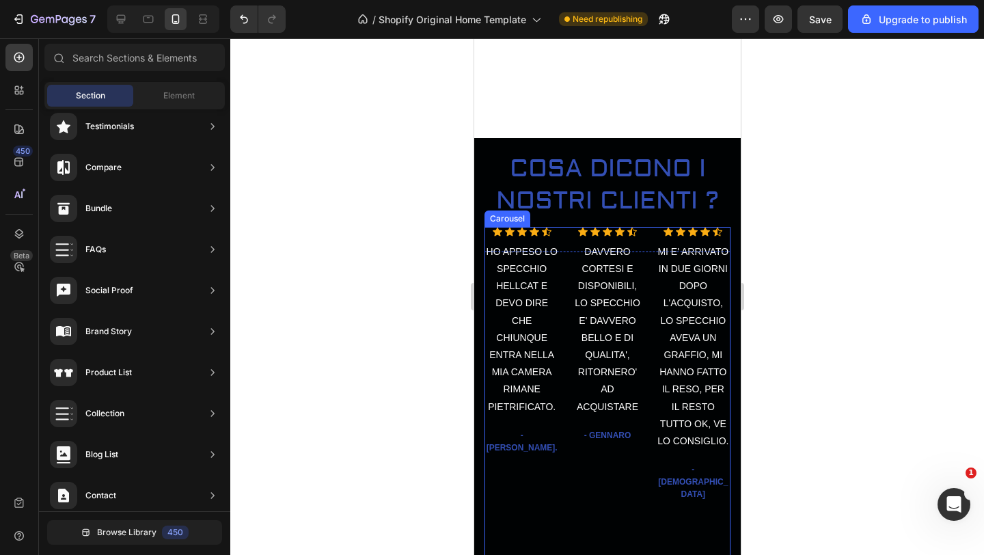
scroll to position [835, 0]
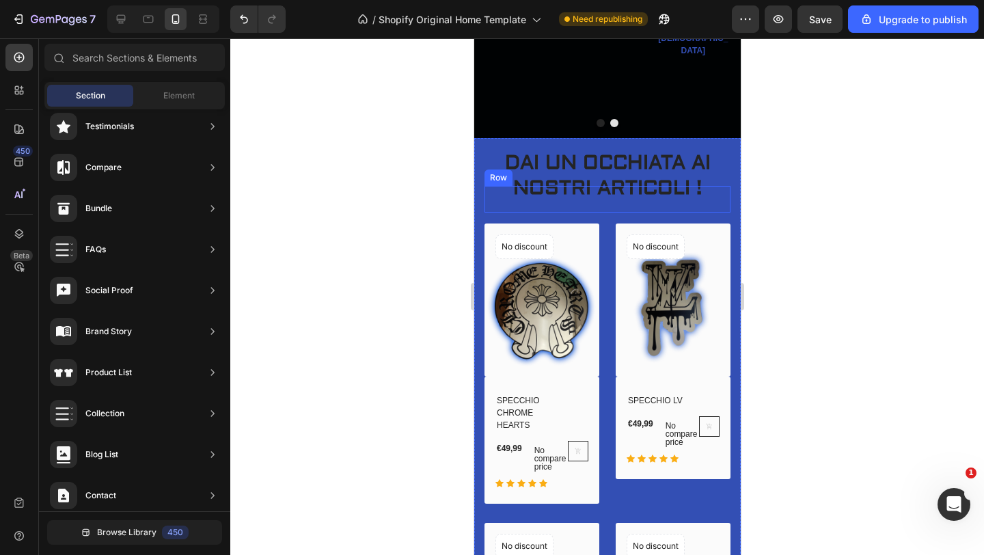
click at [626, 193] on div "DAI UN OCCHIATA AI NOSTRI ARTICOLI ! Heading" at bounding box center [607, 199] width 246 height 27
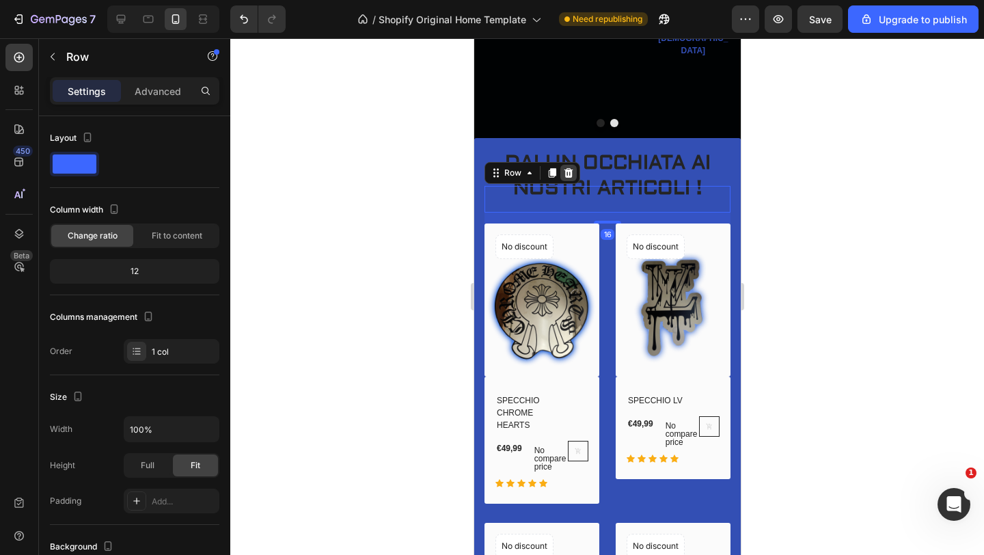
click at [570, 167] on icon at bounding box center [567, 172] width 9 height 10
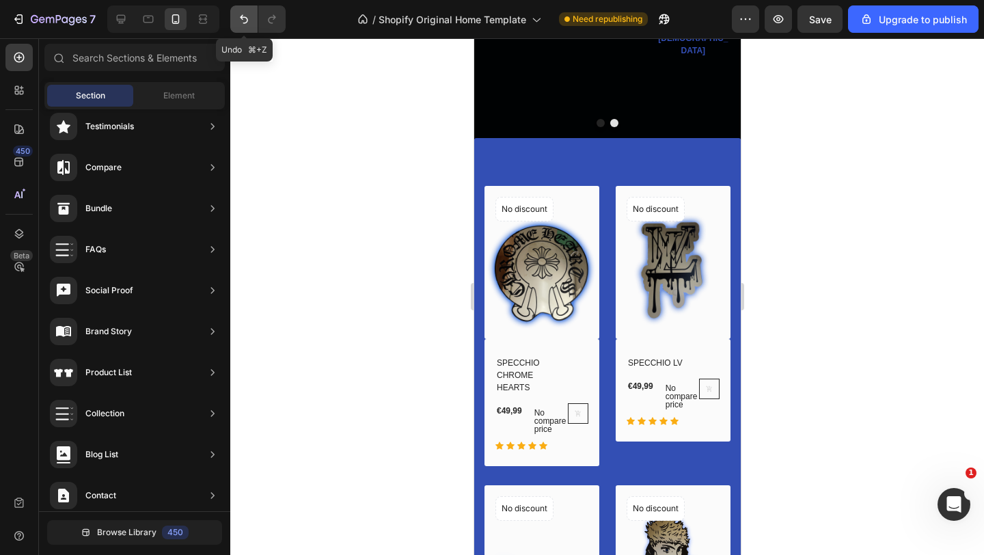
click at [252, 24] on button "Undo/Redo" at bounding box center [243, 18] width 27 height 27
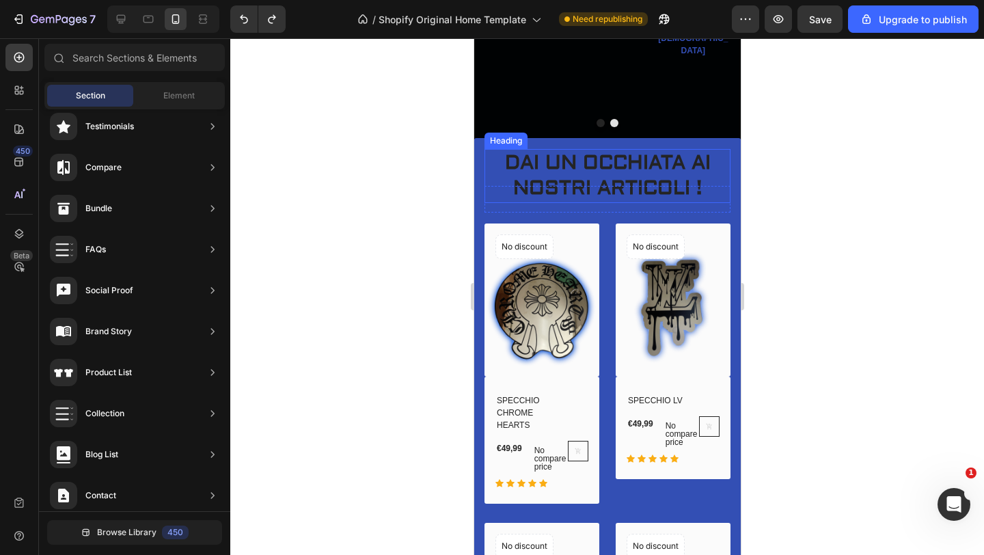
click at [611, 150] on h2 "DAI UN OCCHIATA AI NOSTRI ARTICOLI !" at bounding box center [607, 176] width 246 height 54
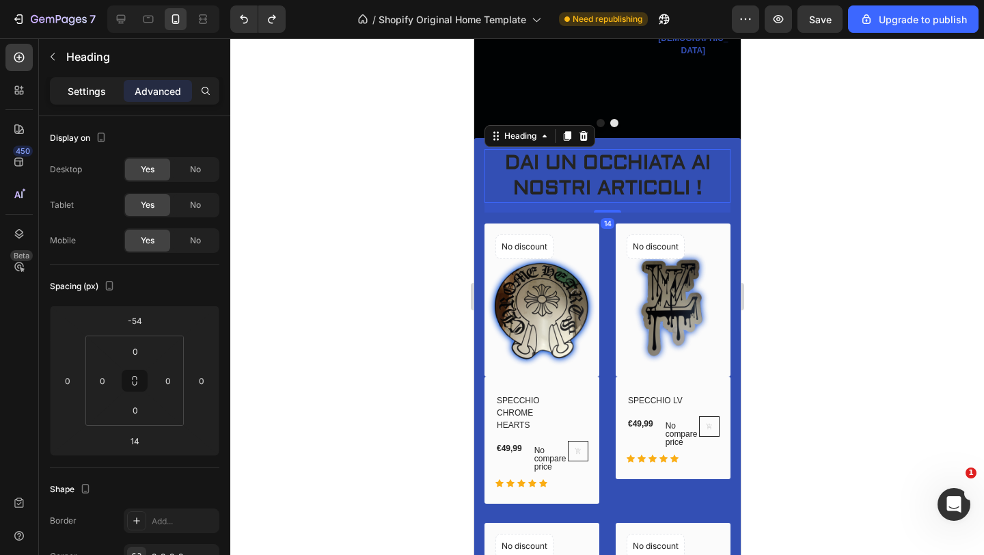
click at [94, 84] on p "Settings" at bounding box center [87, 91] width 38 height 14
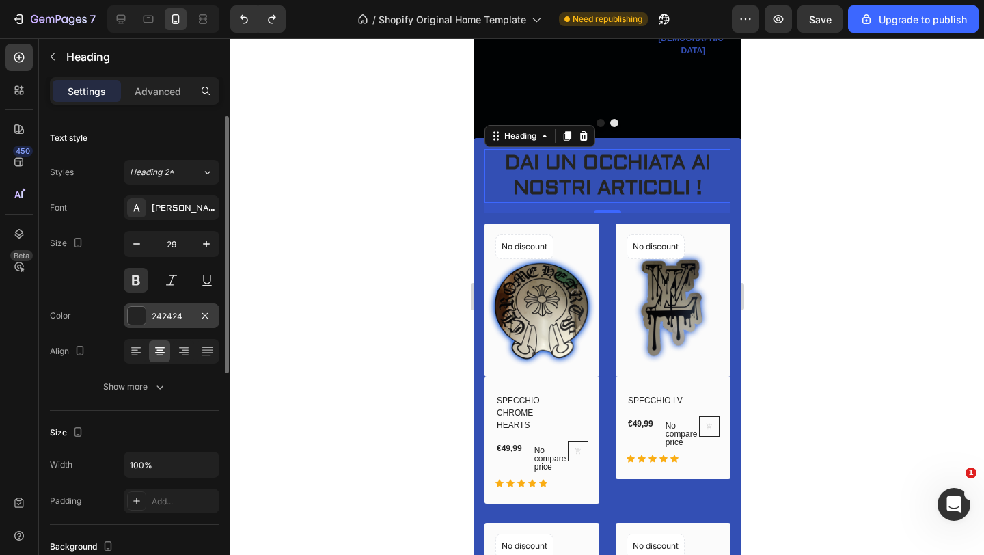
click at [141, 311] on div at bounding box center [137, 316] width 18 height 18
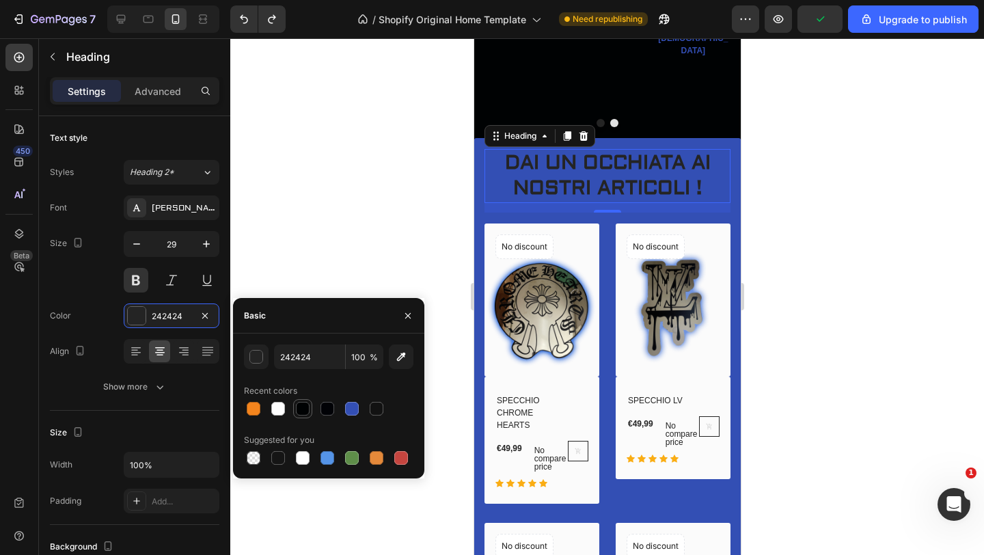
click at [302, 402] on div at bounding box center [303, 409] width 14 height 14
type input "000203"
click at [308, 217] on div at bounding box center [606, 296] width 753 height 516
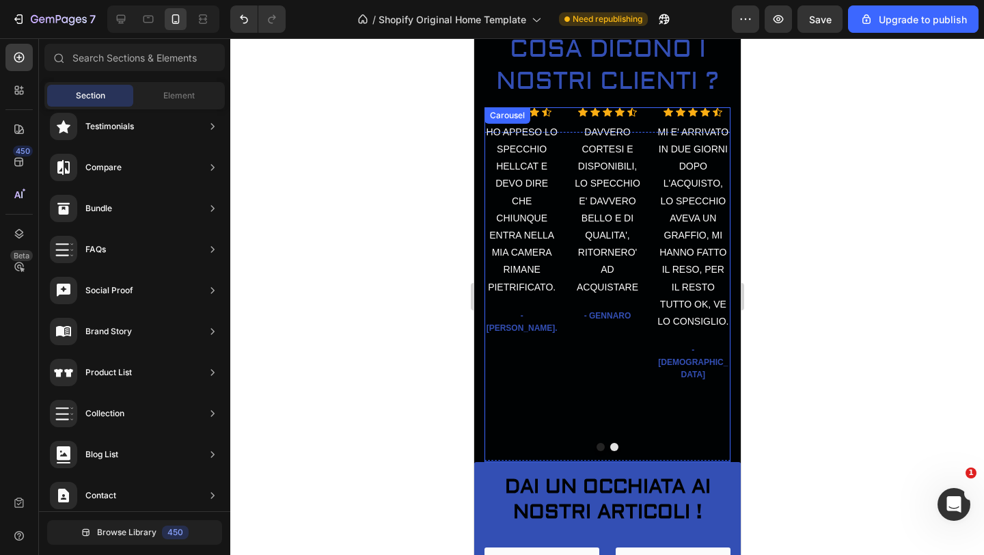
scroll to position [457, 0]
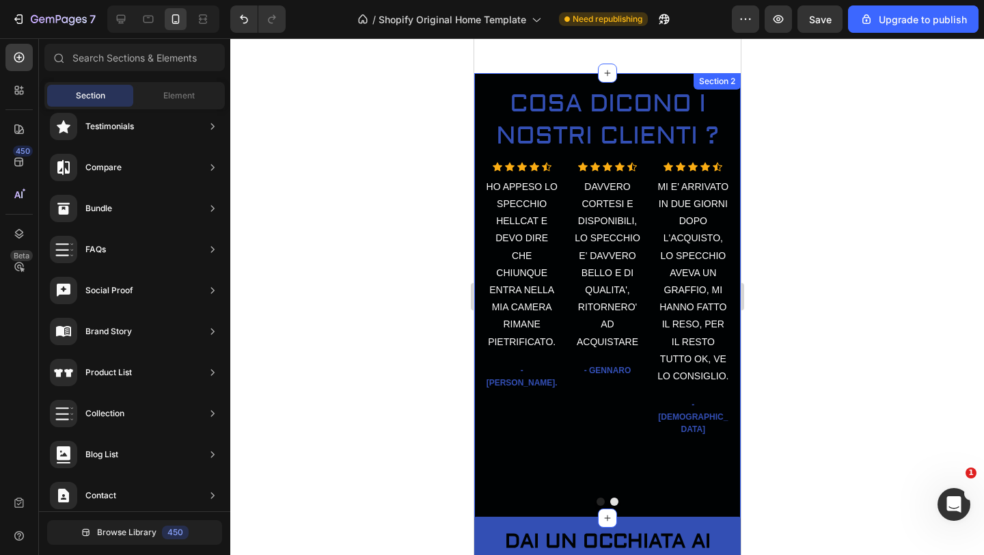
click at [720, 82] on div "Section 2" at bounding box center [716, 81] width 47 height 16
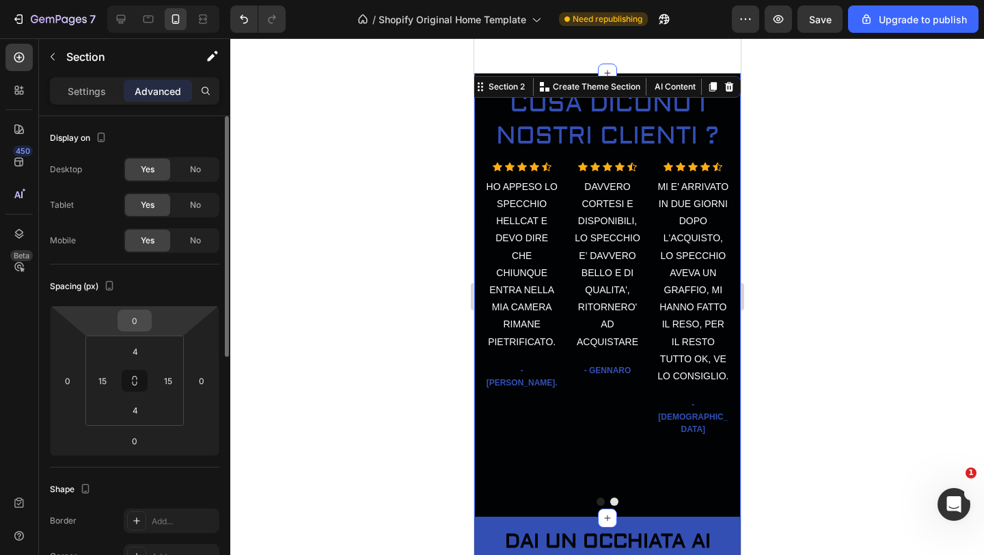
drag, startPoint x: 149, startPoint y: 324, endPoint x: 151, endPoint y: 315, distance: 9.1
click at [151, 315] on div "0" at bounding box center [134, 320] width 34 height 22
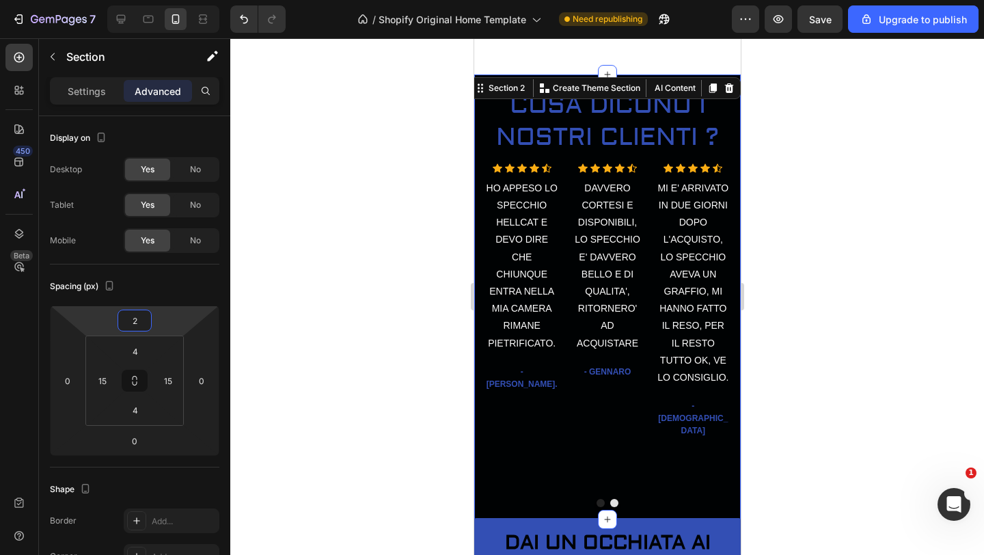
click at [176, 0] on html "7 / Shopify Original Home Template Need republishing Preview Save Upgrade to pu…" at bounding box center [492, 0] width 984 height 0
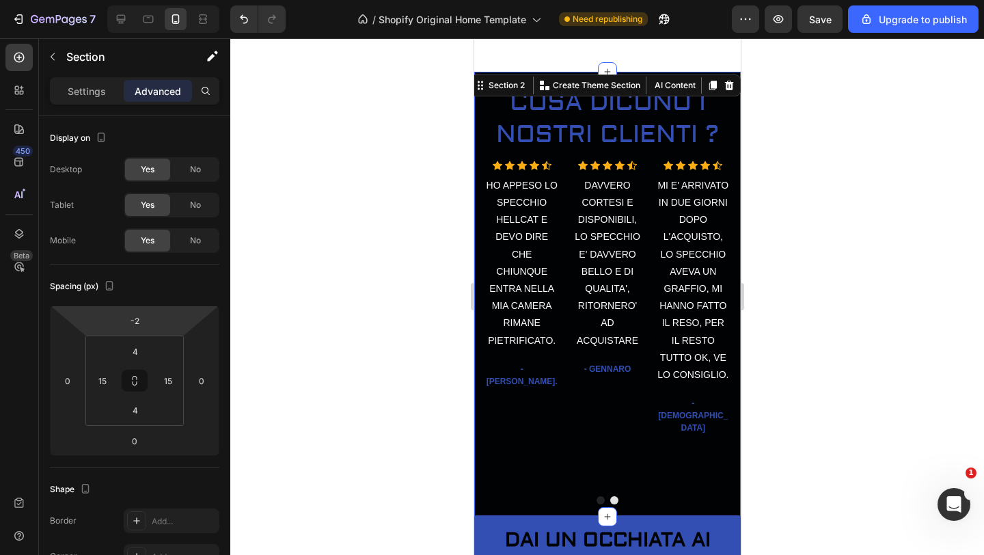
type input "0"
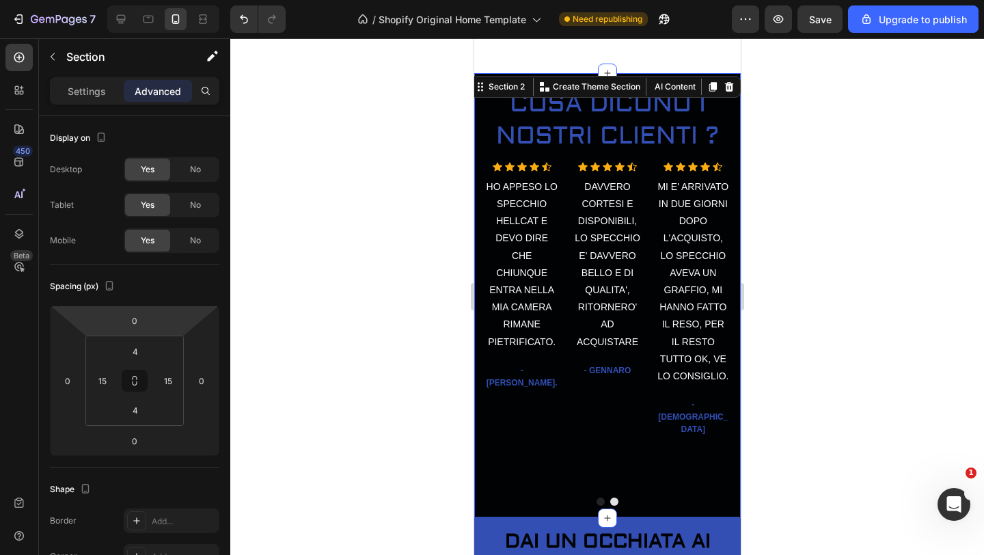
click at [175, 0] on html "7 / Shopify Original Home Template Need republishing Preview Save Upgrade to pu…" at bounding box center [492, 0] width 984 height 0
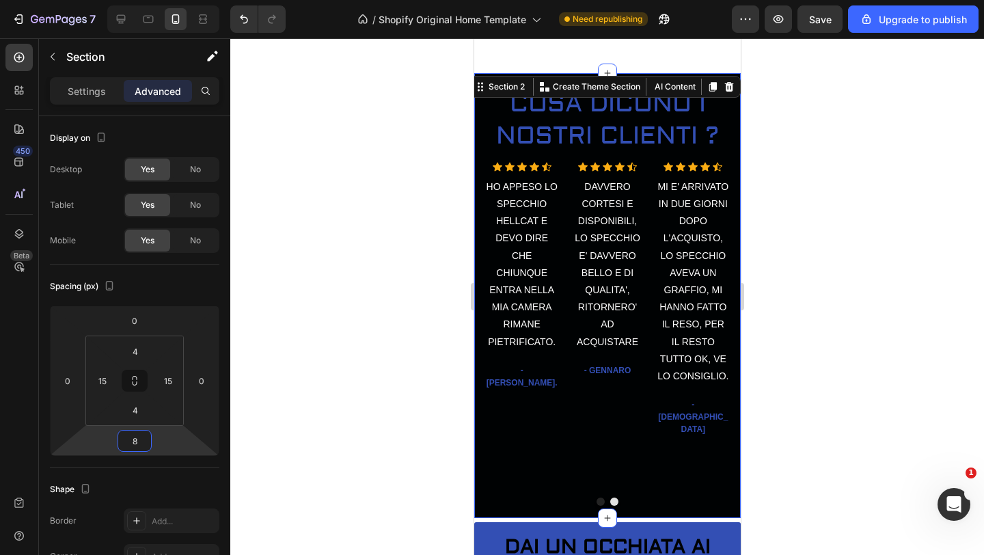
type input "0"
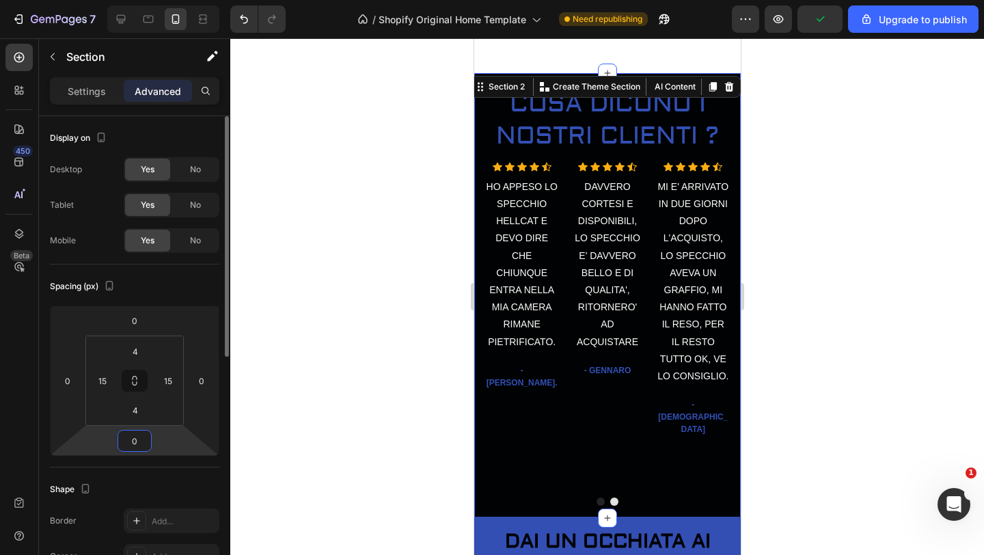
click at [172, 0] on html "7 / Shopify Original Home Template Need republishing Preview Upgrade to publish…" at bounding box center [492, 0] width 984 height 0
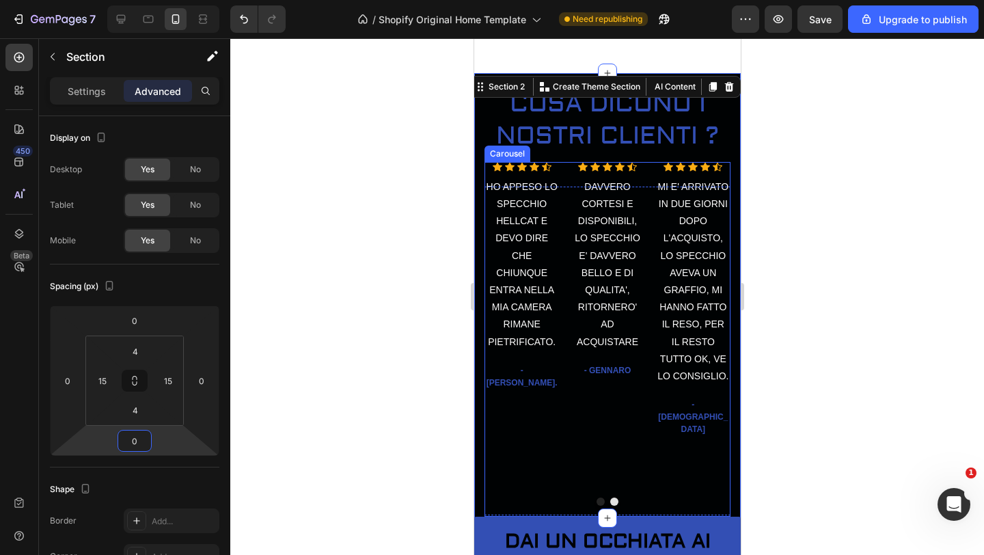
click at [572, 400] on div "Icon Icon Icon Icon Icon Icon List Hoz DAVVERO [PERSON_NAME] E DISPONIBILI, LO …" at bounding box center [606, 339] width 74 height 354
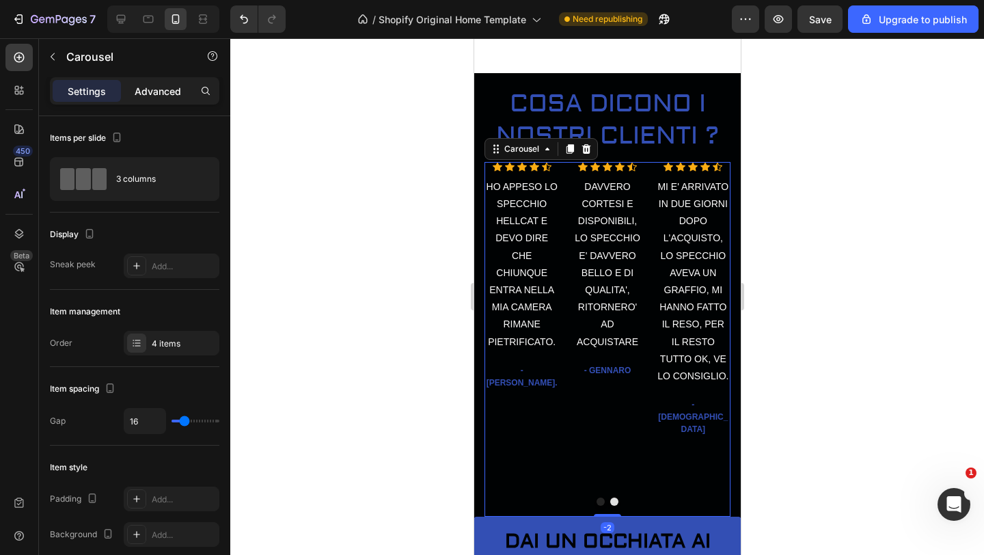
click at [160, 92] on p "Advanced" at bounding box center [158, 91] width 46 height 14
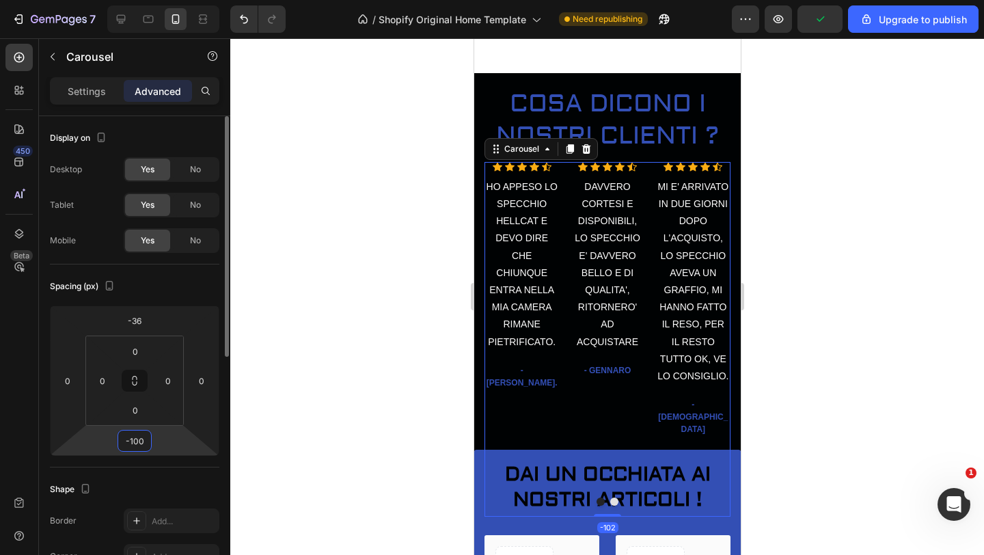
drag, startPoint x: 165, startPoint y: 439, endPoint x: 161, endPoint y: 474, distance: 35.2
click at [161, 0] on html "7 / Shopify Original Home Template Need republishing Preview Upgrade to publish…" at bounding box center [492, 0] width 984 height 0
type input "-102"
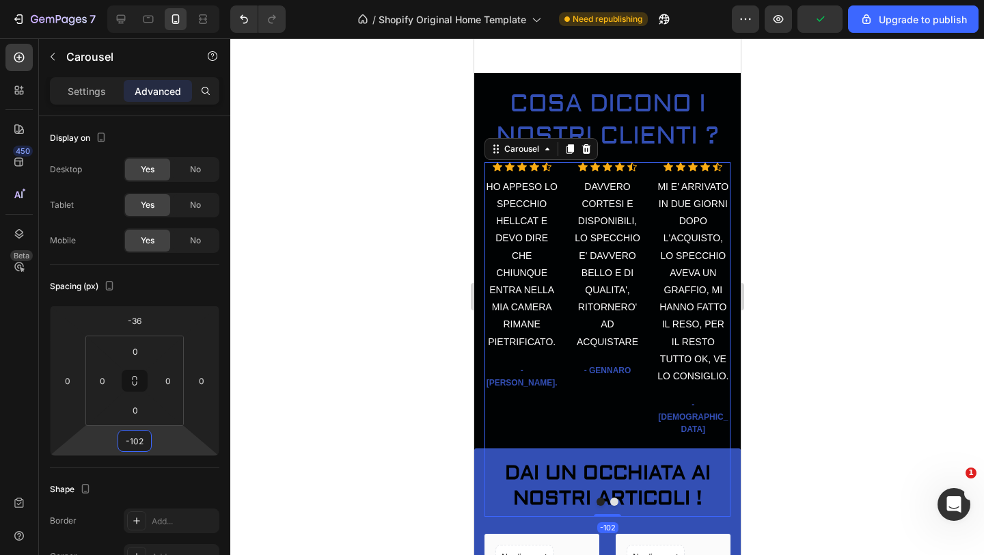
click at [326, 413] on div at bounding box center [606, 296] width 753 height 516
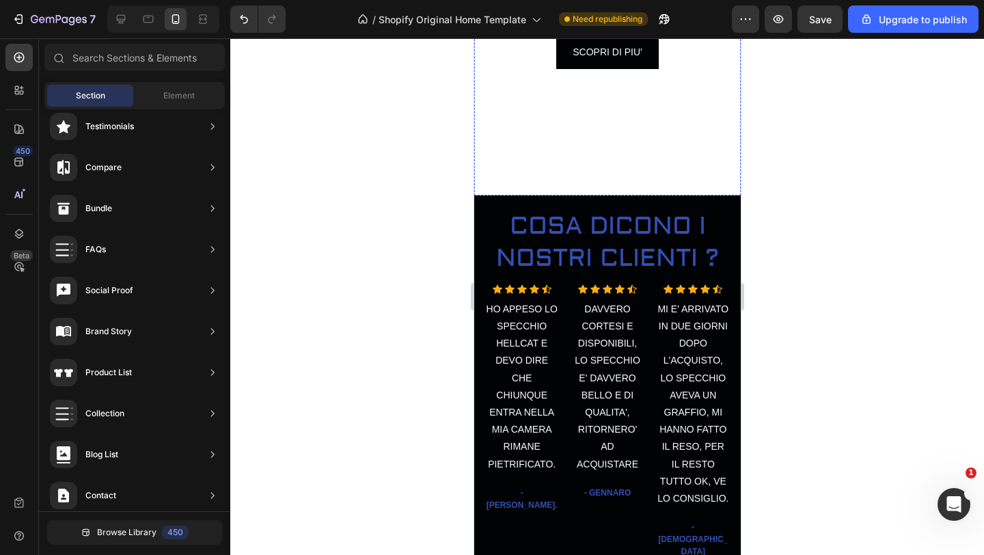
scroll to position [739, 0]
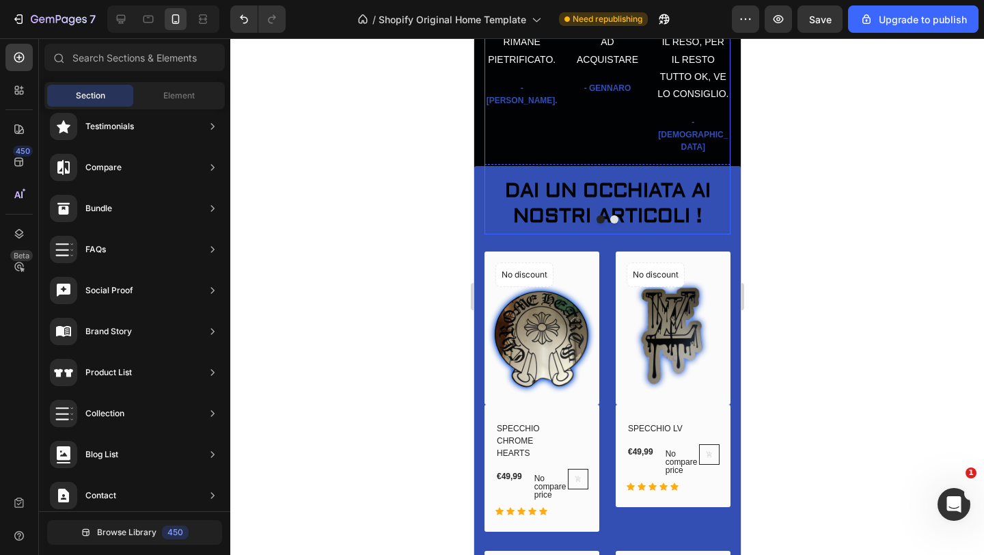
click at [626, 125] on div "Icon Icon Icon Icon Icon Icon List Hoz DAVVERO [PERSON_NAME] E DISPONIBILI, LO …" at bounding box center [606, 57] width 74 height 354
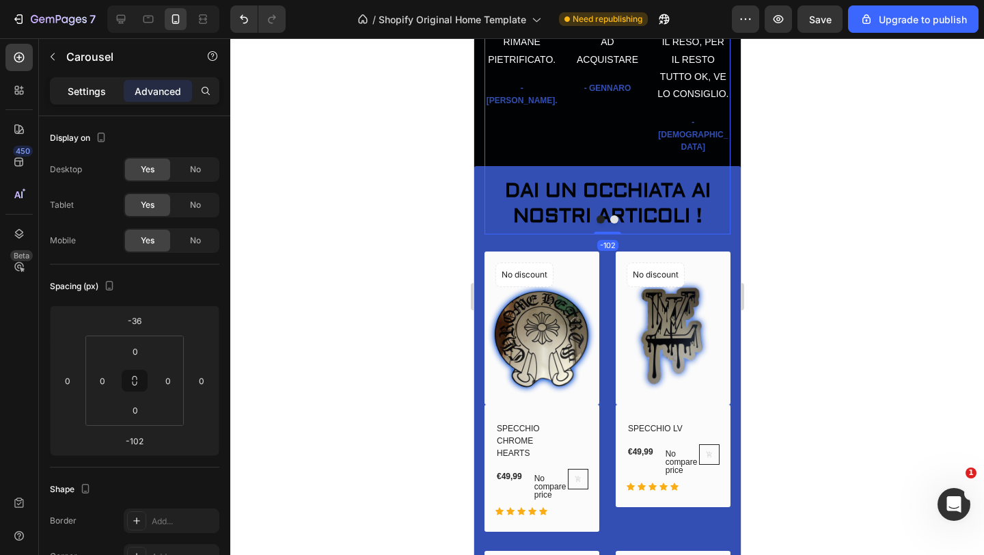
click at [98, 90] on p "Settings" at bounding box center [87, 91] width 38 height 14
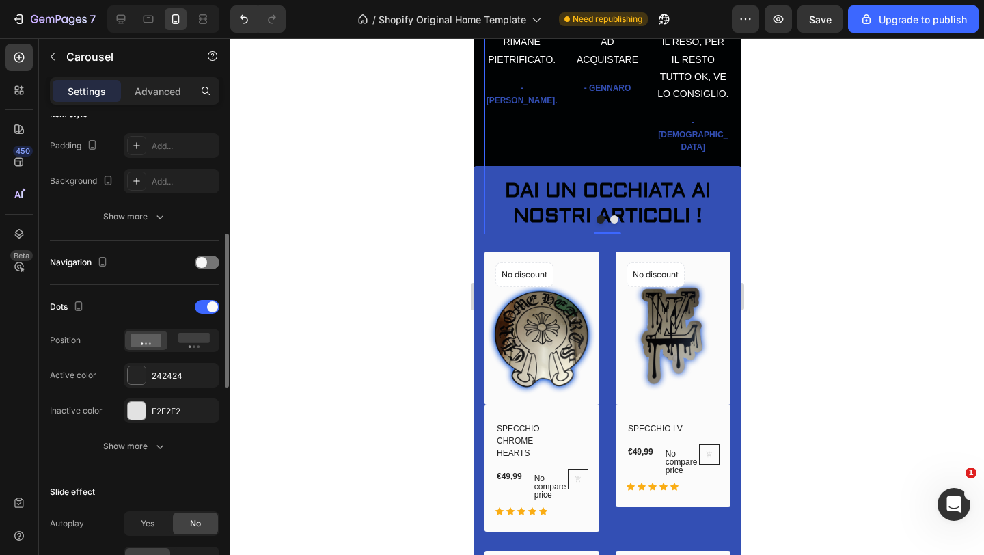
scroll to position [356, 0]
click at [210, 301] on span at bounding box center [212, 303] width 11 height 11
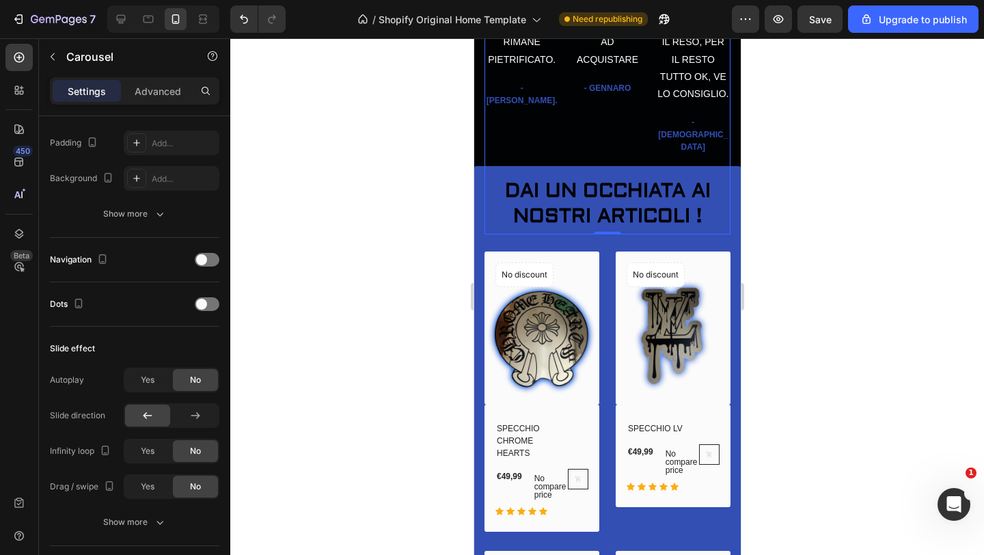
click at [369, 285] on div at bounding box center [606, 296] width 753 height 516
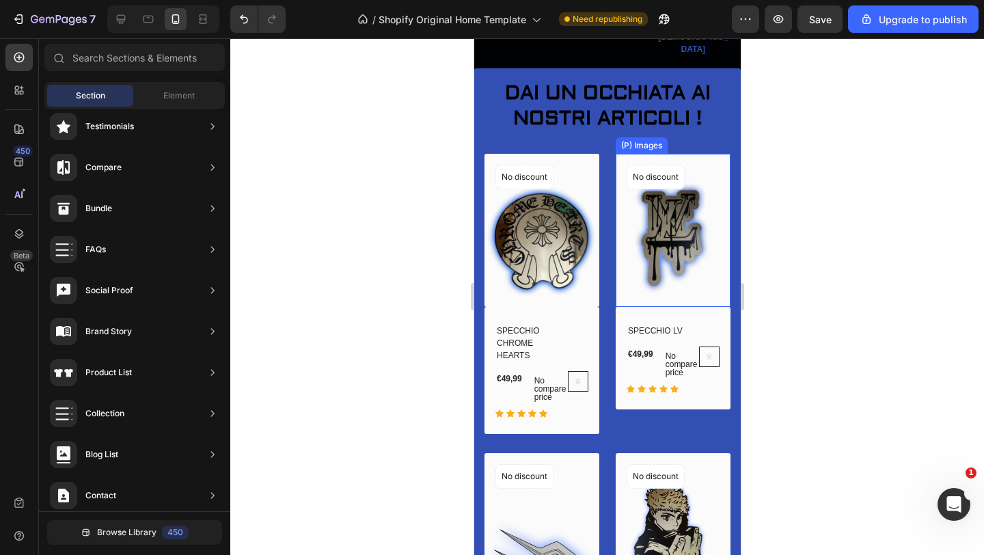
scroll to position [846, 0]
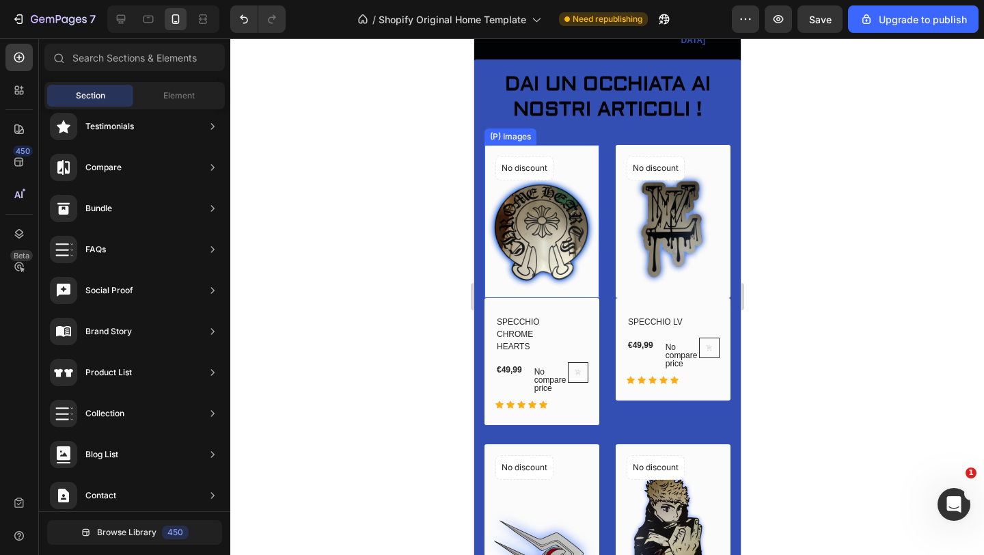
click at [583, 159] on img at bounding box center [541, 221] width 115 height 153
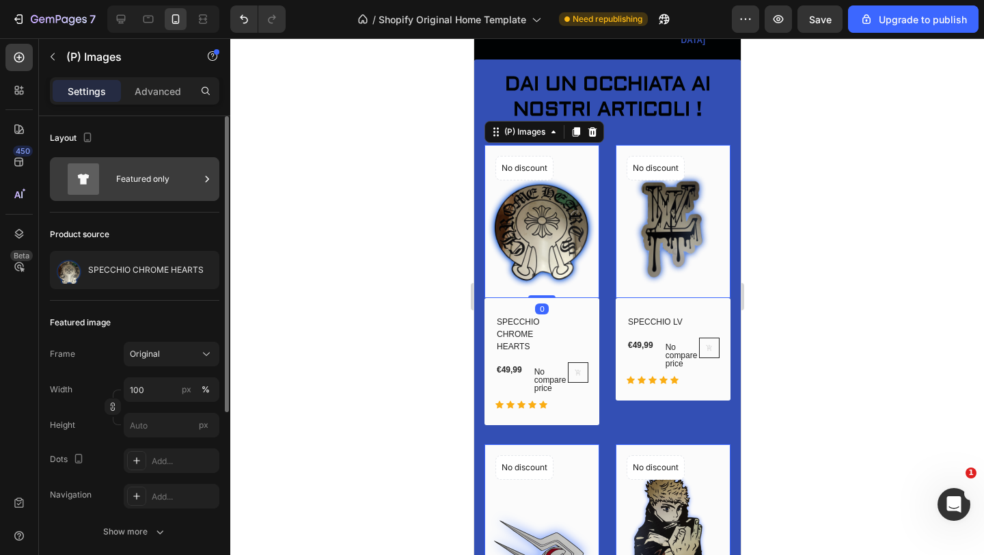
click at [206, 176] on icon at bounding box center [207, 179] width 3 height 6
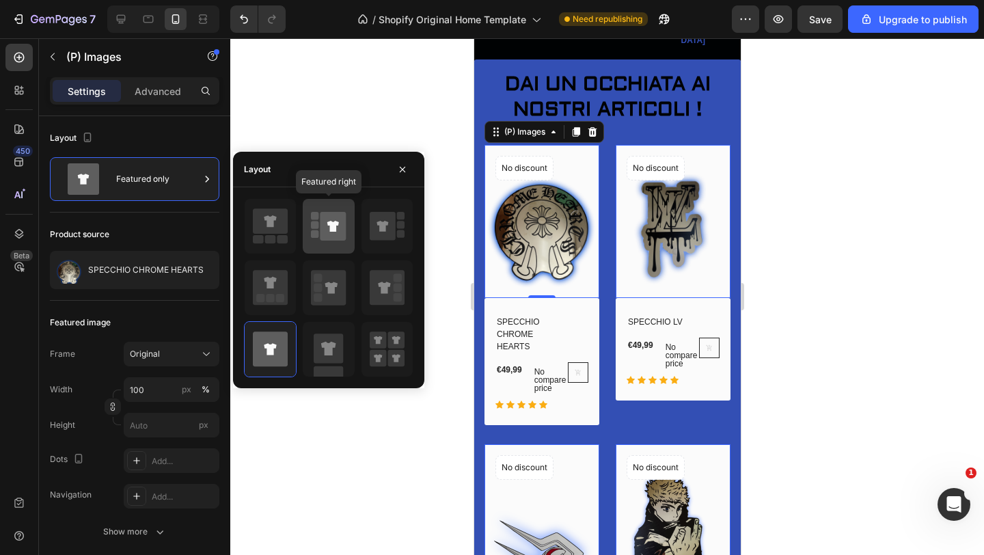
click at [329, 214] on icon at bounding box center [333, 226] width 26 height 29
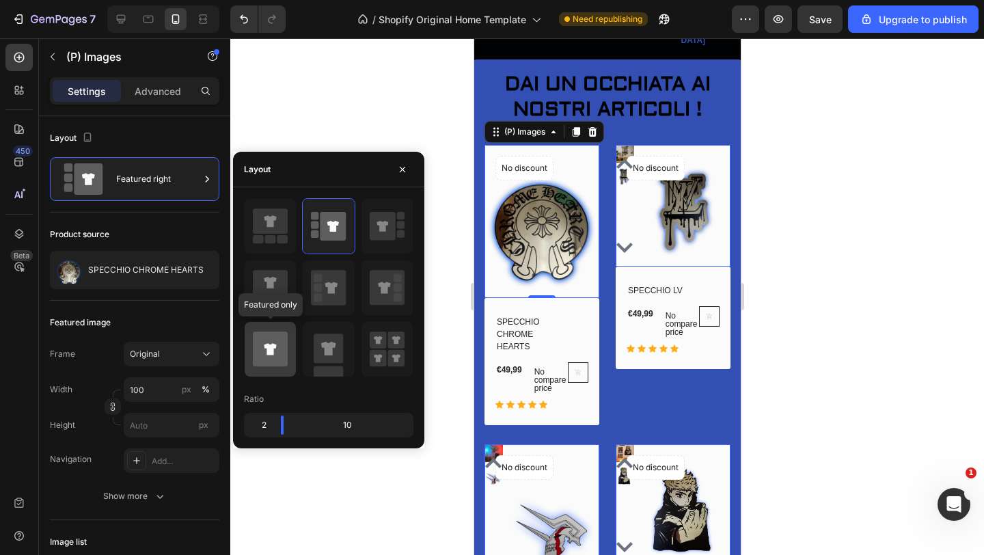
click at [286, 343] on icon at bounding box center [270, 348] width 35 height 35
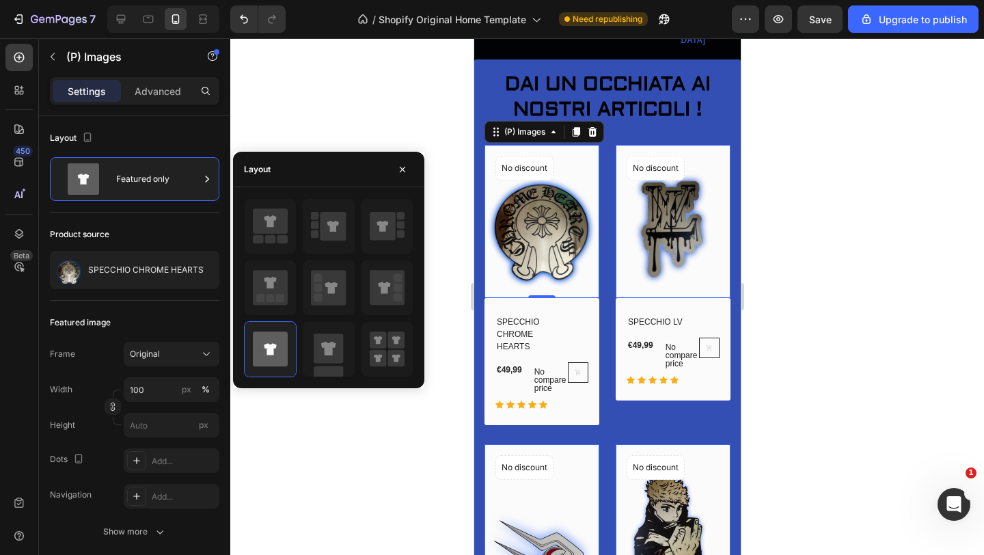
click at [352, 111] on div at bounding box center [606, 296] width 753 height 516
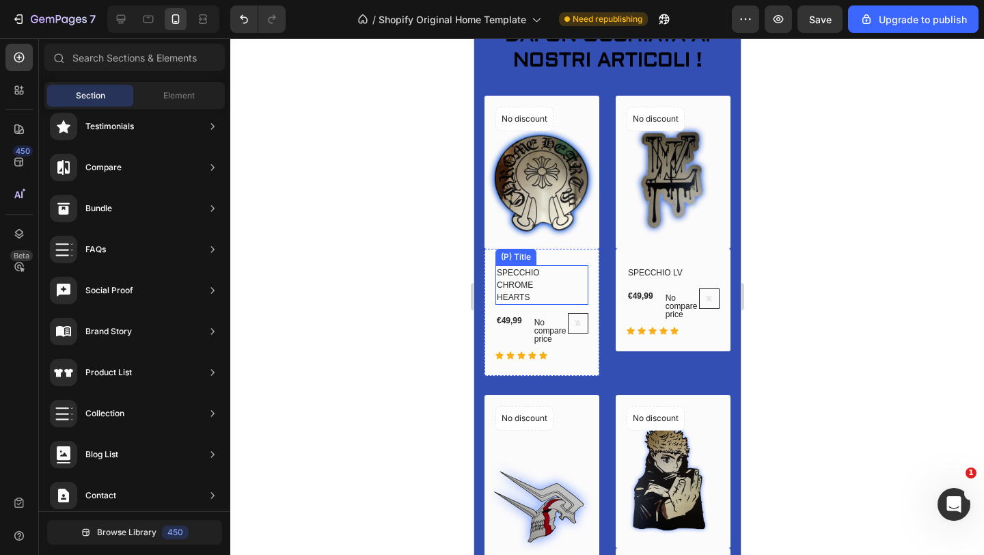
scroll to position [868, 0]
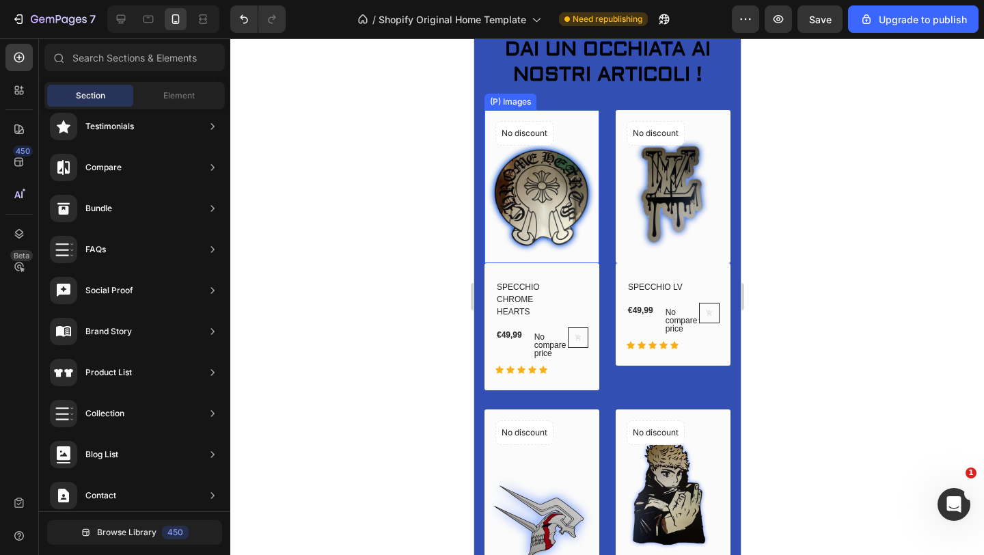
click at [587, 114] on img at bounding box center [541, 186] width 115 height 153
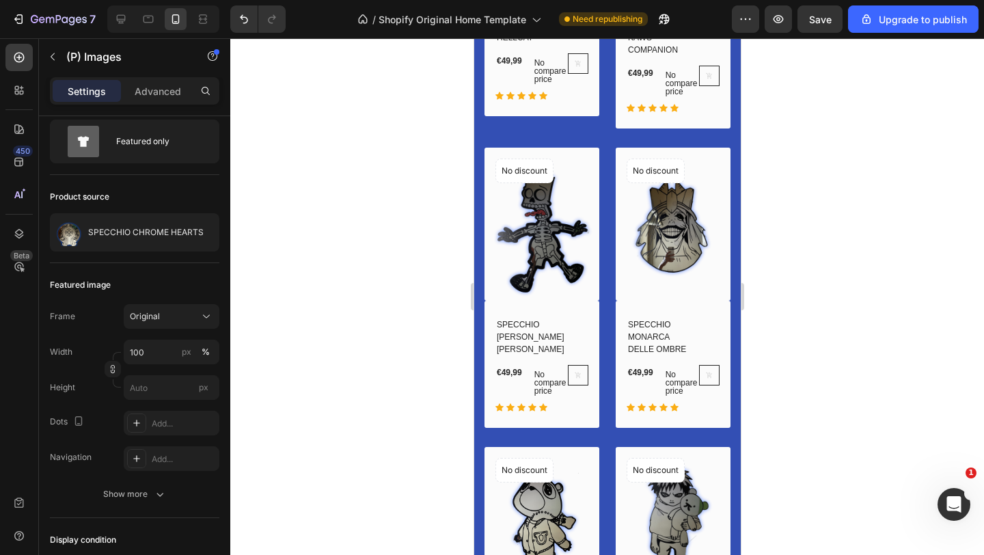
scroll to position [1745, 0]
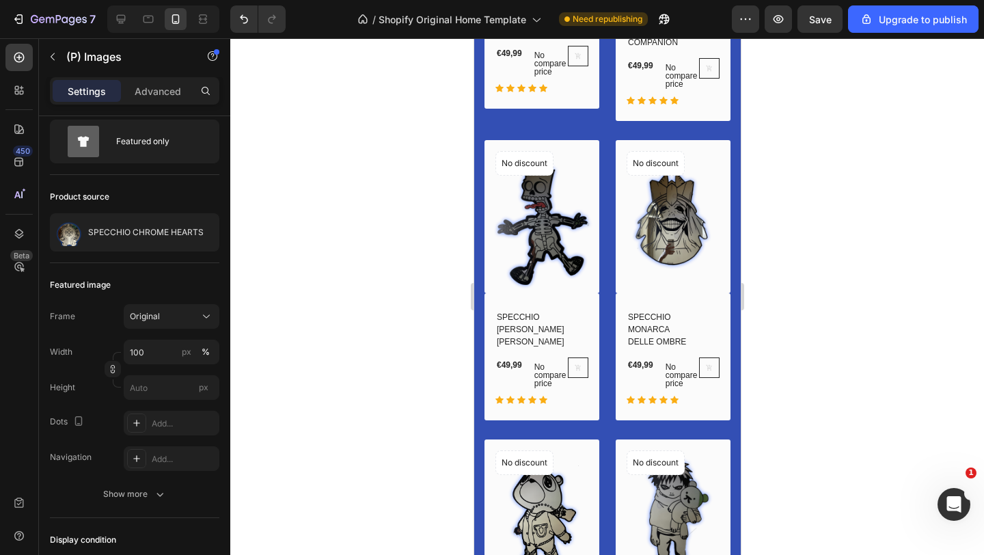
click at [667, 249] on img at bounding box center [672, 216] width 115 height 153
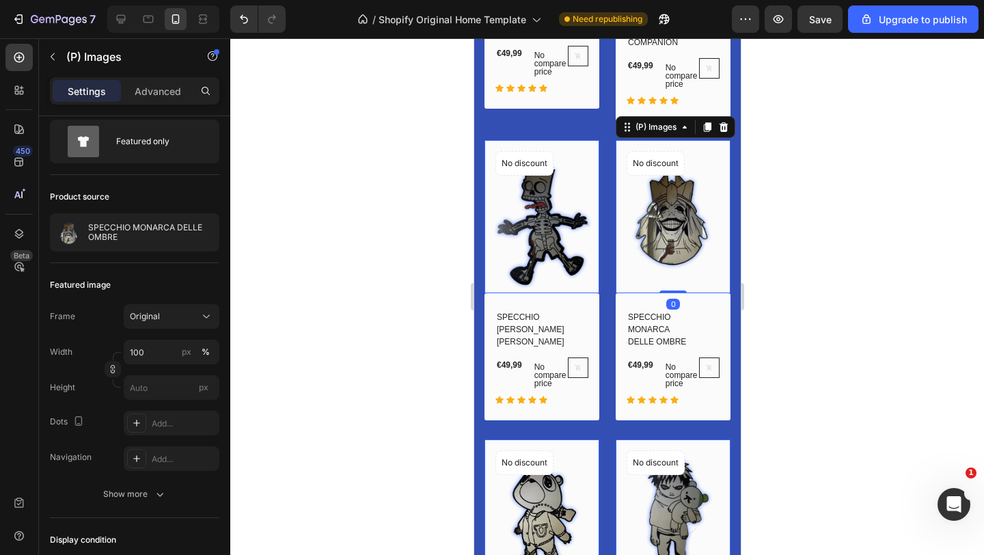
click at [667, 249] on img at bounding box center [672, 216] width 115 height 153
click at [768, 318] on div at bounding box center [606, 296] width 753 height 516
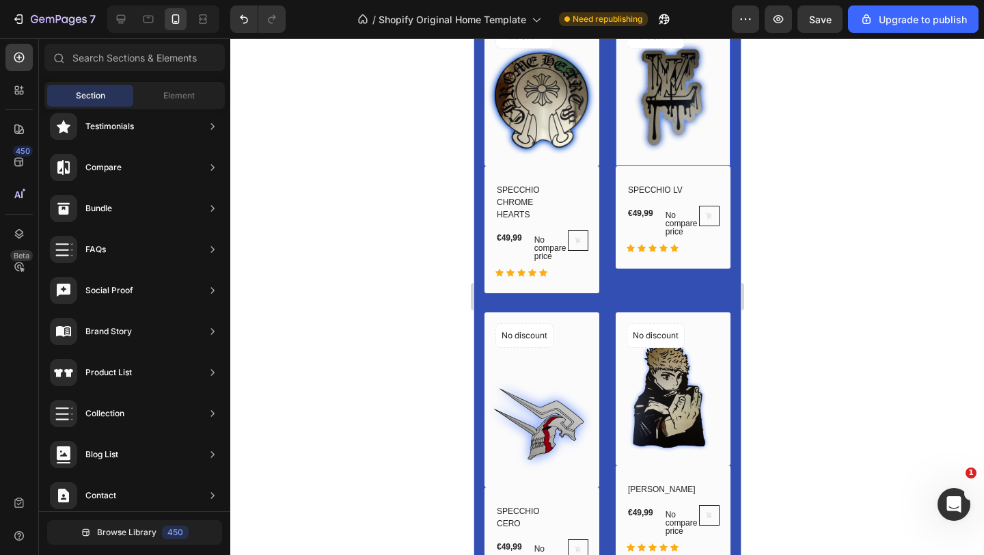
scroll to position [969, 0]
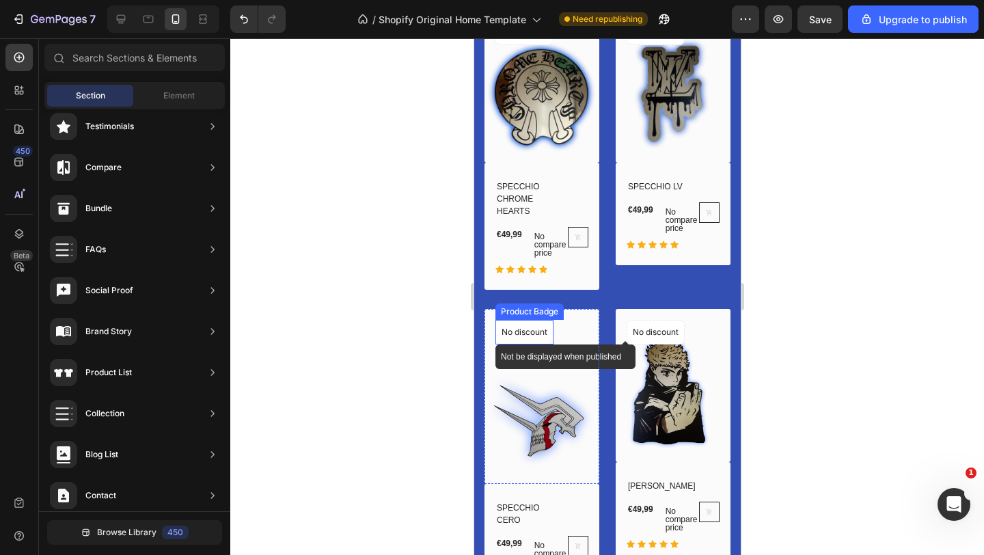
click at [538, 39] on p "No discount" at bounding box center [524, 33] width 46 height 12
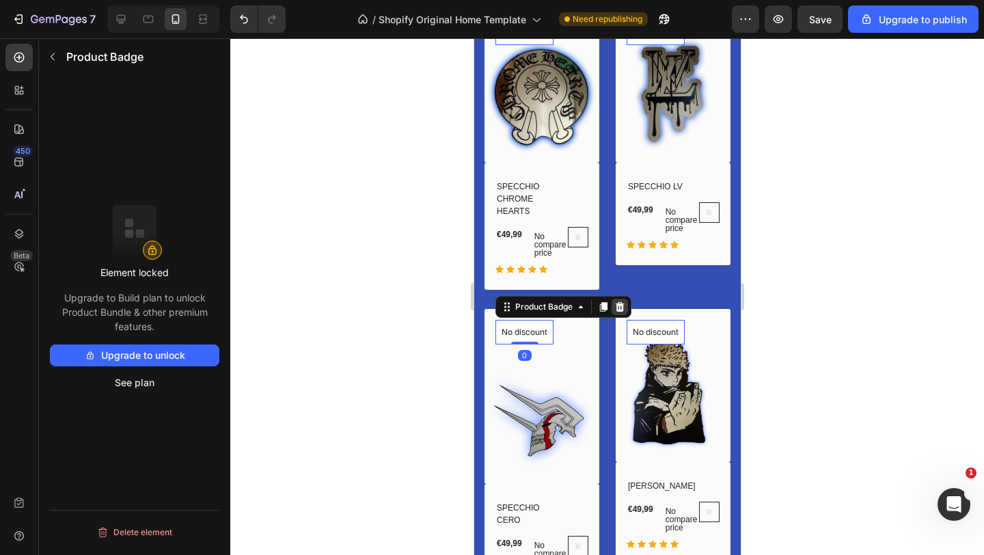
click at [473, 38] on div at bounding box center [473, 38] width 0 height 0
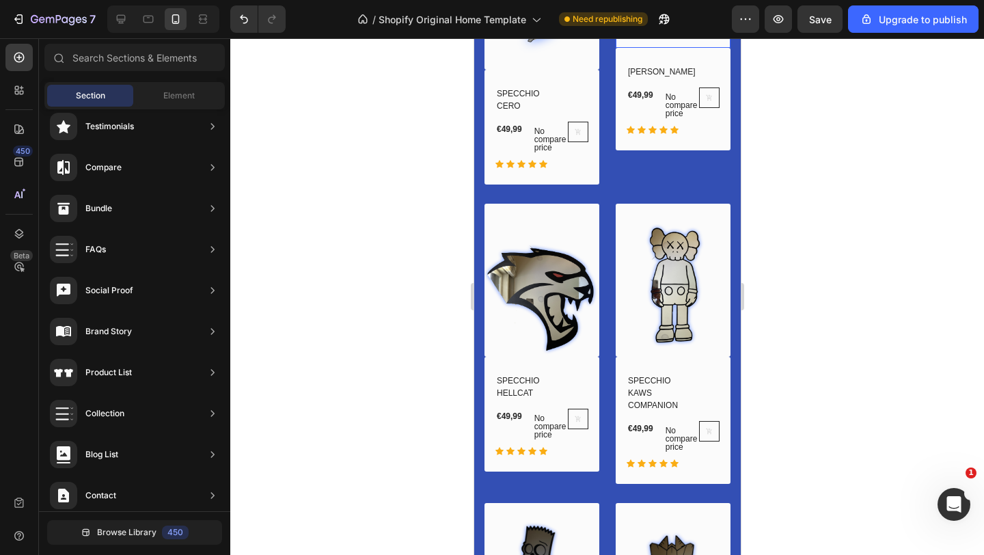
scroll to position [1393, 0]
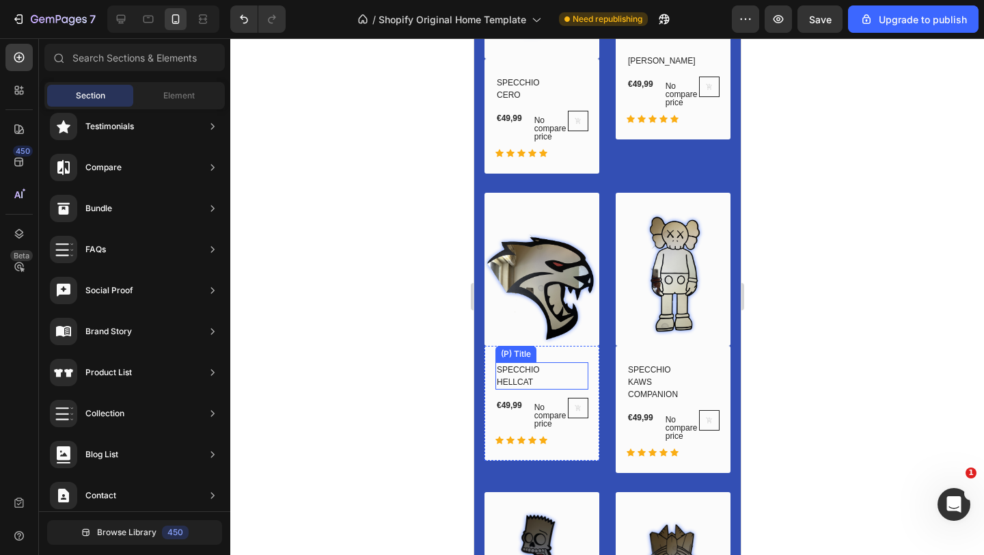
click at [549, 375] on h2 "SPECCHIO HELLCAT" at bounding box center [530, 375] width 71 height 27
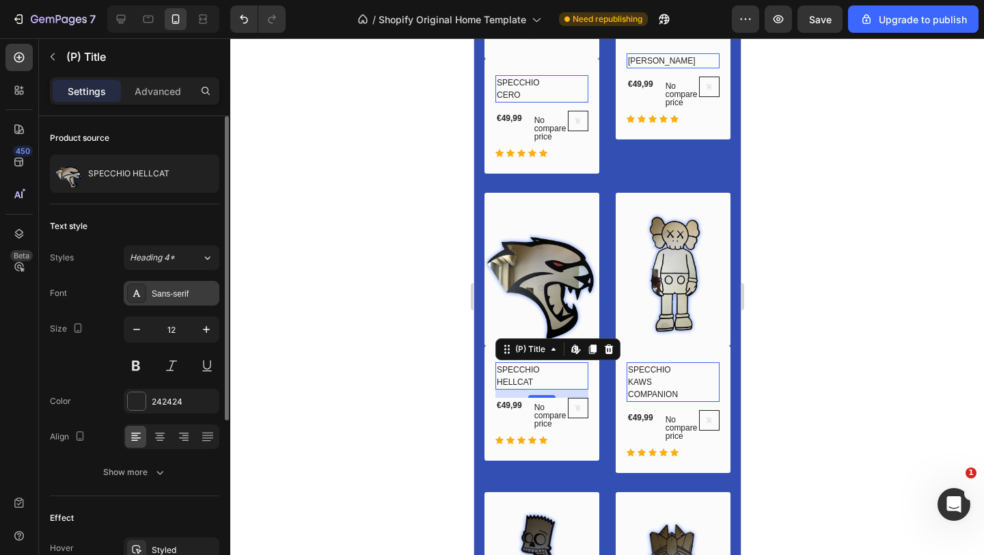
click at [199, 292] on div "Sans-serif" at bounding box center [184, 294] width 64 height 12
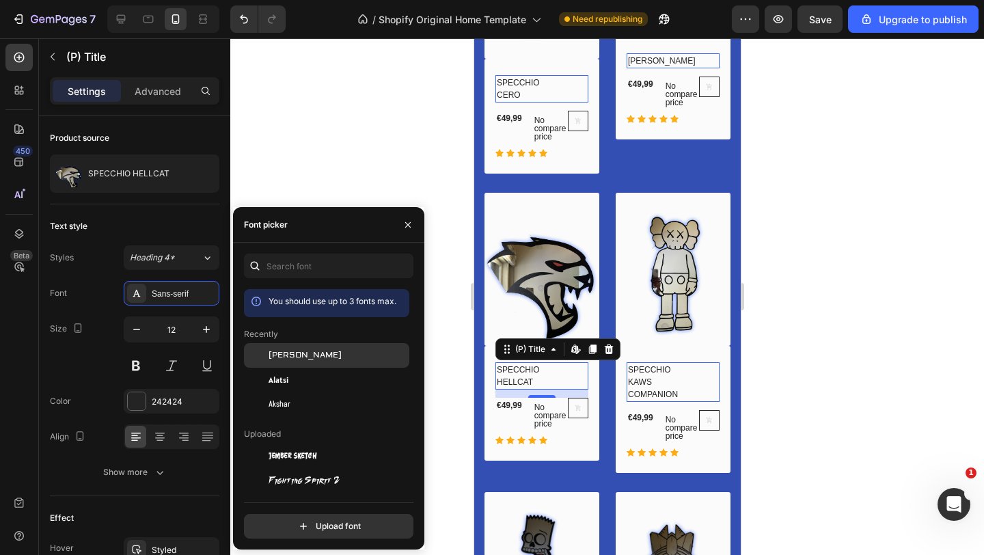
click at [287, 356] on span "[PERSON_NAME]" at bounding box center [304, 355] width 73 height 12
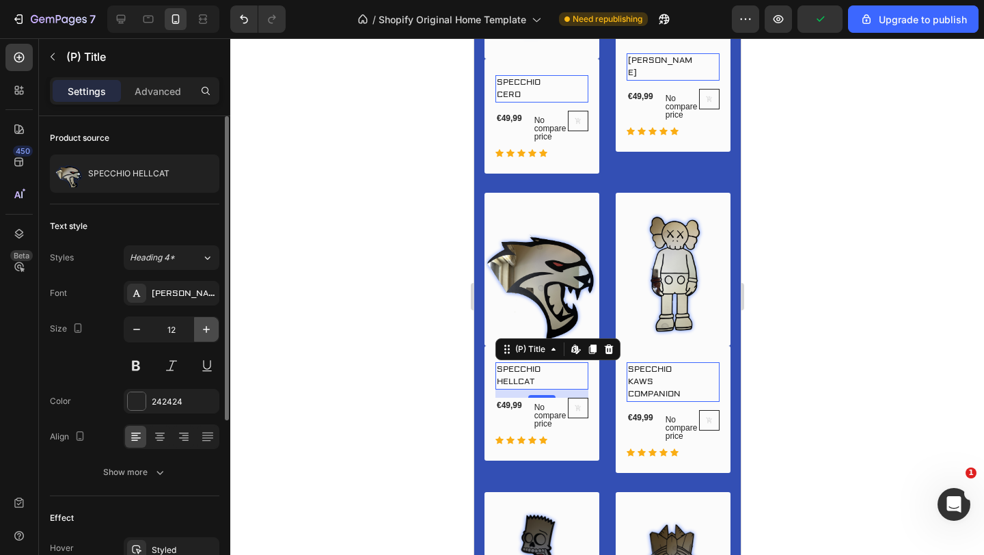
click at [204, 322] on icon "button" at bounding box center [206, 329] width 14 height 14
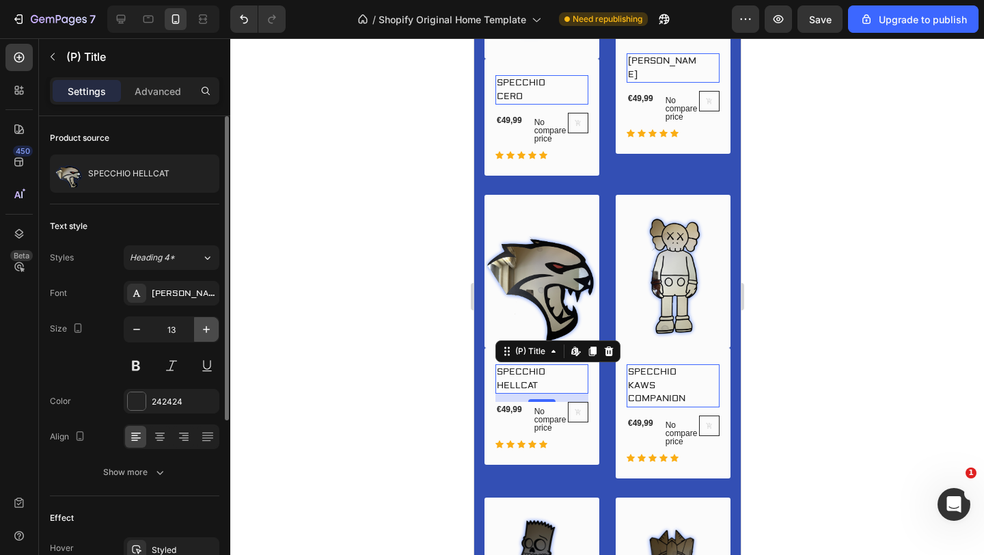
click at [204, 322] on icon "button" at bounding box center [206, 329] width 14 height 14
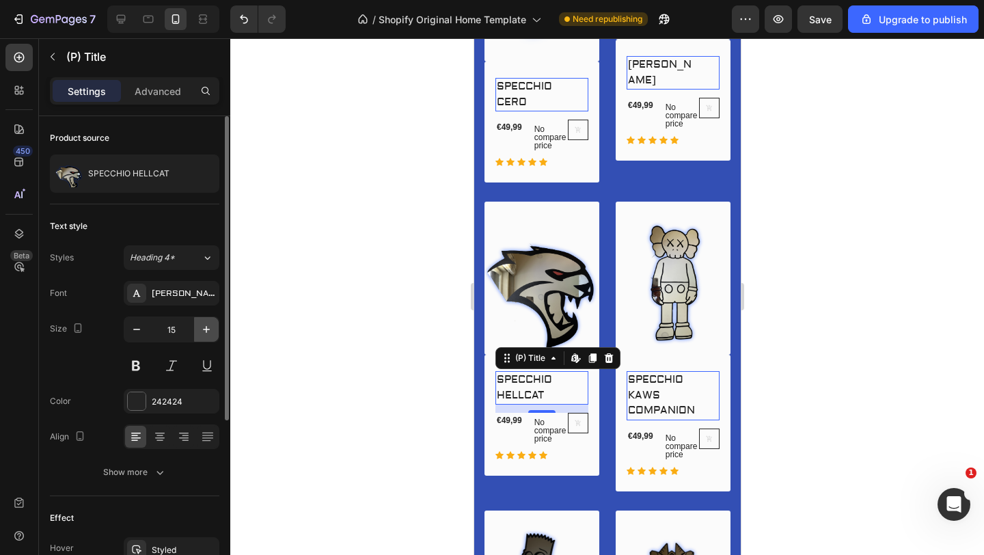
click at [204, 322] on icon "button" at bounding box center [206, 329] width 14 height 14
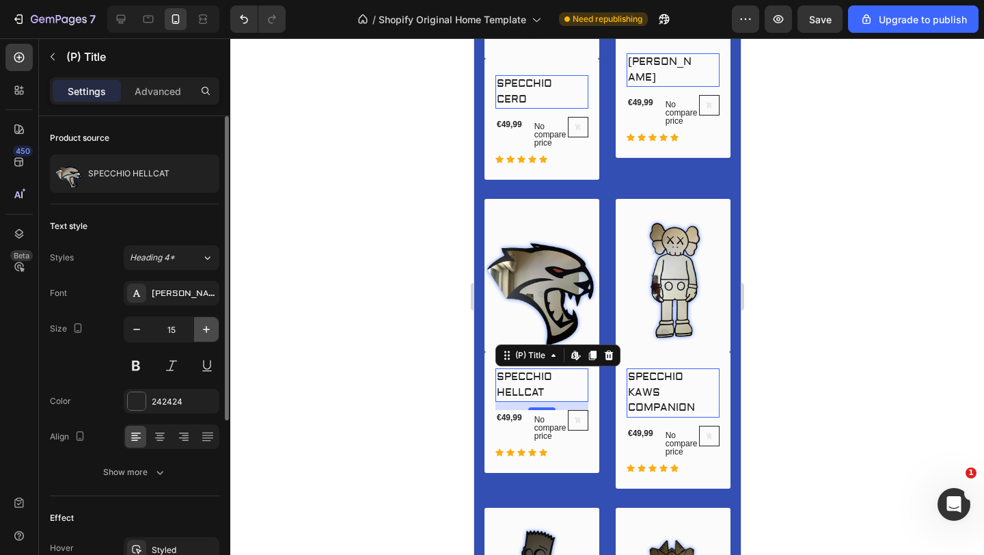
click at [204, 322] on icon "button" at bounding box center [206, 329] width 14 height 14
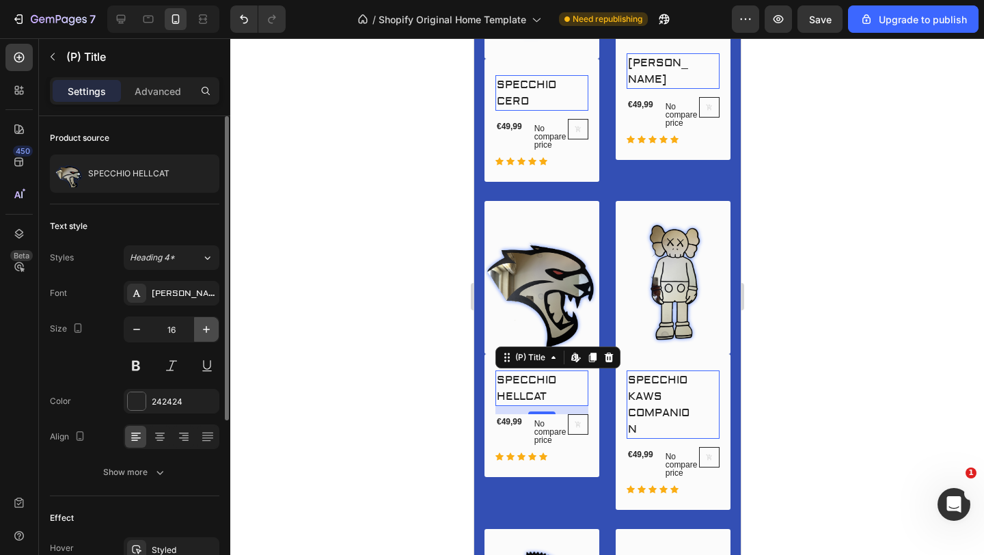
type input "17"
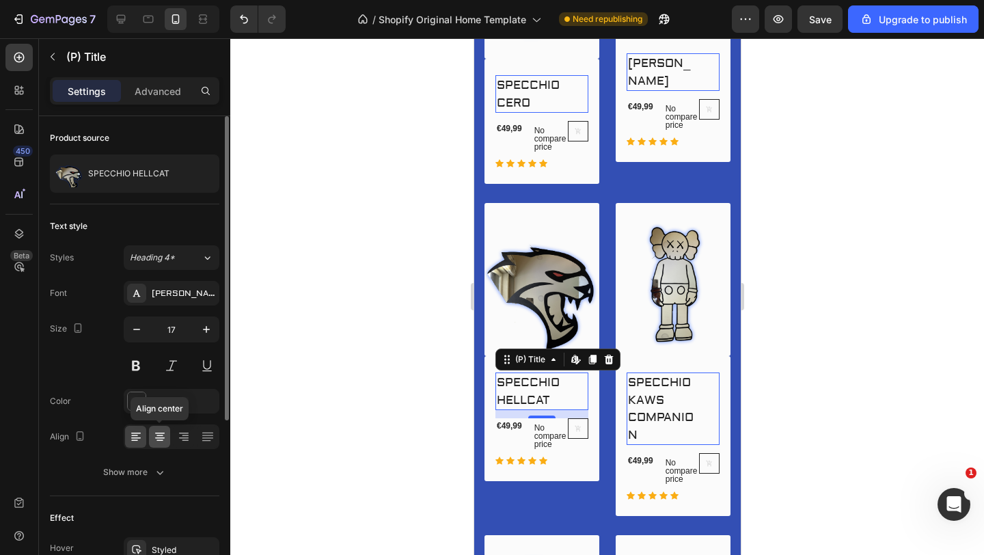
click at [164, 430] on icon at bounding box center [160, 437] width 14 height 14
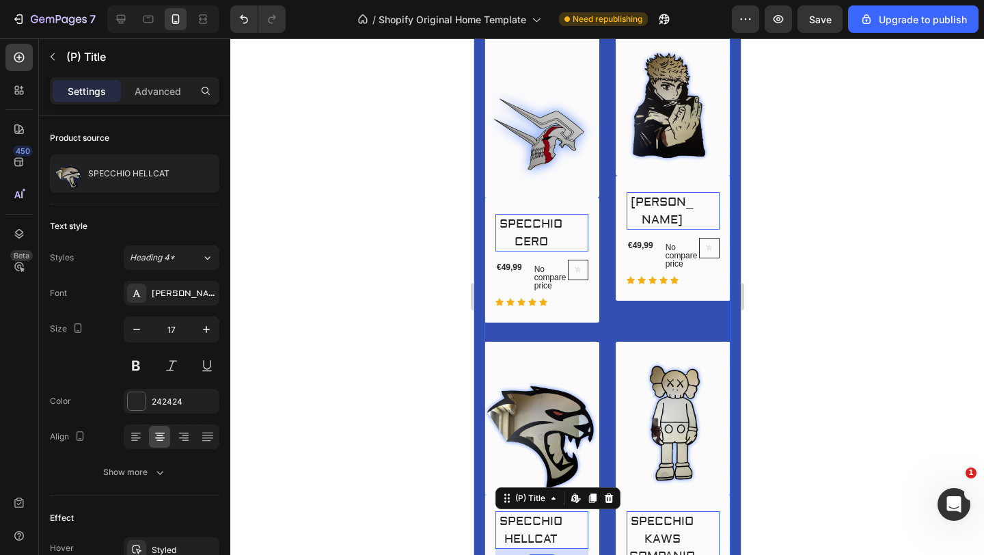
scroll to position [1269, 0]
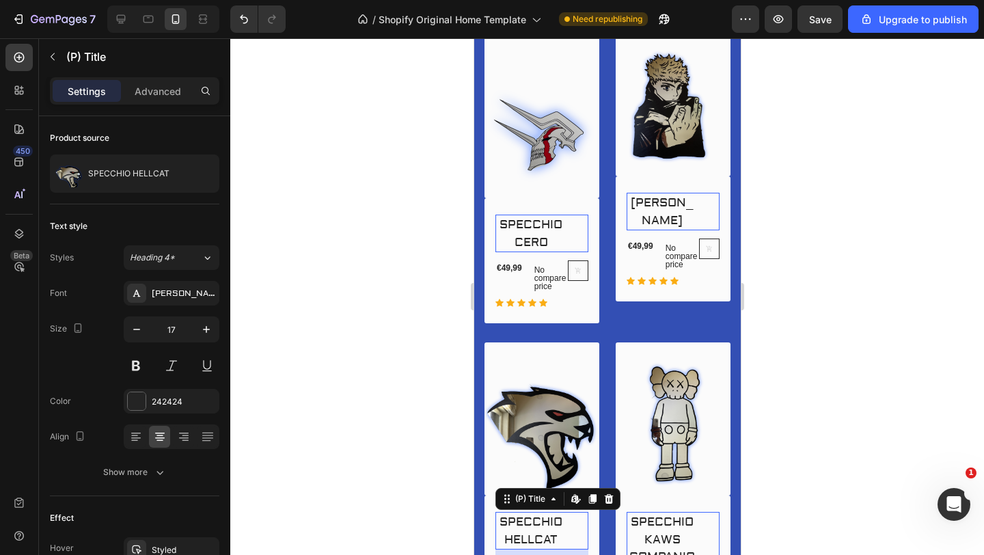
click at [435, 211] on div at bounding box center [606, 296] width 753 height 516
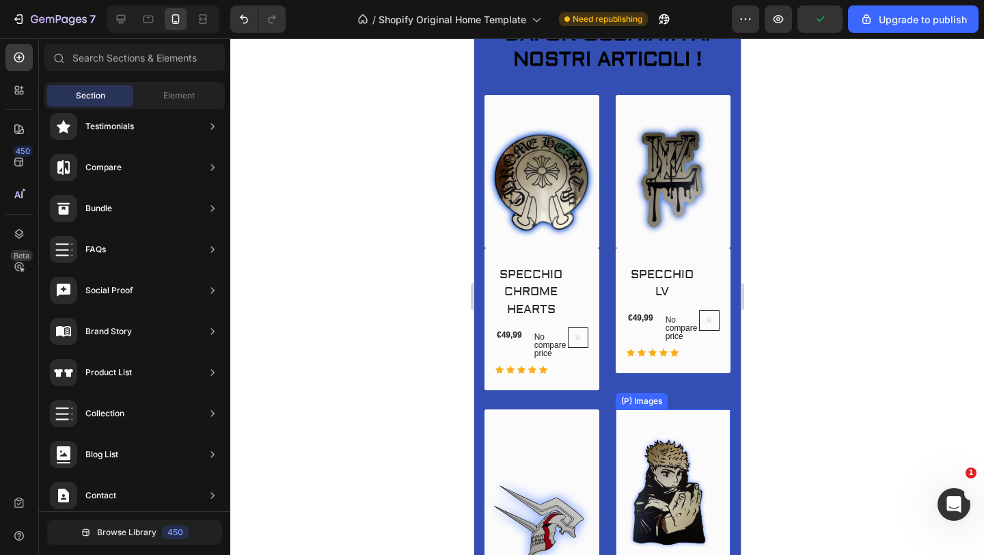
scroll to position [882, 0]
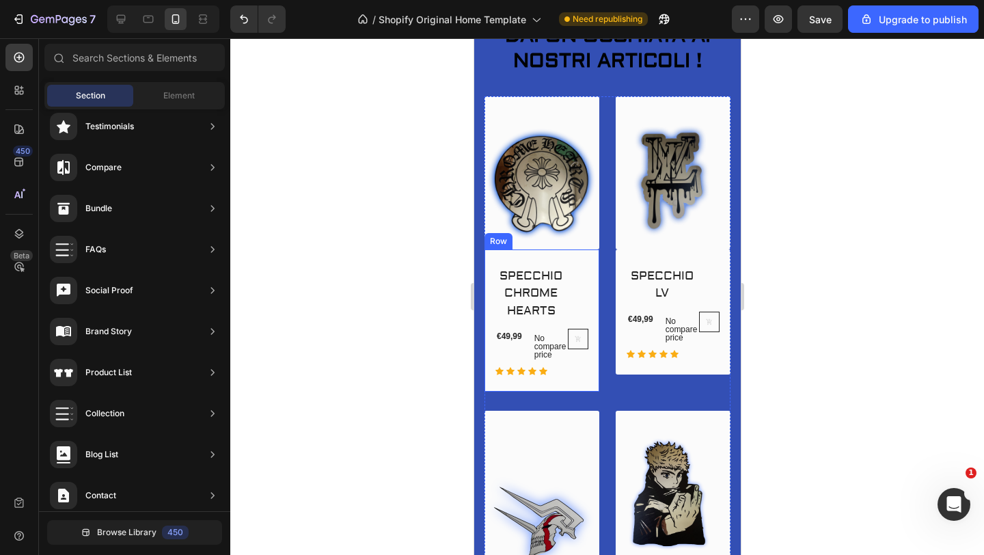
click at [572, 260] on div "SPECCHIO CHROME HEARTS (P) Title €49,99 (P) Price (P) Price No compare price (P…" at bounding box center [541, 320] width 115 height 143
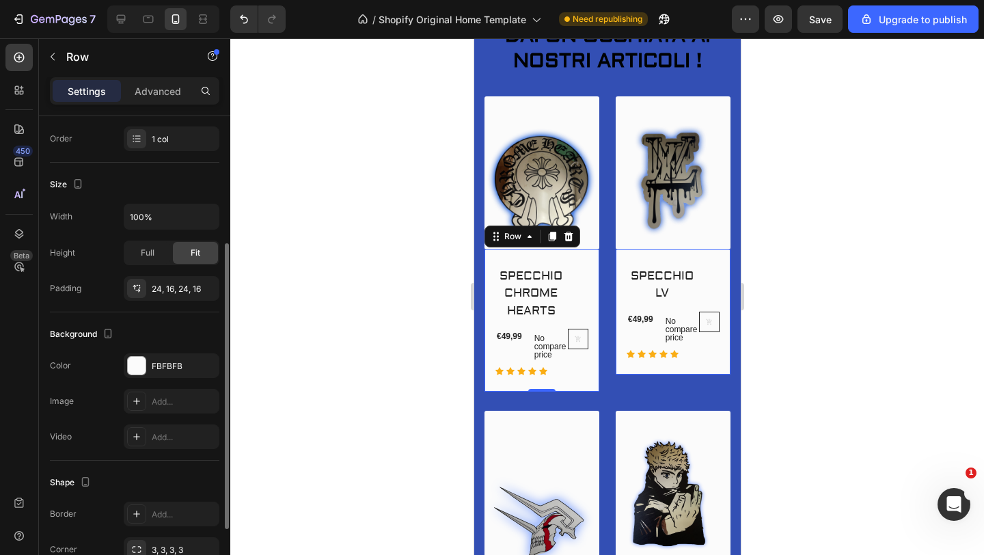
scroll to position [215, 0]
click at [141, 363] on div at bounding box center [137, 363] width 18 height 18
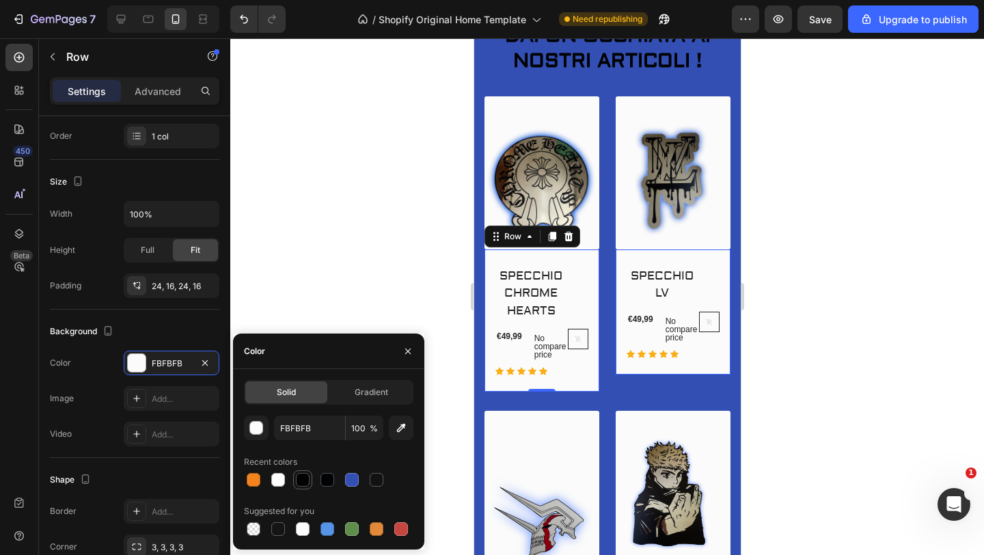
click at [301, 477] on div at bounding box center [303, 480] width 14 height 14
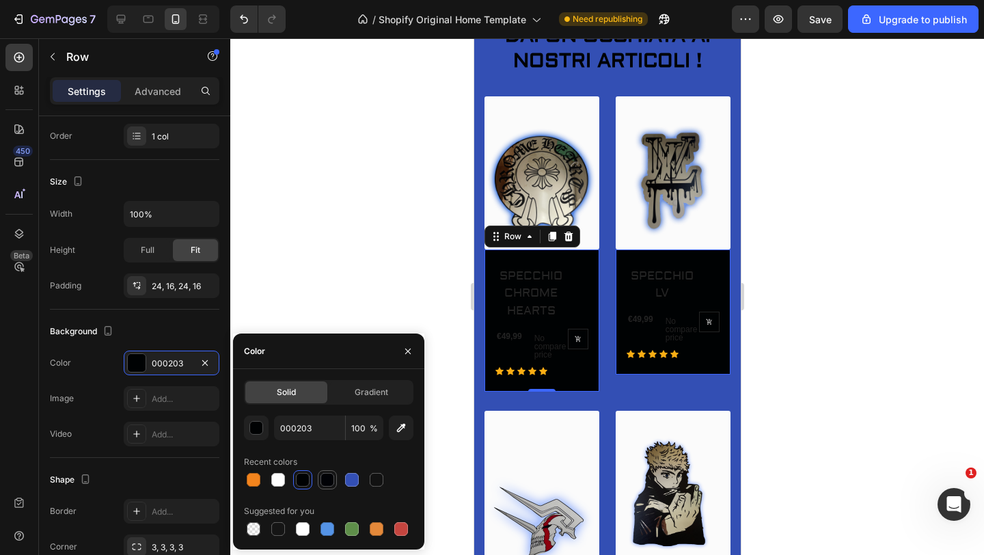
click at [322, 477] on div at bounding box center [327, 480] width 14 height 14
click at [305, 479] on div at bounding box center [303, 480] width 14 height 14
click at [359, 476] on div at bounding box center [352, 479] width 16 height 16
type input "334FB4"
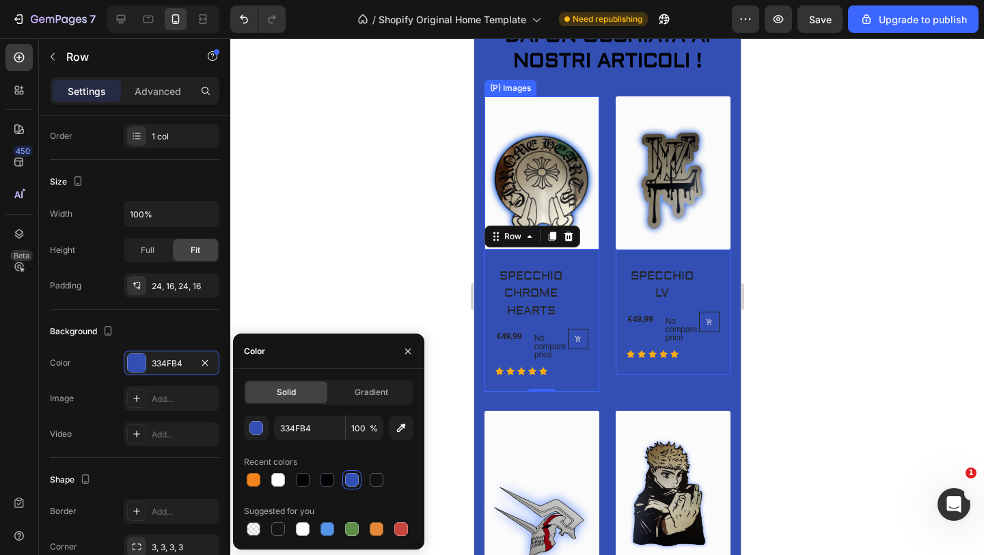
click at [516, 121] on img at bounding box center [541, 172] width 115 height 153
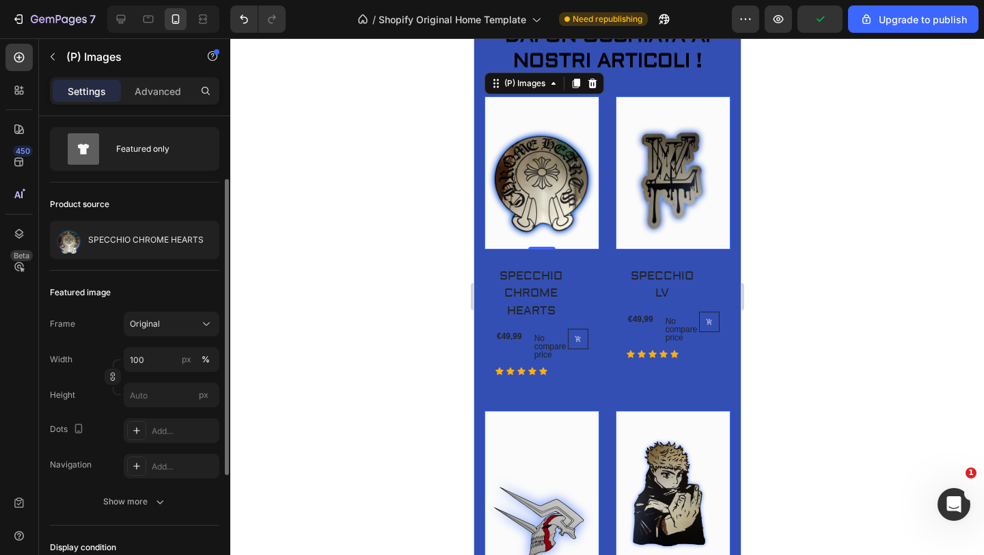
scroll to position [0, 0]
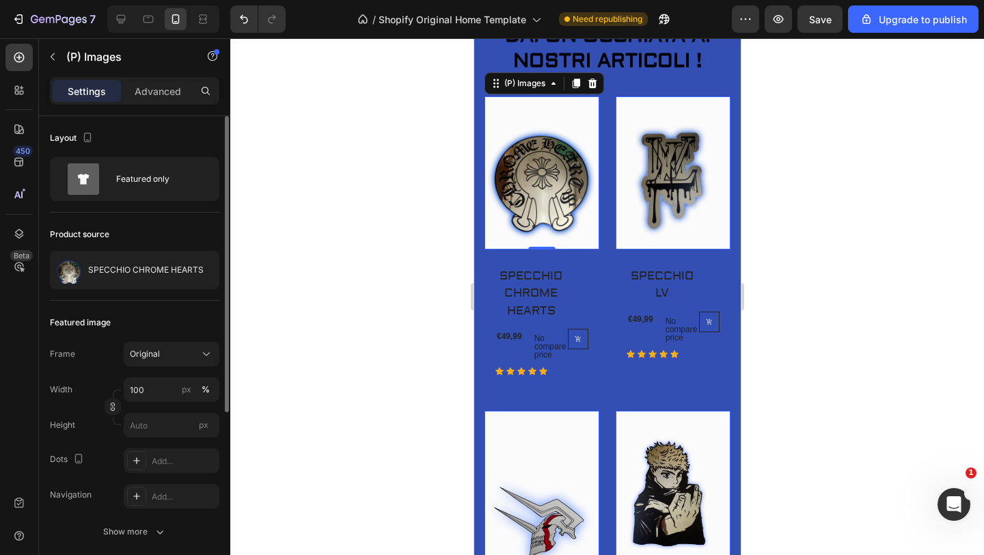
click at [282, 239] on div at bounding box center [606, 296] width 753 height 516
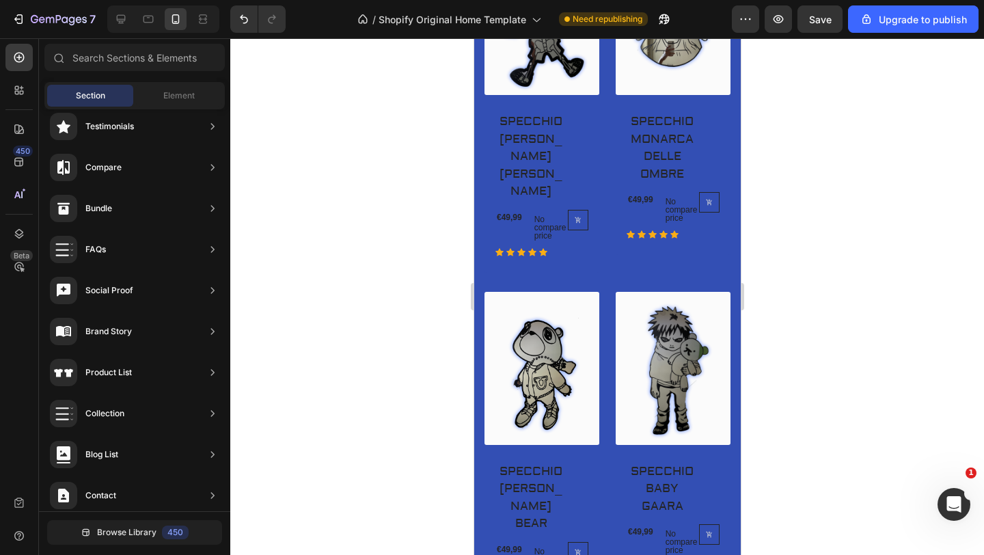
scroll to position [2003, 0]
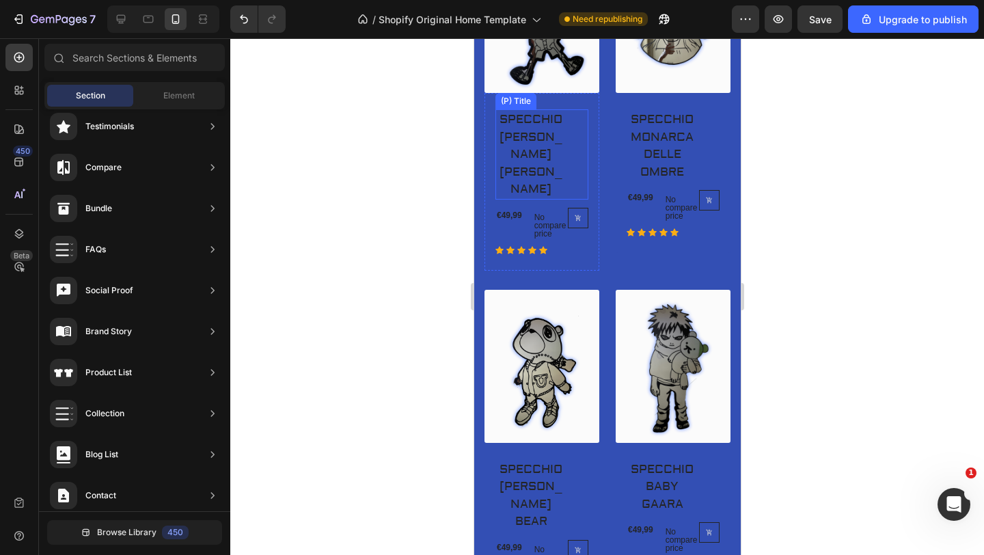
click at [538, 185] on h2 "SPECCHIO [PERSON_NAME] [PERSON_NAME]" at bounding box center [530, 154] width 71 height 90
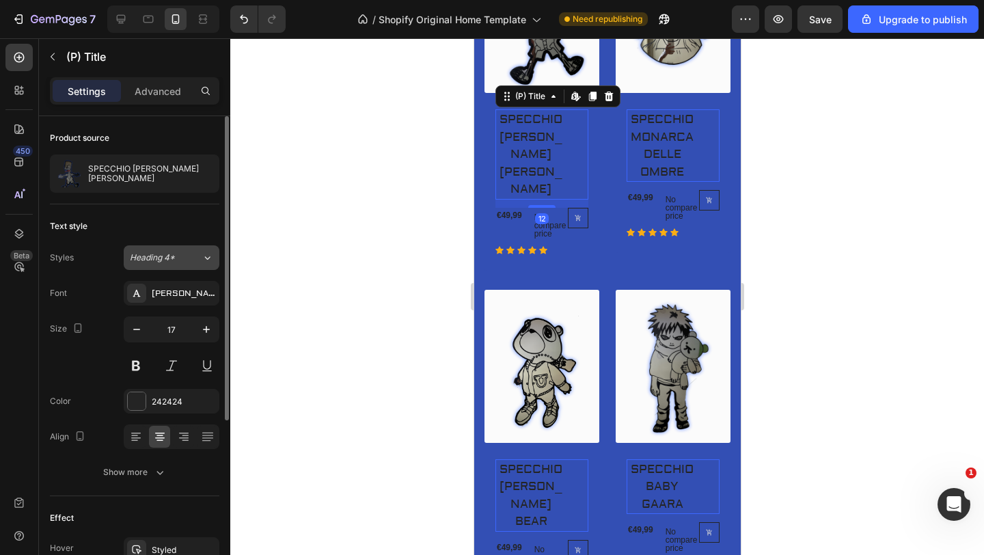
click at [201, 258] on icon at bounding box center [207, 258] width 12 height 14
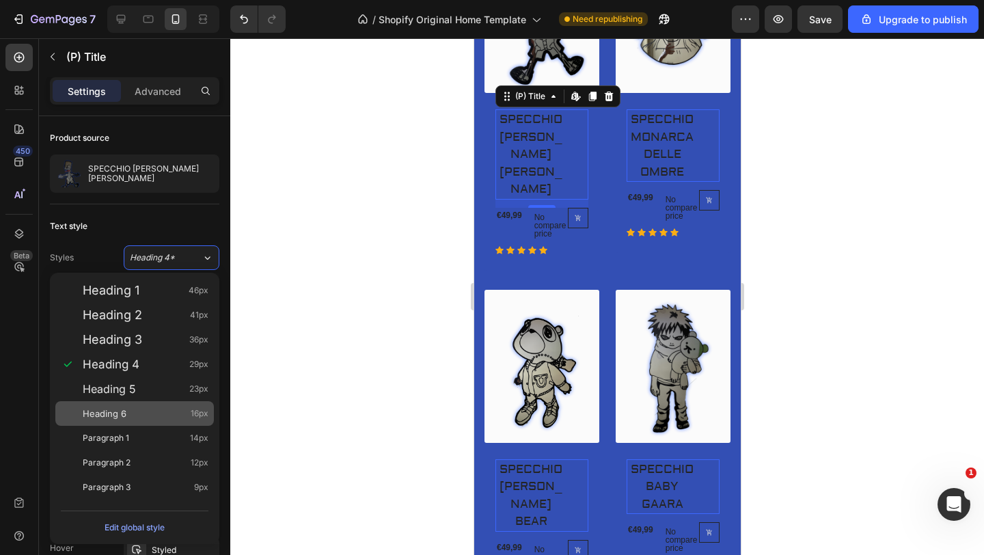
click at [139, 417] on div "Heading 6 16px" at bounding box center [146, 413] width 126 height 14
type input "16"
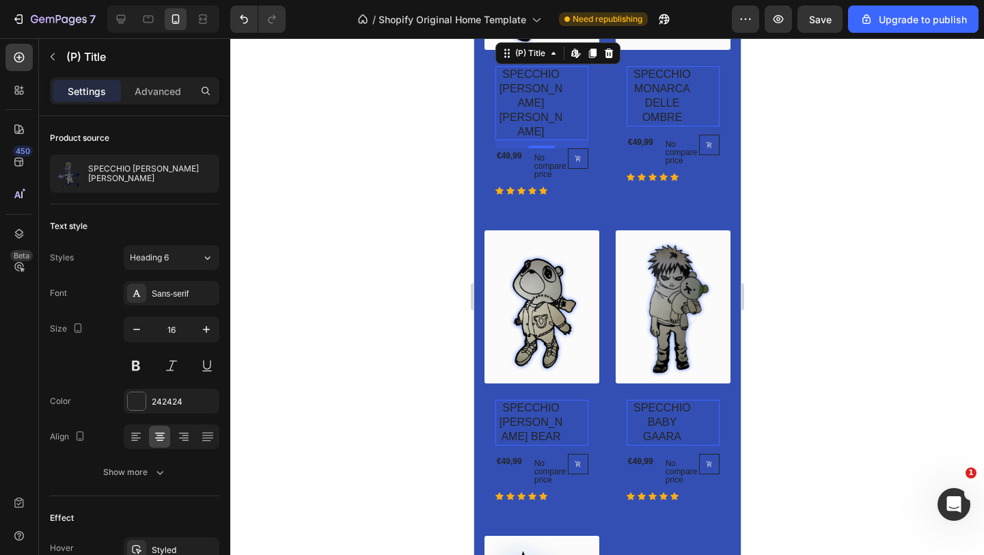
scroll to position [1954, 0]
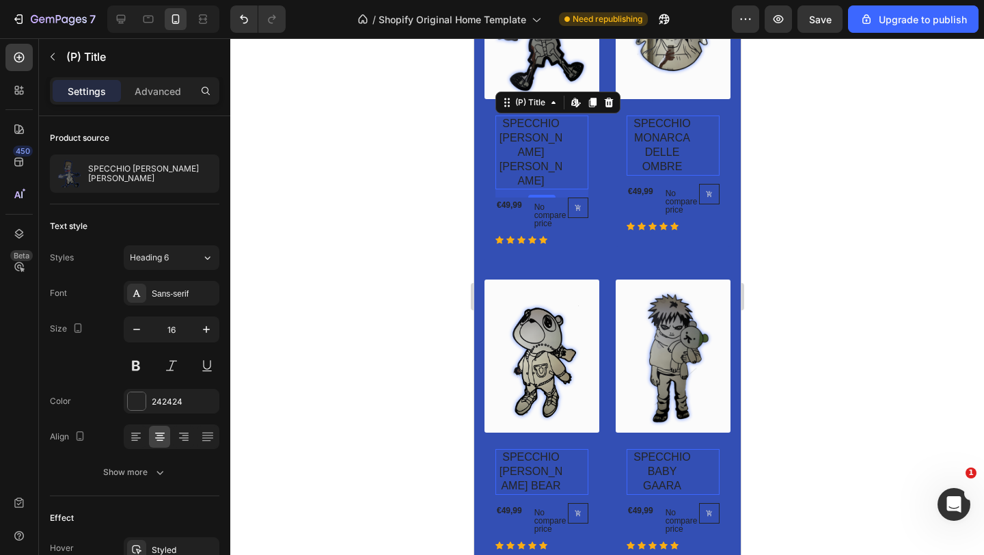
click at [312, 339] on div at bounding box center [606, 296] width 753 height 516
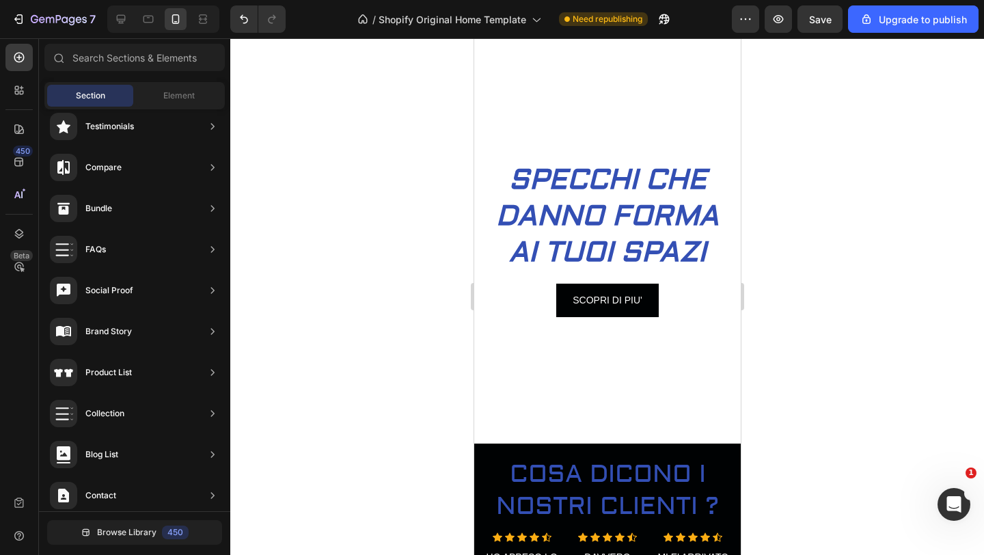
scroll to position [0, 0]
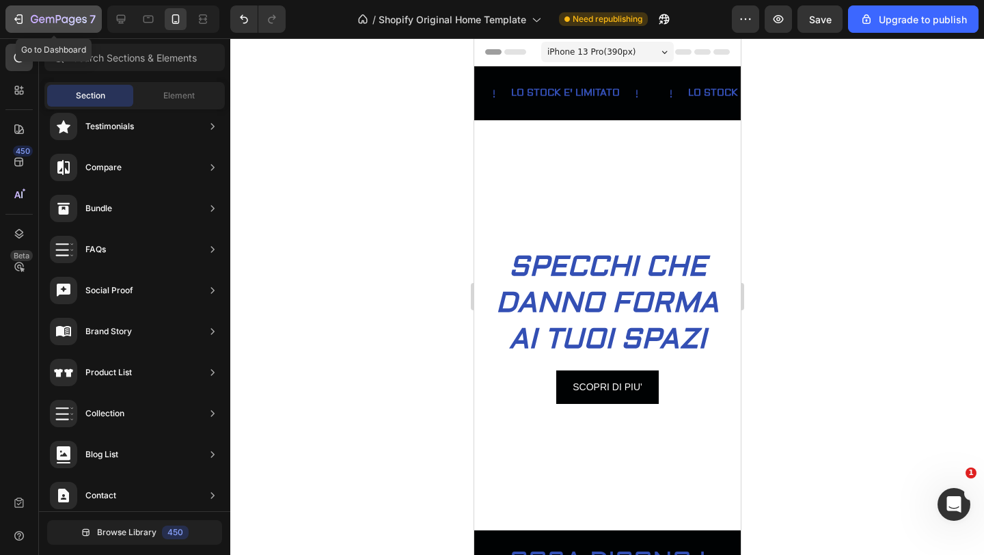
click at [25, 20] on div "7" at bounding box center [54, 19] width 84 height 16
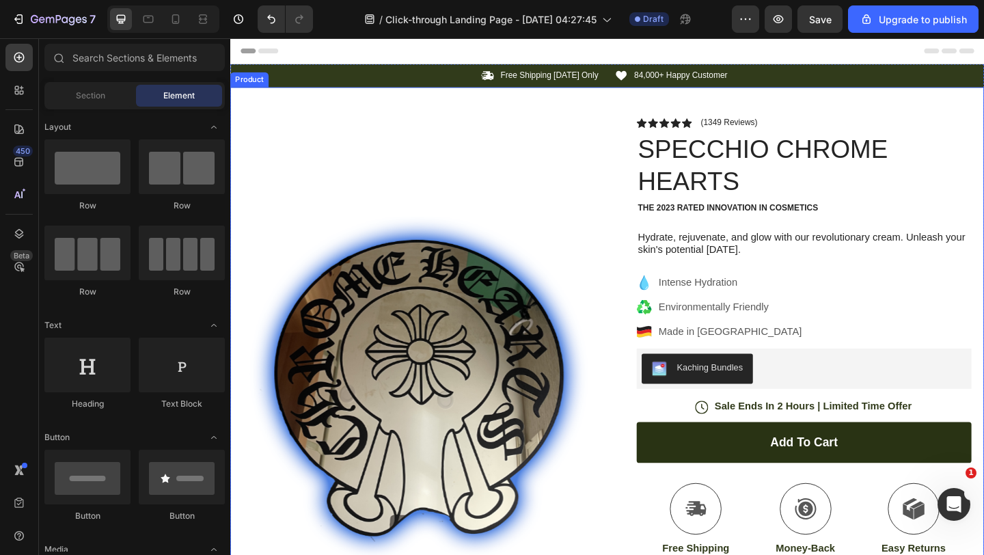
click at [671, 107] on div "Product Images Image Icon Icon Icon Icon Icon Icon List “This skin cream is a g…" at bounding box center [640, 471] width 820 height 758
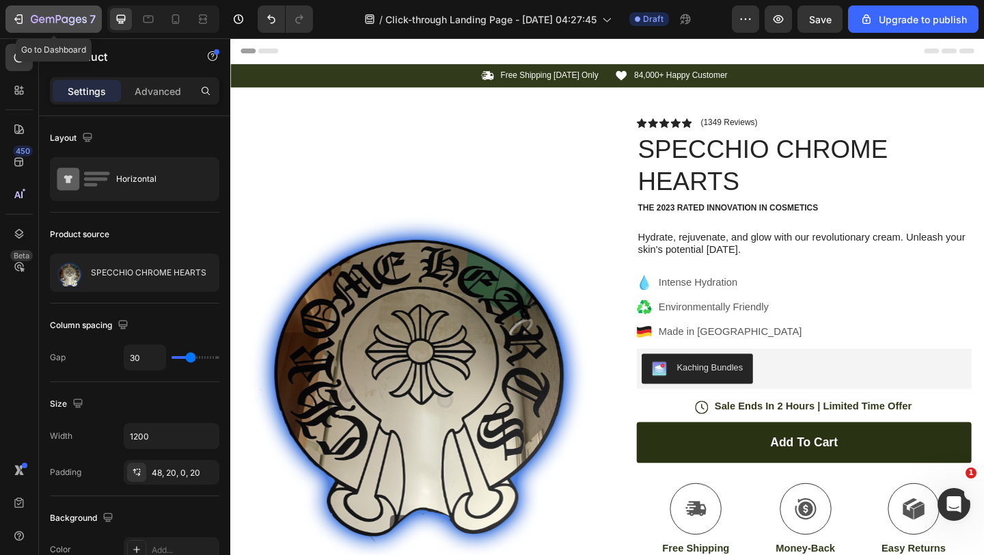
click at [25, 14] on icon "button" at bounding box center [19, 19] width 14 height 14
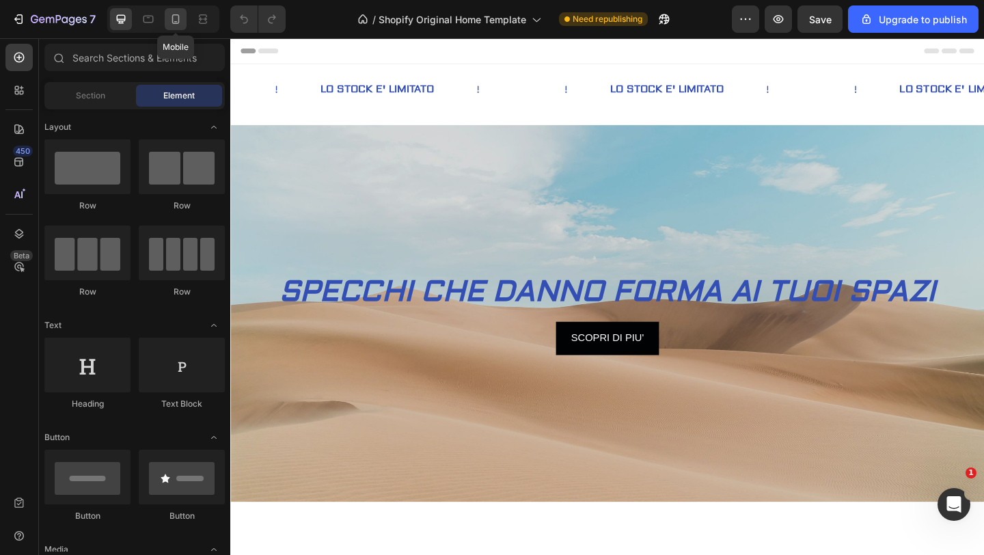
click at [176, 12] on icon at bounding box center [176, 19] width 14 height 14
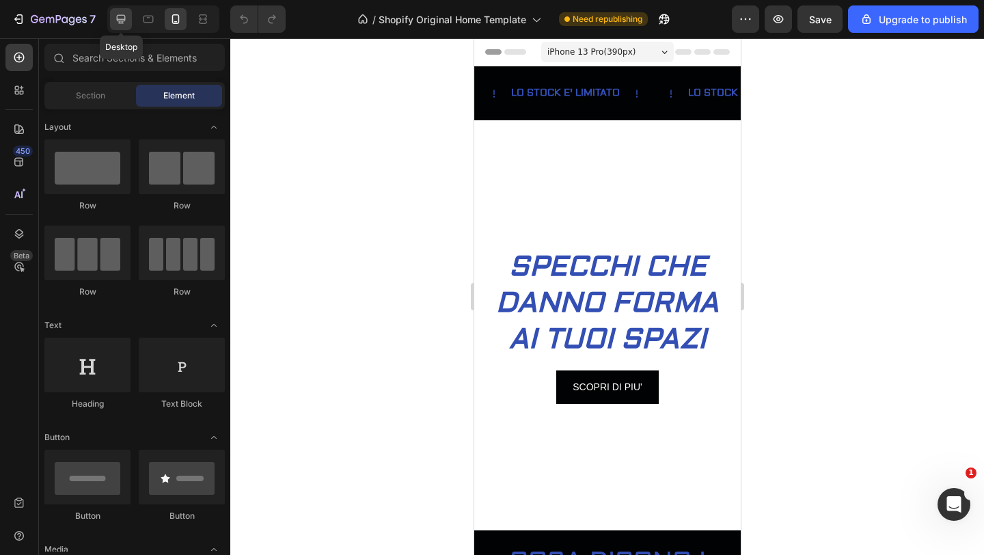
click at [122, 18] on icon at bounding box center [121, 19] width 9 height 9
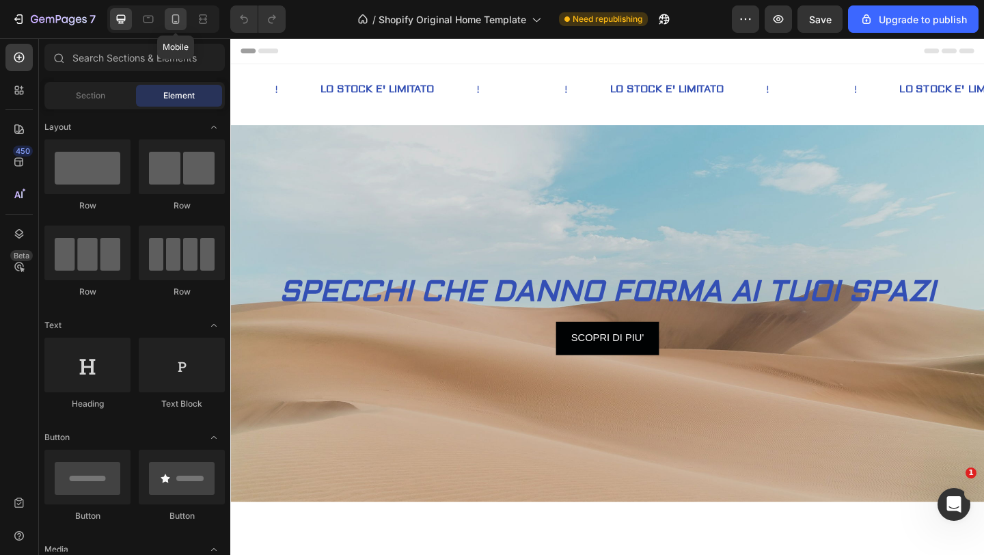
click at [166, 14] on div at bounding box center [176, 19] width 22 height 22
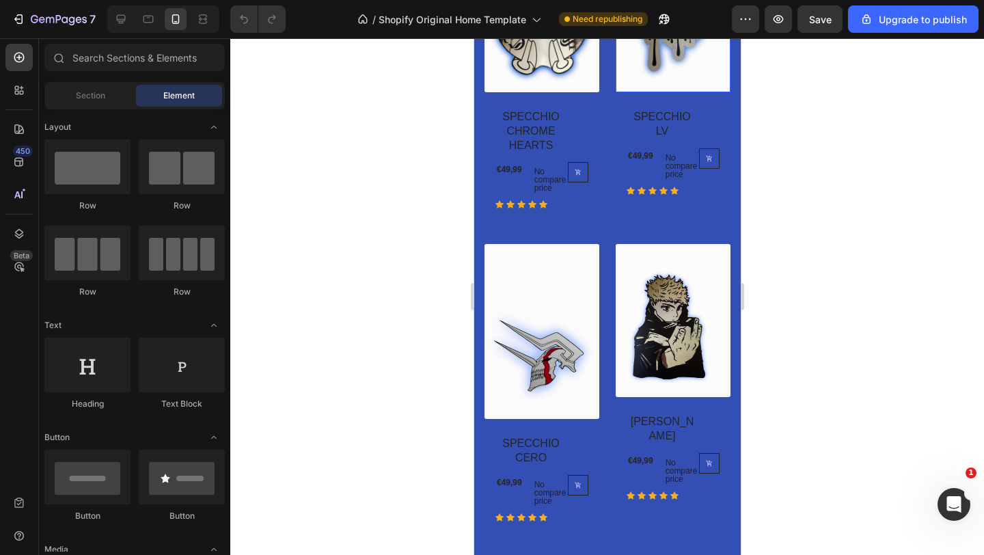
scroll to position [1034, 0]
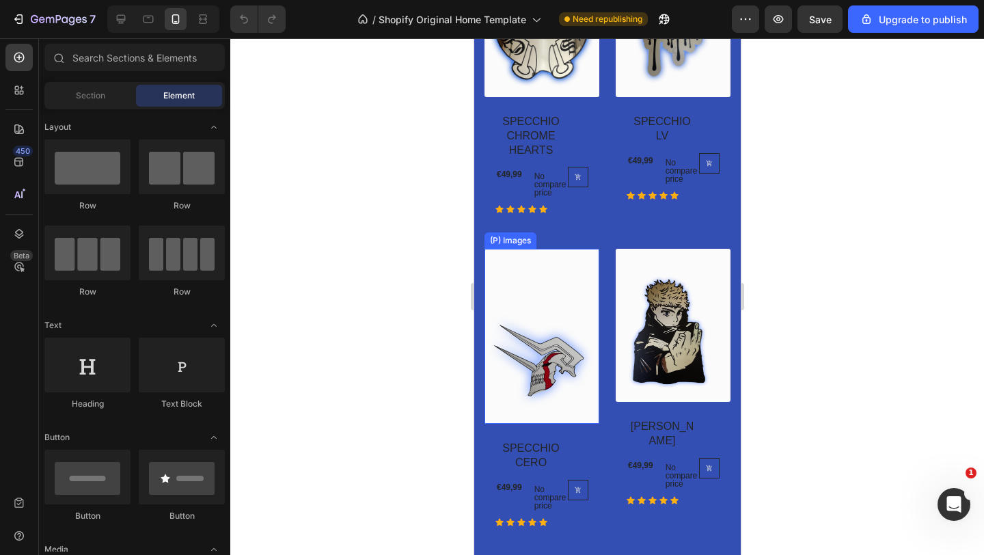
click at [532, 273] on img at bounding box center [541, 336] width 115 height 175
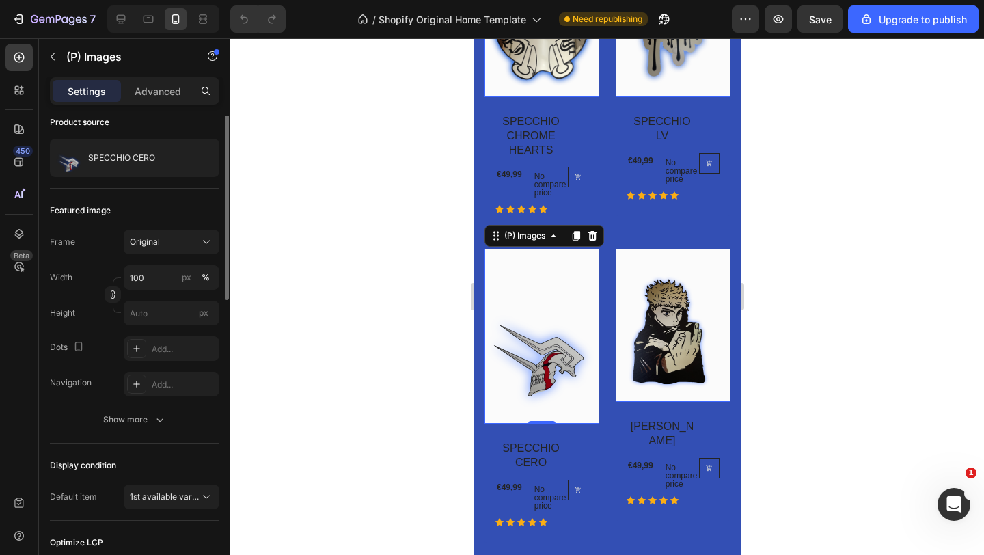
scroll to position [0, 0]
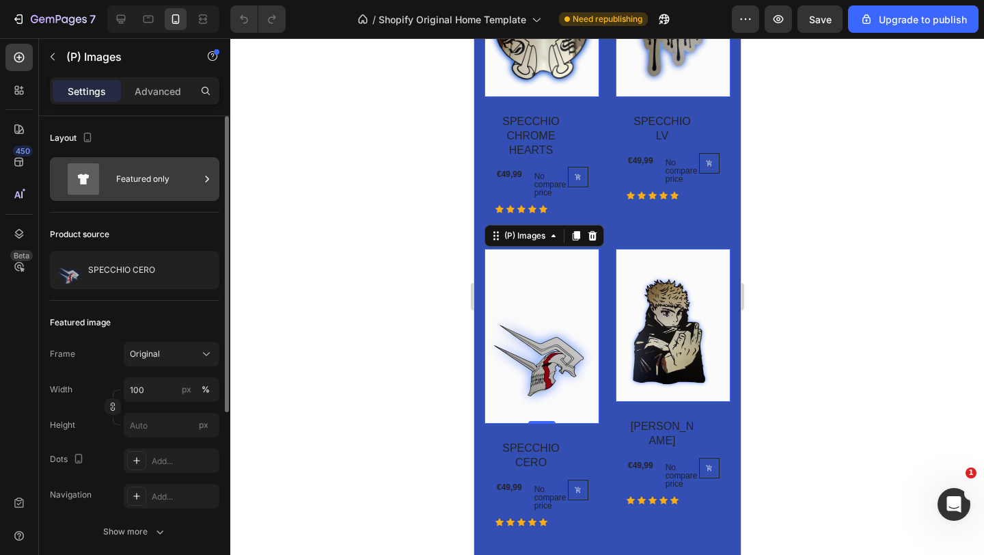
click at [208, 178] on icon at bounding box center [207, 179] width 14 height 14
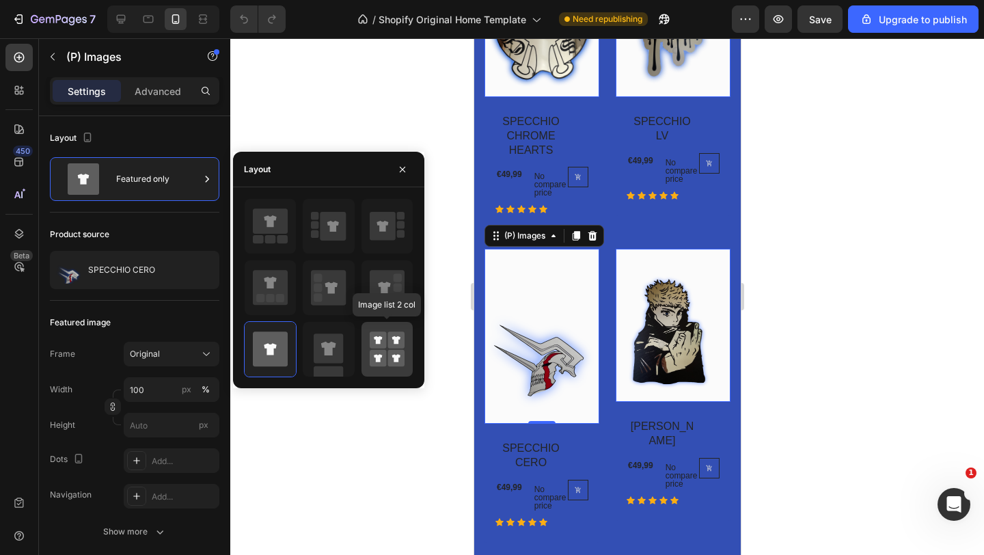
click at [390, 342] on rect at bounding box center [395, 339] width 17 height 17
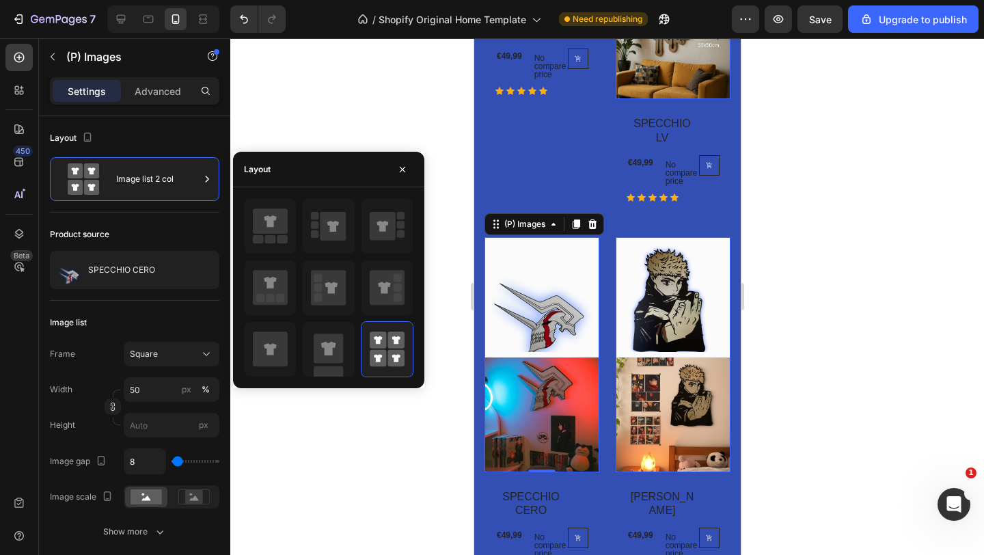
scroll to position [1117, 0]
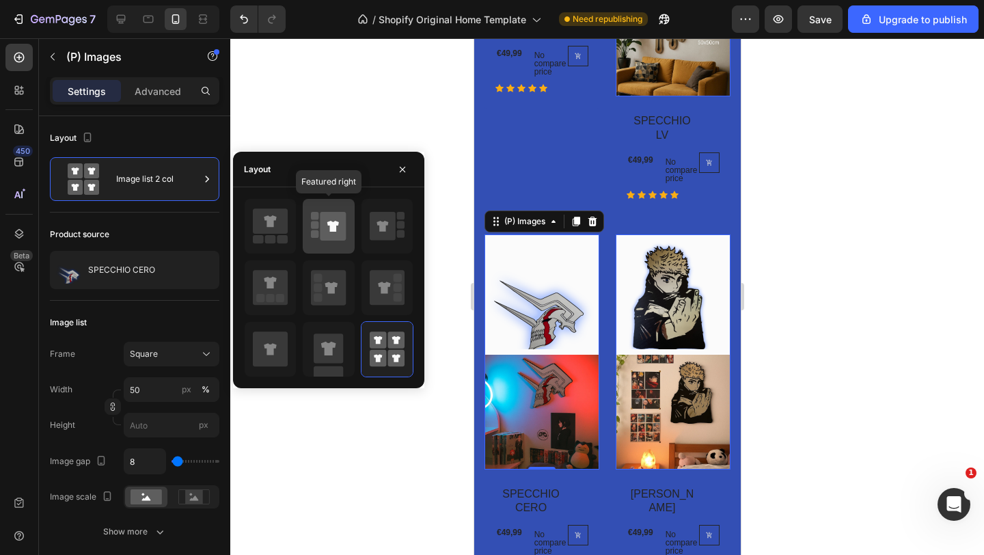
click at [328, 236] on icon at bounding box center [333, 226] width 26 height 29
type input "100"
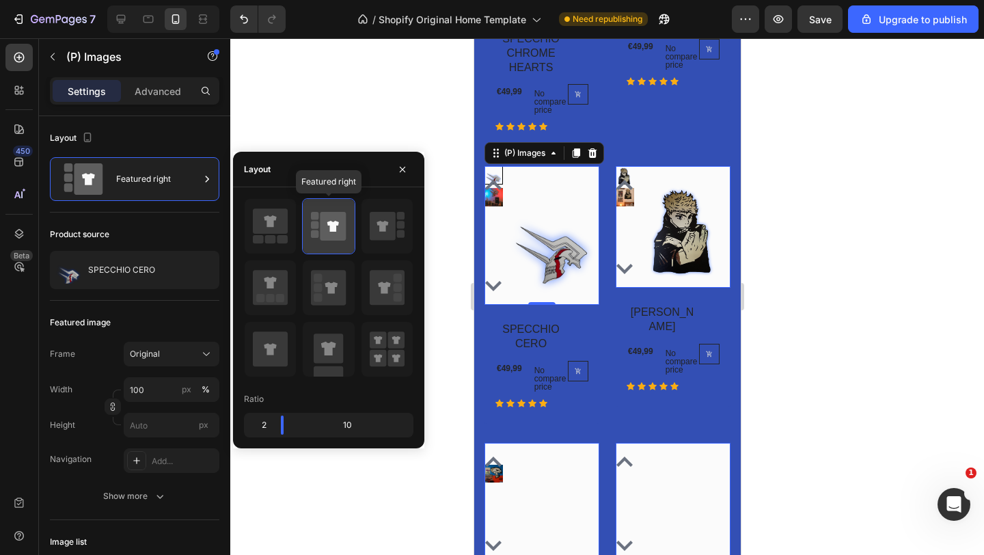
scroll to position [1155, 0]
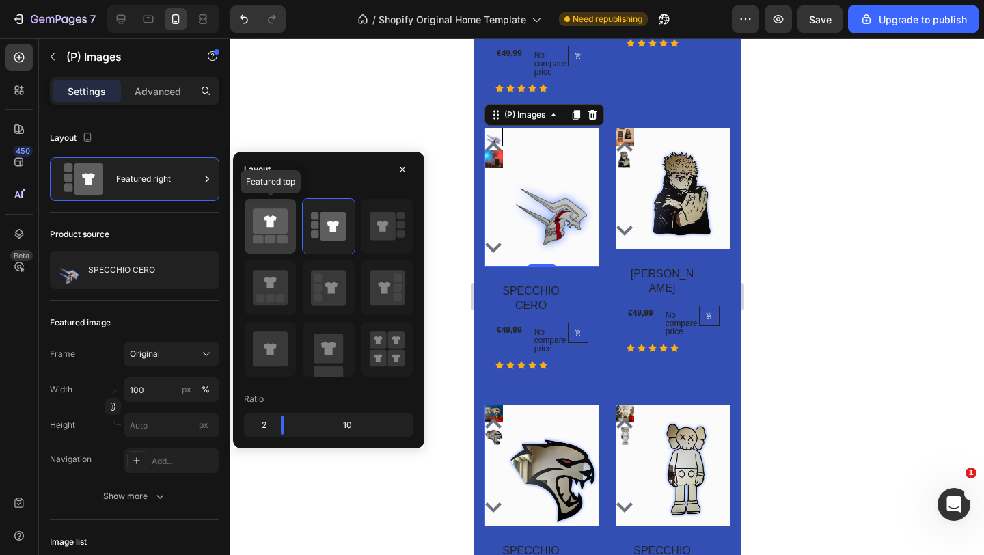
click at [266, 213] on icon at bounding box center [270, 220] width 35 height 25
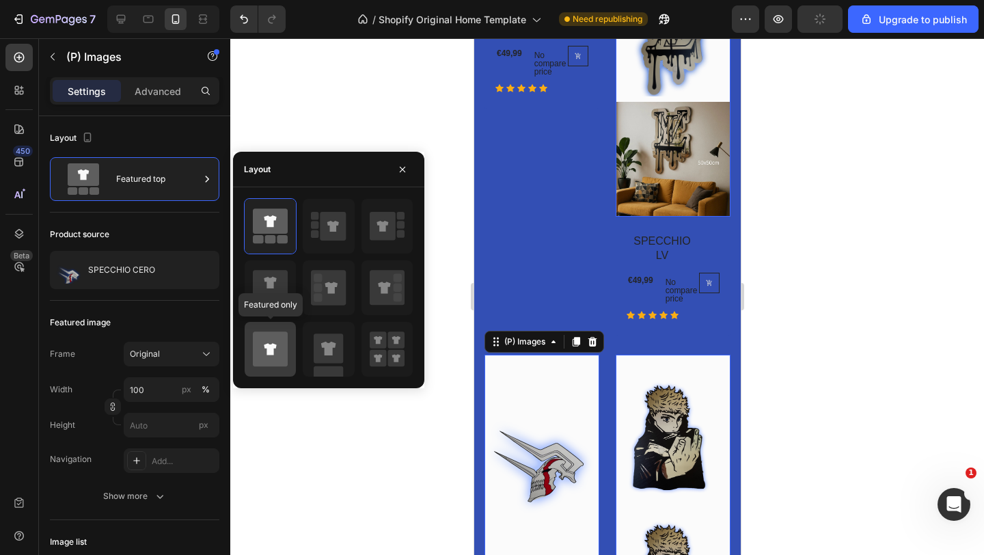
click at [267, 332] on icon at bounding box center [270, 348] width 35 height 35
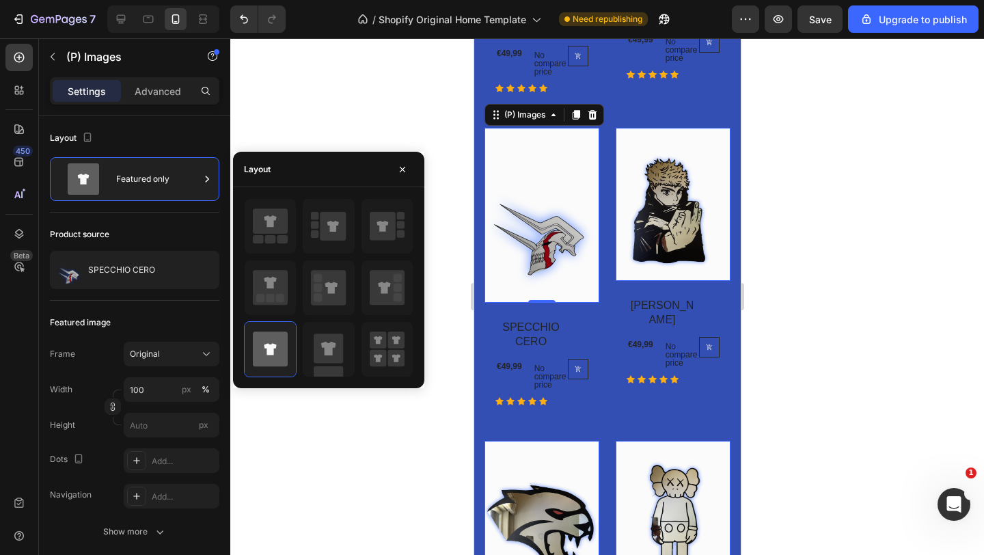
click at [354, 113] on div at bounding box center [606, 296] width 753 height 516
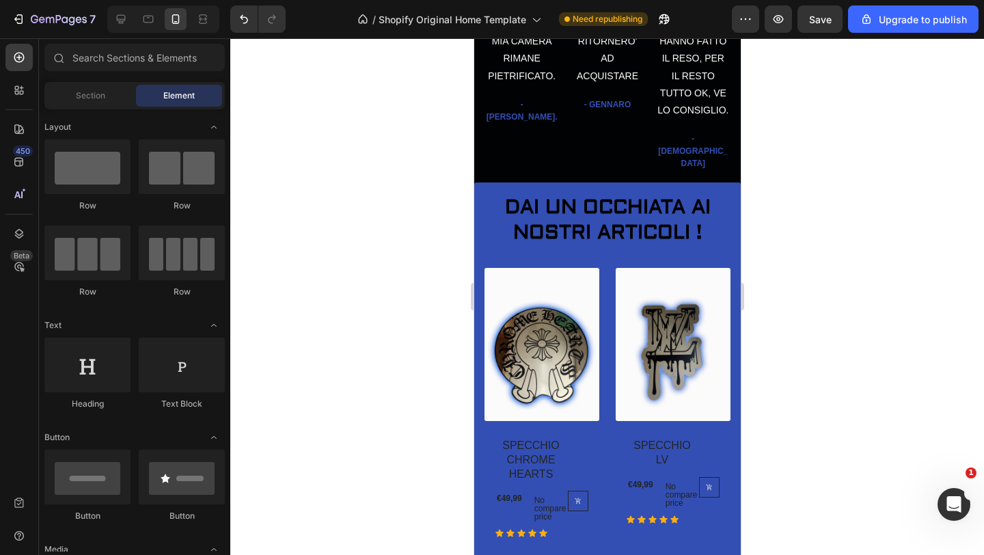
scroll to position [721, 0]
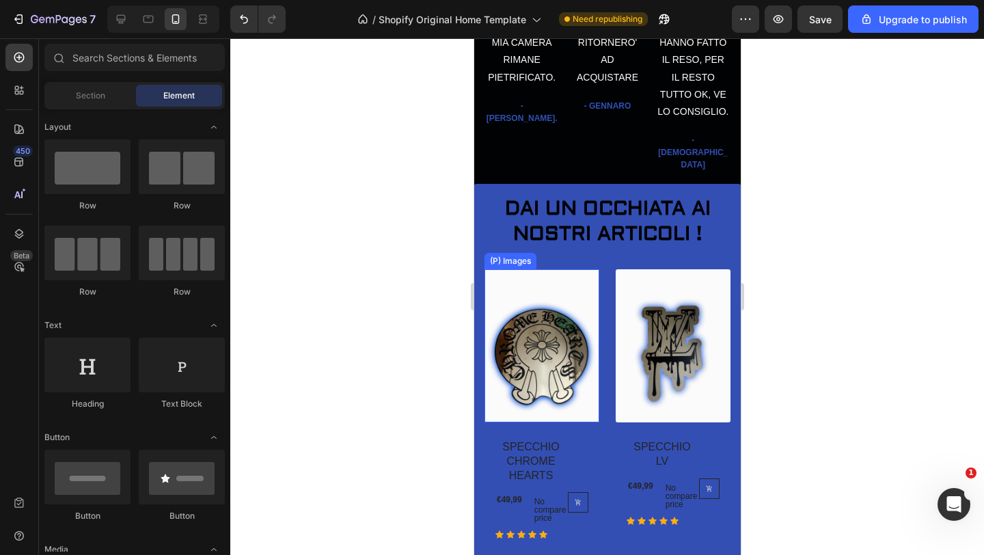
click at [521, 278] on img at bounding box center [541, 345] width 115 height 153
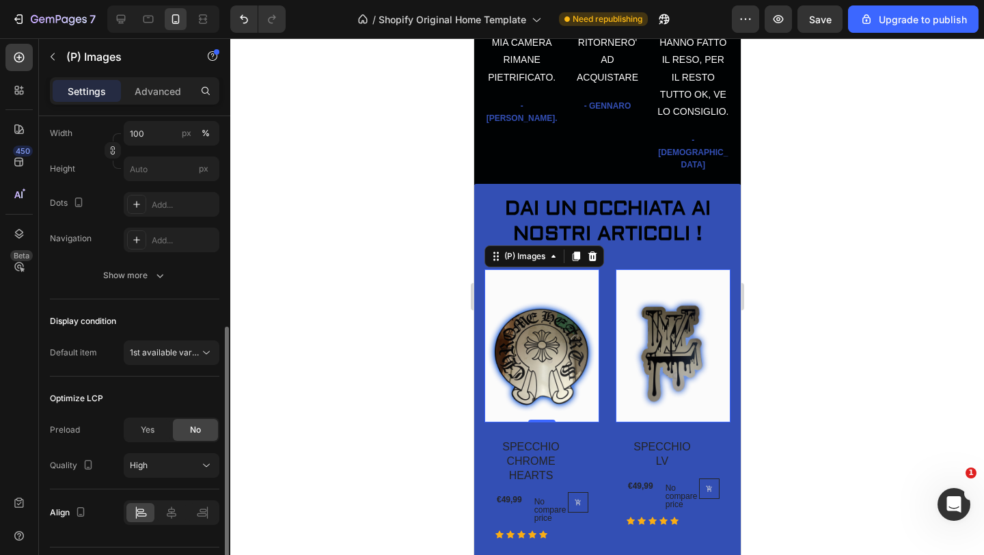
scroll to position [288, 0]
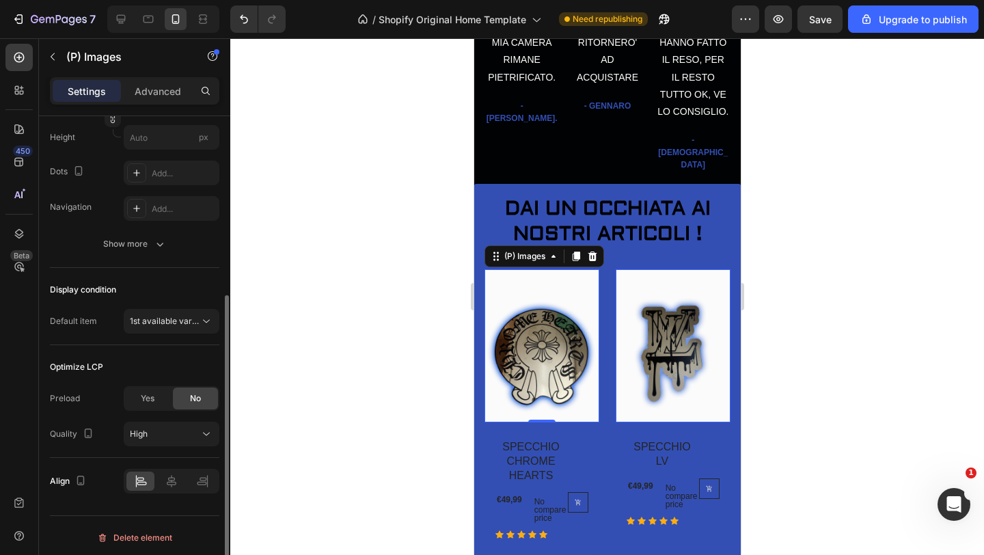
click at [161, 103] on div "Settings Advanced" at bounding box center [134, 90] width 169 height 27
click at [165, 87] on p "Advanced" at bounding box center [158, 91] width 46 height 14
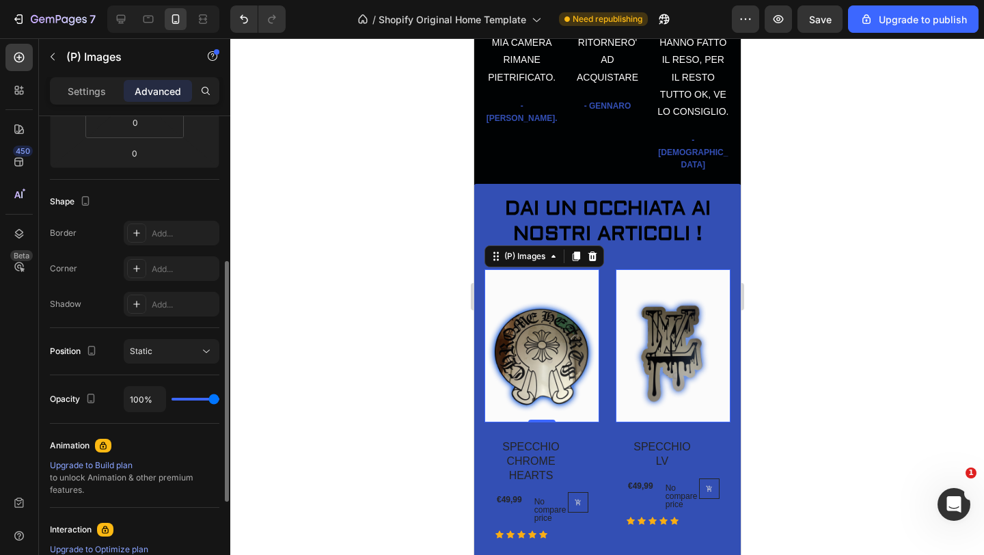
type input "18%"
type input "18"
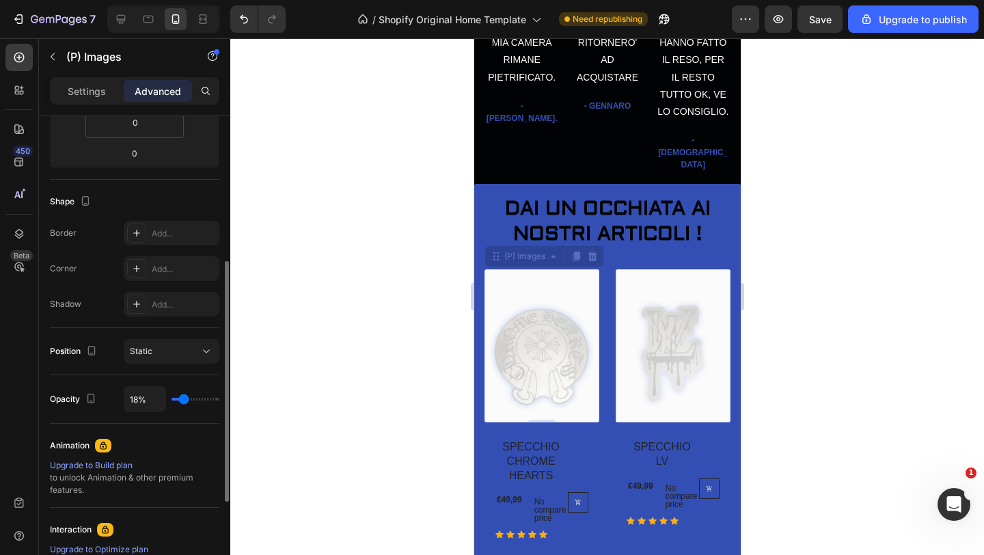
type input "4%"
type input "4"
type input "0%"
type input "0"
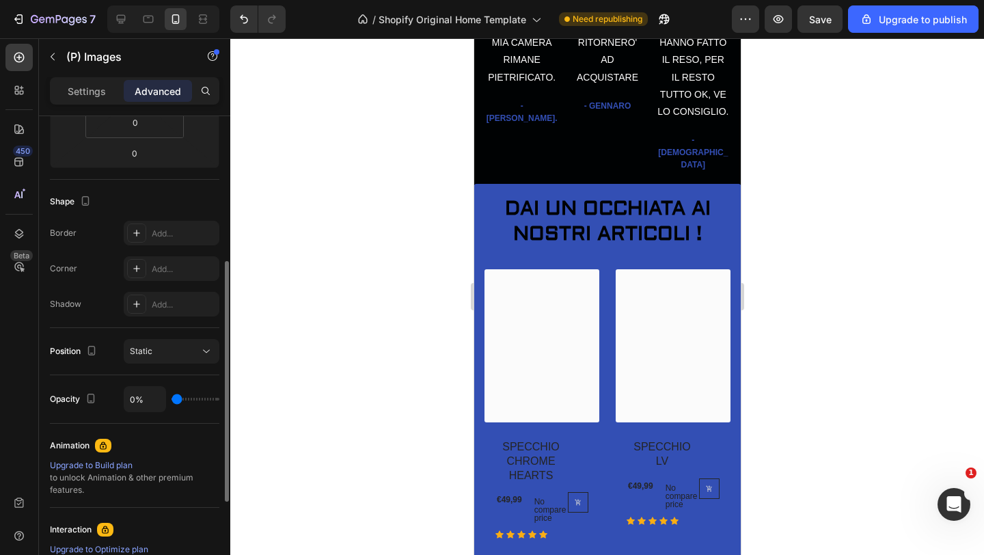
type input "19%"
type input "19"
type input "100%"
type input "100"
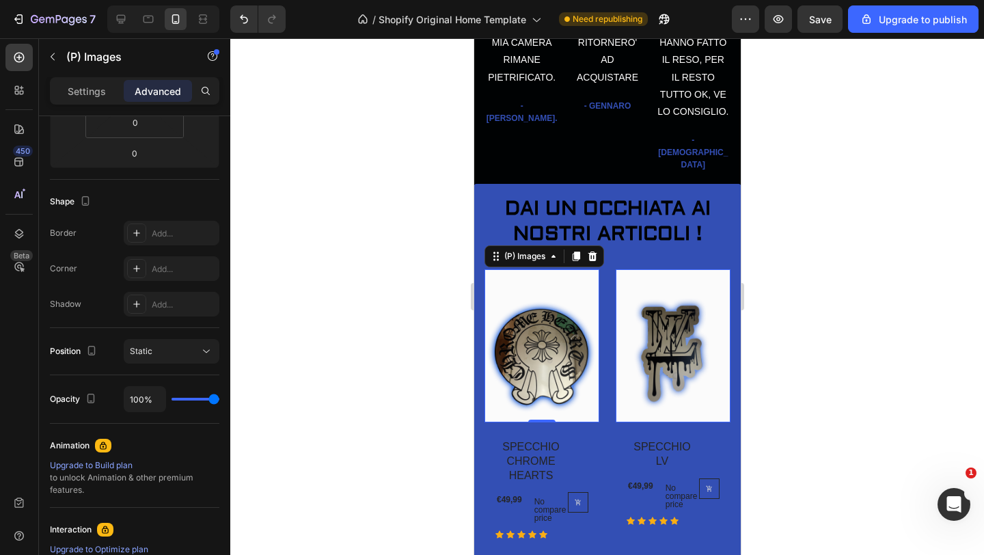
drag, startPoint x: 211, startPoint y: 398, endPoint x: 250, endPoint y: 393, distance: 39.2
click at [219, 398] on input "range" at bounding box center [195, 399] width 48 height 3
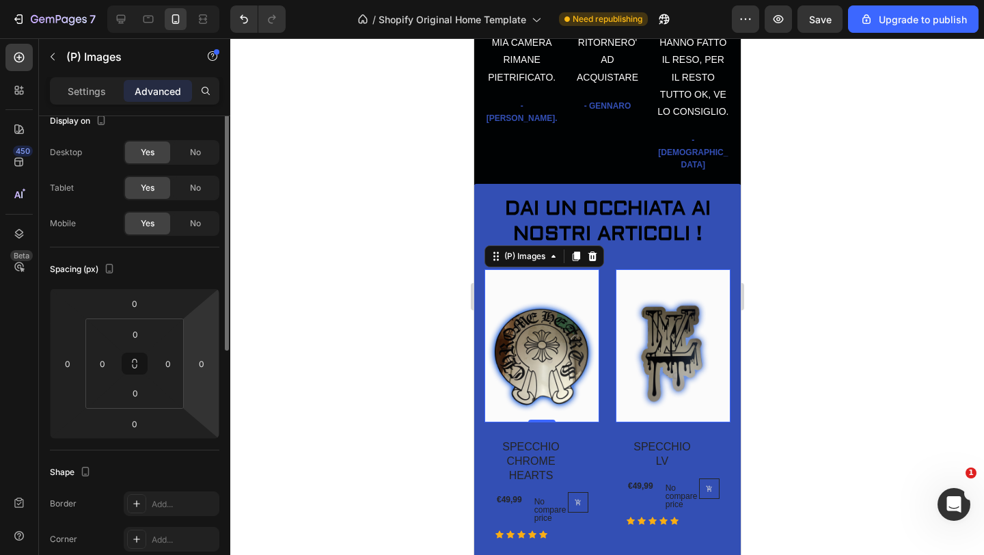
scroll to position [0, 0]
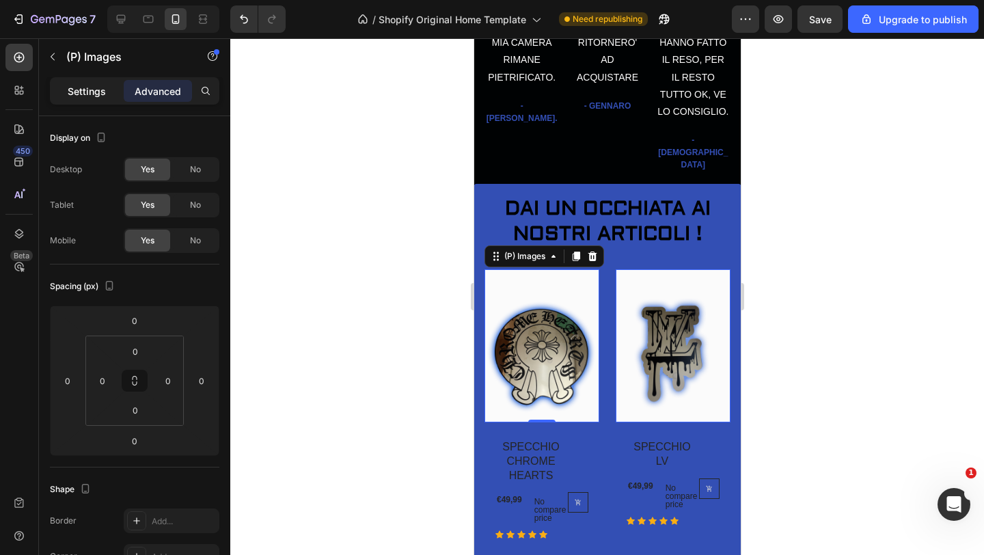
click at [100, 89] on p "Settings" at bounding box center [87, 91] width 38 height 14
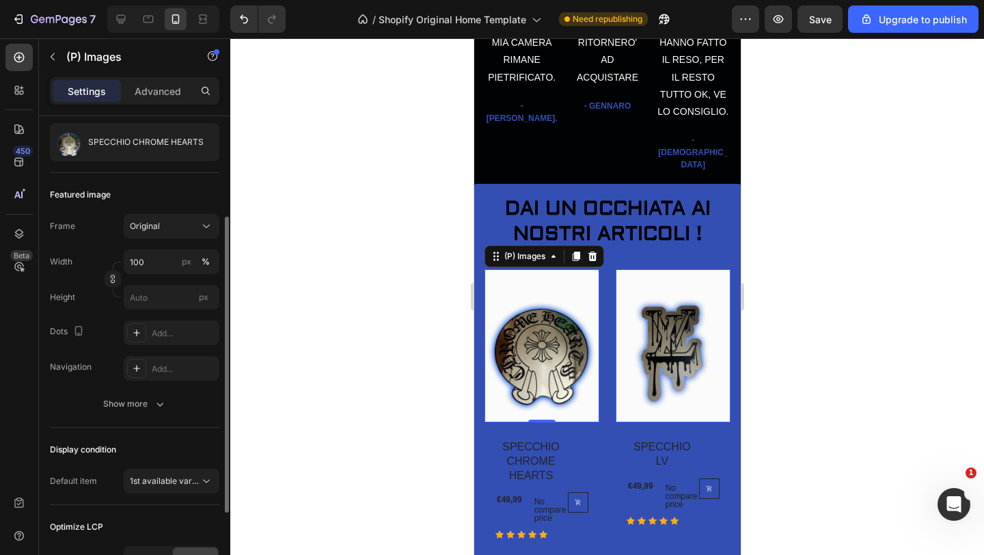
scroll to position [182, 0]
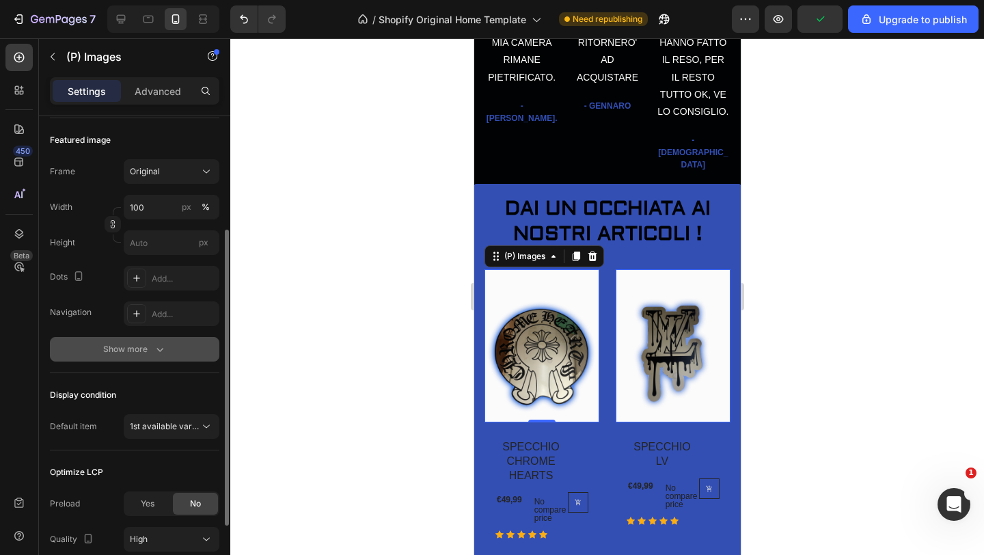
click at [154, 340] on button "Show more" at bounding box center [134, 349] width 169 height 25
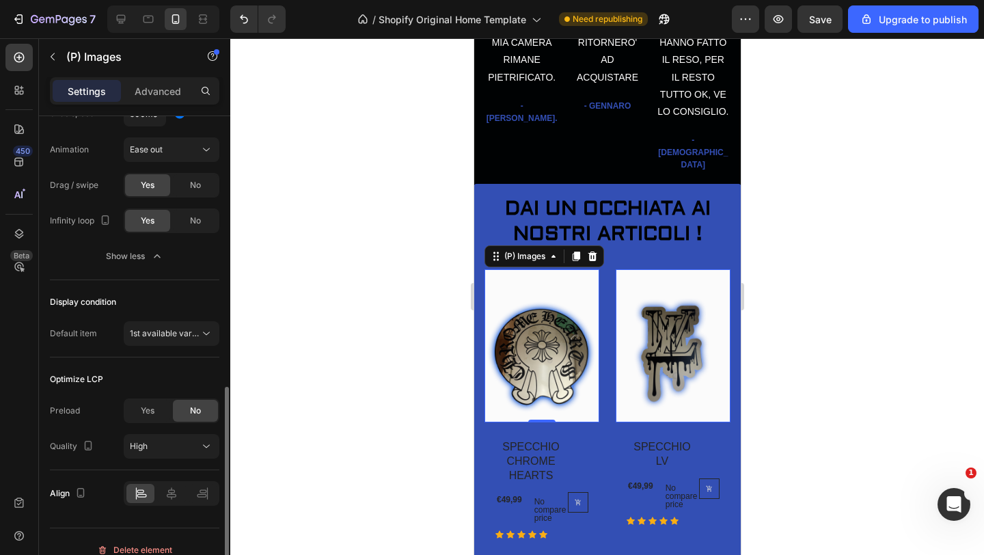
scroll to position [542, 0]
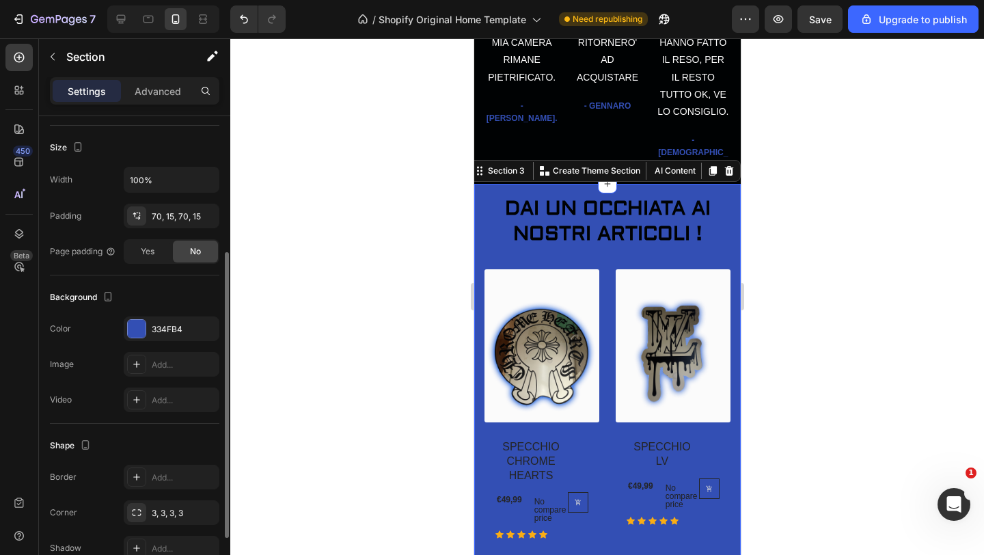
scroll to position [251, 0]
click at [133, 326] on div at bounding box center [137, 327] width 18 height 18
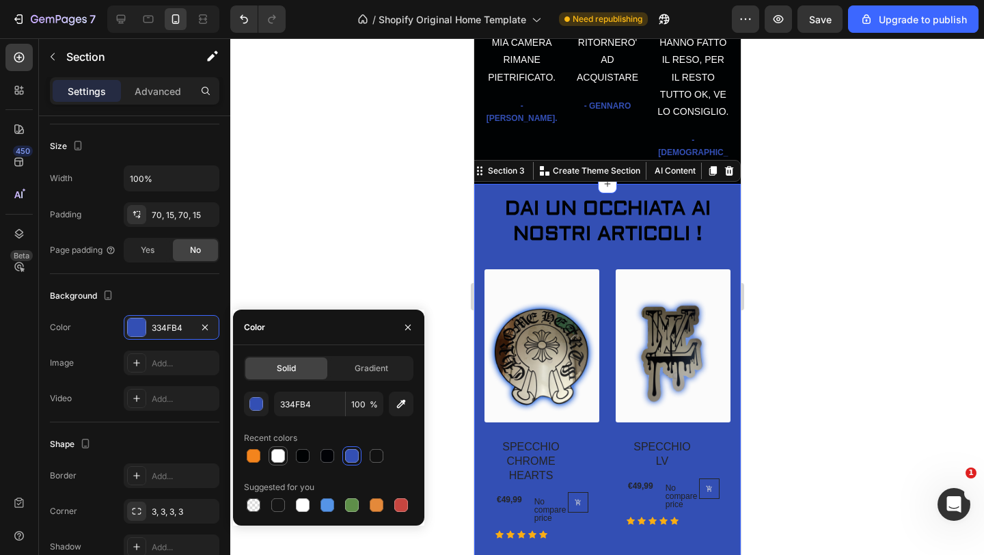
click at [281, 452] on div at bounding box center [278, 456] width 14 height 14
type input "FEFEFE"
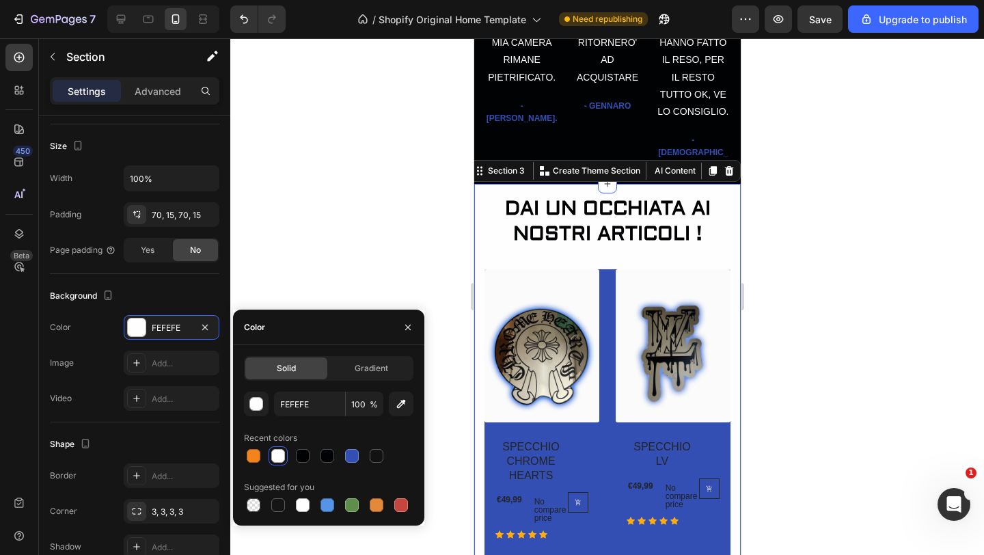
click at [322, 316] on div "Color" at bounding box center [328, 327] width 191 height 36
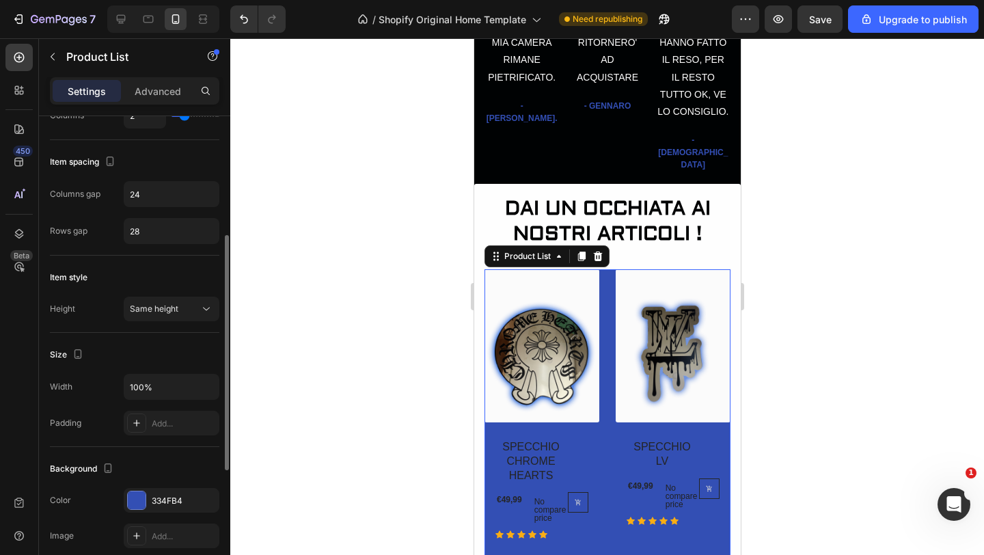
scroll to position [238, 0]
click at [134, 503] on div at bounding box center [137, 499] width 18 height 18
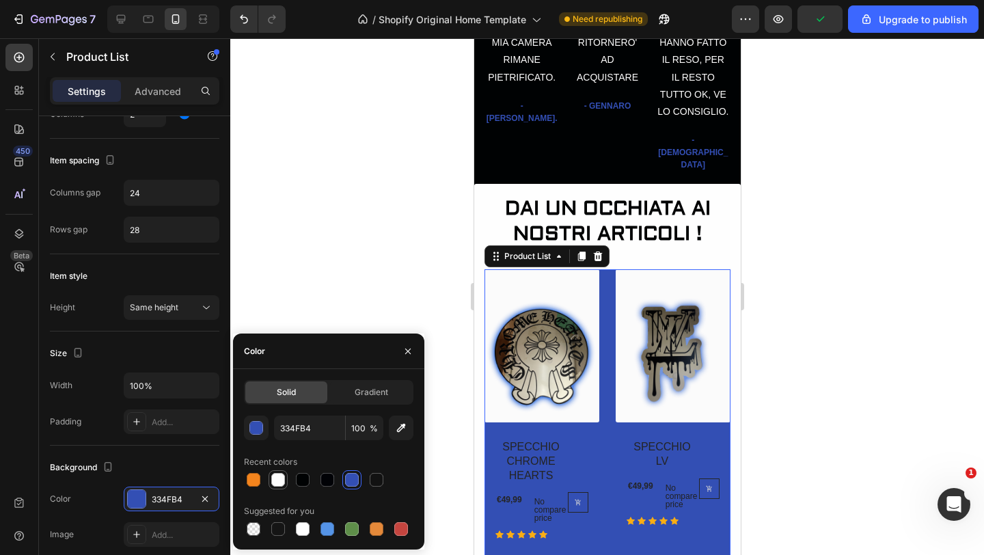
click at [277, 486] on div at bounding box center [278, 480] width 14 height 14
type input "FEFEFE"
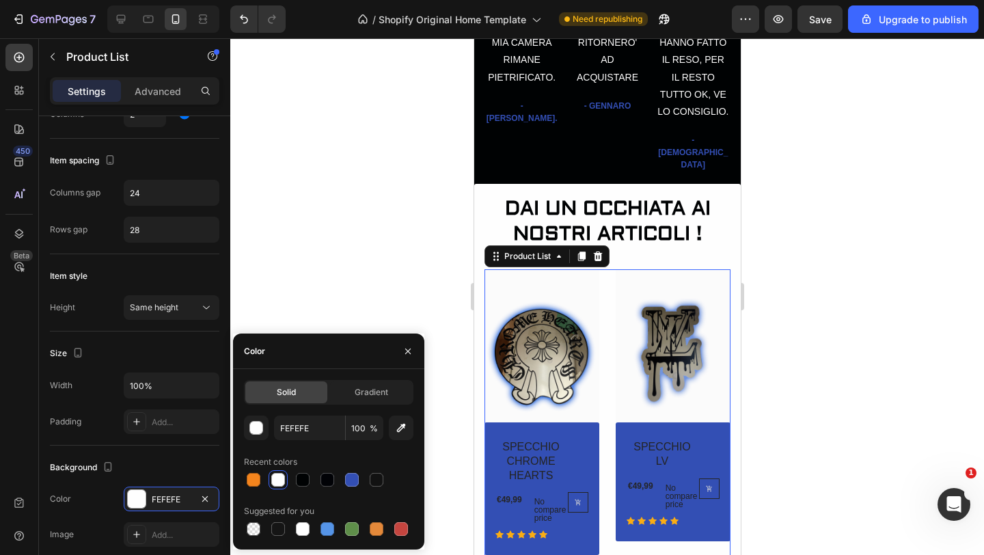
click at [337, 251] on div at bounding box center [606, 296] width 753 height 516
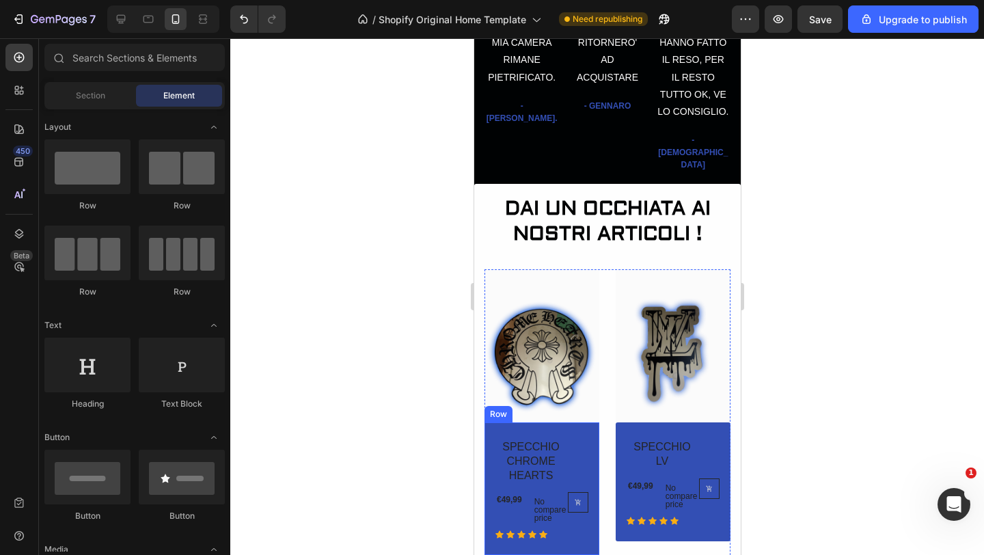
click at [577, 422] on div "SPECCHIO CHROME HEARTS (P) Title €49,99 (P) Price (P) Price No compare price (P…" at bounding box center [541, 488] width 115 height 133
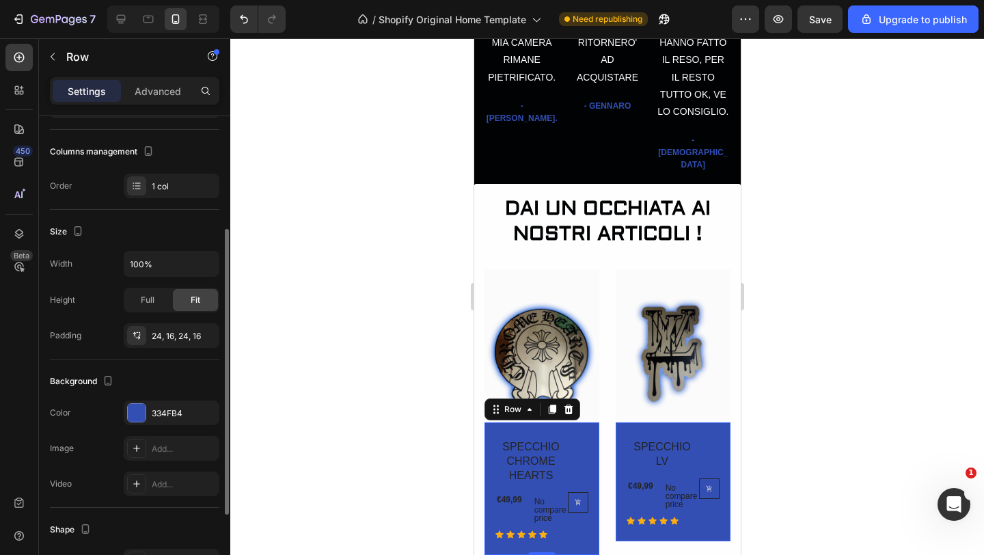
scroll to position [191, 0]
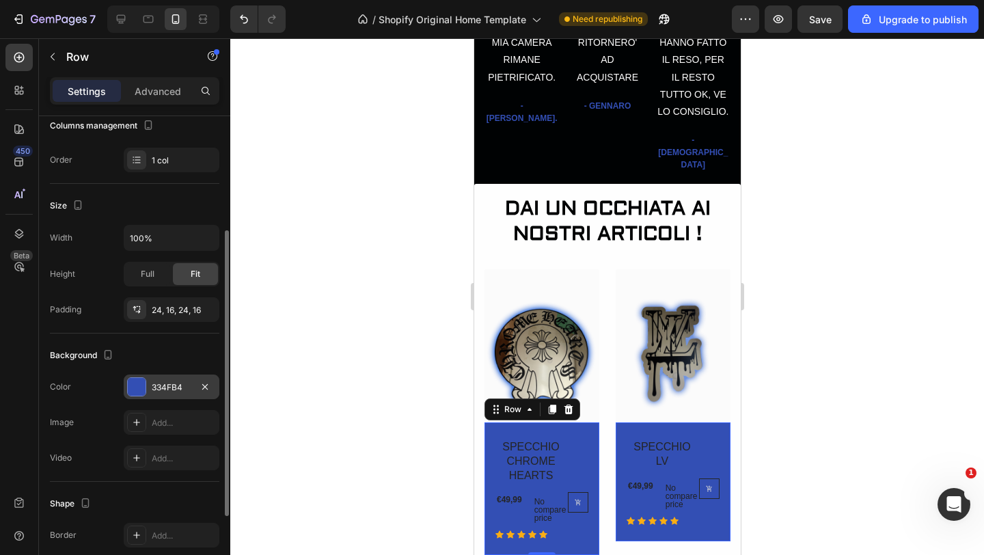
click at [136, 385] on div at bounding box center [137, 387] width 18 height 18
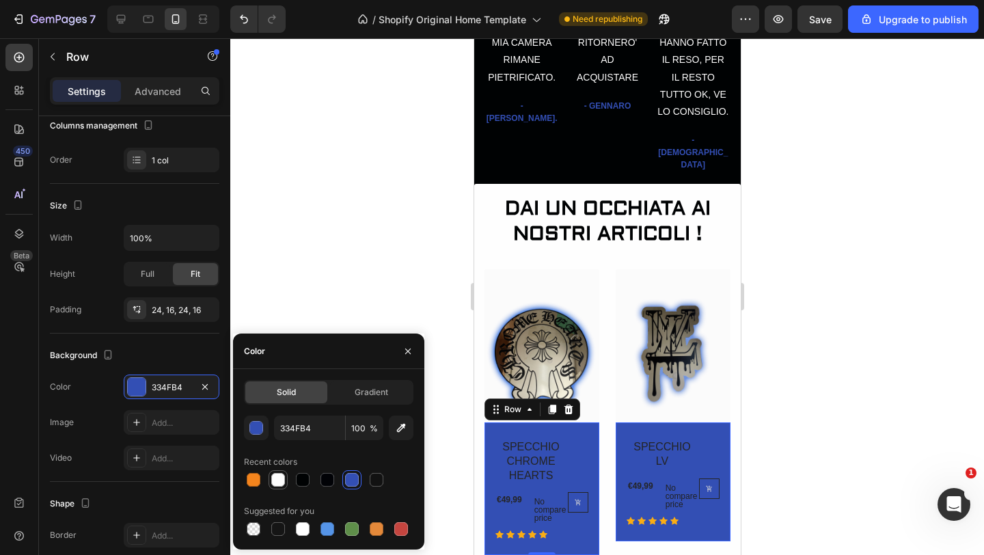
click at [281, 482] on div at bounding box center [278, 480] width 14 height 14
type input "FEFEFE"
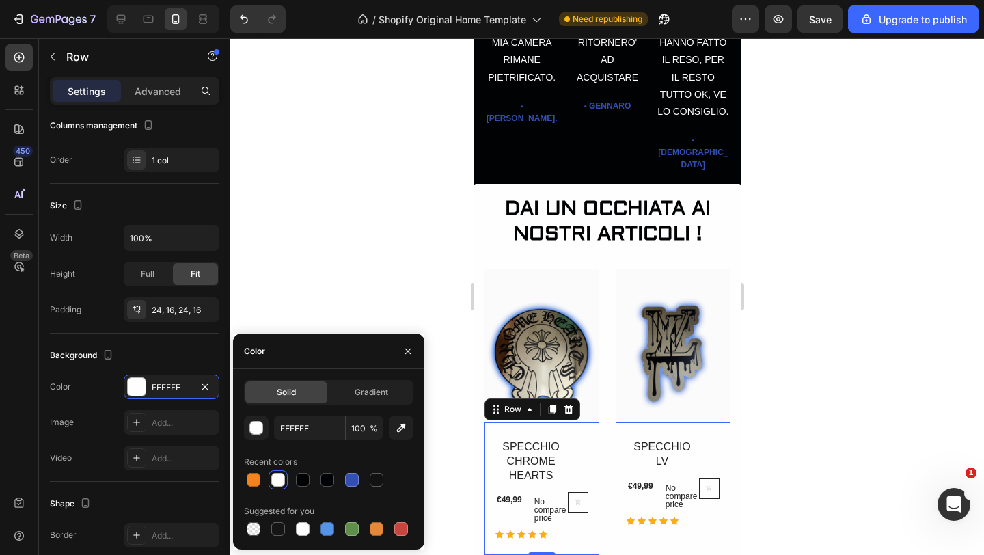
click at [288, 240] on div at bounding box center [606, 296] width 753 height 516
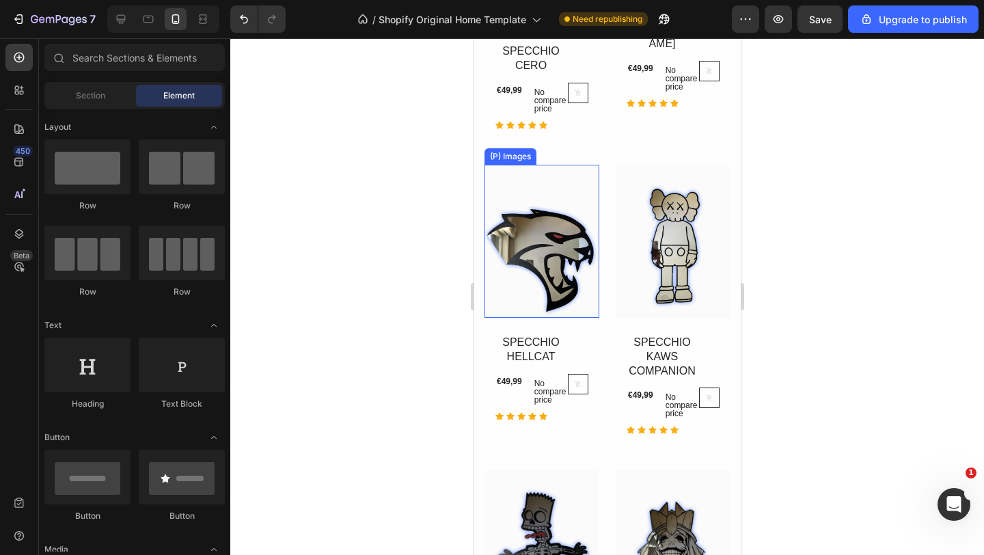
scroll to position [1430, 0]
click at [549, 189] on img at bounding box center [541, 242] width 115 height 153
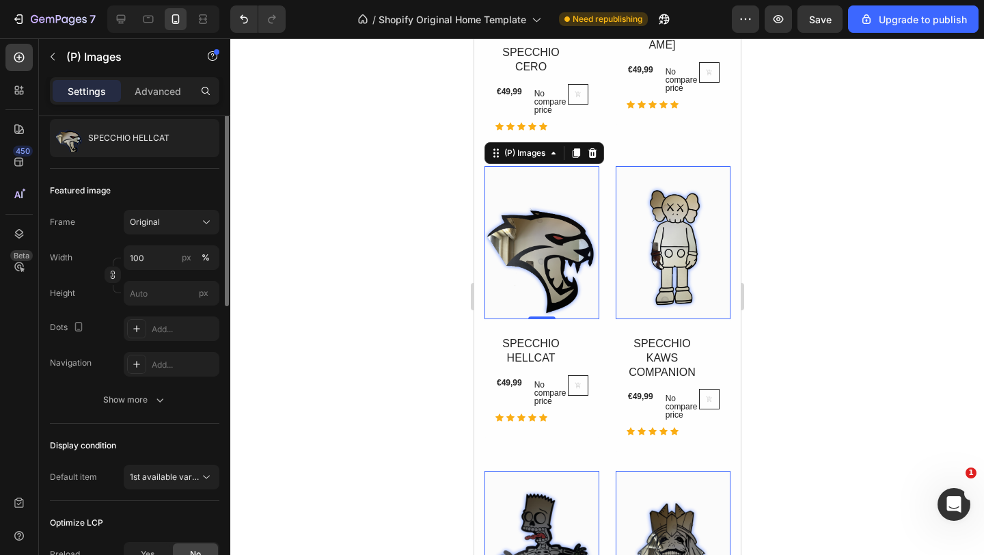
scroll to position [0, 0]
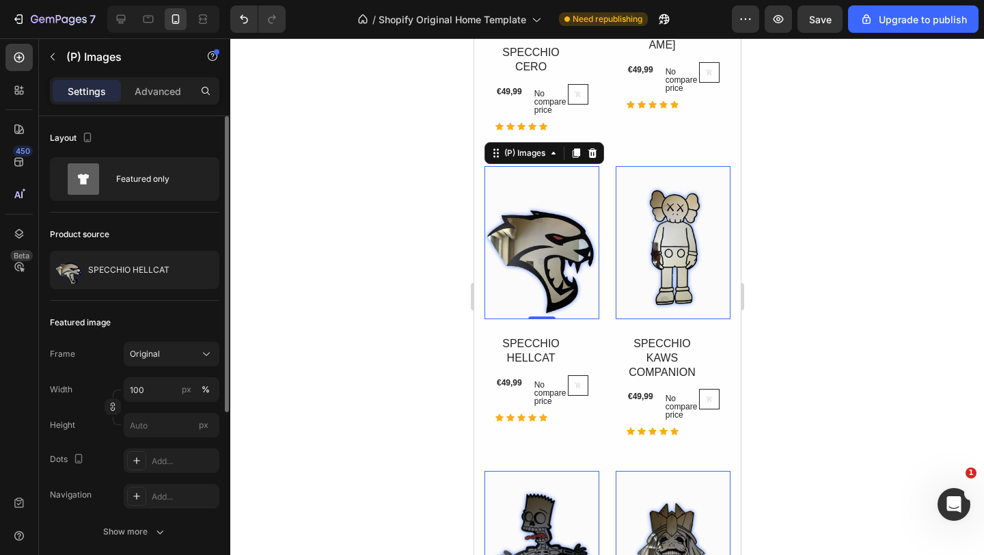
click at [320, 270] on div at bounding box center [606, 296] width 753 height 516
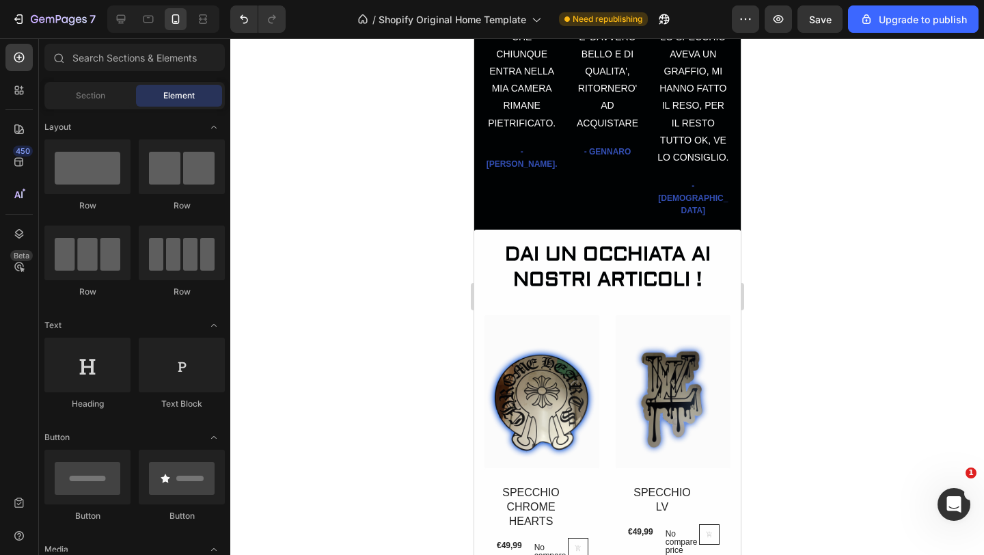
scroll to position [703, 0]
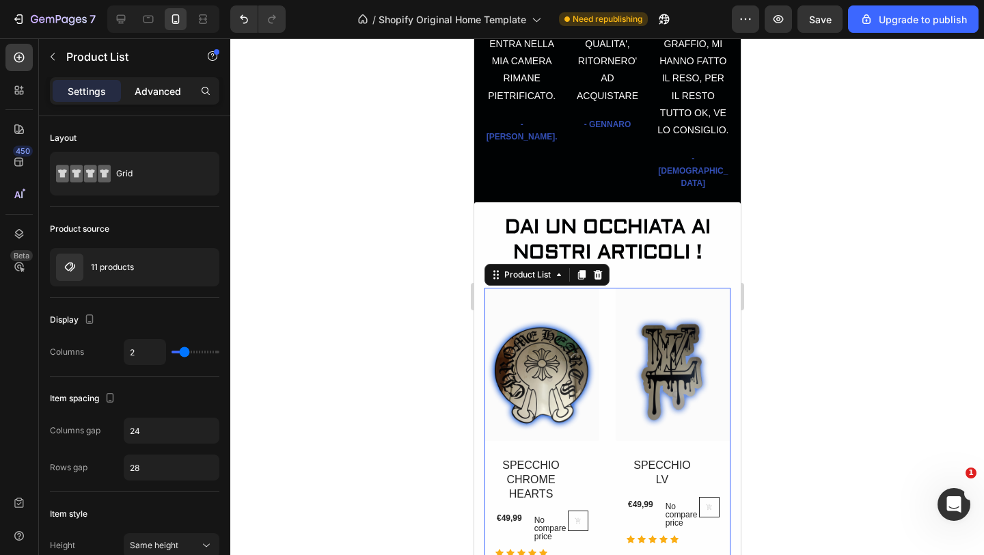
click at [152, 90] on p "Advanced" at bounding box center [158, 91] width 46 height 14
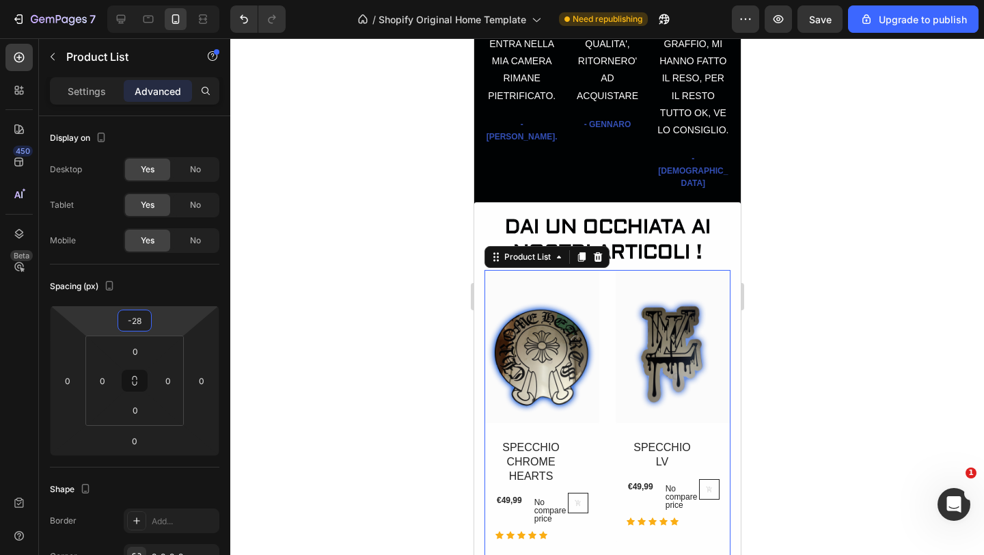
type input "-26"
drag, startPoint x: 167, startPoint y: 321, endPoint x: 168, endPoint y: 330, distance: 8.9
click at [168, 0] on html "7 / Shopify Original Home Template Need republishing Preview Save Upgrade to pu…" at bounding box center [492, 0] width 984 height 0
click at [298, 273] on div at bounding box center [606, 296] width 753 height 516
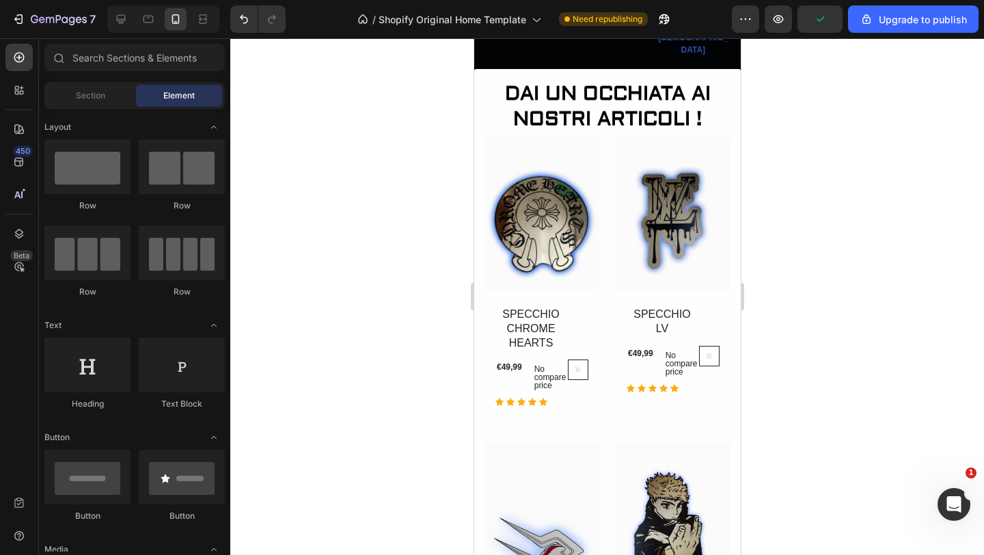
scroll to position [850, 0]
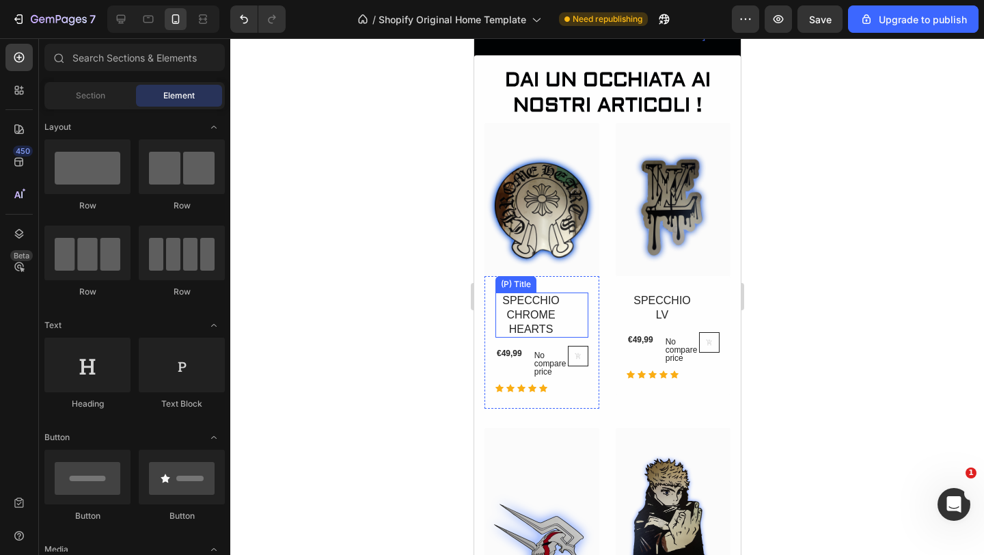
click at [514, 304] on h2 "SPECCHIO CHROME HEARTS" at bounding box center [530, 314] width 71 height 45
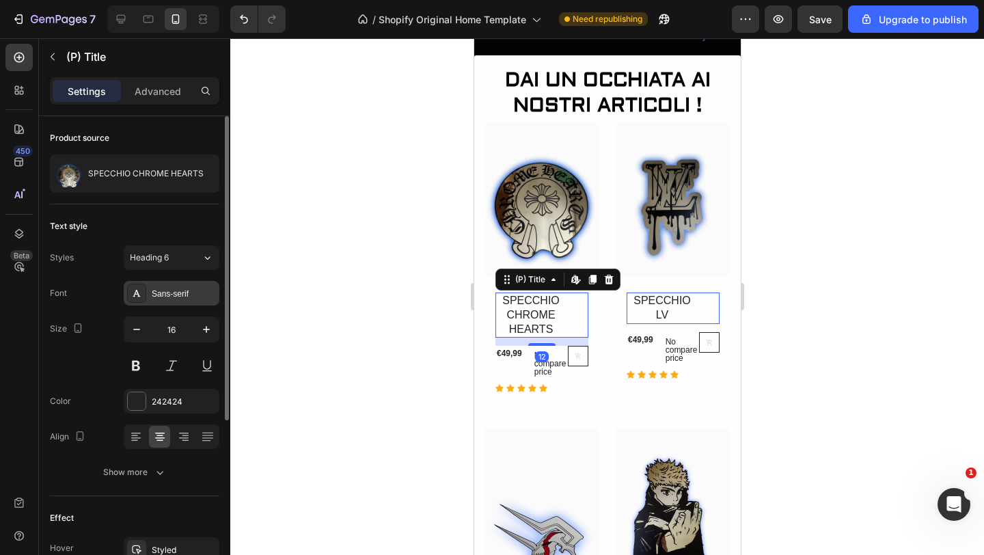
click at [186, 293] on div "Sans-serif" at bounding box center [184, 294] width 64 height 12
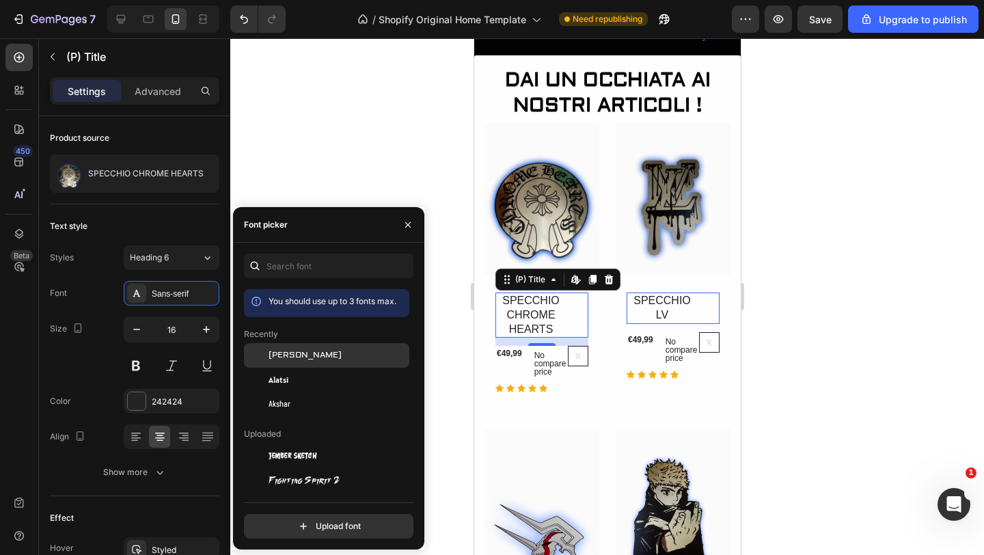
click at [298, 358] on div "[PERSON_NAME]" at bounding box center [337, 355] width 138 height 12
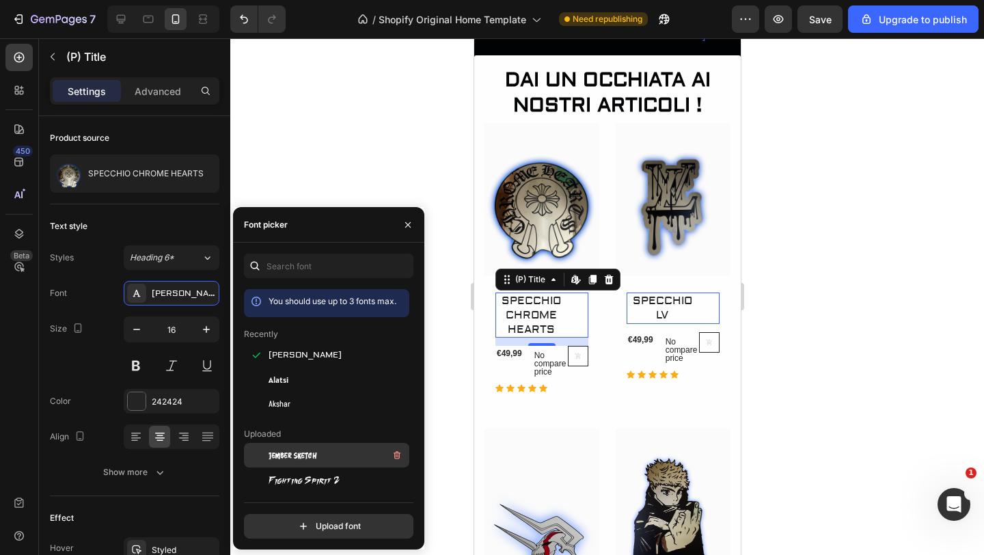
click at [311, 459] on span "Jember Sketch" at bounding box center [292, 455] width 48 height 12
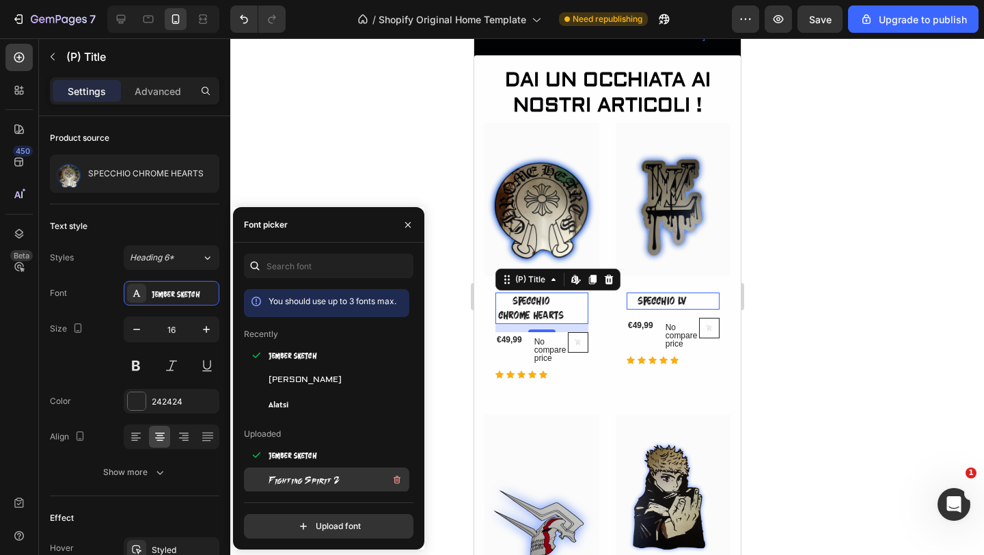
click at [302, 473] on span "Fighting Spirit 2" at bounding box center [303, 479] width 71 height 12
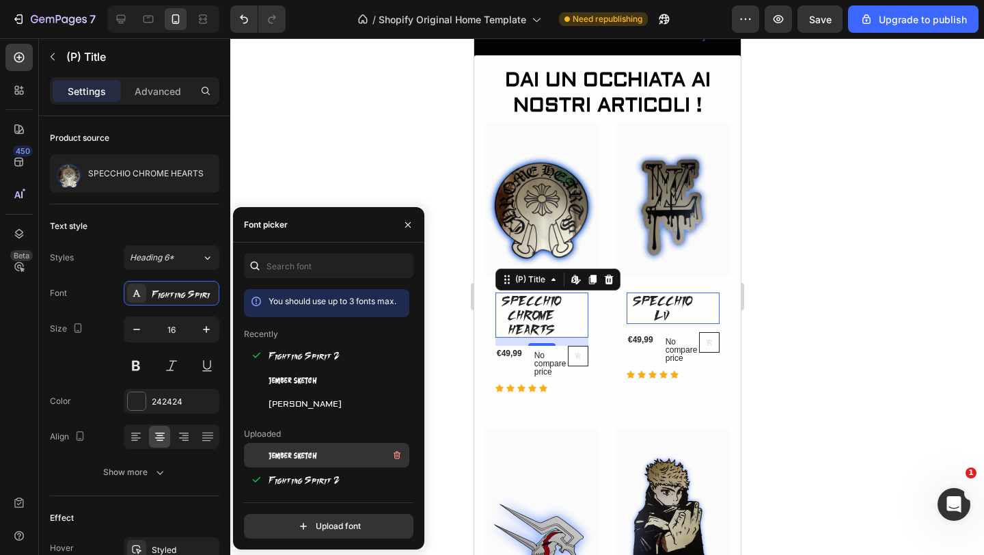
click at [305, 460] on span "Jember Sketch" at bounding box center [292, 455] width 48 height 12
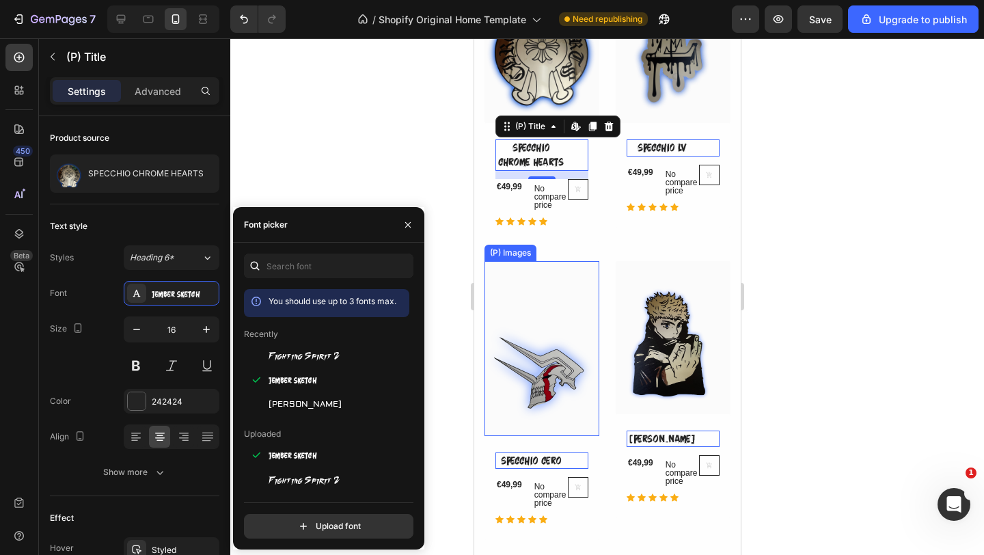
scroll to position [935, 0]
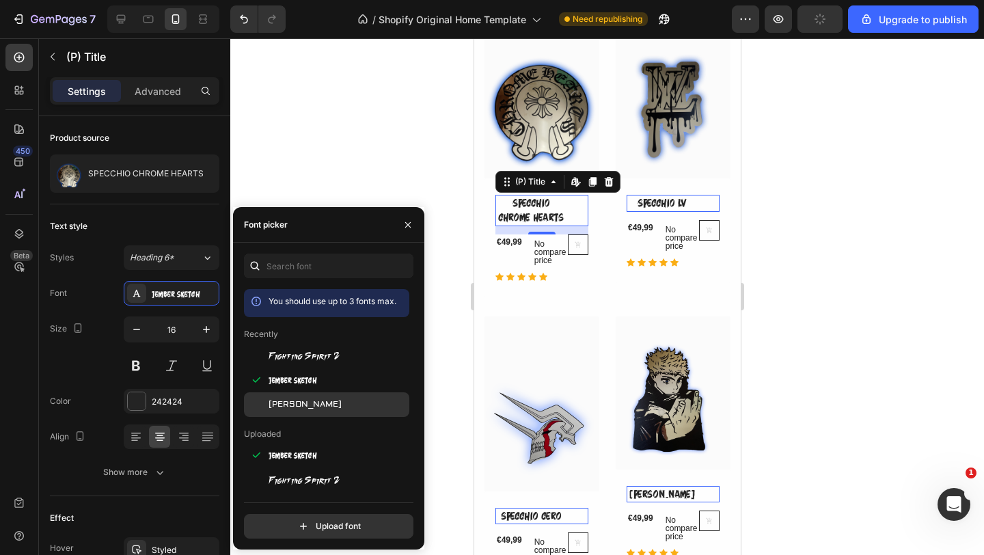
click at [295, 400] on span "[PERSON_NAME]" at bounding box center [304, 404] width 73 height 12
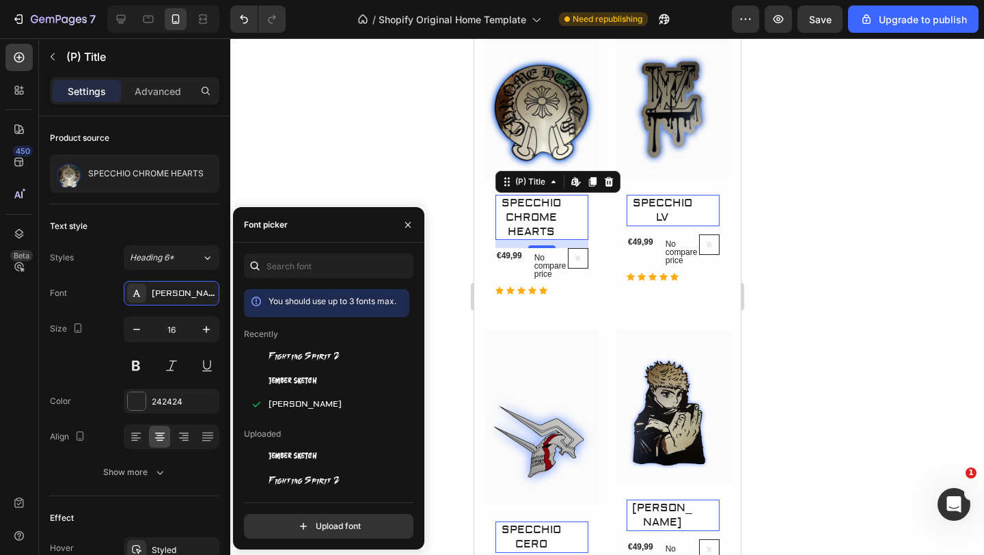
click at [344, 179] on div at bounding box center [606, 296] width 753 height 516
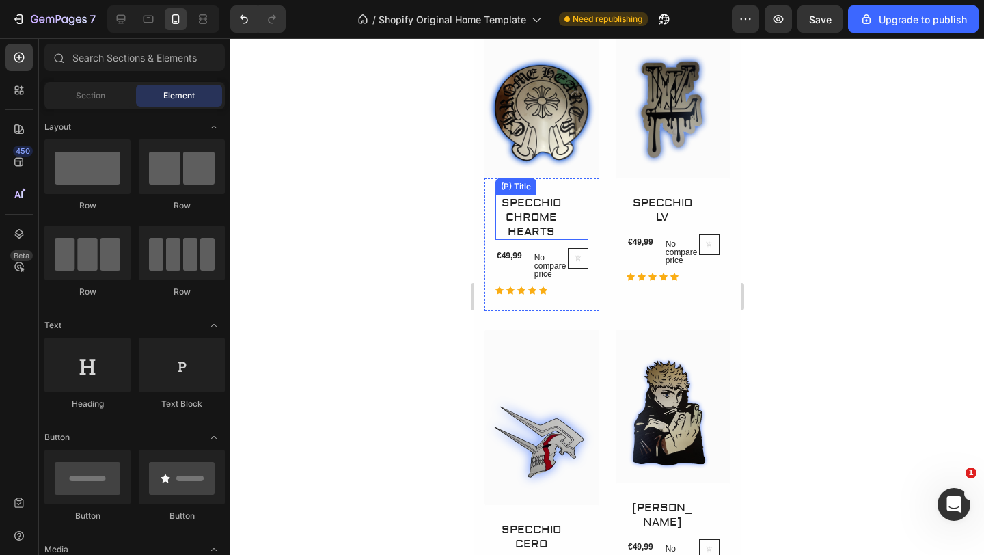
click at [548, 210] on h2 "SPECCHIO CHROME HEARTS" at bounding box center [530, 217] width 71 height 45
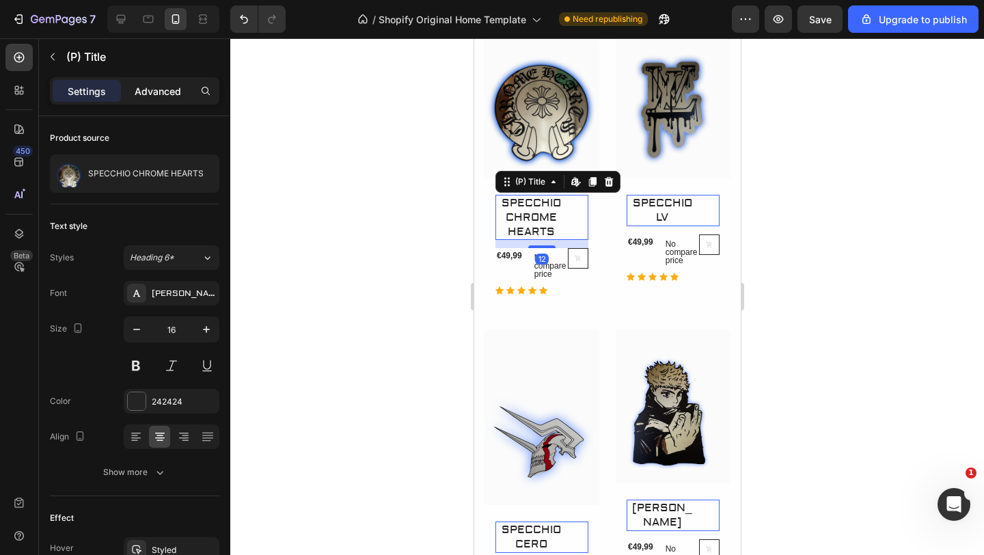
click at [167, 90] on p "Advanced" at bounding box center [158, 91] width 46 height 14
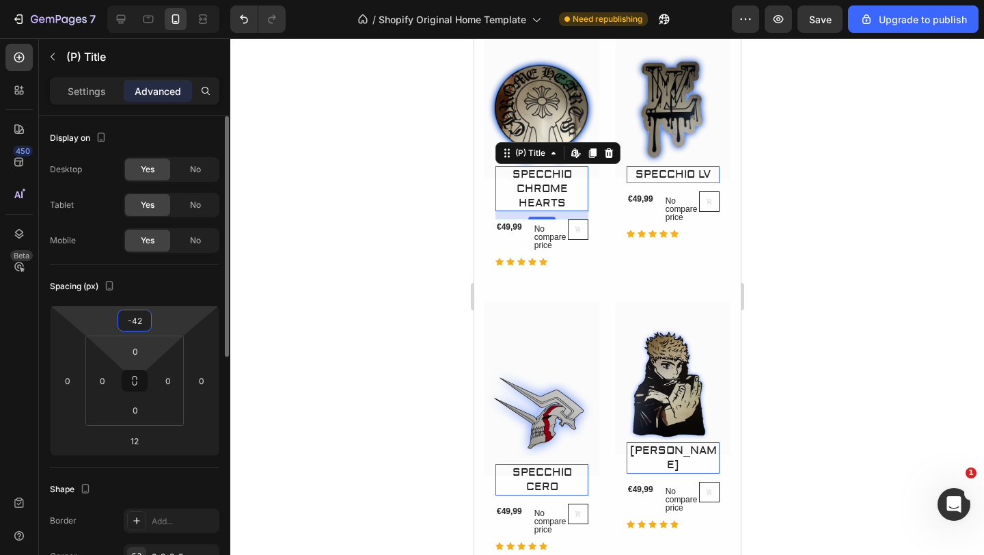
drag, startPoint x: 160, startPoint y: 321, endPoint x: 158, endPoint y: 337, distance: 16.4
click at [158, 0] on html "7 / Shopify Original Home Template Need republishing Preview Save Upgrade to pu…" at bounding box center [492, 0] width 984 height 0
type input "-46"
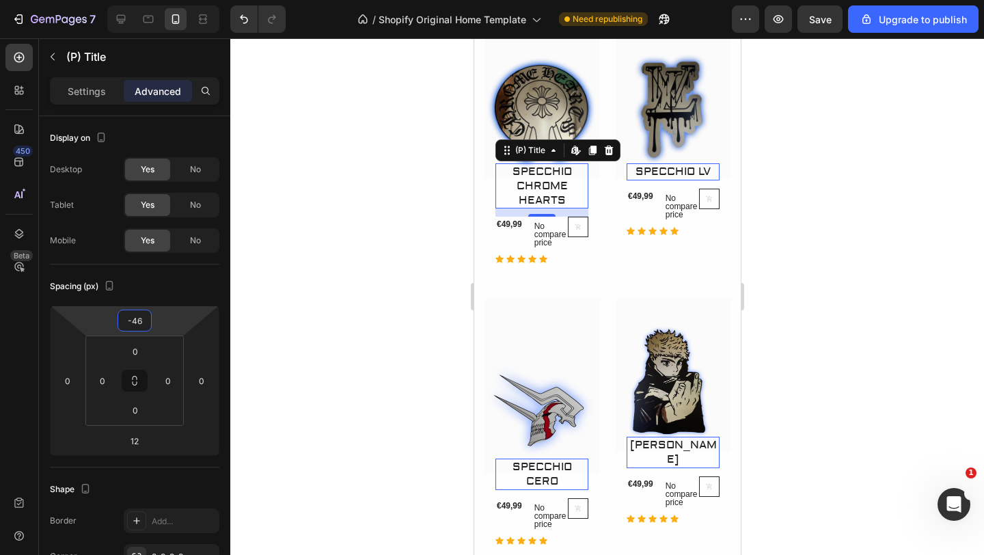
click at [297, 246] on div at bounding box center [606, 296] width 753 height 516
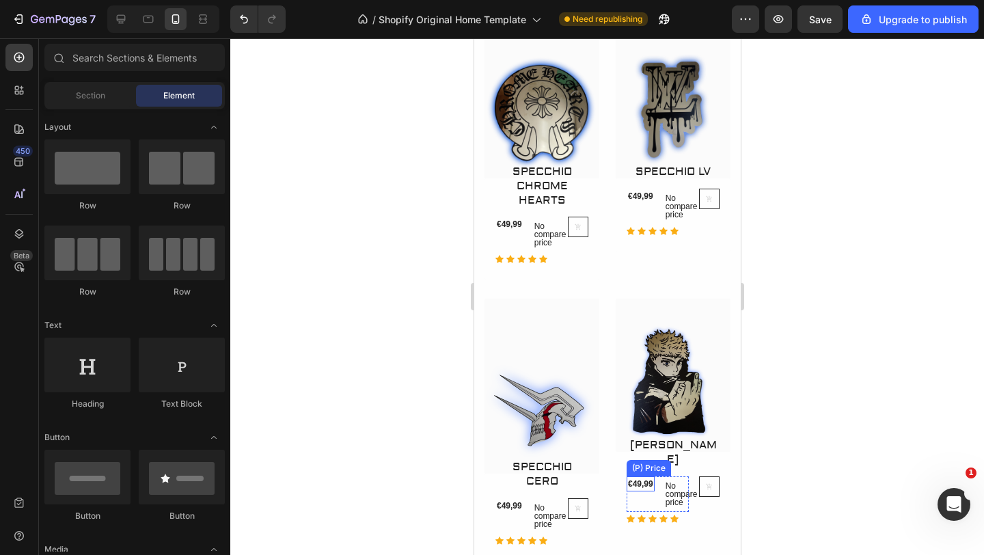
scroll to position [928, 0]
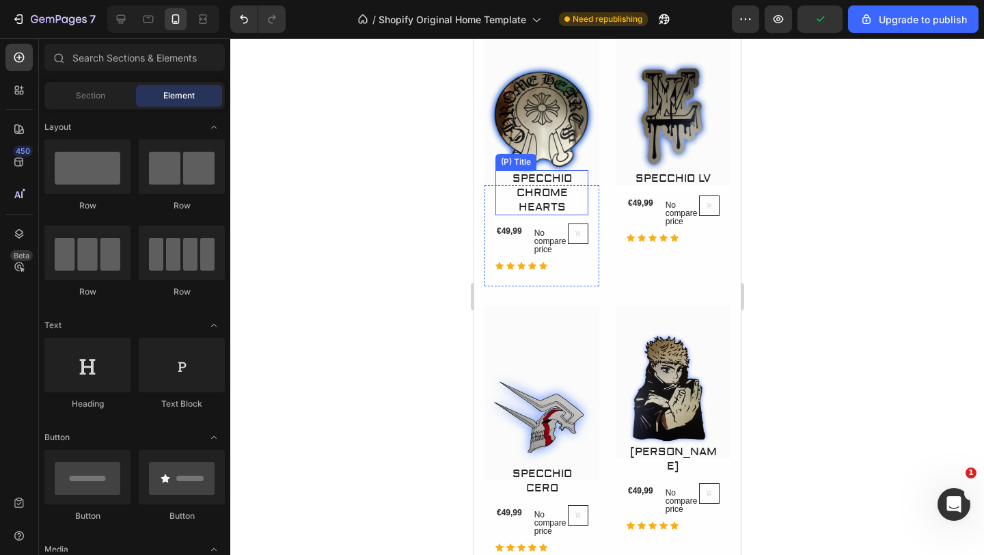
click at [576, 173] on h2 "SPECCHIO CHROME HEARTS" at bounding box center [541, 192] width 93 height 45
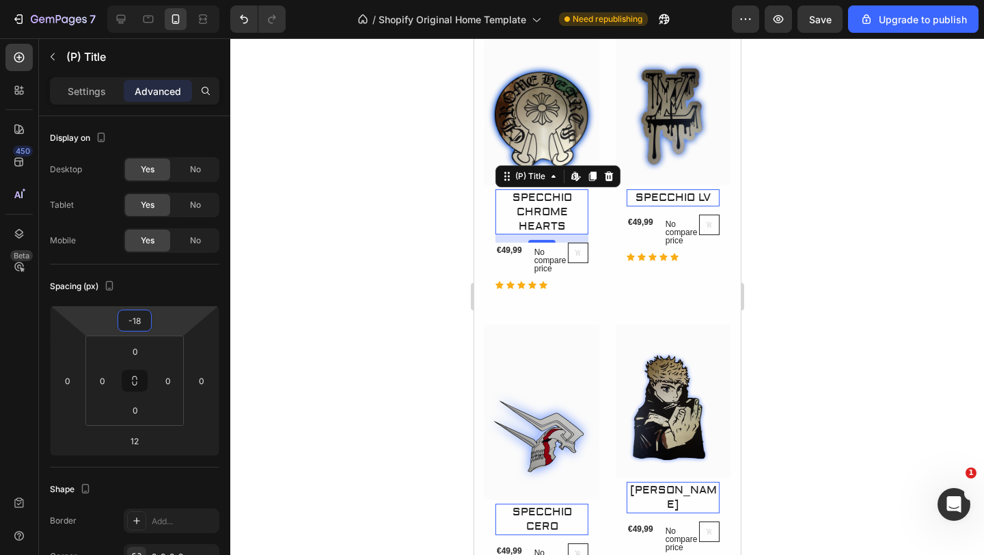
type input "-20"
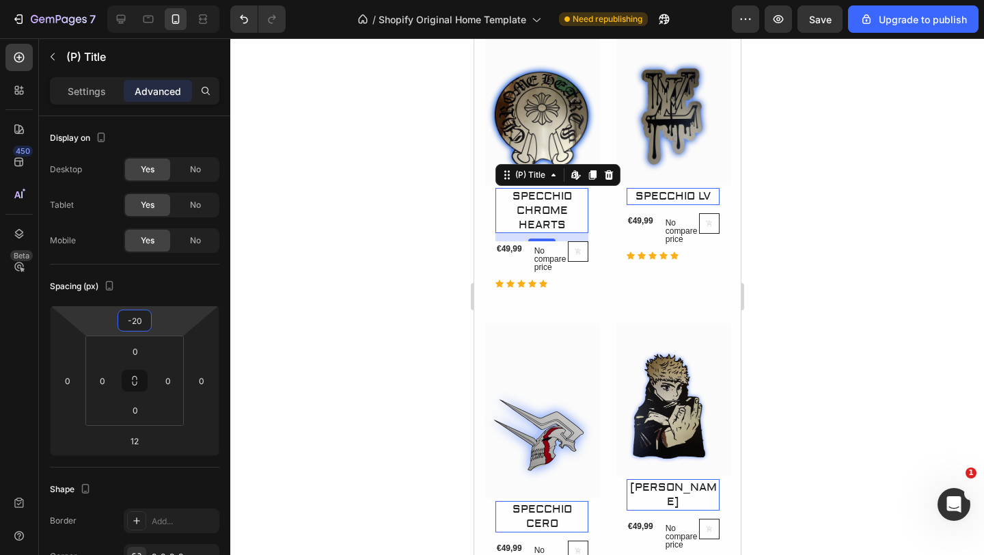
drag, startPoint x: 165, startPoint y: 322, endPoint x: 171, endPoint y: 313, distance: 10.8
click at [171, 0] on html "7 / Shopify Original Home Template Need republishing Preview Save Upgrade to pu…" at bounding box center [492, 0] width 984 height 0
click at [348, 266] on div at bounding box center [606, 296] width 753 height 516
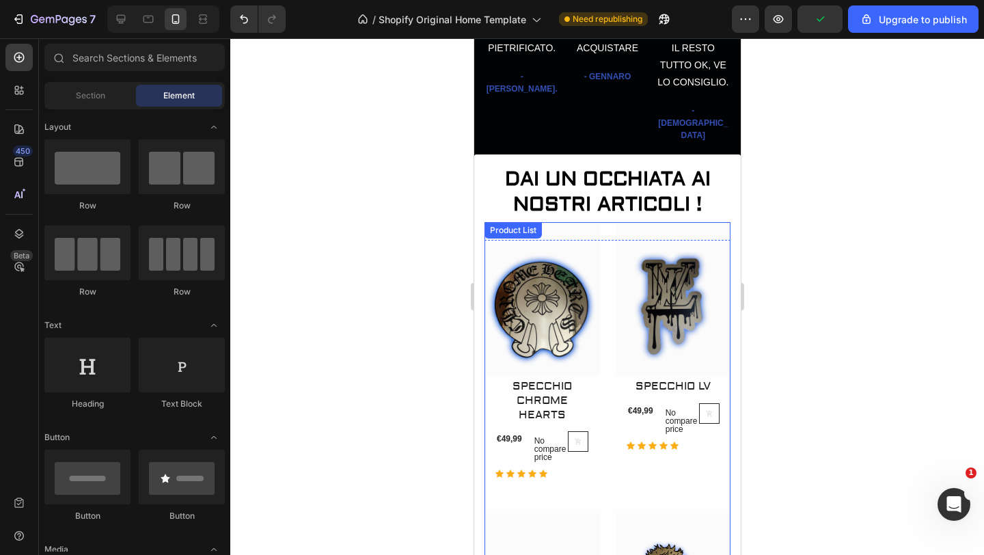
scroll to position [714, 0]
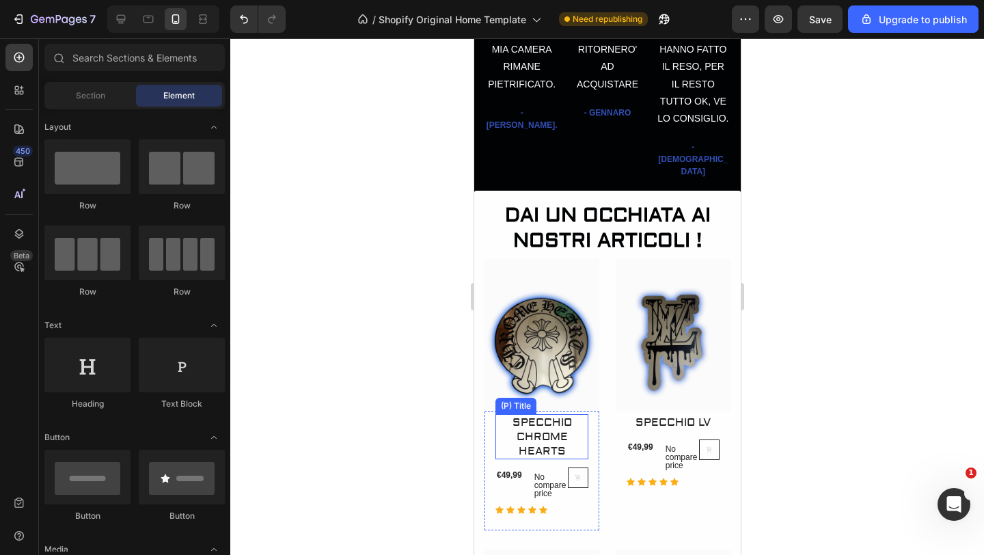
click at [563, 427] on h2 "SPECCHIO CHROME HEARTS" at bounding box center [541, 436] width 93 height 45
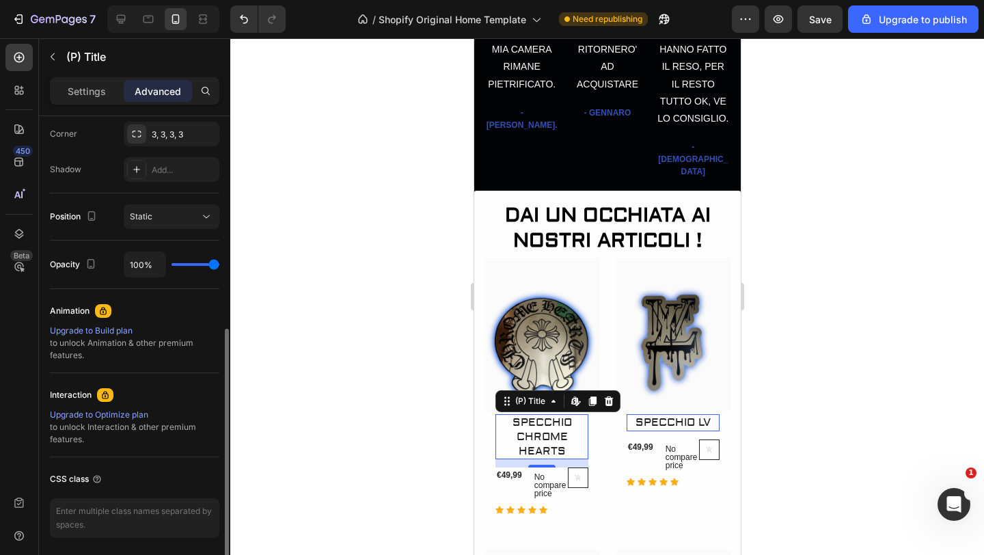
scroll to position [471, 0]
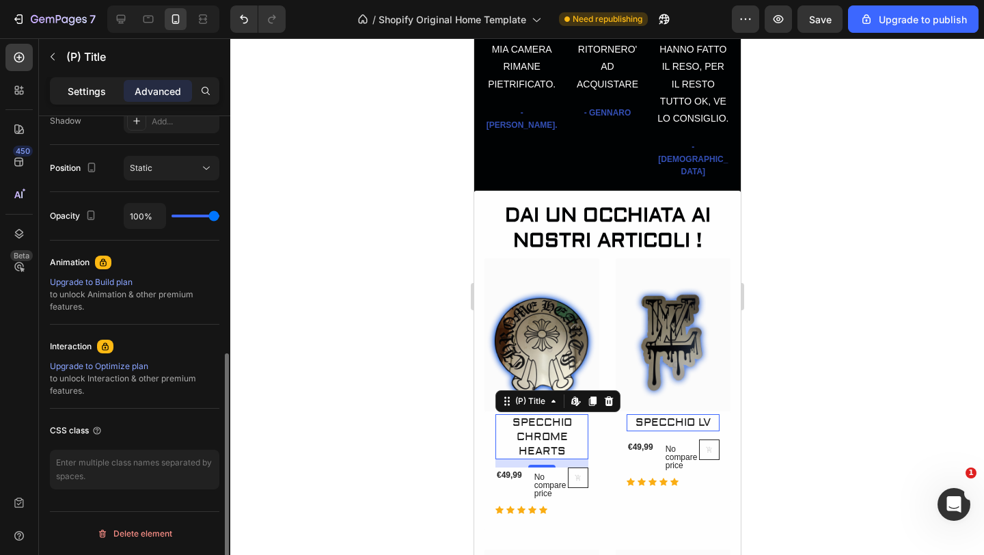
click at [100, 86] on p "Settings" at bounding box center [87, 91] width 38 height 14
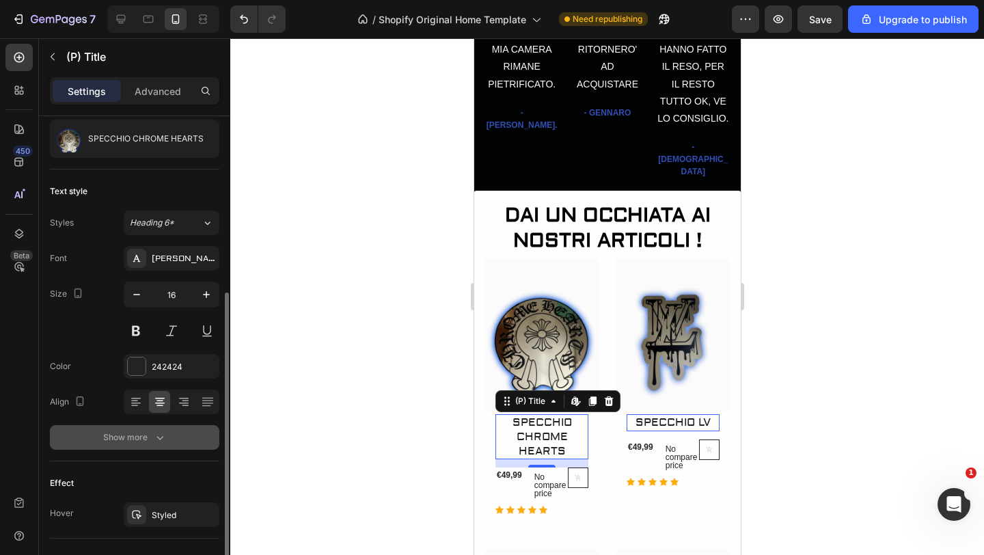
scroll to position [0, 0]
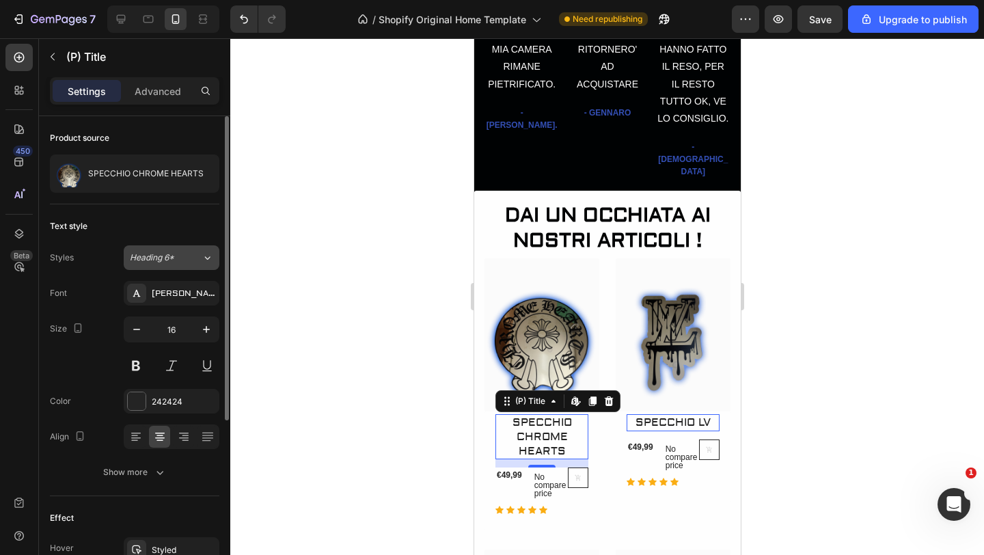
click at [207, 261] on icon at bounding box center [207, 258] width 12 height 14
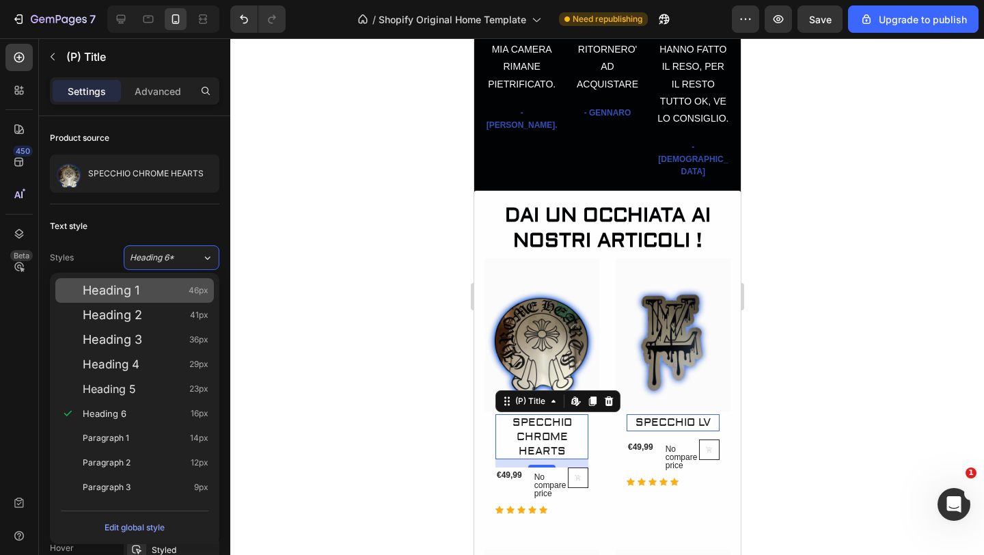
click at [124, 287] on span "Heading 1" at bounding box center [111, 290] width 57 height 14
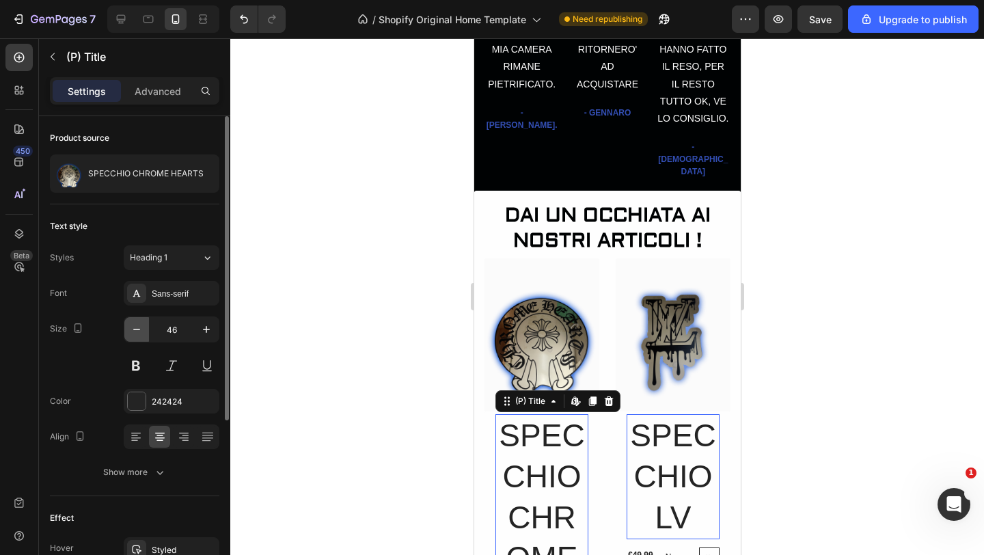
click at [141, 332] on icon "button" at bounding box center [137, 329] width 14 height 14
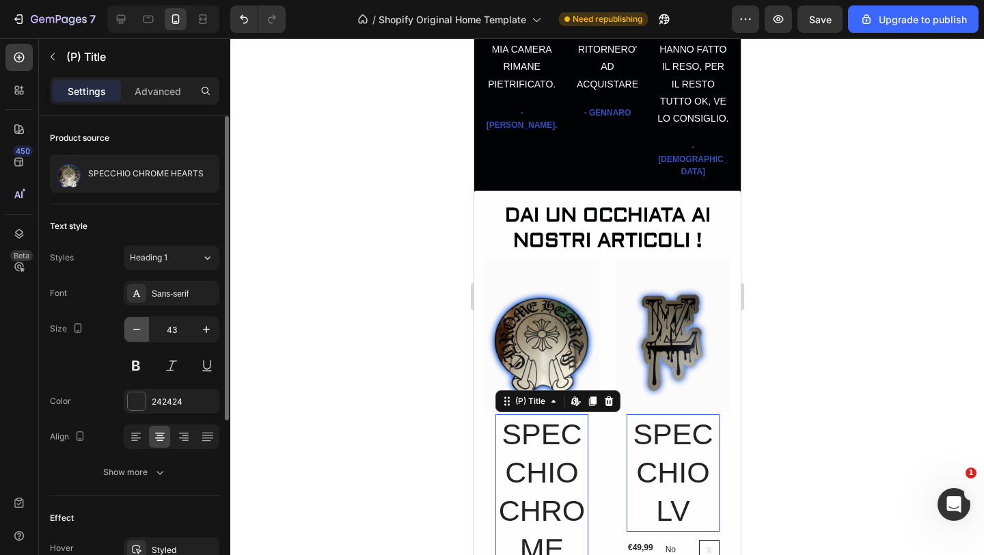
click at [141, 332] on icon "button" at bounding box center [137, 329] width 14 height 14
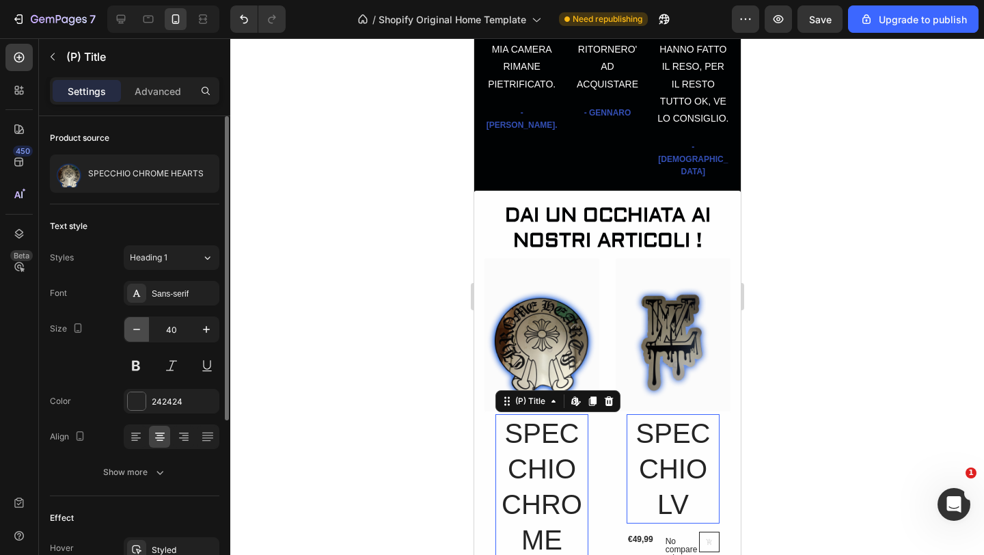
click at [141, 332] on icon "button" at bounding box center [137, 329] width 14 height 14
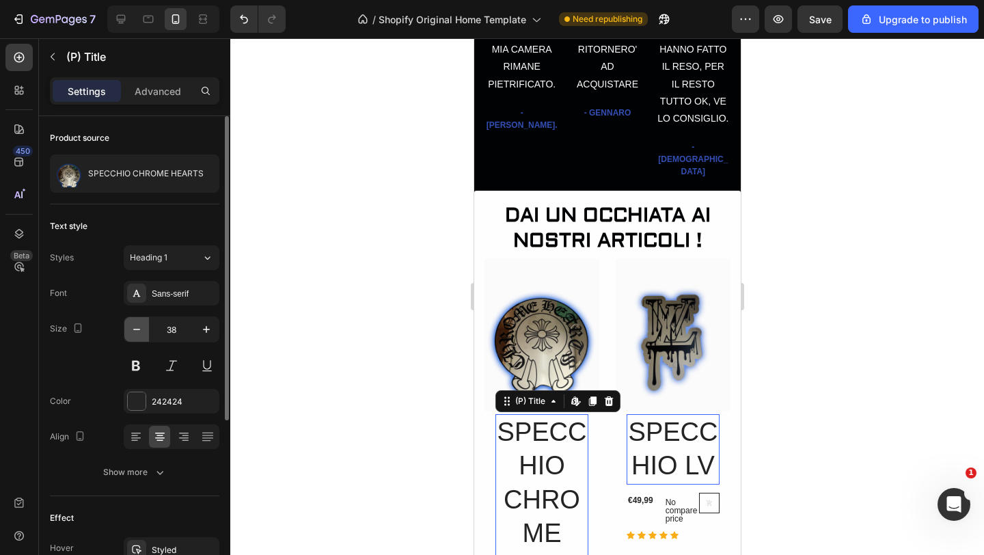
click at [141, 332] on icon "button" at bounding box center [137, 329] width 14 height 14
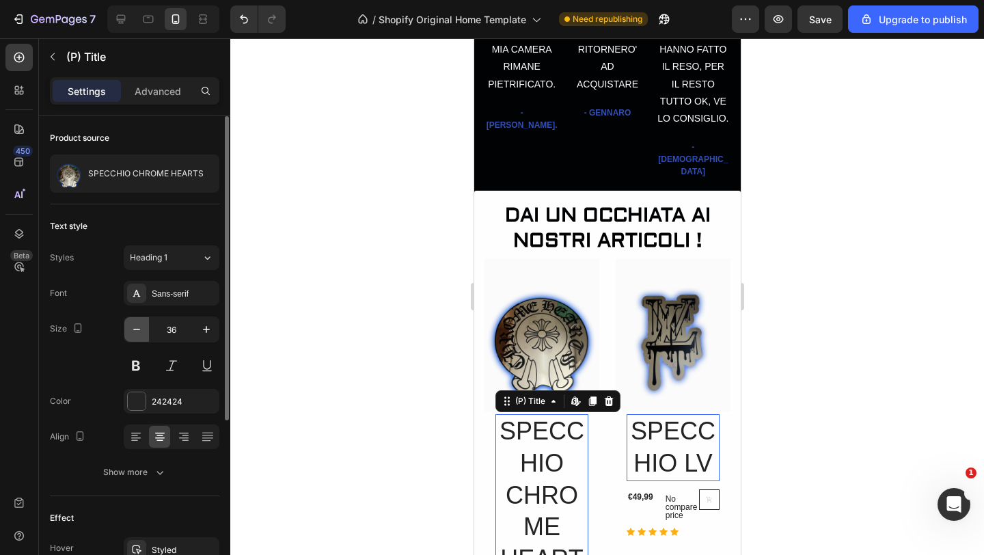
click at [141, 332] on icon "button" at bounding box center [137, 329] width 14 height 14
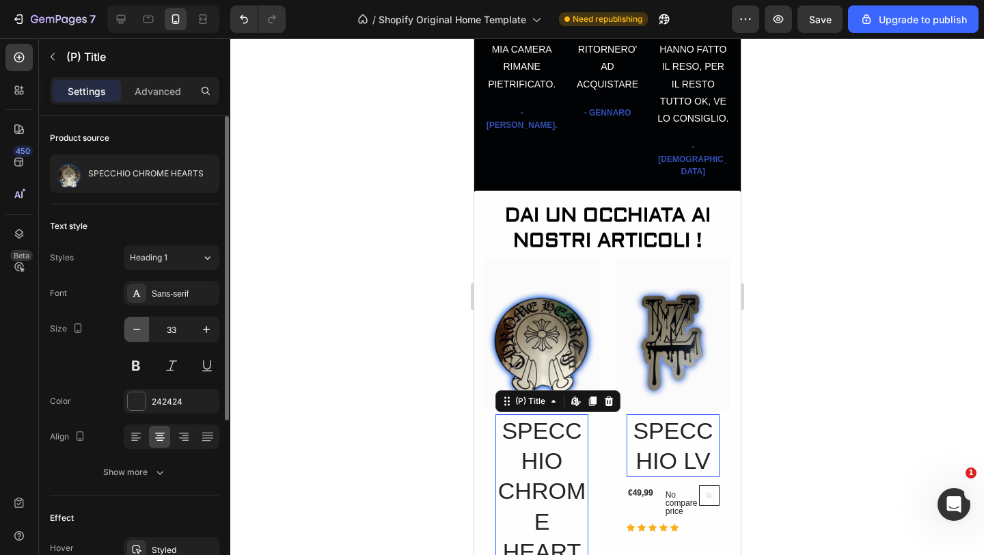
click at [141, 332] on icon "button" at bounding box center [137, 329] width 14 height 14
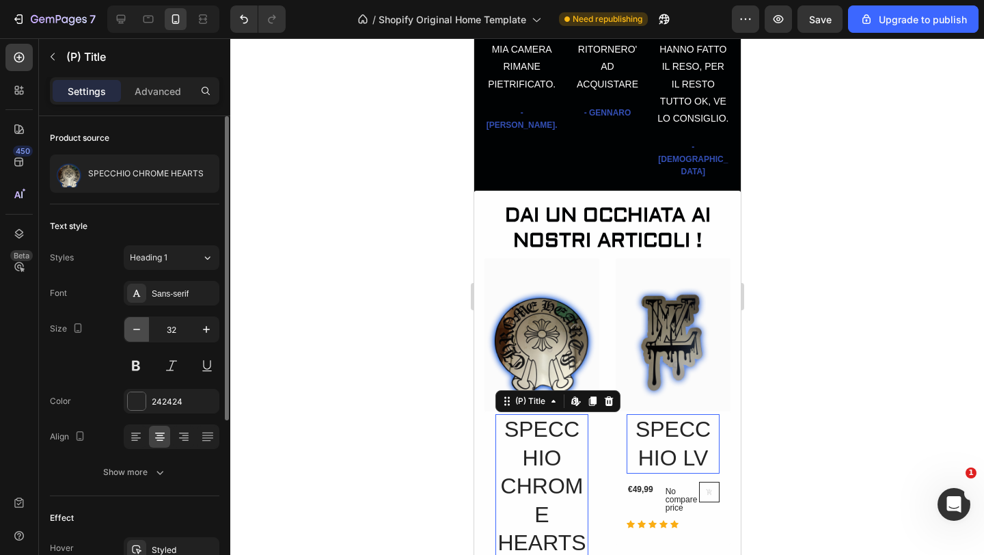
click at [141, 332] on icon "button" at bounding box center [137, 329] width 14 height 14
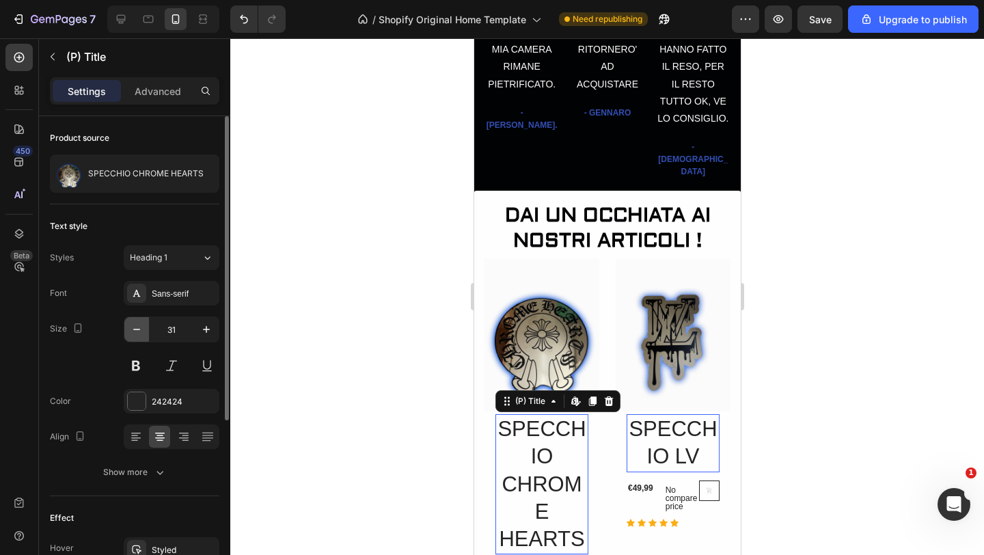
click at [141, 332] on icon "button" at bounding box center [137, 329] width 14 height 14
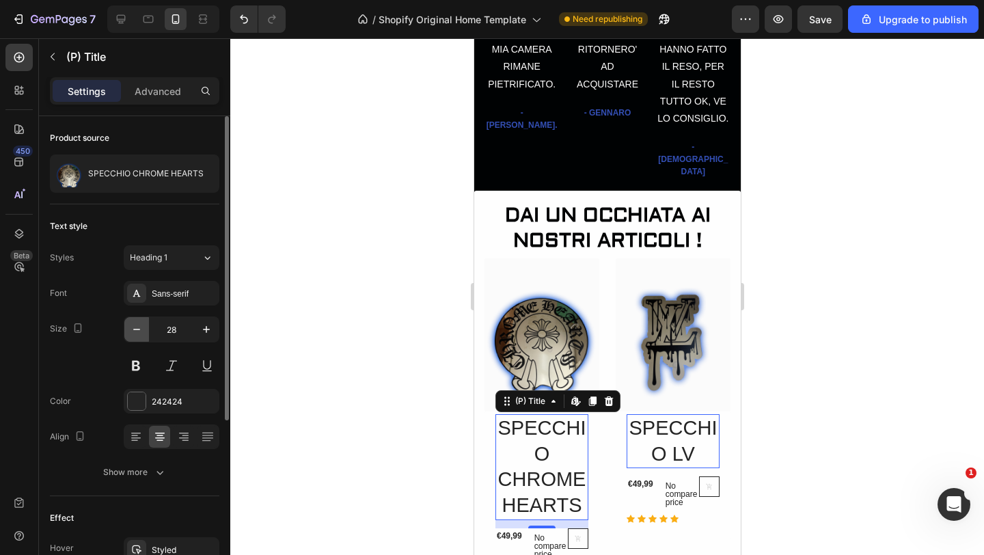
click at [141, 332] on icon "button" at bounding box center [137, 329] width 14 height 14
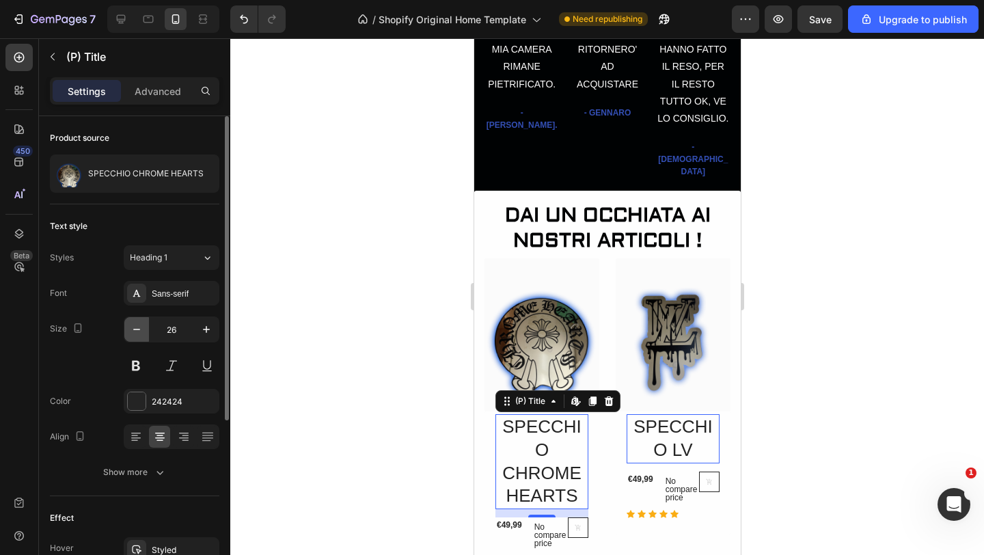
click at [141, 332] on icon "button" at bounding box center [137, 329] width 14 height 14
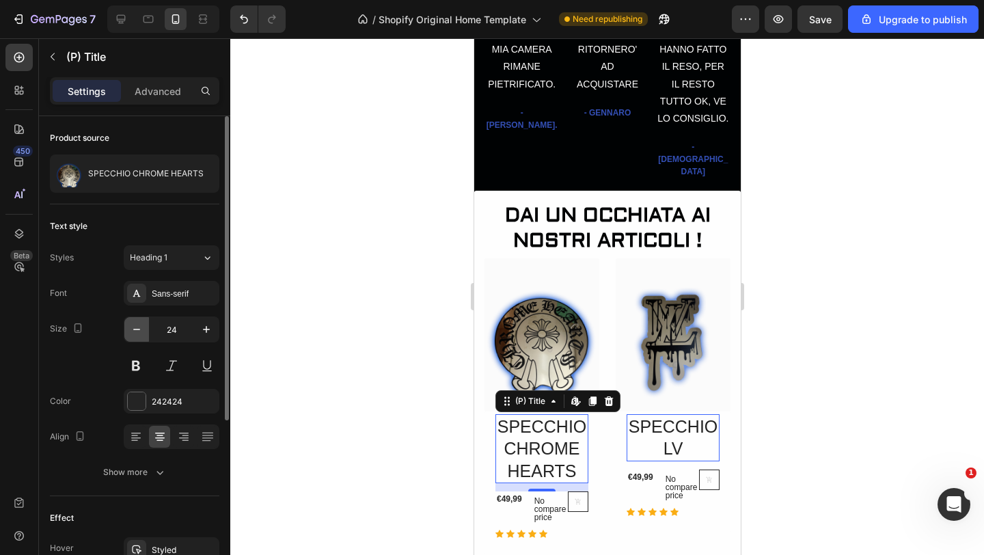
click at [141, 332] on icon "button" at bounding box center [137, 329] width 14 height 14
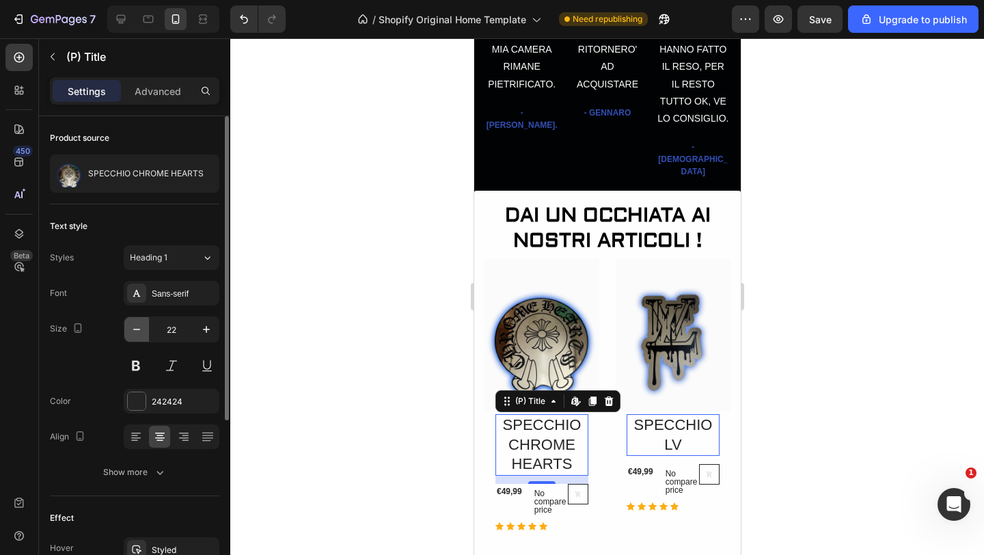
click at [141, 332] on icon "button" at bounding box center [137, 329] width 14 height 14
type input "21"
click at [210, 294] on div "Sans-serif" at bounding box center [184, 294] width 64 height 12
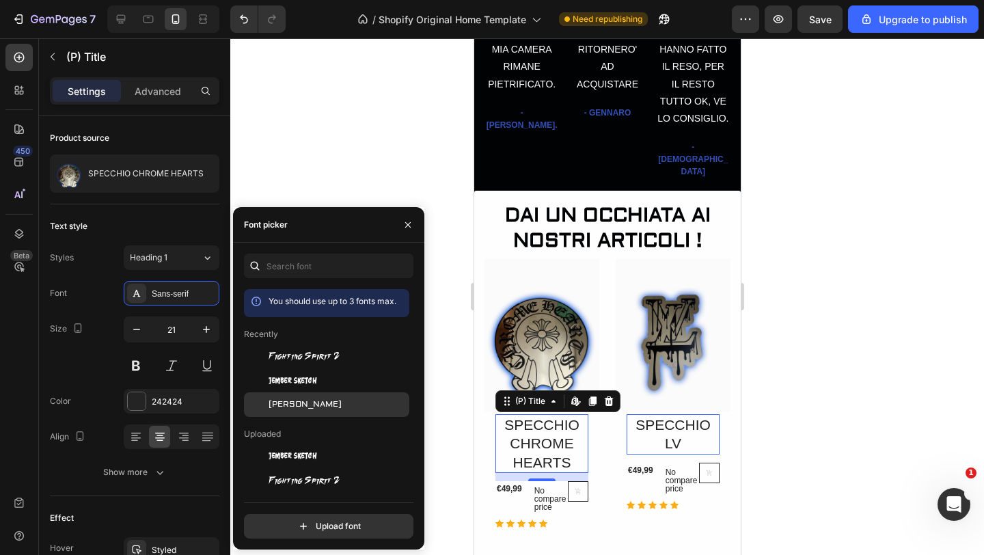
click at [298, 399] on div "[PERSON_NAME]" at bounding box center [337, 404] width 138 height 12
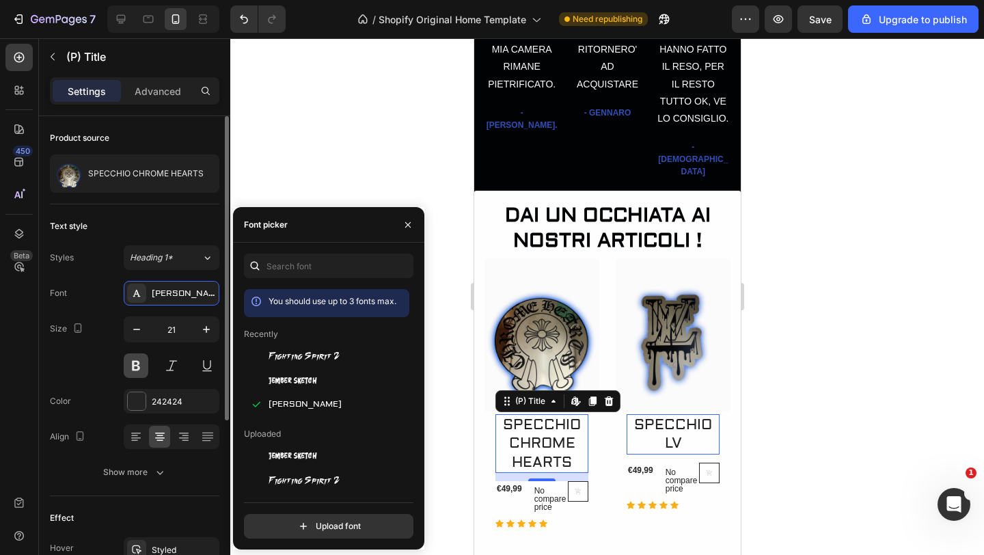
click at [142, 367] on button at bounding box center [136, 365] width 25 height 25
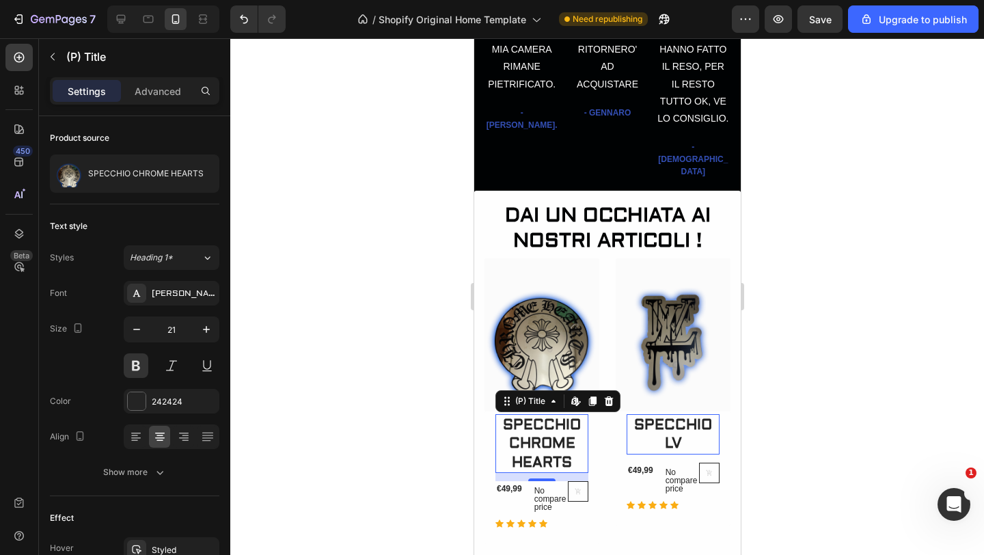
click at [322, 342] on div at bounding box center [606, 296] width 753 height 516
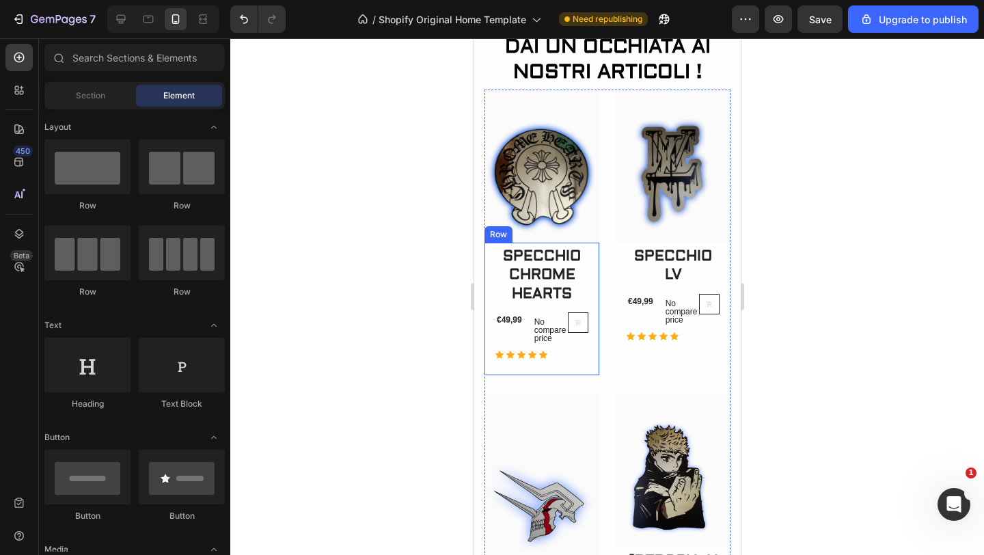
scroll to position [881, 0]
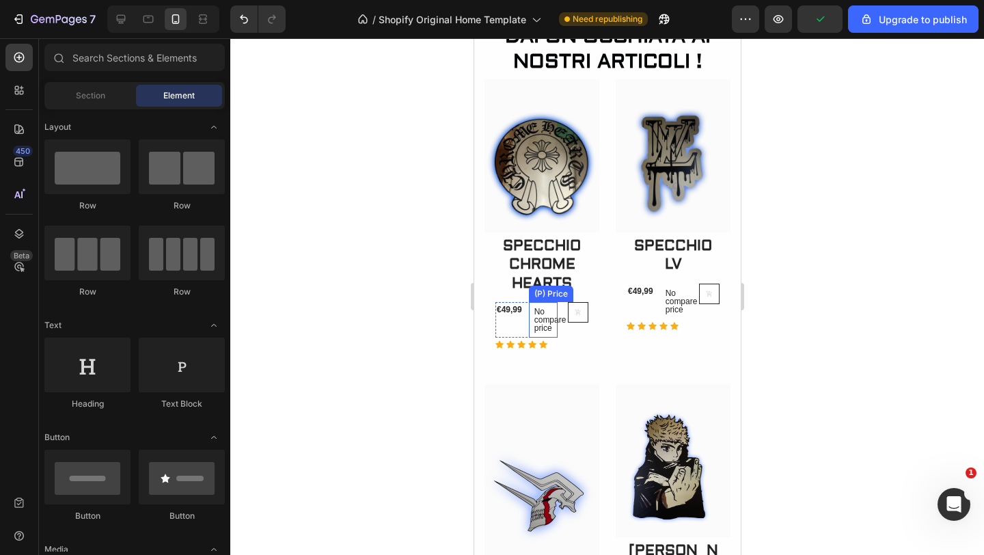
click at [546, 317] on p "No compare price" at bounding box center [542, 319] width 18 height 25
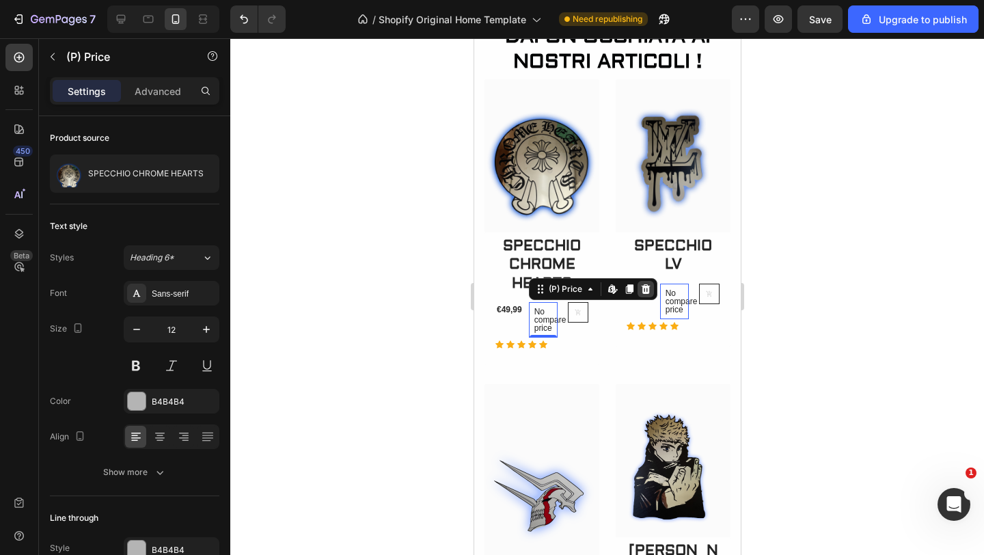
click at [646, 283] on icon at bounding box center [644, 288] width 11 height 11
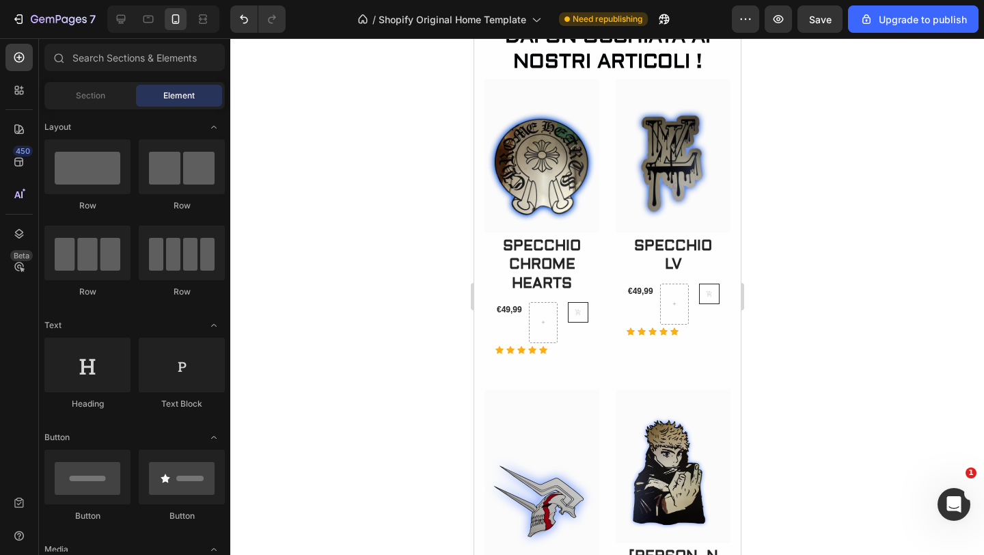
click at [374, 220] on div at bounding box center [606, 296] width 753 height 516
click at [513, 310] on div "€49,99" at bounding box center [509, 309] width 28 height 15
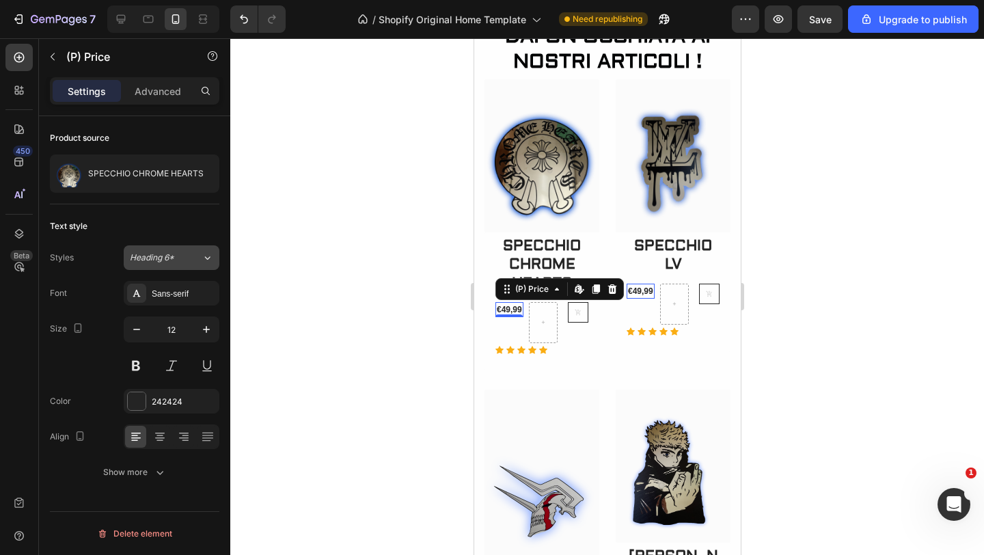
click at [214, 257] on button "Heading 6*" at bounding box center [172, 257] width 96 height 25
click at [313, 302] on div at bounding box center [606, 296] width 753 height 516
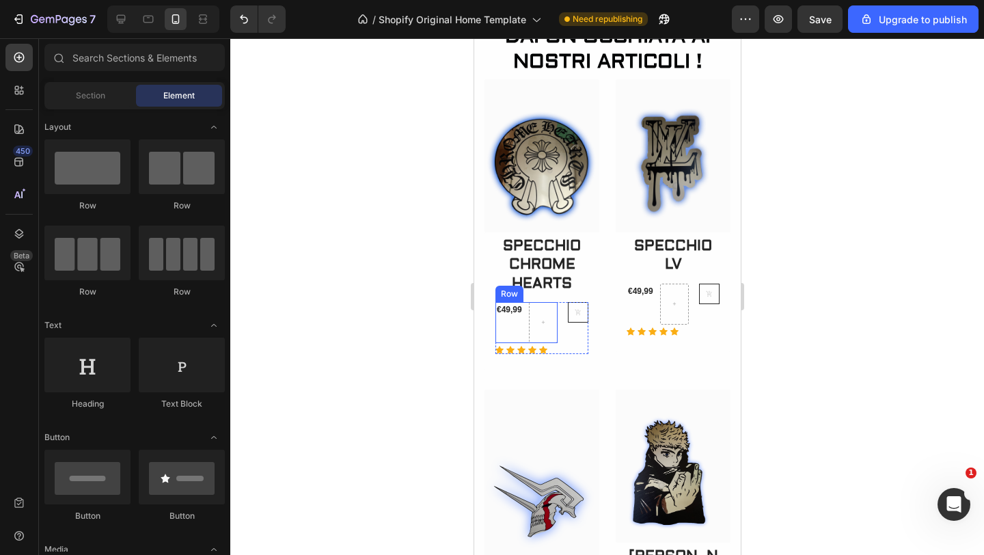
click at [524, 333] on div "€49,99 (P) Price (P) Price Row" at bounding box center [526, 322] width 62 height 41
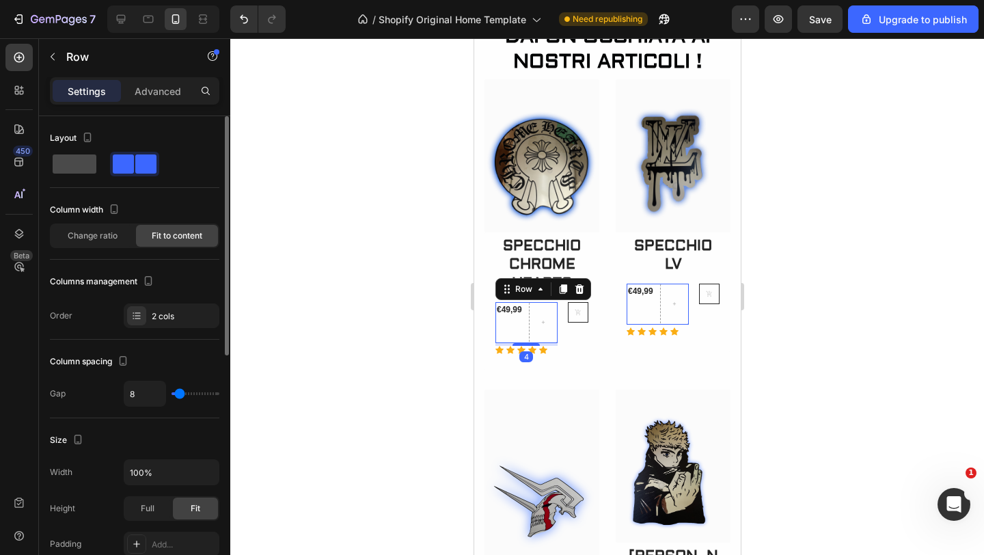
click at [83, 162] on span at bounding box center [75, 163] width 44 height 19
type input "0"
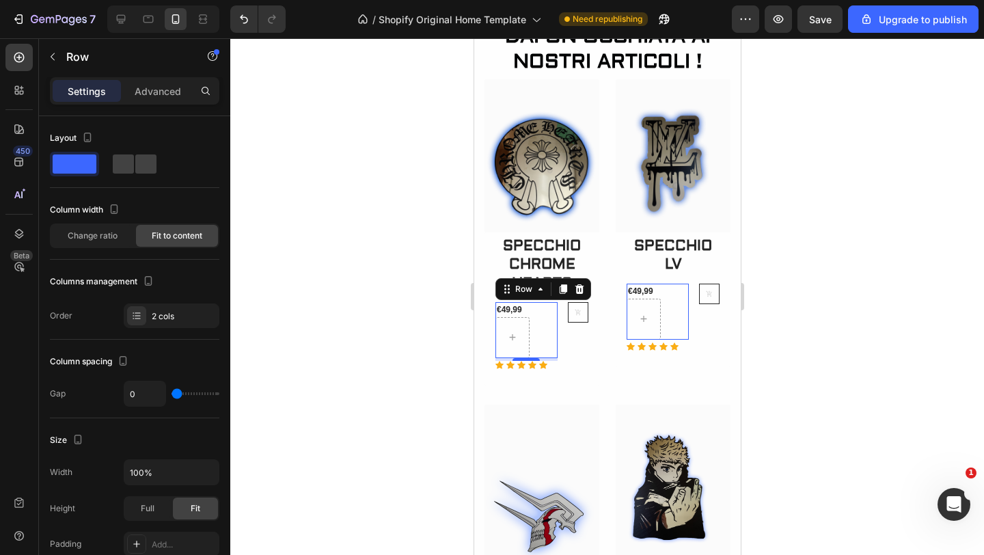
click at [365, 308] on div at bounding box center [606, 296] width 753 height 516
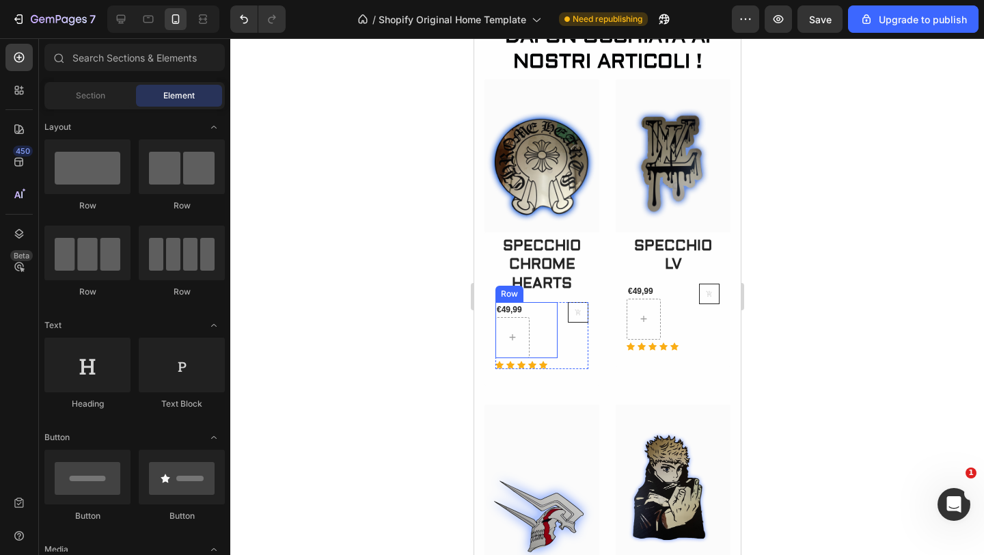
click at [539, 327] on div "€49,99 (P) Price (P) Price Row" at bounding box center [526, 330] width 62 height 56
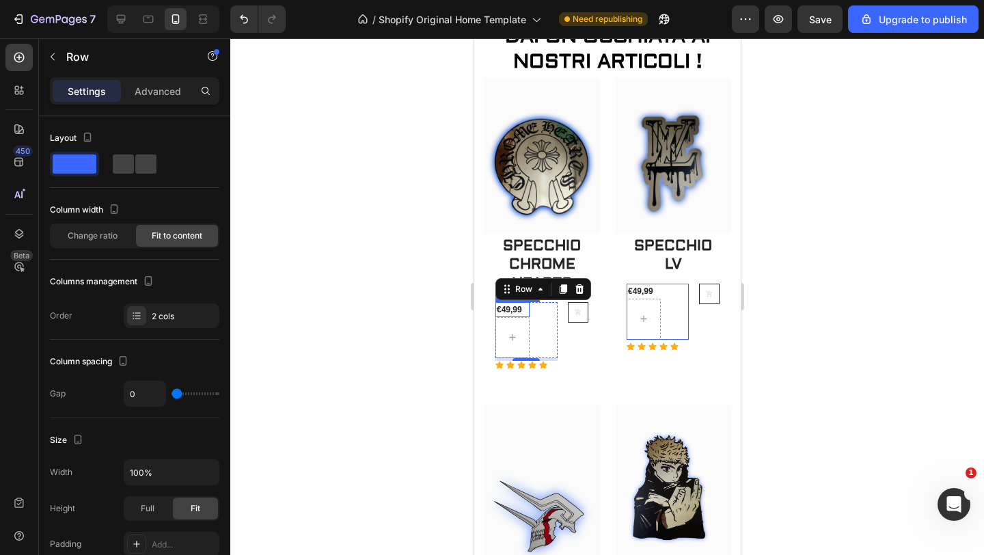
click at [518, 307] on div "€49,99" at bounding box center [512, 309] width 34 height 15
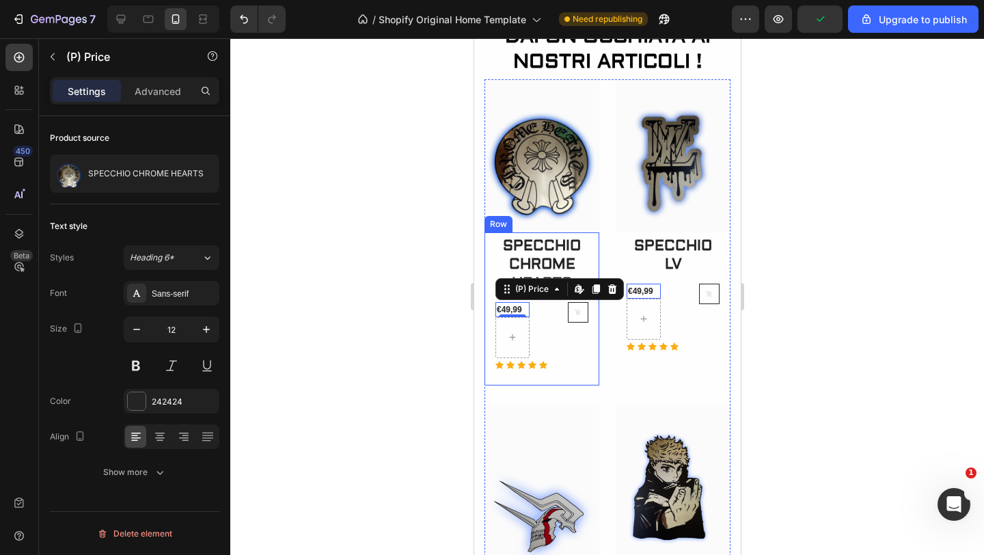
click at [355, 251] on div at bounding box center [606, 296] width 753 height 516
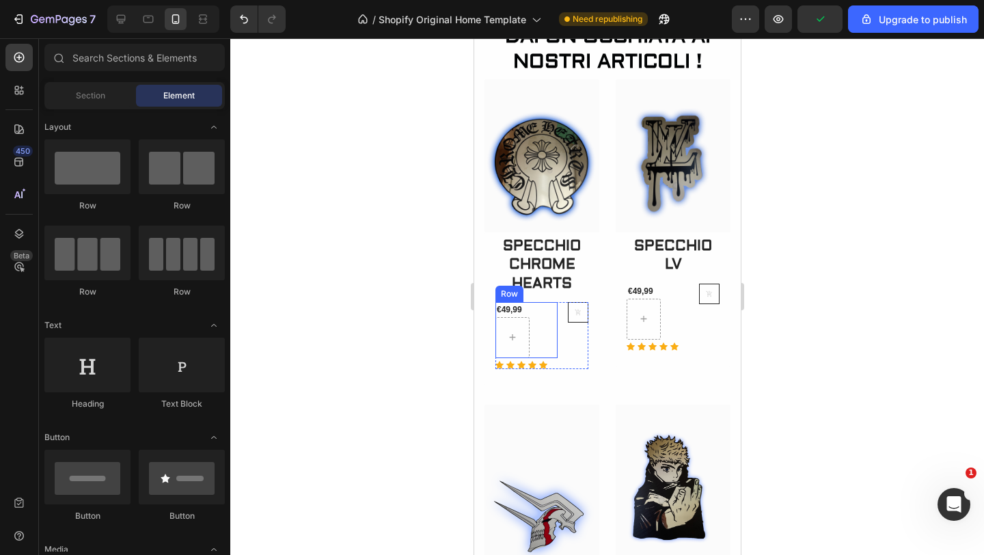
click at [537, 323] on div "€49,99 (P) Price (P) Price Row" at bounding box center [526, 330] width 62 height 56
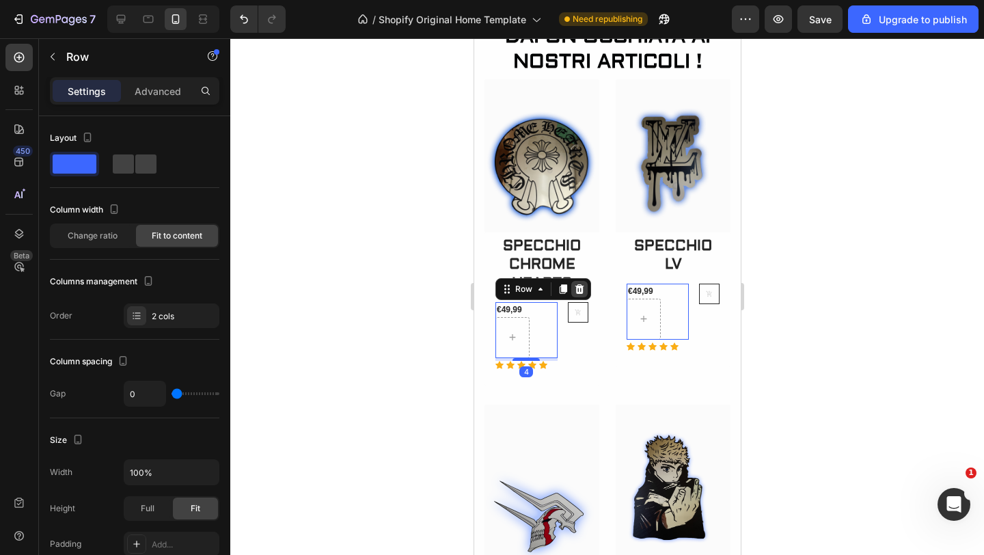
click at [583, 290] on div at bounding box center [578, 289] width 16 height 16
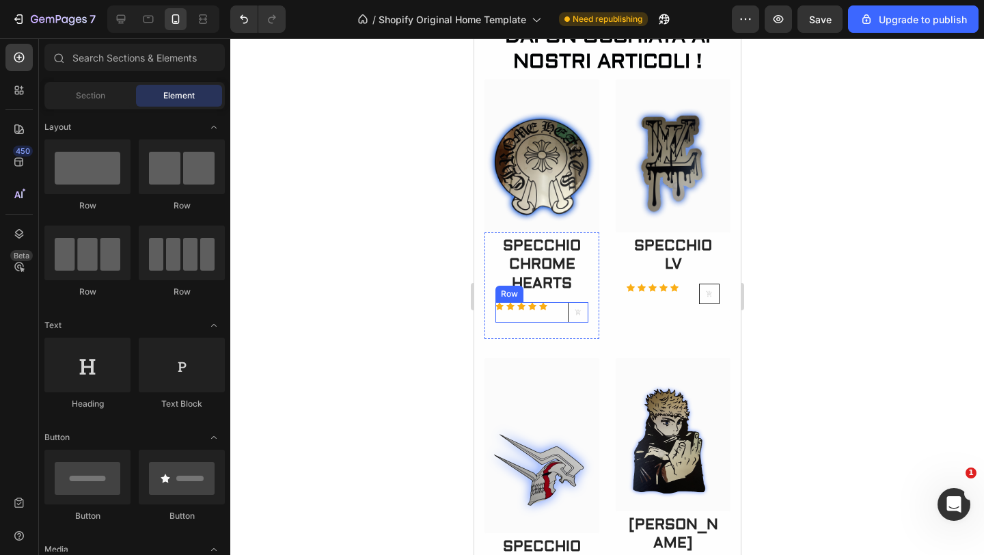
click at [544, 318] on div "Icon Icon Icon Icon Icon Row" at bounding box center [526, 312] width 62 height 20
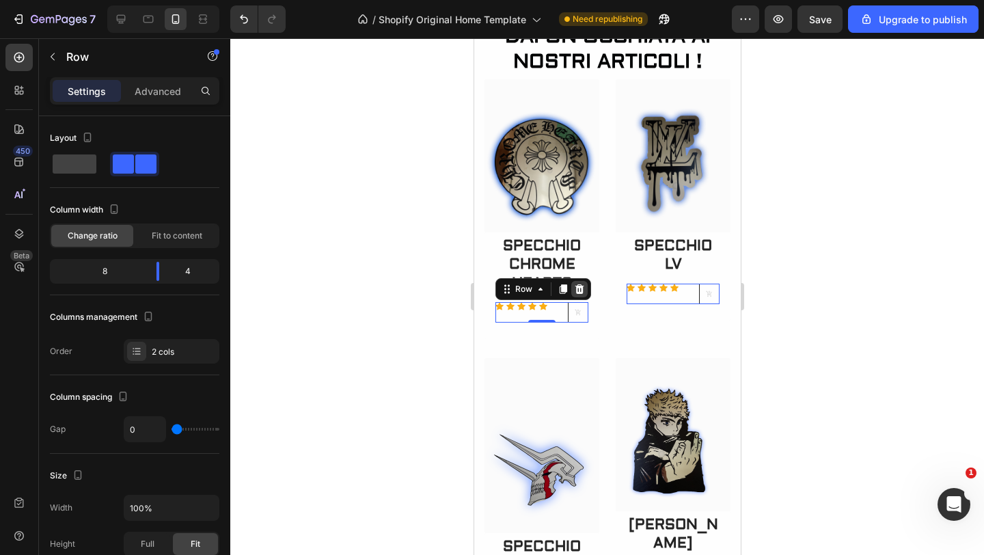
click at [581, 290] on icon at bounding box center [578, 289] width 9 height 10
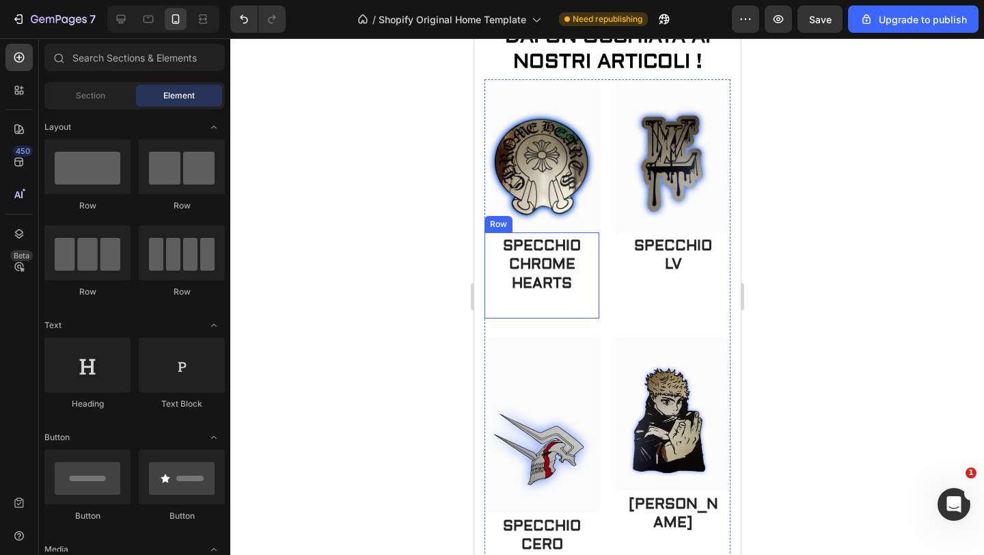
click at [532, 302] on div "SPECCHIO CHROME HEARTS (P) Title Row" at bounding box center [541, 275] width 115 height 86
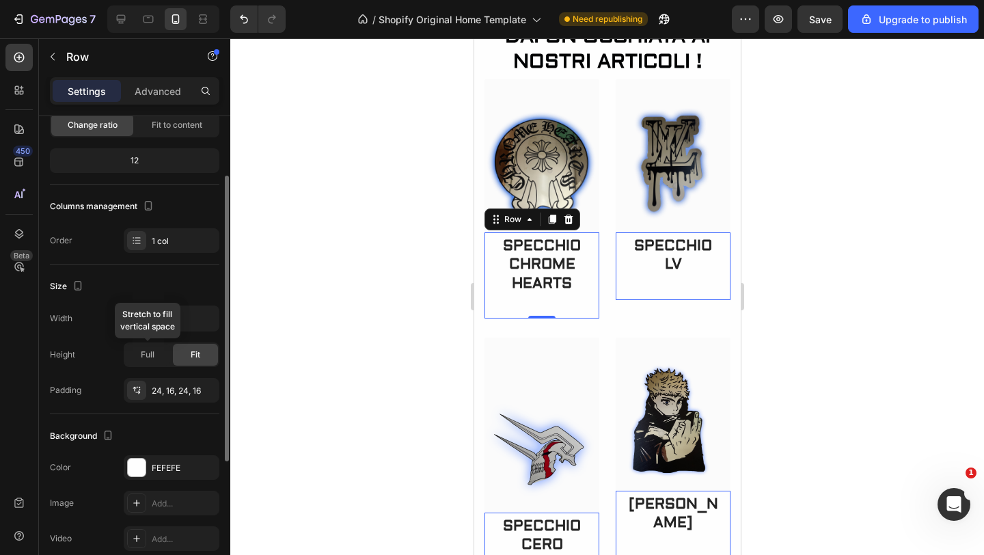
scroll to position [114, 0]
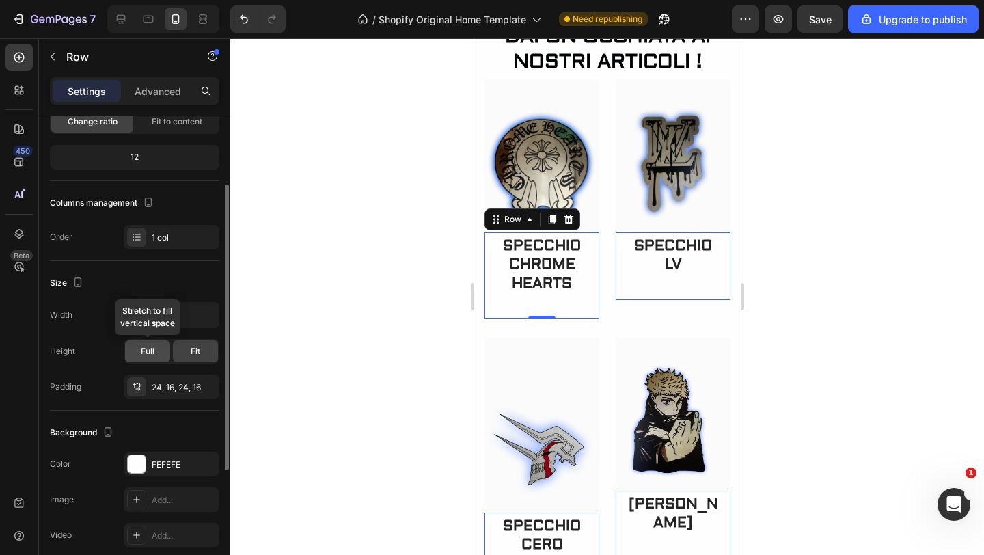
click at [148, 359] on div "Full" at bounding box center [147, 351] width 45 height 22
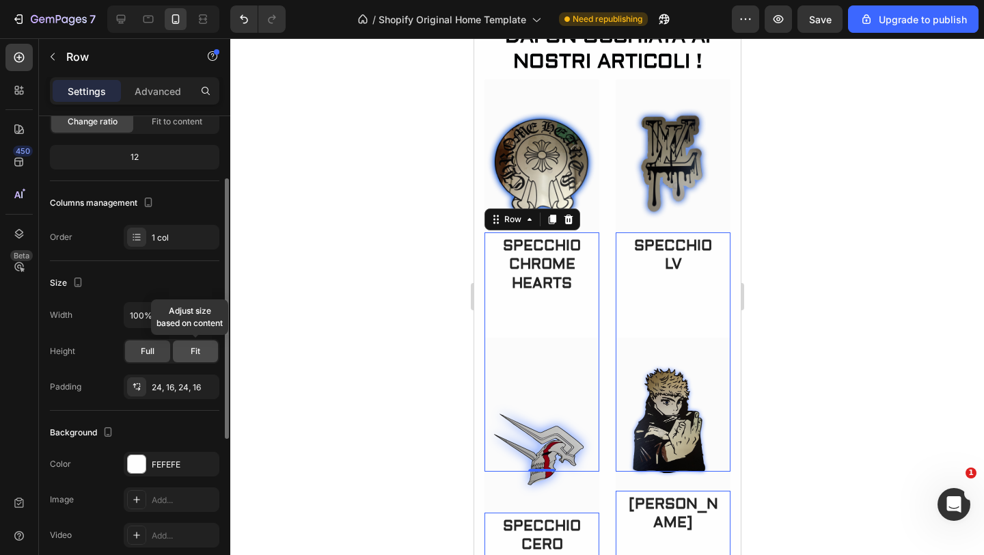
click at [191, 353] on span "Fit" at bounding box center [196, 351] width 10 height 12
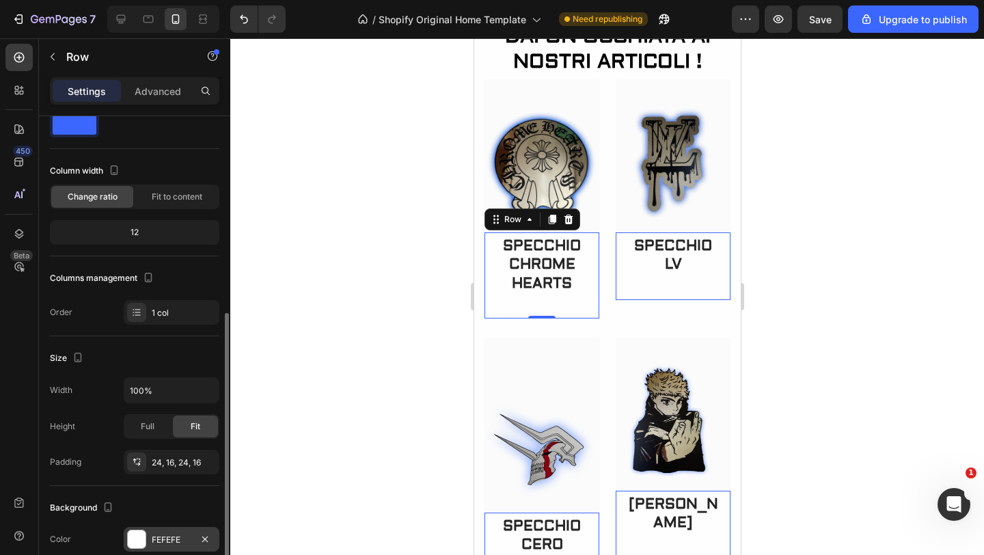
scroll to position [0, 0]
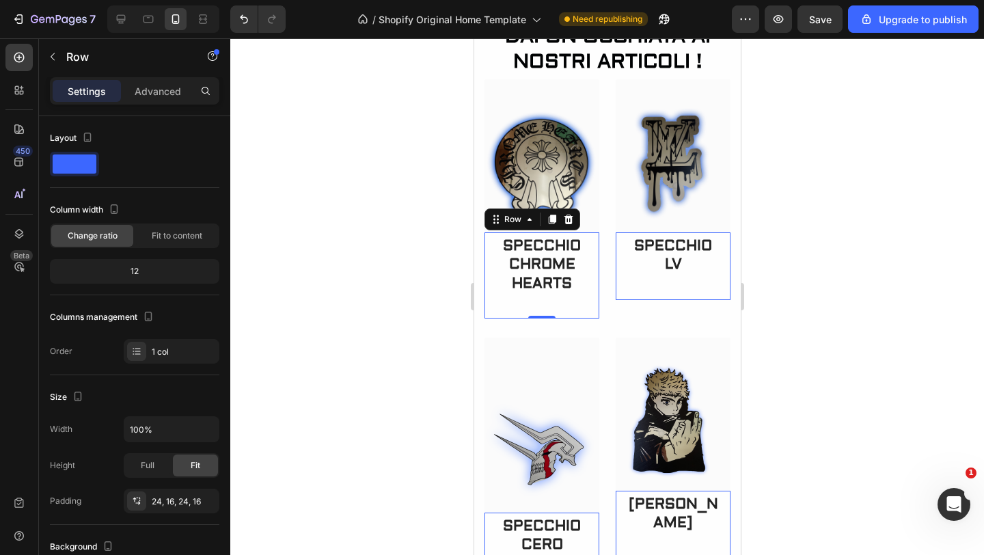
click at [304, 134] on div at bounding box center [606, 296] width 753 height 516
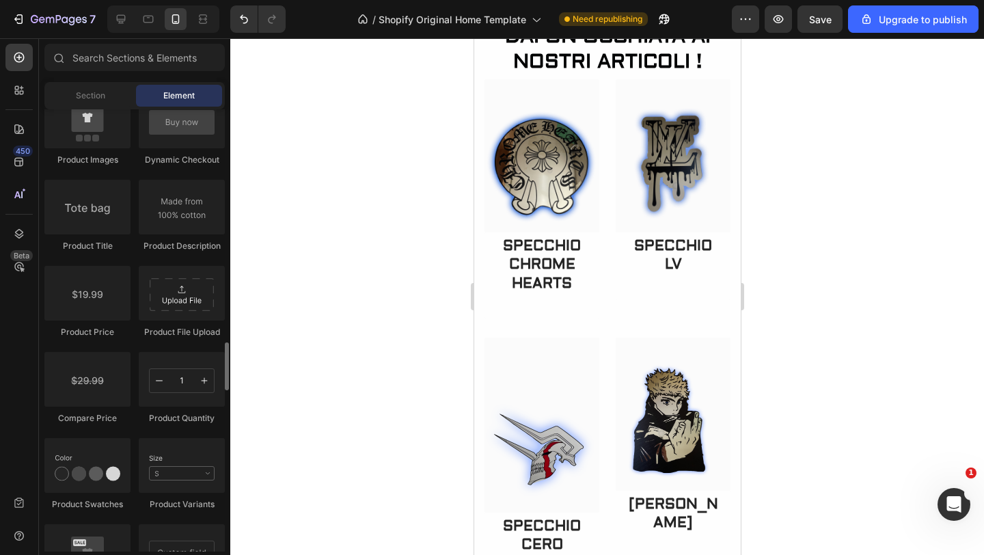
scroll to position [2130, 0]
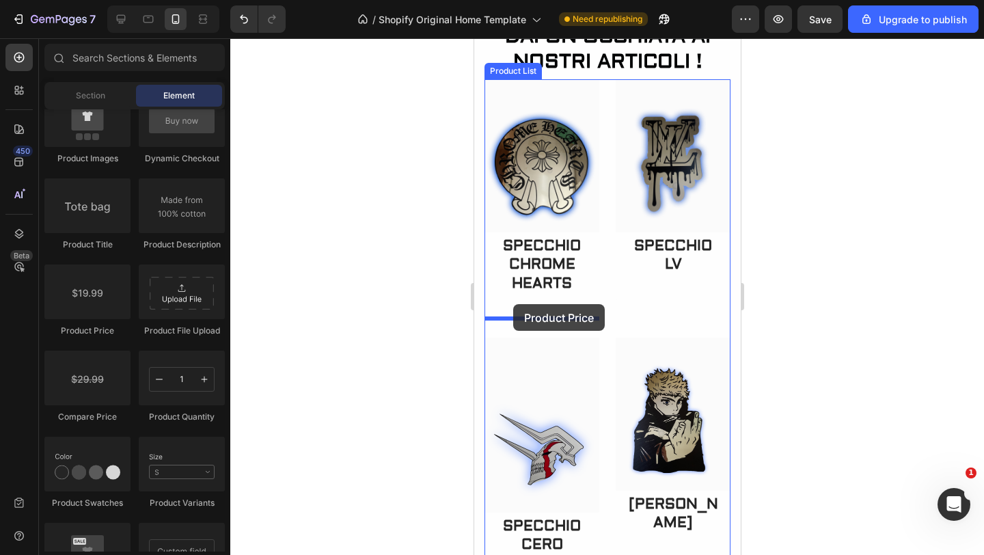
drag, startPoint x: 572, startPoint y: 344, endPoint x: 512, endPoint y: 303, distance: 71.8
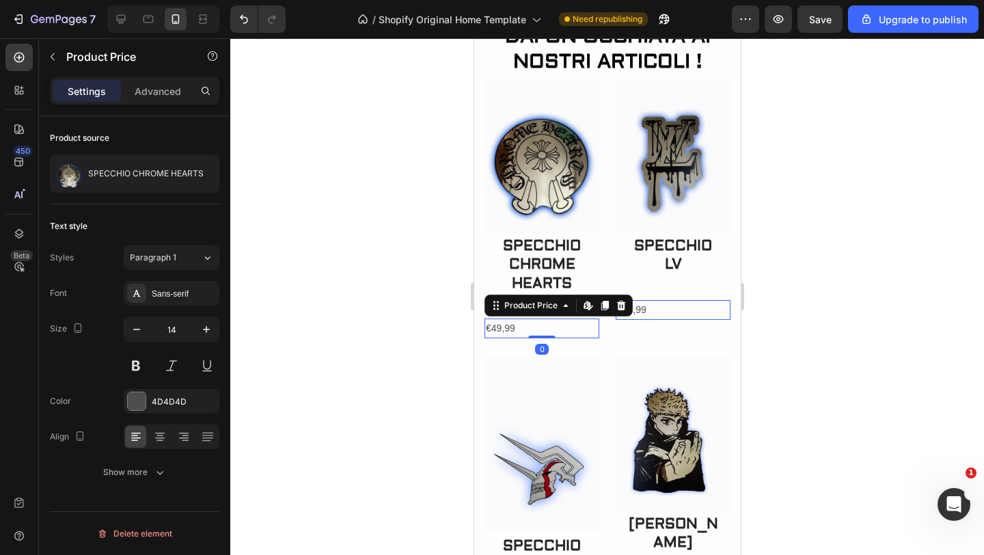
click at [318, 214] on div at bounding box center [606, 296] width 753 height 516
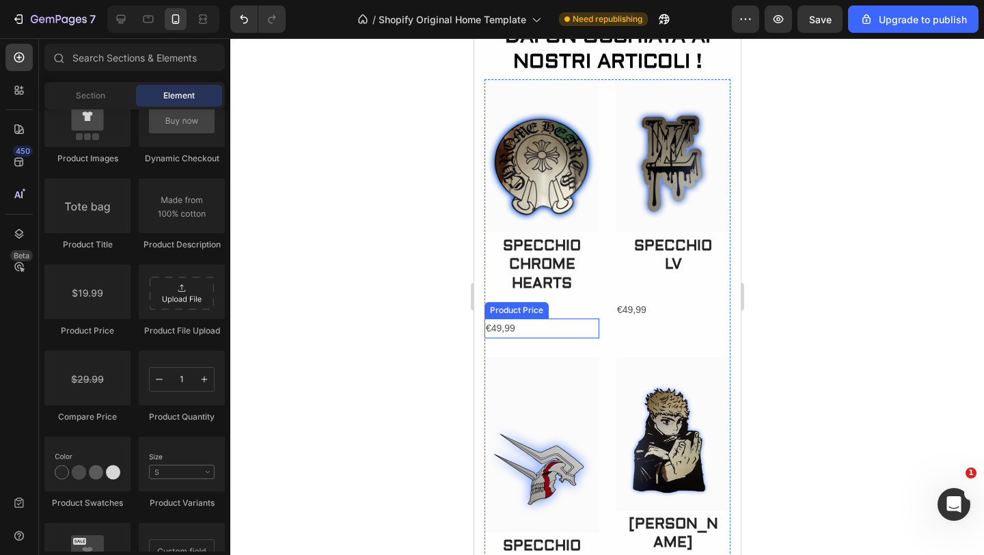
click at [509, 327] on div "€49,99" at bounding box center [541, 328] width 115 height 20
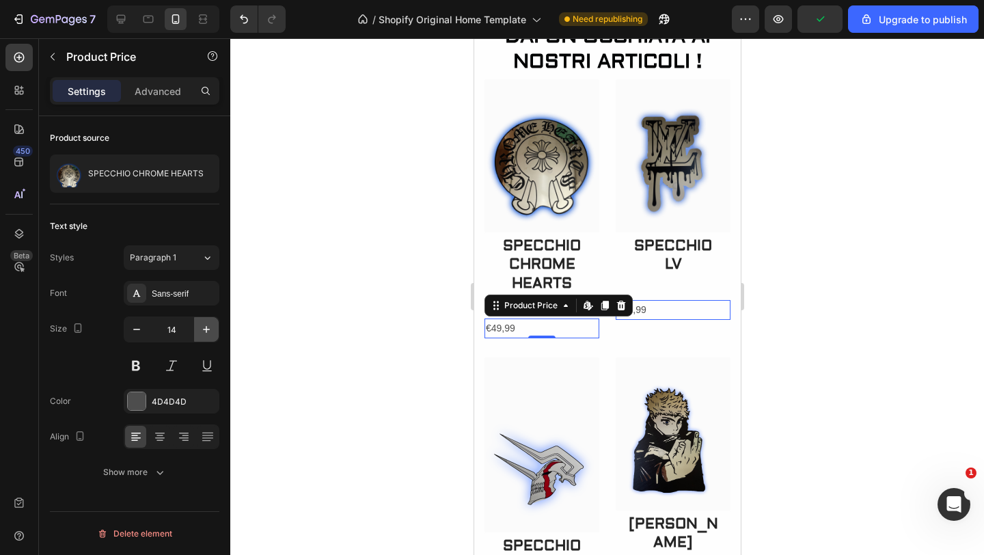
click at [205, 321] on button "button" at bounding box center [206, 329] width 25 height 25
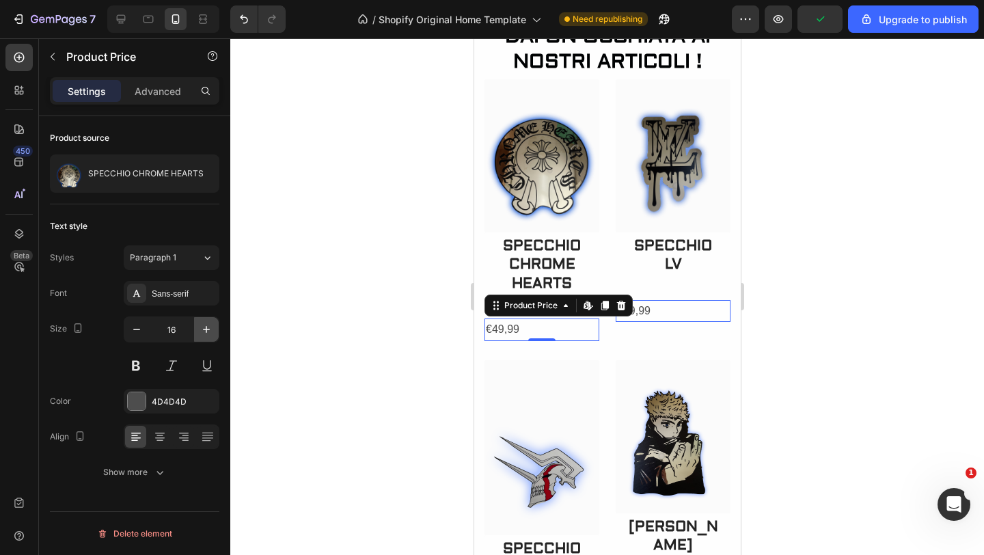
click at [205, 321] on button "button" at bounding box center [206, 329] width 25 height 25
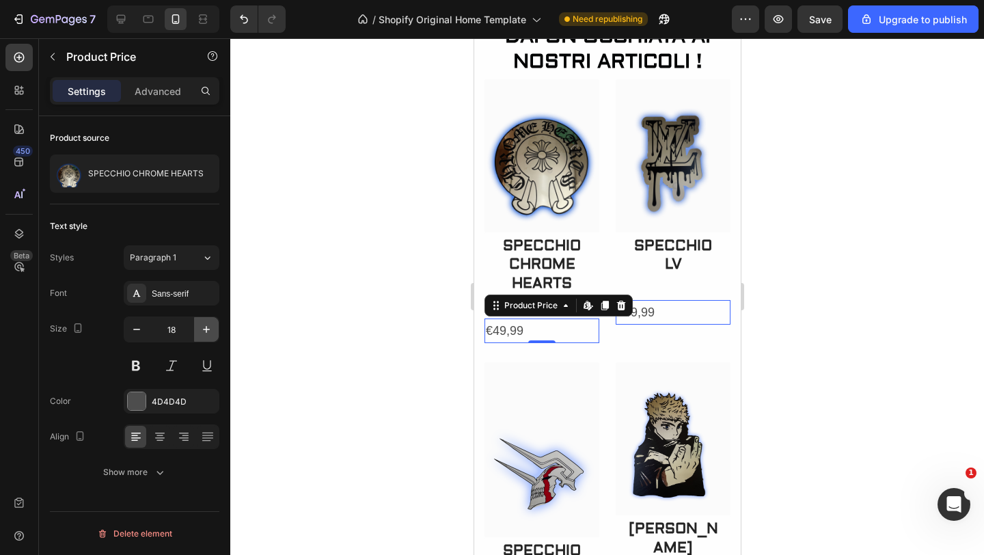
click at [205, 321] on button "button" at bounding box center [206, 329] width 25 height 25
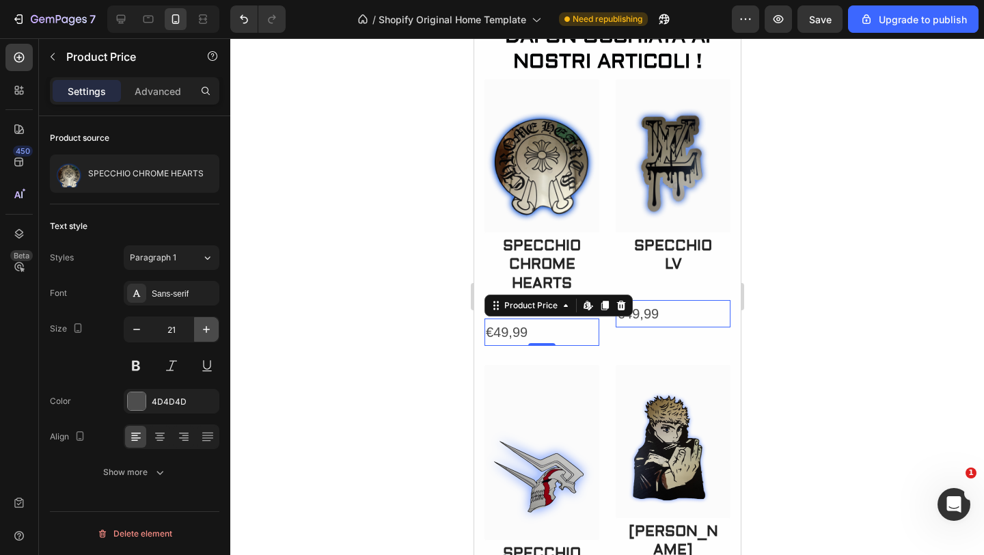
click at [205, 321] on button "button" at bounding box center [206, 329] width 25 height 25
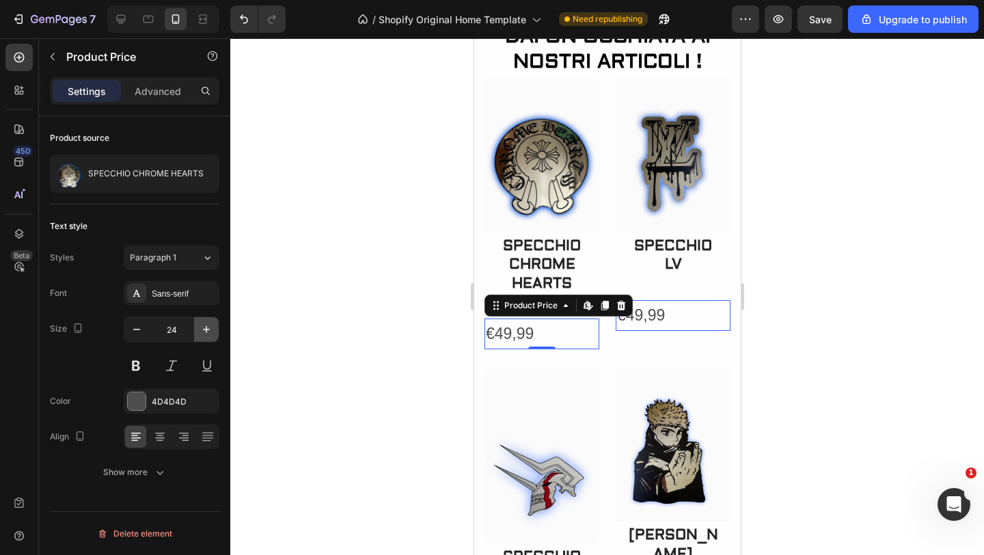
click at [205, 321] on button "button" at bounding box center [206, 329] width 25 height 25
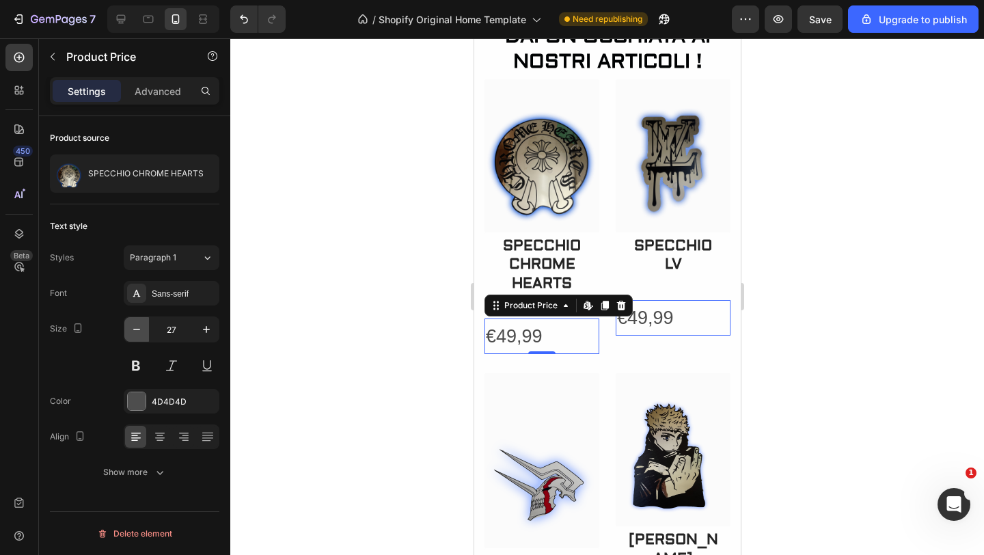
click at [137, 333] on icon "button" at bounding box center [137, 329] width 14 height 14
type input "25"
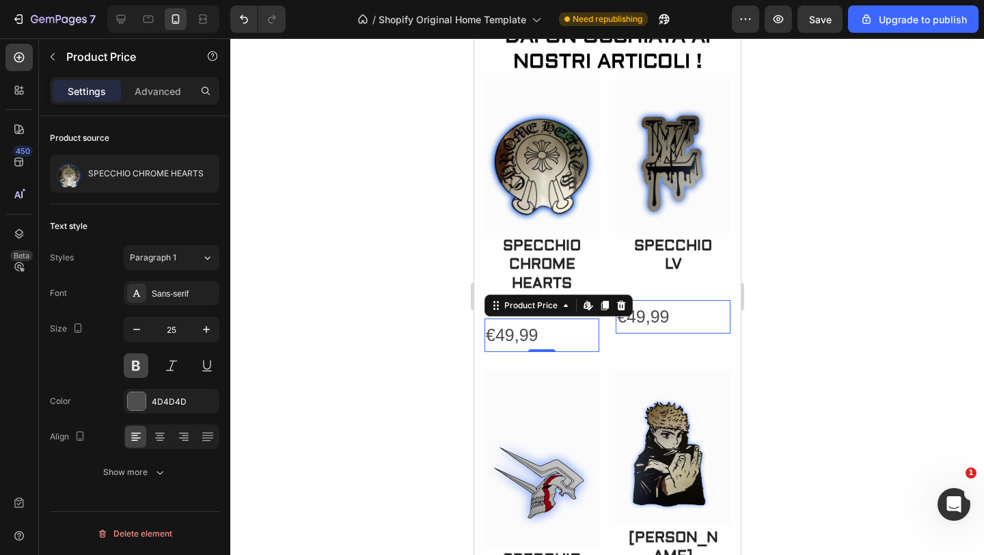
click at [137, 363] on button at bounding box center [136, 365] width 25 height 25
click at [174, 290] on div "Sans-serif" at bounding box center [184, 294] width 64 height 12
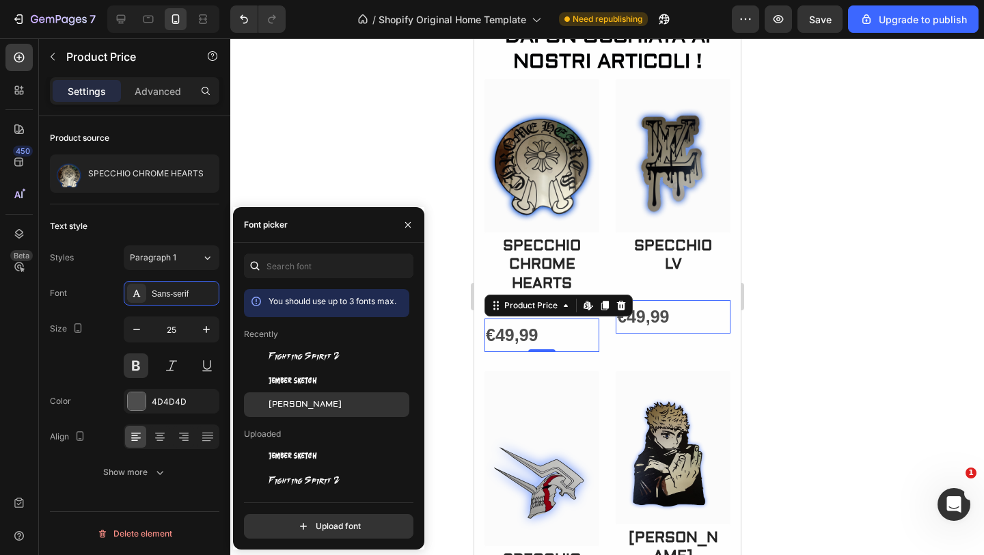
click at [286, 400] on span "[PERSON_NAME]" at bounding box center [304, 404] width 73 height 12
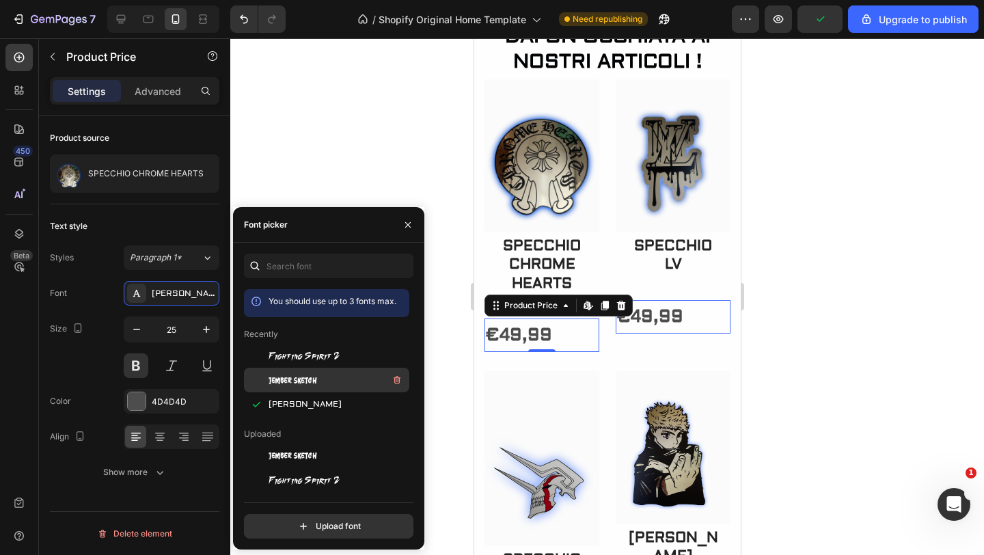
click at [292, 380] on span "Jember Sketch" at bounding box center [292, 380] width 48 height 12
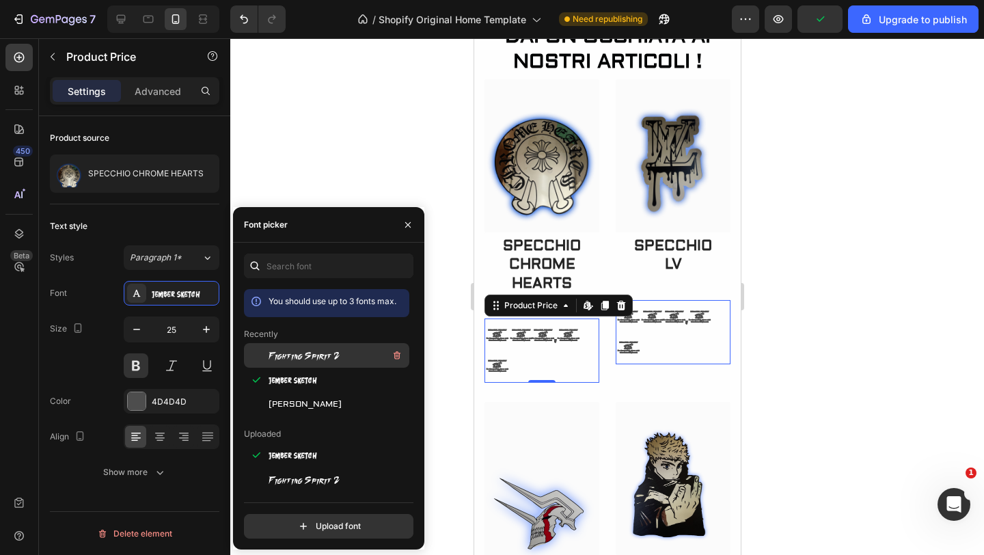
click at [300, 356] on span "Fighting Spirit 2" at bounding box center [303, 355] width 71 height 12
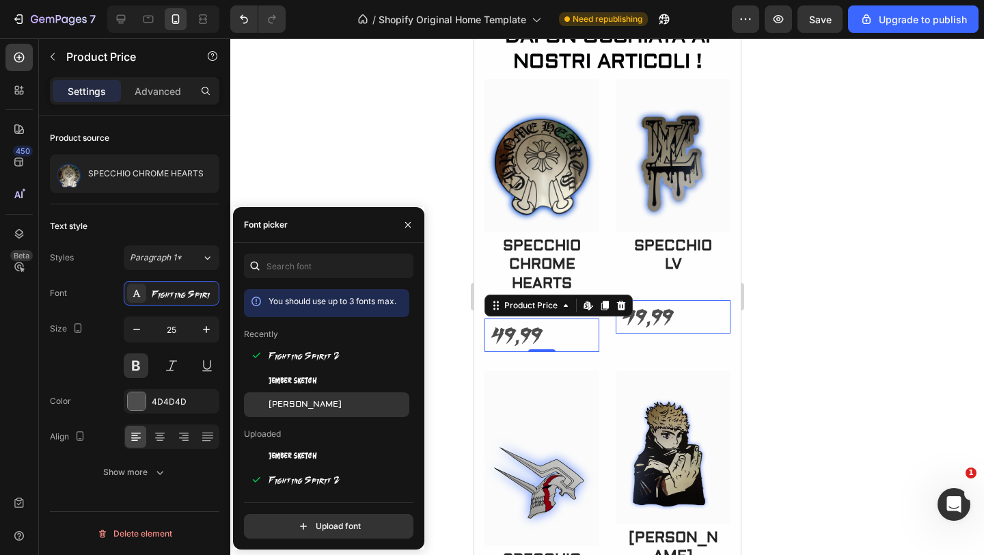
click at [284, 404] on span "[PERSON_NAME]" at bounding box center [304, 404] width 73 height 12
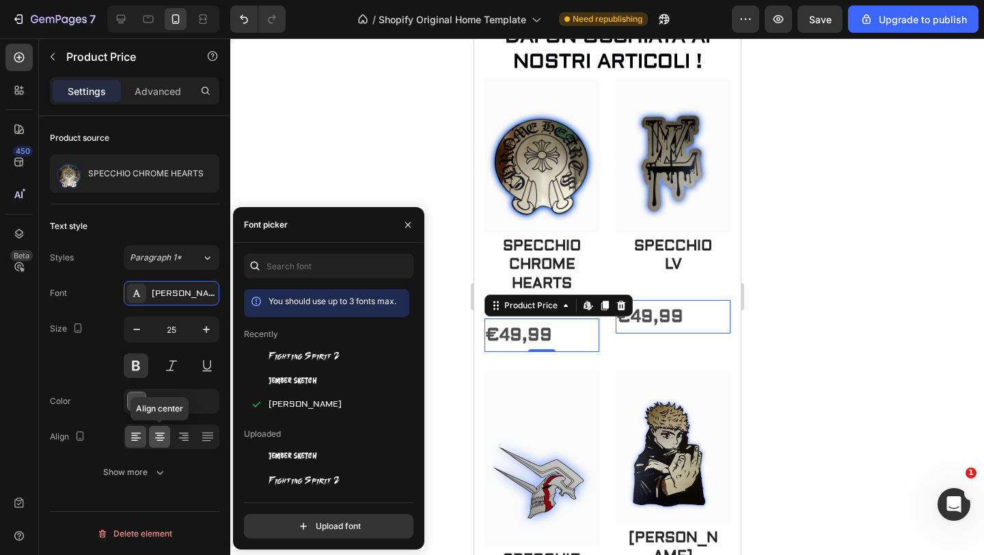
click at [162, 433] on icon at bounding box center [160, 437] width 14 height 14
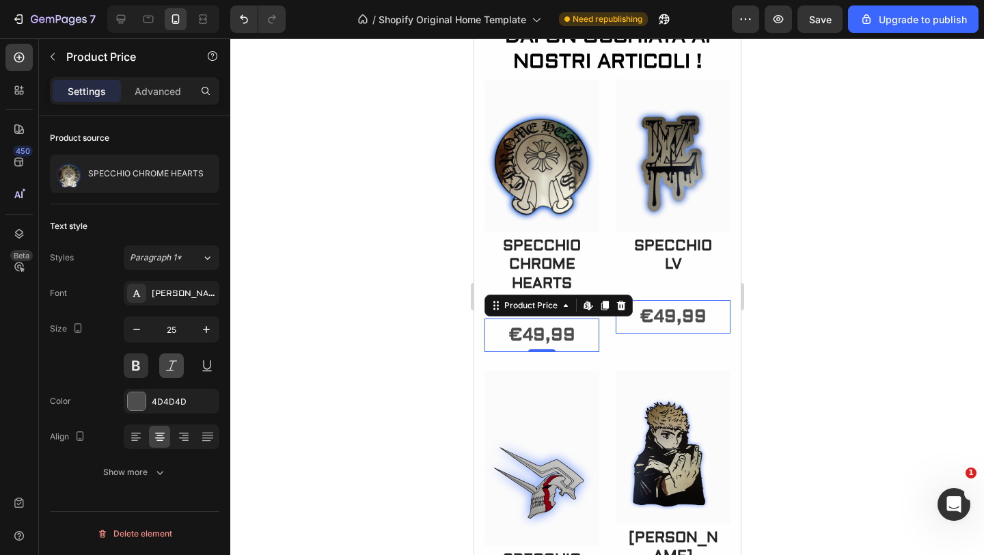
click at [173, 371] on button at bounding box center [171, 365] width 25 height 25
click at [201, 365] on button at bounding box center [207, 365] width 25 height 25
click at [200, 361] on button at bounding box center [207, 365] width 25 height 25
click at [141, 401] on div at bounding box center [137, 401] width 18 height 18
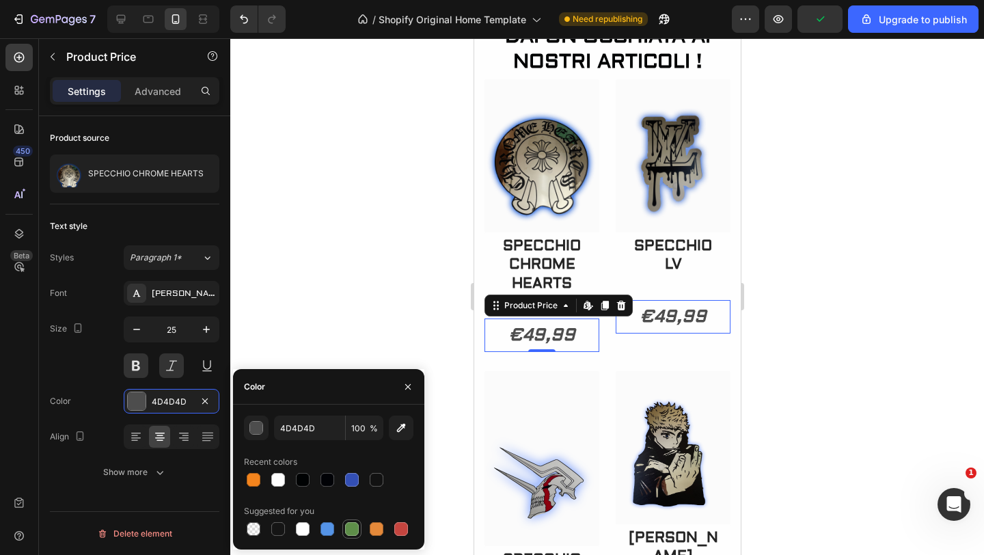
click at [354, 528] on div at bounding box center [352, 529] width 14 height 14
click at [298, 475] on div at bounding box center [303, 480] width 14 height 14
type input "000203"
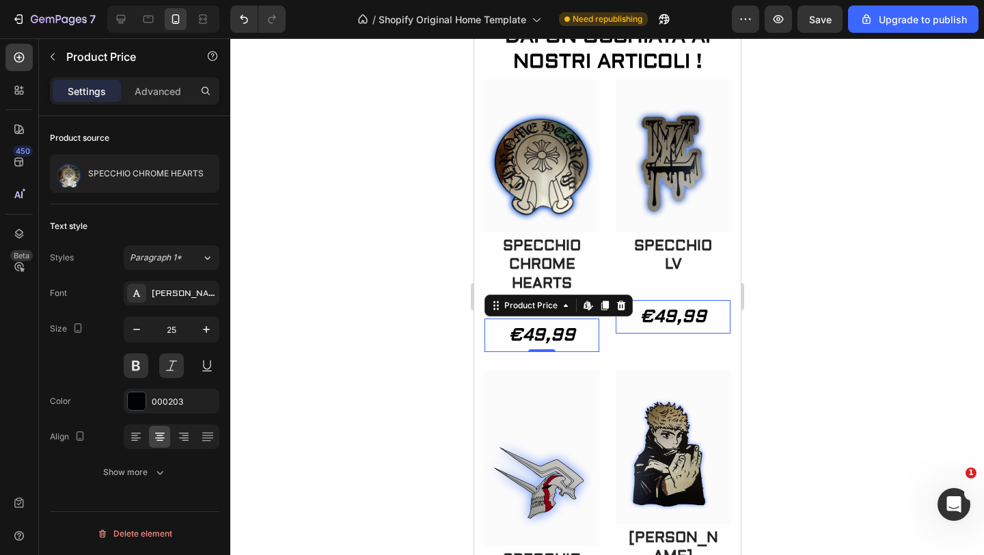
click at [333, 337] on div at bounding box center [606, 296] width 753 height 516
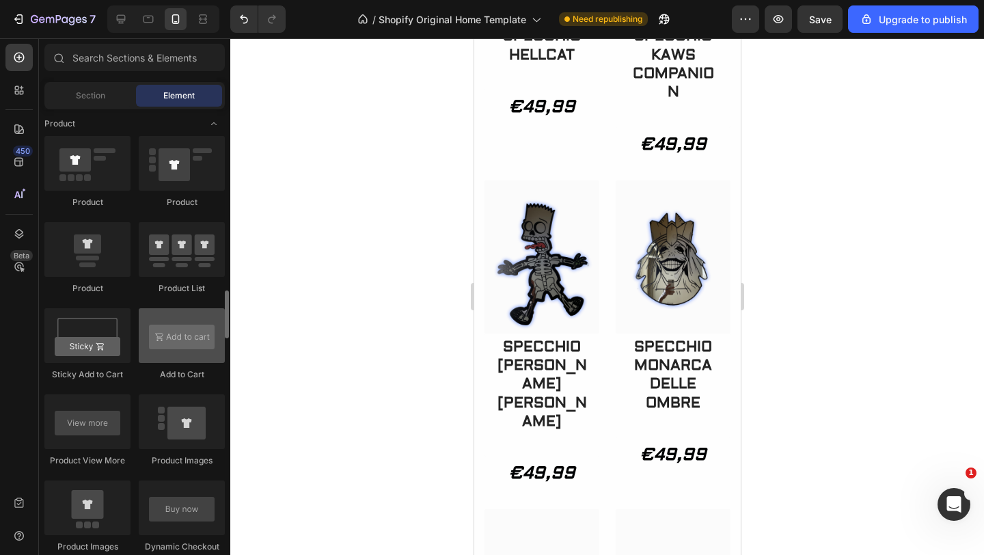
scroll to position [1734, 0]
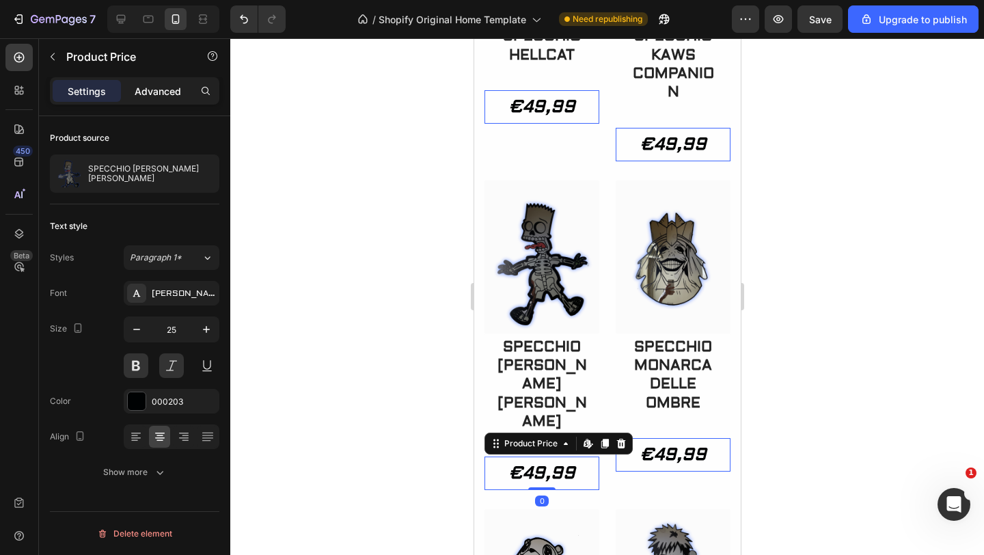
click at [164, 90] on p "Advanced" at bounding box center [158, 91] width 46 height 14
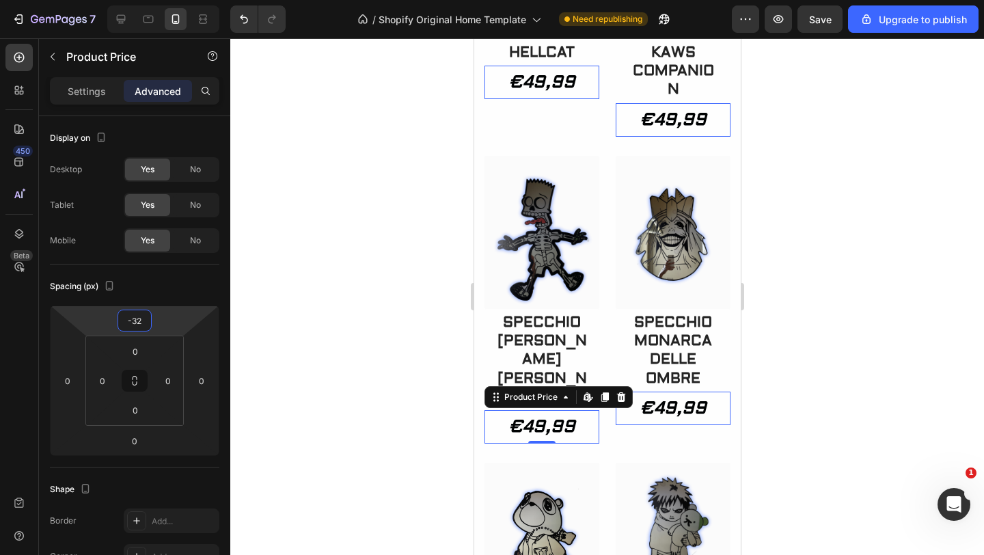
scroll to position [1633, 0]
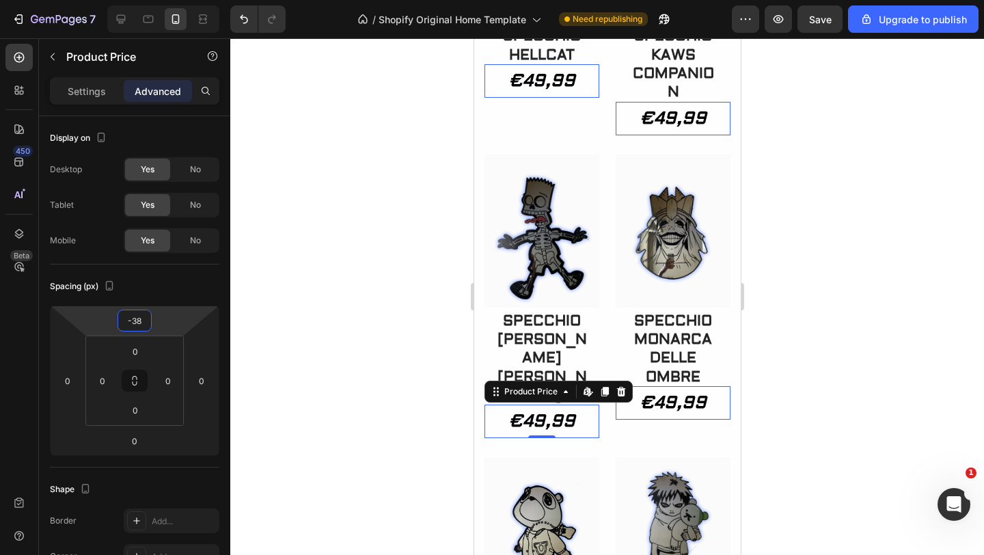
type input "-36"
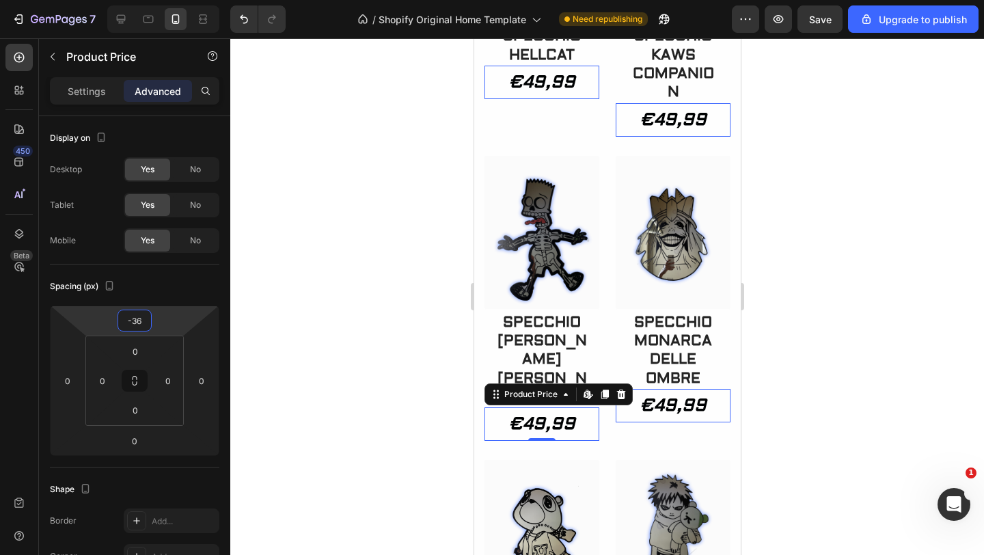
drag, startPoint x: 158, startPoint y: 320, endPoint x: 158, endPoint y: 340, distance: 19.8
click at [158, 0] on html "7 / Shopify Original Home Template Need republishing Preview Save Upgrade to pu…" at bounding box center [492, 0] width 984 height 0
click at [329, 302] on div at bounding box center [606, 296] width 753 height 516
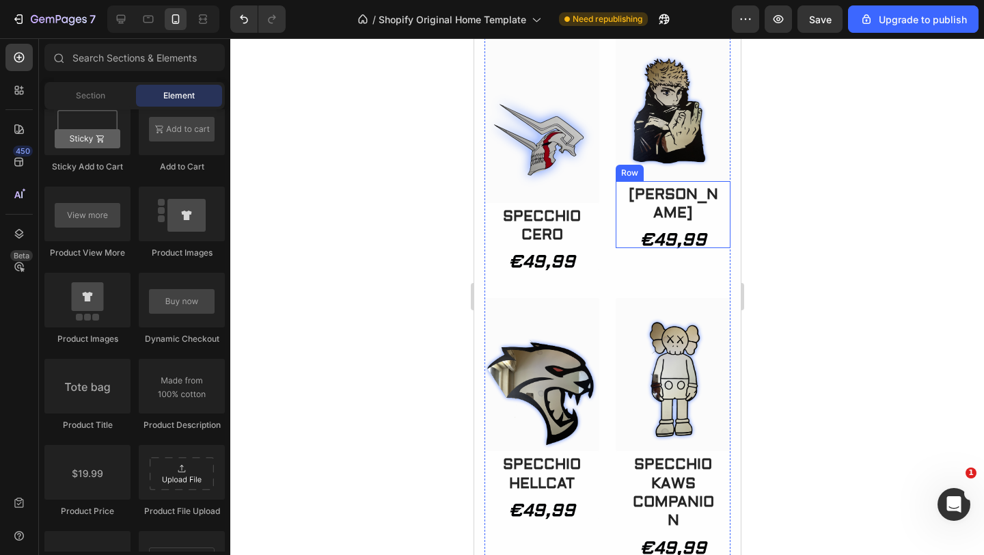
scroll to position [1203, 0]
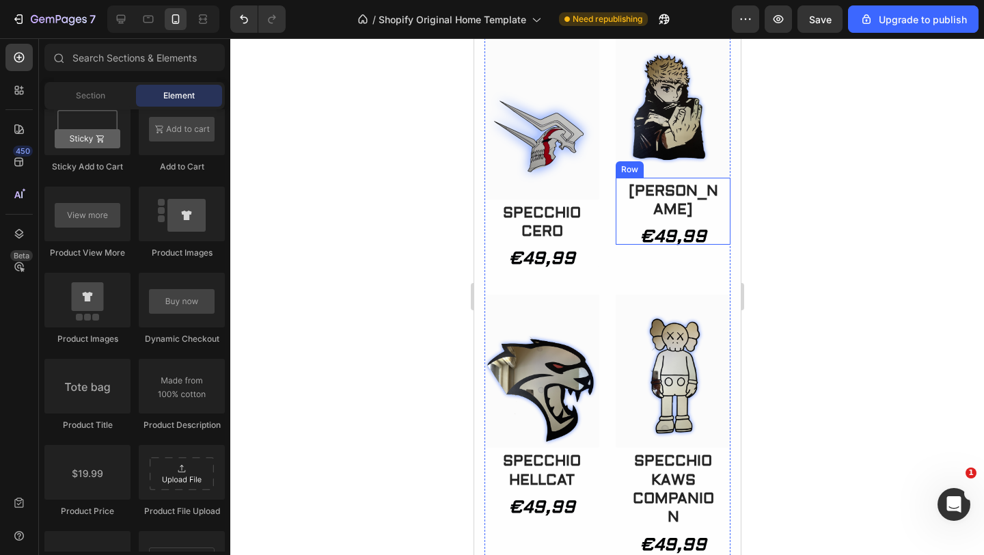
click at [813, 256] on div at bounding box center [606, 296] width 753 height 516
click at [904, 312] on div at bounding box center [606, 296] width 753 height 516
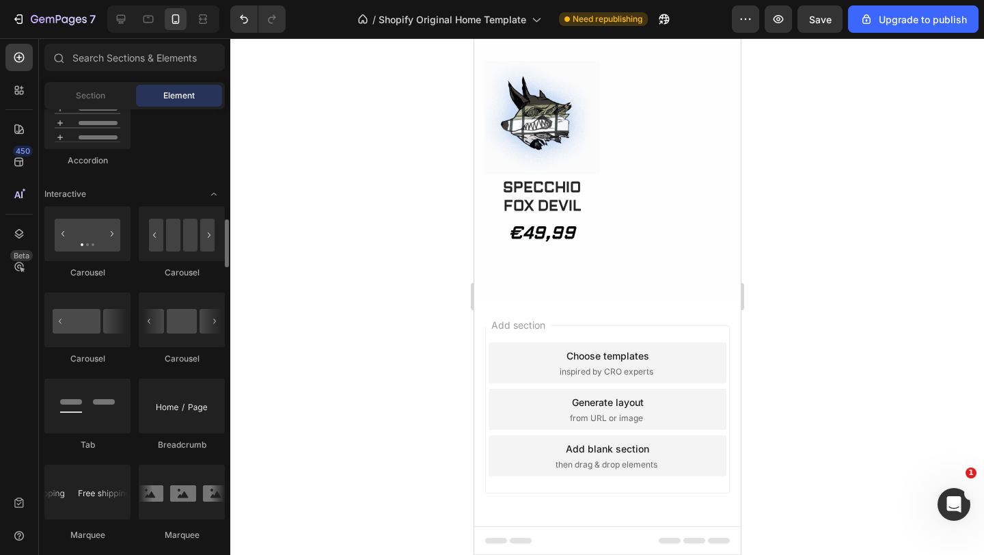
scroll to position [1298, 0]
drag, startPoint x: 645, startPoint y: 361, endPoint x: 571, endPoint y: 344, distance: 75.6
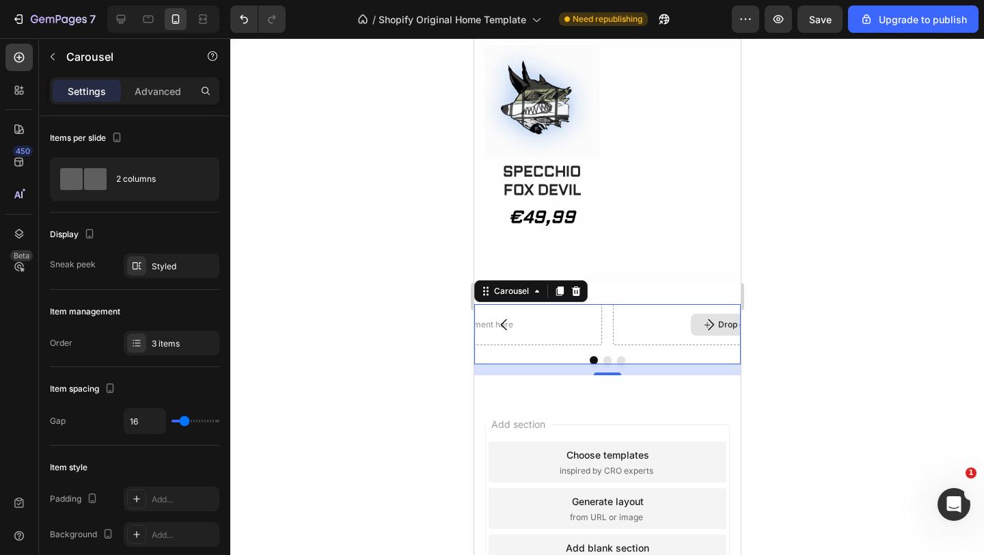
click at [374, 317] on div at bounding box center [606, 296] width 753 height 516
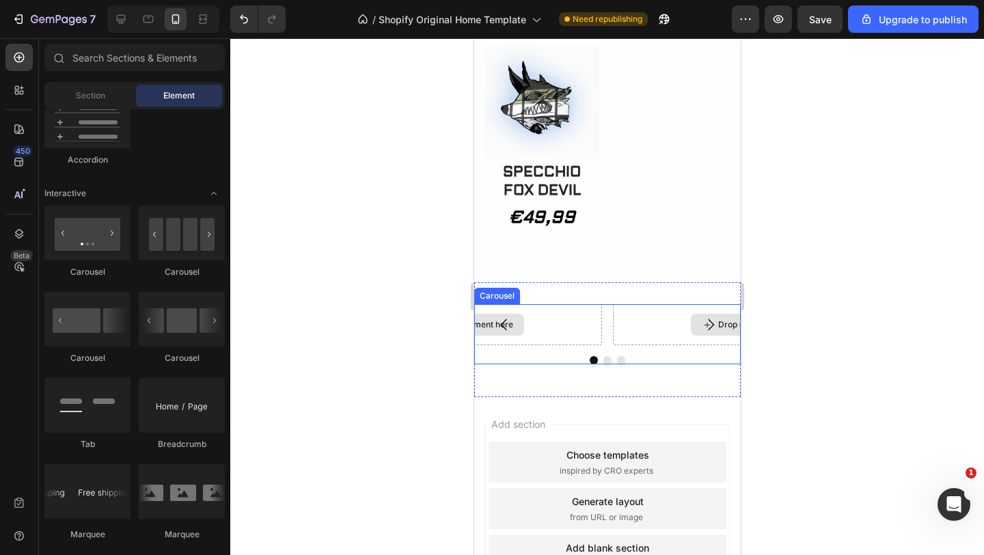
click at [563, 345] on div "Drop element here" at bounding box center [468, 324] width 266 height 41
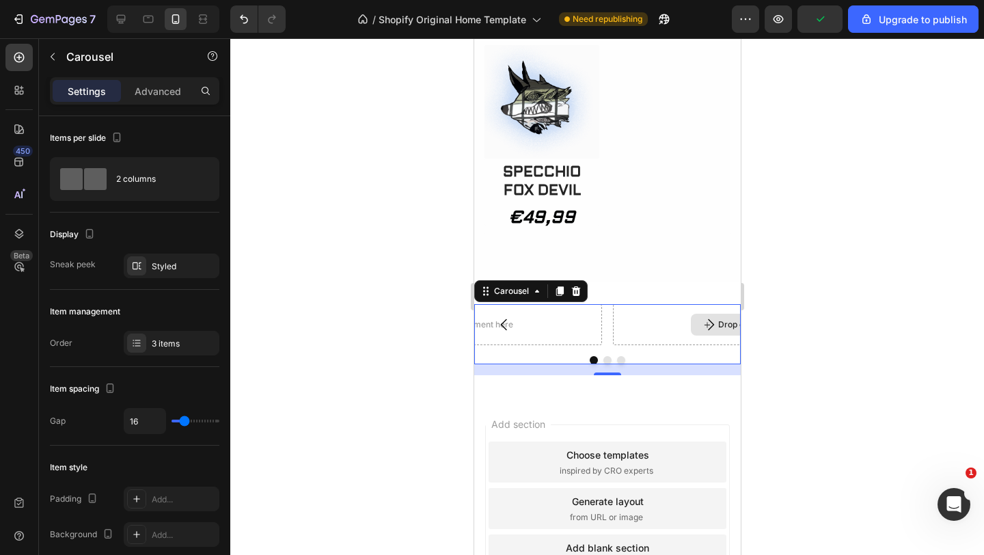
click at [790, 311] on div at bounding box center [606, 296] width 753 height 516
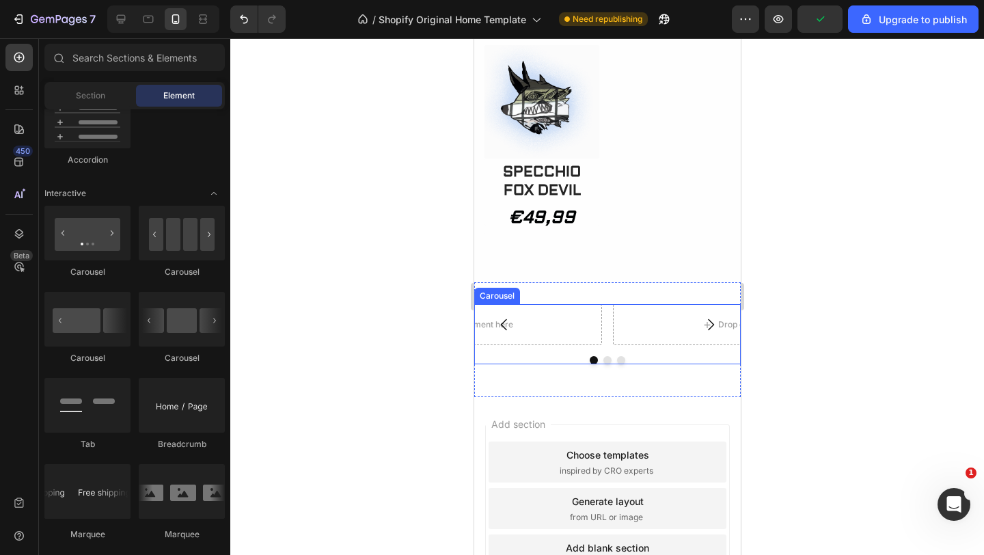
click at [711, 331] on icon "Carousel Next Arrow" at bounding box center [710, 325] width 6 height 12
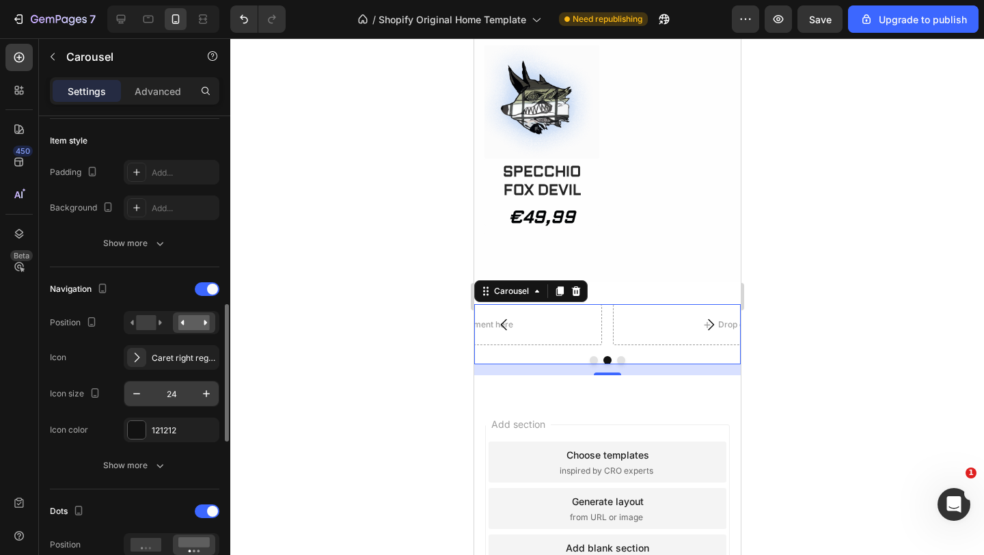
scroll to position [0, 0]
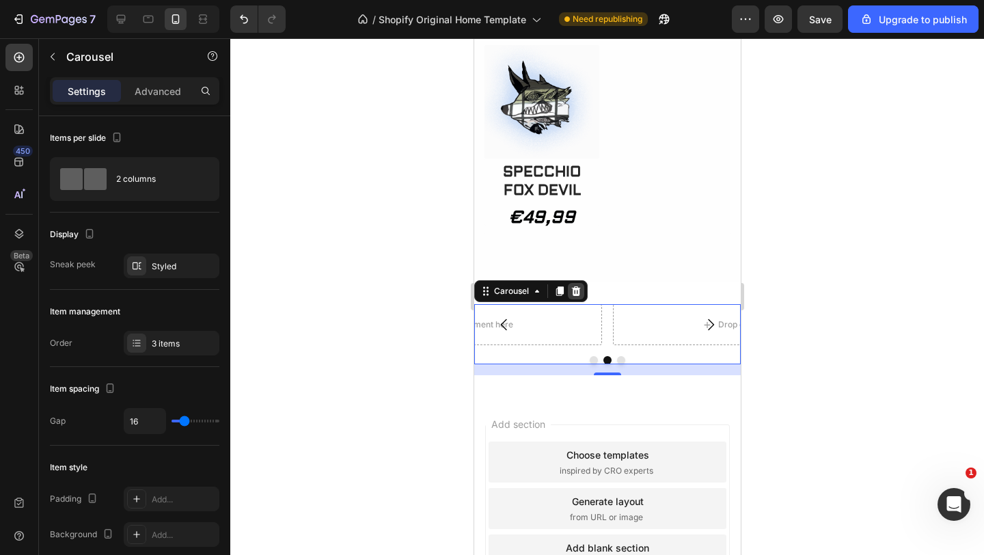
click at [574, 296] on icon at bounding box center [575, 291] width 9 height 10
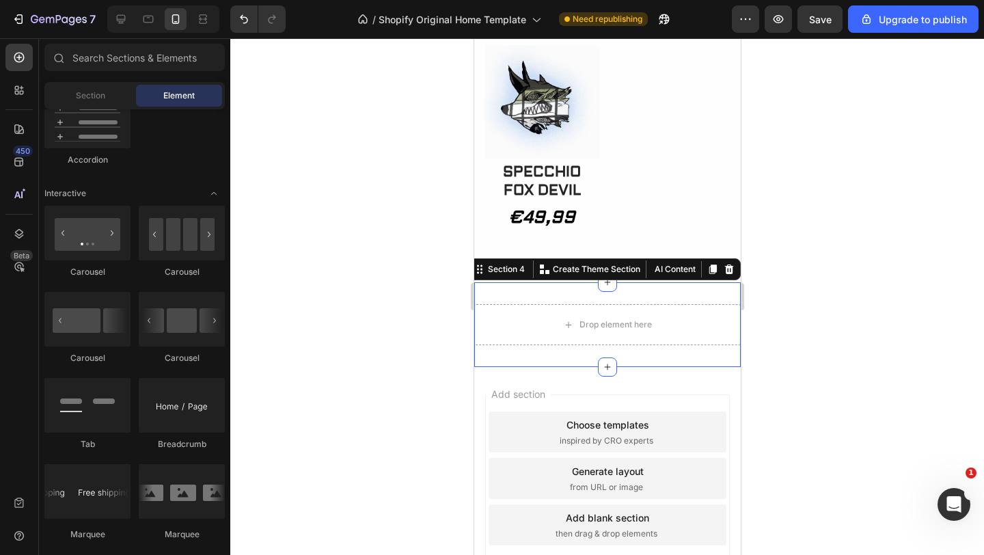
click at [641, 313] on div "Drop element here Section 4 You can create reusable sections Create Theme Secti…" at bounding box center [606, 324] width 266 height 85
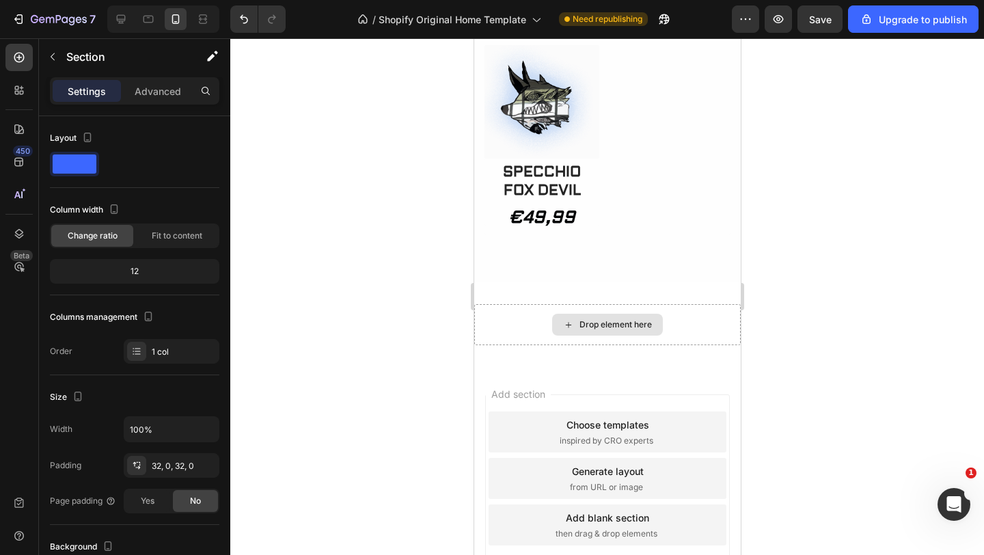
click at [624, 330] on div "Drop element here" at bounding box center [615, 324] width 72 height 11
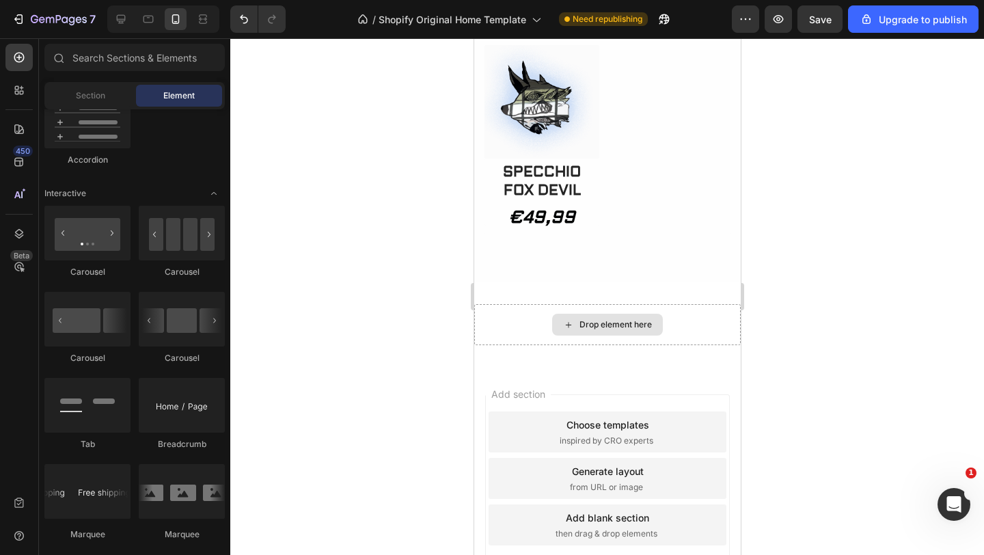
click at [624, 330] on div "Drop element here" at bounding box center [615, 324] width 72 height 11
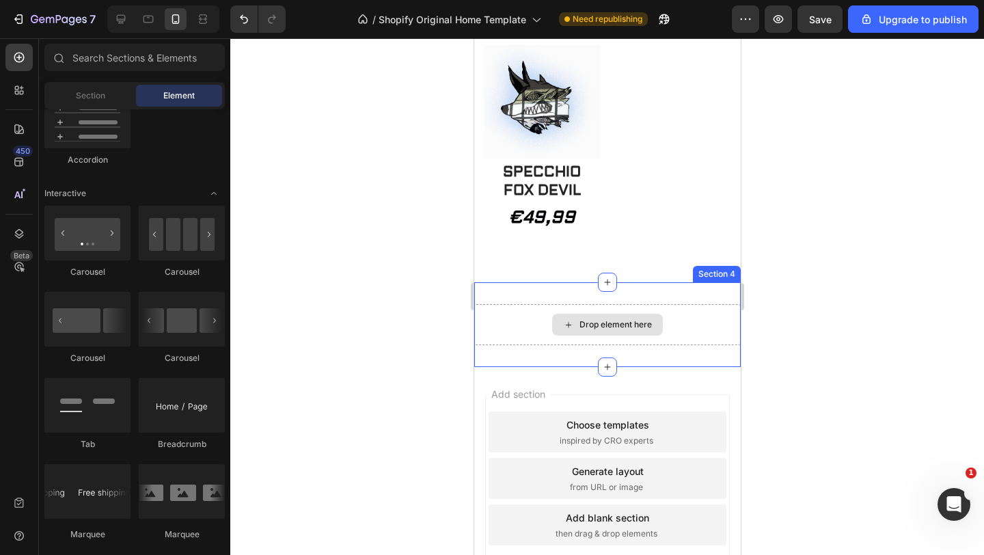
click at [592, 333] on div "Drop element here" at bounding box center [606, 325] width 111 height 22
click at [700, 305] on div "Drop element here Section 4" at bounding box center [606, 324] width 266 height 85
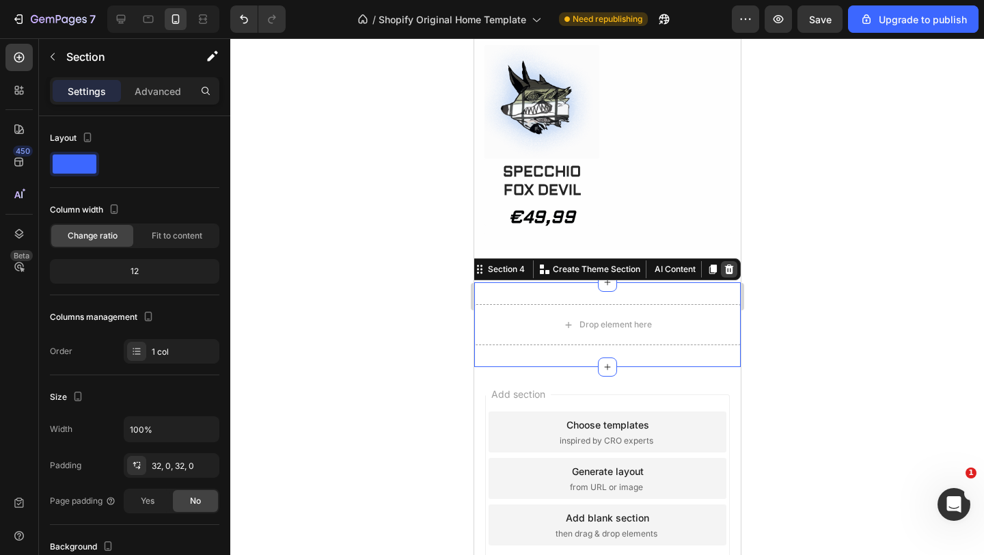
click at [725, 277] on div at bounding box center [728, 269] width 16 height 16
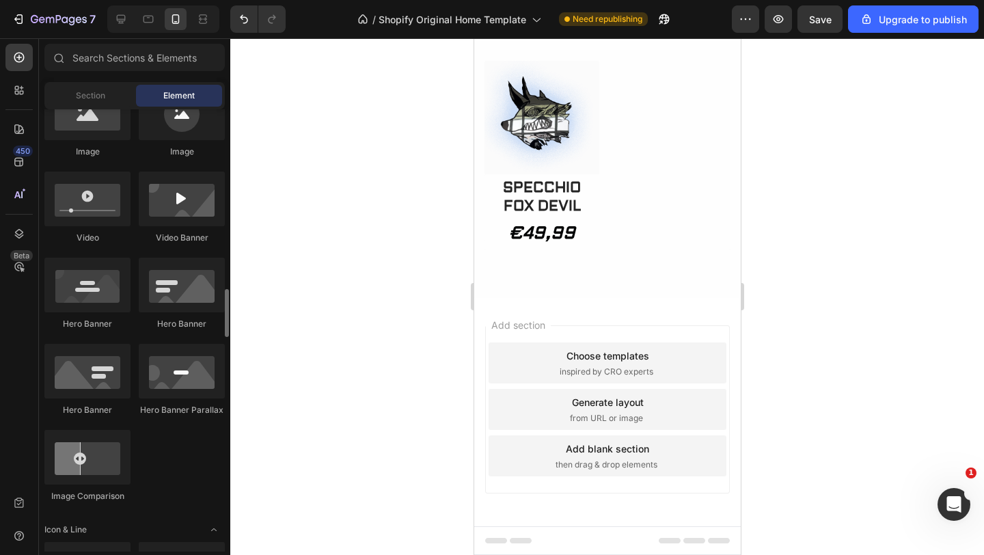
scroll to position [438, 0]
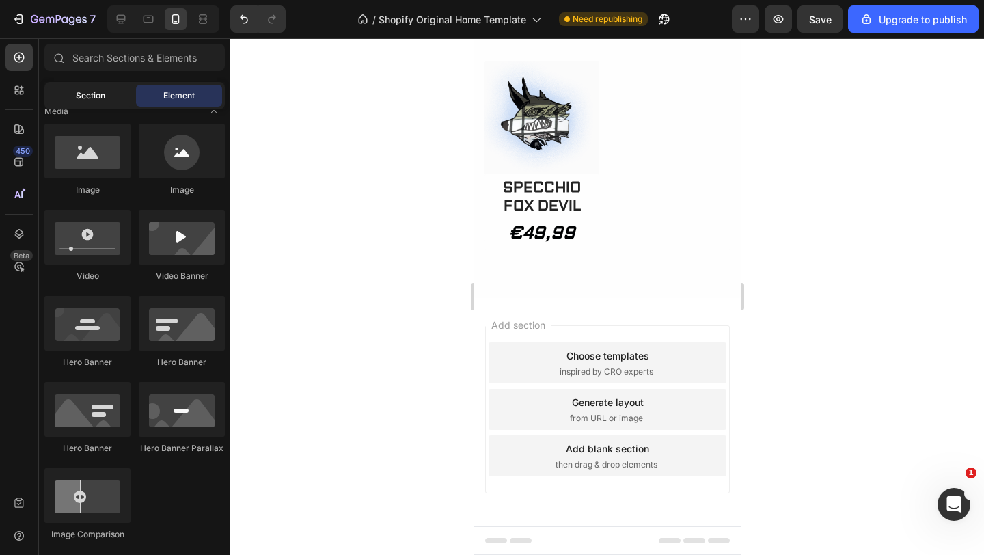
click at [107, 98] on div "Section" at bounding box center [90, 96] width 86 height 22
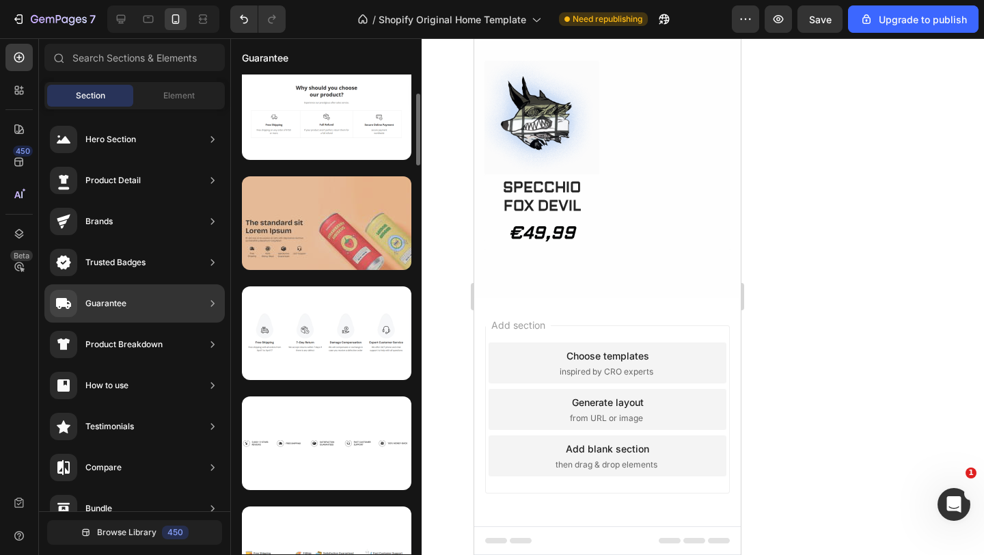
scroll to position [124, 0]
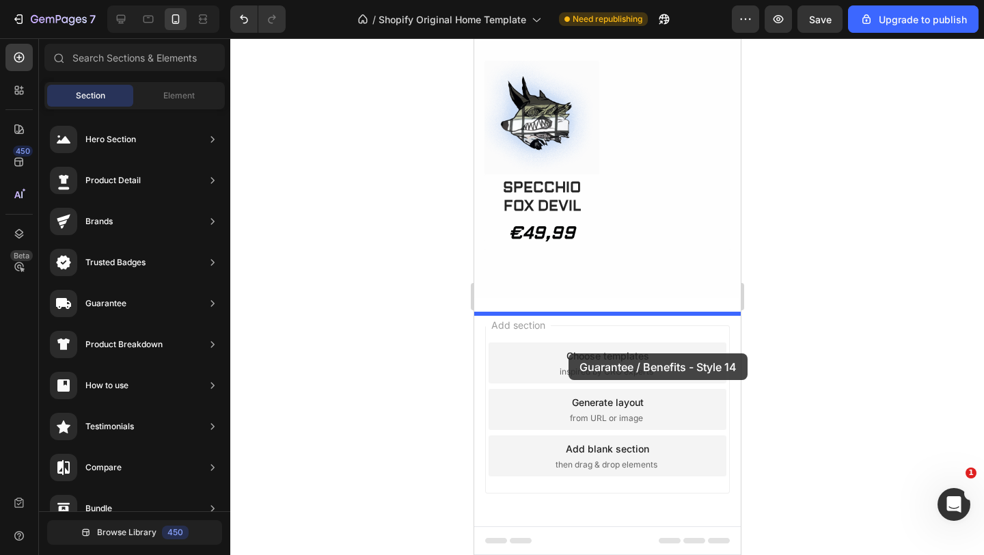
drag, startPoint x: 818, startPoint y: 346, endPoint x: 568, endPoint y: 353, distance: 250.1
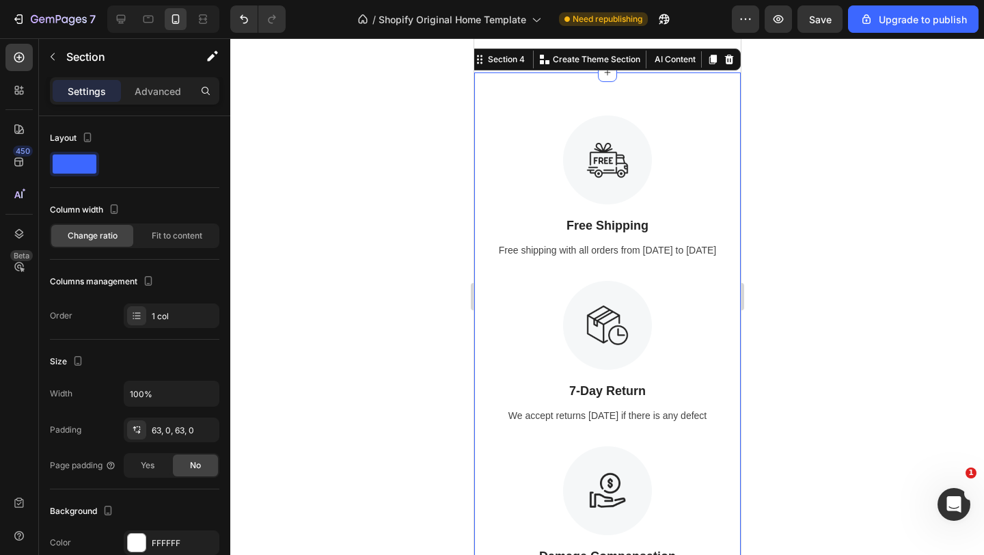
scroll to position [2521, 0]
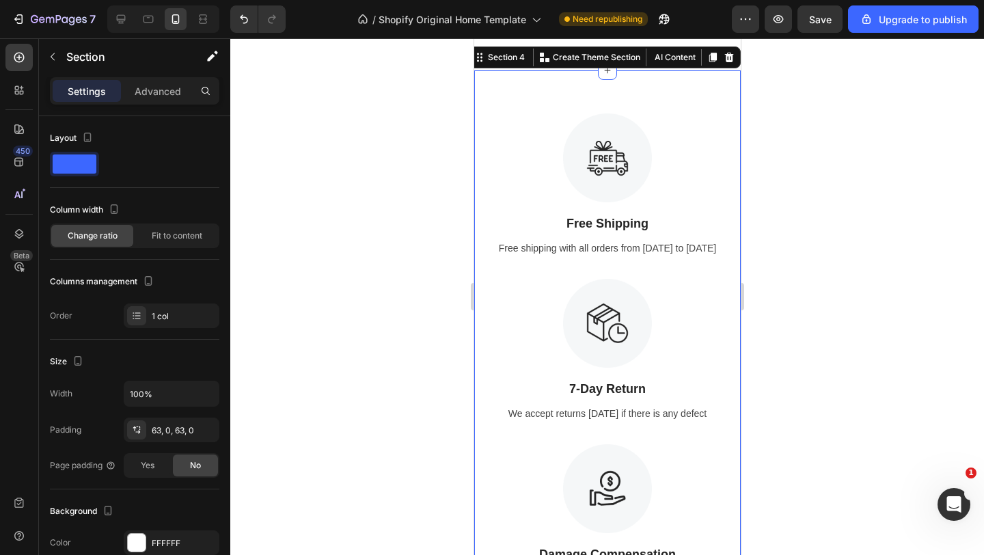
click at [818, 183] on div at bounding box center [606, 296] width 753 height 516
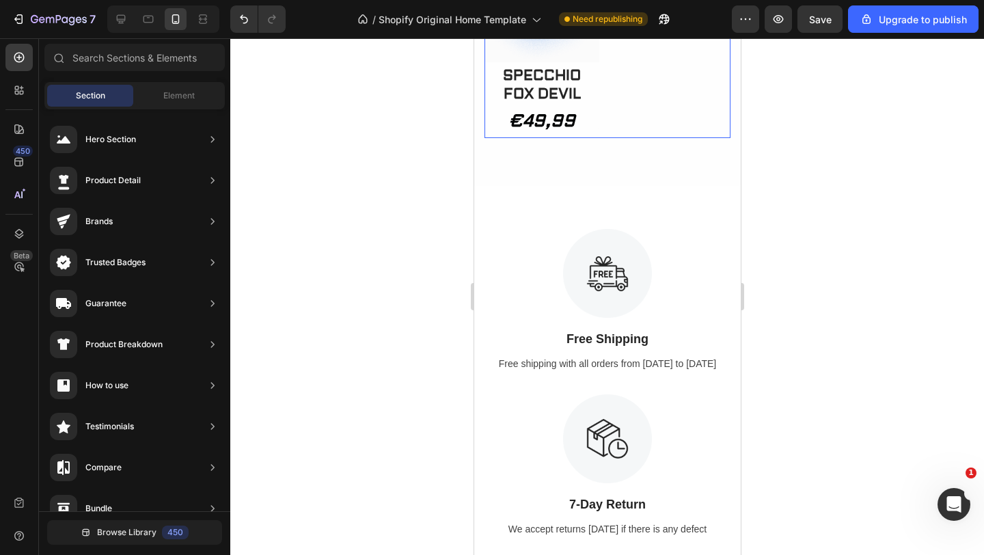
scroll to position [2408, 0]
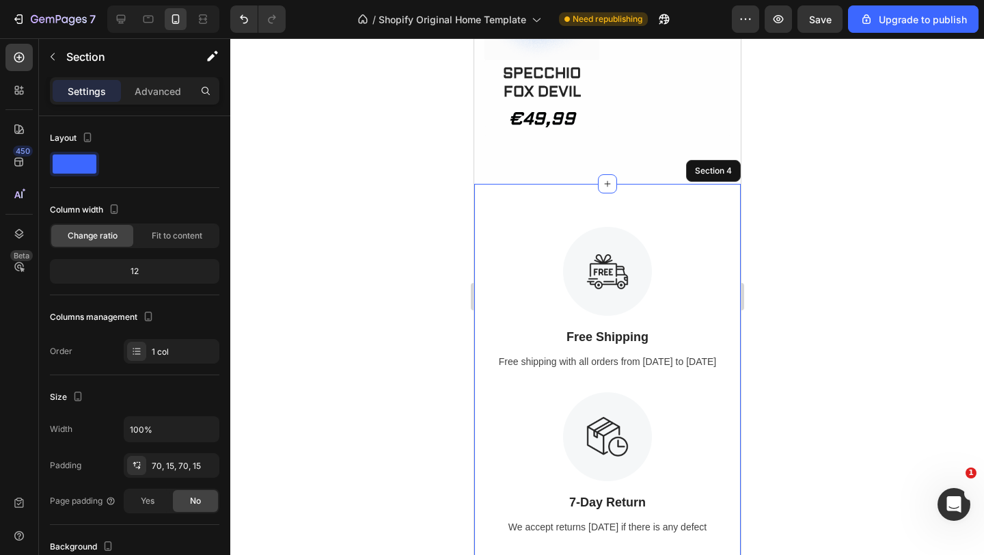
click at [678, 234] on div "Image Free Shipping Text Block Free shipping with all orders from April 1 to Ap…" at bounding box center [606, 566] width 266 height 765
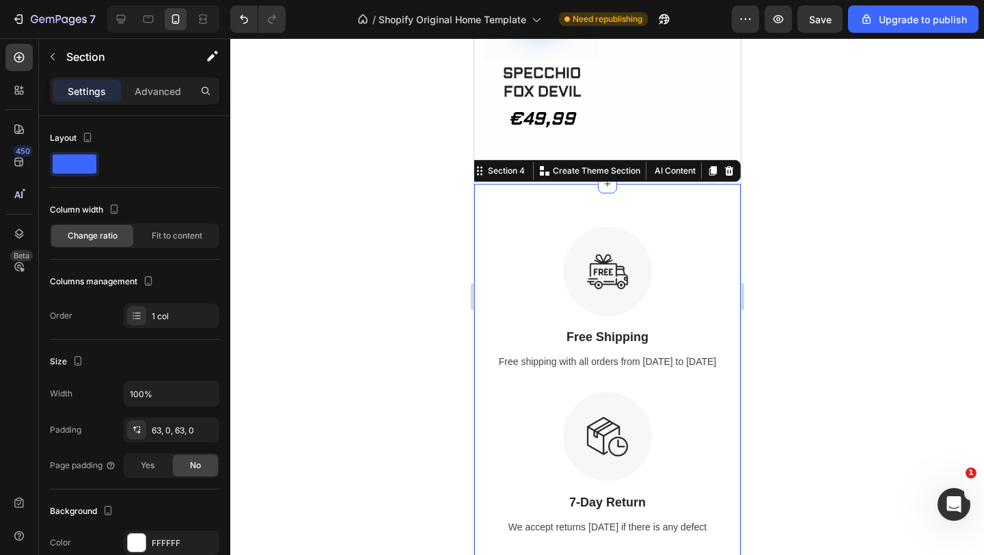
click at [153, 79] on div "Settings Advanced" at bounding box center [134, 90] width 169 height 27
click at [152, 85] on p "Advanced" at bounding box center [158, 91] width 46 height 14
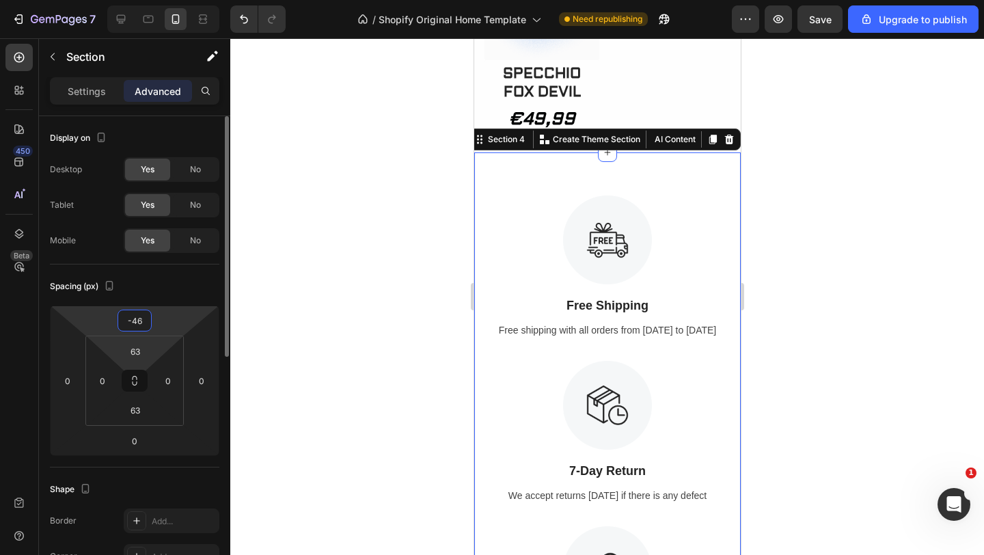
drag, startPoint x: 177, startPoint y: 328, endPoint x: 173, endPoint y: 344, distance: 16.9
click at [173, 0] on html "7 / Shopify Original Home Template Need republishing Preview Save Upgrade to pu…" at bounding box center [492, 0] width 984 height 0
type input "-48"
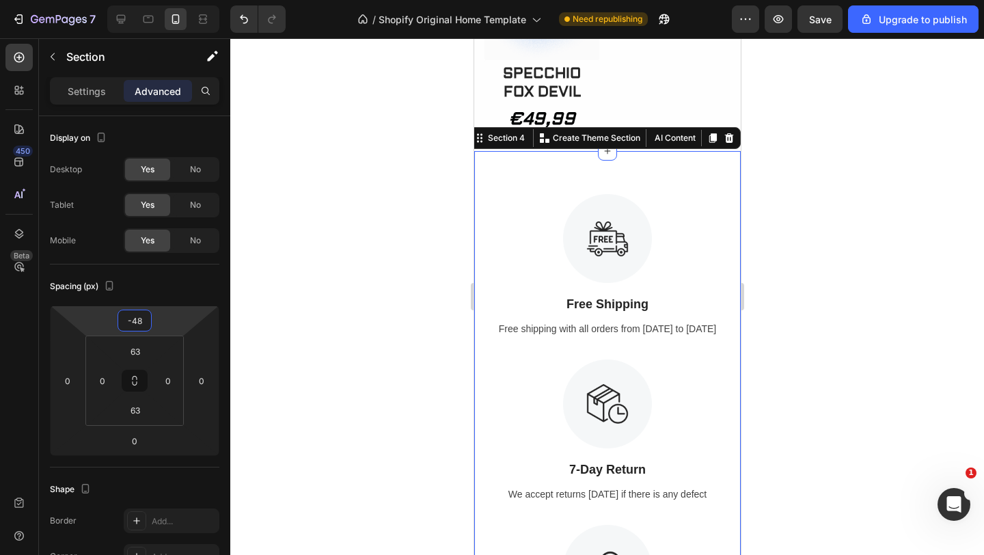
click at [270, 275] on div at bounding box center [606, 296] width 753 height 516
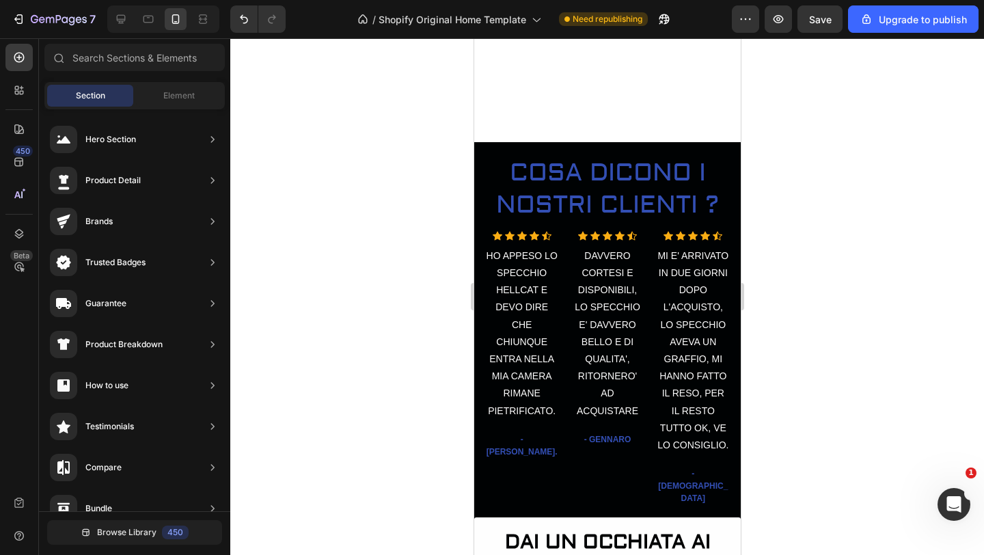
scroll to position [387, 0]
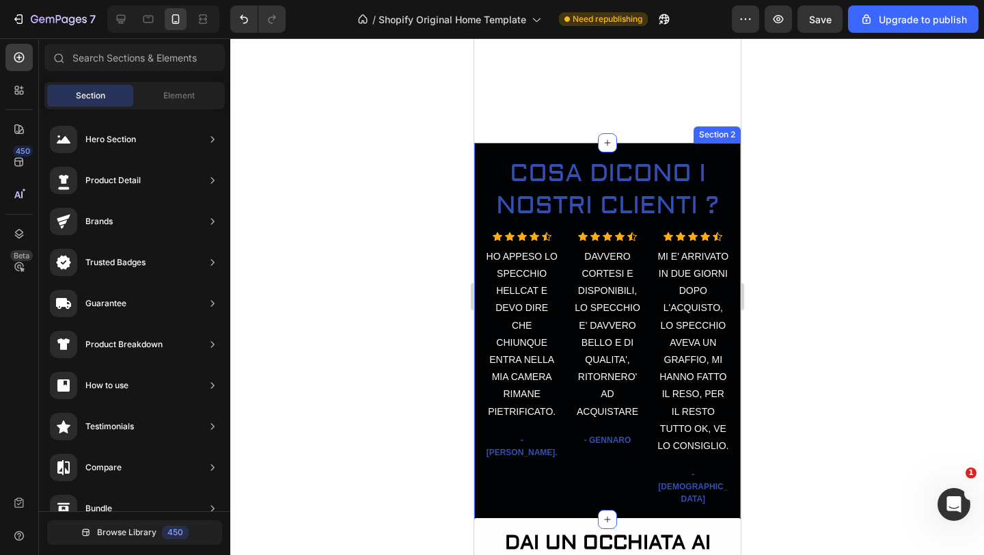
click at [726, 152] on div "COSA DICONO I NOSTRI CLIENTI ? Heading Row Icon Icon Icon Icon Icon Icon List H…" at bounding box center [607, 330] width 246 height 370
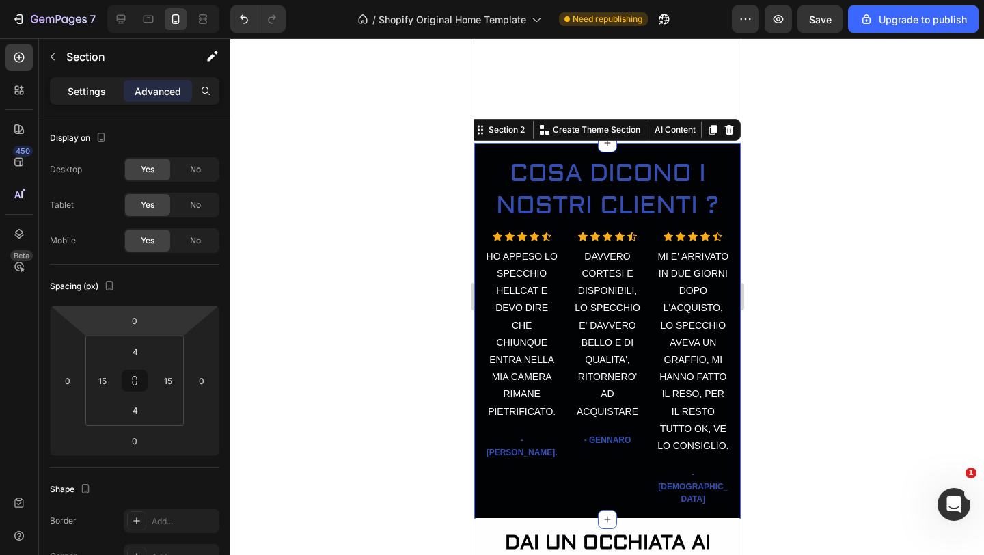
click at [101, 94] on p "Settings" at bounding box center [87, 91] width 38 height 14
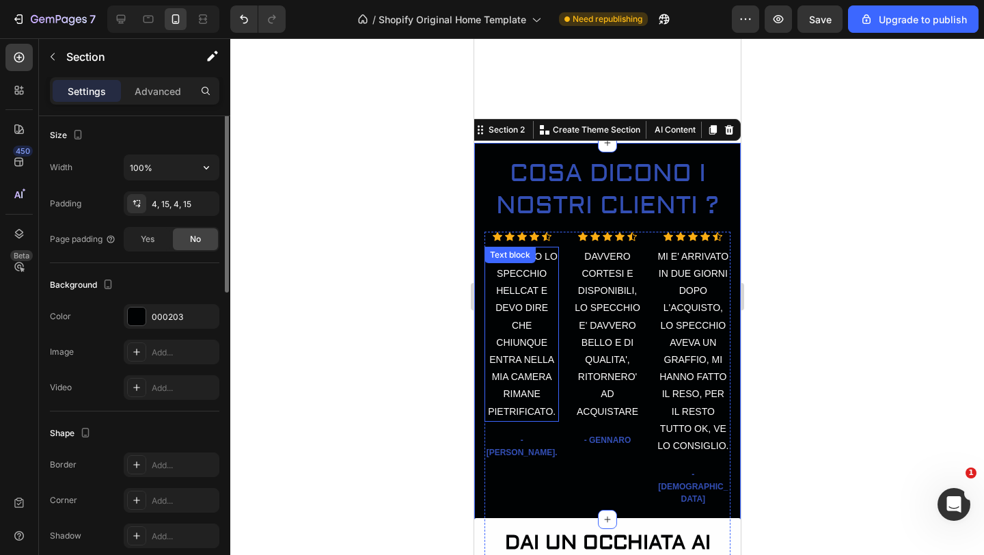
scroll to position [320, 0]
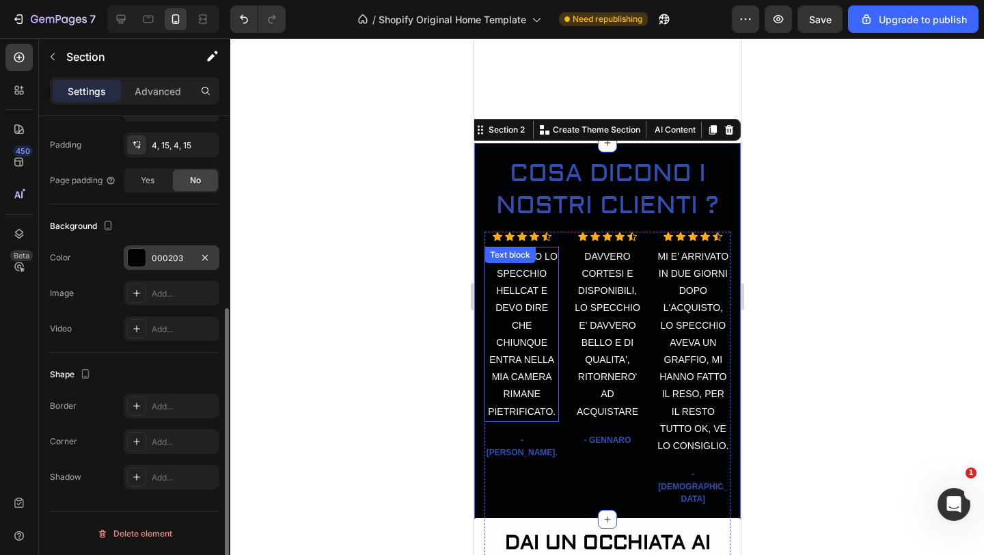
click at [136, 256] on div at bounding box center [137, 258] width 18 height 18
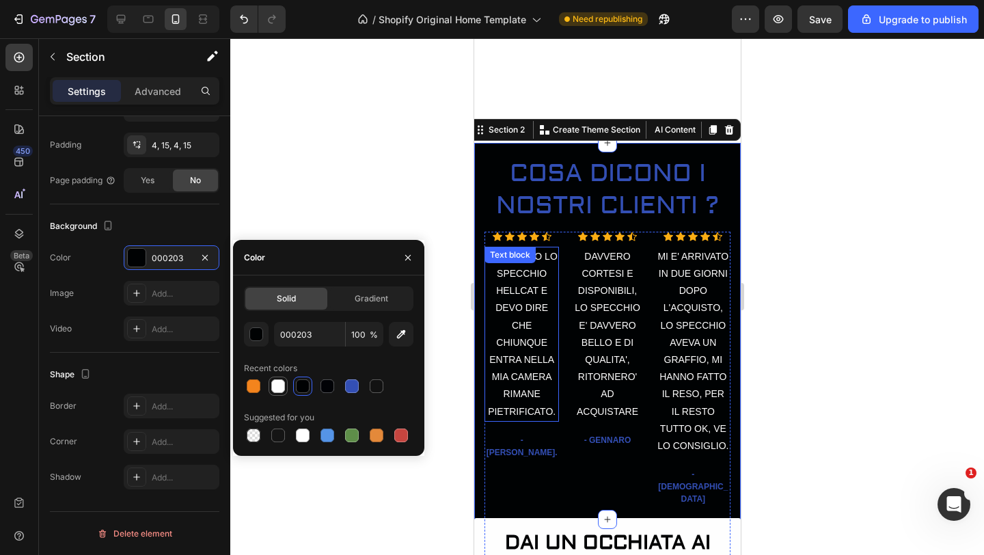
click at [280, 389] on div at bounding box center [278, 386] width 14 height 14
type input "FEFEFE"
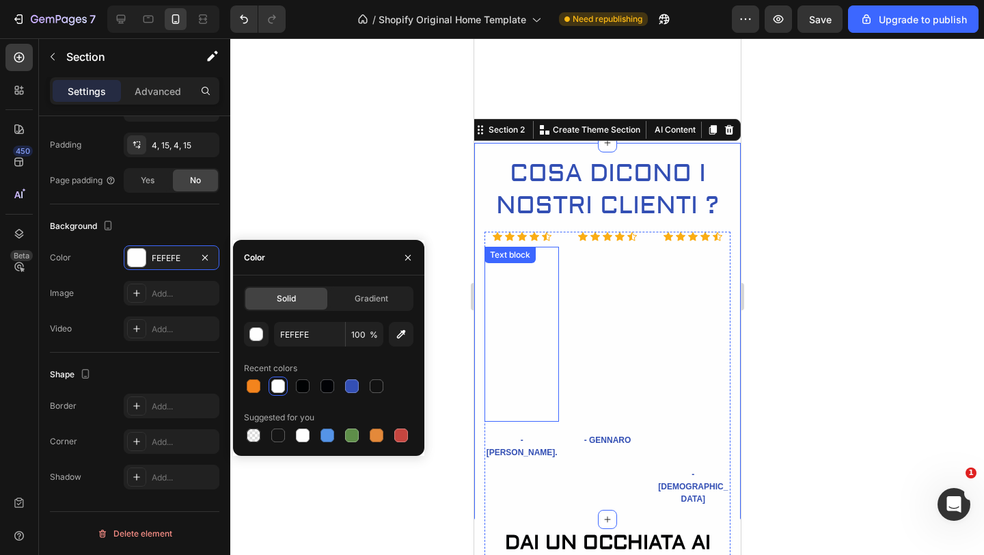
click at [515, 310] on p "HO APPESO LO SPECCHIO HELLCAT E DEVO DIRE CHE CHIUNQUE ENTRA NELLA MIA CAMERA R…" at bounding box center [521, 334] width 72 height 172
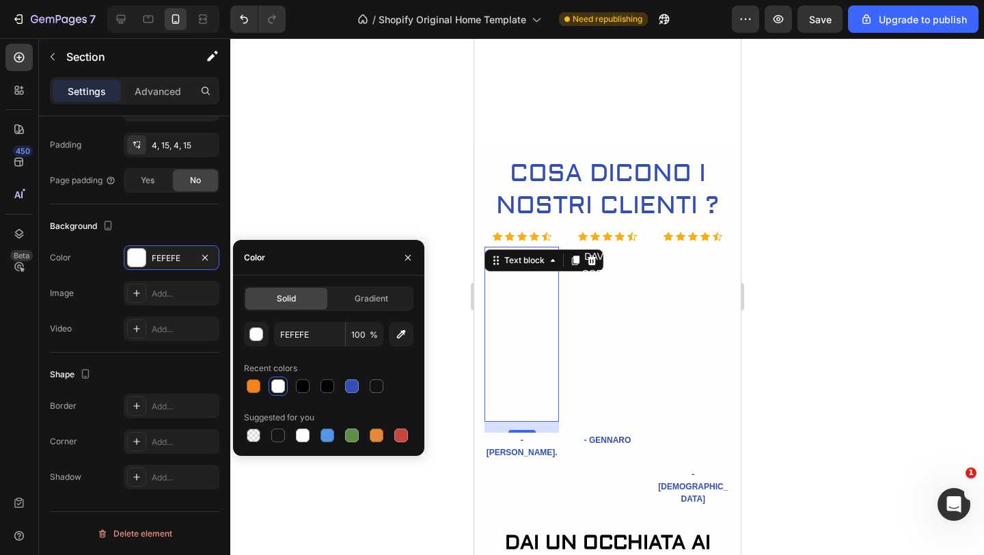
scroll to position [0, 0]
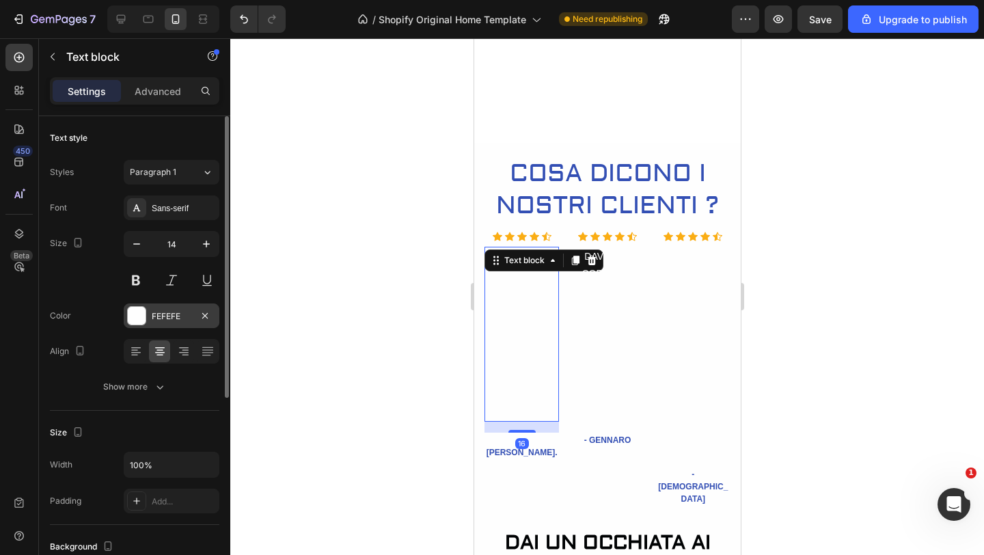
click at [137, 318] on div at bounding box center [137, 316] width 18 height 18
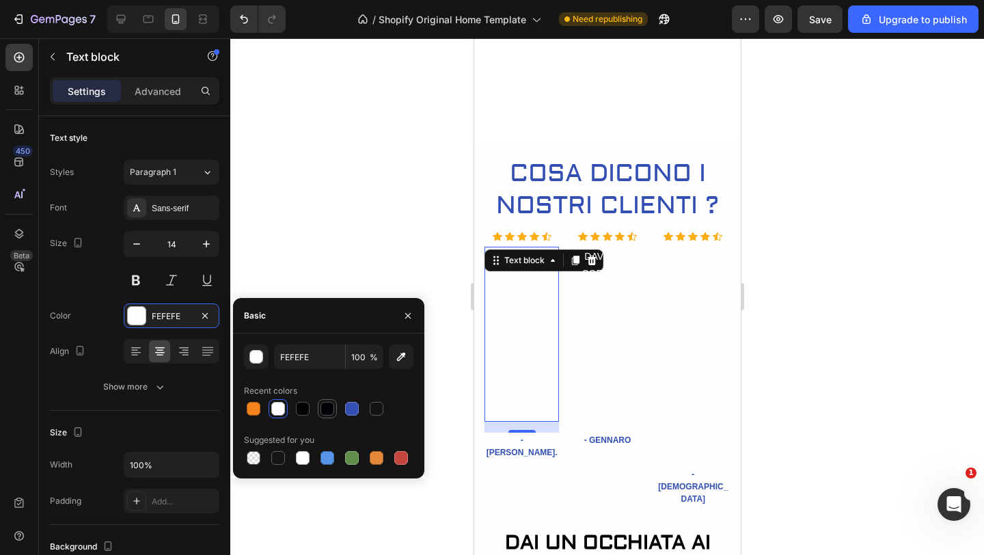
click at [331, 408] on div at bounding box center [327, 409] width 14 height 14
type input "010206"
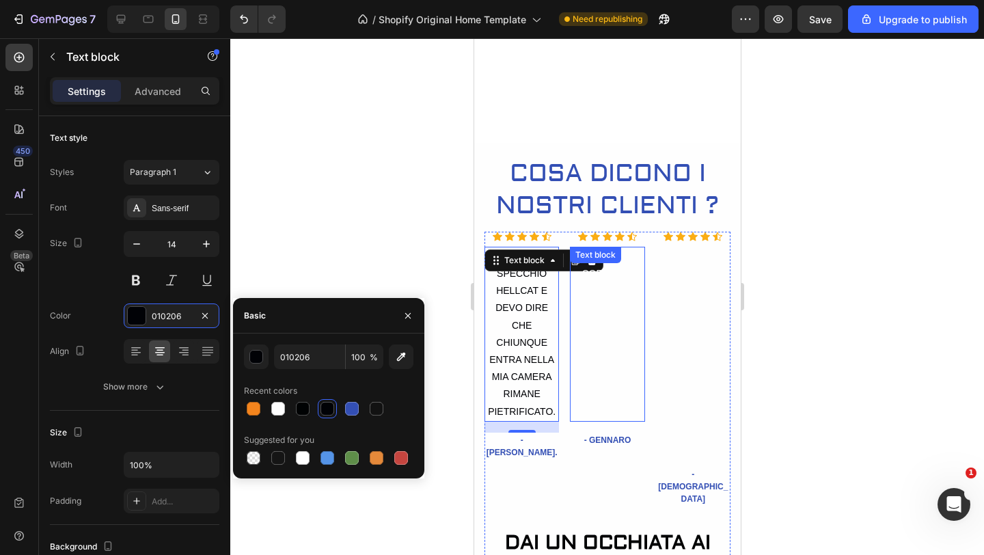
click at [585, 350] on p "DAVVERO CORTESI E DISPONIBILI, LO SPECCHIO E' DAVVERO BELLO E DI QUALITA', RITO…" at bounding box center [606, 334] width 72 height 172
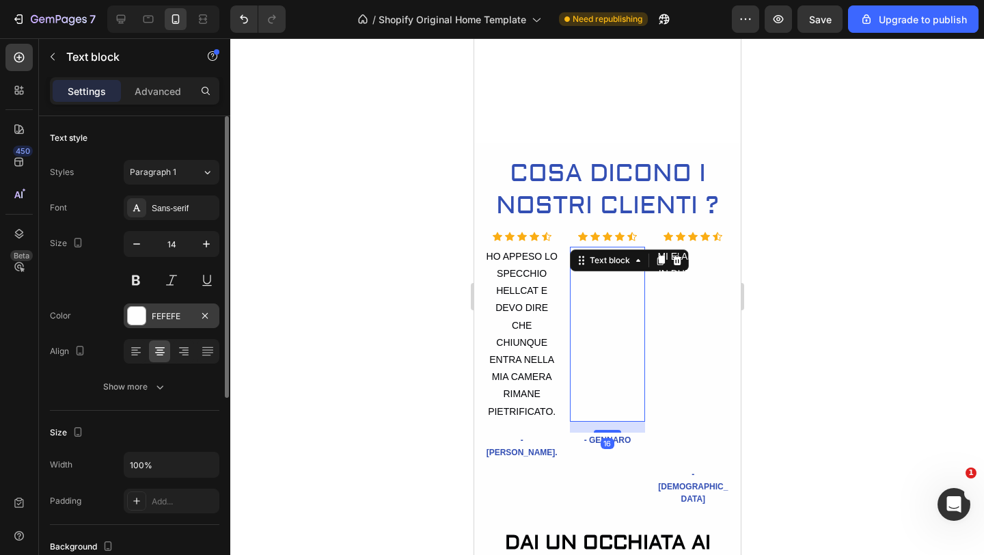
click at [138, 318] on div at bounding box center [137, 316] width 18 height 18
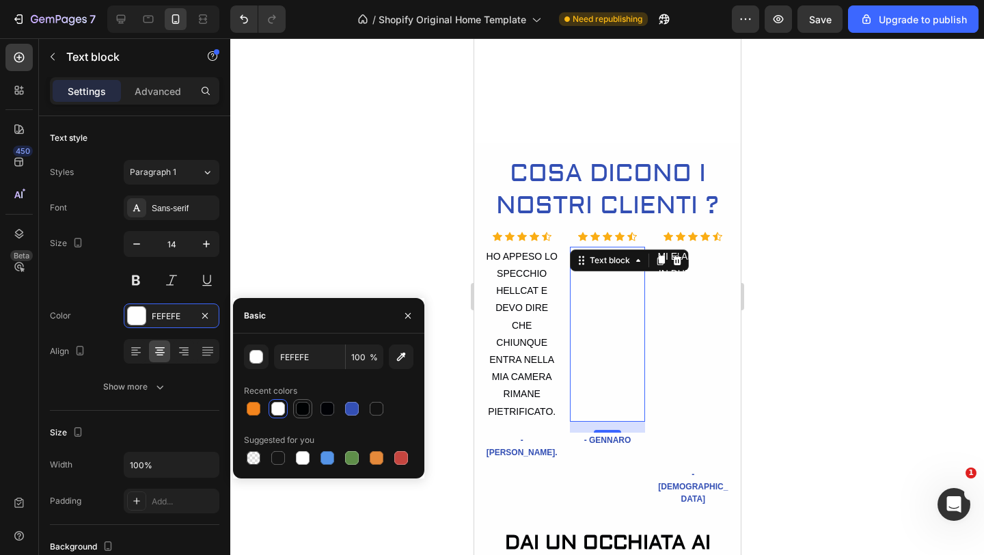
click at [310, 410] on div at bounding box center [302, 408] width 16 height 16
type input "000203"
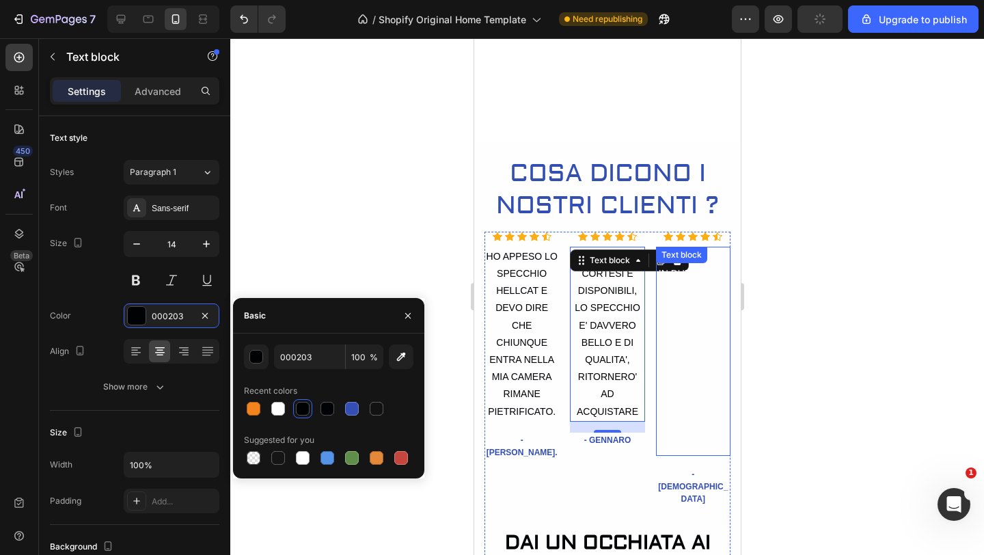
click at [678, 338] on p "MI E' ARRIVATO IN DUE GIORNI DOPO L'ACQUISTO, LO SPECCHIO AVEVA UN GRAFFIO, MI …" at bounding box center [692, 351] width 72 height 206
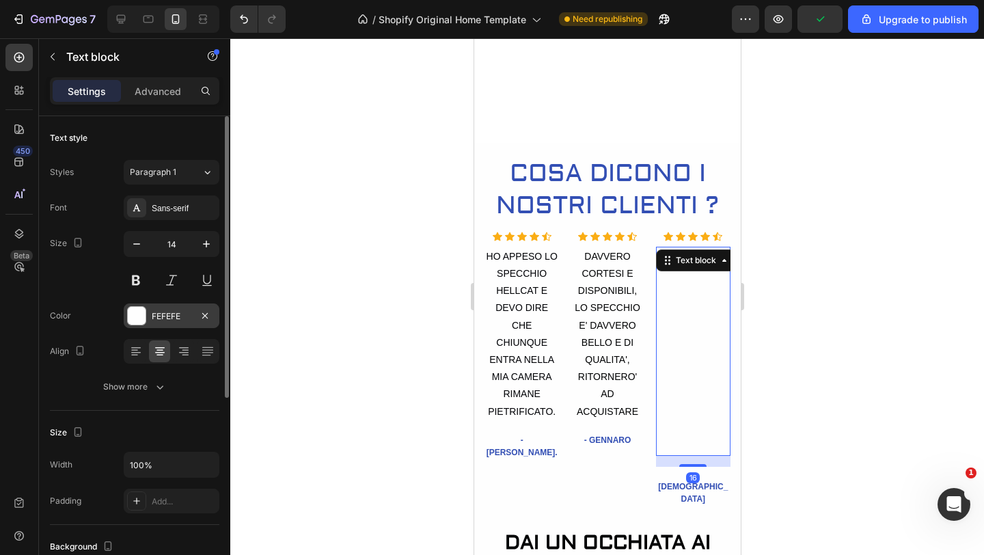
click at [124, 309] on div "FEFEFE" at bounding box center [172, 315] width 96 height 25
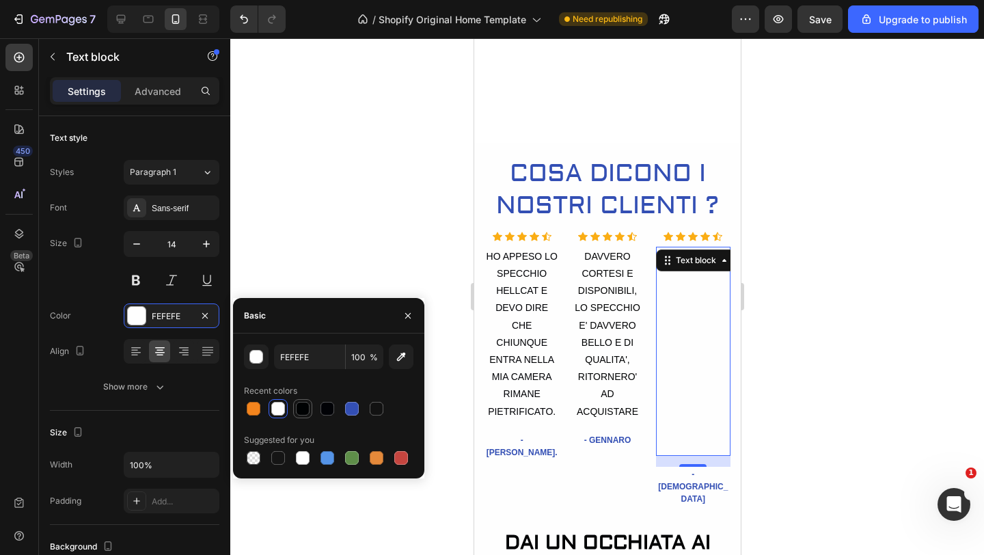
click at [298, 406] on div at bounding box center [303, 409] width 14 height 14
type input "000203"
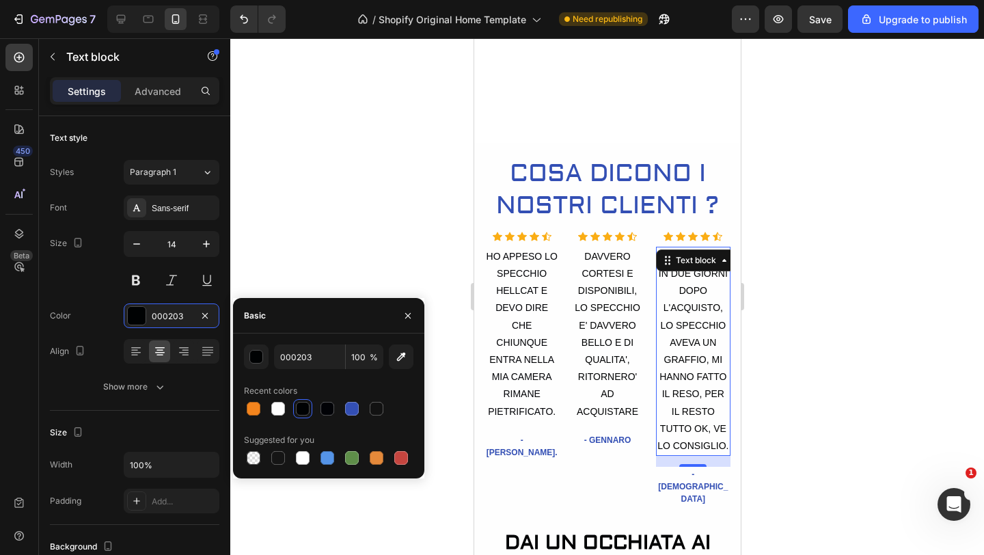
click at [355, 245] on div at bounding box center [606, 296] width 753 height 516
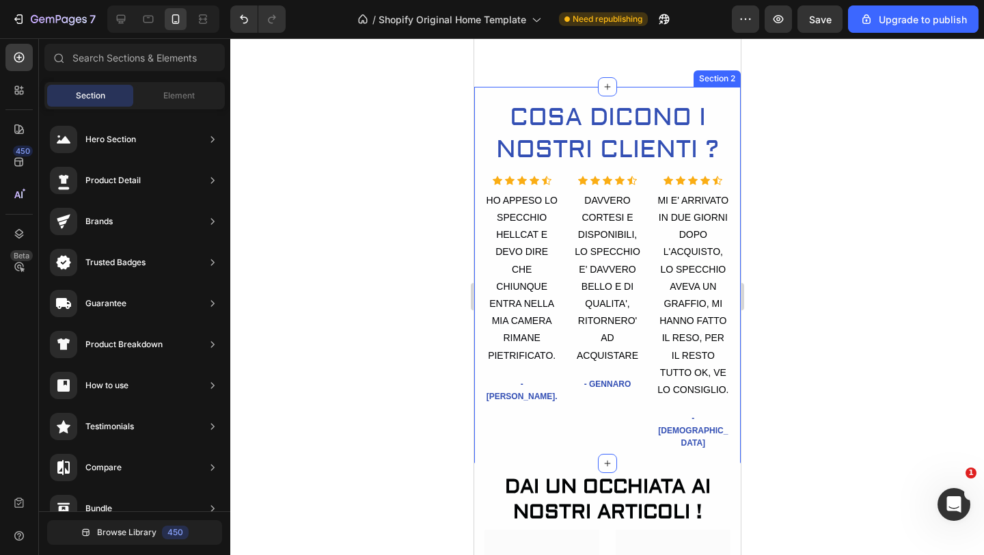
scroll to position [462, 0]
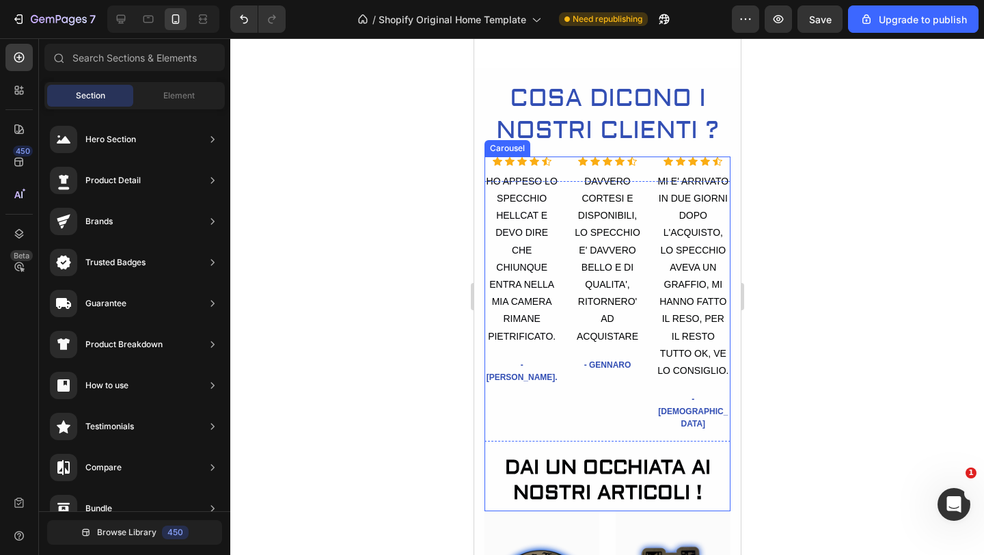
click at [624, 387] on div "Icon Icon Icon Icon Icon Icon List Hoz DAVVERO CORTESI E DISPONIBILI, LO SPECCH…" at bounding box center [606, 333] width 74 height 354
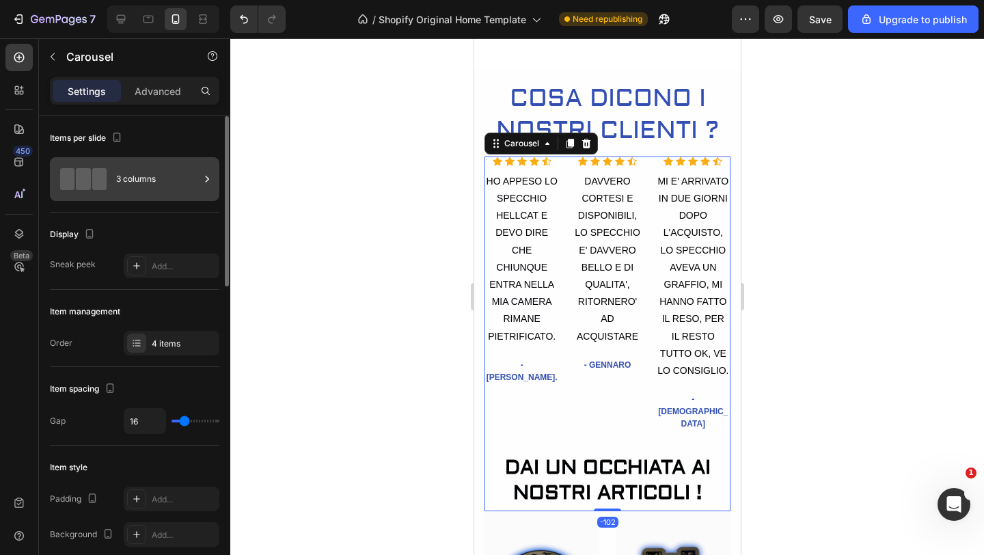
click at [211, 179] on icon at bounding box center [207, 179] width 14 height 14
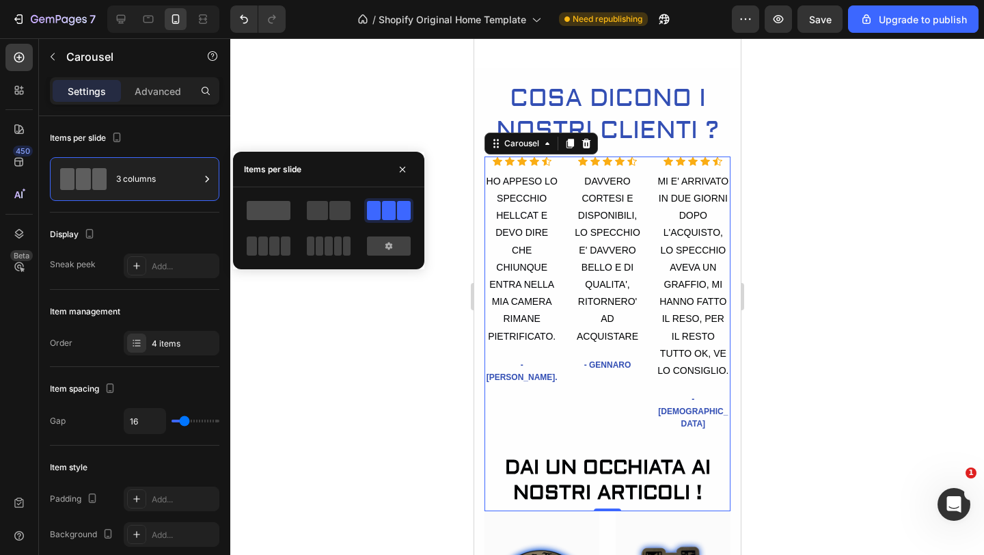
click at [283, 212] on span at bounding box center [269, 210] width 44 height 19
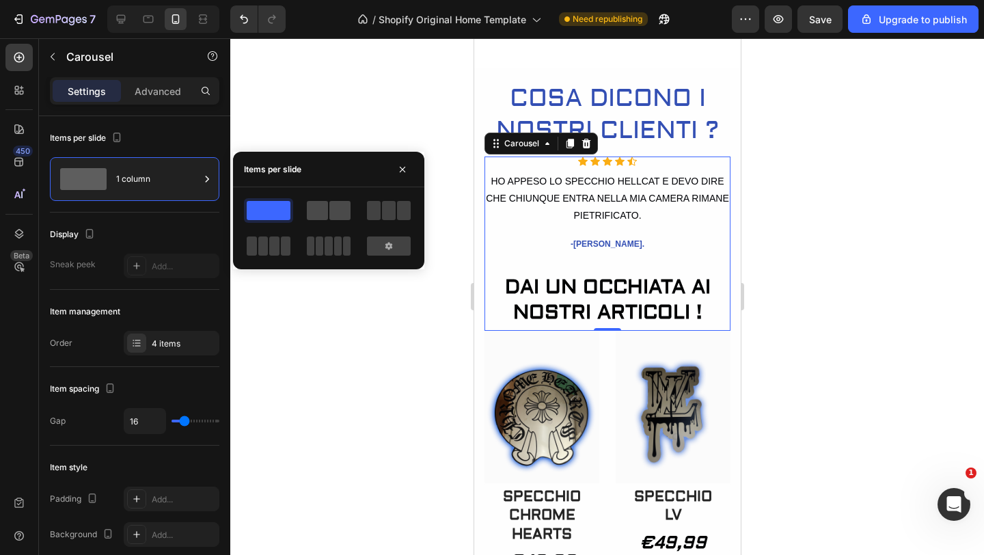
click at [337, 211] on span at bounding box center [339, 210] width 21 height 19
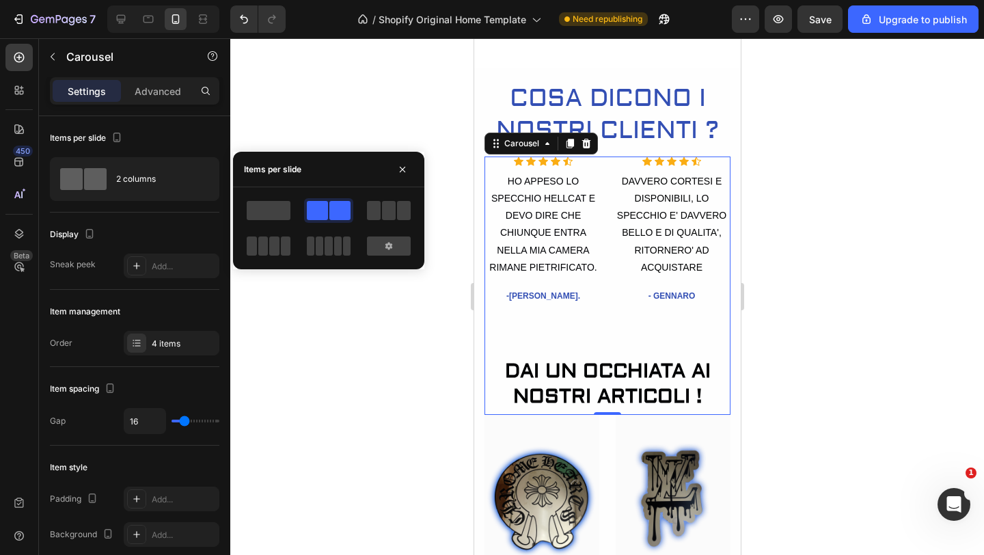
click at [324, 316] on div at bounding box center [606, 296] width 753 height 516
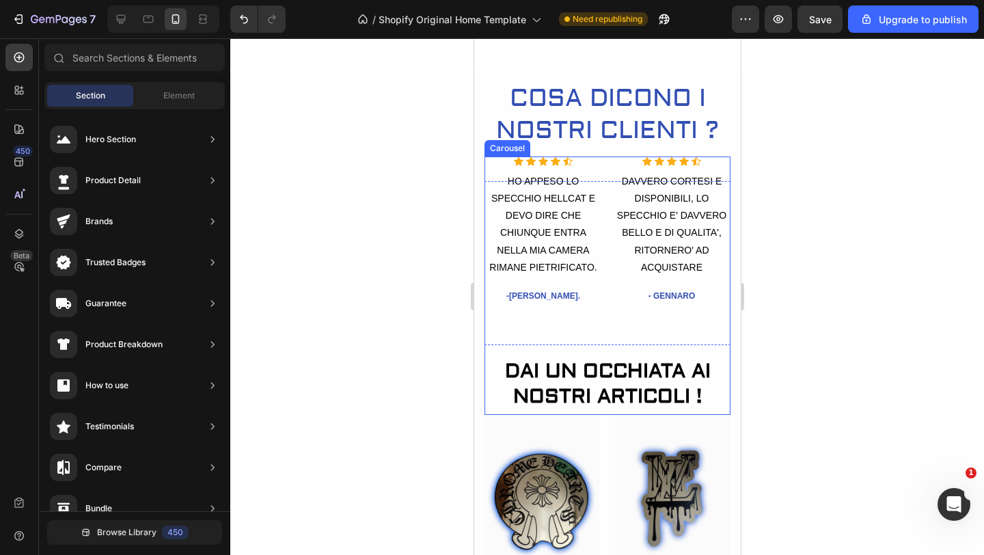
click at [595, 333] on div "Icon Icon Icon Icon Icon Icon List Hoz HO APPESO LO SPECCHIO HELLCAT E DEVO DIR…" at bounding box center [542, 285] width 117 height 258
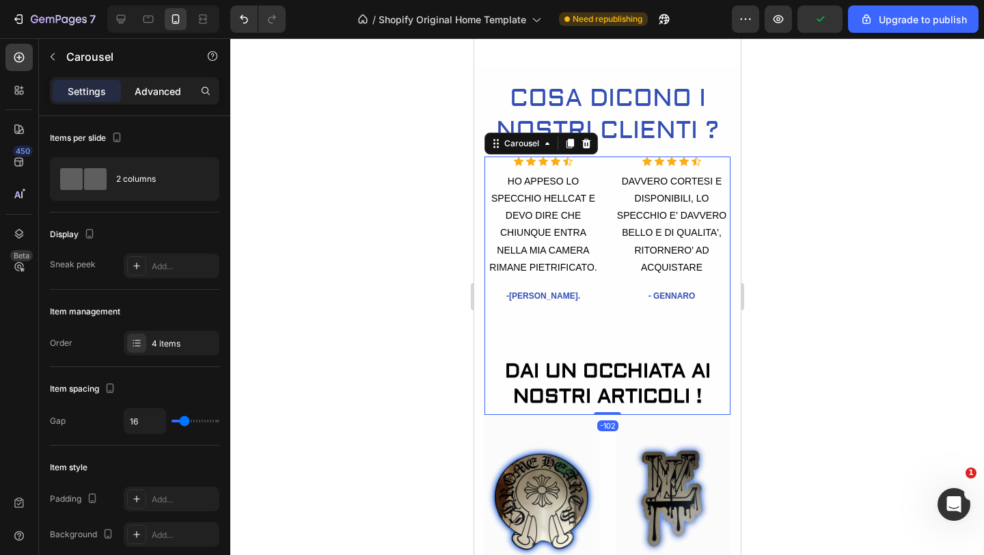
click at [152, 92] on p "Advanced" at bounding box center [158, 91] width 46 height 14
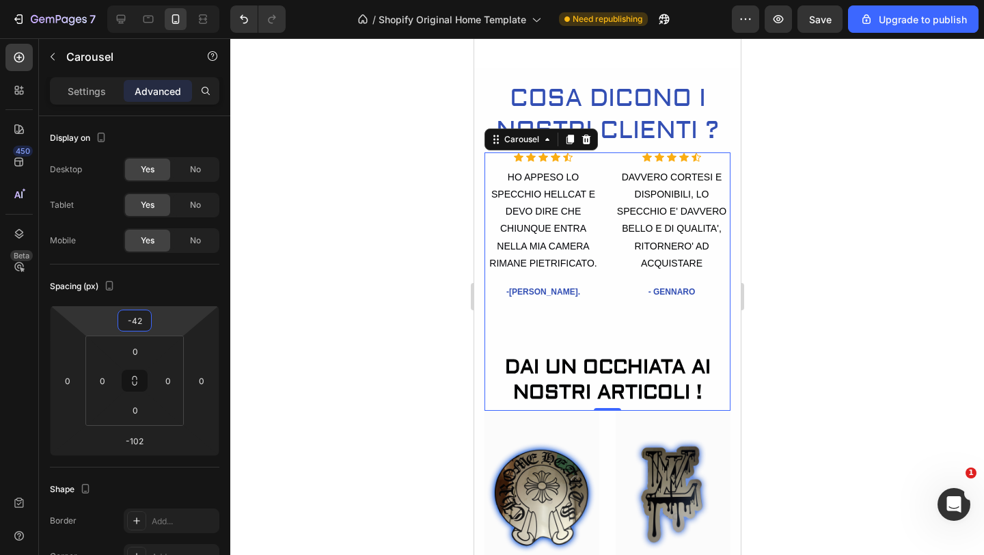
type input "-44"
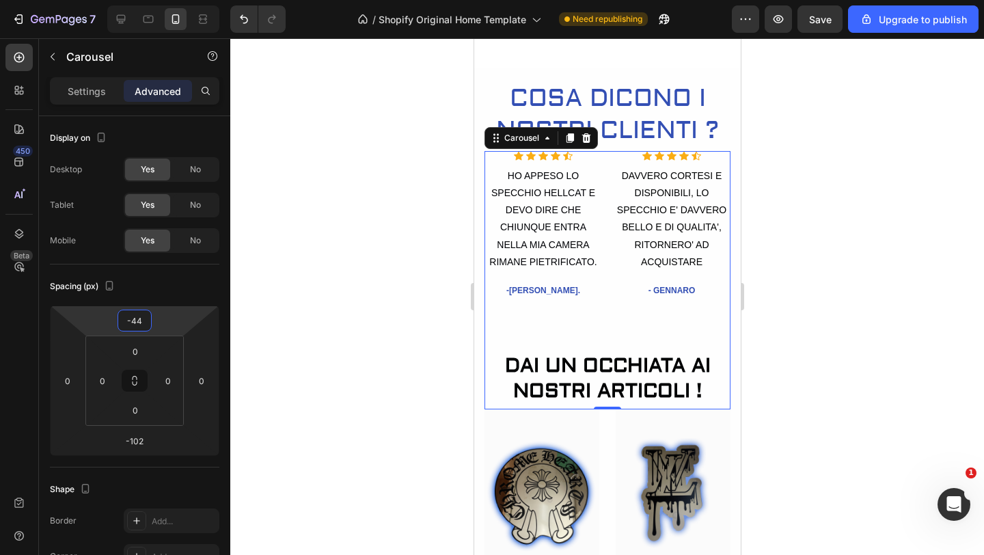
click at [178, 0] on html "7 / Shopify Original Home Template Need republishing Preview Save Upgrade to pu…" at bounding box center [492, 0] width 984 height 0
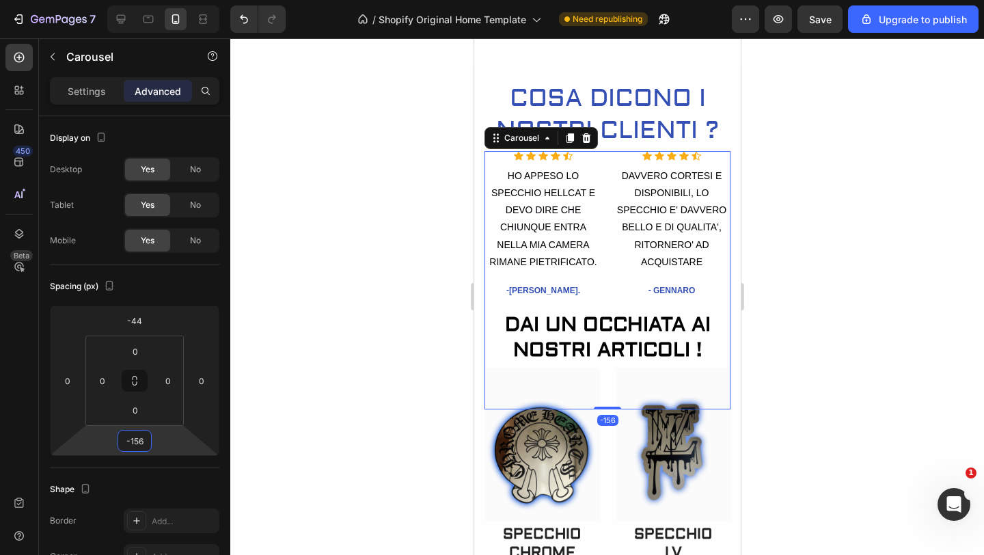
type input "-162"
drag, startPoint x: 164, startPoint y: 436, endPoint x: 163, endPoint y: 457, distance: 20.5
click at [163, 0] on html "7 / Shopify Original Home Template Need republishing Preview Save Upgrade to pu…" at bounding box center [492, 0] width 984 height 0
click at [360, 320] on div at bounding box center [606, 296] width 753 height 516
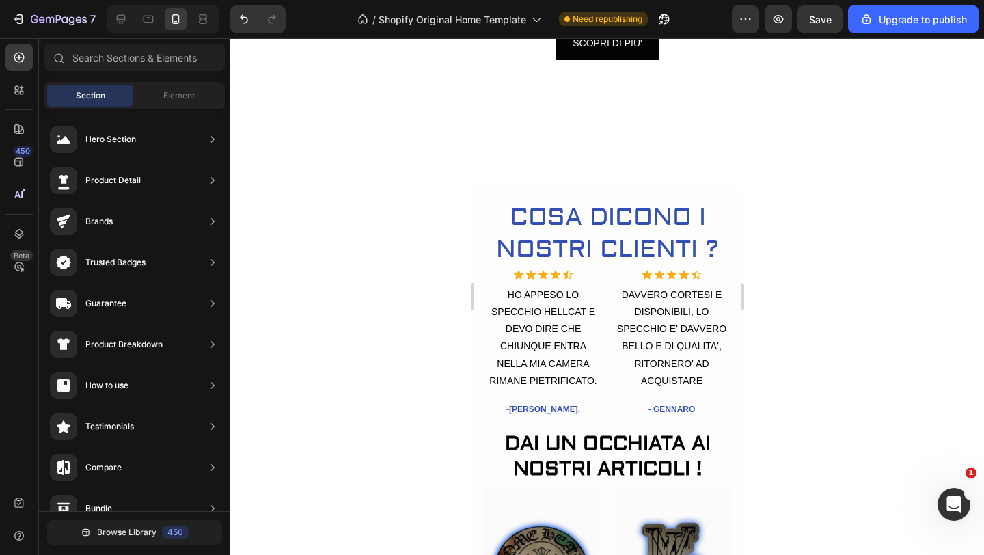
scroll to position [389, 0]
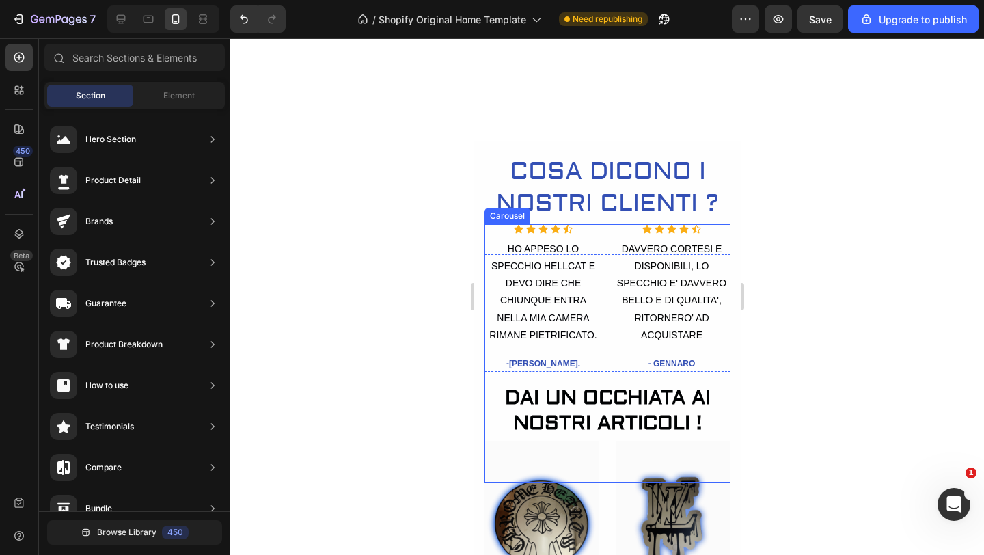
click at [607, 228] on div "Icon Icon Icon Icon Icon Icon List Hoz HO APPESO LO SPECCHIO HELLCAT E DEVO DIR…" at bounding box center [607, 353] width 246 height 258
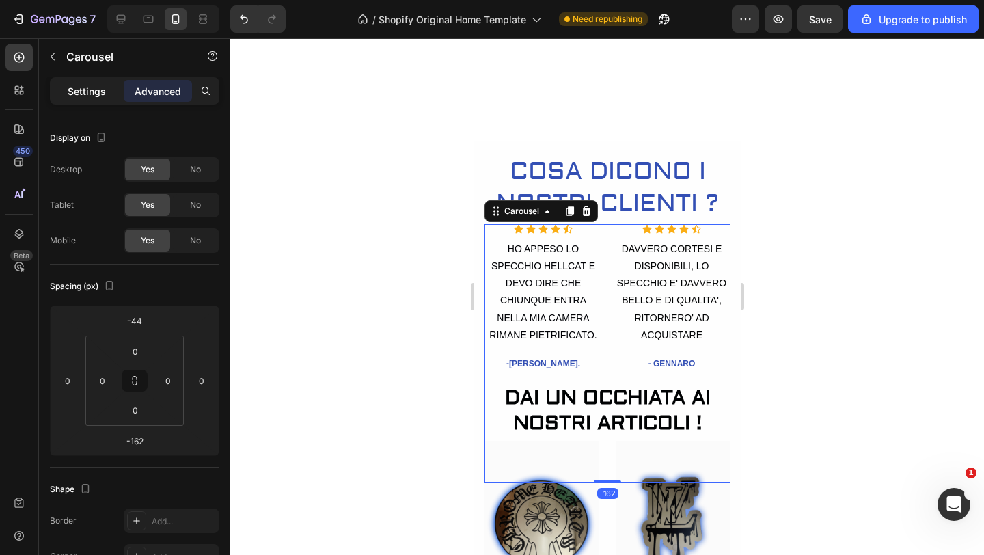
click at [76, 83] on div "Settings" at bounding box center [87, 91] width 68 height 22
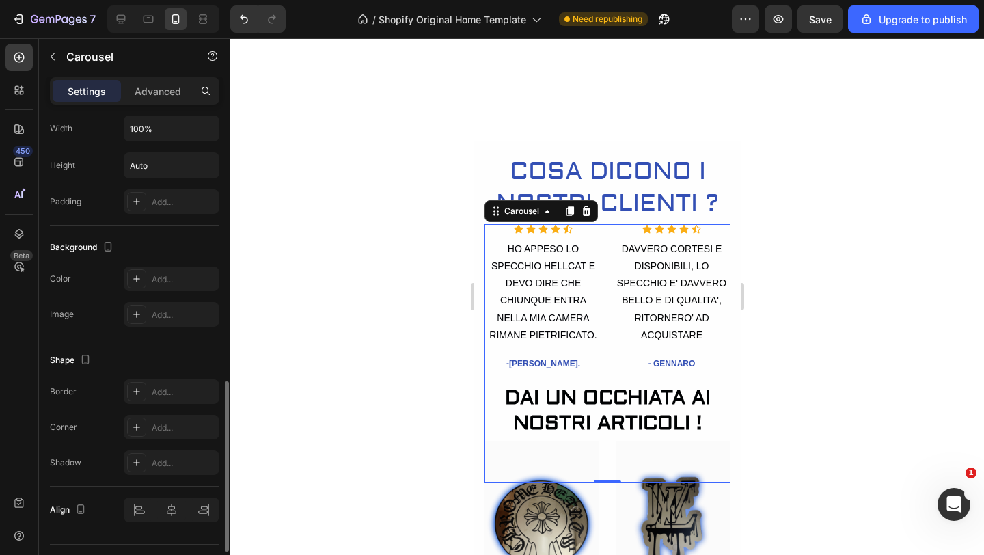
scroll to position [860, 0]
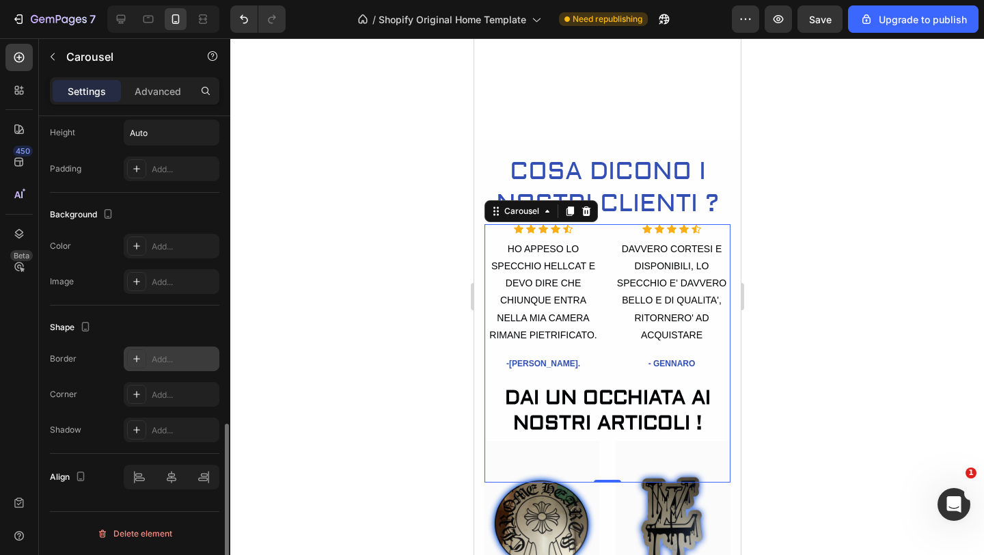
click at [149, 361] on div "Add..." at bounding box center [172, 358] width 96 height 25
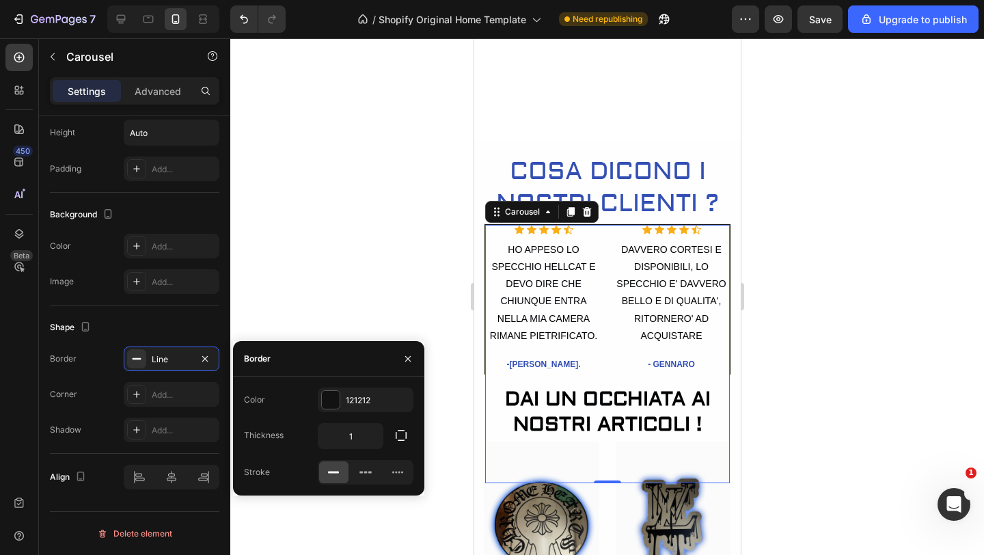
click at [262, 256] on div at bounding box center [606, 296] width 753 height 516
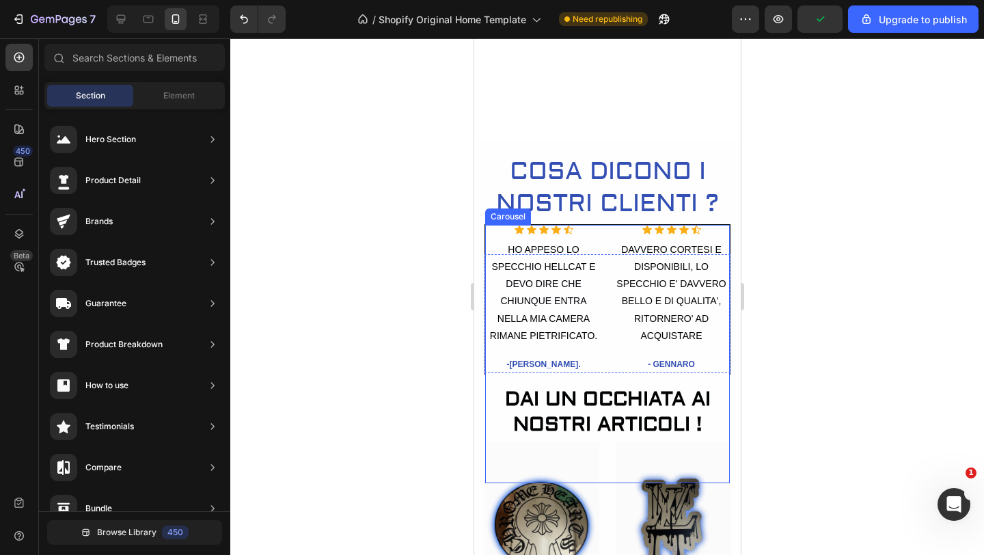
click at [603, 282] on div "Icon Icon Icon Icon Icon Icon List Hoz HO APPESO LO SPECCHIO HELLCAT E DEVO DIR…" at bounding box center [606, 354] width 245 height 258
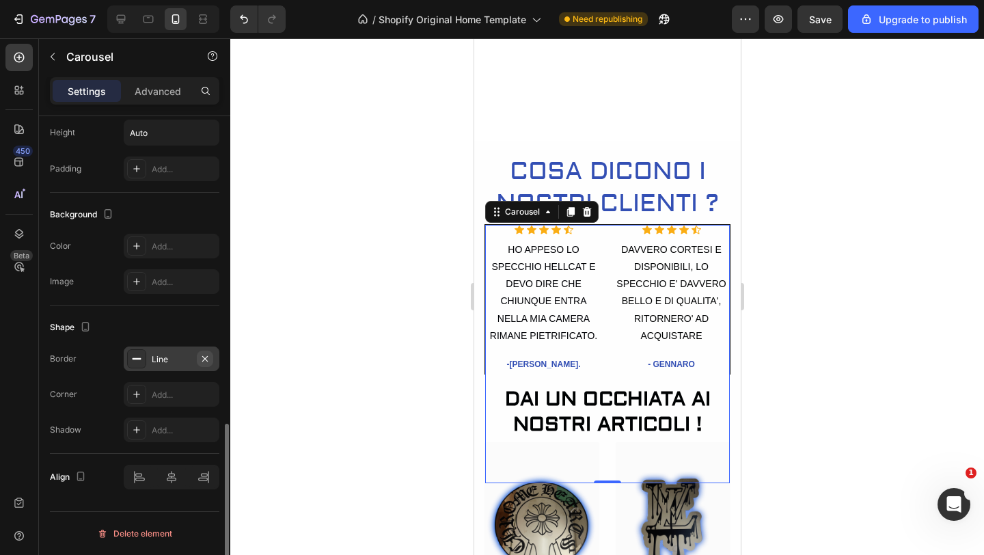
click at [204, 359] on icon "button" at bounding box center [204, 358] width 11 height 11
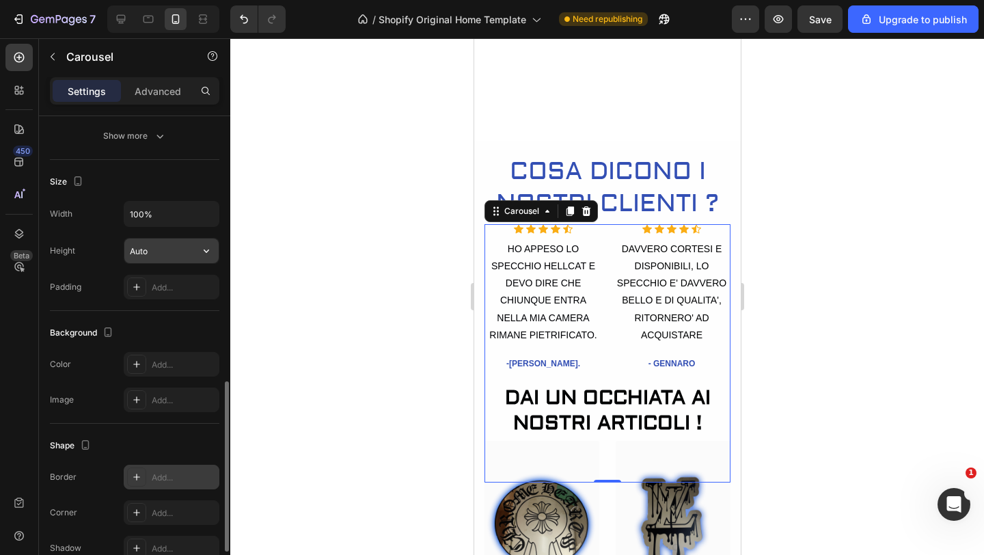
scroll to position [746, 0]
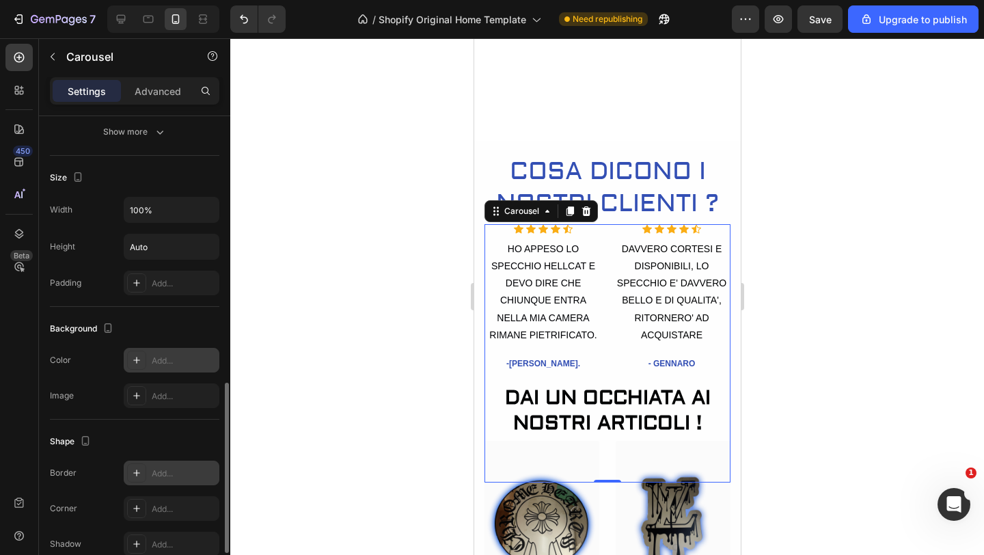
click at [135, 363] on icon at bounding box center [136, 359] width 11 height 11
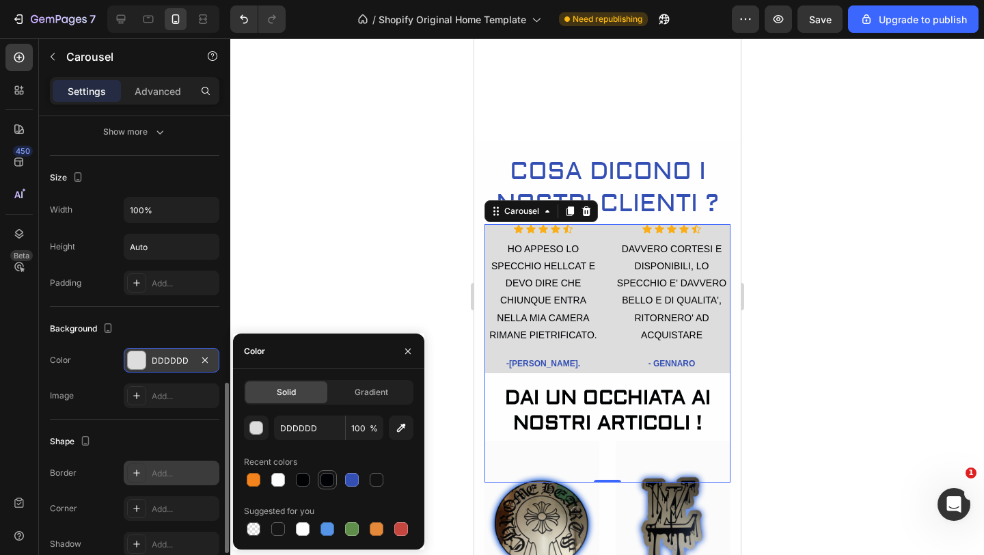
click at [326, 481] on div at bounding box center [327, 480] width 14 height 14
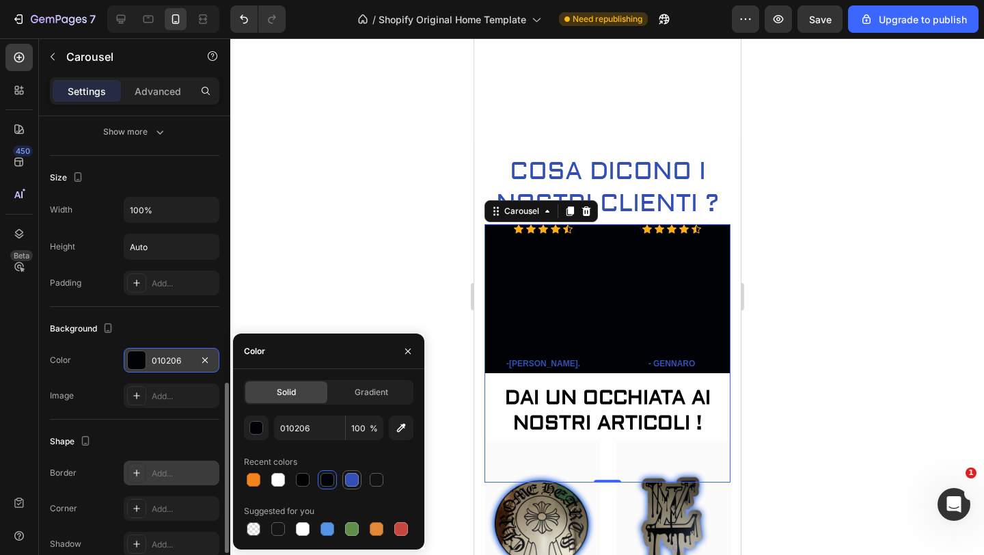
click at [352, 479] on div at bounding box center [352, 480] width 14 height 14
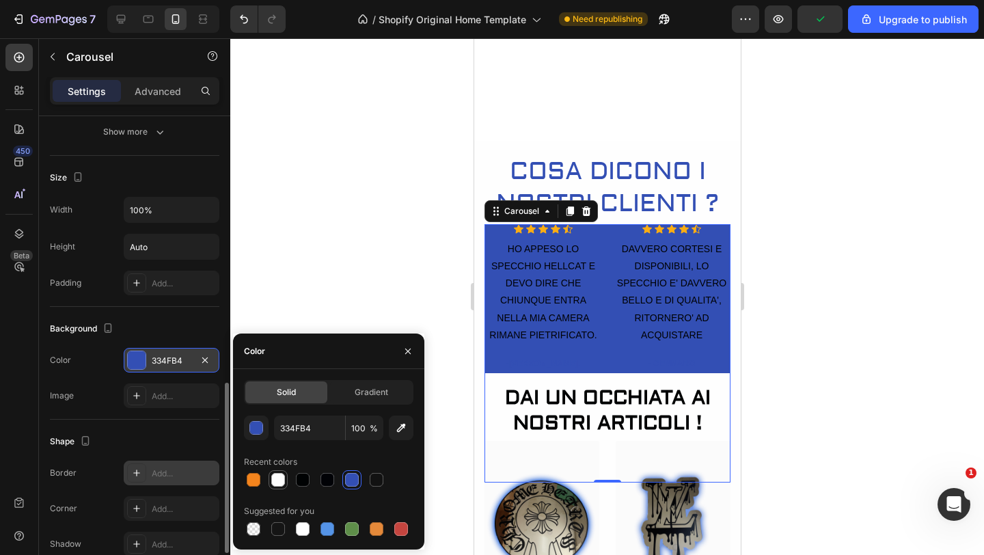
click at [283, 477] on div at bounding box center [278, 480] width 14 height 14
type input "FEFEFE"
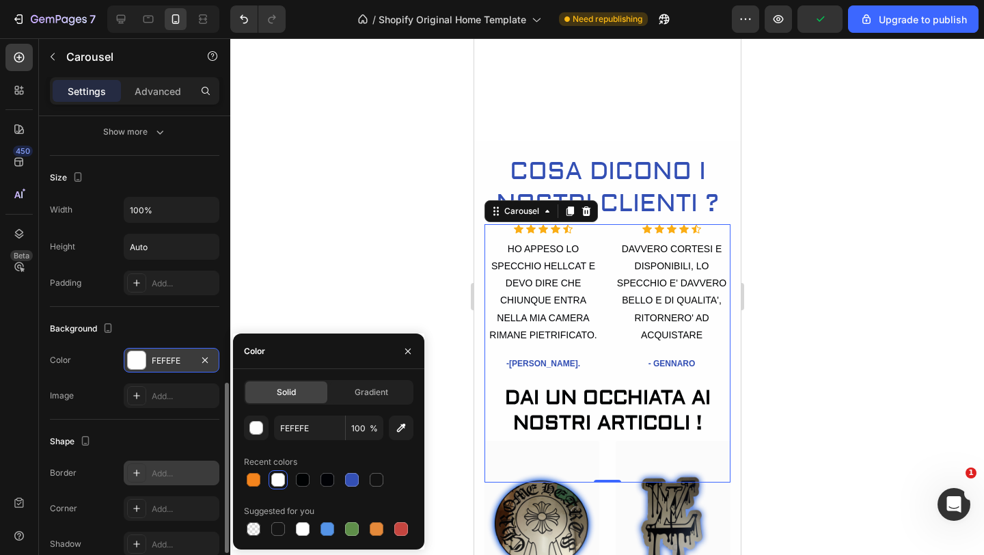
click at [334, 310] on div at bounding box center [606, 296] width 753 height 516
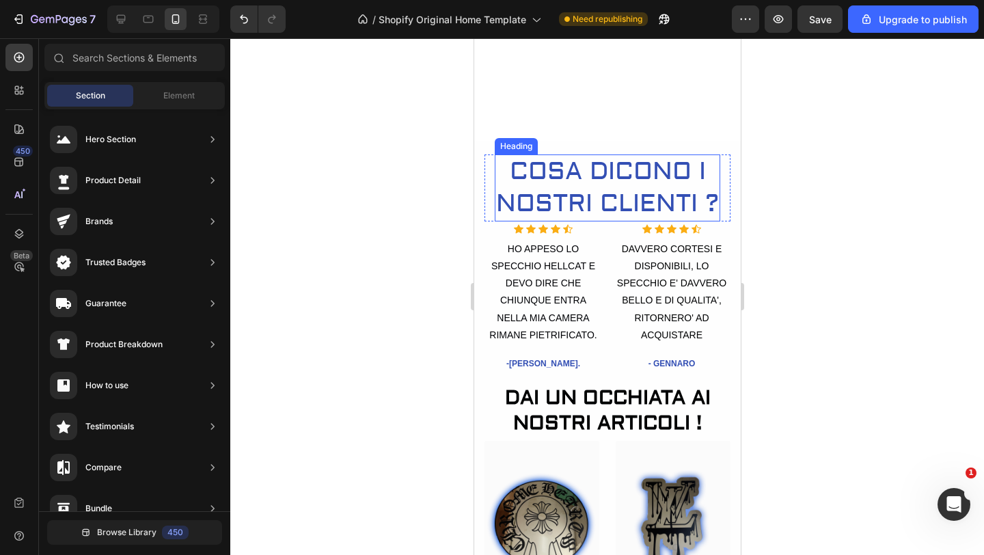
click at [647, 165] on h2 "COSA DICONO I NOSTRI CLIENTI ?" at bounding box center [606, 187] width 225 height 67
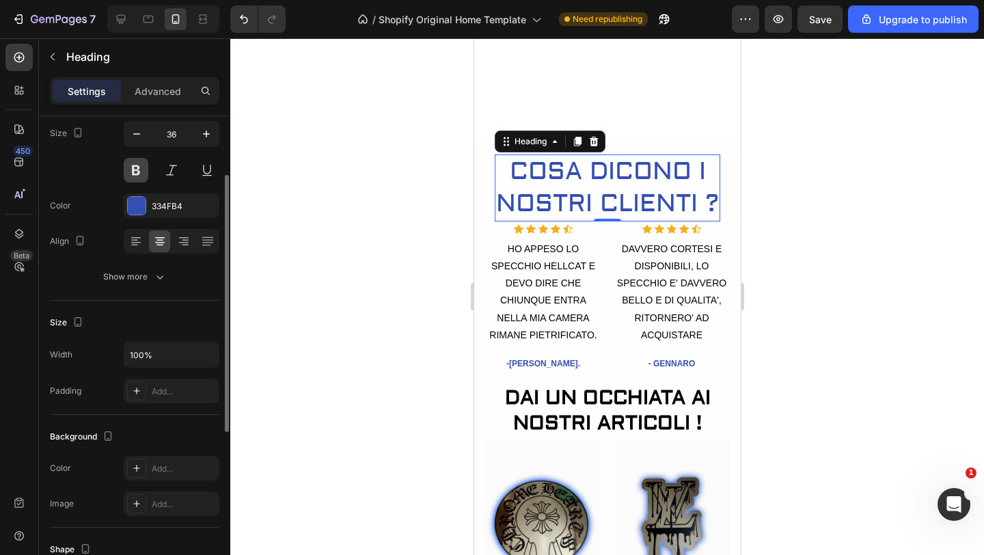
scroll to position [128, 0]
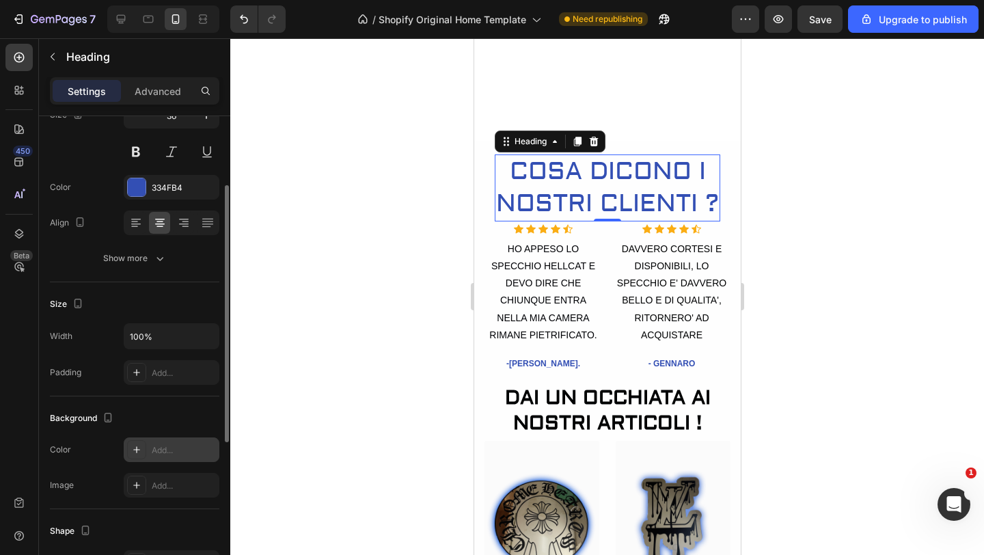
click at [139, 451] on icon at bounding box center [136, 449] width 11 height 11
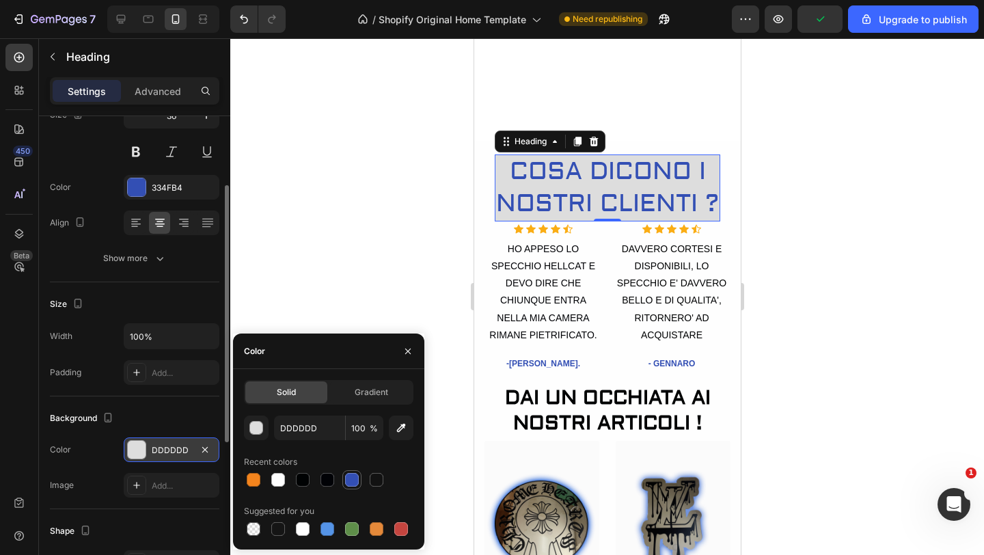
click at [351, 479] on div at bounding box center [352, 480] width 14 height 14
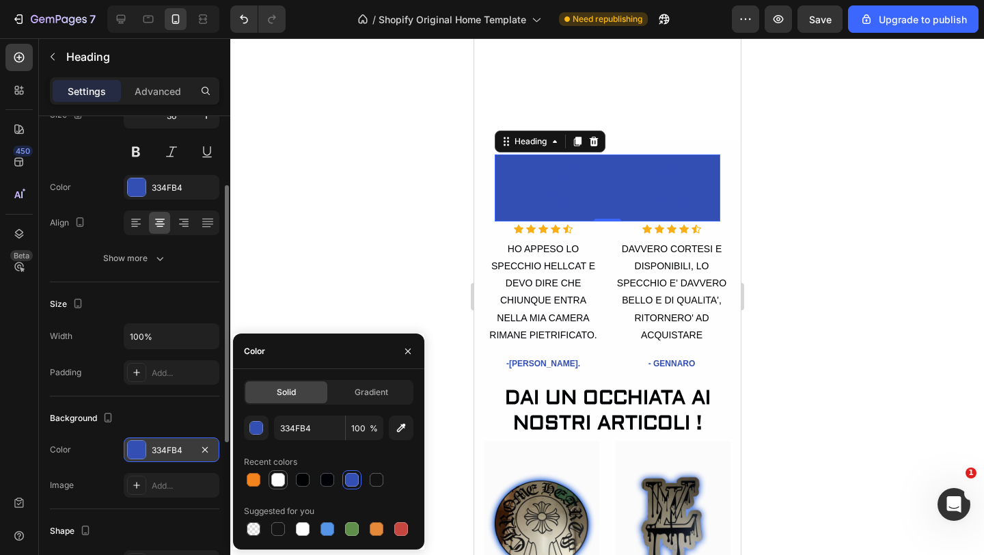
click at [275, 475] on div at bounding box center [278, 480] width 14 height 14
type input "FEFEFE"
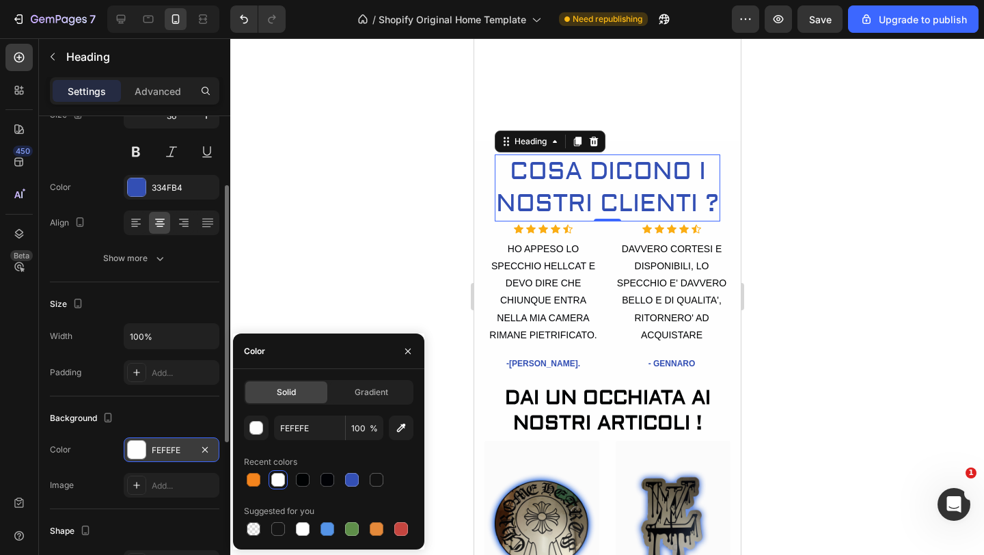
click at [298, 259] on div at bounding box center [606, 296] width 753 height 516
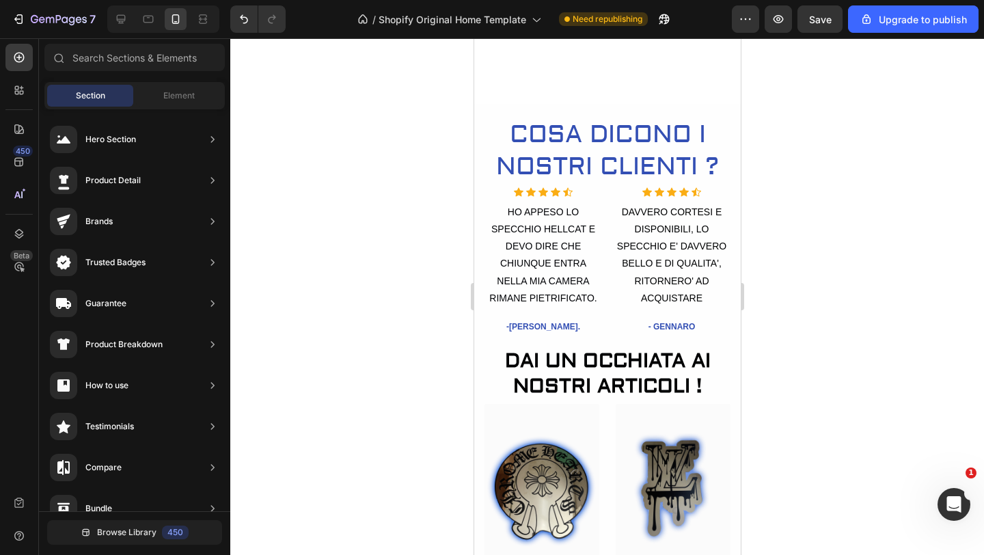
scroll to position [419, 0]
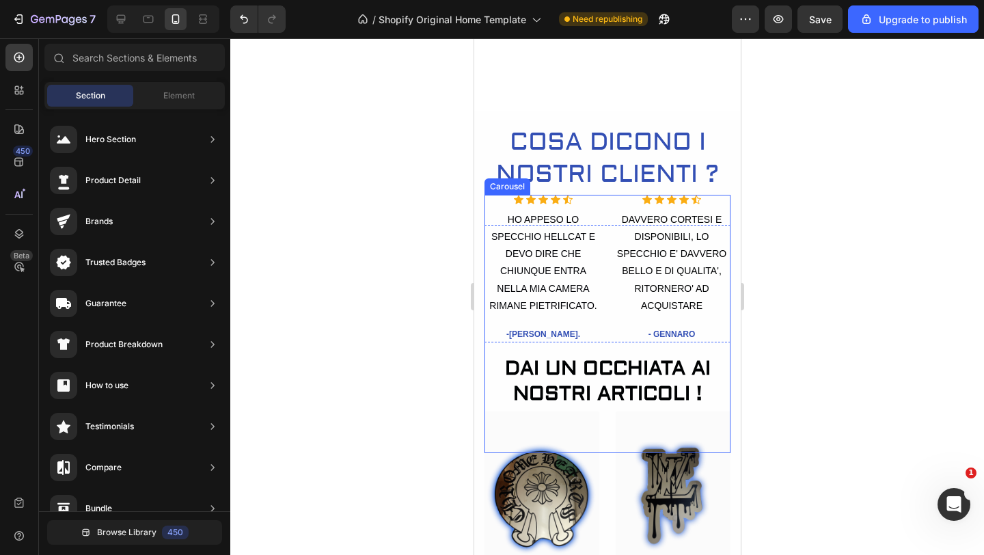
click at [604, 208] on div "Icon Icon Icon Icon Icon Icon List Hoz HO APPESO LO SPECCHIO HELLCAT E DEVO DIR…" at bounding box center [607, 324] width 246 height 258
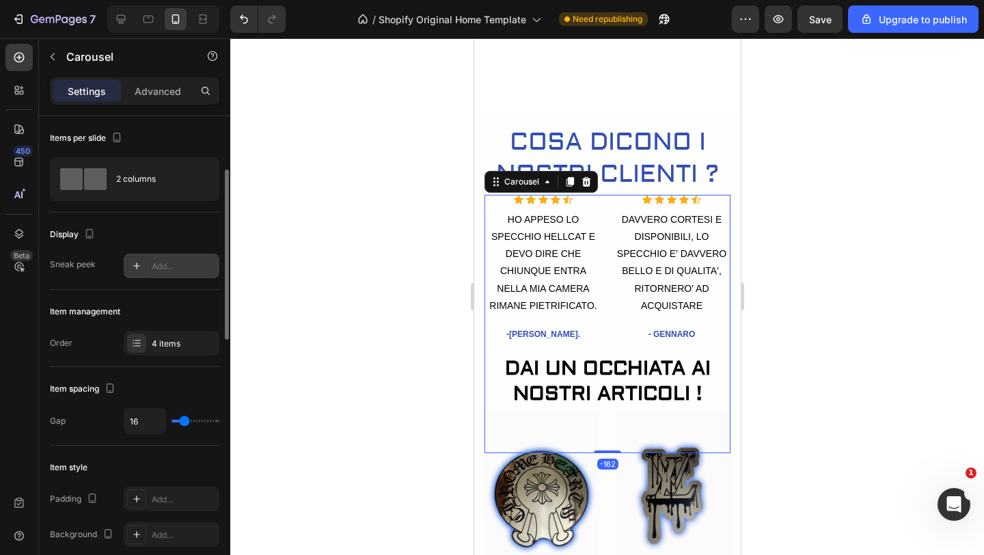
scroll to position [70, 0]
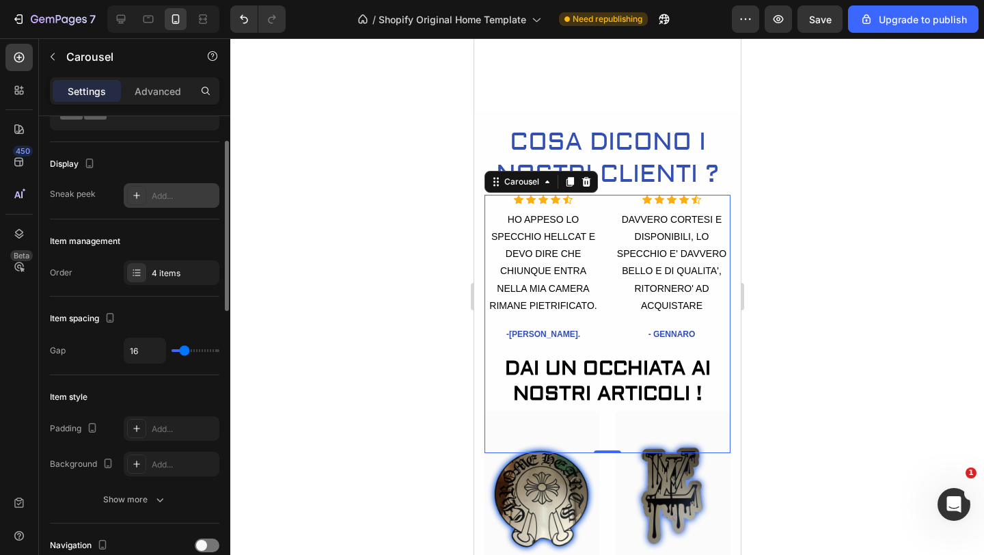
click at [167, 191] on div "Add..." at bounding box center [184, 196] width 64 height 12
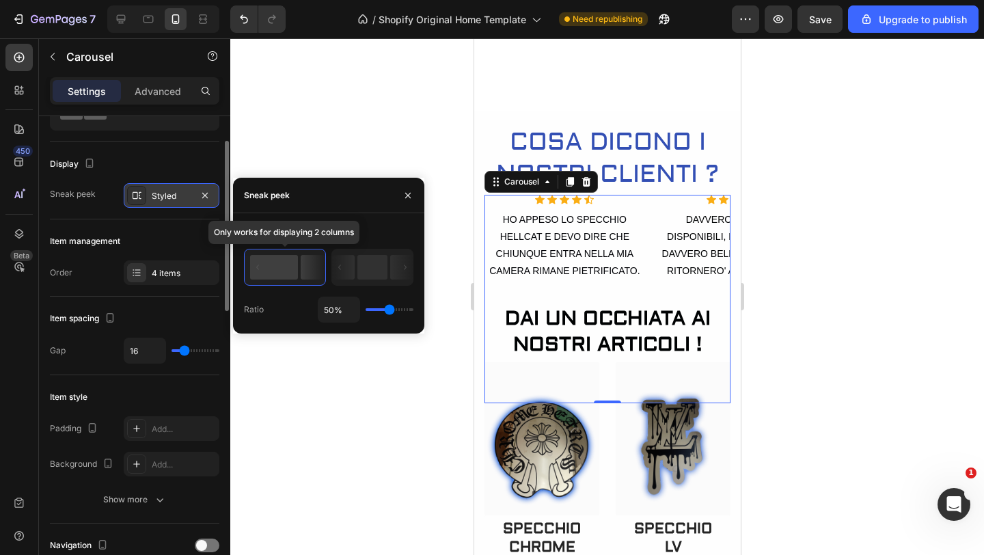
click at [293, 259] on rect at bounding box center [274, 267] width 48 height 25
click at [327, 145] on div at bounding box center [606, 296] width 753 height 516
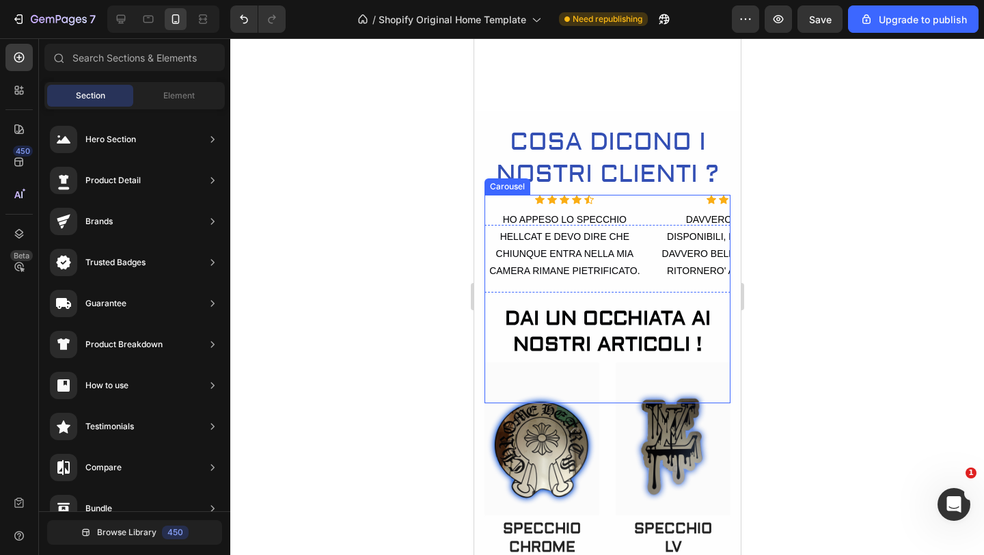
click at [650, 236] on div "Icon Icon Icon Icon Icon Icon List Hoz HO APPESO LO SPECCHIO HELLCAT E DEVO DIR…" at bounding box center [607, 299] width 246 height 208
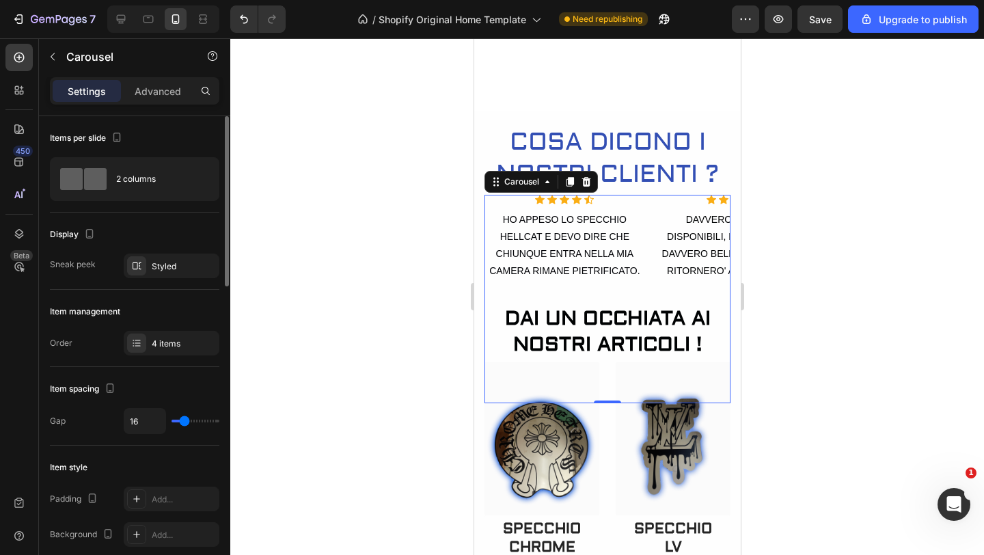
type input "30"
type input "40"
type input "2"
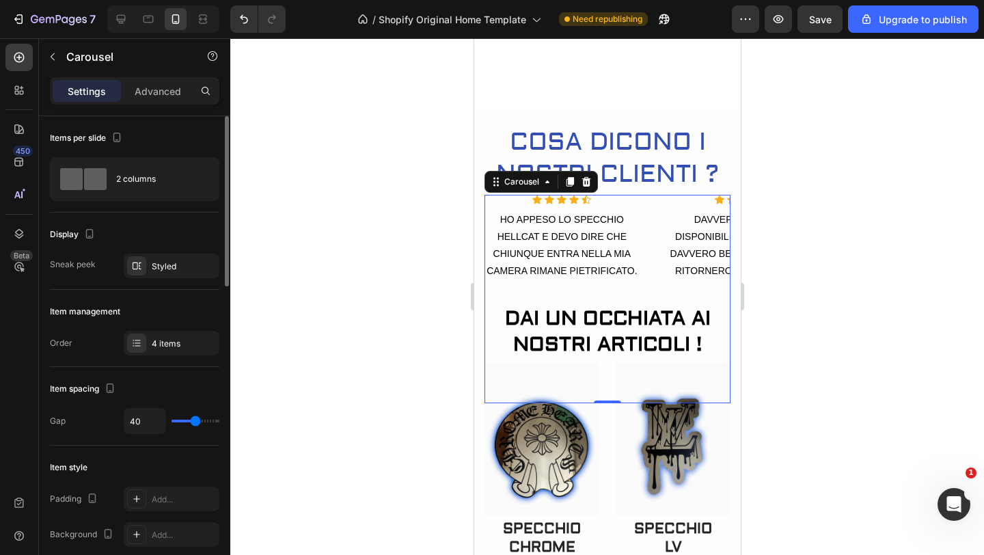
type input "2"
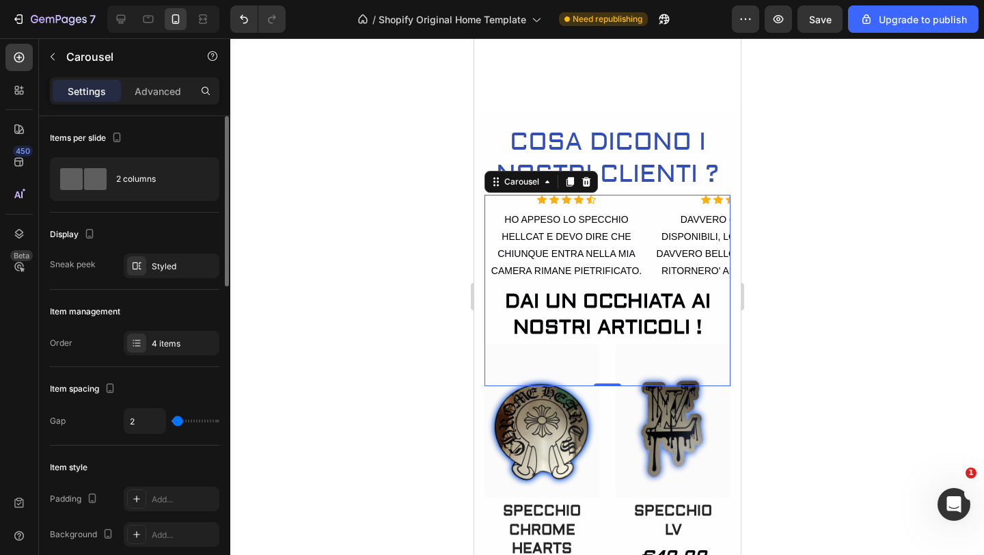
type input "0"
drag, startPoint x: 187, startPoint y: 420, endPoint x: 175, endPoint y: 424, distance: 13.0
type input "0"
click at [175, 422] on input "range" at bounding box center [195, 420] width 48 height 3
type input "18"
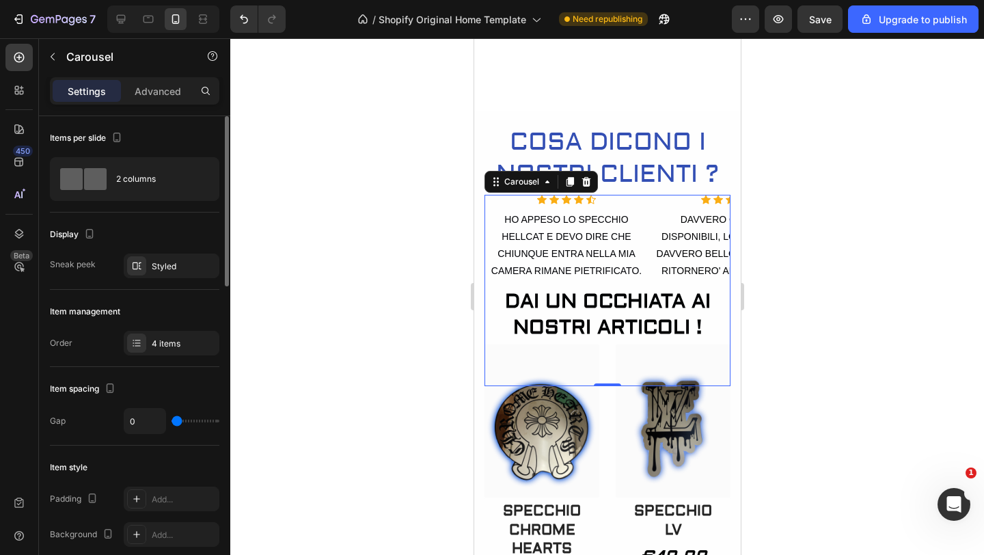
type input "18"
type input "24"
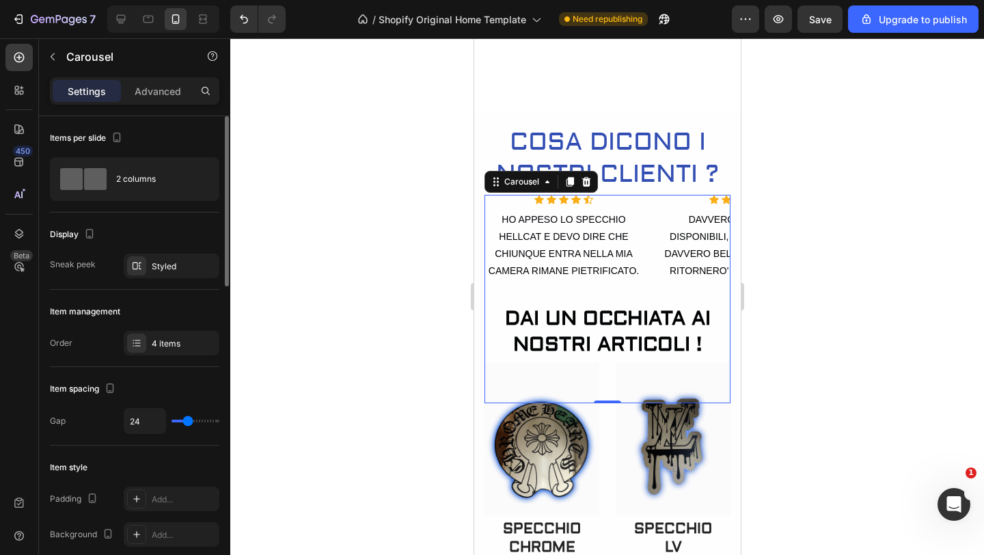
type input "19"
type input "16"
type input "12"
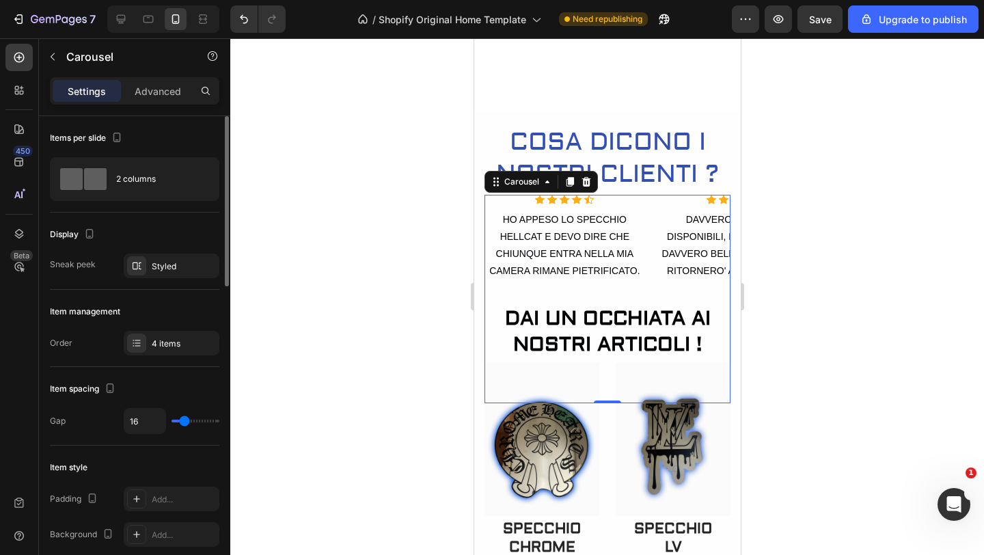
type input "12"
type input "9"
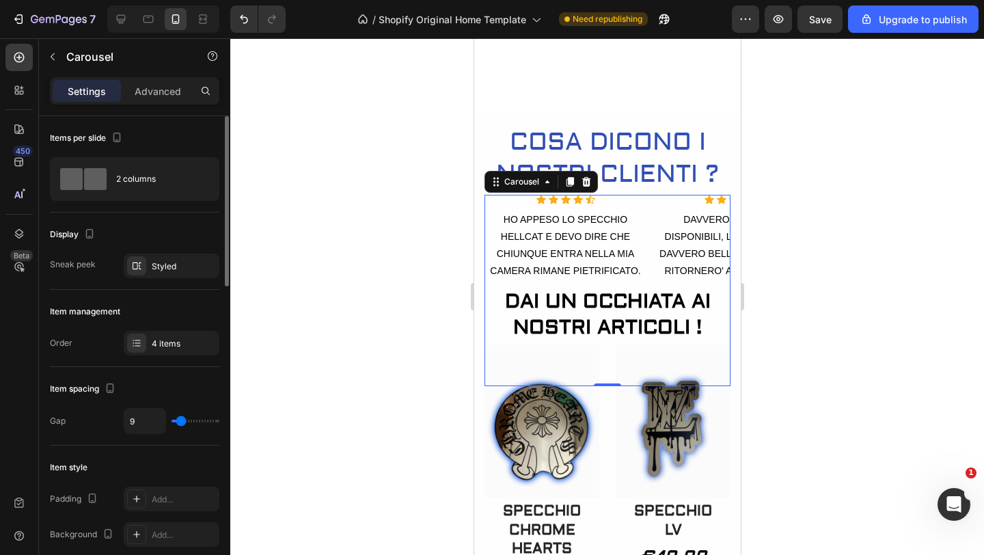
type input "16"
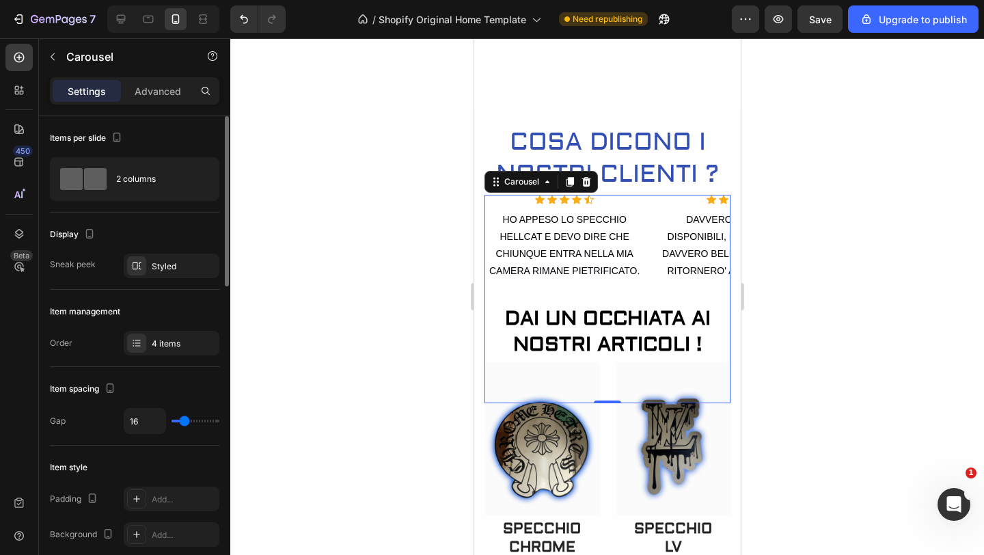
type input "17"
type input "18"
click at [185, 419] on input "range" at bounding box center [195, 420] width 48 height 3
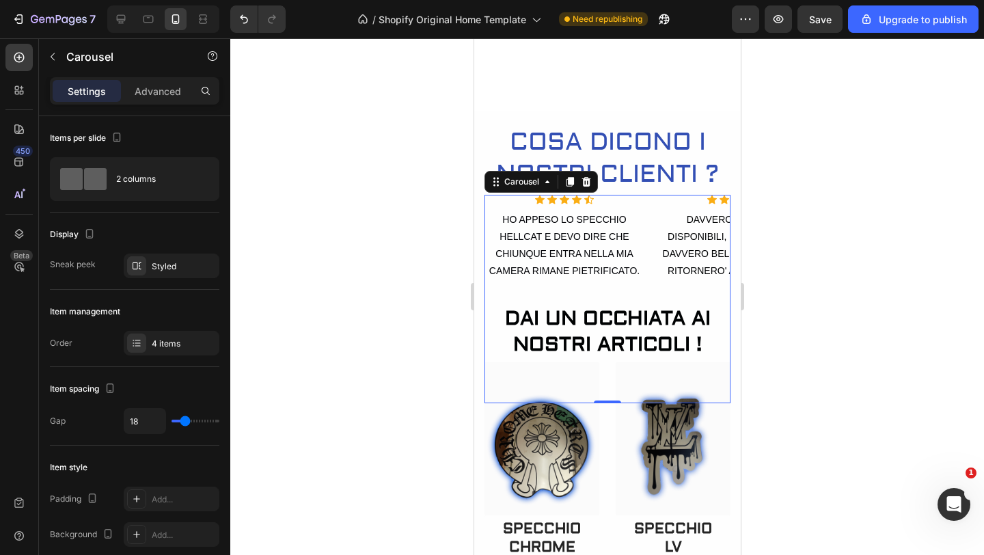
click at [299, 395] on div at bounding box center [606, 296] width 753 height 516
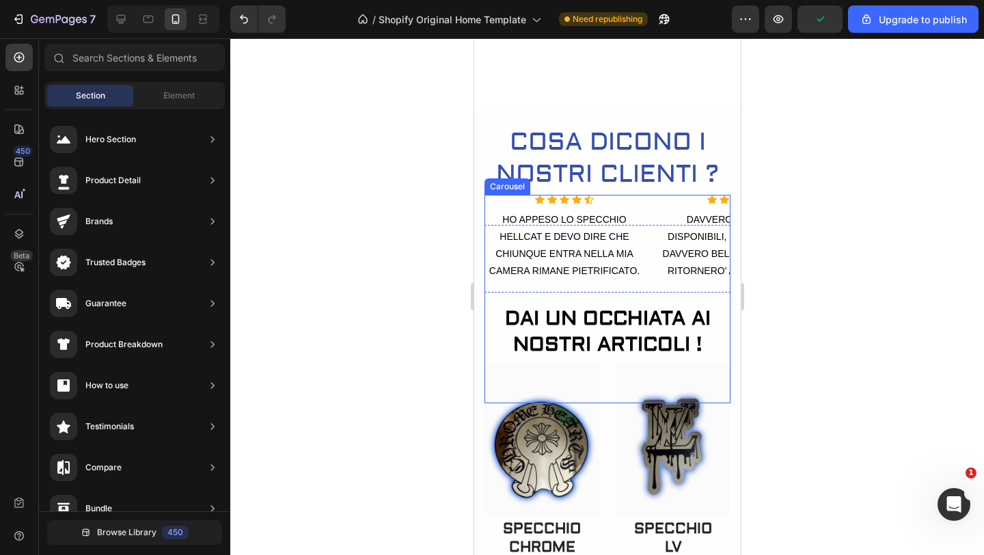
click at [648, 208] on div "Icon Icon Icon Icon Icon Icon List Hoz HO APPESO LO SPECCHIO HELLCAT E DEVO DIR…" at bounding box center [607, 299] width 246 height 208
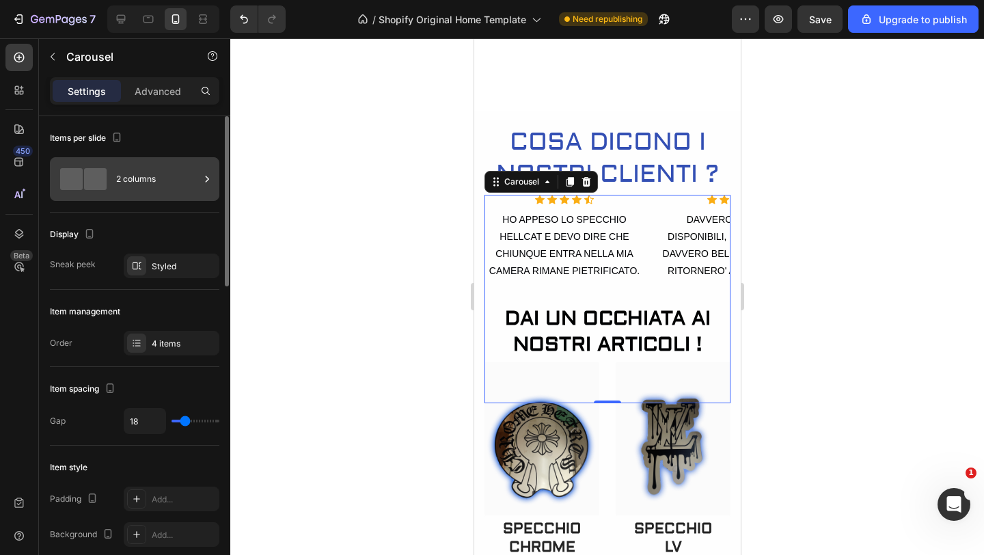
click at [191, 182] on div "2 columns" at bounding box center [157, 178] width 83 height 31
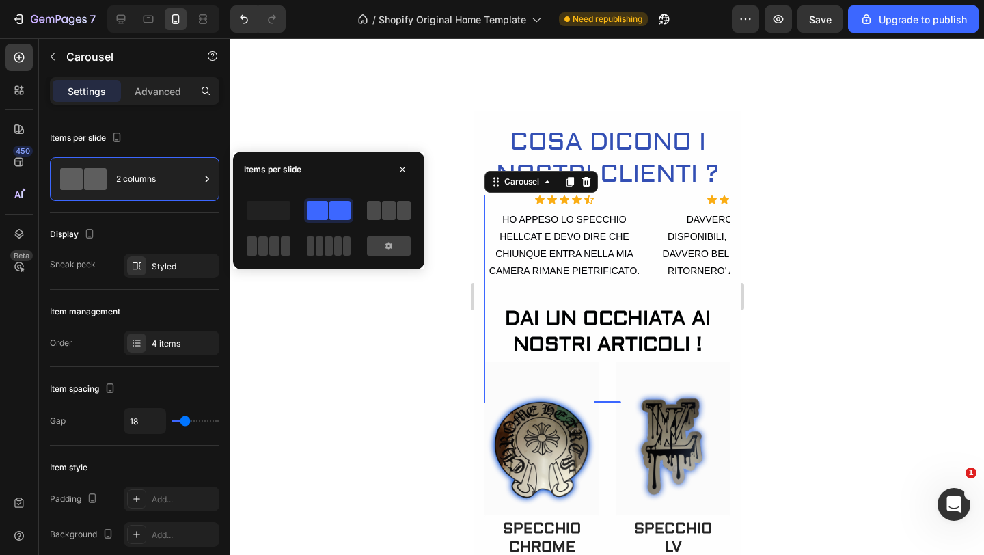
click at [382, 211] on span at bounding box center [389, 210] width 14 height 19
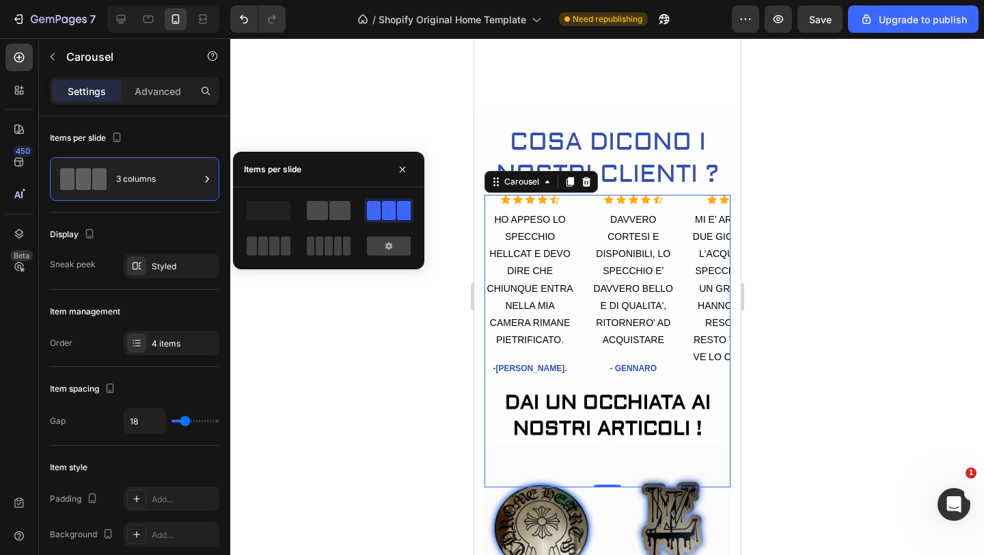
click at [326, 205] on span at bounding box center [317, 210] width 21 height 19
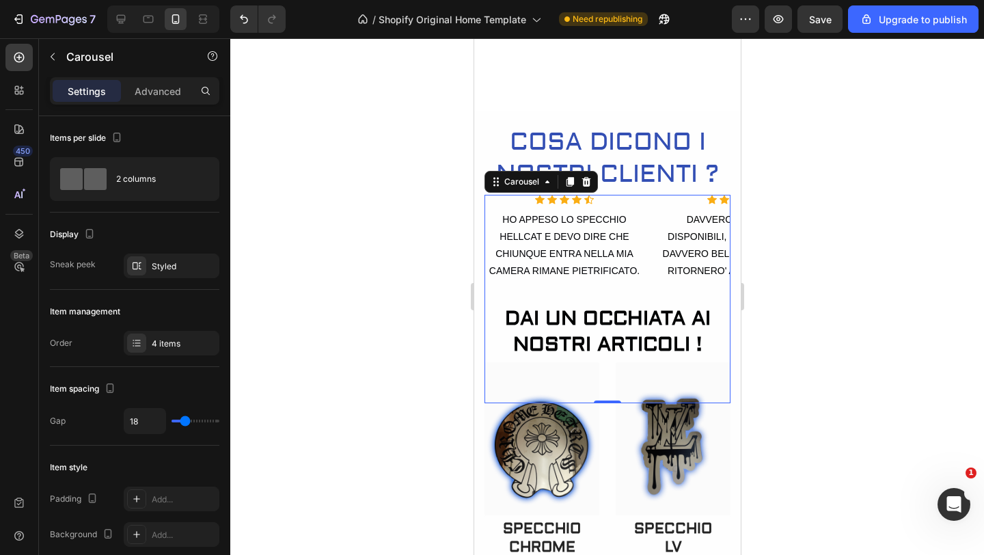
click at [374, 320] on div at bounding box center [606, 296] width 753 height 516
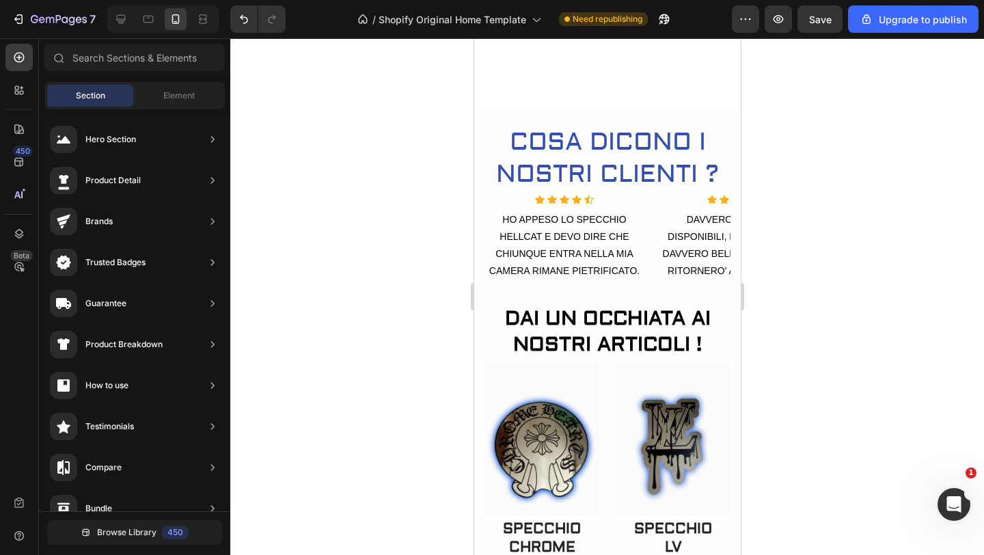
click at [379, 179] on div at bounding box center [606, 296] width 753 height 516
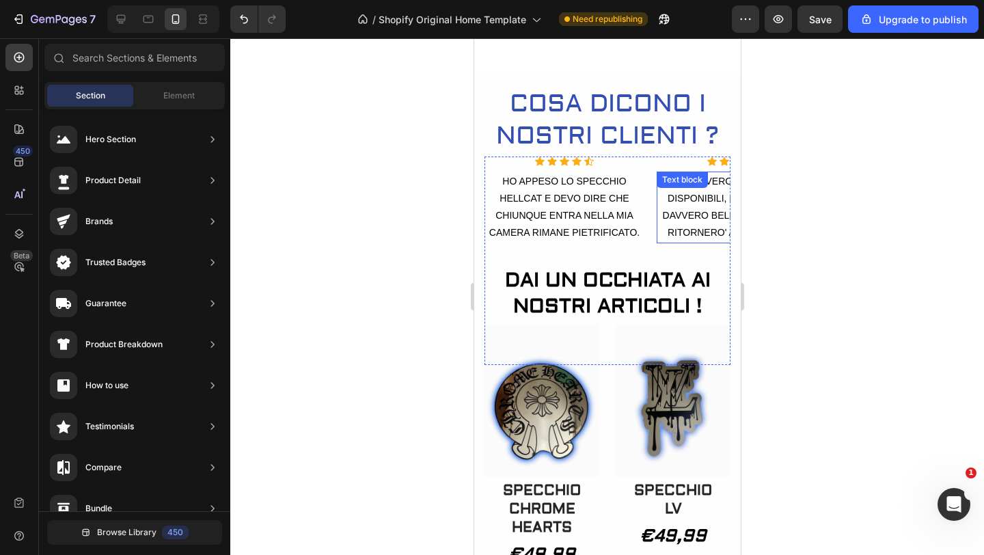
scroll to position [469, 0]
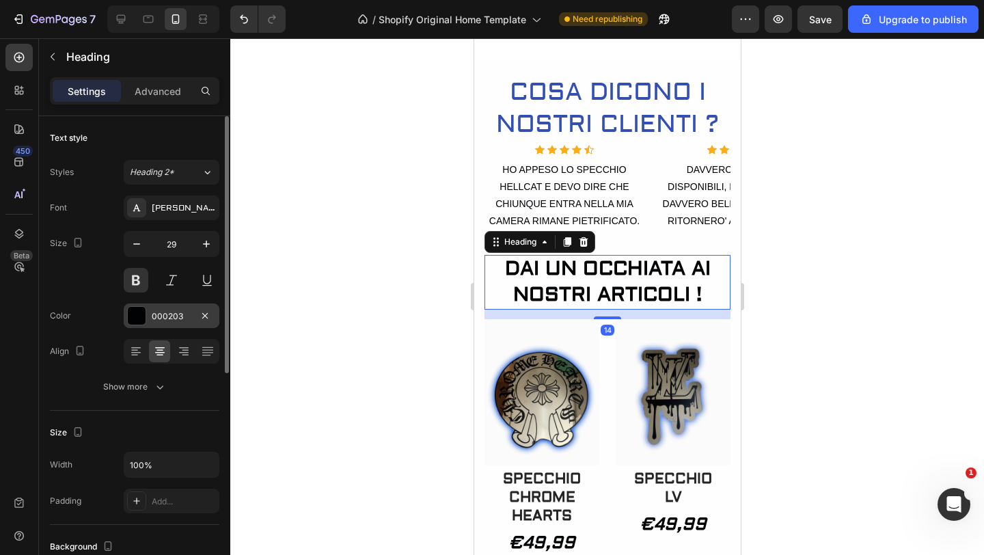
click at [139, 315] on div at bounding box center [137, 316] width 18 height 18
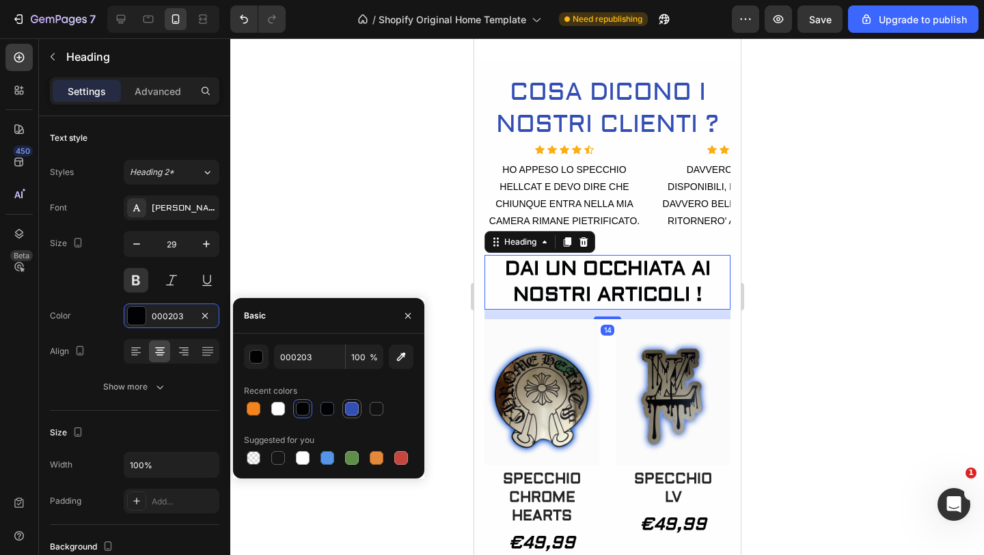
click at [345, 409] on div at bounding box center [352, 409] width 14 height 14
type input "334FB4"
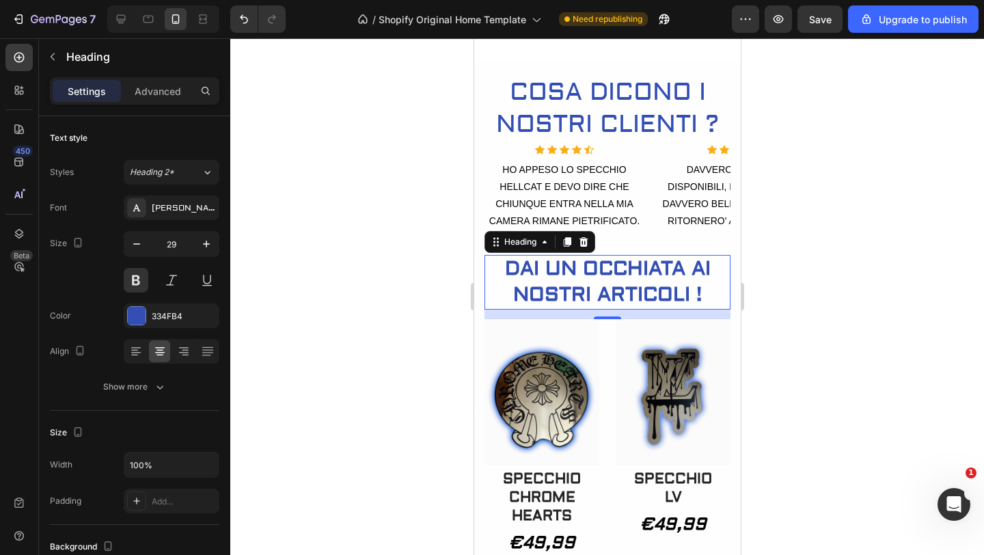
click at [348, 183] on div at bounding box center [606, 296] width 753 height 516
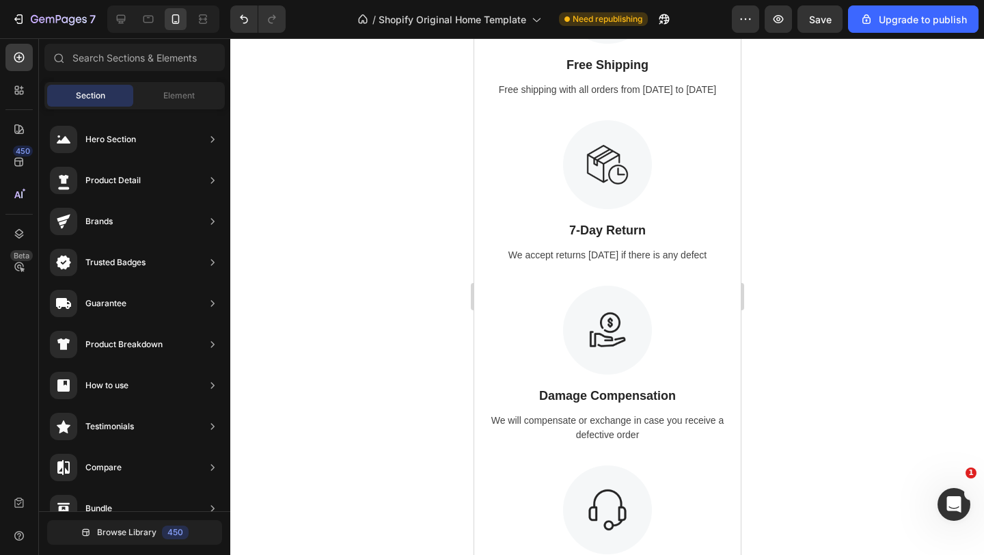
scroll to position [2251, 0]
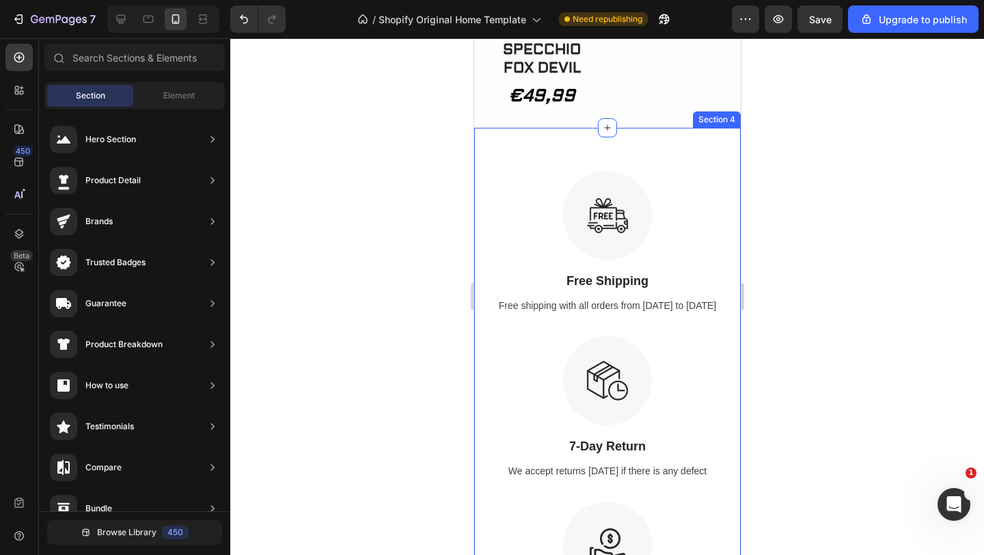
click at [653, 157] on div "Image Free Shipping Text Block Free shipping with all orders from [DATE] to [DA…" at bounding box center [606, 510] width 266 height 765
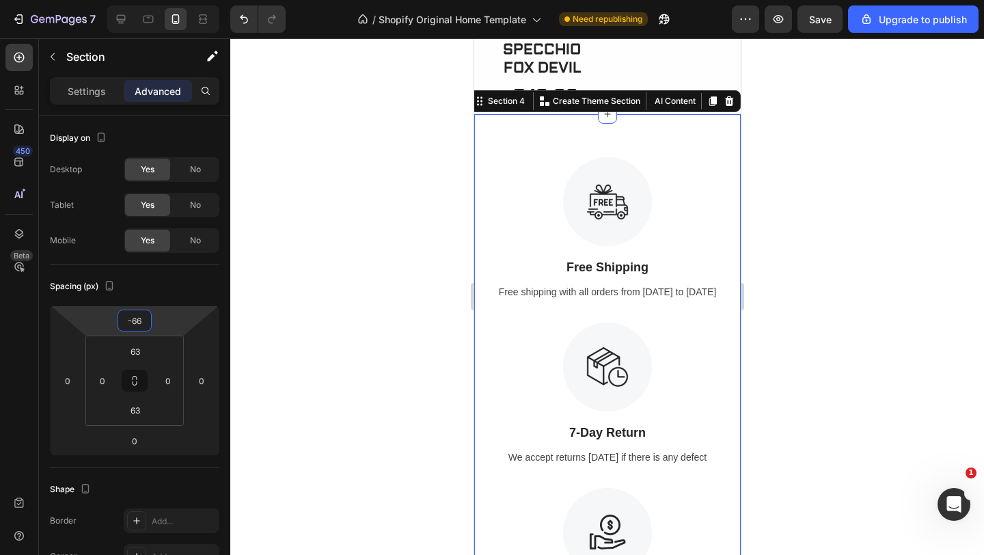
type input "-64"
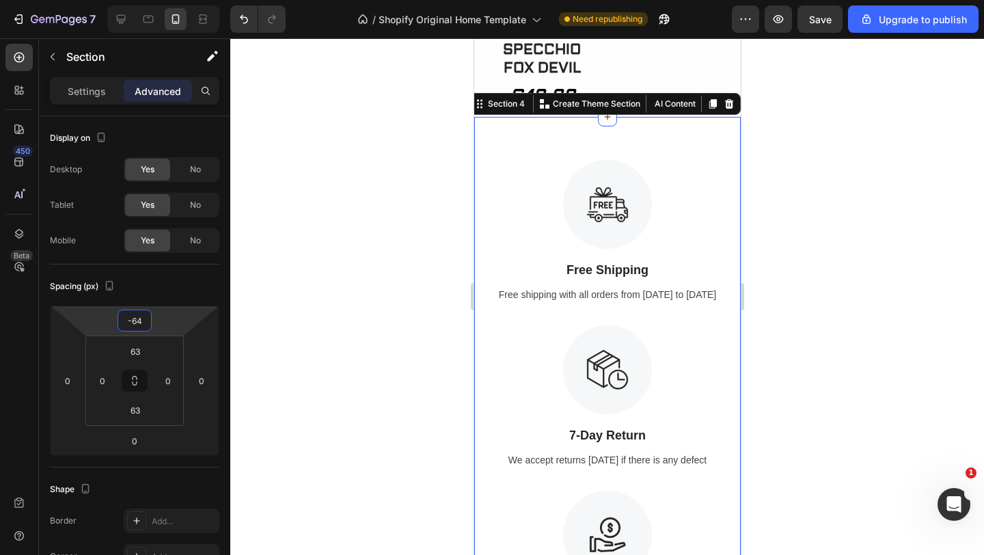
click at [171, 0] on html "7 / Shopify Original Home Template Need republishing Preview Save Upgrade to pu…" at bounding box center [492, 0] width 984 height 0
click at [303, 238] on div at bounding box center [606, 296] width 753 height 516
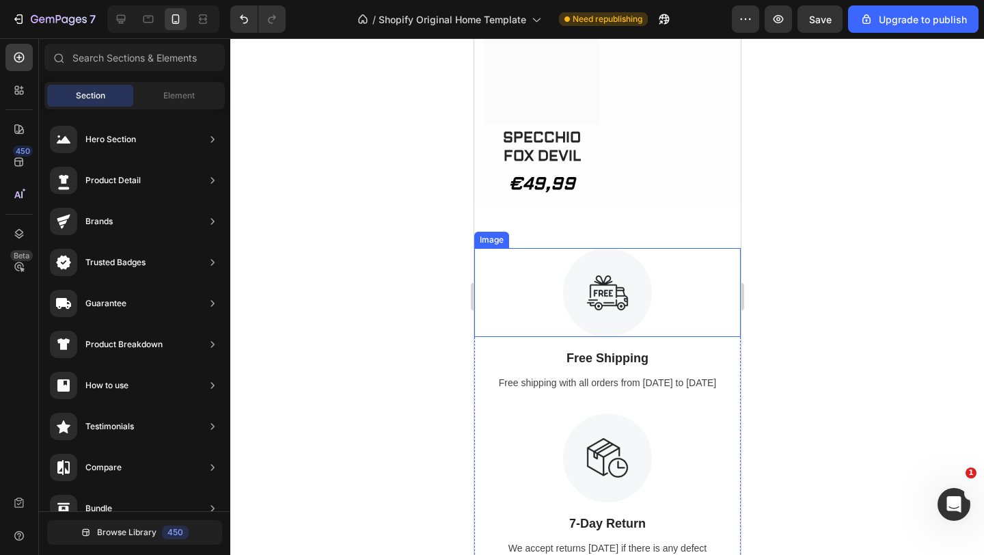
scroll to position [2148, 0]
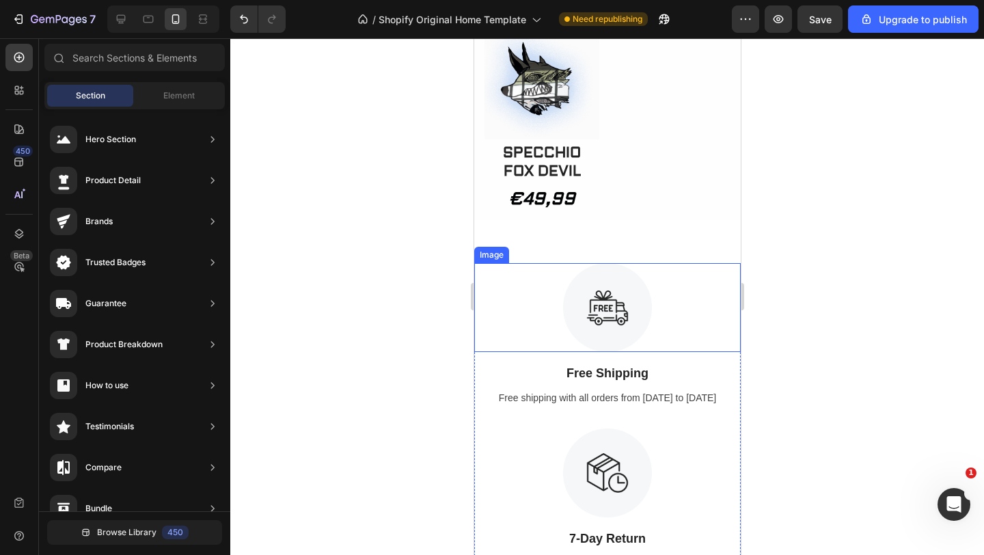
click at [607, 324] on img at bounding box center [606, 307] width 89 height 89
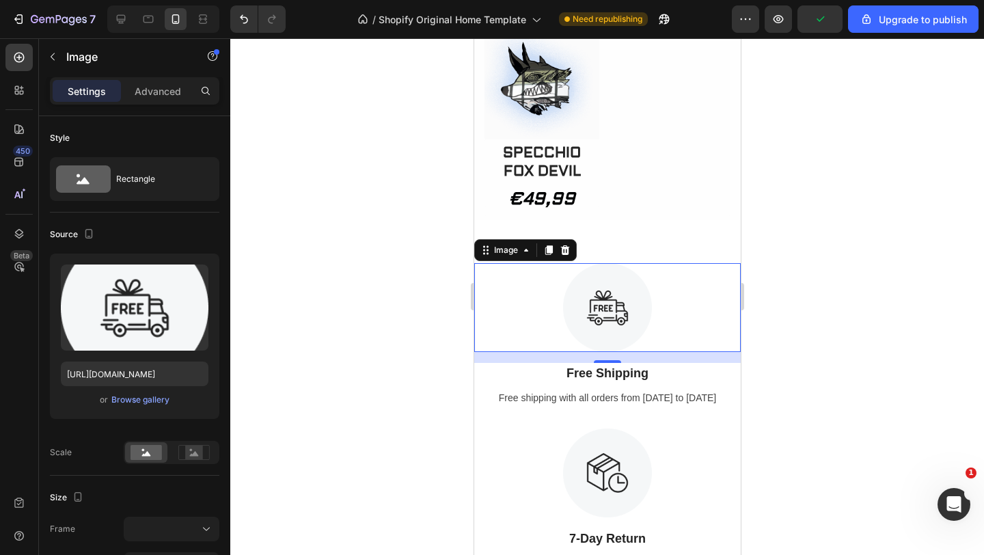
click at [321, 264] on div at bounding box center [606, 296] width 753 height 516
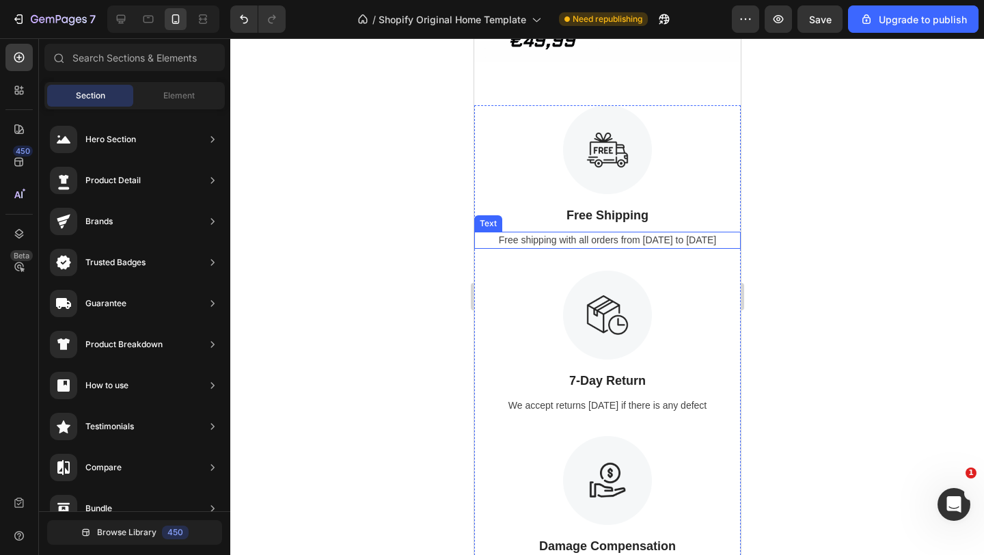
scroll to position [2273, 0]
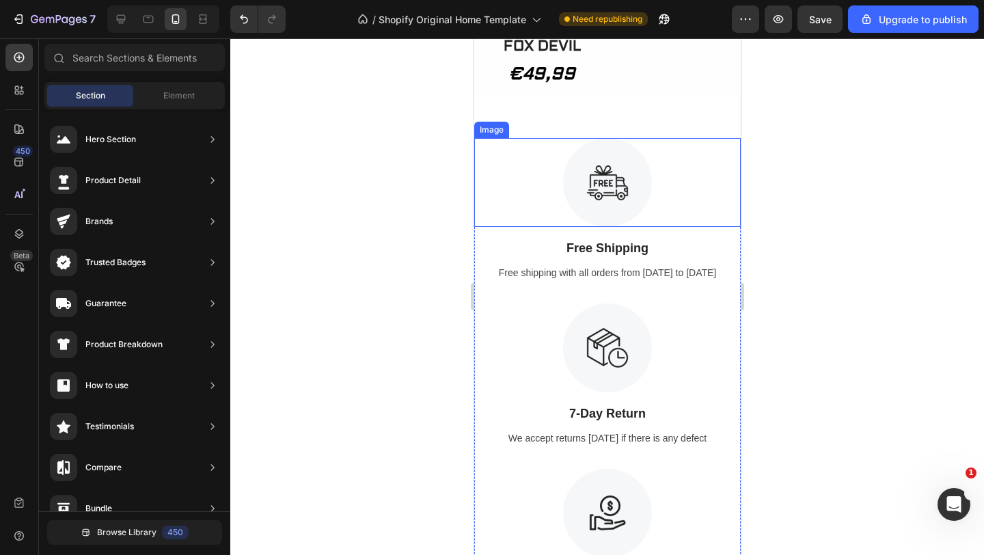
click at [668, 175] on div at bounding box center [606, 182] width 266 height 89
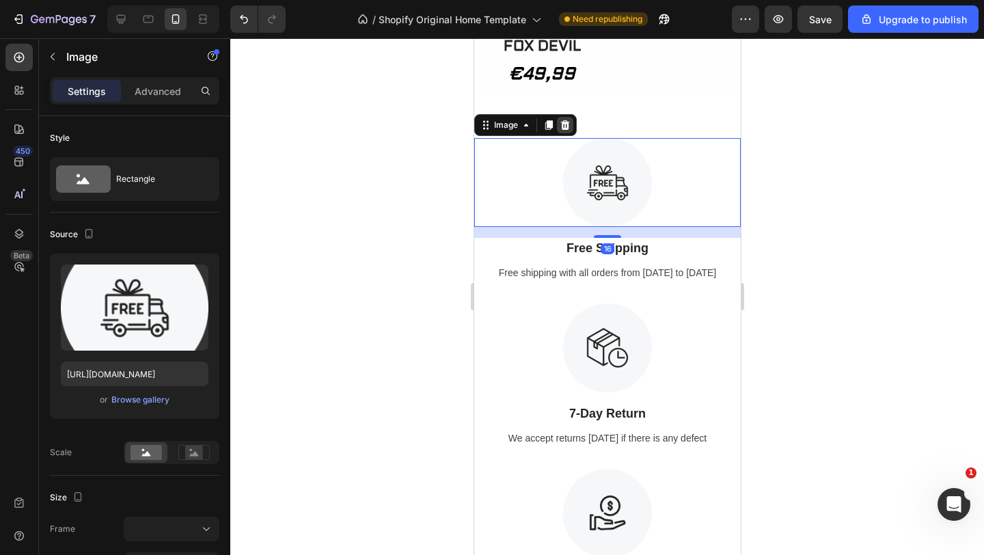
click at [562, 130] on icon at bounding box center [564, 125] width 9 height 10
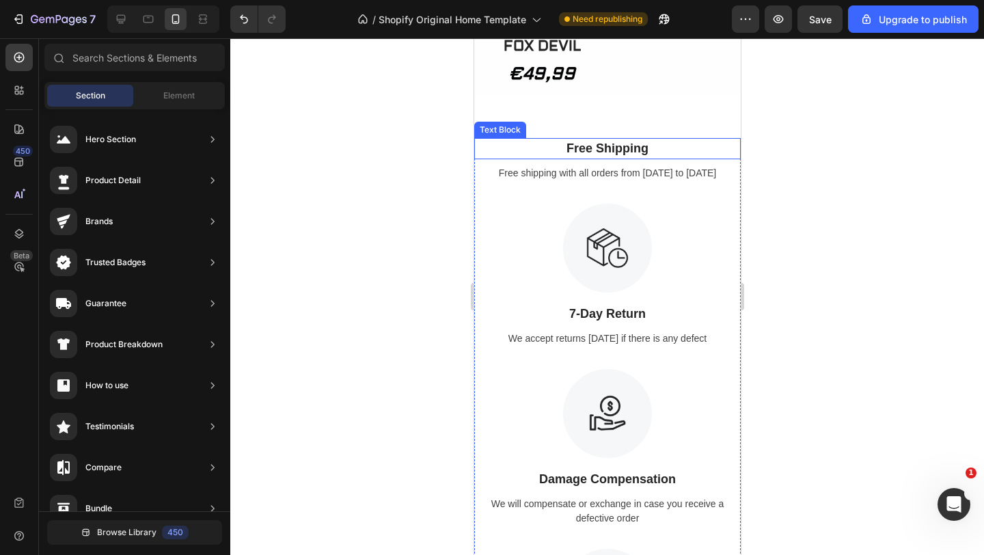
click at [630, 158] on p "Free Shipping" at bounding box center [607, 148] width 264 height 18
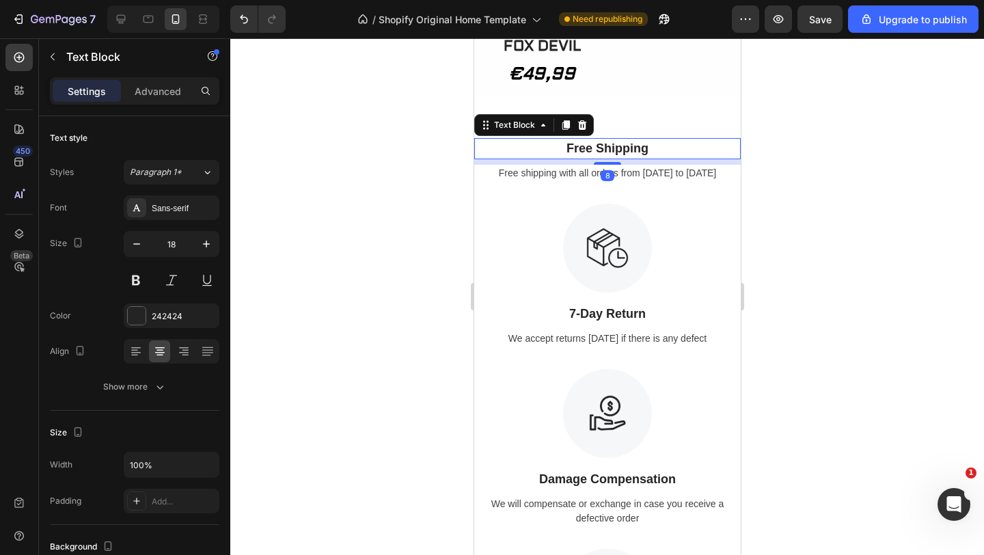
click at [585, 131] on div "Text Block" at bounding box center [533, 125] width 120 height 22
click at [583, 130] on icon at bounding box center [581, 125] width 9 height 10
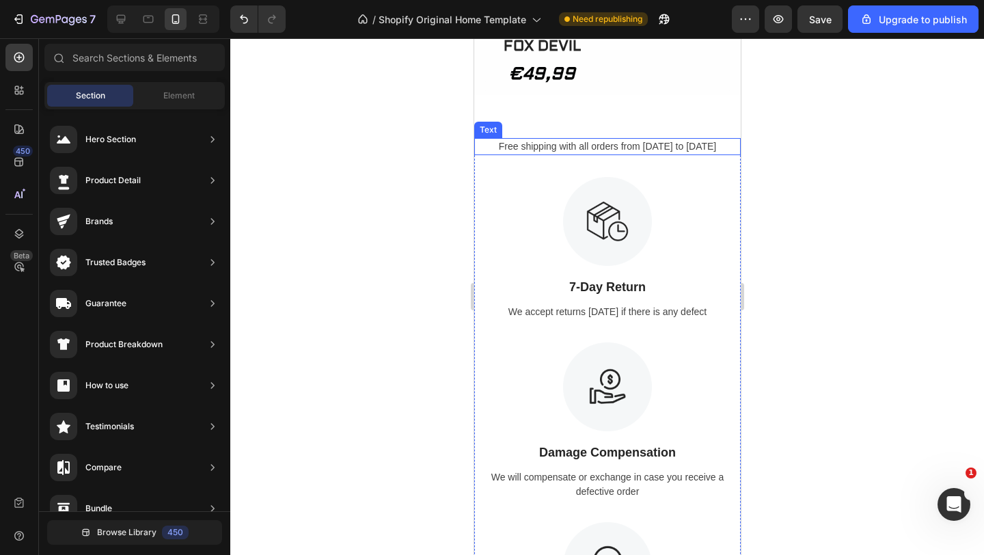
click at [611, 155] on div "Free shipping with all orders from [DATE] to [DATE]" at bounding box center [606, 146] width 266 height 17
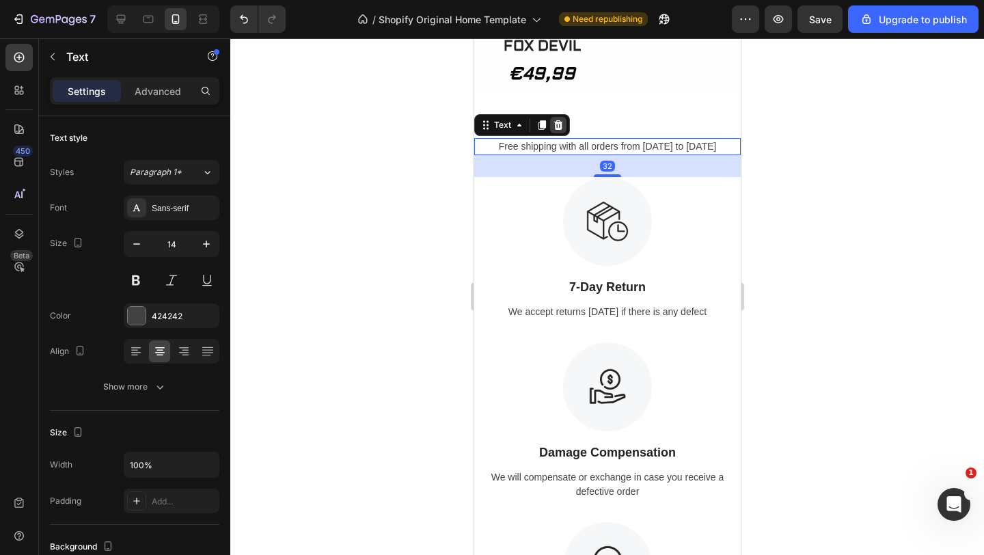
click at [559, 130] on icon at bounding box center [557, 125] width 11 height 11
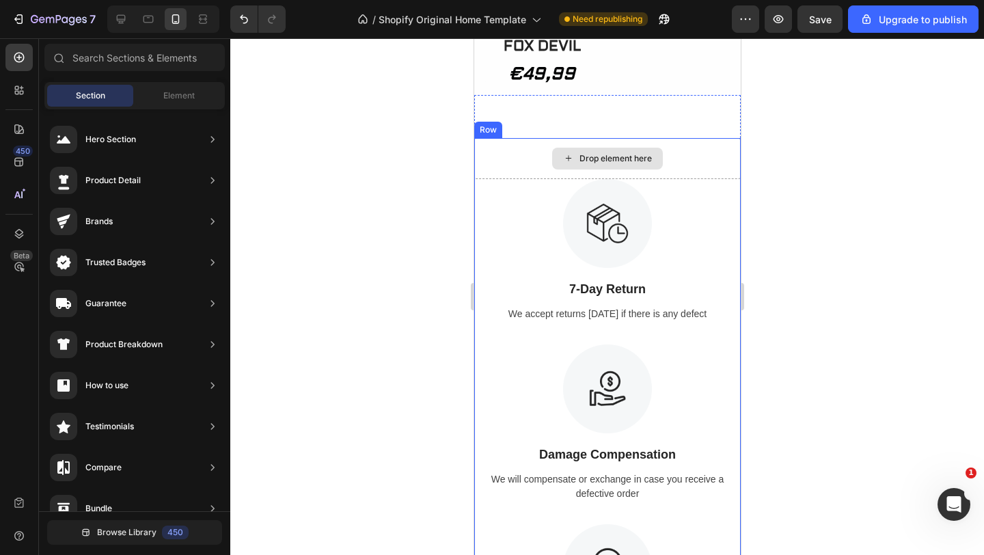
click at [693, 163] on div "Drop element here" at bounding box center [606, 158] width 266 height 41
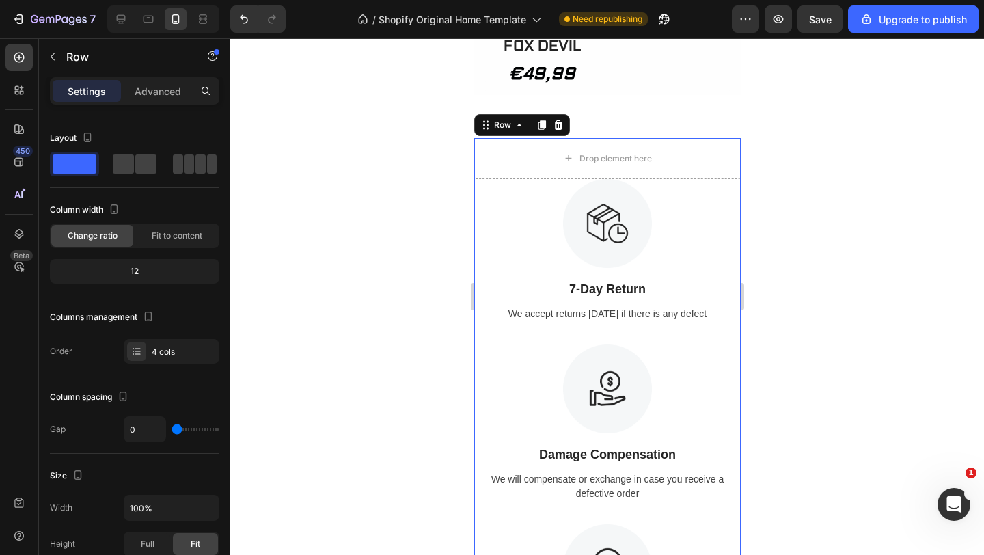
click at [555, 130] on icon at bounding box center [557, 125] width 11 height 11
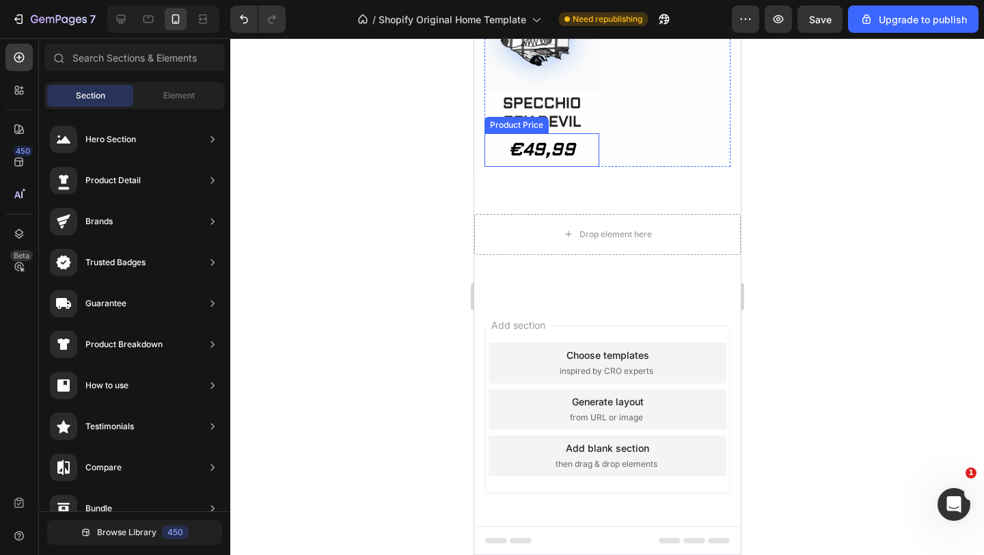
scroll to position [2212, 0]
click at [245, 18] on icon "Undo/Redo" at bounding box center [244, 19] width 14 height 14
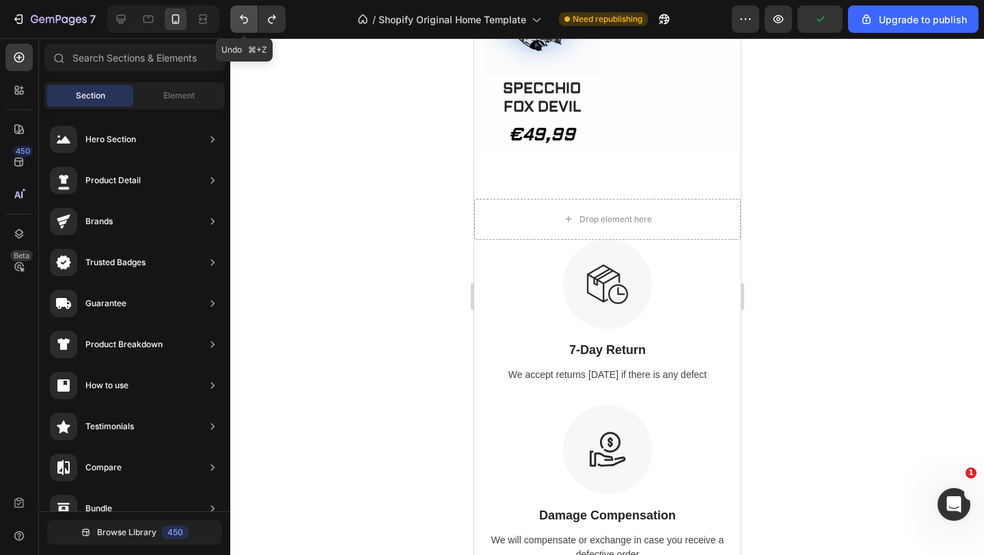
scroll to position [2273, 0]
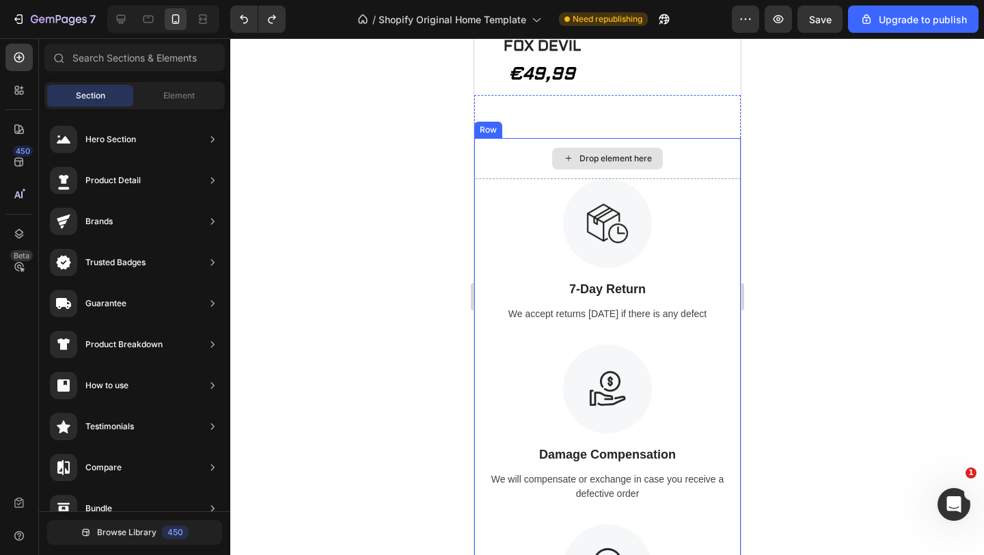
click at [686, 179] on div "Drop element here" at bounding box center [606, 158] width 266 height 41
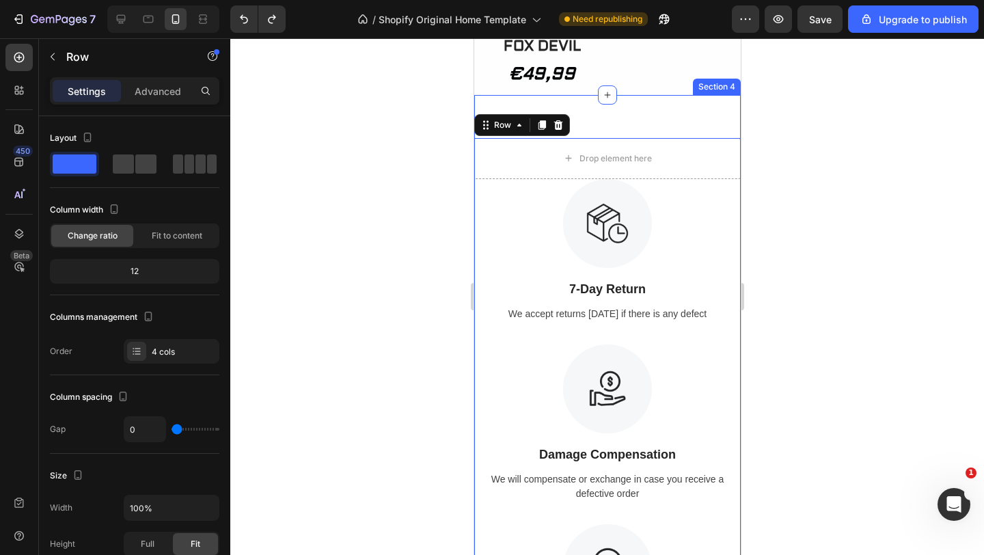
click at [664, 139] on div "Drop element here Image 7-Day Return Text Block We accept returns [DATE] if the…" at bounding box center [606, 415] width 266 height 641
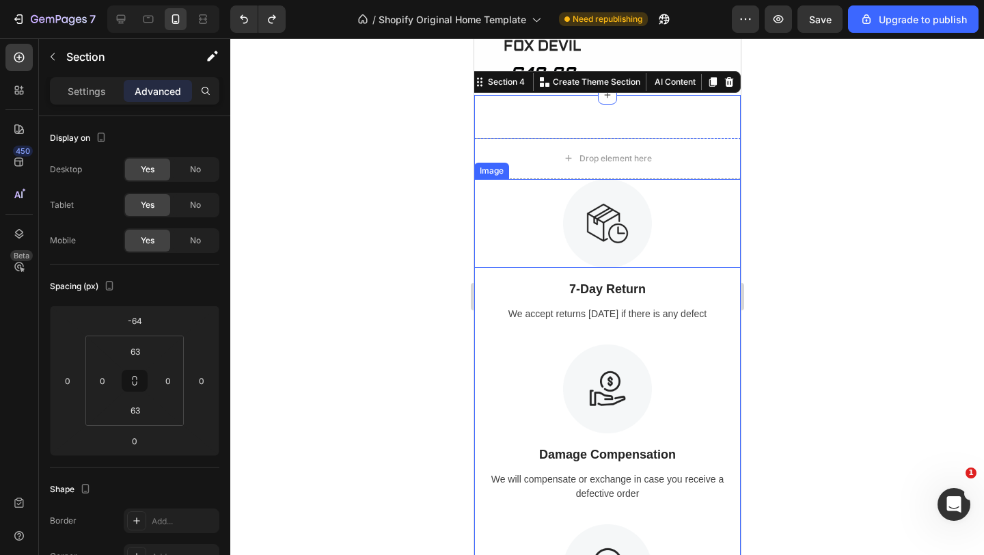
click at [822, 230] on div at bounding box center [606, 296] width 753 height 516
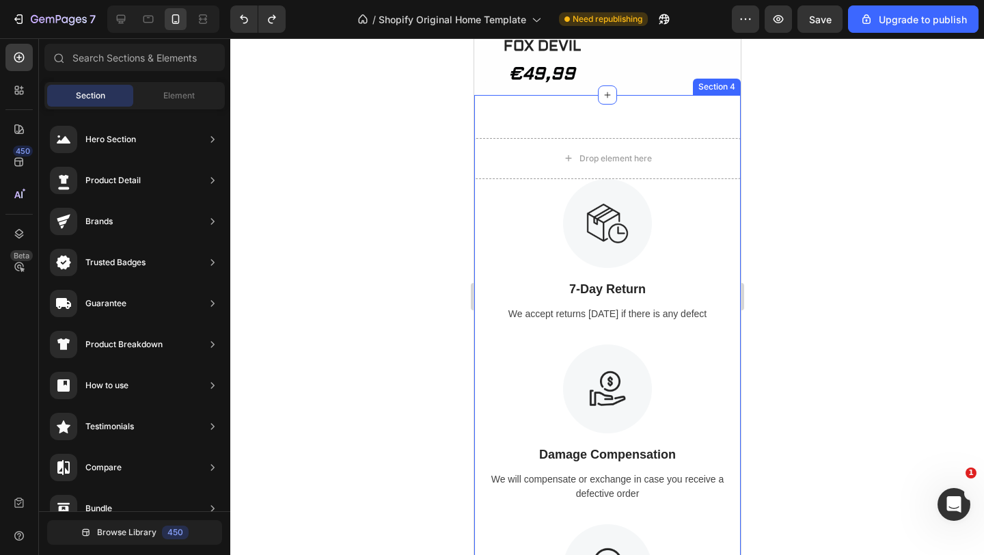
click at [684, 139] on div "Drop element here Image 7-Day Return Text Block We accept returns [DATE] if the…" at bounding box center [606, 415] width 266 height 641
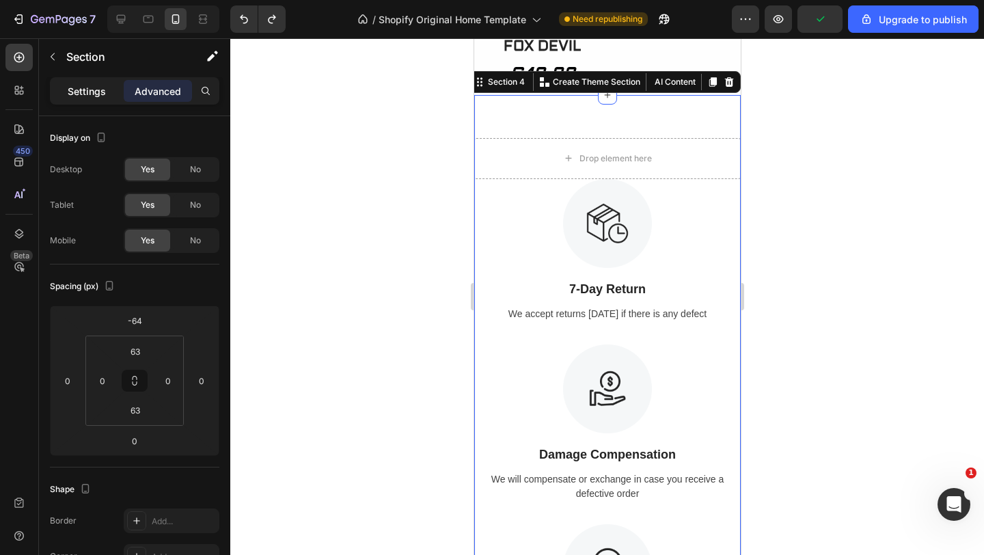
click at [87, 84] on p "Settings" at bounding box center [87, 91] width 38 height 14
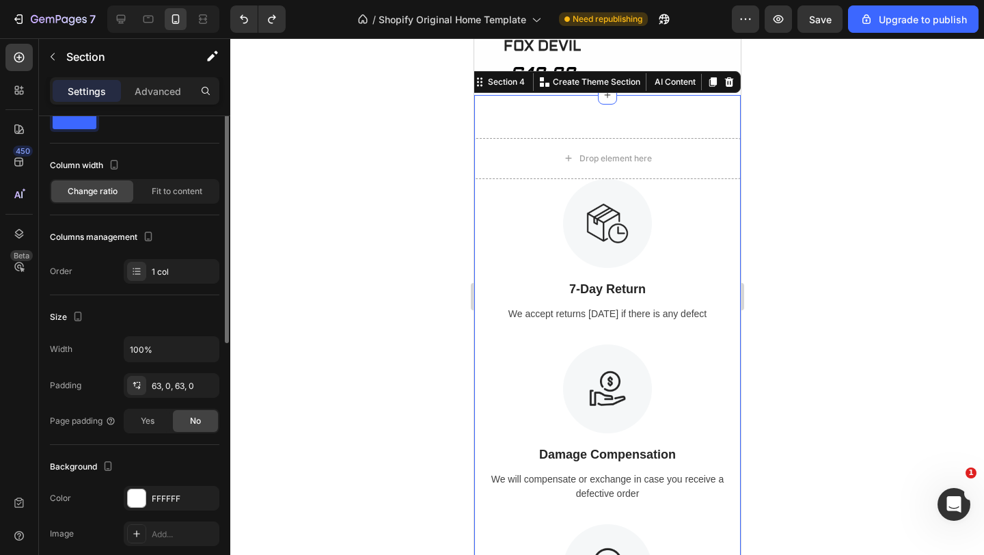
scroll to position [0, 0]
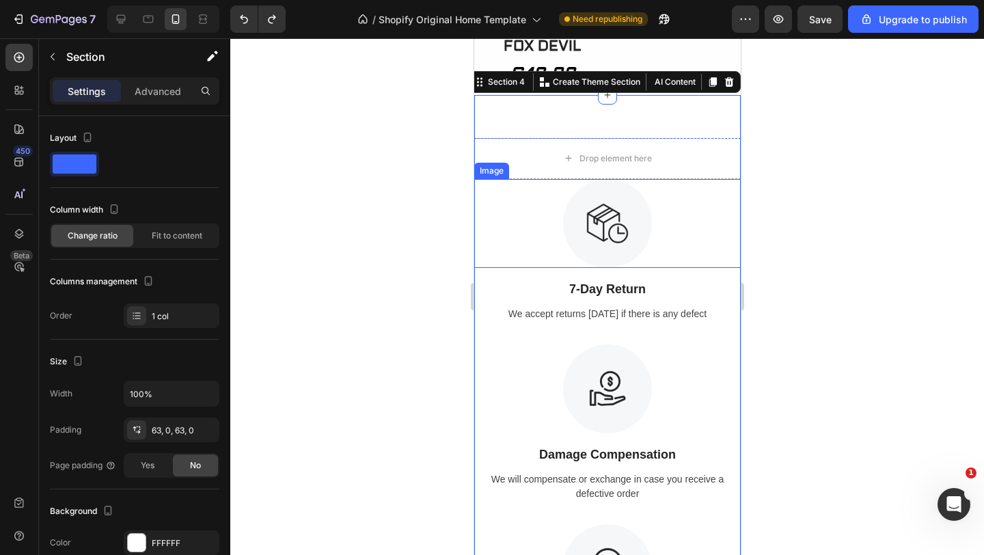
click at [786, 232] on div at bounding box center [606, 296] width 753 height 516
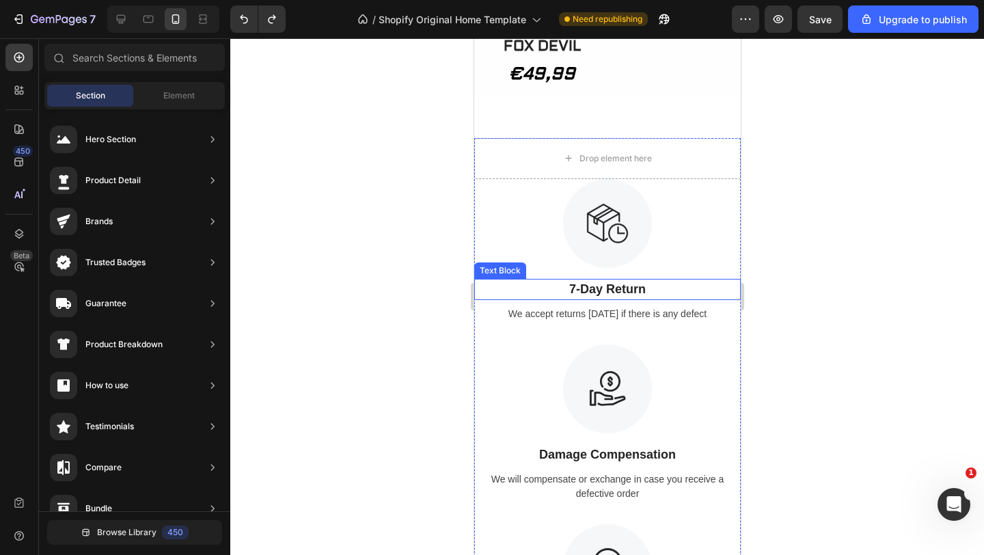
click at [652, 298] on p "7-Day Return" at bounding box center [607, 289] width 264 height 18
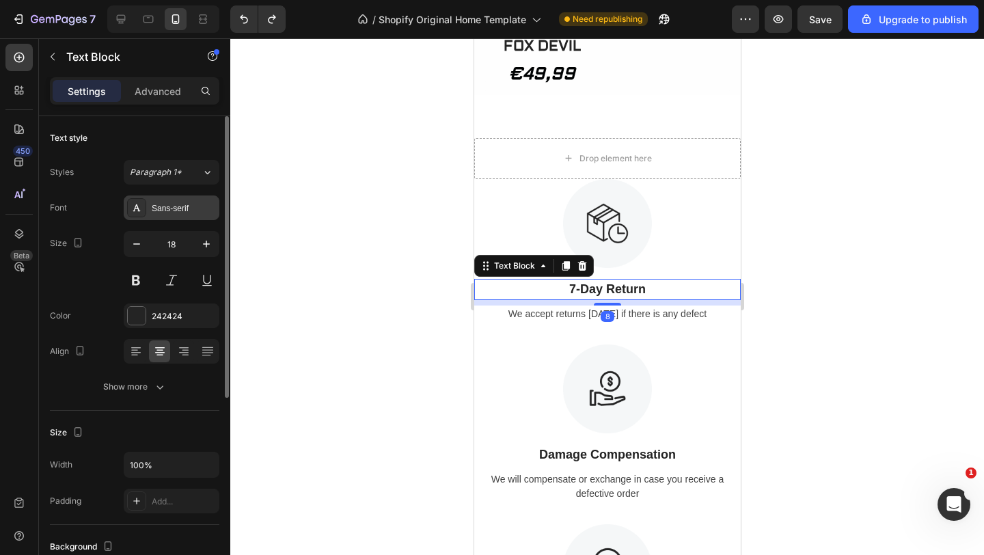
click at [210, 210] on div "Sans-serif" at bounding box center [184, 208] width 64 height 12
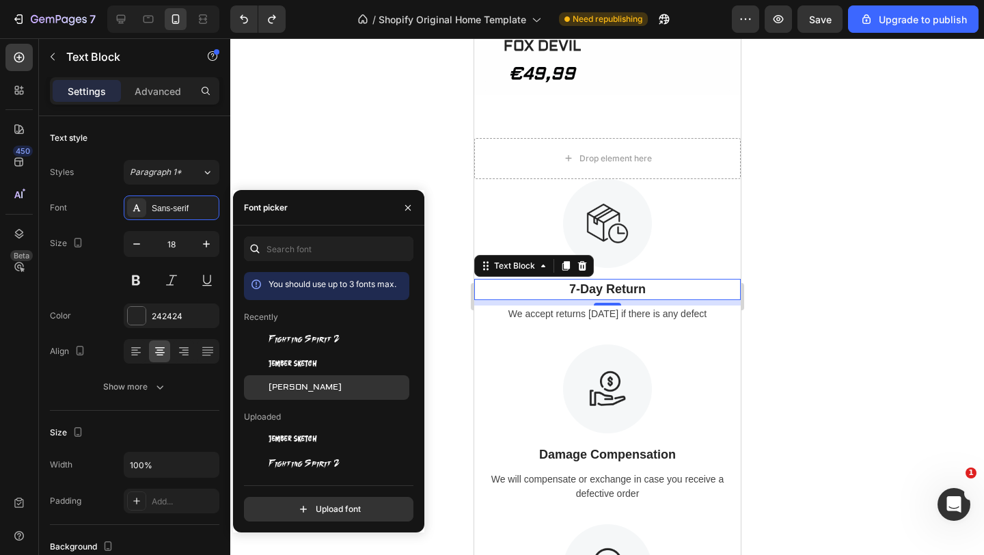
click at [307, 382] on div "[PERSON_NAME]" at bounding box center [337, 387] width 138 height 12
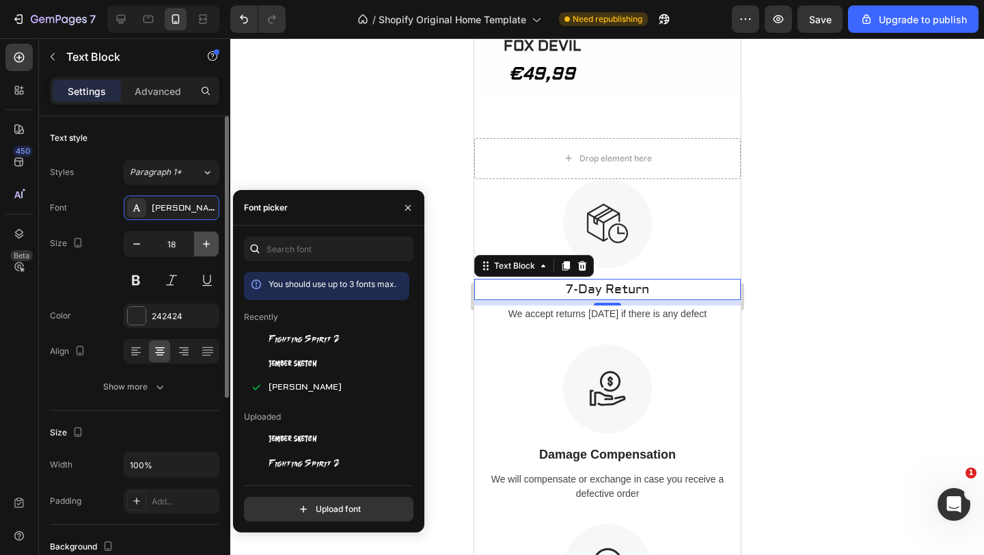
click at [213, 242] on button "button" at bounding box center [206, 244] width 25 height 25
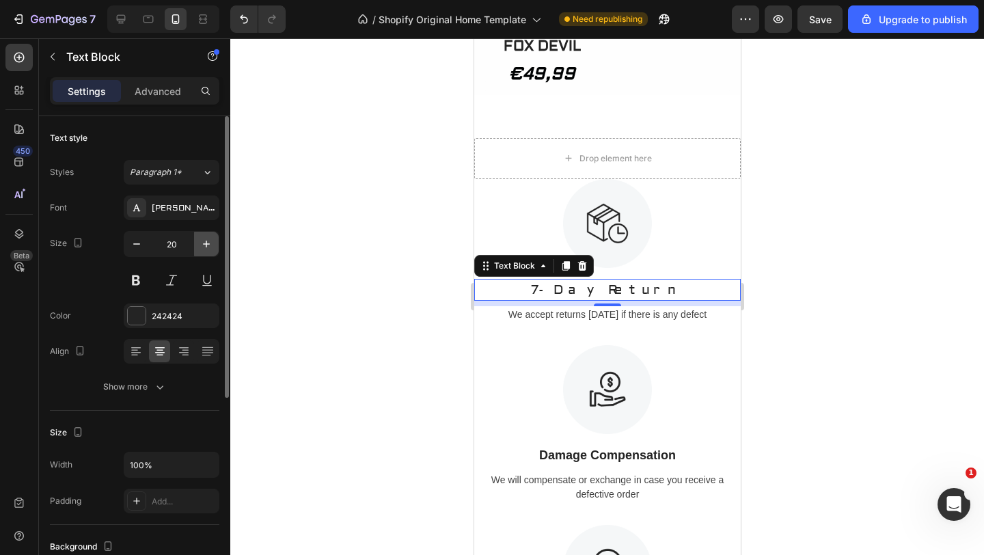
click at [213, 242] on button "button" at bounding box center [206, 244] width 25 height 25
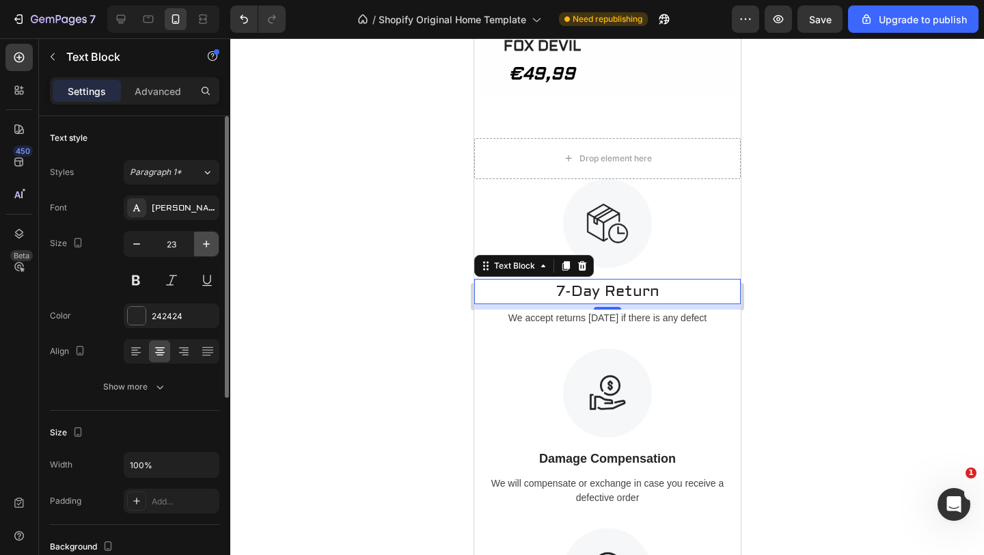
click at [213, 242] on button "button" at bounding box center [206, 244] width 25 height 25
type input "25"
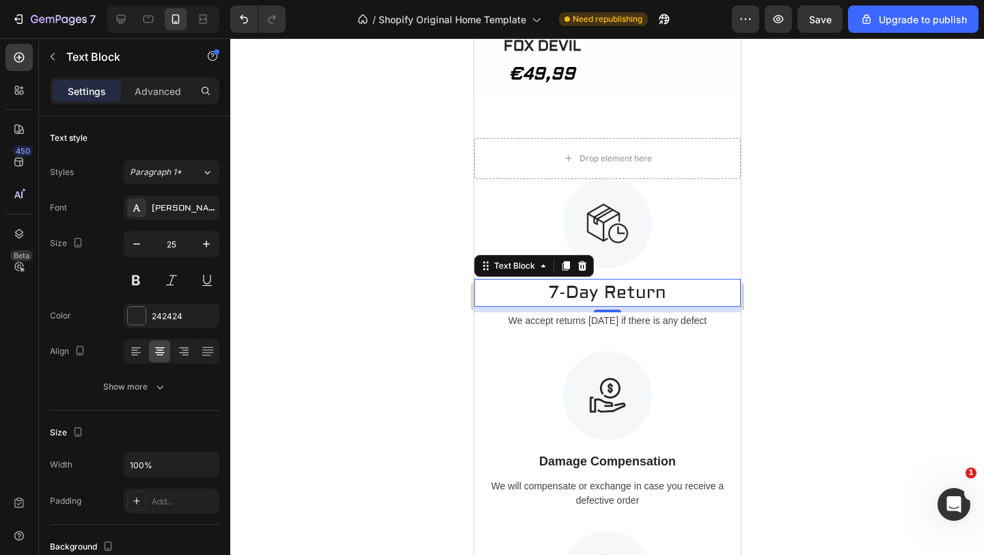
click at [667, 303] on p "7-Day Return" at bounding box center [607, 293] width 264 height 26
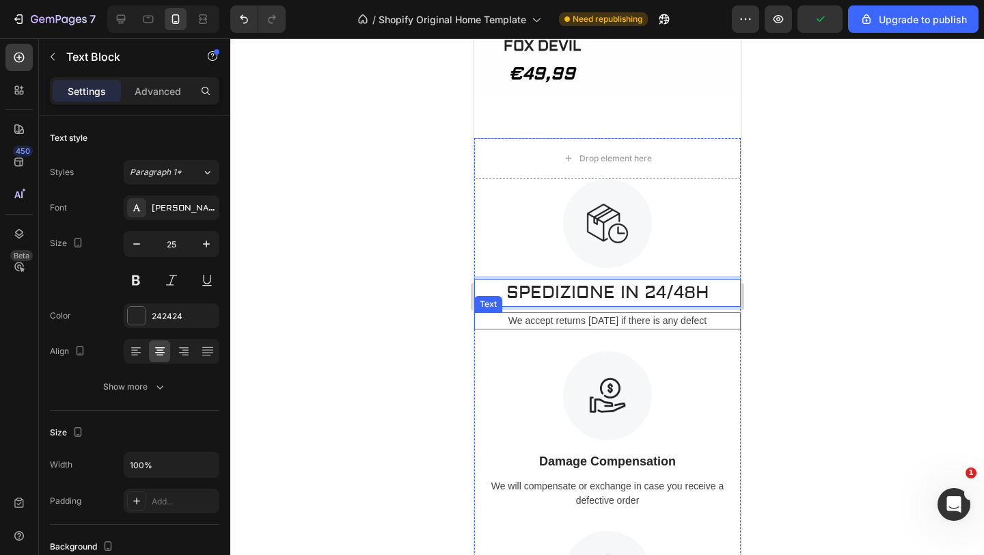
click at [714, 329] on div "We accept returns [DATE] if there is any defect" at bounding box center [606, 320] width 266 height 17
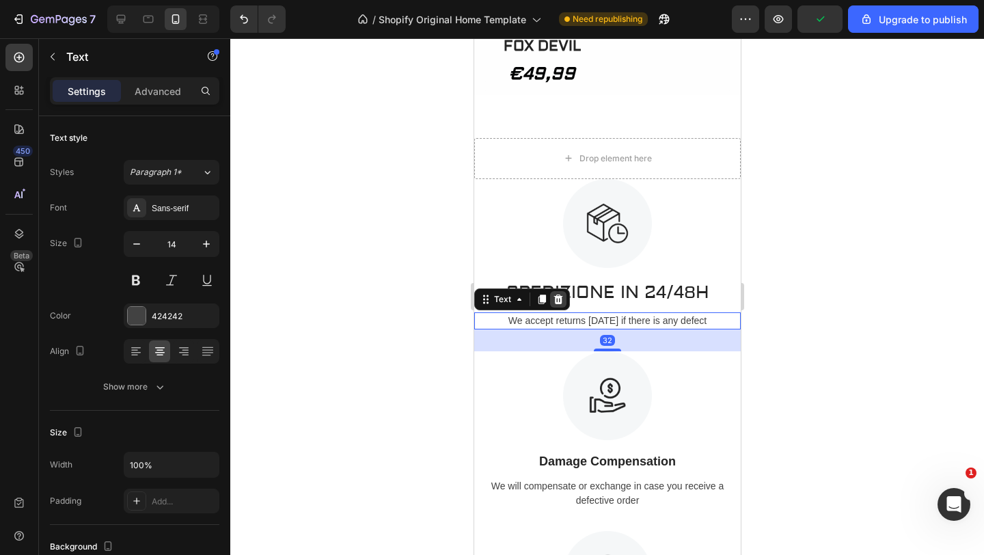
click at [557, 304] on icon at bounding box center [557, 299] width 9 height 10
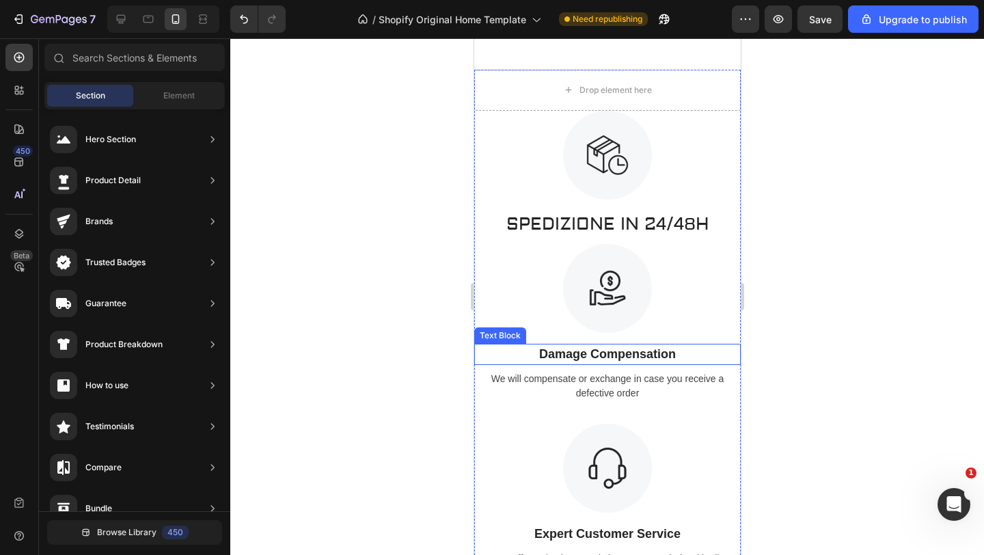
scroll to position [2343, 0]
click at [688, 362] on p "Damage Compensation" at bounding box center [607, 353] width 264 height 18
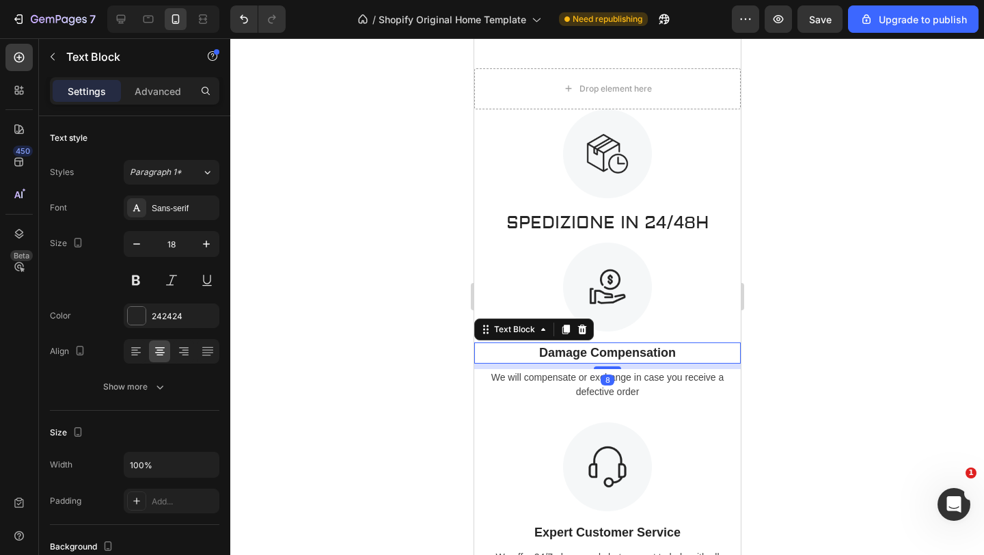
click at [688, 362] on p "Damage Compensation" at bounding box center [607, 353] width 264 height 18
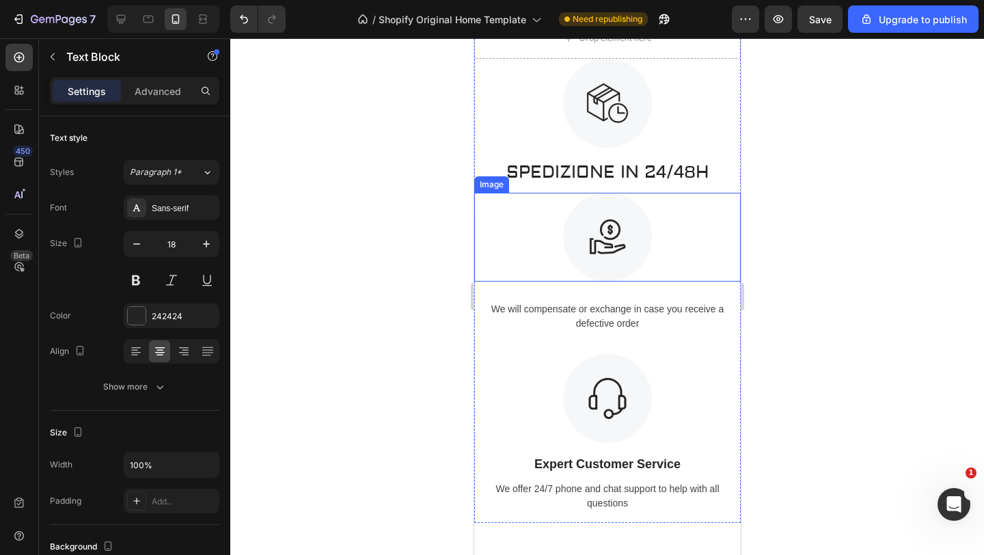
scroll to position [2410, 0]
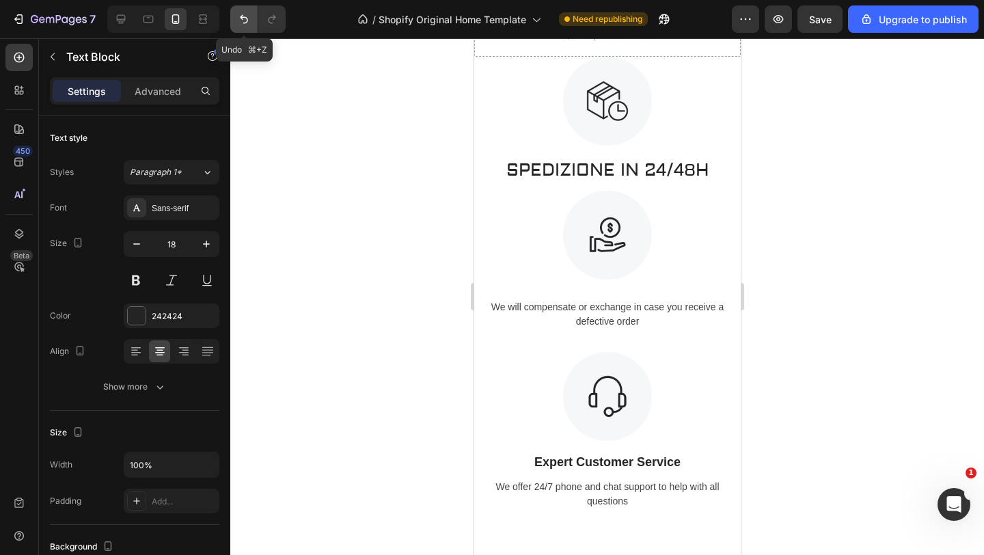
click at [247, 20] on icon "Undo/Redo" at bounding box center [244, 19] width 8 height 9
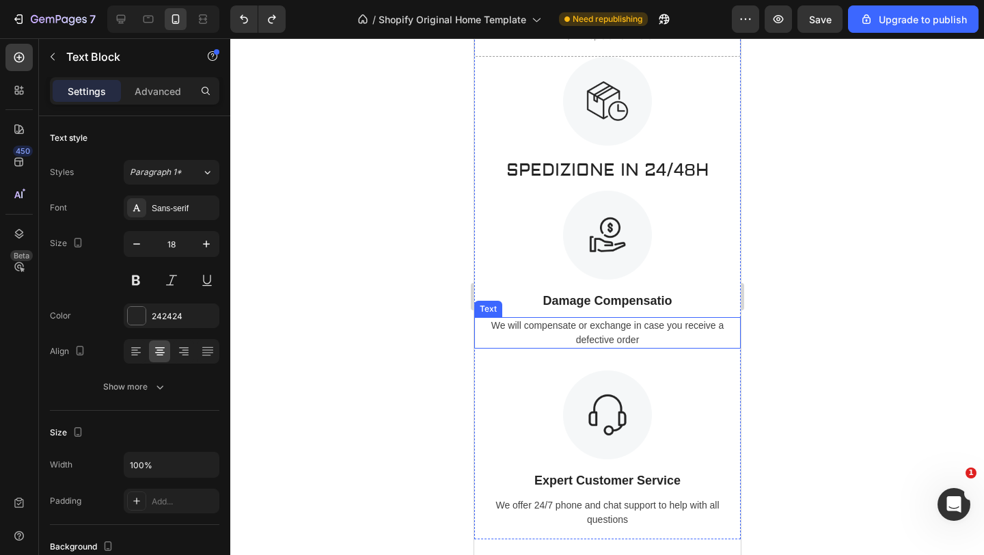
click at [633, 323] on div "We will compensate or exchange in case you receive a defective order" at bounding box center [606, 332] width 266 height 31
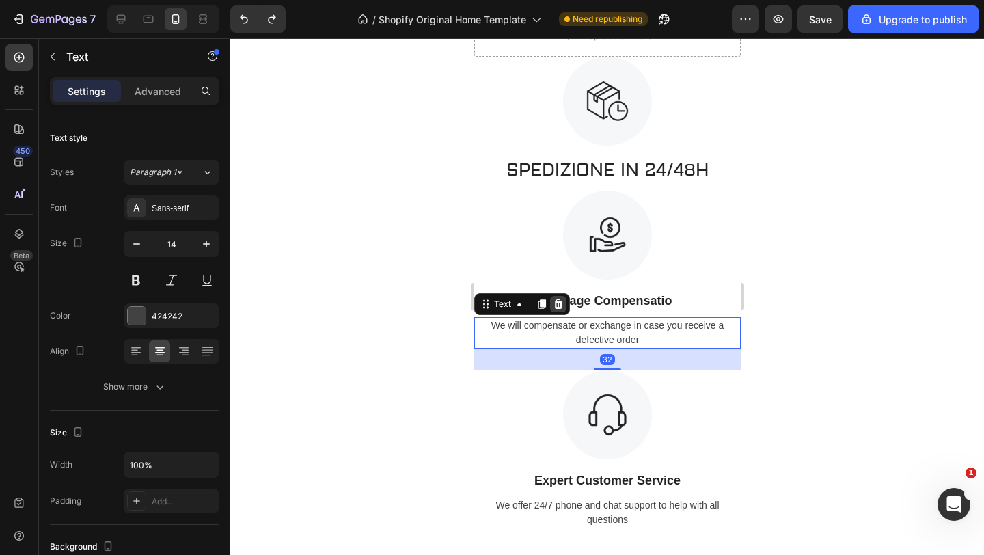
click at [560, 299] on icon at bounding box center [557, 303] width 11 height 11
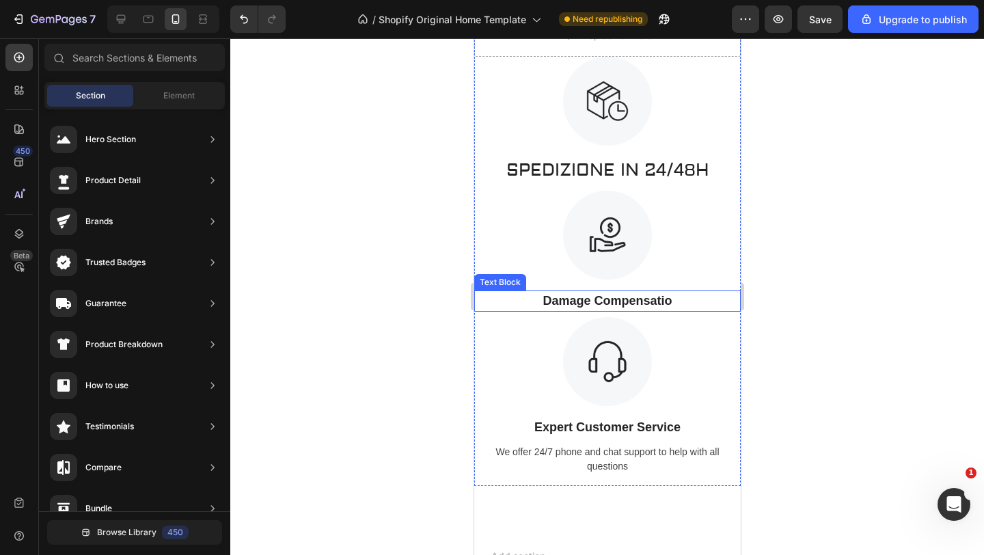
click at [626, 305] on p "Damage Compensatio" at bounding box center [607, 301] width 264 height 18
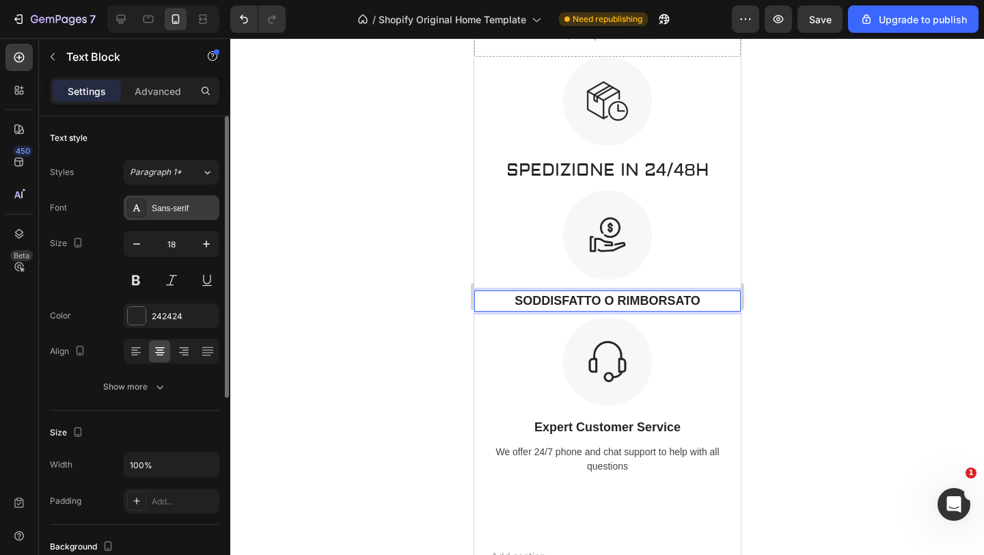
click at [194, 212] on div "Sans-serif" at bounding box center [184, 208] width 64 height 12
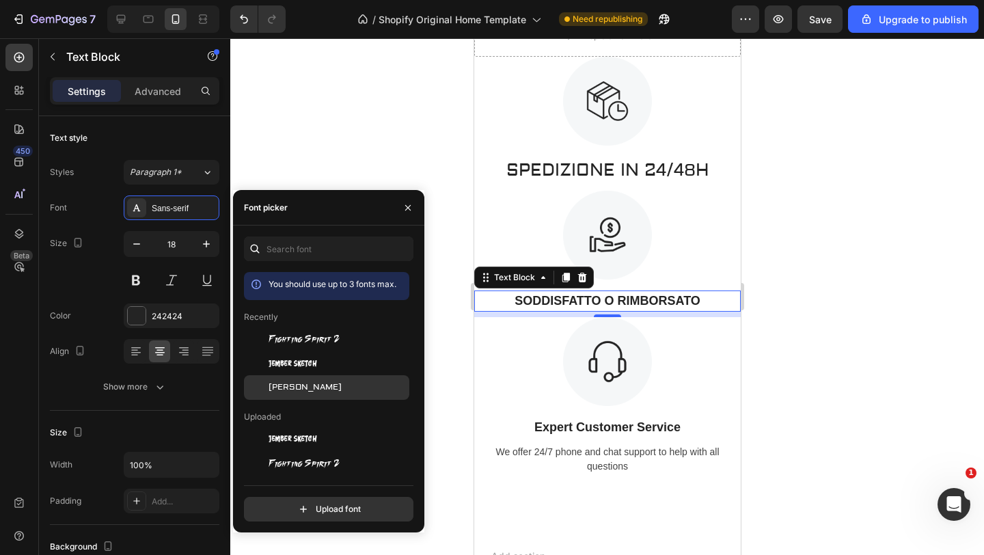
click at [294, 382] on span "[PERSON_NAME]" at bounding box center [304, 387] width 73 height 12
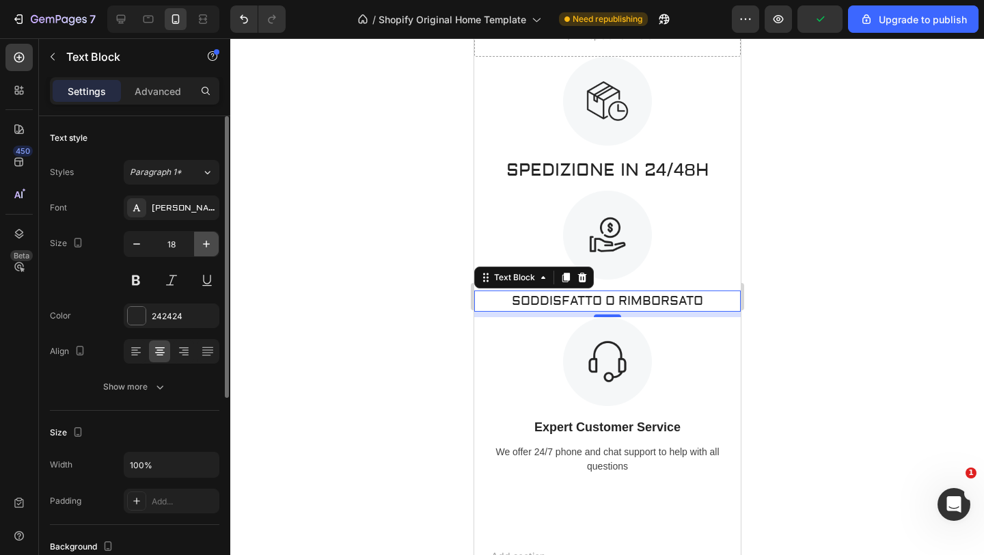
click at [205, 242] on icon "button" at bounding box center [206, 244] width 14 height 14
click at [204, 242] on icon "button" at bounding box center [206, 244] width 14 height 14
type input "22"
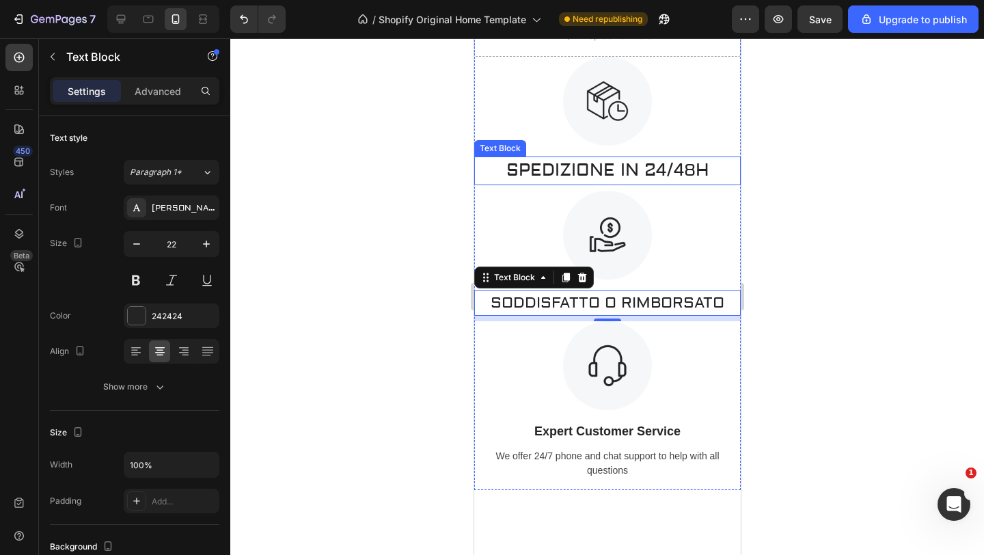
click at [566, 163] on p "SPEDIZIONE IN 24/48H" at bounding box center [607, 171] width 264 height 26
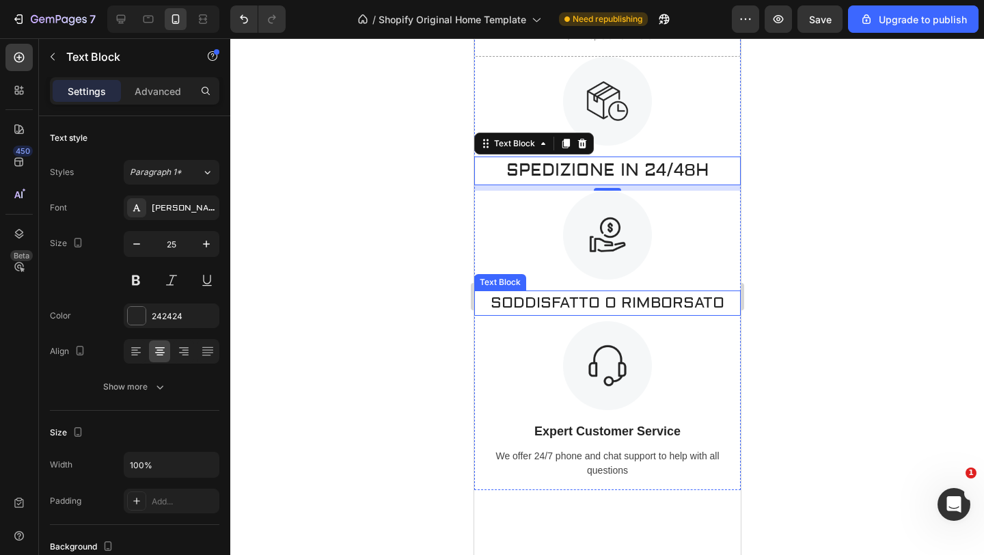
click at [626, 302] on p "SODDISFATTO O RIMBORSATO" at bounding box center [607, 303] width 264 height 23
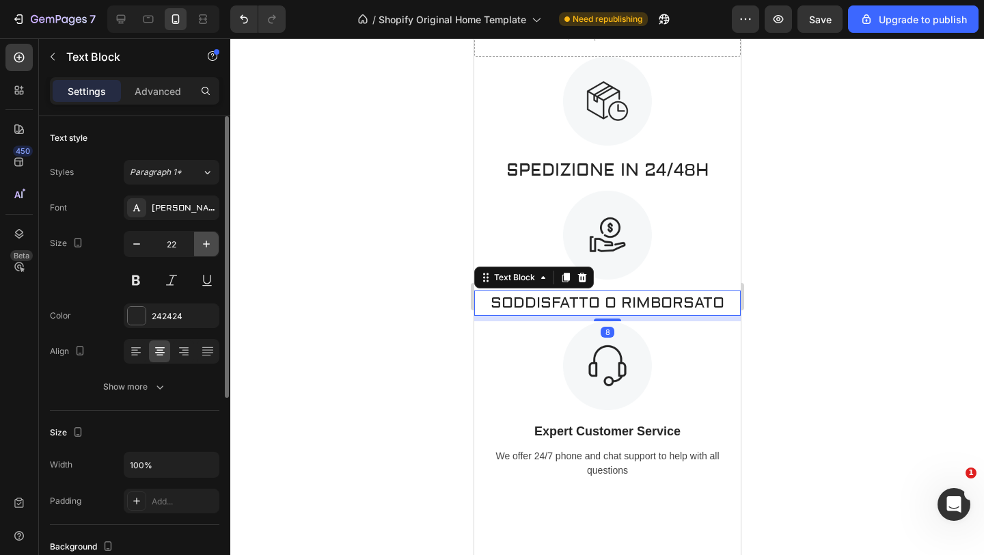
click at [210, 243] on icon "button" at bounding box center [206, 244] width 14 height 14
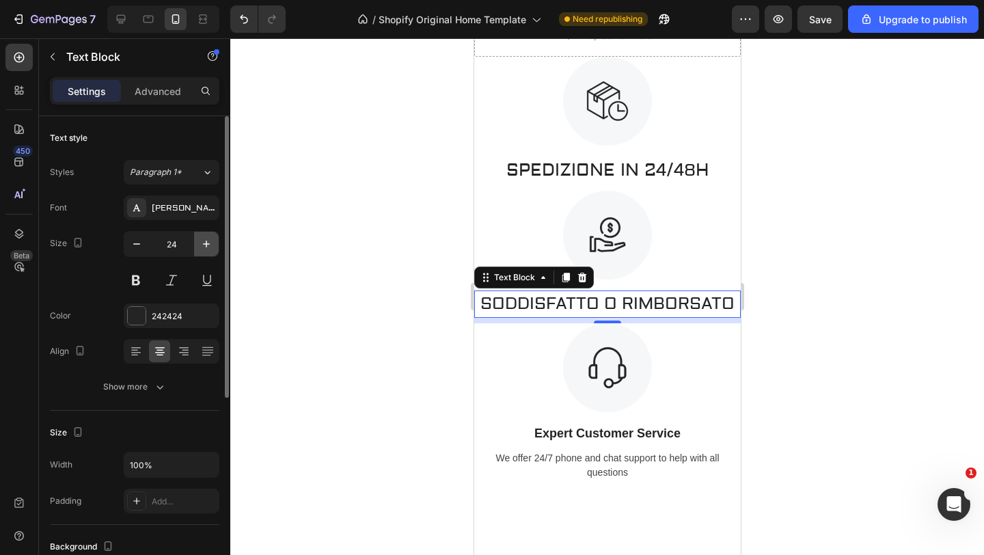
type input "25"
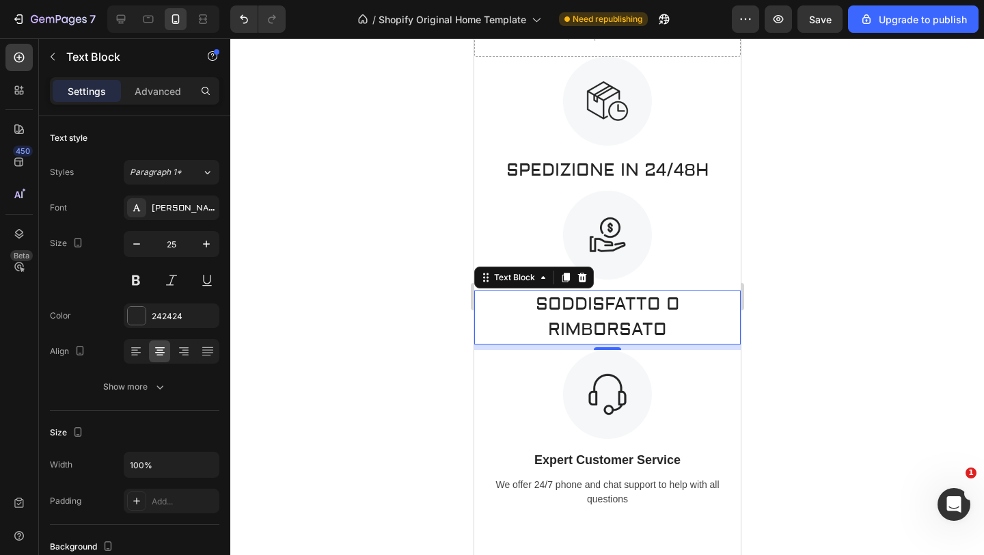
click at [319, 230] on div at bounding box center [606, 296] width 753 height 516
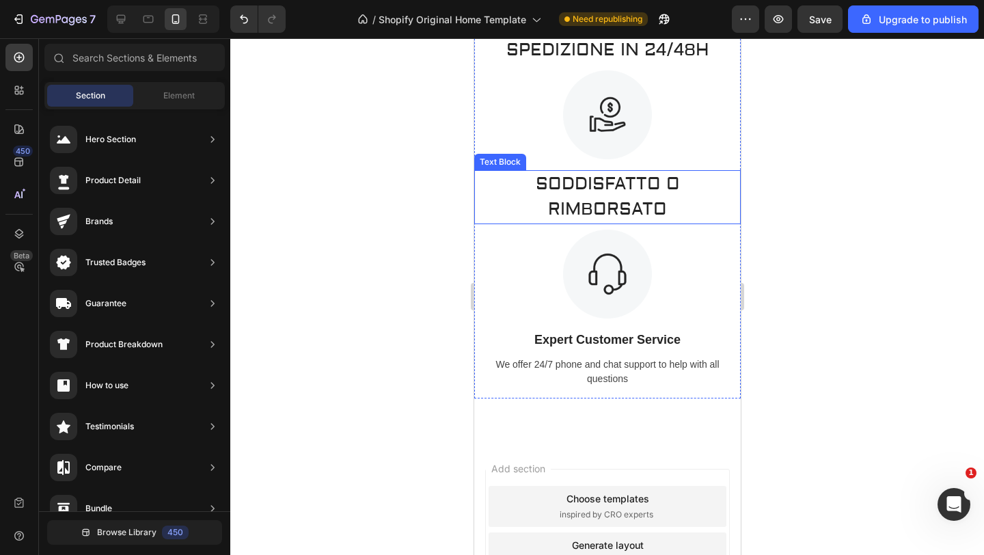
scroll to position [2537, 0]
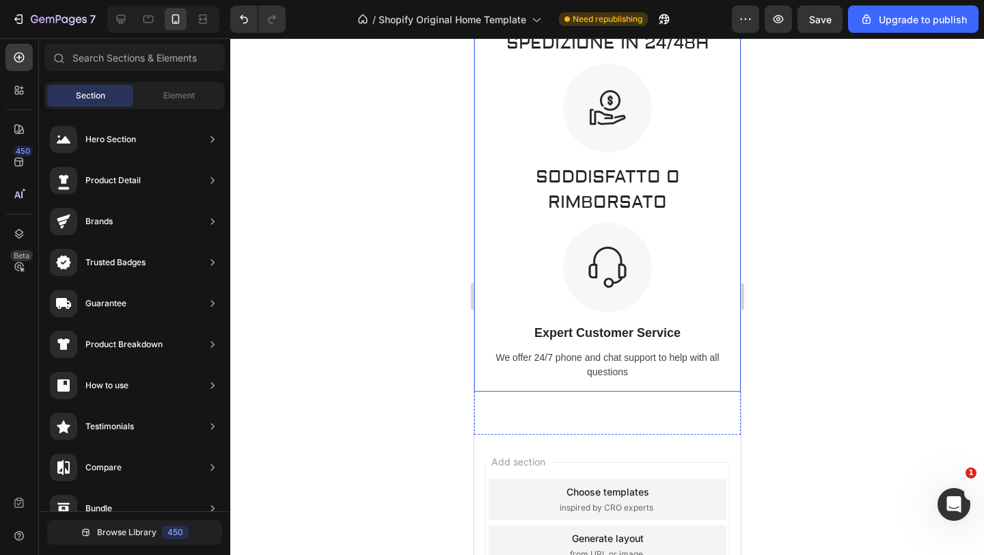
click at [663, 354] on div "We offer 24/7 phone and chat support to help with all questions" at bounding box center [606, 364] width 266 height 31
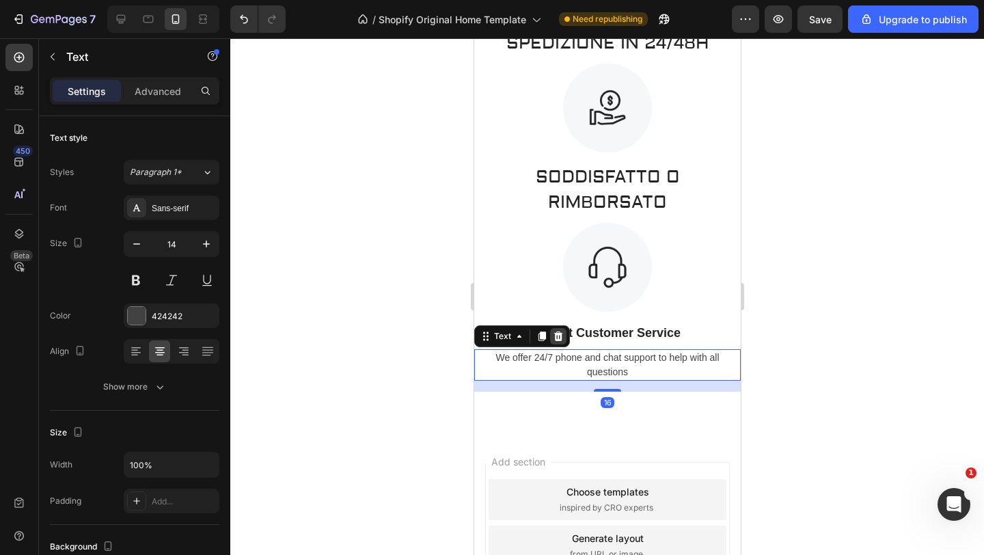
click at [558, 335] on icon at bounding box center [557, 336] width 11 height 11
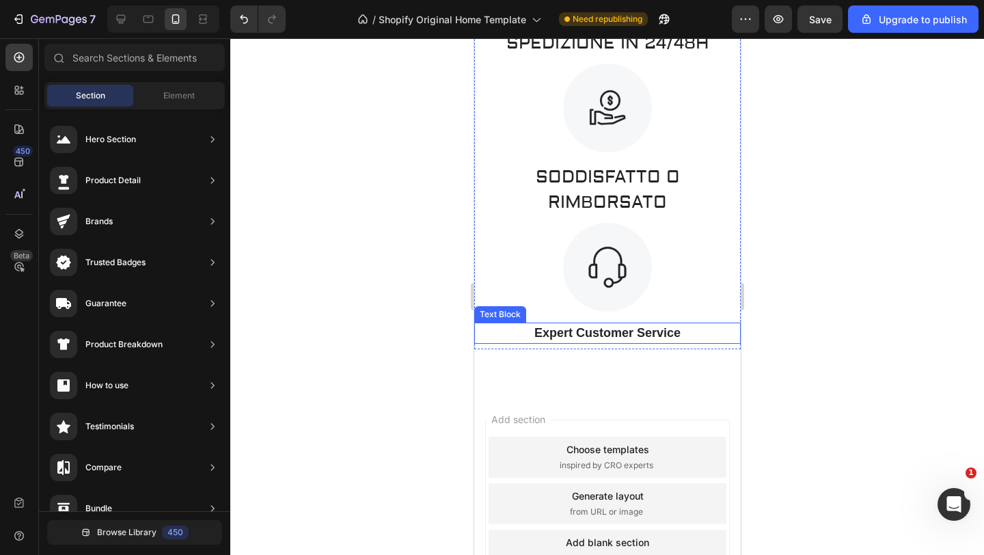
click at [637, 335] on p "Expert Customer Service" at bounding box center [607, 333] width 264 height 18
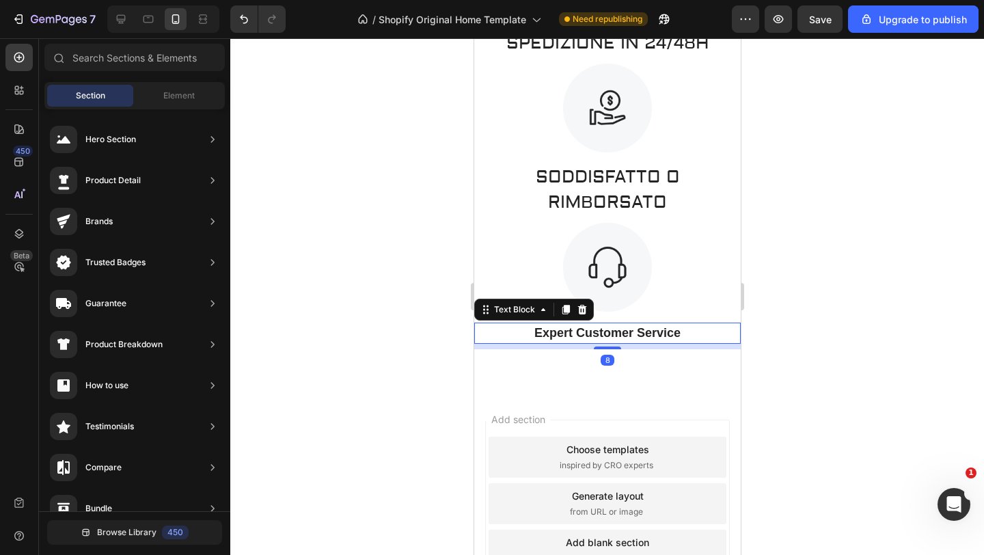
click at [637, 335] on p "Expert Customer Service" at bounding box center [607, 333] width 264 height 18
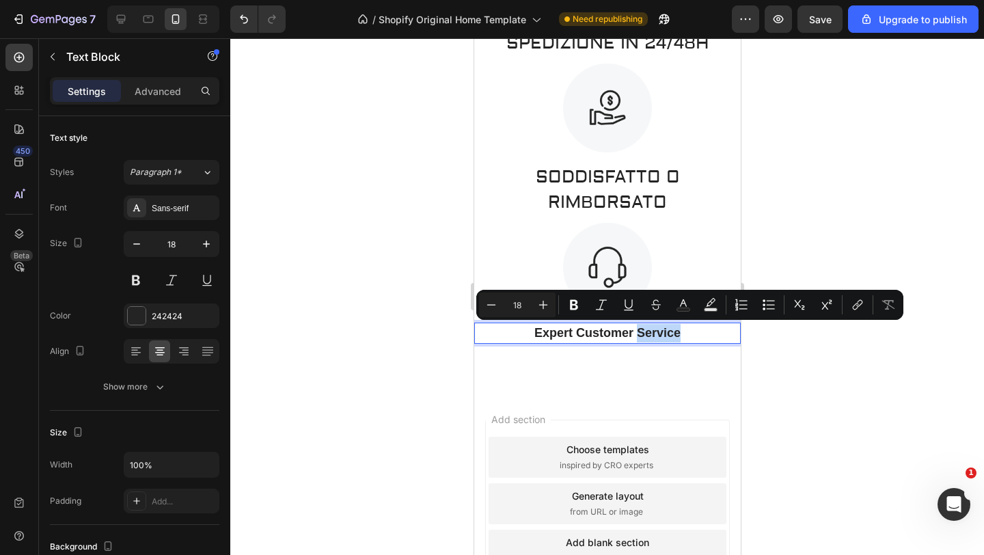
click at [689, 331] on p "Expert Customer Service" at bounding box center [607, 333] width 264 height 18
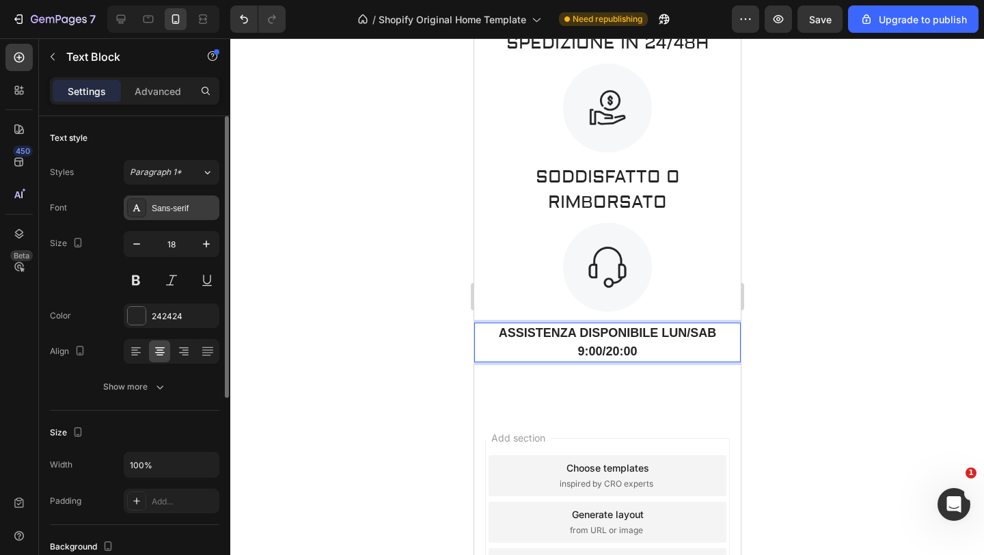
click at [177, 215] on div "Sans-serif" at bounding box center [172, 207] width 96 height 25
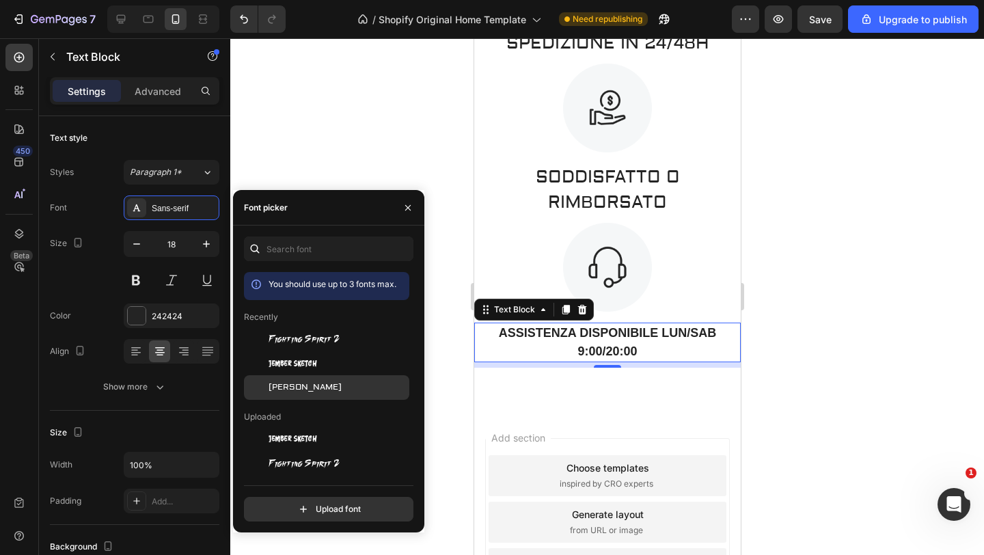
click at [312, 389] on div "[PERSON_NAME]" at bounding box center [337, 387] width 138 height 12
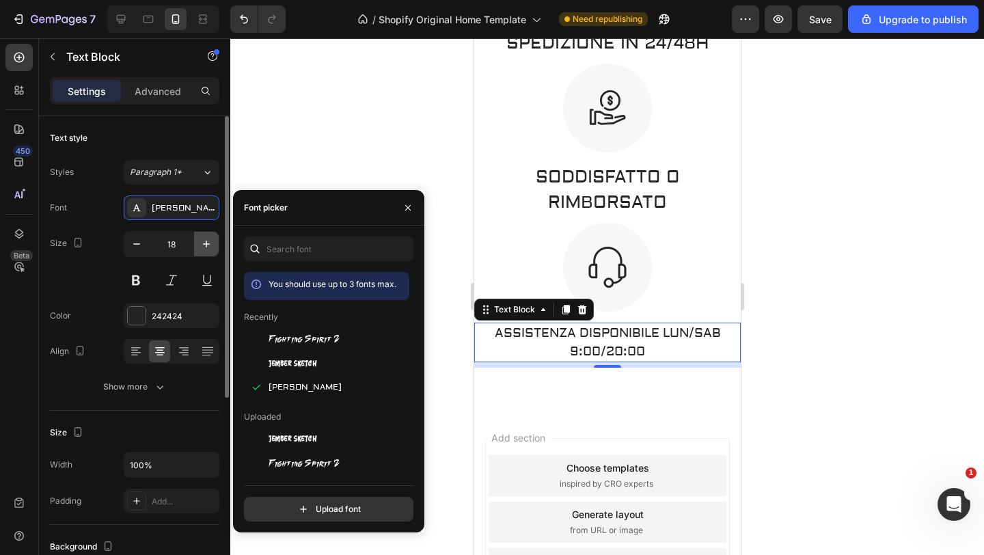
click at [205, 242] on icon "button" at bounding box center [206, 244] width 14 height 14
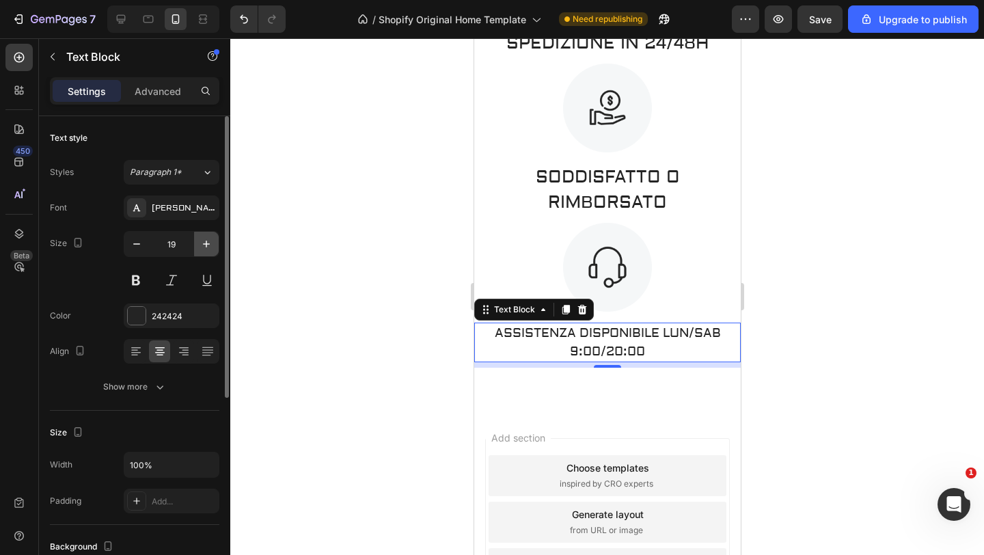
click at [205, 242] on icon "button" at bounding box center [206, 244] width 14 height 14
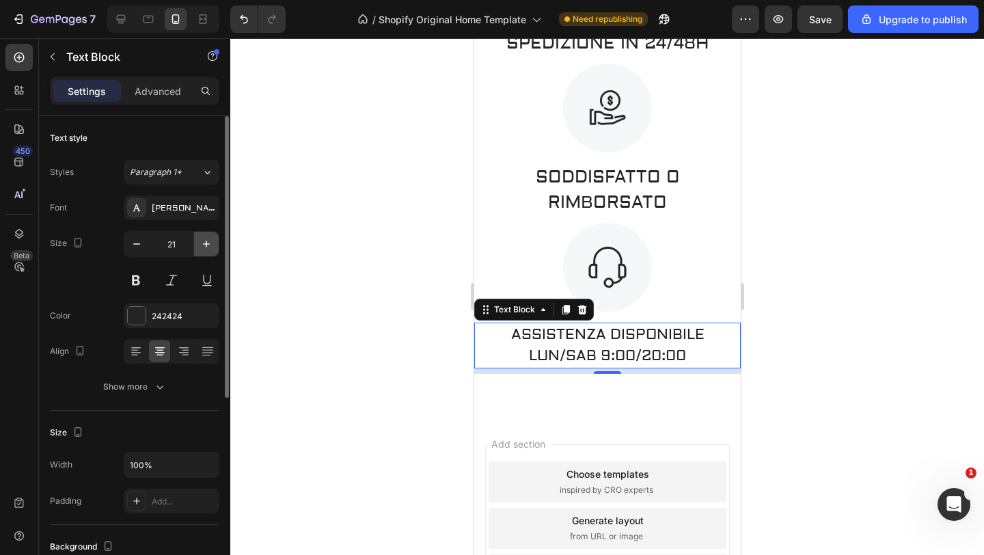
click at [205, 242] on icon "button" at bounding box center [206, 244] width 14 height 14
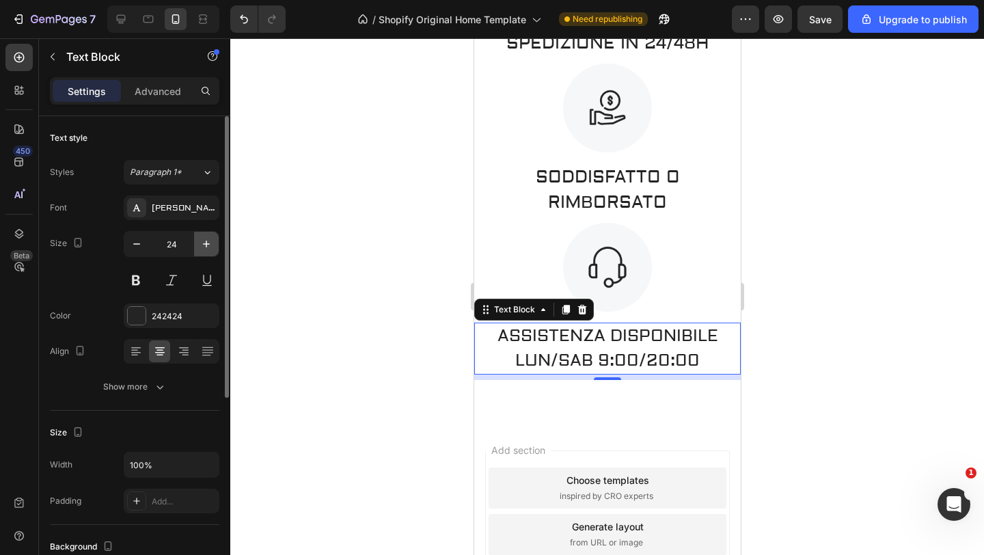
click at [205, 242] on icon "button" at bounding box center [206, 244] width 14 height 14
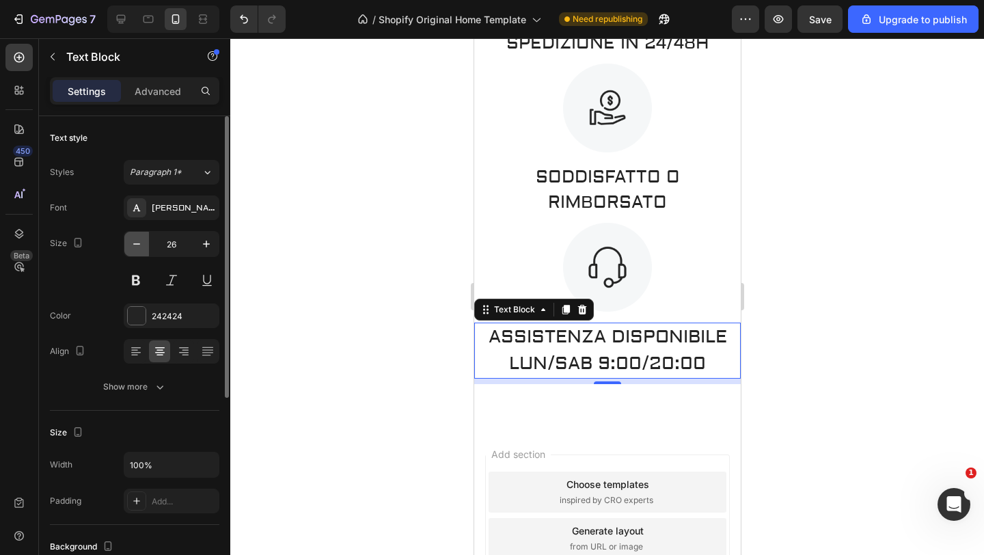
click at [130, 246] on icon "button" at bounding box center [137, 244] width 14 height 14
type input "25"
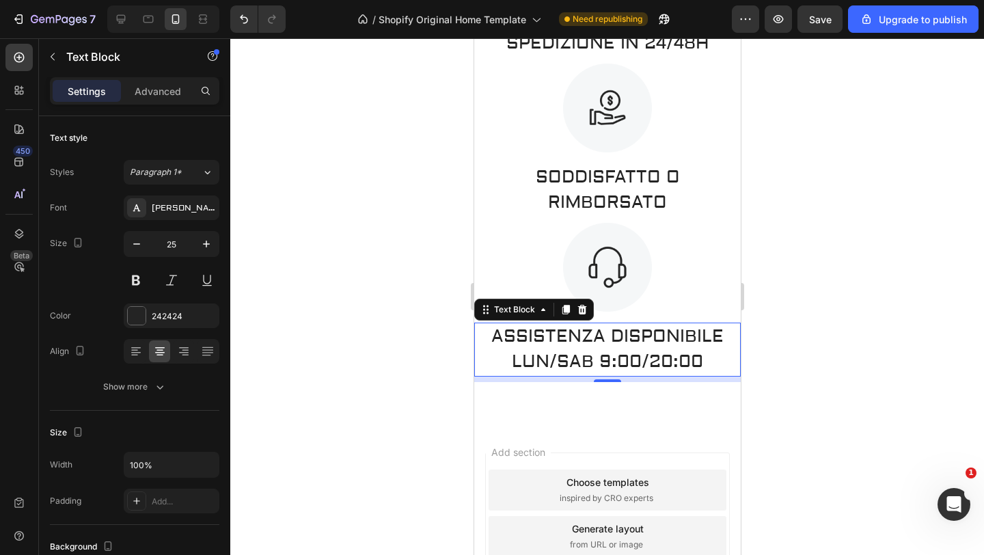
click at [316, 227] on div at bounding box center [606, 296] width 753 height 516
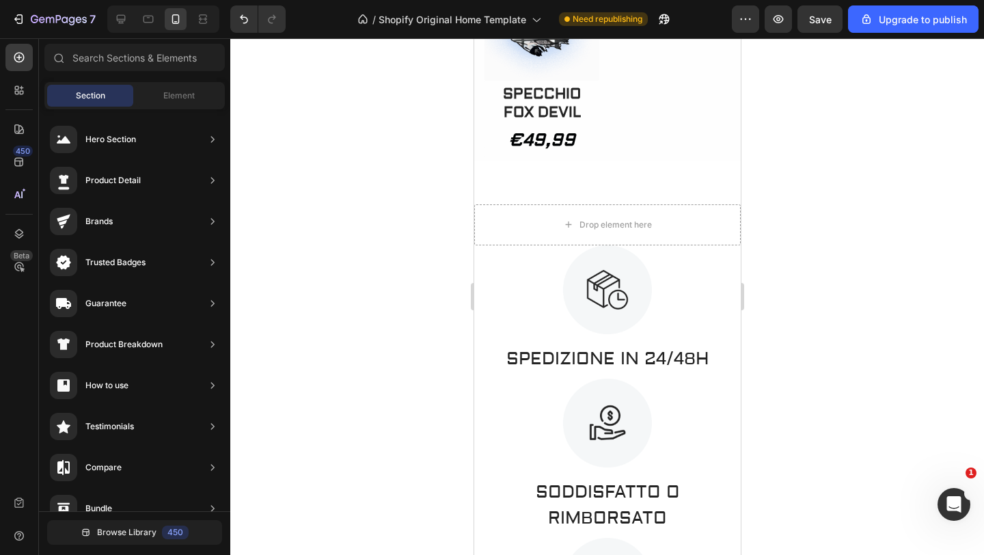
scroll to position [2218, 0]
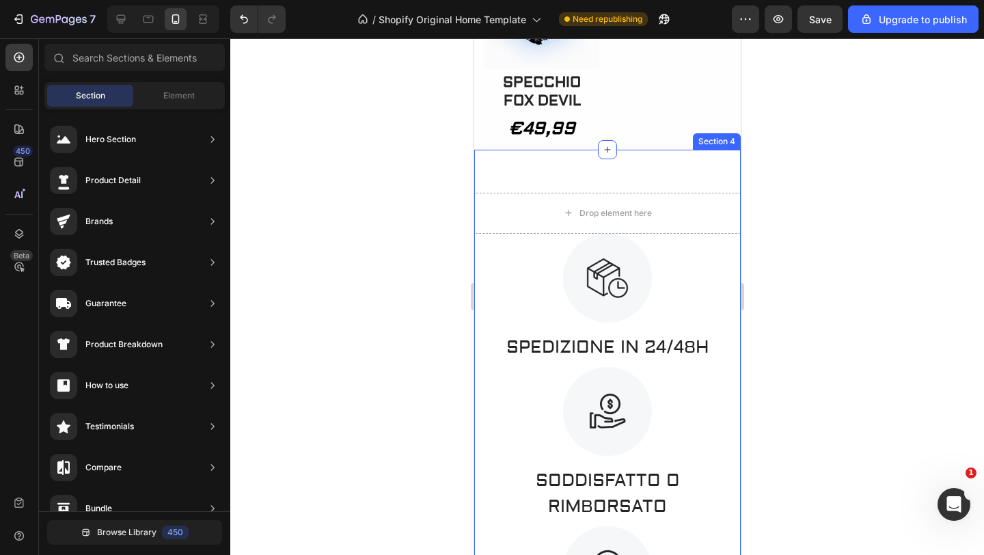
click at [704, 187] on div "Drop element here Image SPEDIZIONE IN 24/48H Text Block Image SODDISFATTO O RIM…" at bounding box center [606, 439] width 266 height 579
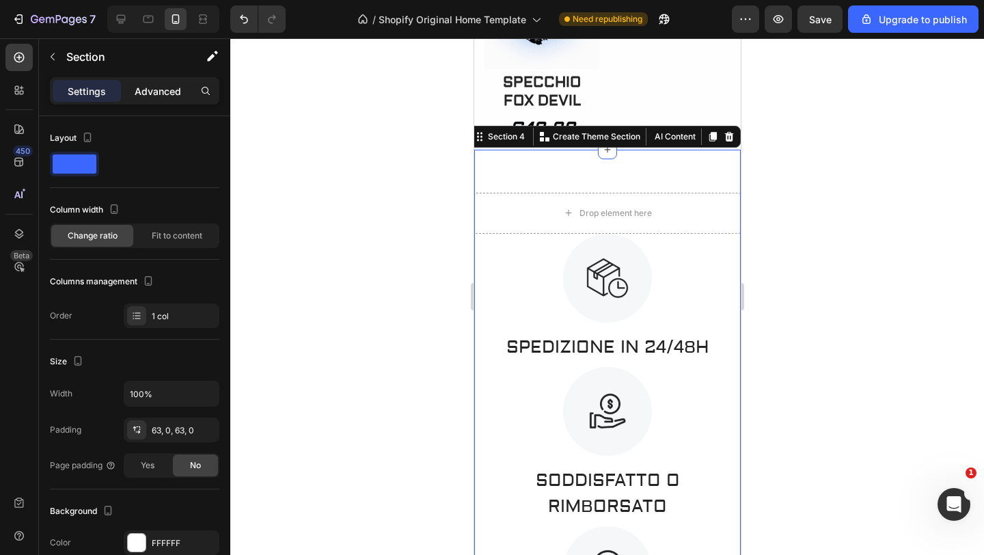
click at [148, 93] on p "Advanced" at bounding box center [158, 91] width 46 height 14
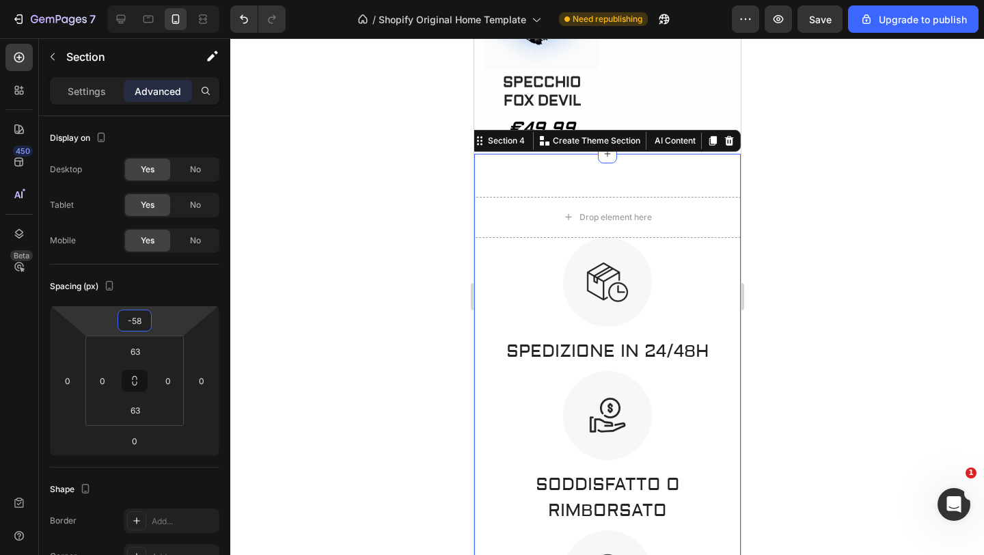
type input "-56"
click at [170, 0] on html "7 / Shopify Original Home Template Need republishing Preview Save Upgrade to pu…" at bounding box center [492, 0] width 984 height 0
click at [387, 214] on div at bounding box center [606, 296] width 753 height 516
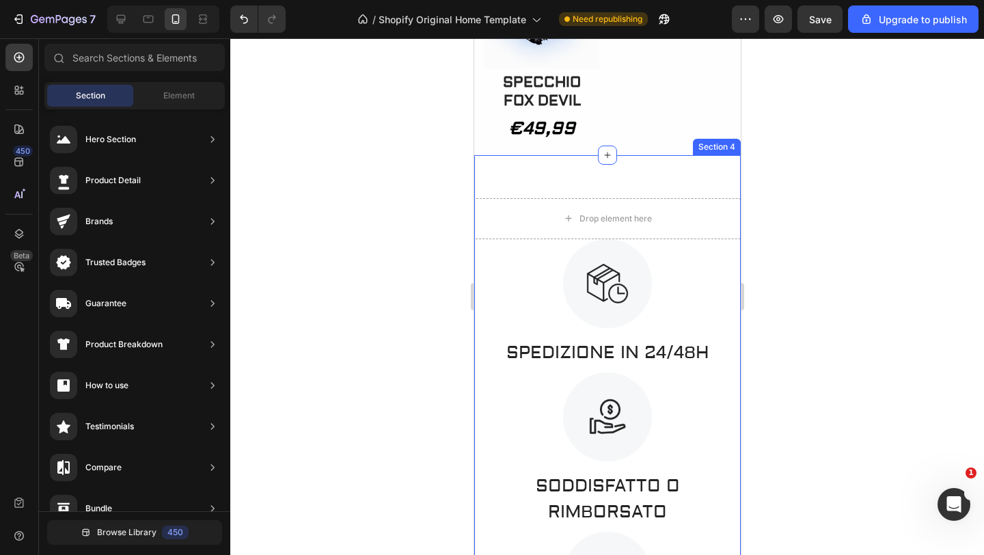
click at [653, 171] on div "Drop element here Image SPEDIZIONE IN 24/48H Text Block Image SODDISFATTO O RIM…" at bounding box center [606, 444] width 266 height 579
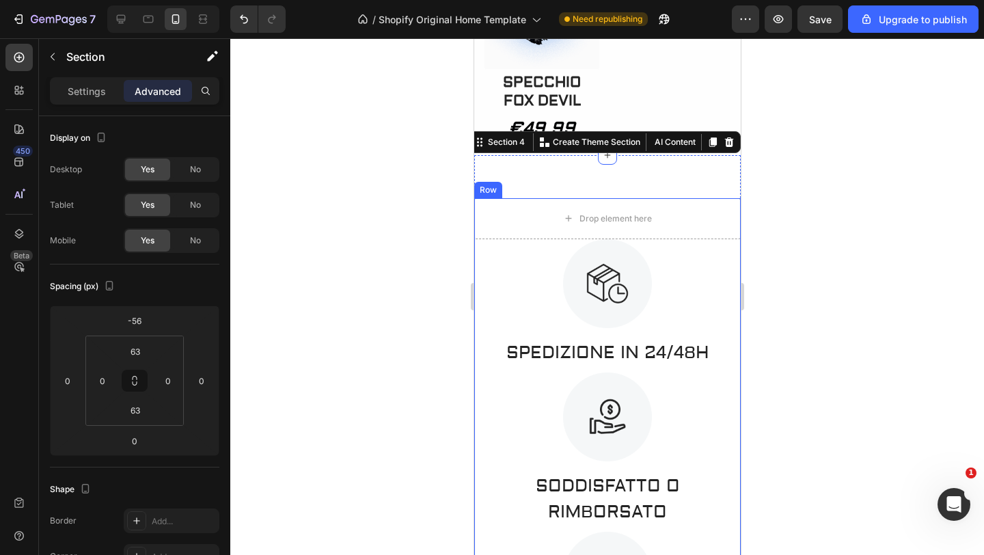
click at [813, 236] on div at bounding box center [606, 296] width 753 height 516
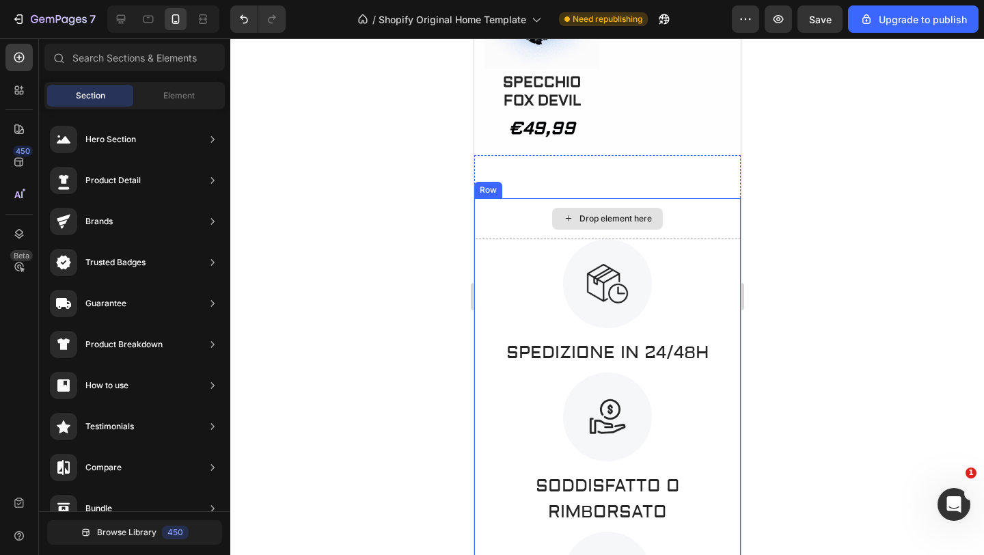
click at [696, 239] on div "Drop element here" at bounding box center [606, 218] width 266 height 41
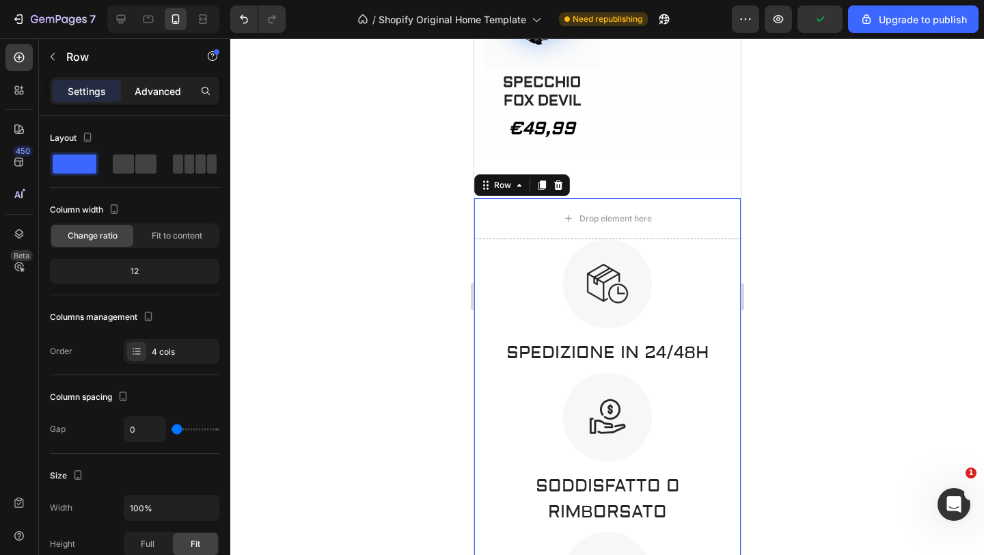
click at [167, 86] on p "Advanced" at bounding box center [158, 91] width 46 height 14
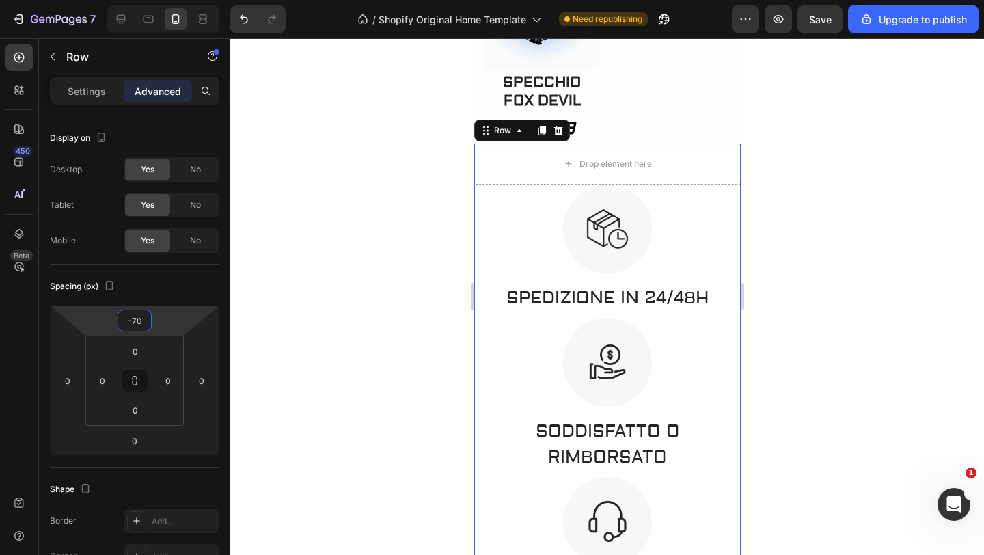
type input "-68"
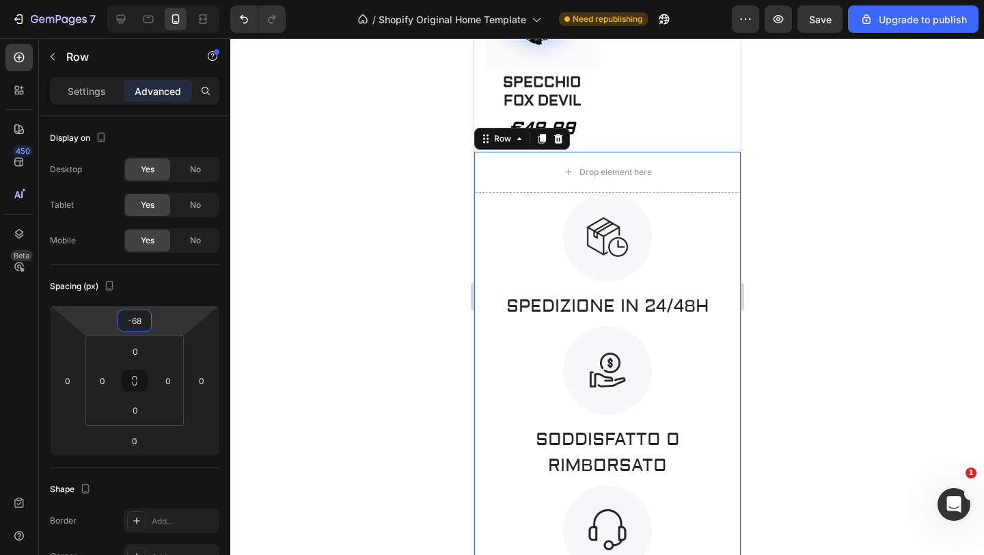
drag, startPoint x: 171, startPoint y: 311, endPoint x: 163, endPoint y: 344, distance: 33.1
click at [163, 0] on html "7 / Shopify Original Home Template Need republishing Preview Save Upgrade to pu…" at bounding box center [492, 0] width 984 height 0
click at [305, 275] on div at bounding box center [606, 296] width 753 height 516
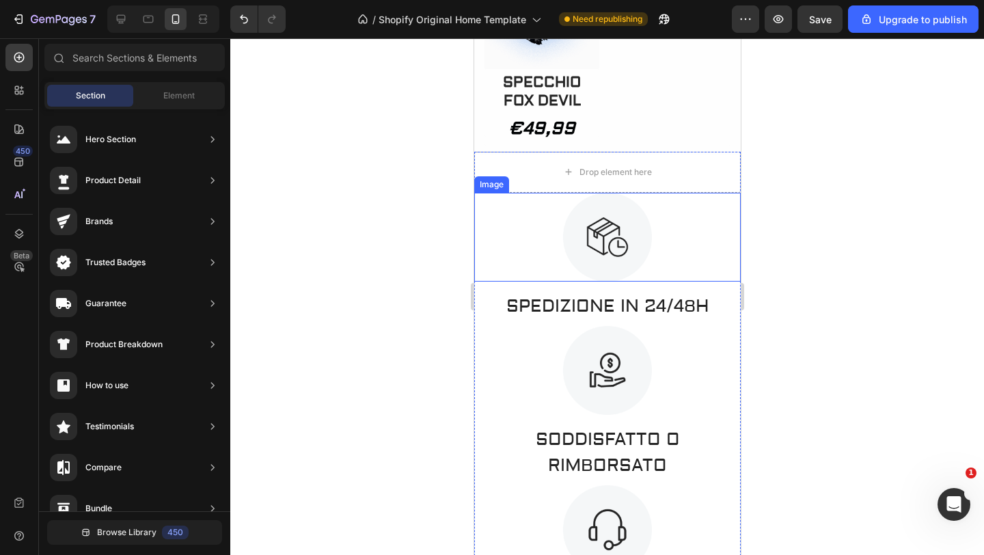
click at [844, 303] on div at bounding box center [606, 296] width 753 height 516
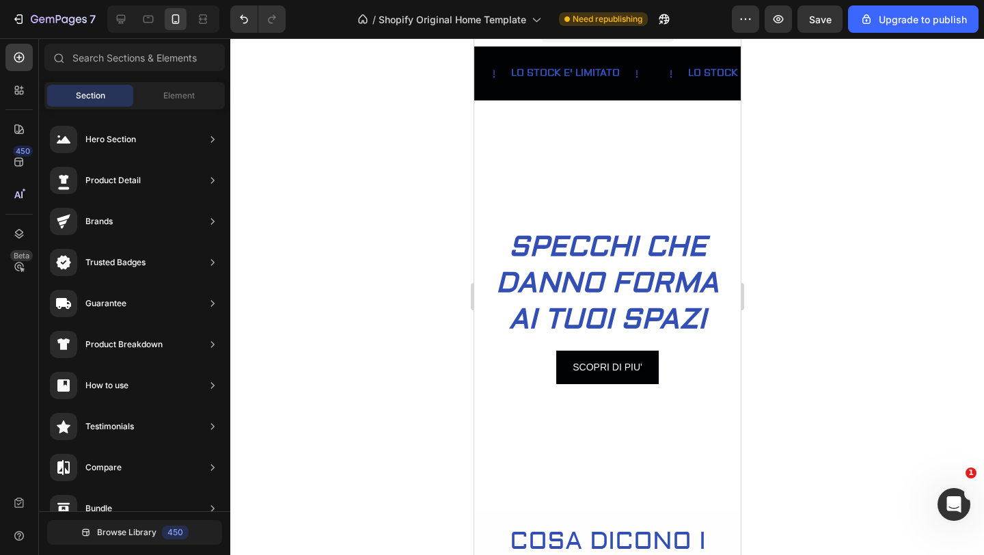
scroll to position [0, 0]
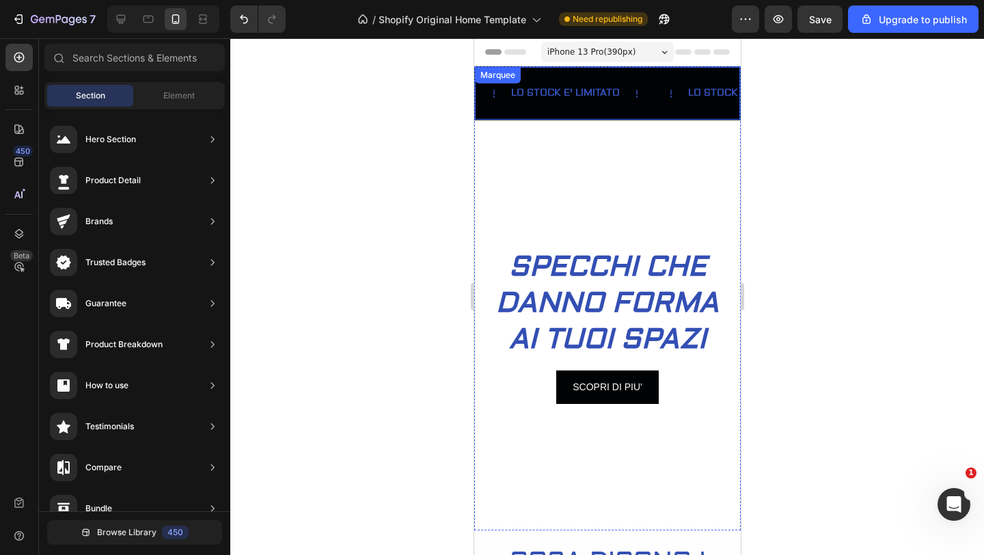
click at [658, 72] on div "Text Block LO STOCK E' LIMITATO Text Block Text Block LO STOCK E' LIMITATO Text…" at bounding box center [606, 93] width 266 height 54
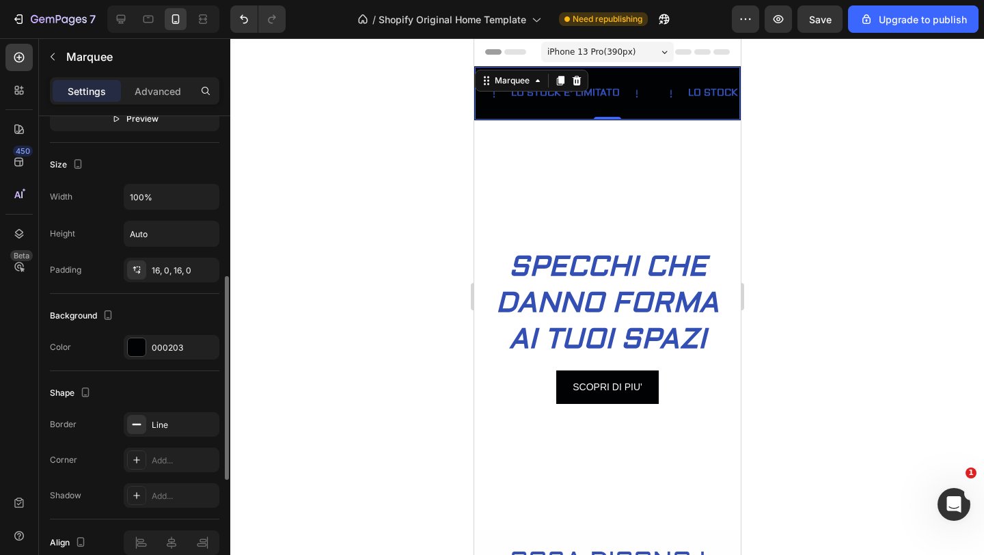
scroll to position [641, 0]
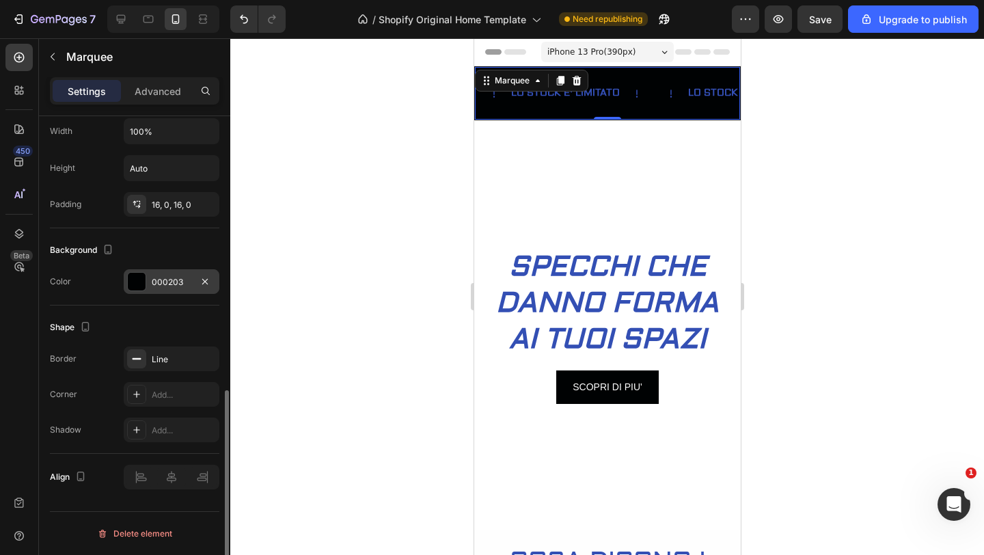
click at [137, 288] on div at bounding box center [137, 282] width 18 height 18
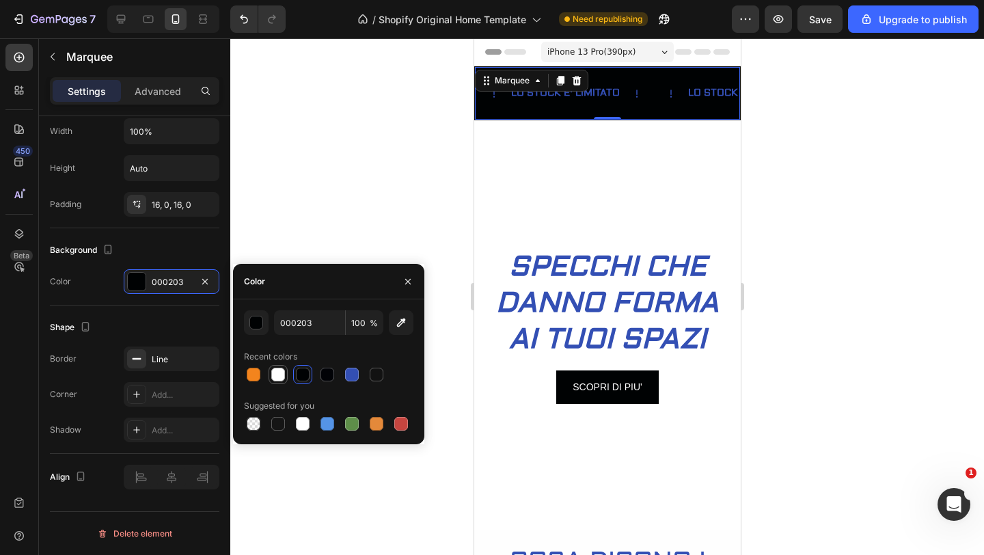
click at [283, 374] on div at bounding box center [278, 374] width 14 height 14
type input "FEFEFE"
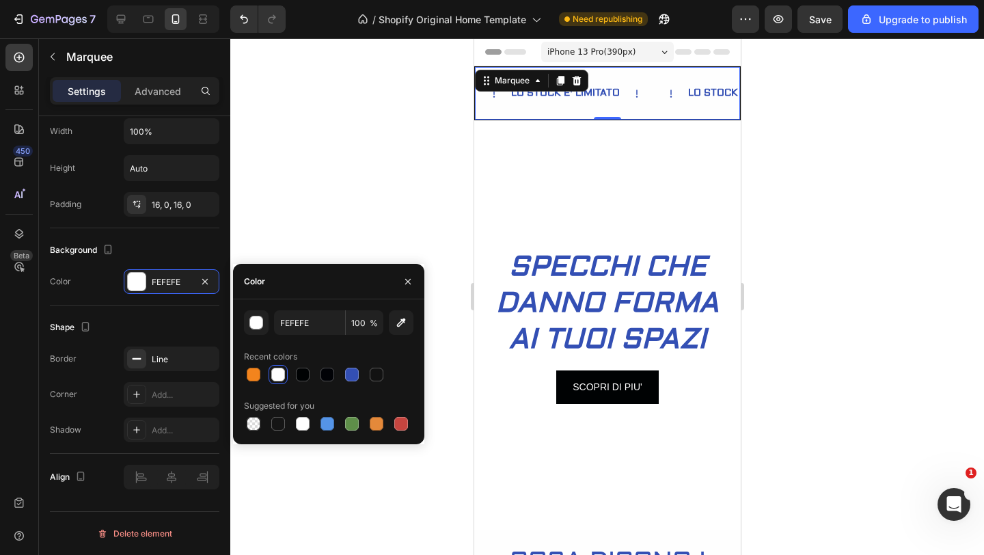
click at [339, 189] on div at bounding box center [606, 296] width 753 height 516
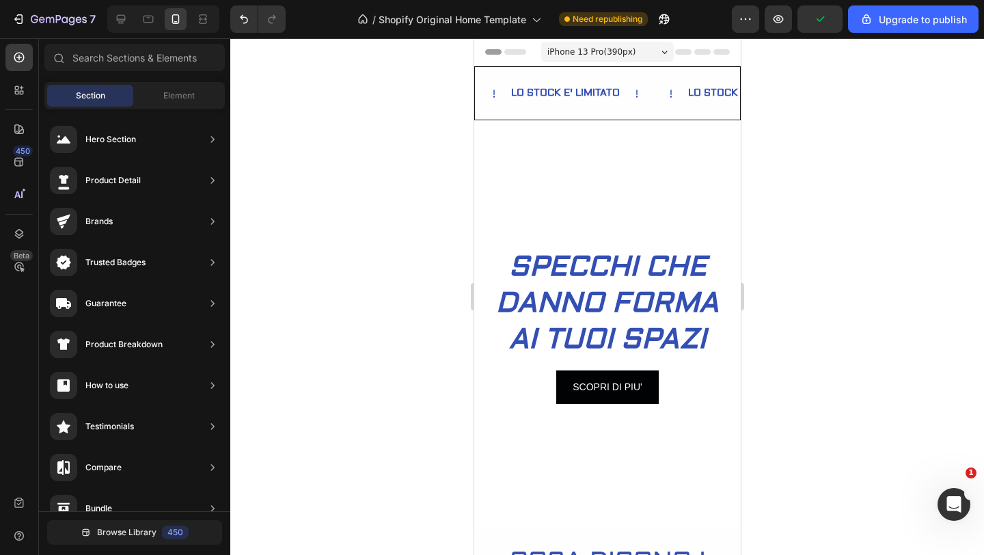
click at [339, 189] on div at bounding box center [606, 296] width 753 height 516
click at [851, 314] on div at bounding box center [606, 296] width 753 height 516
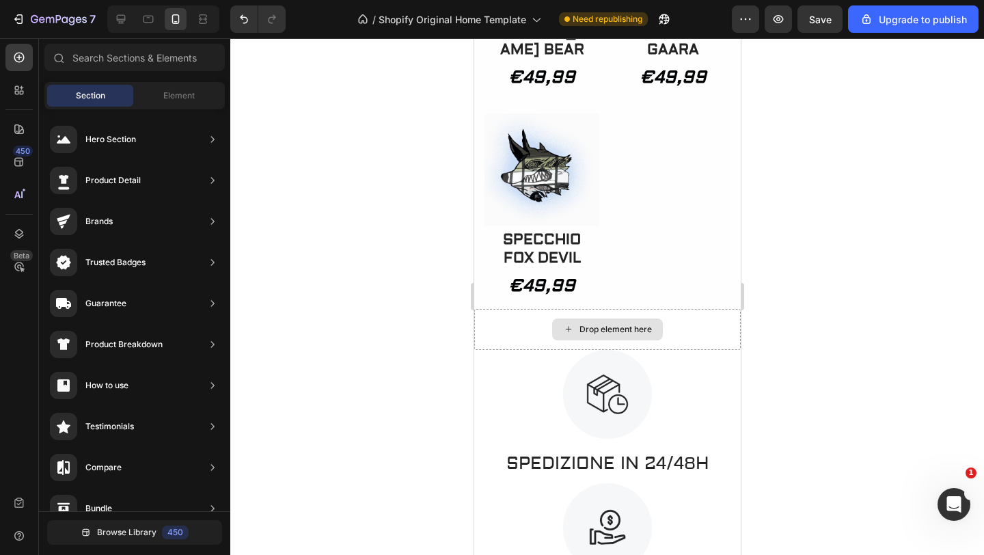
scroll to position [2052, 0]
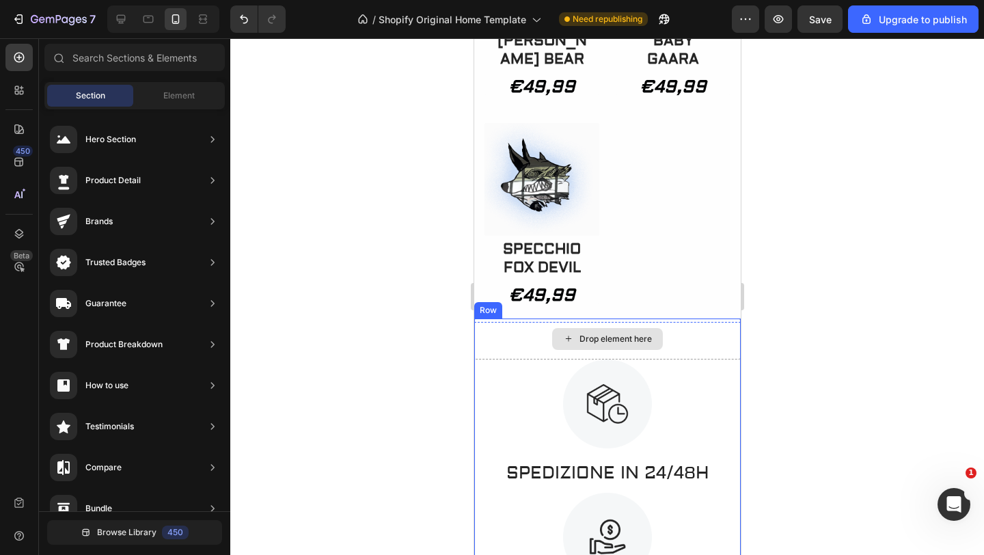
click at [654, 350] on div "Drop element here" at bounding box center [606, 339] width 111 height 22
click at [628, 344] on div "Drop element here" at bounding box center [615, 338] width 72 height 11
click at [708, 354] on div "Drop element here" at bounding box center [606, 338] width 266 height 41
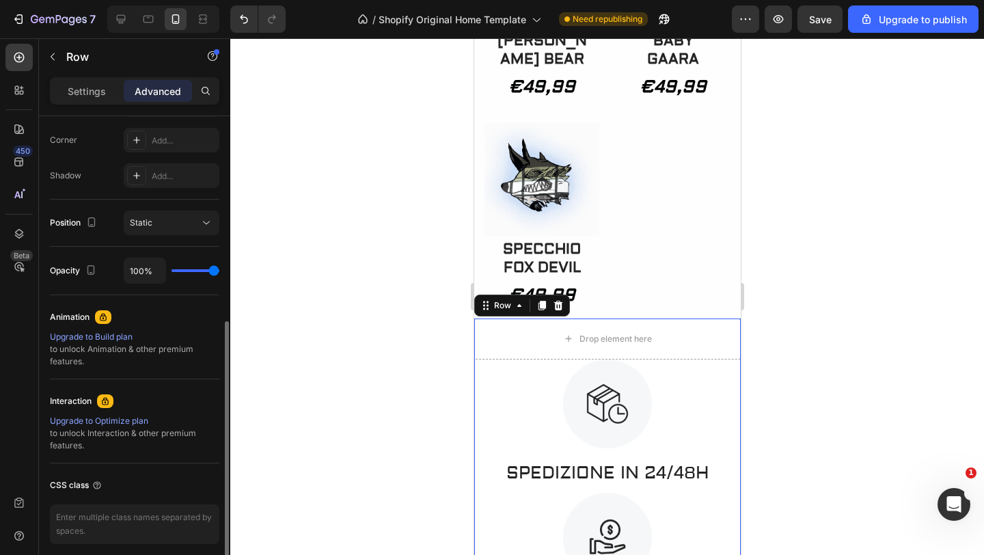
scroll to position [471, 0]
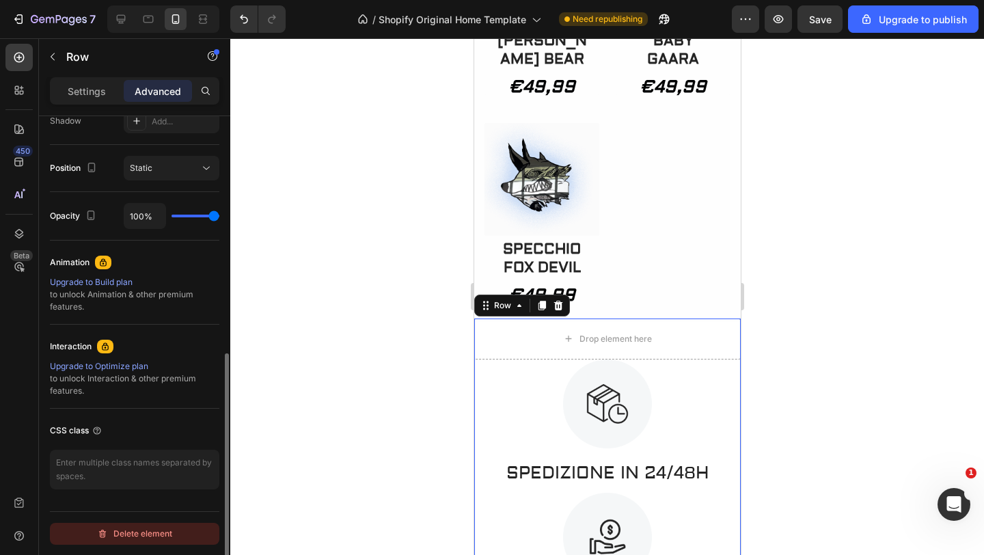
click at [156, 531] on div "Delete element" at bounding box center [134, 533] width 75 height 16
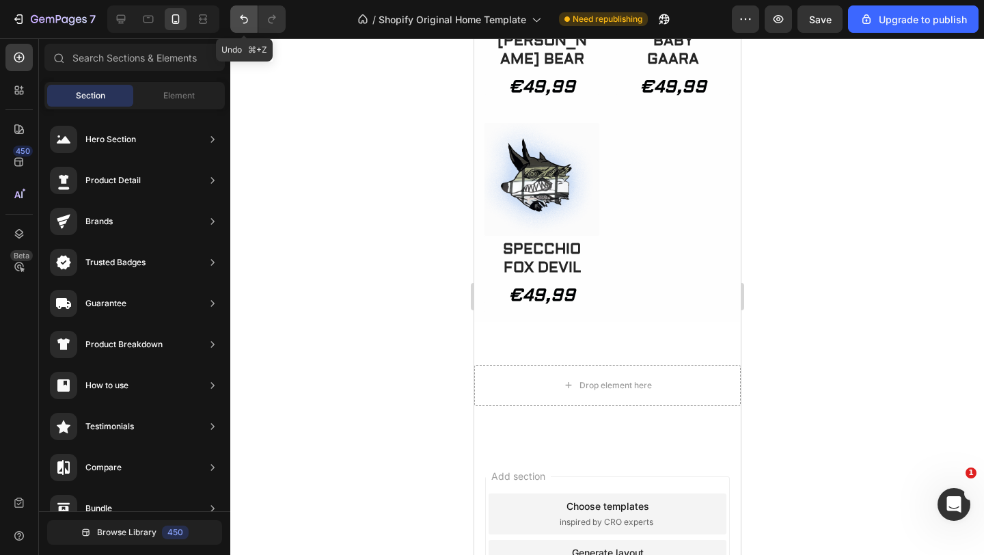
click at [252, 16] on button "Undo/Redo" at bounding box center [243, 18] width 27 height 27
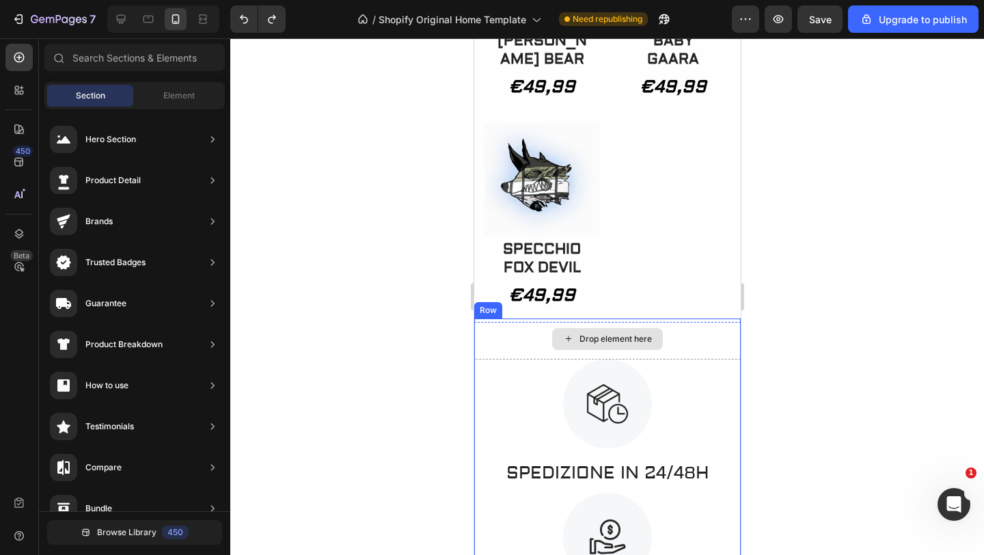
click at [686, 350] on div "Drop element here" at bounding box center [606, 338] width 266 height 41
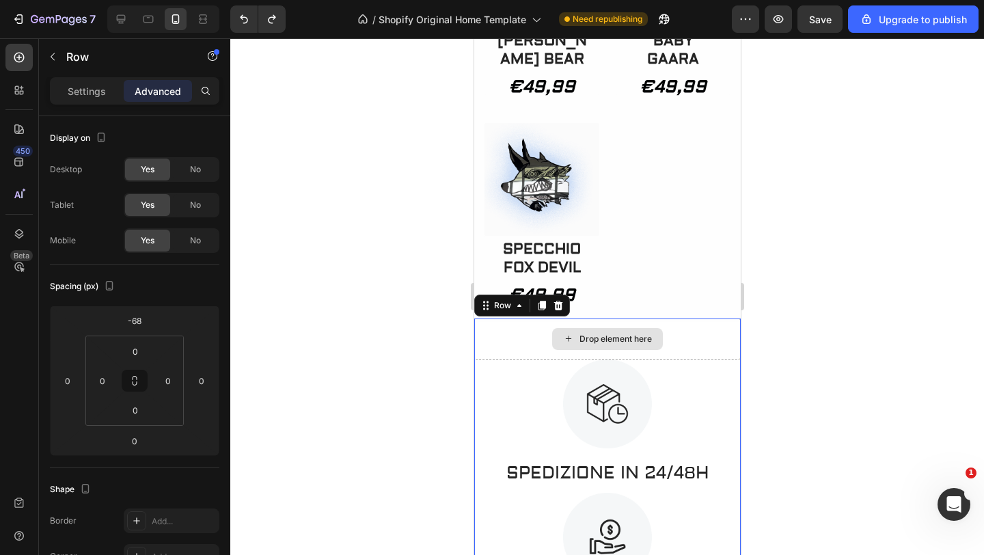
click at [686, 350] on div "Drop element here" at bounding box center [606, 338] width 266 height 41
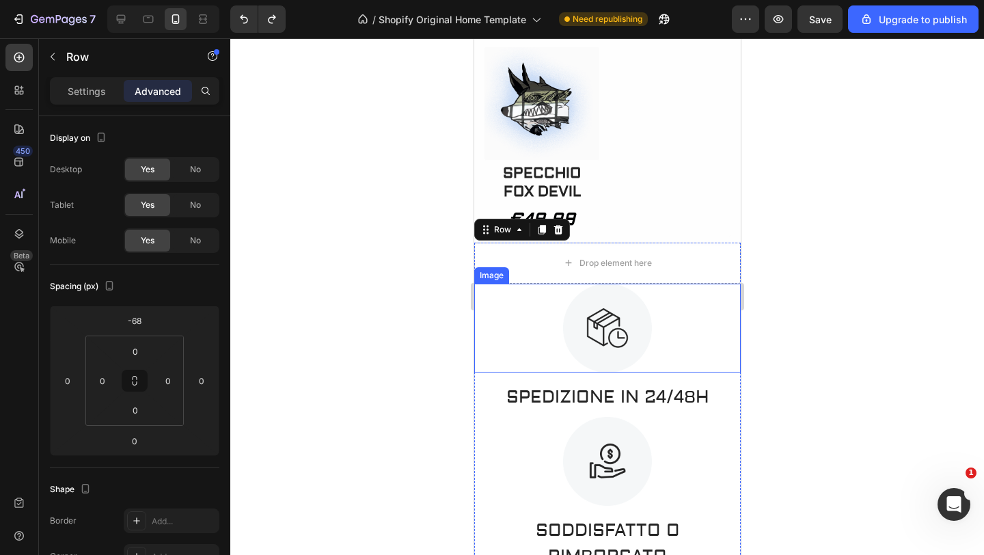
scroll to position [2129, 0]
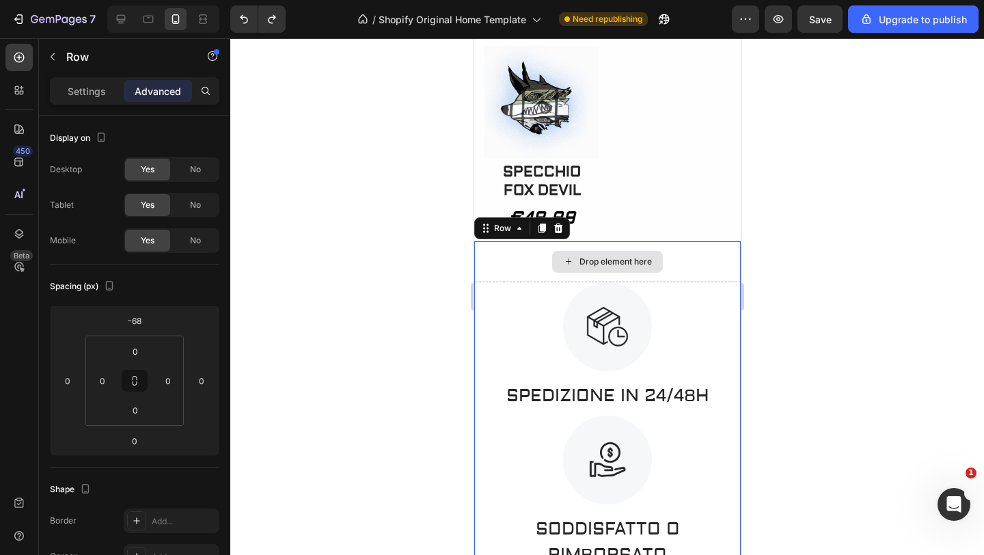
click at [640, 267] on div "Drop element here" at bounding box center [615, 261] width 72 height 11
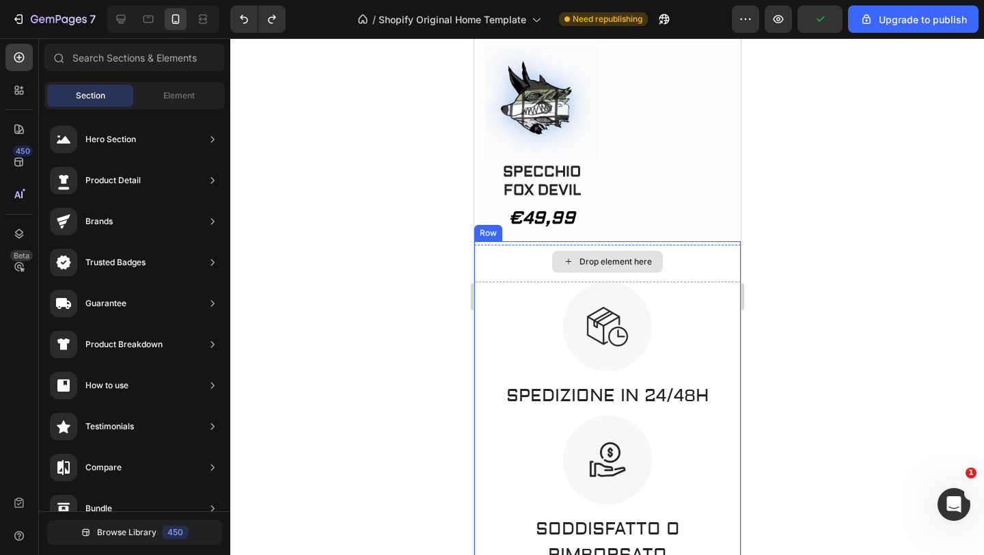
click at [630, 267] on div "Drop element here" at bounding box center [615, 261] width 72 height 11
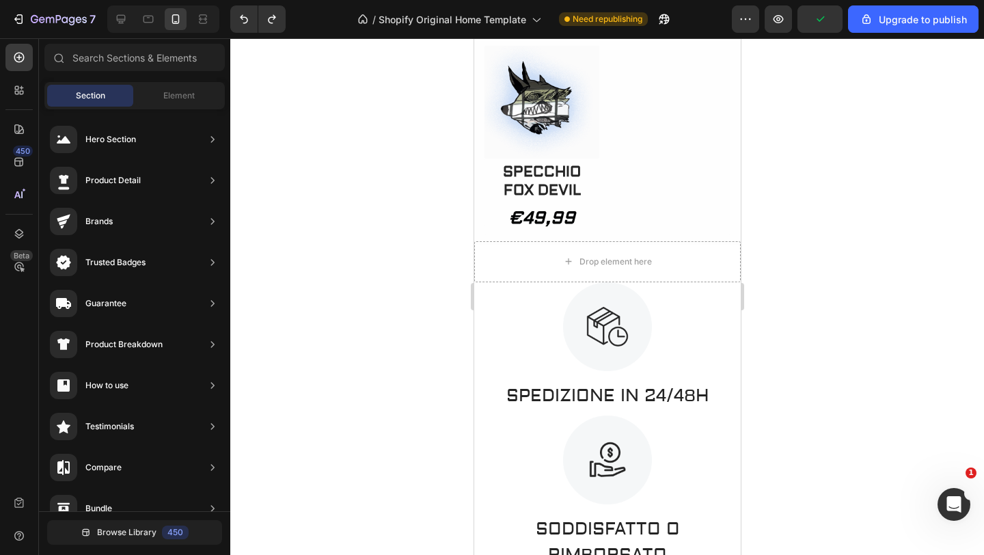
click at [849, 288] on div at bounding box center [606, 296] width 753 height 516
click at [713, 331] on div at bounding box center [606, 326] width 266 height 89
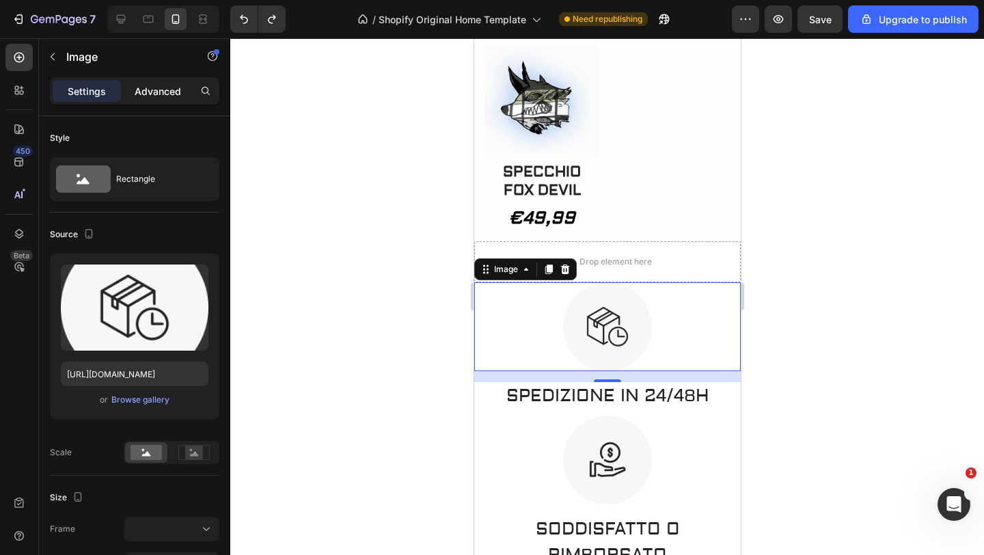
click at [183, 87] on div "Advanced" at bounding box center [158, 91] width 68 height 22
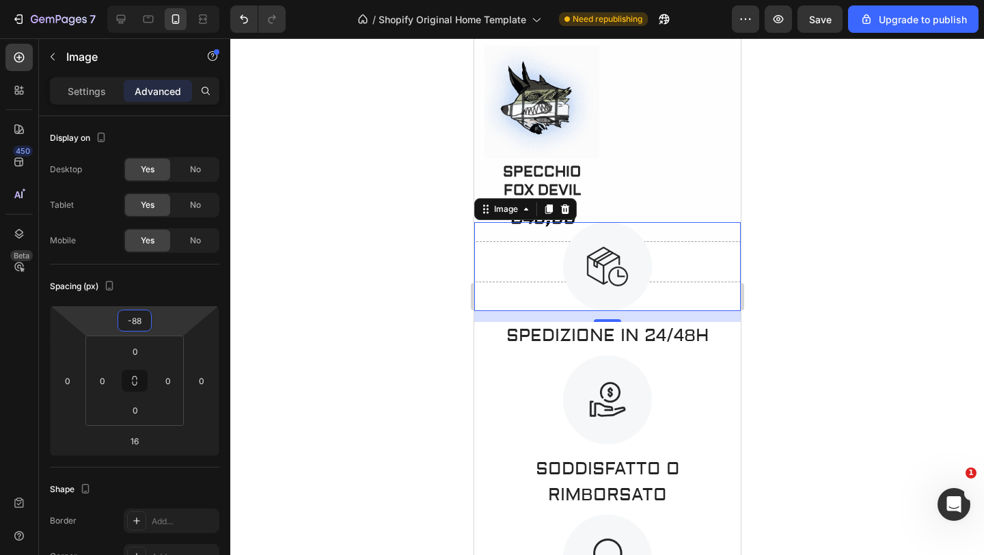
type input "-86"
drag, startPoint x: 182, startPoint y: 326, endPoint x: 175, endPoint y: 357, distance: 30.8
click at [175, 0] on html "7 / Shopify Original Home Template Need republishing Preview Save Upgrade to pu…" at bounding box center [492, 0] width 984 height 0
click at [347, 311] on div at bounding box center [606, 296] width 753 height 516
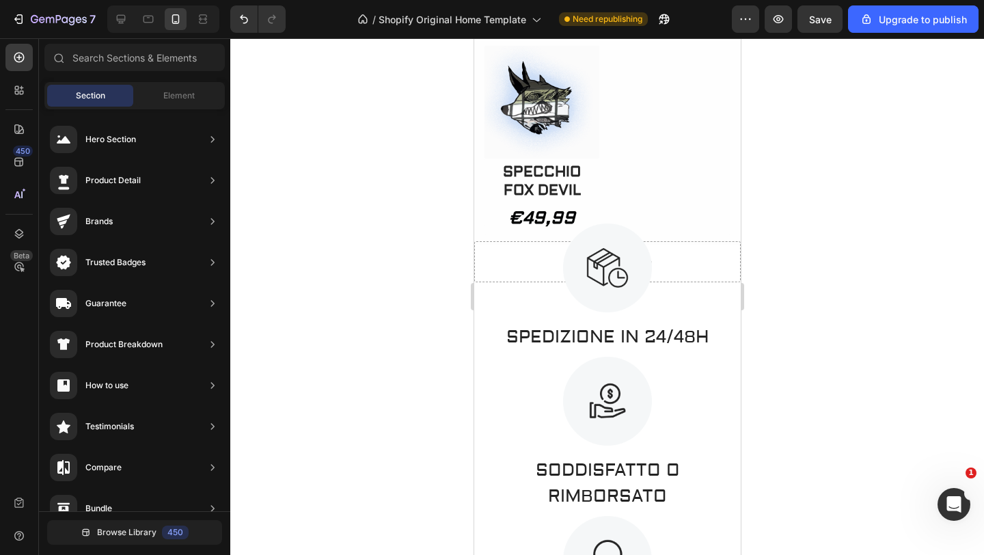
click at [347, 311] on div at bounding box center [606, 296] width 753 height 516
click at [678, 265] on div at bounding box center [606, 267] width 266 height 89
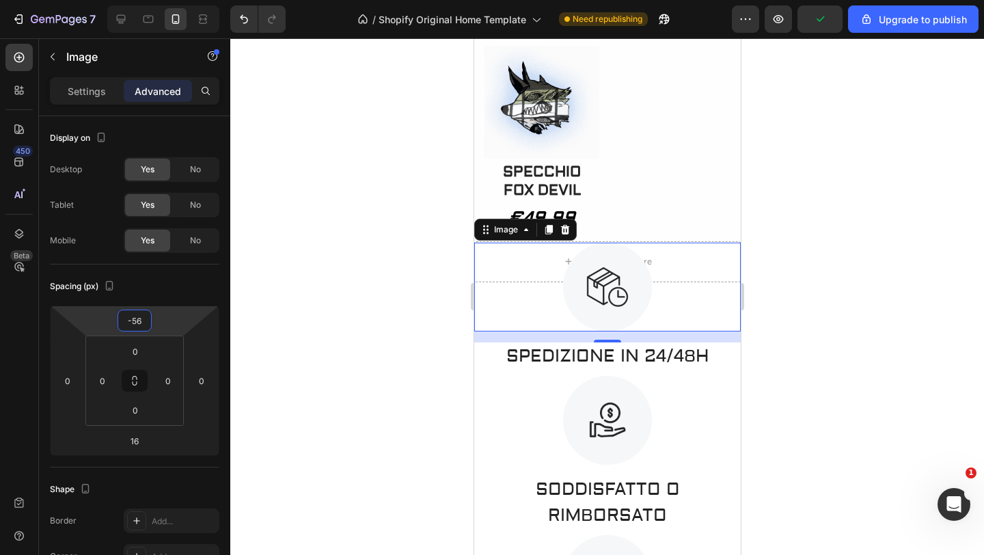
type input "-54"
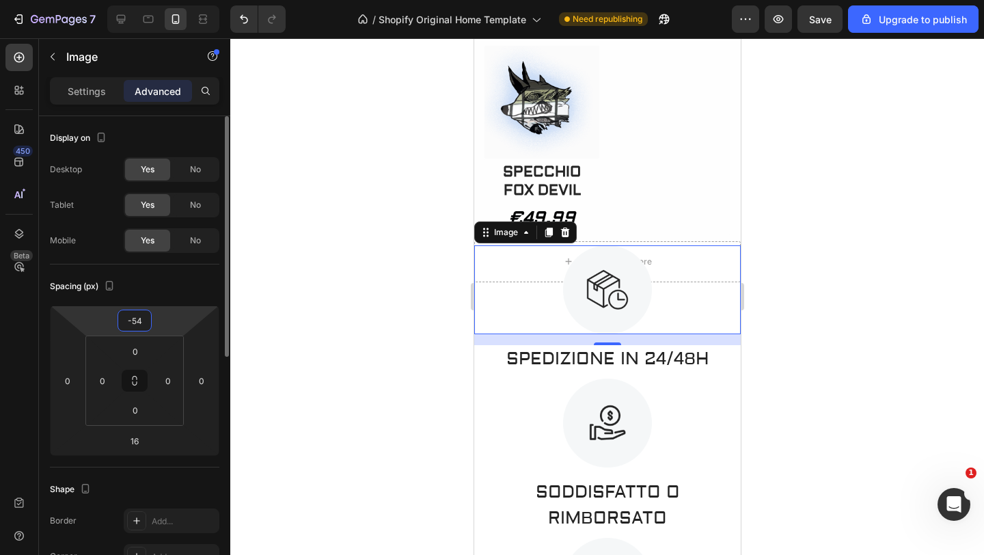
drag, startPoint x: 180, startPoint y: 309, endPoint x: 181, endPoint y: 298, distance: 10.3
click at [181, 0] on html "7 / Shopify Original Home Template Need republishing Preview Save Upgrade to pu…" at bounding box center [492, 0] width 984 height 0
click at [347, 257] on div at bounding box center [606, 296] width 753 height 516
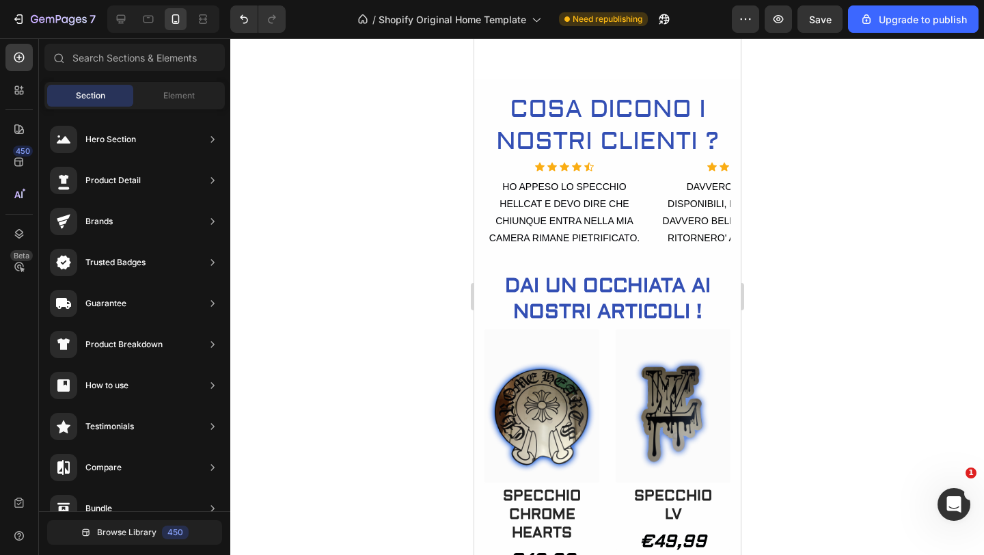
scroll to position [449, 0]
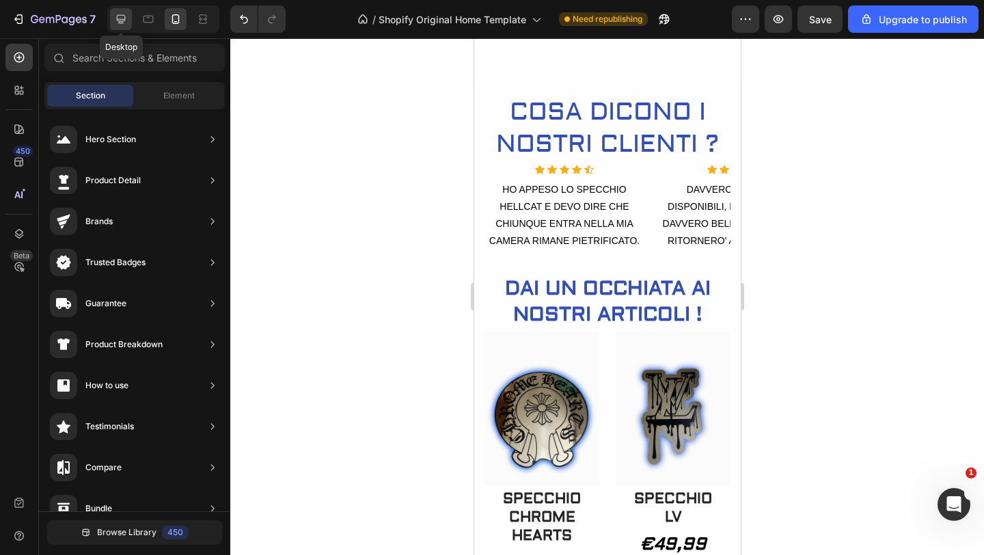
click at [122, 20] on icon at bounding box center [121, 19] width 14 height 14
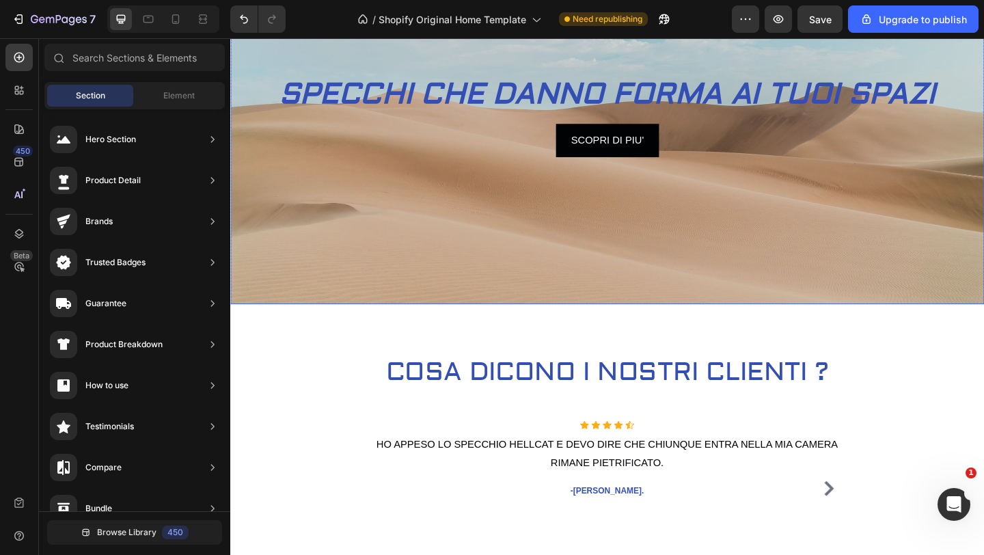
scroll to position [395, 0]
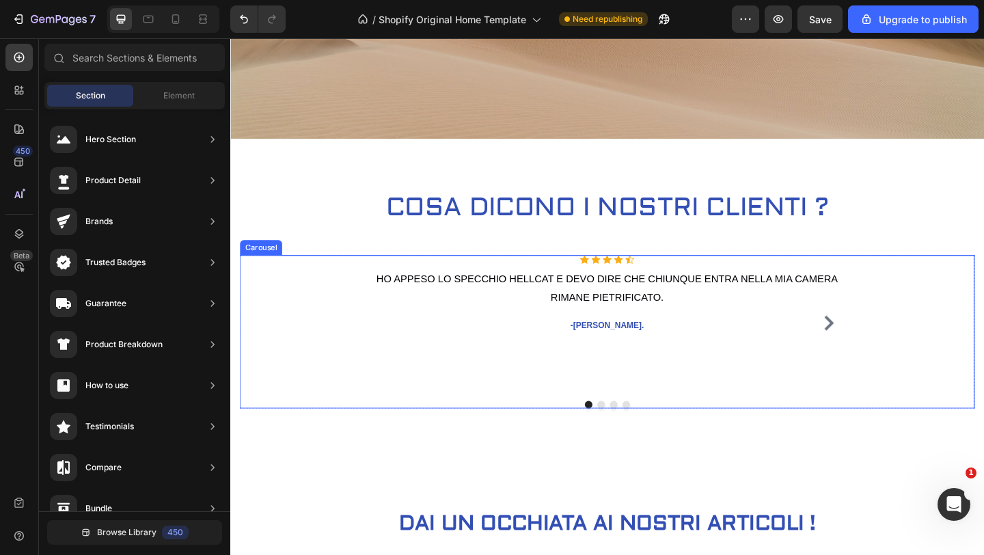
click at [882, 350] on icon "Carousel Next Arrow" at bounding box center [881, 347] width 10 height 16
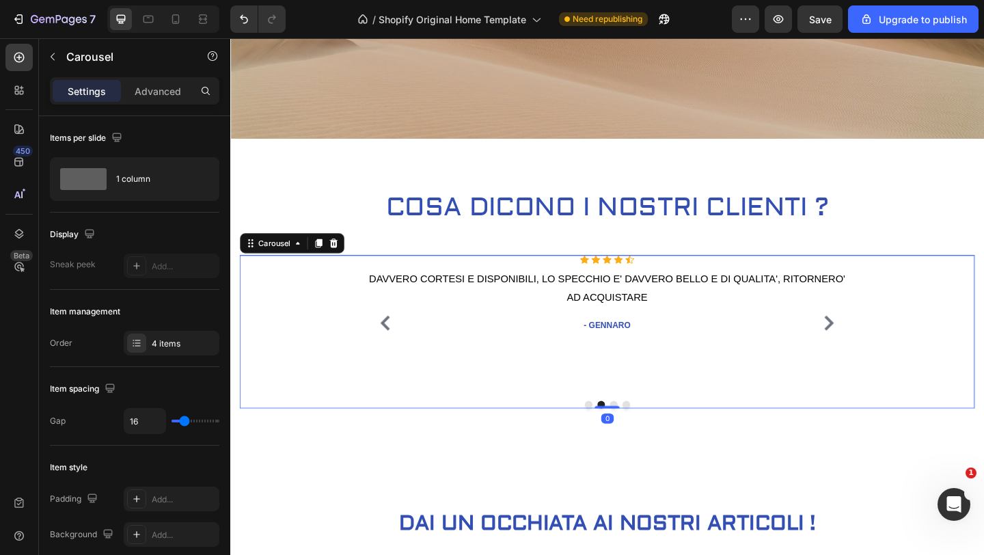
click at [882, 350] on icon "Carousel Next Arrow" at bounding box center [881, 347] width 10 height 16
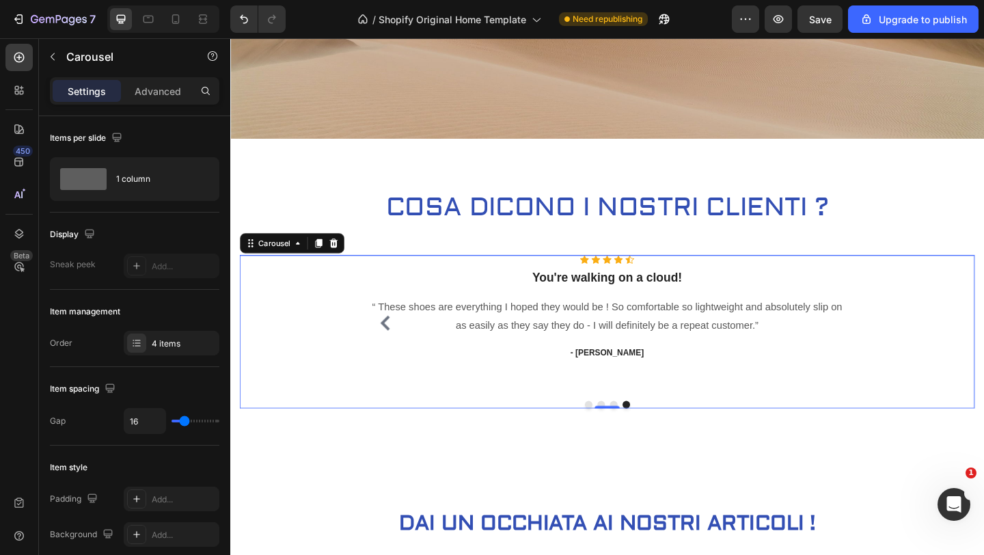
click at [399, 349] on icon "Carousel Back Arrow" at bounding box center [398, 347] width 10 height 16
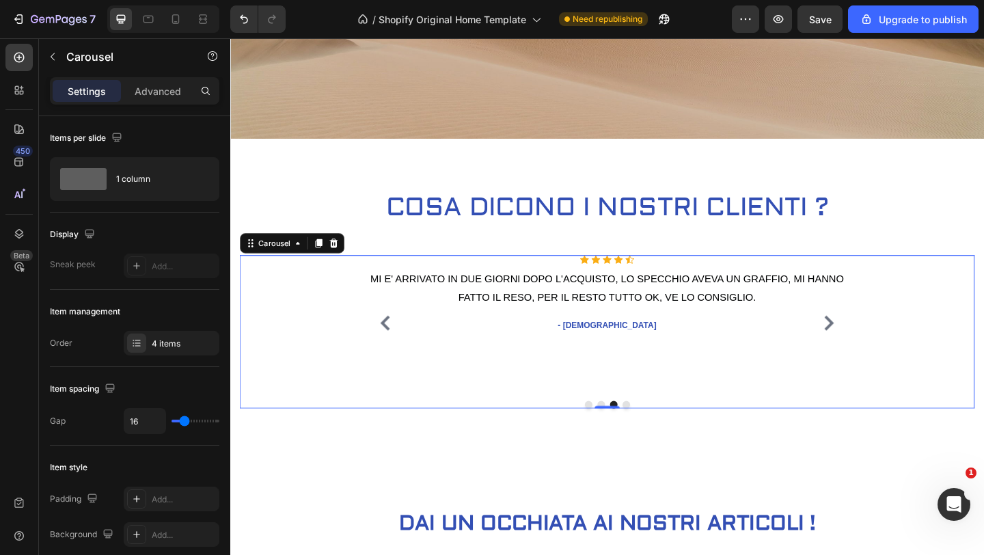
click at [399, 349] on icon "Carousel Back Arrow" at bounding box center [398, 347] width 10 height 16
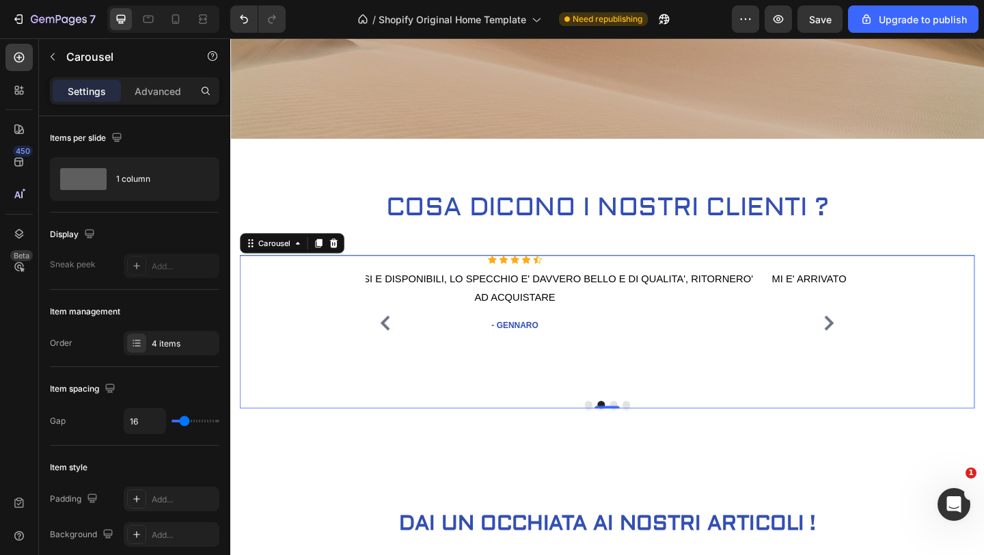
click at [399, 349] on icon "Carousel Back Arrow" at bounding box center [398, 347] width 10 height 16
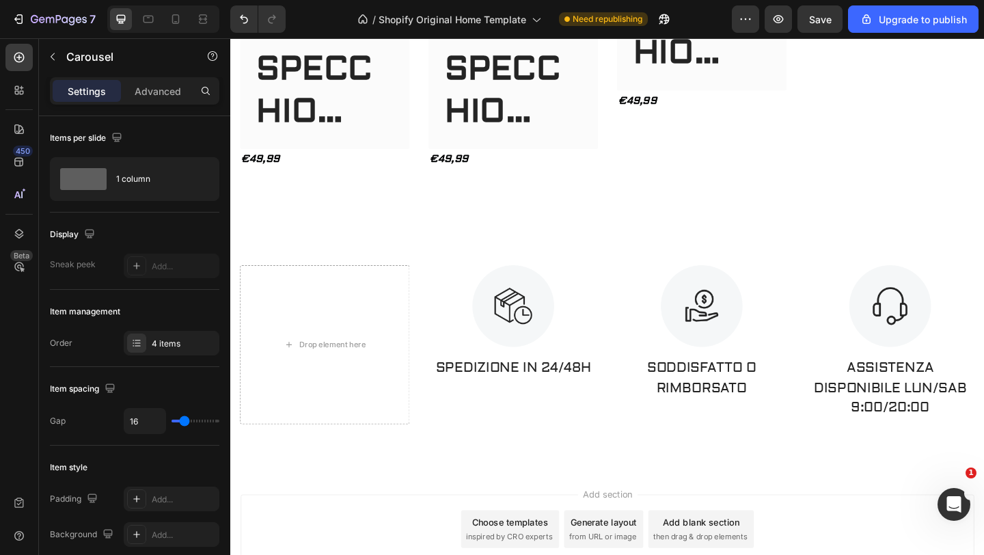
scroll to position [2149, 0]
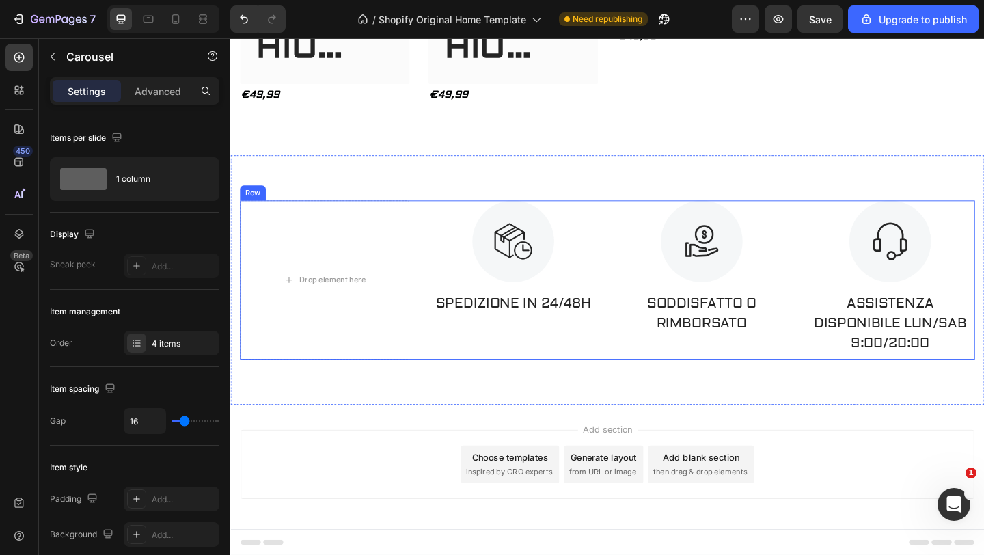
click at [630, 283] on div "Drop element here Image SPEDIZIONE IN 24/48H Text Block Image SODDISFATTO O RIM…" at bounding box center [639, 300] width 799 height 173
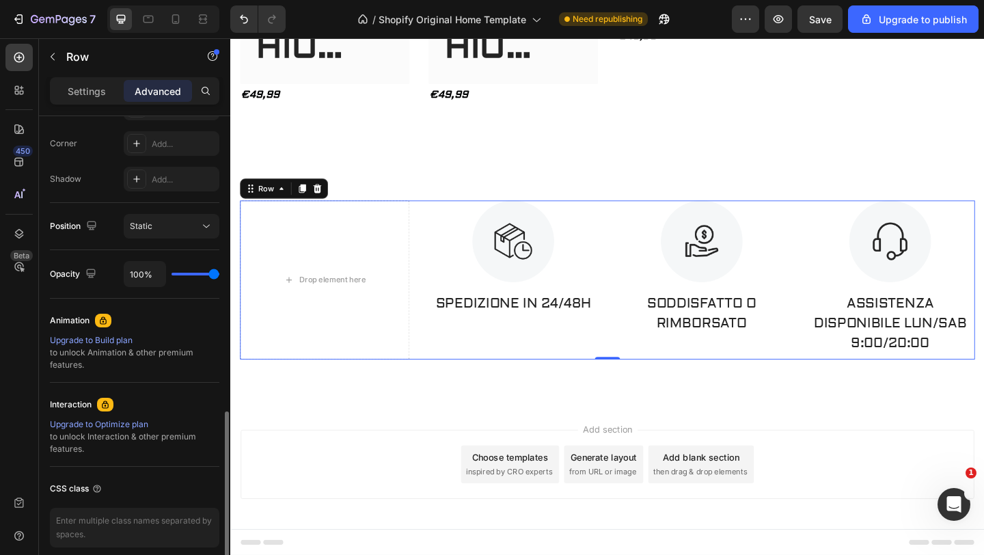
scroll to position [471, 0]
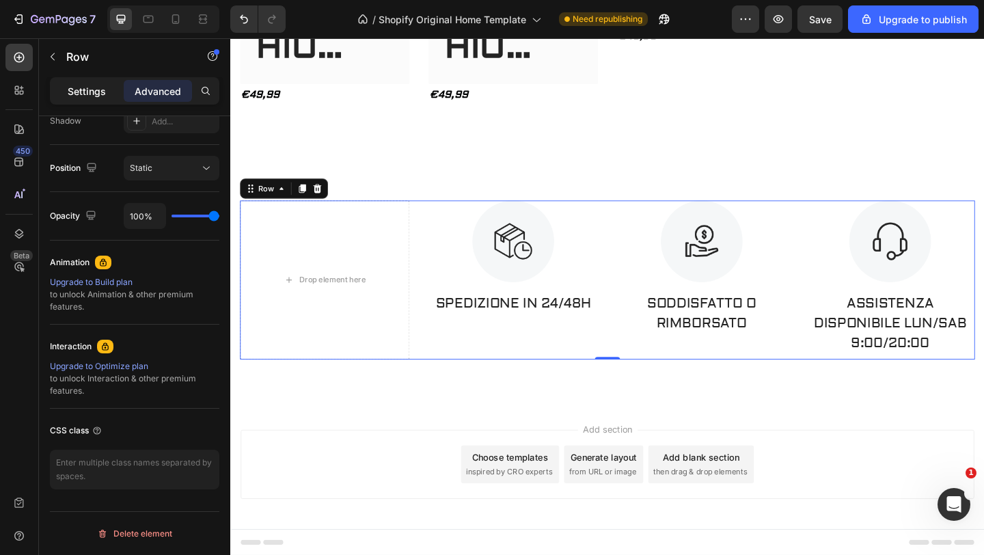
click at [90, 93] on p "Settings" at bounding box center [87, 91] width 38 height 14
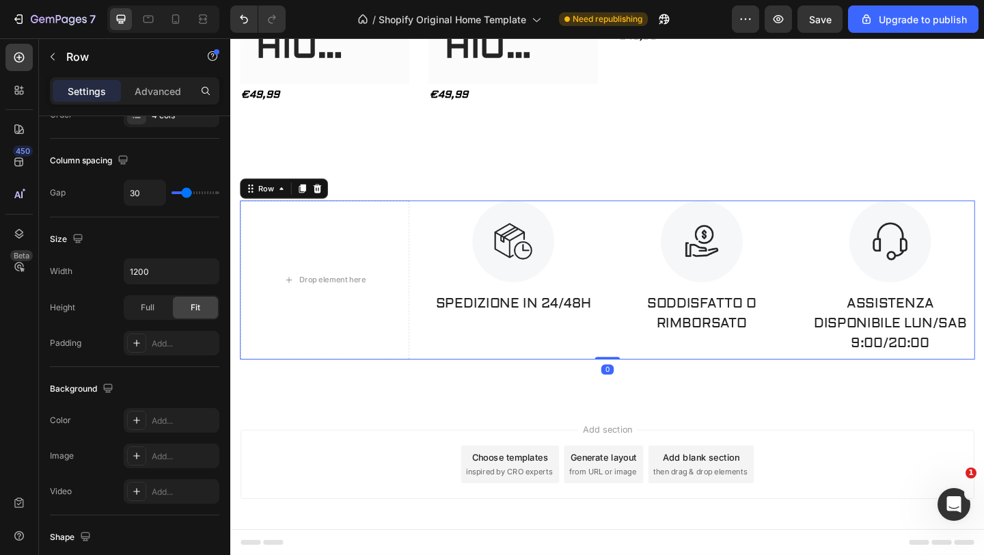
scroll to position [0, 0]
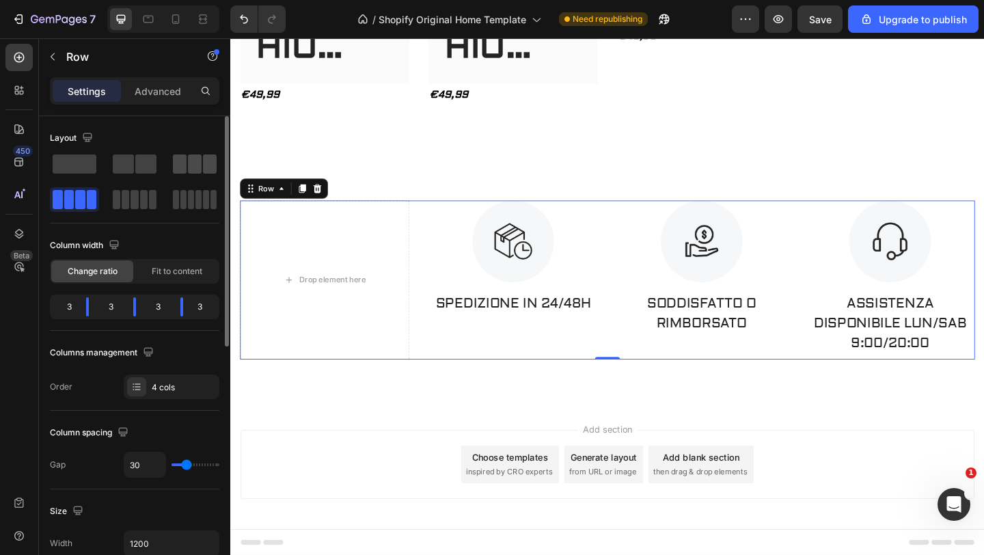
click at [184, 163] on span at bounding box center [180, 163] width 14 height 19
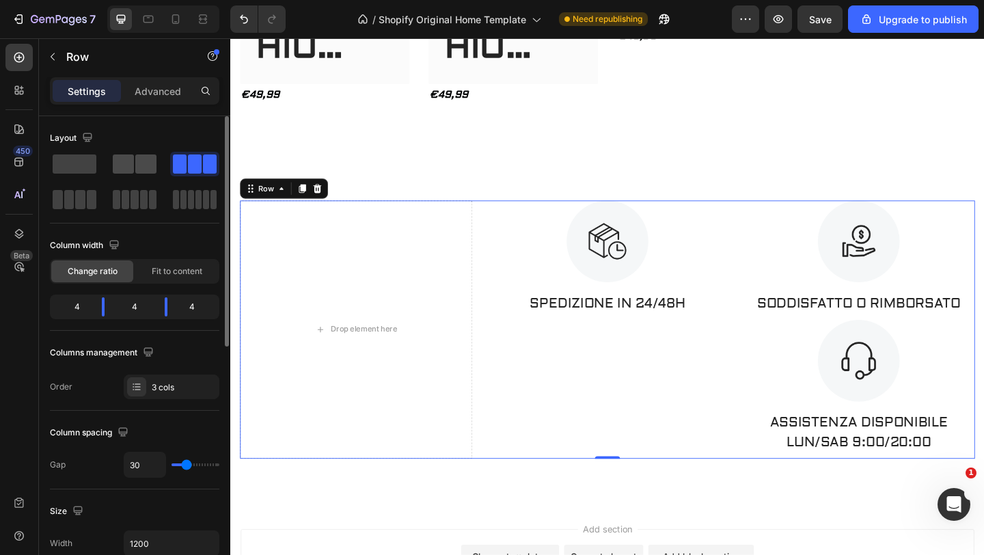
click at [131, 158] on span at bounding box center [123, 163] width 21 height 19
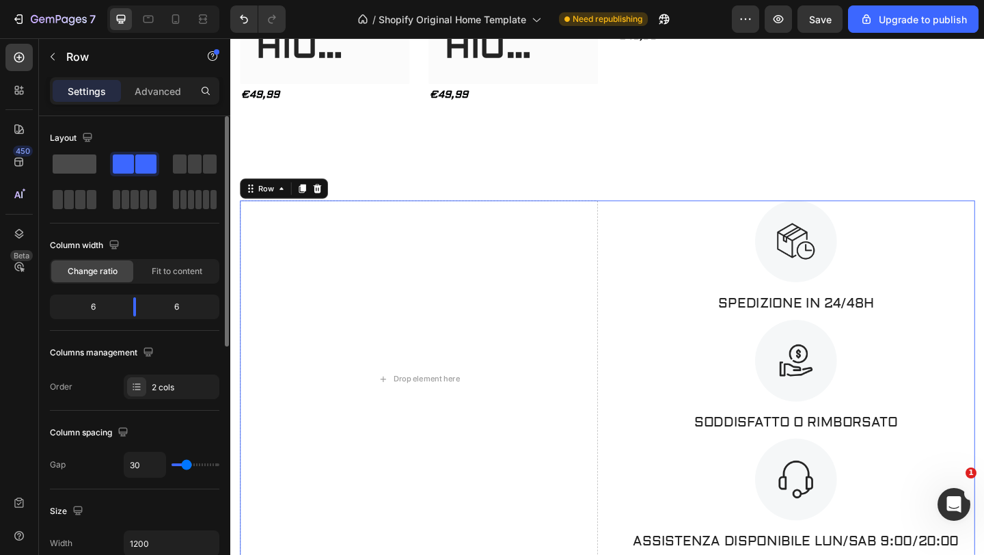
click at [86, 160] on span at bounding box center [75, 163] width 44 height 19
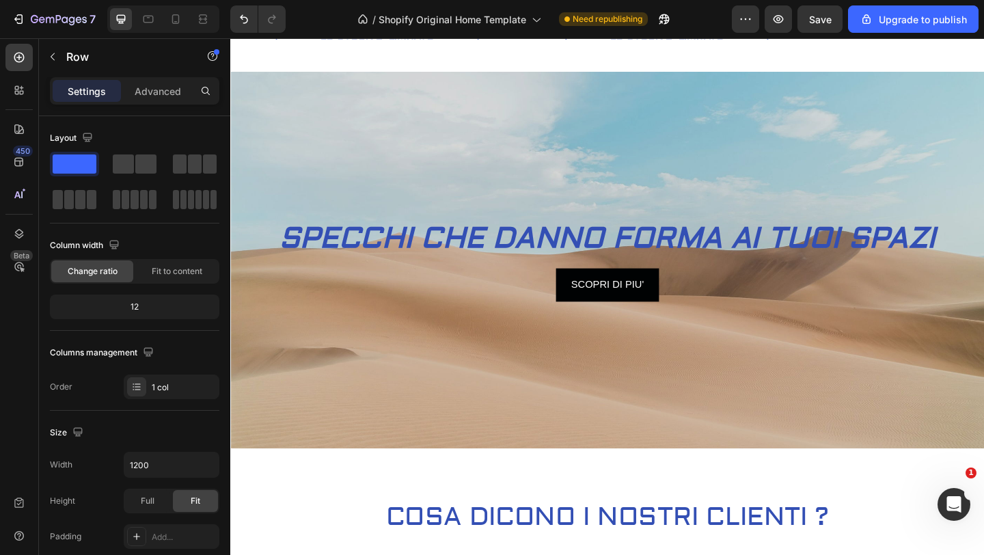
scroll to position [11, 0]
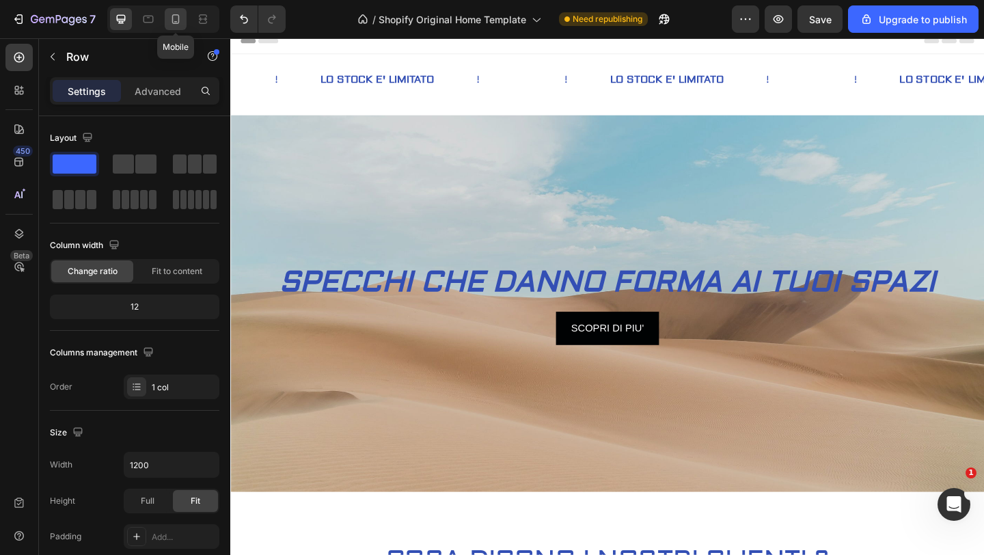
click at [176, 16] on icon at bounding box center [176, 19] width 14 height 14
type input "100%"
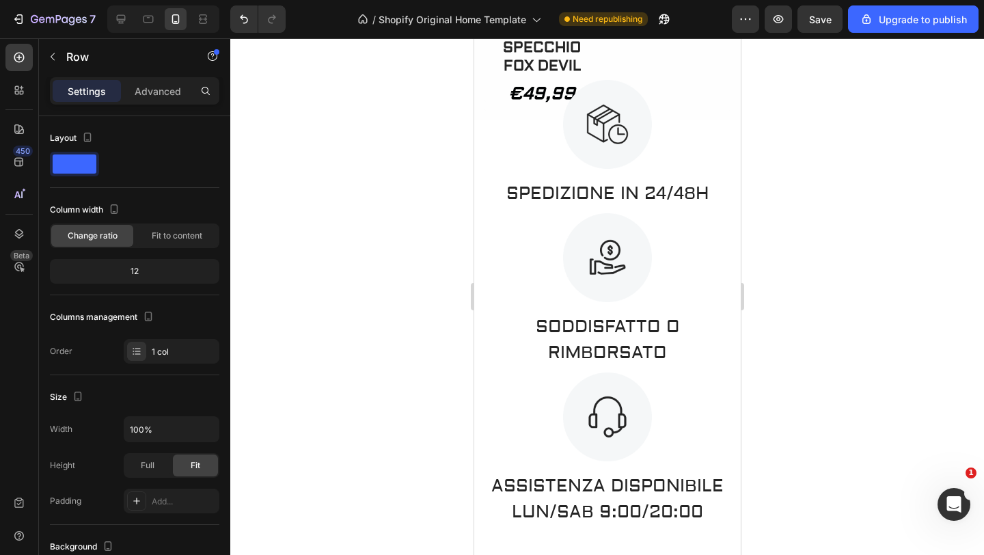
scroll to position [2214, 0]
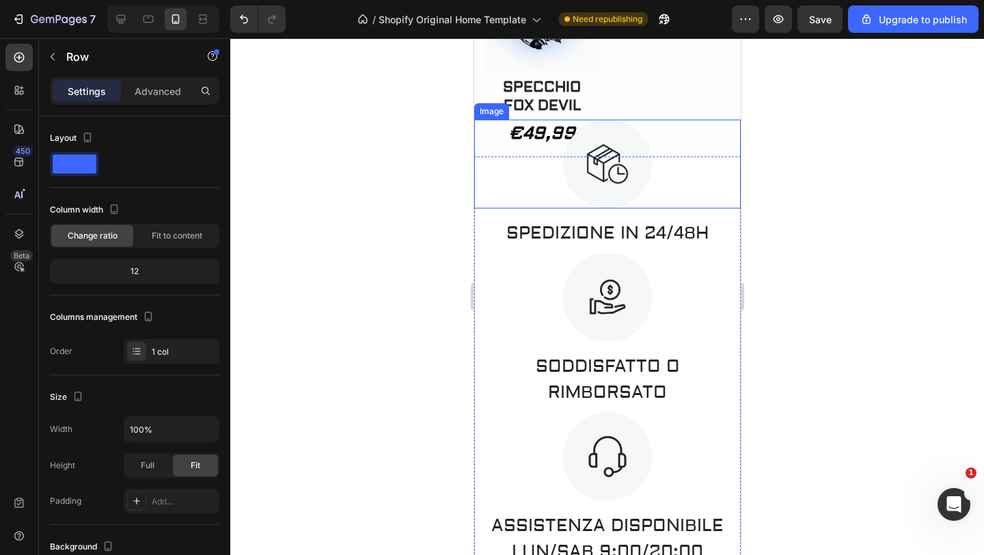
click at [693, 189] on div at bounding box center [606, 164] width 266 height 89
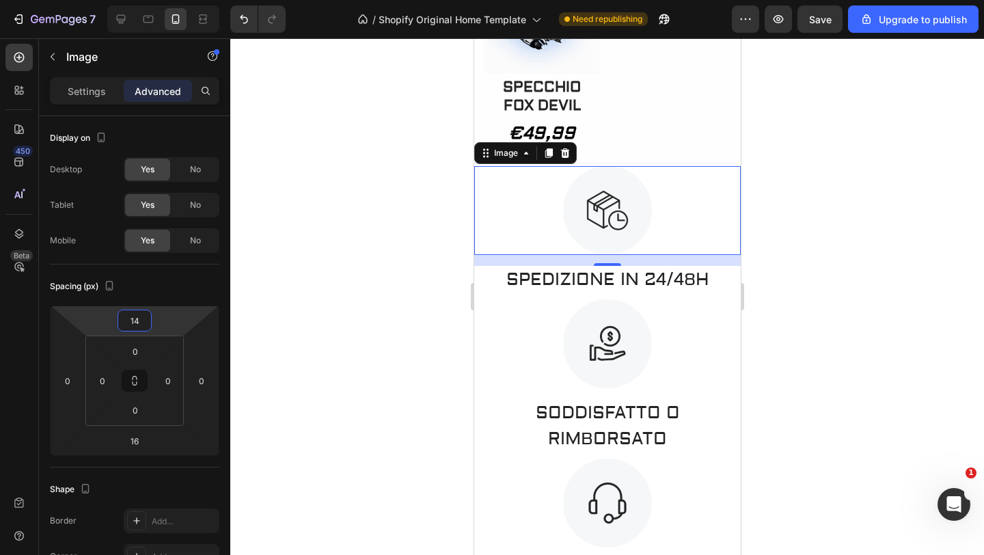
type input "12"
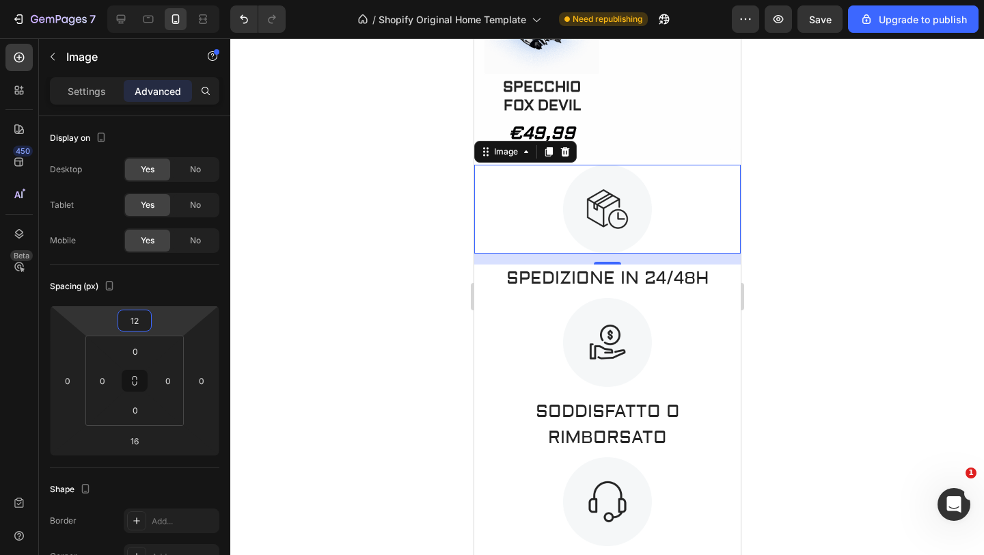
drag, startPoint x: 190, startPoint y: 318, endPoint x: 196, endPoint y: 296, distance: 23.4
click at [196, 0] on html "7 / Shopify Original Home Template Need republishing Preview Save Upgrade to pu…" at bounding box center [492, 0] width 984 height 0
click at [316, 251] on div at bounding box center [606, 296] width 753 height 516
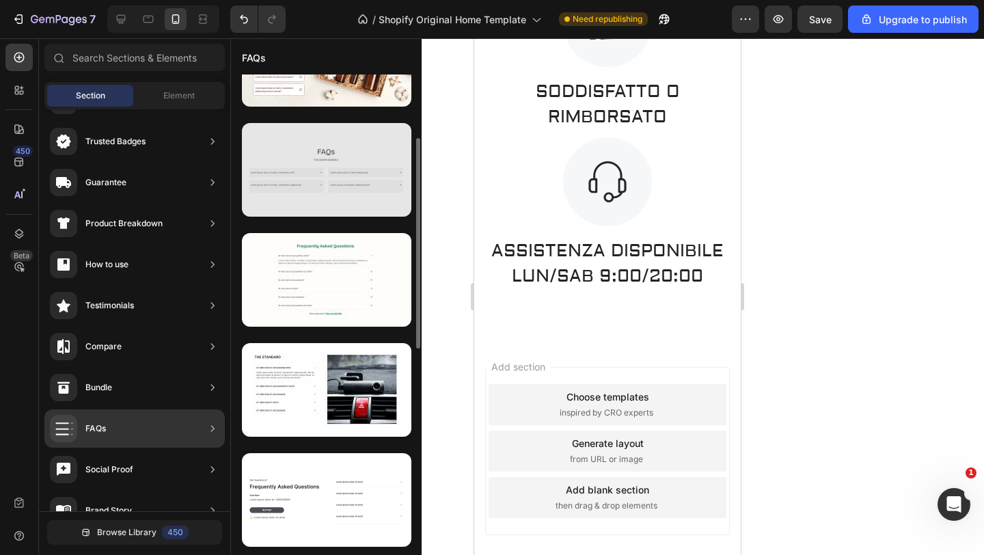
scroll to position [0, 0]
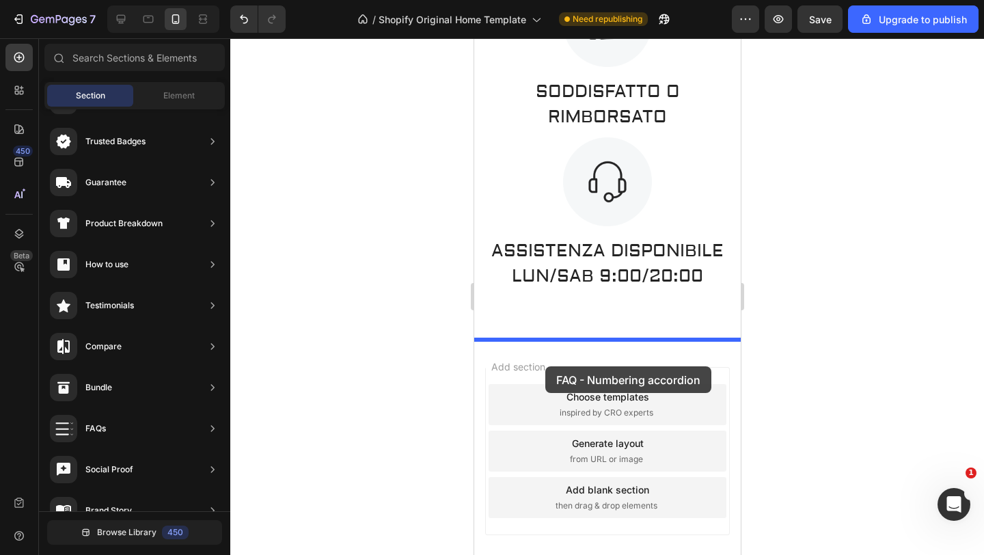
drag, startPoint x: 802, startPoint y: 191, endPoint x: 559, endPoint y: 357, distance: 294.0
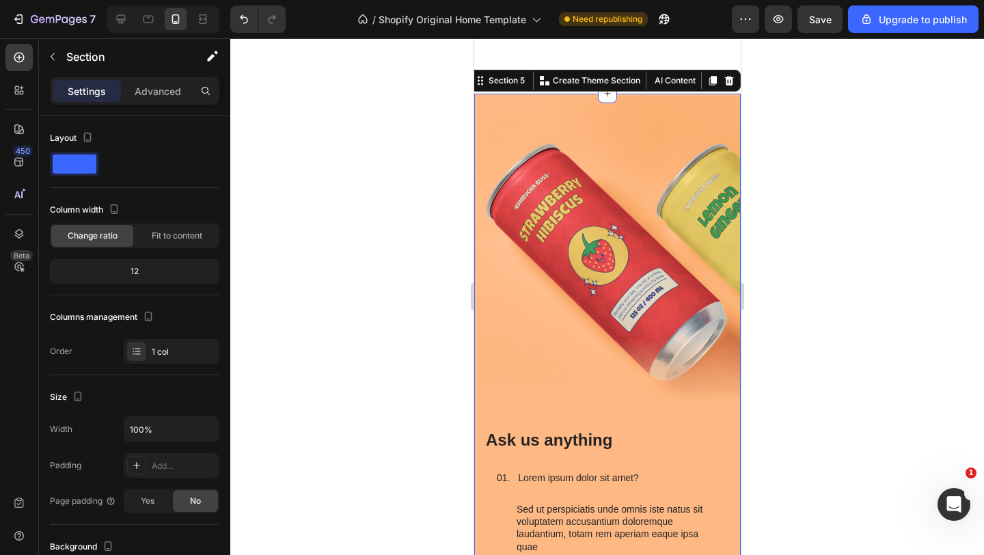
scroll to position [2802, 0]
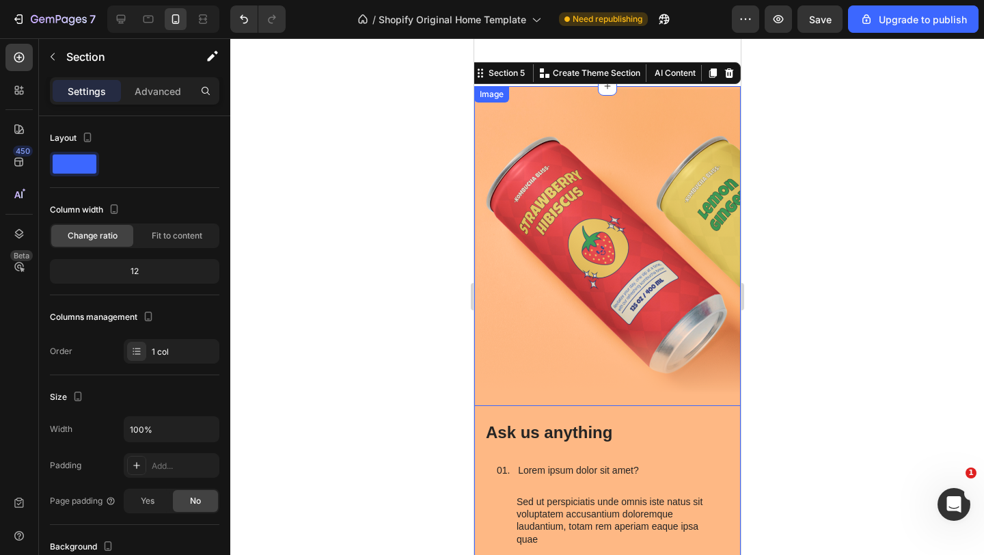
click at [603, 197] on img at bounding box center [606, 246] width 266 height 320
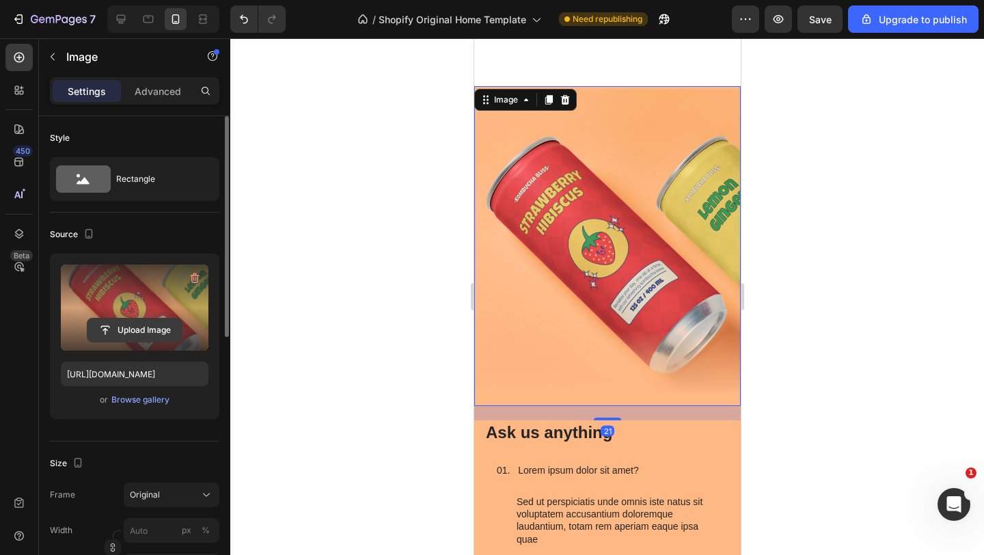
click at [140, 324] on input "file" at bounding box center [134, 329] width 94 height 23
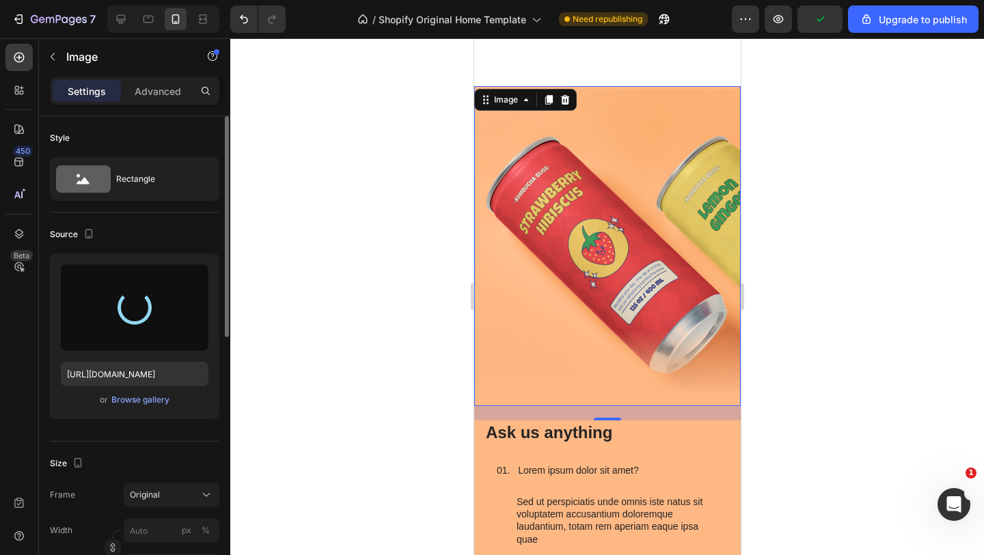
type input "https://cdn.shopify.com/s/files/1/0934/0626/5686/files/gempages_577294649614402…"
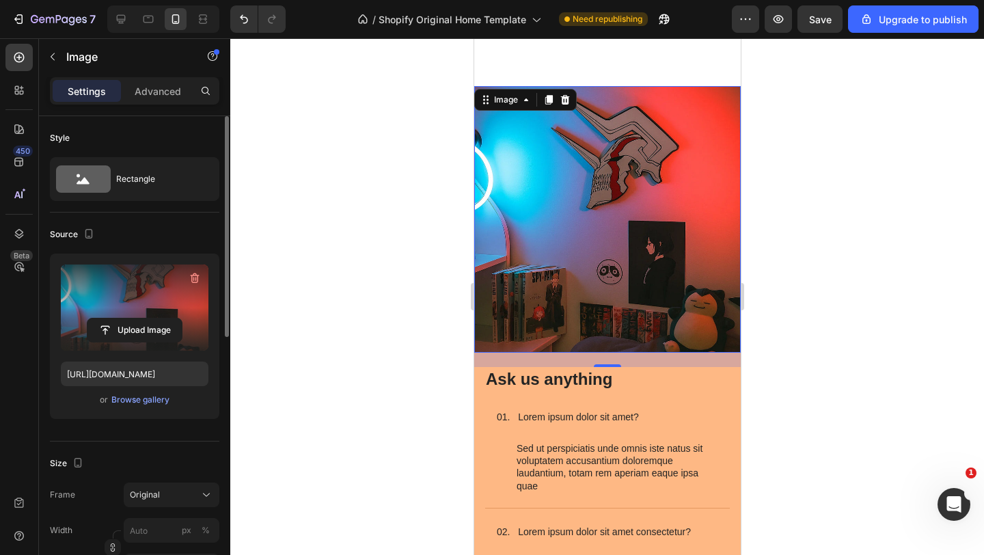
click at [755, 299] on div at bounding box center [606, 296] width 753 height 516
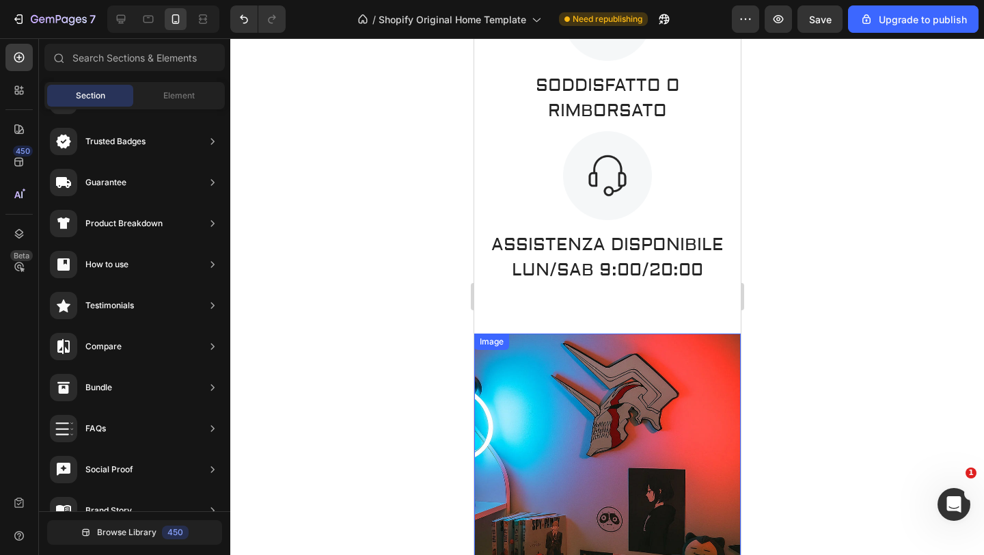
scroll to position [2555, 0]
click at [687, 359] on img at bounding box center [606, 467] width 266 height 266
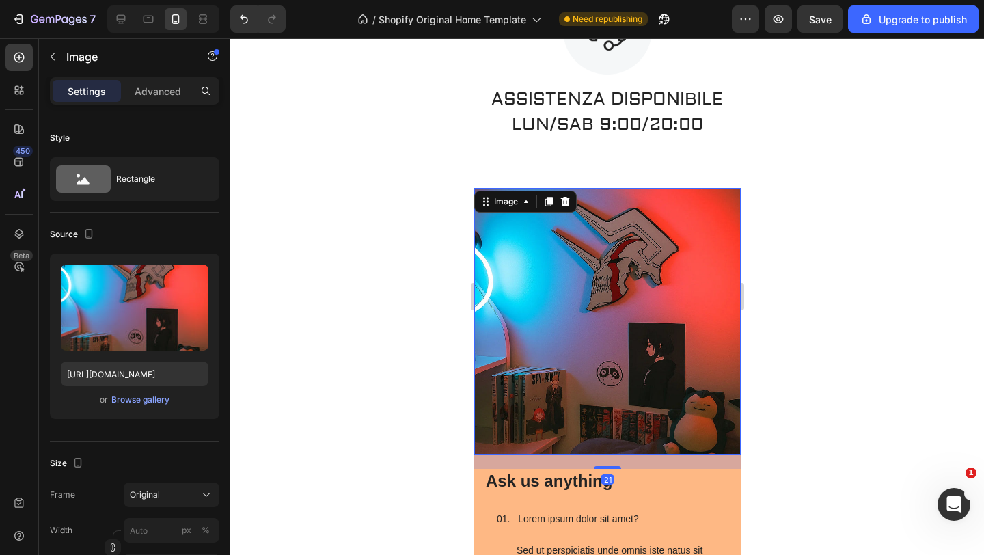
scroll to position [2726, 0]
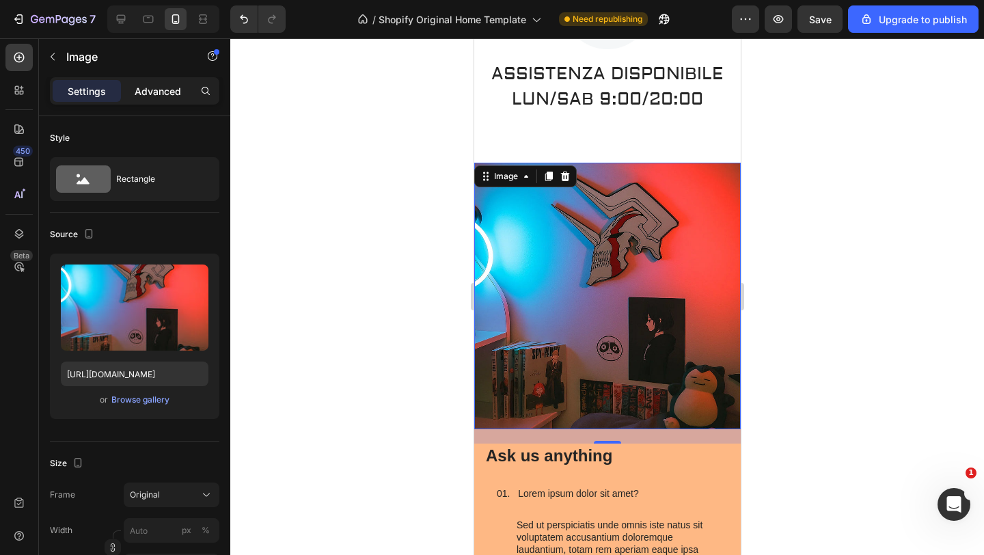
click at [162, 92] on p "Advanced" at bounding box center [158, 91] width 46 height 14
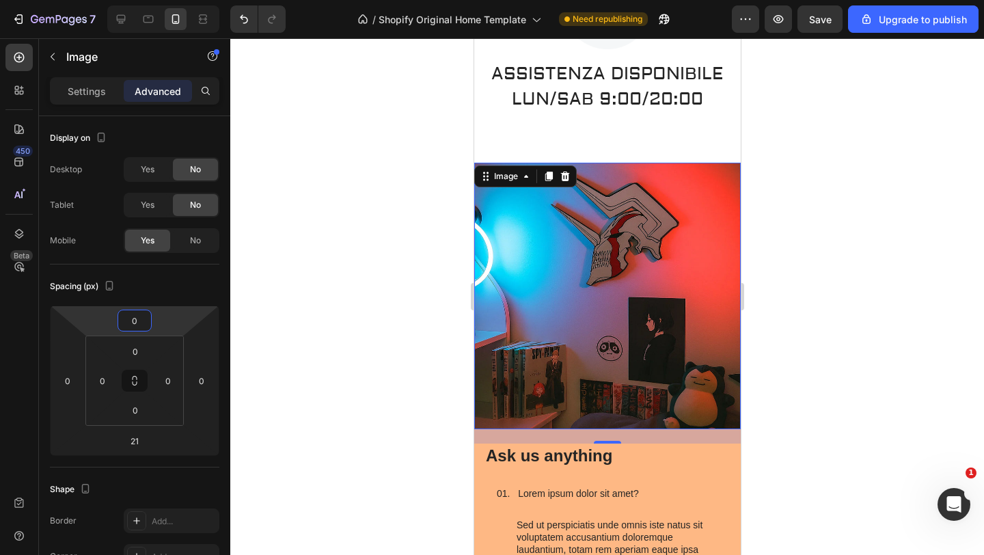
type input "-2"
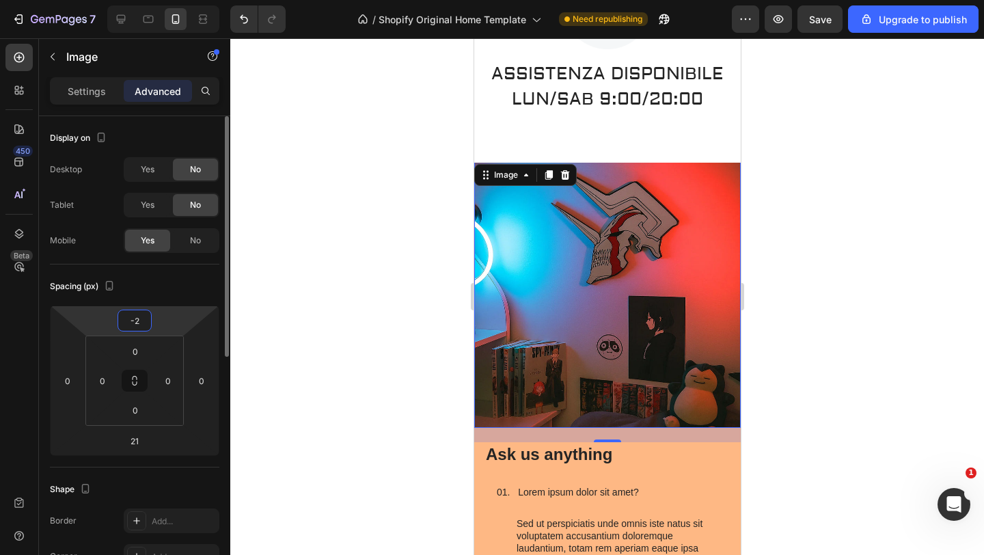
click at [173, 0] on html "7 / Shopify Original Home Template Need republishing Preview Save Upgrade to pu…" at bounding box center [492, 0] width 984 height 0
click at [314, 273] on div at bounding box center [606, 296] width 753 height 516
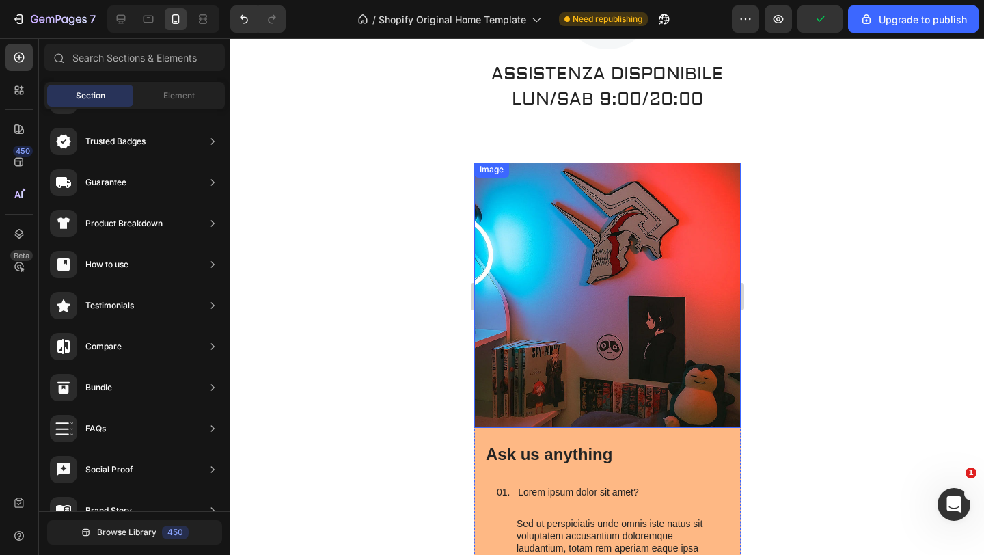
click at [522, 206] on img at bounding box center [606, 294] width 266 height 266
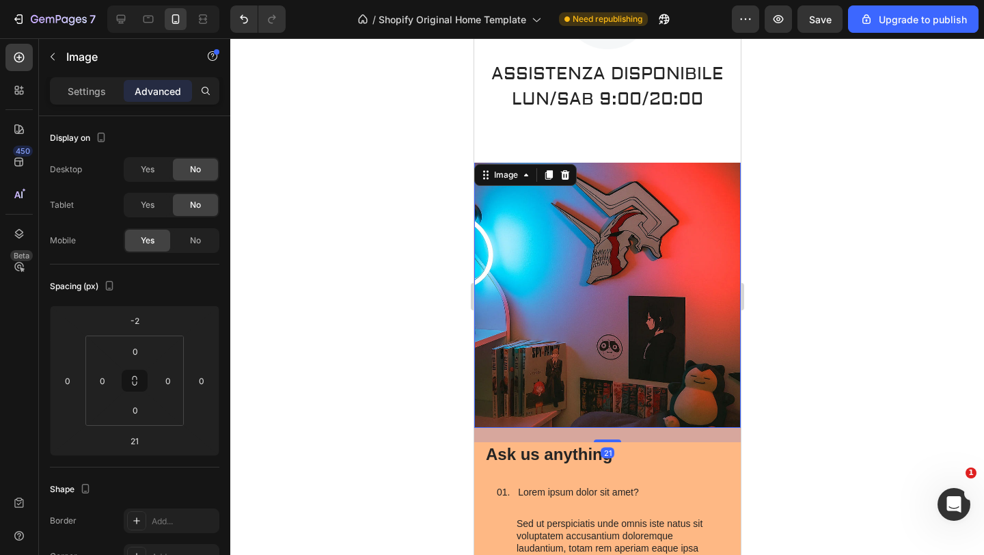
click at [93, 105] on div "Settings Advanced" at bounding box center [134, 96] width 191 height 39
click at [95, 84] on p "Settings" at bounding box center [87, 91] width 38 height 14
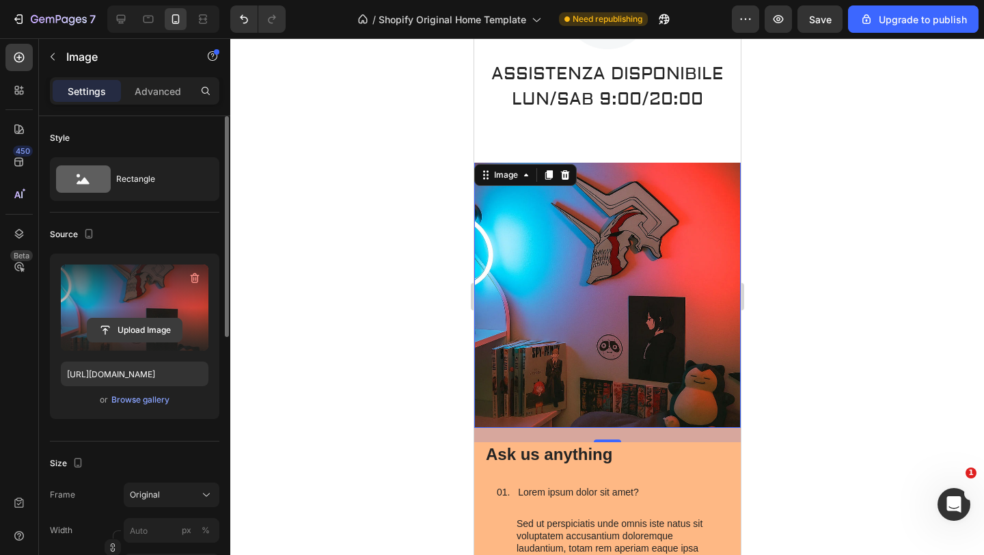
click at [161, 329] on input "file" at bounding box center [134, 329] width 94 height 23
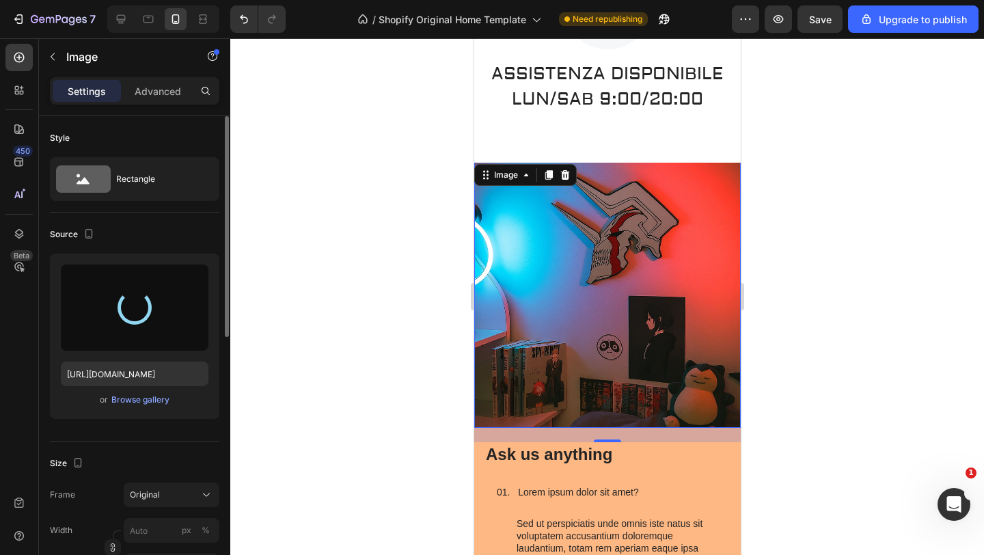
type input "https://cdn.shopify.com/s/files/1/0934/0626/5686/files/gempages_577294649614402…"
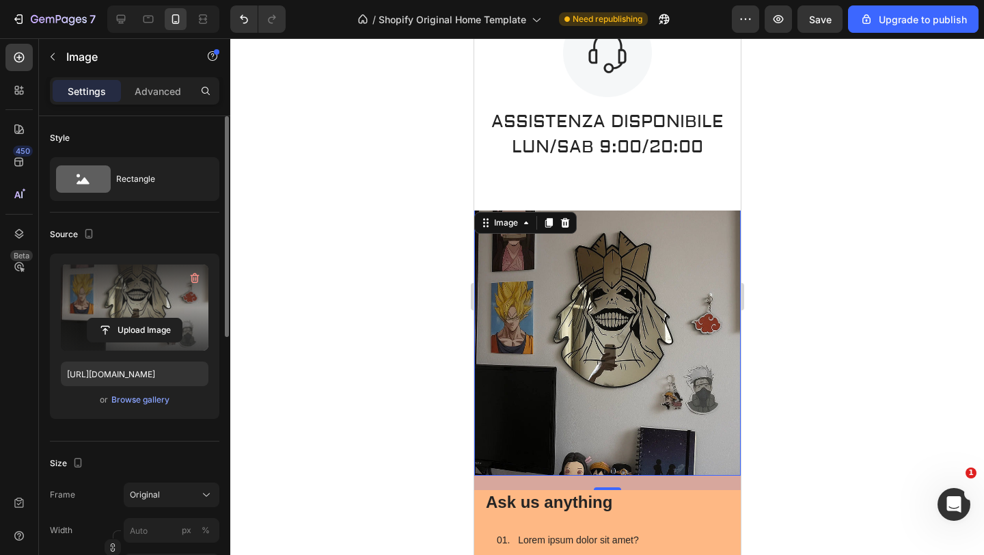
scroll to position [2677, 0]
click at [685, 314] on img at bounding box center [606, 343] width 266 height 266
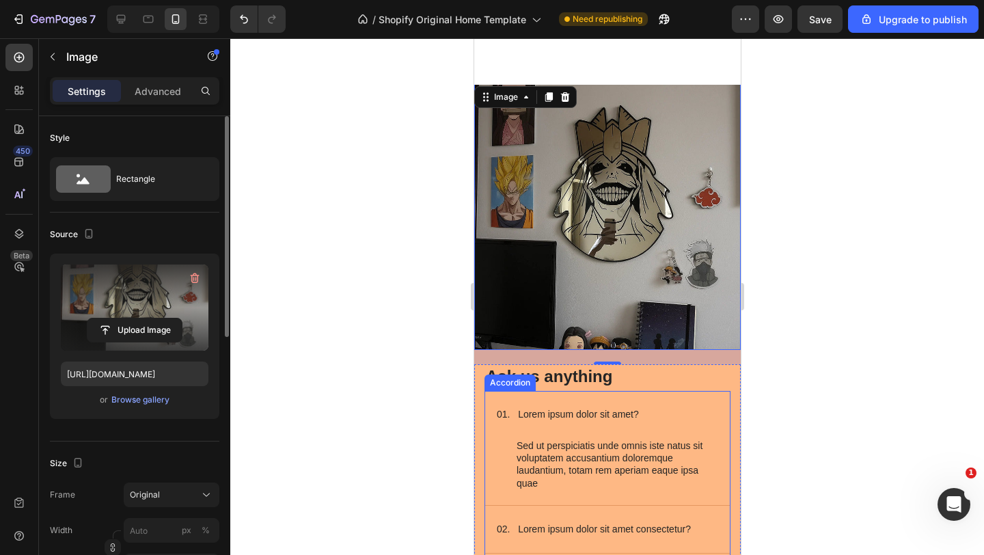
scroll to position [2808, 0]
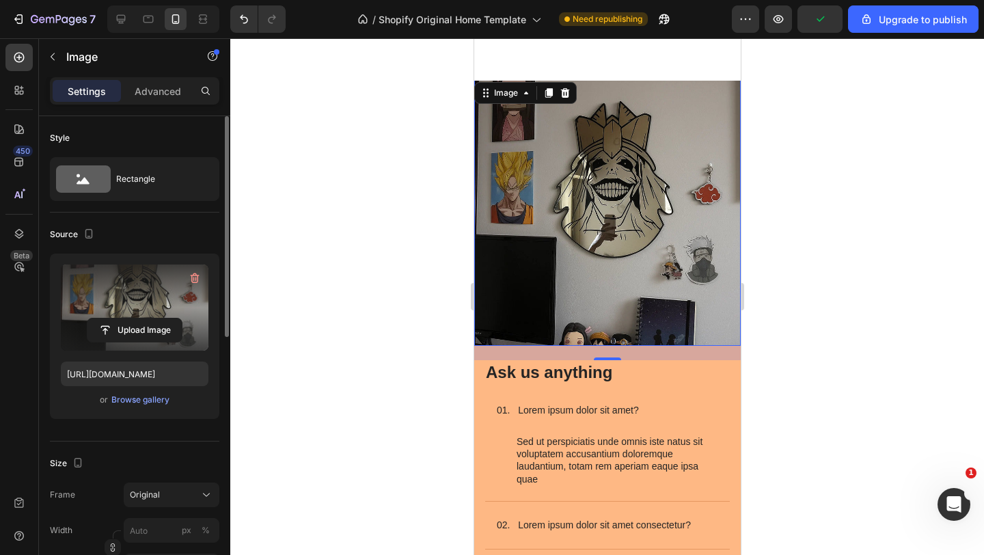
click at [799, 390] on div at bounding box center [606, 296] width 753 height 516
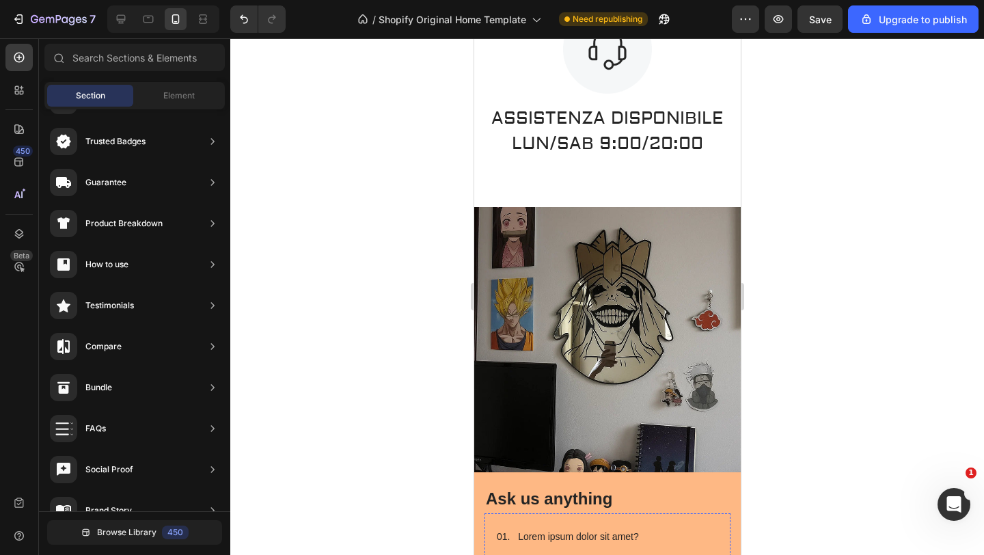
scroll to position [1102, 0]
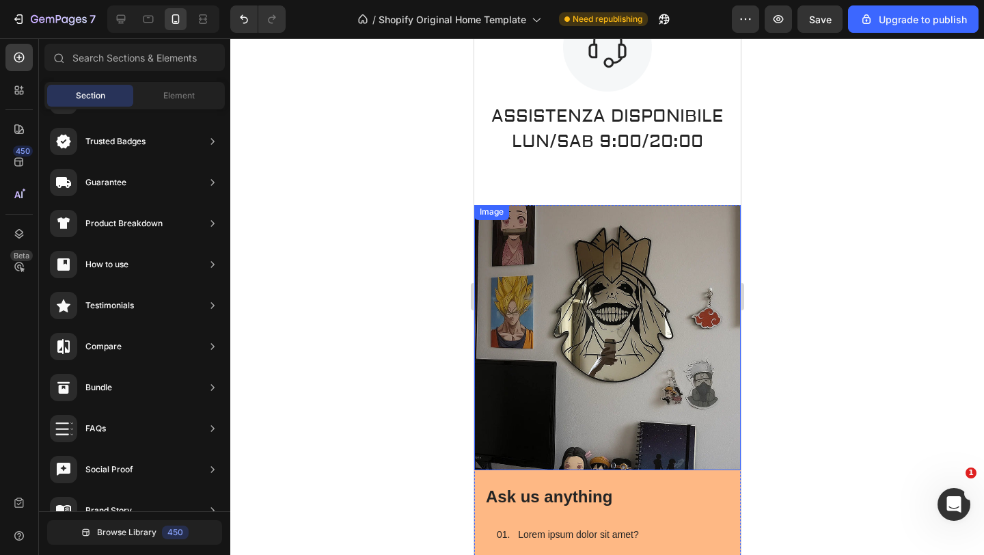
click at [650, 225] on img at bounding box center [606, 337] width 266 height 266
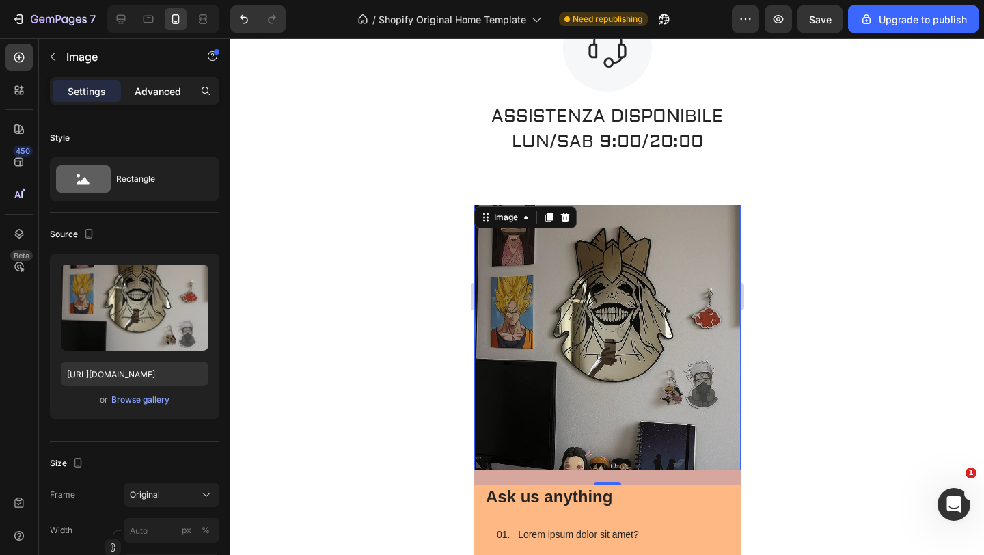
click at [169, 87] on p "Advanced" at bounding box center [158, 91] width 46 height 14
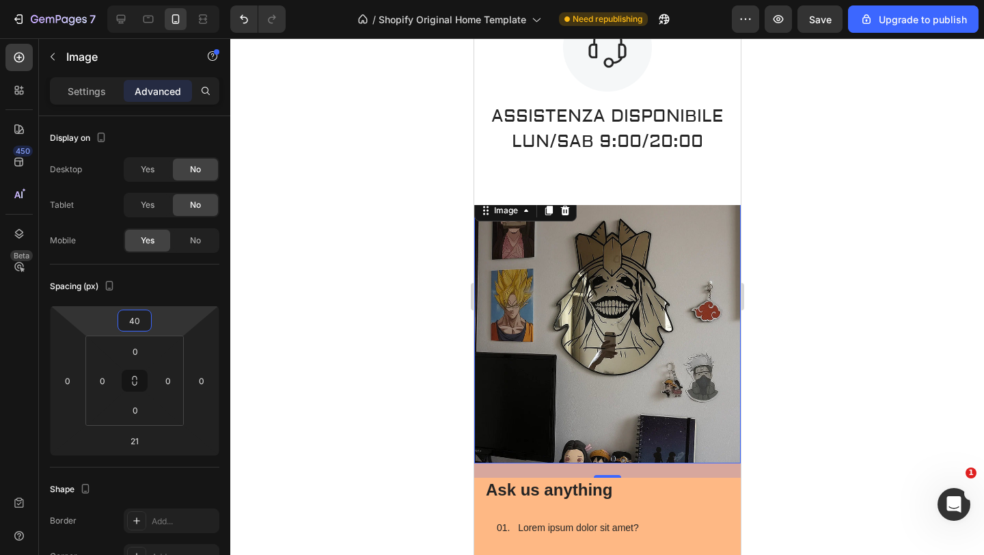
type input "42"
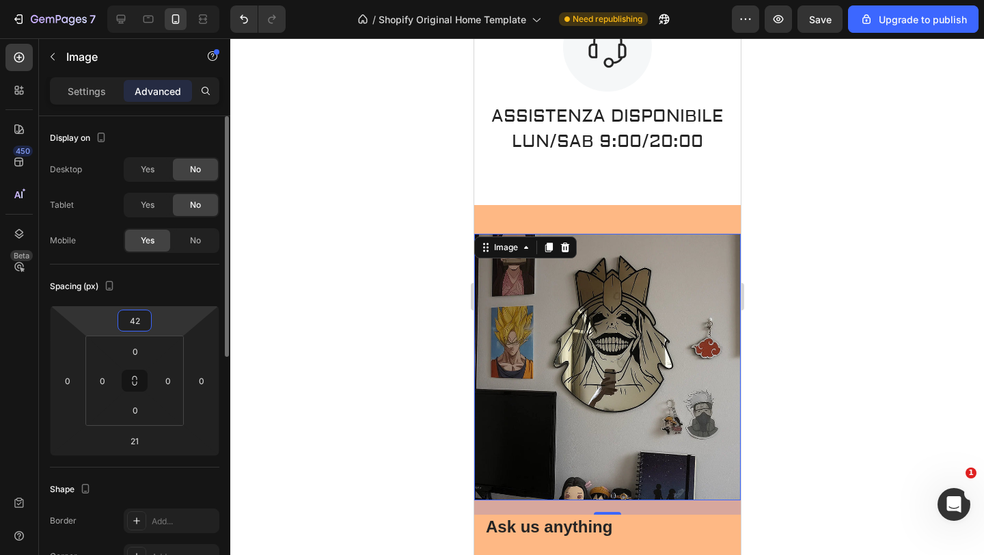
drag, startPoint x: 174, startPoint y: 320, endPoint x: 178, endPoint y: 305, distance: 14.7
click at [178, 0] on html "7 / Shopify Original Home Template Need republishing Preview Save Upgrade to pu…" at bounding box center [492, 0] width 984 height 0
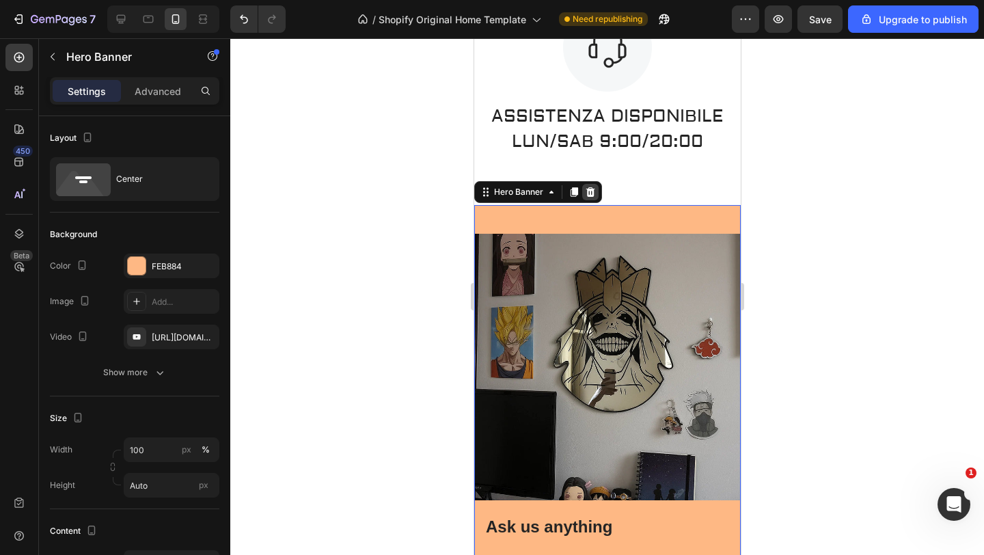
click at [594, 190] on div at bounding box center [589, 192] width 16 height 16
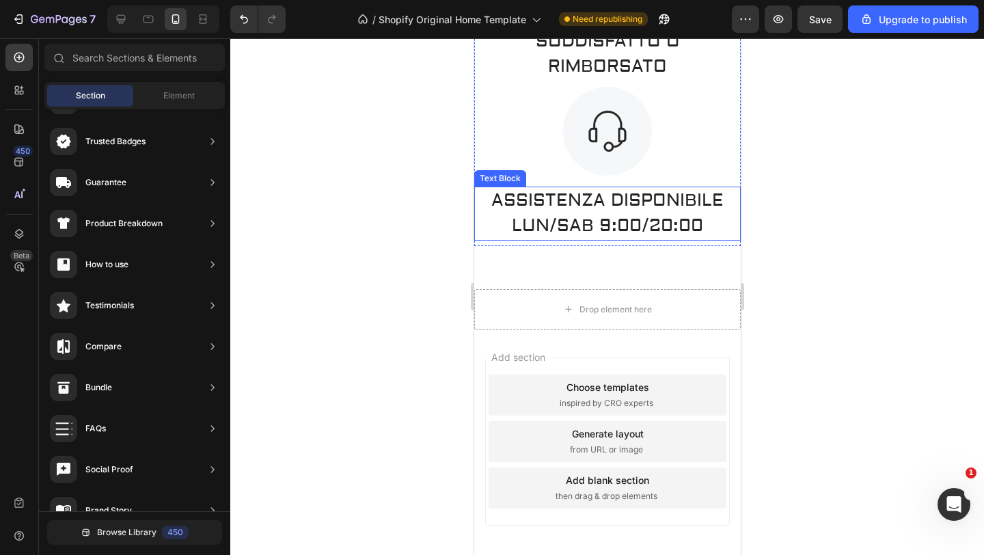
scroll to position [1007, 0]
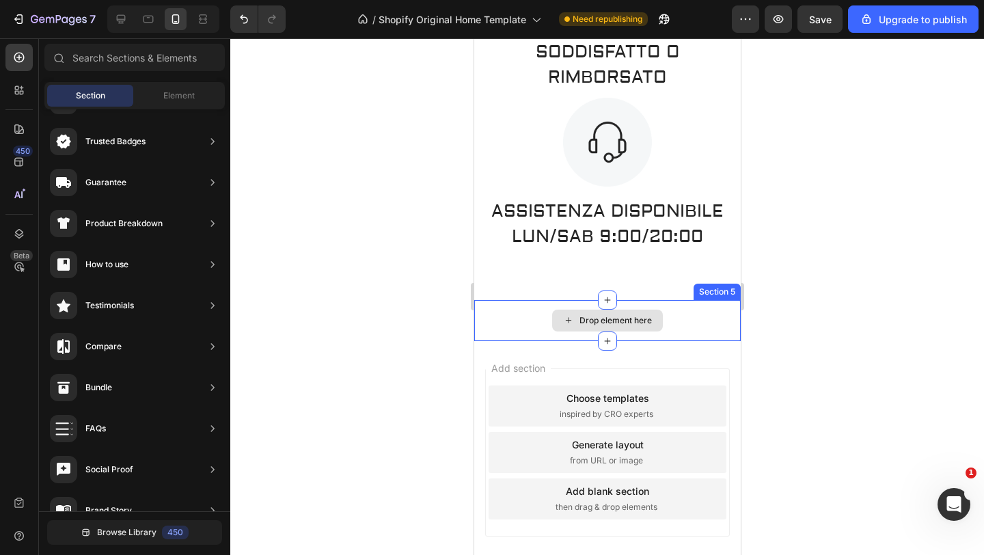
click at [713, 315] on div "Drop element here" at bounding box center [606, 320] width 266 height 41
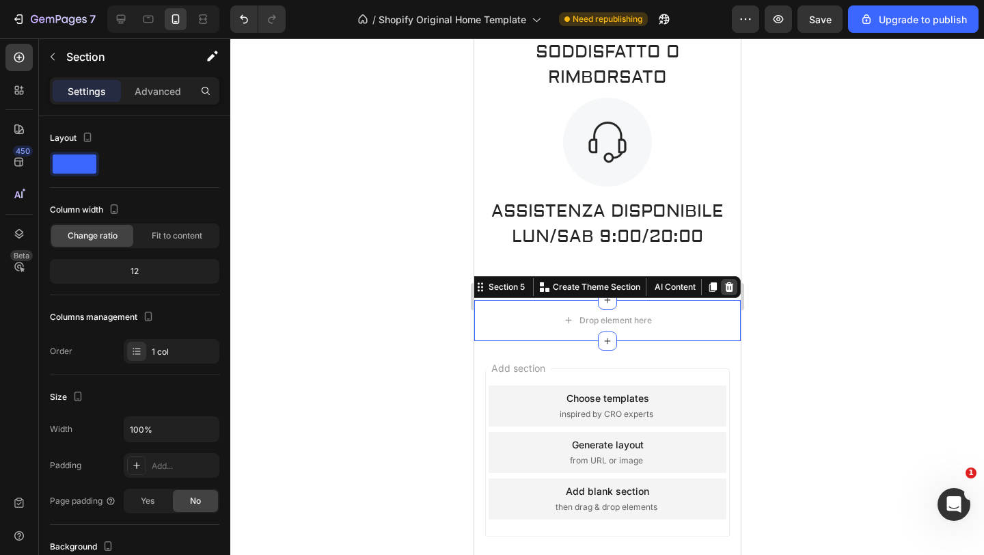
click at [725, 282] on icon at bounding box center [728, 286] width 11 height 11
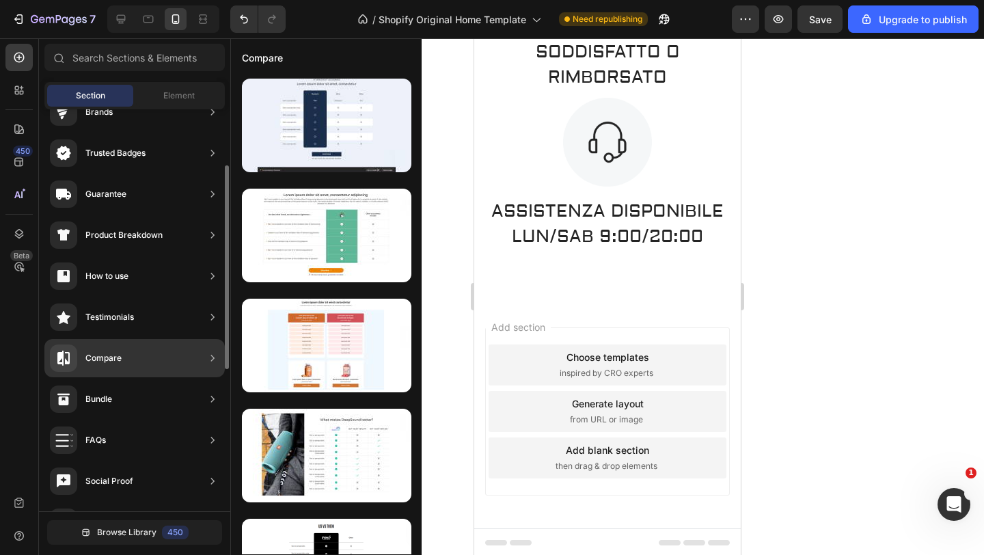
scroll to position [110, 0]
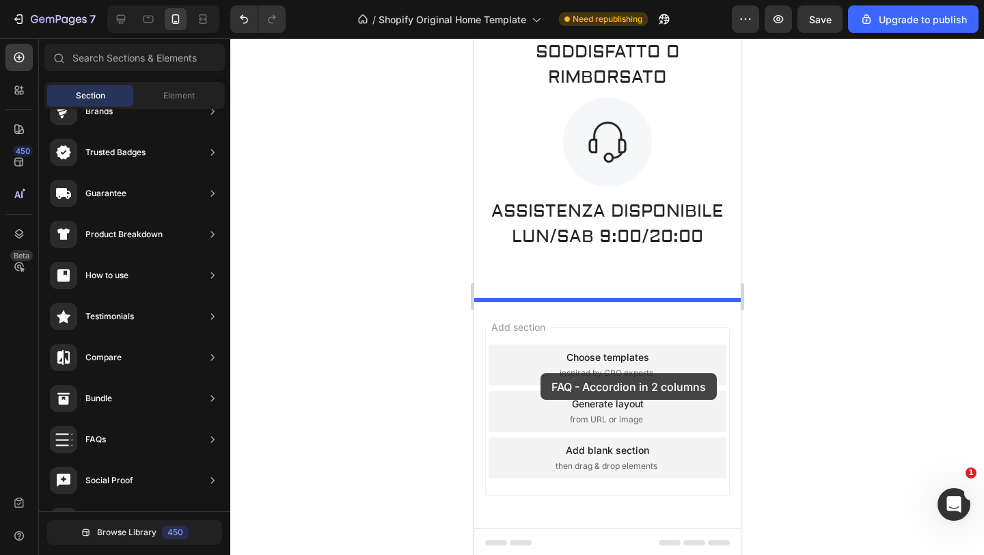
drag, startPoint x: 791, startPoint y: 483, endPoint x: 540, endPoint y: 373, distance: 274.4
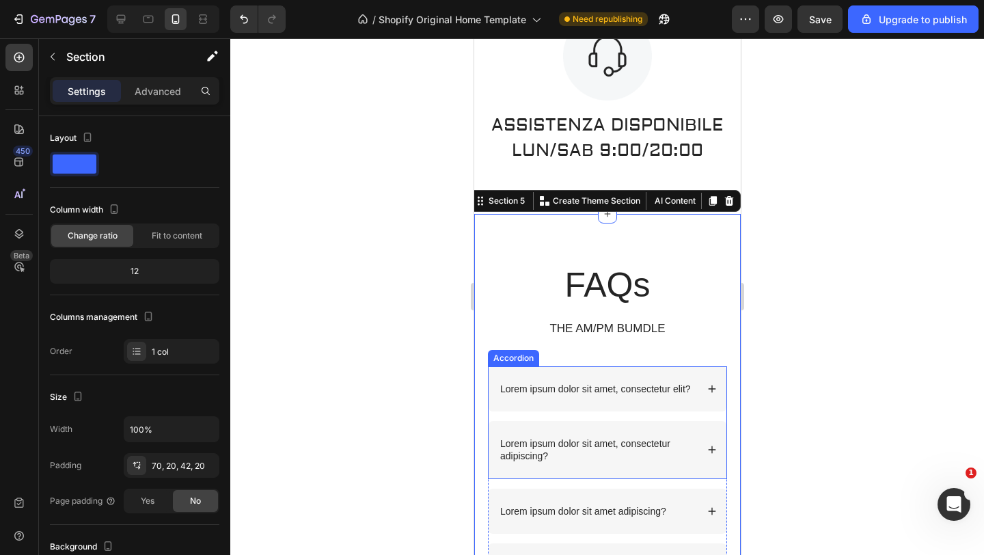
scroll to position [1083, 0]
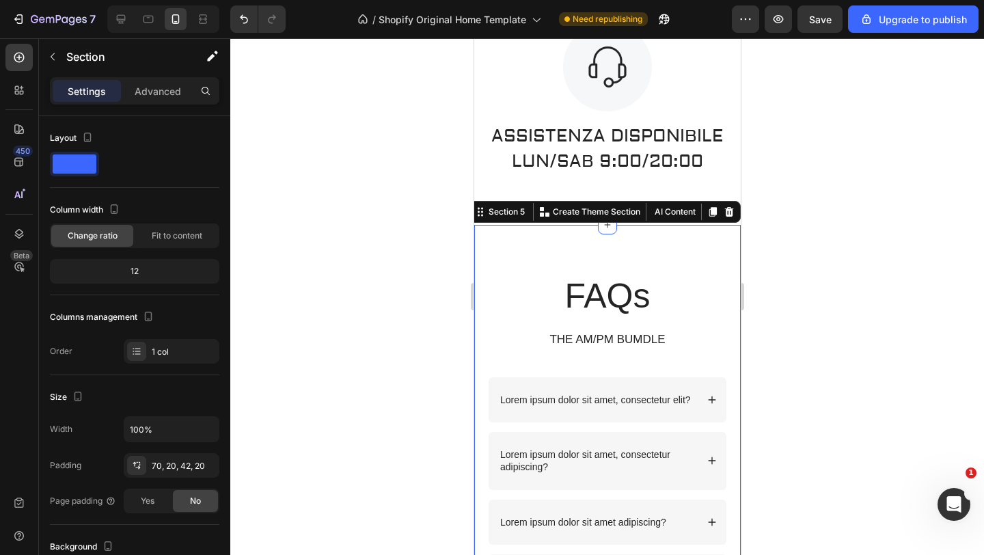
click at [787, 245] on div at bounding box center [606, 296] width 753 height 516
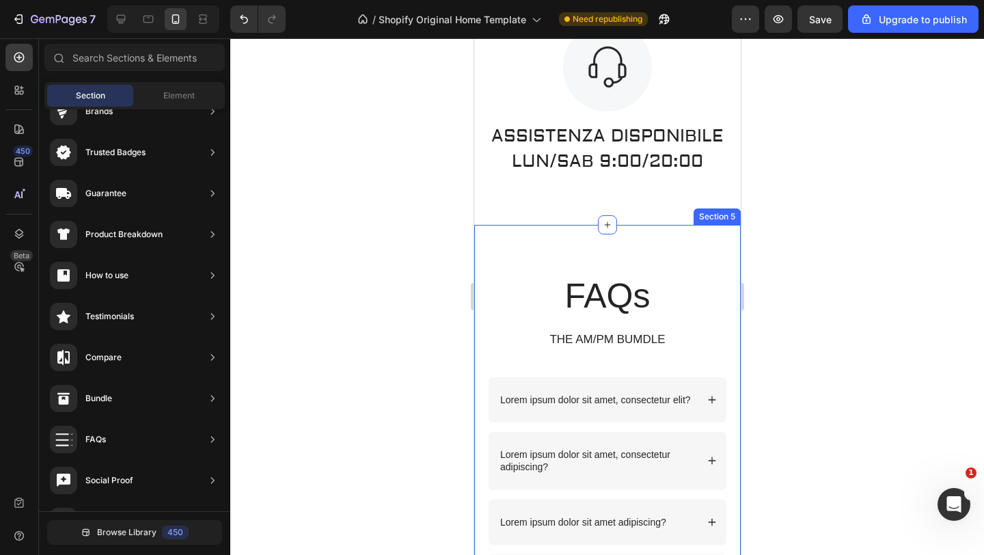
click at [663, 246] on div "FAQs Heading THE AM/PM BUMDLE Text Block Row Lorem ipsum dolor sit amet, consec…" at bounding box center [606, 436] width 266 height 422
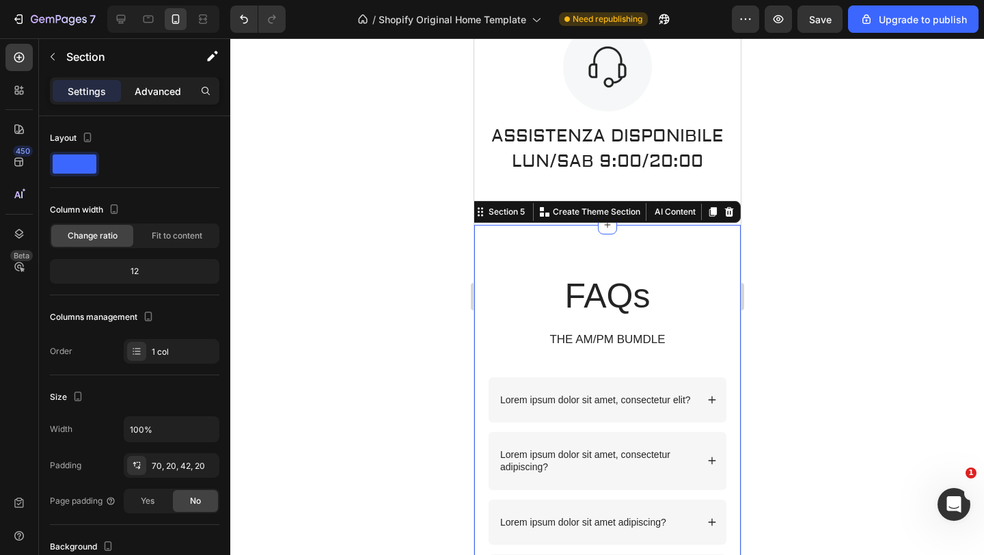
click at [161, 89] on p "Advanced" at bounding box center [158, 91] width 46 height 14
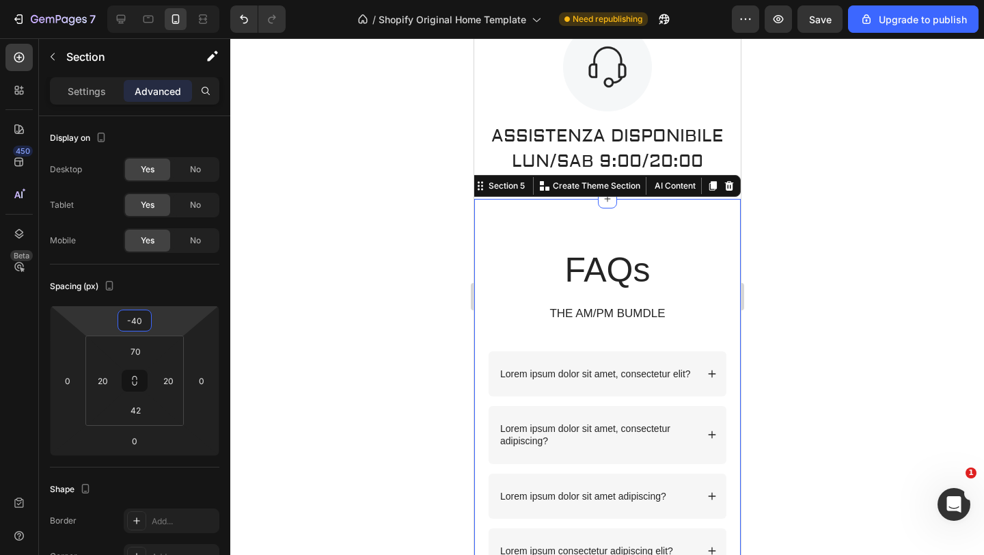
type input "-42"
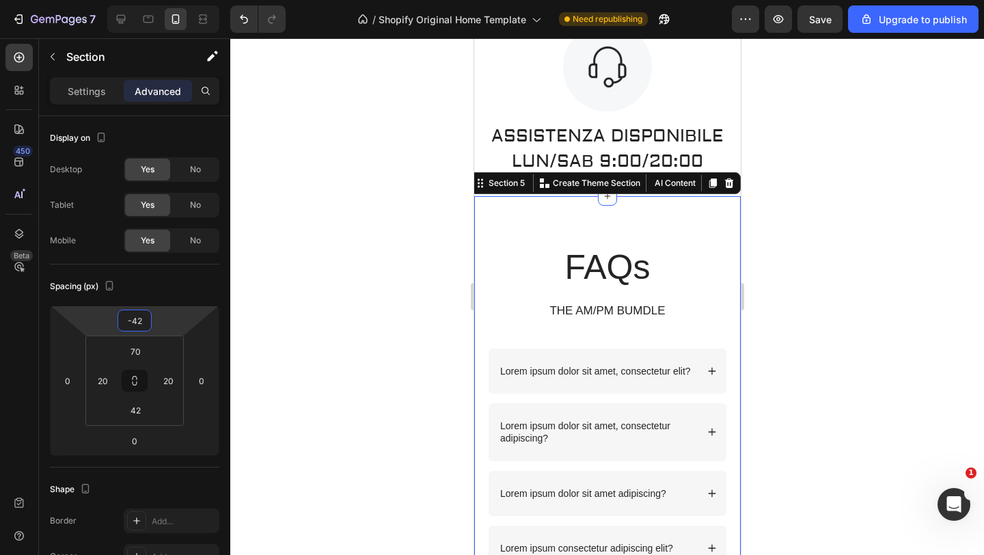
drag, startPoint x: 161, startPoint y: 320, endPoint x: 167, endPoint y: 334, distance: 15.3
click at [167, 0] on html "7 / Shopify Original Home Template Need republishing Preview Save Upgrade to pu…" at bounding box center [492, 0] width 984 height 0
click at [328, 277] on div at bounding box center [606, 296] width 753 height 516
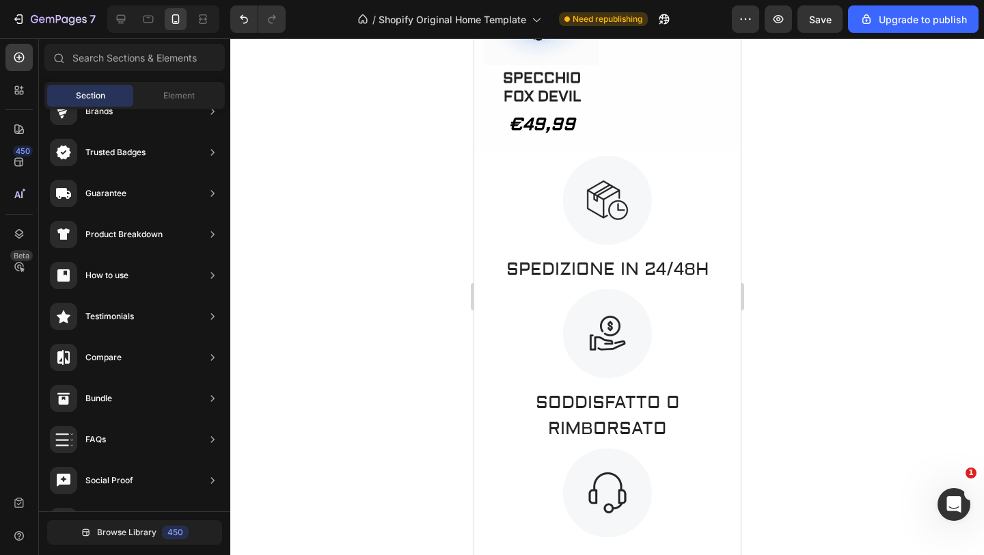
scroll to position [2235, 0]
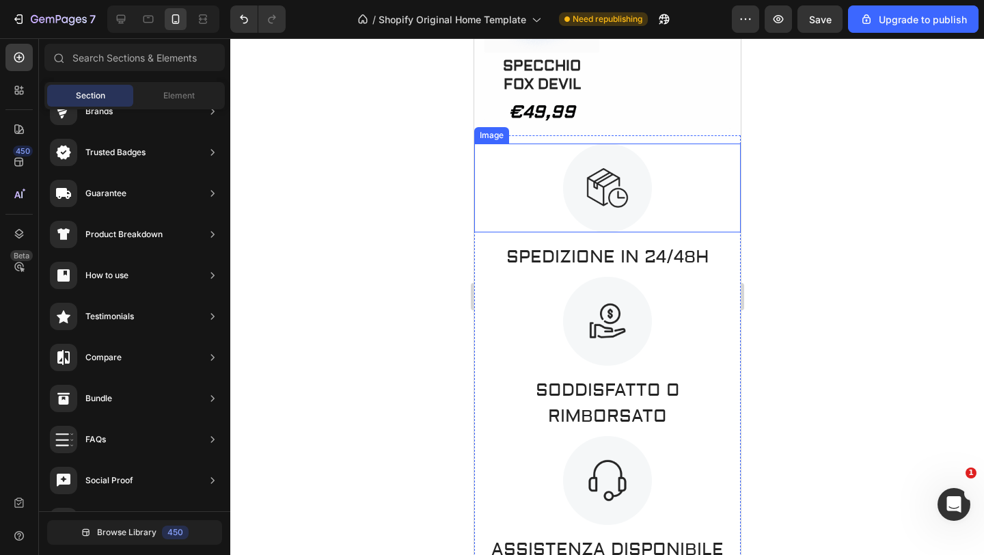
click at [677, 223] on div at bounding box center [606, 187] width 266 height 89
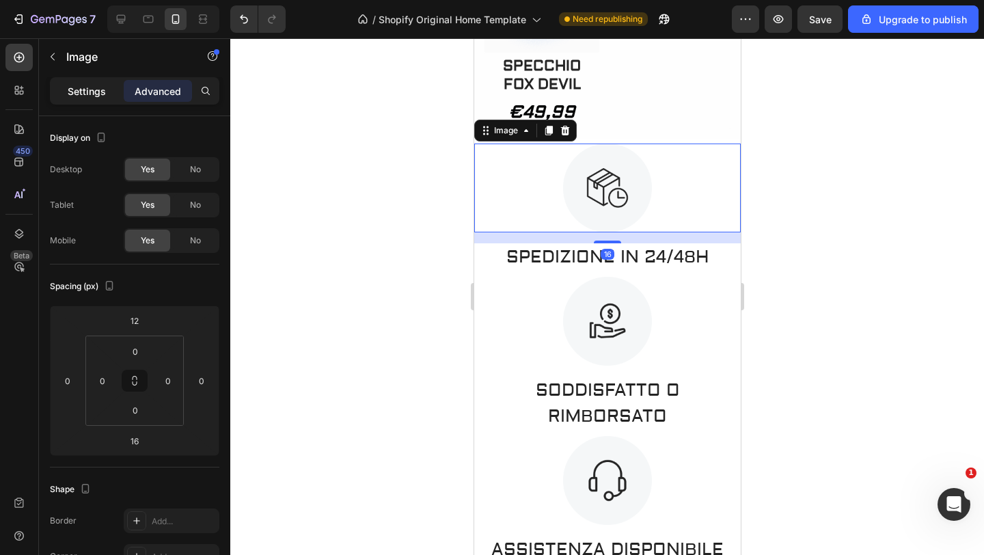
click at [80, 100] on div "Settings" at bounding box center [87, 91] width 68 height 22
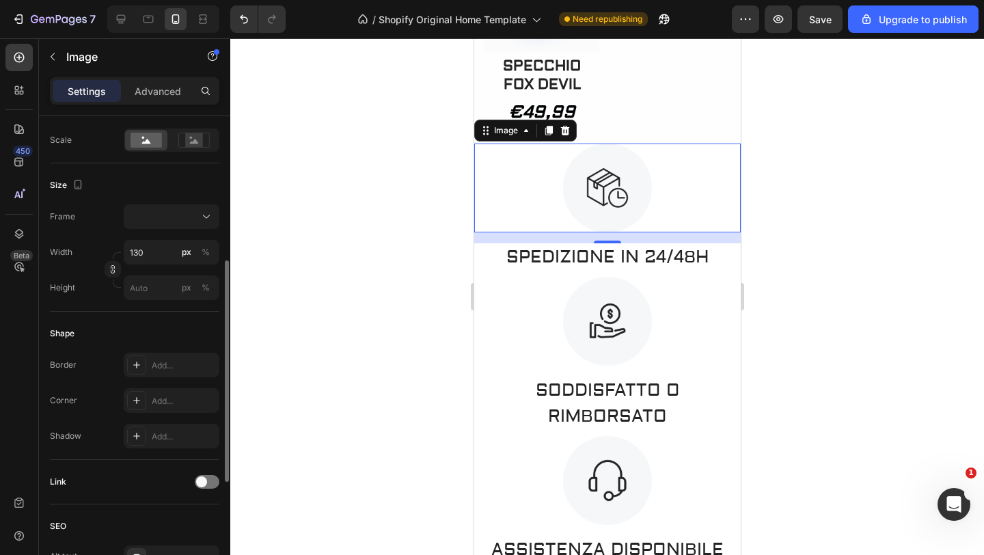
scroll to position [0, 0]
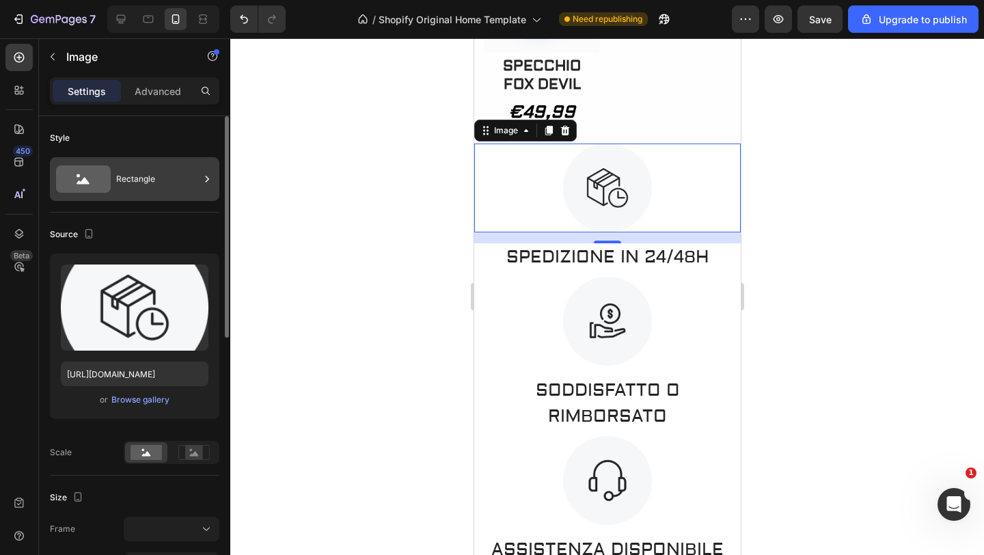
click at [207, 178] on icon at bounding box center [207, 179] width 3 height 6
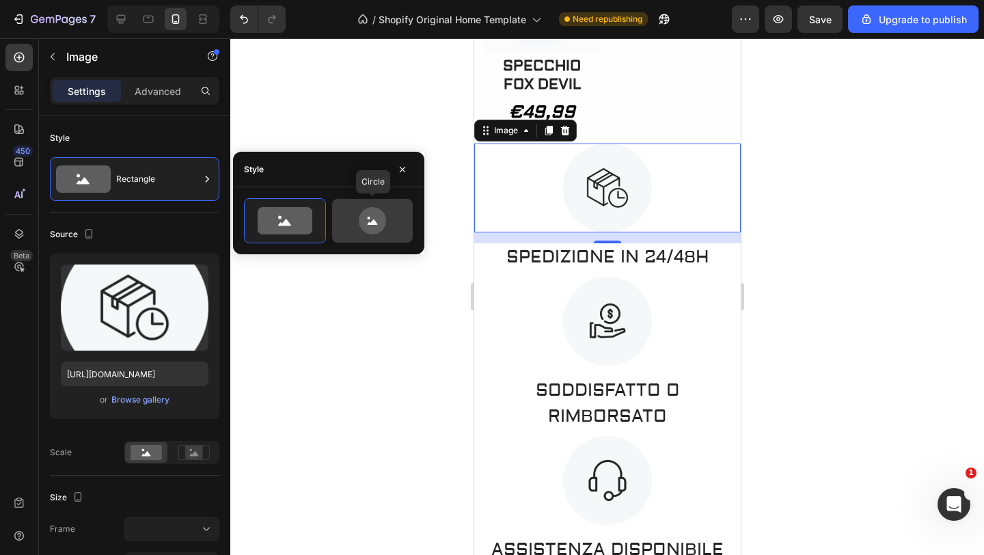
click at [357, 214] on icon at bounding box center [372, 220] width 64 height 27
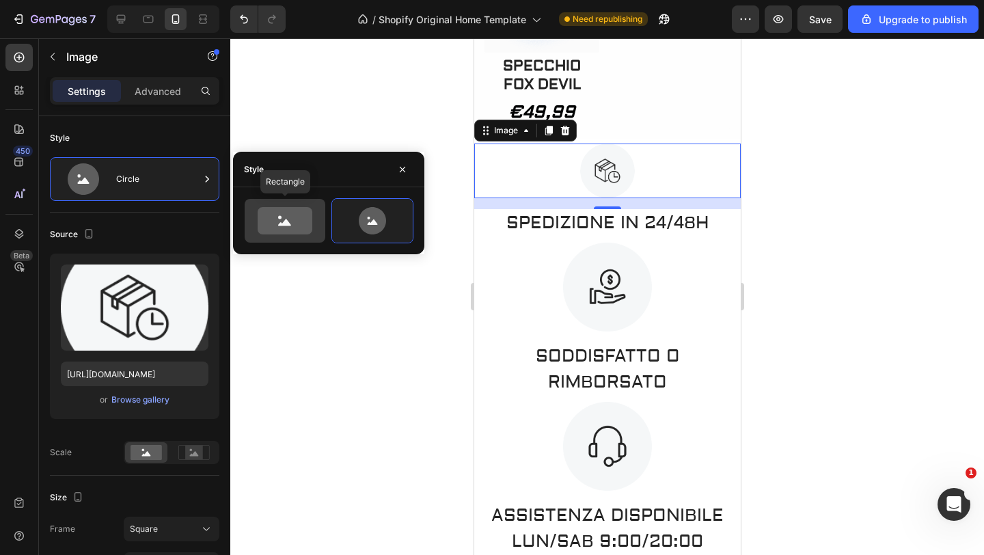
click at [292, 217] on icon at bounding box center [285, 220] width 55 height 27
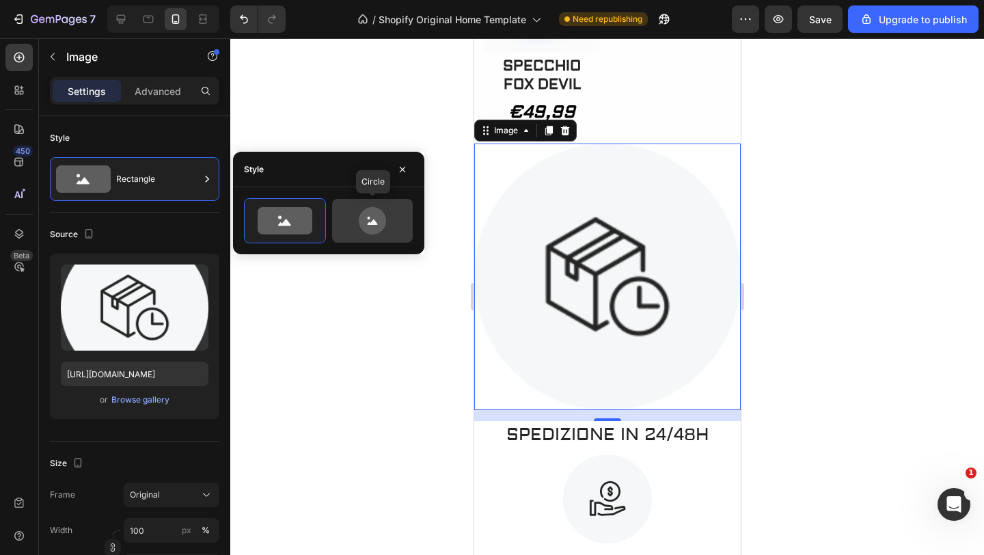
click at [360, 214] on icon at bounding box center [372, 220] width 64 height 27
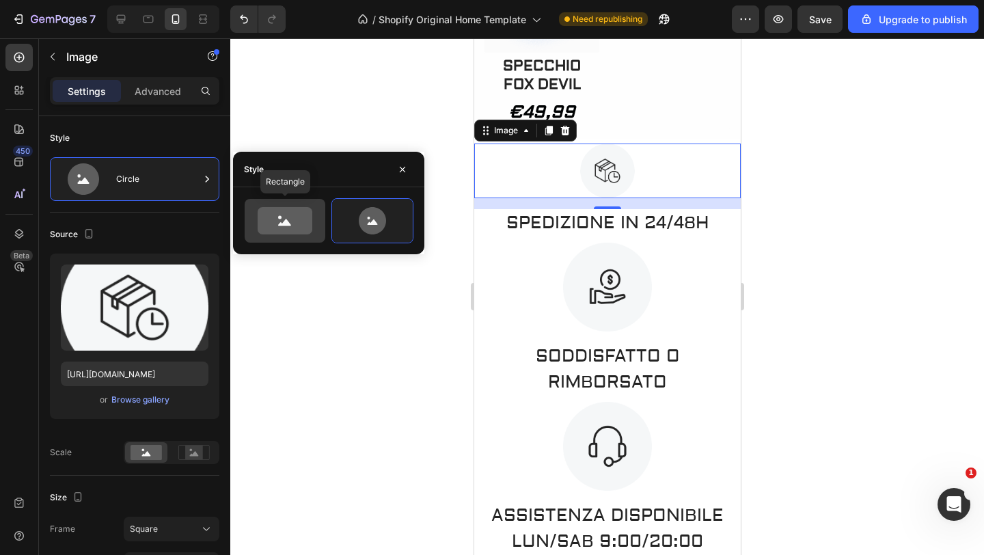
click at [310, 207] on icon at bounding box center [285, 220] width 64 height 27
type input "100"
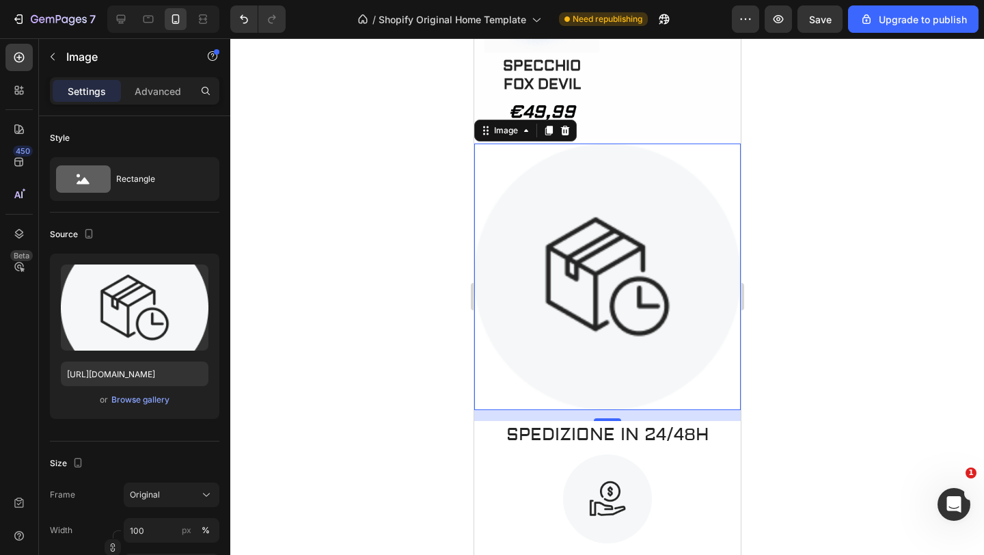
click at [354, 109] on div at bounding box center [606, 296] width 753 height 516
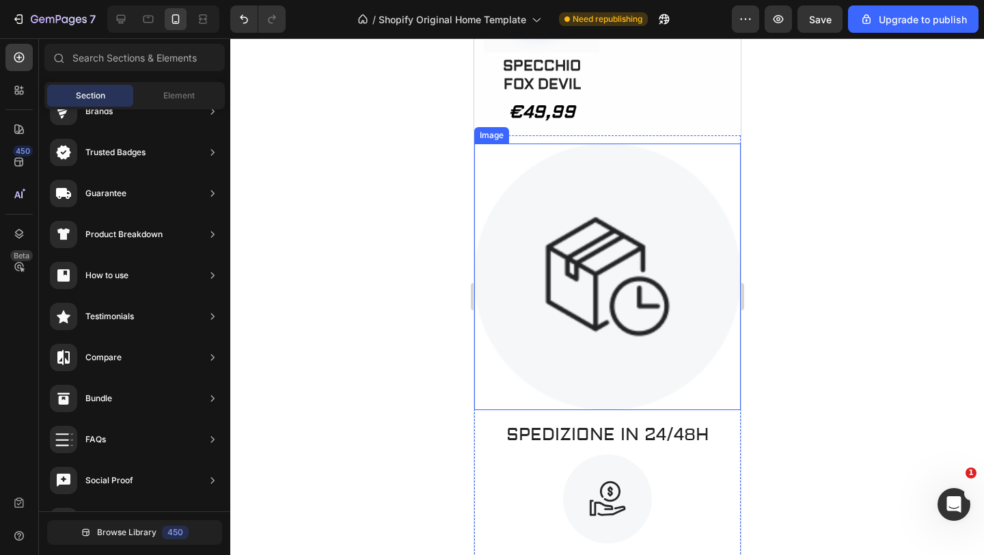
click at [578, 242] on img at bounding box center [606, 276] width 266 height 266
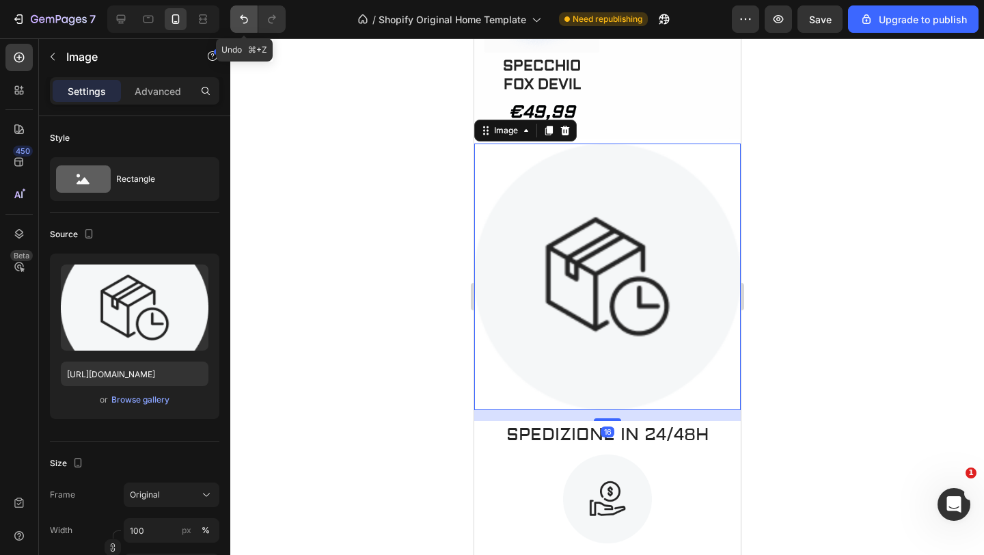
click at [241, 31] on button "Undo/Redo" at bounding box center [243, 18] width 27 height 27
click at [241, 30] on button "Undo/Redo" at bounding box center [243, 18] width 27 height 27
type input "130"
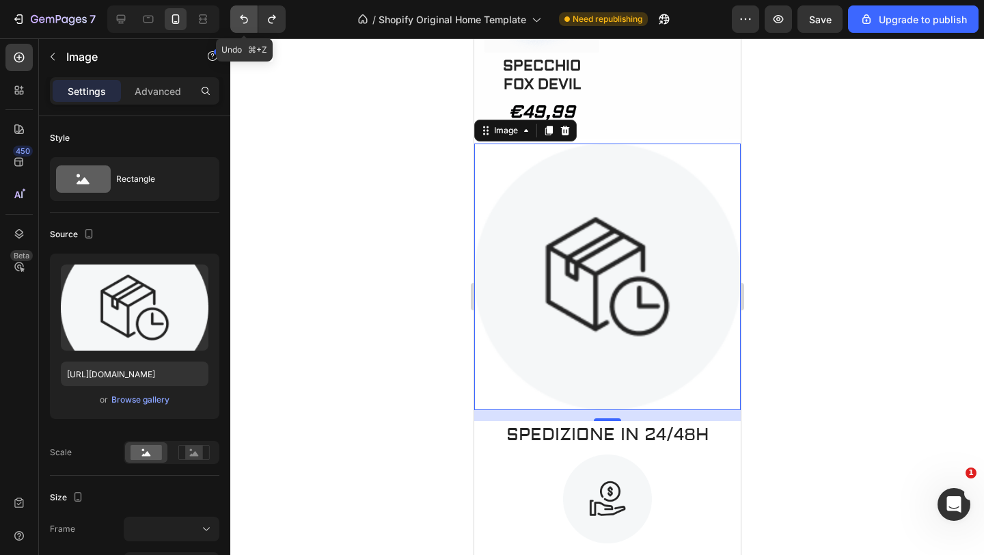
click at [241, 30] on button "Undo/Redo" at bounding box center [243, 18] width 27 height 27
click at [245, 23] on icon "Undo/Redo" at bounding box center [244, 19] width 8 height 9
click at [319, 129] on div at bounding box center [606, 296] width 753 height 516
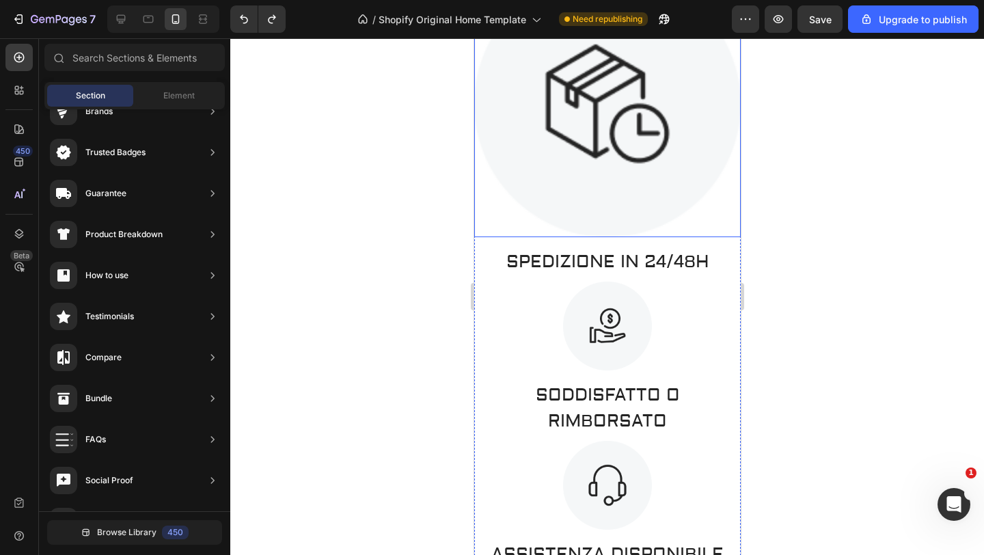
scroll to position [2325, 0]
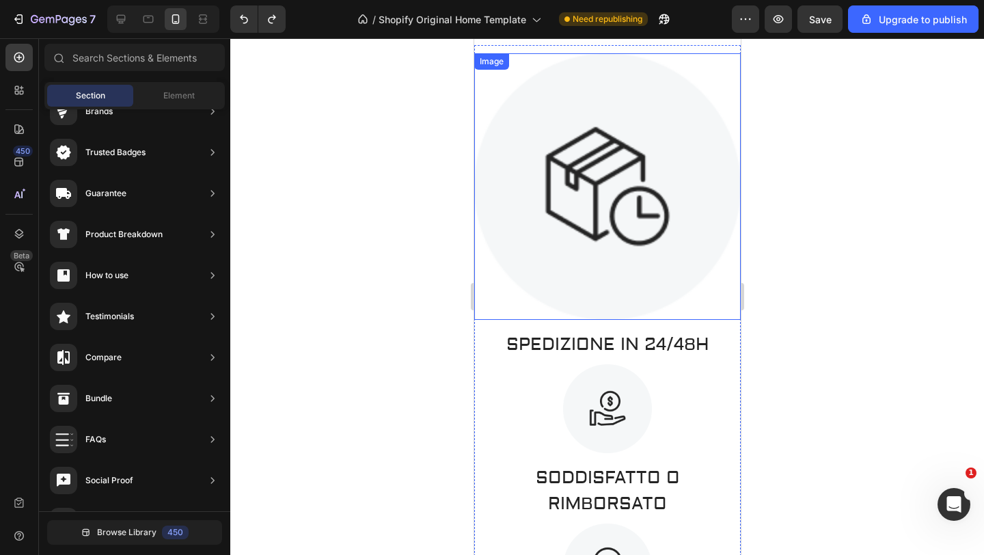
click at [675, 156] on img at bounding box center [606, 186] width 266 height 266
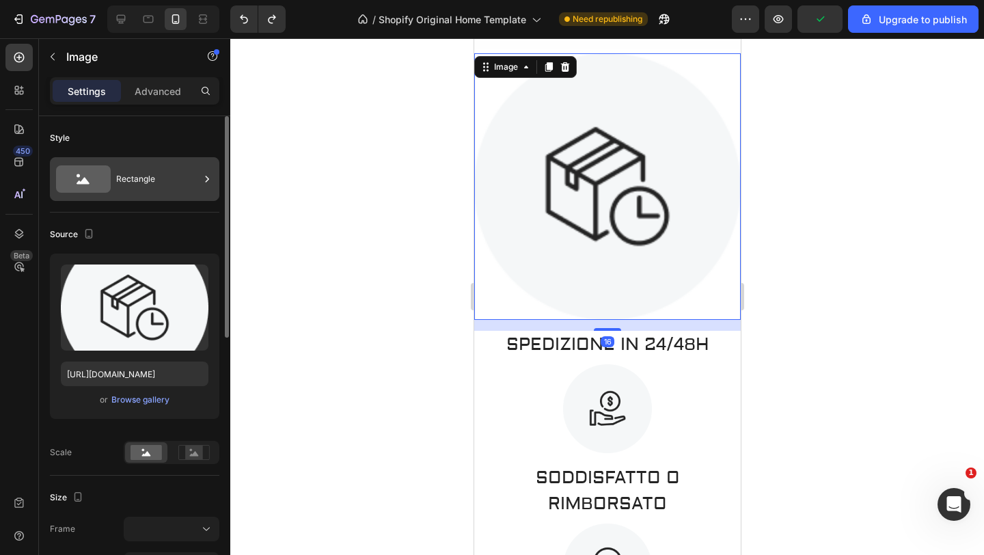
click at [182, 184] on div "Rectangle" at bounding box center [157, 178] width 83 height 31
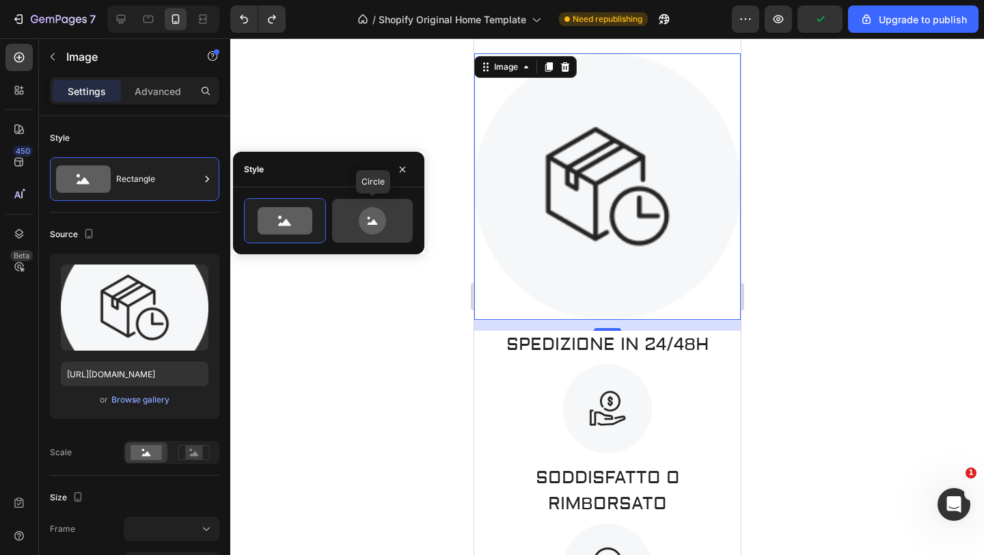
click at [343, 213] on icon at bounding box center [372, 220] width 64 height 27
type input "80"
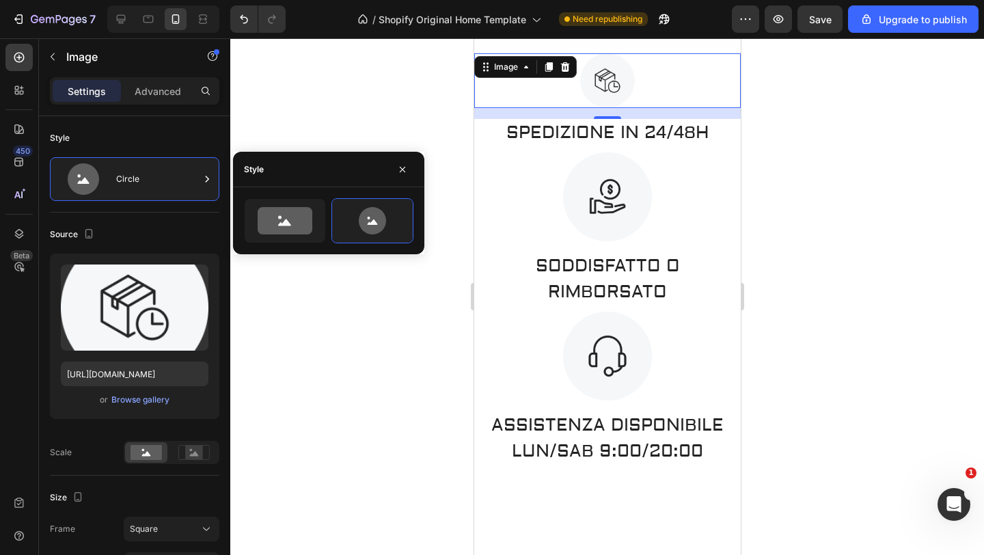
click at [369, 110] on div at bounding box center [606, 296] width 753 height 516
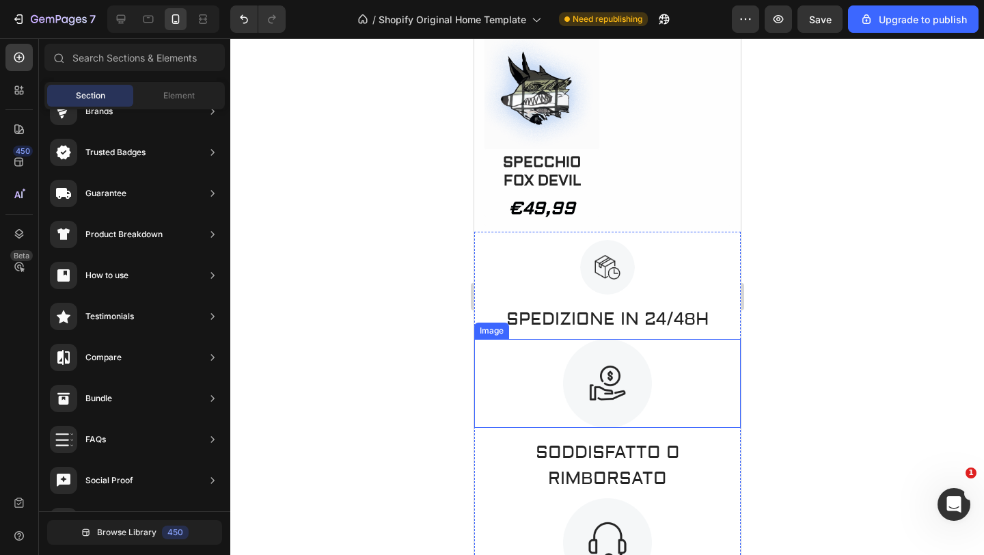
scroll to position [2112, 0]
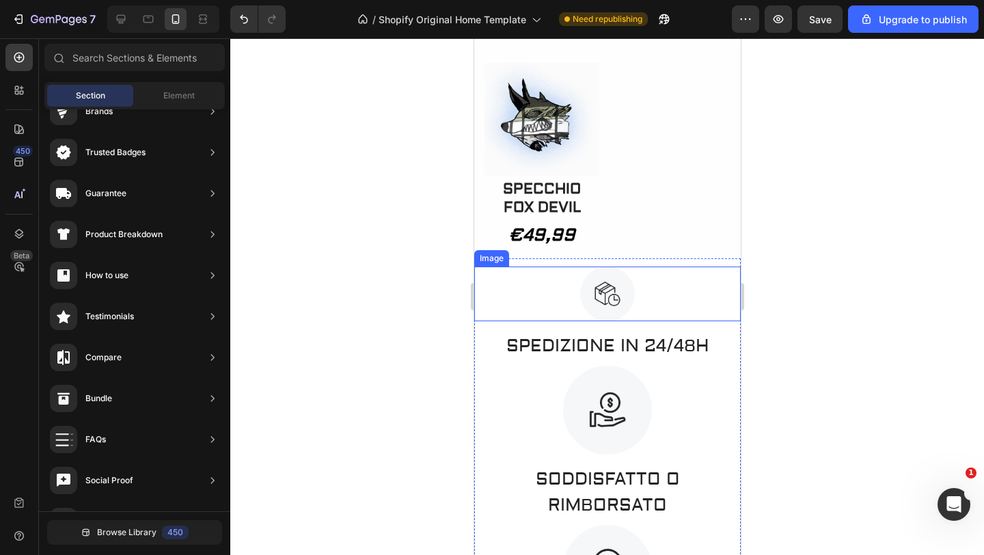
click at [633, 310] on img at bounding box center [606, 293] width 55 height 55
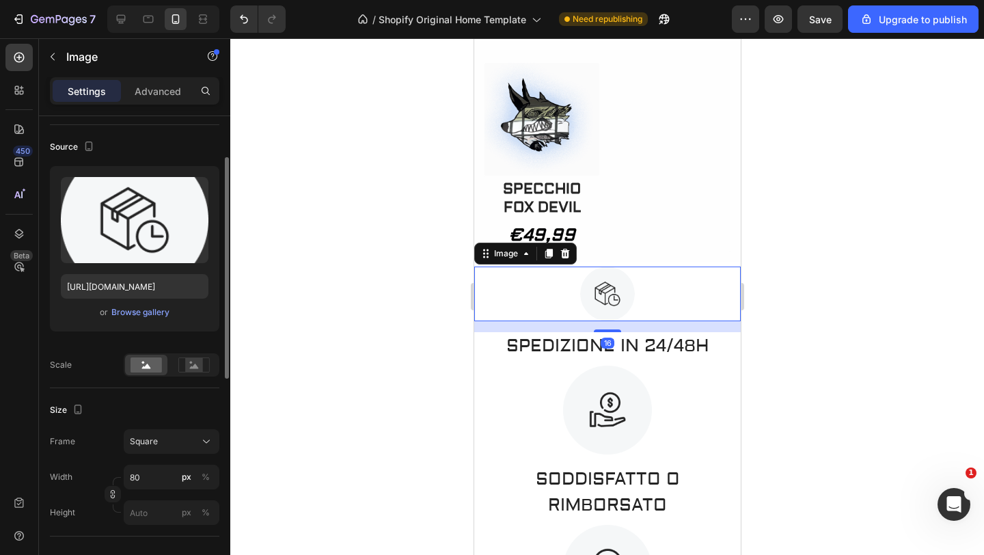
scroll to position [88, 0]
click at [196, 370] on rect at bounding box center [194, 364] width 18 height 14
click at [150, 362] on rect at bounding box center [145, 364] width 31 height 15
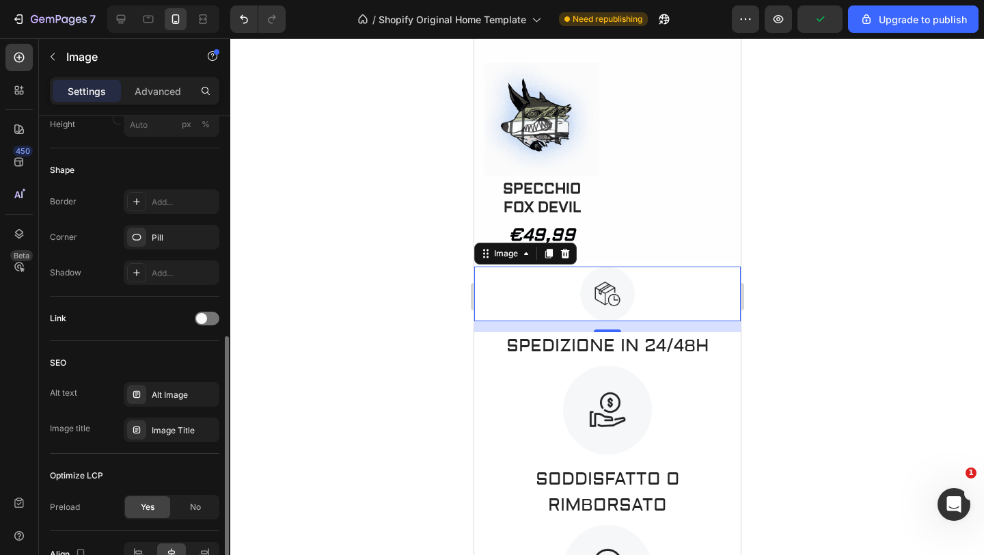
scroll to position [475, 0]
click at [165, 237] on div "Pill" at bounding box center [172, 238] width 40 height 12
click at [281, 163] on div at bounding box center [606, 296] width 753 height 516
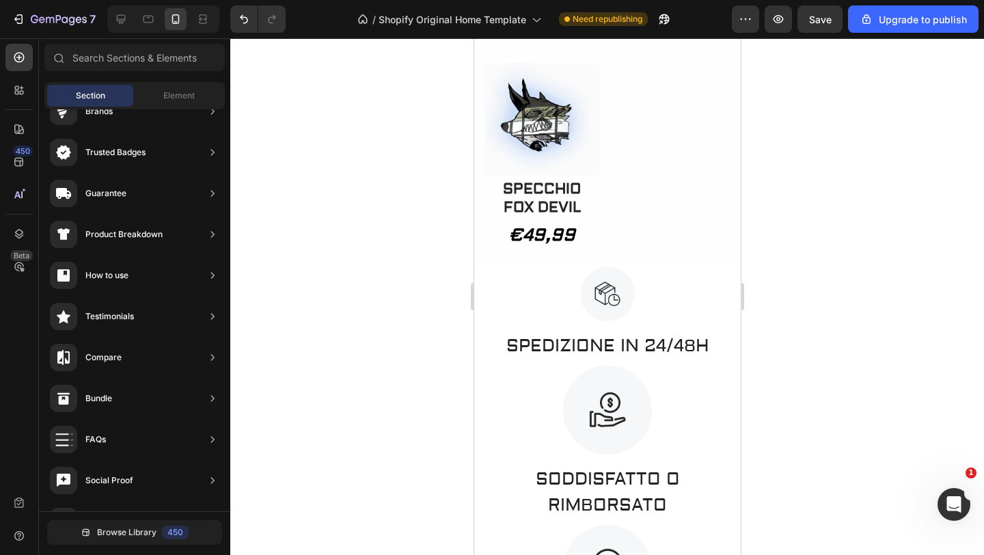
click at [228, 14] on div at bounding box center [255, 18] width 61 height 27
click at [242, 14] on icon "Undo/Redo" at bounding box center [244, 19] width 14 height 14
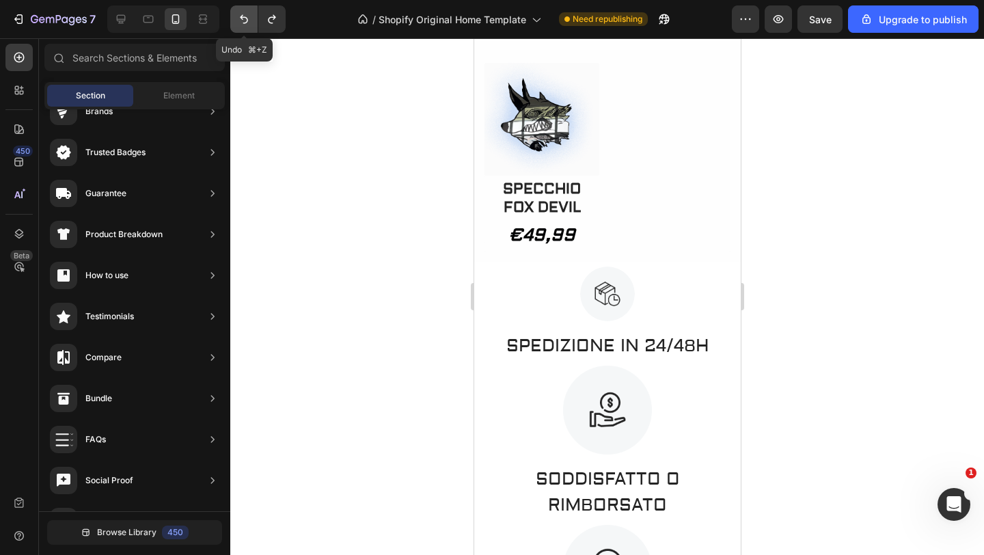
click at [242, 14] on icon "Undo/Redo" at bounding box center [244, 19] width 14 height 14
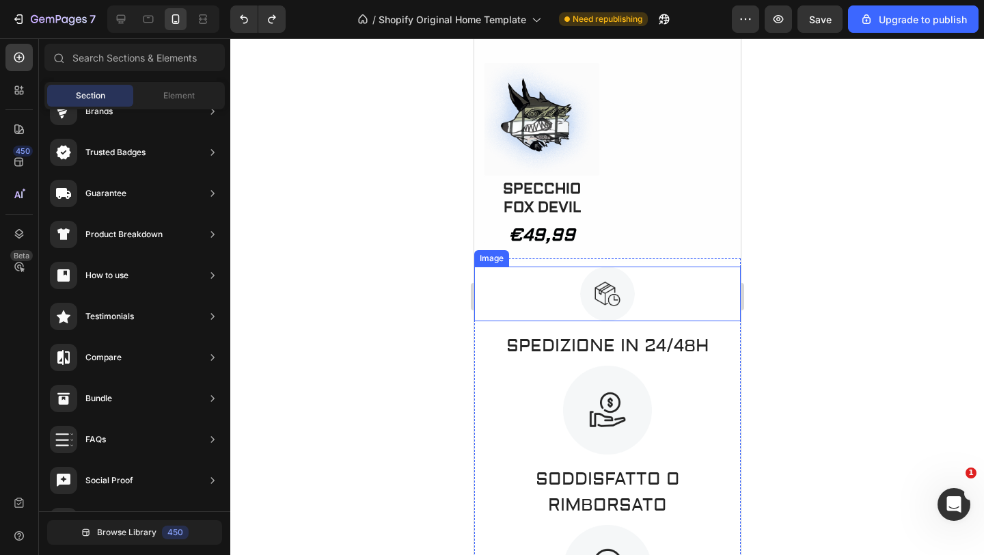
click at [634, 301] on div at bounding box center [606, 293] width 266 height 55
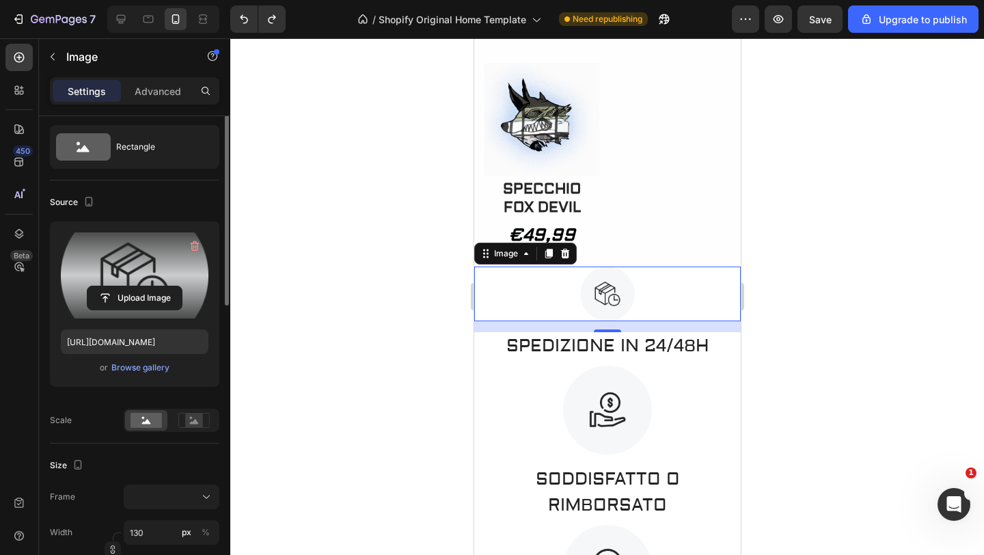
scroll to position [0, 0]
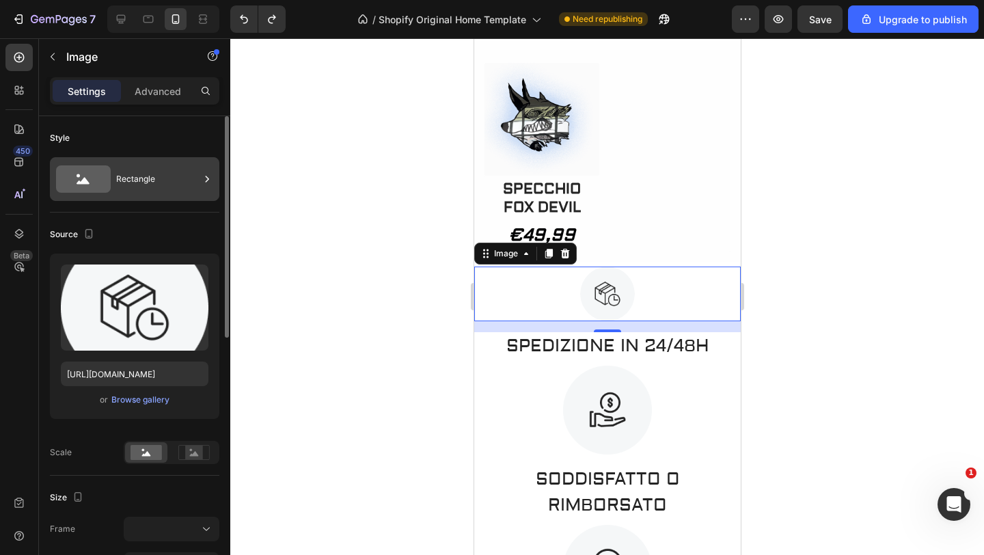
click at [197, 176] on div "Rectangle" at bounding box center [157, 178] width 83 height 31
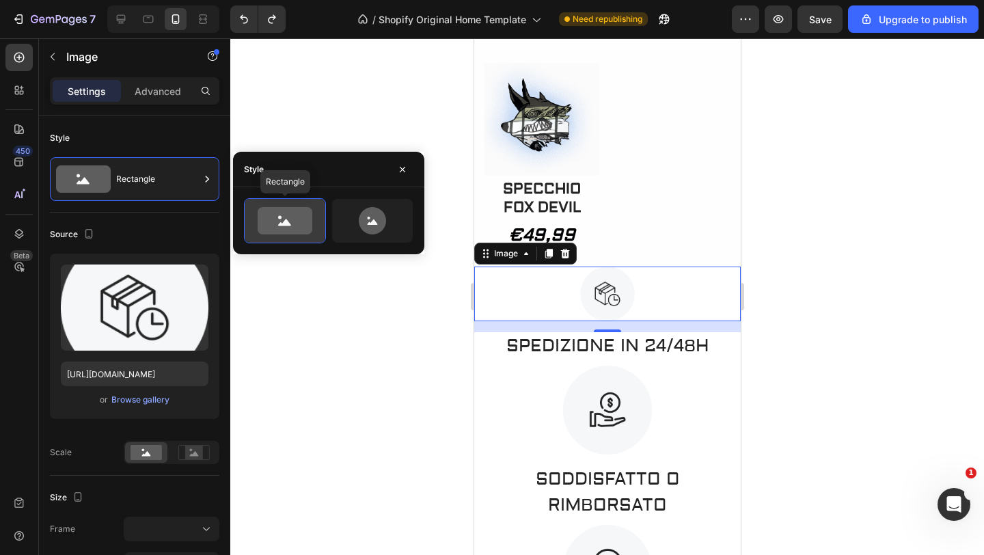
click at [294, 211] on icon at bounding box center [285, 220] width 55 height 27
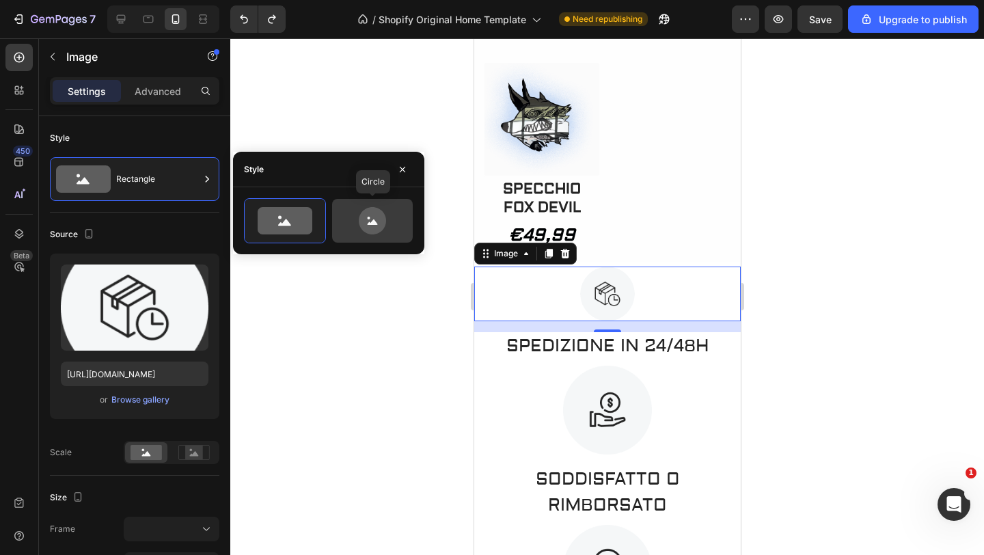
click at [382, 210] on icon at bounding box center [372, 220] width 64 height 27
click at [372, 221] on icon at bounding box center [372, 221] width 10 height 5
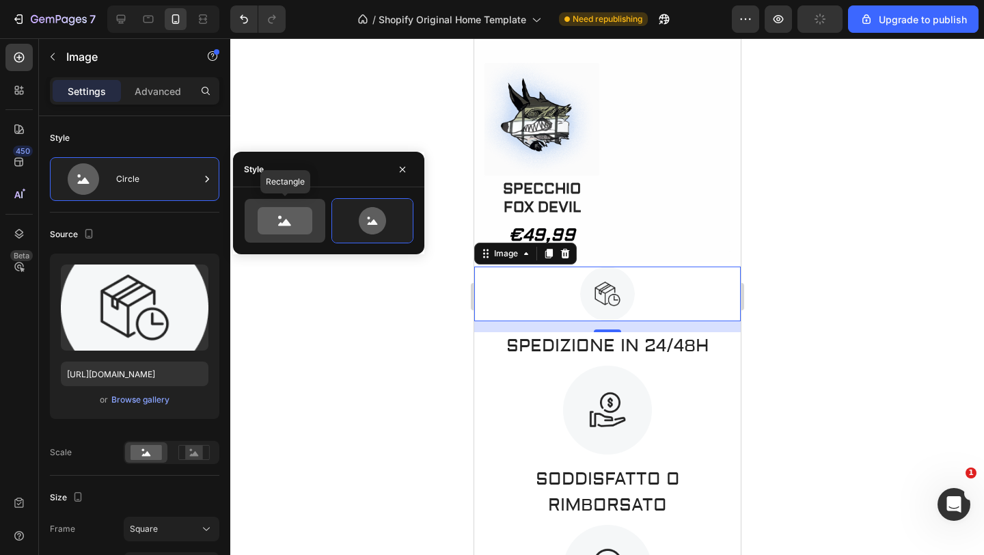
click at [313, 215] on icon at bounding box center [285, 220] width 64 height 27
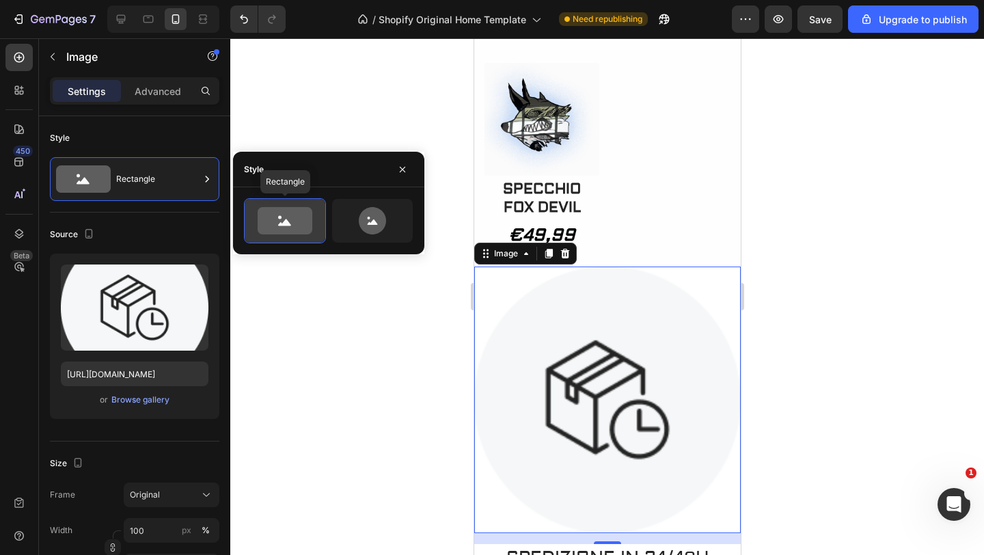
click at [306, 219] on icon at bounding box center [285, 220] width 55 height 27
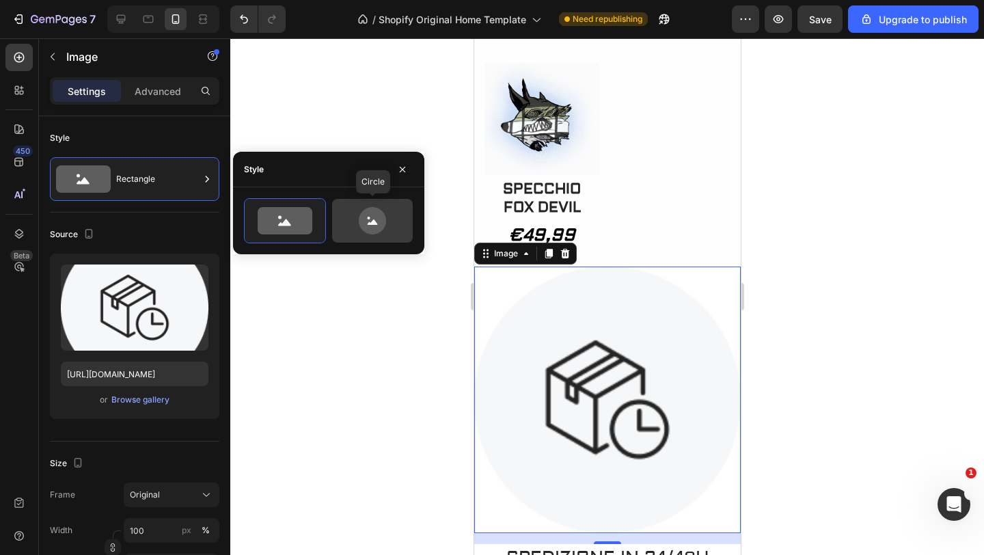
click at [338, 219] on div at bounding box center [372, 221] width 81 height 44
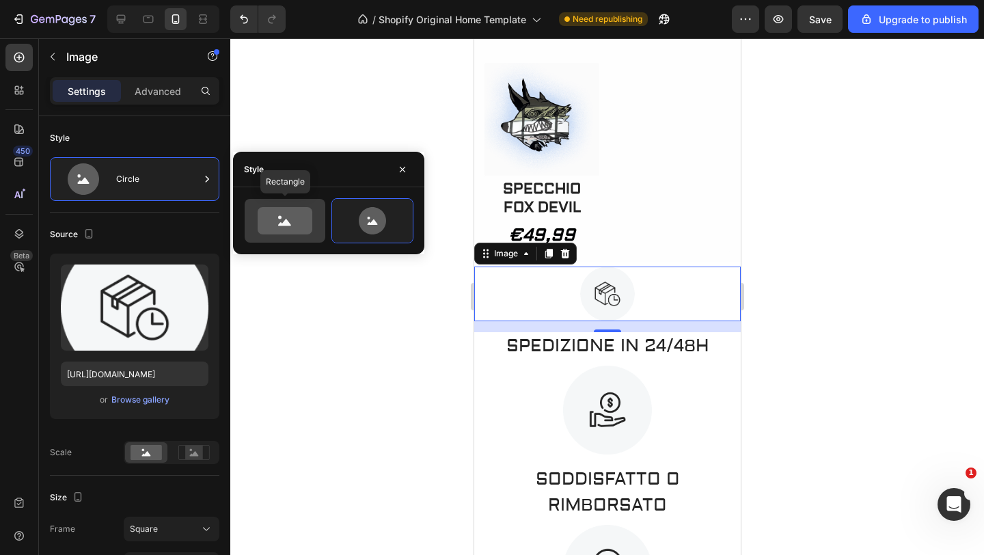
click at [303, 224] on icon at bounding box center [285, 220] width 55 height 27
type input "100"
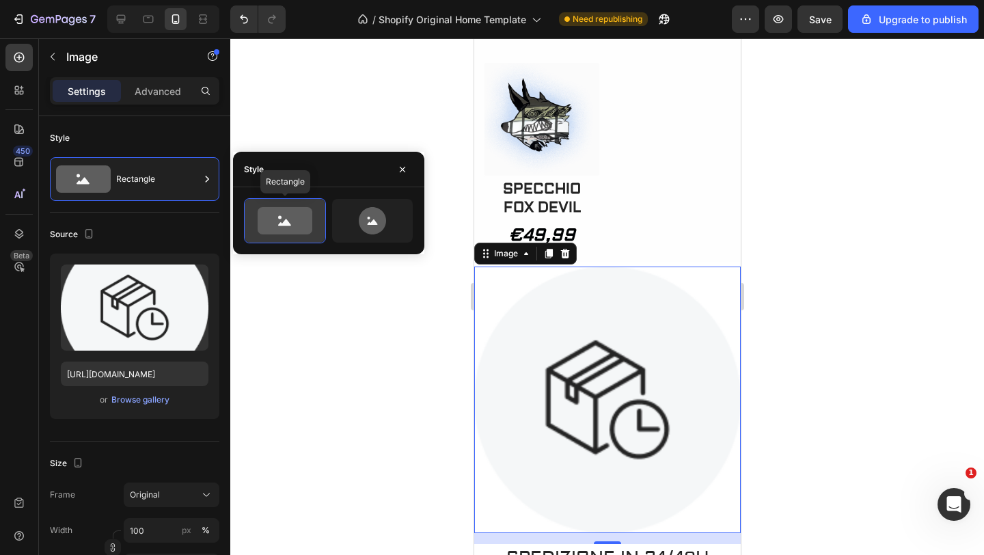
click at [302, 224] on icon at bounding box center [285, 220] width 55 height 27
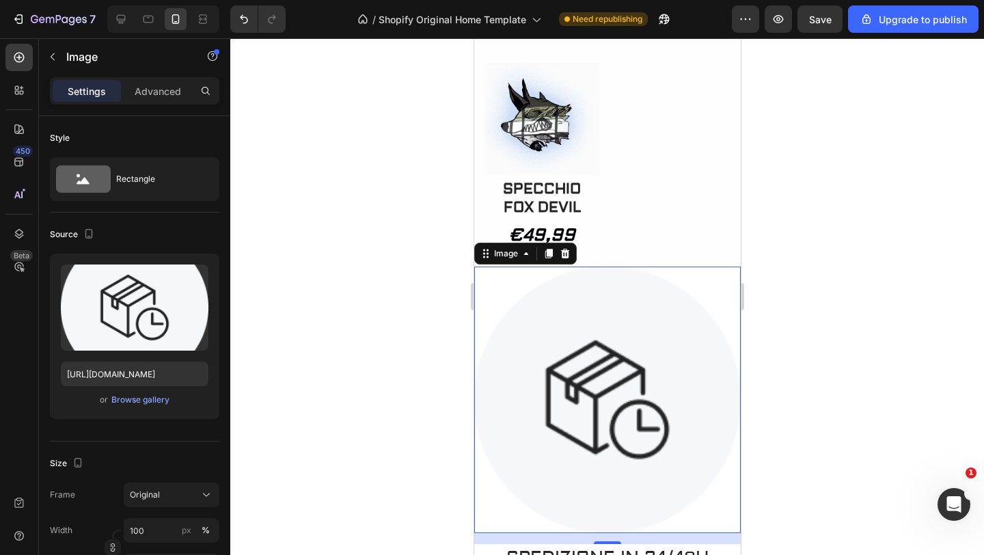
click at [316, 280] on div at bounding box center [606, 296] width 753 height 516
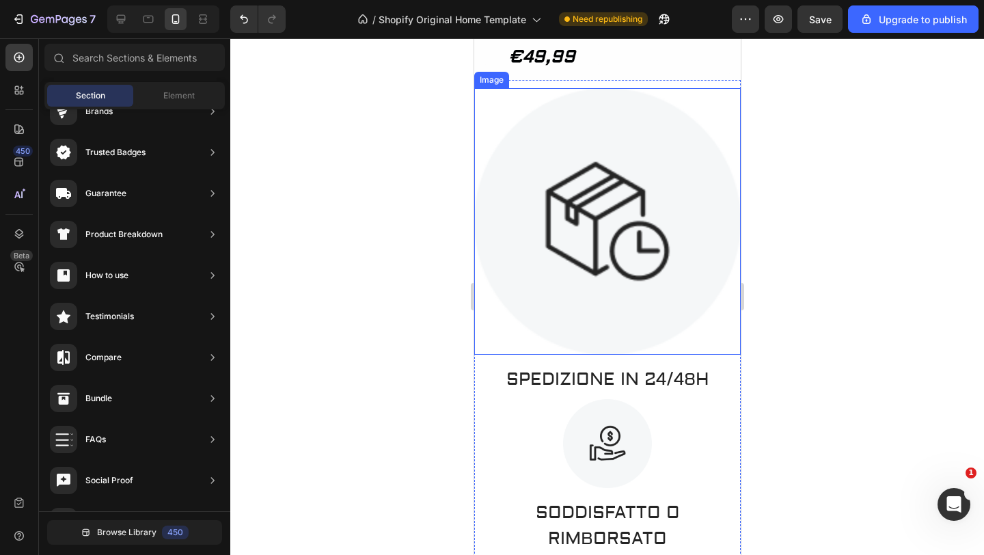
scroll to position [2296, 0]
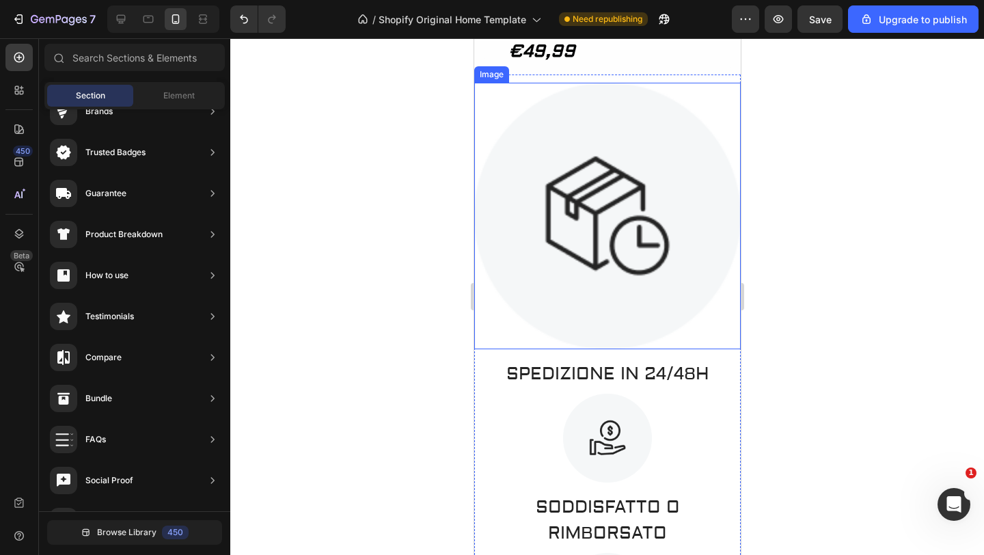
click at [671, 316] on img at bounding box center [606, 216] width 266 height 266
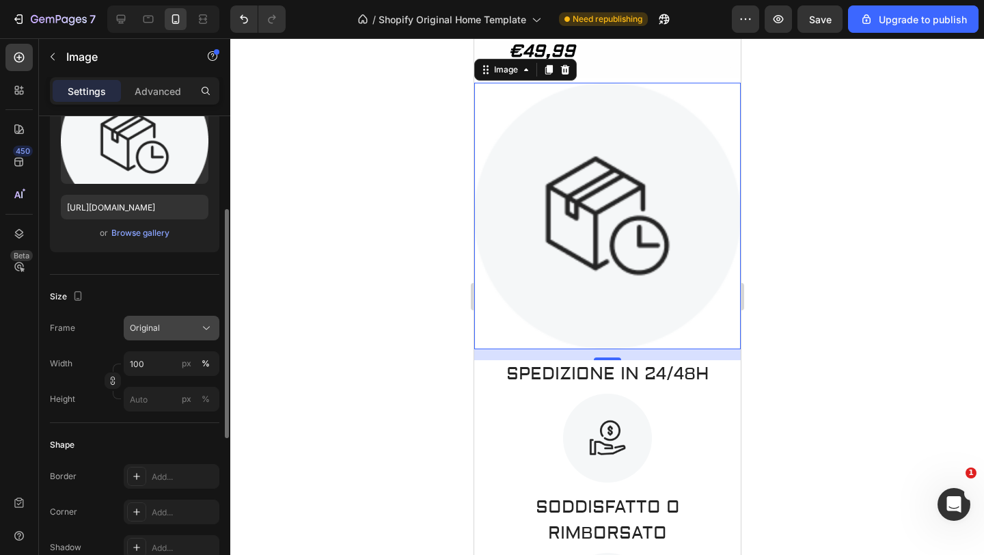
scroll to position [197, 0]
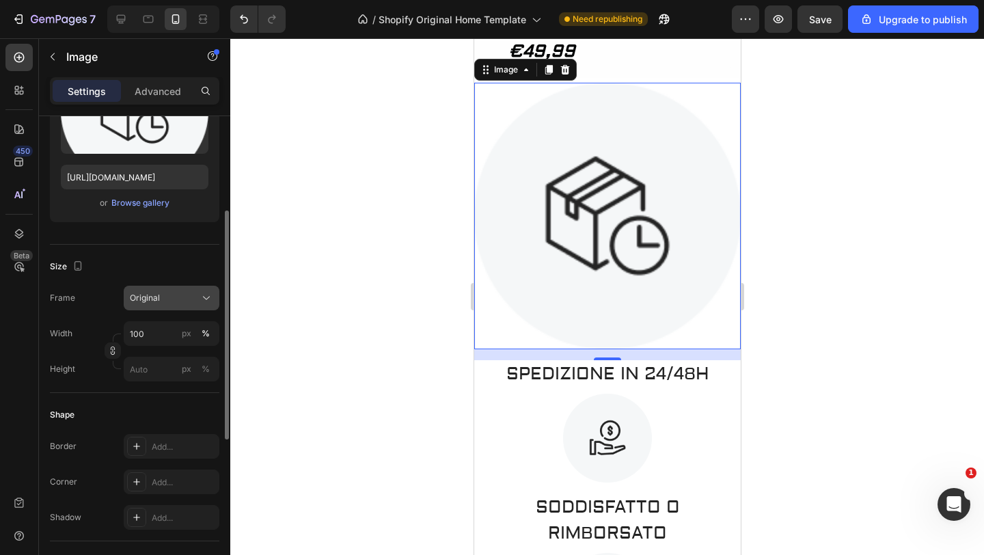
click at [208, 303] on icon at bounding box center [206, 298] width 14 height 14
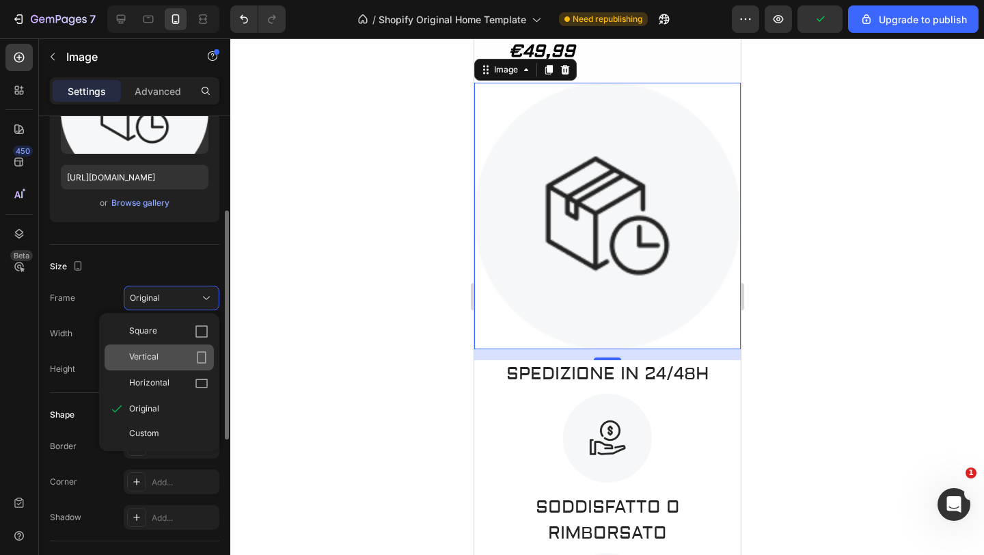
click at [168, 359] on div "Vertical" at bounding box center [168, 357] width 79 height 14
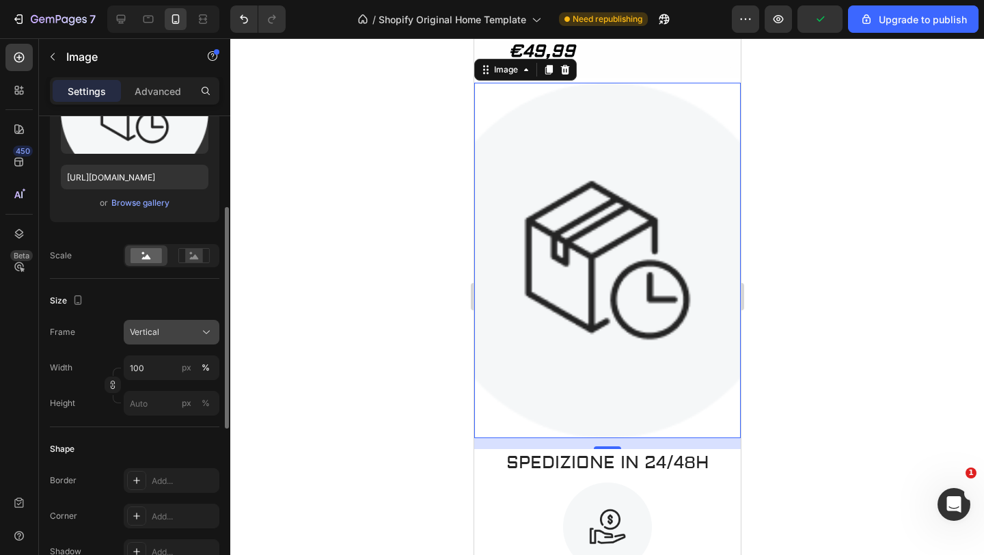
click at [199, 339] on icon at bounding box center [206, 332] width 14 height 14
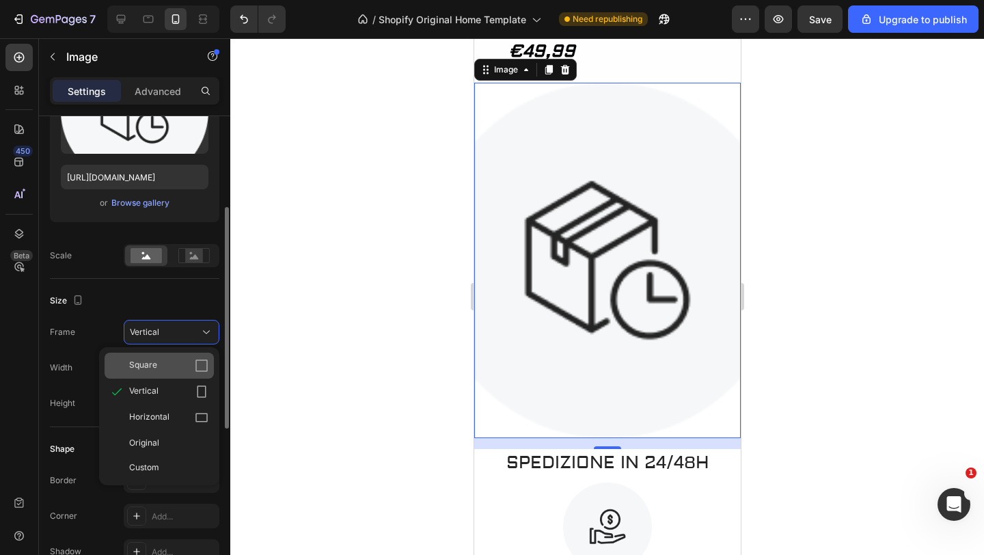
click at [178, 359] on div "Square" at bounding box center [168, 366] width 79 height 14
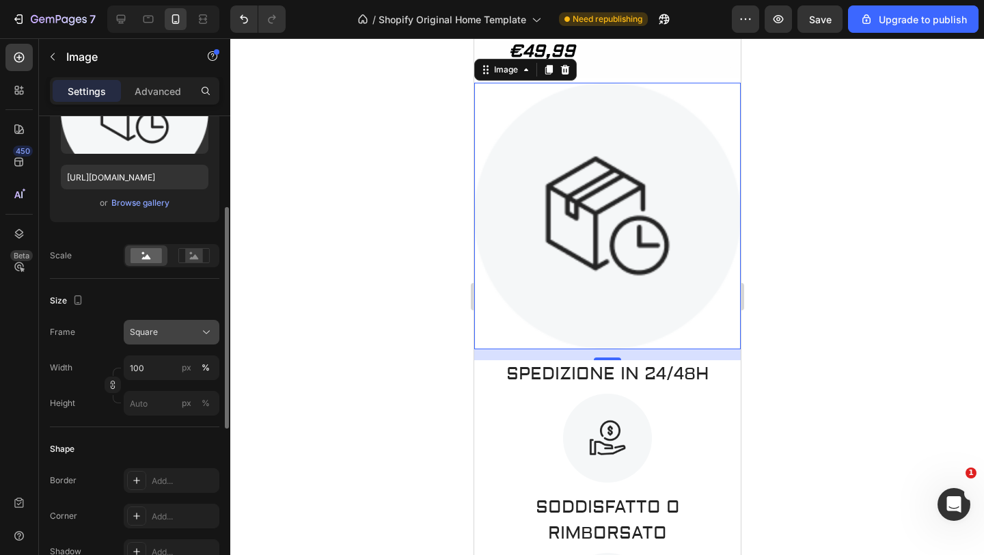
click at [207, 327] on icon at bounding box center [206, 332] width 14 height 14
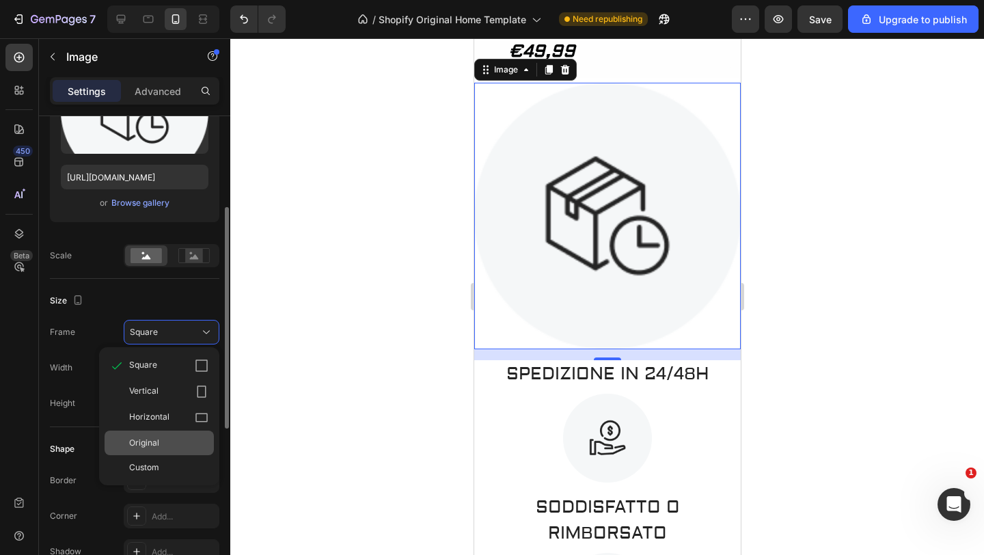
click at [164, 436] on div "Original" at bounding box center [168, 442] width 79 height 12
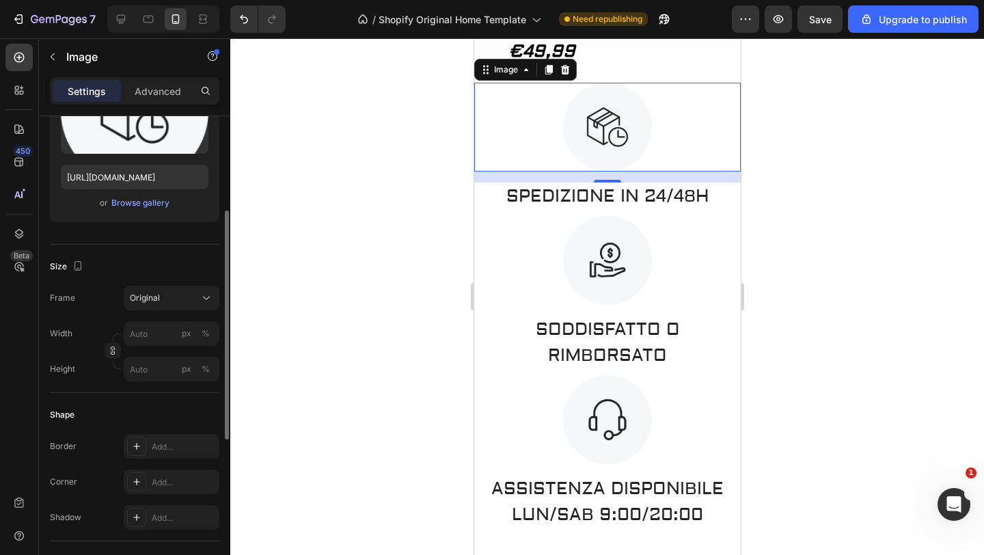
click at [296, 344] on div at bounding box center [606, 296] width 753 height 516
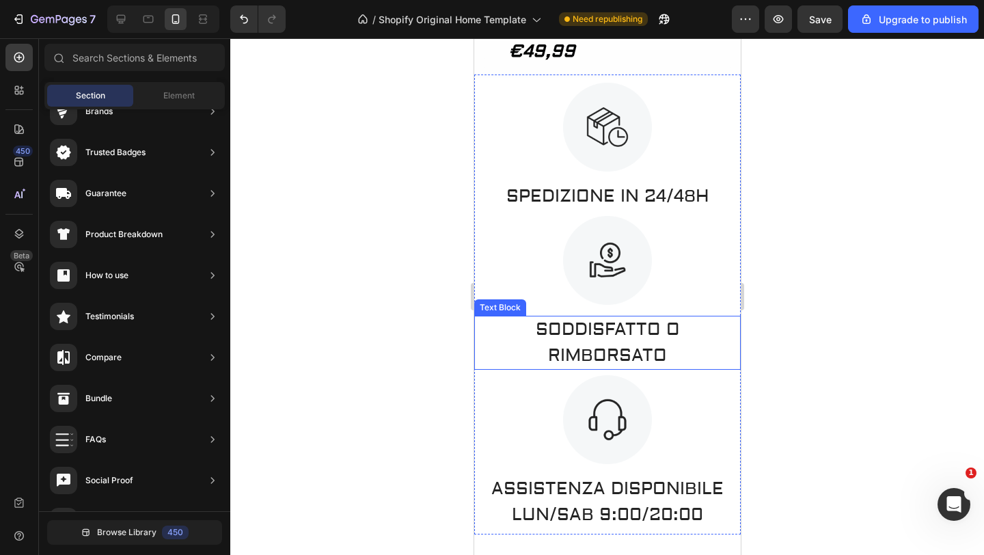
click at [716, 363] on p "SODDISFATTO O RIMBORSATO" at bounding box center [607, 342] width 264 height 51
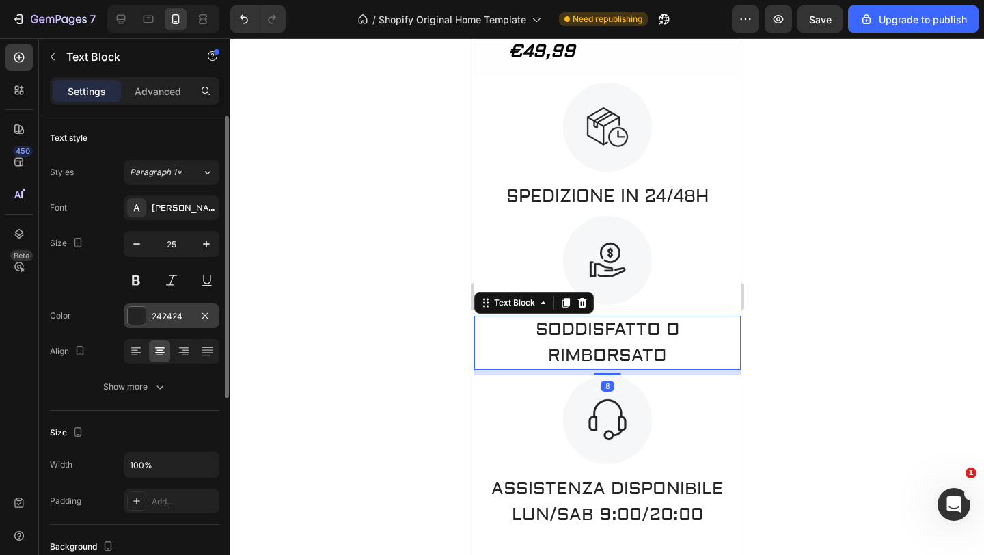
click at [142, 315] on div at bounding box center [137, 316] width 18 height 18
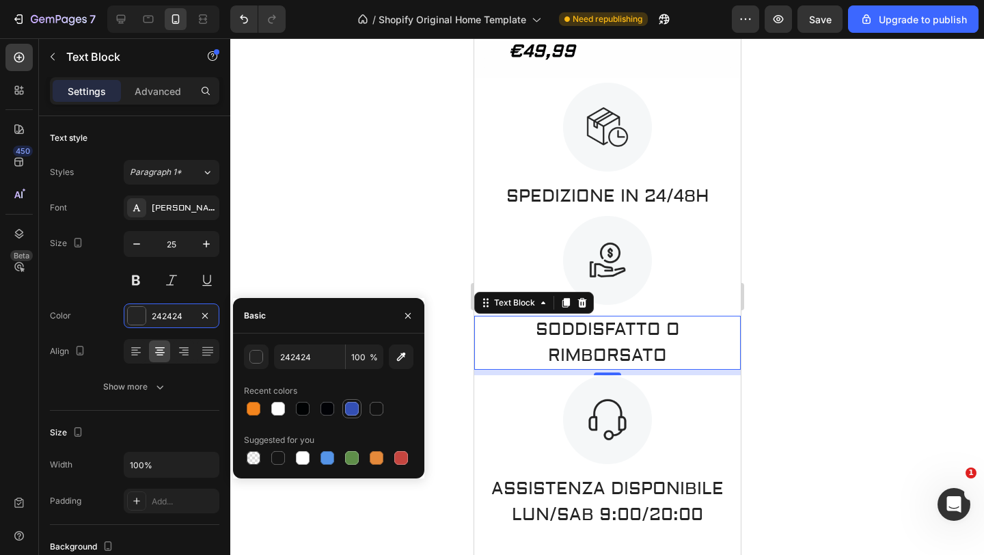
click at [356, 410] on div at bounding box center [352, 409] width 14 height 14
type input "334FB4"
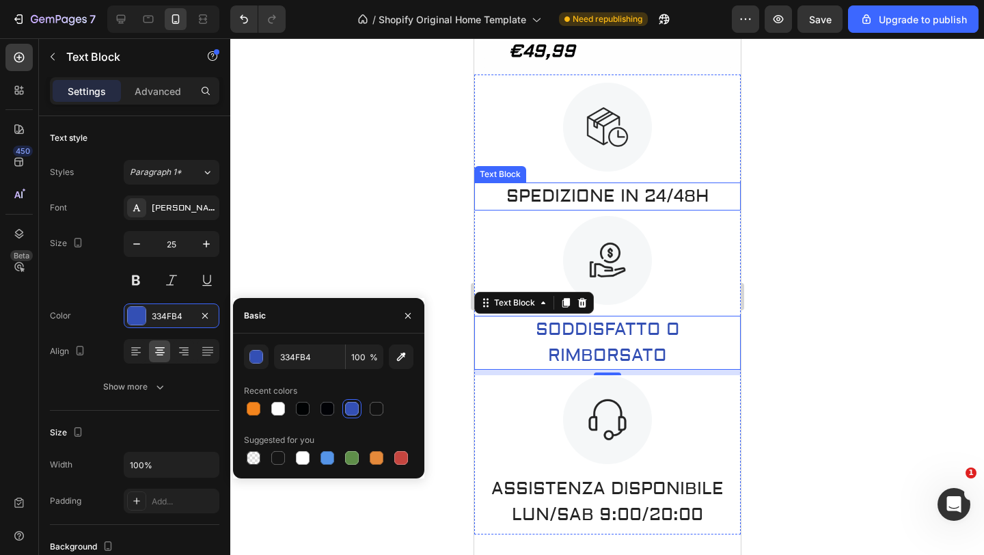
click at [641, 210] on p "SPEDIZIONE IN 24/48H" at bounding box center [607, 197] width 264 height 26
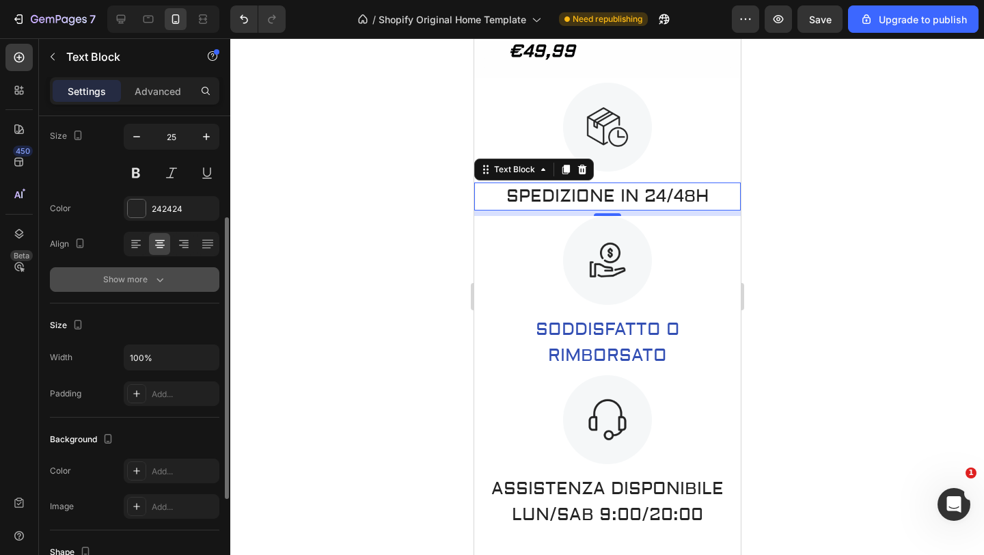
scroll to position [107, 0]
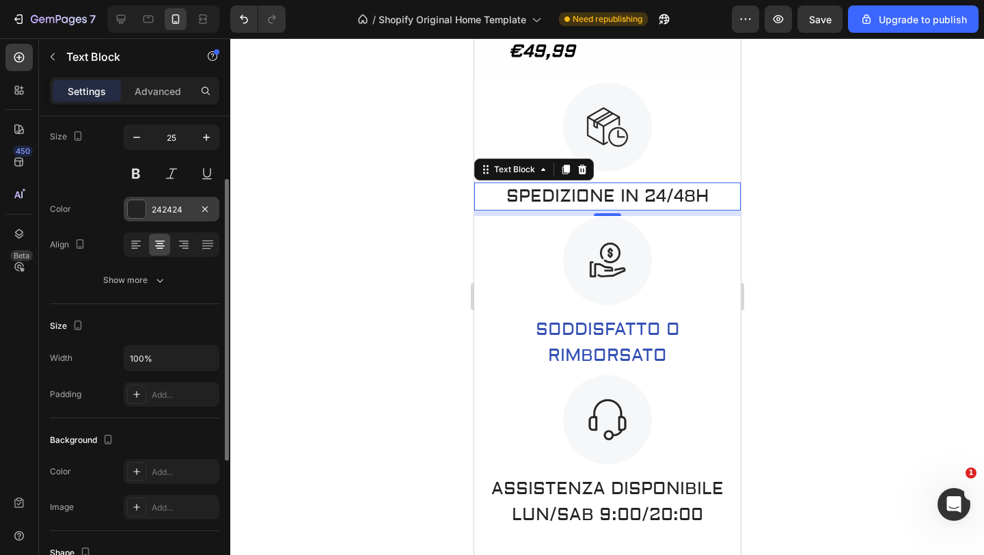
click at [139, 207] on div at bounding box center [137, 209] width 18 height 18
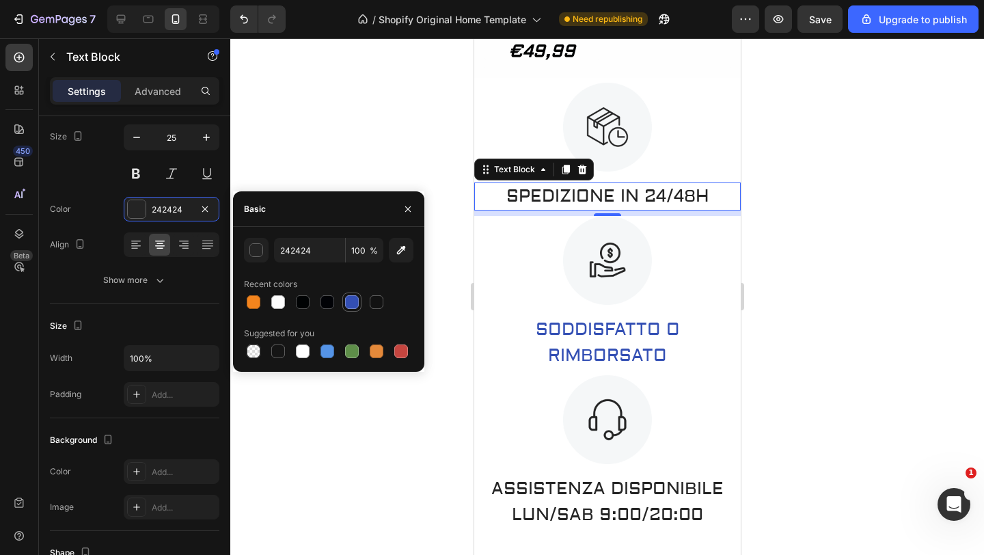
click at [353, 299] on div at bounding box center [352, 302] width 14 height 14
type input "334FB4"
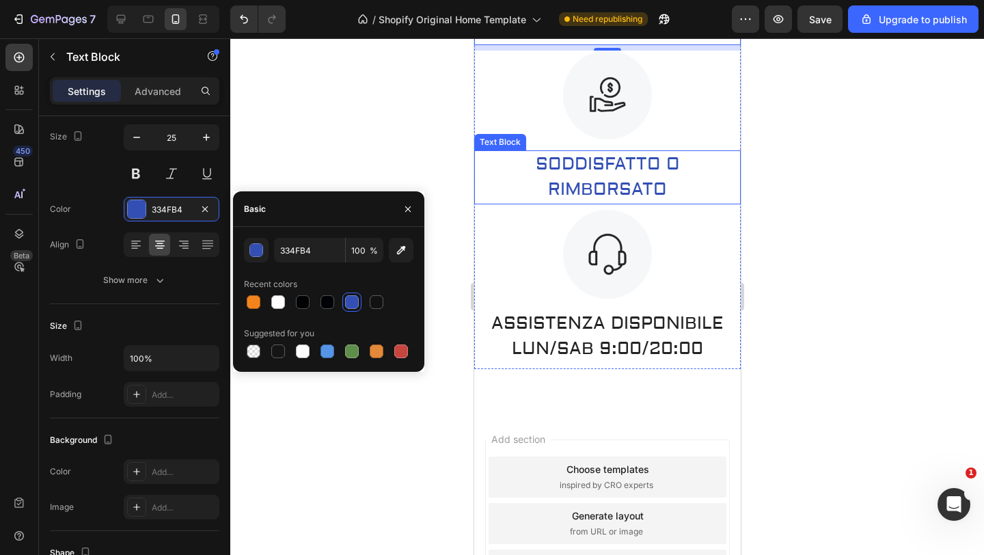
scroll to position [2494, 0]
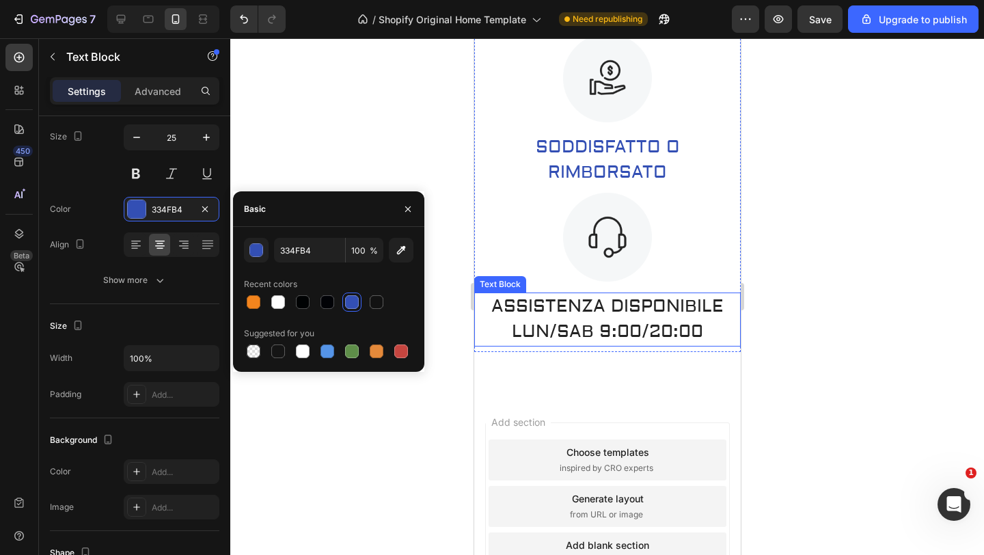
click at [626, 320] on p "ASSISTENZA DISPONIBILE LUN/SAB 9:00/20:00" at bounding box center [607, 319] width 264 height 51
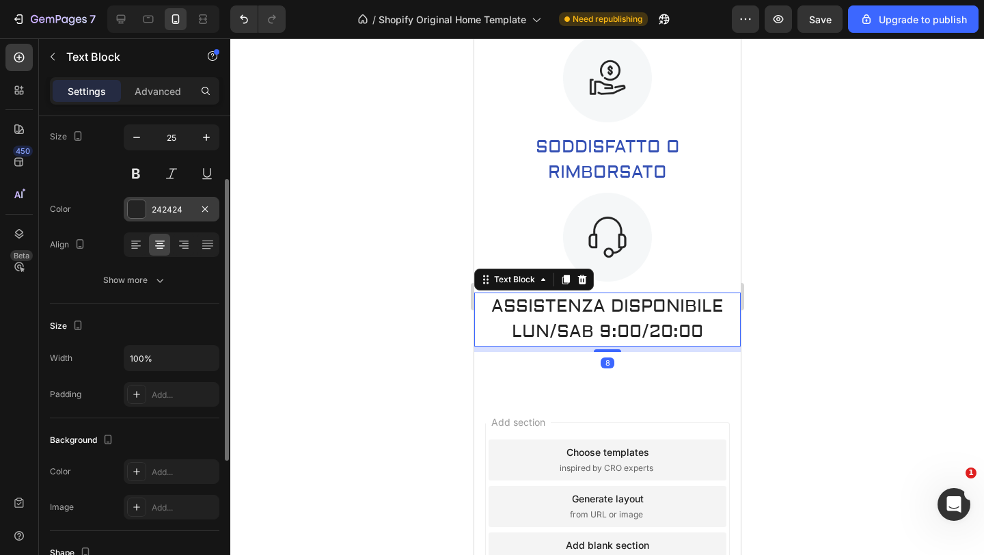
click at [139, 208] on div at bounding box center [137, 209] width 18 height 18
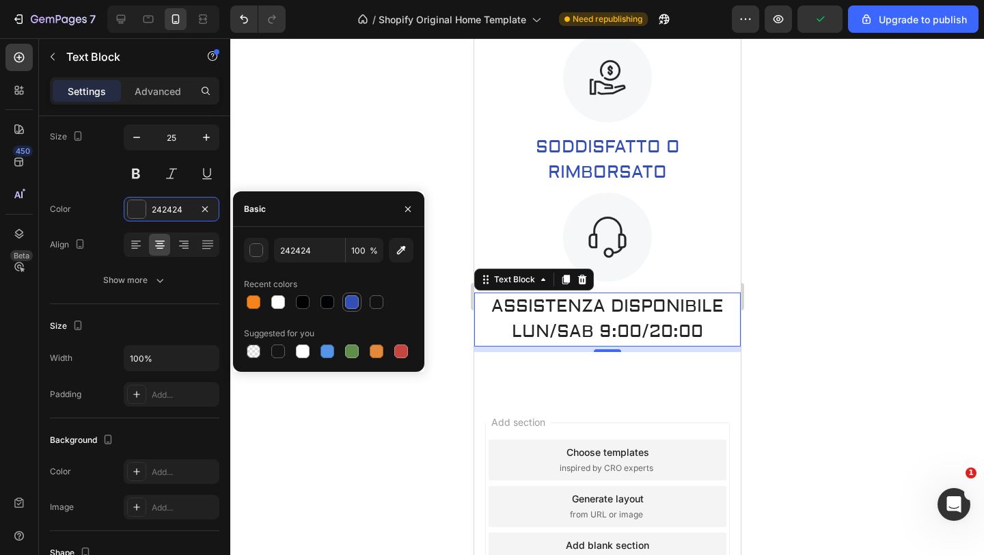
click at [354, 298] on div at bounding box center [352, 302] width 14 height 14
type input "334FB4"
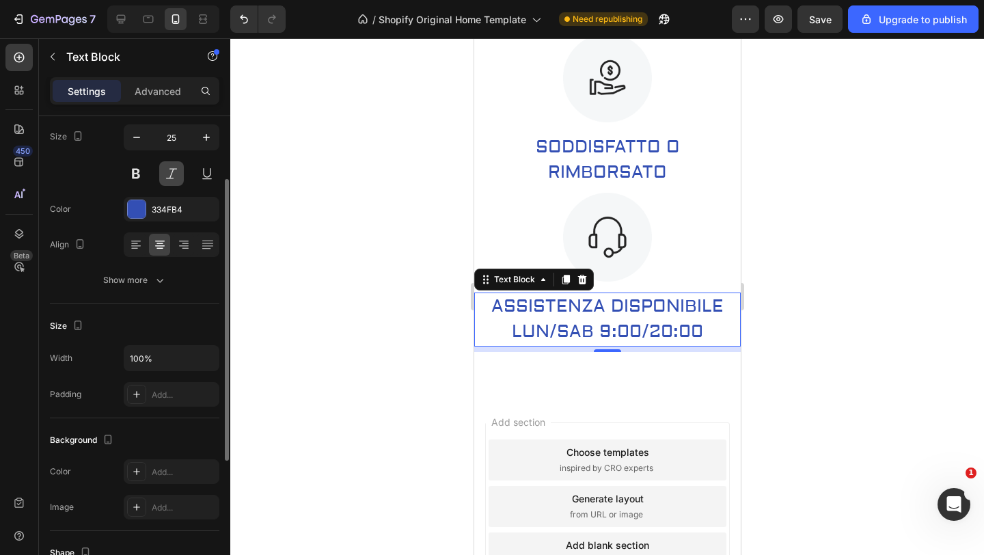
click at [174, 175] on button at bounding box center [171, 173] width 25 height 25
click at [141, 175] on button at bounding box center [136, 173] width 25 height 25
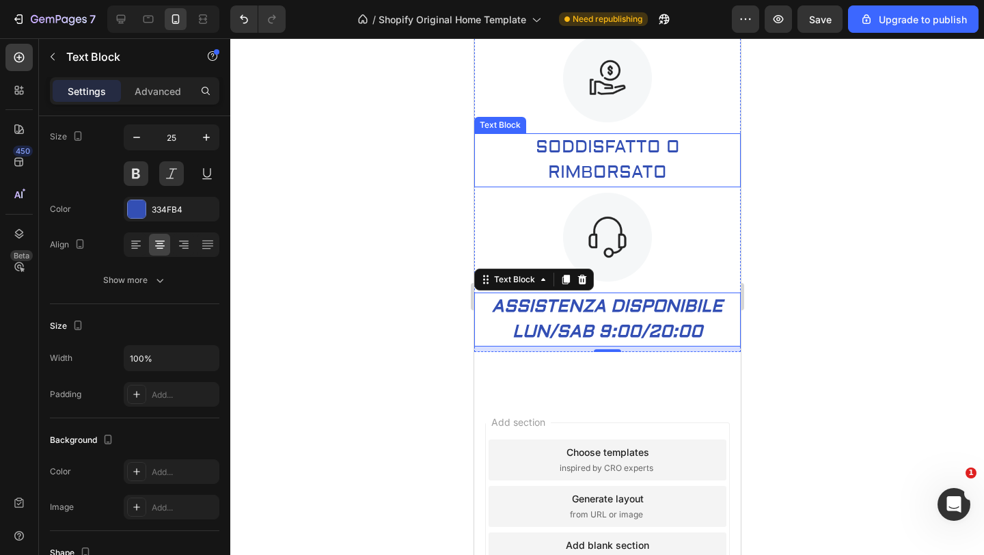
click at [594, 157] on p "SODDISFATTO O RIMBORSATO" at bounding box center [607, 160] width 264 height 51
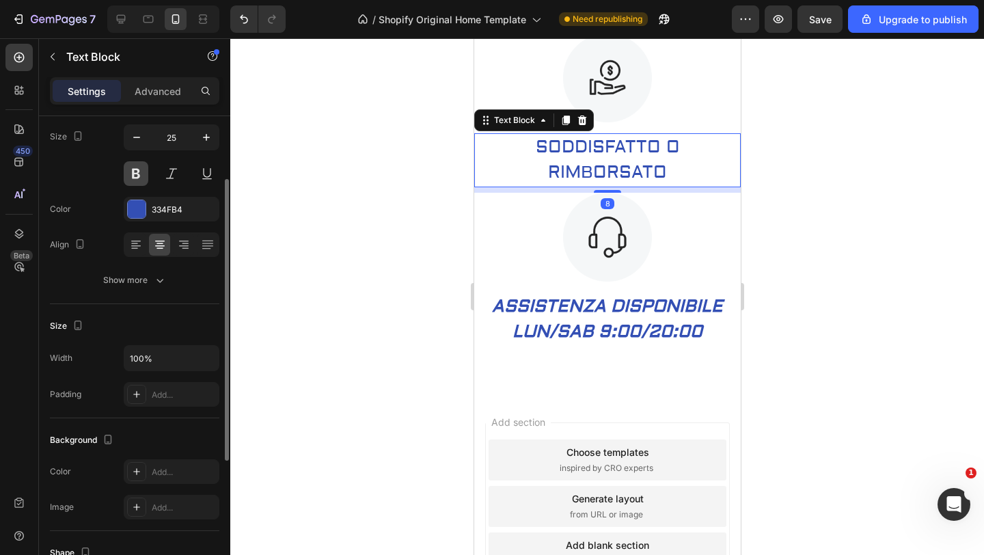
click at [135, 172] on button at bounding box center [136, 173] width 25 height 25
click at [171, 173] on button at bounding box center [171, 173] width 25 height 25
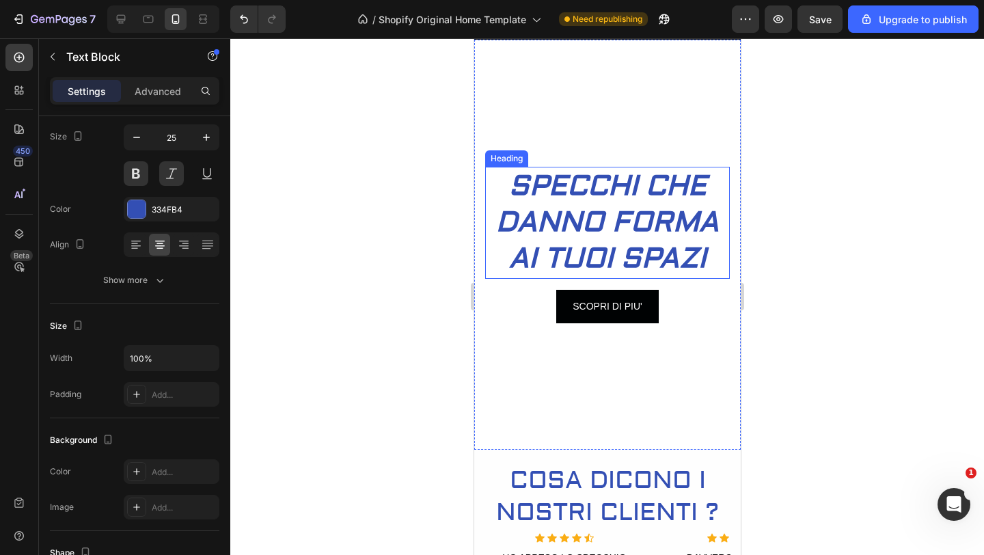
scroll to position [325, 0]
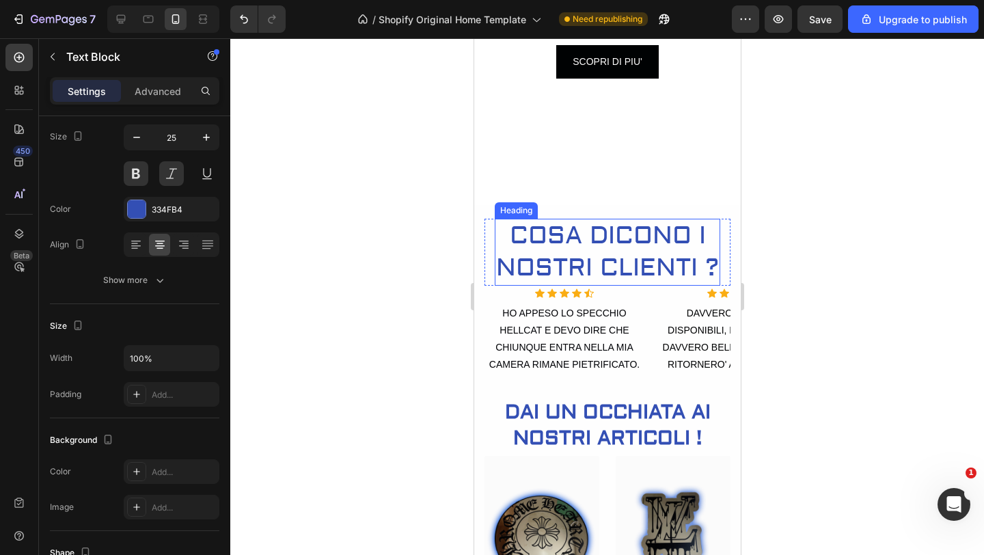
click at [624, 240] on h2 "COSA DICONO I NOSTRI CLIENTI ?" at bounding box center [606, 252] width 225 height 67
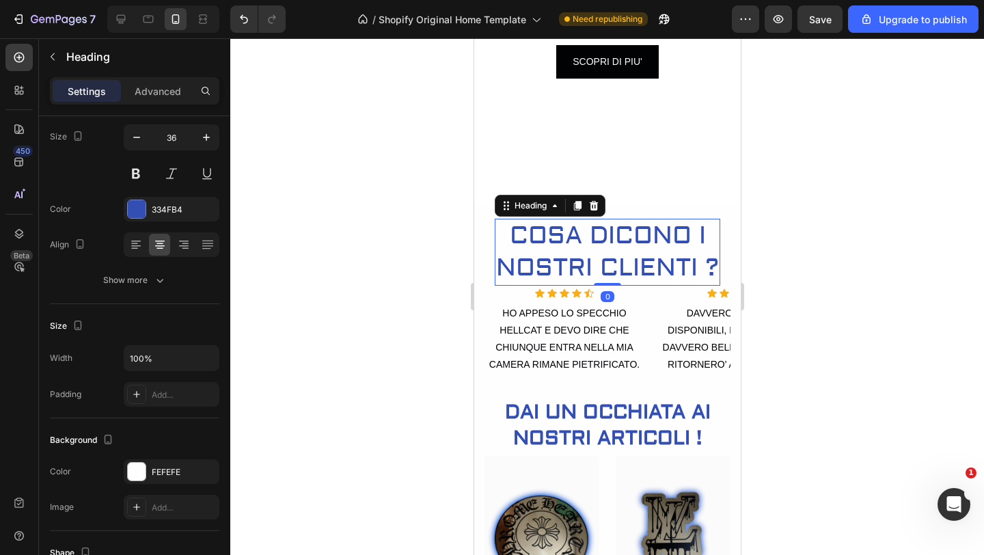
scroll to position [0, 0]
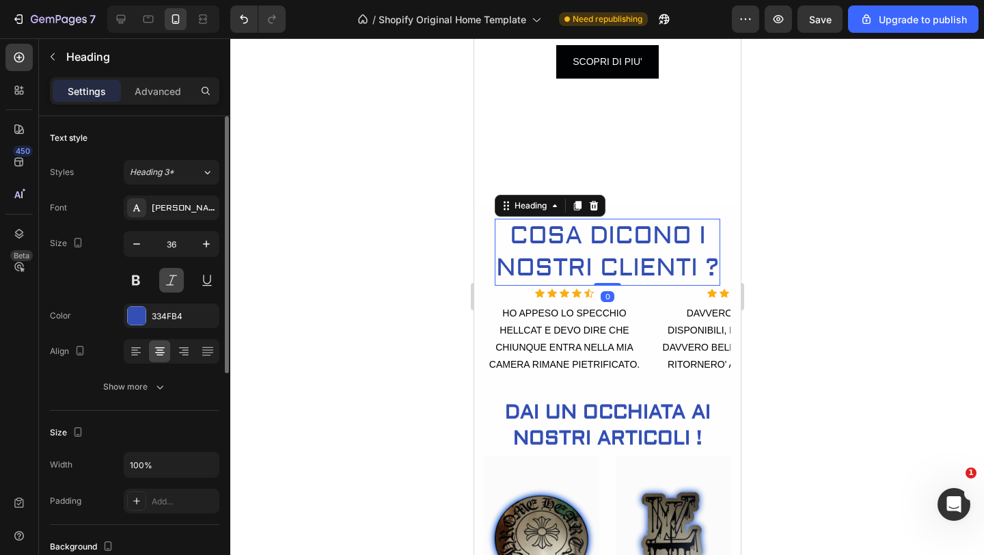
click at [162, 280] on button at bounding box center [171, 280] width 25 height 25
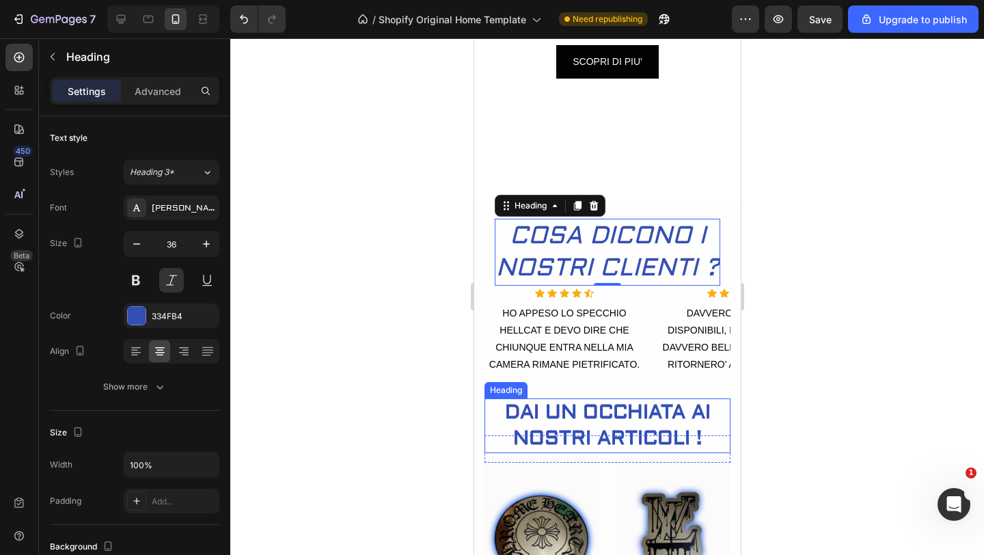
click at [645, 410] on h2 "DAI UN OCCHIATA AI NOSTRI ARTICOLI !" at bounding box center [607, 425] width 246 height 54
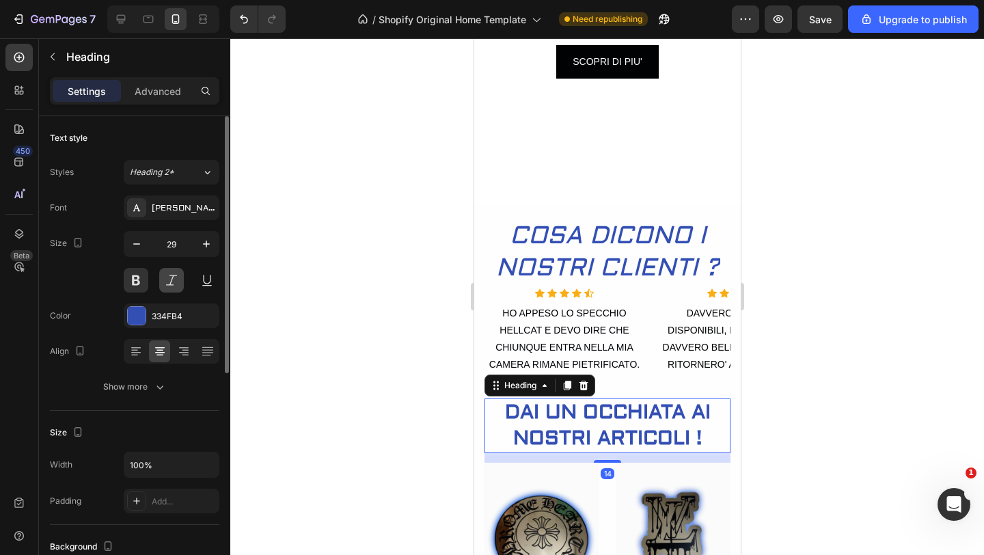
click at [169, 284] on button at bounding box center [171, 280] width 25 height 25
click at [324, 327] on div at bounding box center [606, 296] width 753 height 516
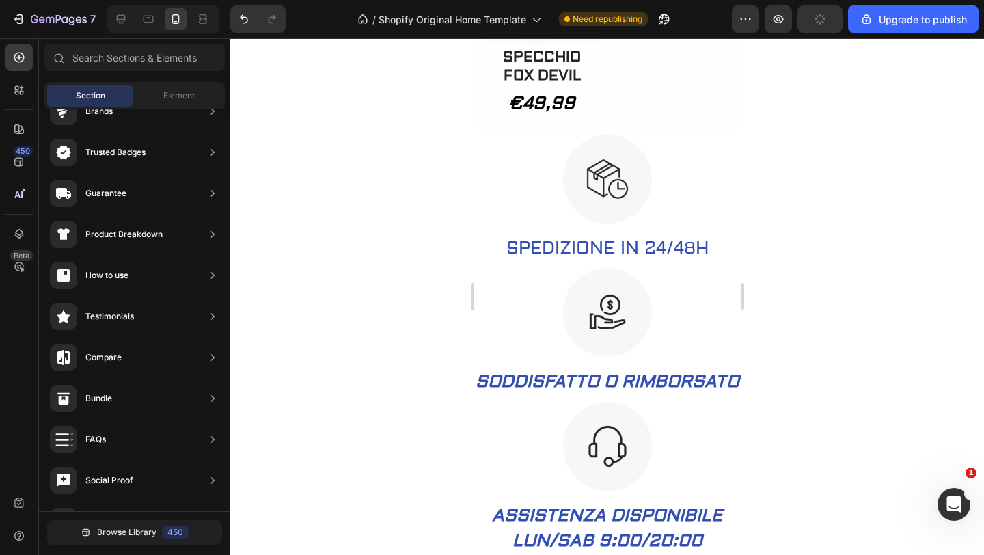
scroll to position [2258, 0]
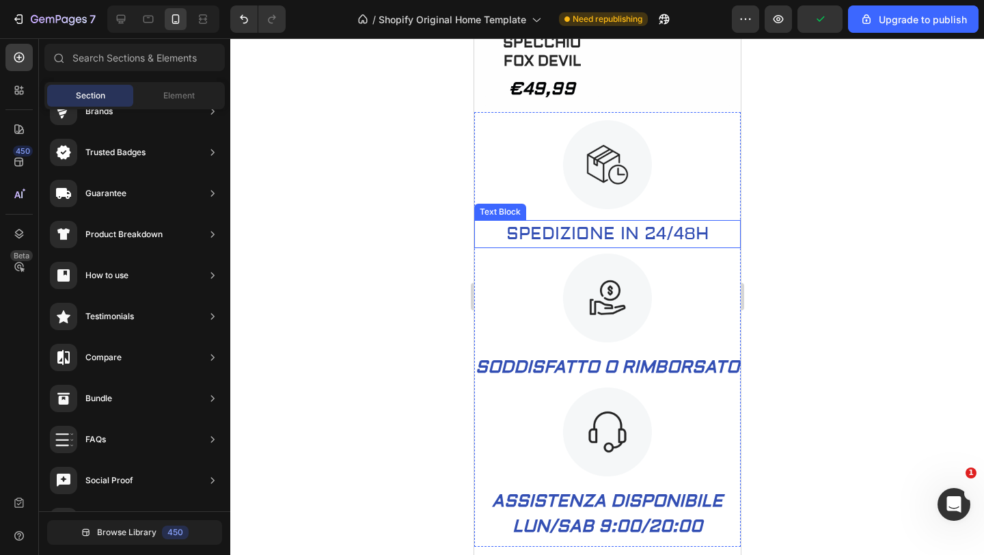
click at [622, 247] on p "SPEDIZIONE IN 24/48H" at bounding box center [607, 234] width 264 height 26
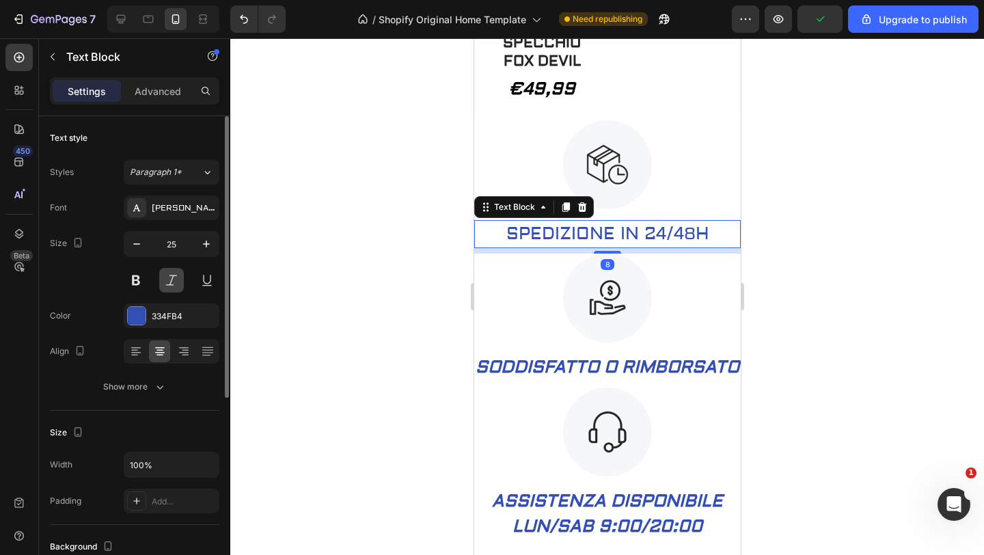
click at [171, 281] on button at bounding box center [171, 280] width 25 height 25
click at [133, 277] on button at bounding box center [136, 280] width 25 height 25
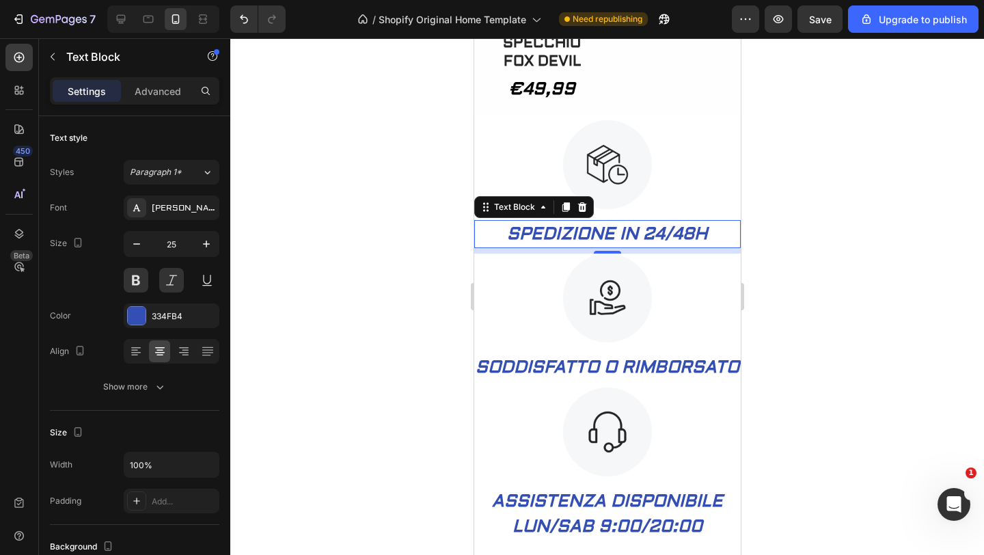
click at [406, 326] on div at bounding box center [606, 296] width 753 height 516
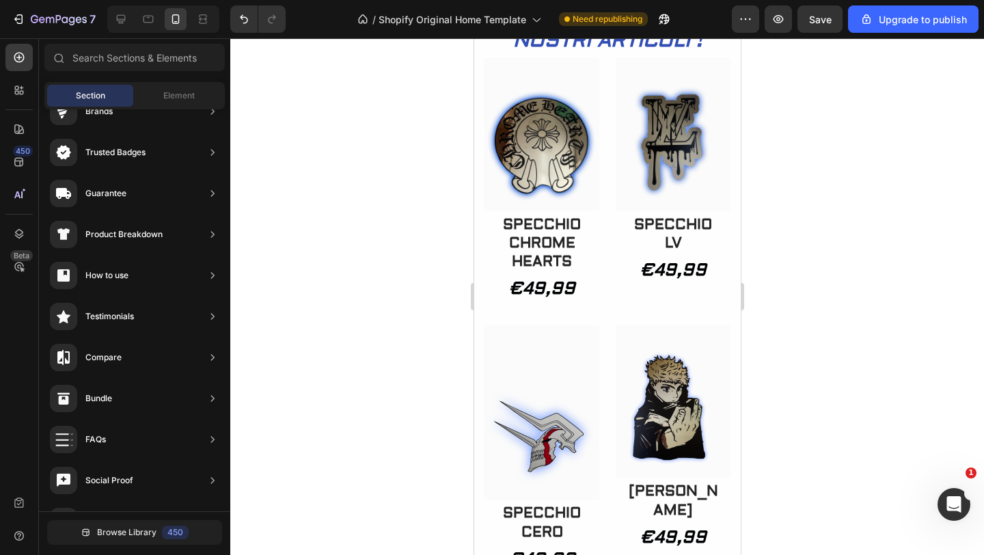
scroll to position [562, 0]
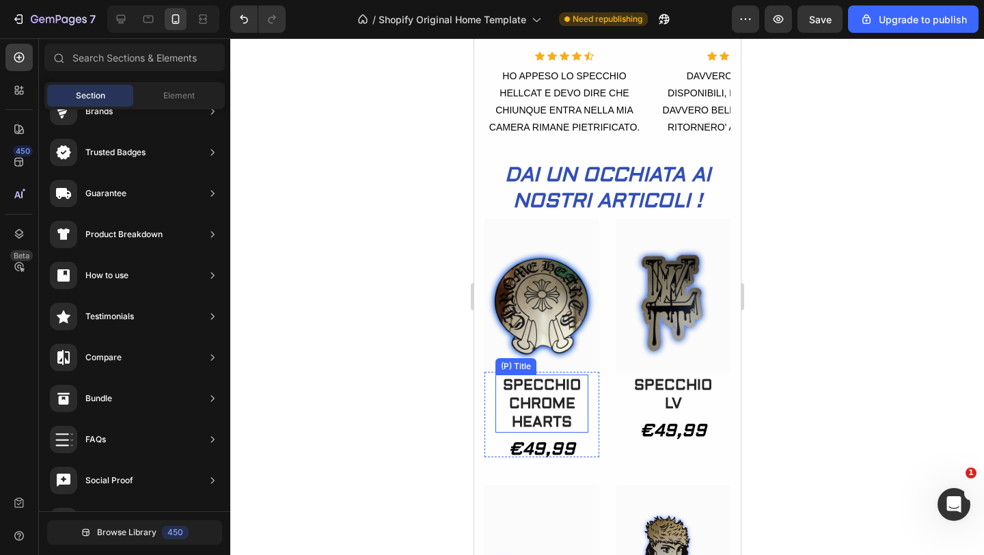
click at [549, 399] on h2 "SPECCHIO CHROME HEARTS" at bounding box center [541, 403] width 93 height 59
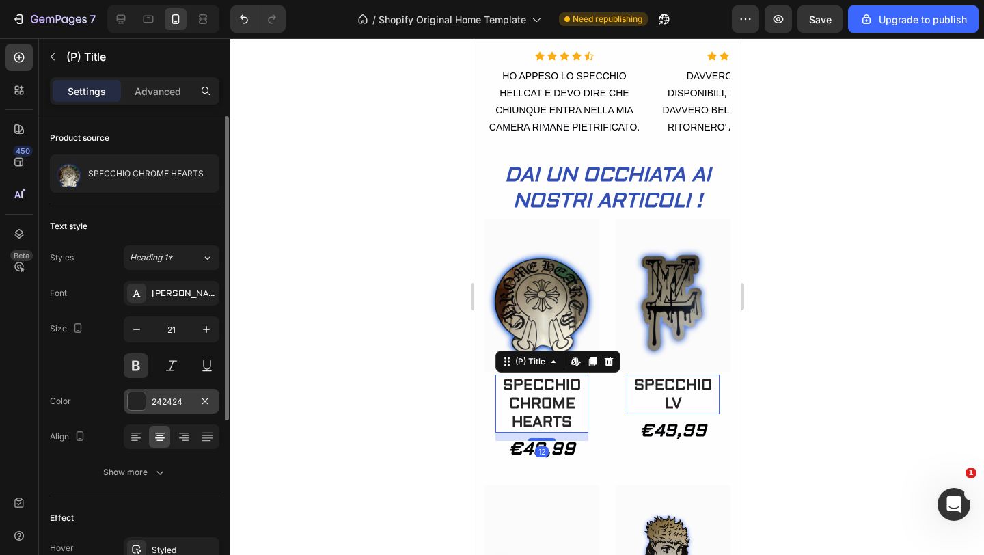
click at [138, 396] on div at bounding box center [137, 401] width 18 height 18
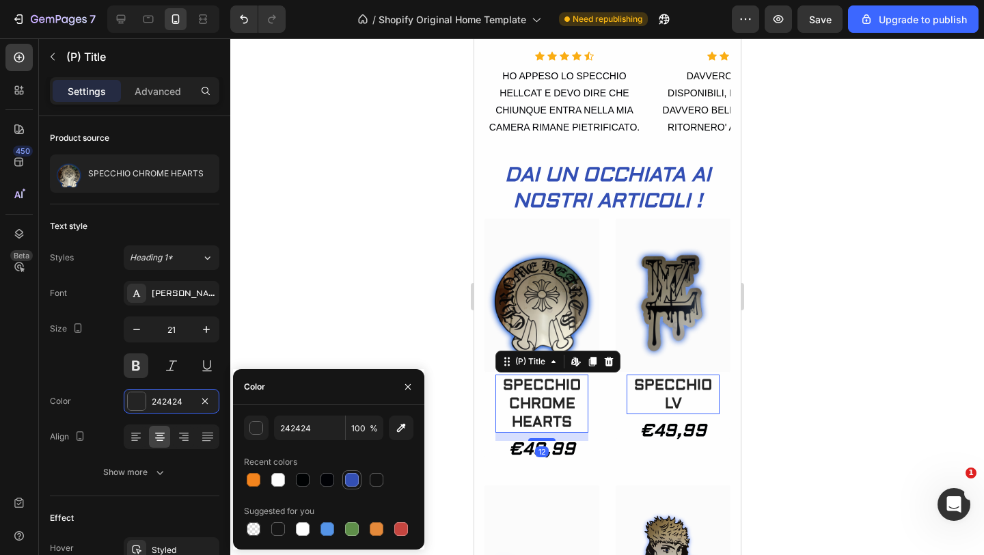
click at [349, 486] on div at bounding box center [352, 479] width 16 height 16
type input "334FB4"
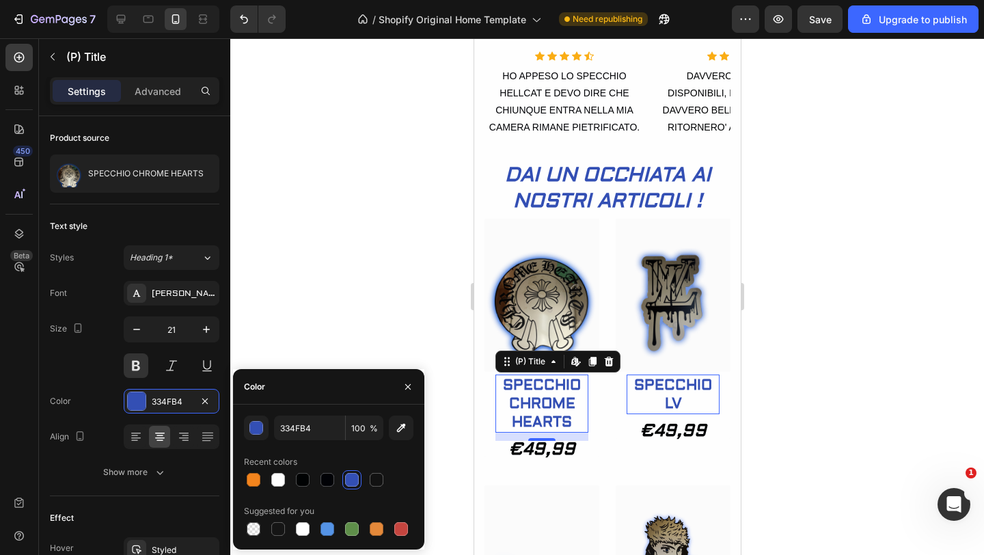
click at [809, 380] on div at bounding box center [606, 296] width 753 height 516
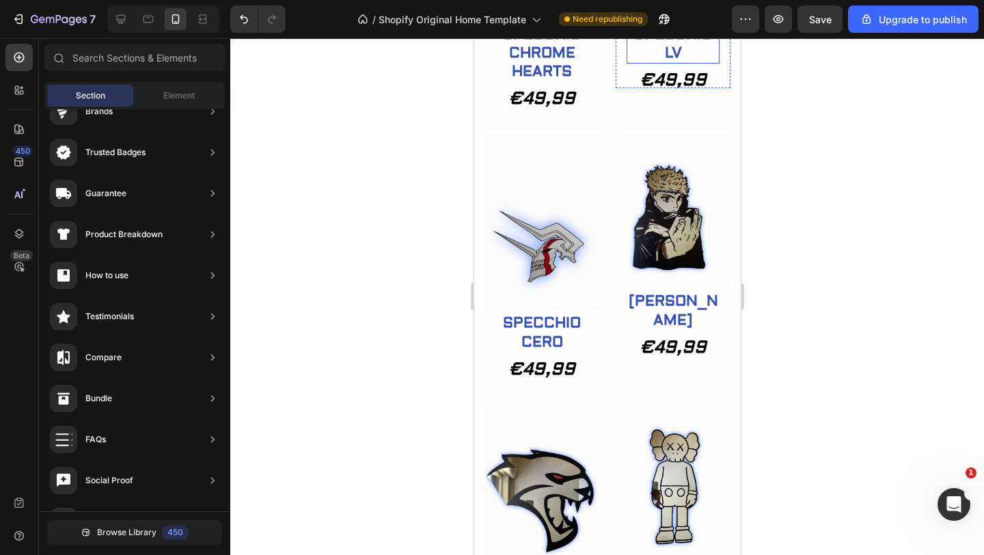
scroll to position [949, 0]
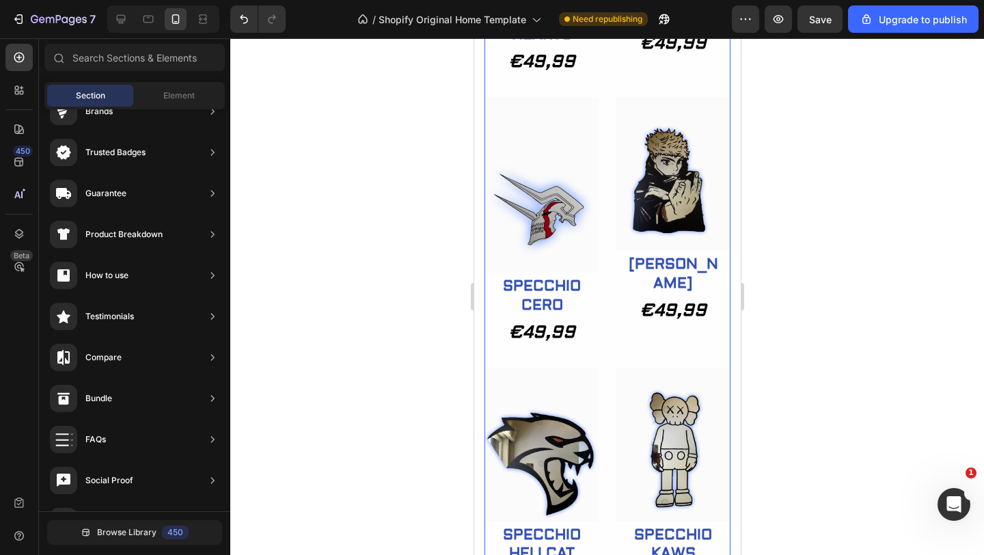
click at [809, 360] on div at bounding box center [606, 296] width 753 height 516
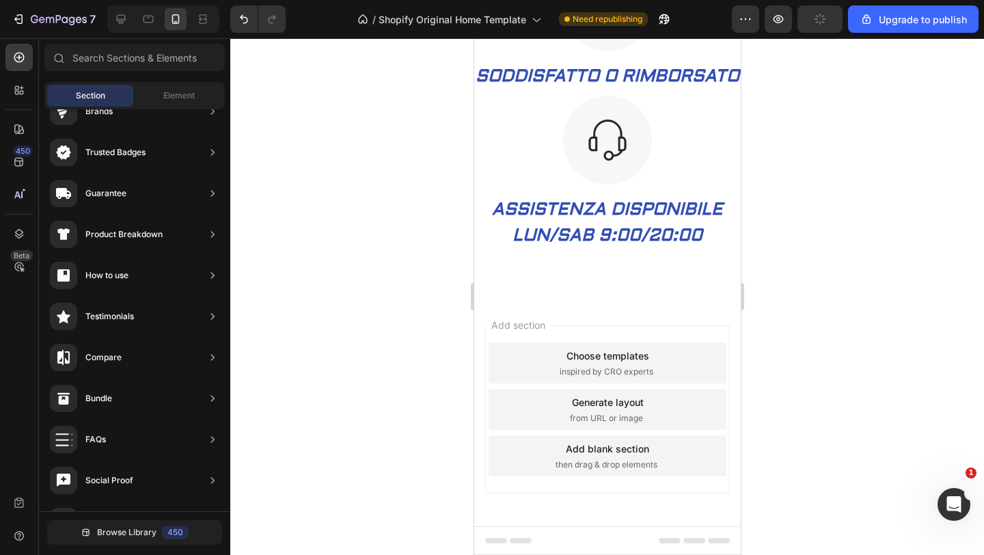
scroll to position [2591, 0]
click at [408, 195] on div at bounding box center [606, 296] width 753 height 516
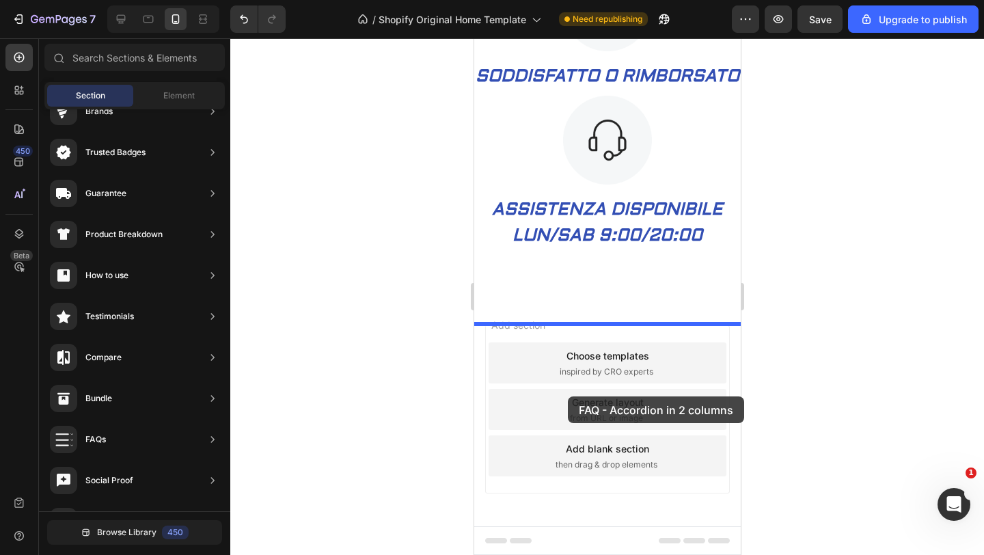
drag, startPoint x: 813, startPoint y: 473, endPoint x: 572, endPoint y: 392, distance: 255.1
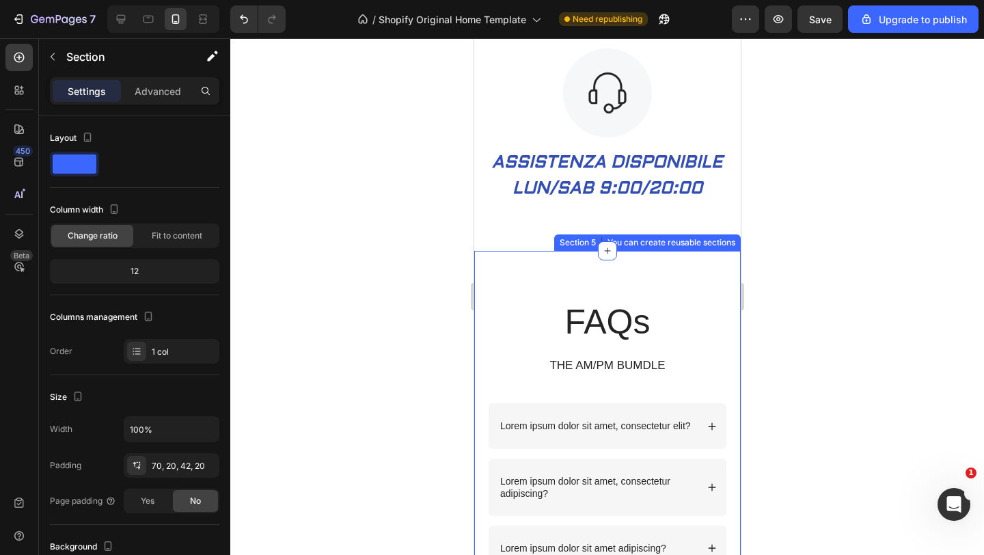
scroll to position [2604, 0]
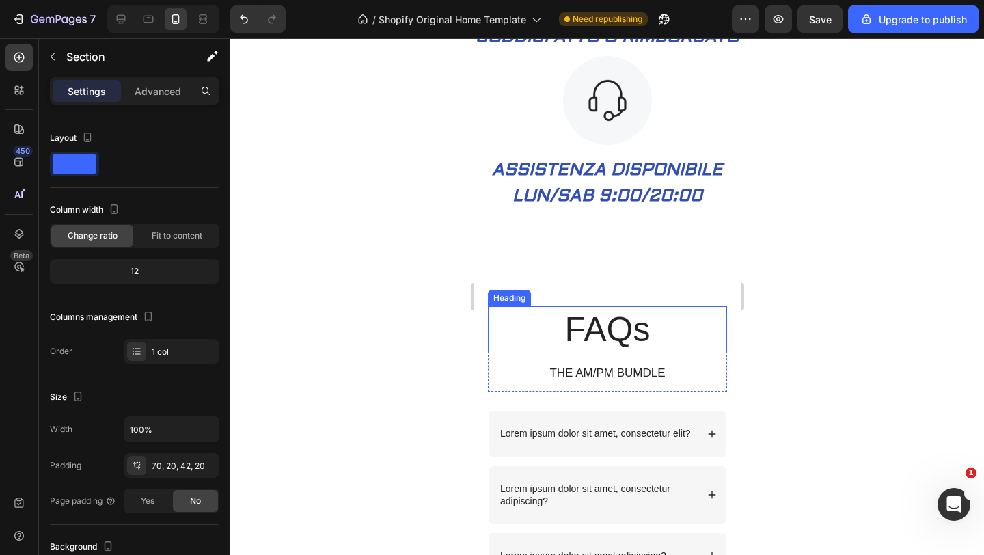
click at [670, 344] on h2 "FAQs" at bounding box center [606, 329] width 239 height 47
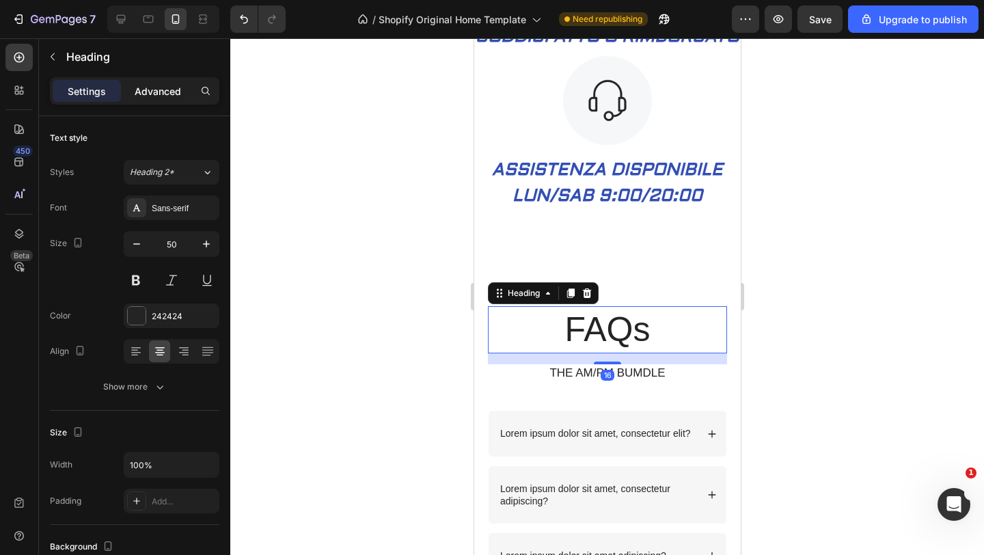
click at [173, 89] on p "Advanced" at bounding box center [158, 91] width 46 height 14
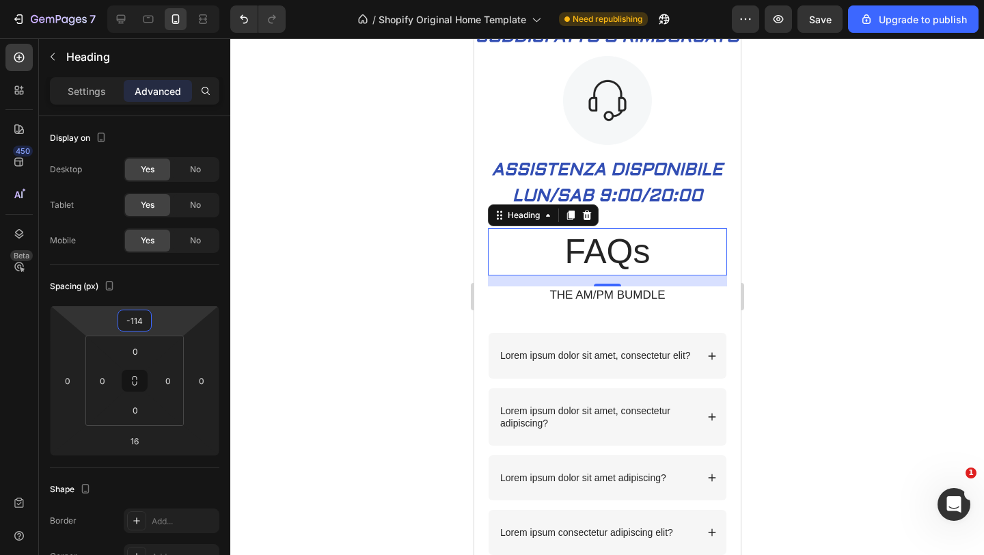
type input "-112"
drag, startPoint x: 186, startPoint y: 318, endPoint x: 187, endPoint y: 356, distance: 38.3
click at [187, 0] on html "7 / Shopify Original Home Template Need republishing Preview Save Upgrade to pu…" at bounding box center [492, 0] width 984 height 0
click at [325, 305] on div at bounding box center [606, 296] width 753 height 516
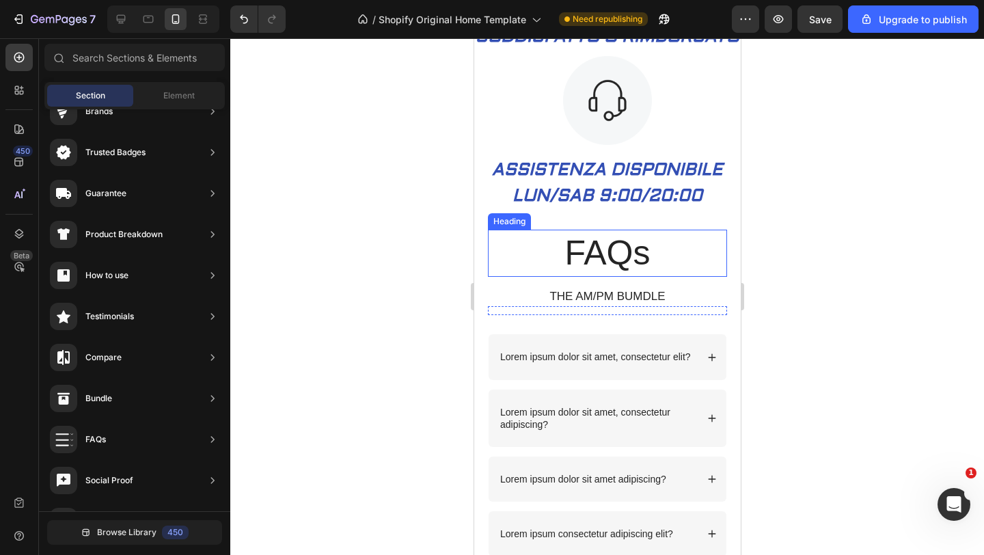
click at [639, 275] on h2 "FAQs" at bounding box center [606, 252] width 239 height 47
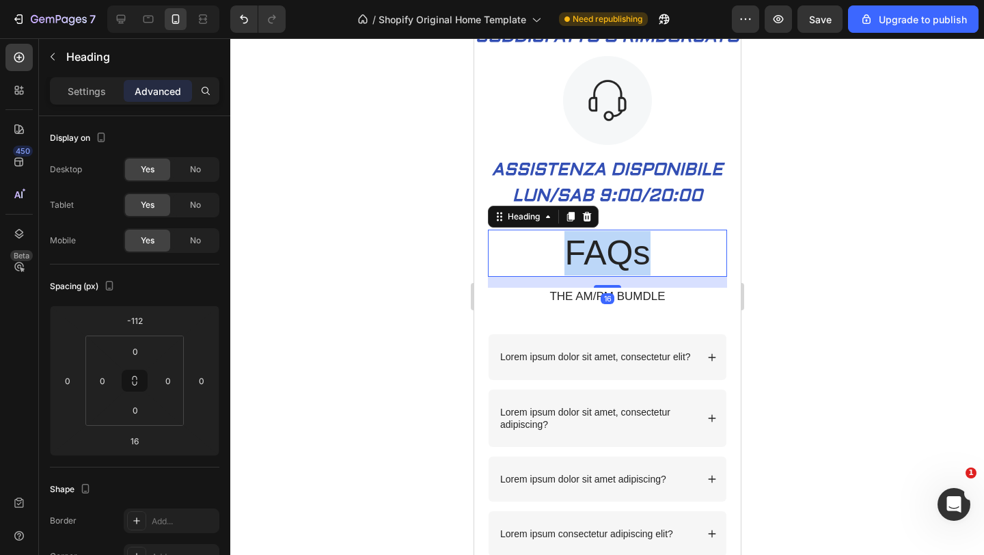
click at [639, 275] on h2 "FAQs" at bounding box center [606, 252] width 239 height 47
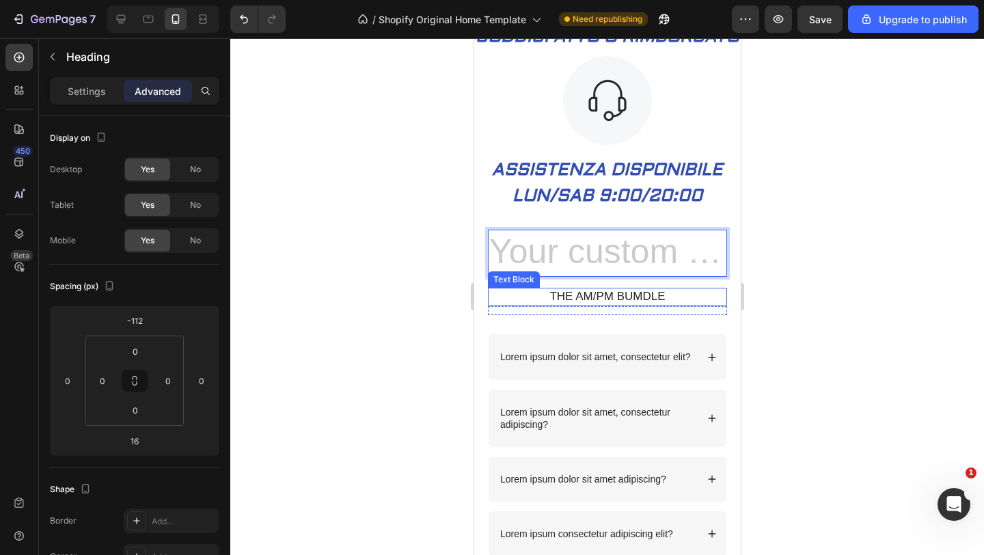
click at [648, 304] on p "THE AM/PM BUMDLE" at bounding box center [606, 296] width 236 height 15
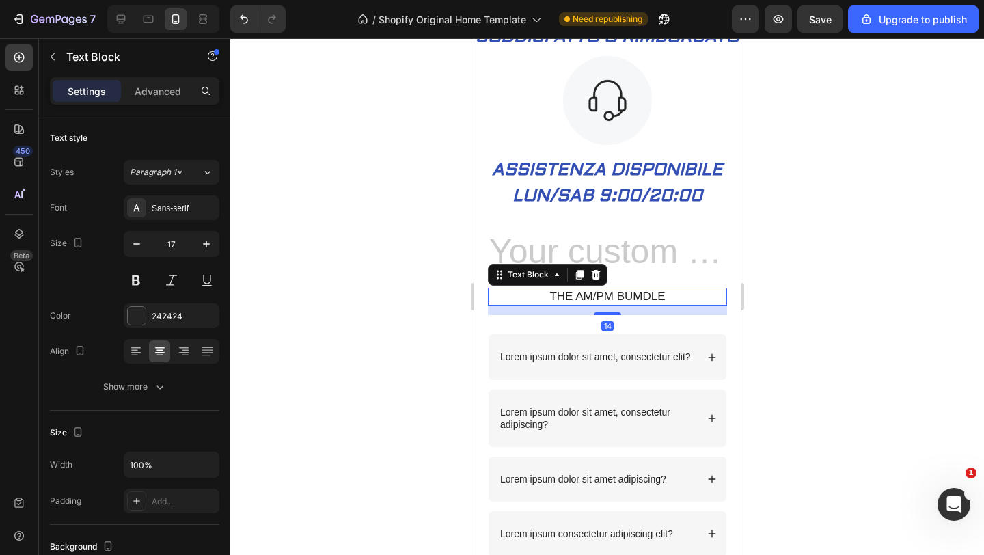
click at [659, 304] on p "THE AM/PM BUMDLE" at bounding box center [606, 296] width 236 height 15
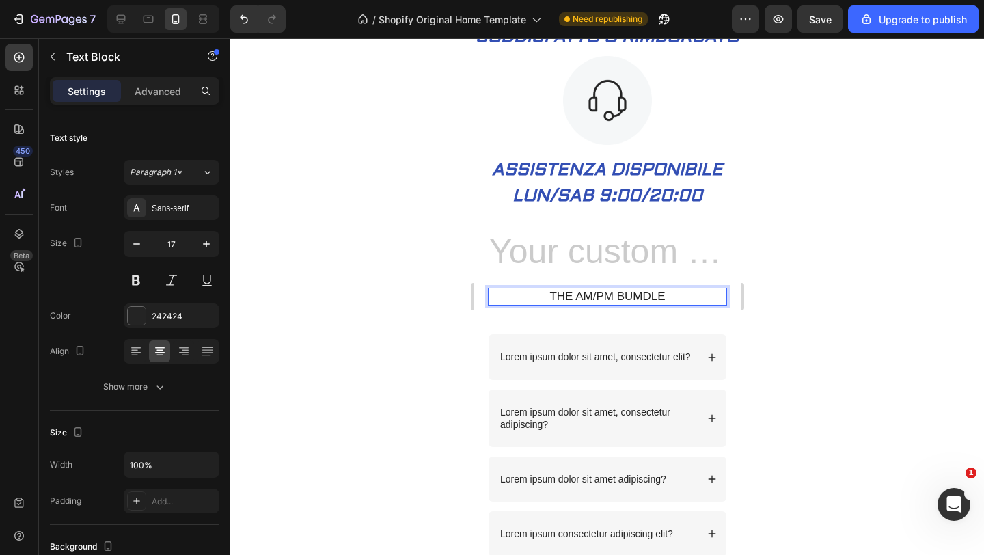
click at [691, 304] on p "THE AM/PM BUMDLE" at bounding box center [606, 296] width 236 height 15
click at [767, 320] on div at bounding box center [606, 296] width 753 height 516
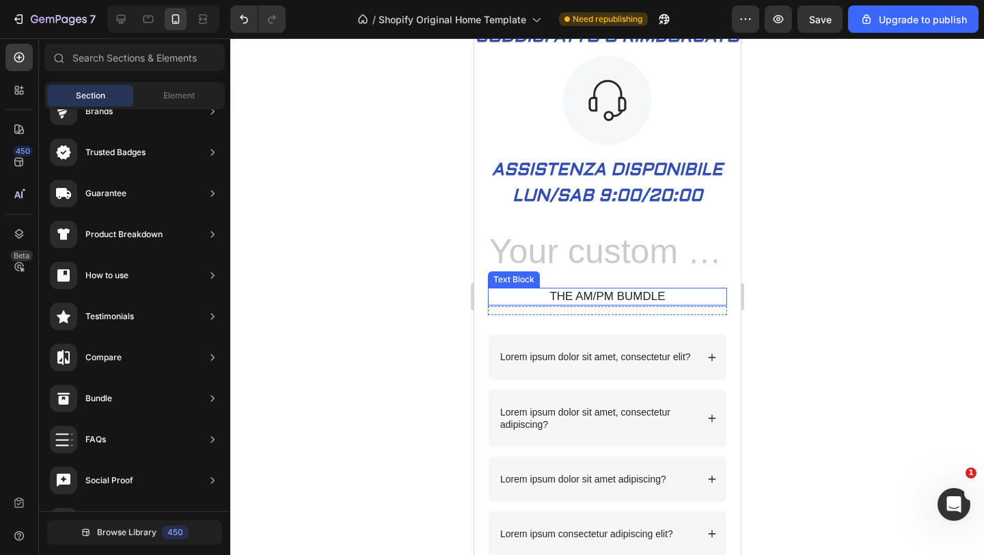
click at [686, 304] on p "THE AM/PM BUMDLE" at bounding box center [606, 296] width 236 height 15
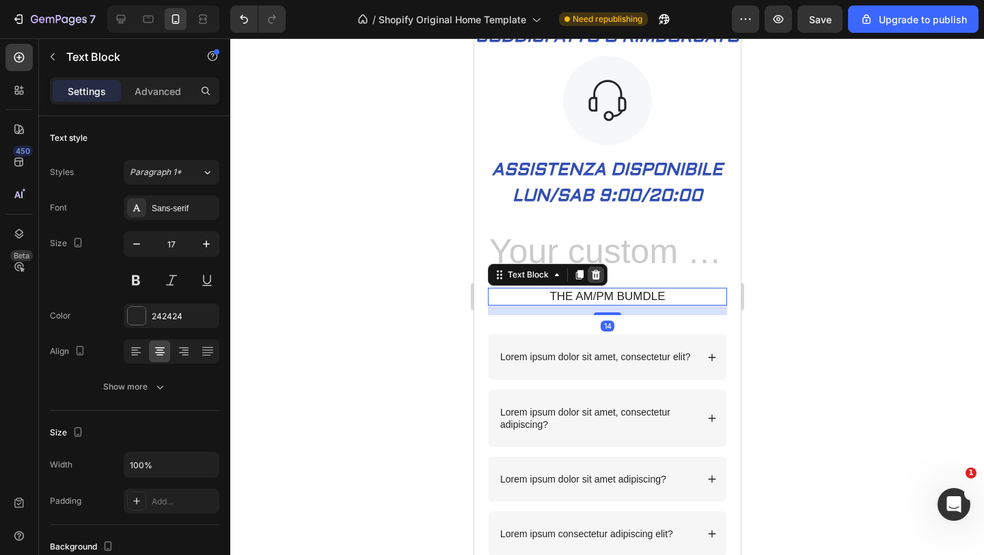
click at [593, 280] on icon at bounding box center [594, 274] width 11 height 11
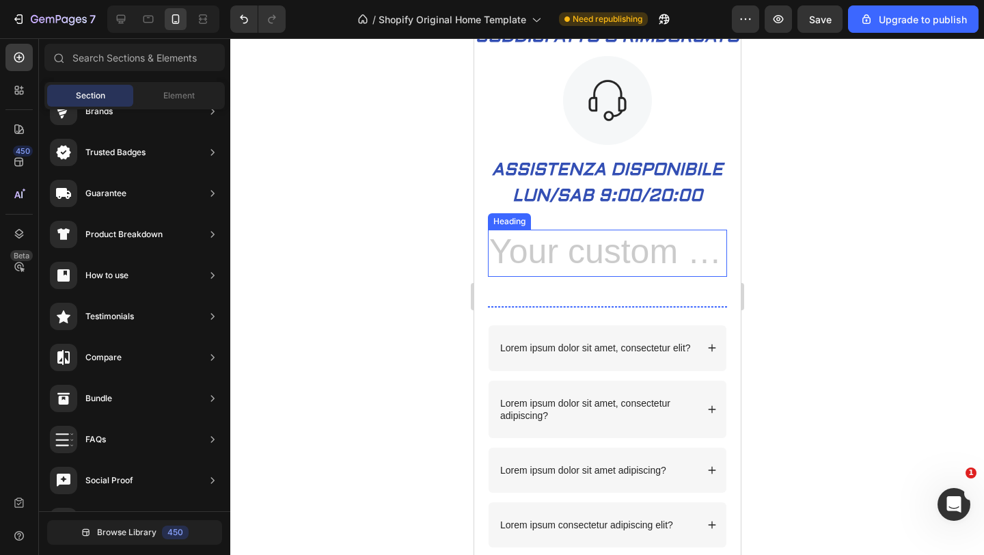
click at [660, 277] on h2 "Rich Text Editor. Editing area: main" at bounding box center [606, 252] width 239 height 47
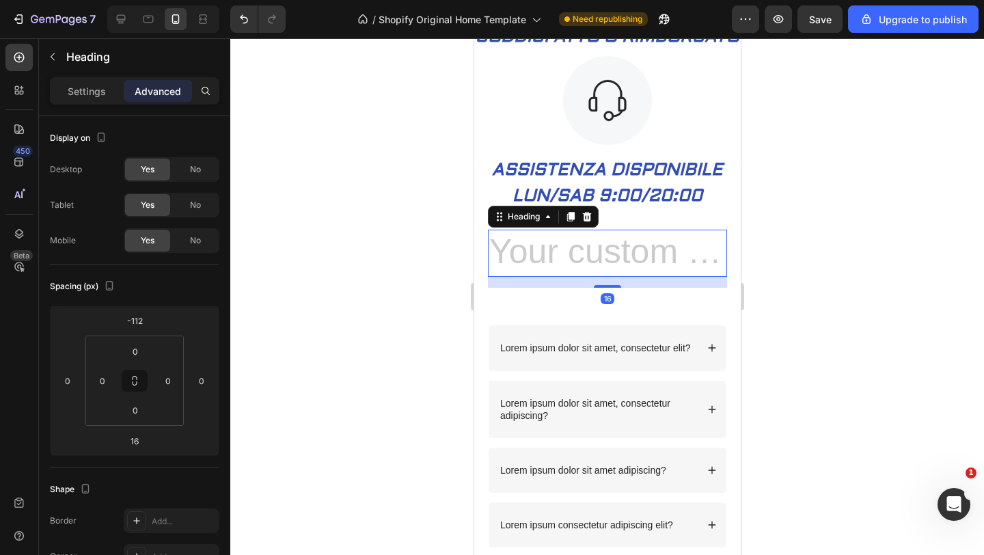
drag, startPoint x: 832, startPoint y: 225, endPoint x: 367, endPoint y: 186, distance: 466.7
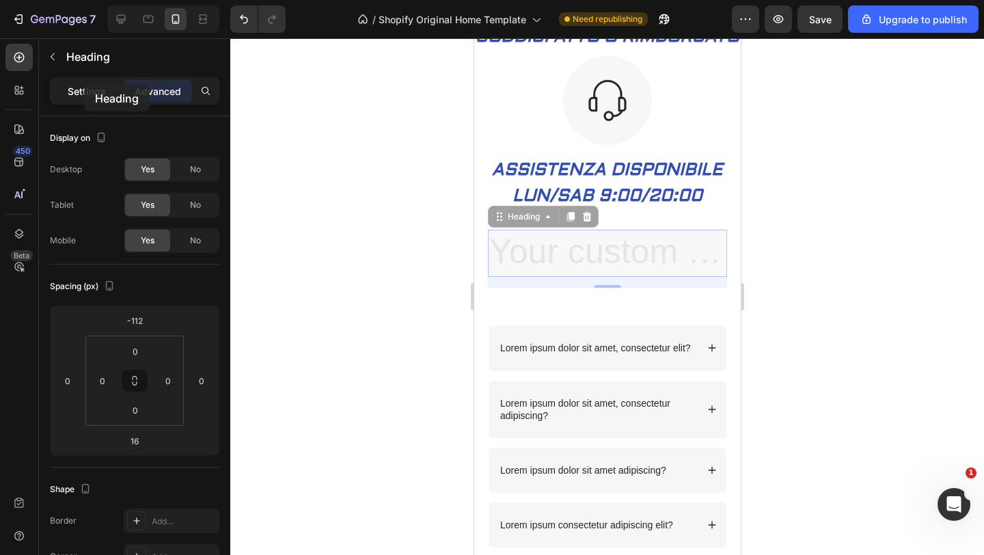
click at [84, 85] on p "Settings" at bounding box center [87, 91] width 38 height 14
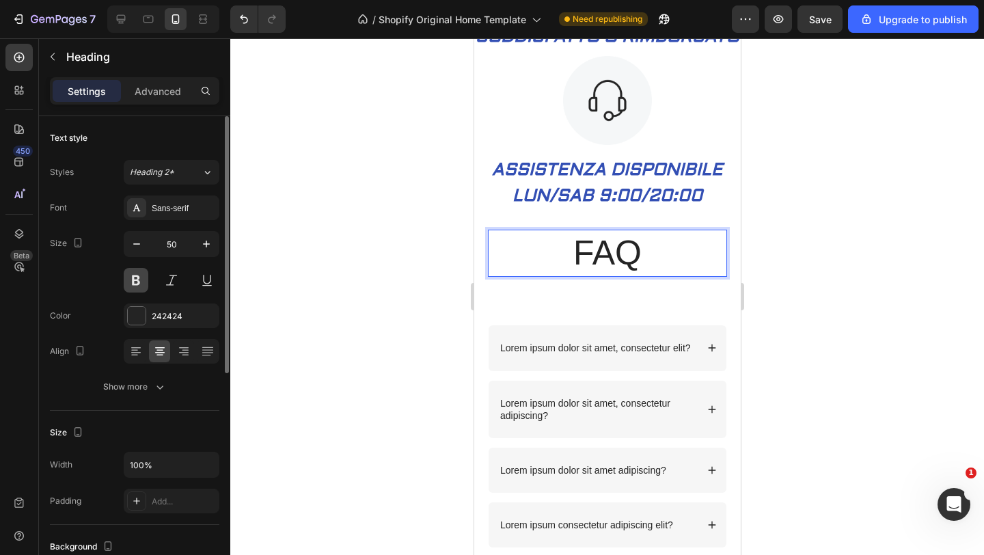
click at [130, 275] on button at bounding box center [136, 280] width 25 height 25
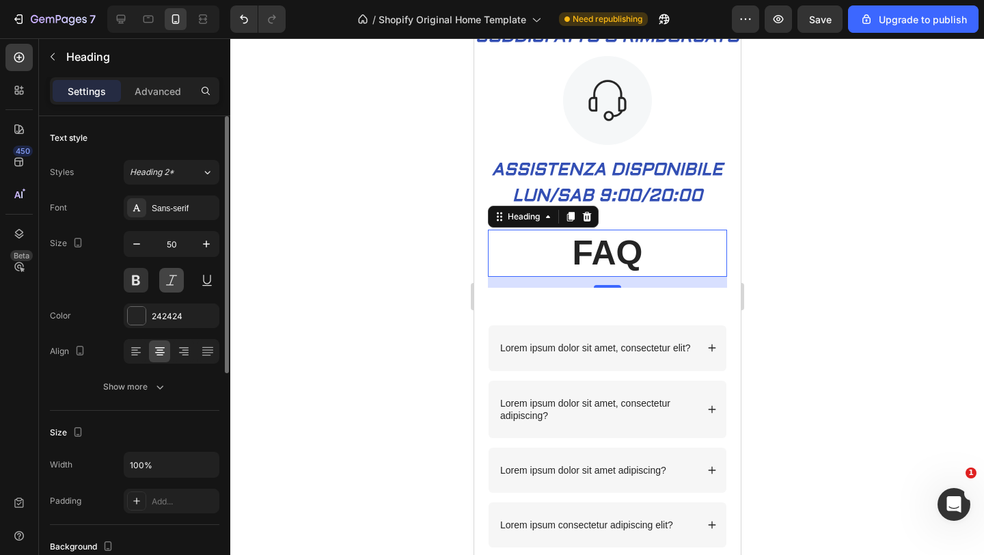
click at [176, 278] on button at bounding box center [171, 280] width 25 height 25
click at [195, 206] on div "Sans-serif" at bounding box center [184, 208] width 64 height 12
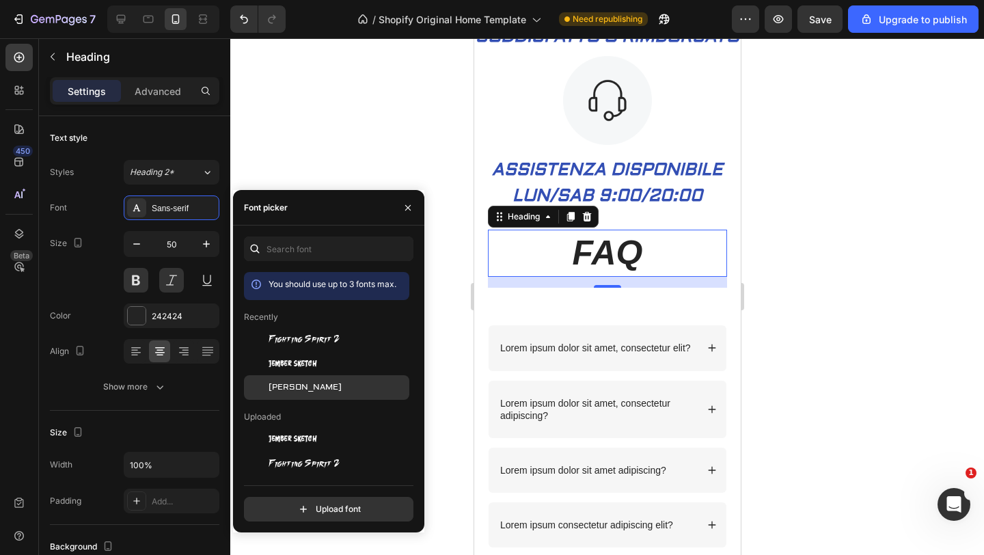
click at [322, 385] on div "[PERSON_NAME]" at bounding box center [337, 387] width 138 height 12
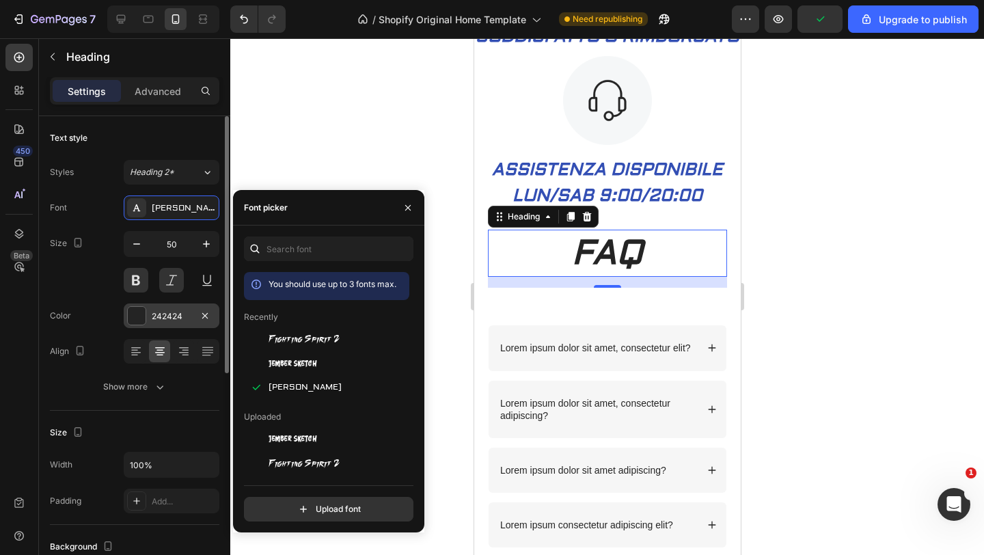
click at [141, 313] on div at bounding box center [137, 316] width 18 height 18
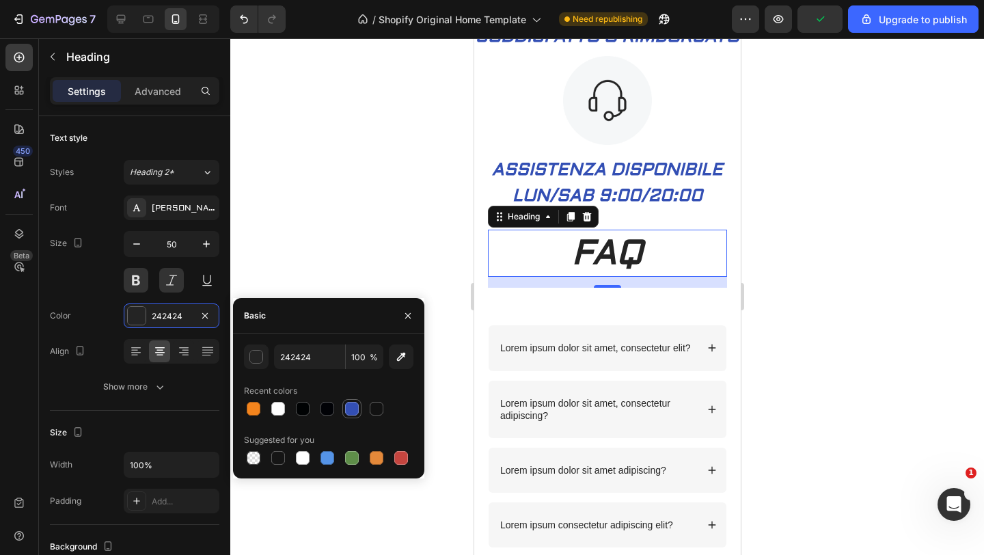
click at [351, 406] on div at bounding box center [352, 409] width 14 height 14
type input "334FB4"
click at [353, 236] on div at bounding box center [606, 296] width 753 height 516
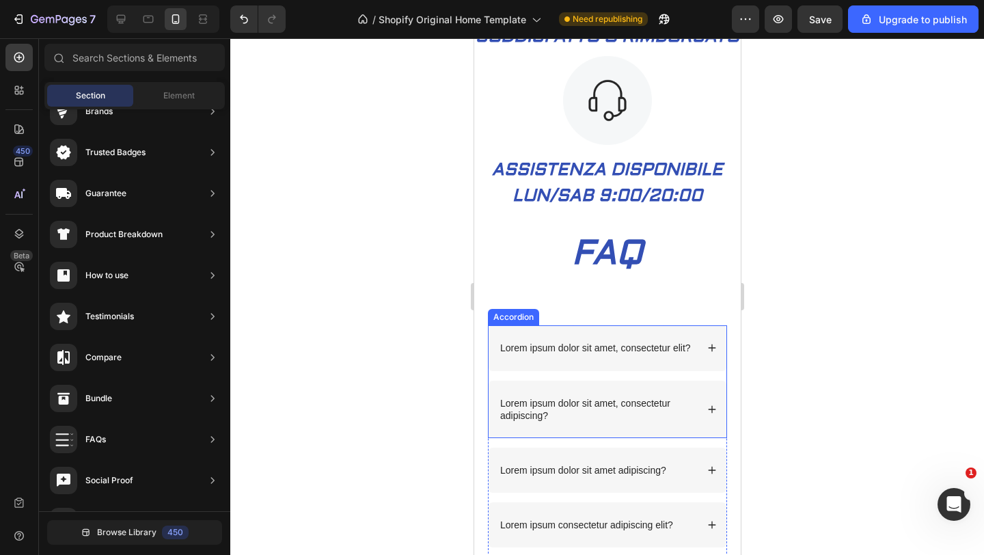
click at [646, 357] on div "Lorem ipsum dolor sit amet, consectetur elit?" at bounding box center [607, 347] width 238 height 45
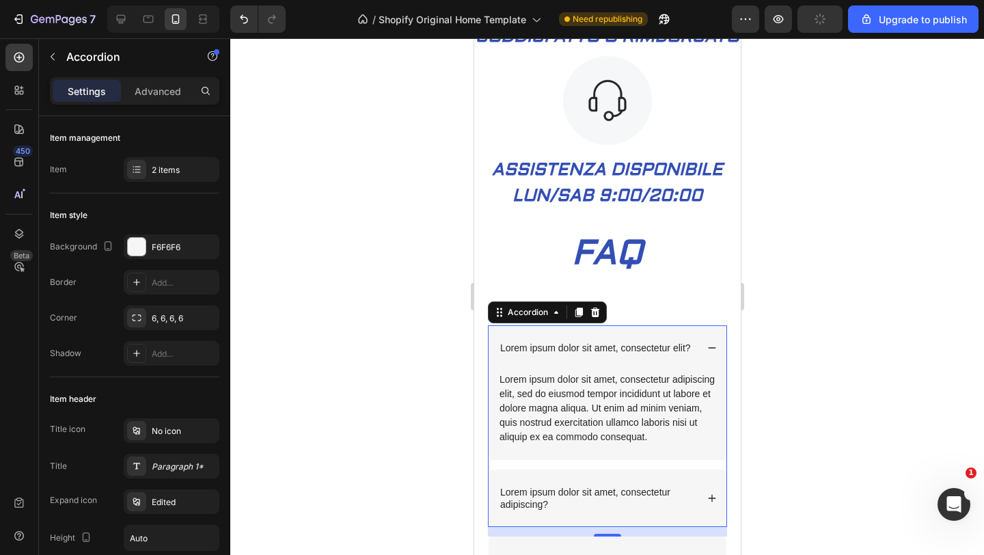
click at [291, 260] on div at bounding box center [606, 296] width 753 height 516
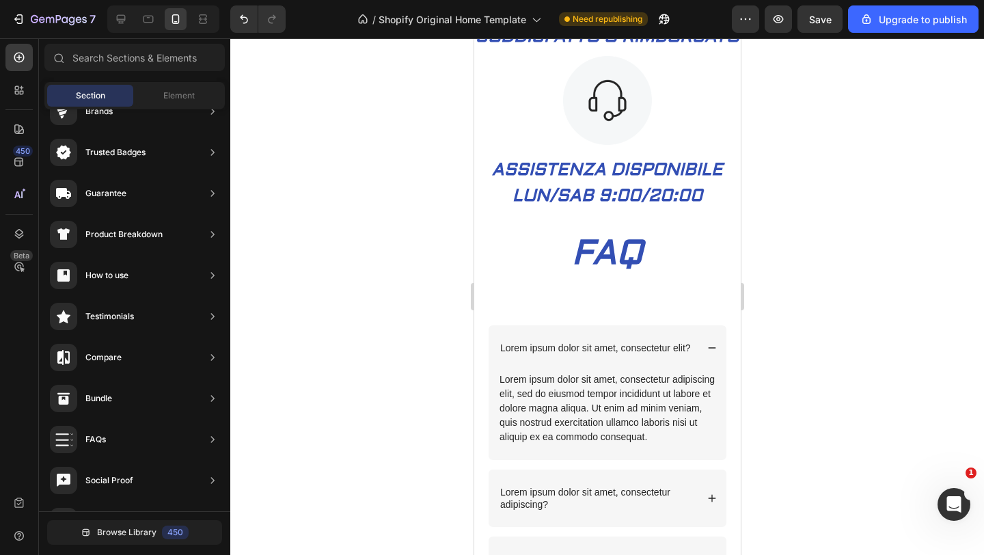
click at [927, 328] on div at bounding box center [606, 296] width 753 height 516
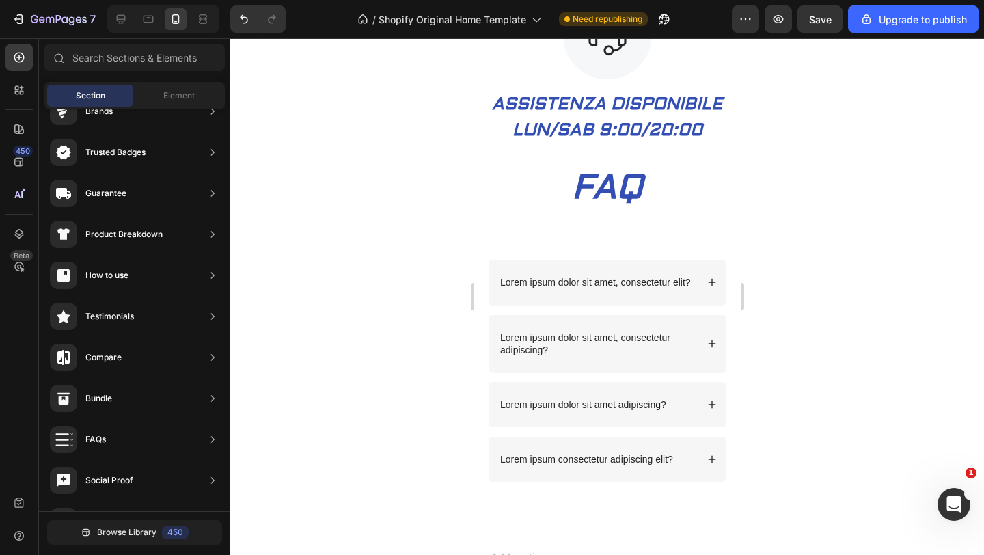
scroll to position [2660, 0]
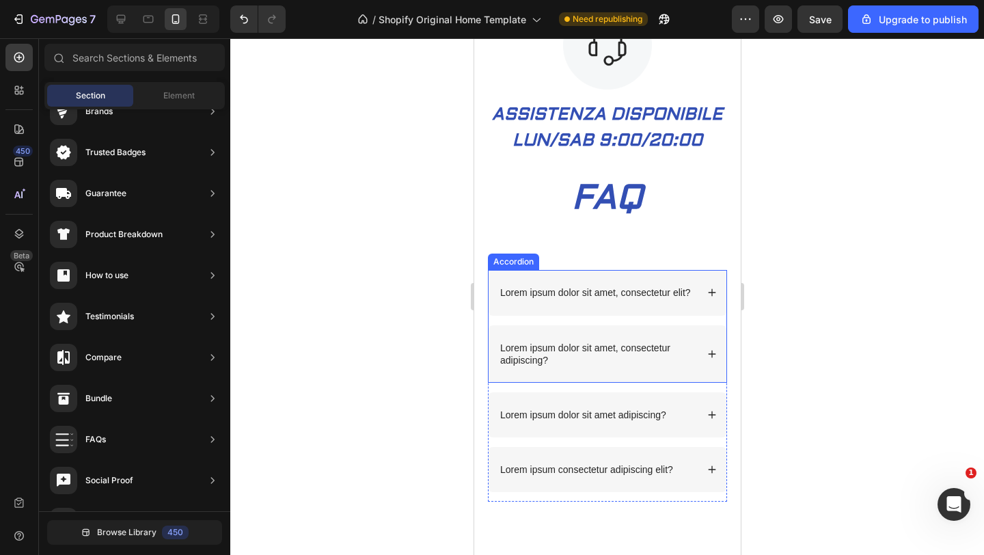
click at [672, 299] on div "Lorem ipsum dolor sit amet, consectetur elit?" at bounding box center [607, 292] width 238 height 45
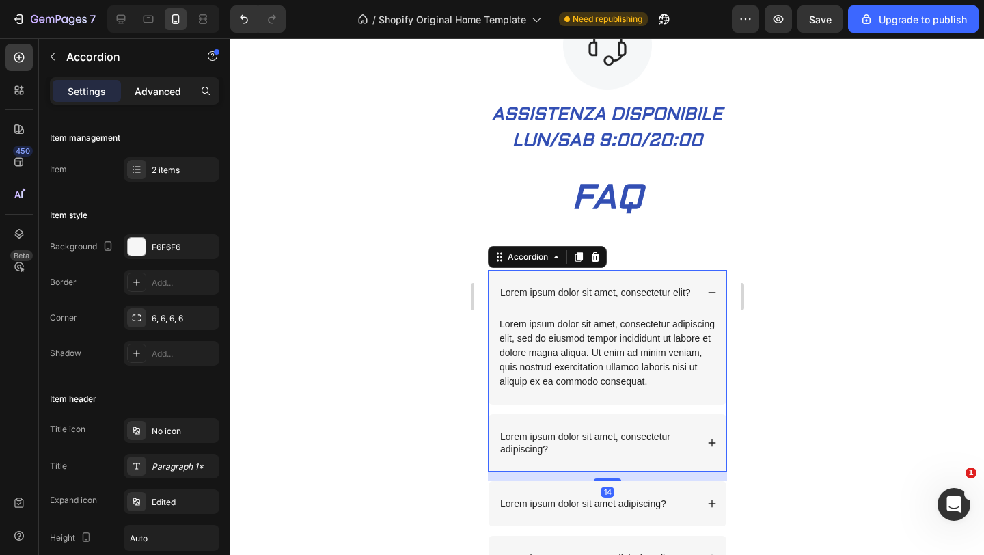
click at [148, 92] on p "Advanced" at bounding box center [158, 91] width 46 height 14
type input "100%"
type input "100"
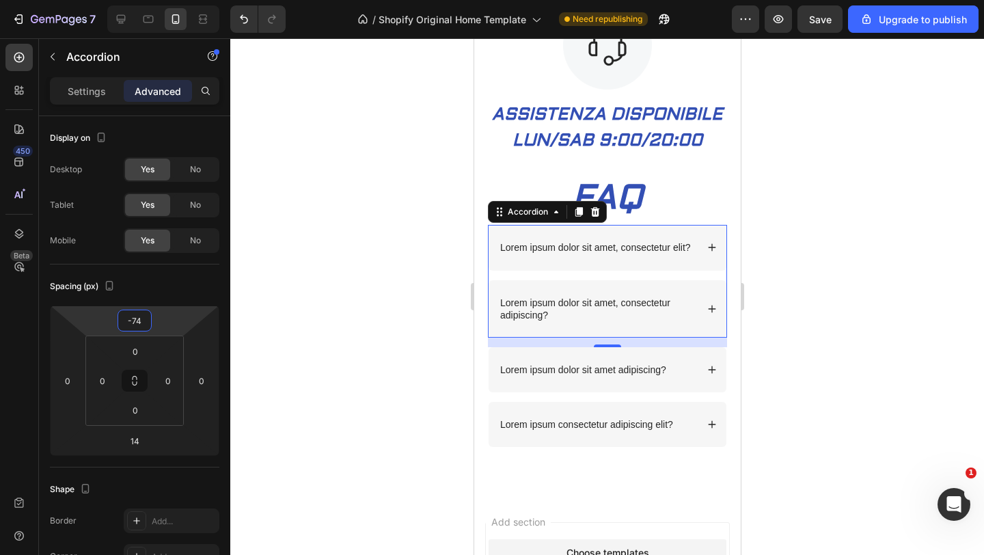
type input "-76"
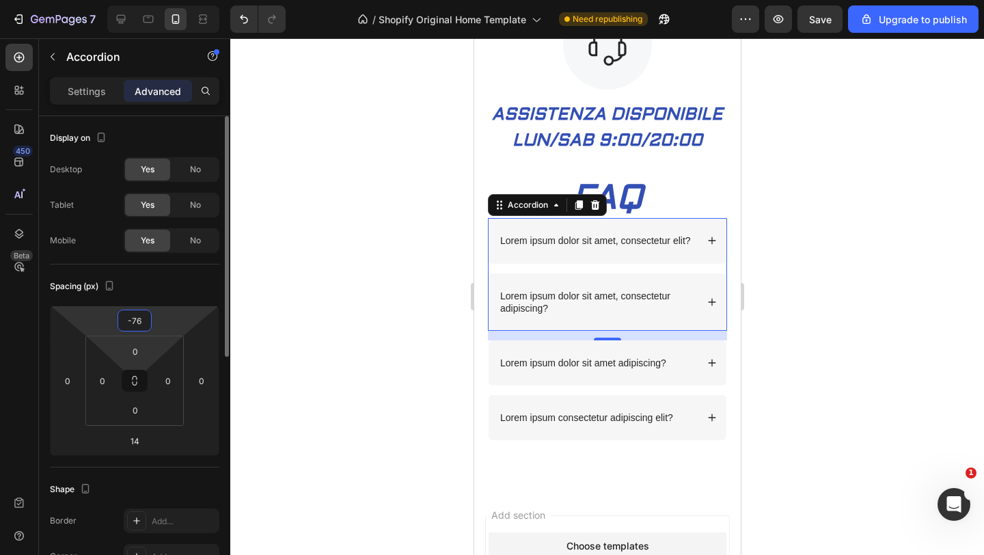
drag, startPoint x: 166, startPoint y: 324, endPoint x: 165, endPoint y: 347, distance: 22.6
click at [165, 0] on html "7 / Shopify Original Home Template Need republishing Preview Save Upgrade to pu…" at bounding box center [492, 0] width 984 height 0
click at [281, 286] on div at bounding box center [606, 296] width 753 height 516
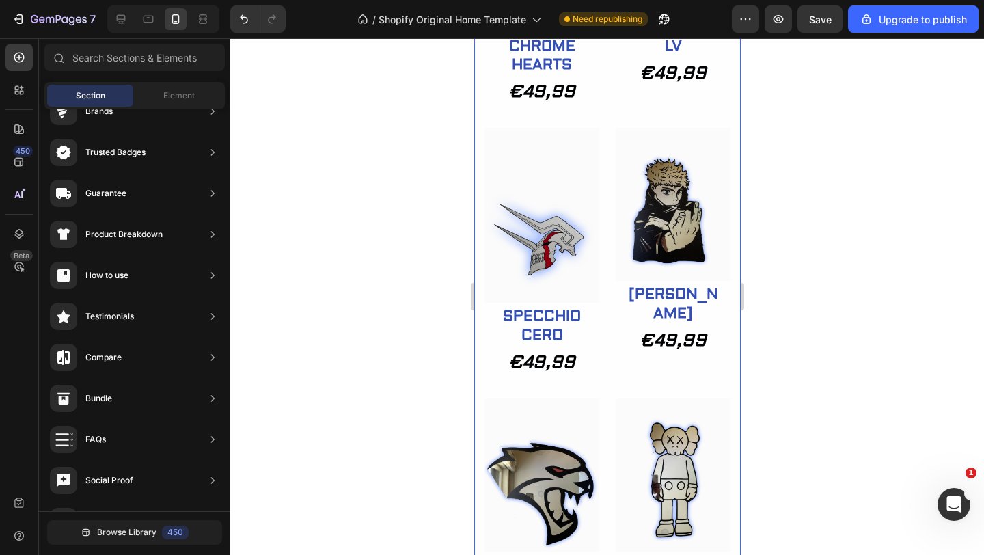
scroll to position [915, 0]
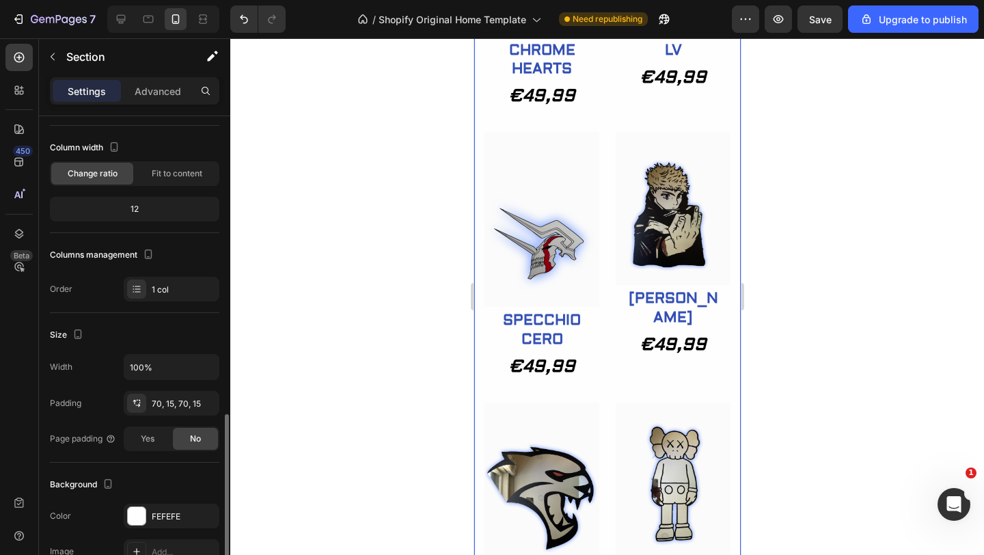
scroll to position [0, 0]
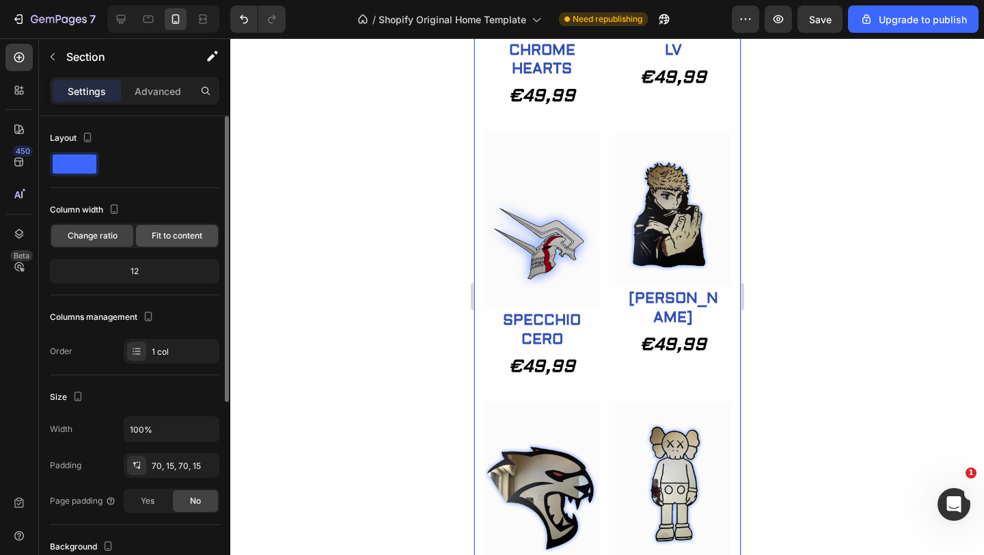
click at [175, 241] on span "Fit to content" at bounding box center [177, 235] width 51 height 12
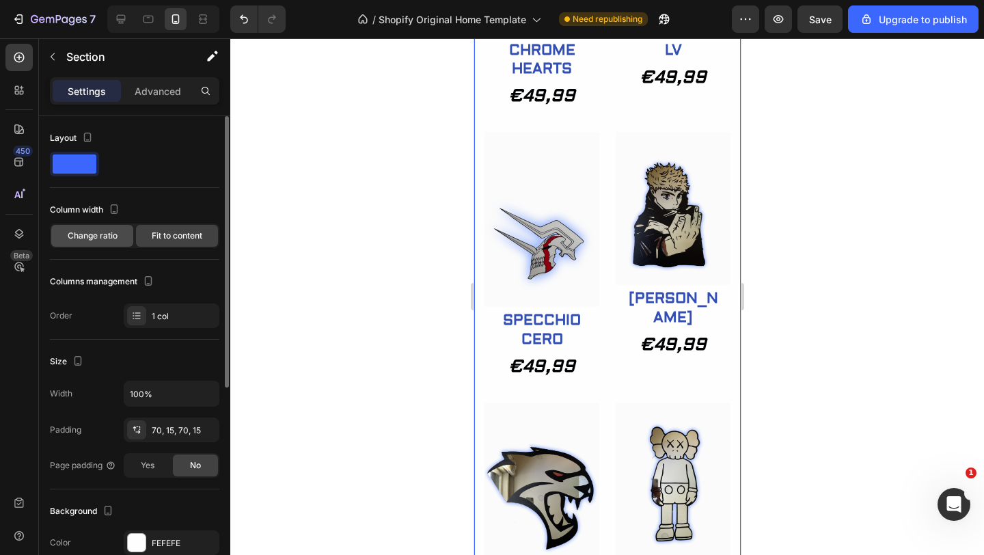
click at [117, 240] on span "Change ratio" at bounding box center [93, 235] width 50 height 12
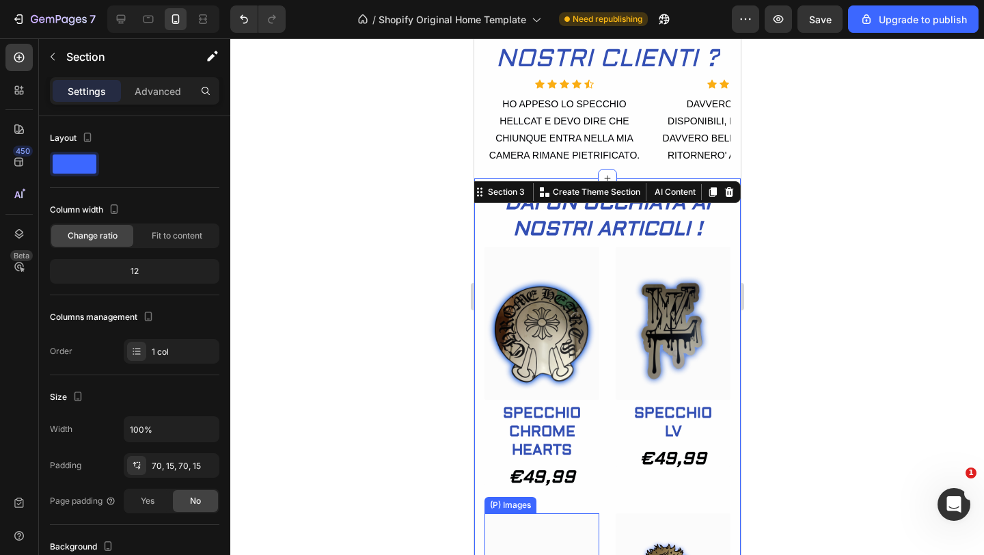
scroll to position [528, 0]
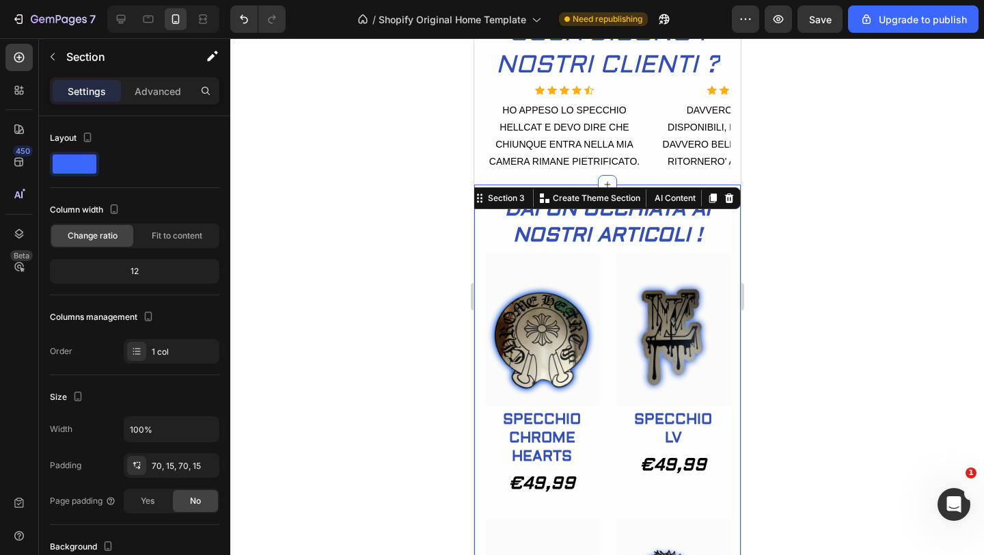
click at [365, 223] on div at bounding box center [606, 296] width 753 height 516
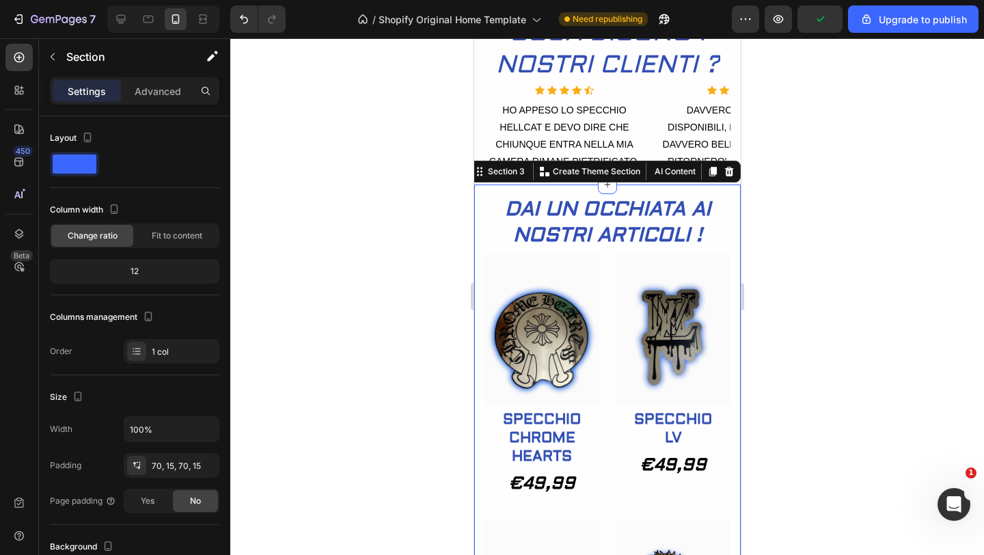
click at [831, 268] on div at bounding box center [606, 296] width 753 height 516
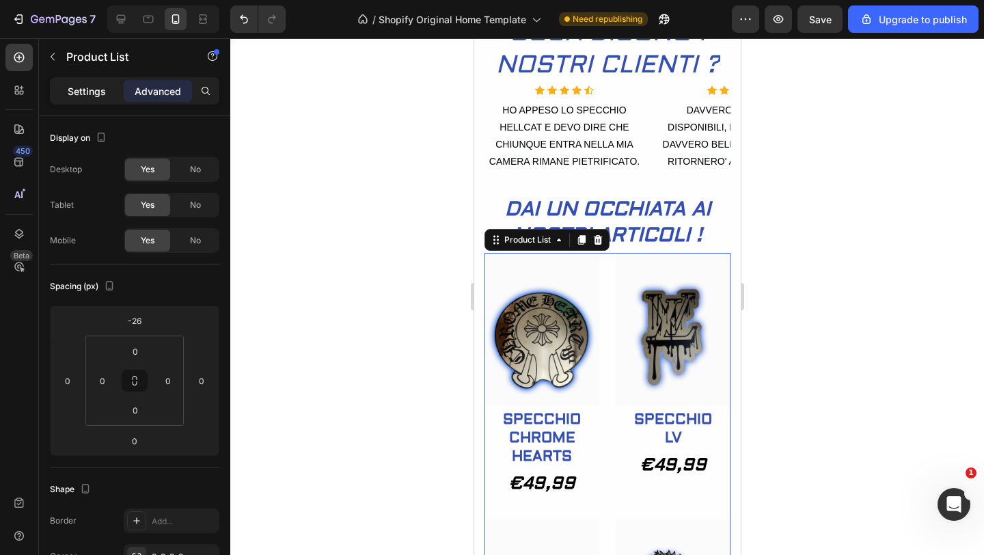
click at [104, 96] on p "Settings" at bounding box center [87, 91] width 38 height 14
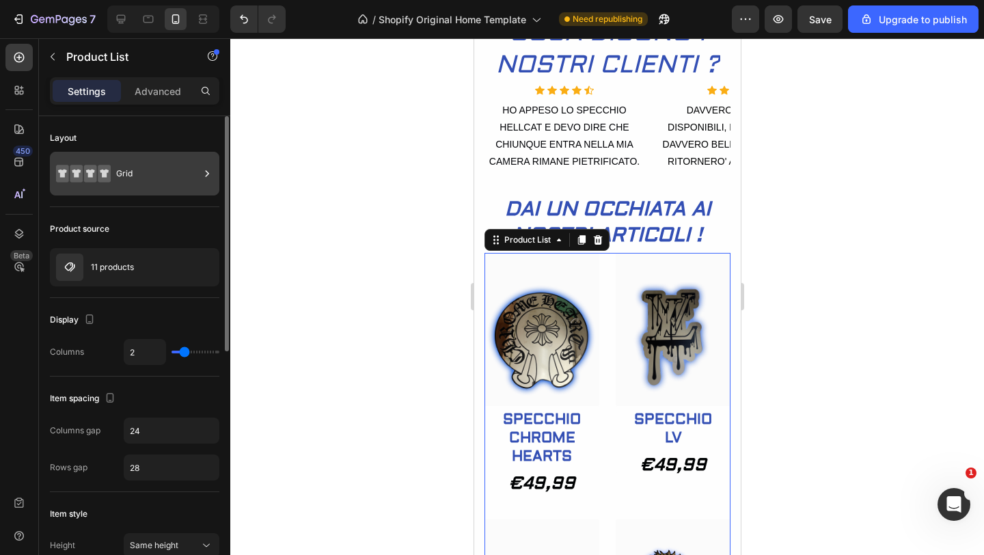
click at [176, 180] on div "Grid" at bounding box center [157, 173] width 83 height 31
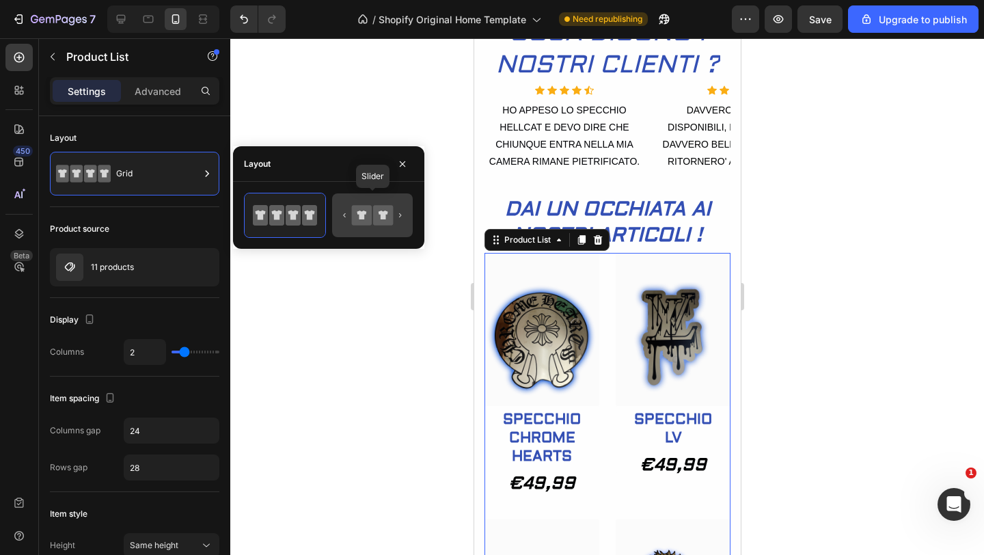
click at [373, 219] on icon at bounding box center [383, 215] width 20 height 20
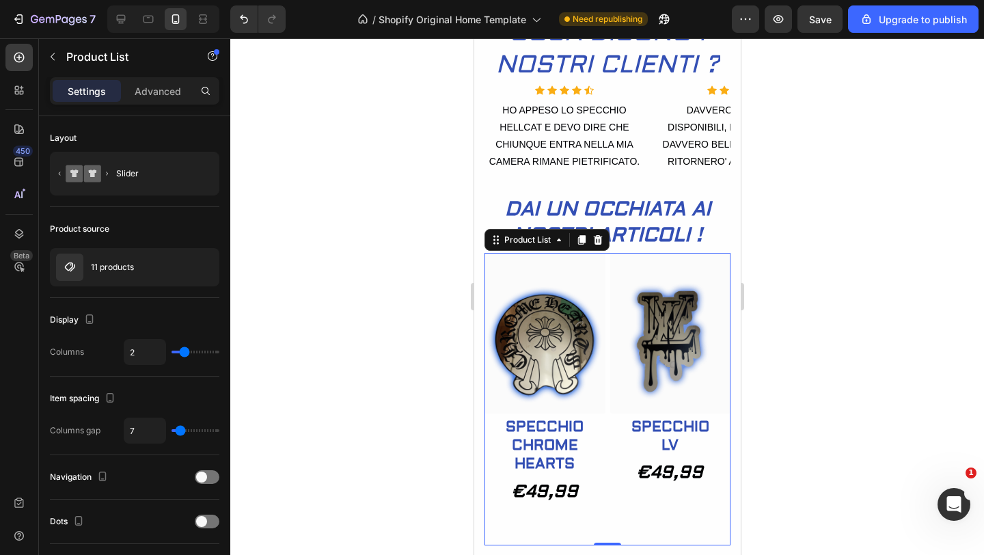
click at [411, 295] on div at bounding box center [606, 296] width 753 height 516
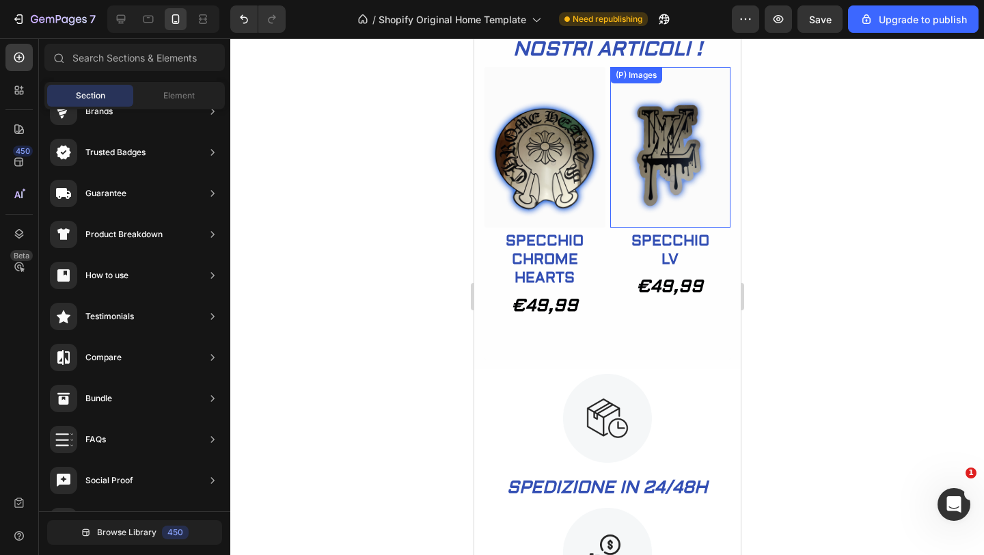
scroll to position [553, 0]
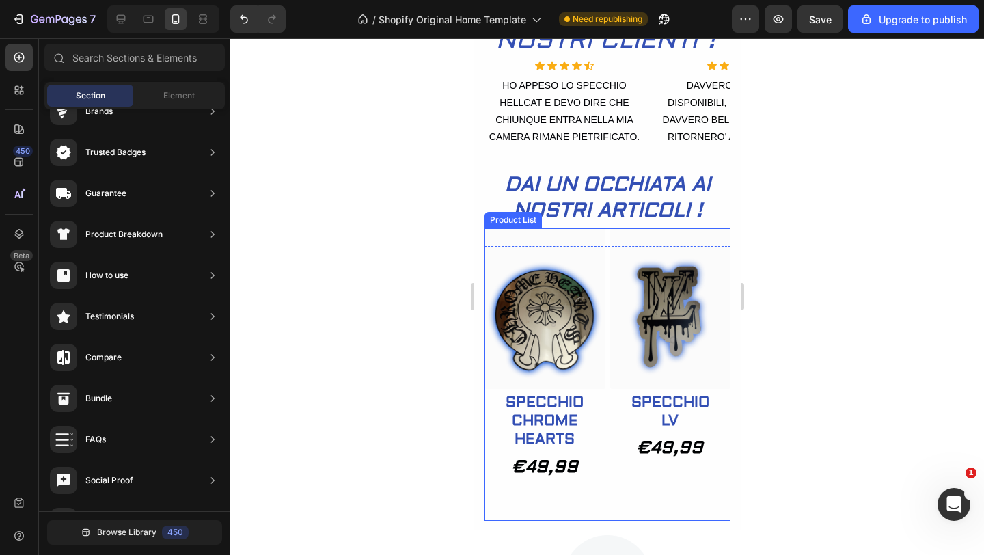
click at [611, 472] on div "(P) Images Row SPECCHIO LV (P) Title Row €49,99 Product Price Product Price Pro…" at bounding box center [669, 374] width 121 height 293
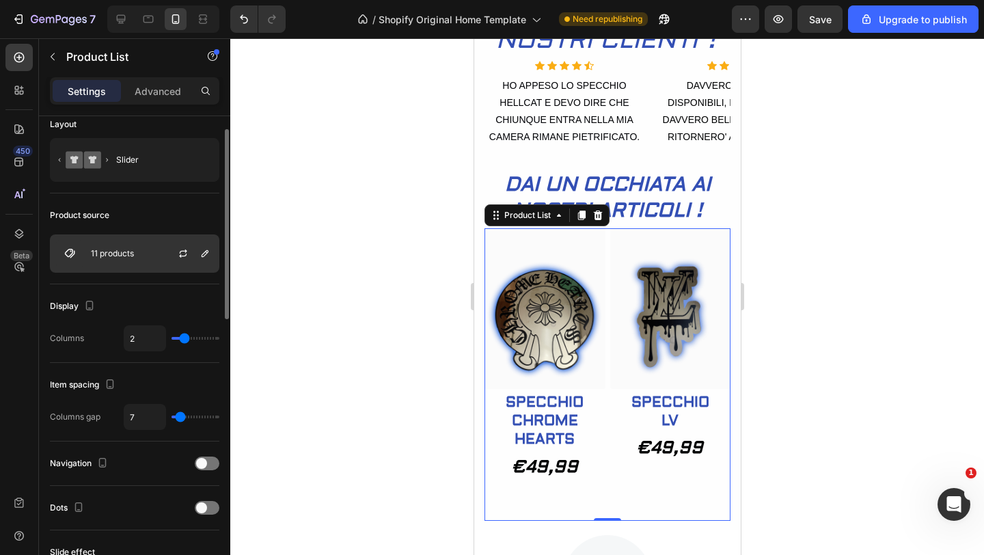
scroll to position [19, 0]
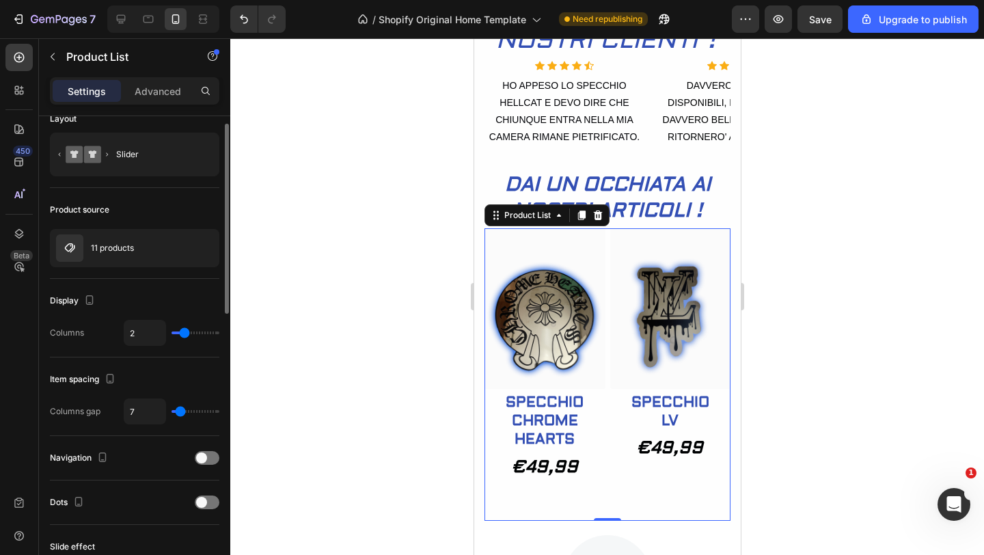
type input "3"
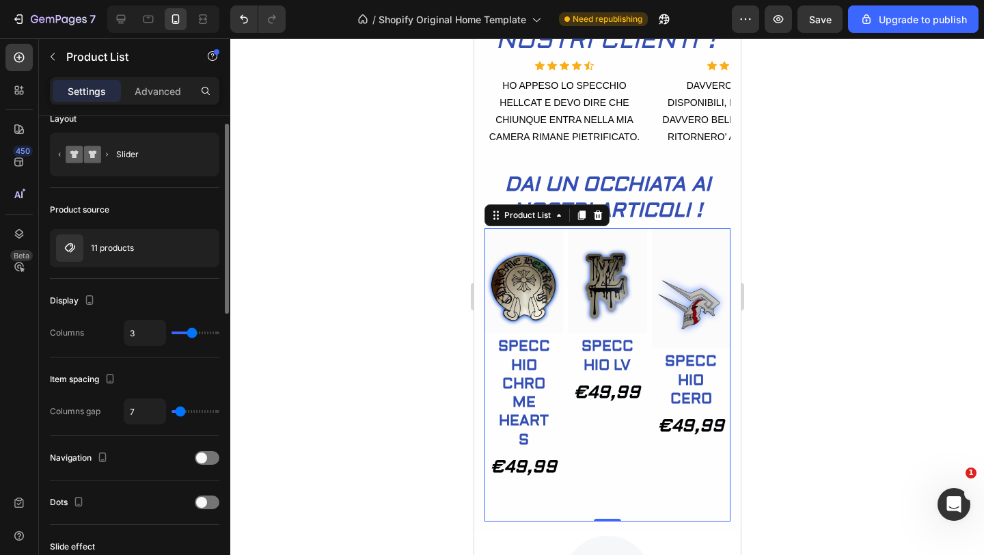
type input "4"
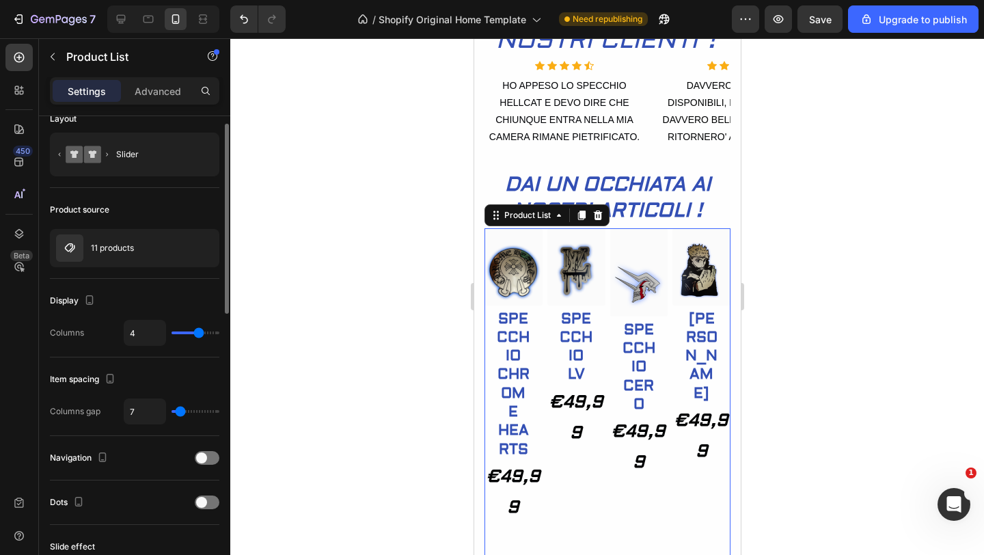
type input "5"
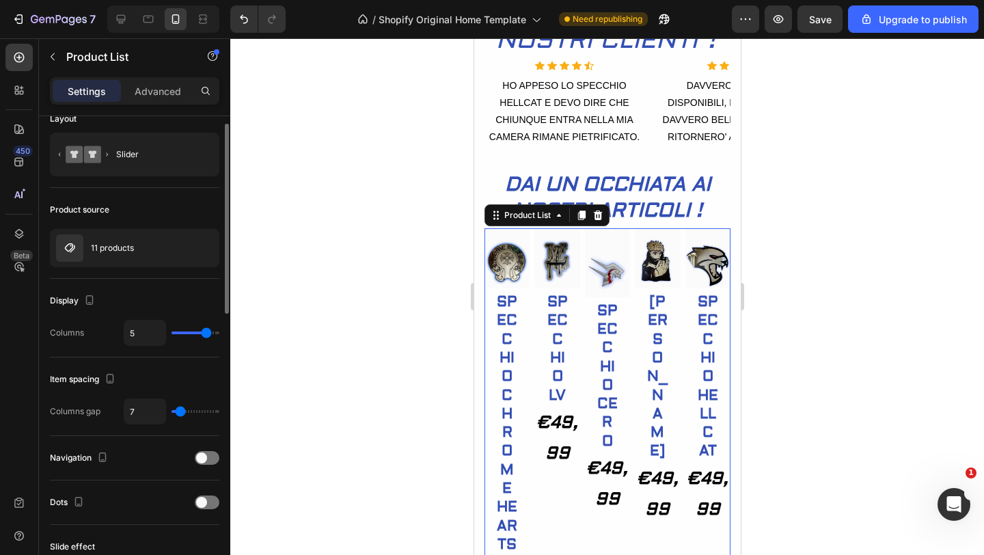
type input "3"
type input "2"
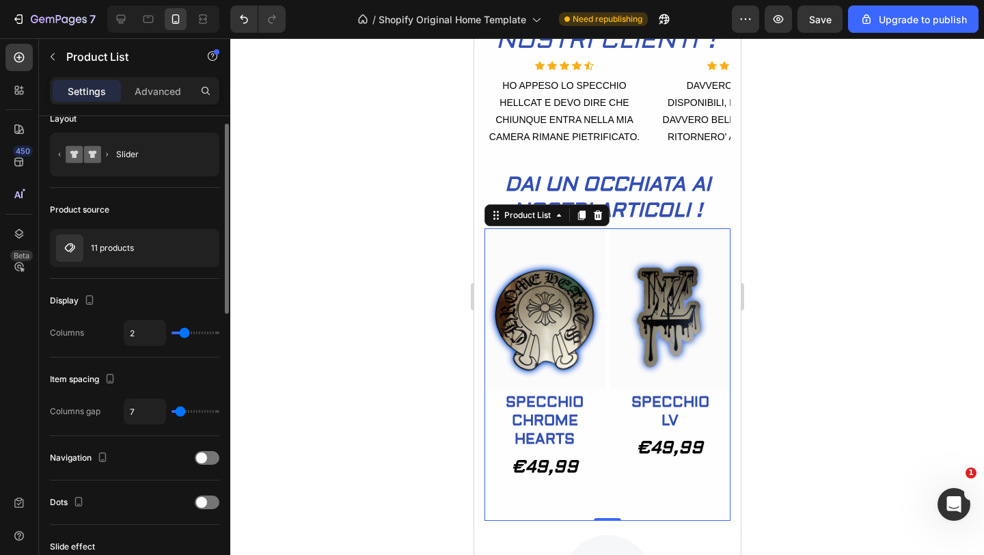
type input "1"
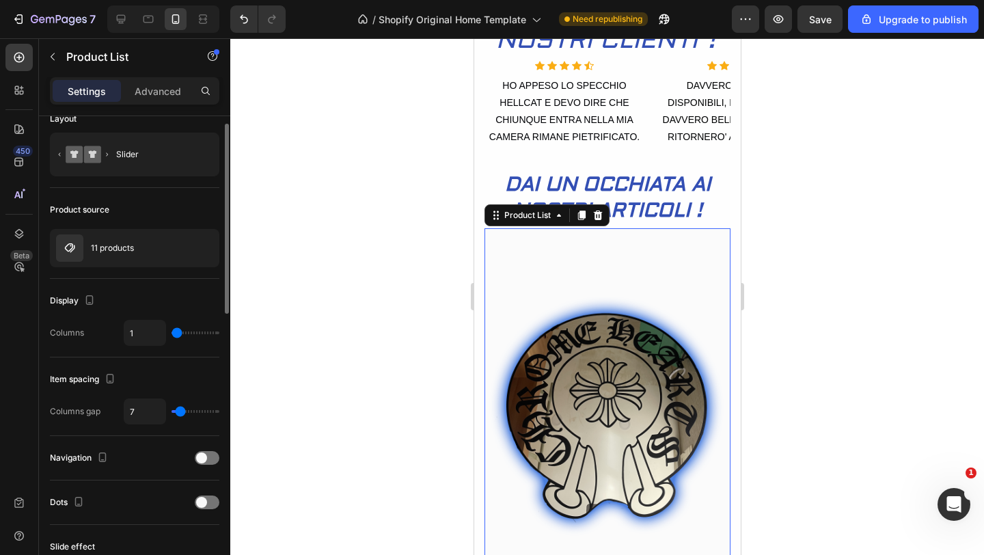
type input "2"
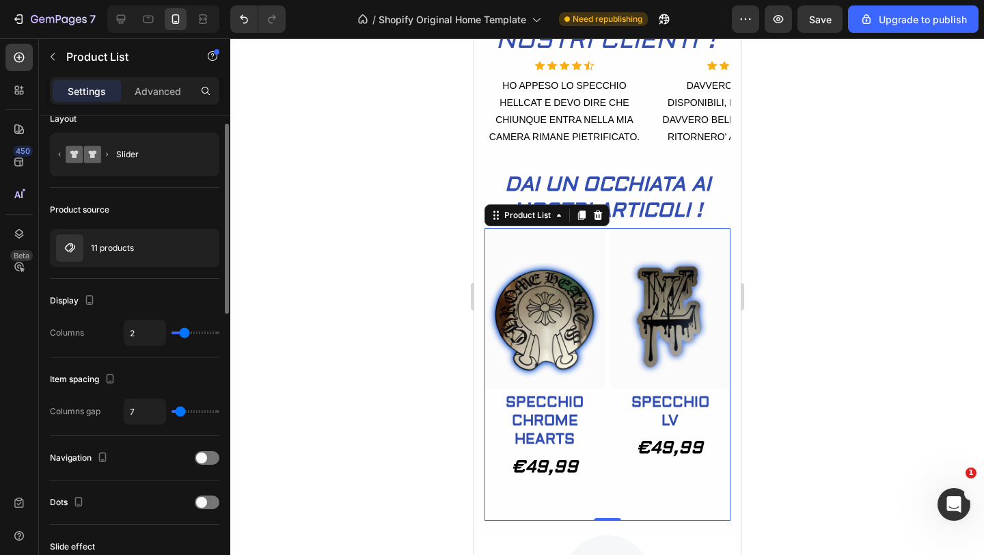
type input "3"
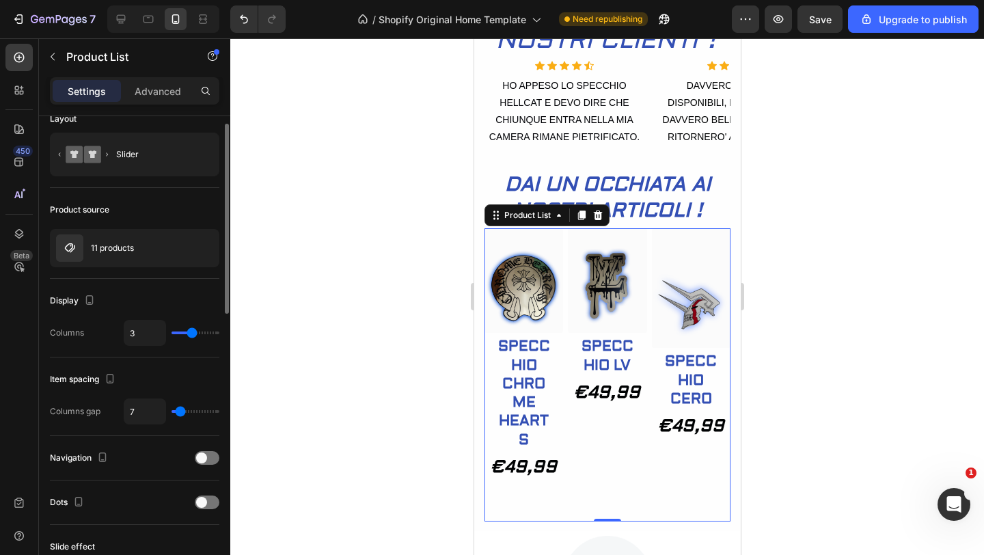
type input "2"
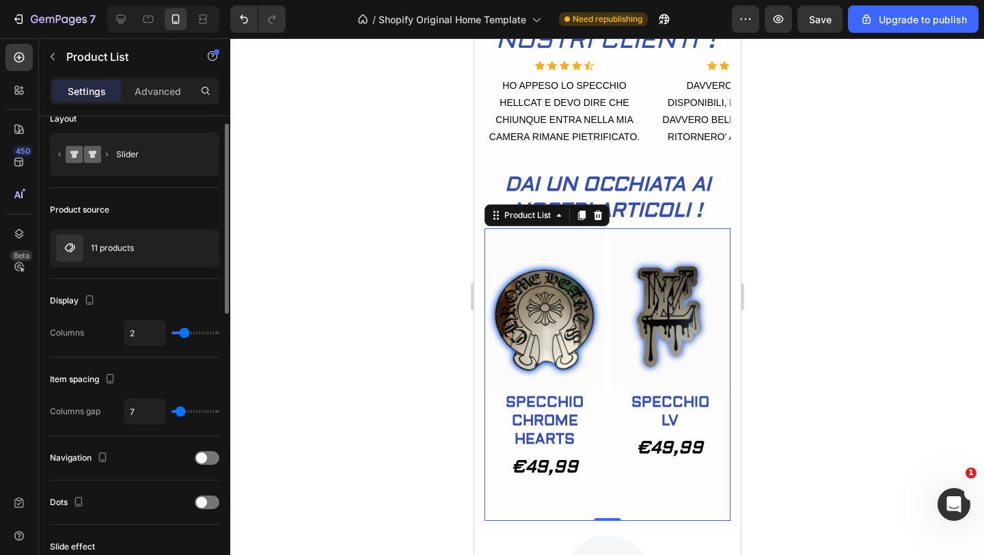
click at [186, 332] on input "range" at bounding box center [195, 332] width 48 height 3
click at [204, 453] on span at bounding box center [201, 457] width 11 height 11
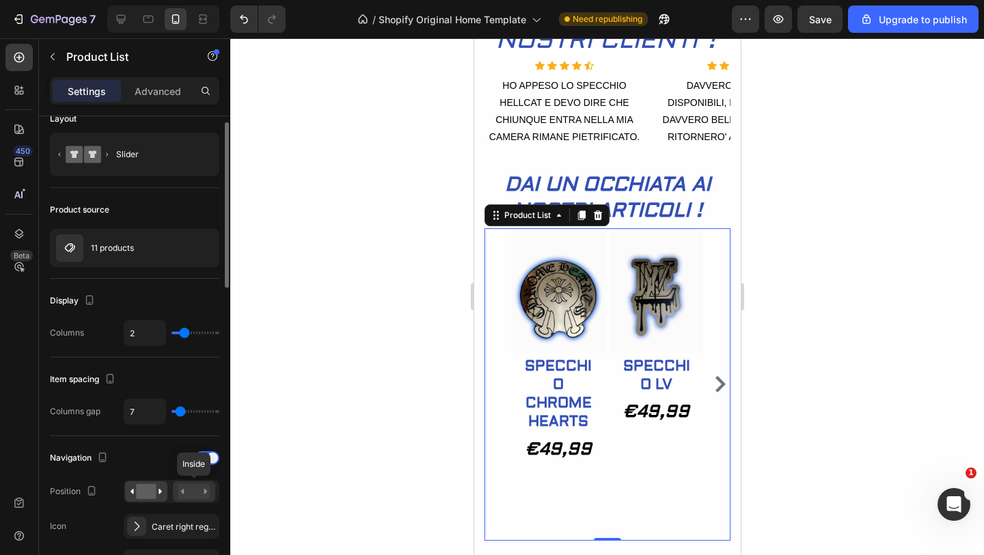
click at [198, 488] on rect at bounding box center [193, 491] width 31 height 15
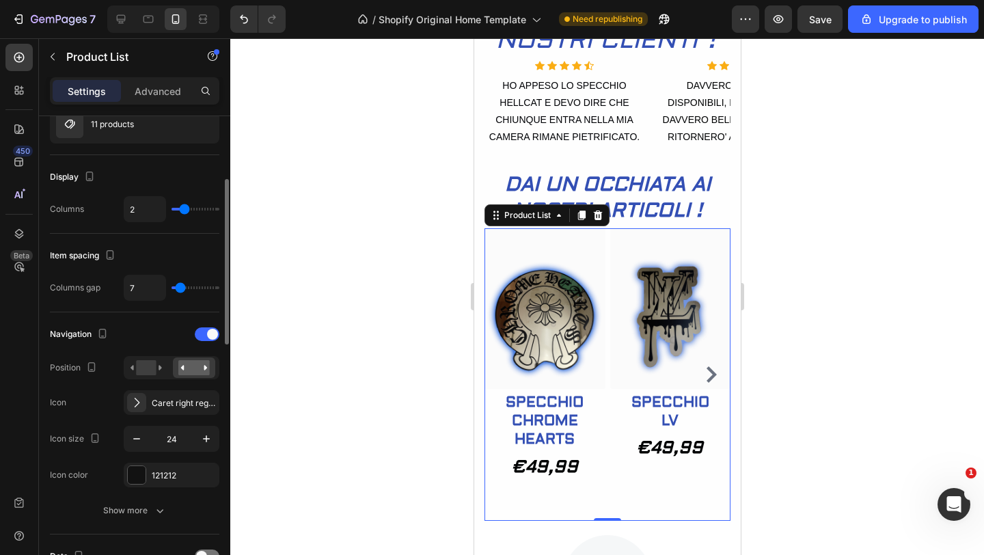
scroll to position [153, 0]
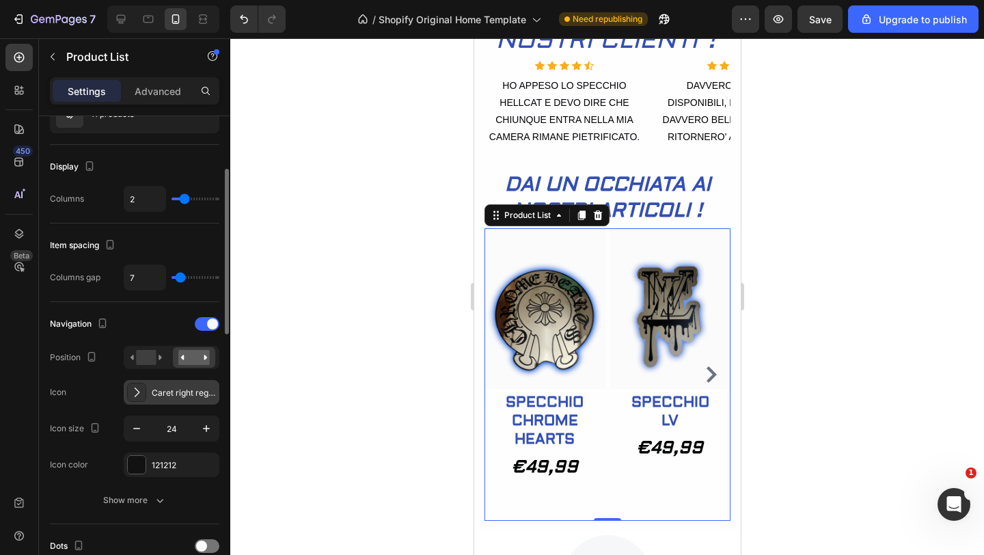
click at [137, 389] on icon at bounding box center [137, 392] width 14 height 14
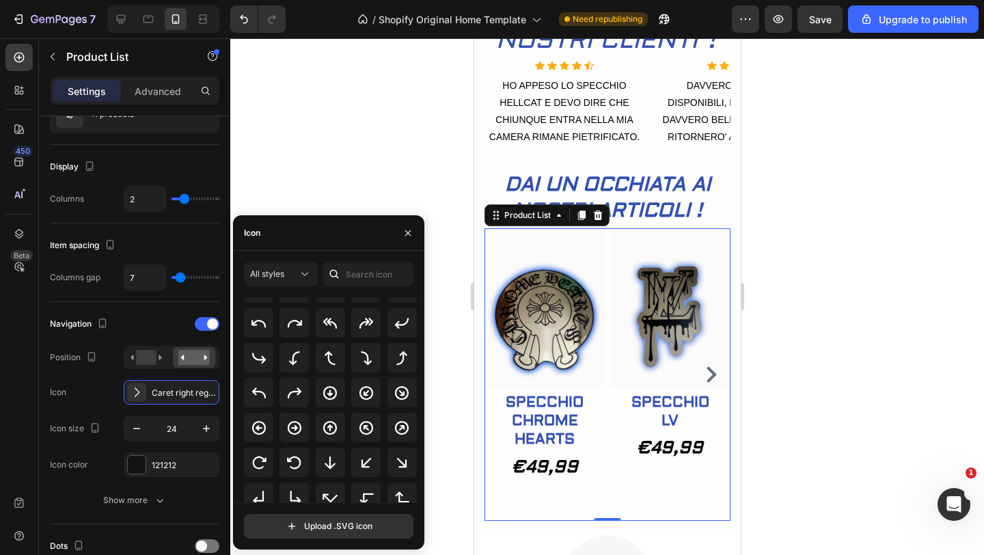
scroll to position [267, 0]
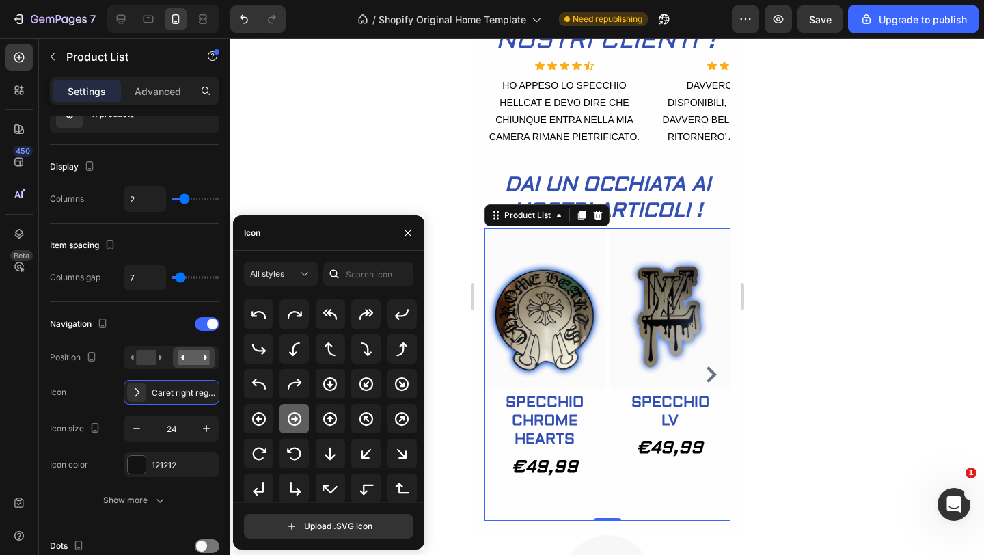
click at [294, 412] on icon at bounding box center [295, 418] width 14 height 14
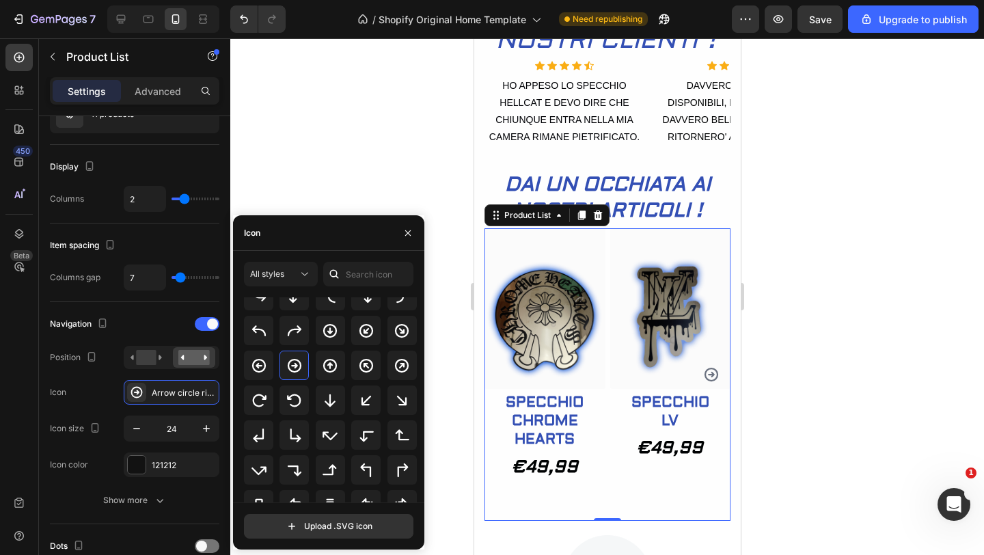
scroll to position [316, 0]
click at [290, 436] on icon at bounding box center [295, 434] width 11 height 14
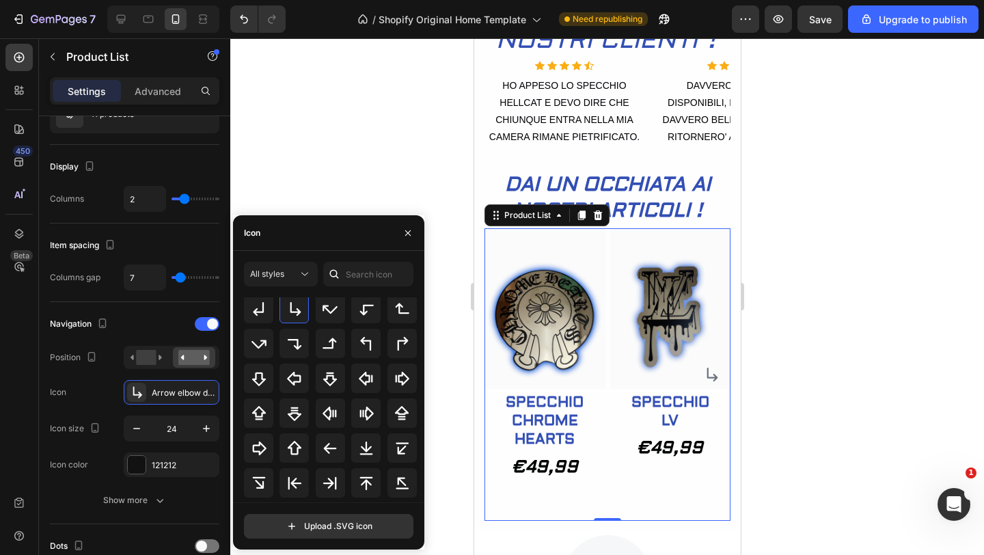
scroll to position [422, 0]
click at [364, 407] on icon at bounding box center [366, 410] width 14 height 14
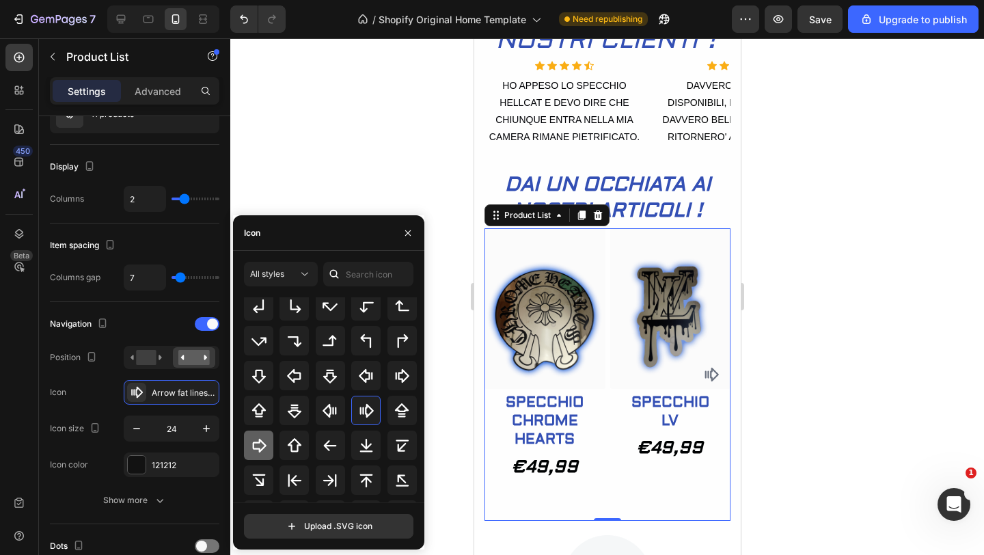
click at [265, 441] on icon at bounding box center [259, 445] width 16 height 16
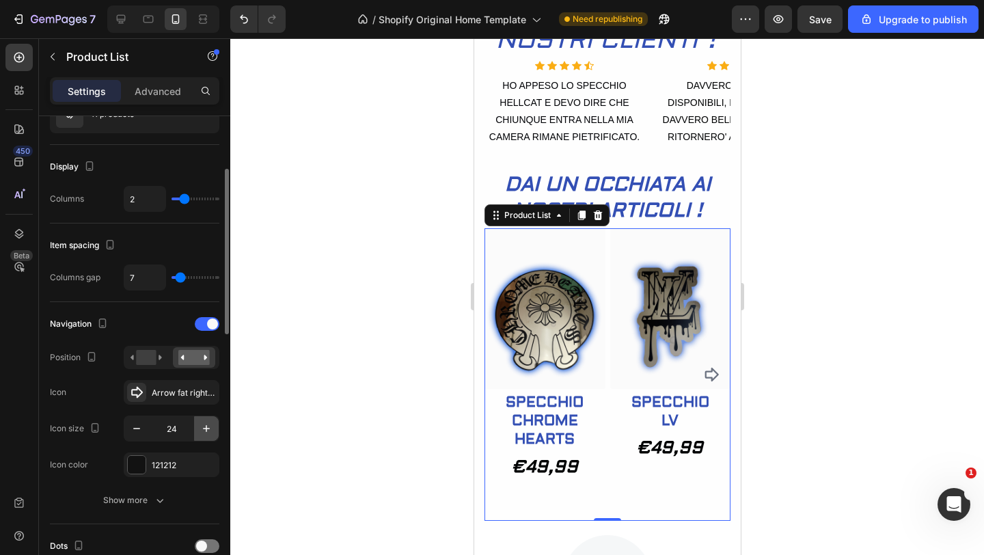
click at [210, 425] on icon "button" at bounding box center [206, 428] width 14 height 14
click at [209, 425] on icon "button" at bounding box center [206, 428] width 14 height 14
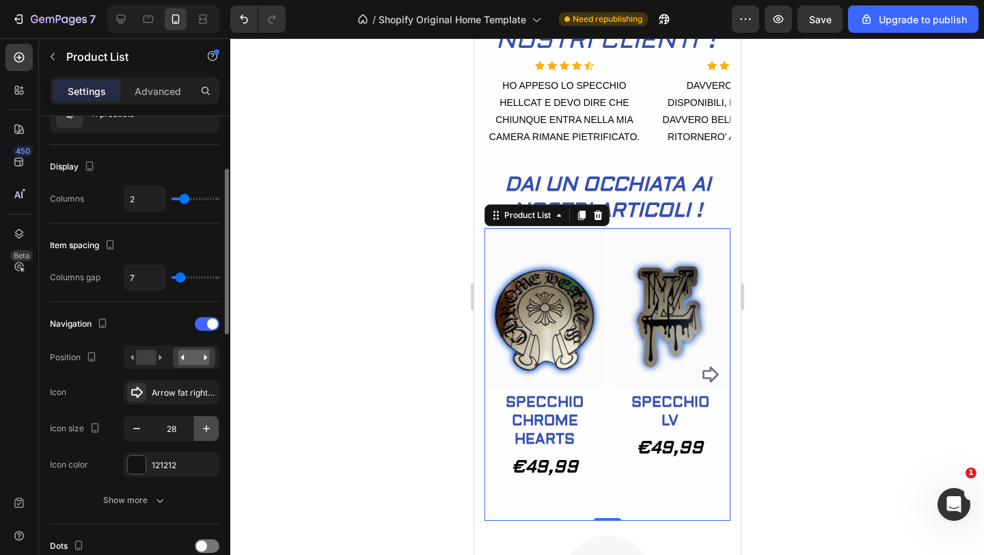
click at [209, 425] on icon "button" at bounding box center [206, 428] width 14 height 14
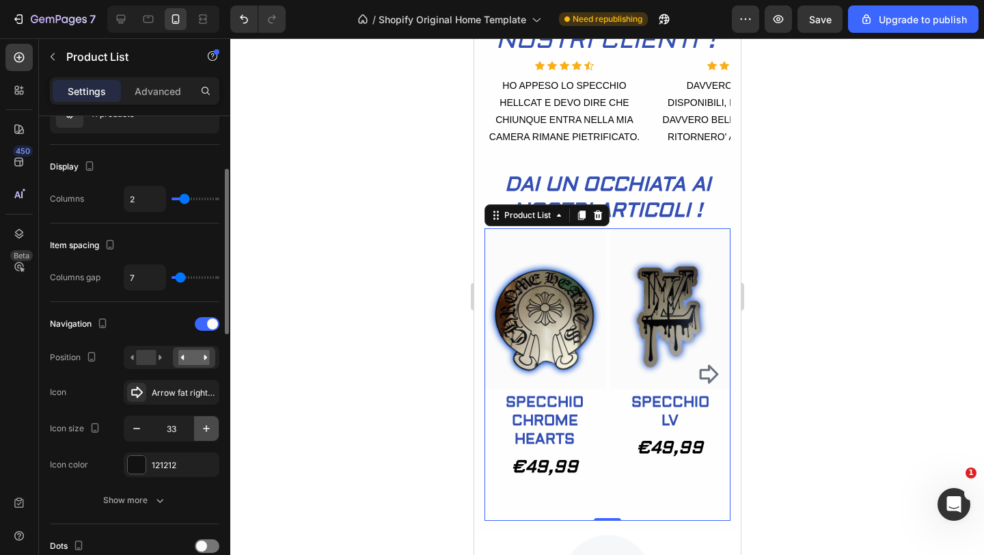
type input "34"
click at [139, 462] on div at bounding box center [137, 465] width 18 height 18
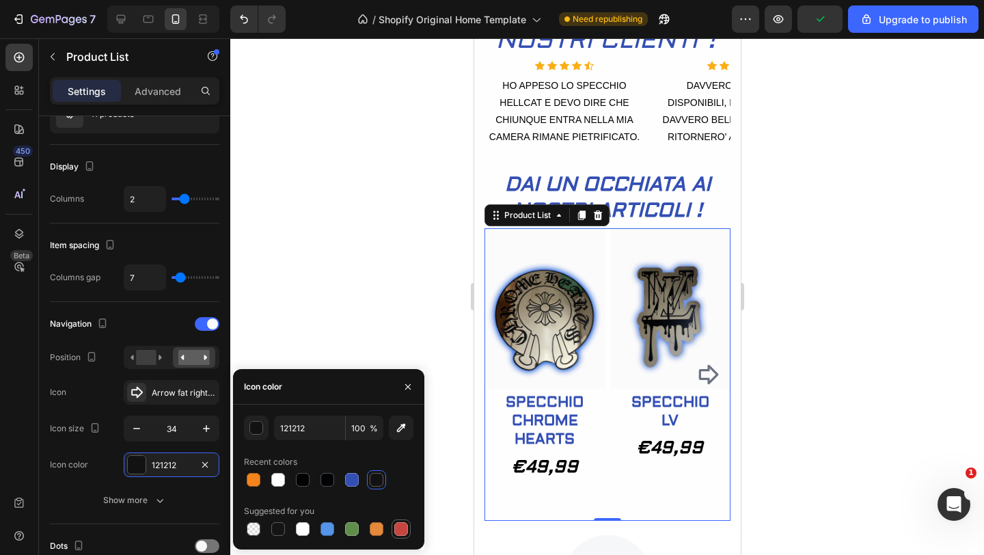
click at [405, 525] on div at bounding box center [401, 529] width 14 height 14
click at [357, 476] on div at bounding box center [352, 480] width 14 height 14
click at [303, 480] on div at bounding box center [303, 480] width 14 height 14
type input "000203"
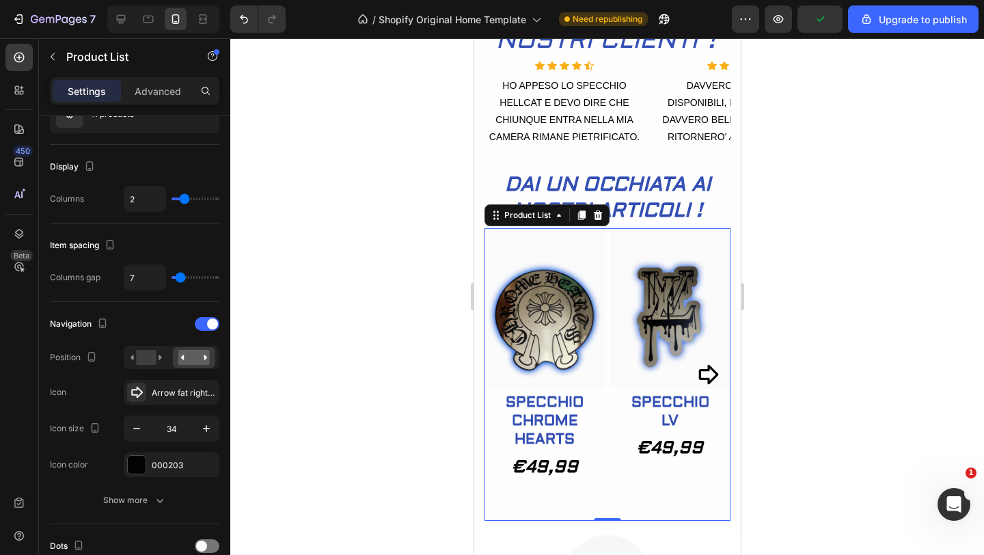
click at [329, 226] on div at bounding box center [606, 296] width 753 height 516
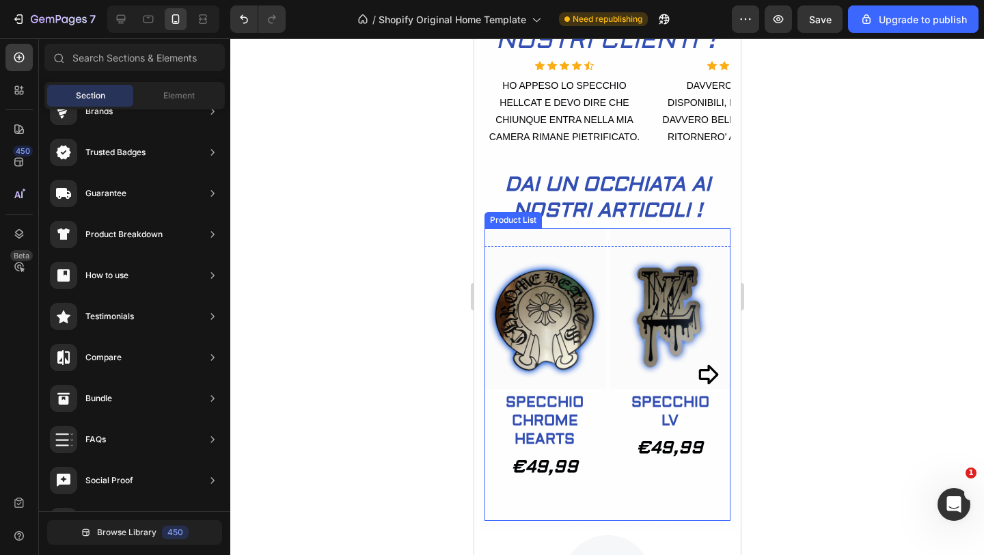
click at [707, 369] on icon "Carousel Next Arrow" at bounding box center [708, 375] width 20 height 20
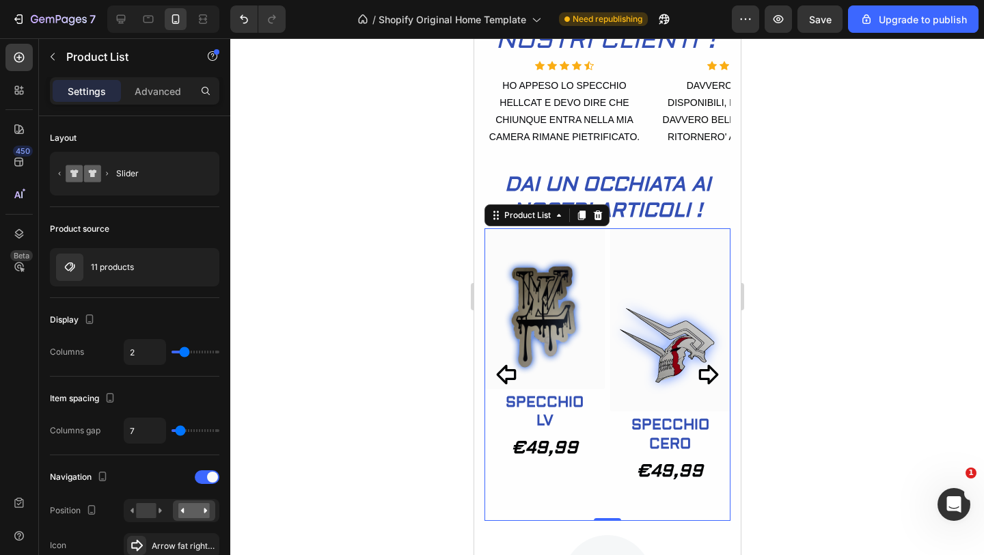
click at [706, 374] on icon "Carousel Next Arrow" at bounding box center [706, 374] width 23 height 23
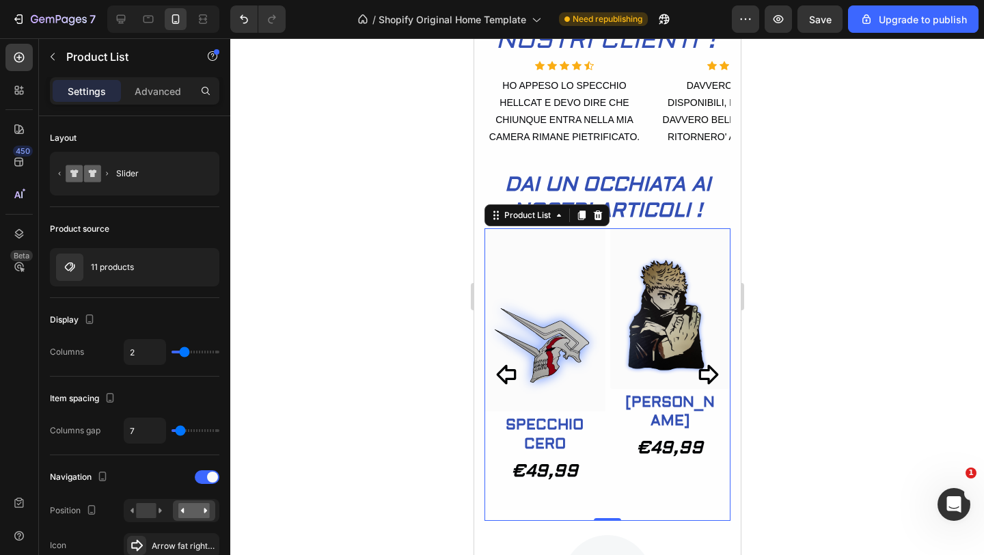
click at [706, 374] on icon "Carousel Next Arrow" at bounding box center [706, 374] width 23 height 23
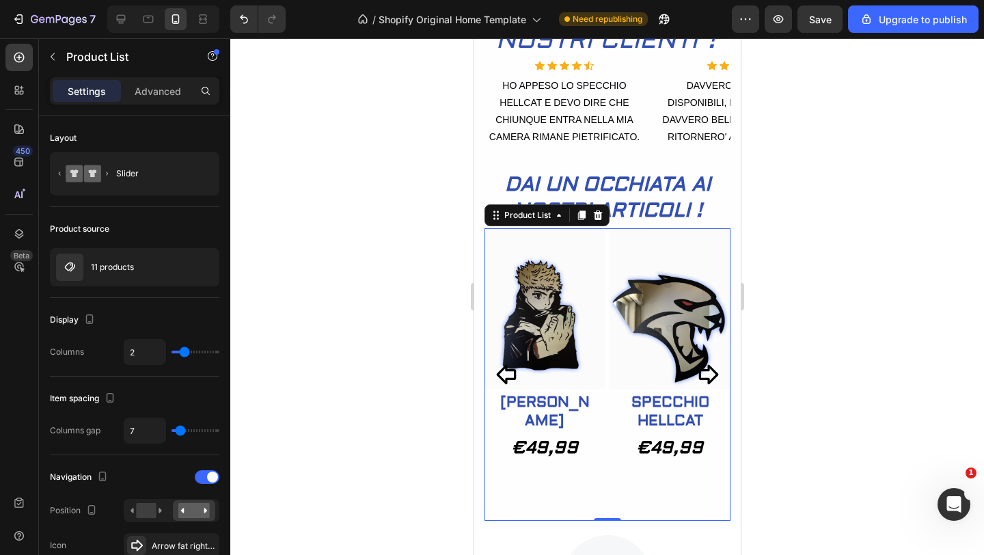
click at [706, 374] on icon "Carousel Next Arrow" at bounding box center [706, 374] width 23 height 23
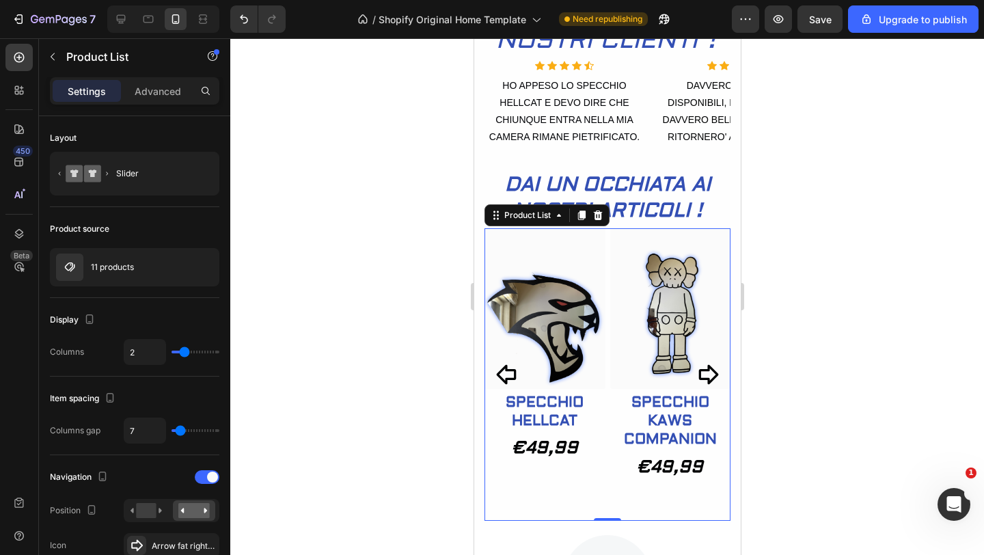
click at [706, 374] on icon "Carousel Next Arrow" at bounding box center [706, 374] width 23 height 23
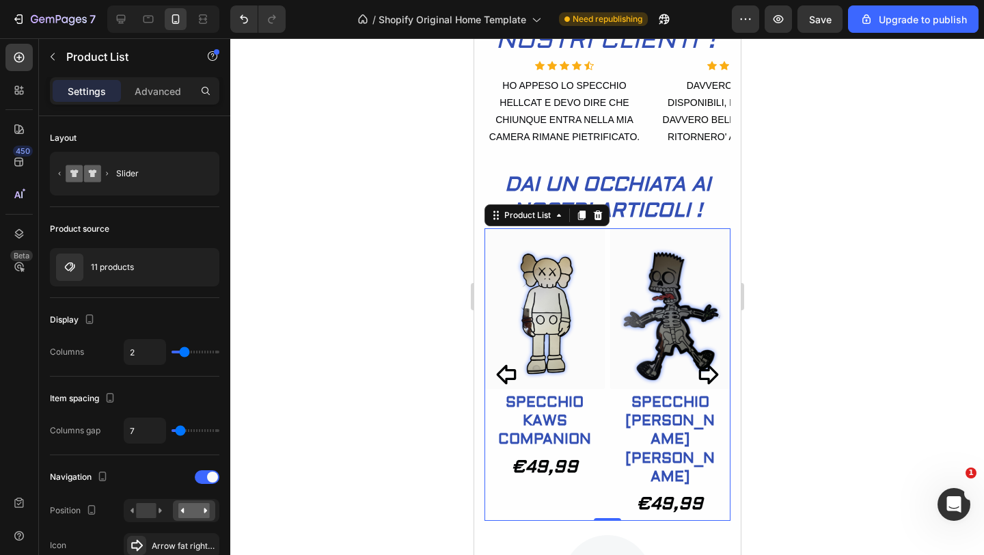
click at [706, 374] on icon "Carousel Next Arrow" at bounding box center [706, 374] width 23 height 23
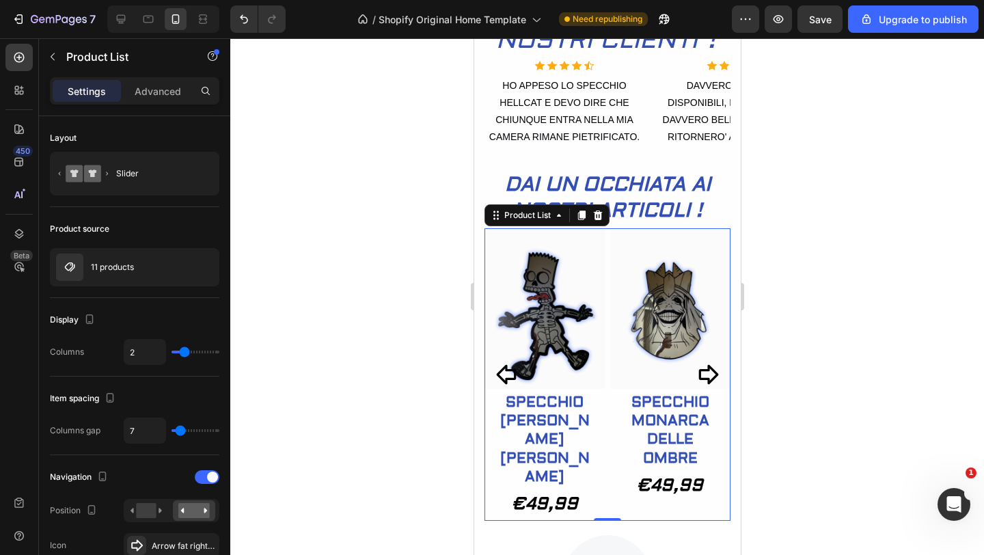
click at [706, 374] on icon "Carousel Next Arrow" at bounding box center [706, 374] width 23 height 23
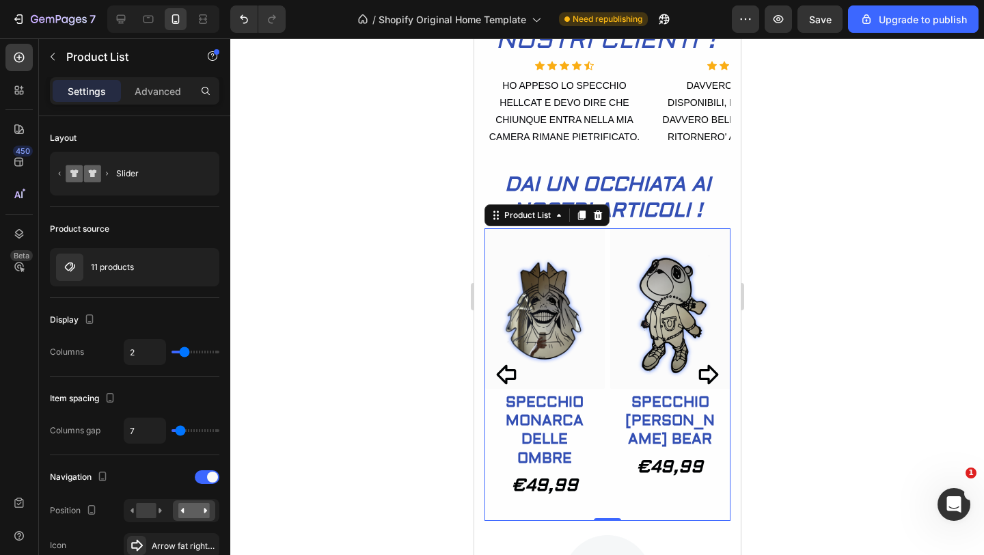
click at [508, 373] on icon "Carousel Back Arrow" at bounding box center [506, 374] width 23 height 23
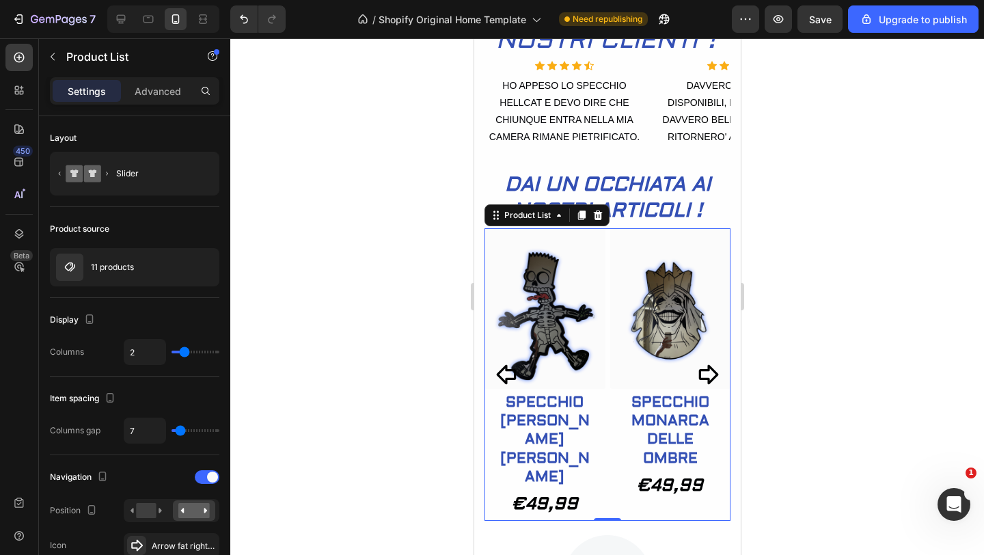
click at [508, 374] on icon "Carousel Back Arrow" at bounding box center [506, 374] width 23 height 23
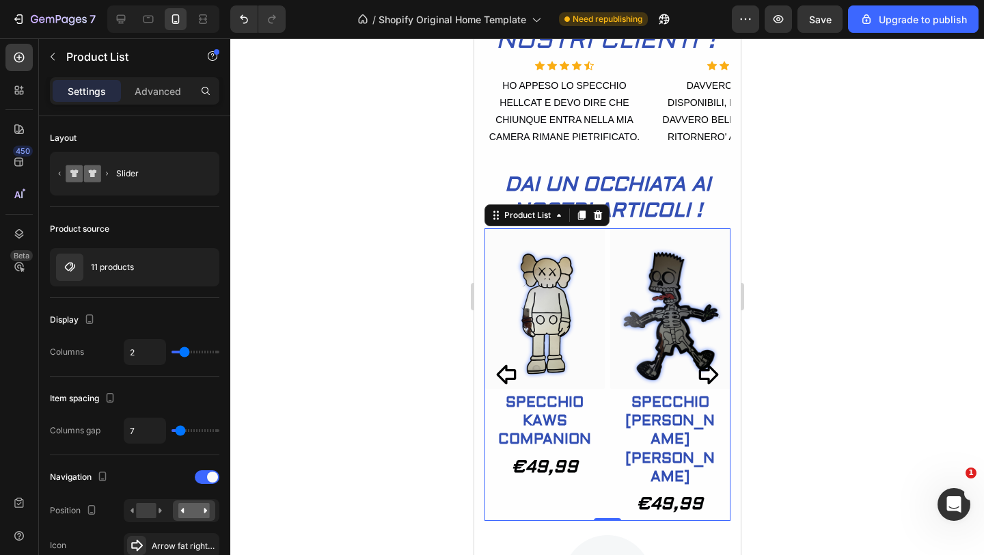
click at [508, 374] on icon "Carousel Back Arrow" at bounding box center [506, 374] width 23 height 23
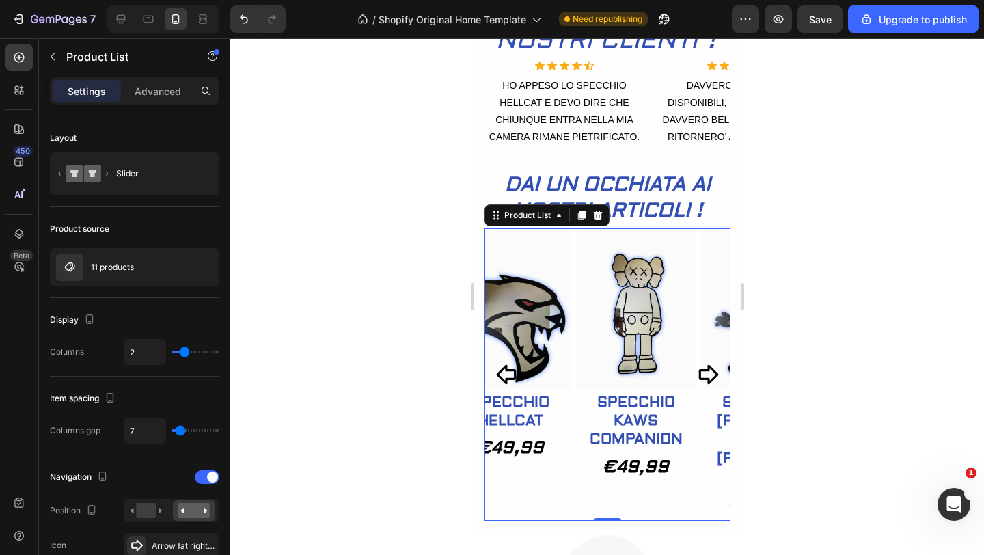
click at [508, 374] on icon "Carousel Back Arrow" at bounding box center [506, 374] width 23 height 23
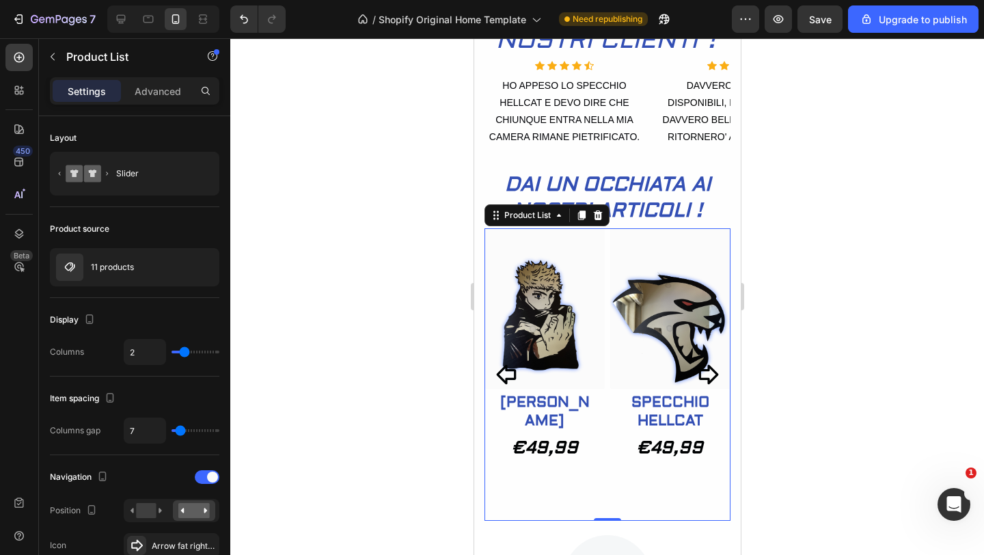
click at [508, 374] on icon "Carousel Back Arrow" at bounding box center [506, 374] width 23 height 23
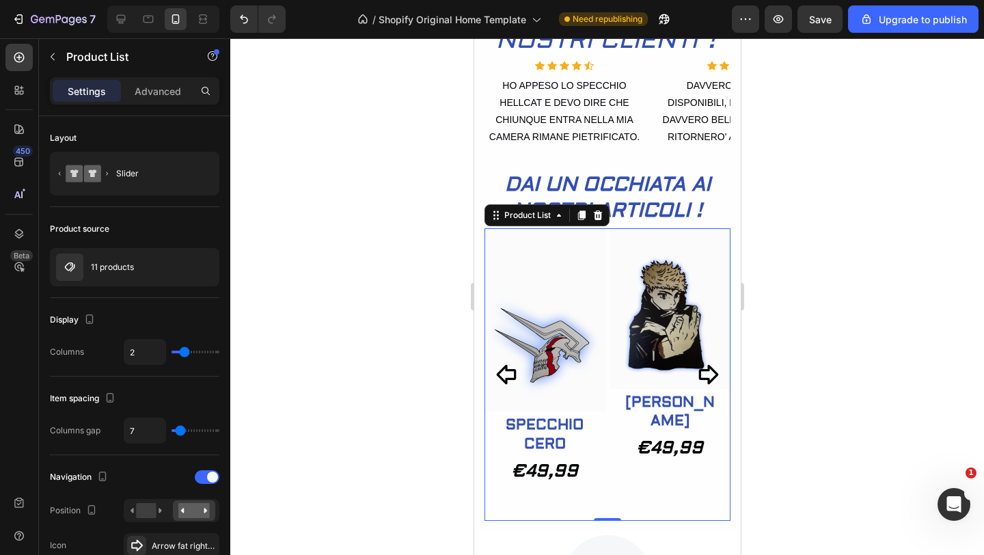
click at [508, 374] on icon "Carousel Back Arrow" at bounding box center [506, 374] width 23 height 23
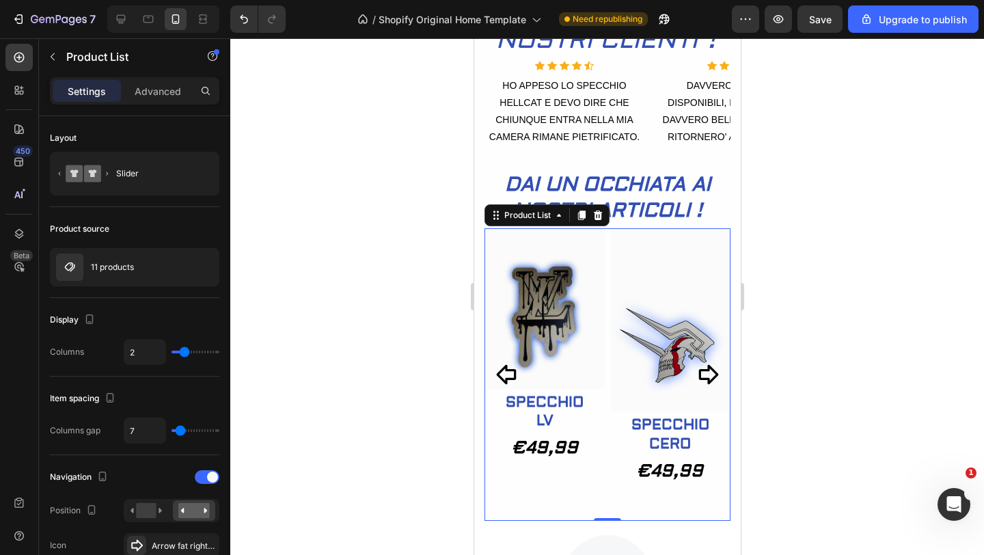
click at [508, 374] on icon "Carousel Back Arrow" at bounding box center [506, 374] width 23 height 23
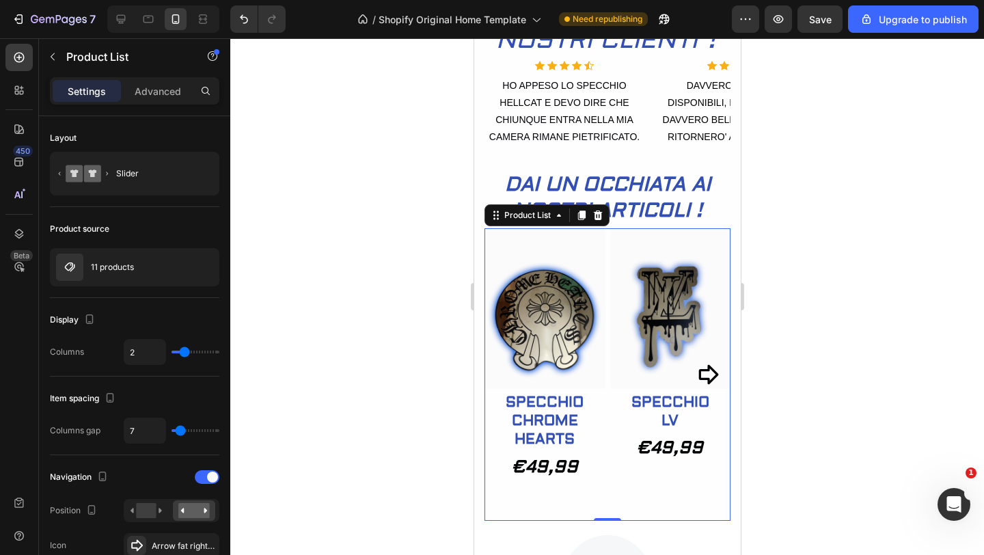
click at [508, 374] on img at bounding box center [544, 308] width 121 height 161
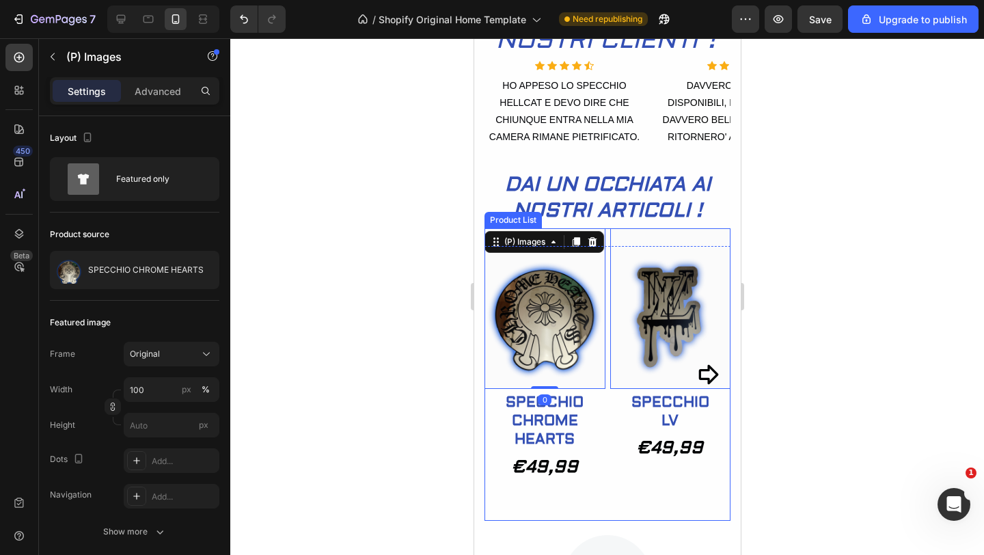
click at [710, 376] on icon "Carousel Next Arrow" at bounding box center [706, 374] width 23 height 23
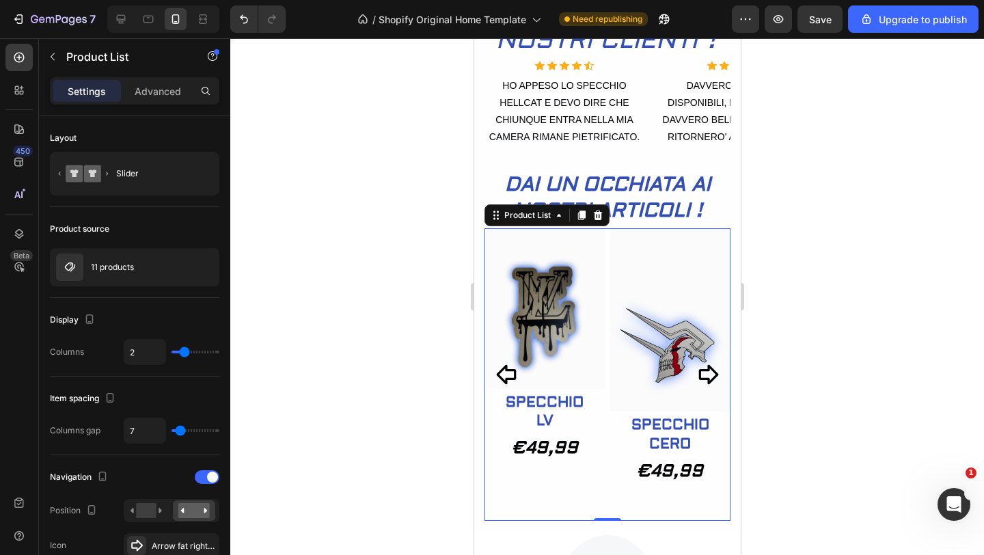
click at [710, 376] on icon "Carousel Next Arrow" at bounding box center [706, 374] width 23 height 23
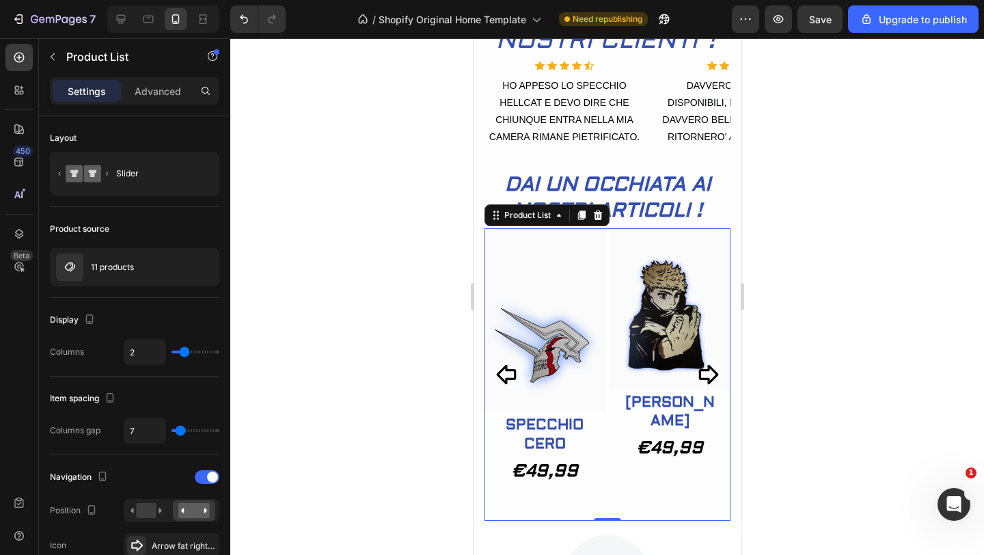
click at [710, 376] on icon "Carousel Next Arrow" at bounding box center [706, 374] width 23 height 23
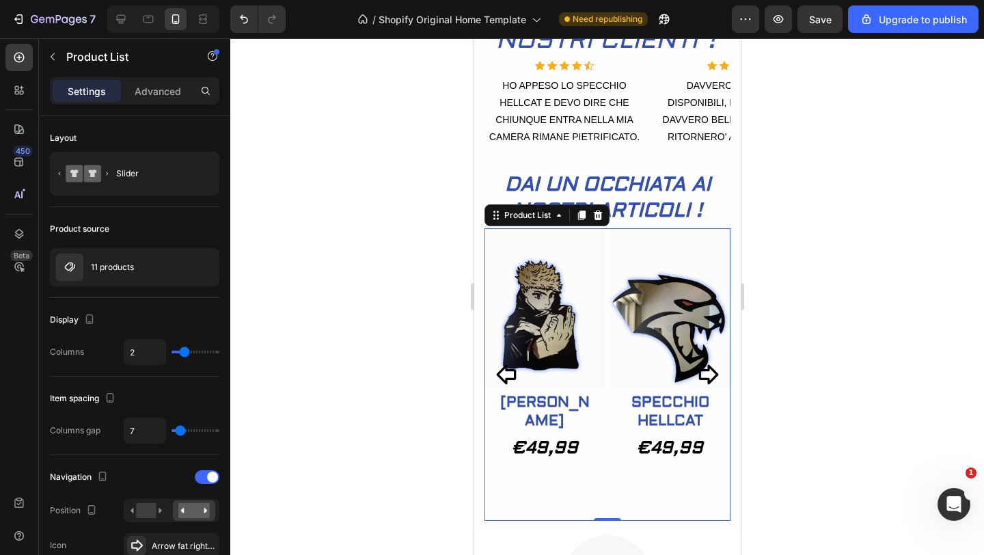
click at [710, 376] on icon "Carousel Next Arrow" at bounding box center [706, 374] width 23 height 23
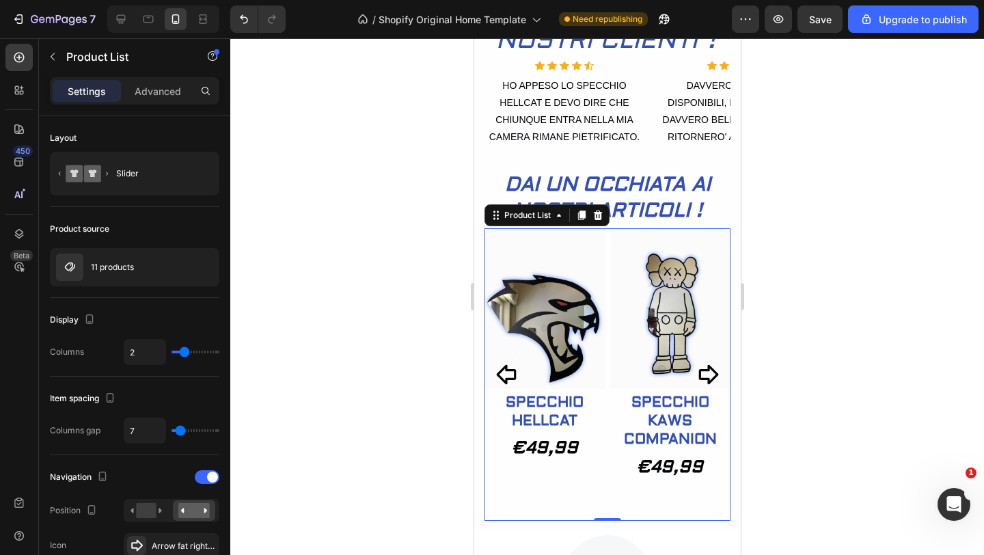
click at [710, 376] on icon "Carousel Next Arrow" at bounding box center [706, 374] width 23 height 23
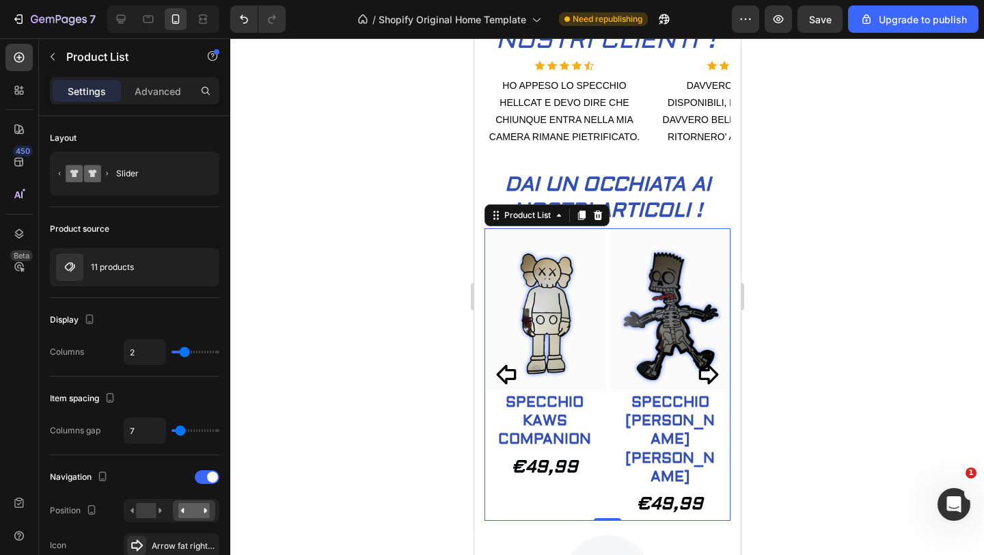
click at [710, 376] on icon "Carousel Next Arrow" at bounding box center [706, 374] width 23 height 23
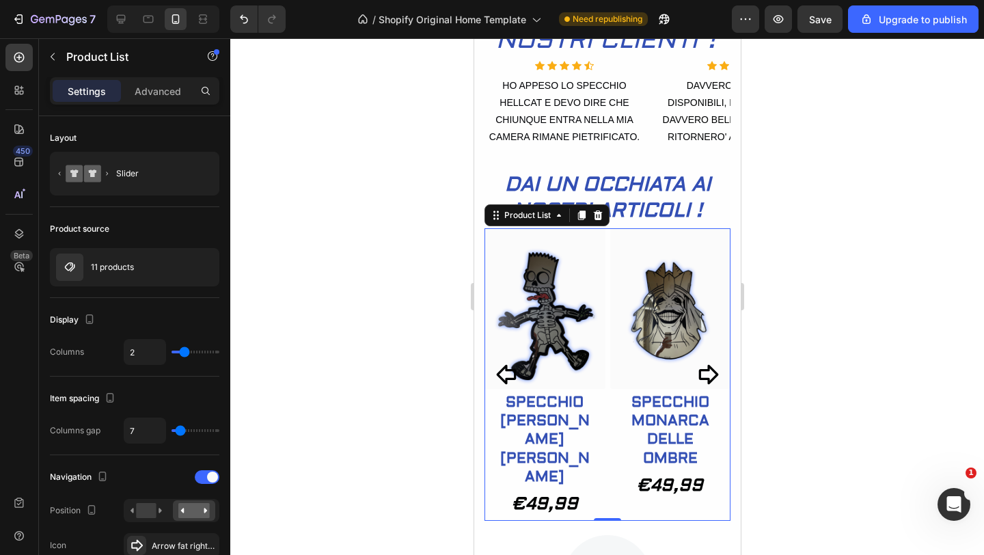
click at [710, 376] on icon "Carousel Next Arrow" at bounding box center [706, 374] width 23 height 23
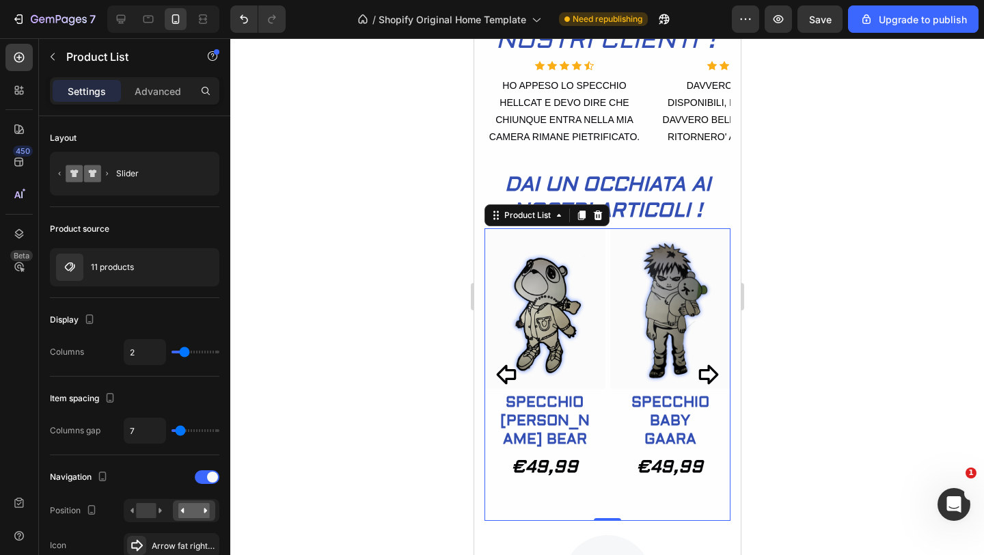
click at [710, 376] on icon "Carousel Next Arrow" at bounding box center [706, 374] width 23 height 23
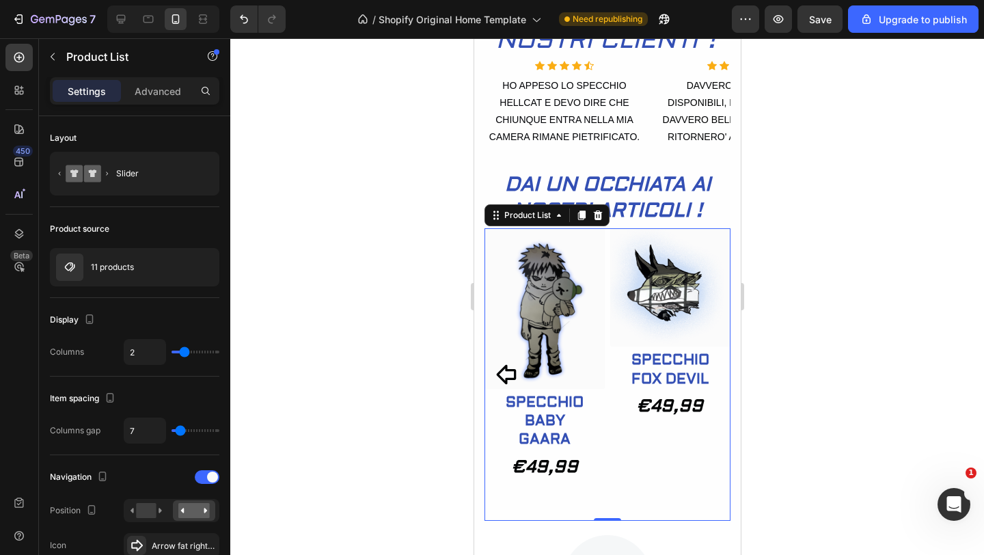
click at [710, 376] on h2 "SPECCHIO FOX DEVIL" at bounding box center [669, 369] width 99 height 40
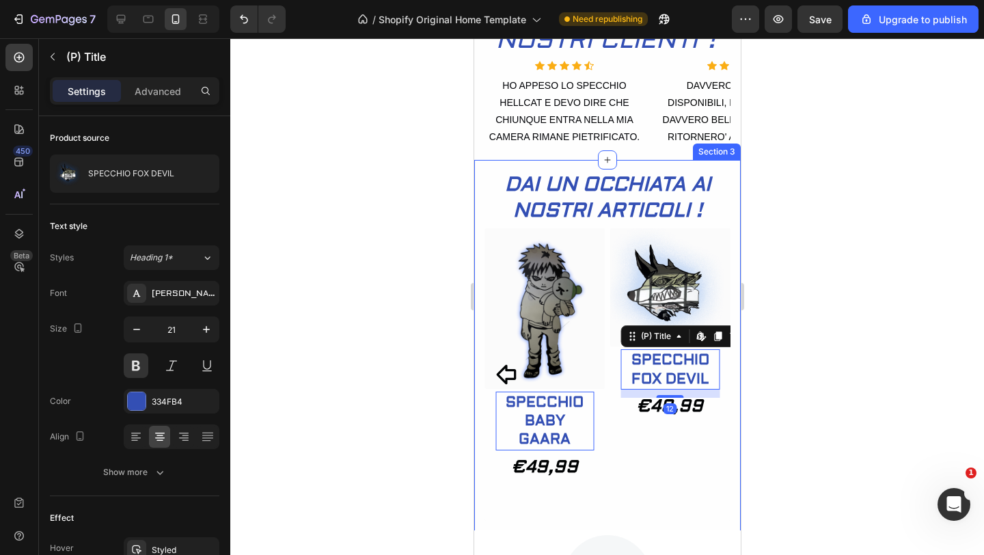
click at [786, 344] on div at bounding box center [606, 296] width 753 height 516
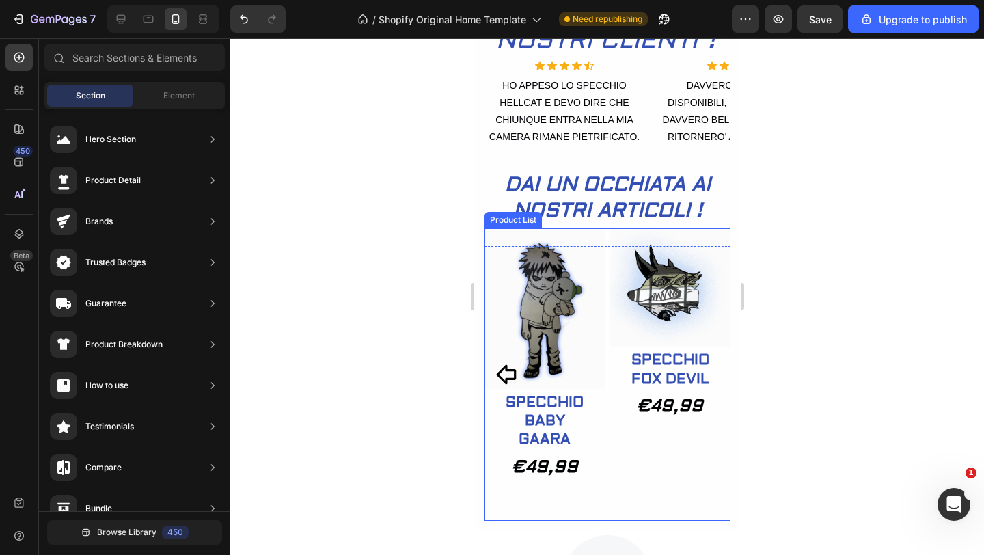
click at [509, 370] on icon "Carousel Back Arrow" at bounding box center [506, 375] width 20 height 20
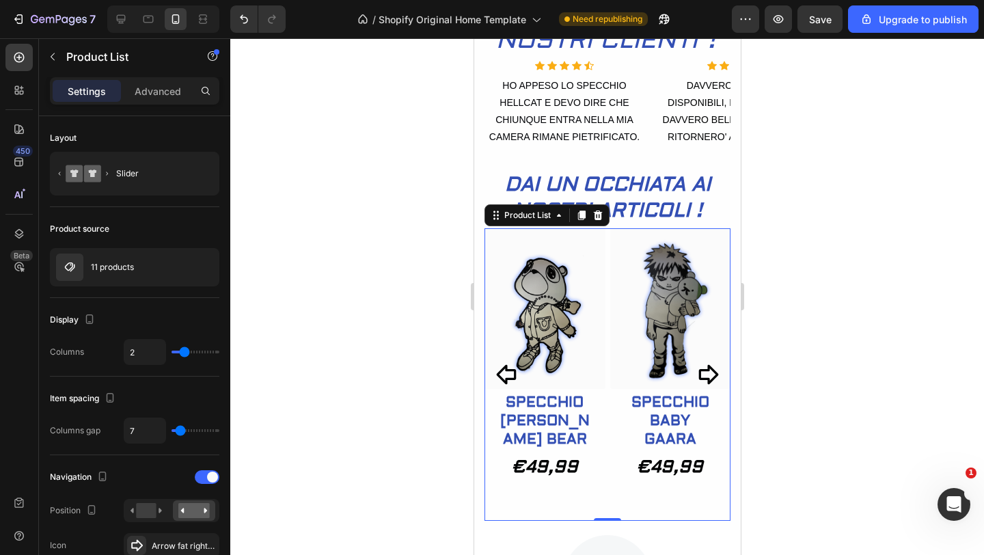
click at [509, 370] on icon "Carousel Back Arrow" at bounding box center [506, 375] width 20 height 20
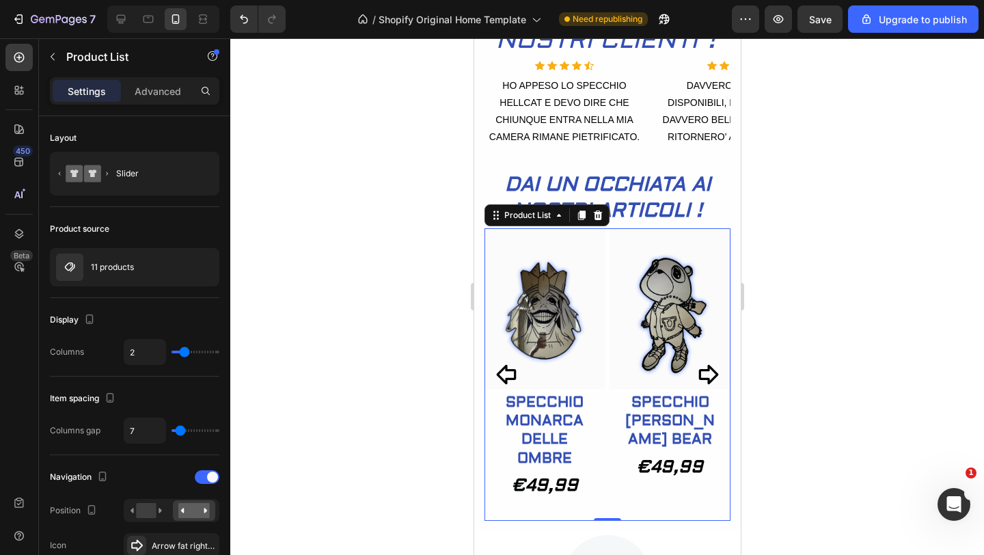
click at [509, 370] on icon "Carousel Back Arrow" at bounding box center [506, 375] width 20 height 20
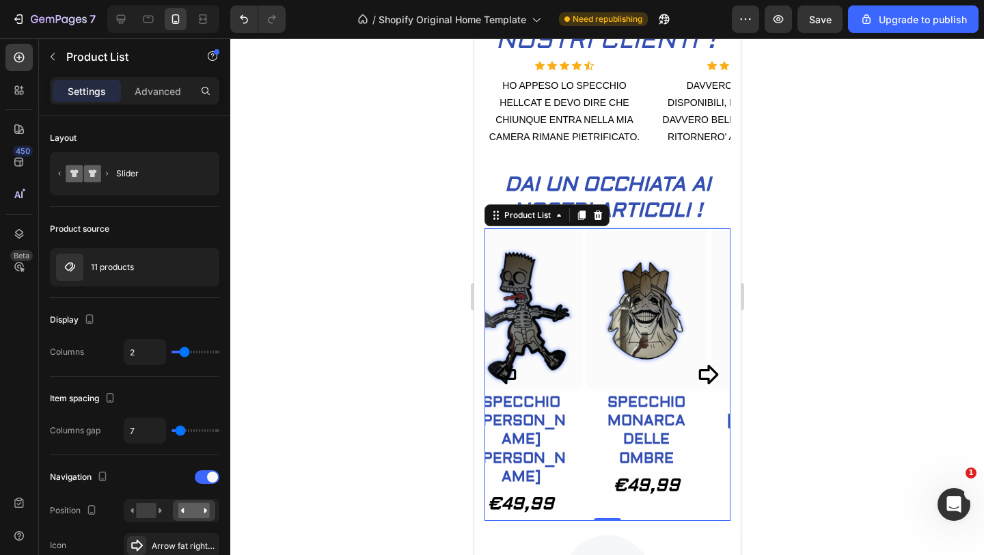
click at [509, 370] on icon "Carousel Back Arrow" at bounding box center [506, 375] width 20 height 20
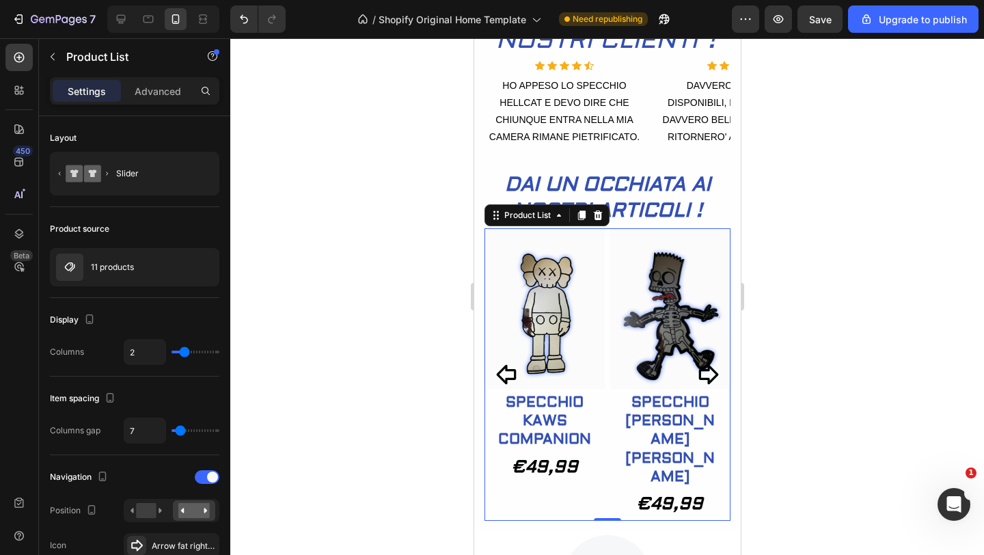
click at [509, 370] on icon "Carousel Back Arrow" at bounding box center [506, 375] width 20 height 20
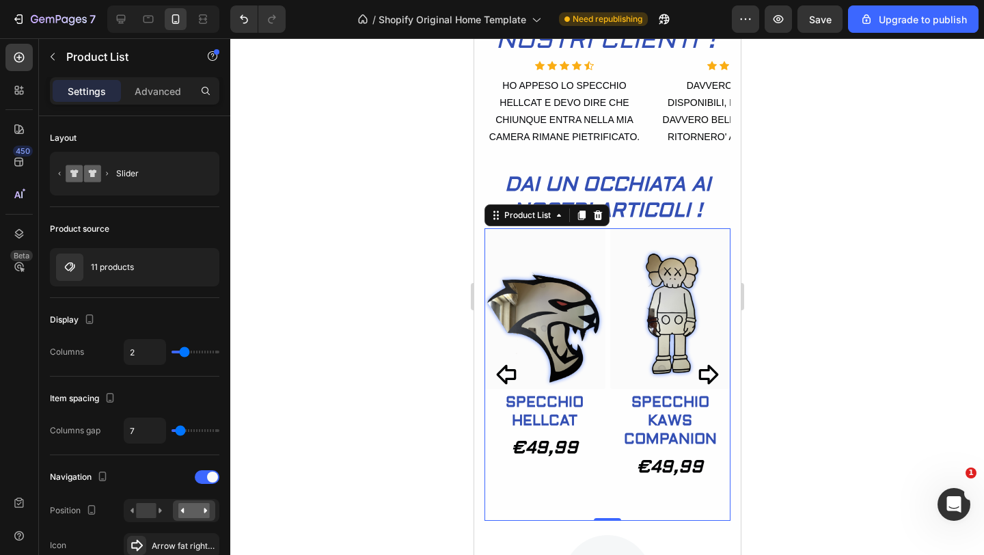
click at [509, 370] on icon "Carousel Back Arrow" at bounding box center [506, 375] width 20 height 20
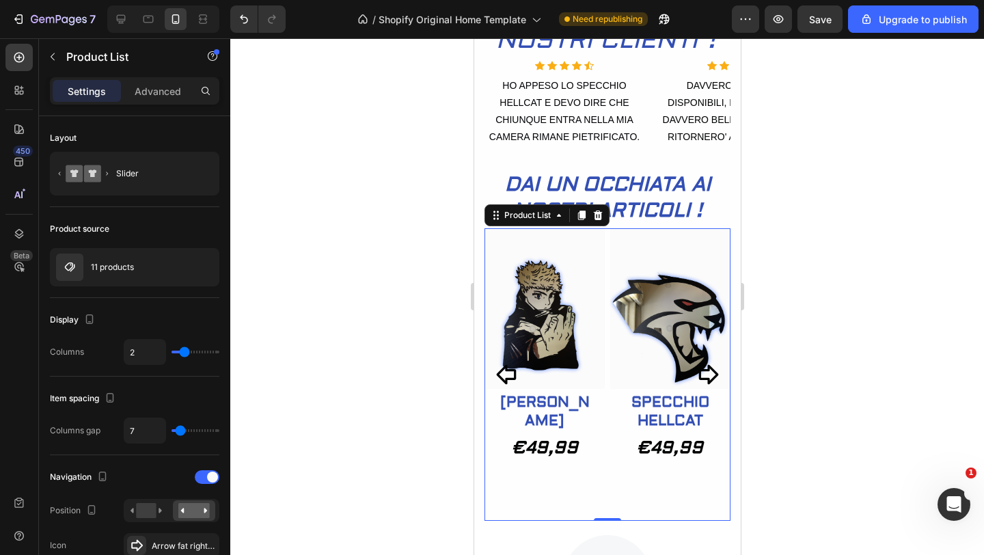
click at [509, 370] on icon "Carousel Back Arrow" at bounding box center [506, 375] width 20 height 20
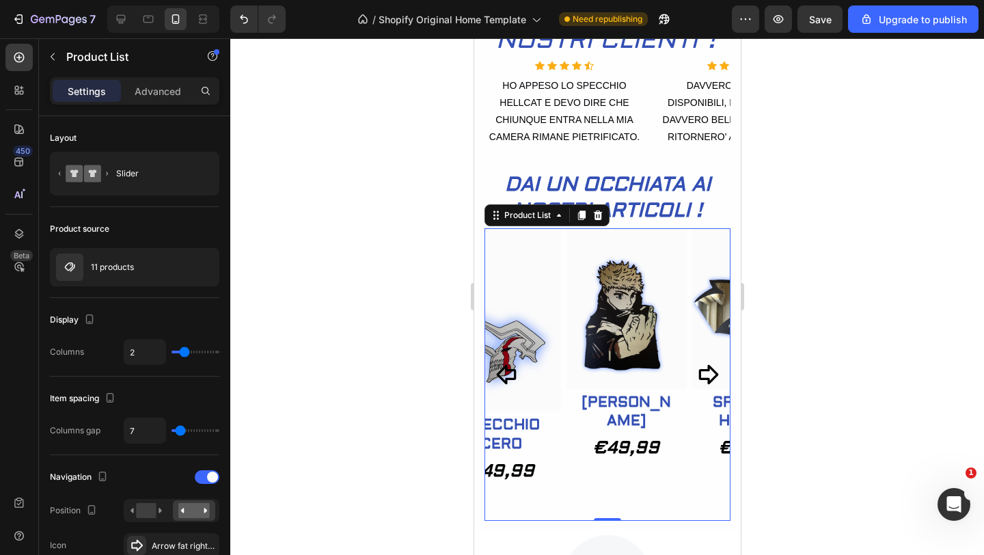
click at [509, 370] on icon "Carousel Back Arrow" at bounding box center [506, 375] width 20 height 20
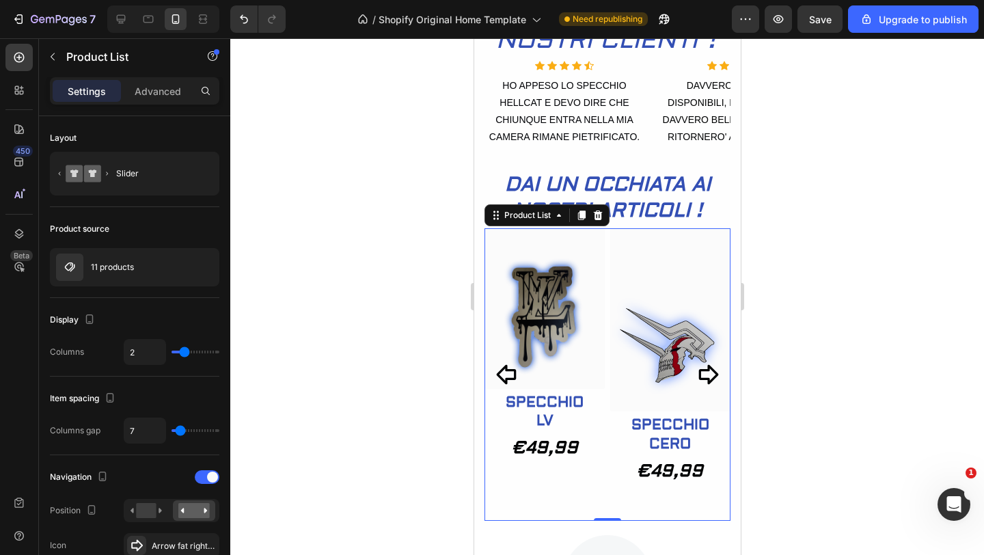
click at [509, 370] on icon "Carousel Back Arrow" at bounding box center [506, 375] width 20 height 20
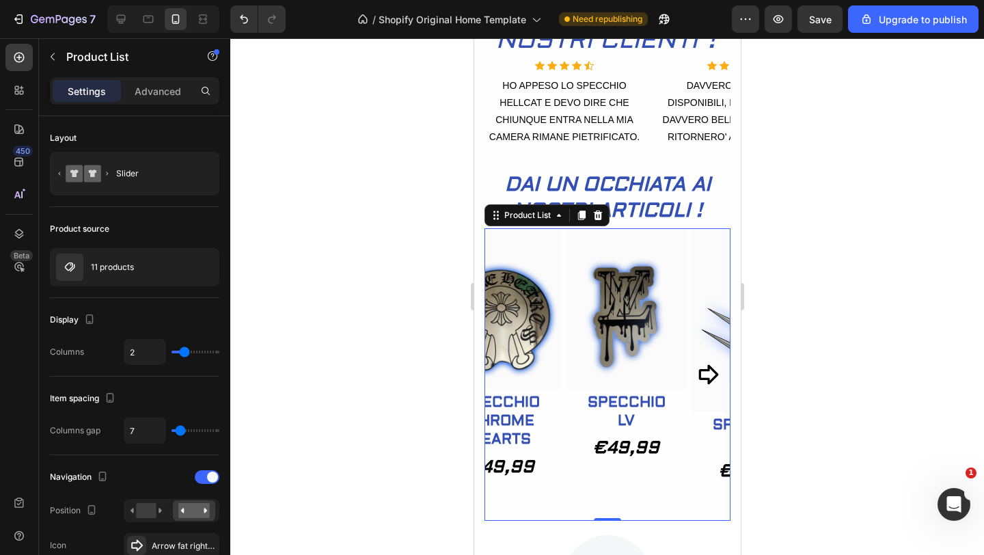
click at [509, 370] on img at bounding box center [500, 308] width 121 height 161
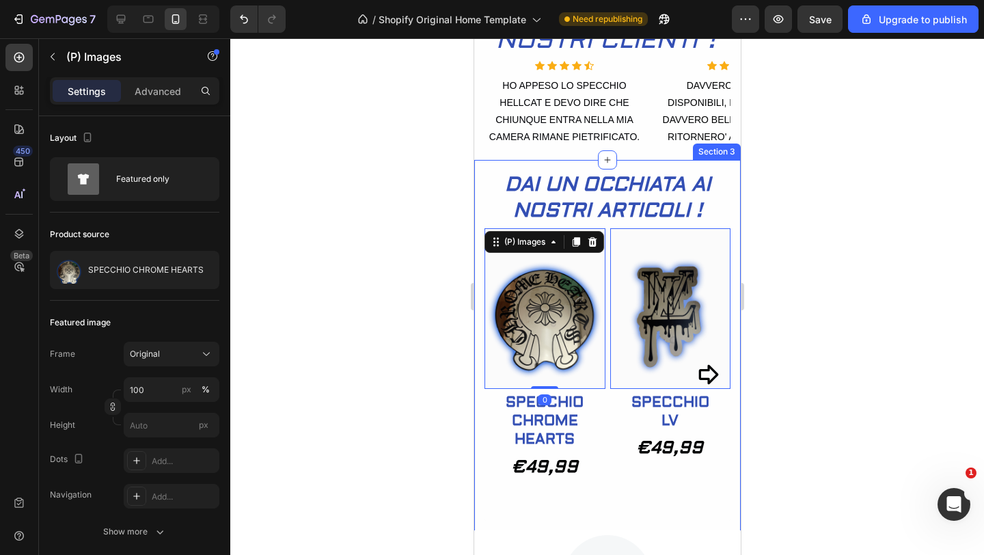
click at [443, 345] on div at bounding box center [606, 296] width 753 height 516
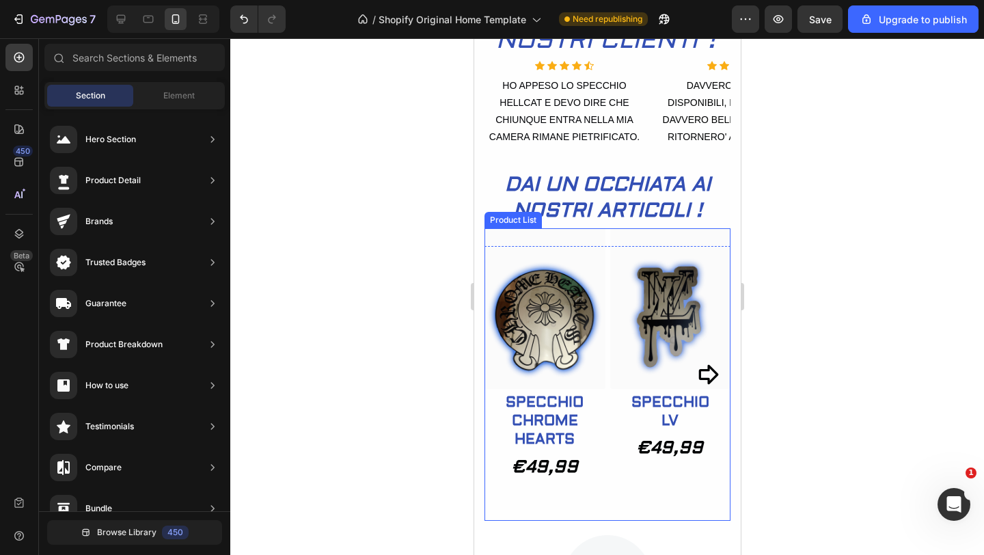
click at [620, 473] on div "(P) Images Row SPECCHIO LV (P) Title Row €49,99 Product Price Product Price Pro…" at bounding box center [669, 374] width 121 height 293
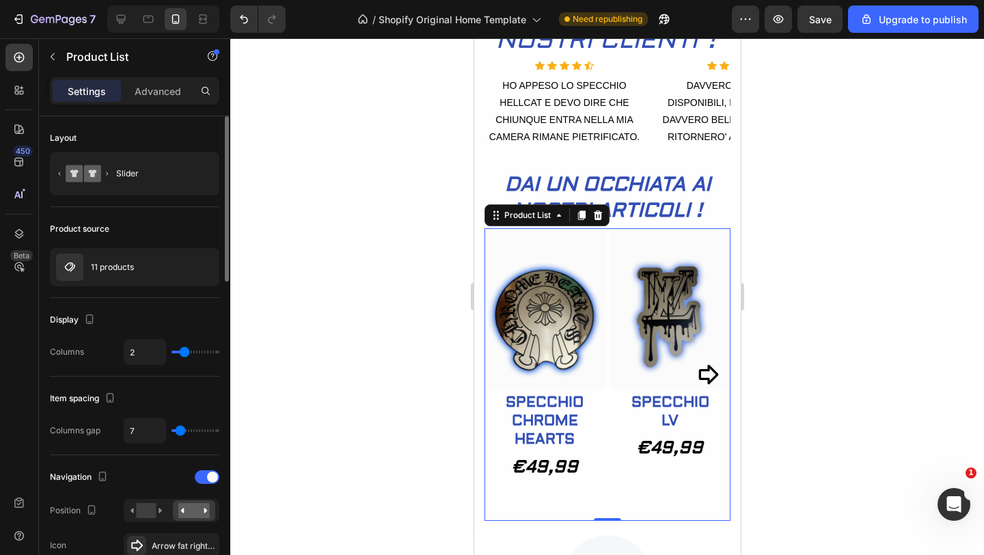
type input "3"
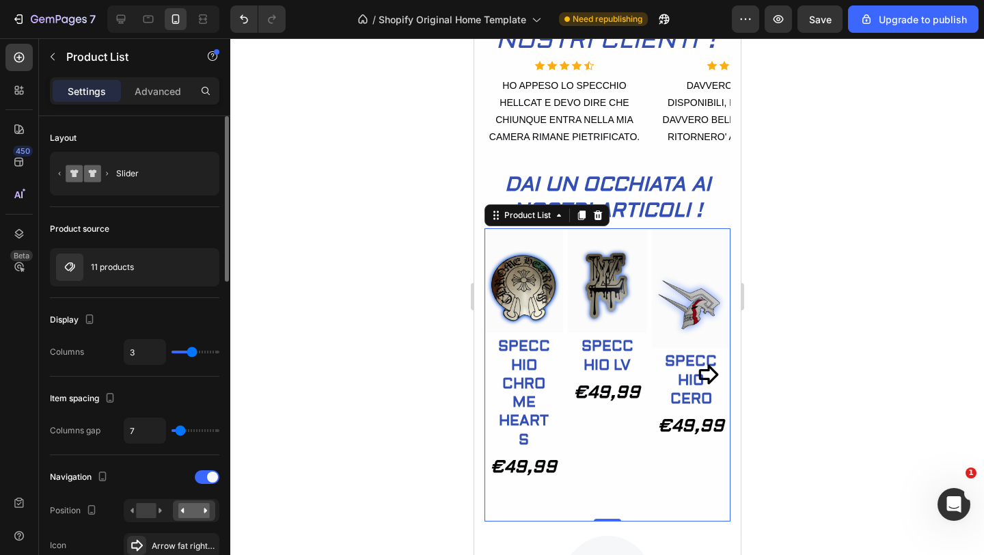
type input "3"
click at [191, 350] on input "range" at bounding box center [195, 351] width 48 height 3
click at [303, 326] on div at bounding box center [606, 296] width 753 height 516
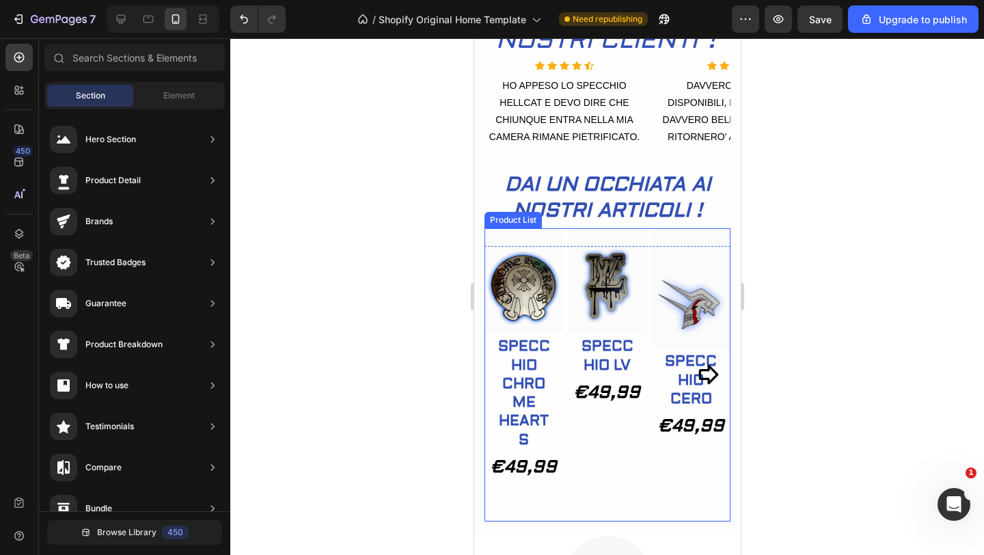
click at [710, 384] on icon "Carousel Next Arrow" at bounding box center [706, 374] width 23 height 23
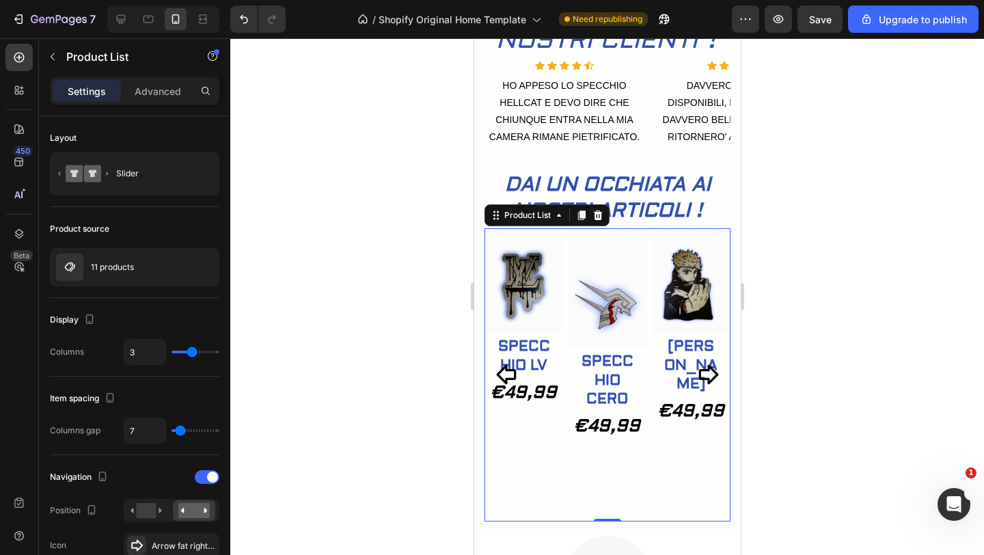
click at [558, 384] on div "(P) Images Row SPECCHIO CHROME HEARTS (P) Title Row €49,99 Product Price Produc…" at bounding box center [607, 374] width 246 height 293
type input "2"
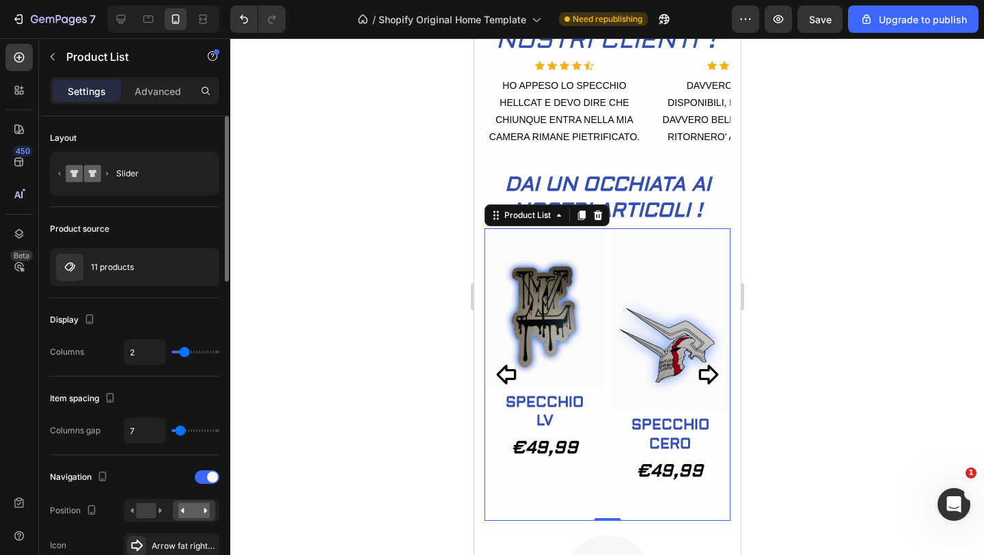
type input "2"
click at [186, 350] on input "range" at bounding box center [195, 351] width 48 height 3
click at [352, 316] on div at bounding box center [606, 296] width 753 height 516
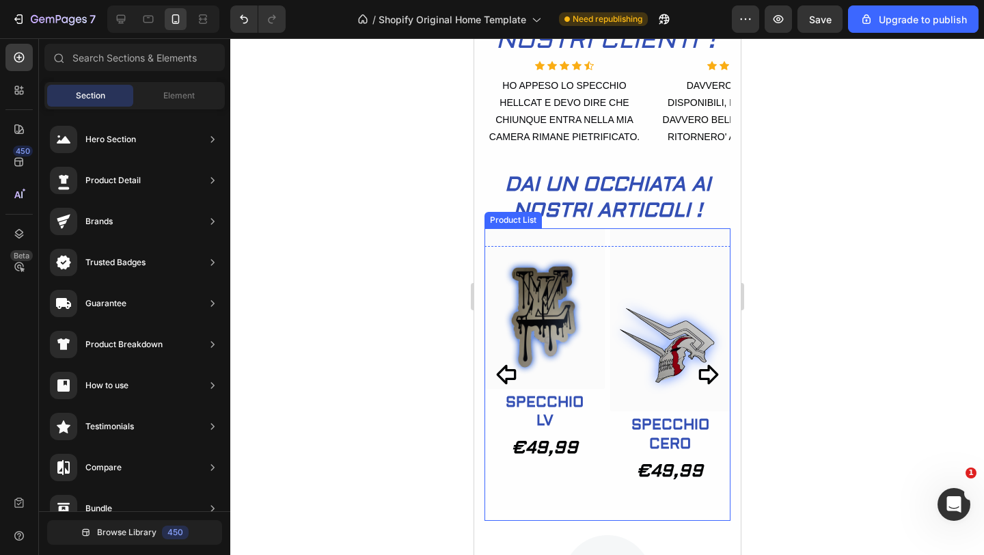
click at [504, 372] on icon "Carousel Back Arrow" at bounding box center [506, 374] width 23 height 23
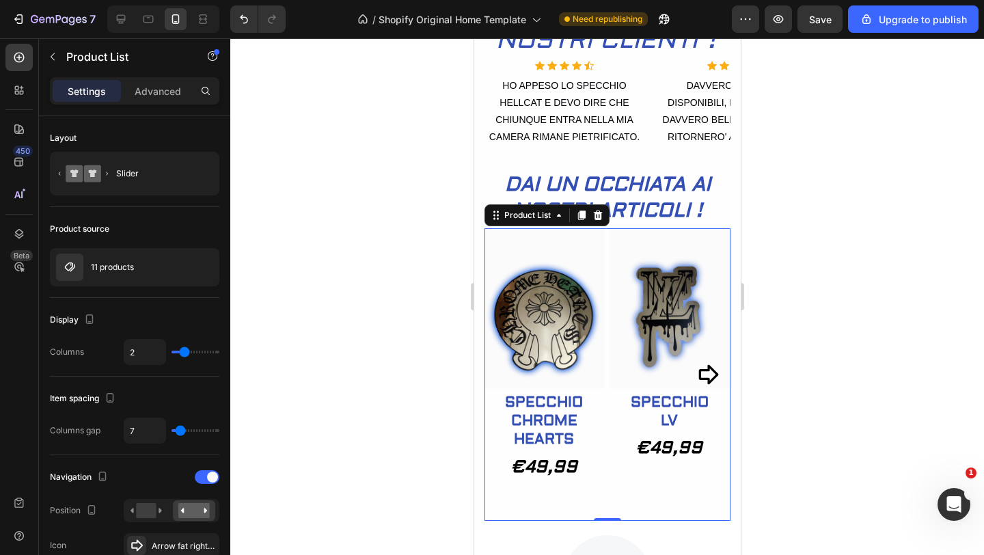
click at [504, 372] on img at bounding box center [543, 308] width 121 height 161
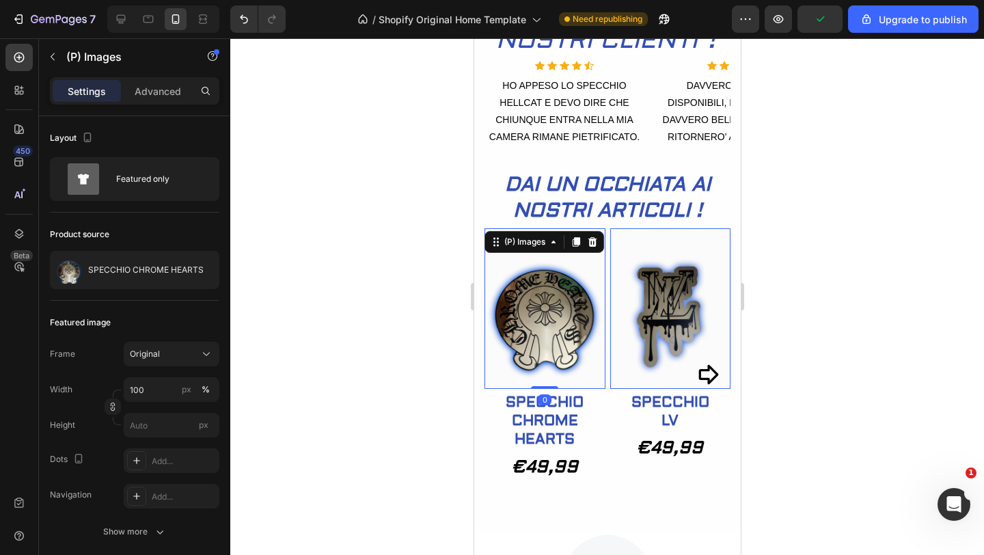
click at [356, 322] on div at bounding box center [606, 296] width 753 height 516
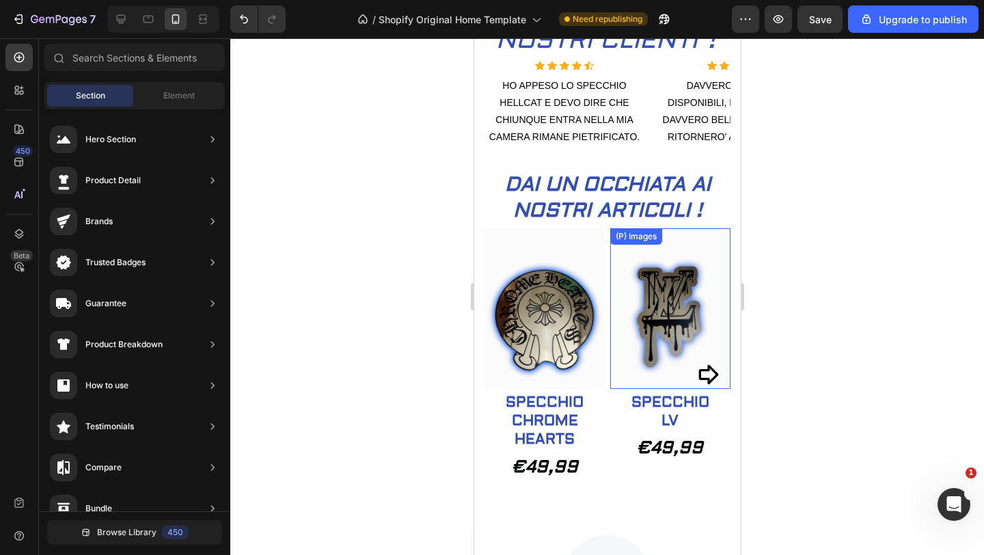
click at [824, 237] on div at bounding box center [606, 296] width 753 height 516
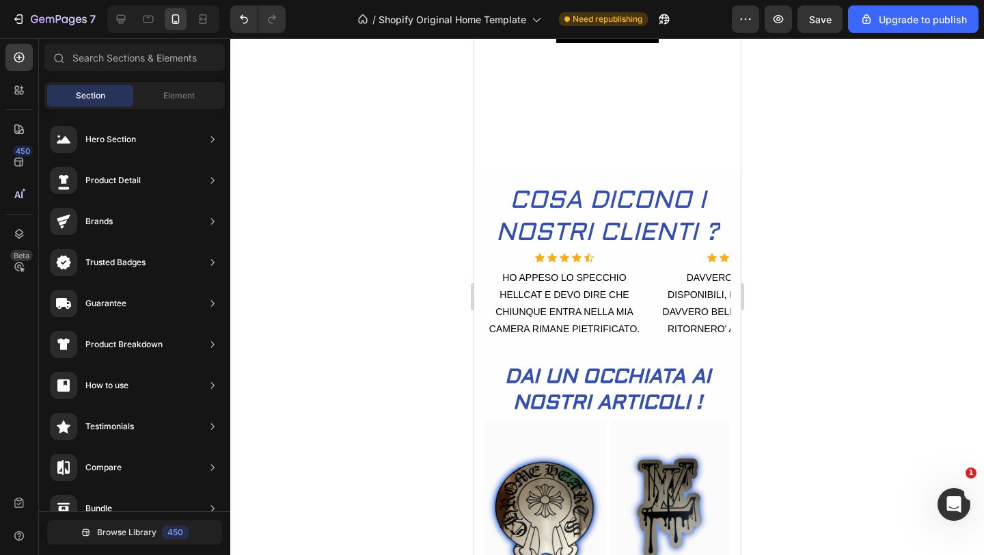
scroll to position [363, 0]
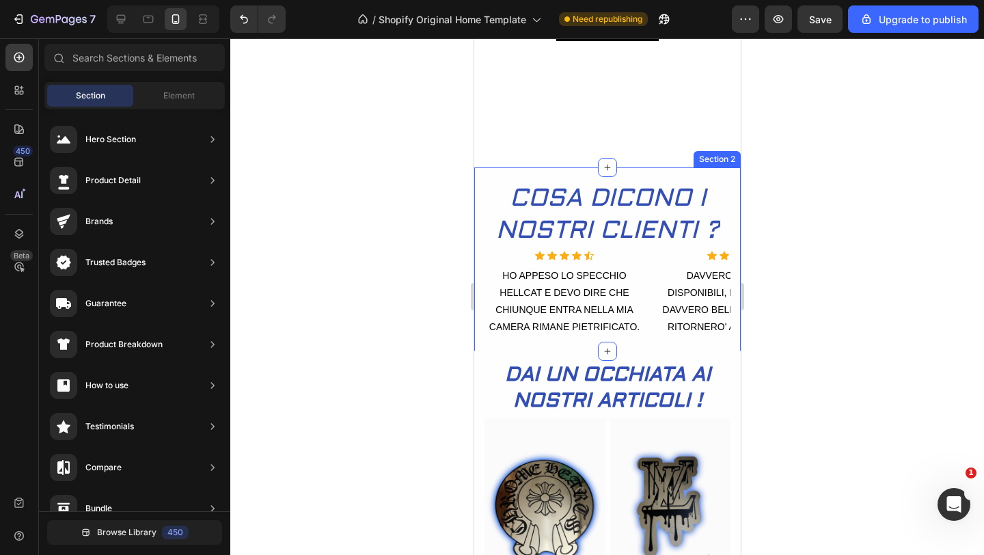
click at [807, 323] on div at bounding box center [606, 296] width 753 height 516
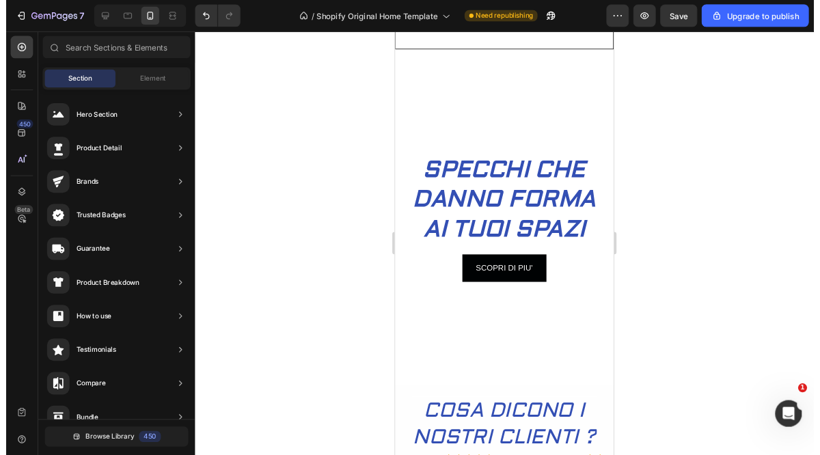
scroll to position [0, 0]
